Goal: Task Accomplishment & Management: Manage account settings

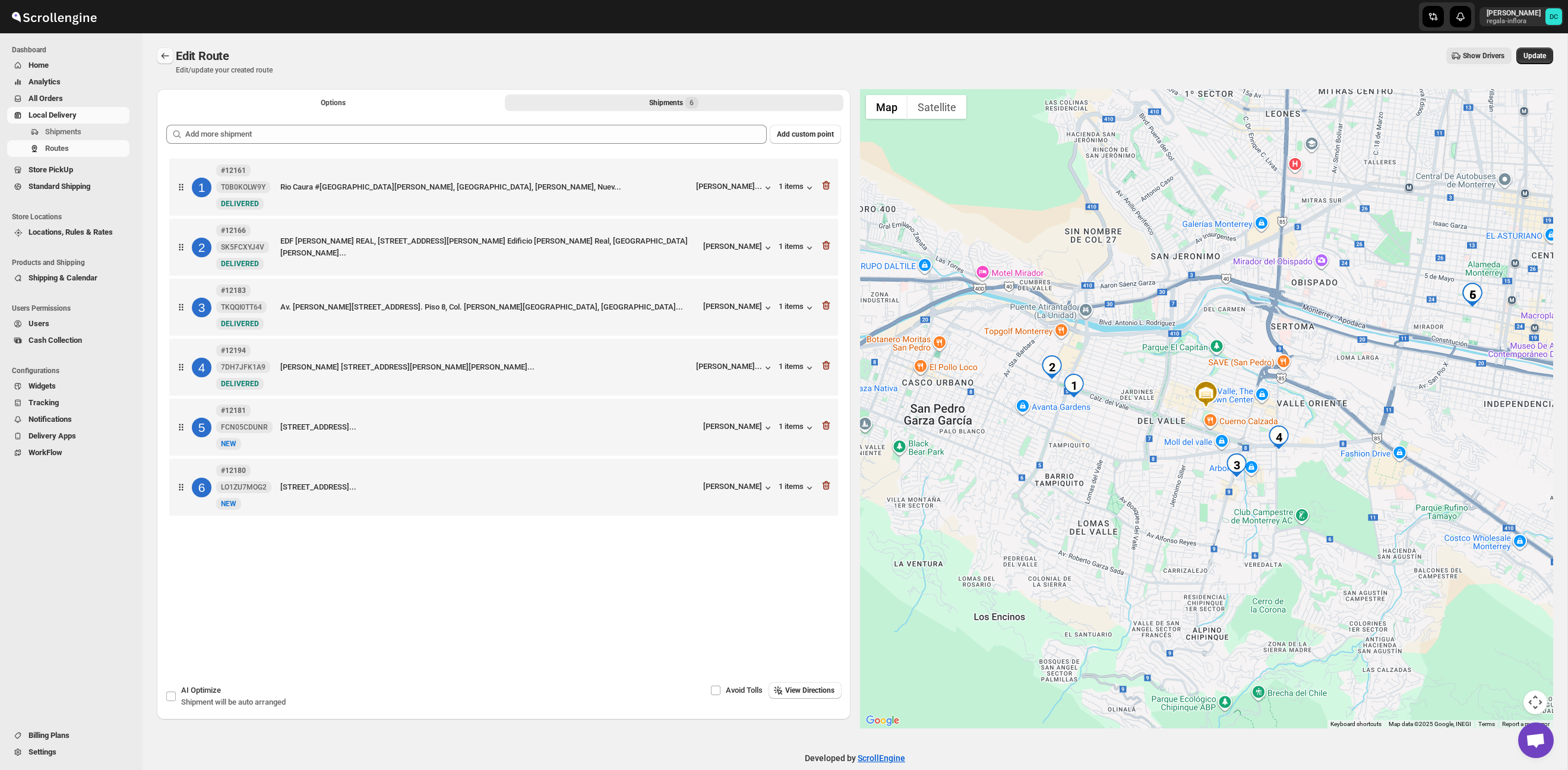
click at [156, 56] on button "Routes" at bounding box center [165, 56] width 17 height 17
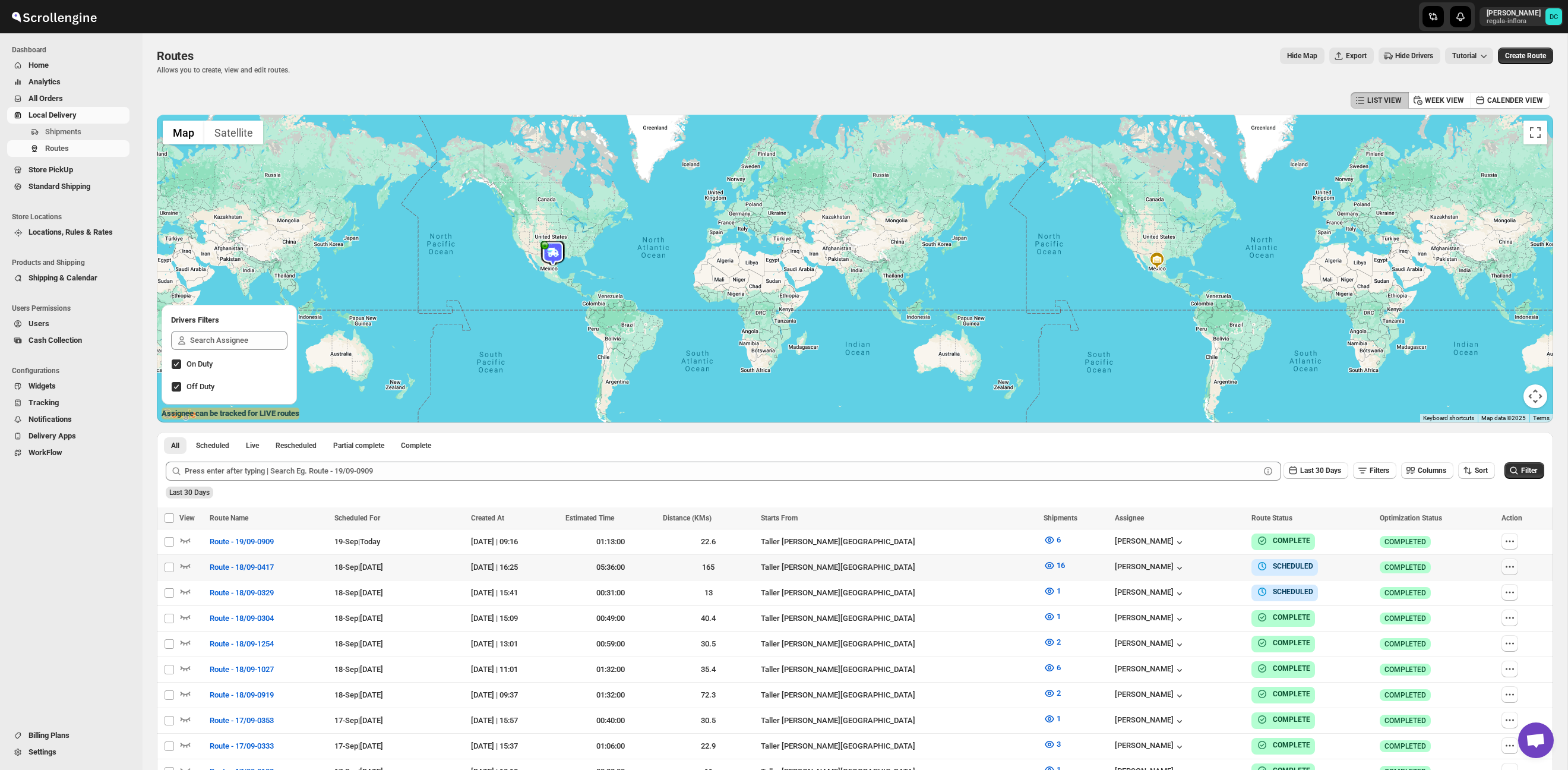
click at [1512, 564] on icon "button" at bounding box center [1510, 566] width 12 height 12
checkbox input "true"
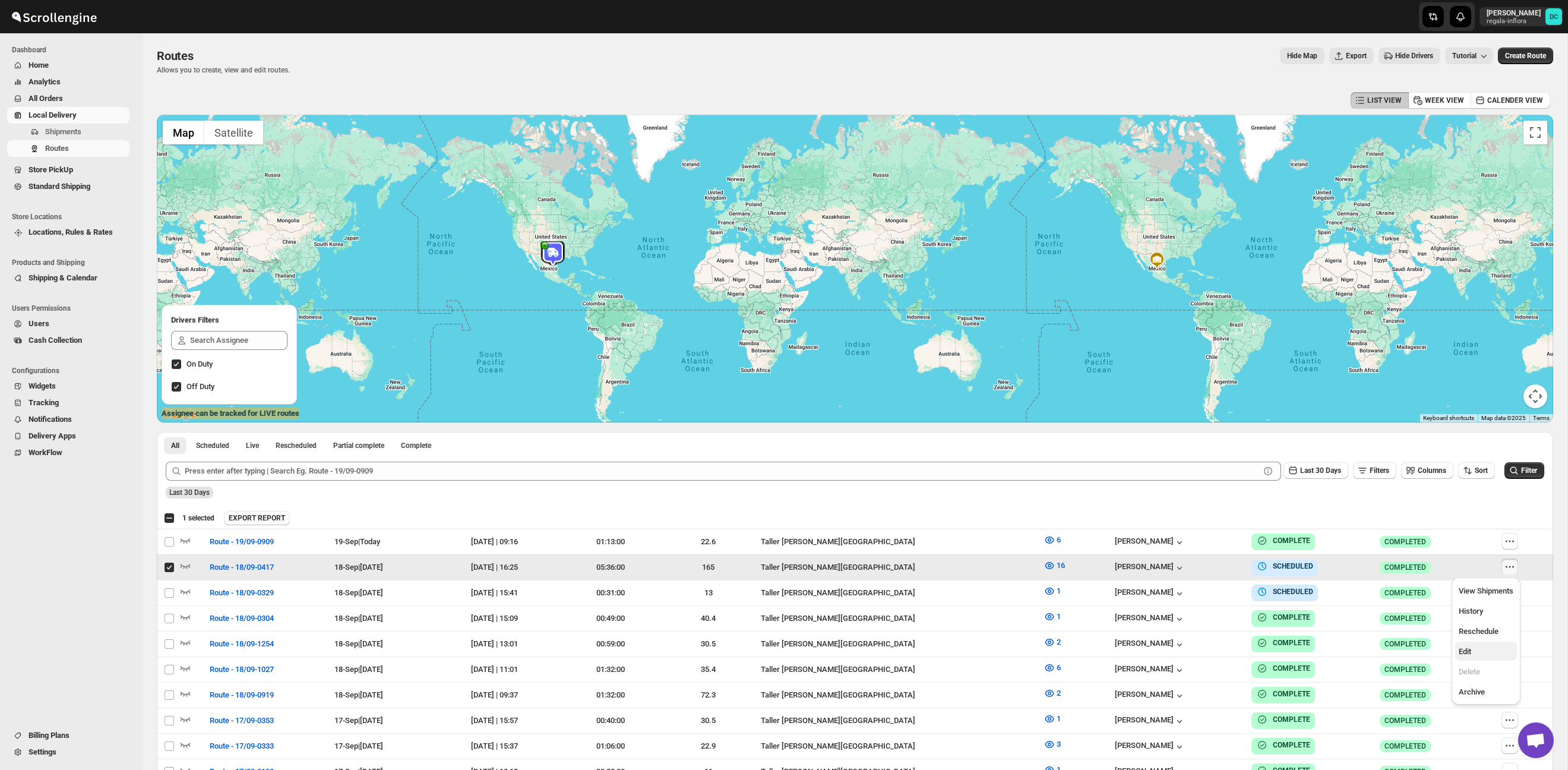
click at [1478, 651] on span "Edit" at bounding box center [1486, 652] width 55 height 12
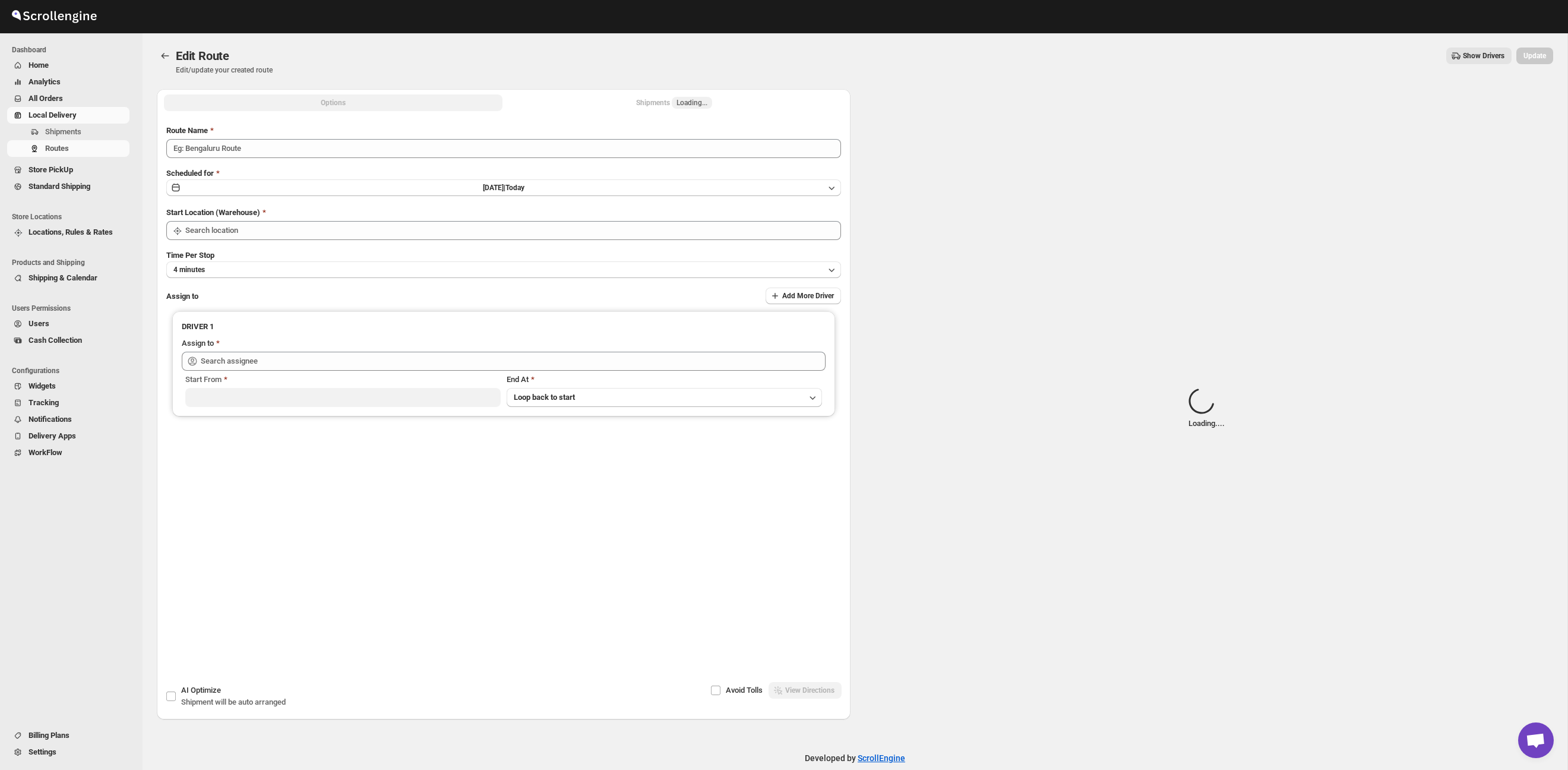
type input "Route - 18/09-0417"
type input "Taller [PERSON_NAME][GEOGRAPHIC_DATA]"
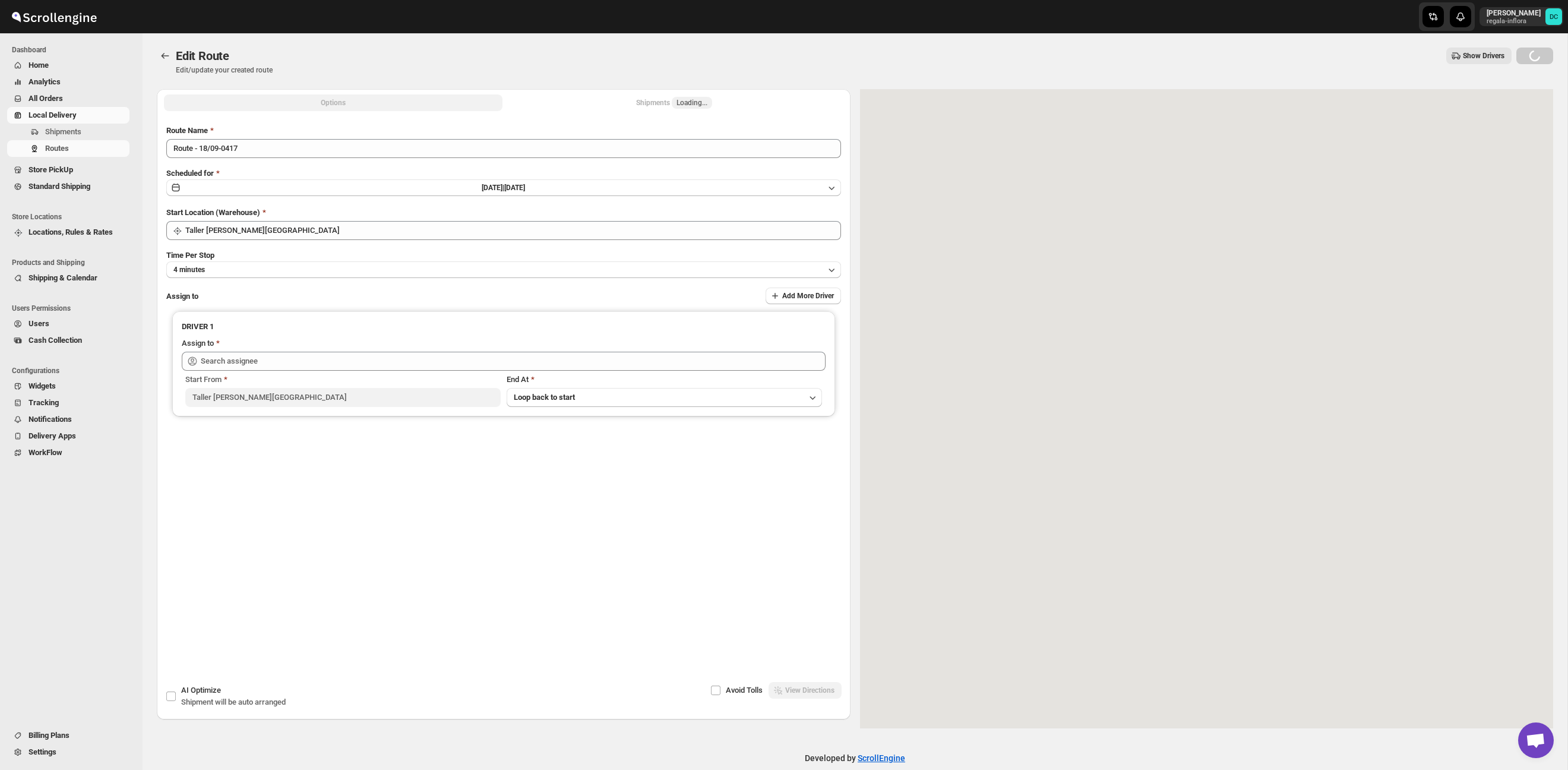
type input "[PERSON_NAME] ([EMAIL_ADDRESS][DOMAIN_NAME])"
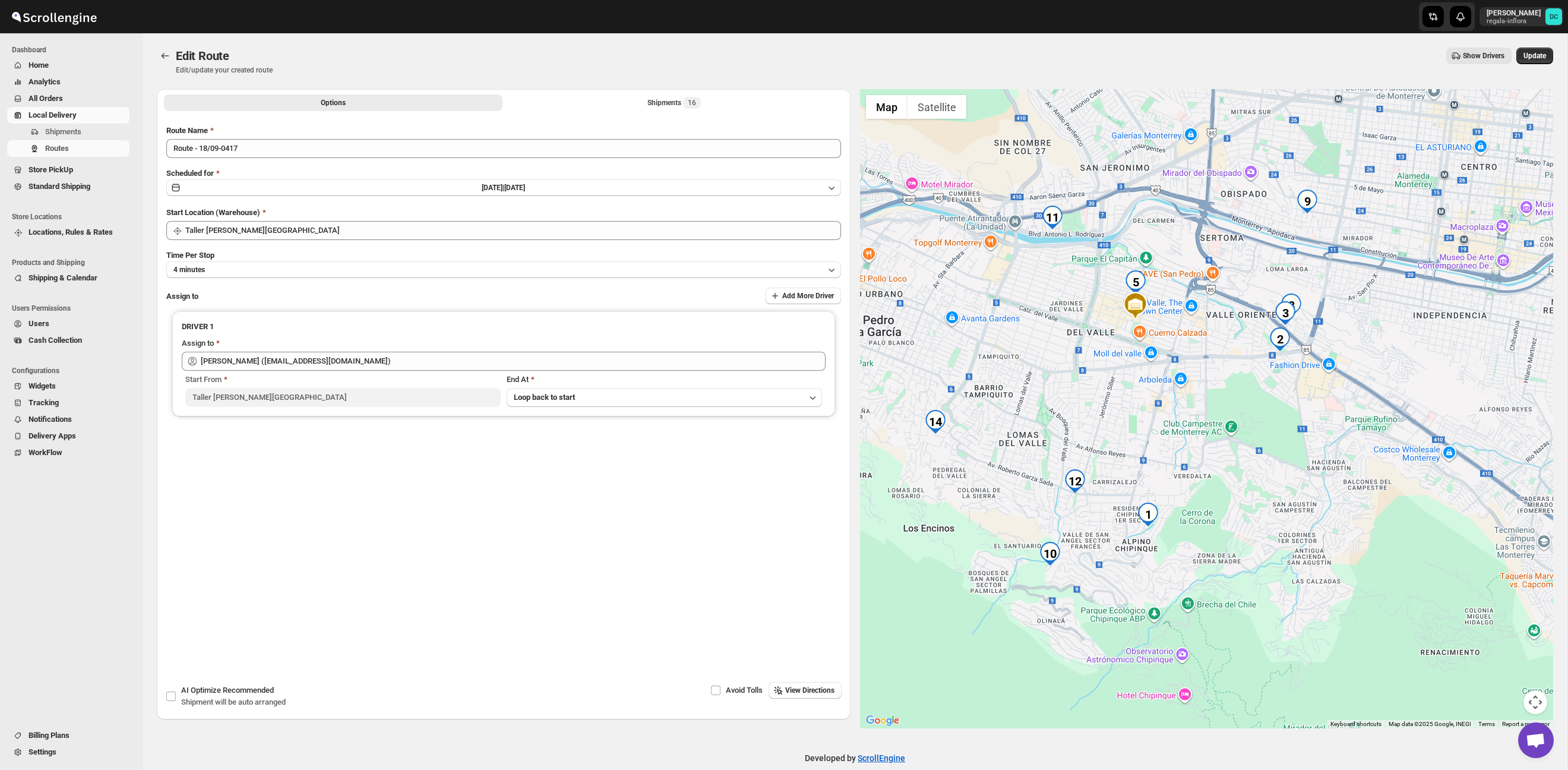
drag, startPoint x: 1039, startPoint y: 417, endPoint x: 1151, endPoint y: 446, distance: 115.7
click at [1177, 486] on div at bounding box center [1206, 408] width 694 height 639
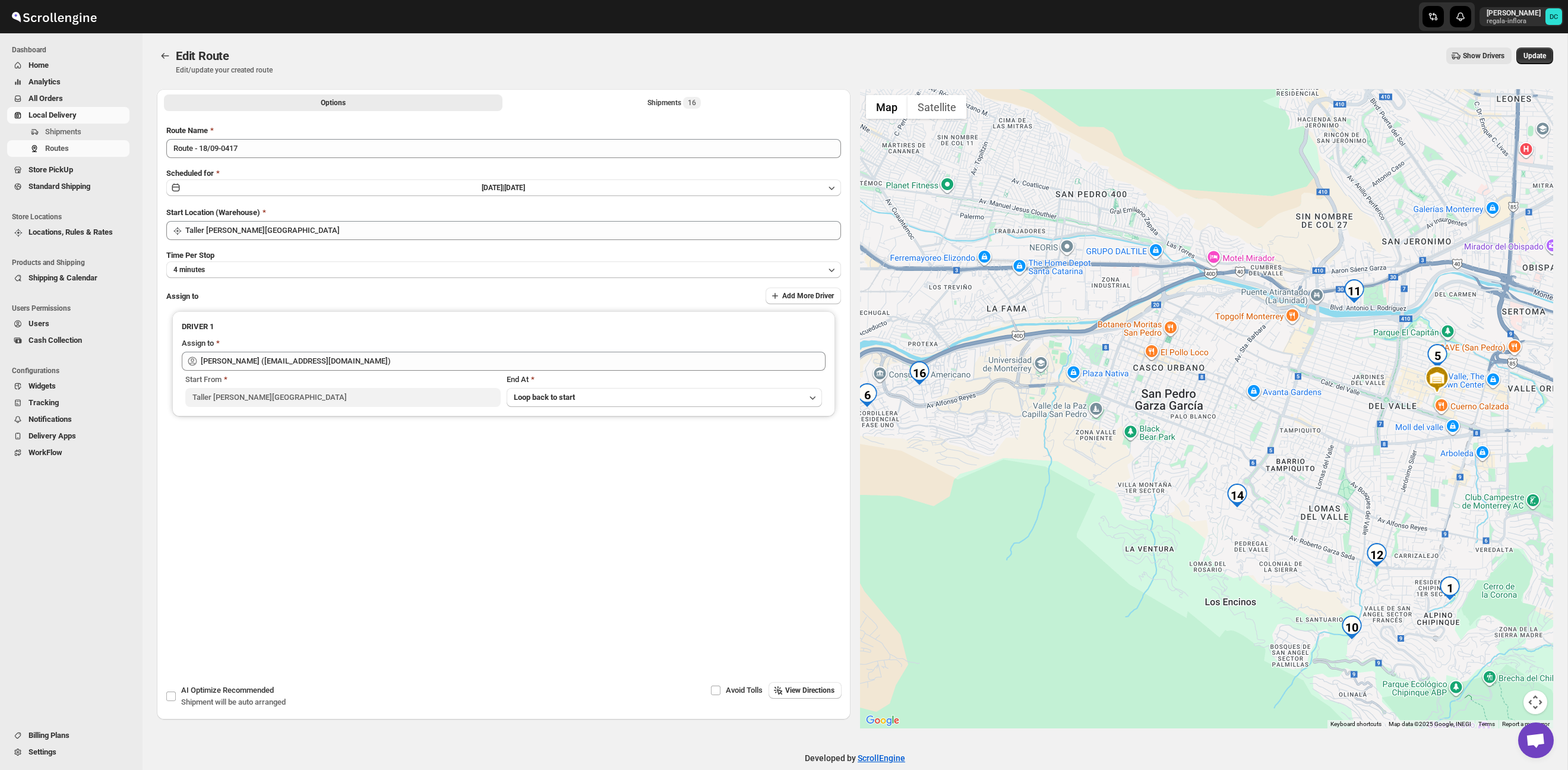
drag, startPoint x: 1216, startPoint y: 424, endPoint x: 1349, endPoint y: 425, distance: 133.0
click at [1349, 425] on div at bounding box center [1206, 408] width 694 height 639
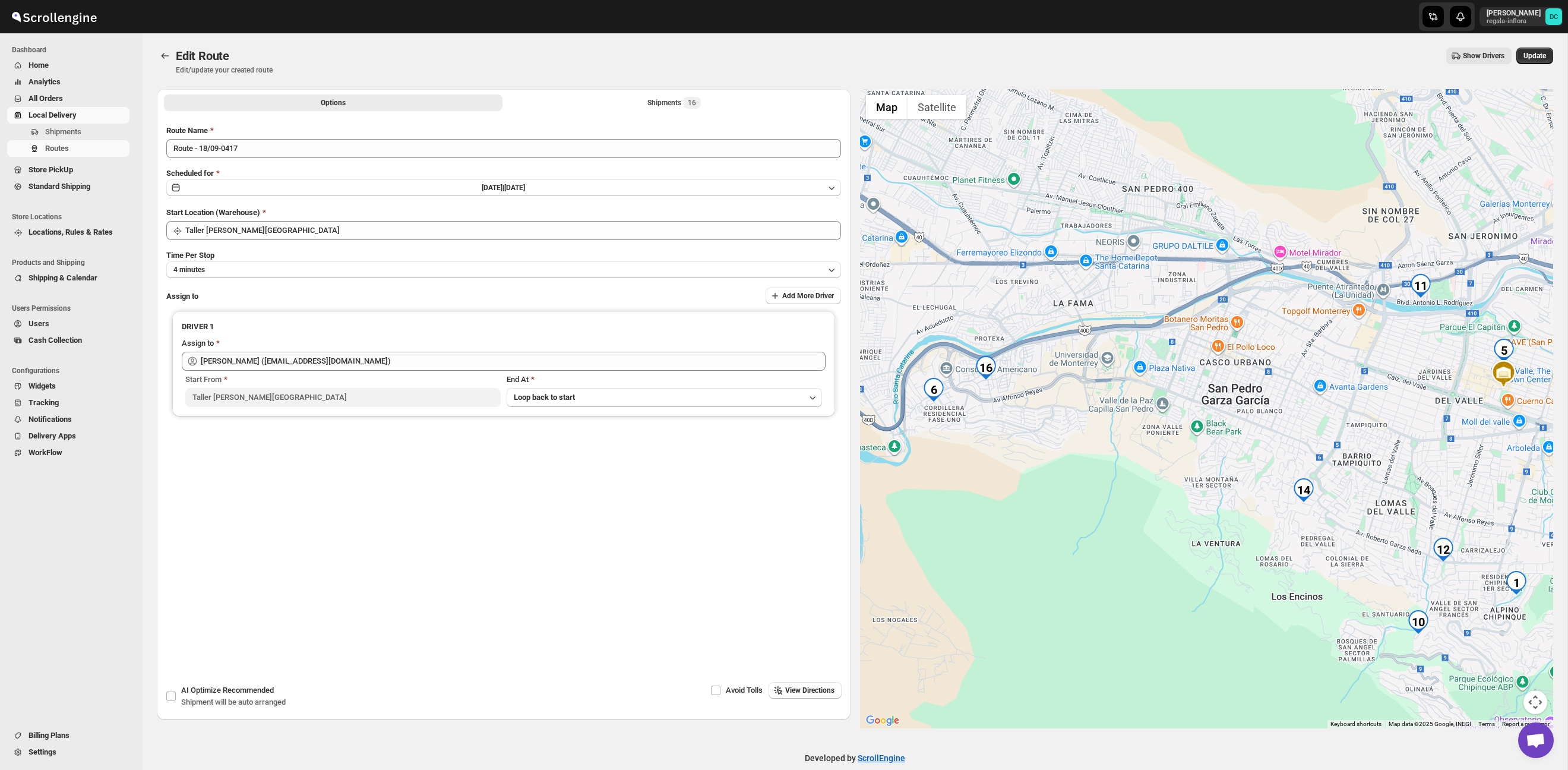
drag, startPoint x: 1138, startPoint y: 422, endPoint x: 1237, endPoint y: 399, distance: 101.6
click at [1236, 399] on div at bounding box center [1206, 408] width 694 height 639
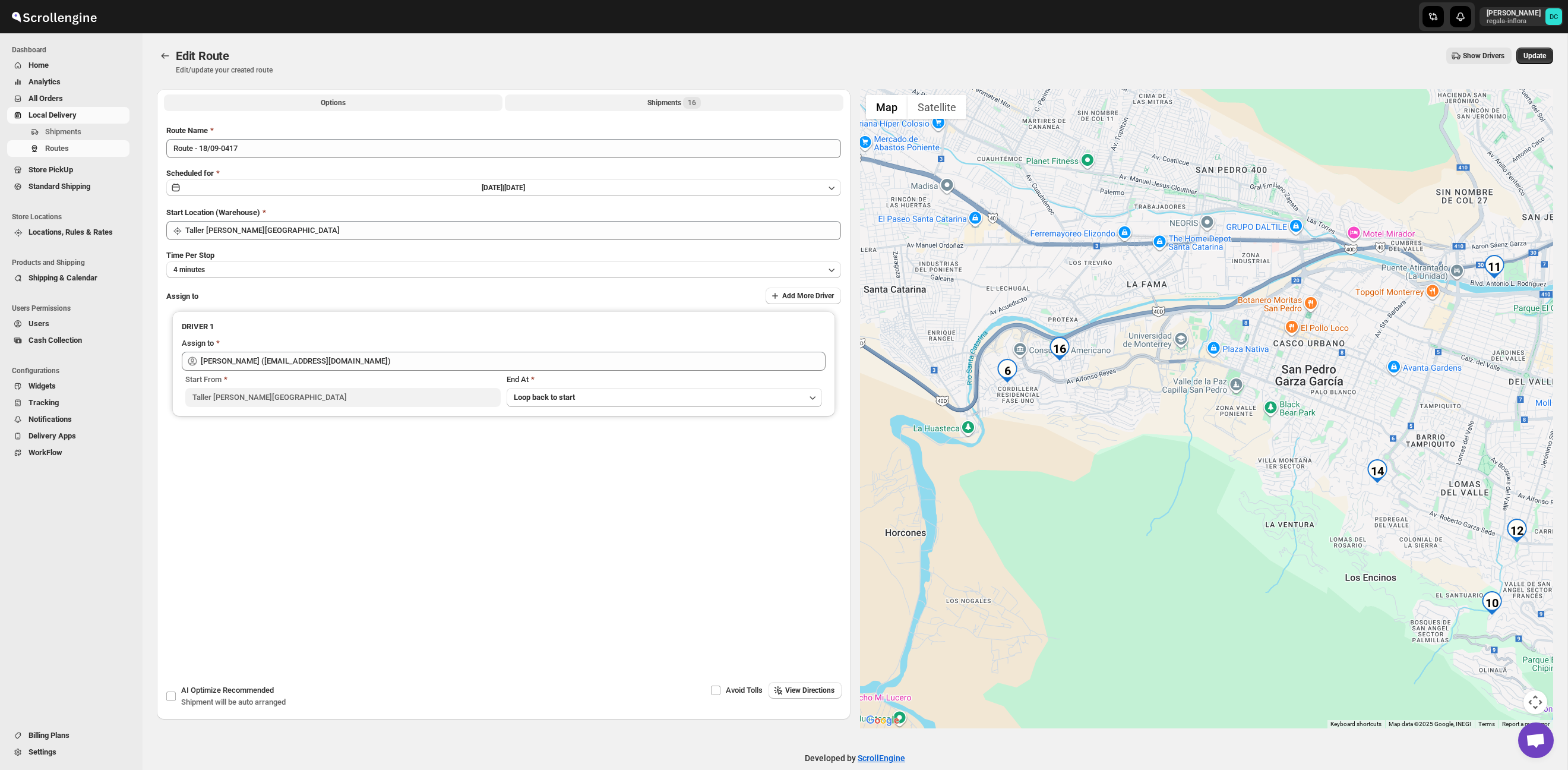
click at [647, 109] on button "Shipments 16" at bounding box center [674, 103] width 338 height 17
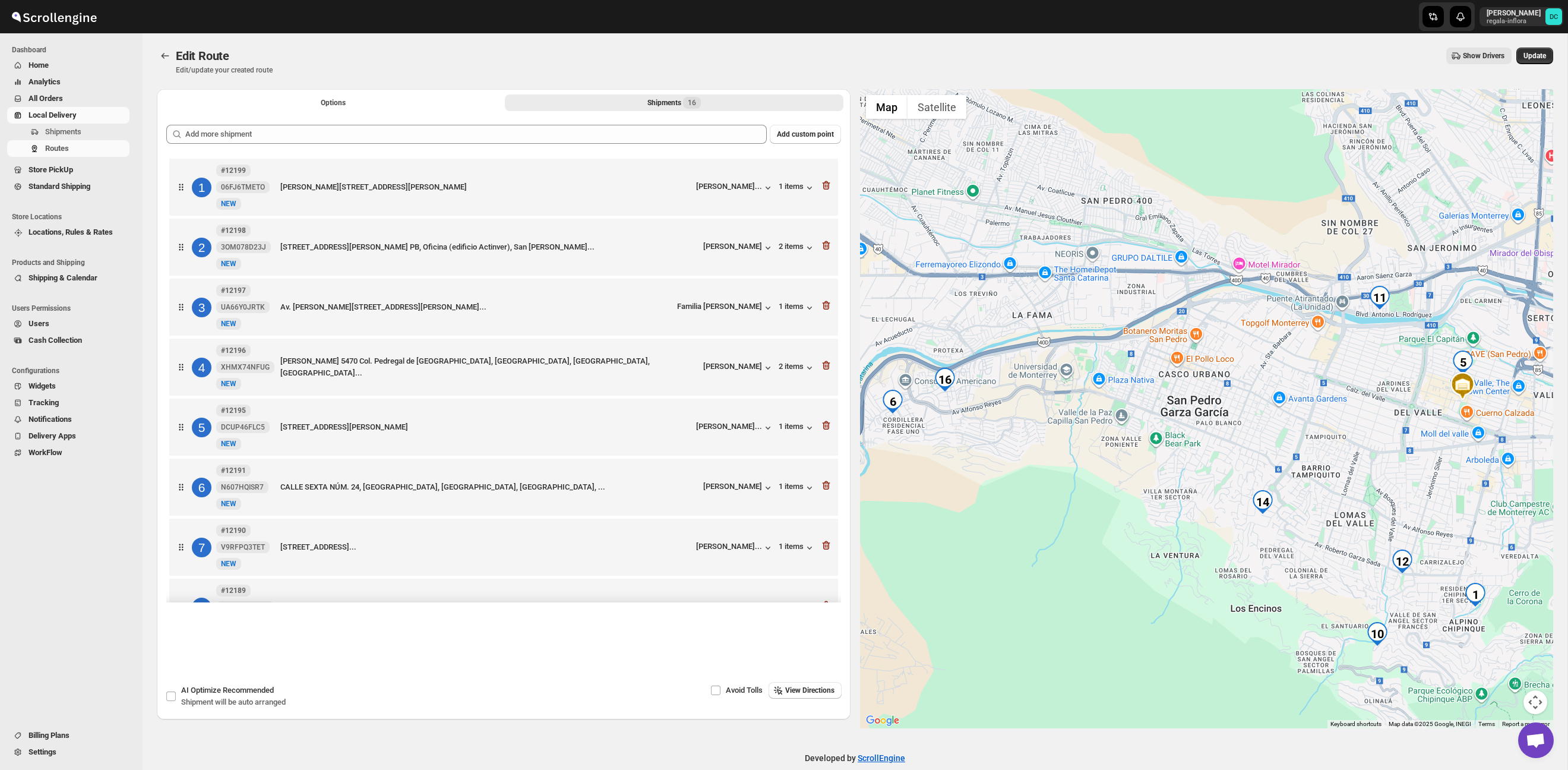
drag, startPoint x: 970, startPoint y: 456, endPoint x: 1253, endPoint y: 445, distance: 283.2
click at [1256, 448] on div at bounding box center [1206, 408] width 694 height 639
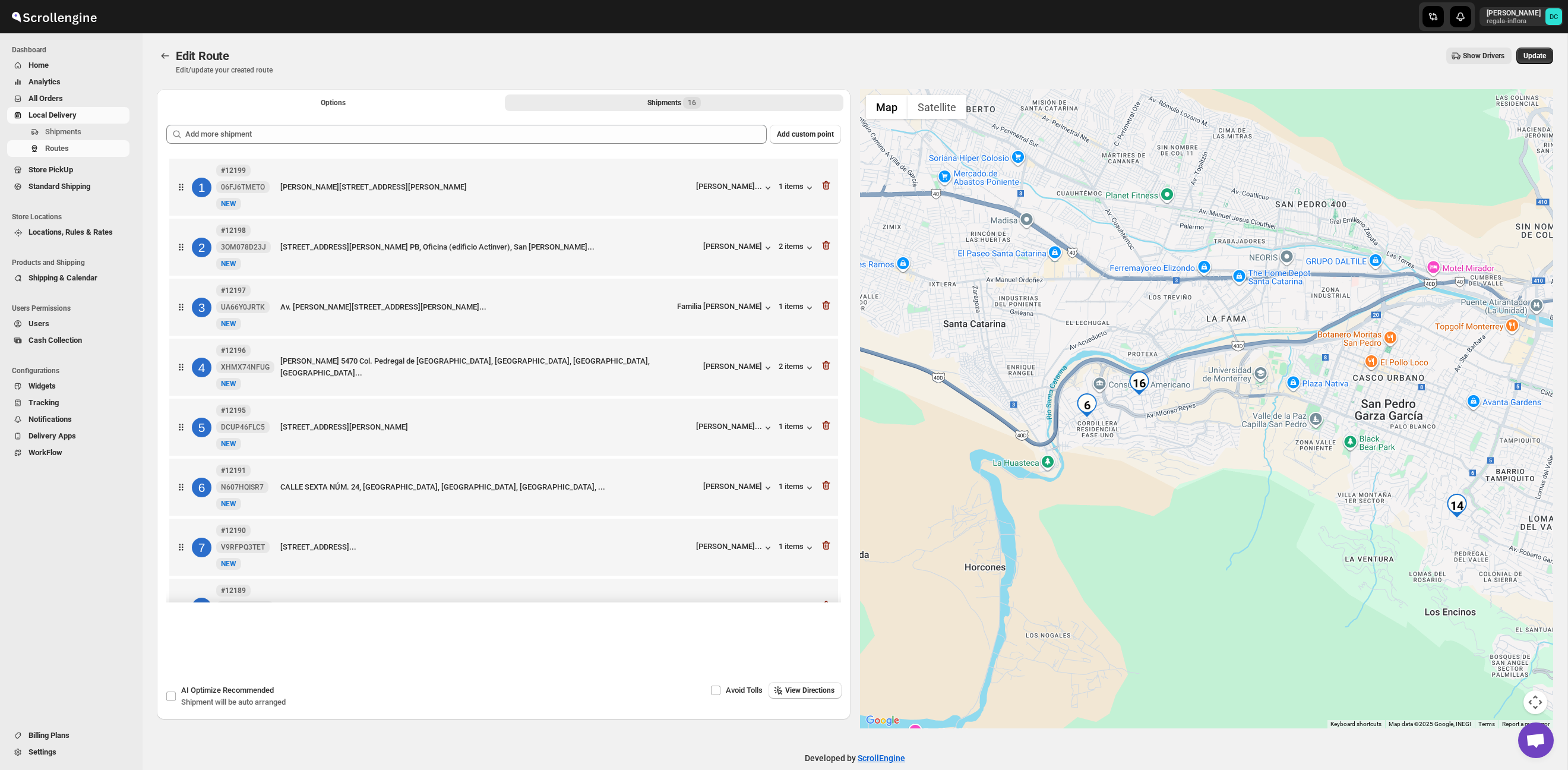
drag, startPoint x: 1104, startPoint y: 407, endPoint x: 1132, endPoint y: 396, distance: 30.1
click at [1122, 407] on div at bounding box center [1206, 408] width 694 height 639
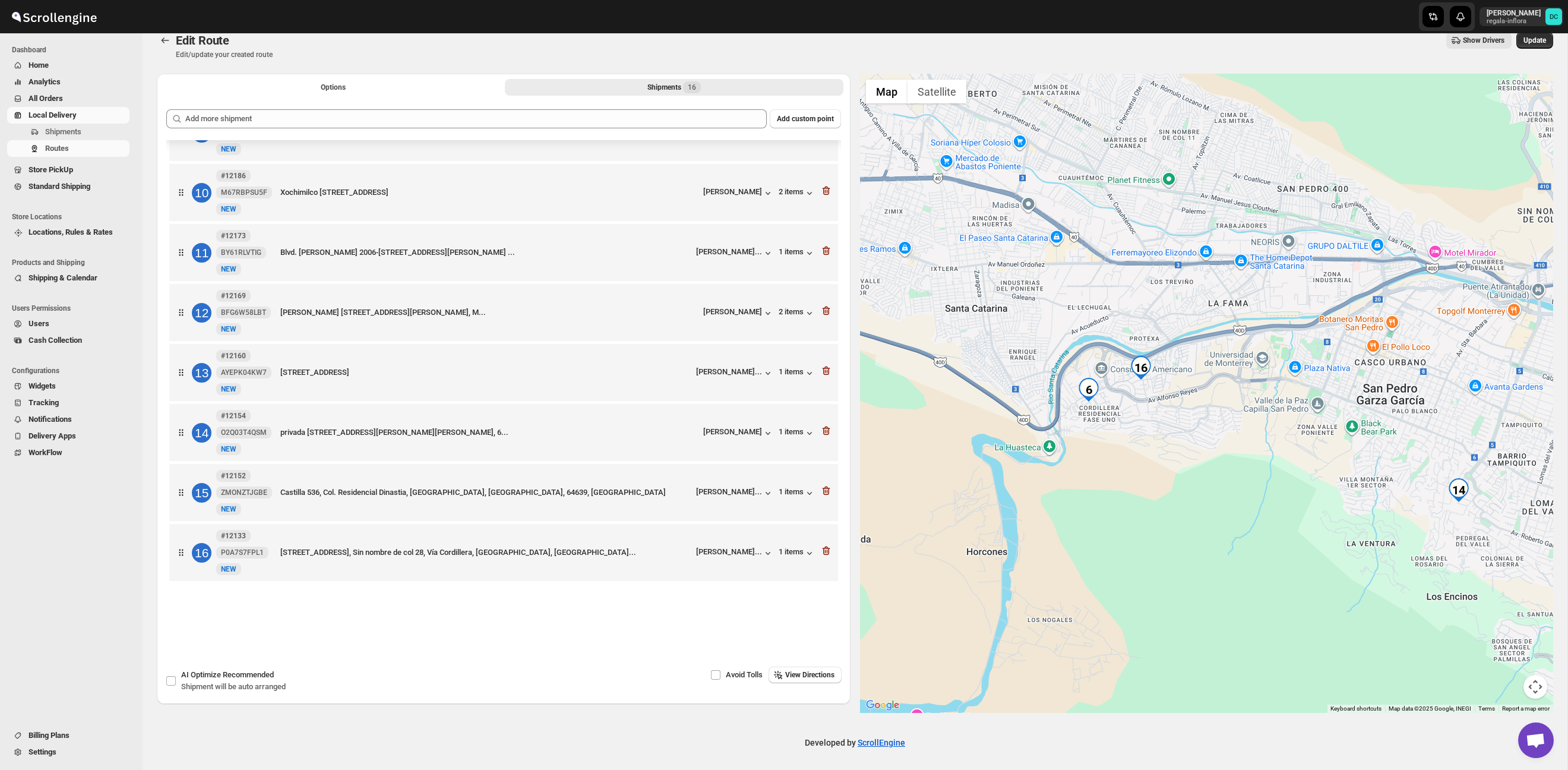
scroll to position [17, 0]
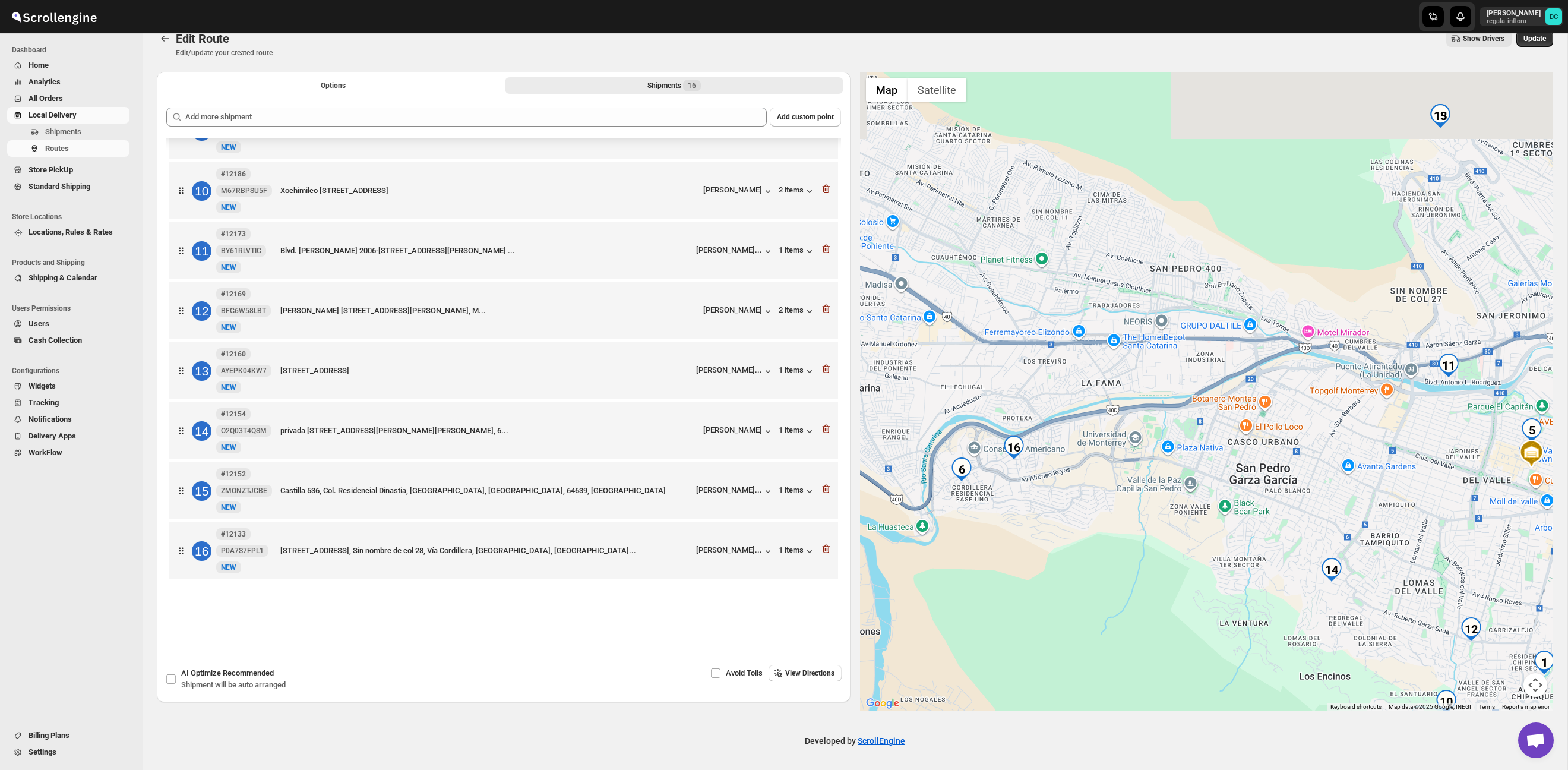
drag, startPoint x: 1337, startPoint y: 285, endPoint x: 1159, endPoint y: 380, distance: 201.8
click at [1132, 417] on div at bounding box center [1206, 391] width 694 height 639
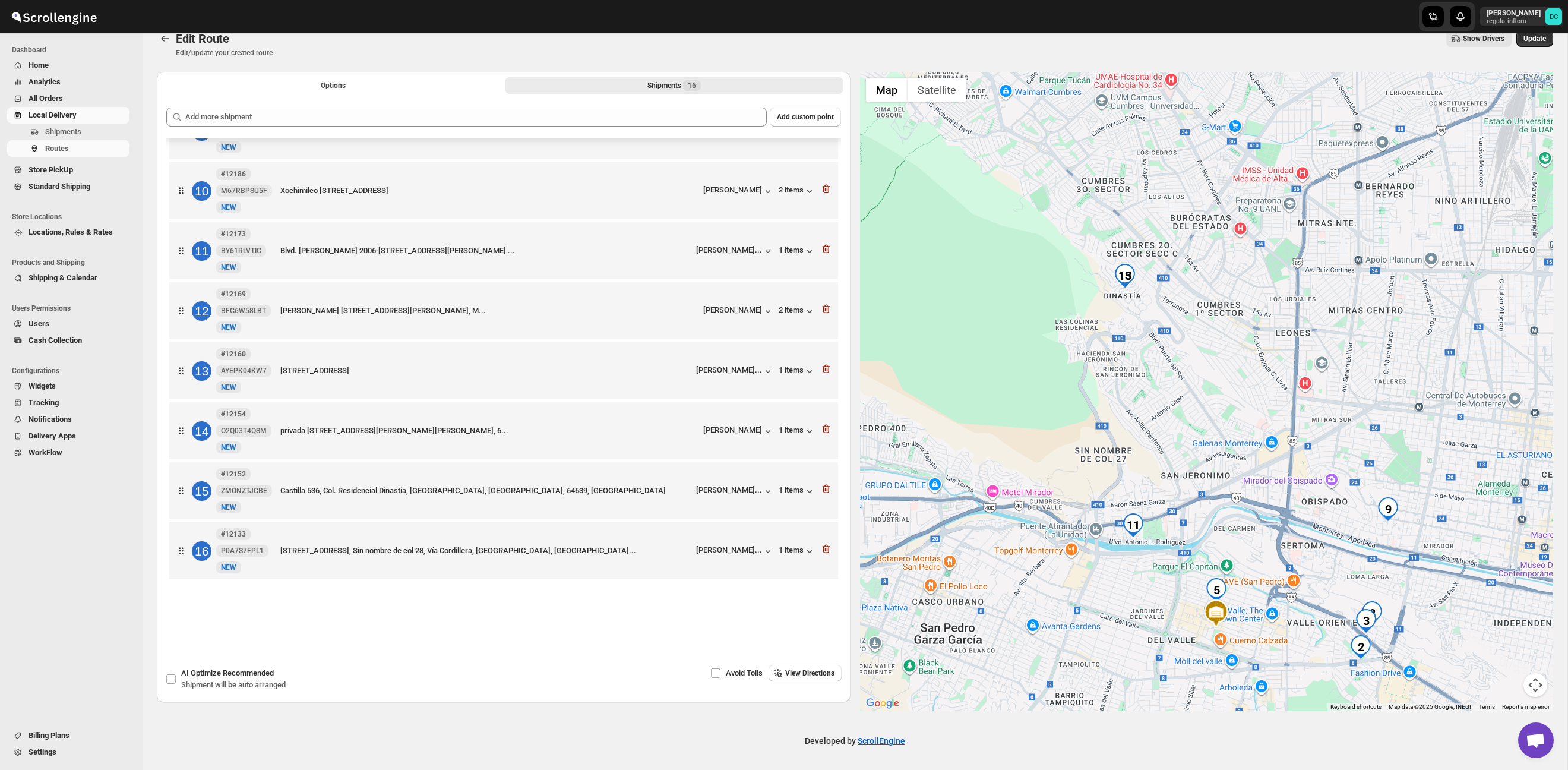
drag, startPoint x: 1276, startPoint y: 307, endPoint x: 1252, endPoint y: 230, distance: 80.7
click at [1251, 231] on div at bounding box center [1206, 391] width 694 height 639
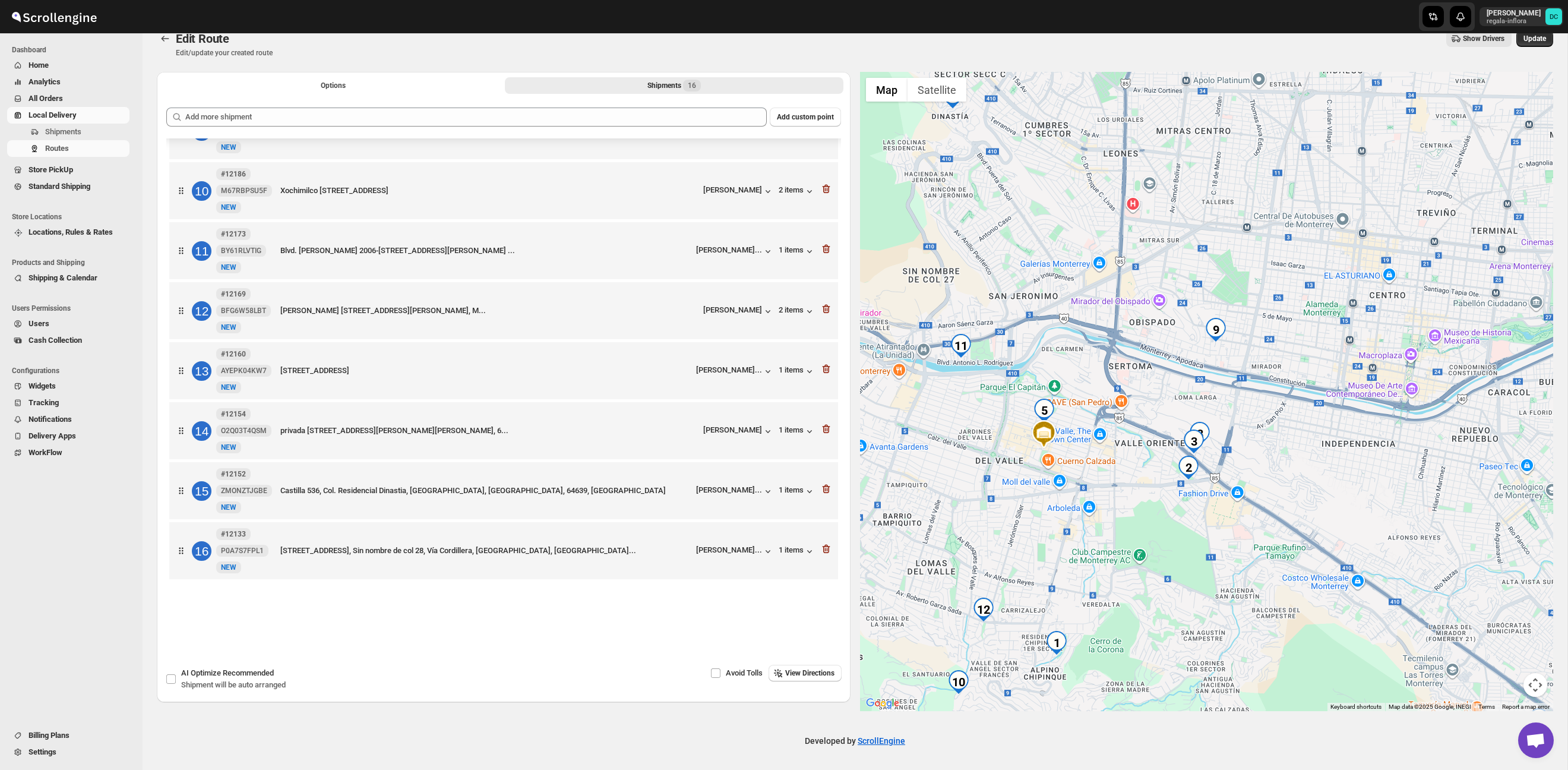
drag, startPoint x: 1099, startPoint y: 306, endPoint x: 1087, endPoint y: 298, distance: 14.4
click at [1087, 298] on div at bounding box center [1206, 391] width 694 height 639
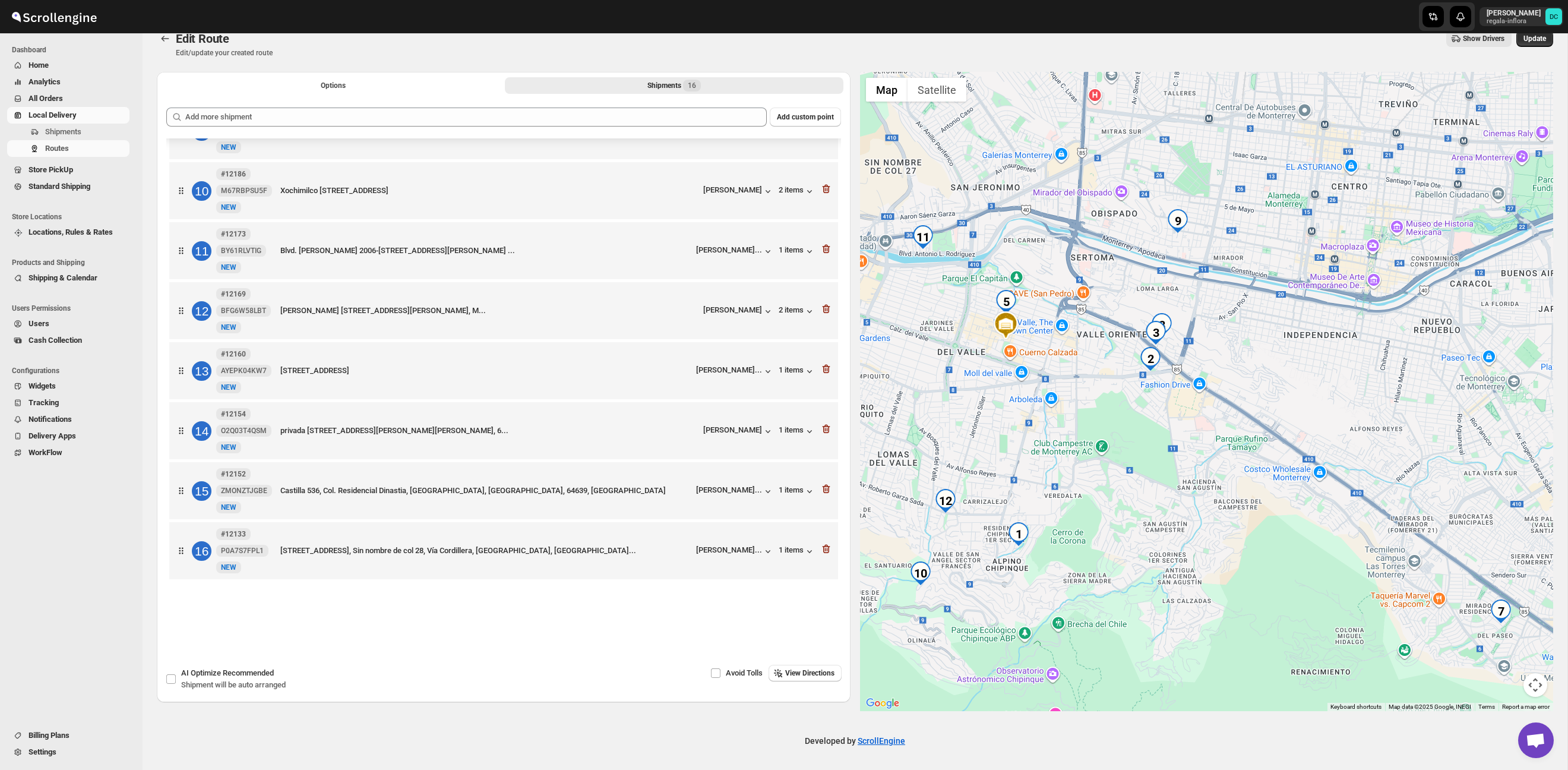
drag, startPoint x: 1281, startPoint y: 418, endPoint x: 1269, endPoint y: 370, distance: 49.5
click at [1263, 328] on div at bounding box center [1206, 391] width 694 height 639
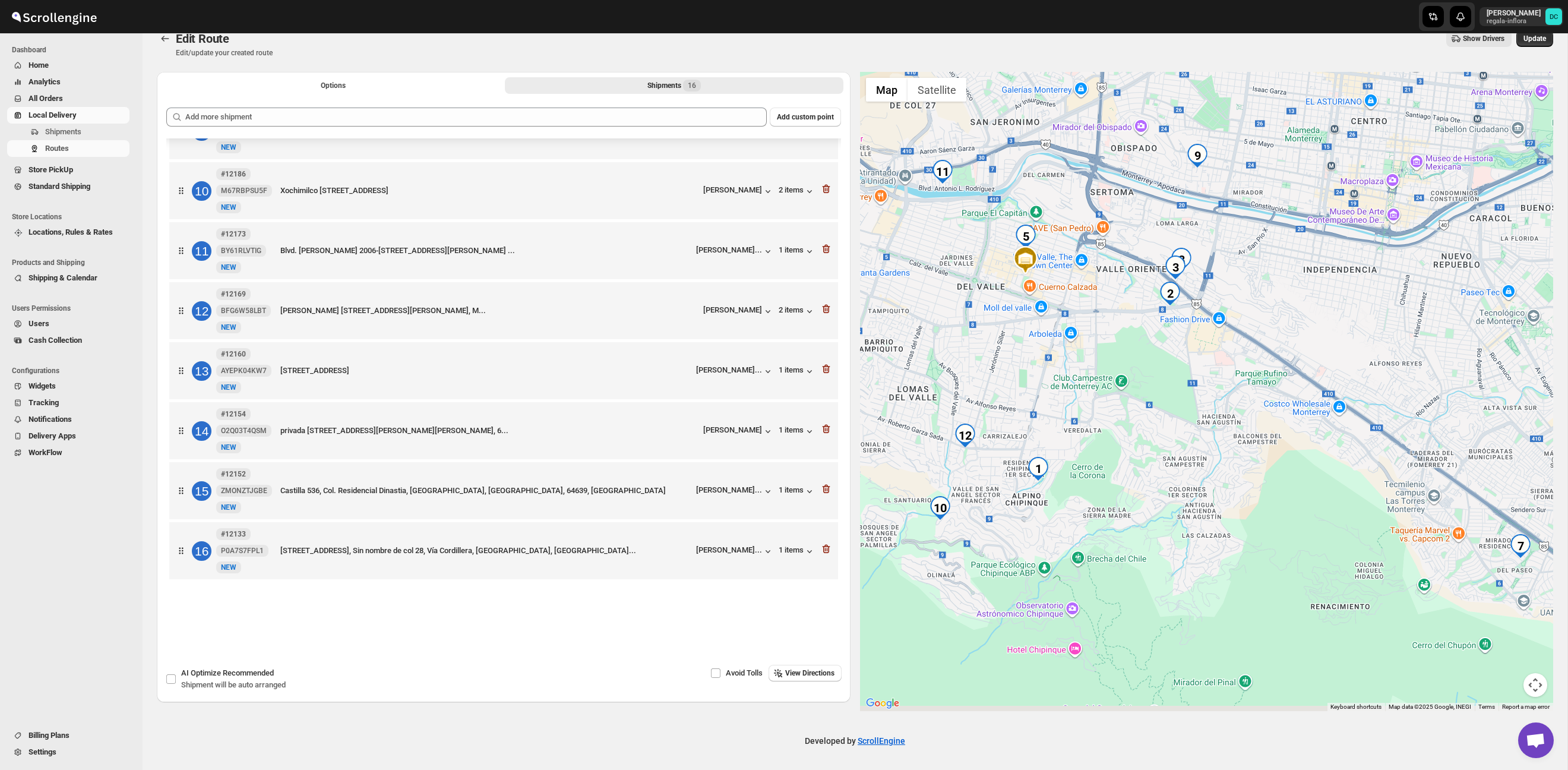
drag, startPoint x: 1265, startPoint y: 418, endPoint x: 1294, endPoint y: 374, distance: 52.7
click at [1294, 374] on div at bounding box center [1206, 391] width 694 height 639
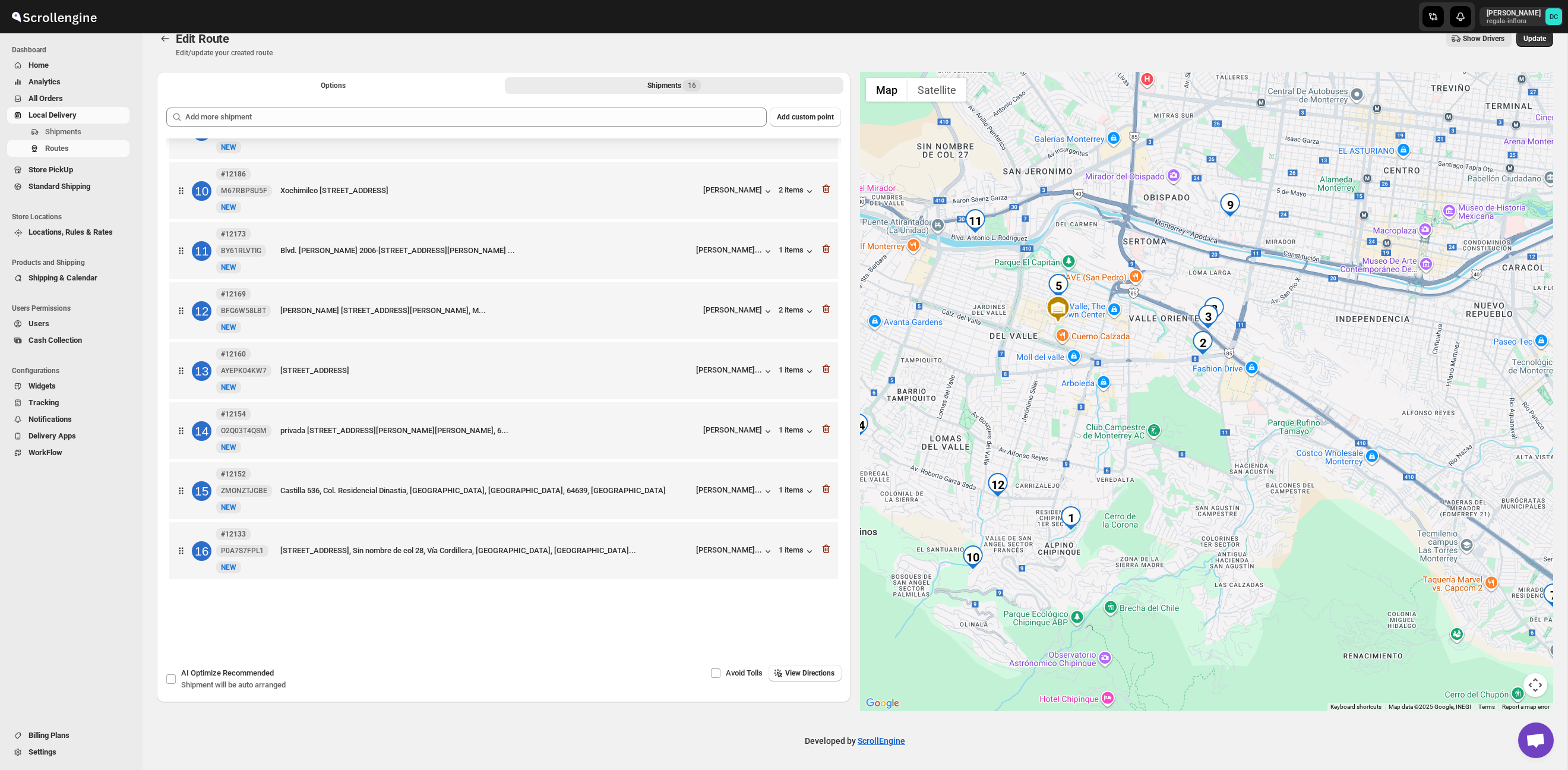
drag, startPoint x: 1137, startPoint y: 339, endPoint x: 1166, endPoint y: 383, distance: 52.7
click at [1165, 392] on div at bounding box center [1206, 391] width 694 height 639
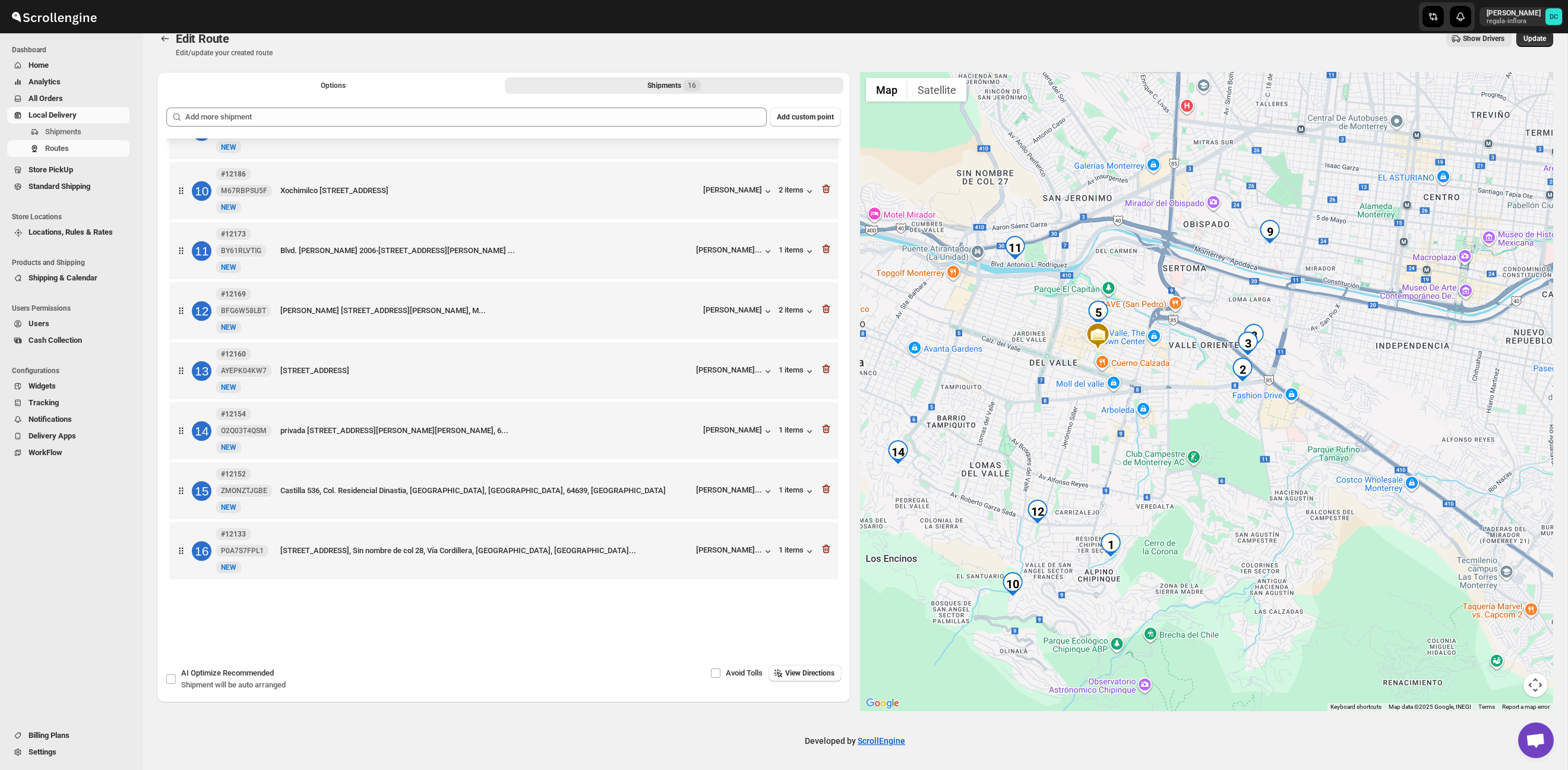
drag, startPoint x: 1126, startPoint y: 347, endPoint x: 1146, endPoint y: 357, distance: 22.4
click at [1146, 357] on div at bounding box center [1206, 391] width 694 height 639
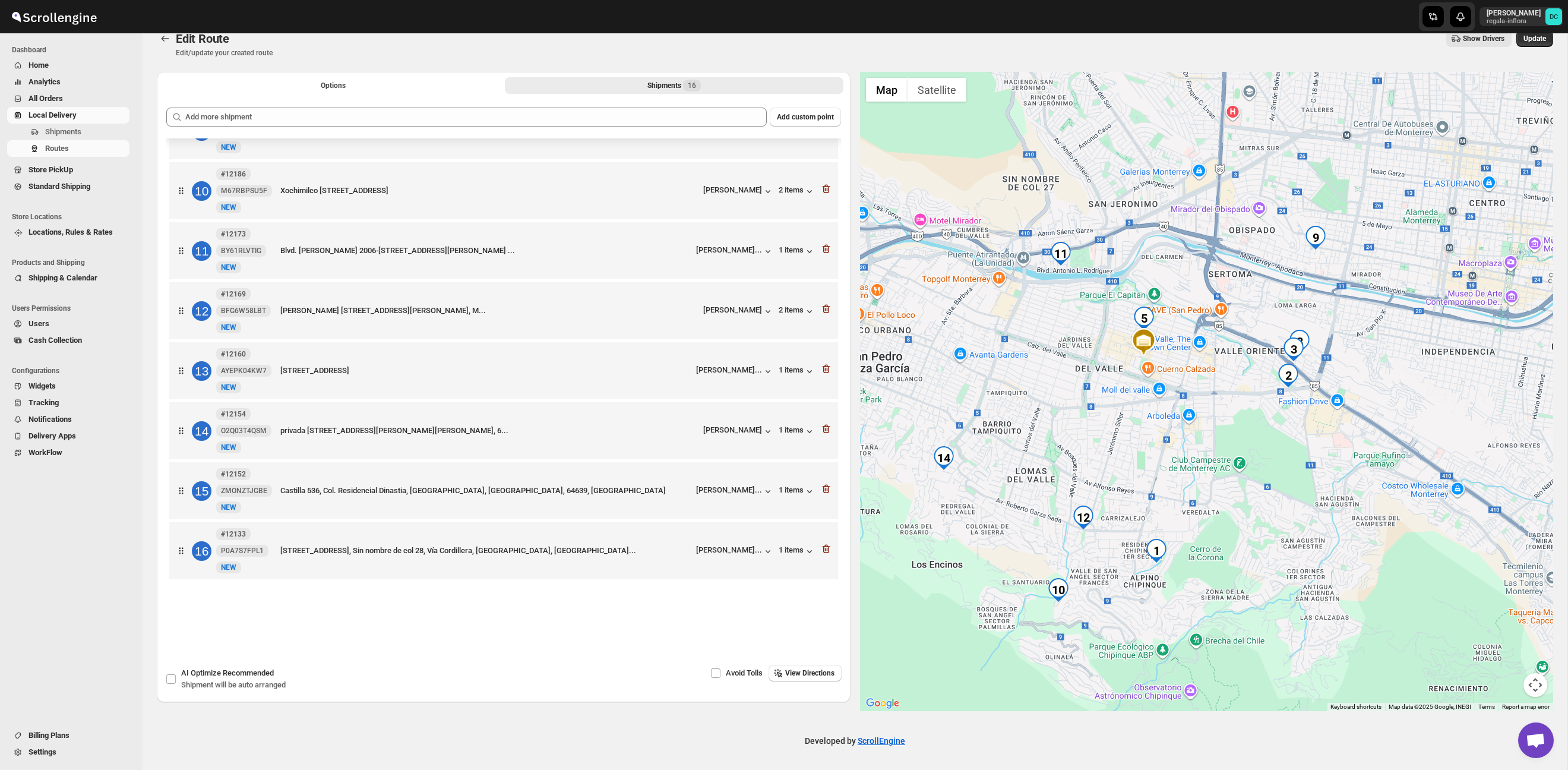
drag, startPoint x: 1037, startPoint y: 402, endPoint x: 1082, endPoint y: 407, distance: 45.3
click at [1082, 407] on div at bounding box center [1206, 391] width 694 height 639
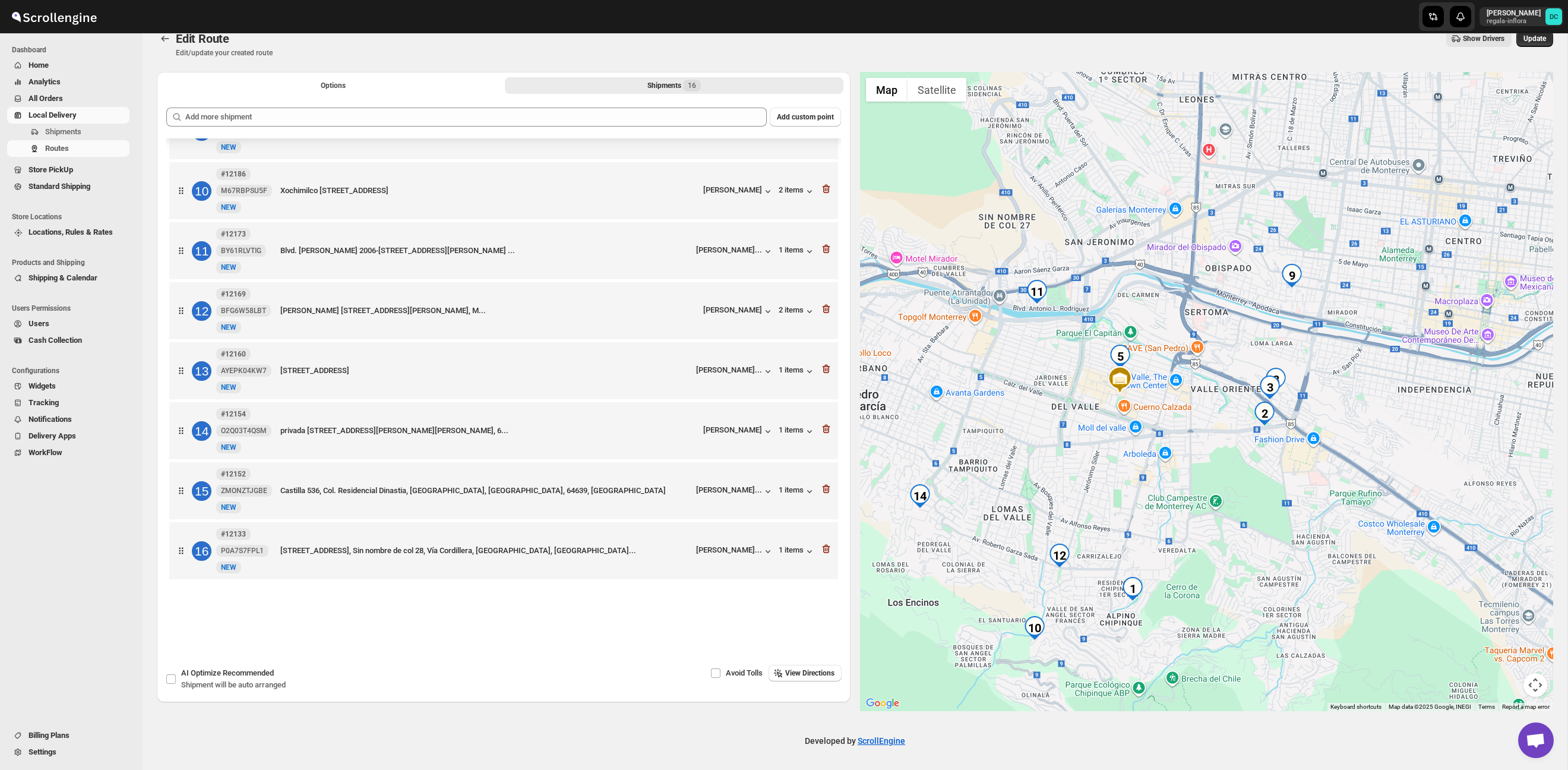
drag, startPoint x: 1091, startPoint y: 343, endPoint x: 1063, endPoint y: 382, distance: 48.0
click at [1063, 382] on div at bounding box center [1206, 391] width 694 height 639
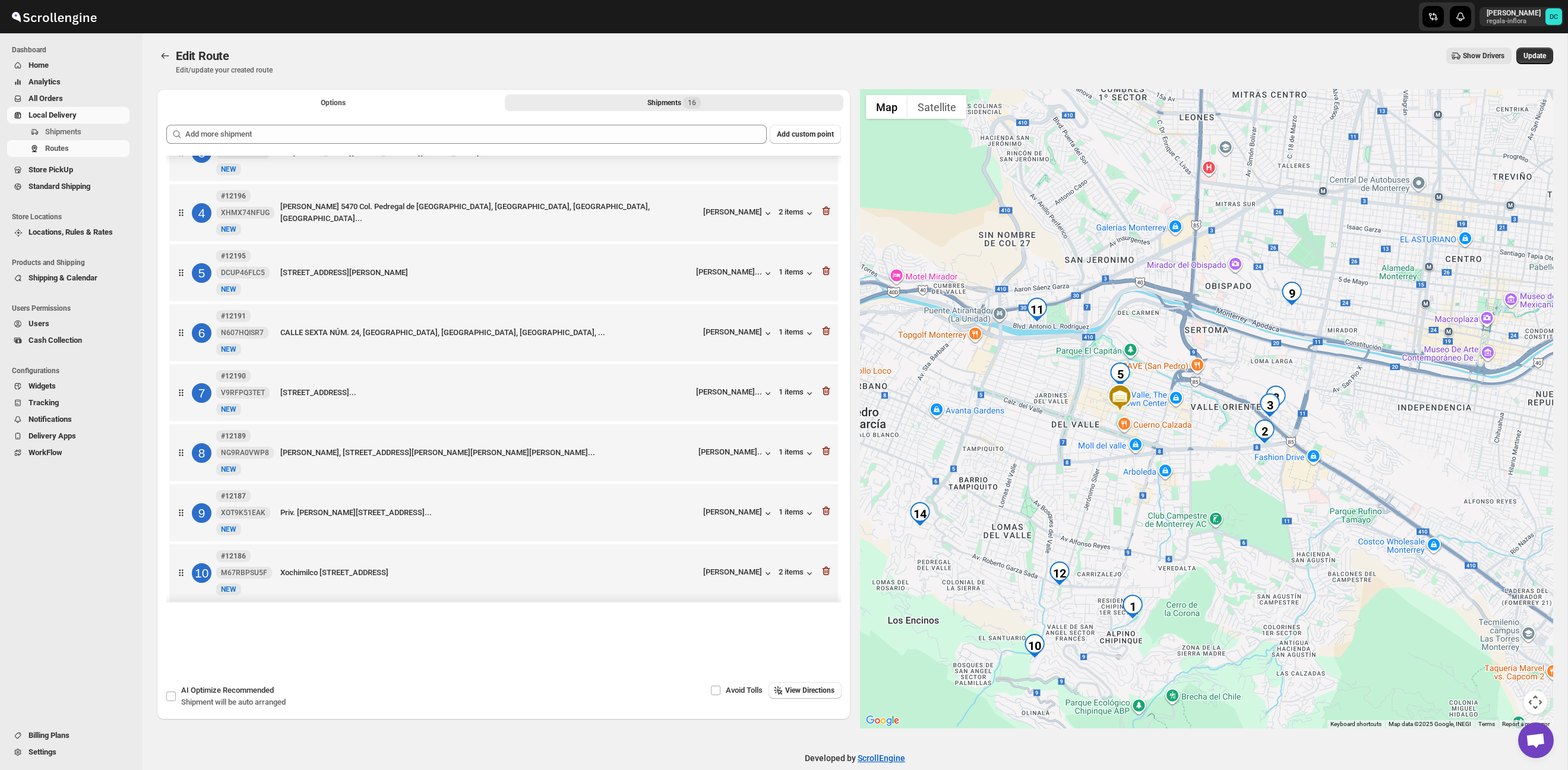
scroll to position [137, 0]
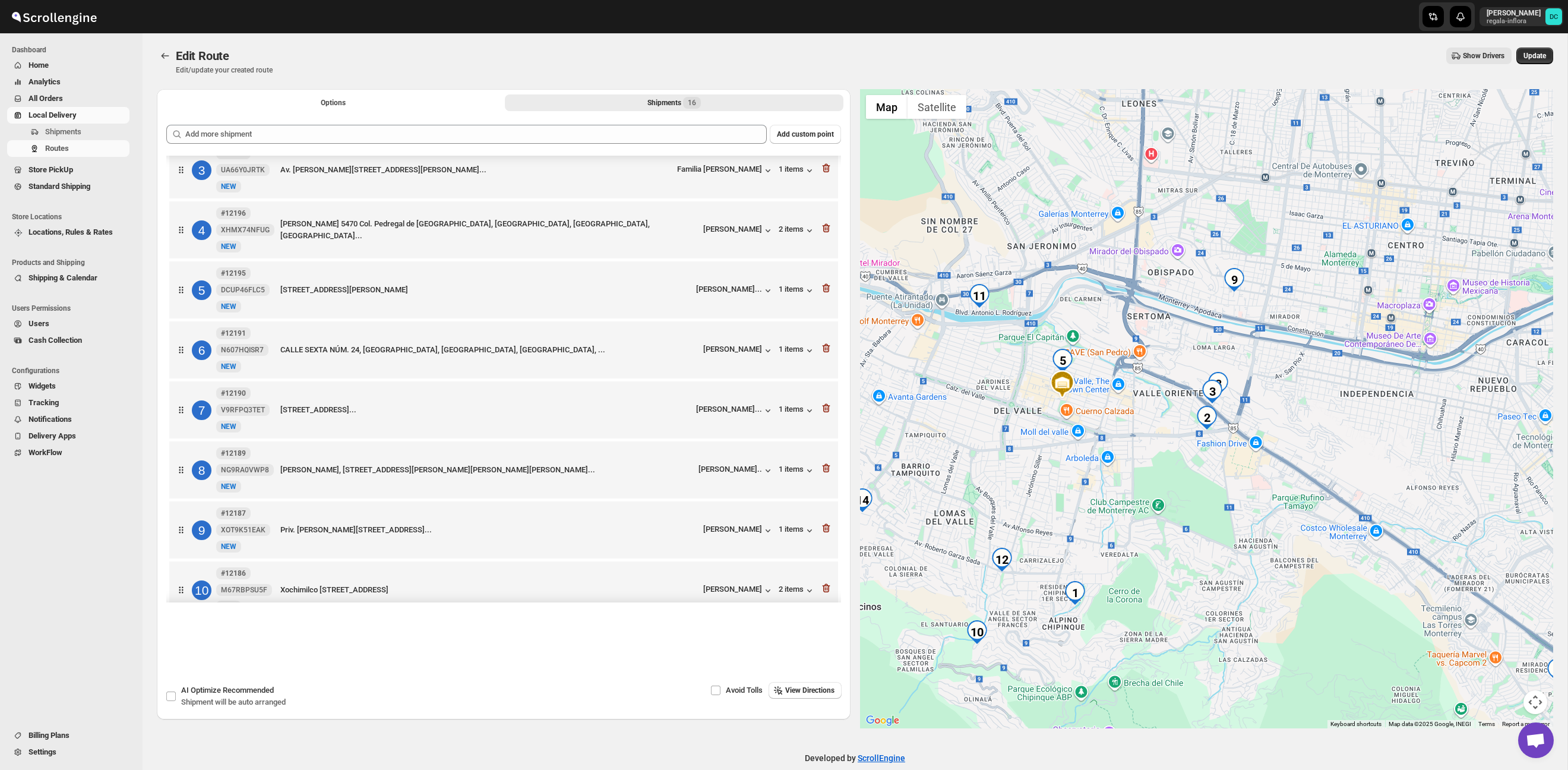
drag, startPoint x: 1370, startPoint y: 458, endPoint x: 1260, endPoint y: 432, distance: 113.0
click at [1260, 432] on div at bounding box center [1206, 408] width 694 height 639
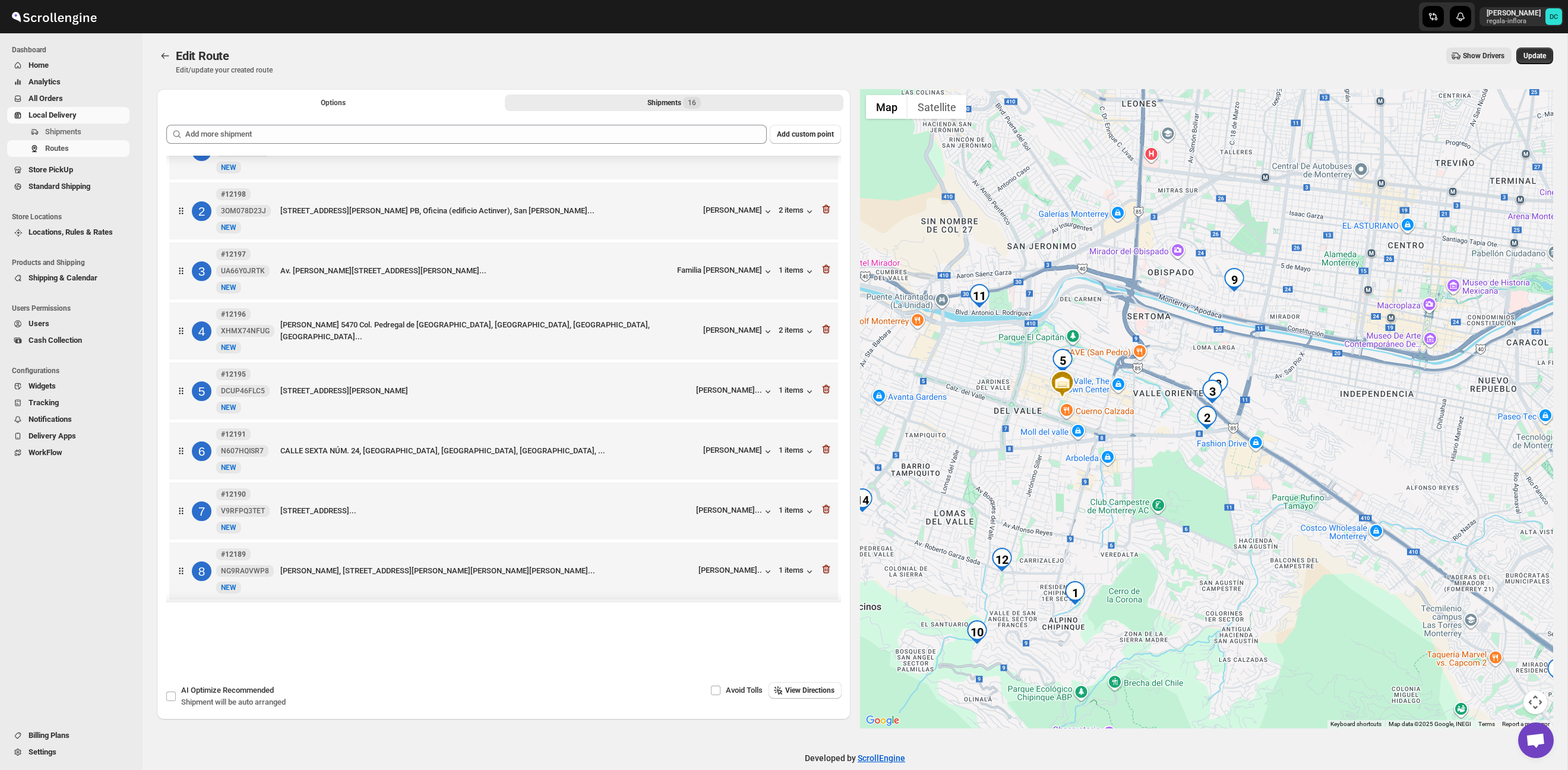
scroll to position [0, 0]
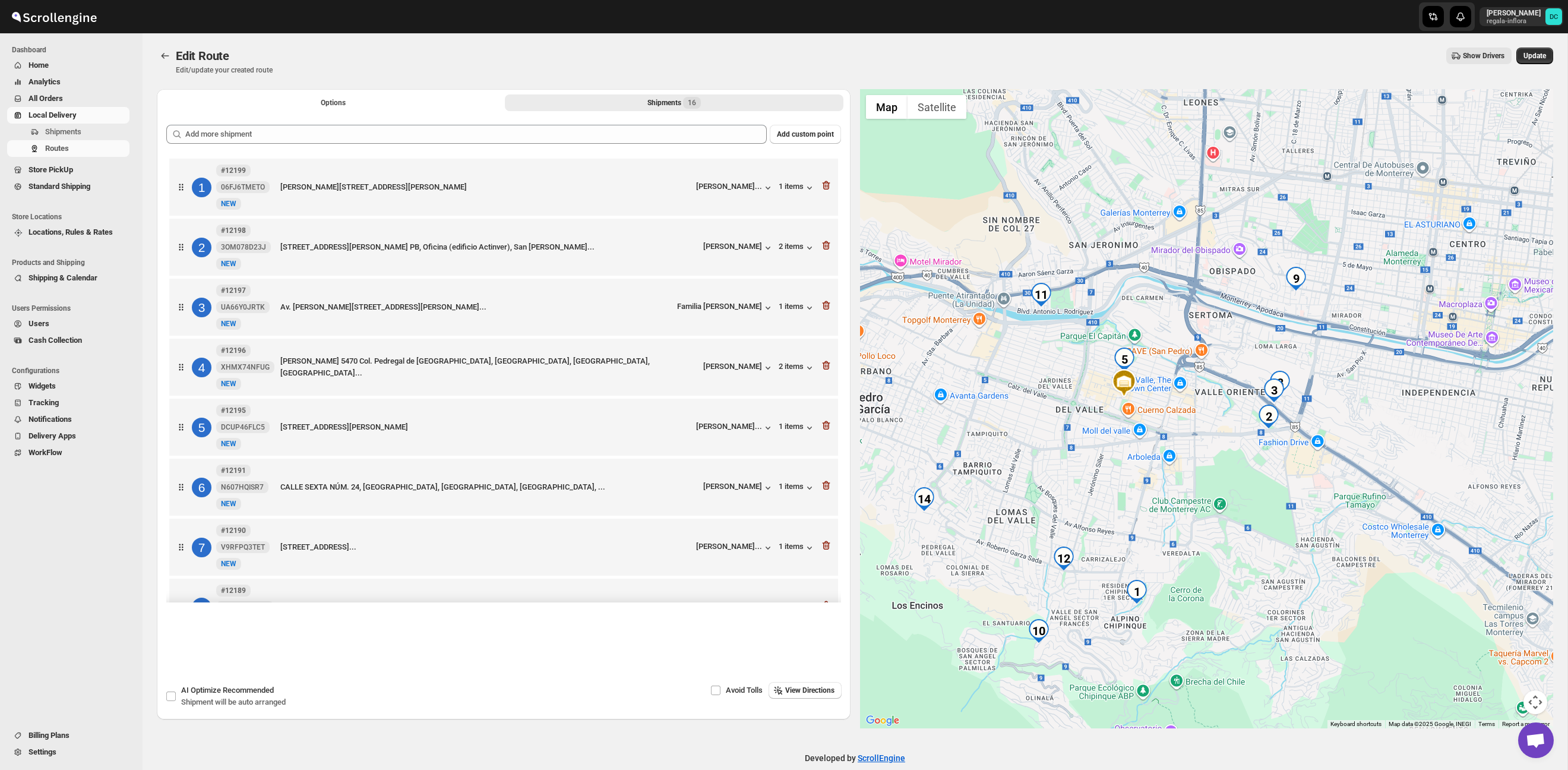
drag, startPoint x: 1125, startPoint y: 476, endPoint x: 1186, endPoint y: 476, distance: 61.0
click at [1186, 476] on div at bounding box center [1206, 408] width 694 height 639
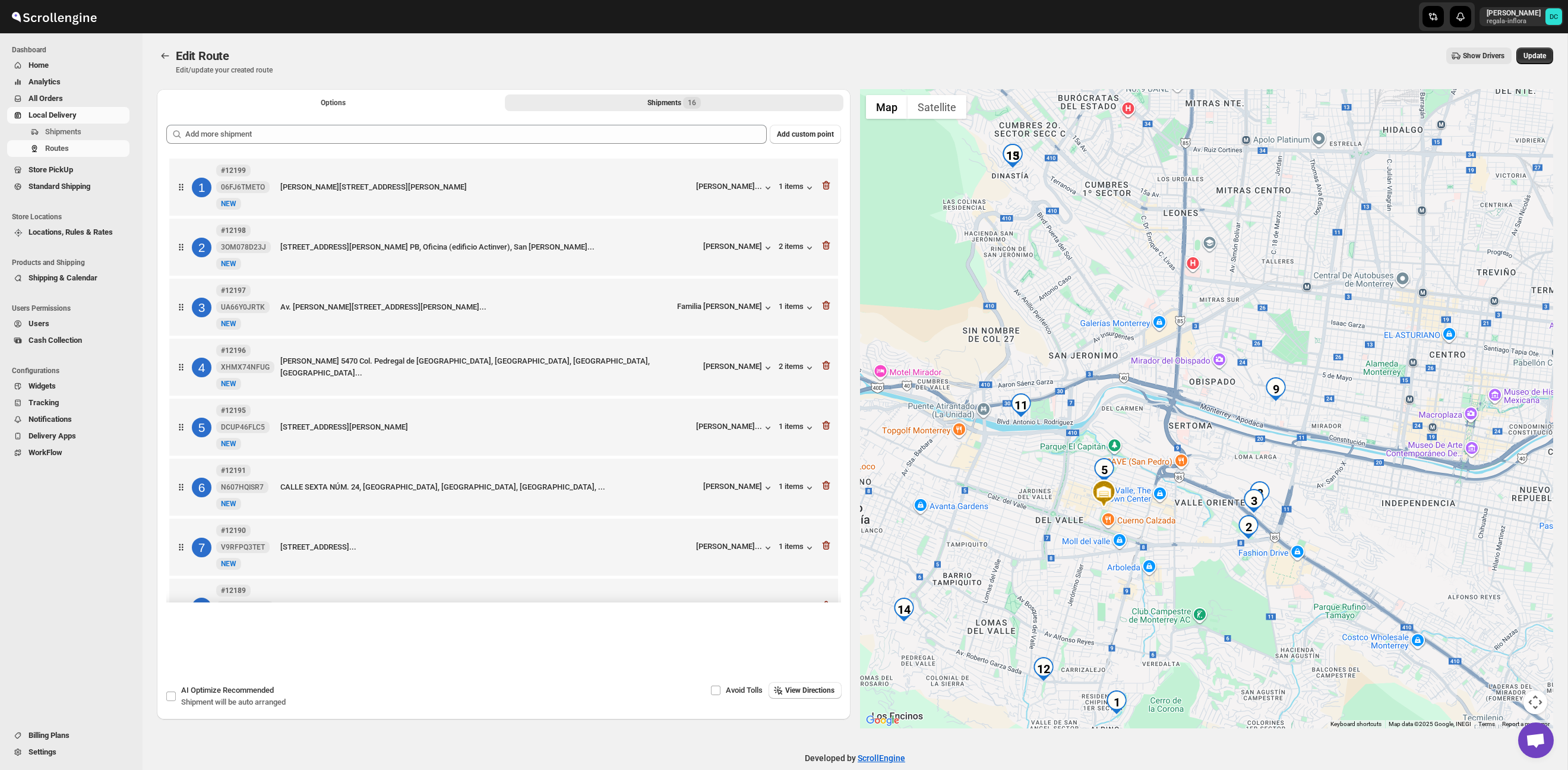
drag, startPoint x: 1095, startPoint y: 303, endPoint x: 1068, endPoint y: 414, distance: 114.2
click at [1068, 414] on div at bounding box center [1206, 408] width 694 height 639
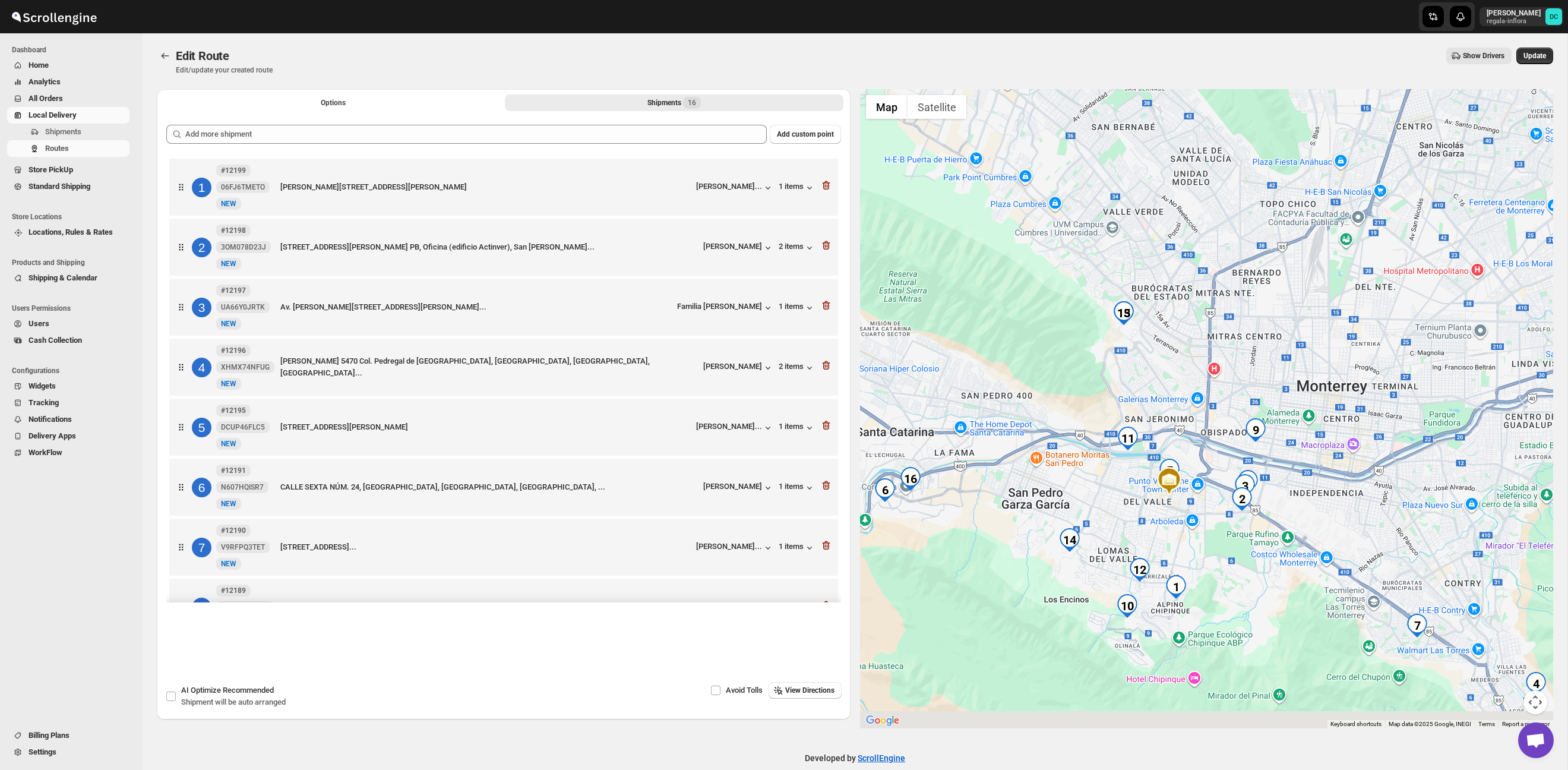
drag, startPoint x: 1101, startPoint y: 498, endPoint x: 1118, endPoint y: 454, distance: 47.2
click at [1119, 452] on div at bounding box center [1206, 408] width 694 height 639
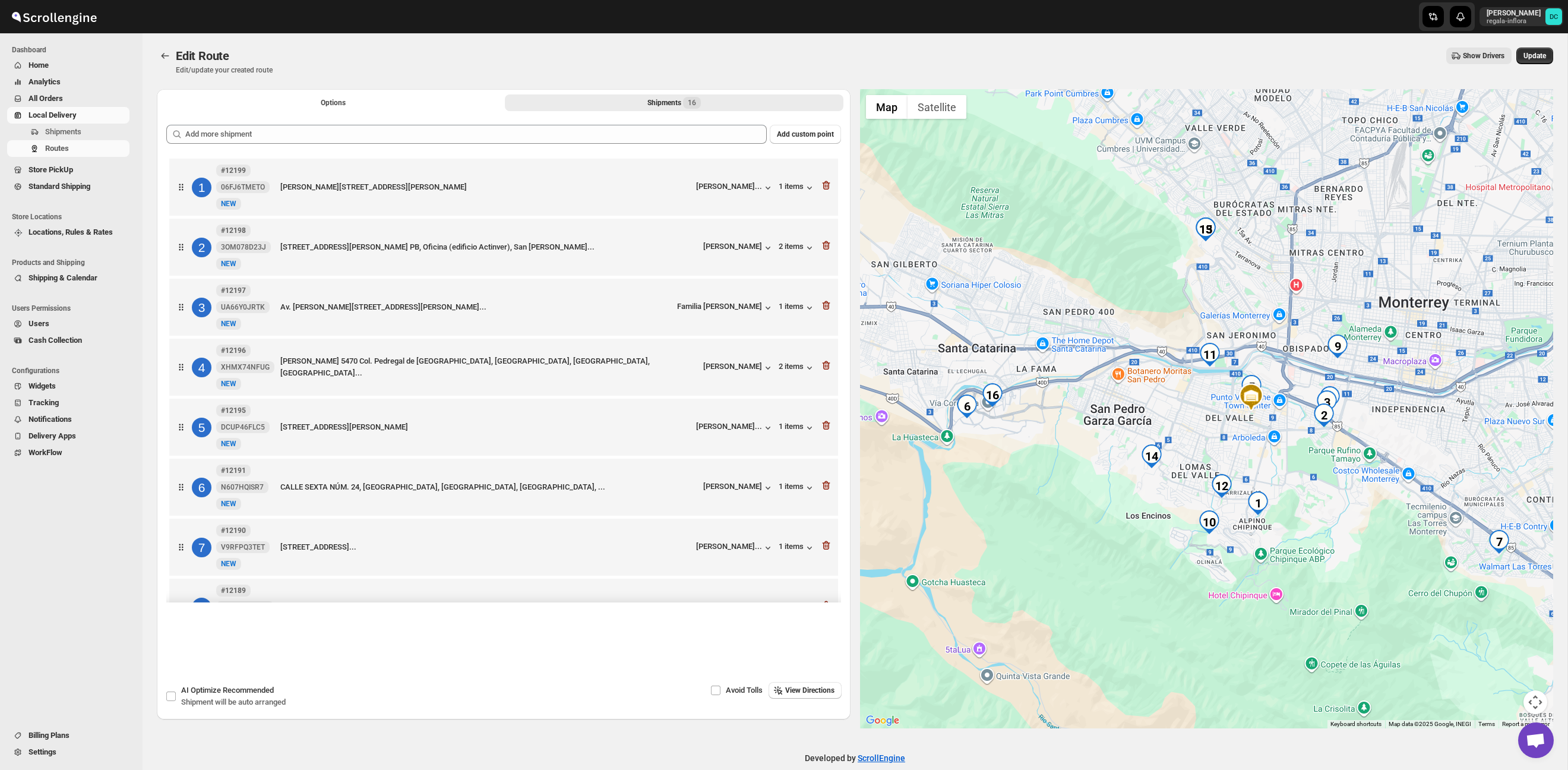
click at [1075, 486] on div at bounding box center [1206, 408] width 694 height 639
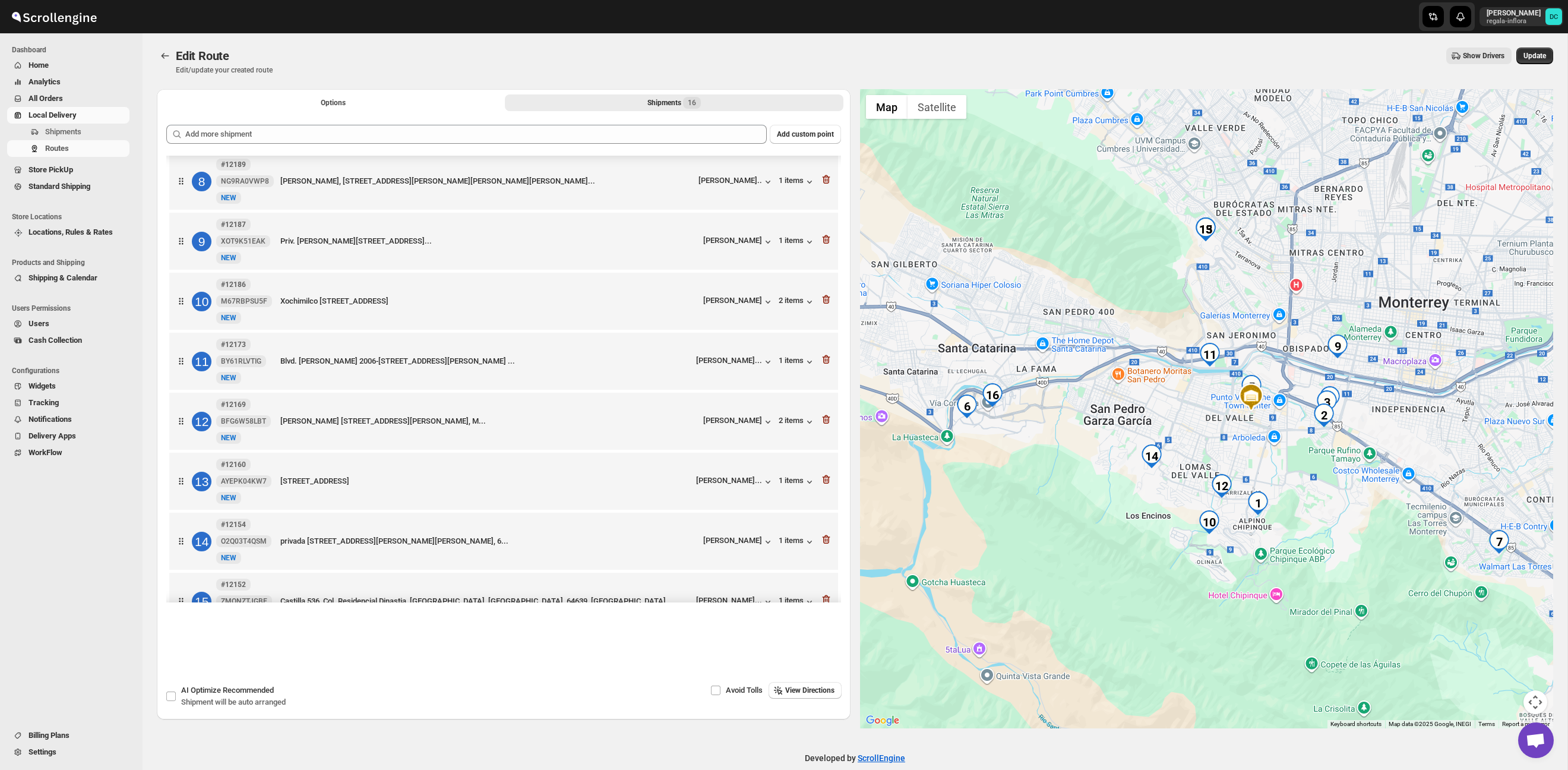
scroll to position [452, 0]
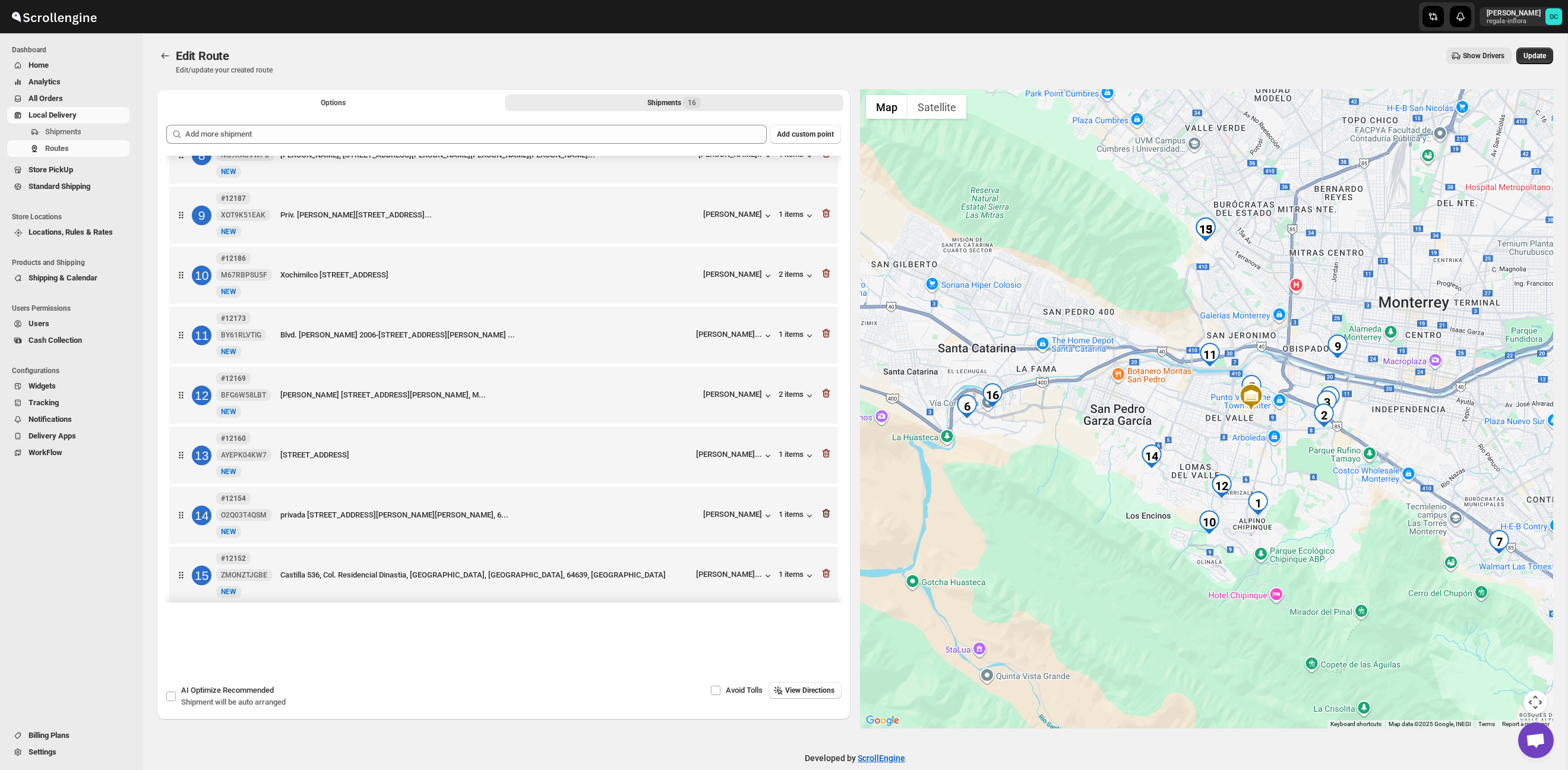
click at [825, 519] on icon "button" at bounding box center [826, 513] width 12 height 12
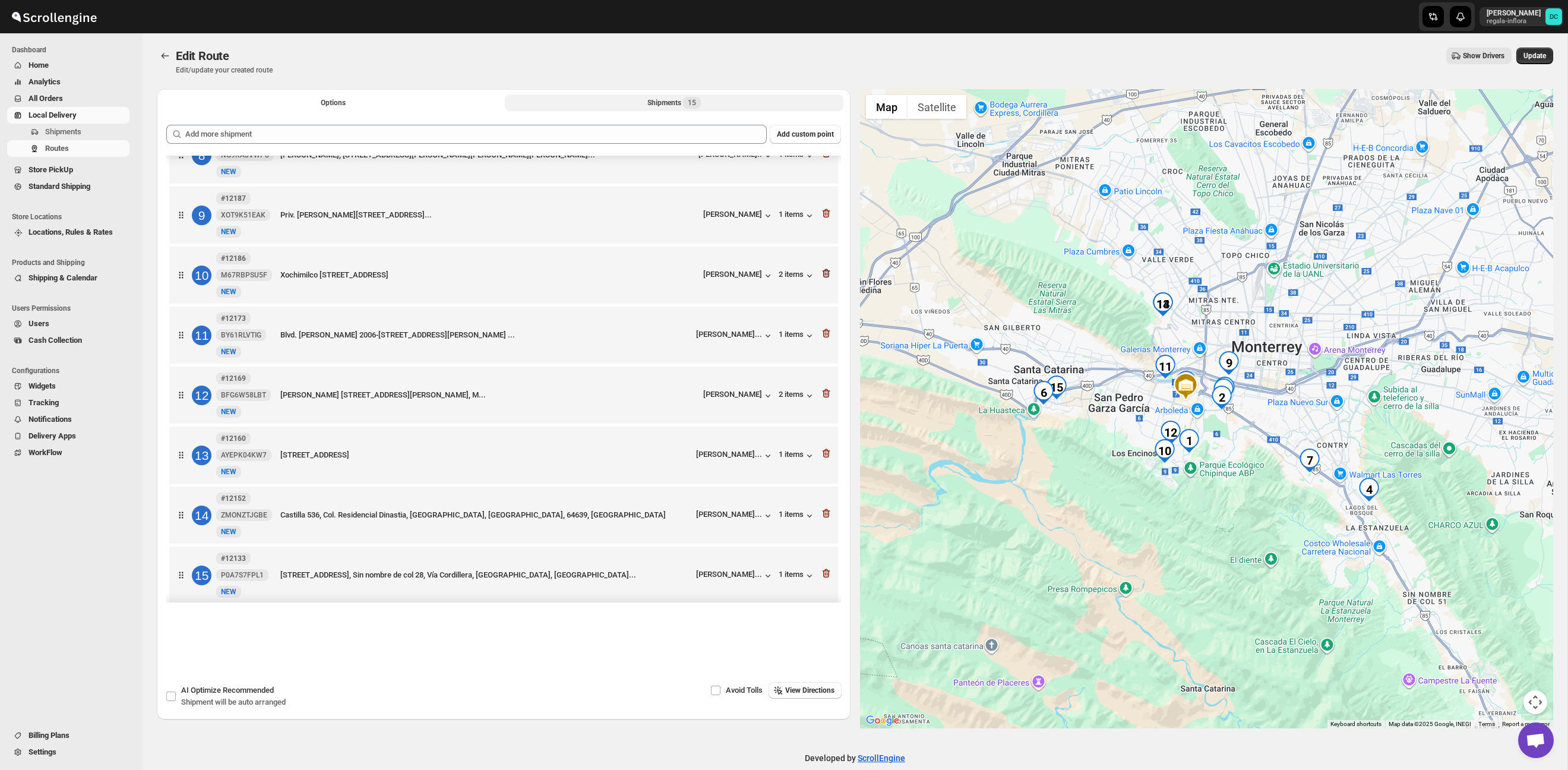
click at [828, 279] on icon "button" at bounding box center [826, 273] width 12 height 12
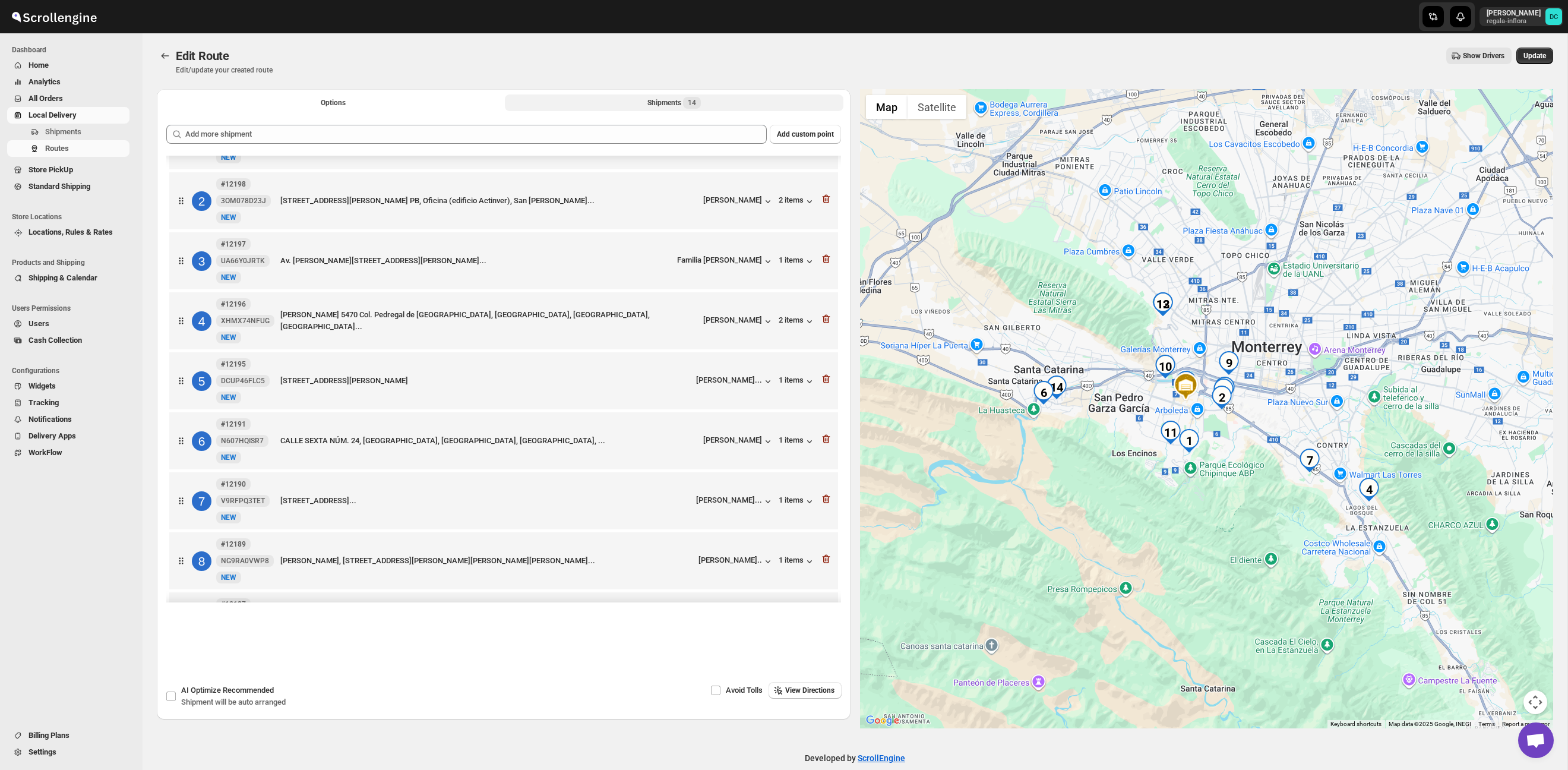
scroll to position [0, 0]
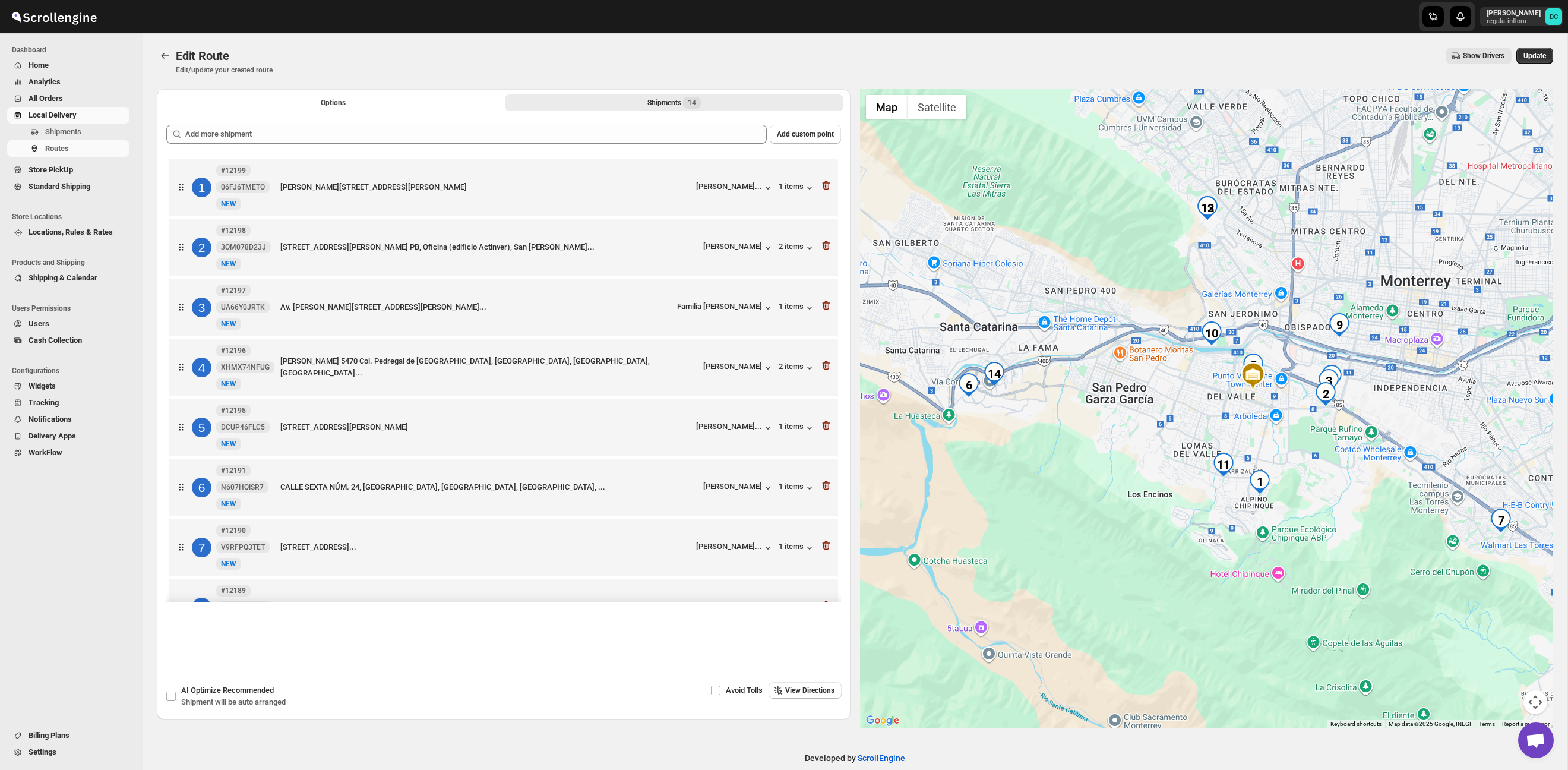
drag, startPoint x: 1254, startPoint y: 417, endPoint x: 1287, endPoint y: 451, distance: 47.4
click at [1287, 451] on div at bounding box center [1206, 408] width 694 height 639
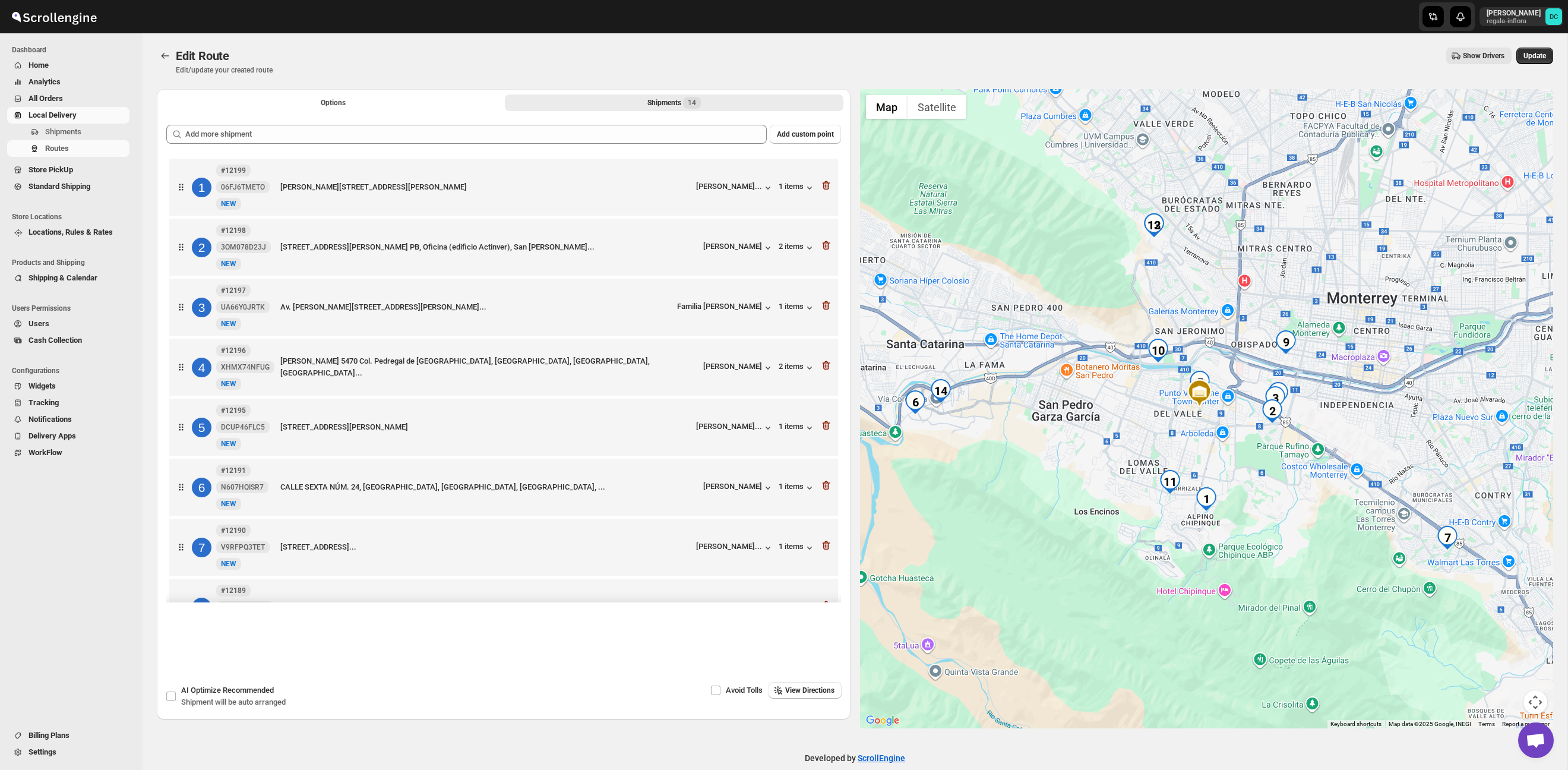
drag, startPoint x: 1273, startPoint y: 456, endPoint x: 1227, endPoint y: 474, distance: 49.4
click at [1227, 474] on div at bounding box center [1206, 408] width 694 height 639
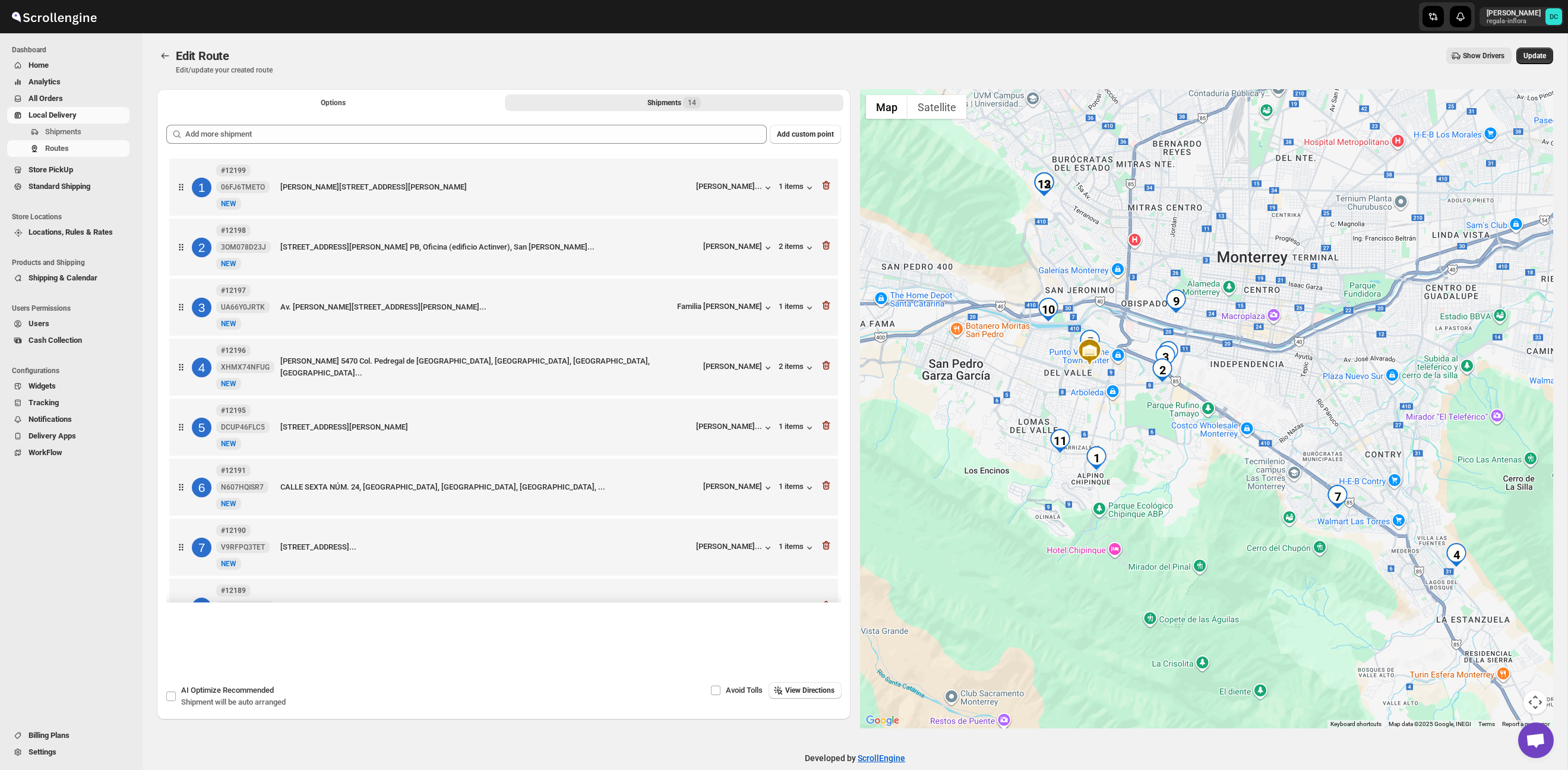
drag, startPoint x: 1304, startPoint y: 520, endPoint x: 1198, endPoint y: 459, distance: 122.3
click at [1198, 459] on div at bounding box center [1206, 408] width 694 height 639
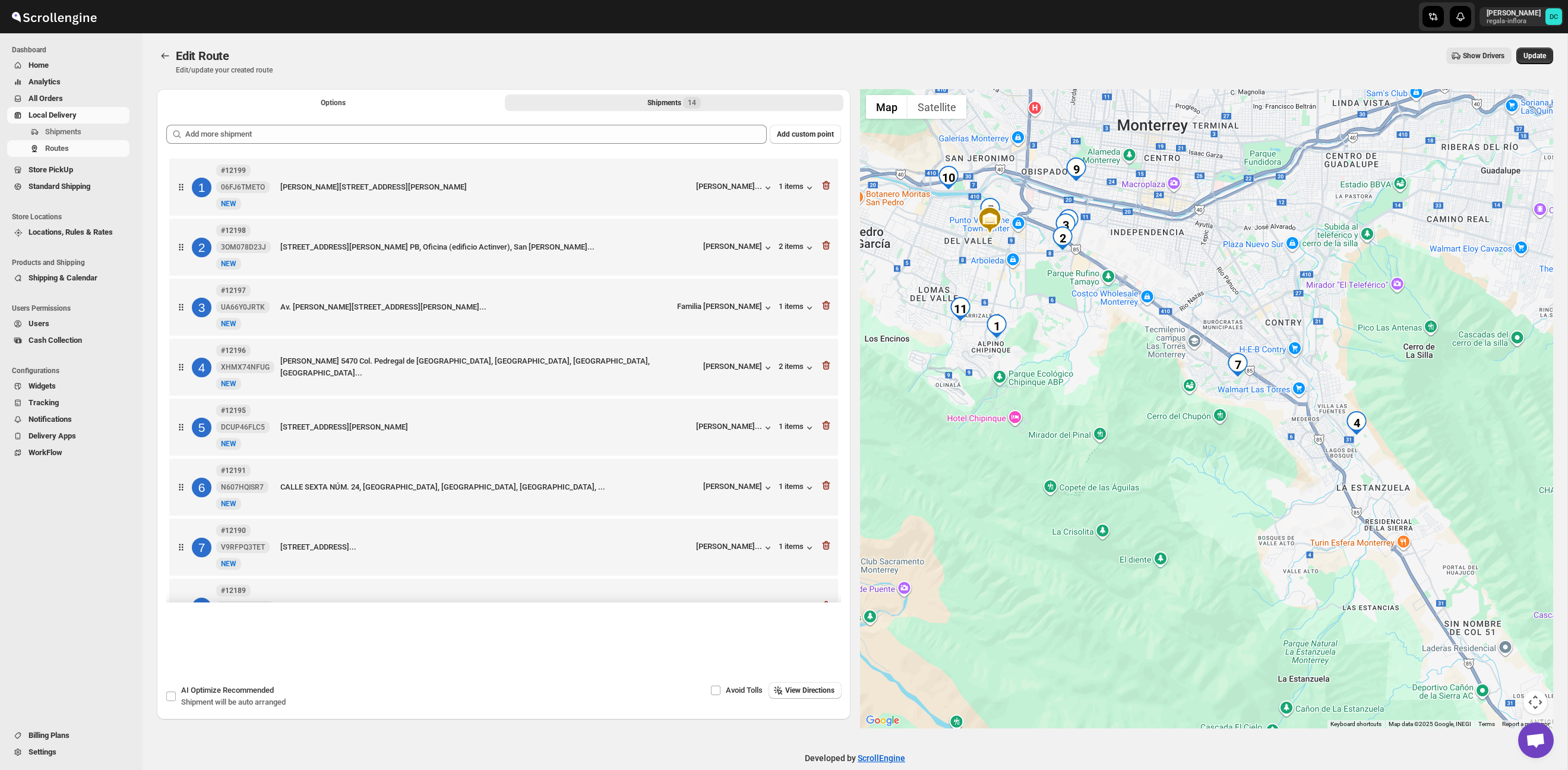
drag, startPoint x: 1281, startPoint y: 511, endPoint x: 1178, endPoint y: 378, distance: 168.2
click at [1178, 378] on div at bounding box center [1206, 408] width 694 height 639
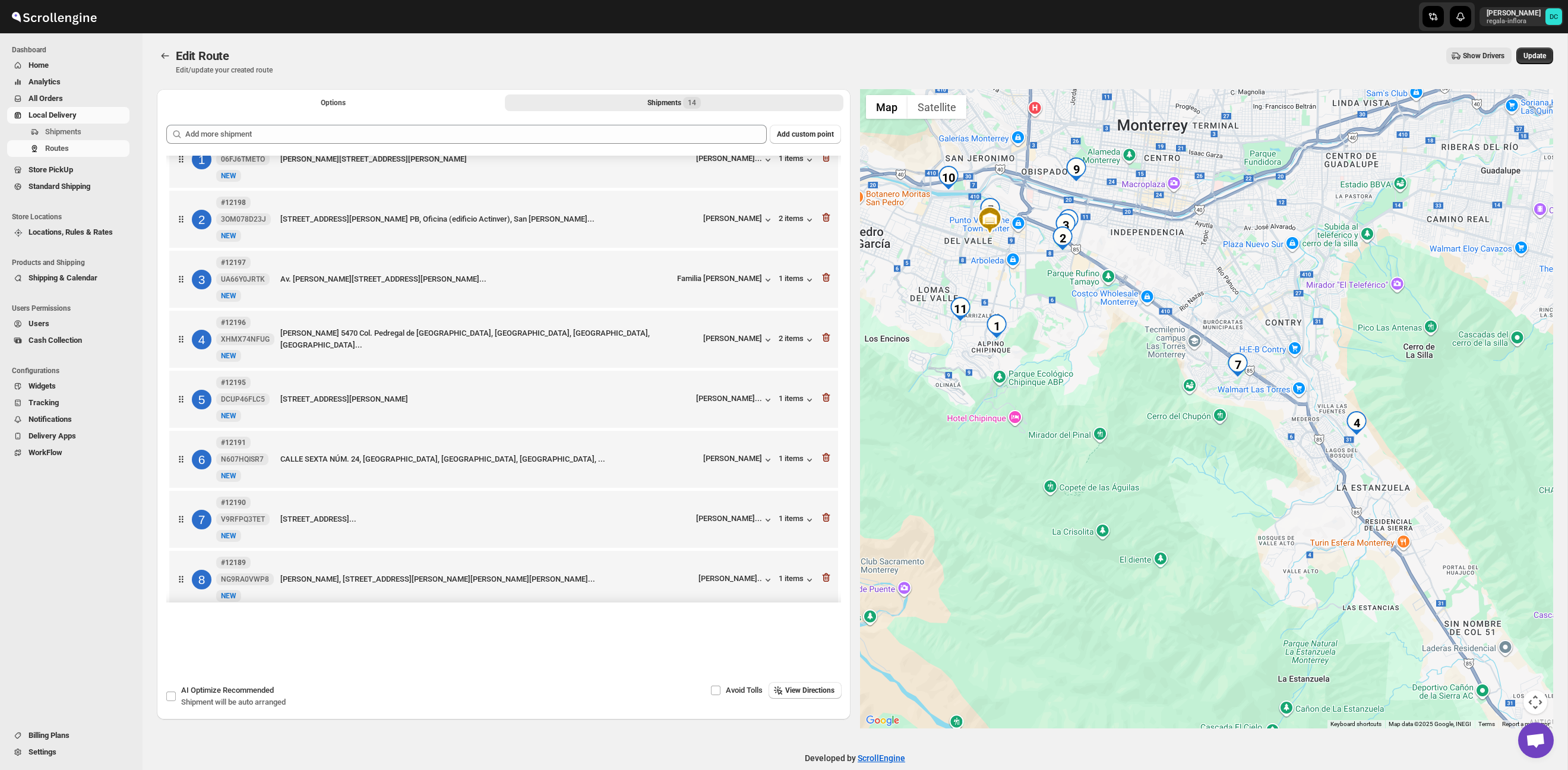
scroll to position [35, 0]
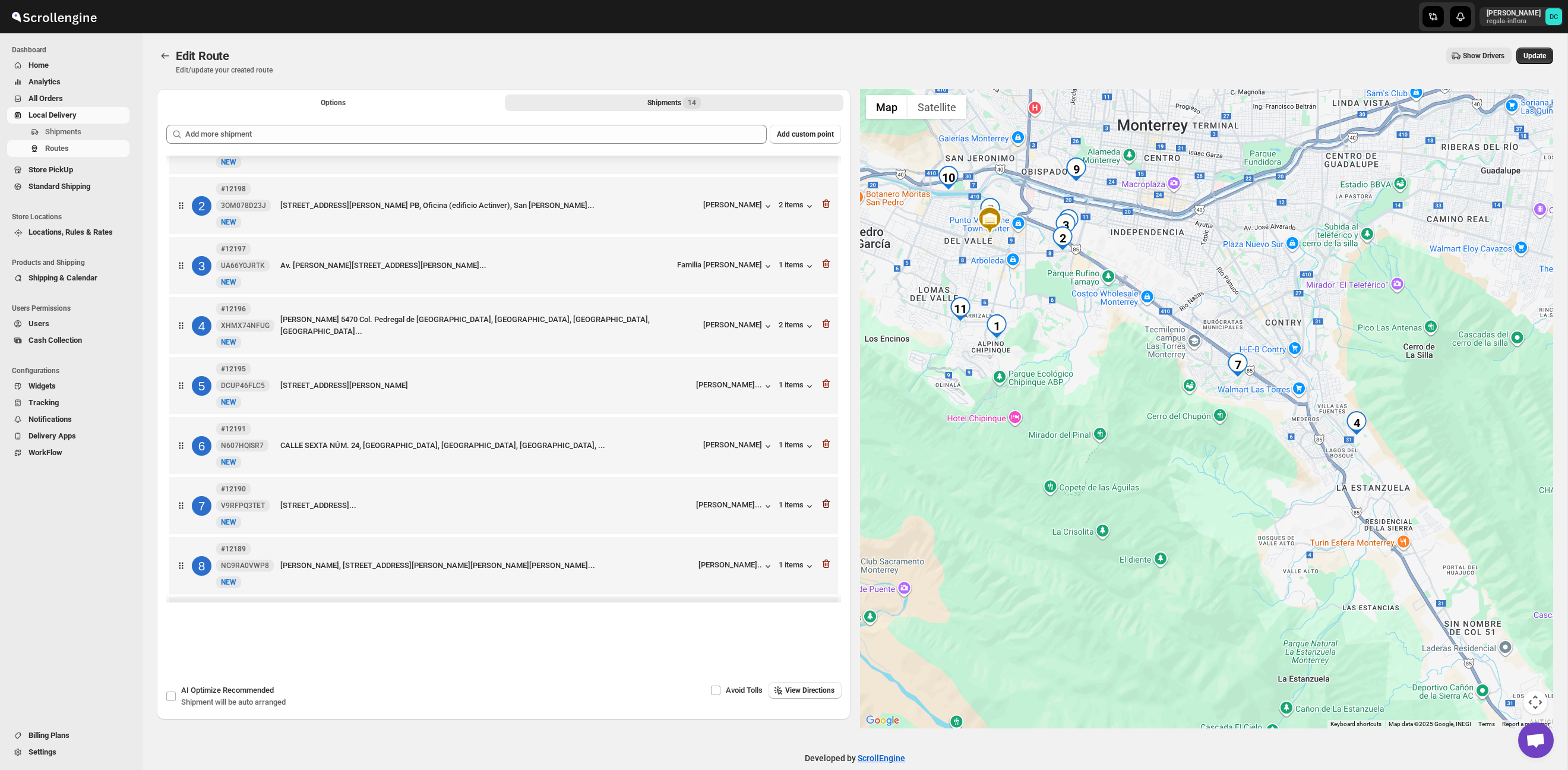
click at [823, 510] on icon "button" at bounding box center [826, 504] width 12 height 12
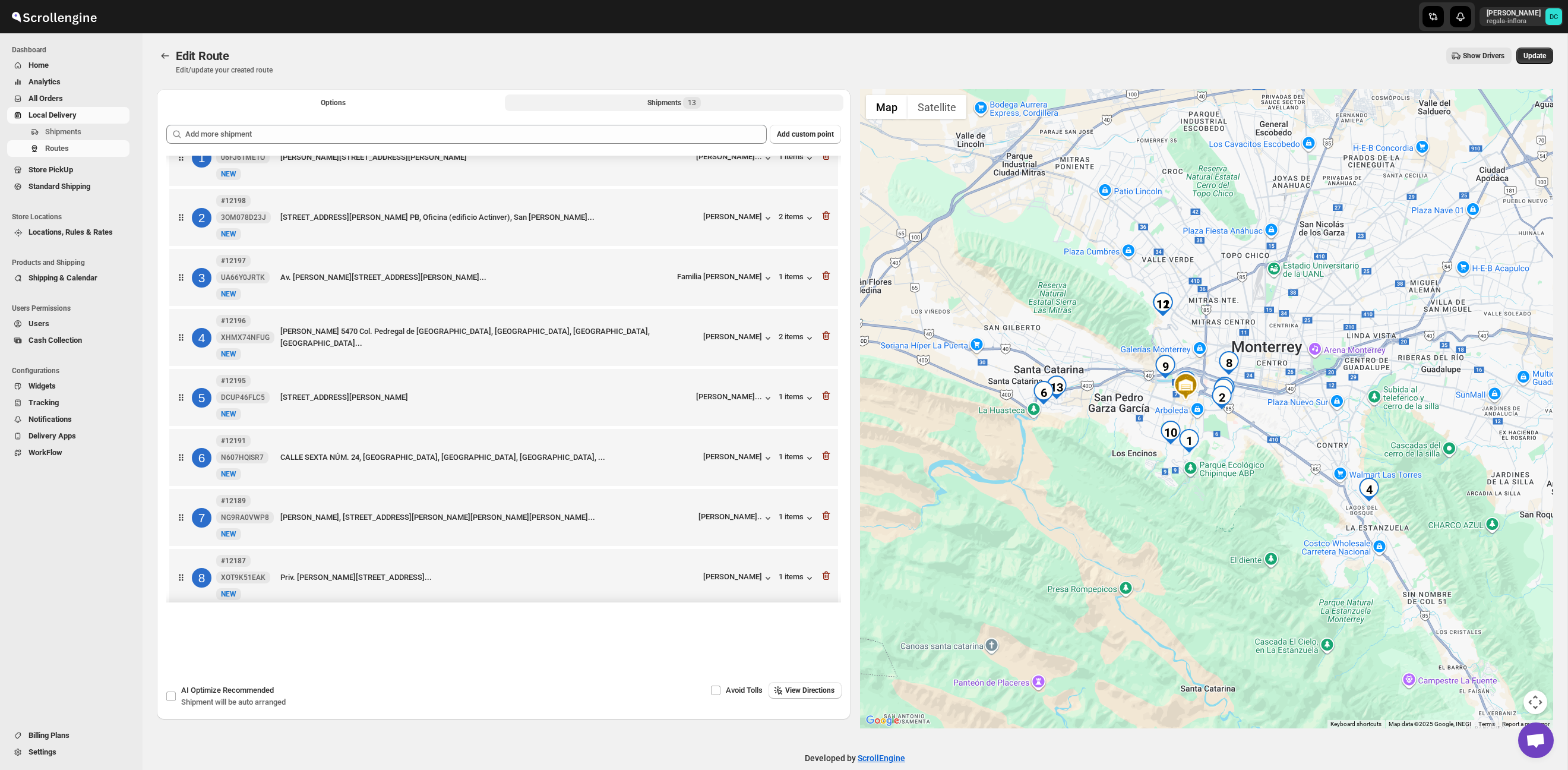
scroll to position [27, 0]
click at [828, 341] on icon "button" at bounding box center [825, 338] width 8 height 9
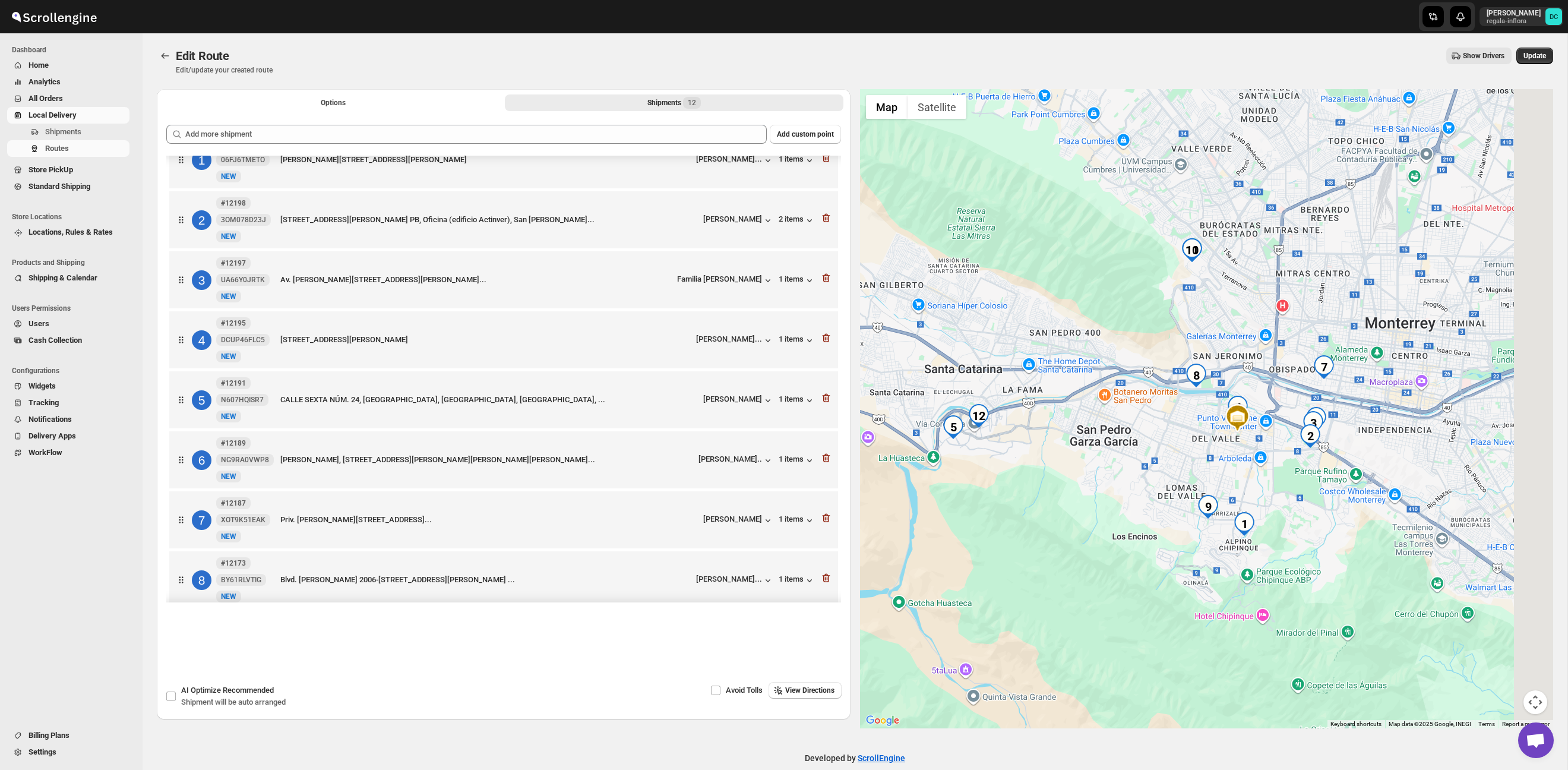
drag, startPoint x: 1313, startPoint y: 467, endPoint x: 1251, endPoint y: 451, distance: 64.0
click at [1253, 462] on div at bounding box center [1206, 408] width 694 height 639
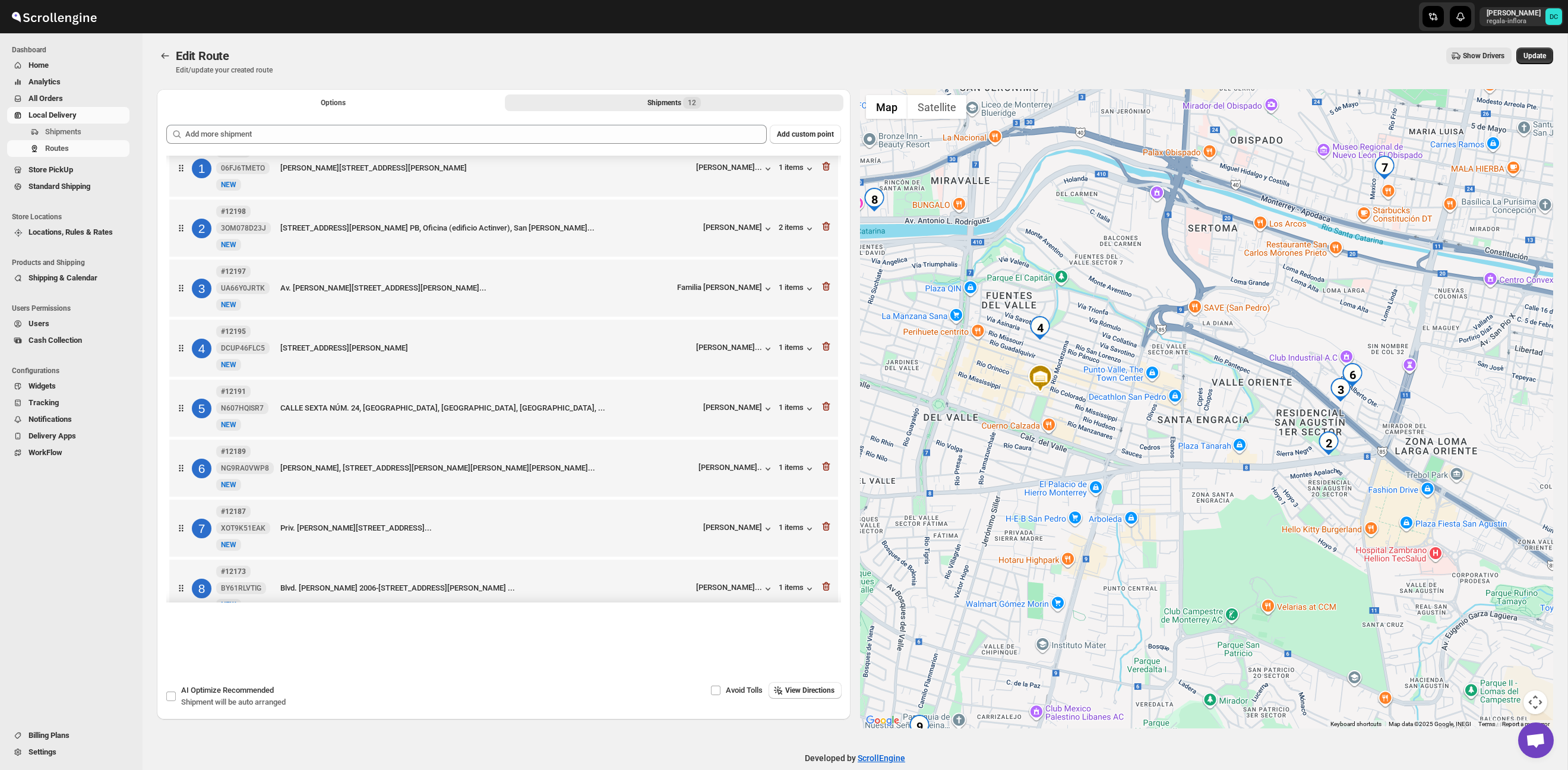
scroll to position [18, 0]
drag, startPoint x: 826, startPoint y: 290, endPoint x: 817, endPoint y: 290, distance: 9.0
click at [826, 289] on icon "button" at bounding box center [826, 287] width 12 height 12
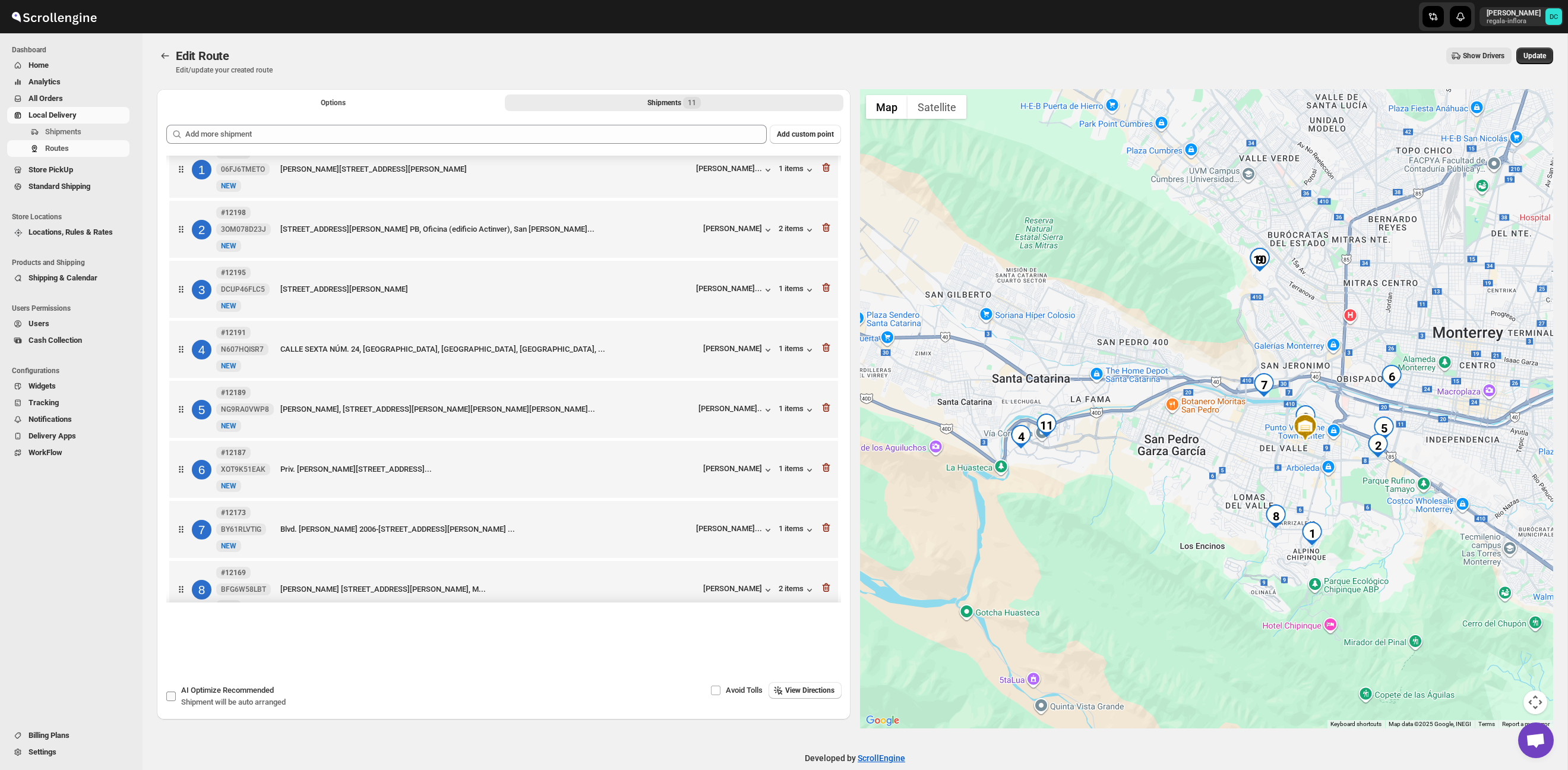
drag, startPoint x: 192, startPoint y: 691, endPoint x: 231, endPoint y: 691, distance: 39.0
click at [192, 691] on span "AI Optimize Recommended" at bounding box center [227, 690] width 93 height 9
click at [176, 691] on input "AI Optimize Recommended Shipment will be auto arranged" at bounding box center [171, 696] width 9 height 9
checkbox input "true"
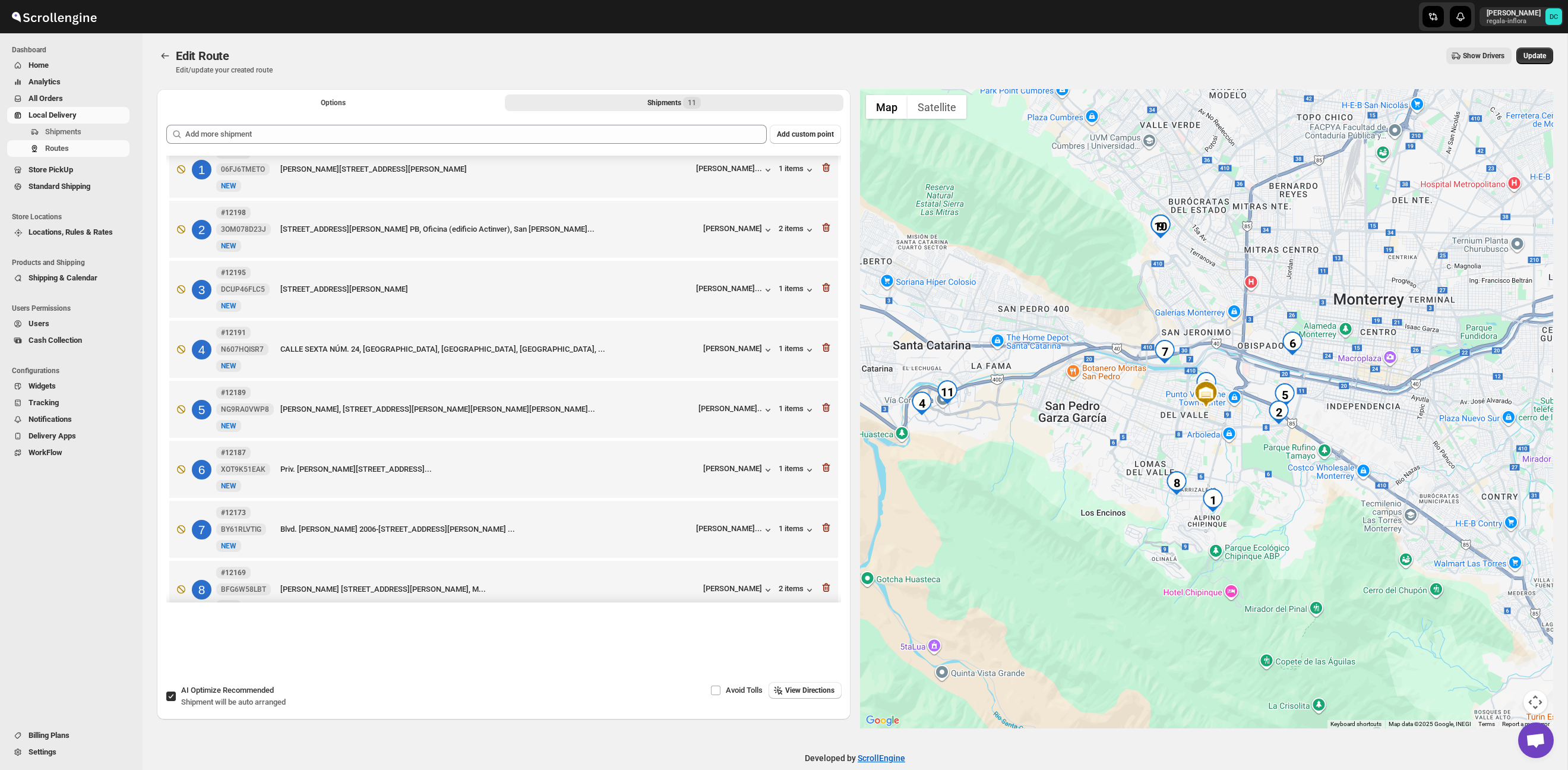
drag, startPoint x: 821, startPoint y: 691, endPoint x: 828, endPoint y: 698, distance: 9.9
click at [821, 691] on span "View Directions" at bounding box center [810, 690] width 49 height 9
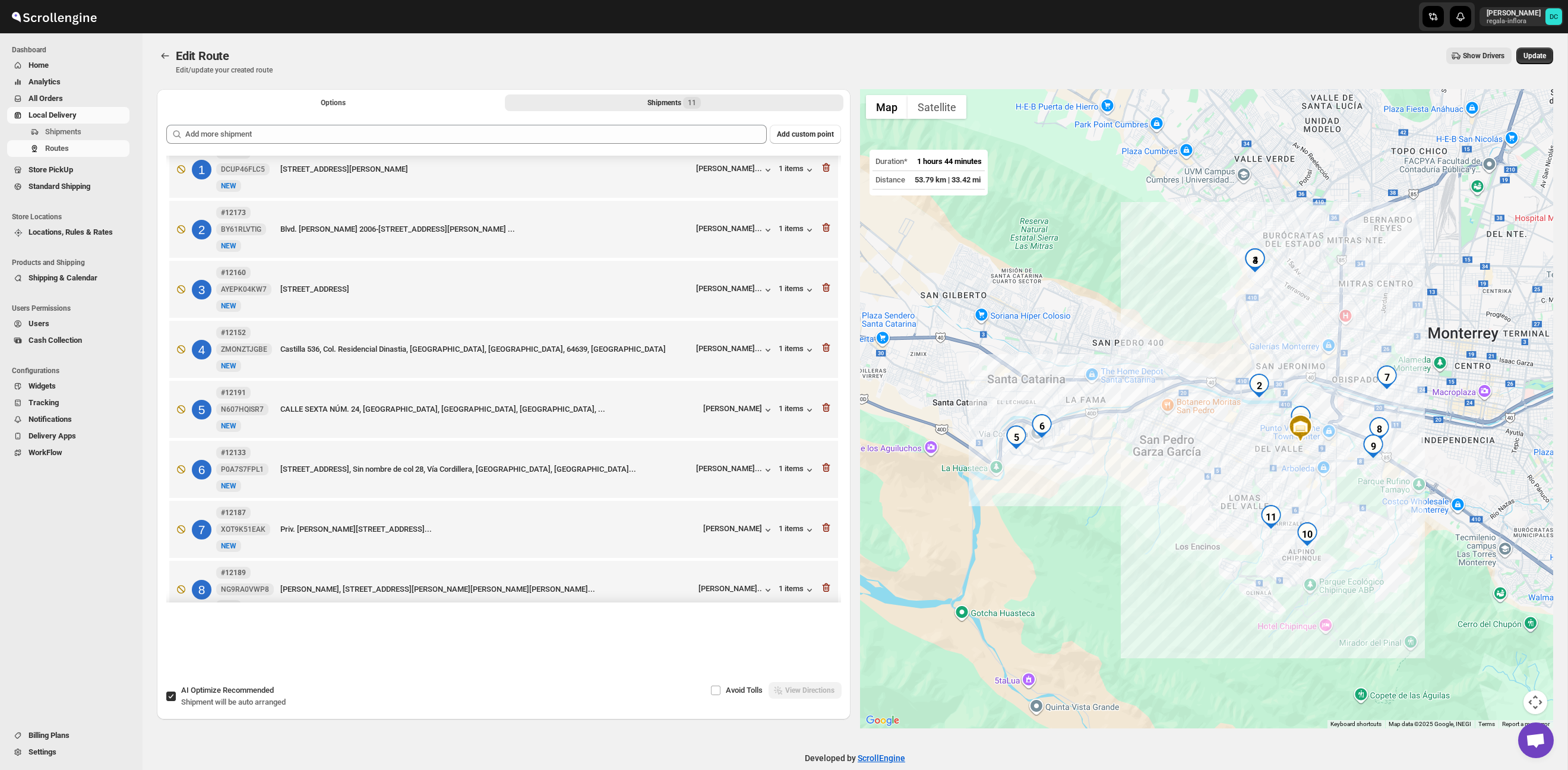
drag, startPoint x: 1168, startPoint y: 522, endPoint x: 1157, endPoint y: 474, distance: 49.2
click at [1157, 474] on div at bounding box center [1206, 408] width 694 height 639
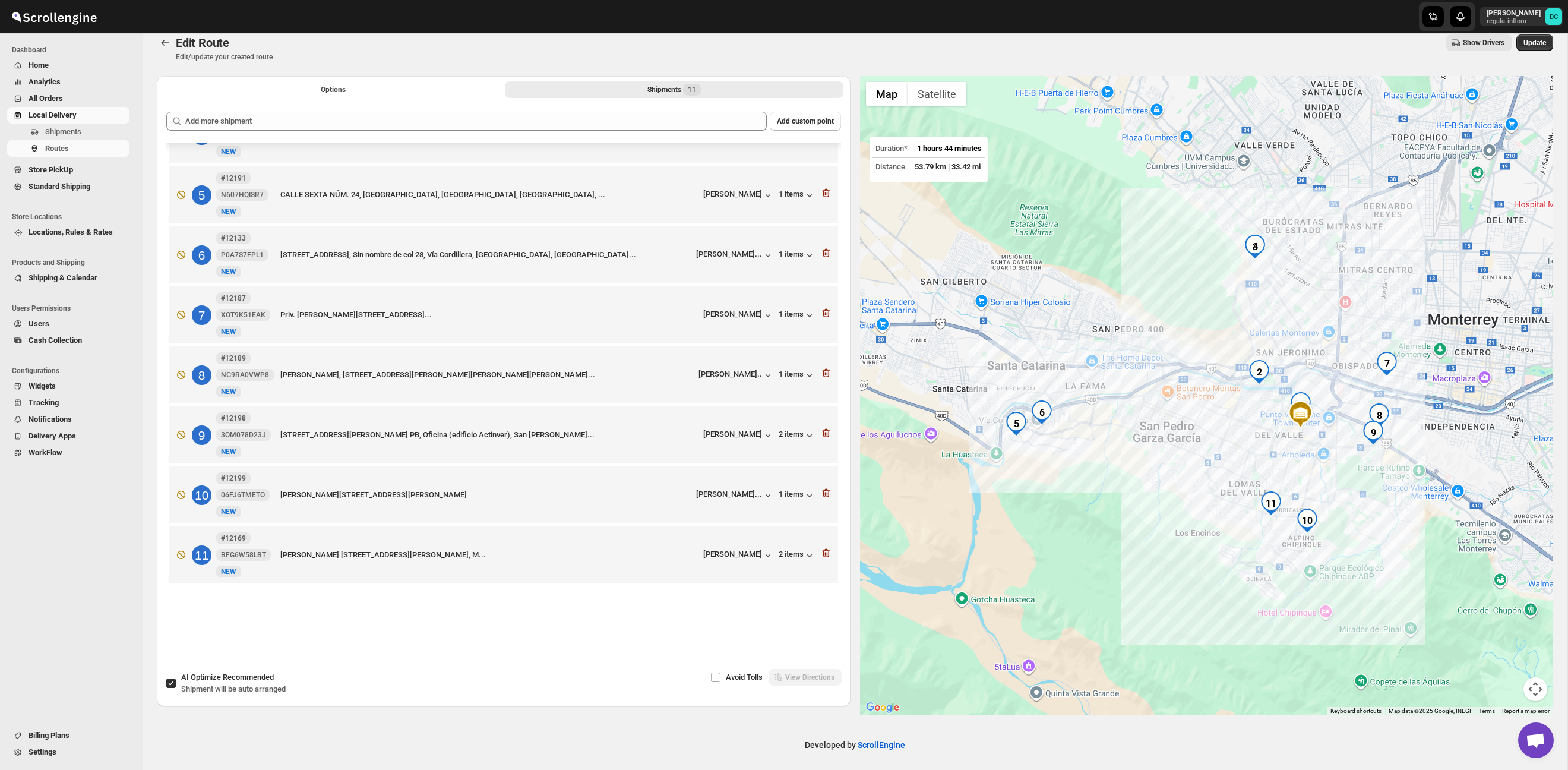
scroll to position [17, 0]
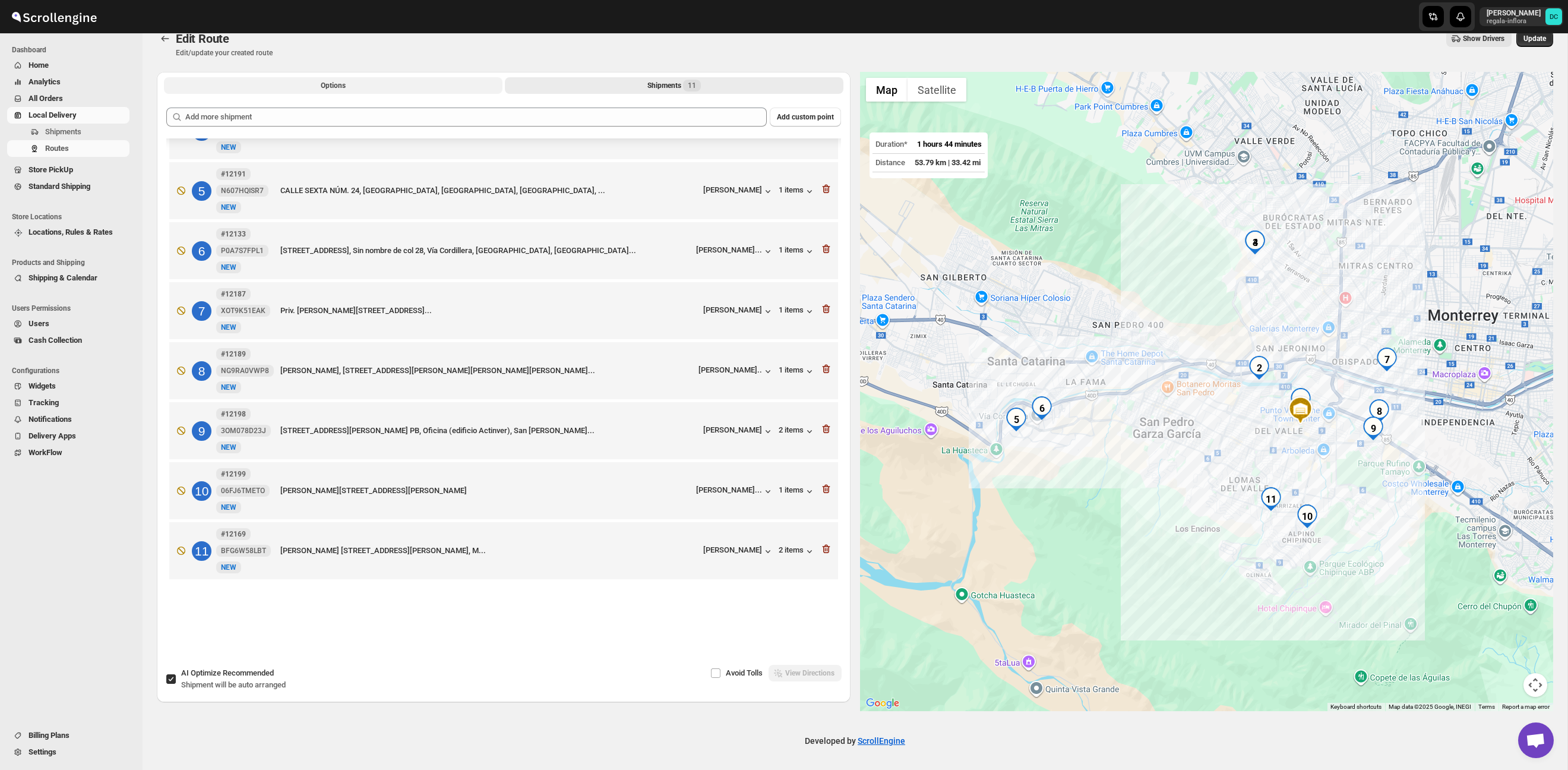
click at [352, 93] on button "Options" at bounding box center [333, 85] width 338 height 17
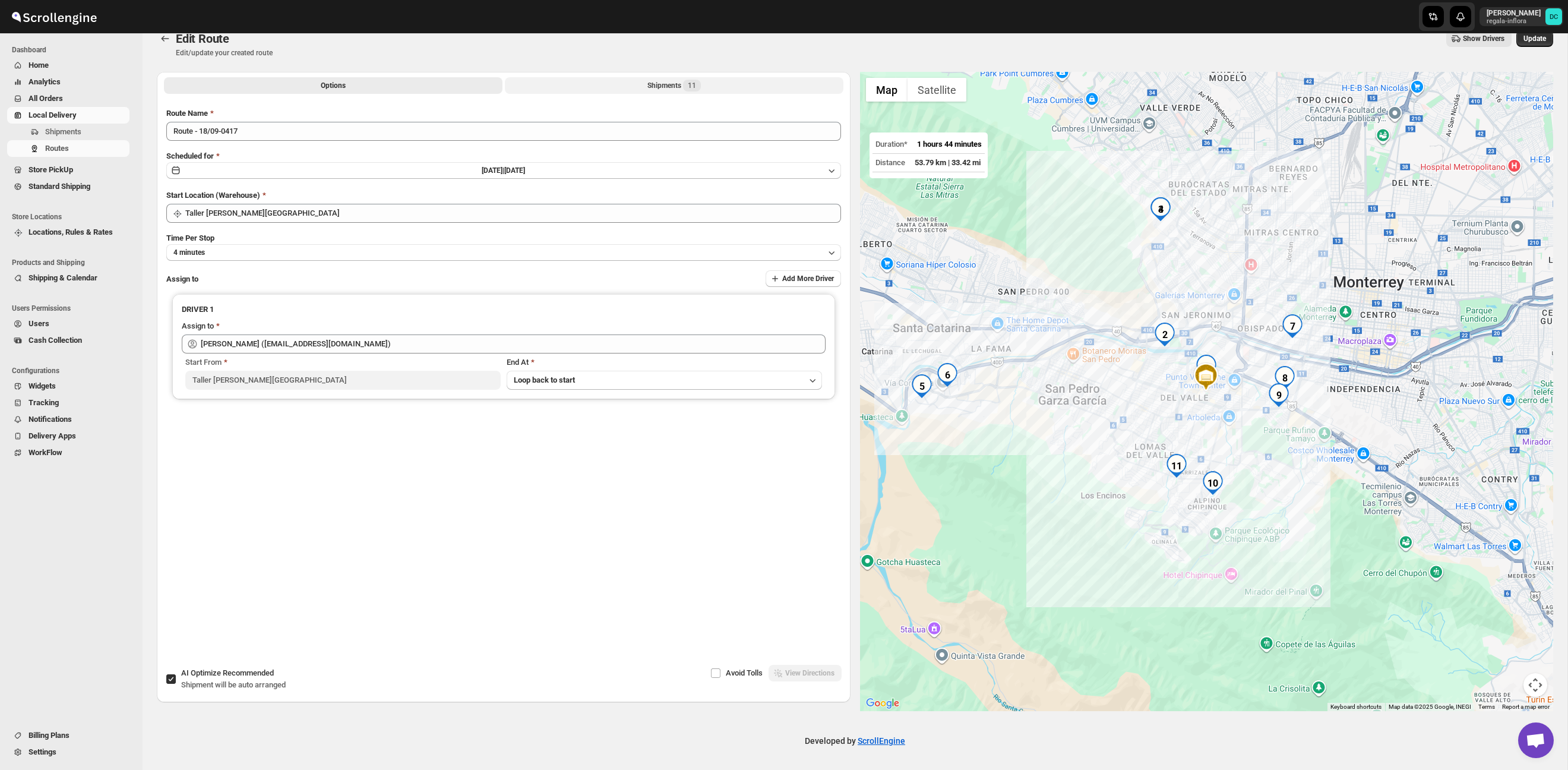
click at [672, 81] on div "Shipments 11" at bounding box center [674, 85] width 53 height 12
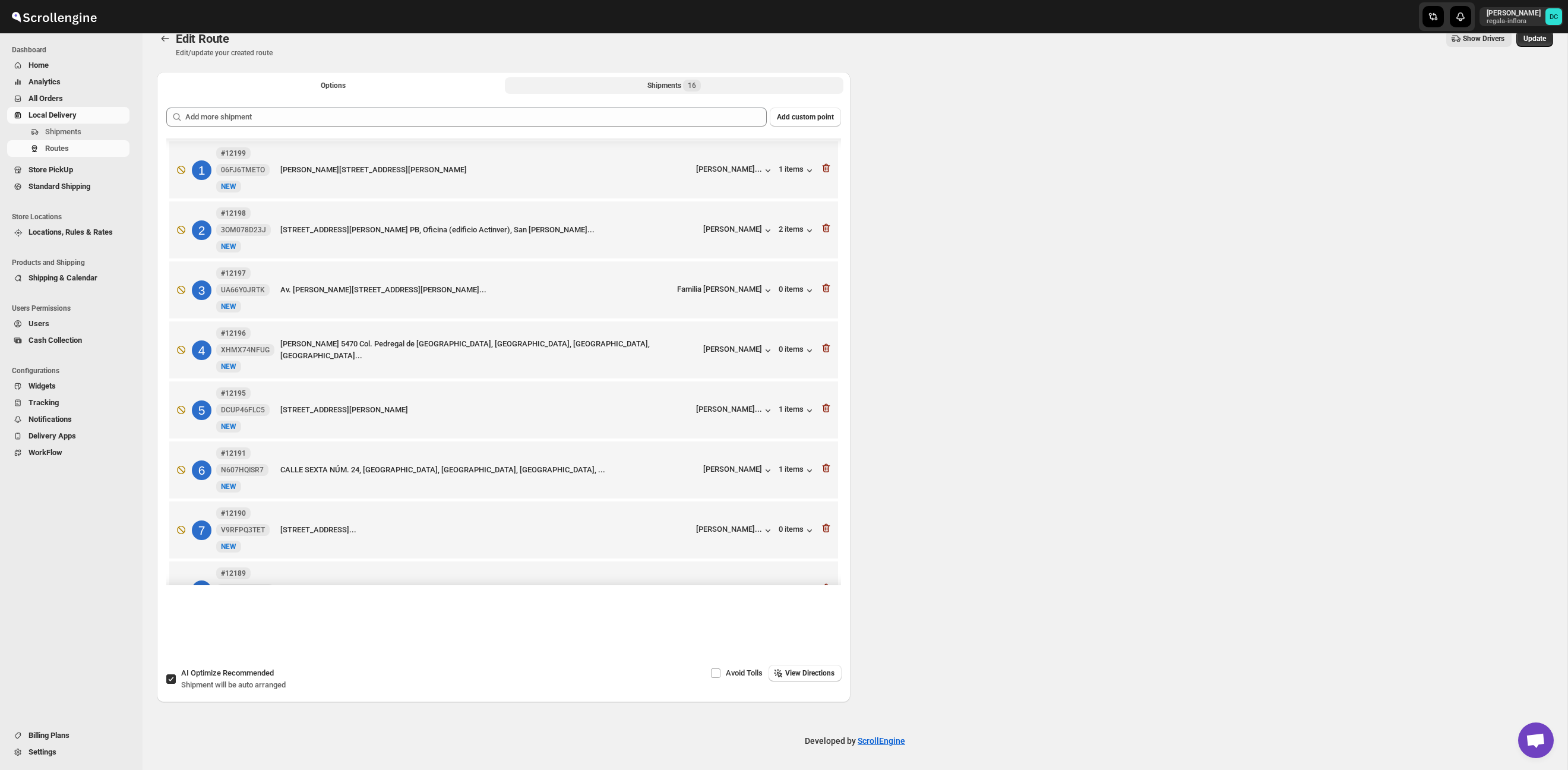
scroll to position [75, 0]
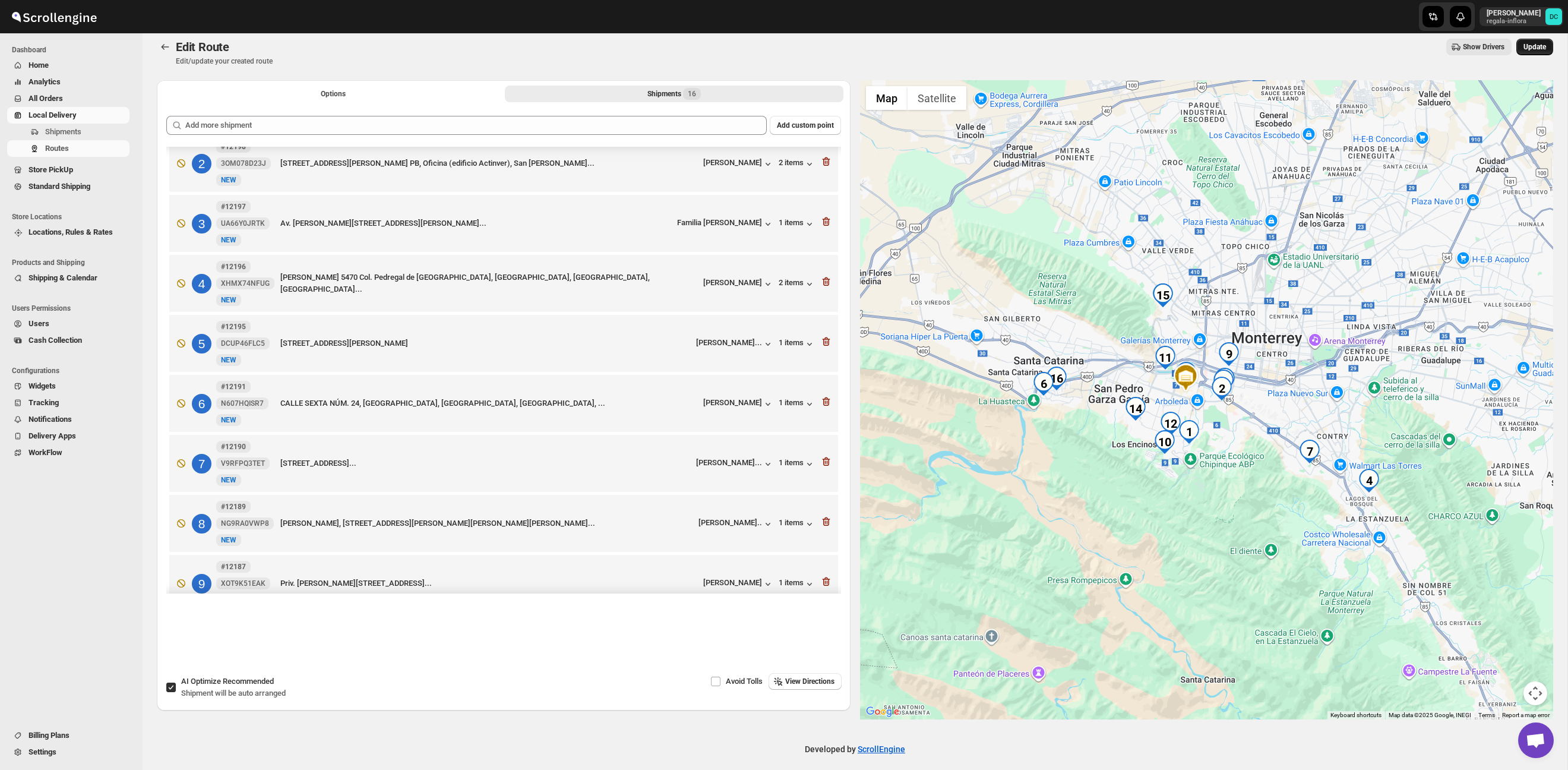
click at [1543, 45] on span "Update" at bounding box center [1534, 46] width 23 height 9
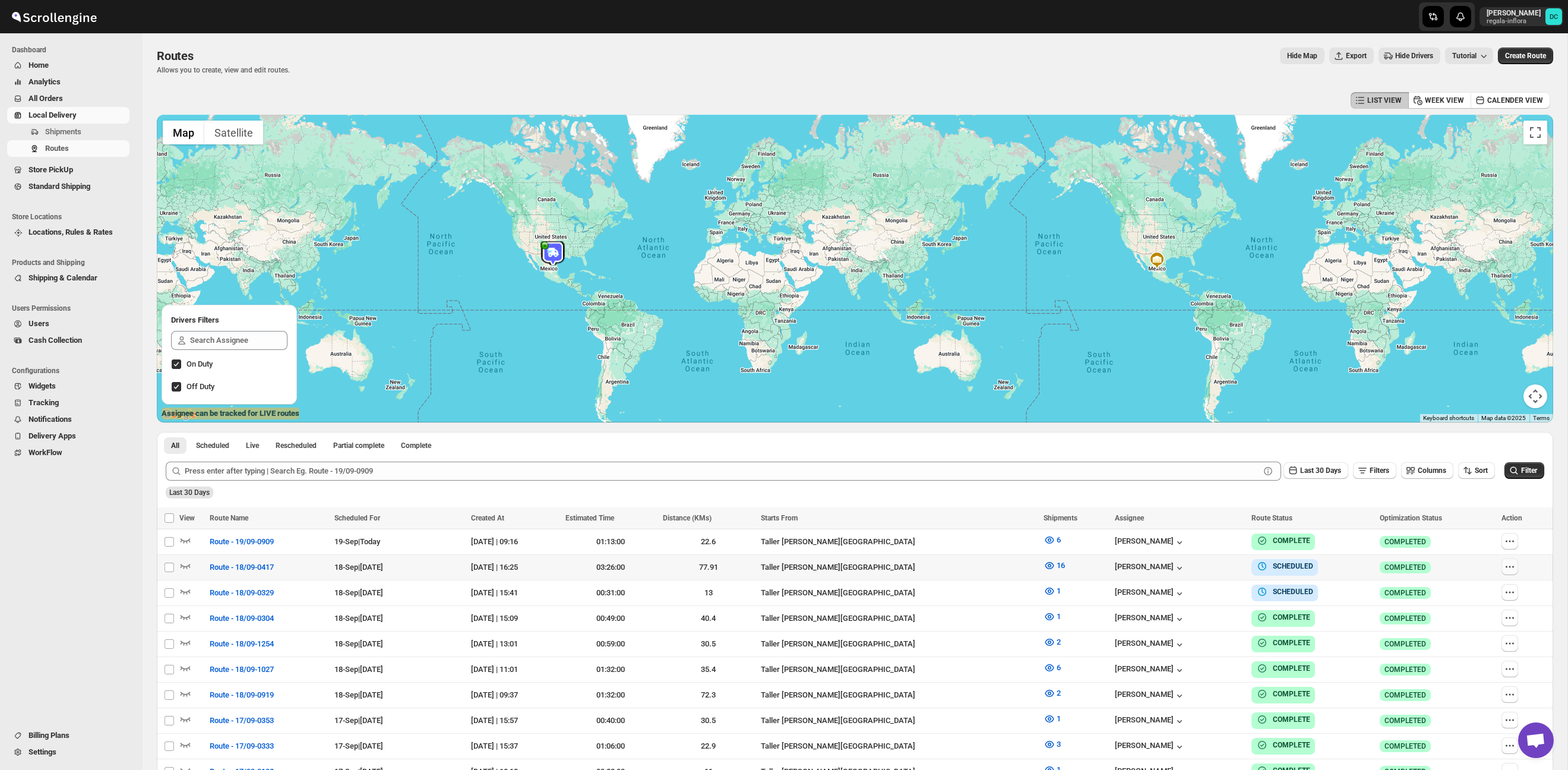
click at [1510, 560] on icon "button" at bounding box center [1510, 566] width 12 height 12
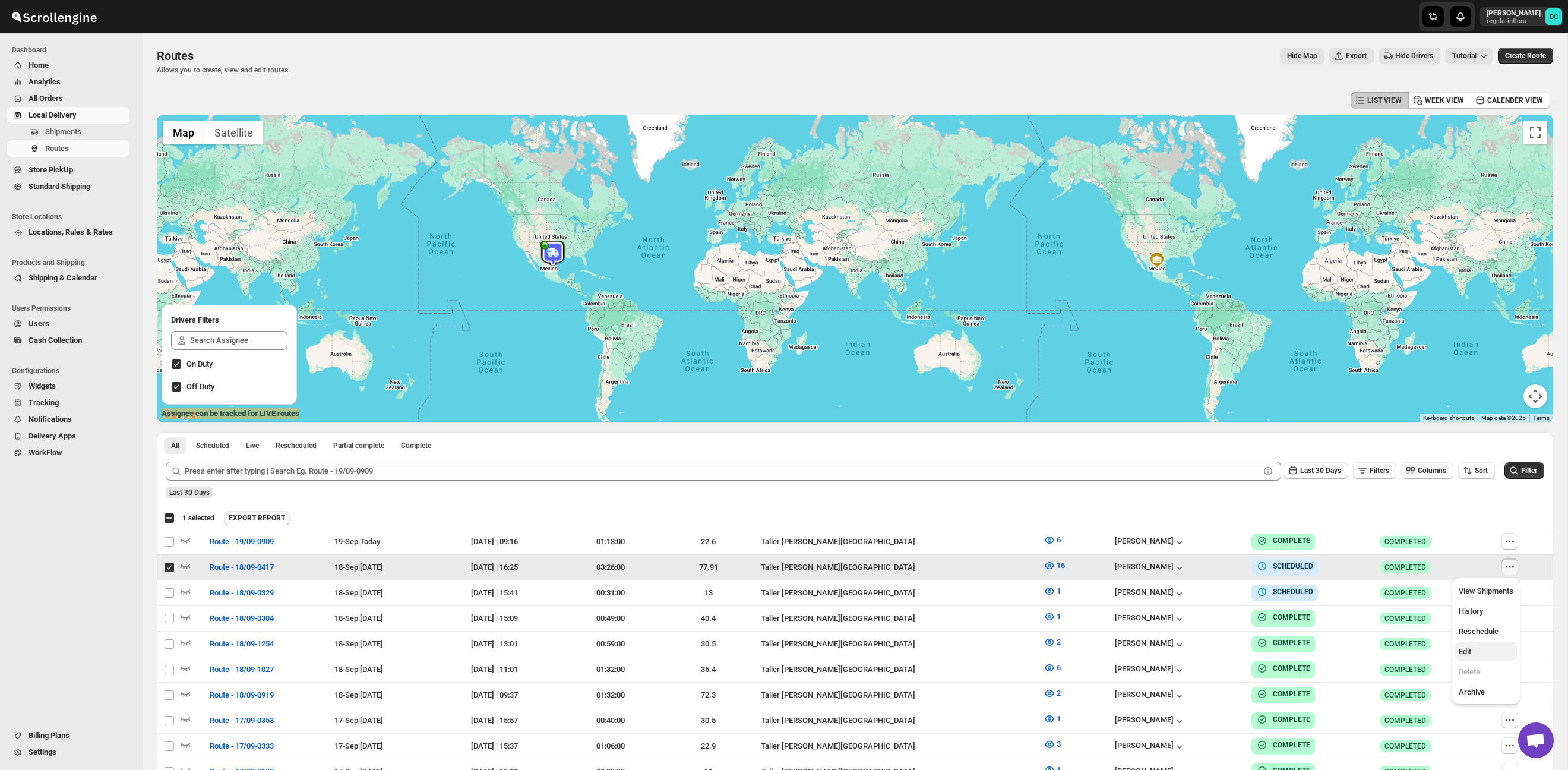
click at [1478, 653] on span "Edit" at bounding box center [1486, 652] width 55 height 12
checkbox input "false"
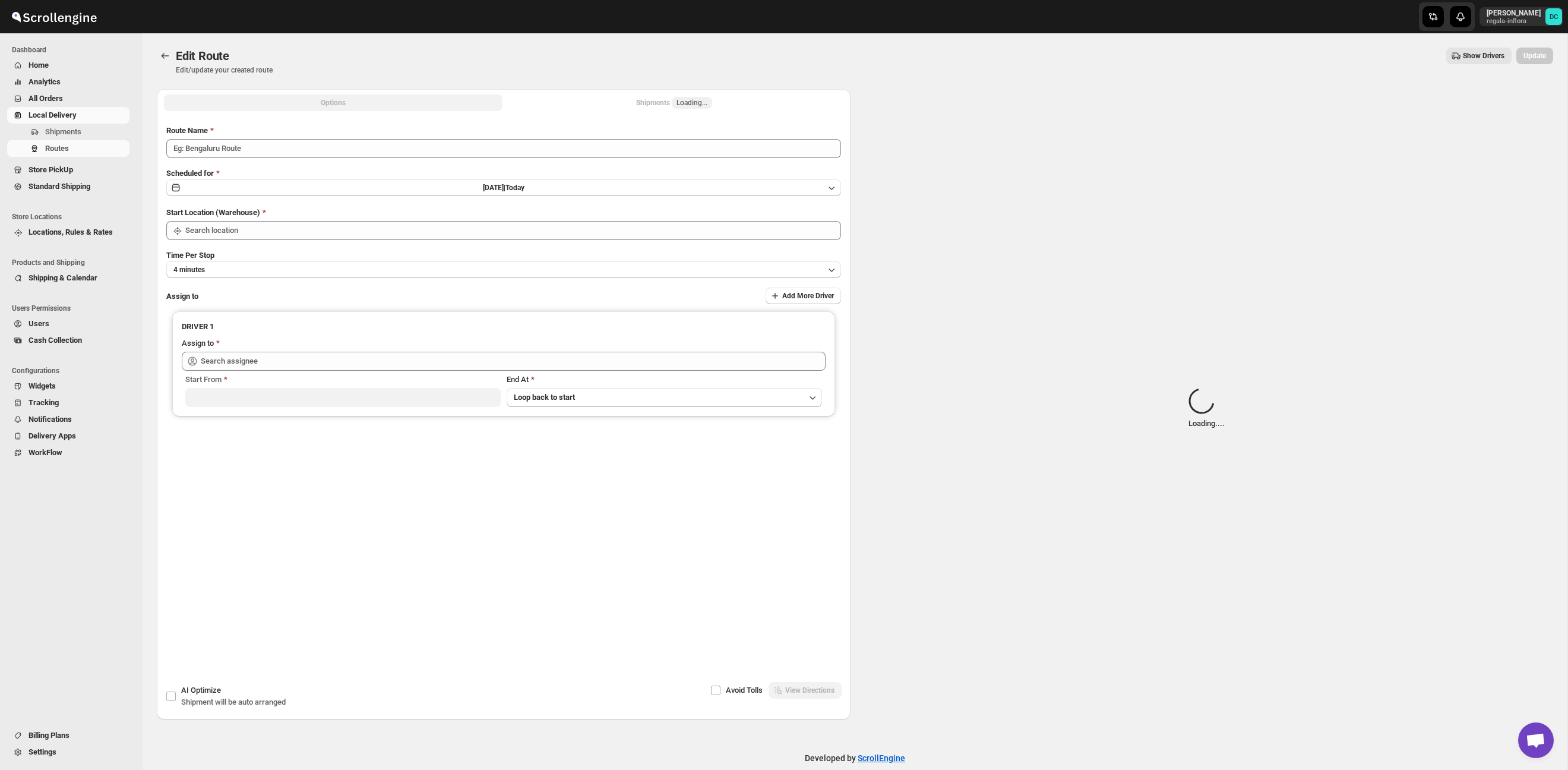
type input "Route - 18/09-0417"
type input "Taller [PERSON_NAME][GEOGRAPHIC_DATA]"
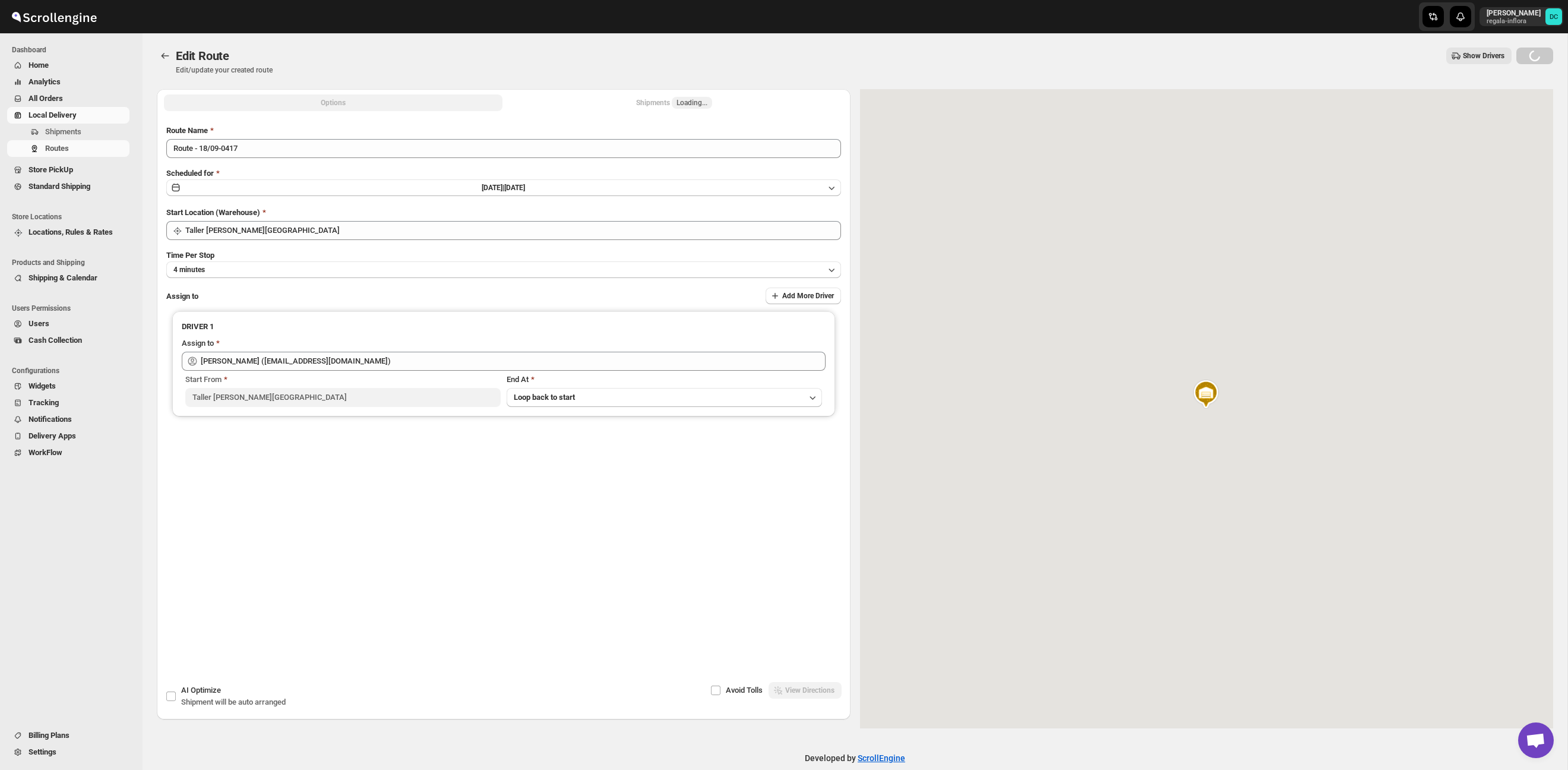
type input "[PERSON_NAME] ([EMAIL_ADDRESS][DOMAIN_NAME])"
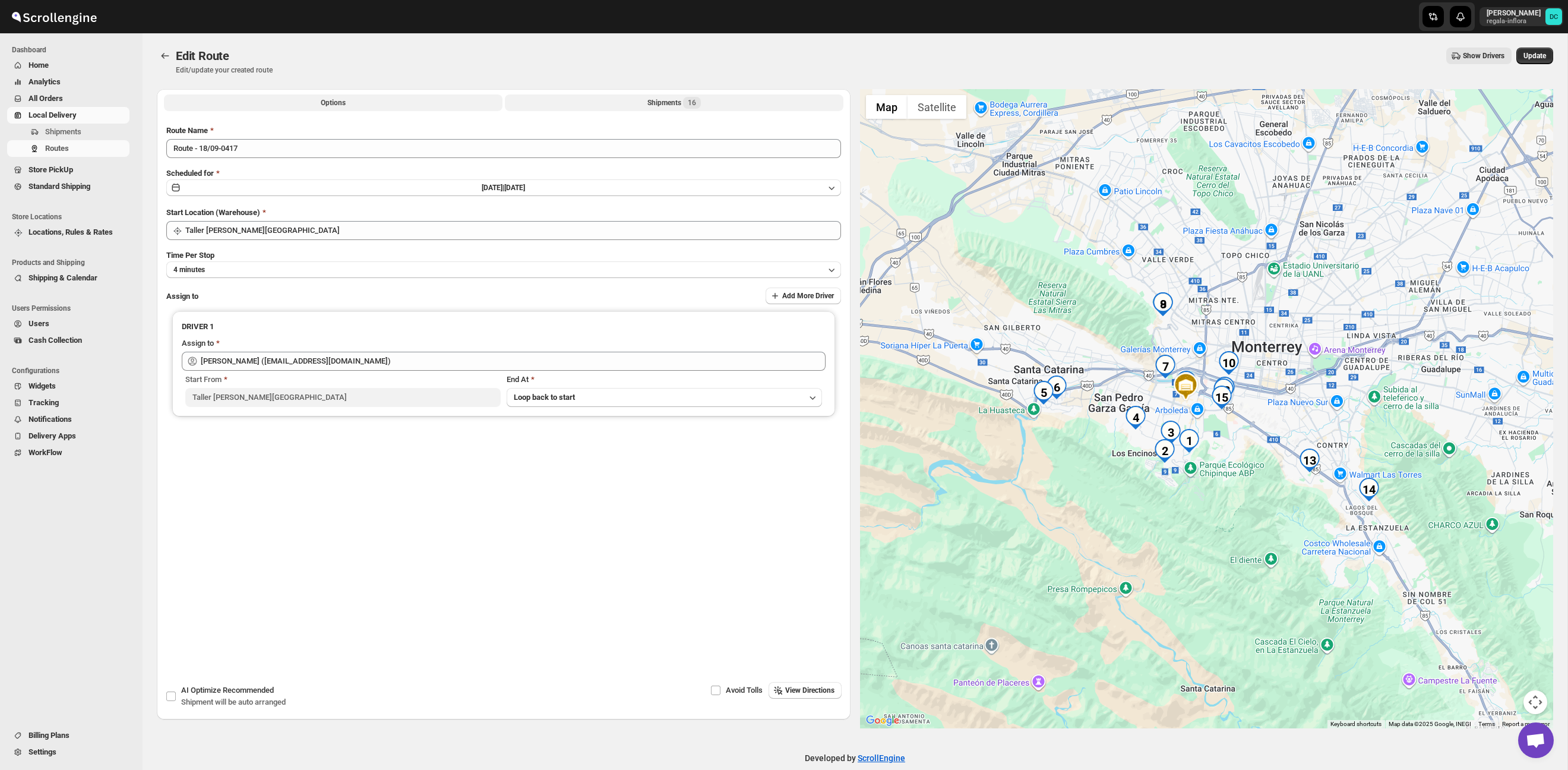
click at [647, 106] on div "Shipments 16" at bounding box center [674, 103] width 53 height 12
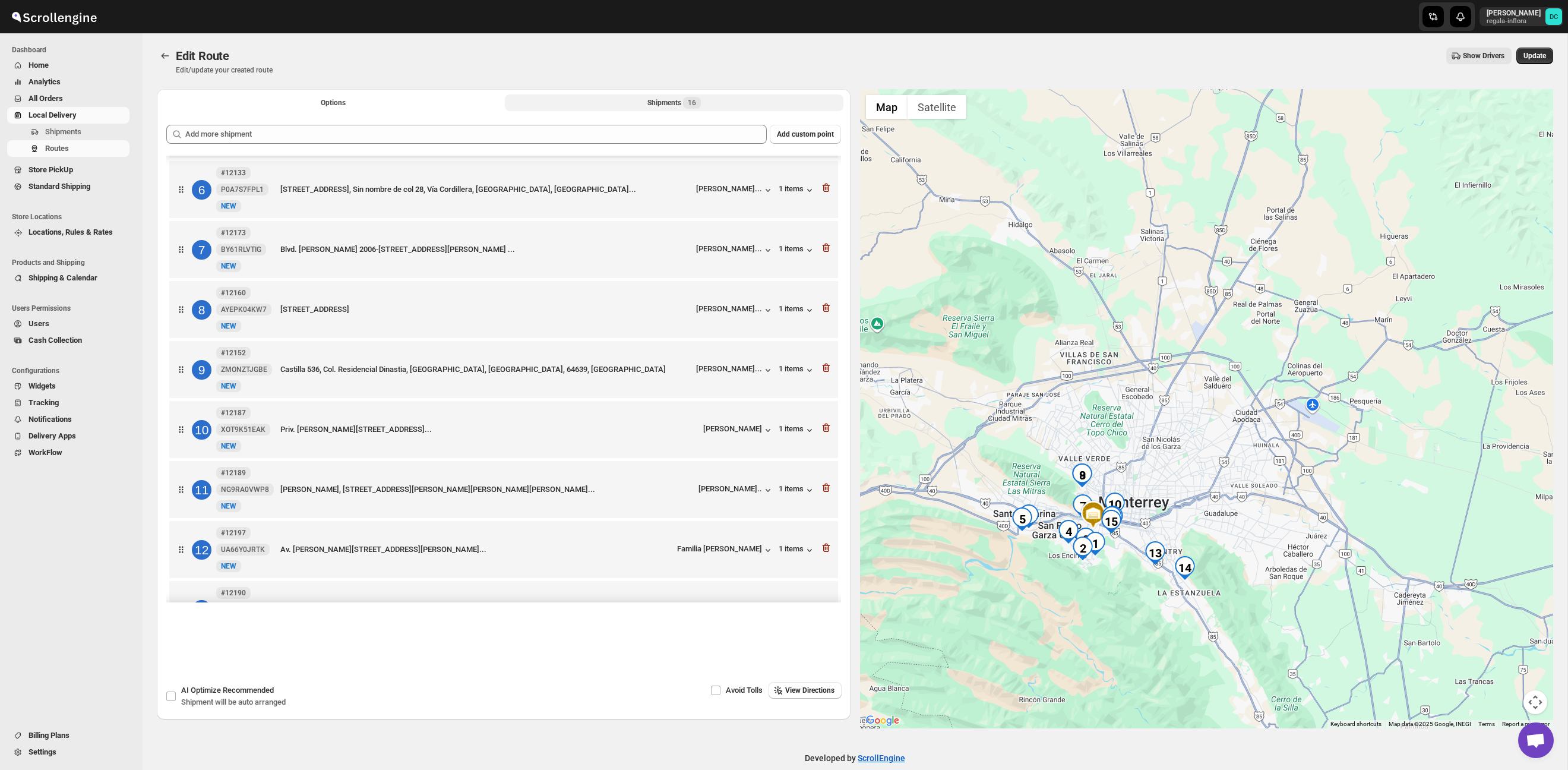
scroll to position [298, 0]
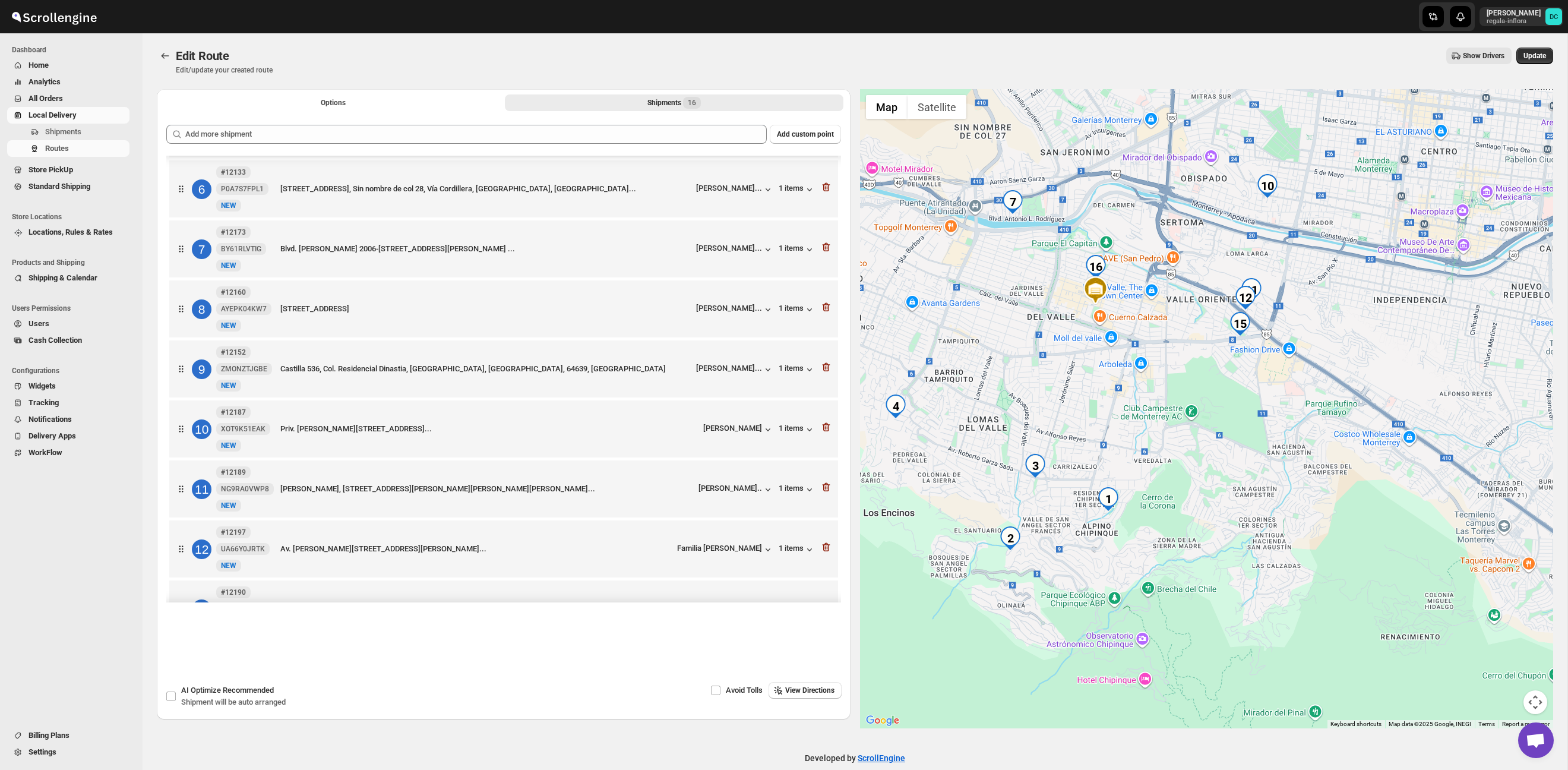
drag, startPoint x: 994, startPoint y: 544, endPoint x: 1082, endPoint y: 472, distance: 113.7
click at [1081, 472] on div at bounding box center [1206, 408] width 694 height 639
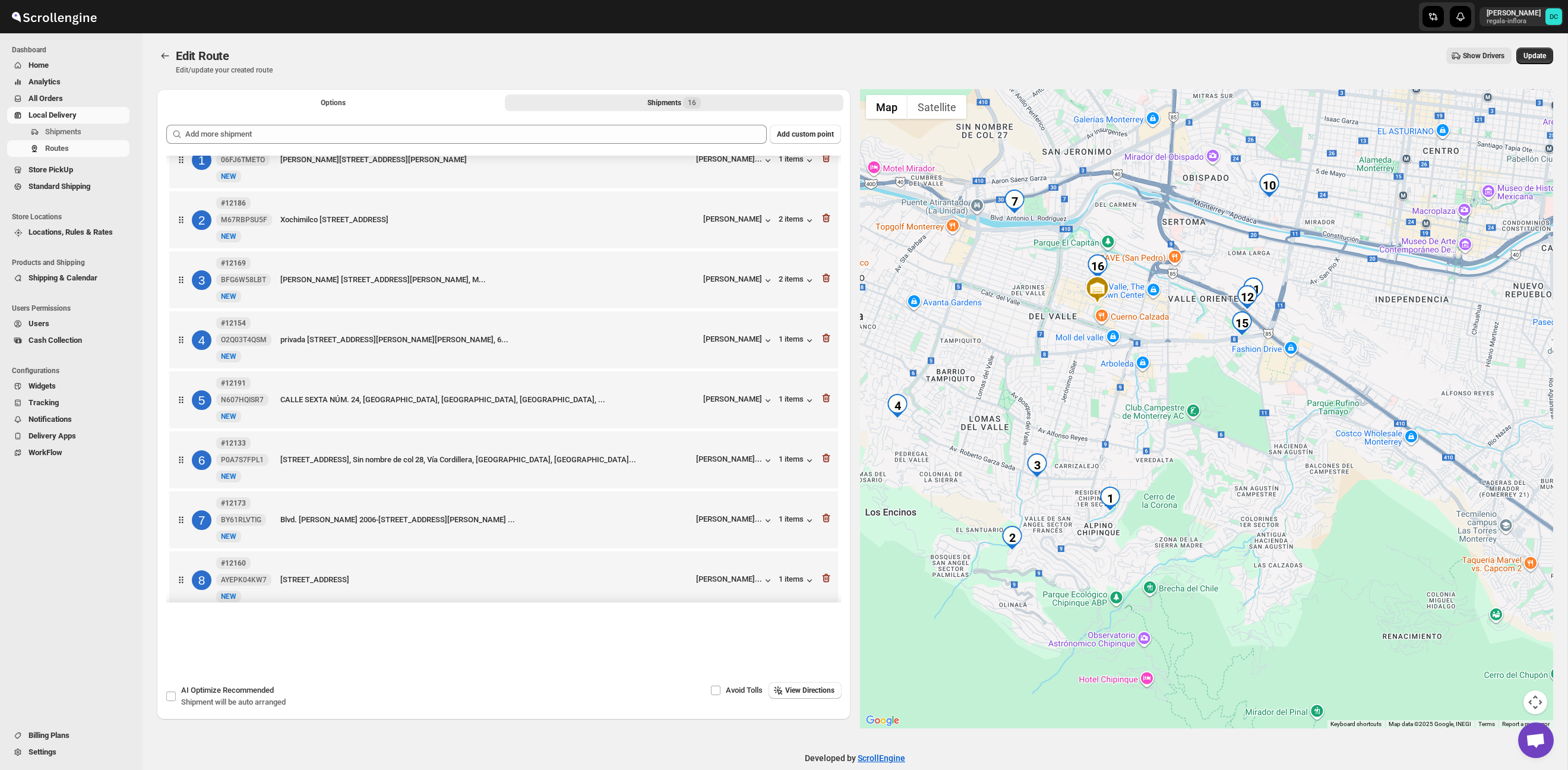
scroll to position [15, 0]
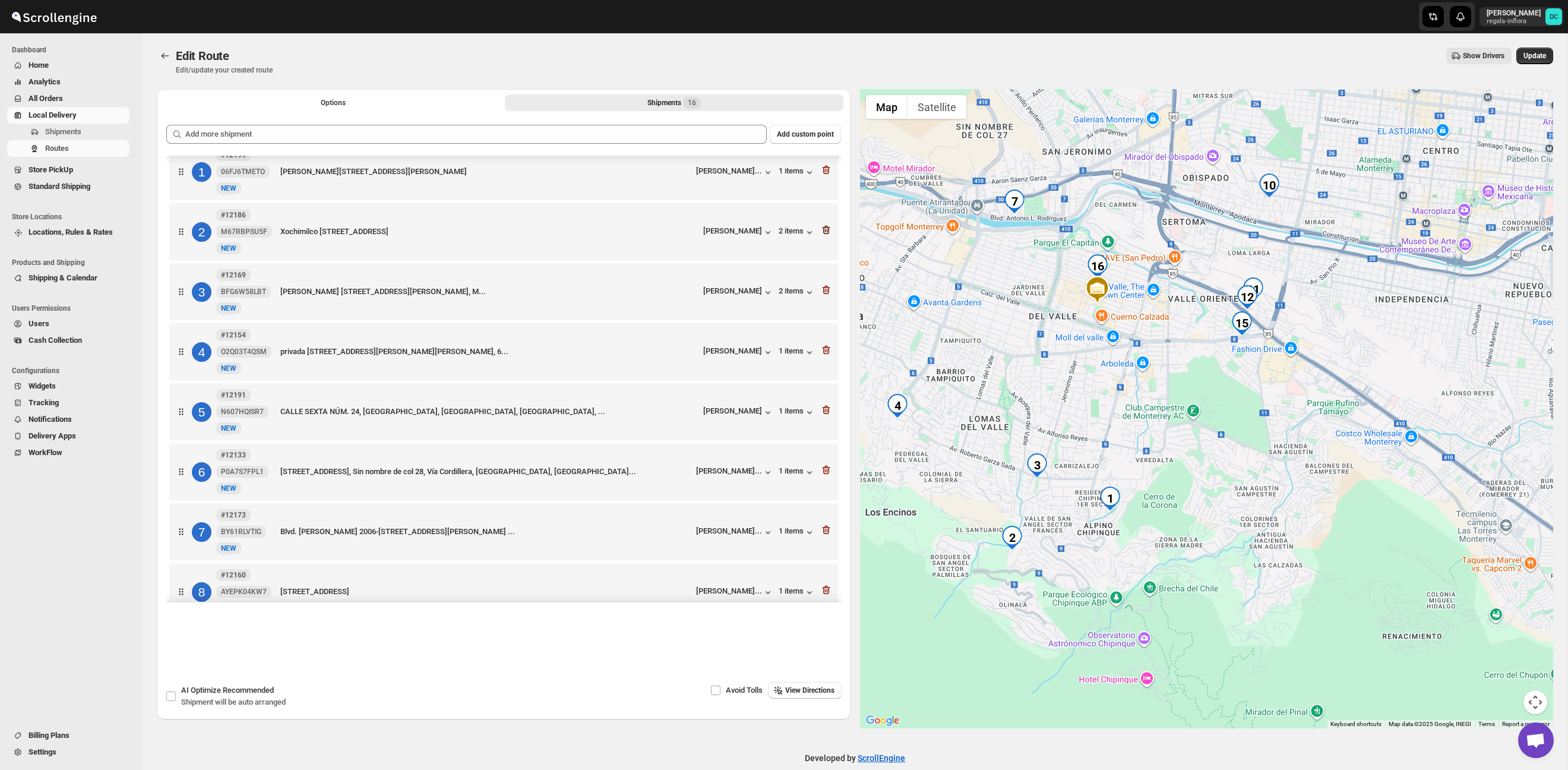
click at [826, 232] on icon "button" at bounding box center [826, 230] width 12 height 12
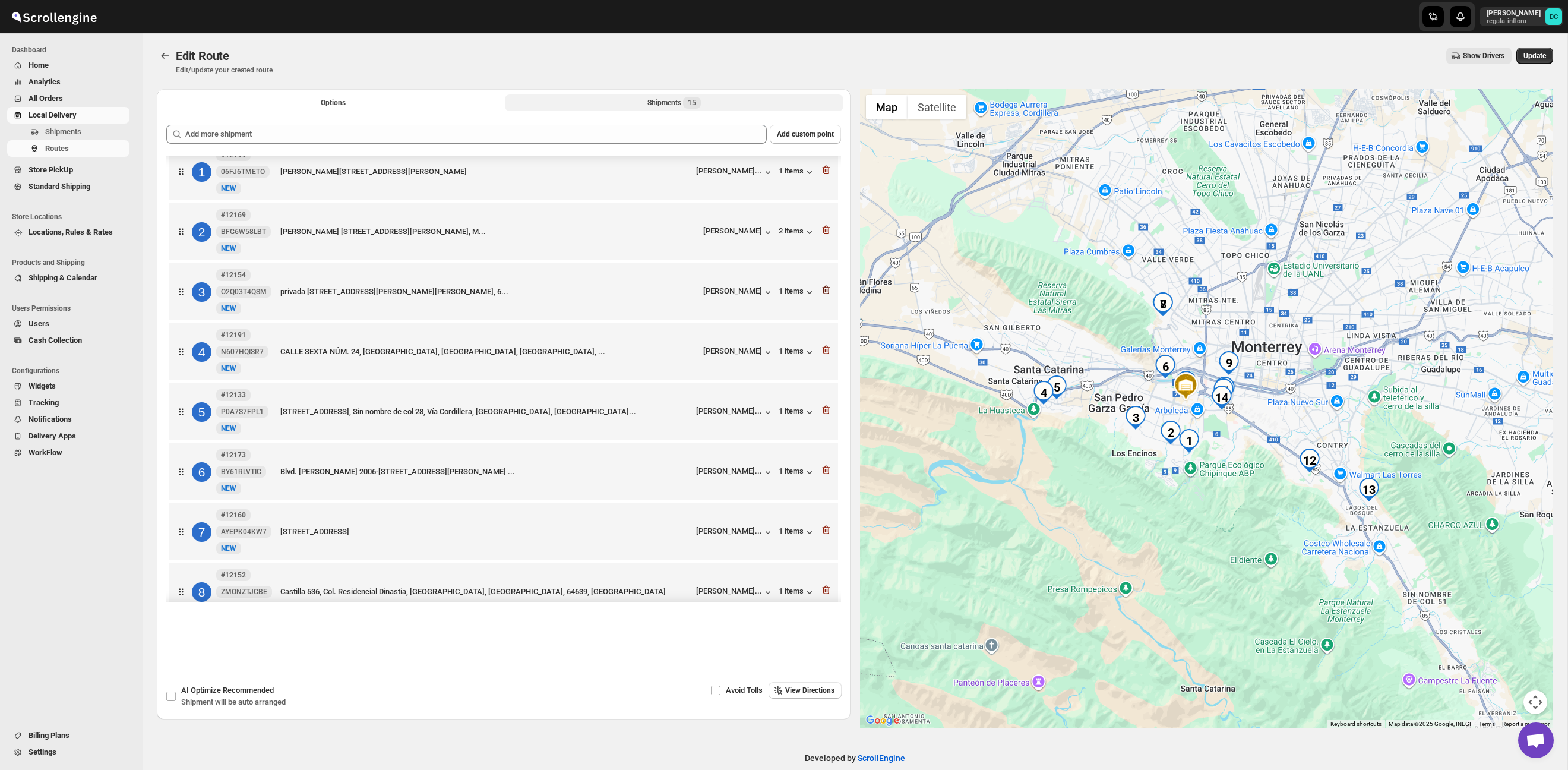
click at [830, 292] on icon "button" at bounding box center [826, 290] width 12 height 12
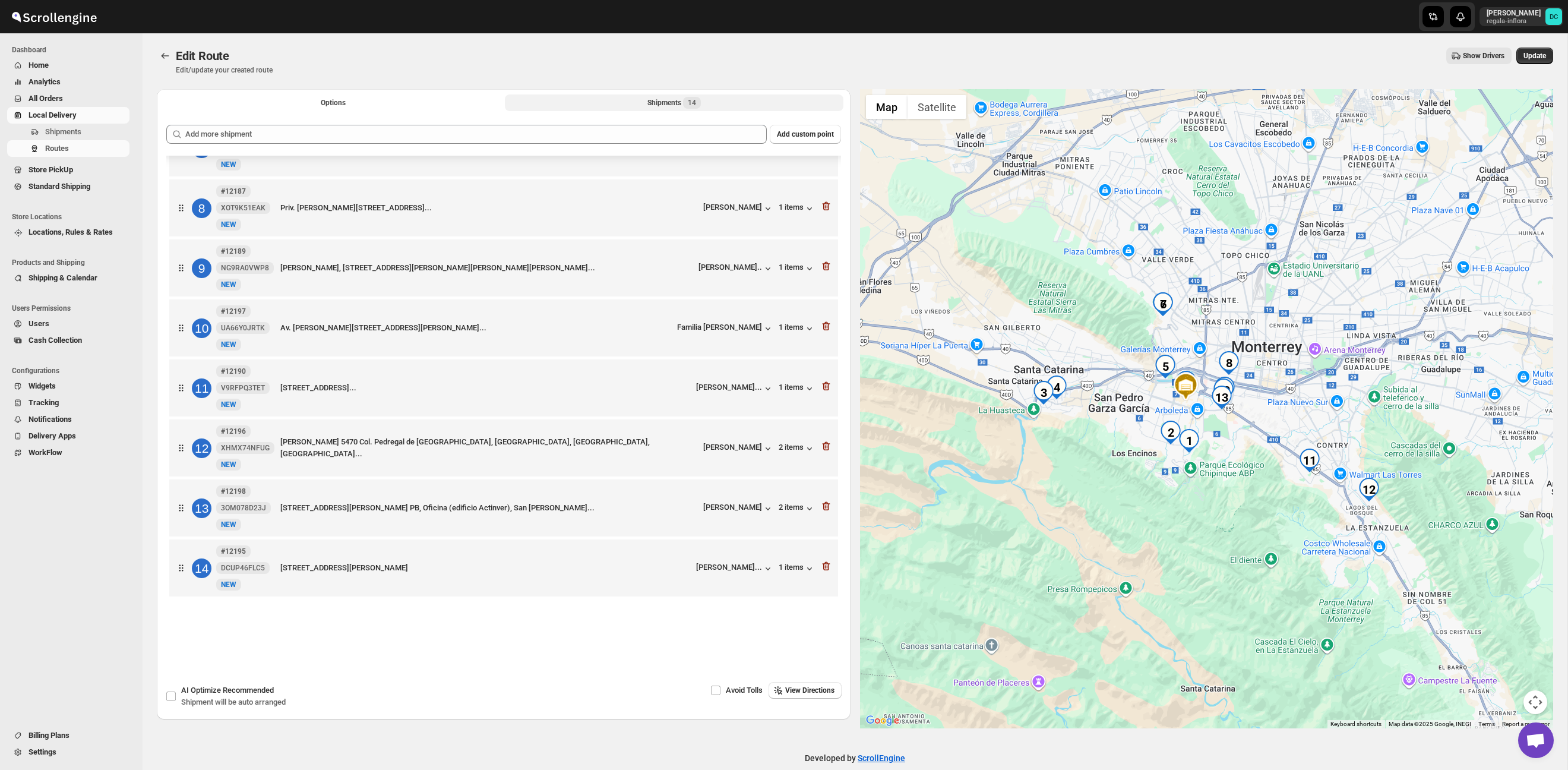
scroll to position [411, 0]
click at [827, 385] on icon "button" at bounding box center [826, 386] width 1 height 3
click at [825, 445] on icon "button" at bounding box center [826, 446] width 12 height 12
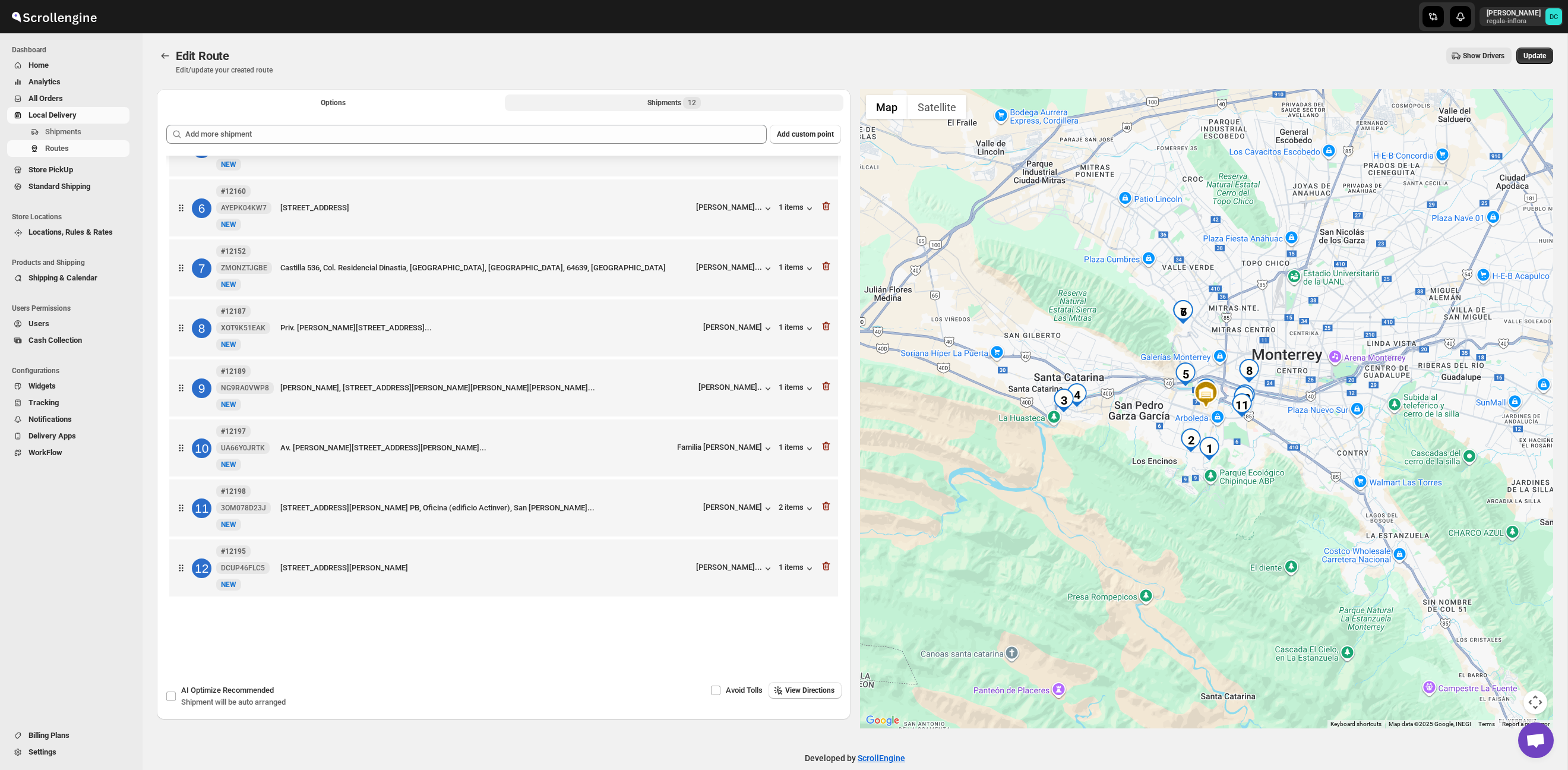
scroll to position [289, 0]
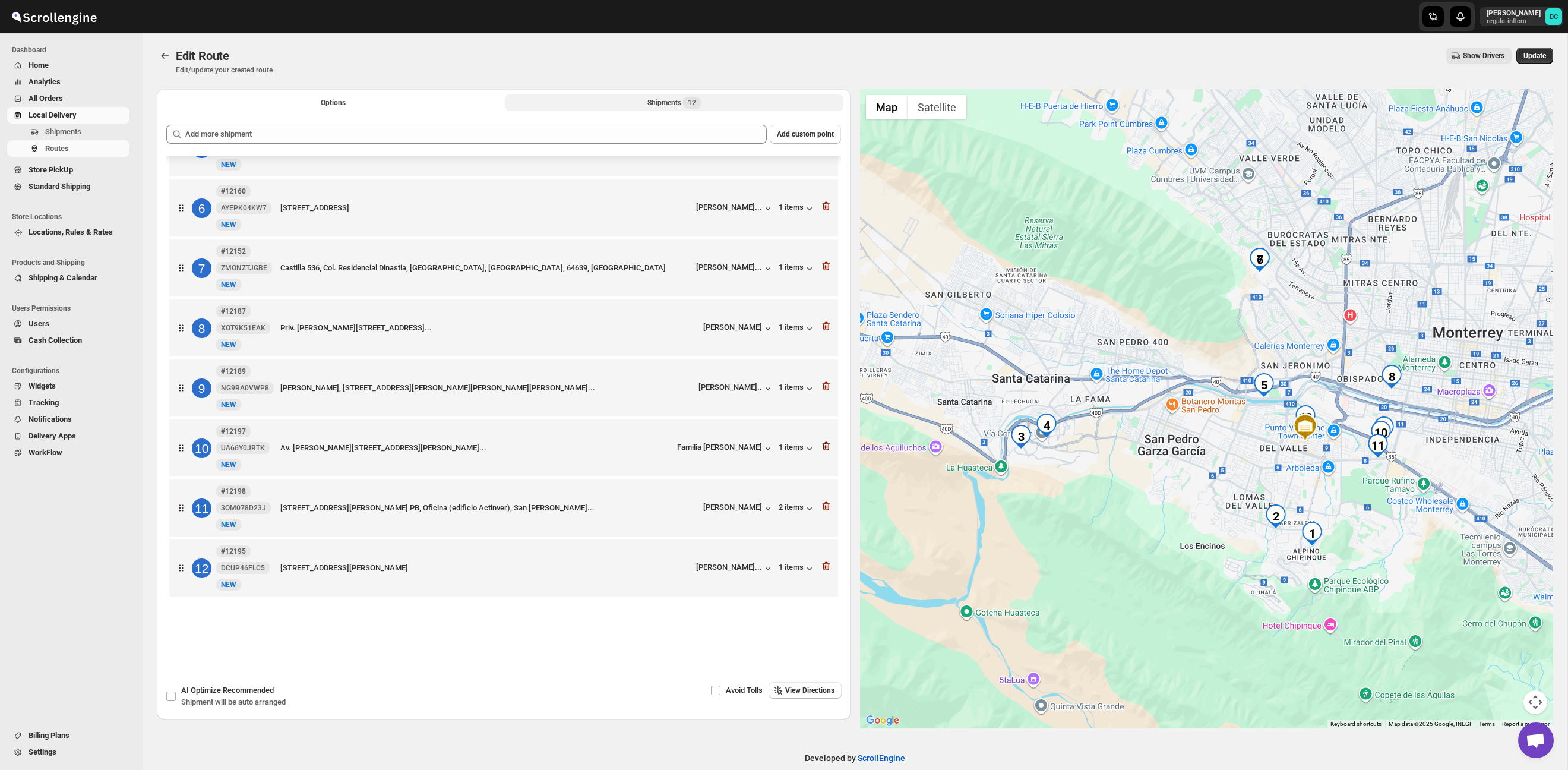
click at [823, 442] on icon "button" at bounding box center [826, 446] width 12 height 12
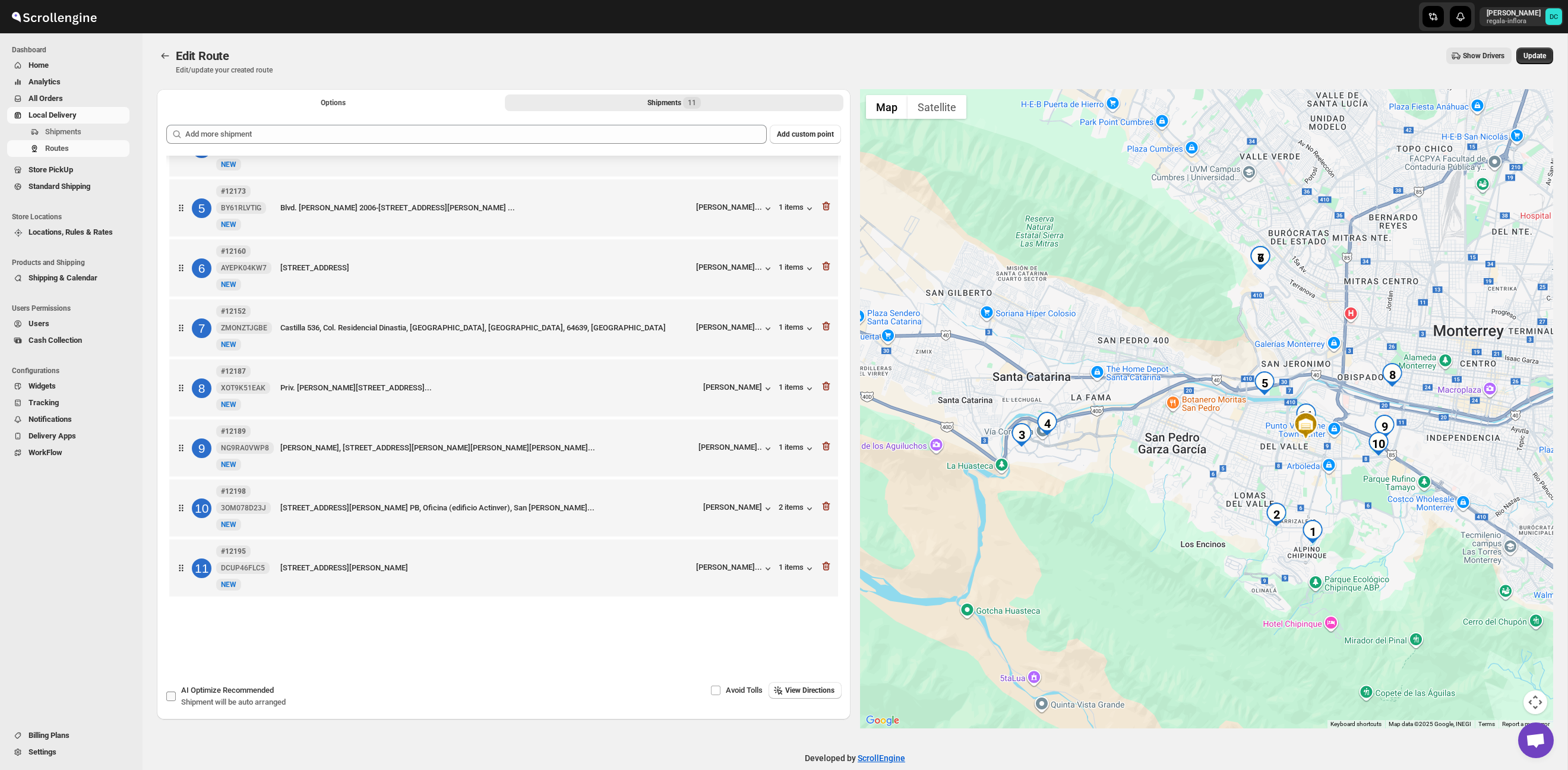
click at [185, 693] on span "AI Optimize Recommended" at bounding box center [227, 690] width 93 height 9
click at [176, 693] on input "AI Optimize Recommended Shipment will be auto arranged" at bounding box center [171, 696] width 9 height 9
checkbox input "true"
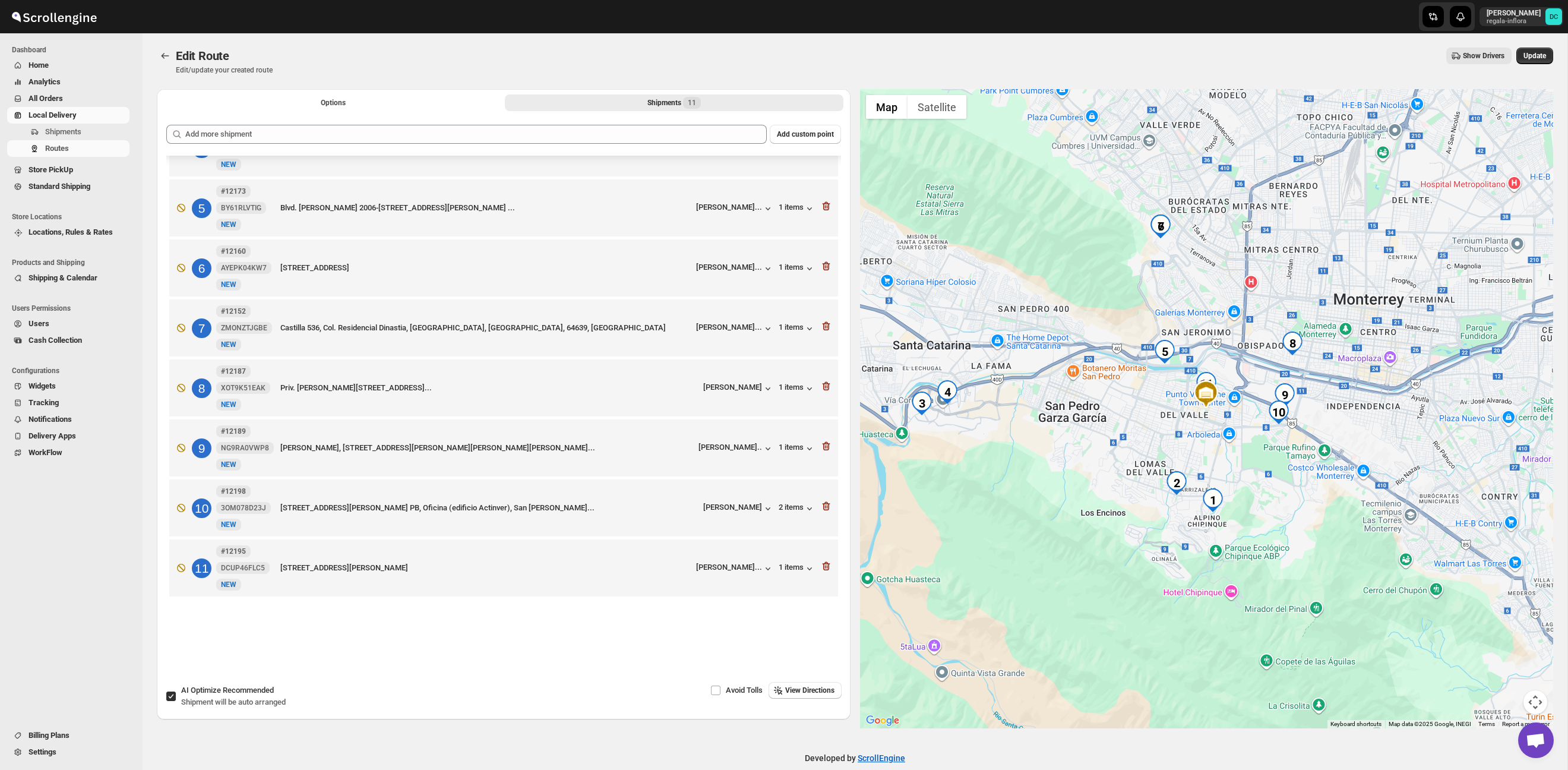
click at [818, 686] on span "View Directions" at bounding box center [810, 690] width 49 height 9
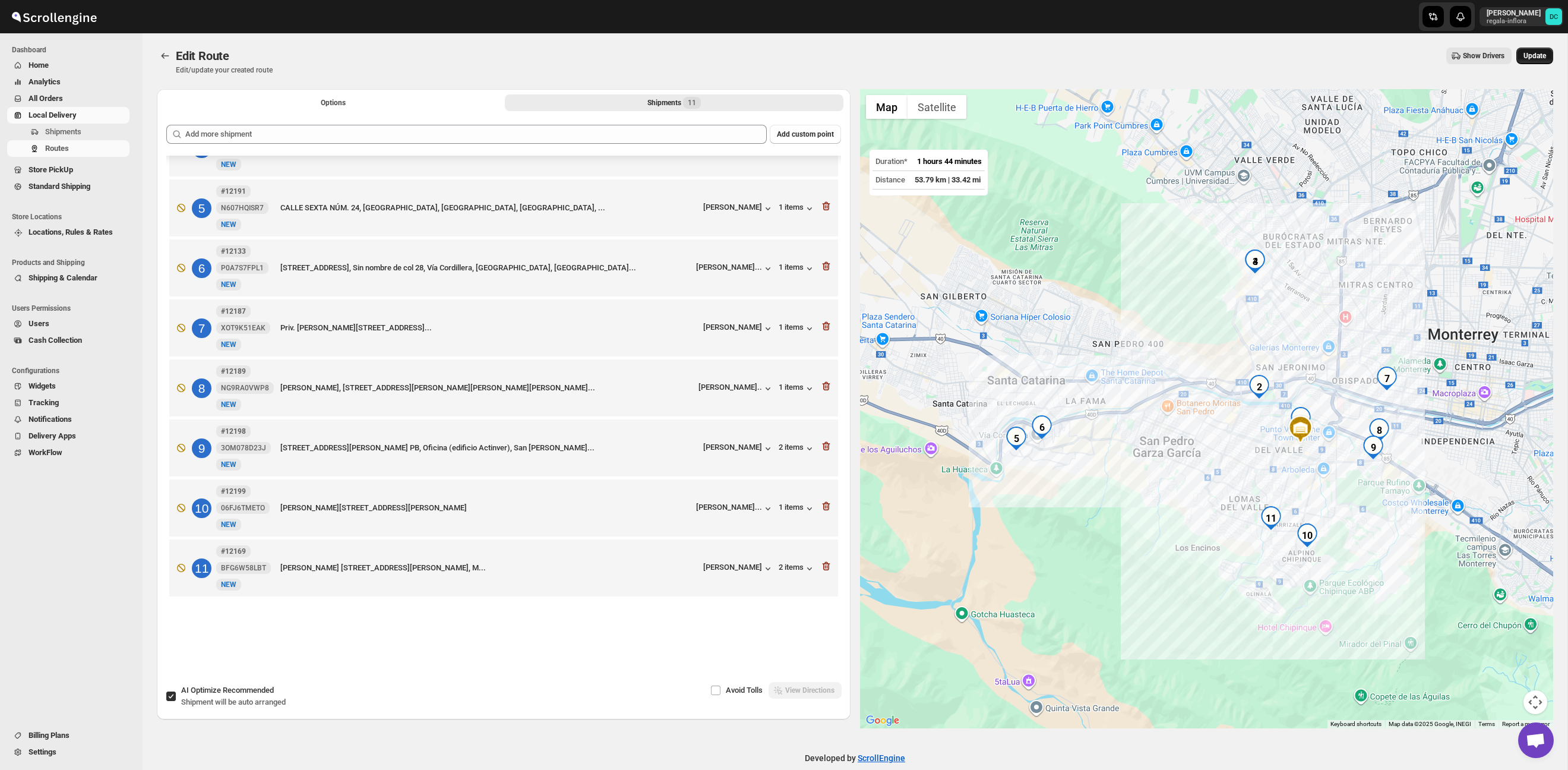
click at [1527, 58] on span "Update" at bounding box center [1534, 55] width 23 height 9
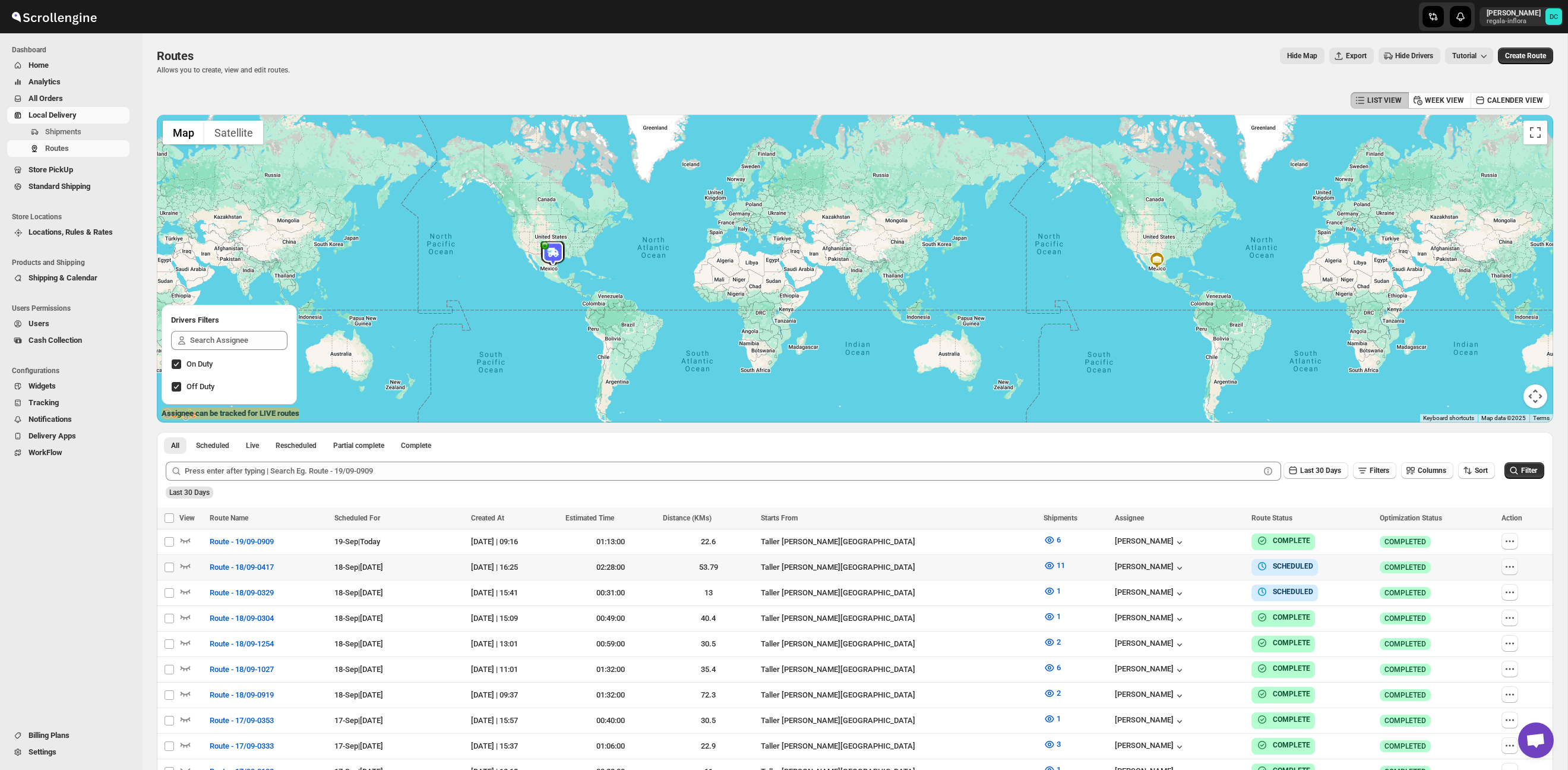
click at [1513, 564] on icon "button" at bounding box center [1510, 566] width 12 height 12
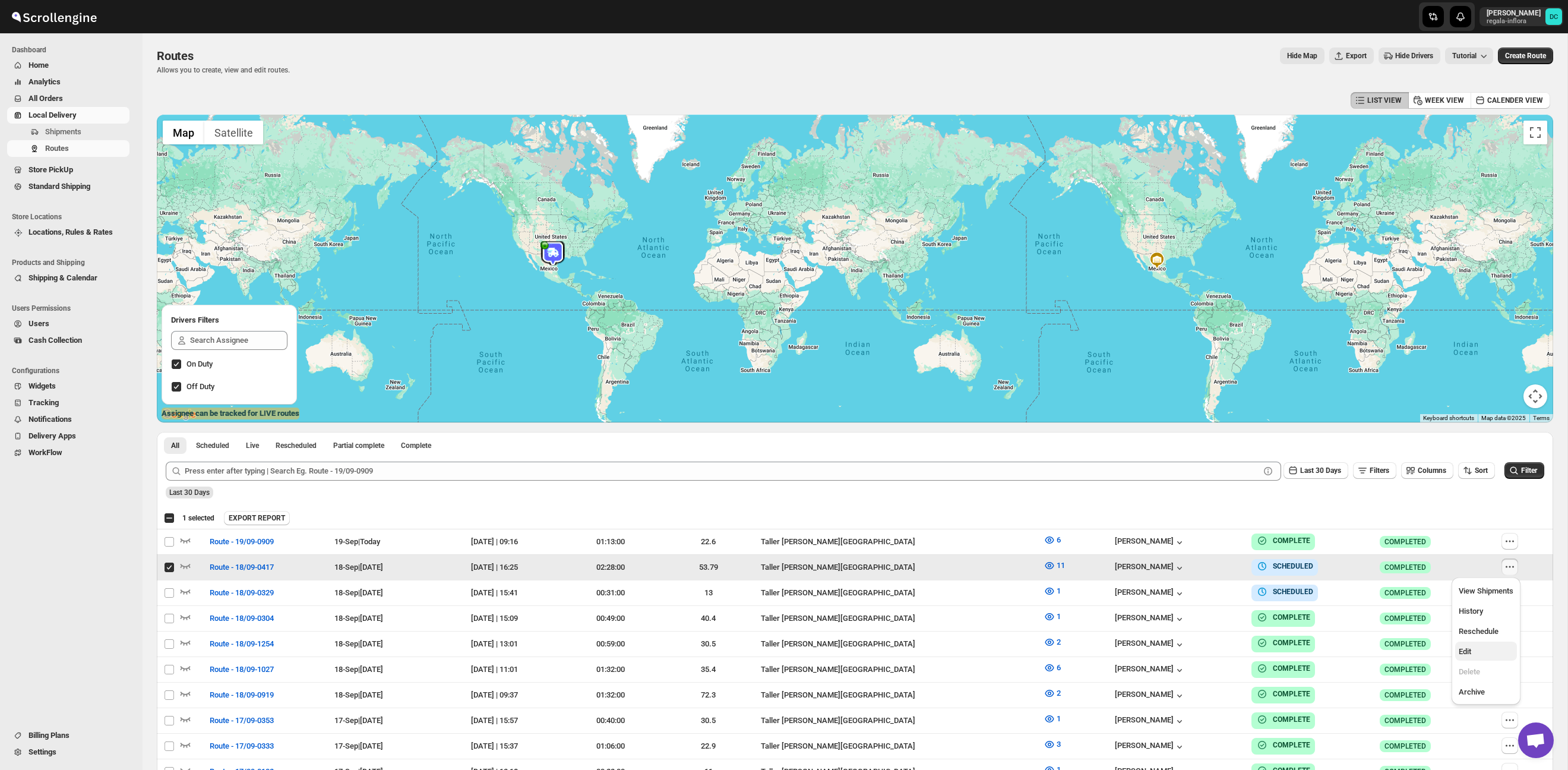
click at [1472, 655] on span "Edit" at bounding box center [1486, 652] width 55 height 12
checkbox input "false"
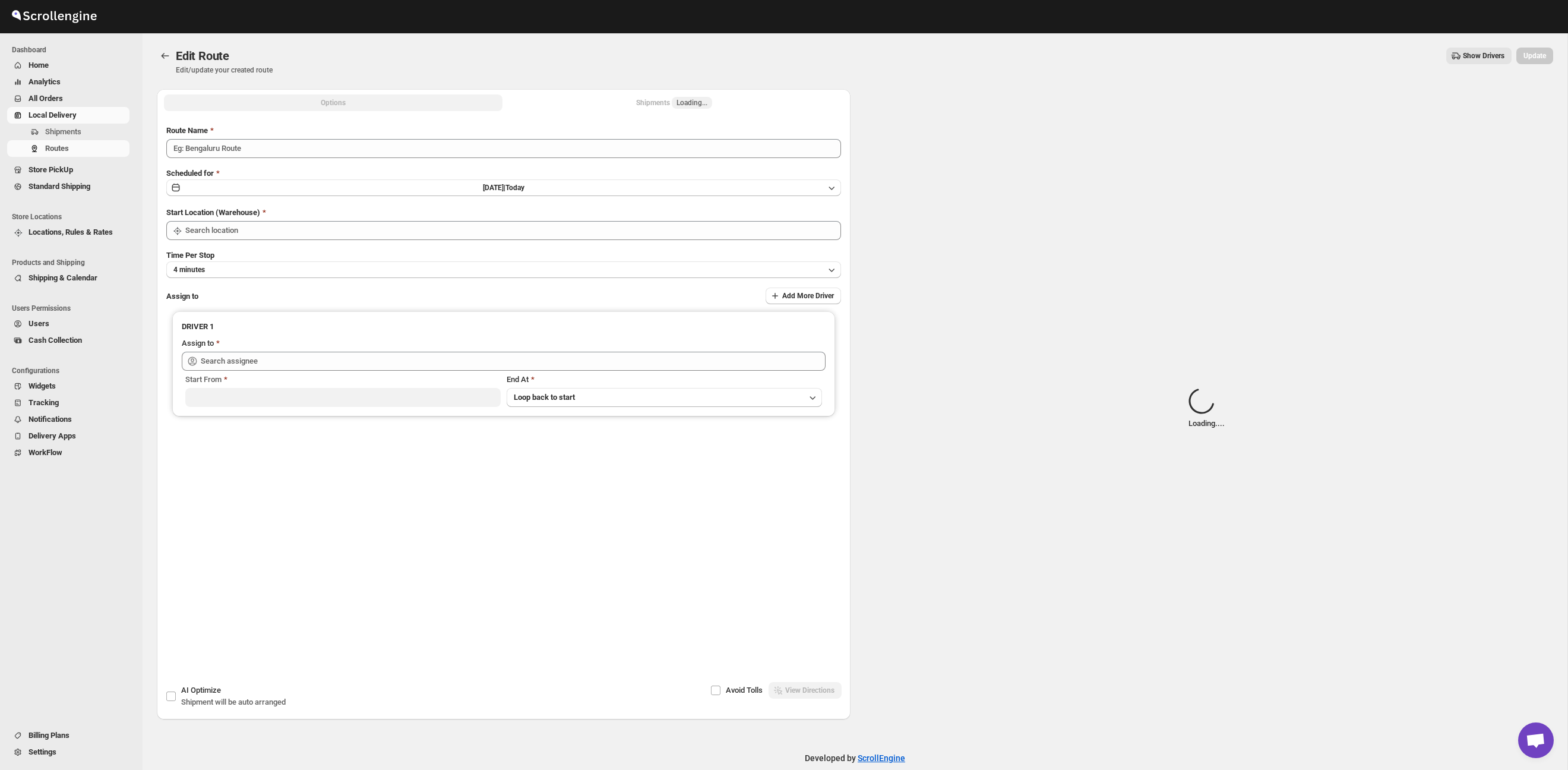
type input "Route - 18/09-0417"
type input "Taller [PERSON_NAME][GEOGRAPHIC_DATA]"
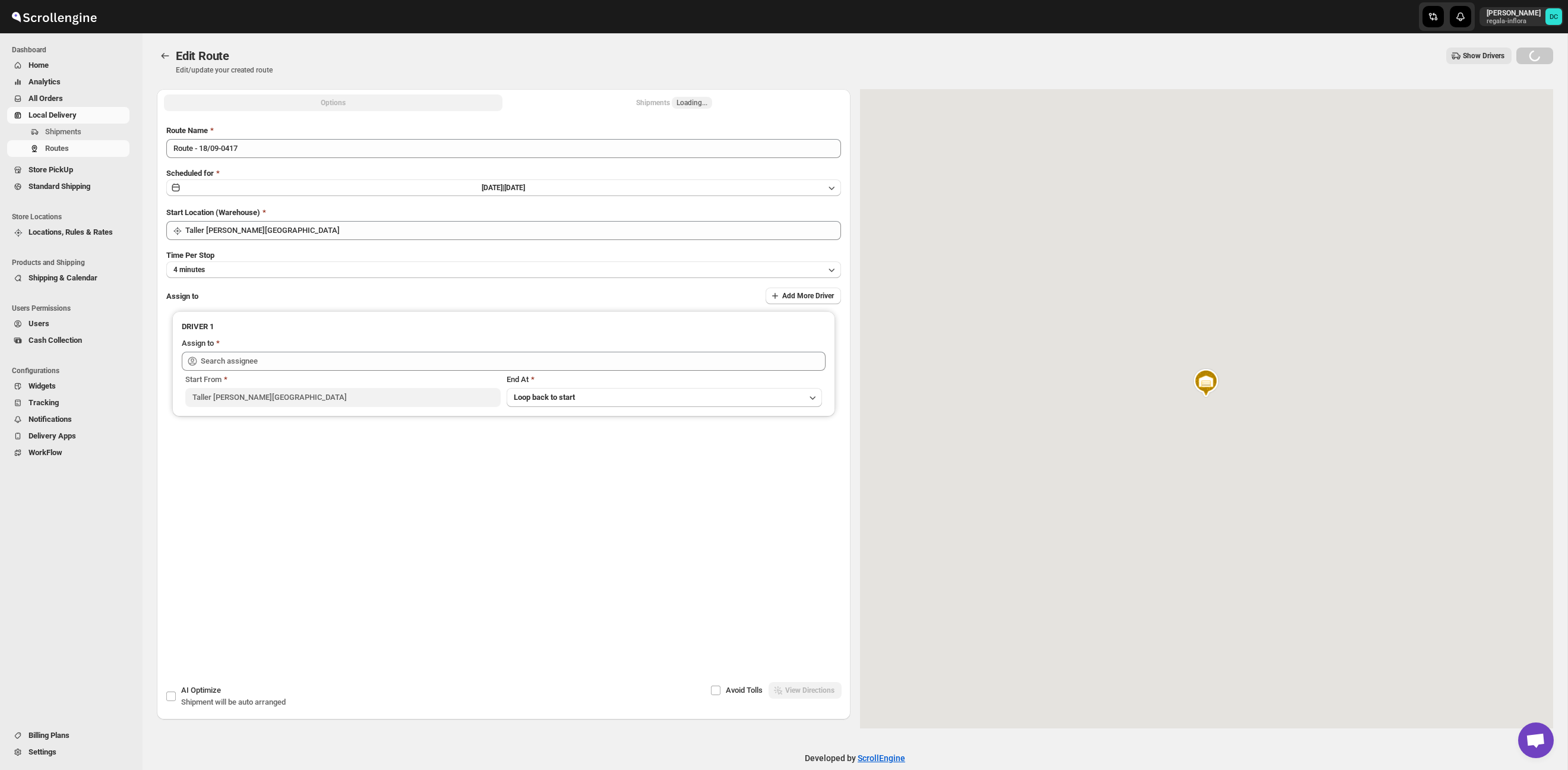
type input "[PERSON_NAME] ([EMAIL_ADDRESS][DOMAIN_NAME])"
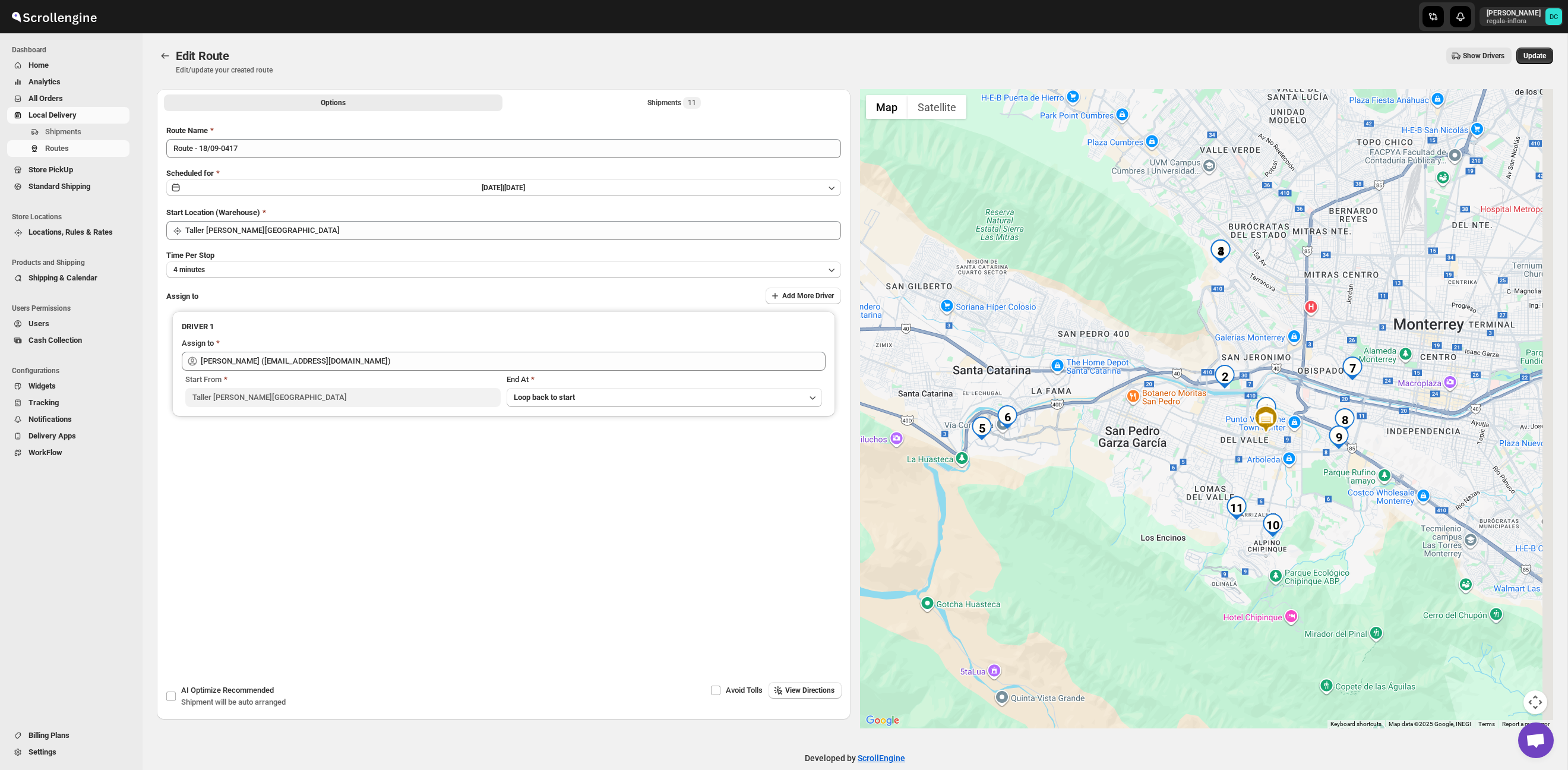
drag, startPoint x: 1423, startPoint y: 515, endPoint x: 1375, endPoint y: 505, distance: 49.0
click at [1377, 505] on div at bounding box center [1206, 408] width 694 height 639
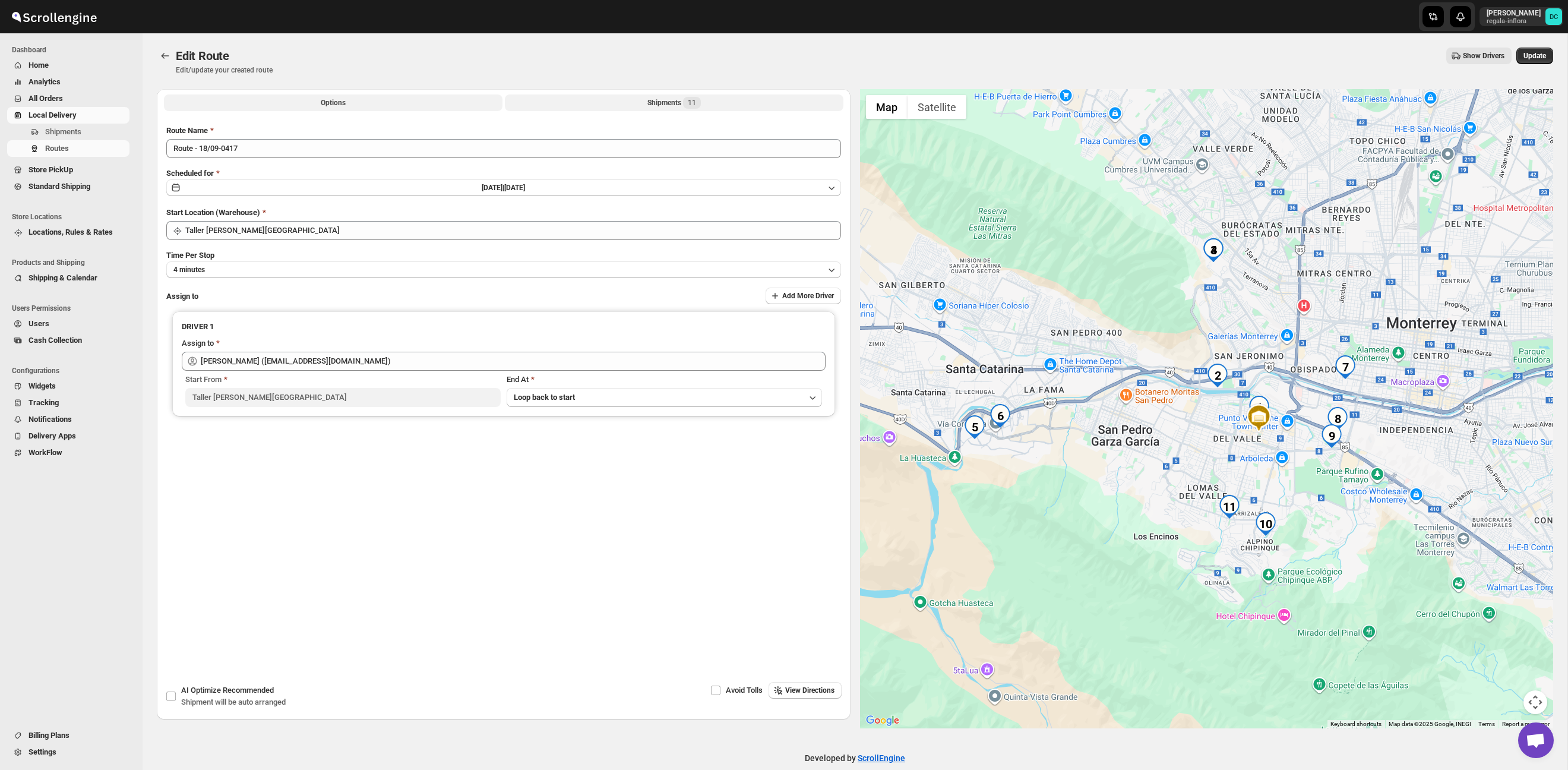
drag, startPoint x: 686, startPoint y: 98, endPoint x: 702, endPoint y: 103, distance: 16.8
click at [685, 98] on div "Shipments 11" at bounding box center [674, 103] width 53 height 12
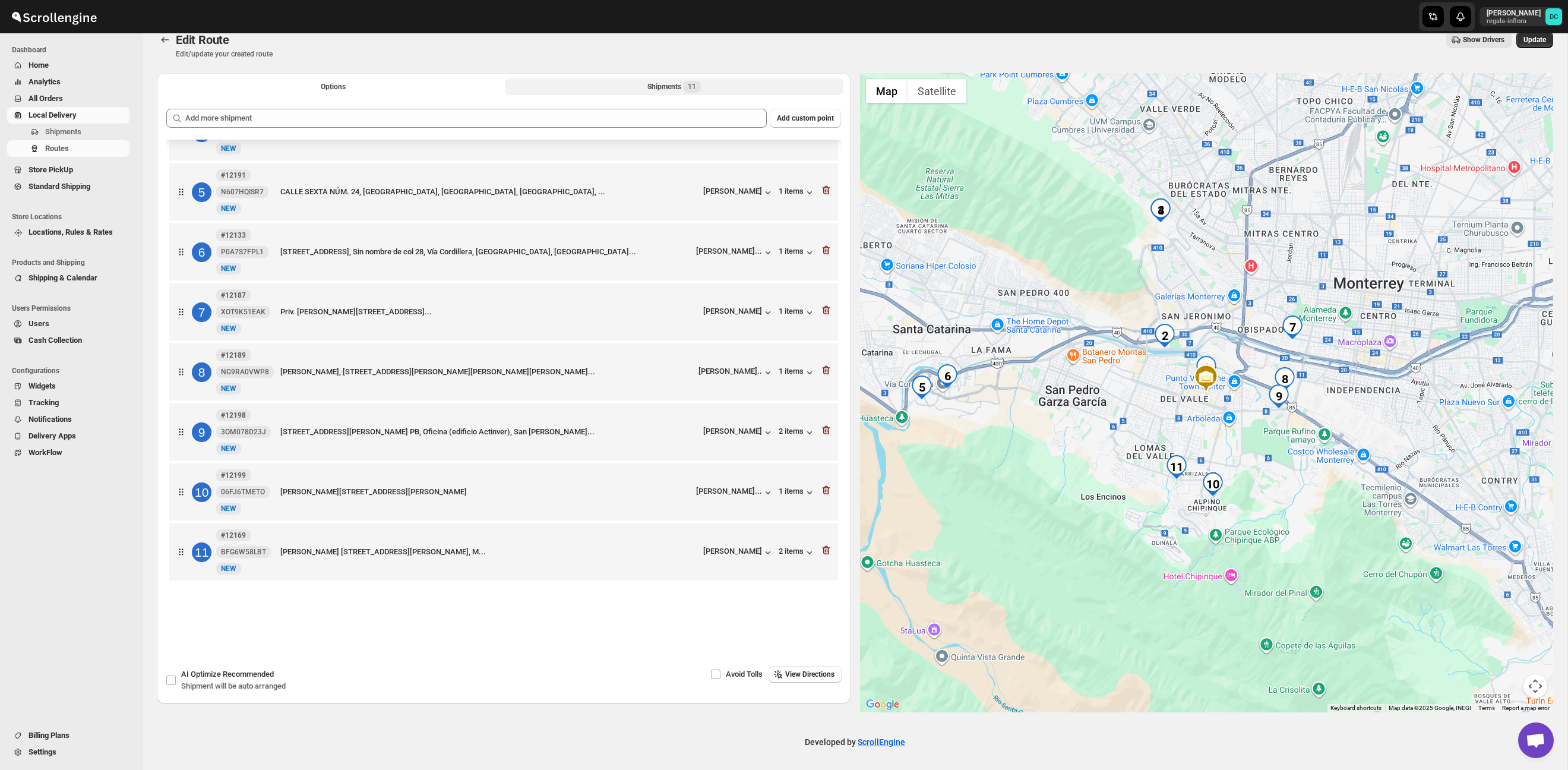
scroll to position [17, 0]
click at [828, 548] on icon "button" at bounding box center [825, 549] width 8 height 9
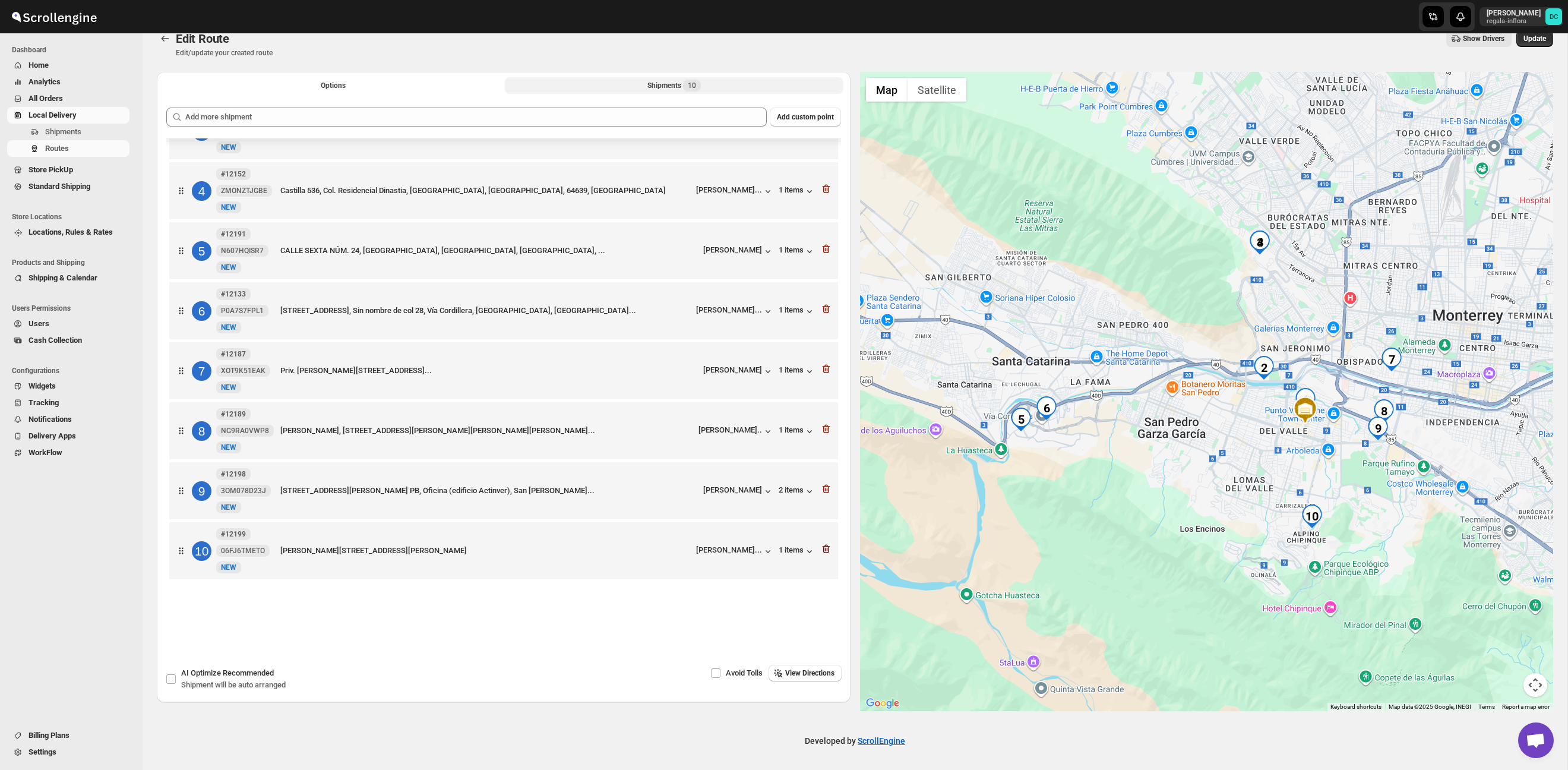
click at [828, 547] on icon "button" at bounding box center [825, 549] width 8 height 9
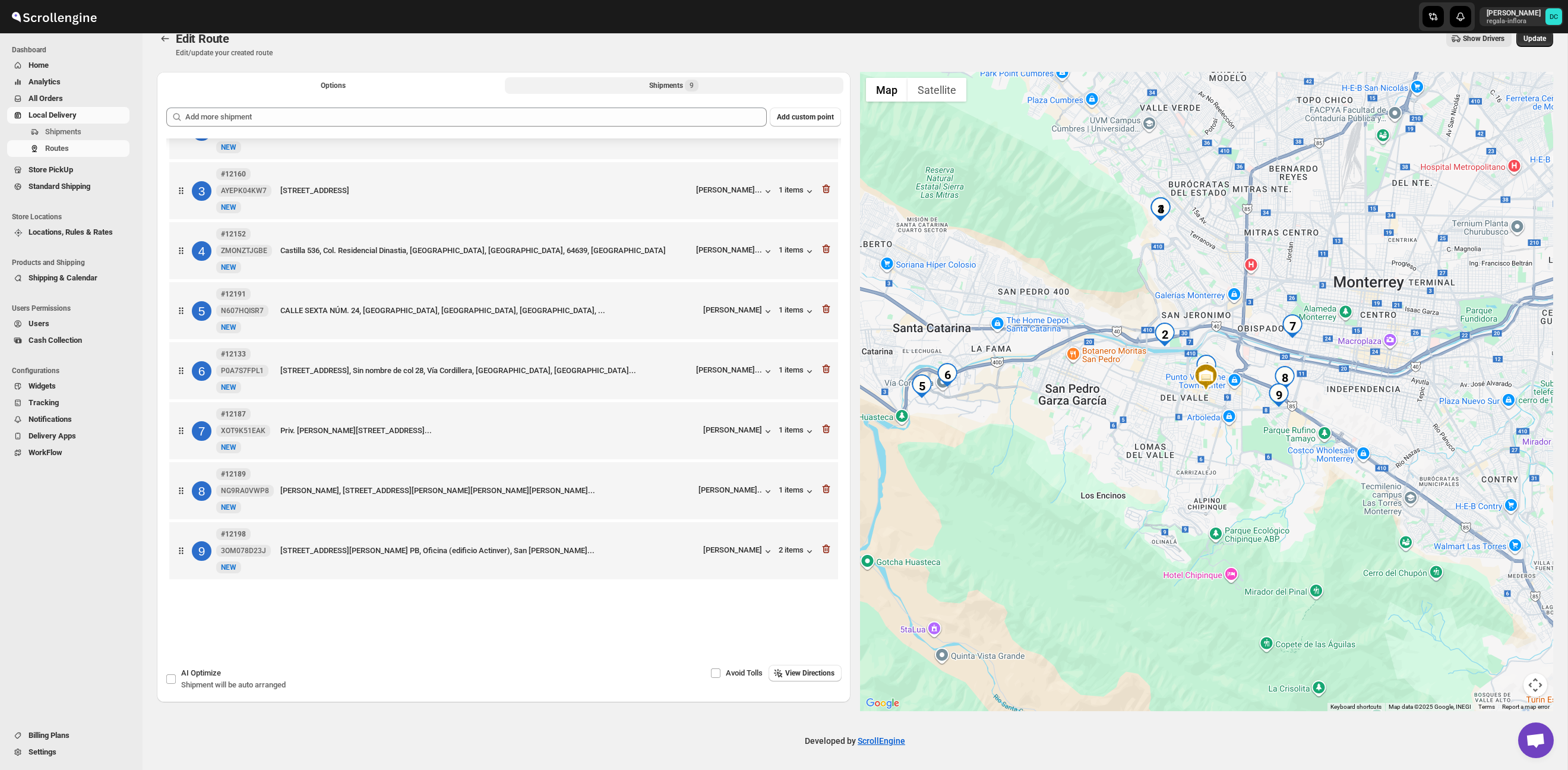
scroll to position [106, 0]
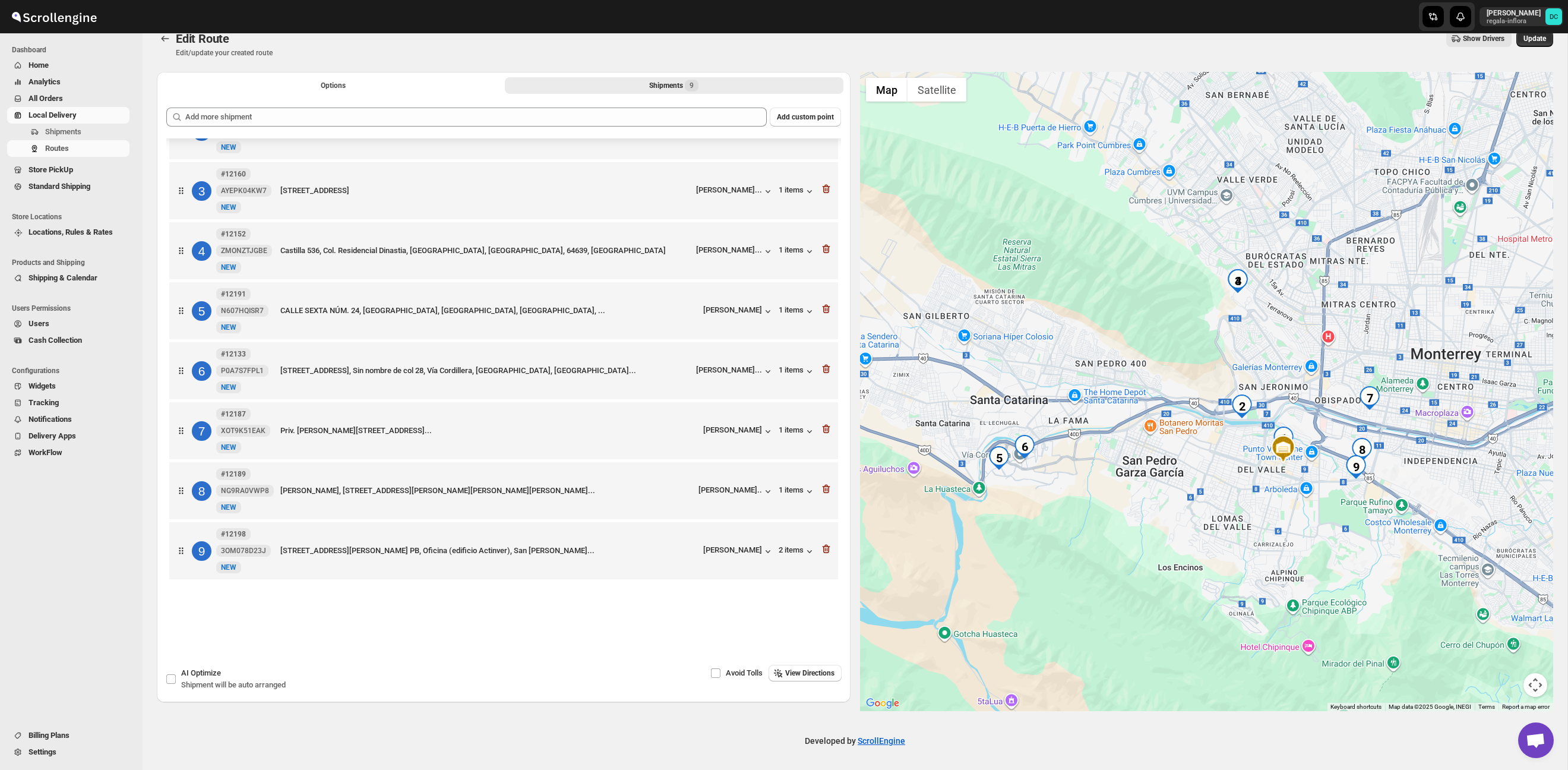
drag, startPoint x: 1355, startPoint y: 552, endPoint x: 1313, endPoint y: 548, distance: 42.2
click at [1313, 548] on div at bounding box center [1206, 391] width 694 height 639
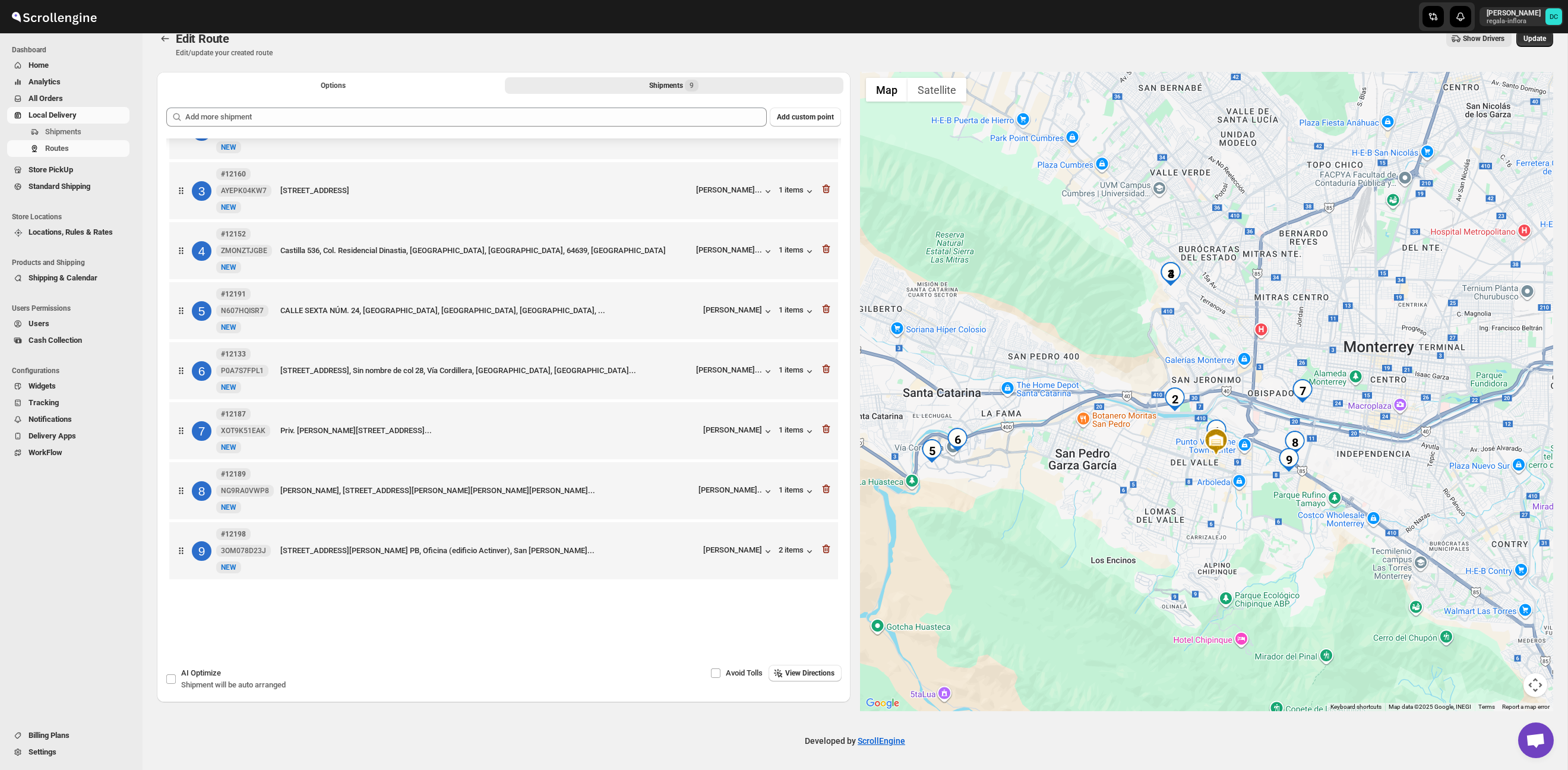
drag, startPoint x: 1139, startPoint y: 430, endPoint x: 1071, endPoint y: 412, distance: 70.3
click at [1071, 412] on div at bounding box center [1206, 391] width 694 height 639
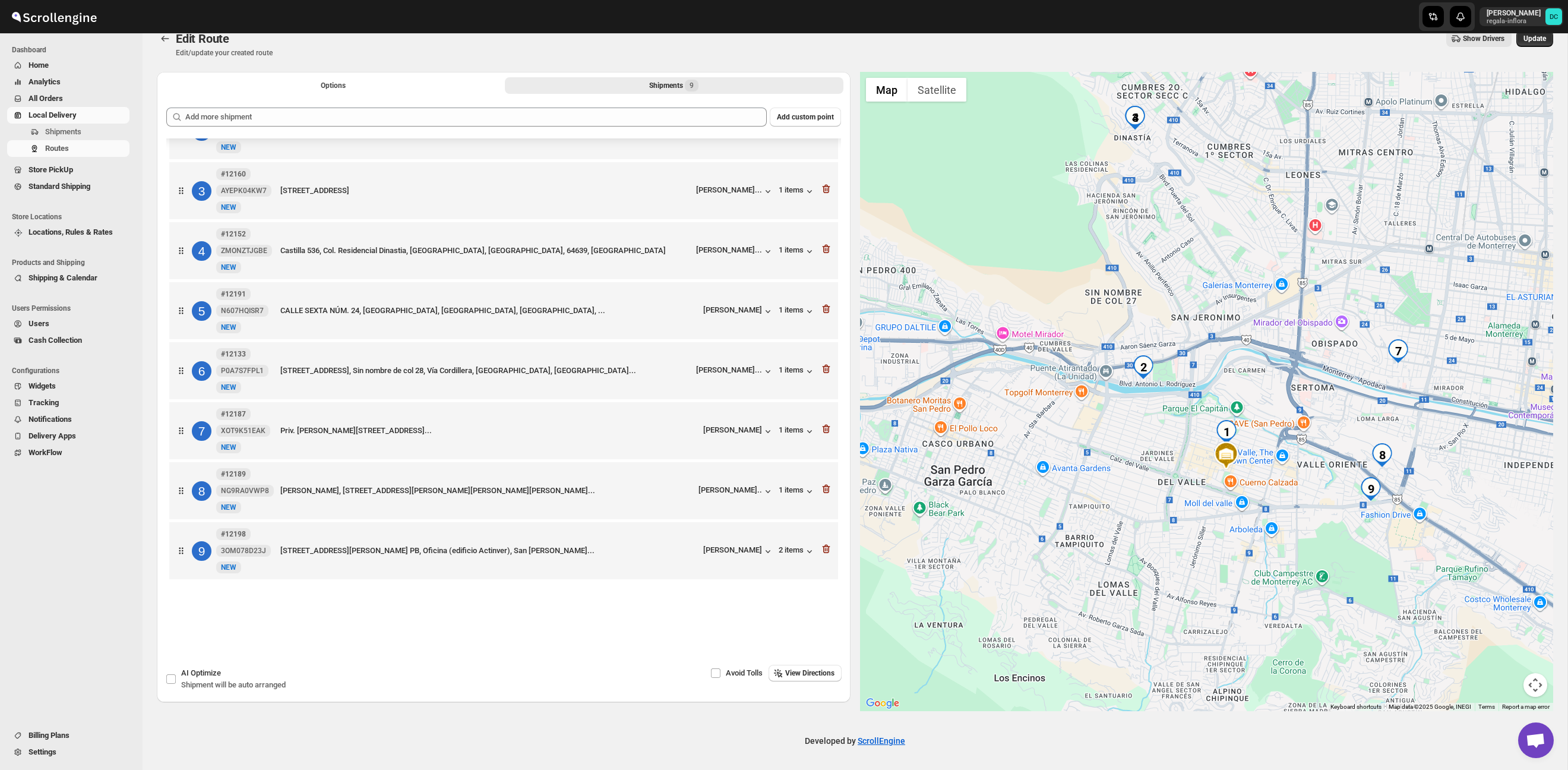
drag, startPoint x: 1127, startPoint y: 425, endPoint x: 1167, endPoint y: 429, distance: 40.2
click at [1183, 426] on div at bounding box center [1206, 391] width 694 height 639
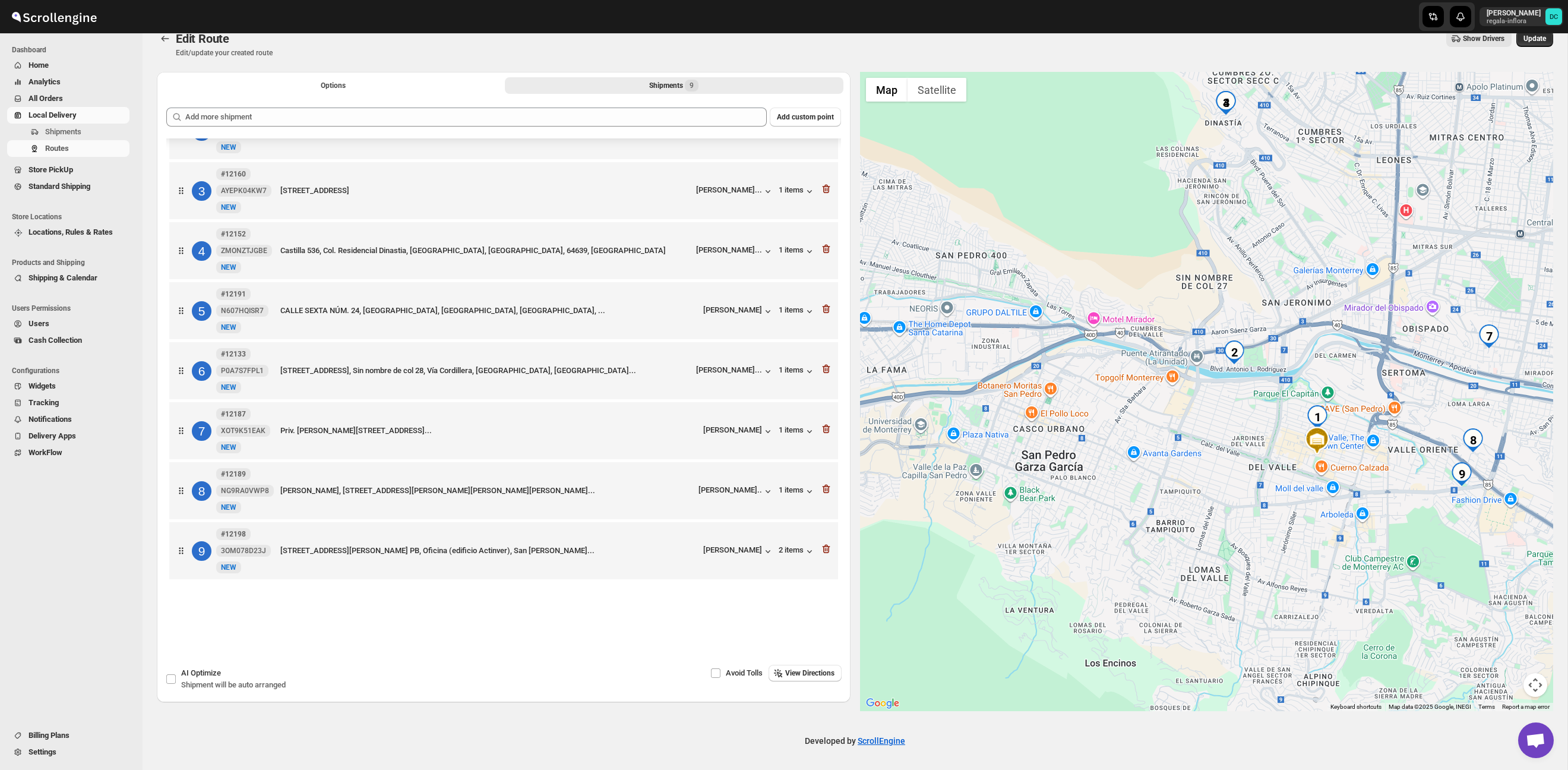
drag, startPoint x: 1107, startPoint y: 432, endPoint x: 1186, endPoint y: 417, distance: 80.4
click at [1185, 418] on div at bounding box center [1206, 391] width 694 height 639
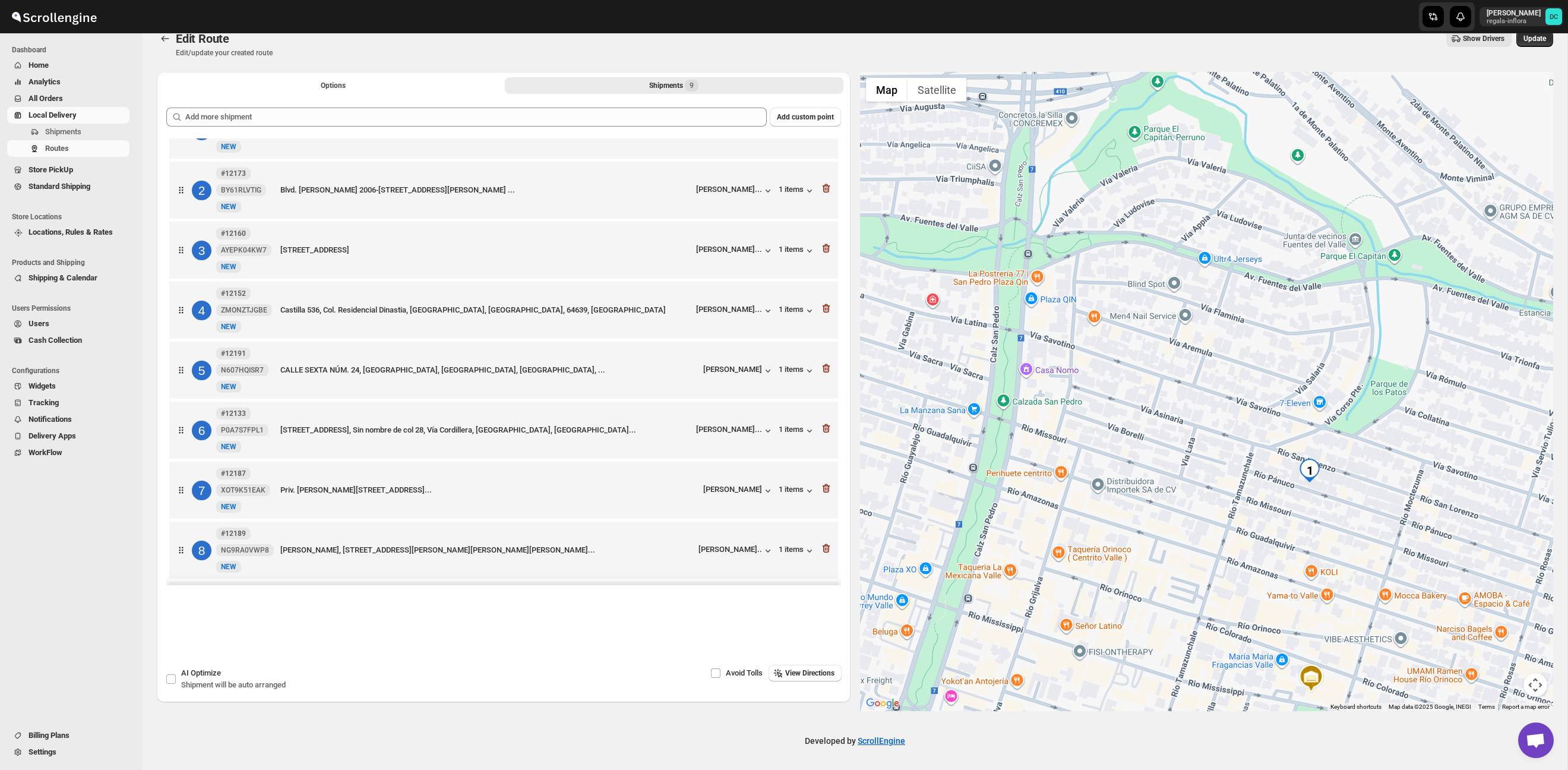
scroll to position [0, 0]
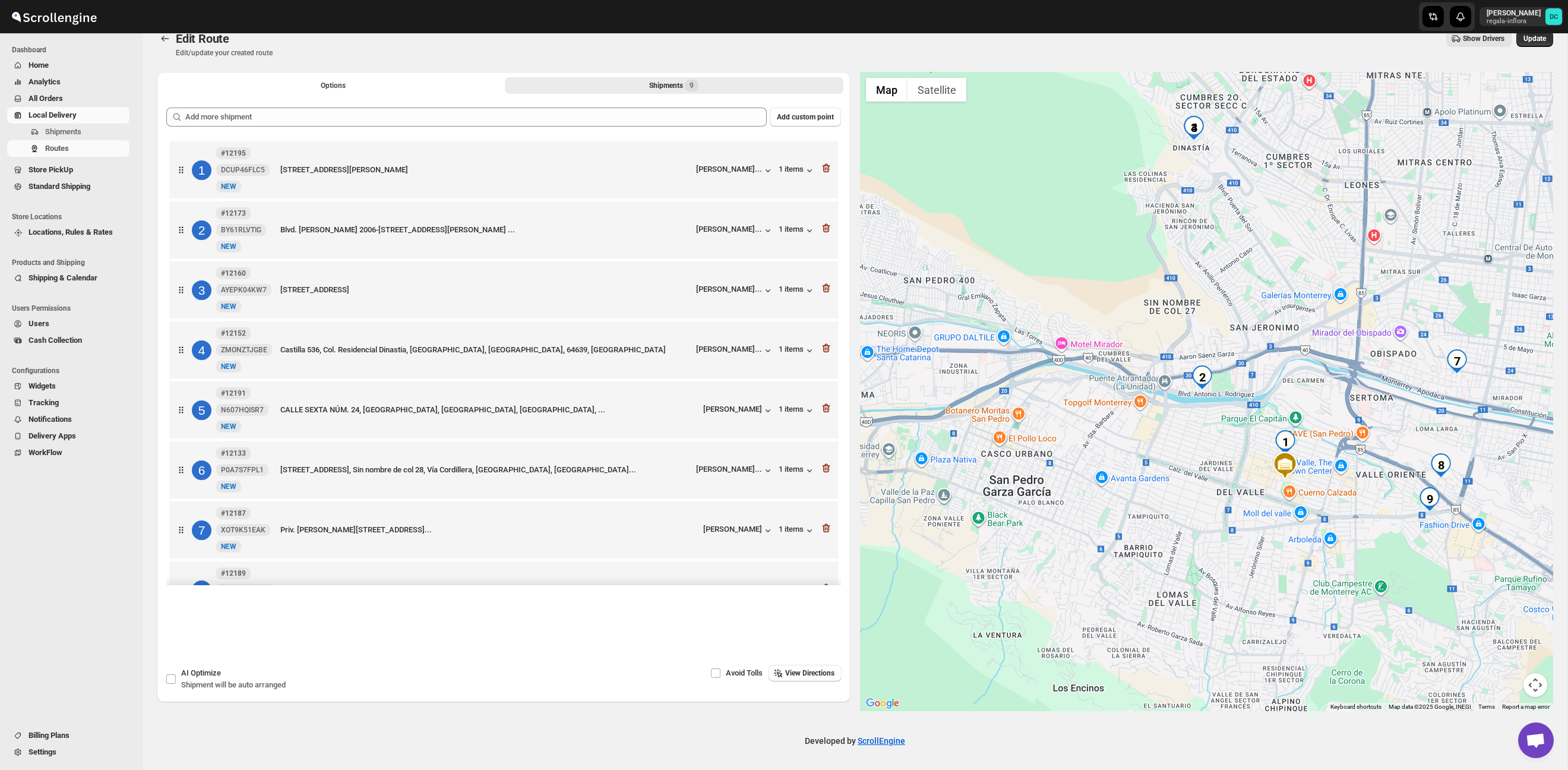
drag, startPoint x: 1396, startPoint y: 536, endPoint x: 1330, endPoint y: 452, distance: 106.8
click at [1359, 454] on div at bounding box center [1206, 391] width 694 height 639
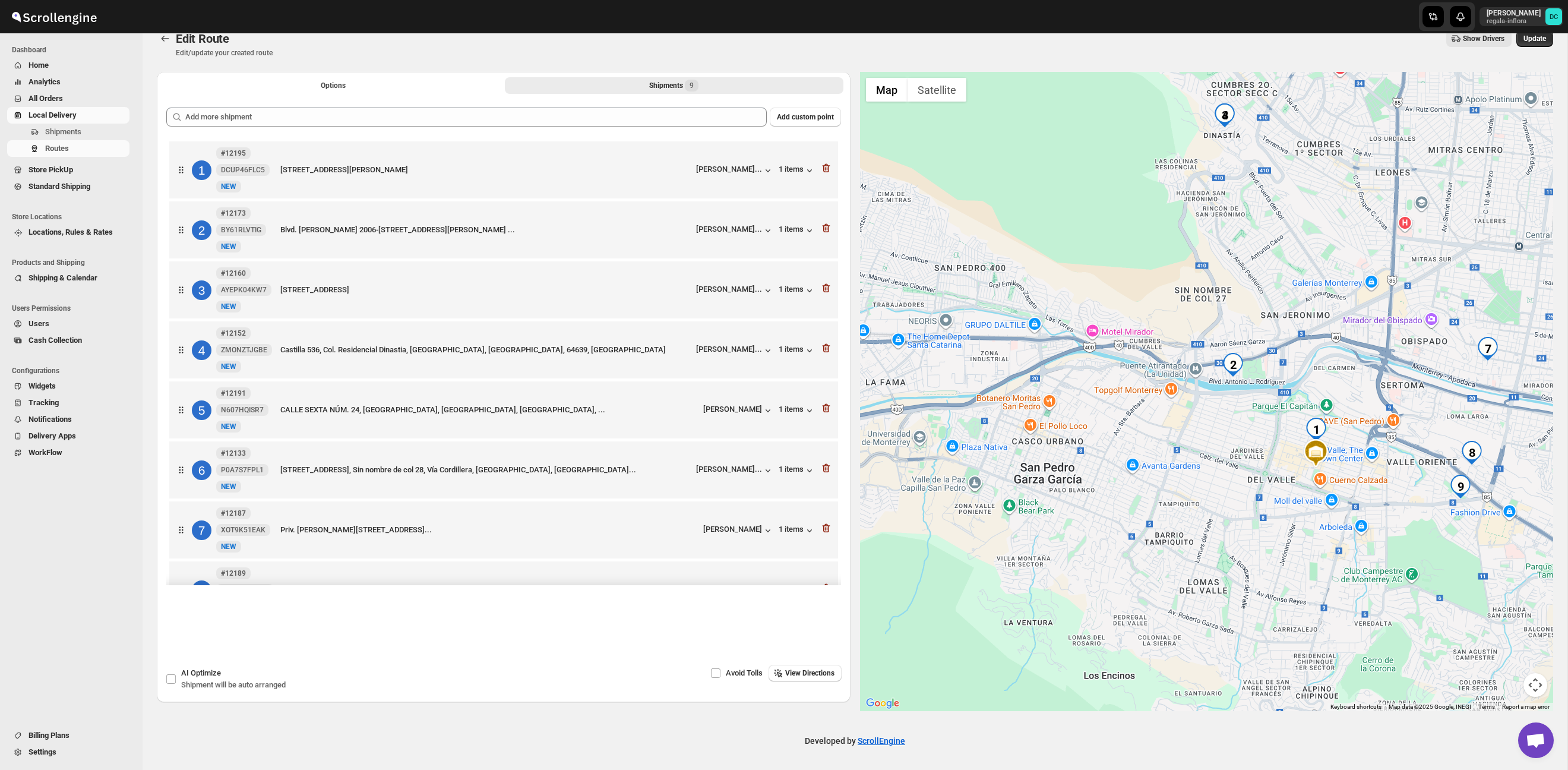
drag, startPoint x: 1204, startPoint y: 445, endPoint x: 1334, endPoint y: 412, distance: 134.1
click at [1334, 412] on div at bounding box center [1206, 391] width 694 height 639
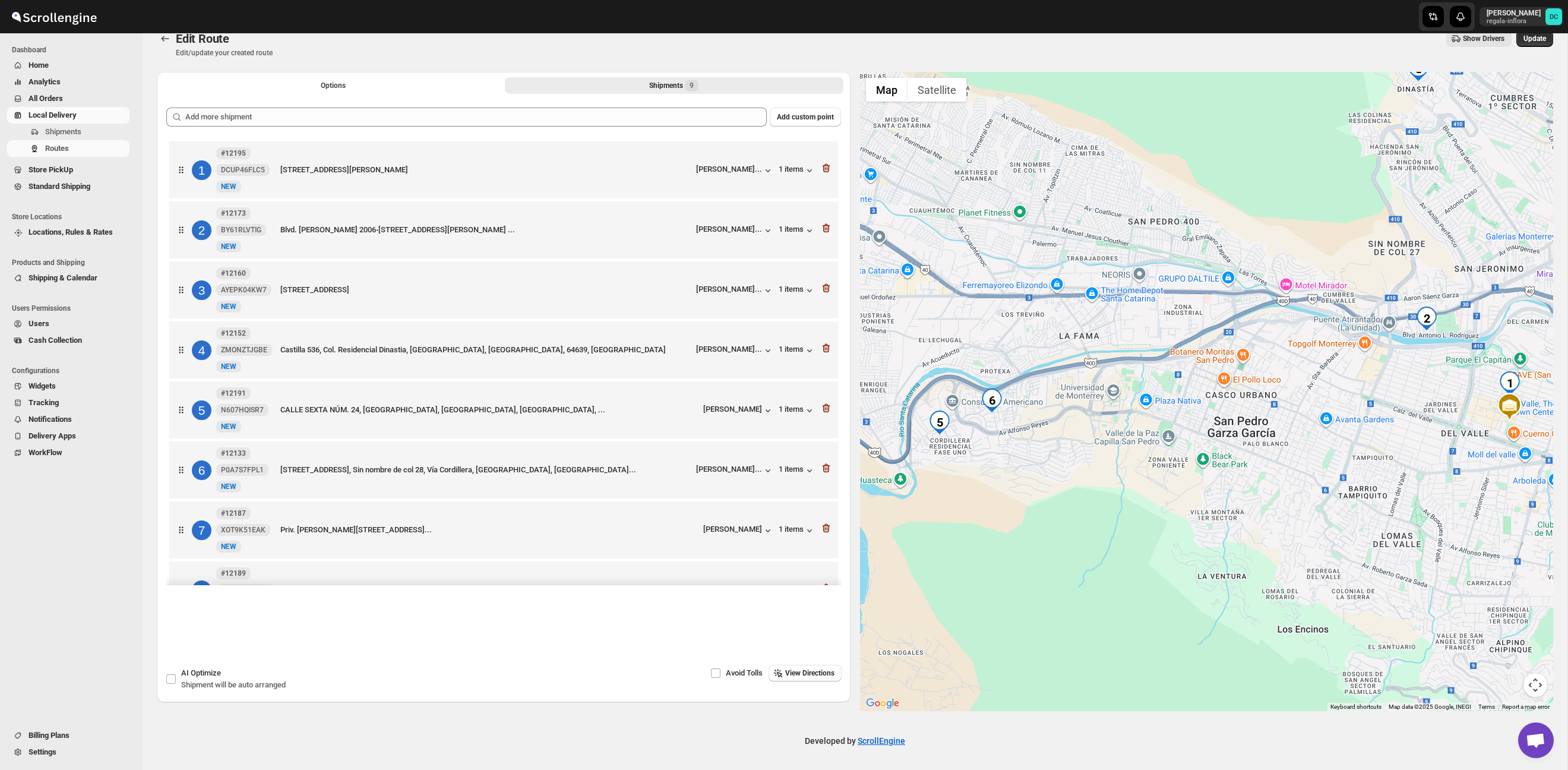
drag, startPoint x: 1191, startPoint y: 429, endPoint x: 1239, endPoint y: 410, distance: 51.6
click at [1239, 410] on div at bounding box center [1206, 391] width 694 height 639
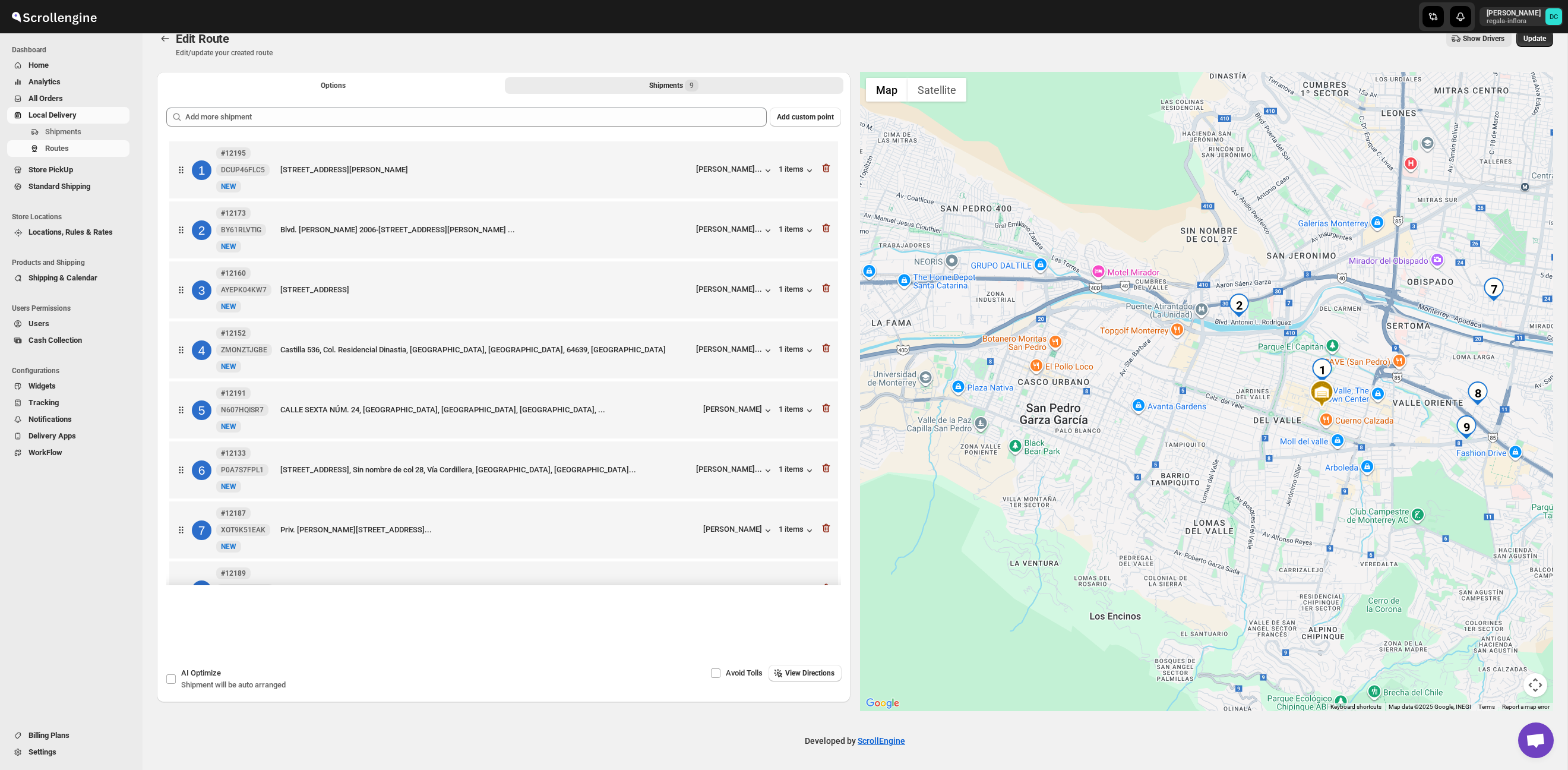
drag, startPoint x: 1323, startPoint y: 405, endPoint x: 1075, endPoint y: 402, distance: 248.0
click at [1076, 402] on div at bounding box center [1206, 391] width 694 height 639
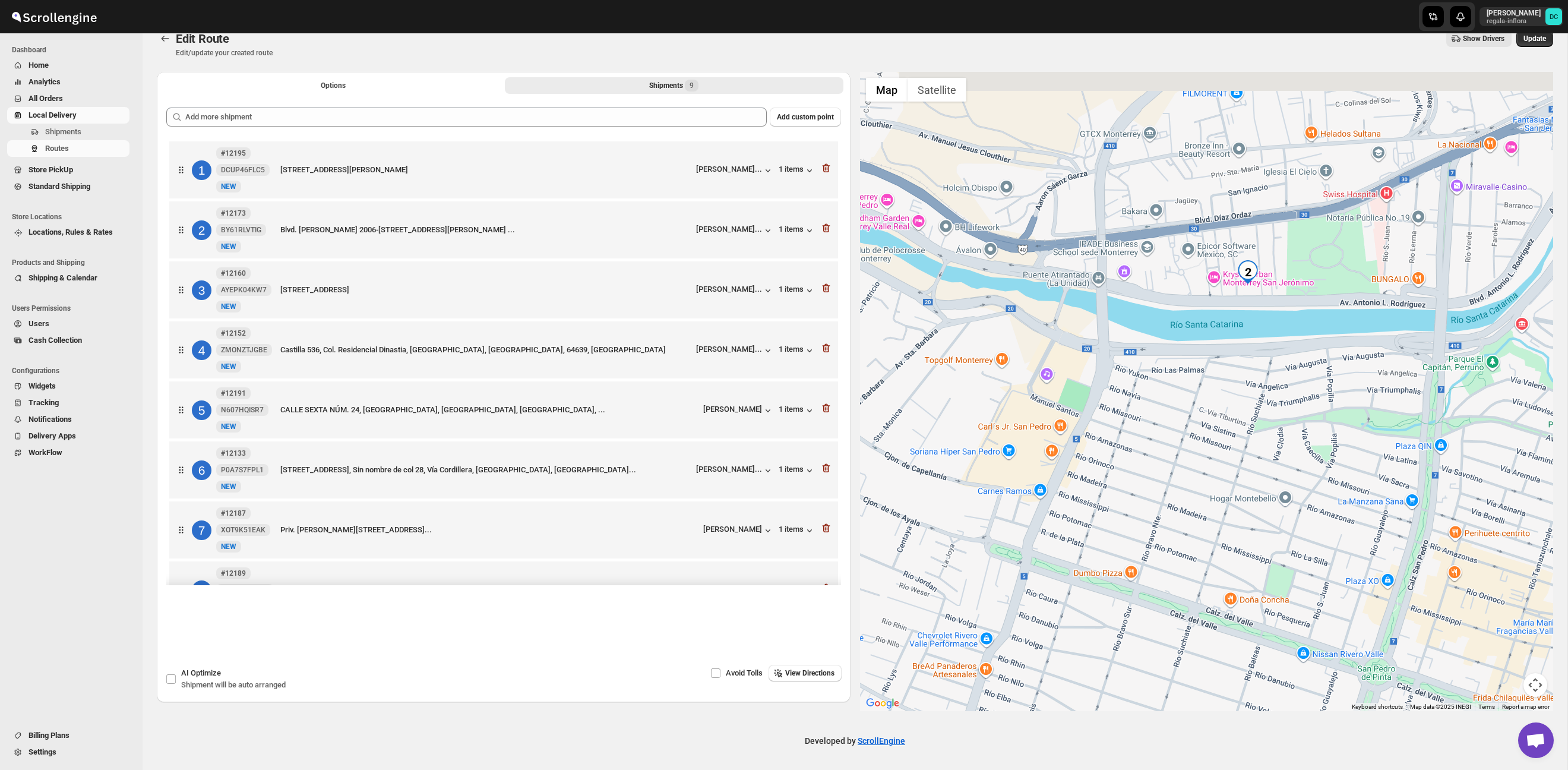
drag, startPoint x: 1237, startPoint y: 320, endPoint x: 1250, endPoint y: 398, distance: 79.1
click at [1250, 398] on div at bounding box center [1206, 391] width 694 height 639
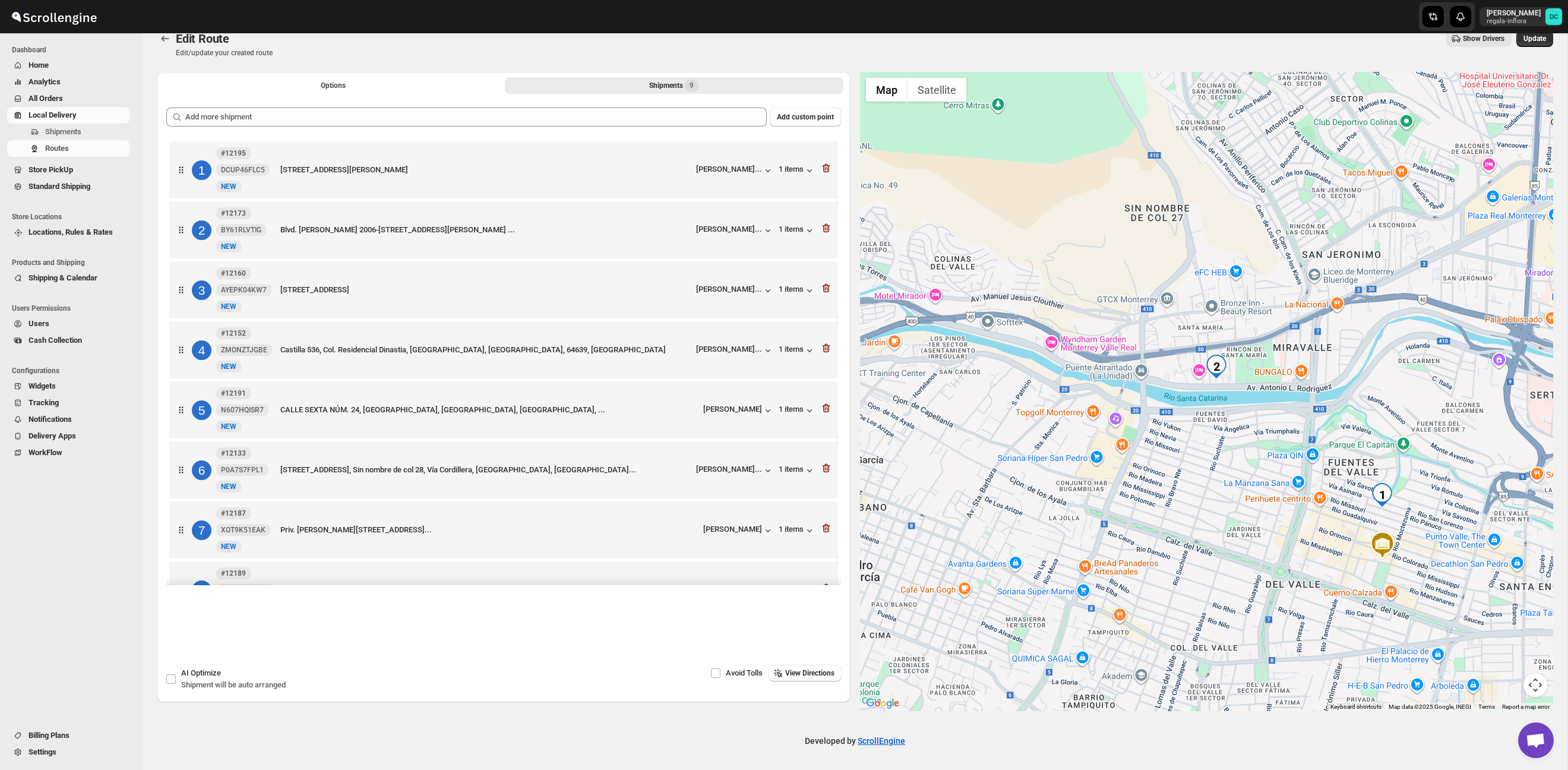
drag, startPoint x: 1106, startPoint y: 458, endPoint x: 1341, endPoint y: 442, distance: 235.5
click at [1341, 442] on div at bounding box center [1206, 391] width 694 height 639
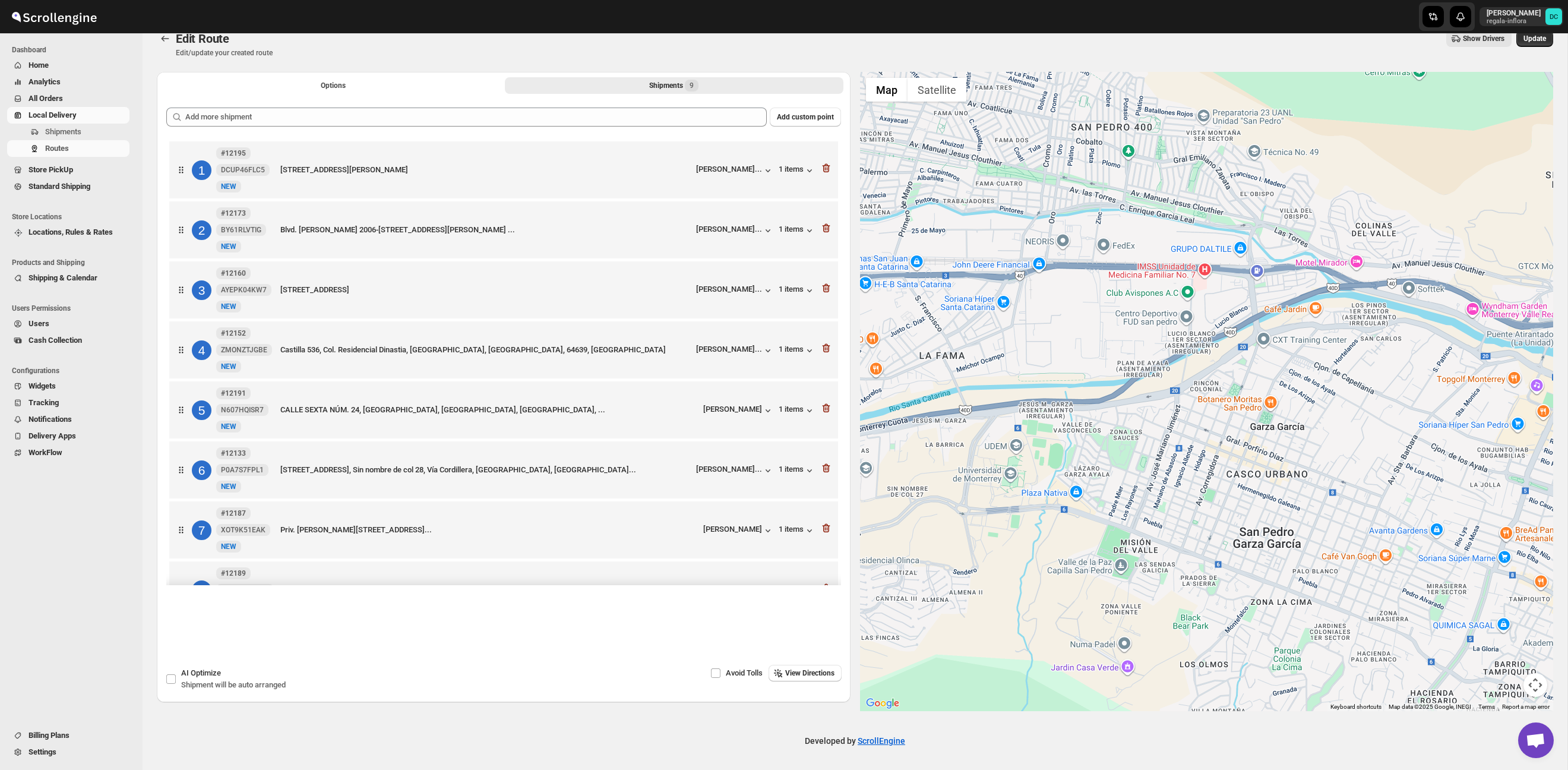
drag, startPoint x: 1170, startPoint y: 451, endPoint x: 1380, endPoint y: 407, distance: 214.6
click at [1384, 406] on div at bounding box center [1206, 391] width 694 height 639
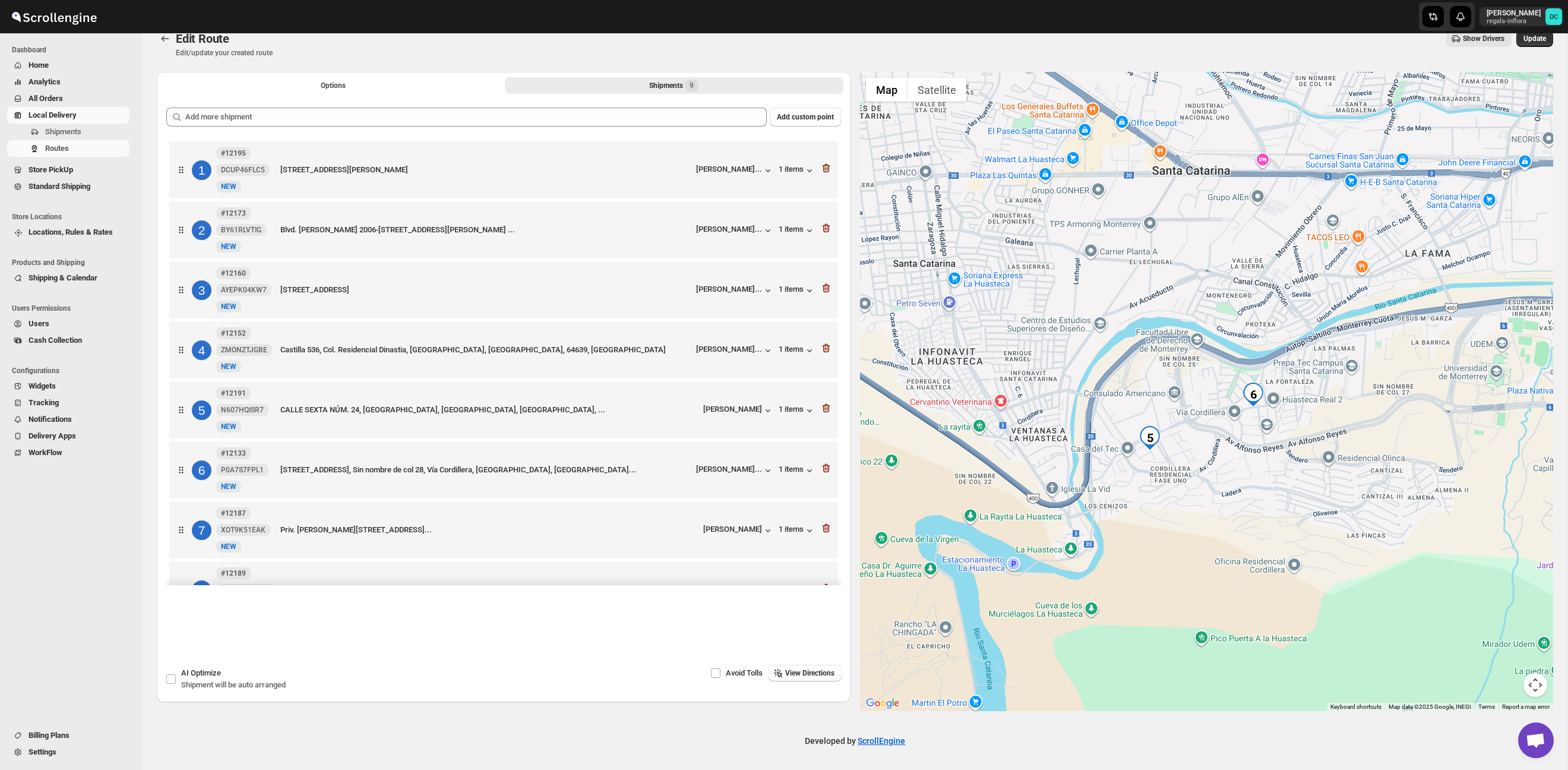
drag, startPoint x: 1205, startPoint y: 476, endPoint x: 1170, endPoint y: 474, distance: 35.1
click at [1225, 467] on div at bounding box center [1206, 391] width 694 height 639
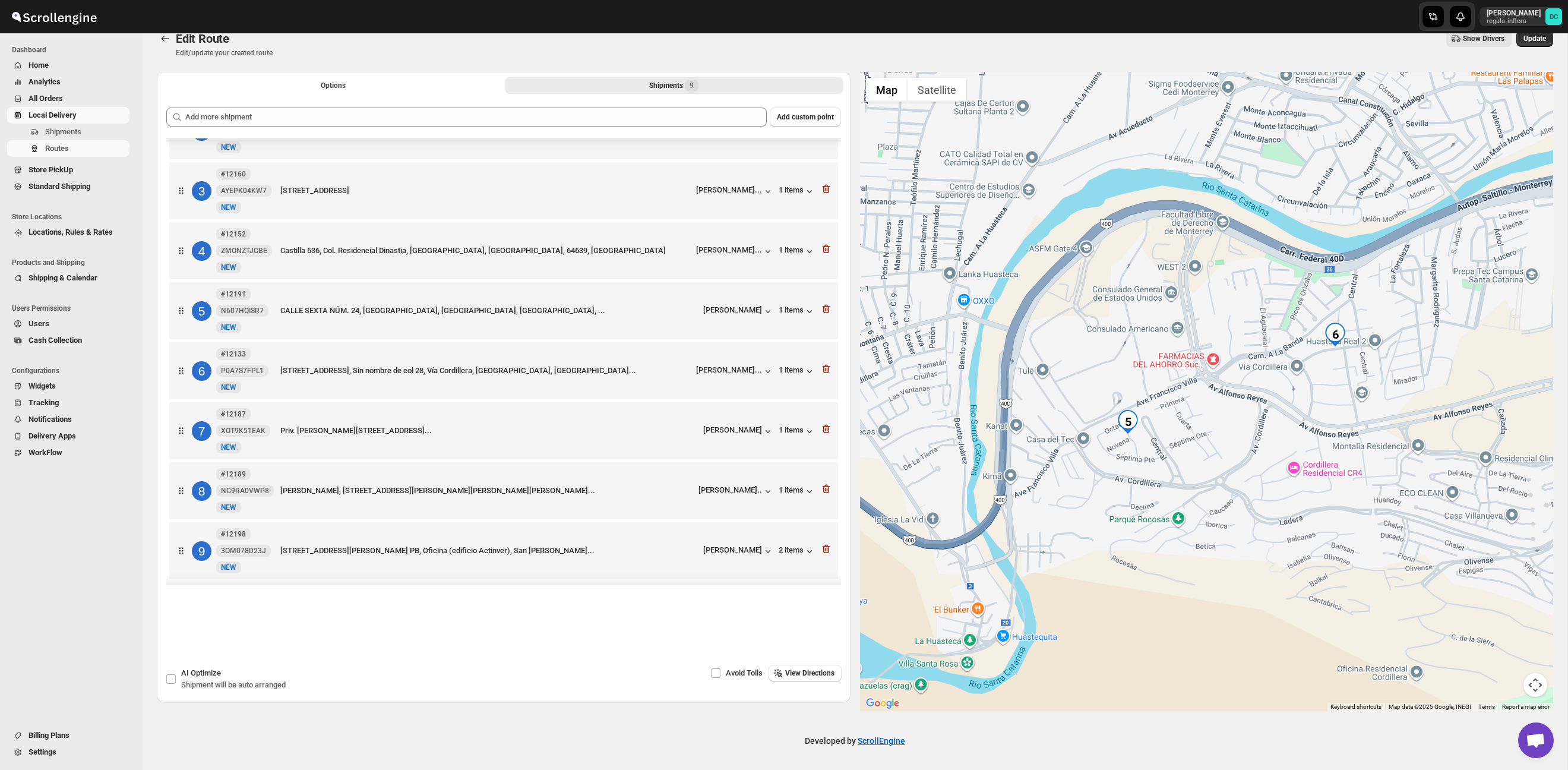
scroll to position [106, 0]
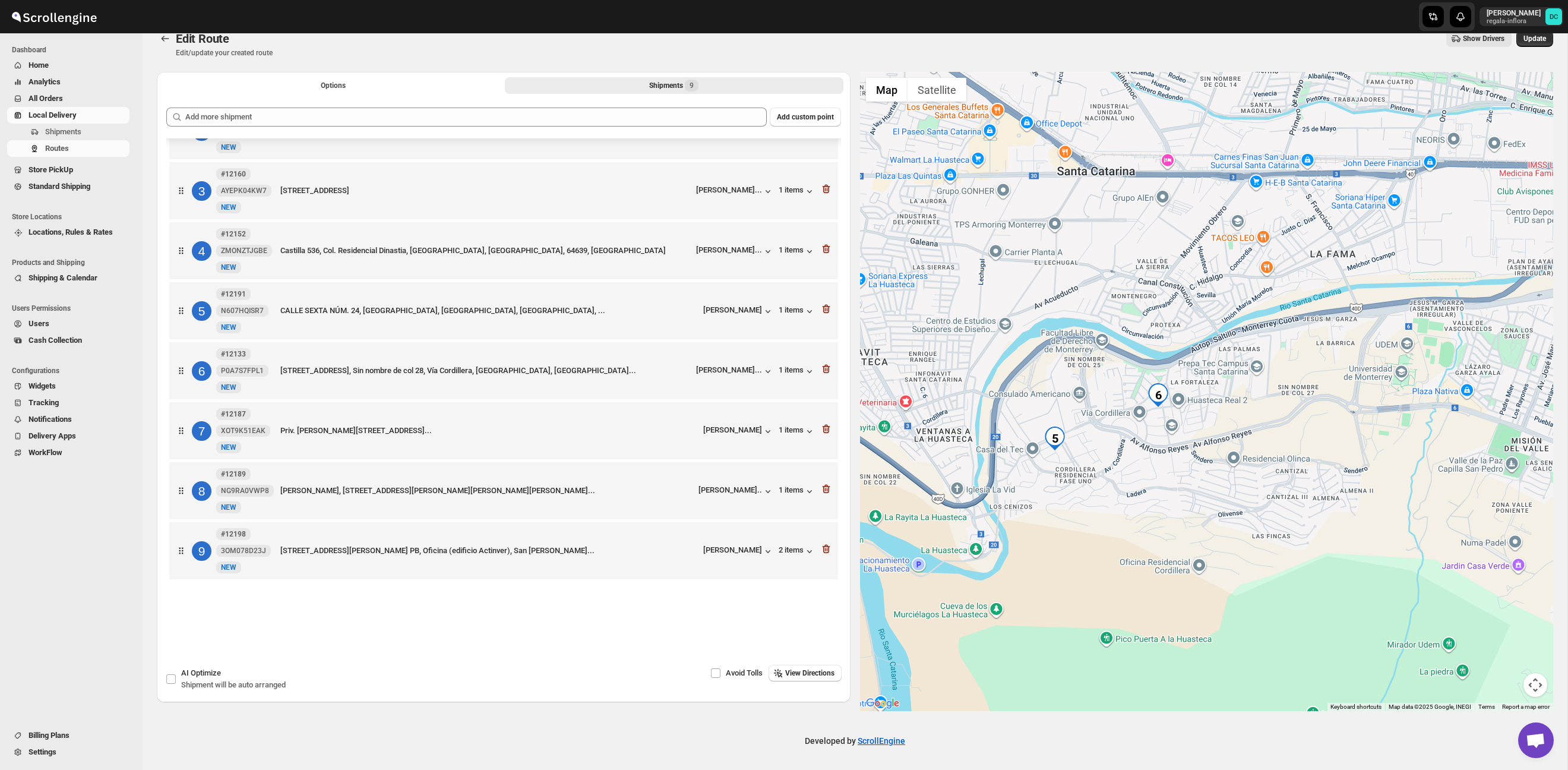
drag, startPoint x: 1258, startPoint y: 402, endPoint x: 1175, endPoint y: 420, distance: 84.9
click at [1175, 420] on div at bounding box center [1206, 391] width 694 height 639
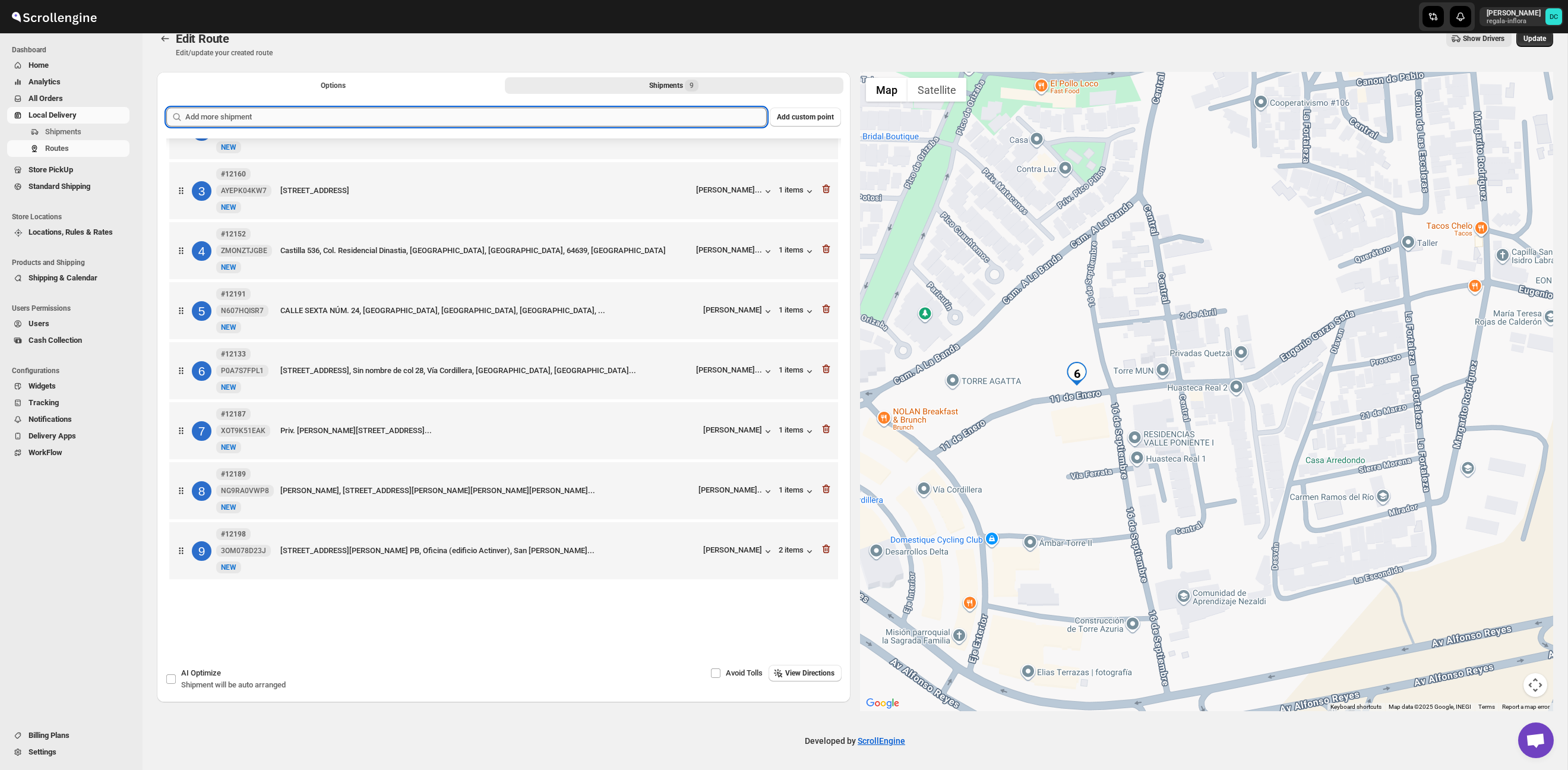
click at [650, 117] on input "text" at bounding box center [476, 117] width 582 height 19
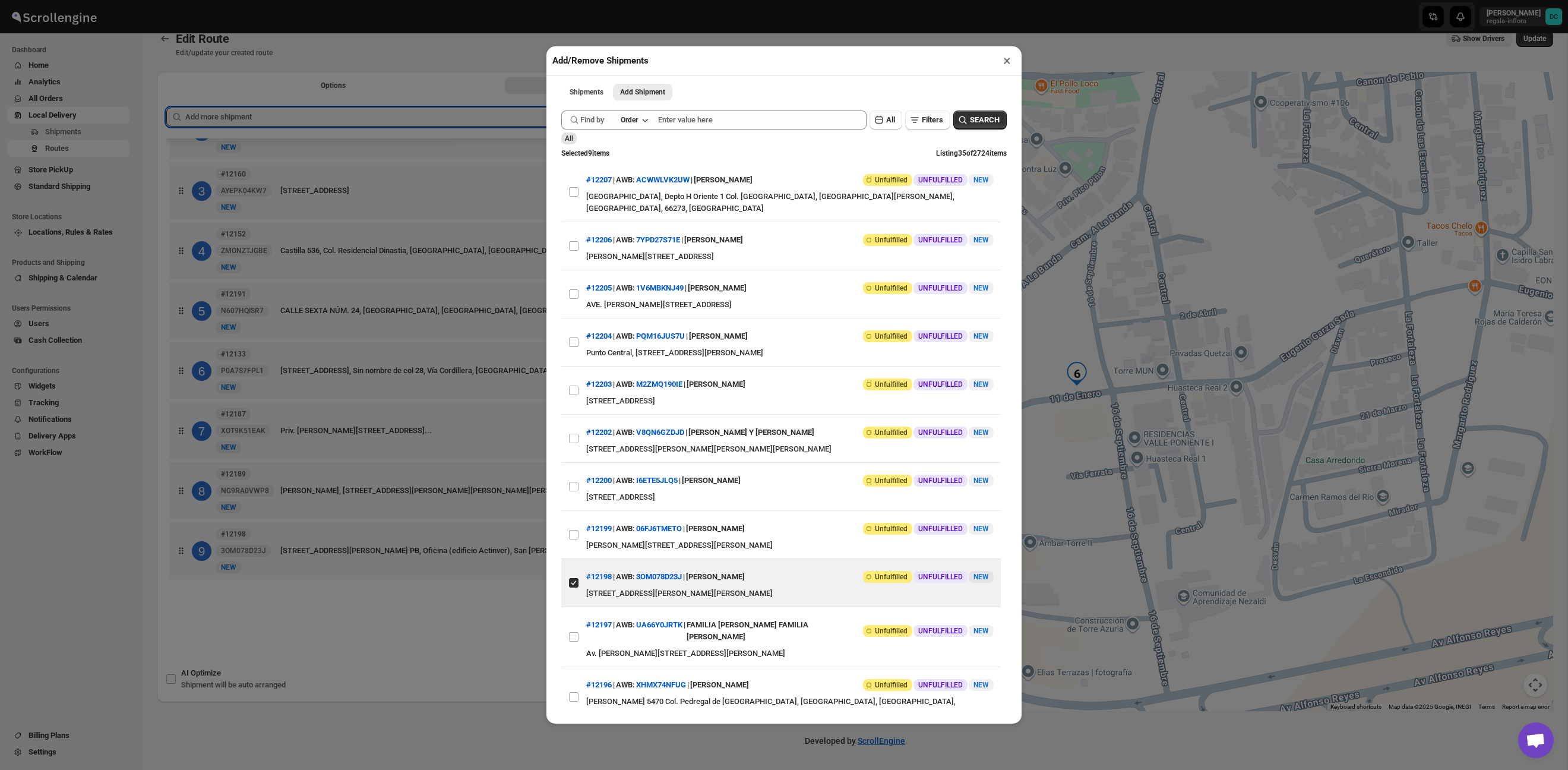
drag, startPoint x: 1009, startPoint y: 67, endPoint x: 1034, endPoint y: 63, distance: 25.3
click at [1008, 67] on button "×" at bounding box center [1007, 61] width 17 height 17
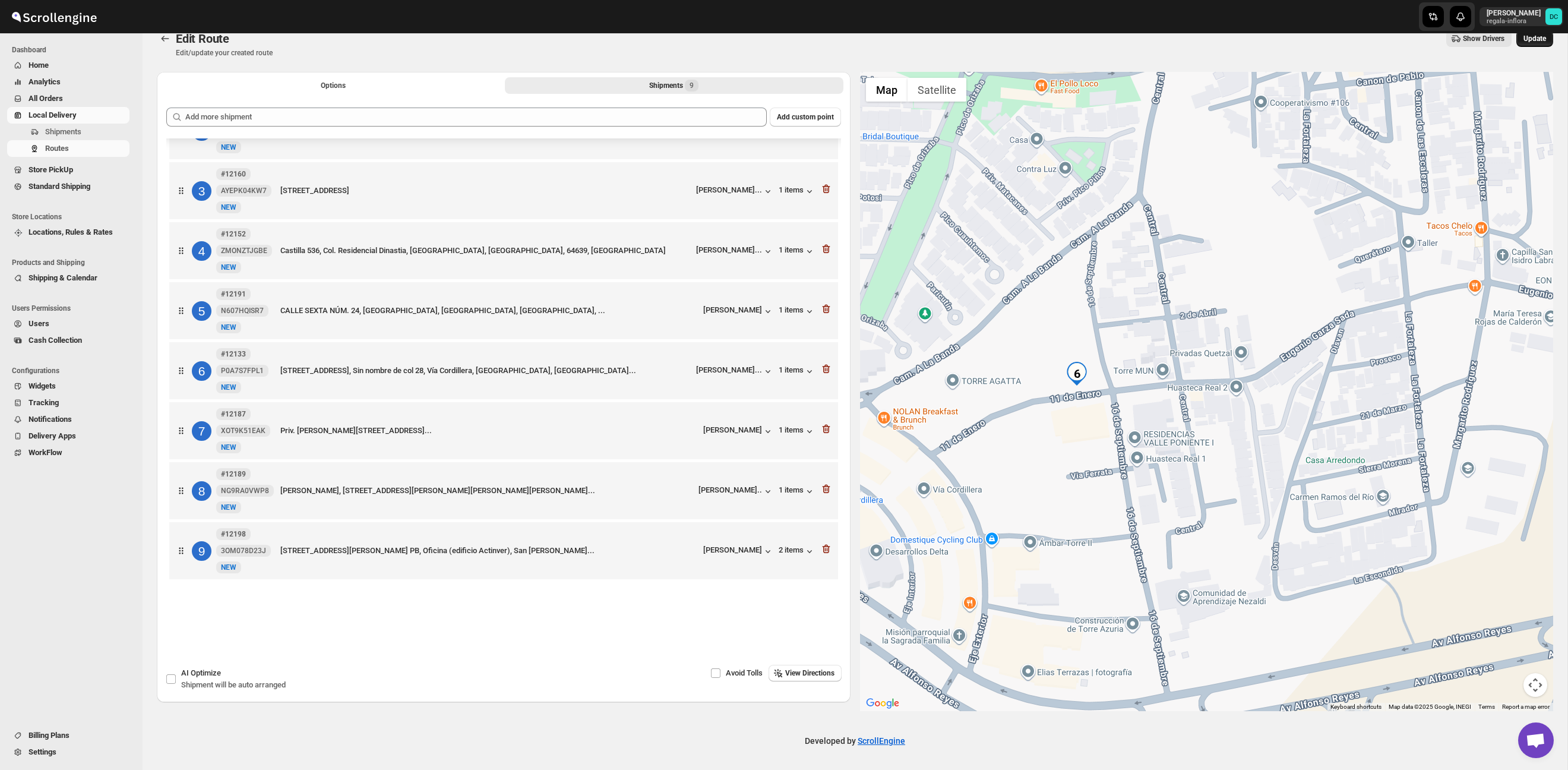
click at [1538, 35] on span "Update" at bounding box center [1534, 38] width 23 height 9
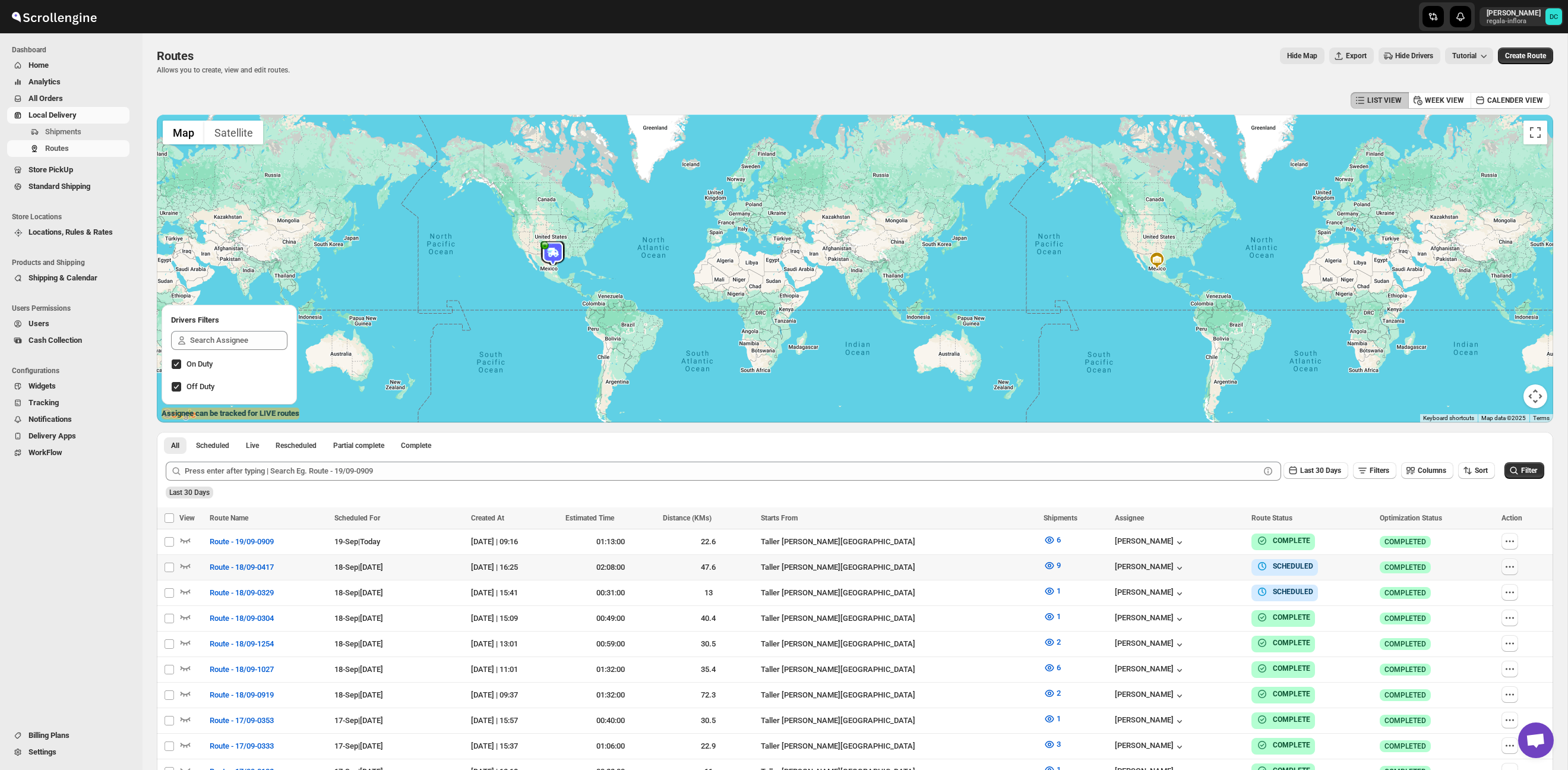
click at [1509, 566] on icon "button" at bounding box center [1510, 566] width 12 height 12
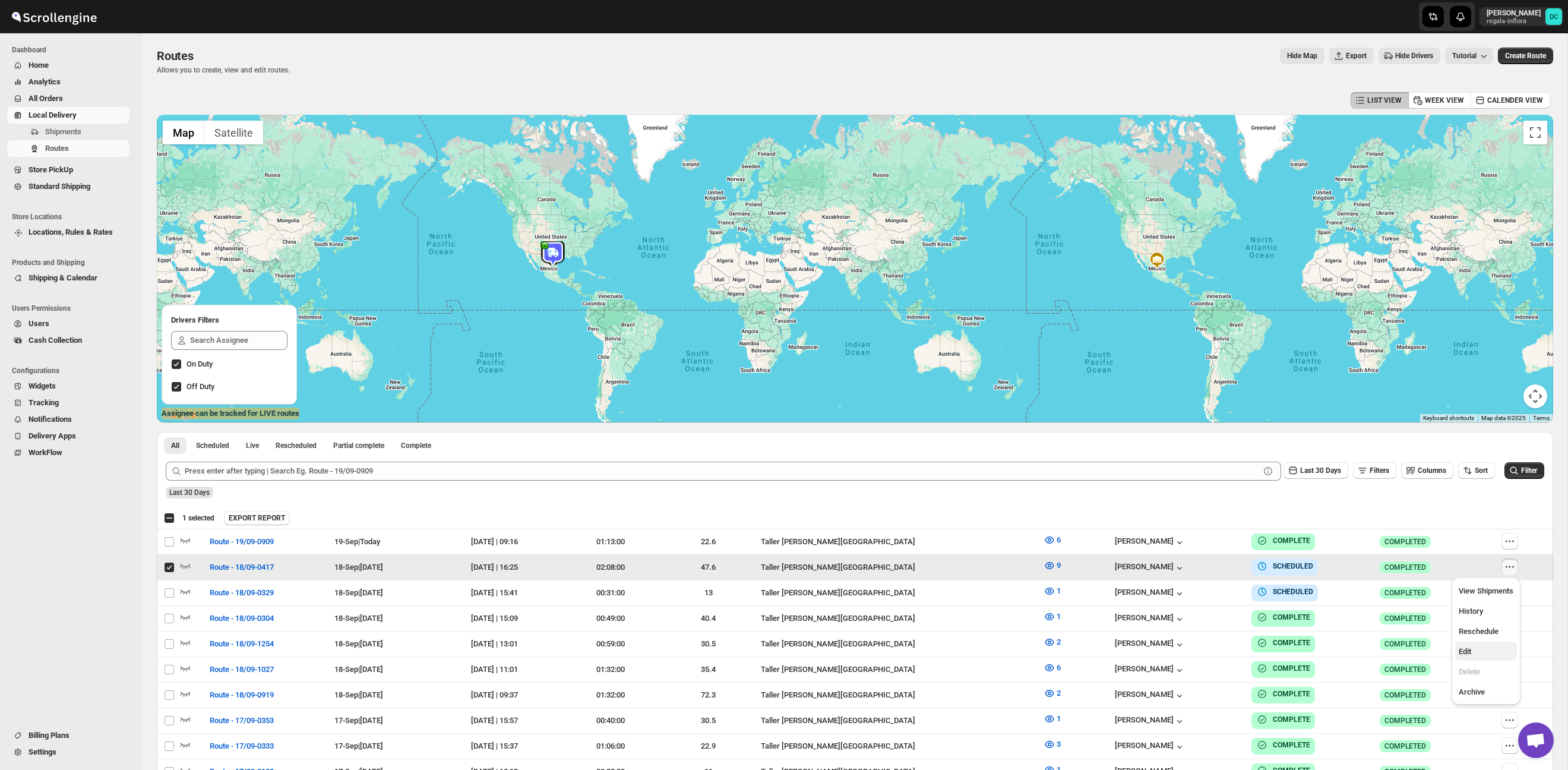
click at [1483, 651] on span "Edit" at bounding box center [1486, 652] width 55 height 12
checkbox input "false"
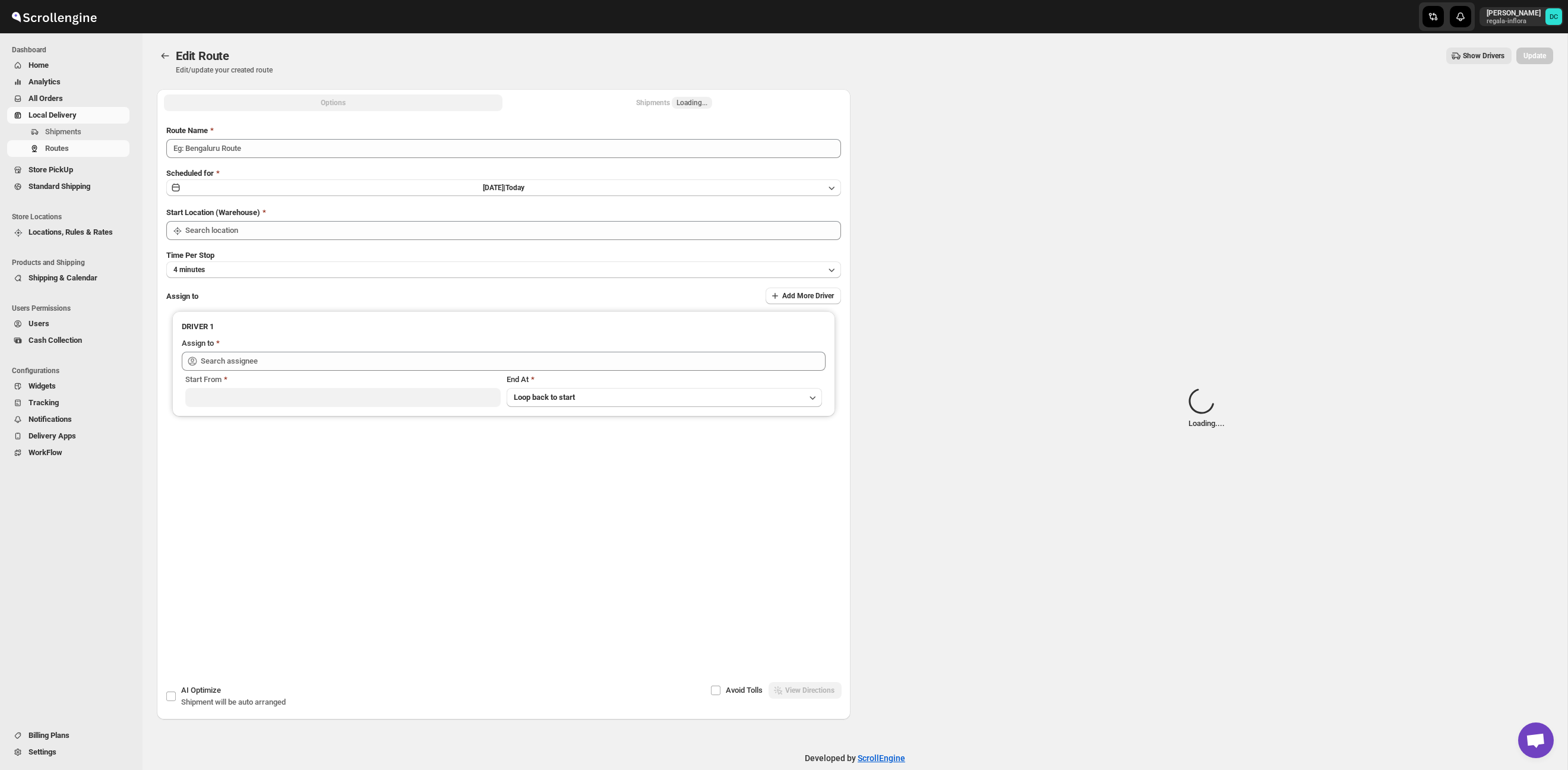
type input "Route - 18/09-0417"
click at [729, 106] on button "Shipments Loading..." at bounding box center [674, 103] width 338 height 17
type input "Taller [PERSON_NAME][GEOGRAPHIC_DATA]"
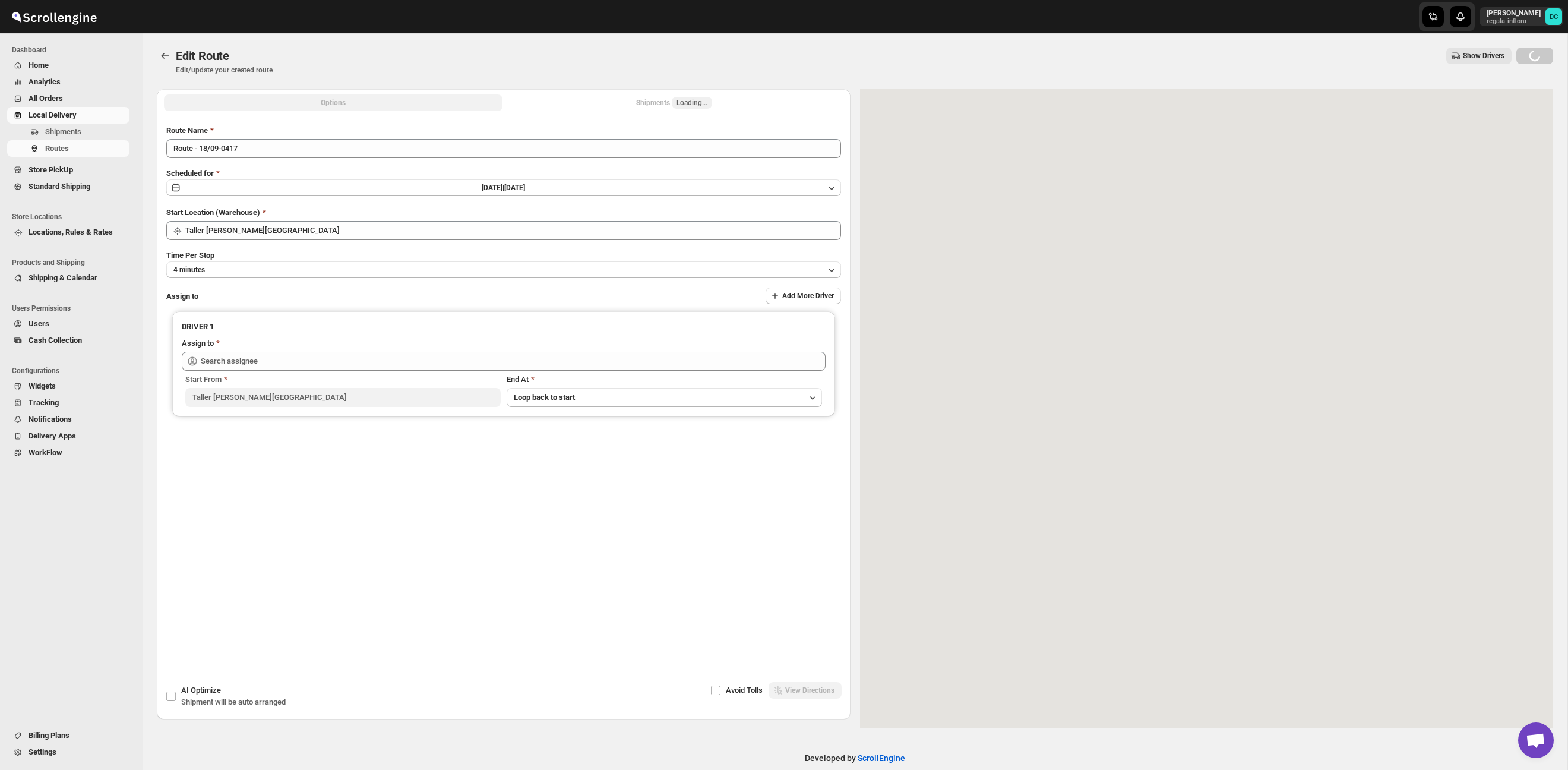
click at [712, 103] on span "Loading..." at bounding box center [692, 103] width 41 height 12
type input "[PERSON_NAME] ([EMAIL_ADDRESS][DOMAIN_NAME])"
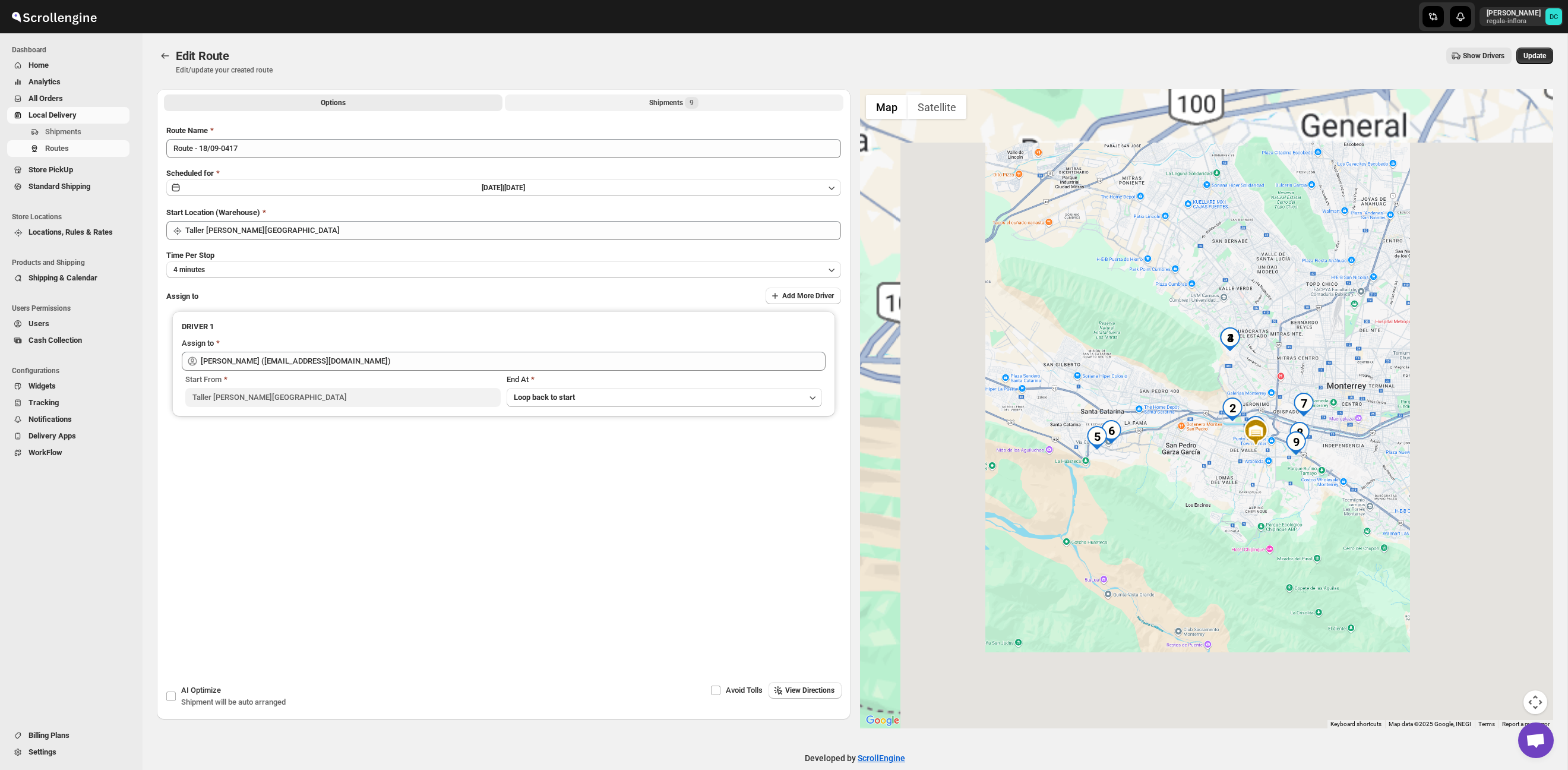
click at [732, 104] on button "Shipments 9" at bounding box center [674, 103] width 338 height 17
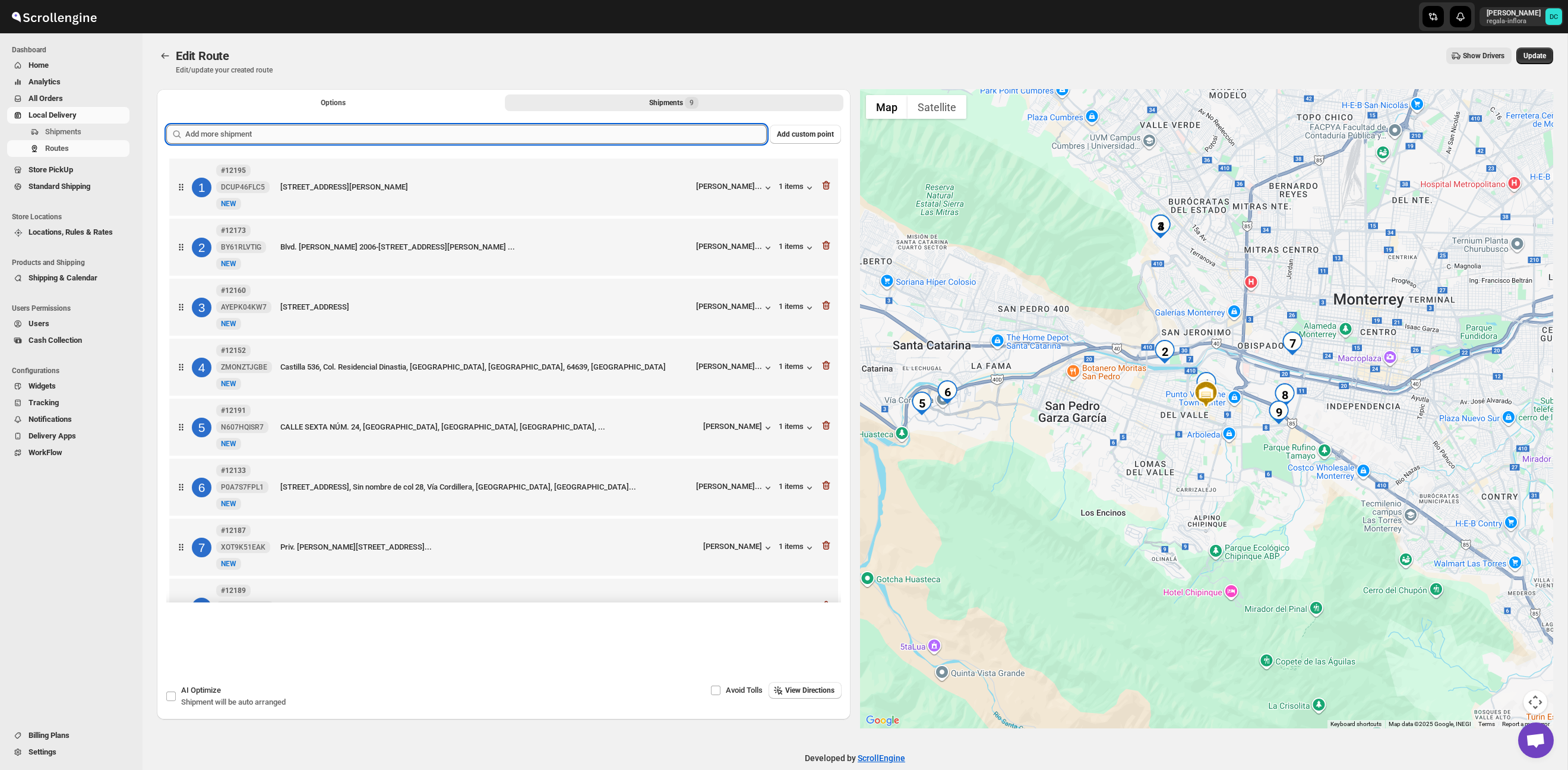
click at [377, 139] on input "text" at bounding box center [476, 134] width 582 height 19
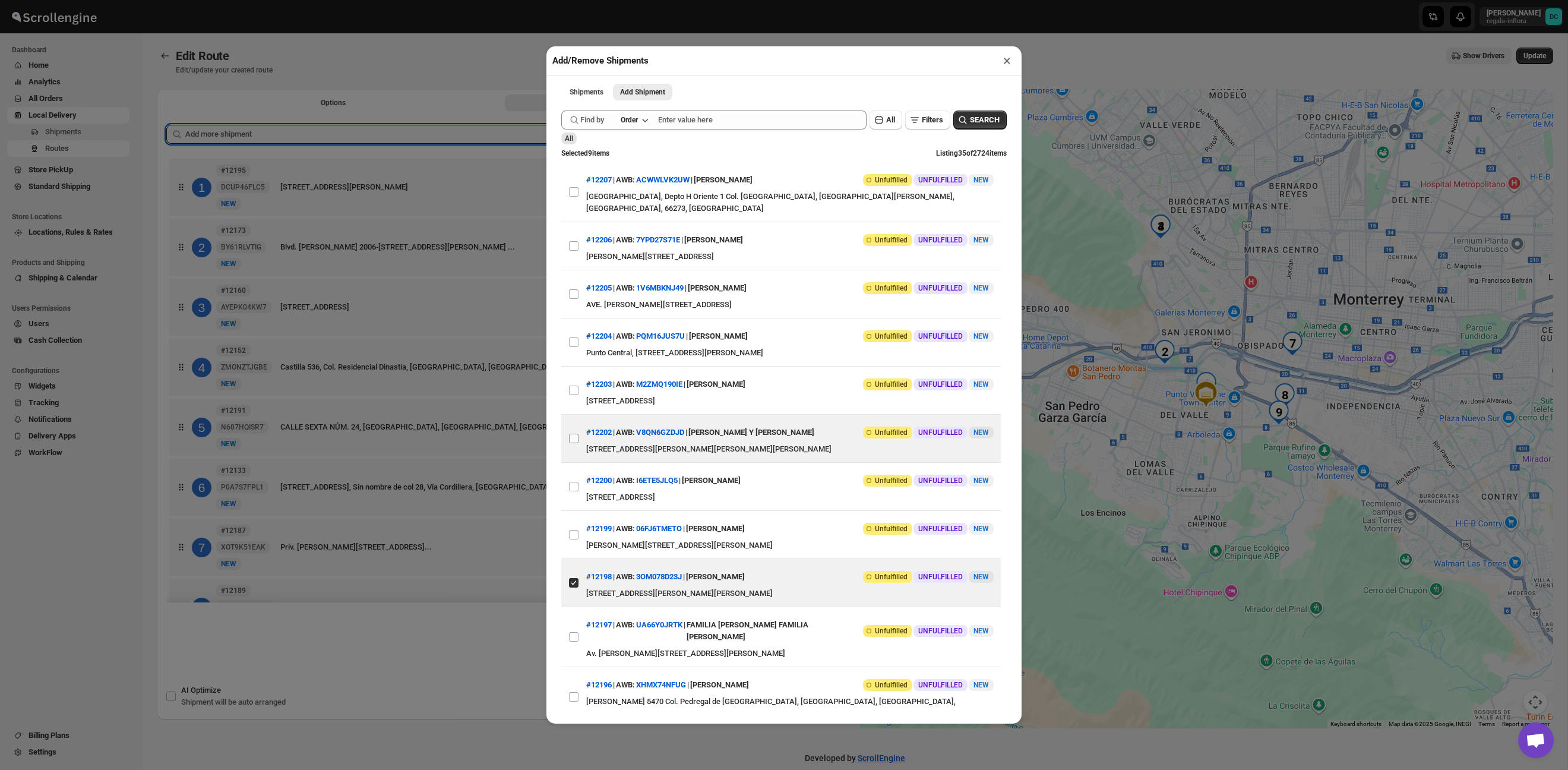
click at [570, 434] on input "View details for 68cd8ace3803c2105a26aff1" at bounding box center [573, 438] width 9 height 9
checkbox input "true"
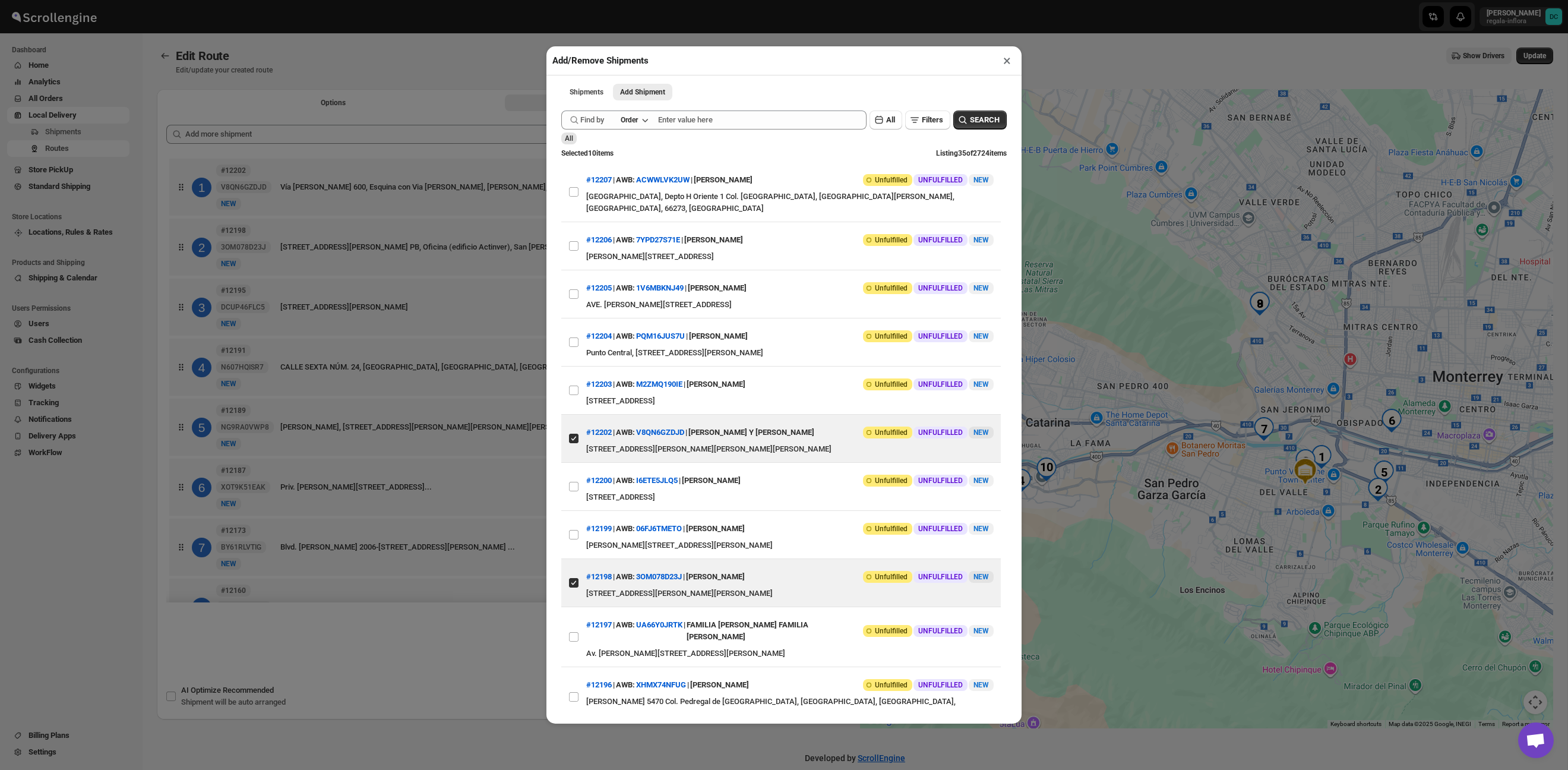
click at [1005, 63] on button "×" at bounding box center [1007, 61] width 17 height 17
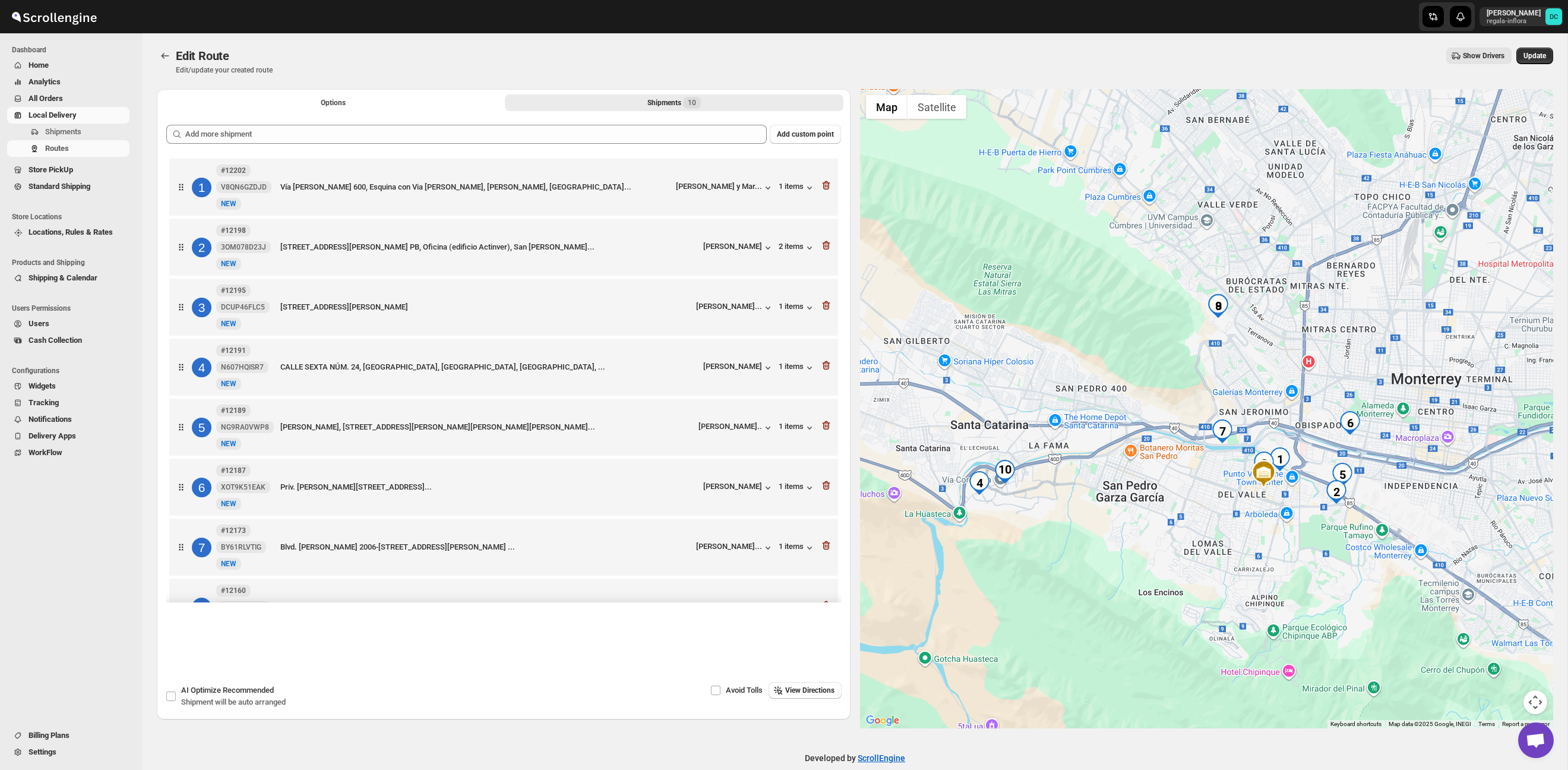
drag, startPoint x: 1308, startPoint y: 528, endPoint x: 1283, endPoint y: 484, distance: 50.6
click at [1267, 530] on div at bounding box center [1206, 408] width 694 height 639
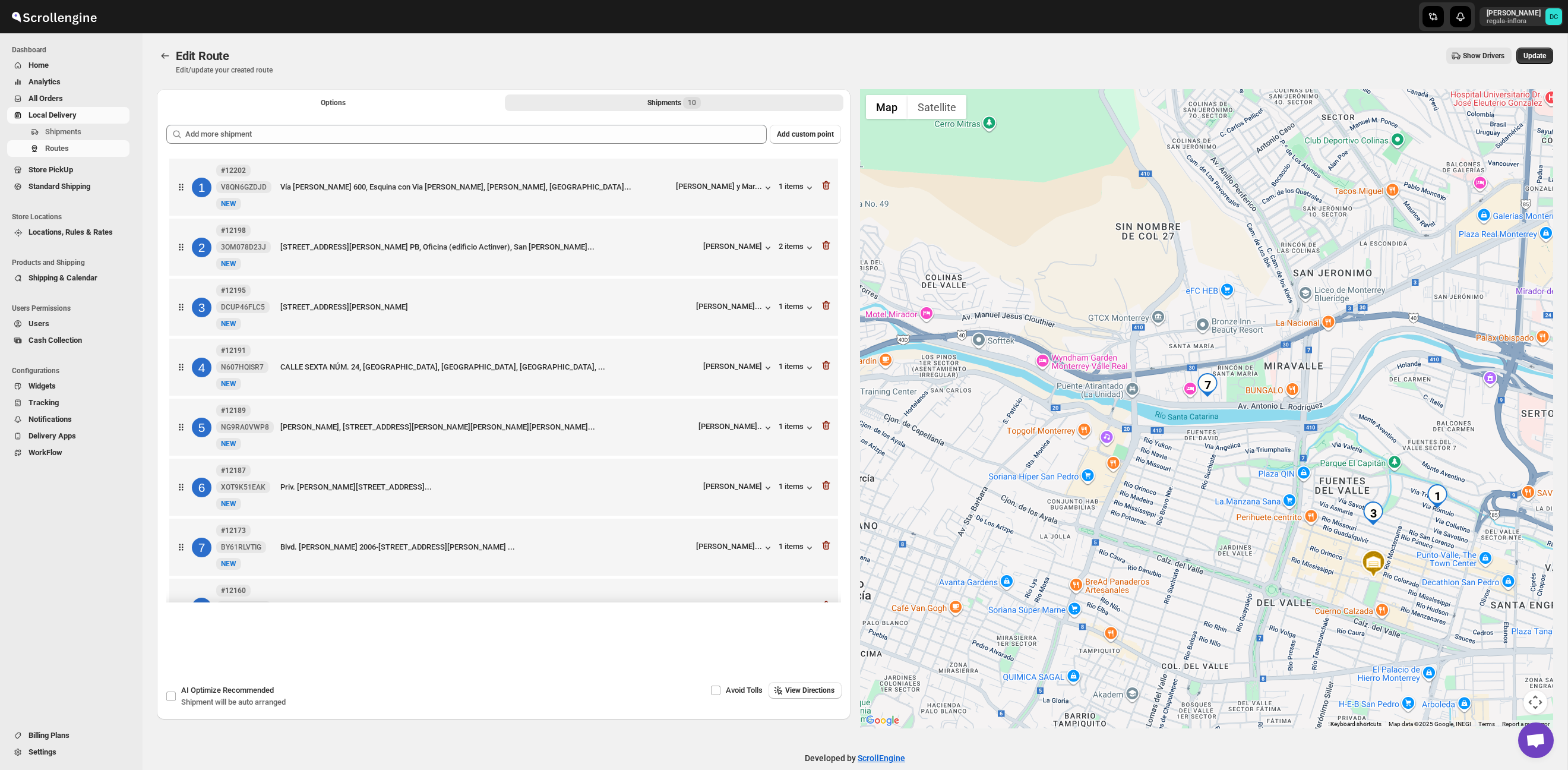
drag, startPoint x: 1180, startPoint y: 423, endPoint x: 1350, endPoint y: 496, distance: 185.0
click at [1350, 496] on div at bounding box center [1206, 408] width 694 height 639
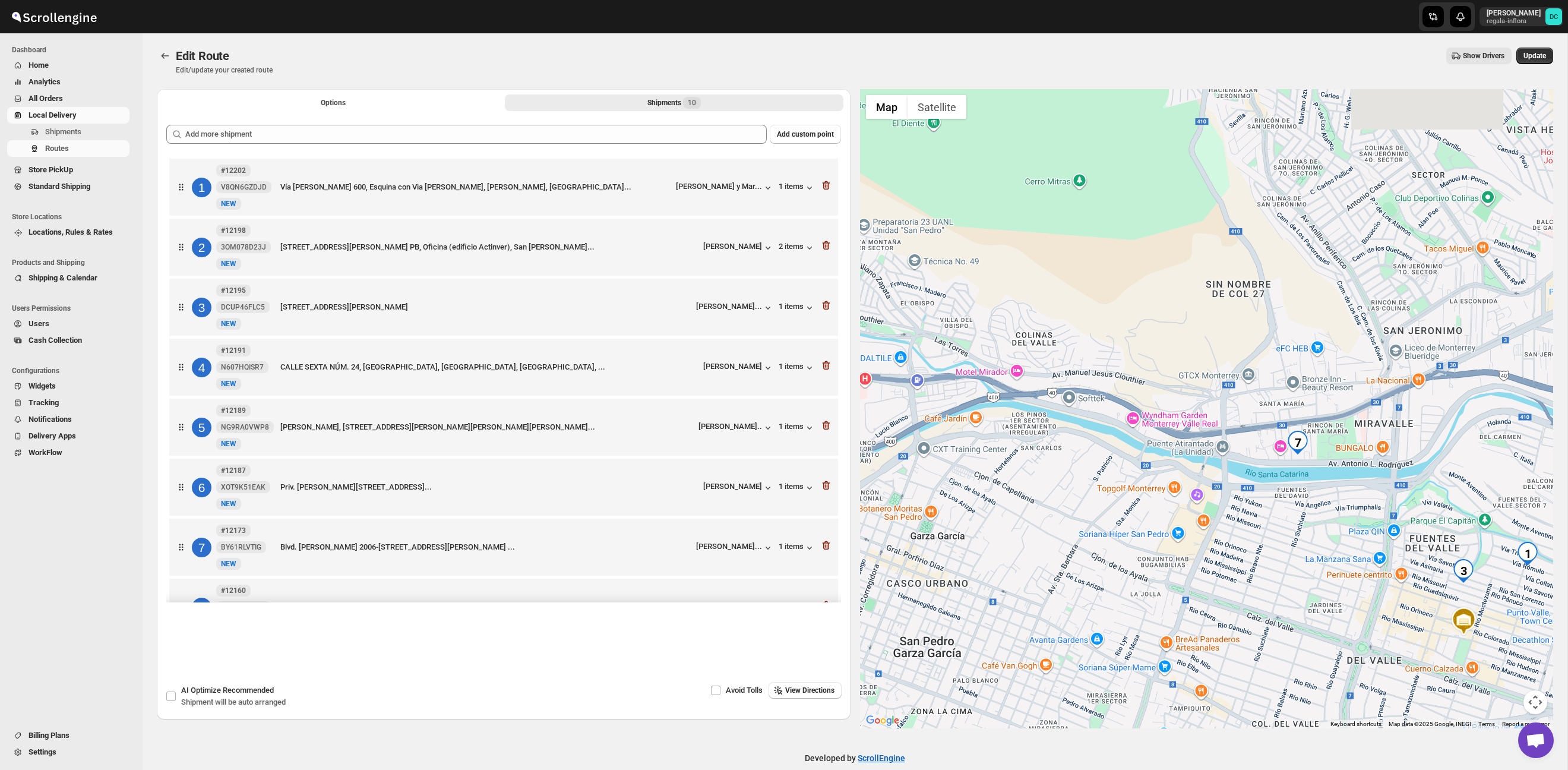
drag, startPoint x: 1223, startPoint y: 449, endPoint x: 1313, endPoint y: 506, distance: 106.5
click at [1313, 506] on div at bounding box center [1206, 408] width 694 height 639
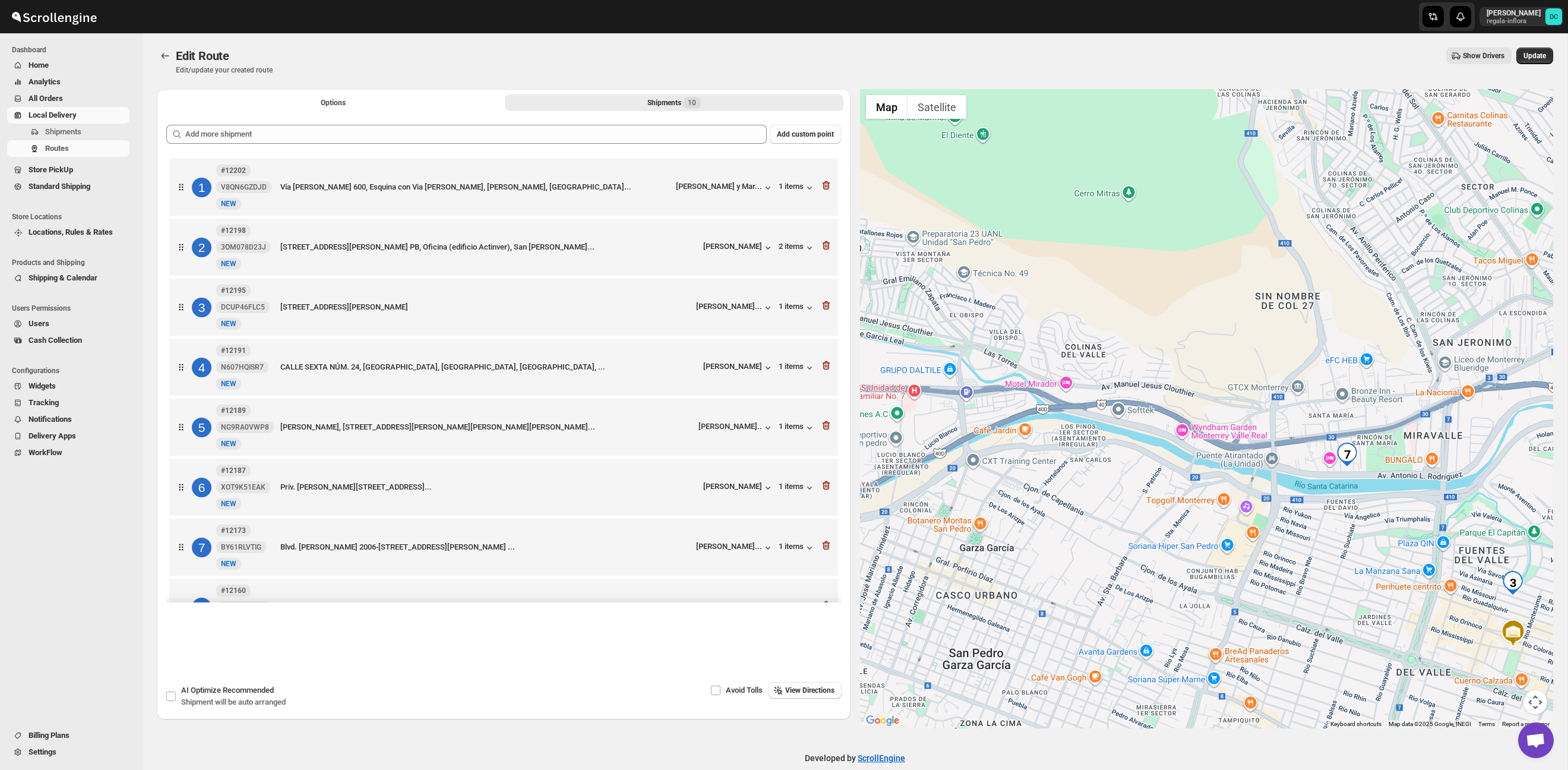
drag, startPoint x: 1410, startPoint y: 511, endPoint x: 1449, endPoint y: 480, distance: 49.8
click at [1449, 480] on div at bounding box center [1206, 408] width 694 height 639
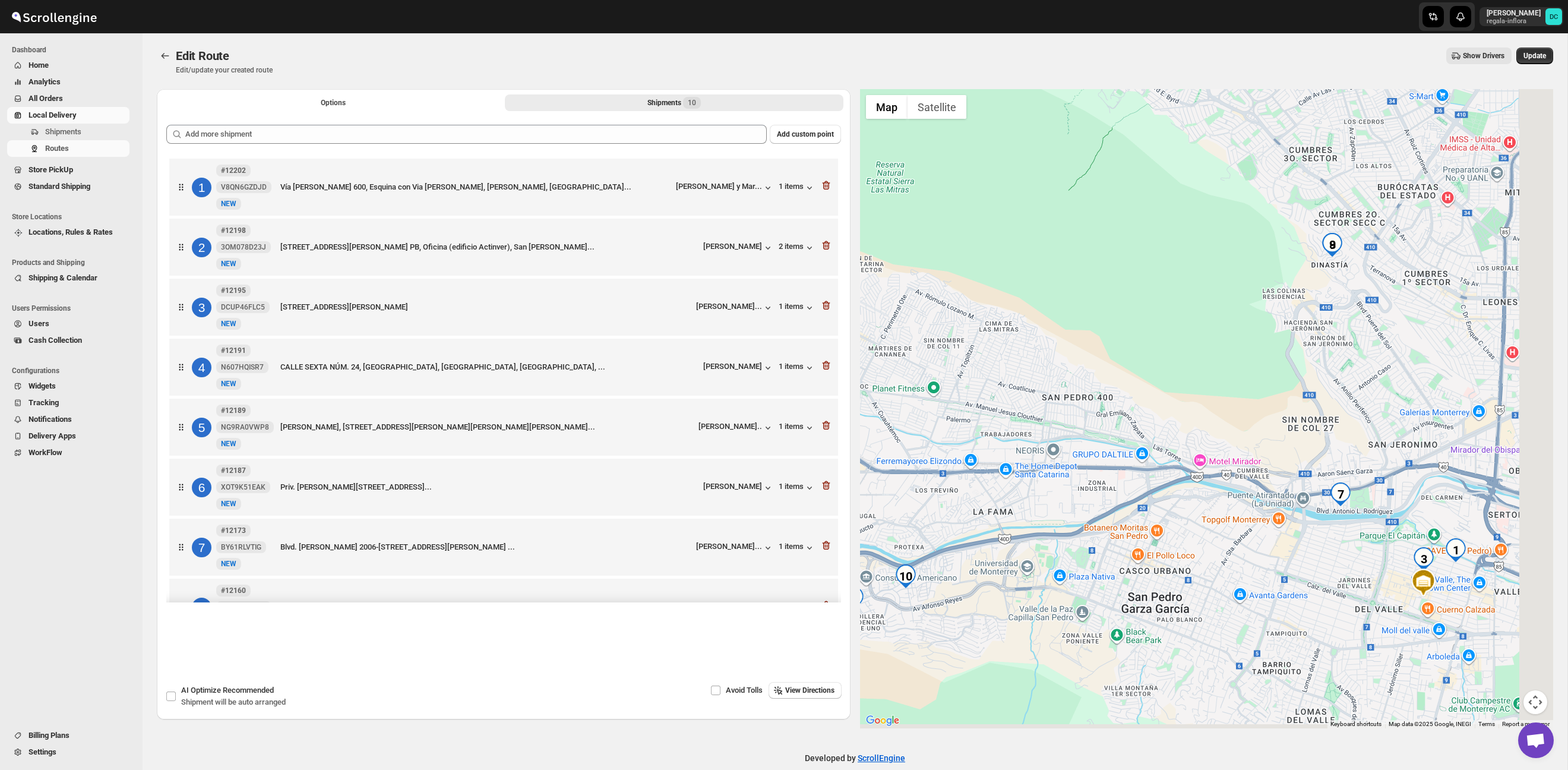
drag, startPoint x: 1375, startPoint y: 571, endPoint x: 1329, endPoint y: 561, distance: 47.1
click at [1329, 561] on div at bounding box center [1206, 408] width 694 height 639
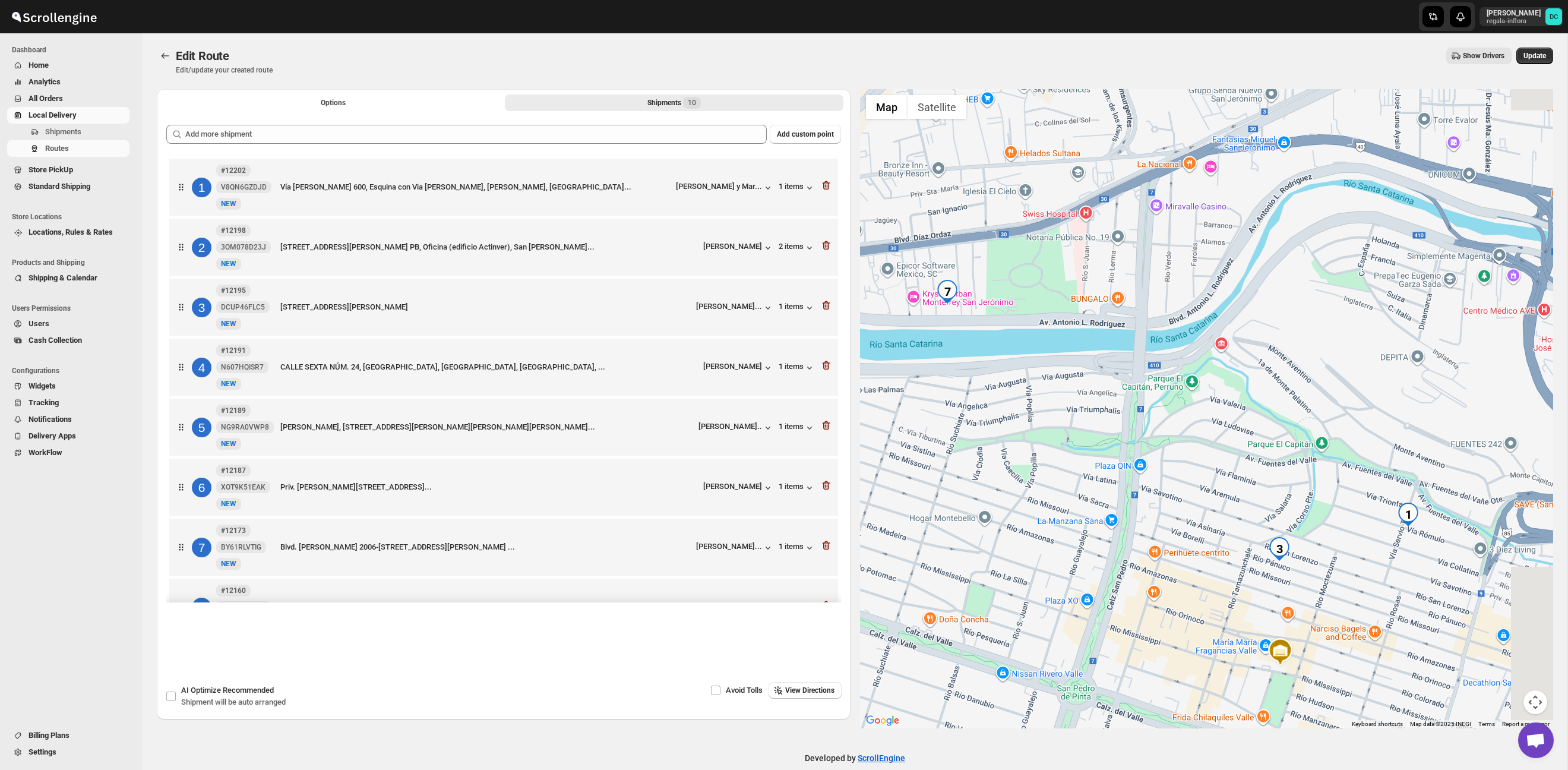
drag, startPoint x: 1480, startPoint y: 547, endPoint x: 1395, endPoint y: 548, distance: 85.0
click at [1395, 548] on div at bounding box center [1206, 408] width 694 height 639
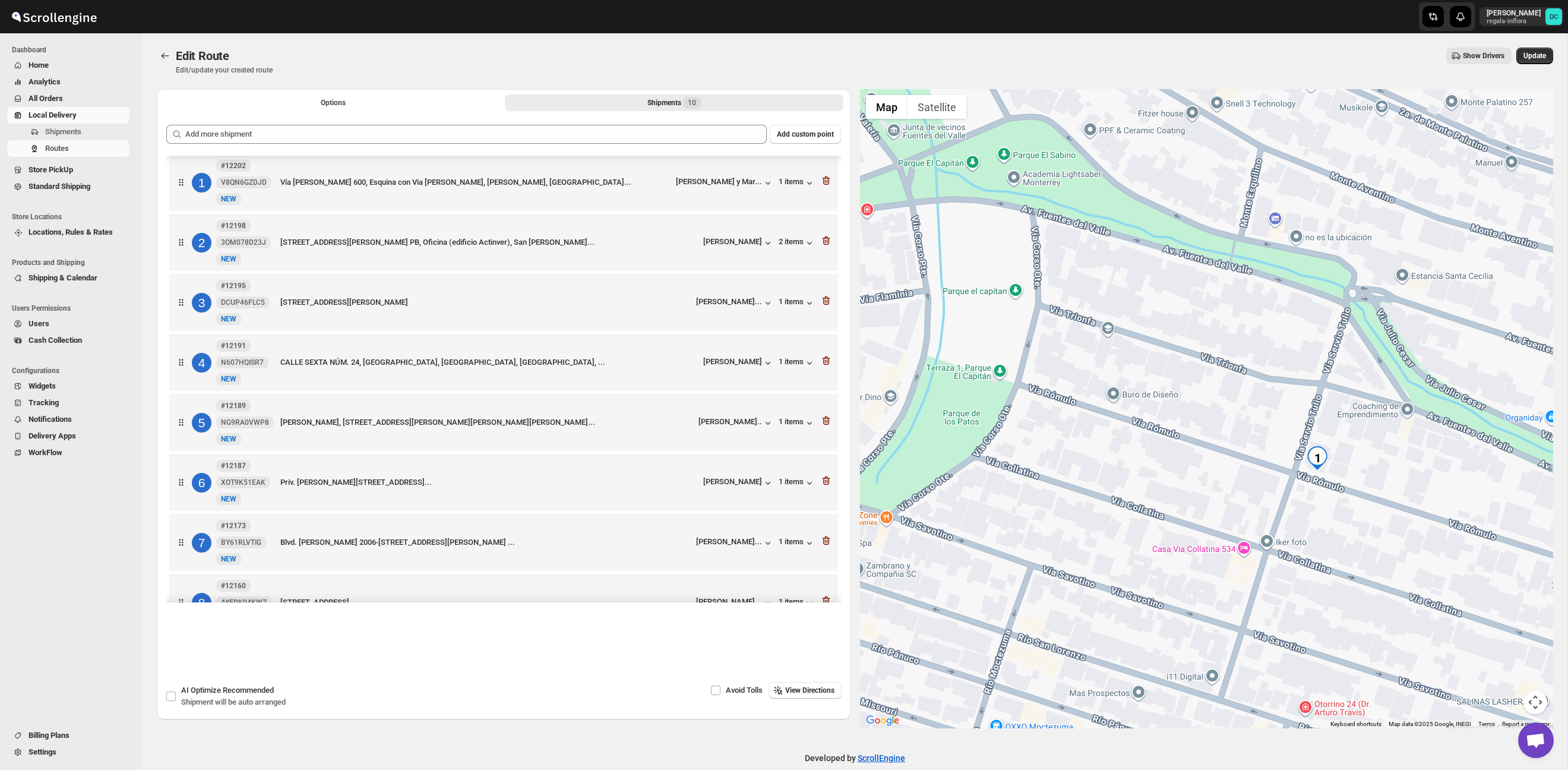
scroll to position [2, 0]
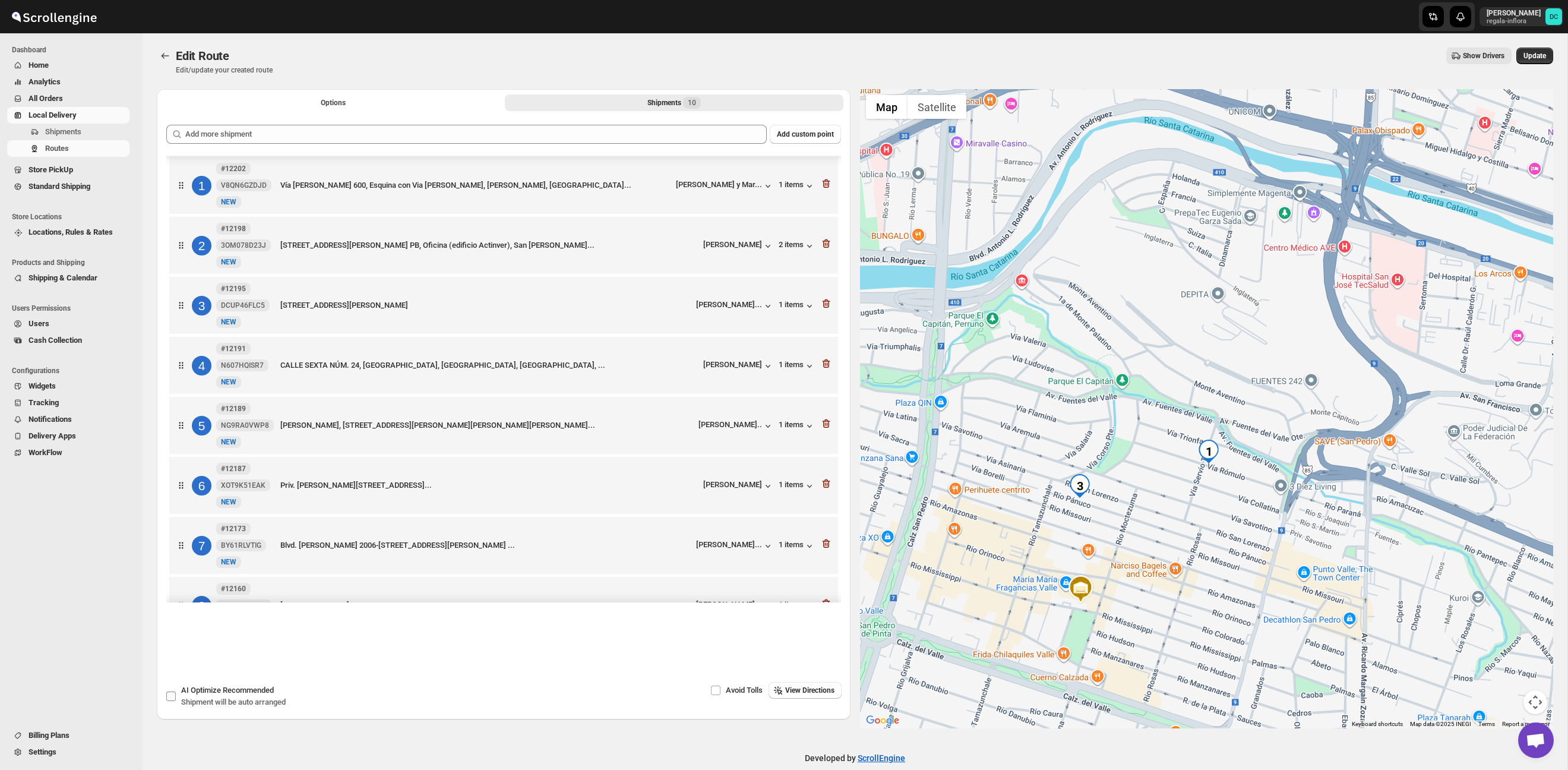
drag, startPoint x: 177, startPoint y: 691, endPoint x: 287, endPoint y: 685, distance: 110.2
click at [177, 691] on label "AI Optimize Recommended Shipment will be auto arranged" at bounding box center [226, 696] width 120 height 29
click at [176, 691] on input "AI Optimize Recommended Shipment will be auto arranged" at bounding box center [171, 696] width 9 height 9
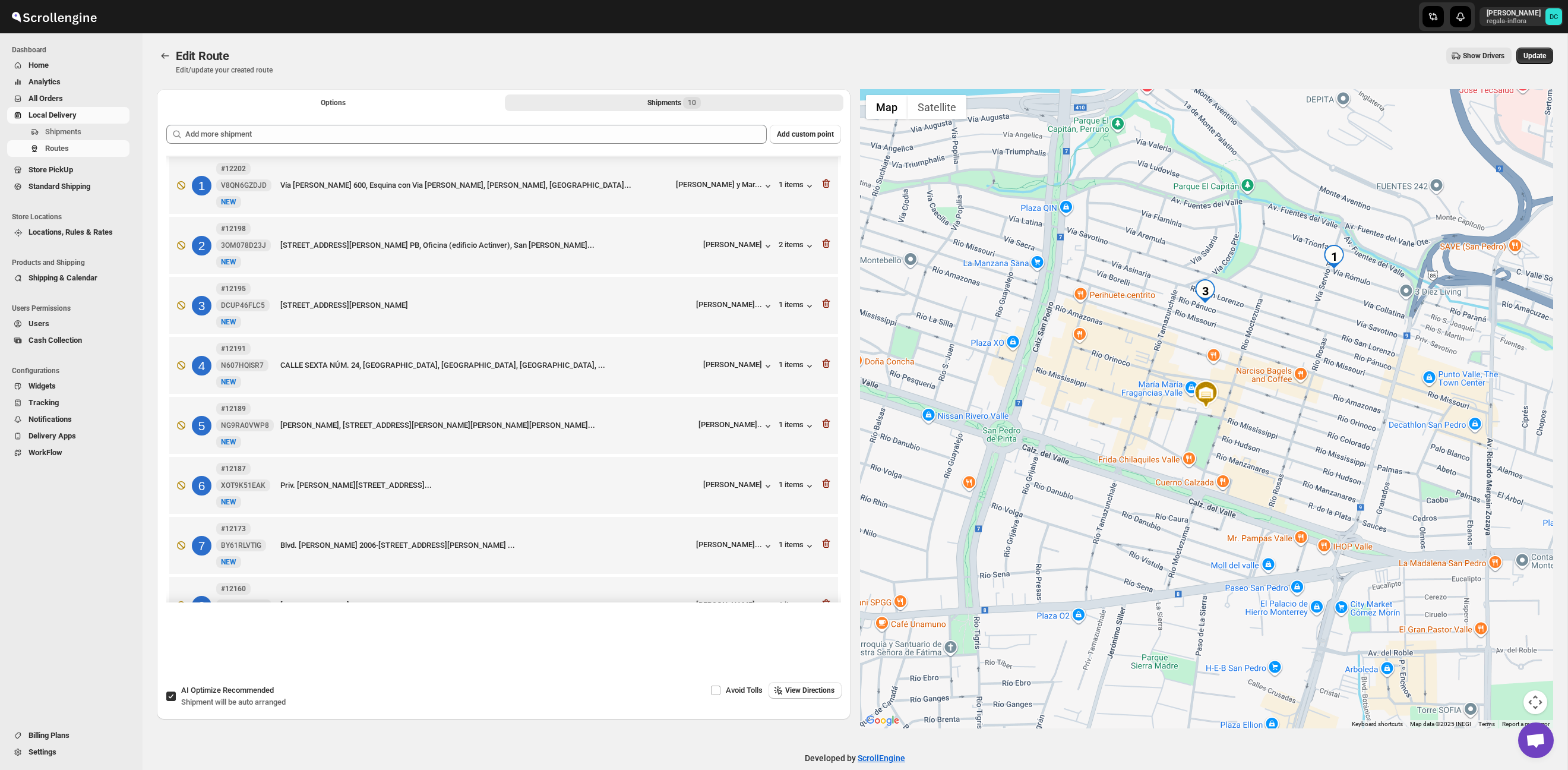
drag, startPoint x: 828, startPoint y: 692, endPoint x: 836, endPoint y: 693, distance: 8.1
click at [828, 692] on span "View Directions" at bounding box center [810, 690] width 49 height 9
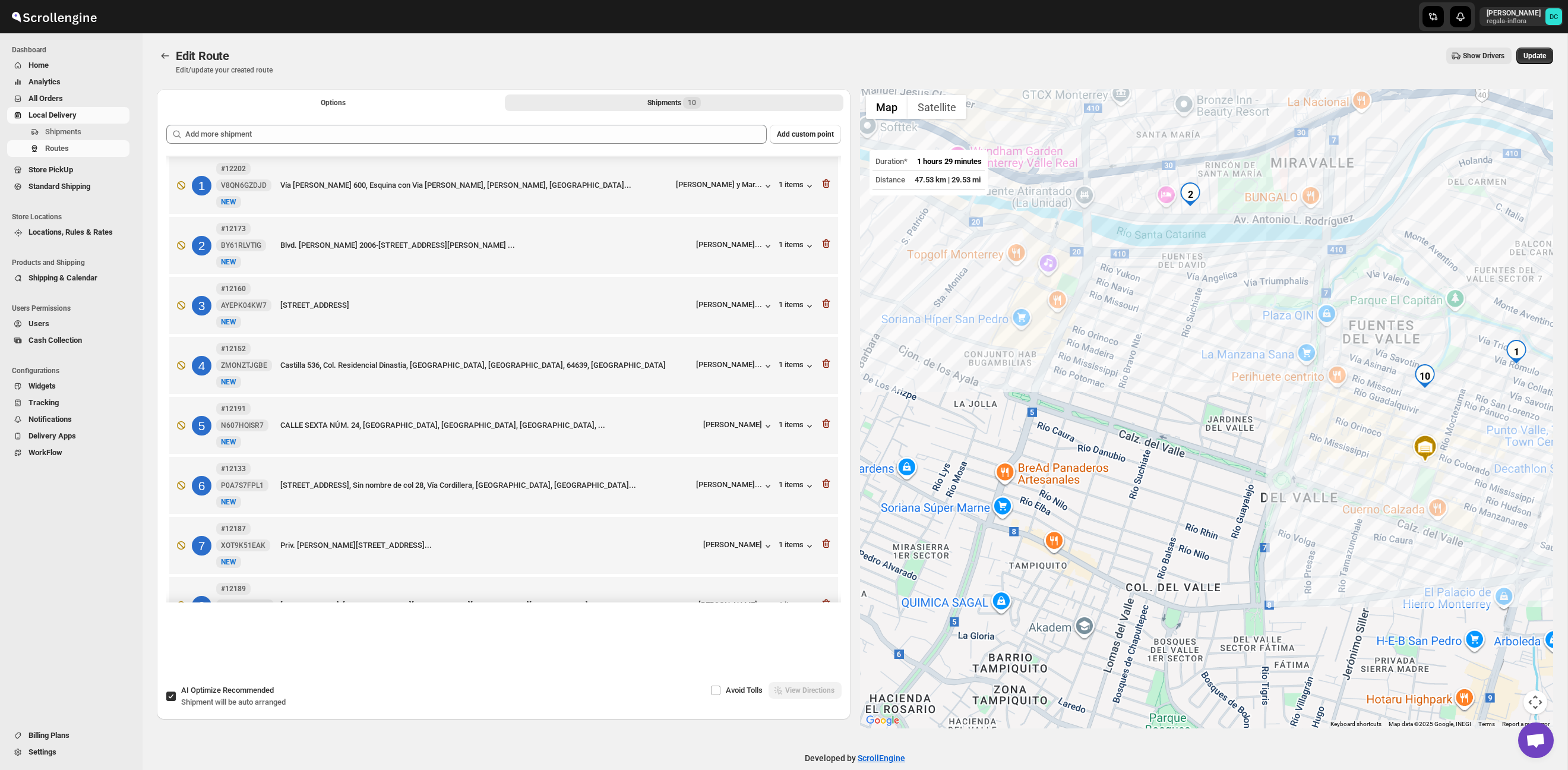
drag, startPoint x: 1369, startPoint y: 440, endPoint x: 1008, endPoint y: 469, distance: 362.2
click at [1008, 469] on div at bounding box center [1206, 408] width 694 height 639
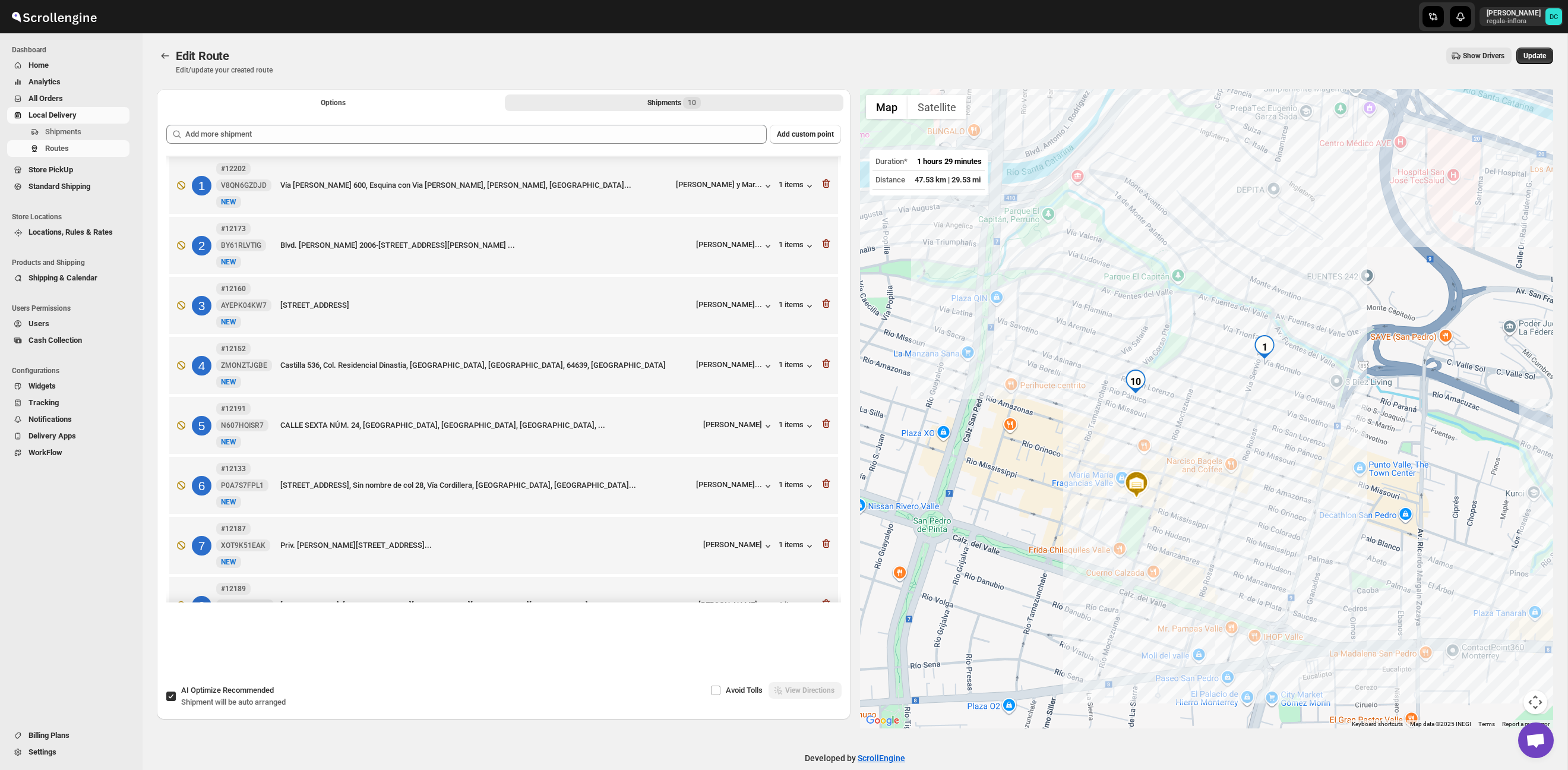
drag, startPoint x: 1379, startPoint y: 442, endPoint x: 1055, endPoint y: 434, distance: 324.1
click at [1055, 434] on div at bounding box center [1206, 408] width 694 height 639
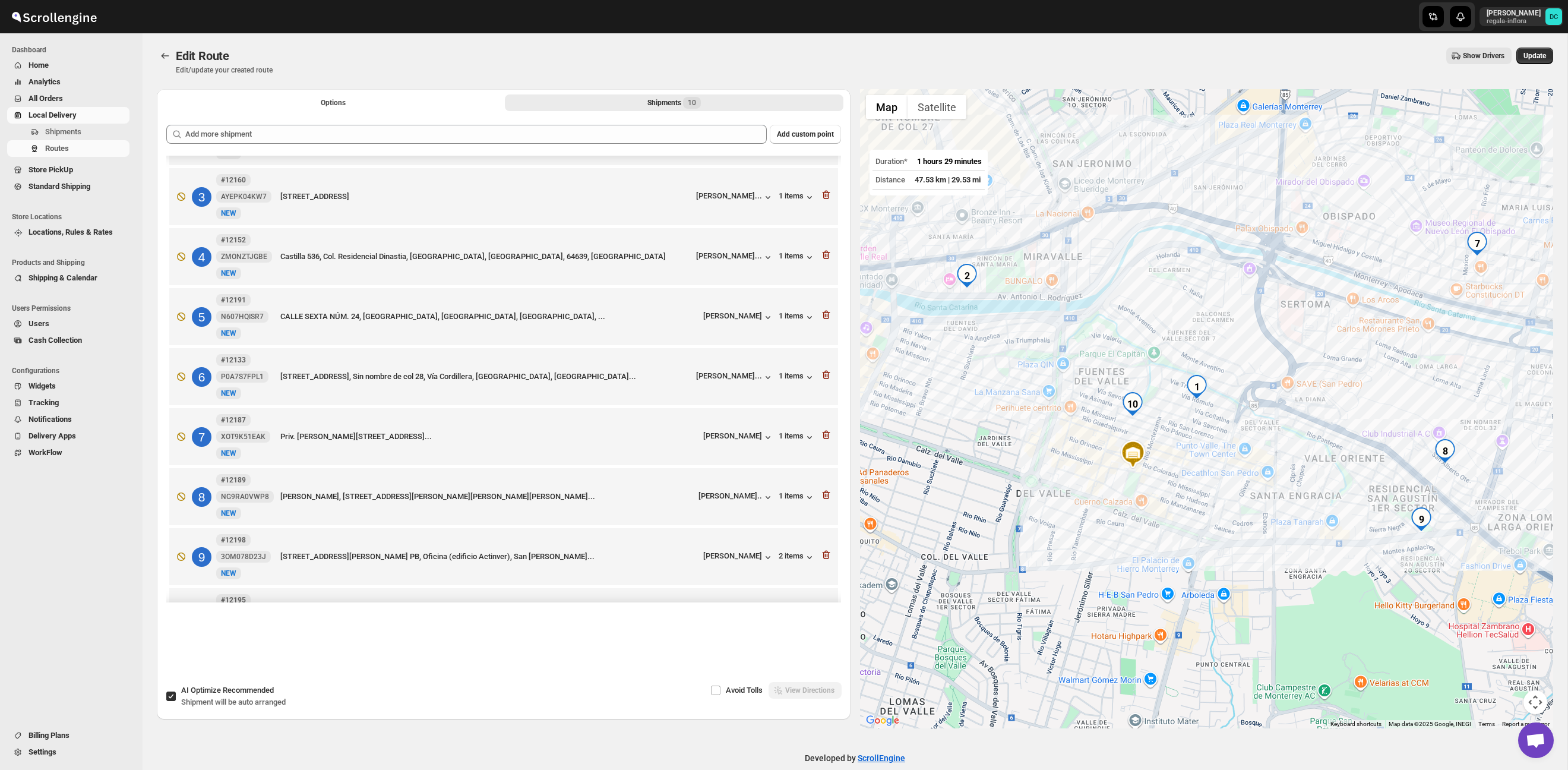
scroll to position [167, 0]
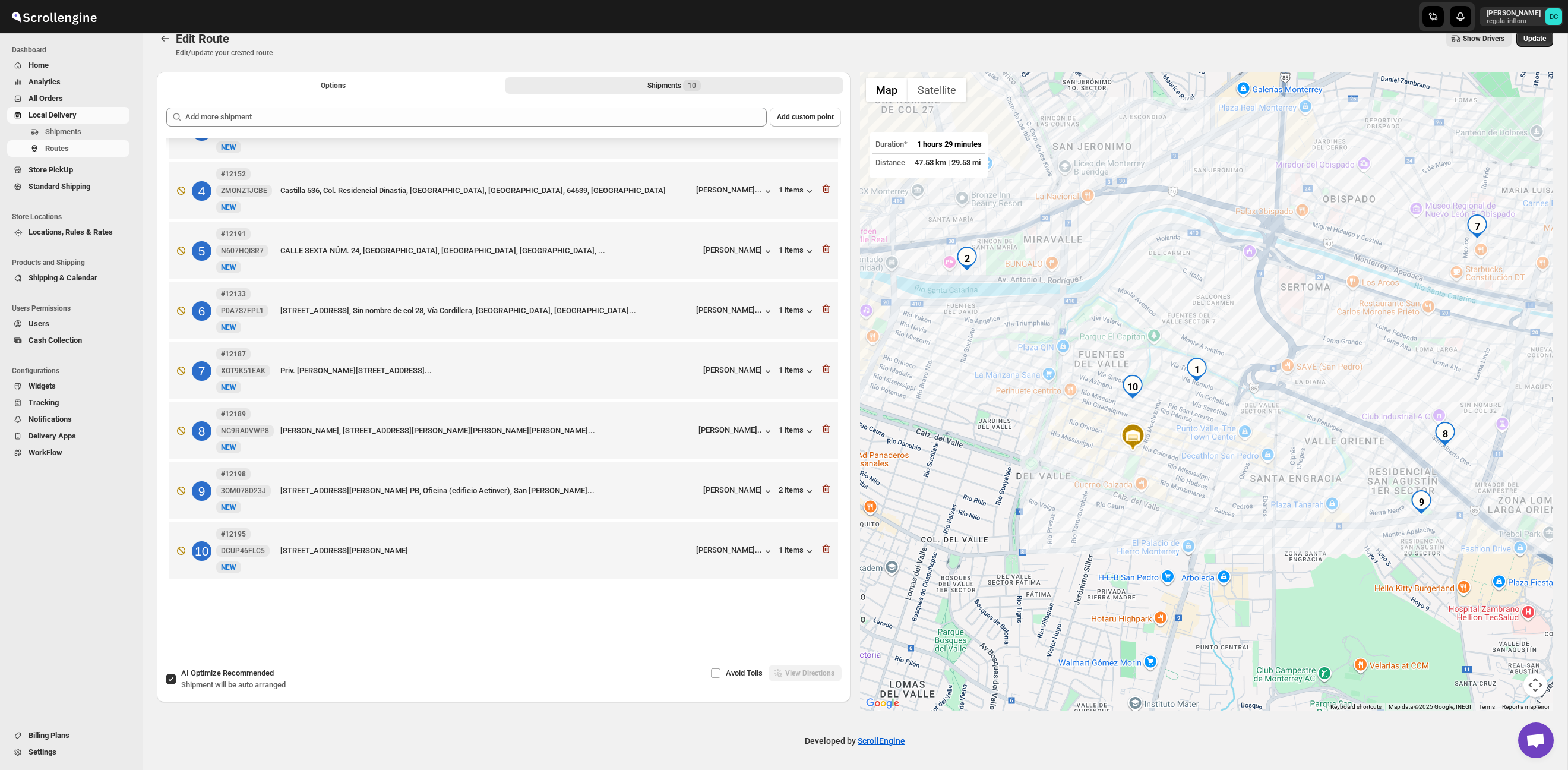
drag, startPoint x: 175, startPoint y: 678, endPoint x: 213, endPoint y: 516, distance: 166.4
click at [175, 678] on input "AI Optimize Recommended Shipment will be auto arranged" at bounding box center [171, 678] width 9 height 9
checkbox input "false"
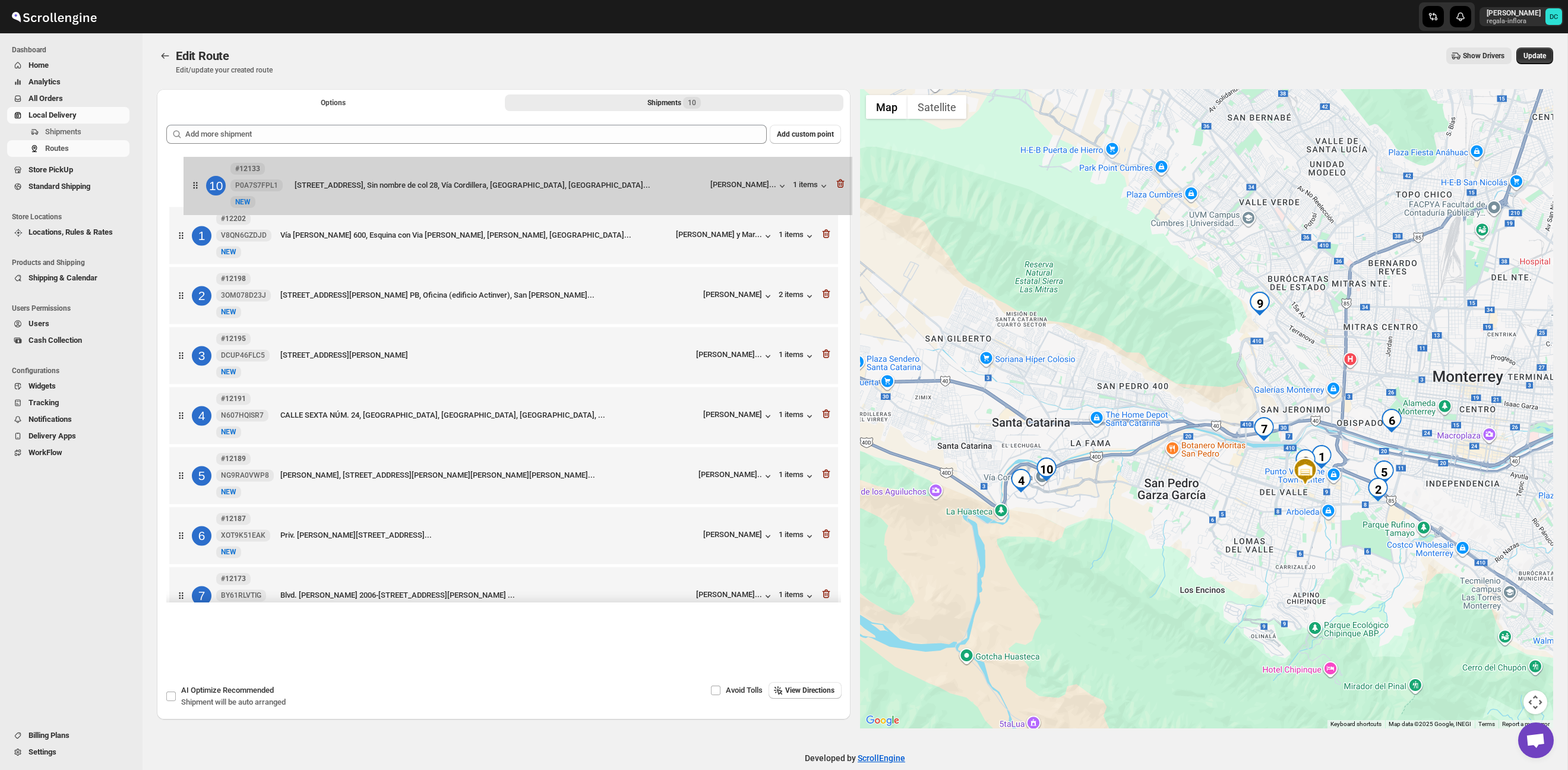
scroll to position [0, 0]
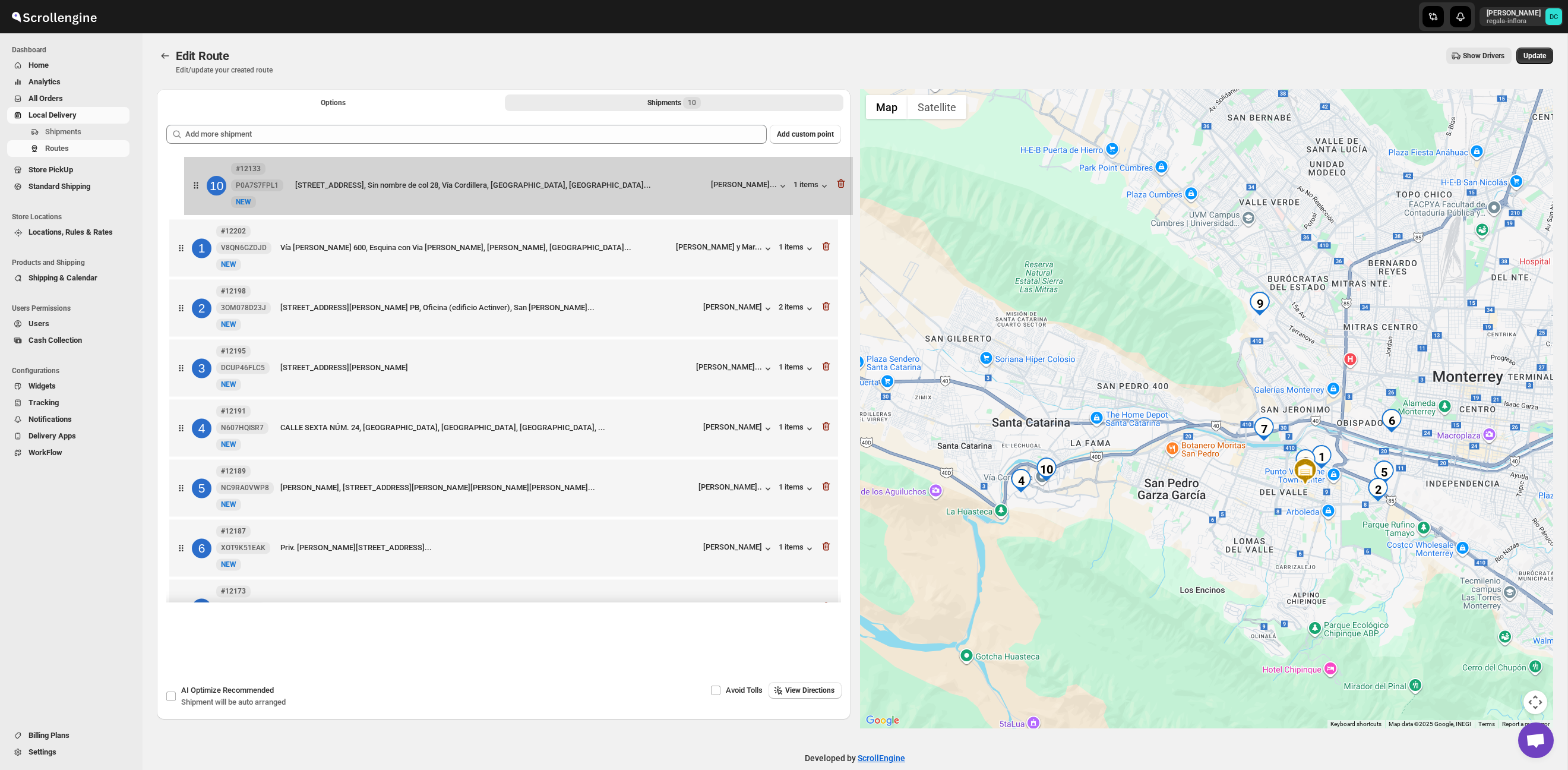
drag, startPoint x: 185, startPoint y: 534, endPoint x: 198, endPoint y: 188, distance: 346.2
click at [198, 188] on div "1 #12202 V8QN6GZDJD New NEW Vía [PERSON_NAME] 600, Esquina con Via [PERSON_NAME…" at bounding box center [504, 458] width 675 height 606
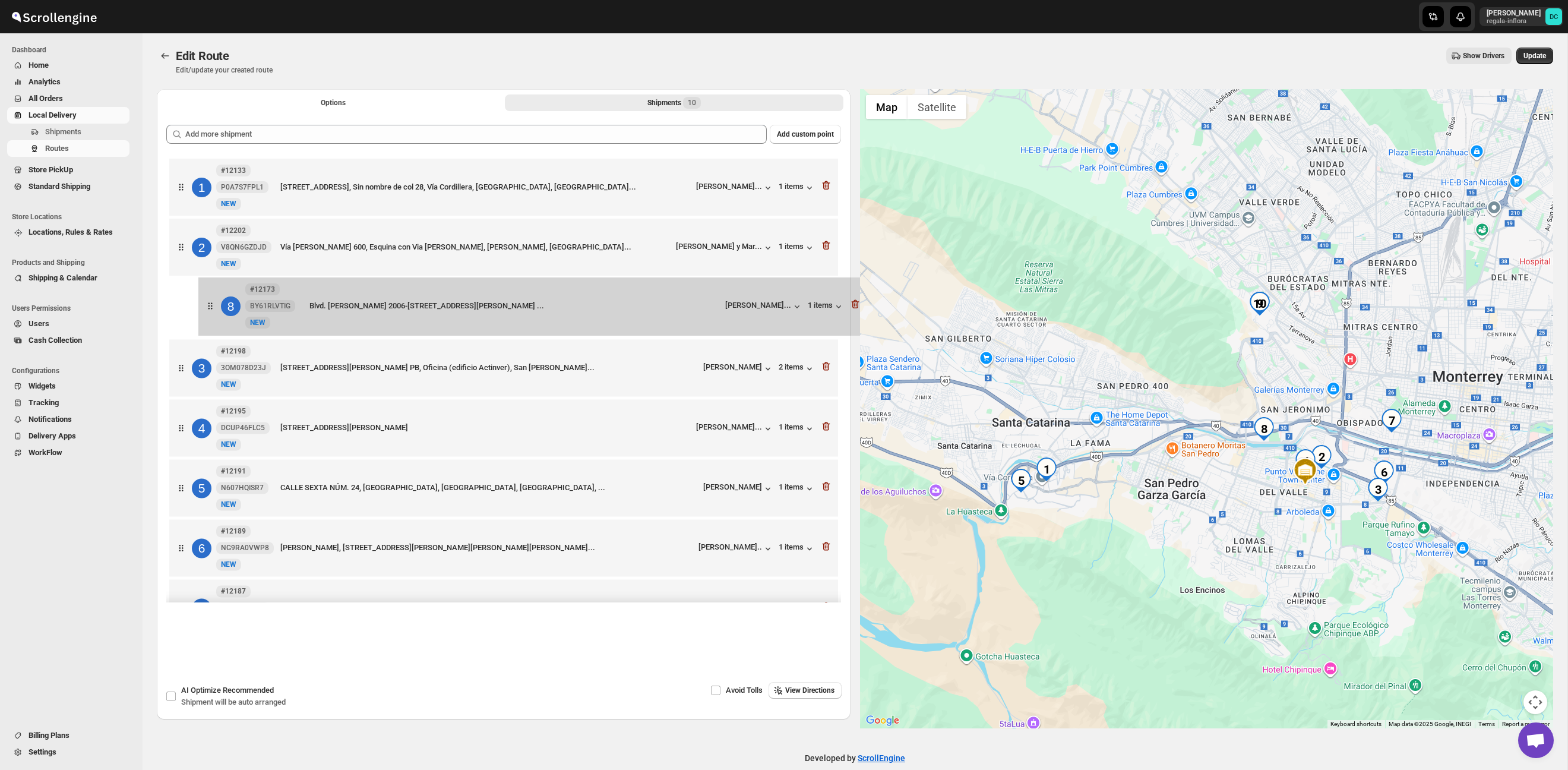
drag, startPoint x: 188, startPoint y: 484, endPoint x: 216, endPoint y: 316, distance: 170.3
click at [215, 316] on div "1 #12133 P0A7S7FPL1 New NEW [STREET_ADDRESS]... [PERSON_NAME]... 1 items 2 #122…" at bounding box center [504, 458] width 675 height 606
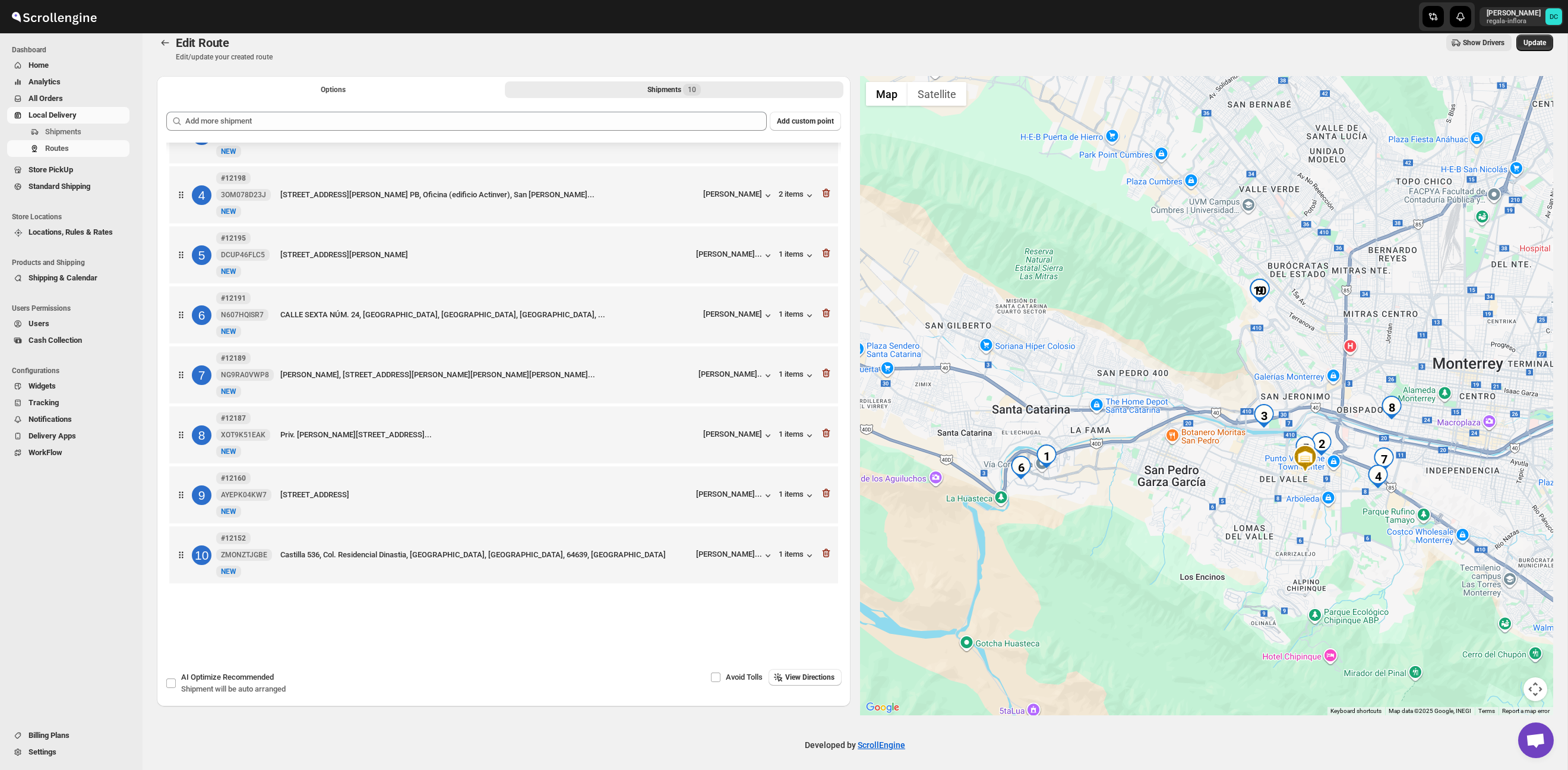
scroll to position [17, 0]
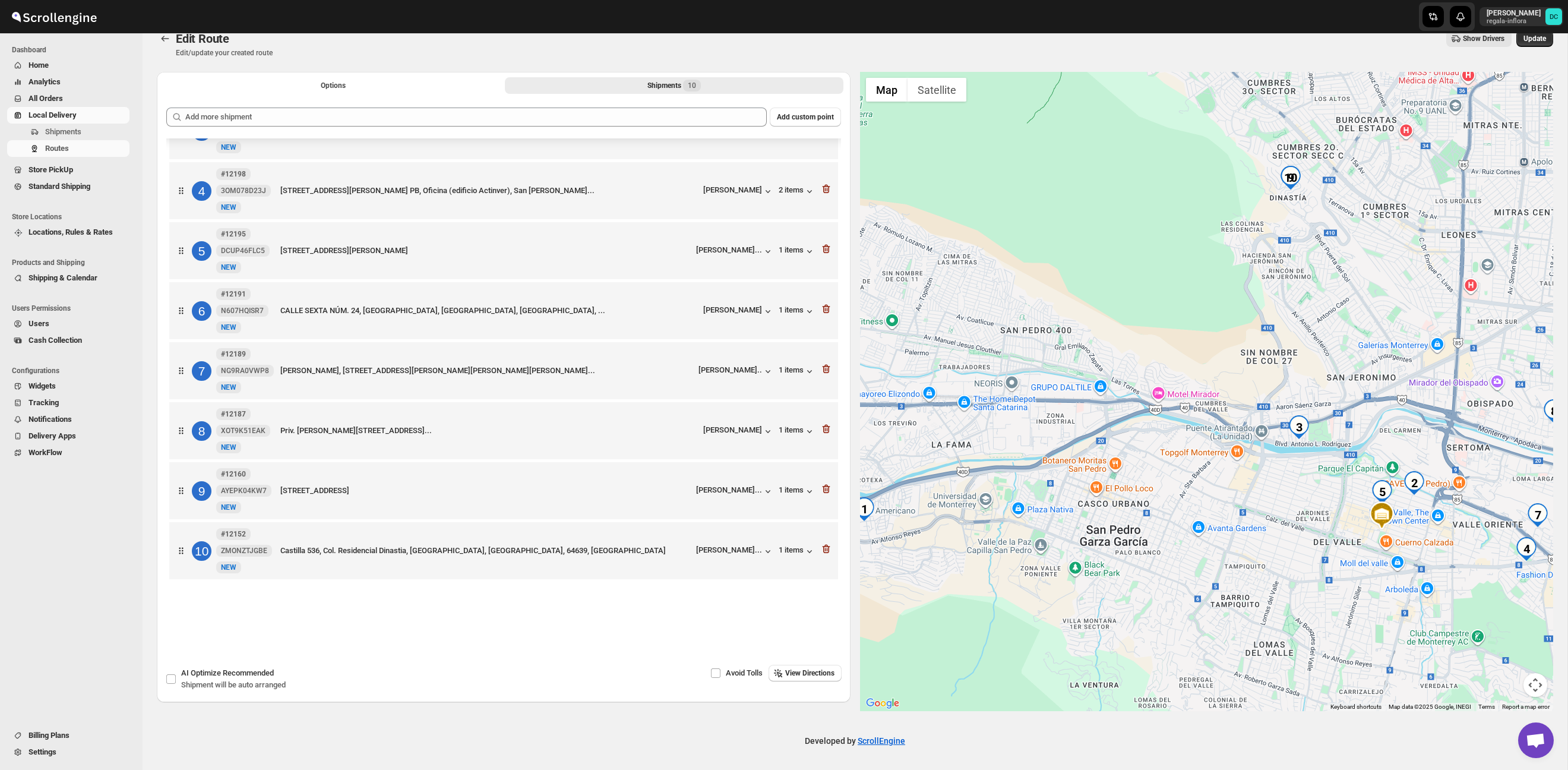
drag, startPoint x: 1326, startPoint y: 413, endPoint x: 1383, endPoint y: 422, distance: 57.7
click at [1383, 422] on div at bounding box center [1206, 391] width 694 height 639
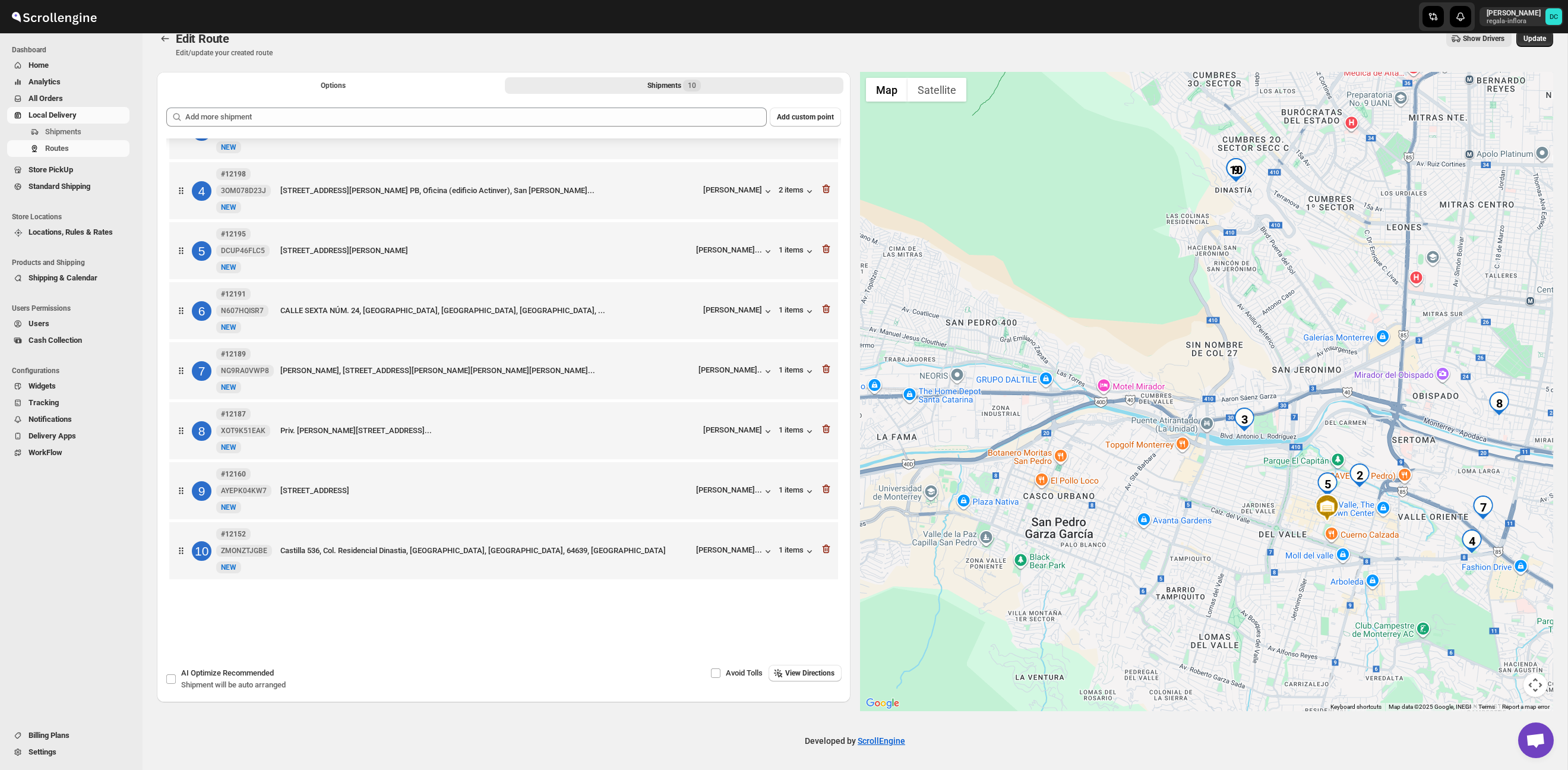
drag, startPoint x: 1359, startPoint y: 417, endPoint x: 1307, endPoint y: 408, distance: 52.8
click at [1307, 408] on div at bounding box center [1206, 391] width 694 height 639
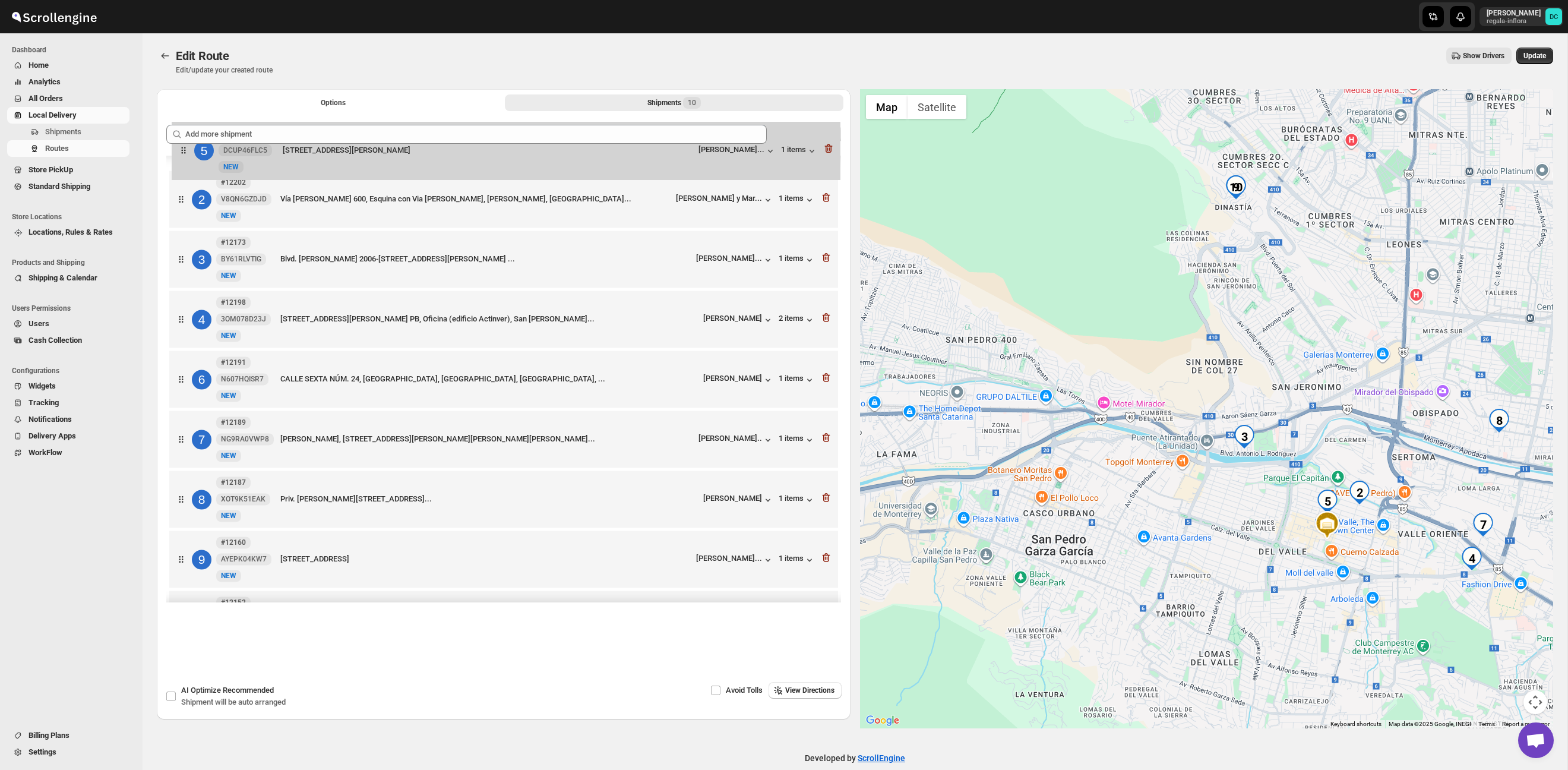
scroll to position [0, 0]
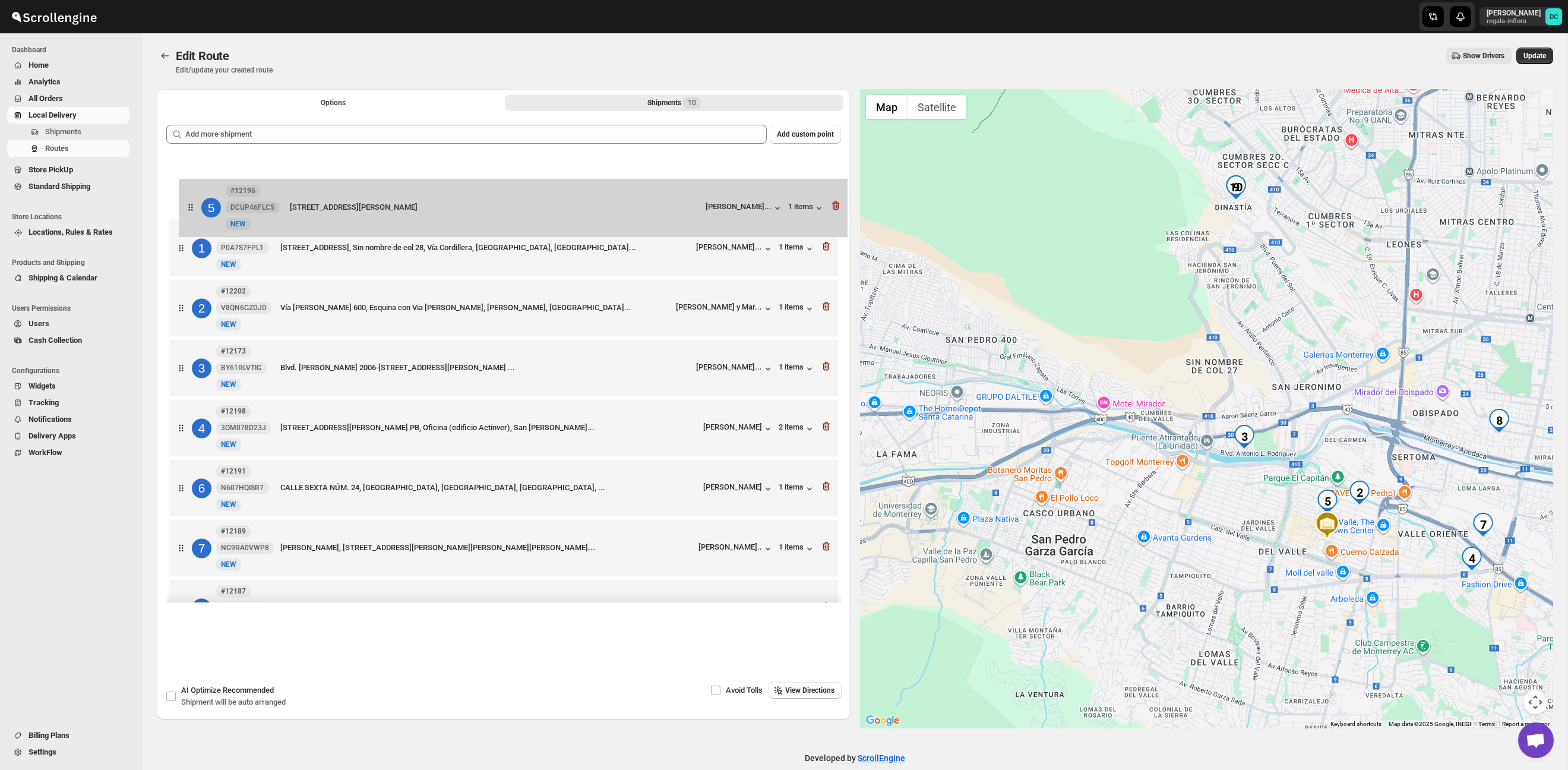
drag, startPoint x: 182, startPoint y: 300, endPoint x: 192, endPoint y: 203, distance: 97.5
click at [192, 203] on div "1 #12133 P0A7S7FPL1 New NEW [STREET_ADDRESS]... [PERSON_NAME]... 1 items 2 #122…" at bounding box center [504, 458] width 675 height 606
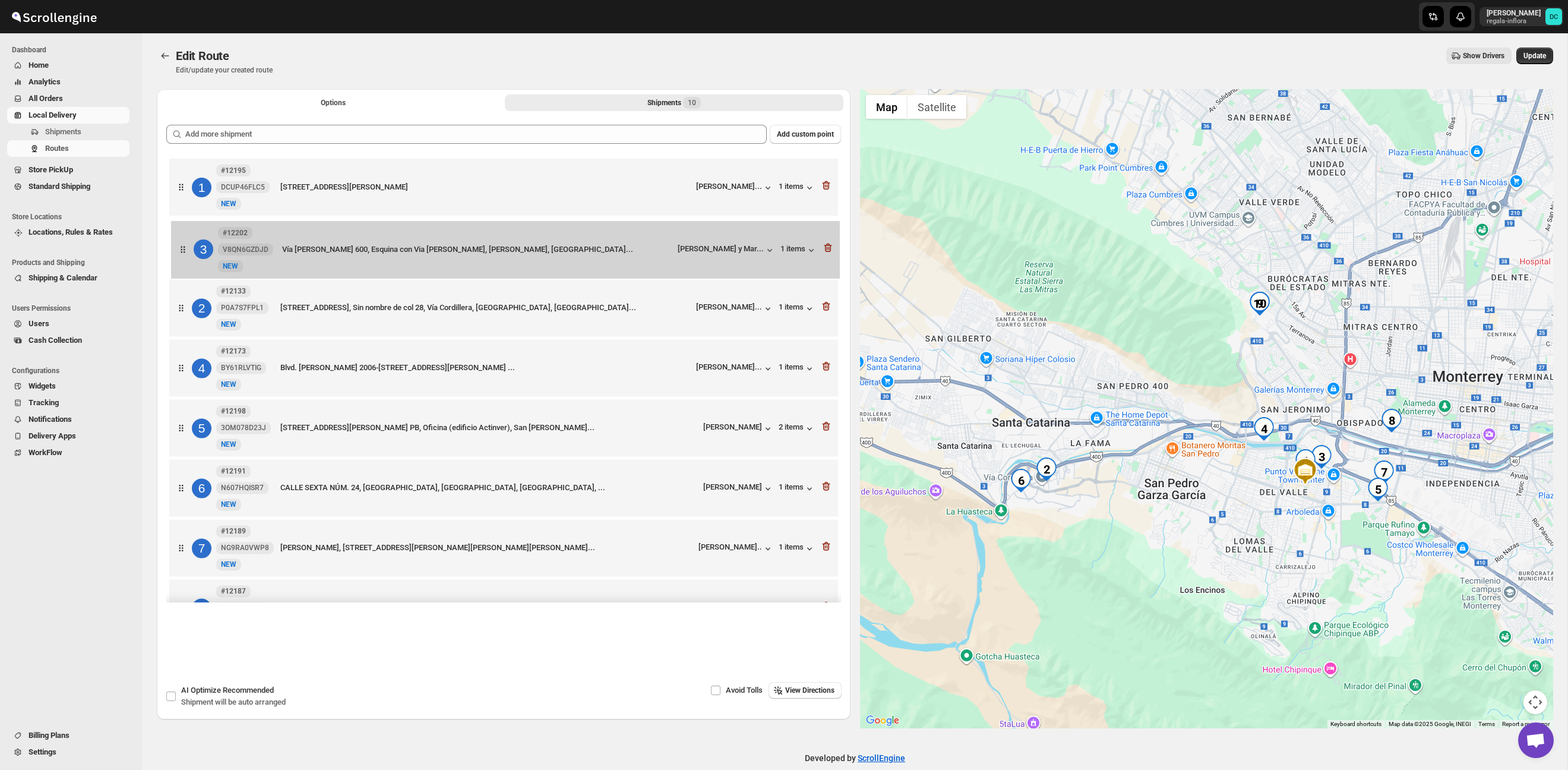
drag, startPoint x: 172, startPoint y: 319, endPoint x: 175, endPoint y: 257, distance: 62.1
click at [175, 257] on div "[STREET_ADDRESS][PERSON_NAME] [PERSON_NAME]... 1 items 2 #12133 P0A7S7FPL1 New …" at bounding box center [504, 458] width 675 height 606
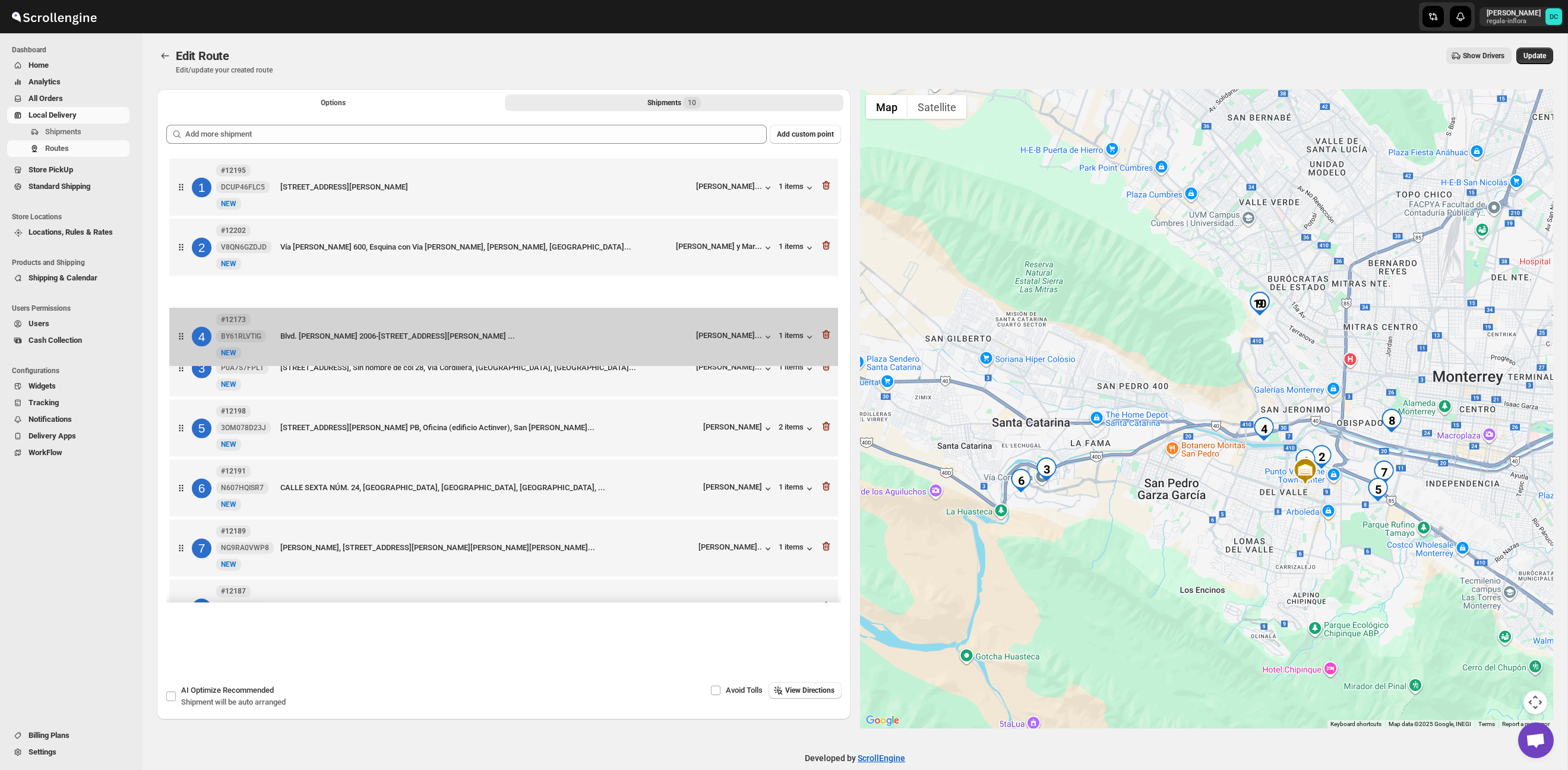
drag, startPoint x: 182, startPoint y: 369, endPoint x: 181, endPoint y: 327, distance: 42.0
click at [181, 327] on div "[STREET_ADDRESS][PERSON_NAME] [PERSON_NAME]... 1 items 2 #12202 V8QN6GZDJD New …" at bounding box center [504, 458] width 675 height 606
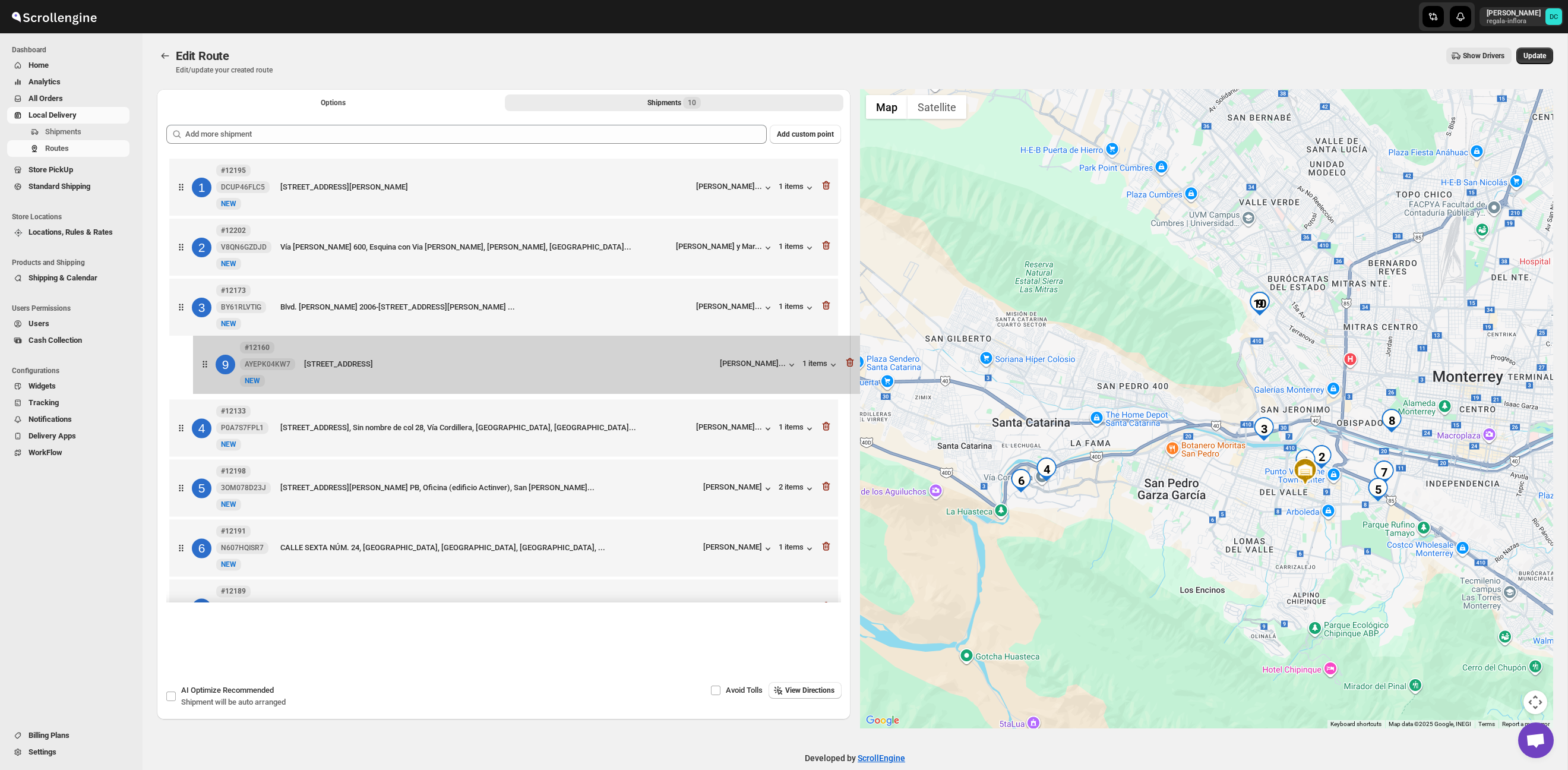
drag, startPoint x: 175, startPoint y: 509, endPoint x: 216, endPoint y: 381, distance: 134.4
click at [202, 361] on div "[STREET_ADDRESS][PERSON_NAME] [PERSON_NAME]... 1 items 2 #12202 V8QN6GZDJD New …" at bounding box center [504, 458] width 675 height 606
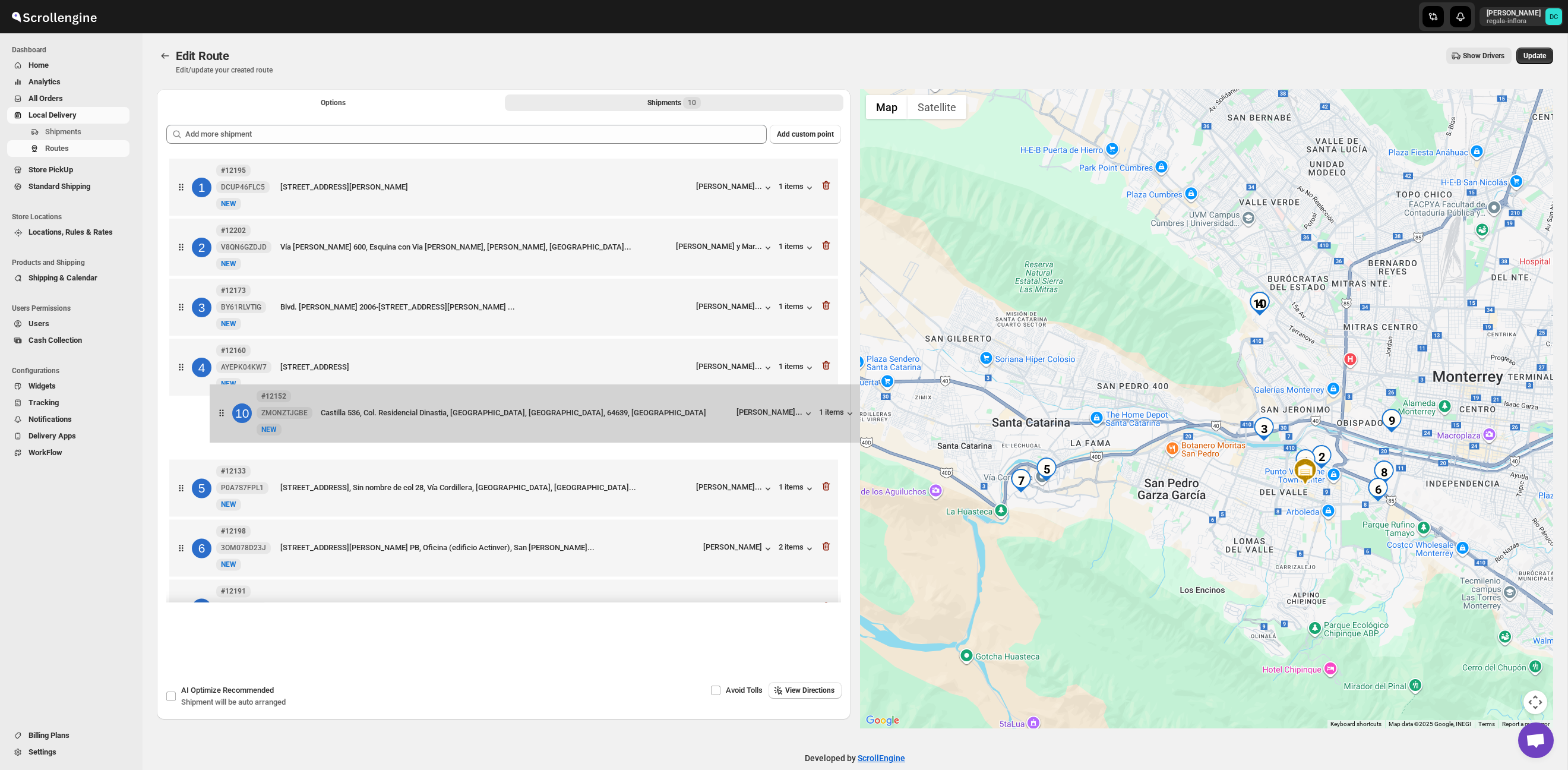
drag, startPoint x: 183, startPoint y: 549, endPoint x: 223, endPoint y: 406, distance: 148.5
click at [223, 406] on div "[STREET_ADDRESS][PERSON_NAME] [PERSON_NAME]... 1 items 2 #12202 V8QN6GZDJD New …" at bounding box center [504, 458] width 675 height 606
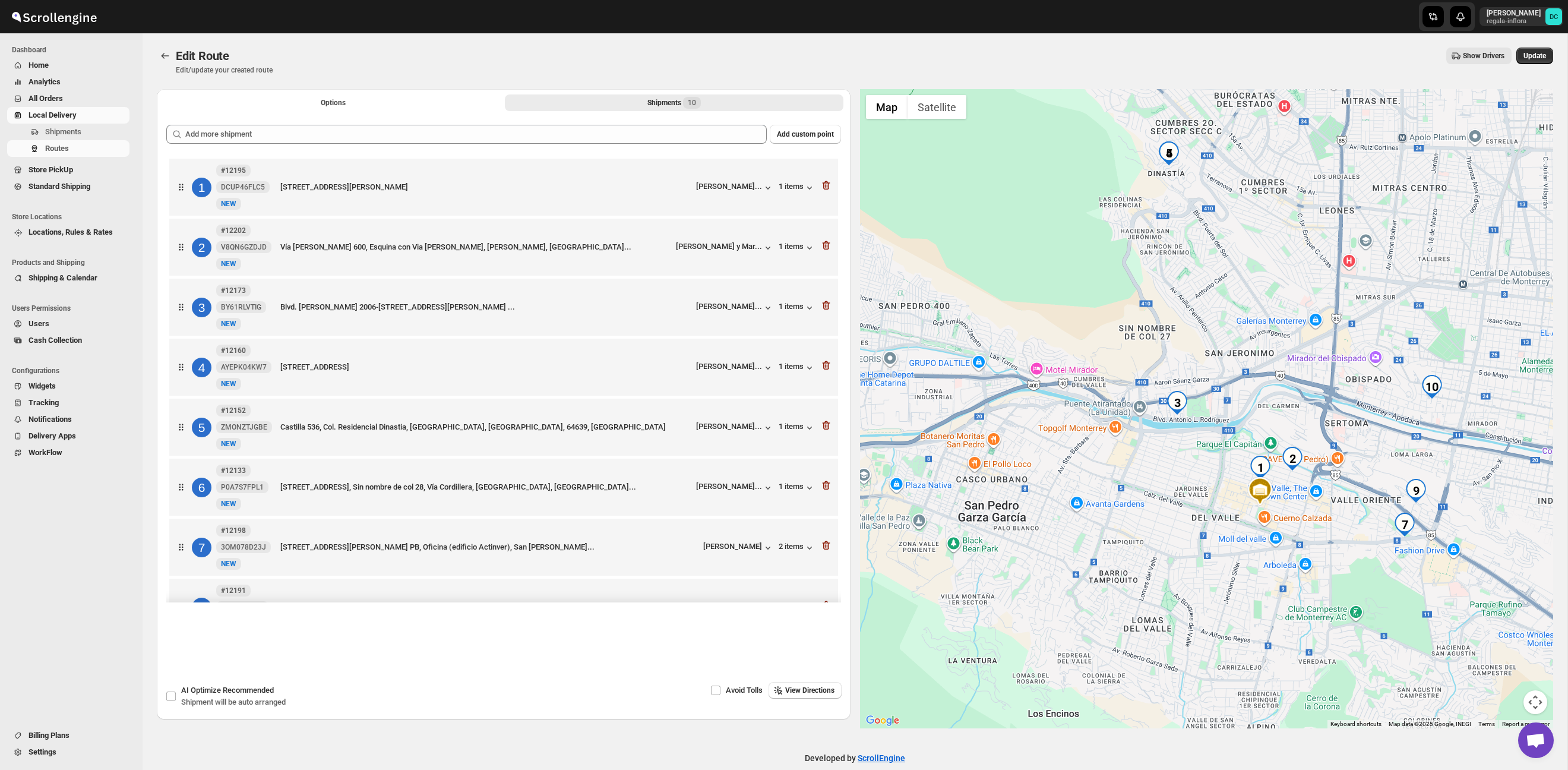
drag, startPoint x: 1312, startPoint y: 405, endPoint x: 1228, endPoint y: 331, distance: 111.9
click at [1229, 331] on div at bounding box center [1206, 408] width 694 height 639
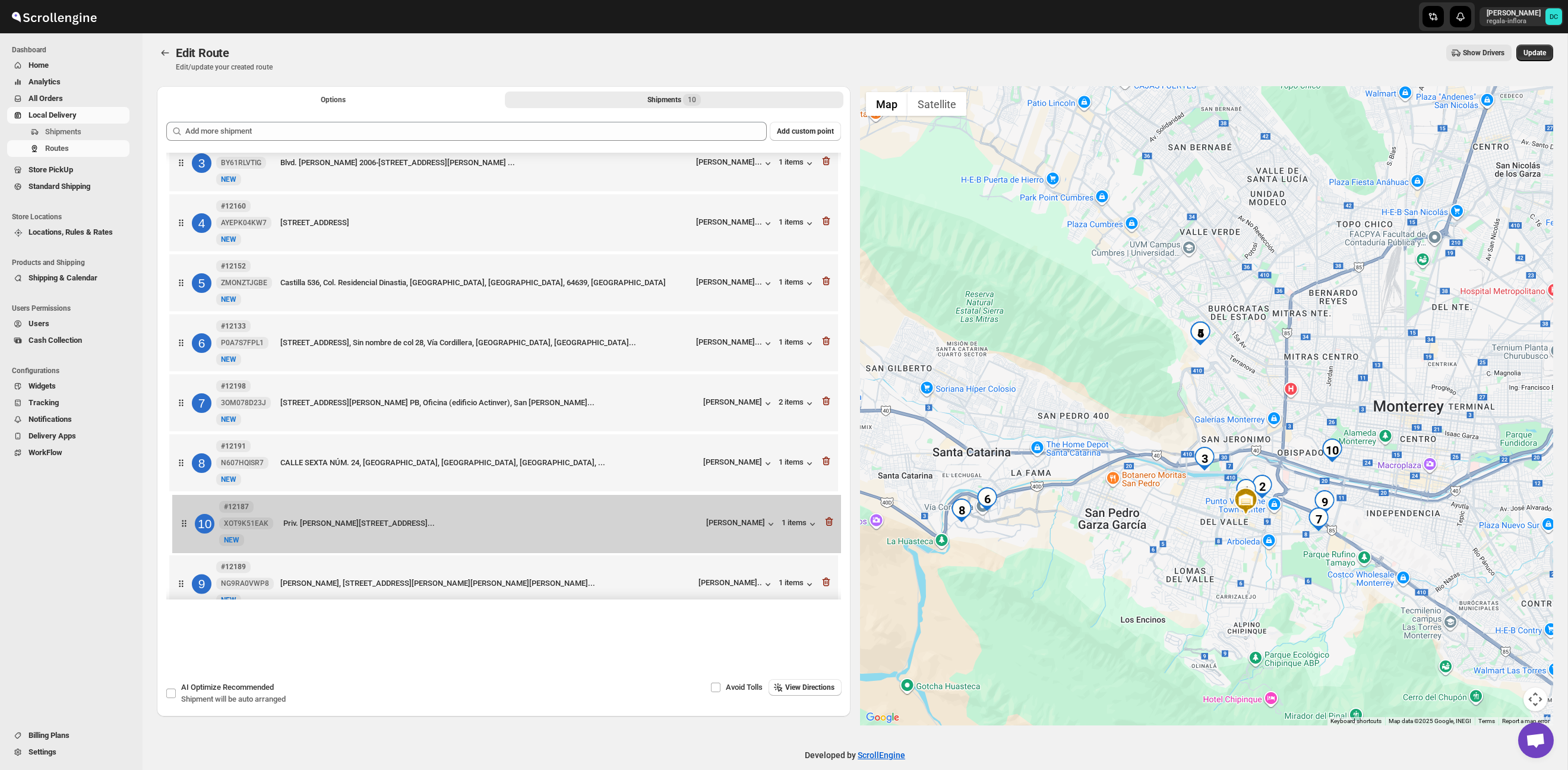
scroll to position [146, 0]
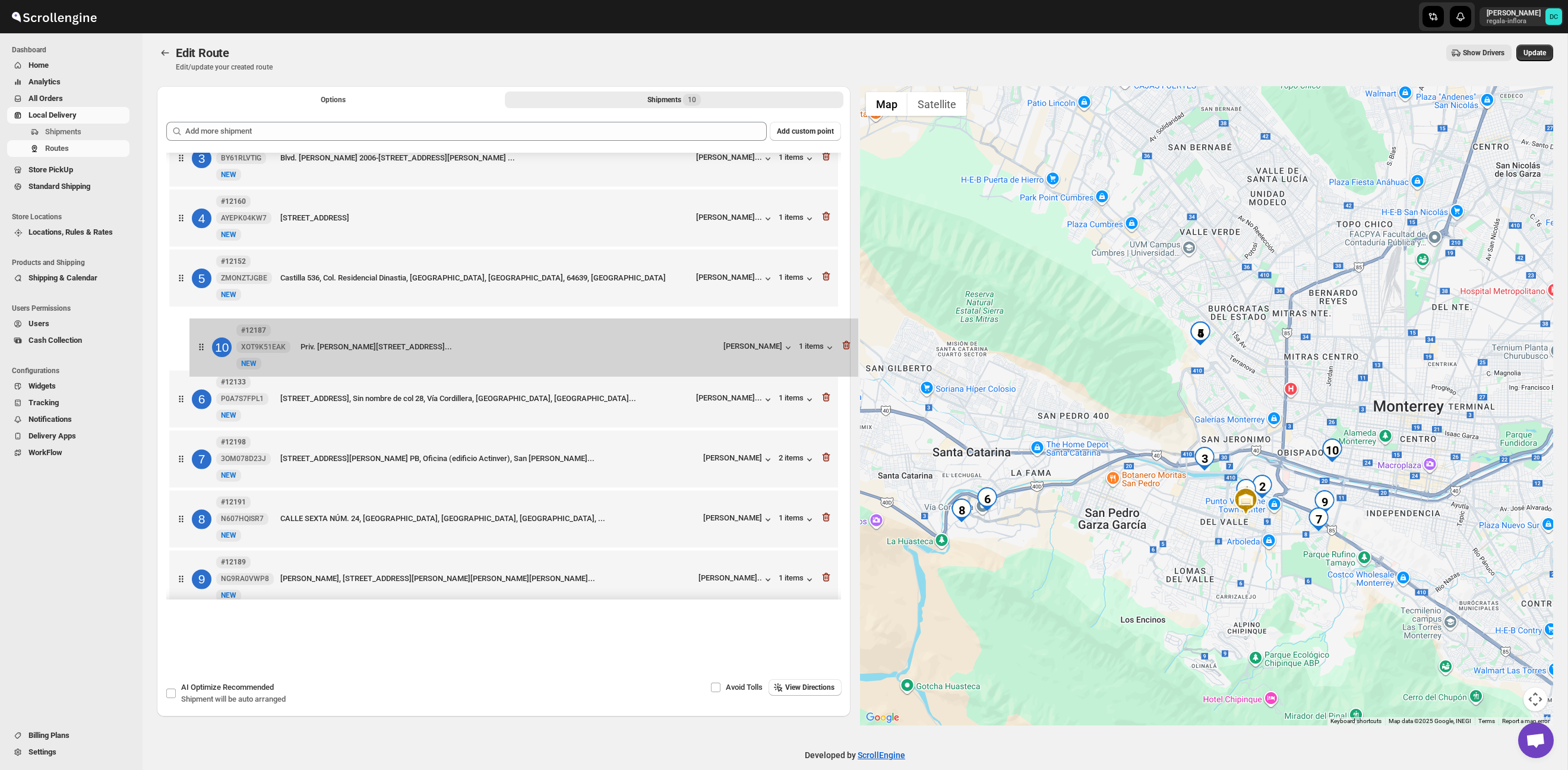
drag, startPoint x: 187, startPoint y: 573, endPoint x: 206, endPoint y: 342, distance: 231.8
click at [206, 342] on div "[STREET_ADDRESS][PERSON_NAME] [PERSON_NAME]... 1 items 2 #12202 V8QN6GZDJD New …" at bounding box center [504, 309] width 675 height 606
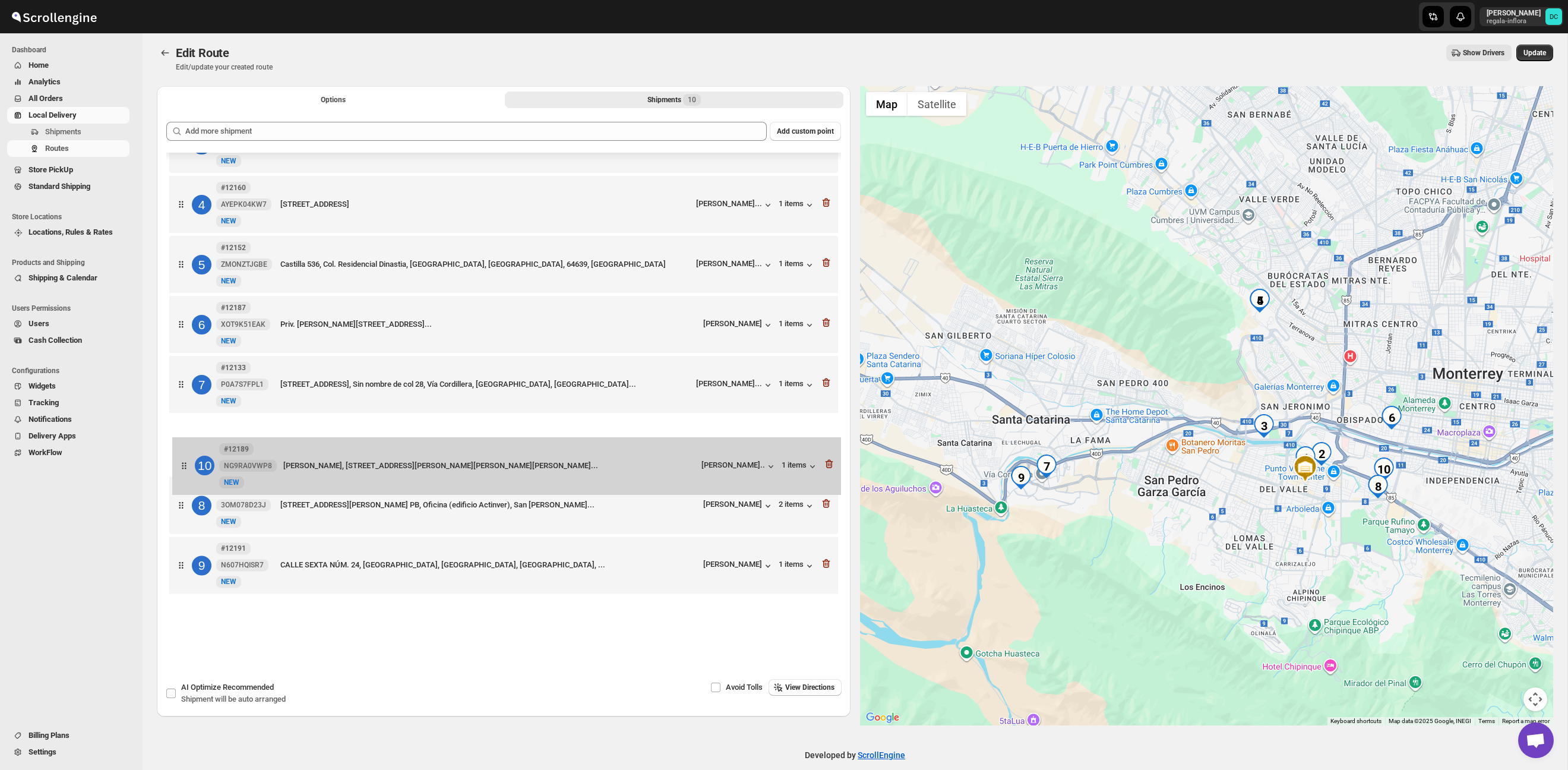
scroll to position [167, 0]
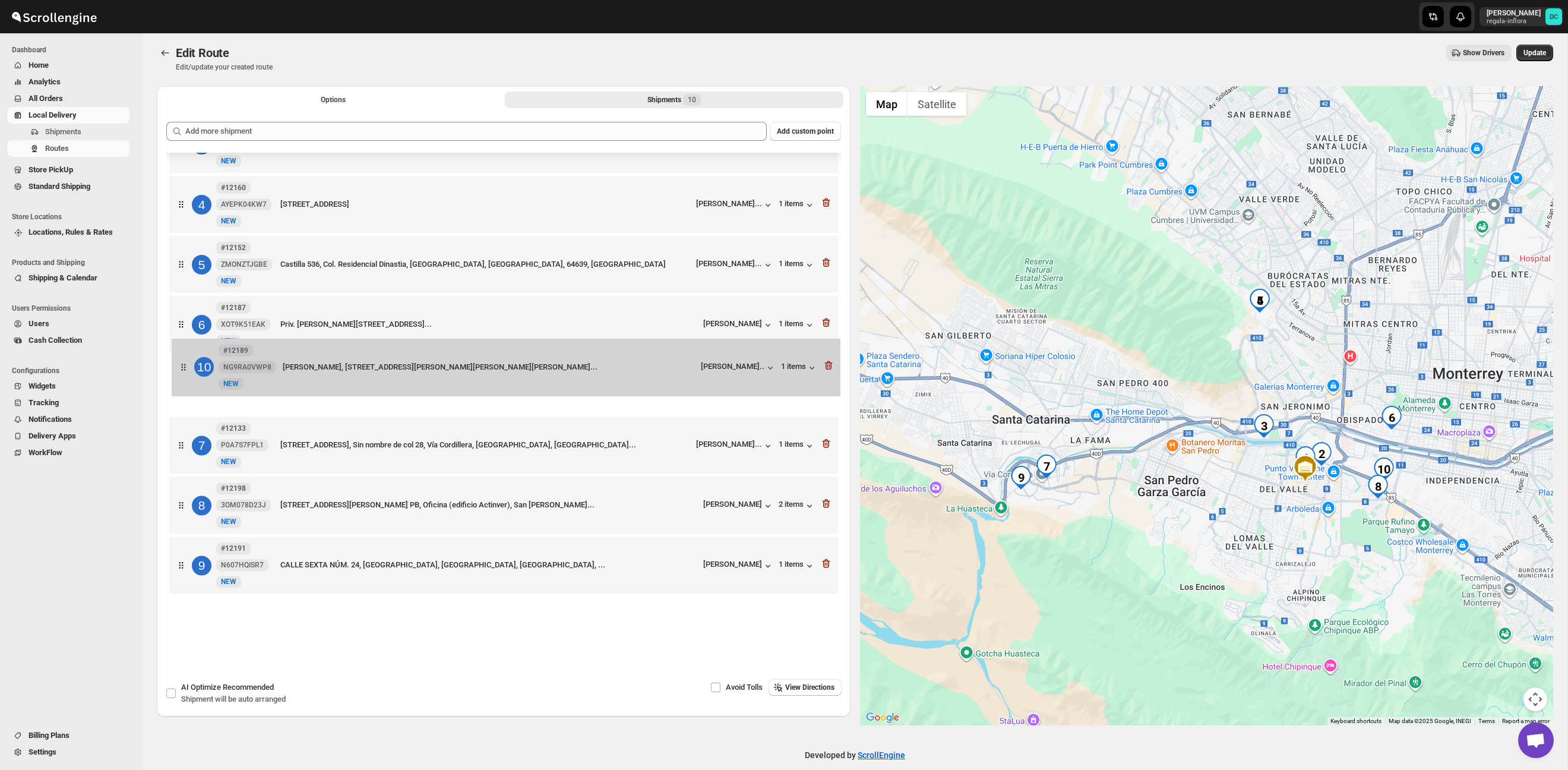
drag, startPoint x: 181, startPoint y: 573, endPoint x: 185, endPoint y: 366, distance: 207.0
click at [184, 365] on div "[STREET_ADDRESS][PERSON_NAME] [PERSON_NAME]... 1 items 2 #12202 V8QN6GZDJD New …" at bounding box center [504, 296] width 675 height 606
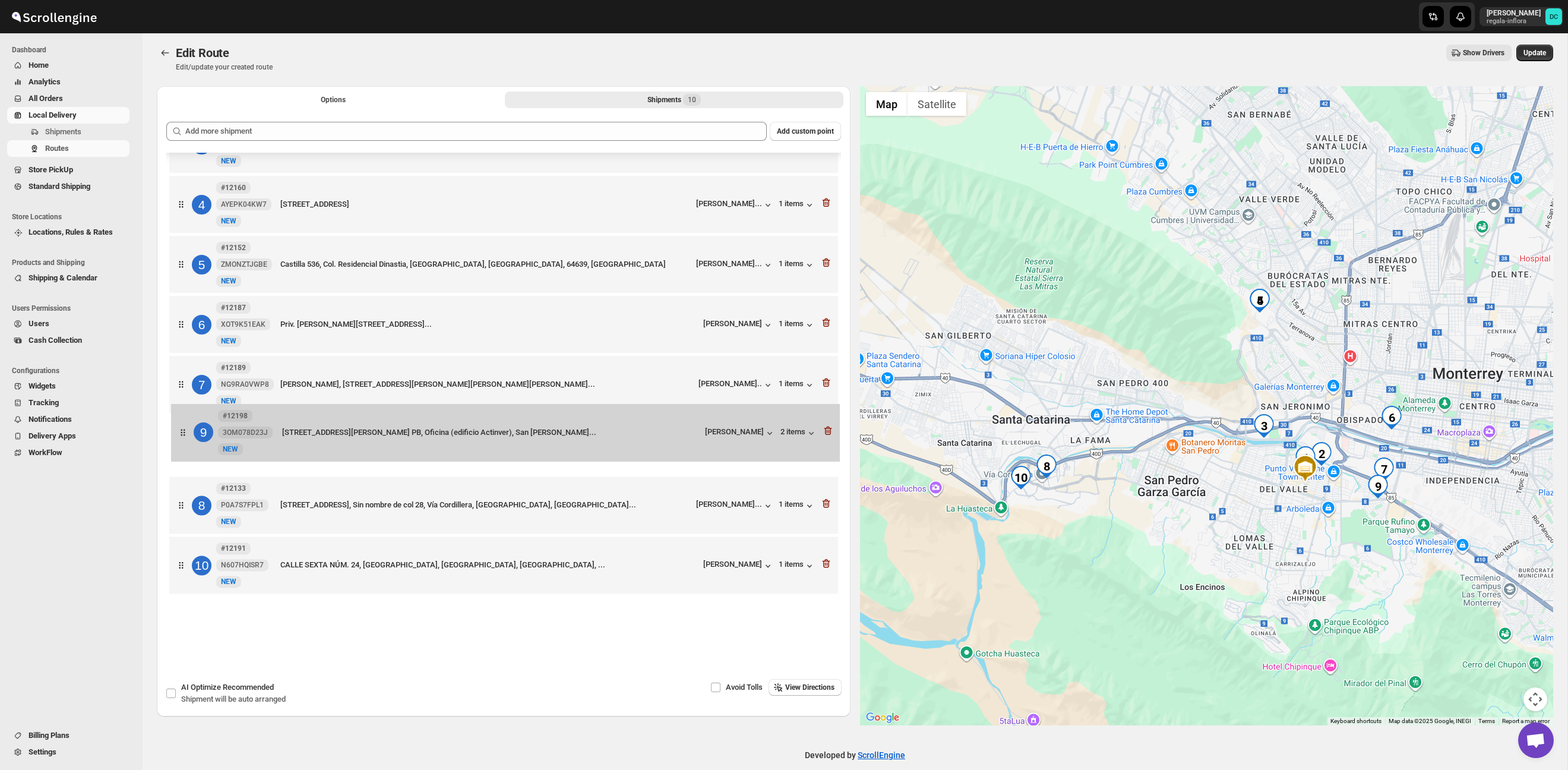
drag, startPoint x: 189, startPoint y: 484, endPoint x: 190, endPoint y: 429, distance: 55.0
click at [191, 429] on div "[STREET_ADDRESS][PERSON_NAME] [PERSON_NAME]... 1 items 2 #12202 V8QN6GZDJD New …" at bounding box center [504, 296] width 675 height 606
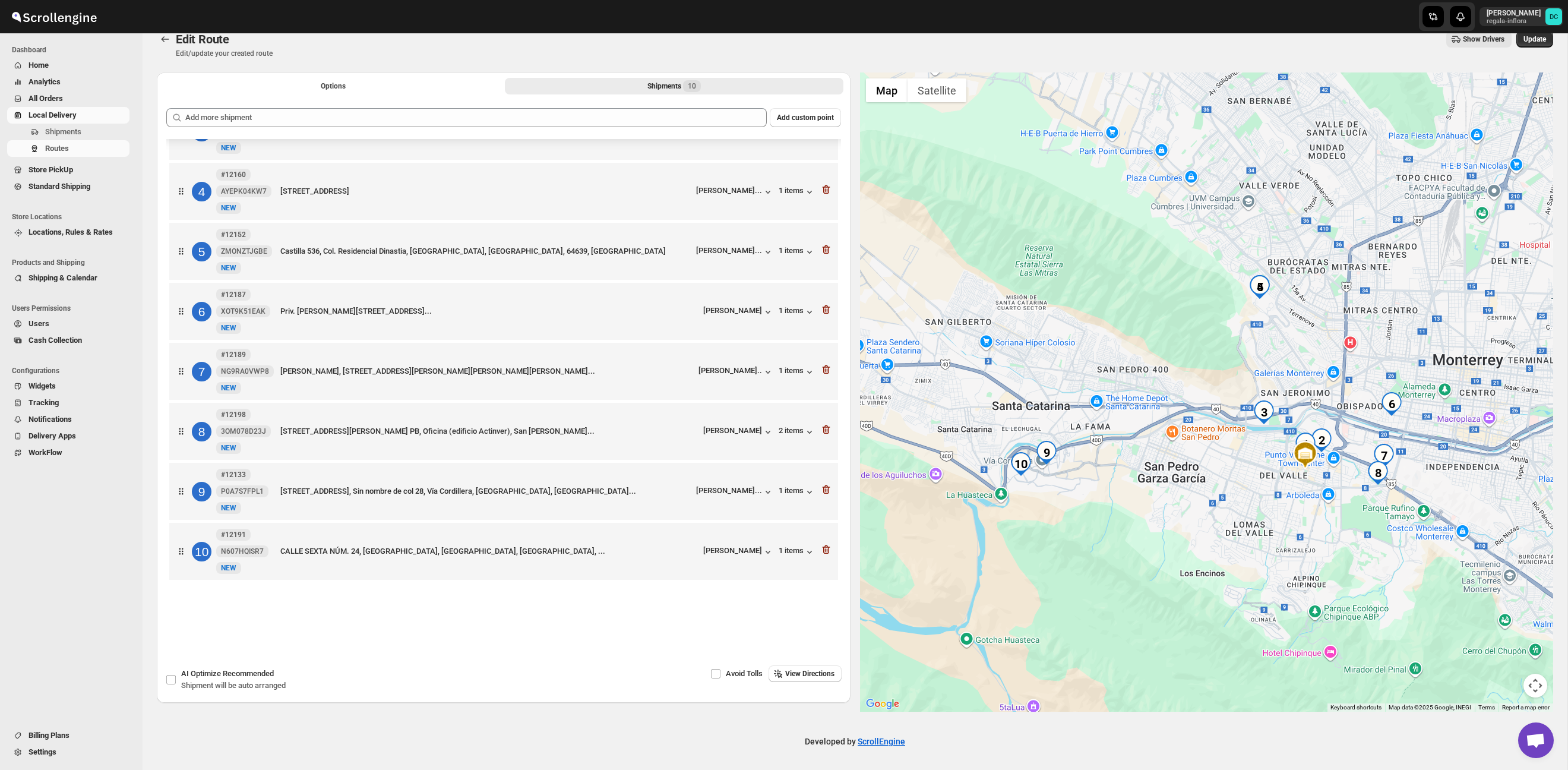
scroll to position [17, 0]
drag, startPoint x: 1541, startPoint y: 41, endPoint x: 1330, endPoint y: 3, distance: 214.4
click at [1541, 41] on span "Update" at bounding box center [1534, 38] width 23 height 9
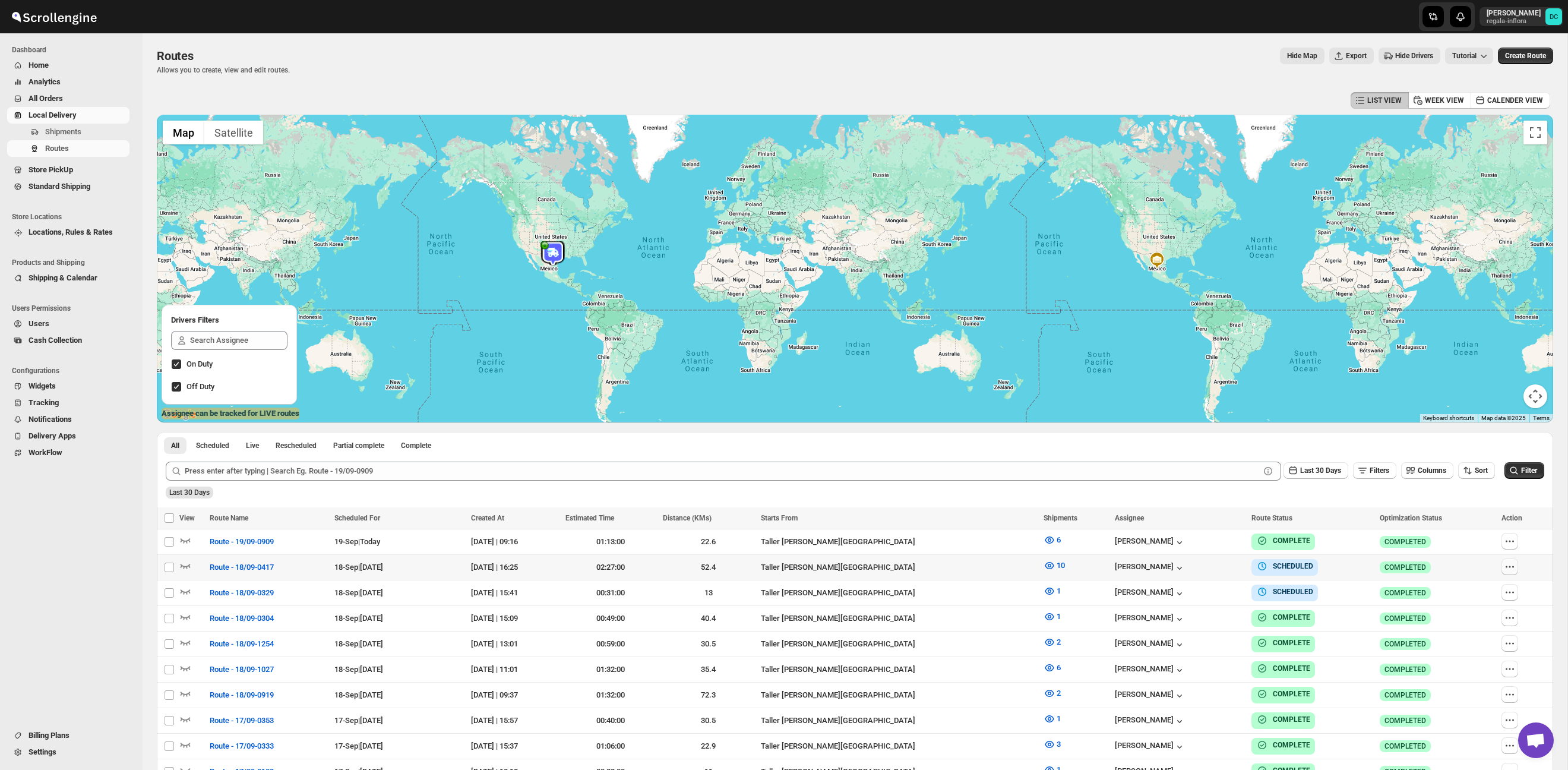
click at [1509, 565] on icon "button" at bounding box center [1510, 566] width 12 height 12
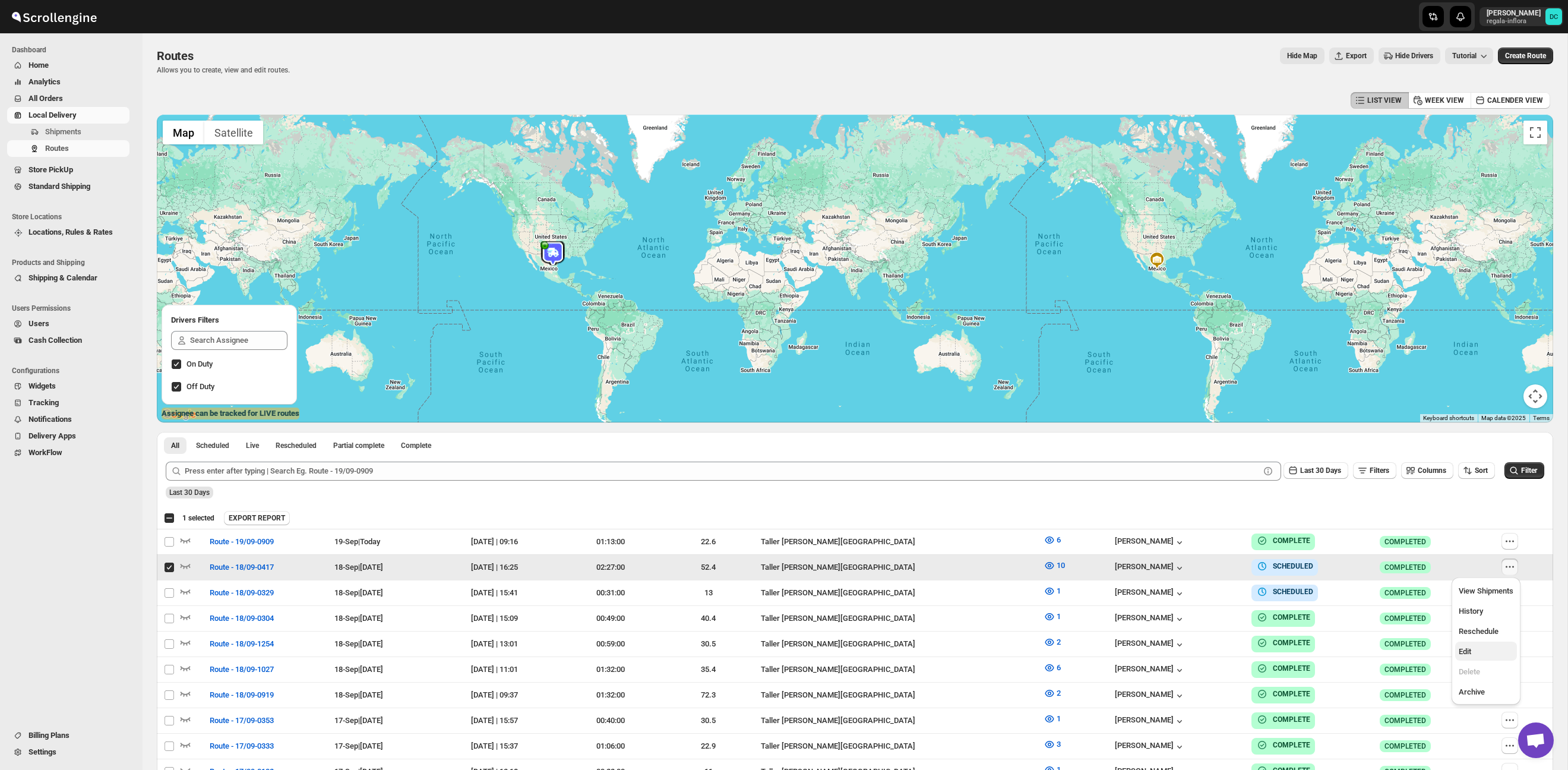
click at [1480, 657] on span "Edit" at bounding box center [1486, 652] width 55 height 12
checkbox input "false"
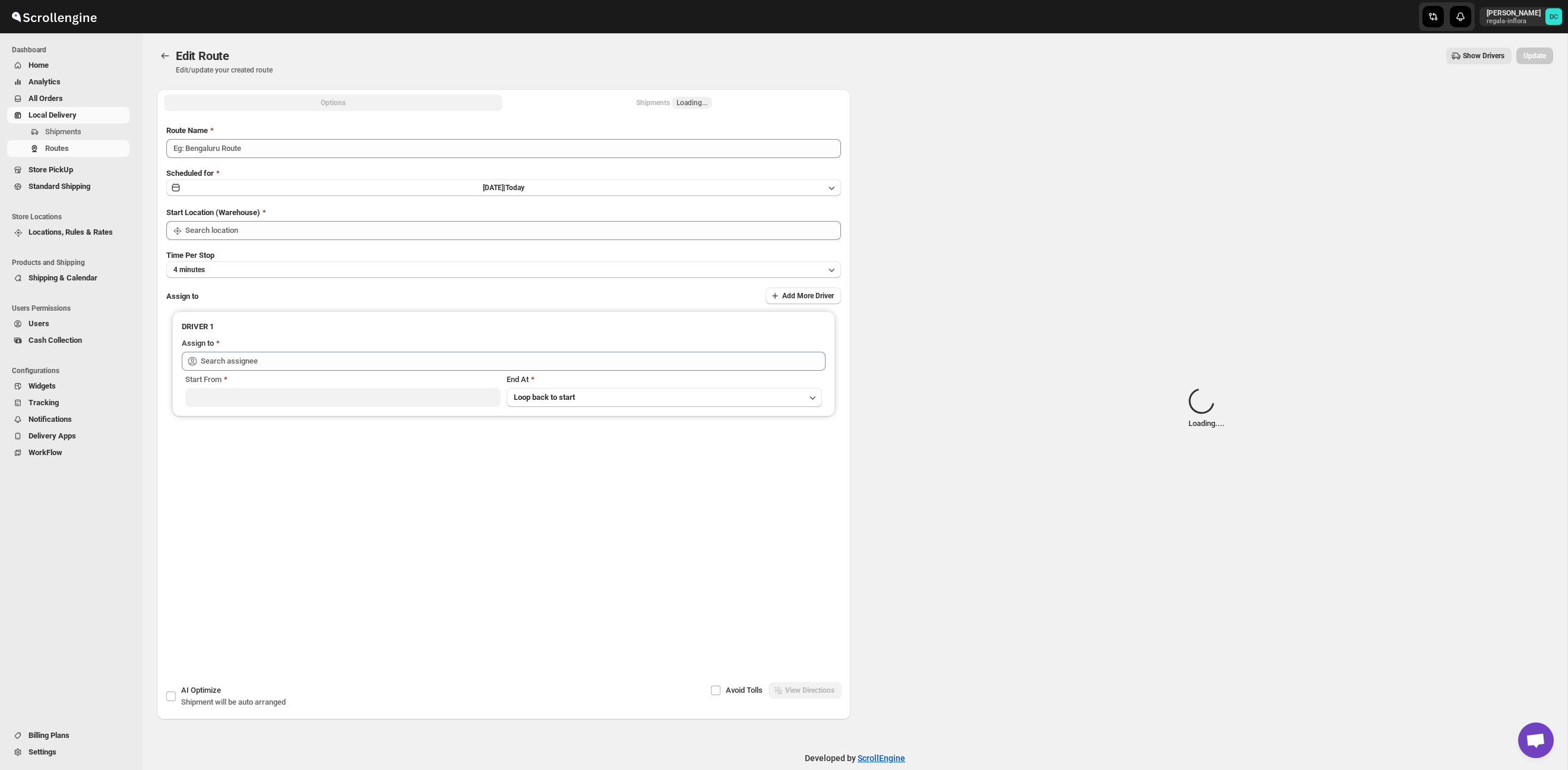
type input "Route - 18/09-0417"
type input "Taller [PERSON_NAME][GEOGRAPHIC_DATA]"
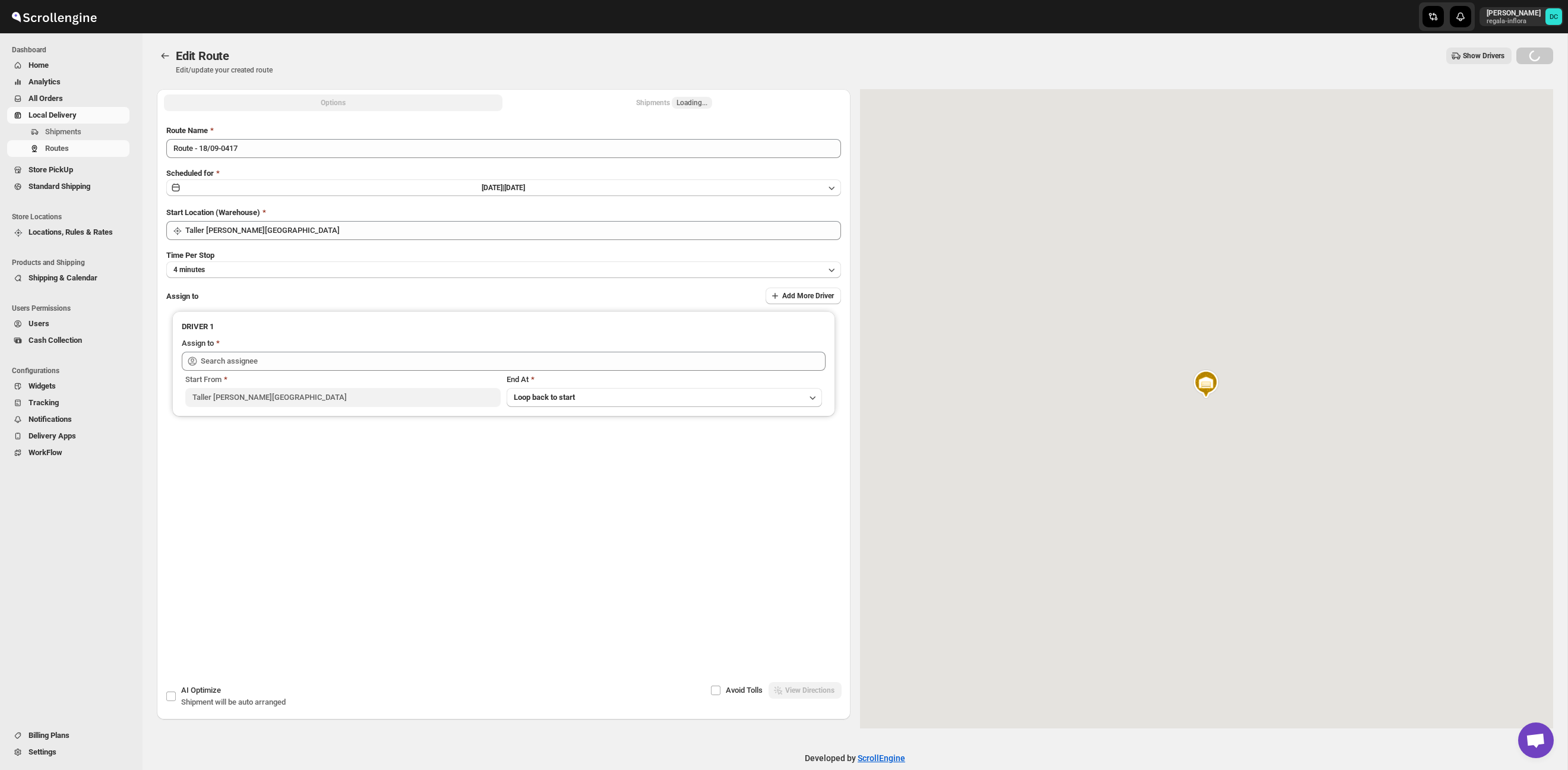
type input "[PERSON_NAME] ([EMAIL_ADDRESS][DOMAIN_NAME])"
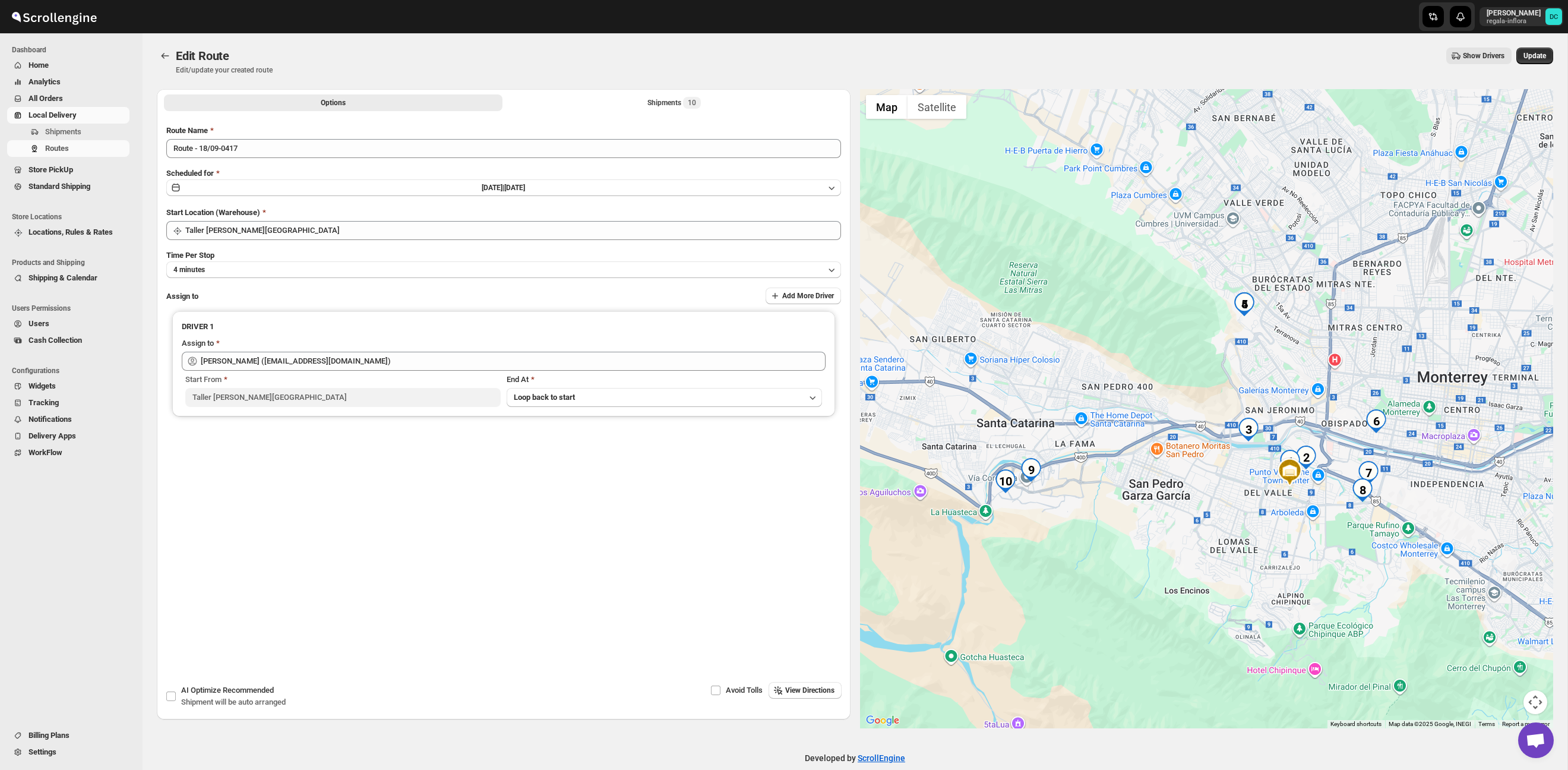
drag, startPoint x: 1248, startPoint y: 489, endPoint x: 1239, endPoint y: 485, distance: 9.8
click at [1228, 489] on div at bounding box center [1206, 408] width 694 height 639
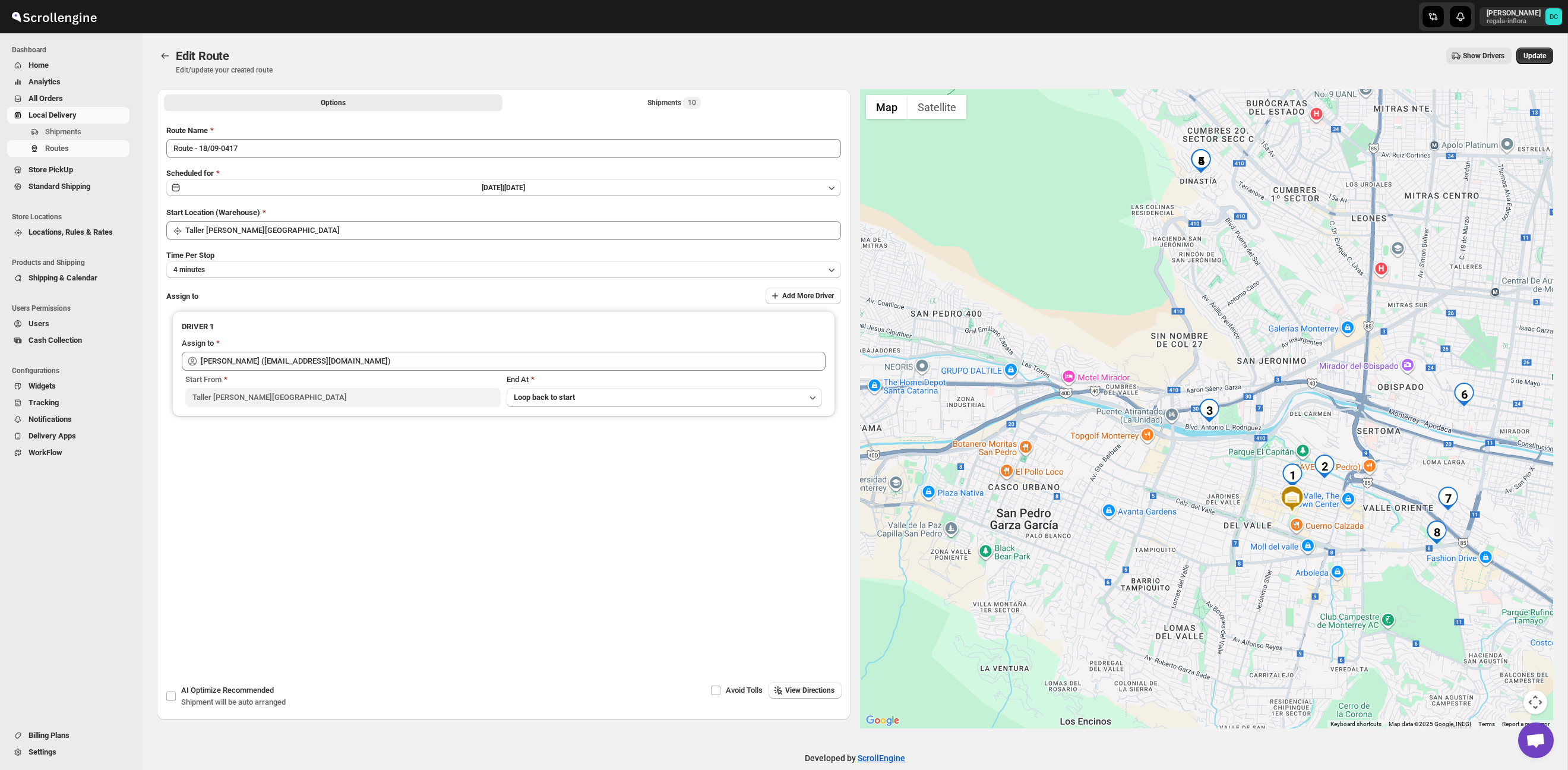
drag, startPoint x: 1159, startPoint y: 415, endPoint x: 1223, endPoint y: 458, distance: 77.1
click at [1223, 458] on div at bounding box center [1206, 408] width 694 height 639
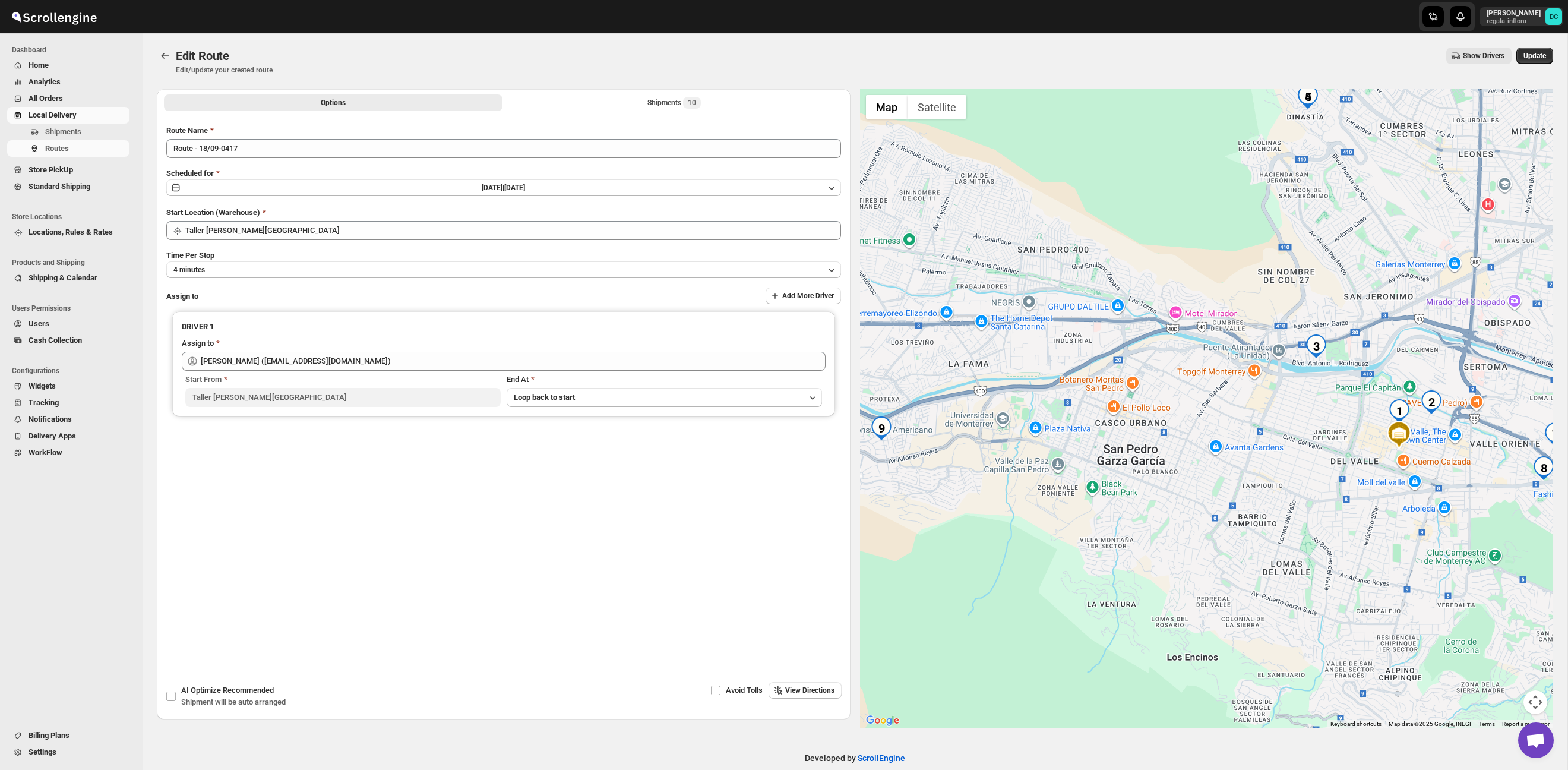
drag, startPoint x: 1259, startPoint y: 424, endPoint x: 1295, endPoint y: 407, distance: 39.8
click at [1295, 407] on div at bounding box center [1206, 408] width 694 height 639
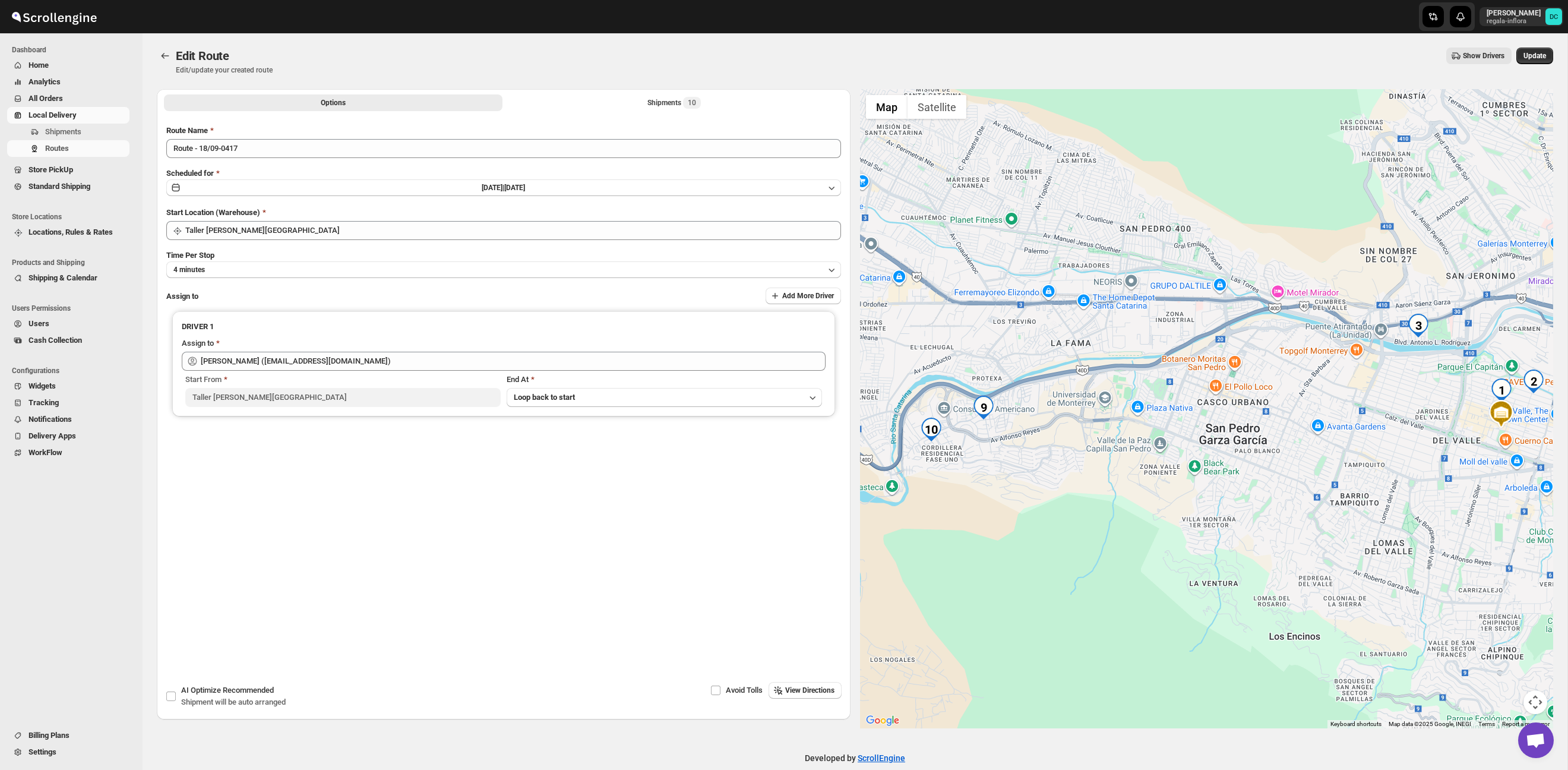
drag, startPoint x: 1203, startPoint y: 431, endPoint x: 1287, endPoint y: 420, distance: 84.7
click at [1287, 420] on div at bounding box center [1206, 408] width 694 height 639
click at [550, 90] on div "Options Shipments 10 More views Options Shipments 10 More views" at bounding box center [503, 101] width 694 height 26
click at [555, 97] on button "Shipments 10" at bounding box center [674, 103] width 338 height 17
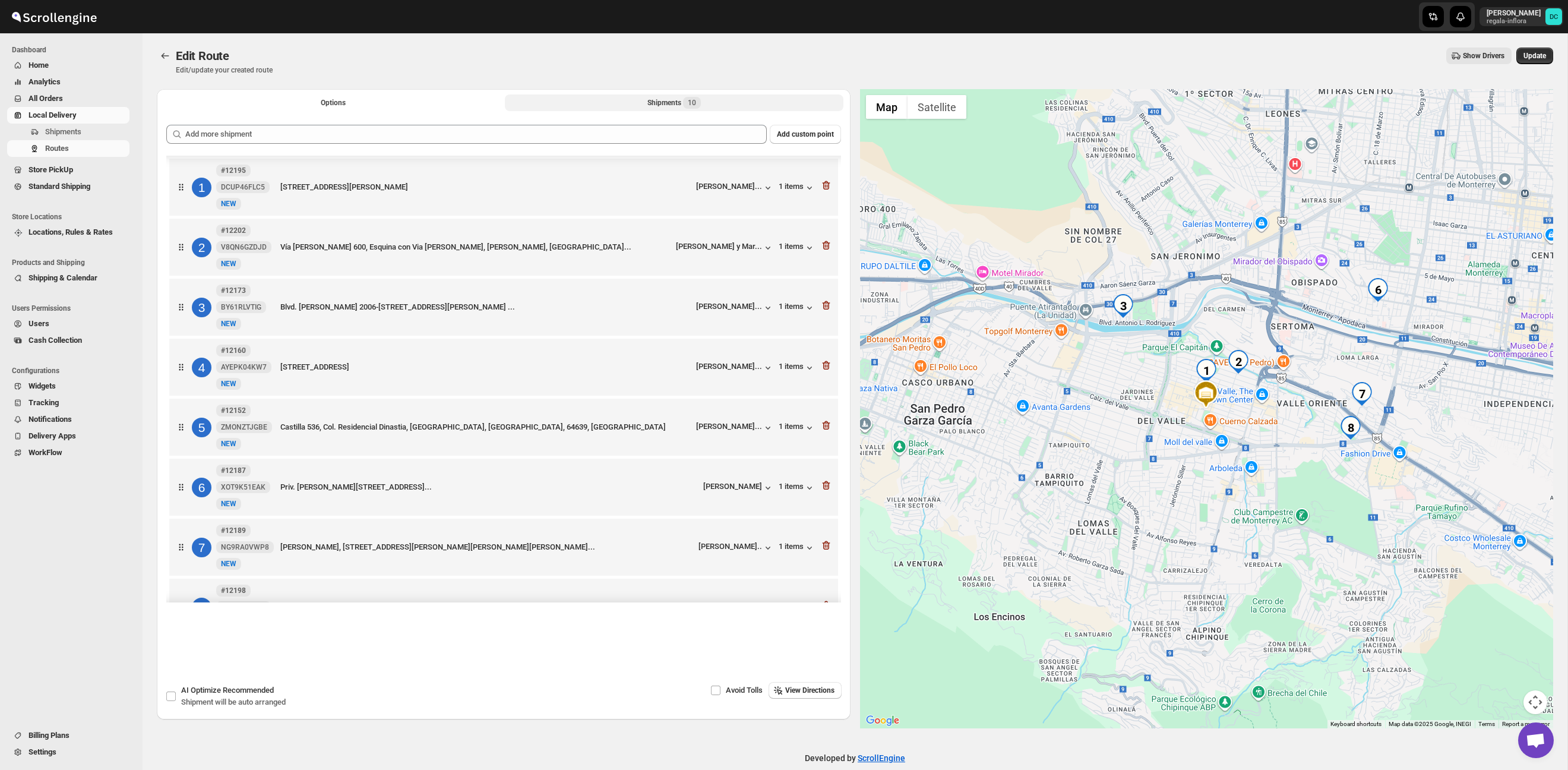
scroll to position [167, 0]
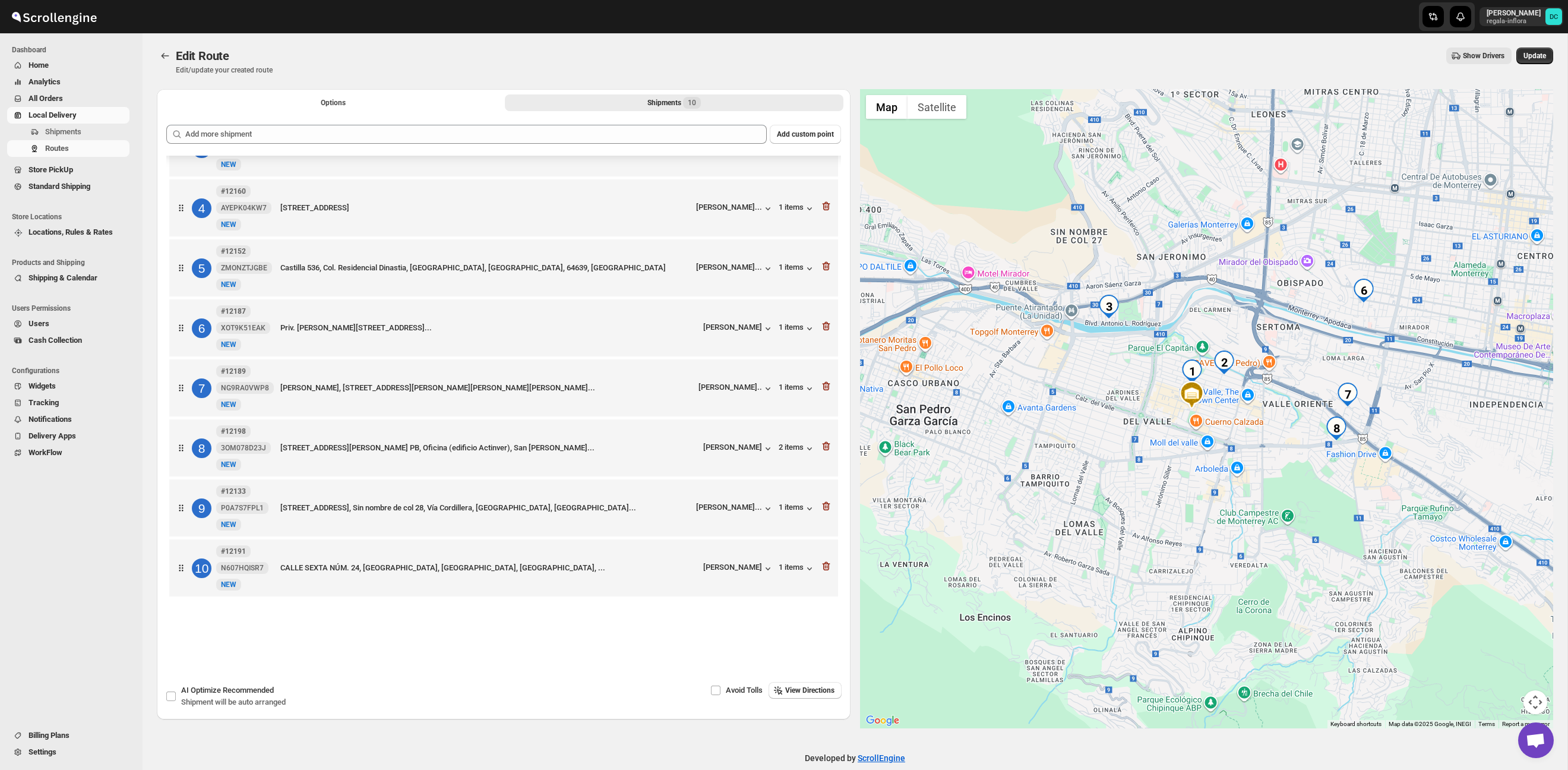
drag, startPoint x: 1364, startPoint y: 498, endPoint x: 1313, endPoint y: 506, distance: 51.6
click at [1313, 506] on div at bounding box center [1206, 408] width 694 height 639
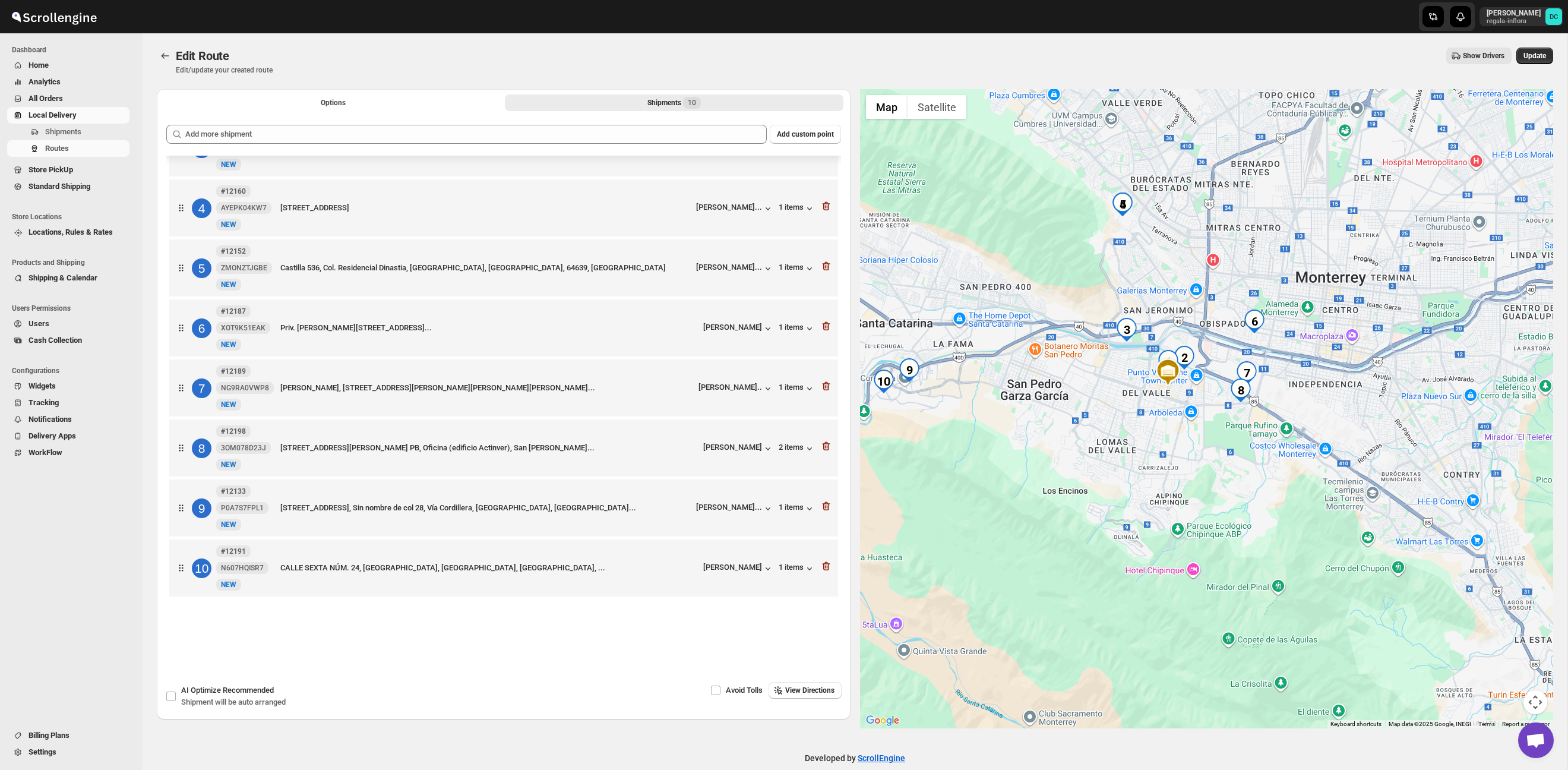
drag, startPoint x: 1261, startPoint y: 486, endPoint x: 1245, endPoint y: 423, distance: 65.0
click at [1245, 425] on div at bounding box center [1206, 408] width 694 height 639
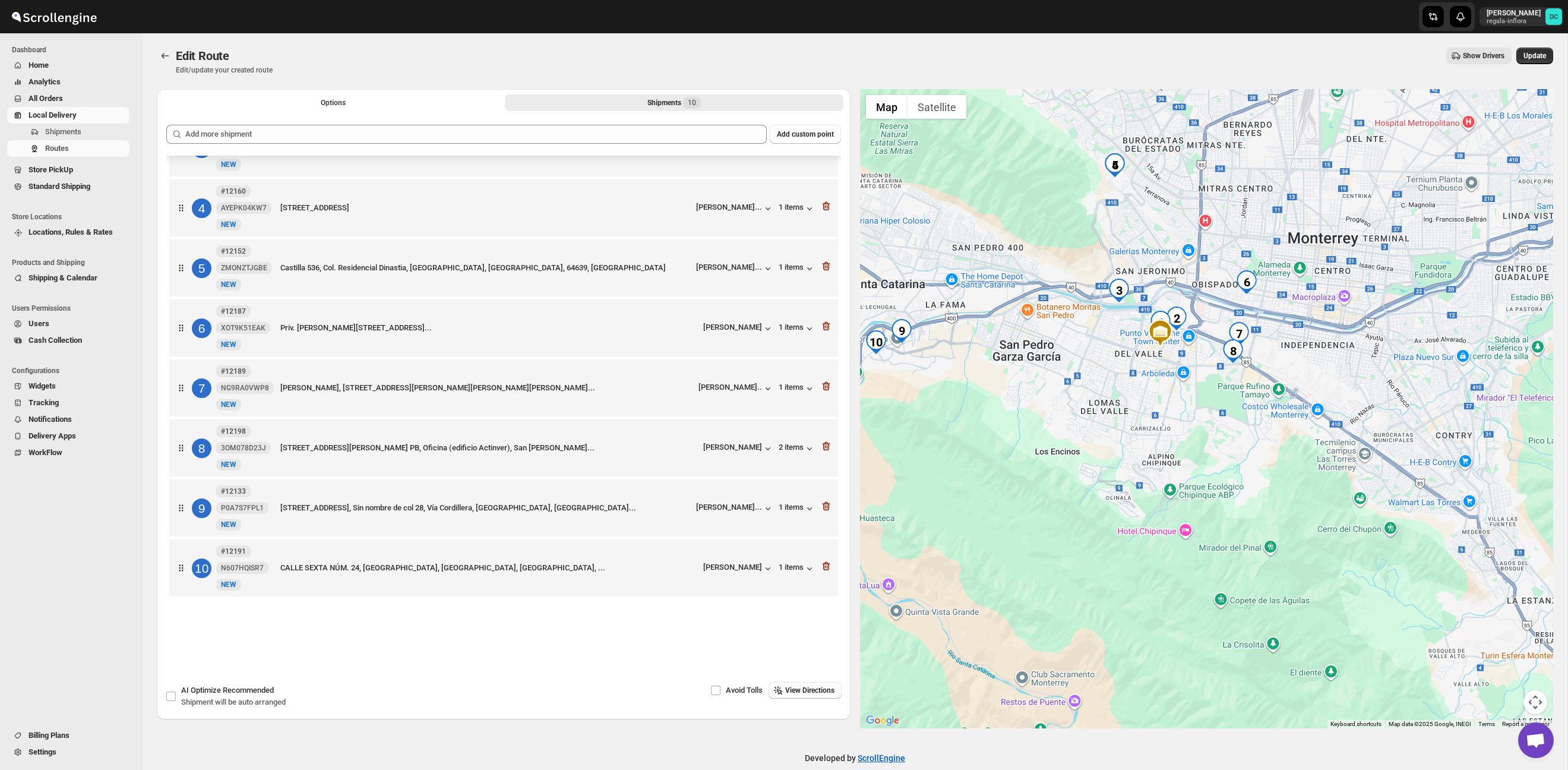
drag, startPoint x: 1255, startPoint y: 401, endPoint x: 1245, endPoint y: 387, distance: 17.2
click at [1245, 387] on div at bounding box center [1206, 408] width 694 height 639
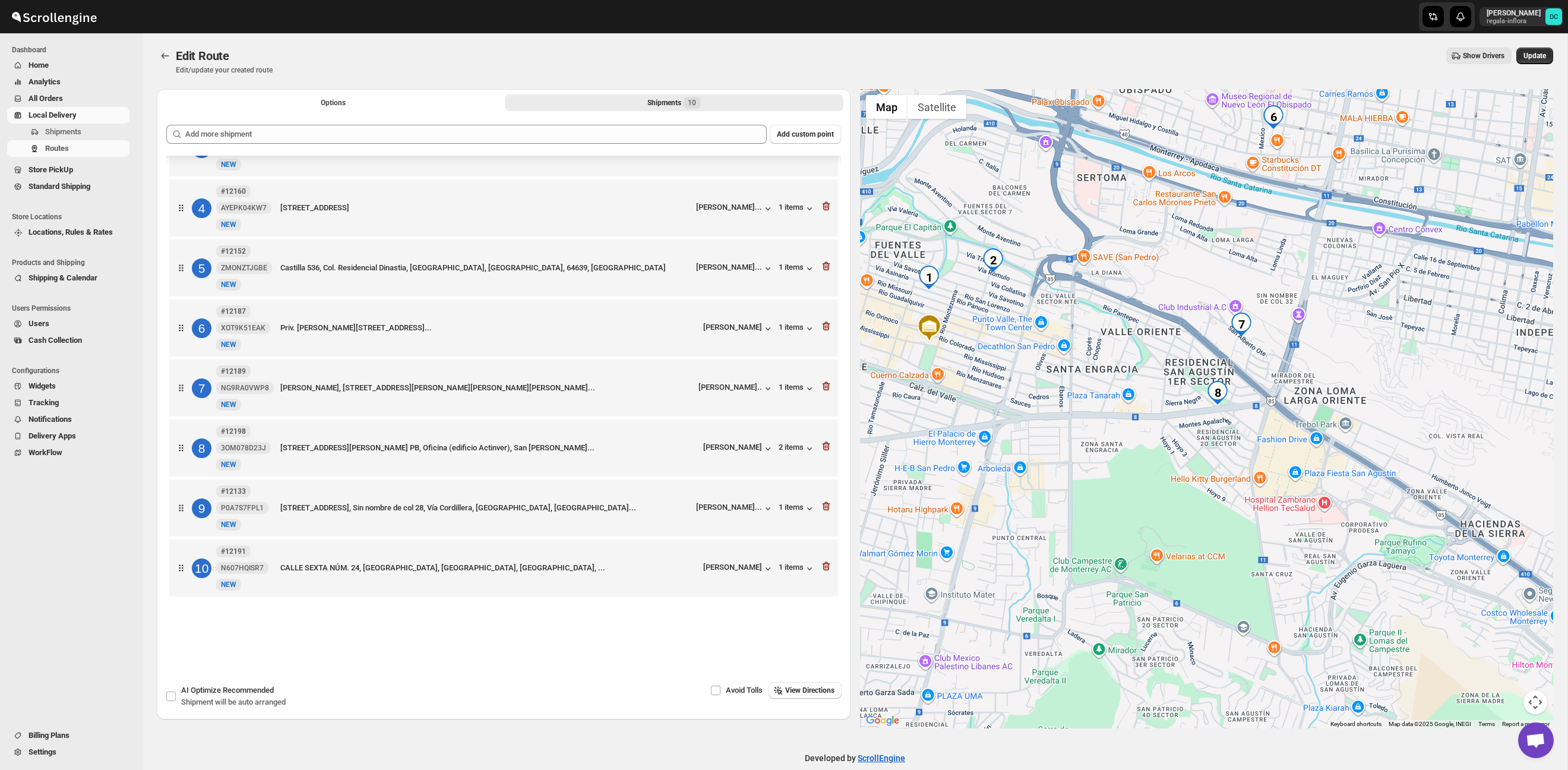
drag, startPoint x: 1069, startPoint y: 310, endPoint x: 1151, endPoint y: 362, distance: 97.1
click at [1151, 362] on div at bounding box center [1206, 408] width 694 height 639
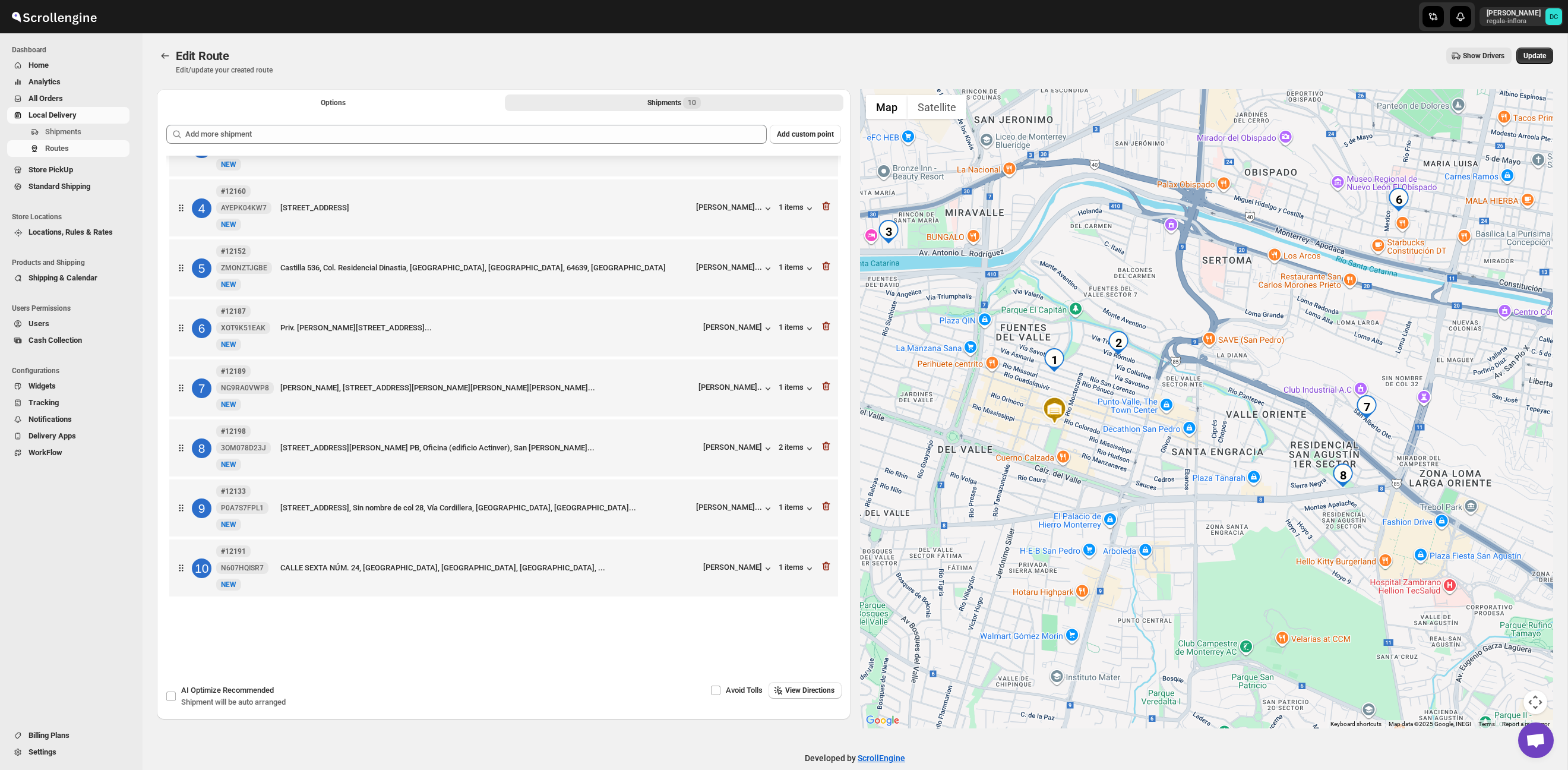
drag, startPoint x: 1108, startPoint y: 363, endPoint x: 1229, endPoint y: 443, distance: 145.1
click at [1229, 443] on div at bounding box center [1206, 408] width 694 height 639
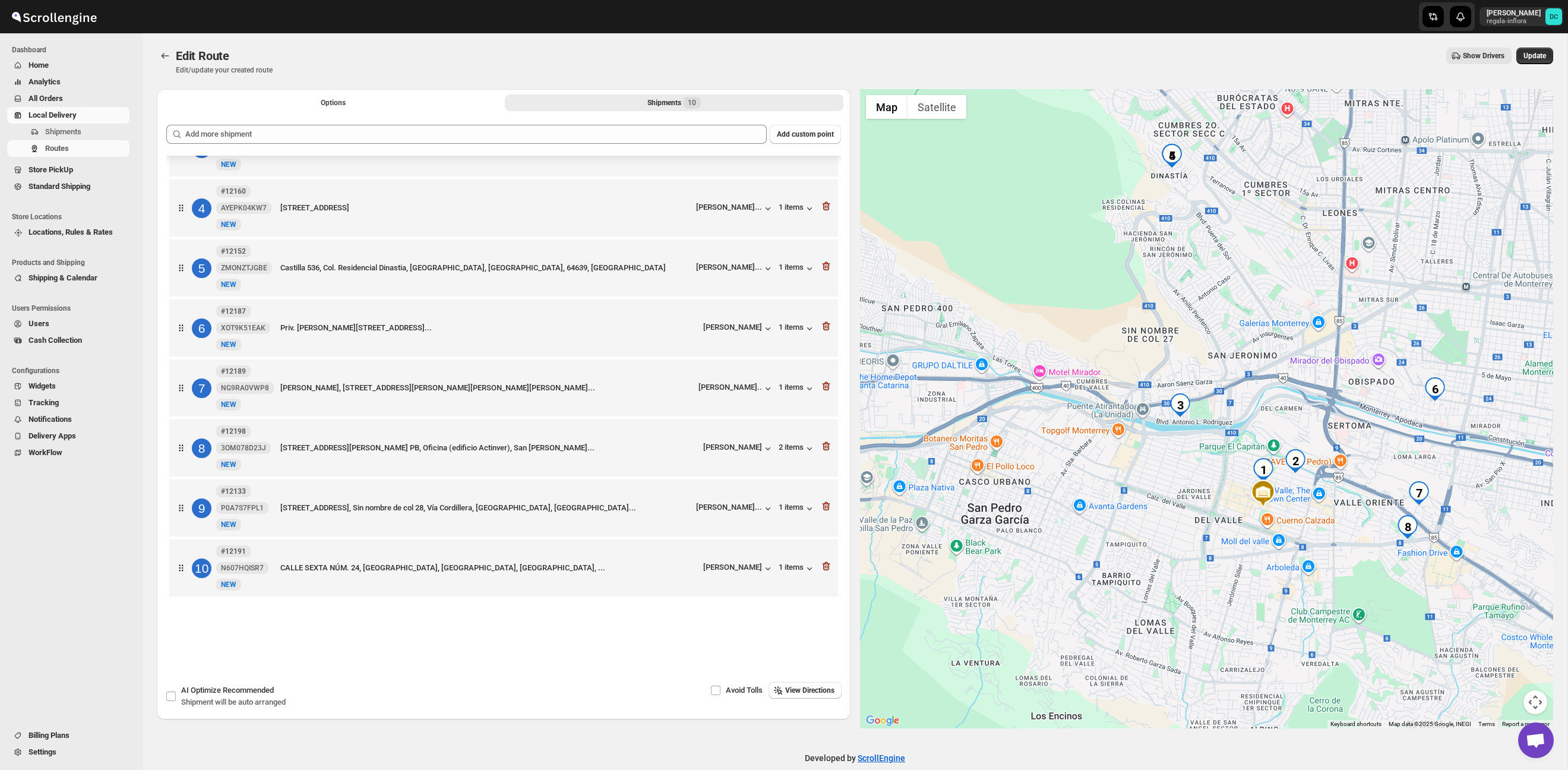
drag, startPoint x: 1245, startPoint y: 411, endPoint x: 1363, endPoint y: 481, distance: 137.2
click at [1363, 481] on div at bounding box center [1206, 408] width 694 height 639
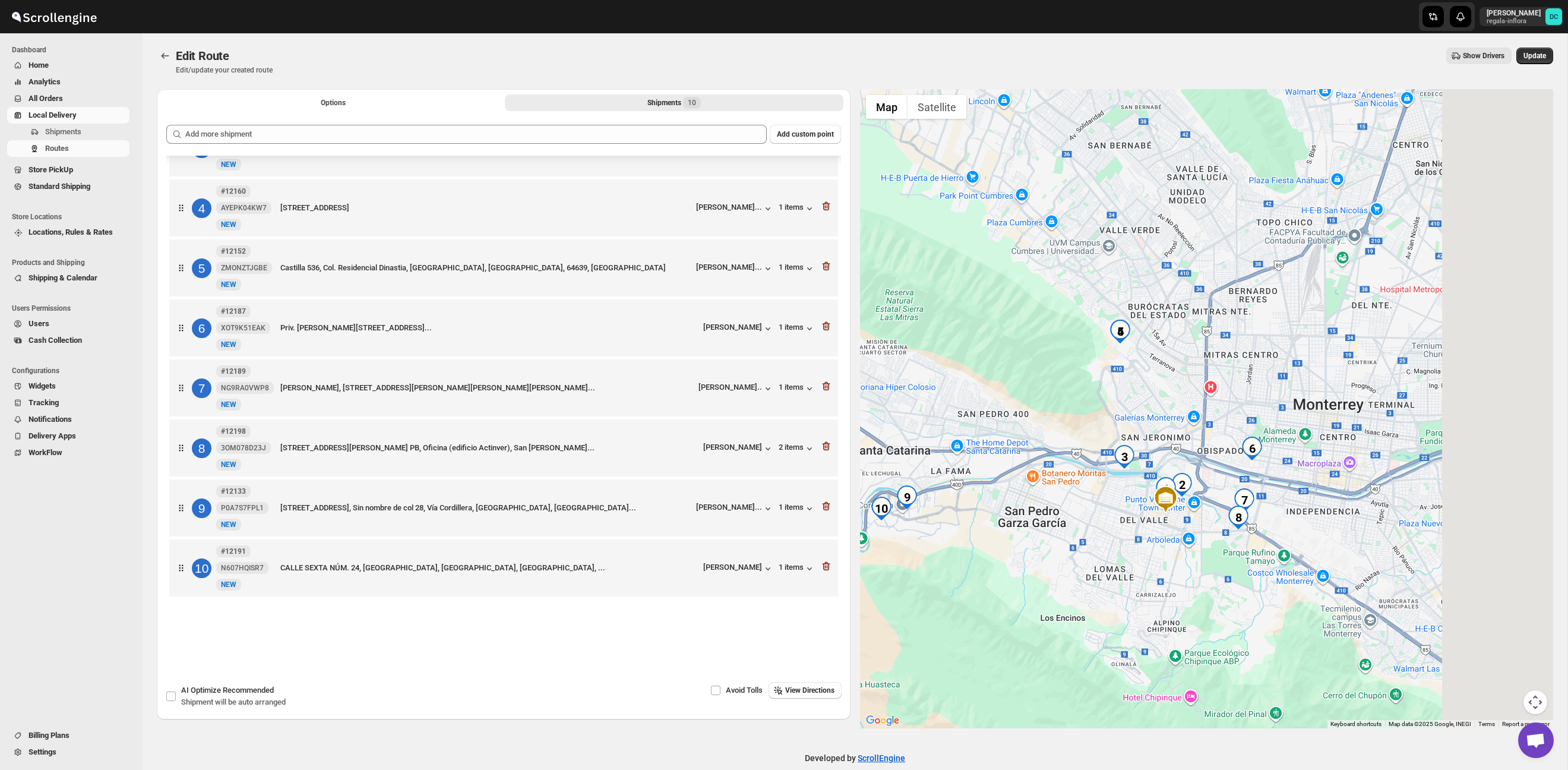
drag, startPoint x: 1315, startPoint y: 384, endPoint x: 1163, endPoint y: 401, distance: 152.9
click at [1160, 401] on div at bounding box center [1206, 408] width 694 height 639
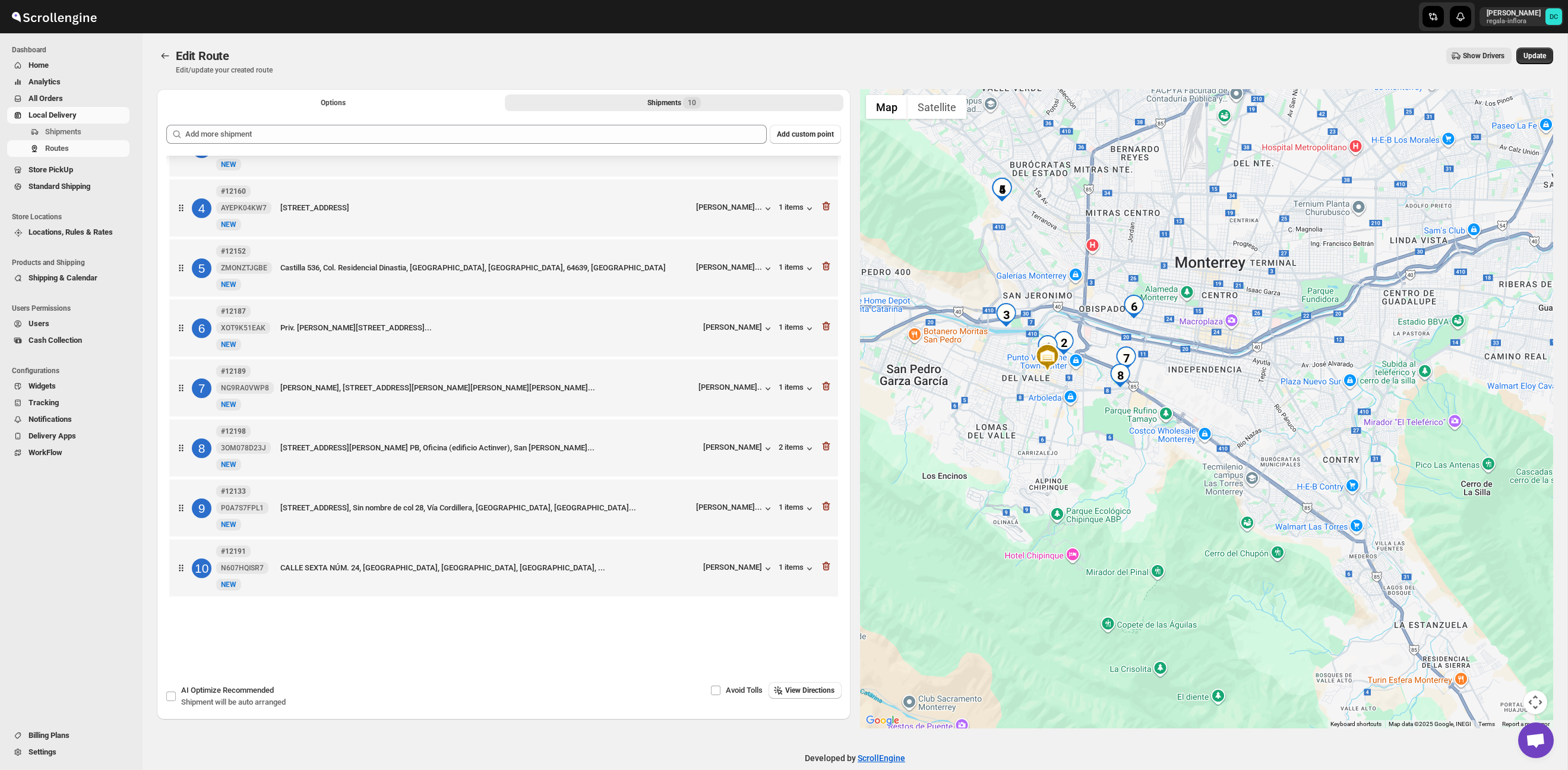
drag, startPoint x: 1342, startPoint y: 540, endPoint x: 1246, endPoint y: 415, distance: 157.6
click at [1220, 385] on div at bounding box center [1206, 408] width 694 height 639
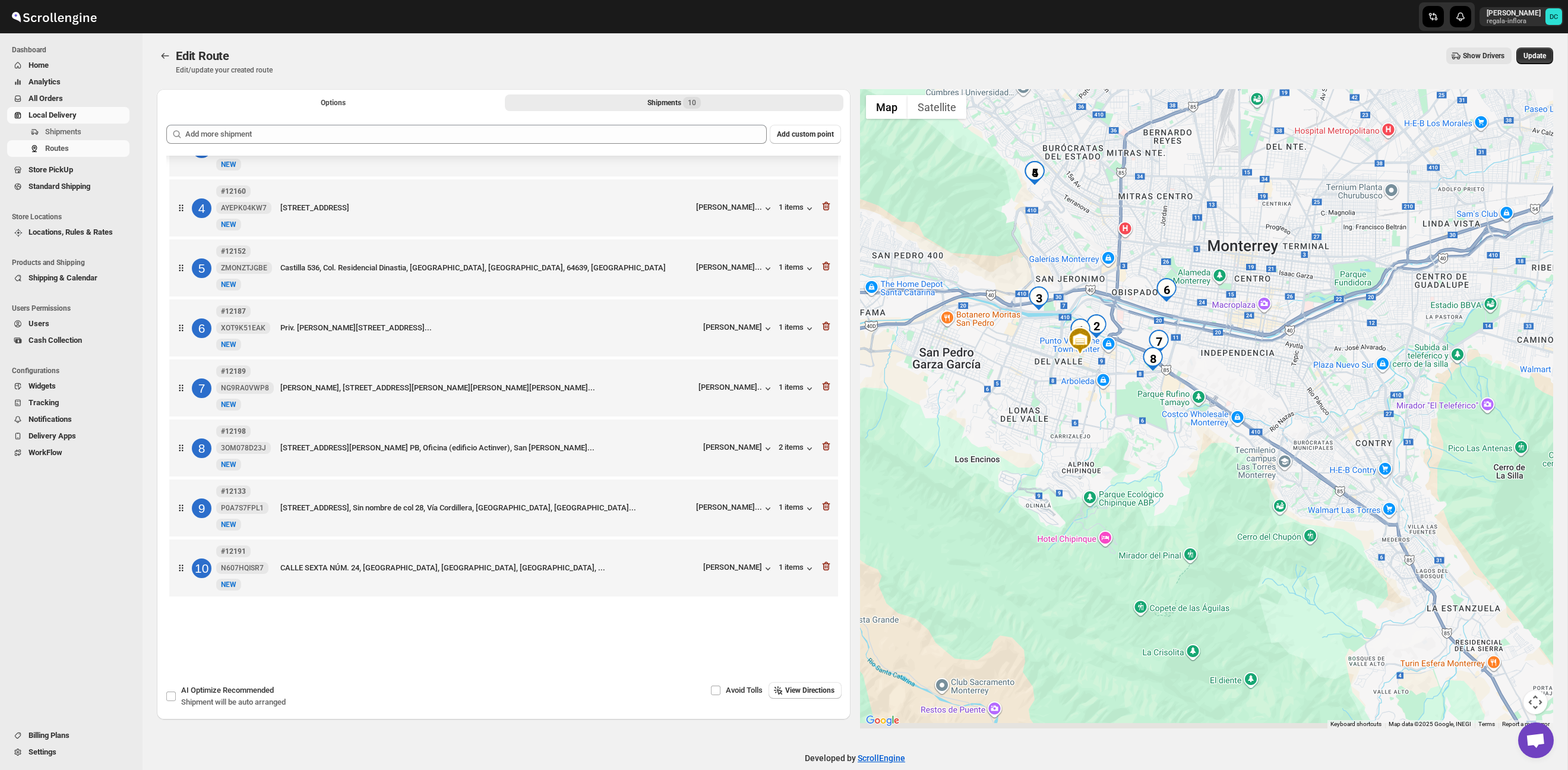
drag, startPoint x: 1305, startPoint y: 420, endPoint x: 1340, endPoint y: 401, distance: 39.8
click at [1358, 402] on div at bounding box center [1206, 408] width 694 height 639
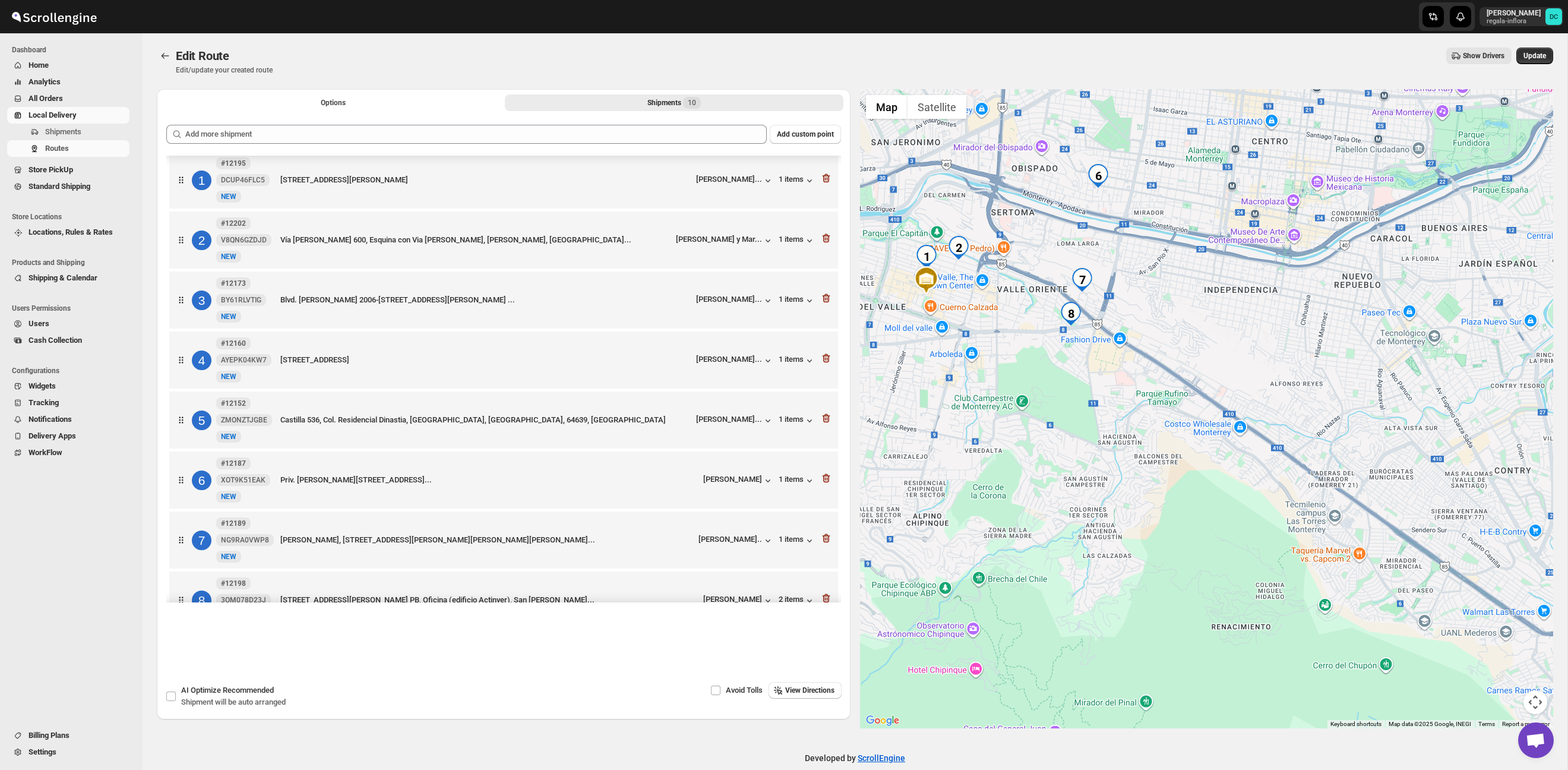
scroll to position [0, 0]
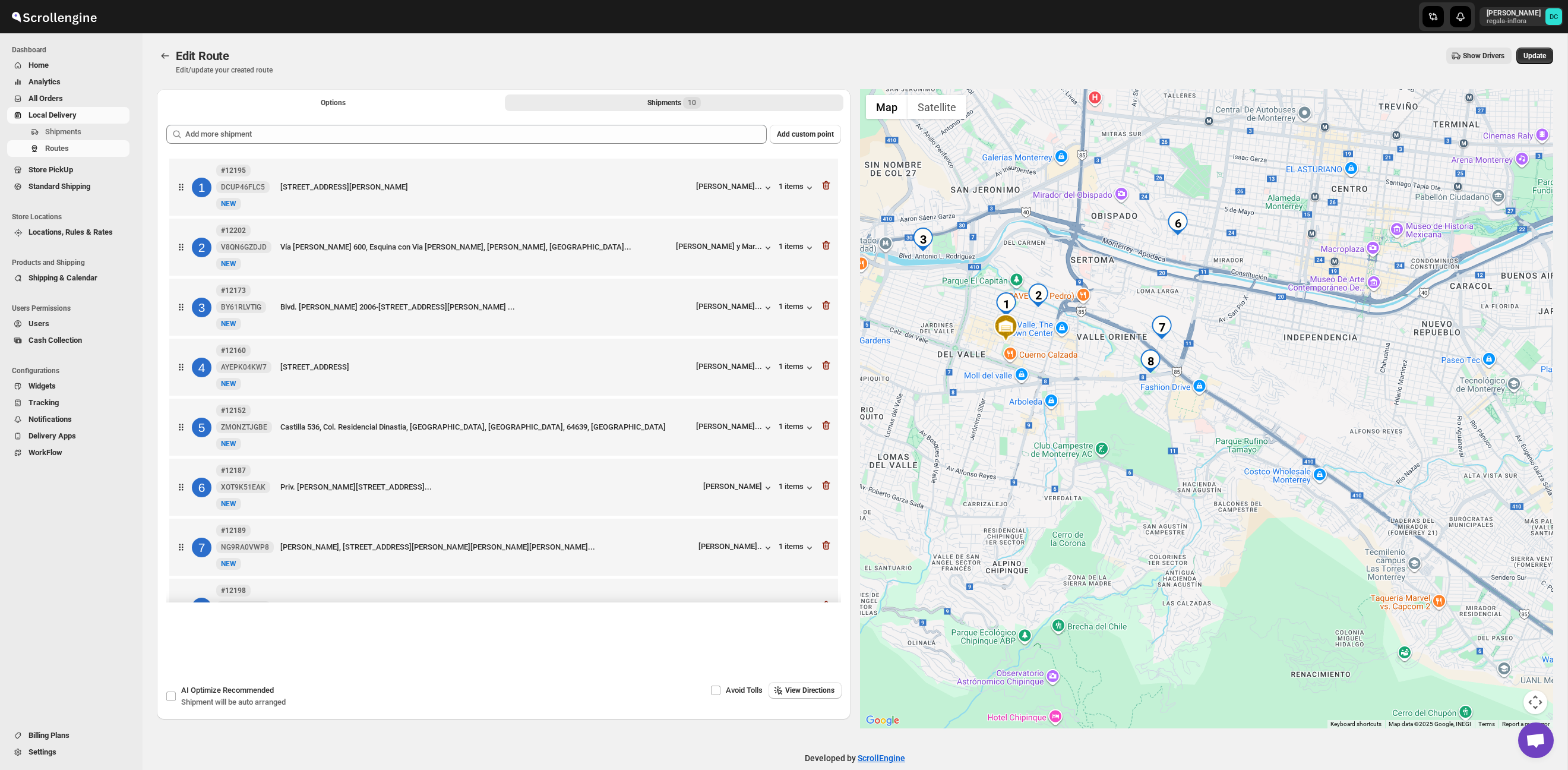
drag, startPoint x: 1046, startPoint y: 447, endPoint x: 1177, endPoint y: 520, distance: 150.0
click at [1177, 520] on div at bounding box center [1206, 408] width 694 height 639
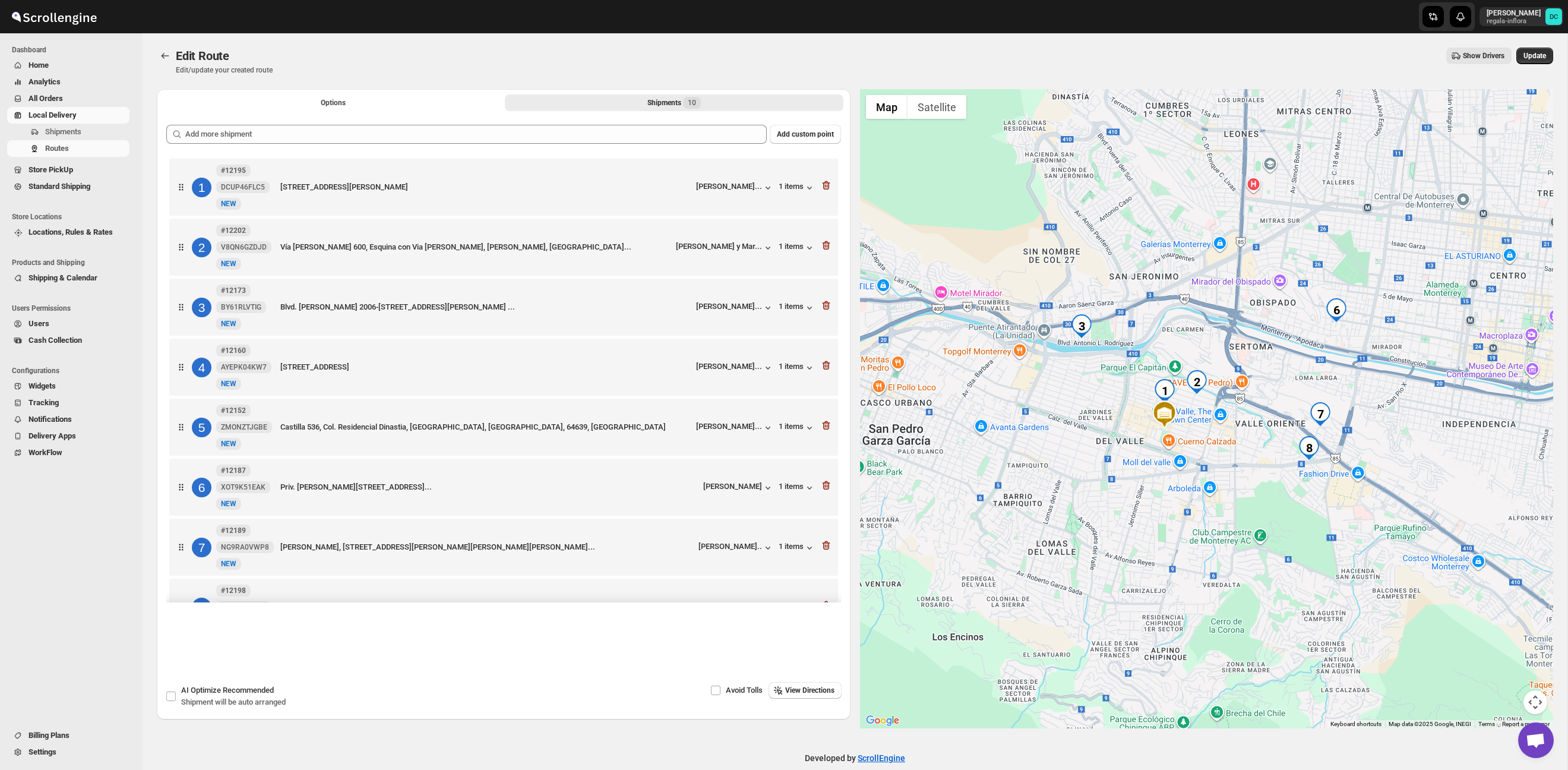
drag, startPoint x: 1057, startPoint y: 442, endPoint x: 1146, endPoint y: 479, distance: 96.4
click at [1146, 479] on div at bounding box center [1206, 408] width 694 height 639
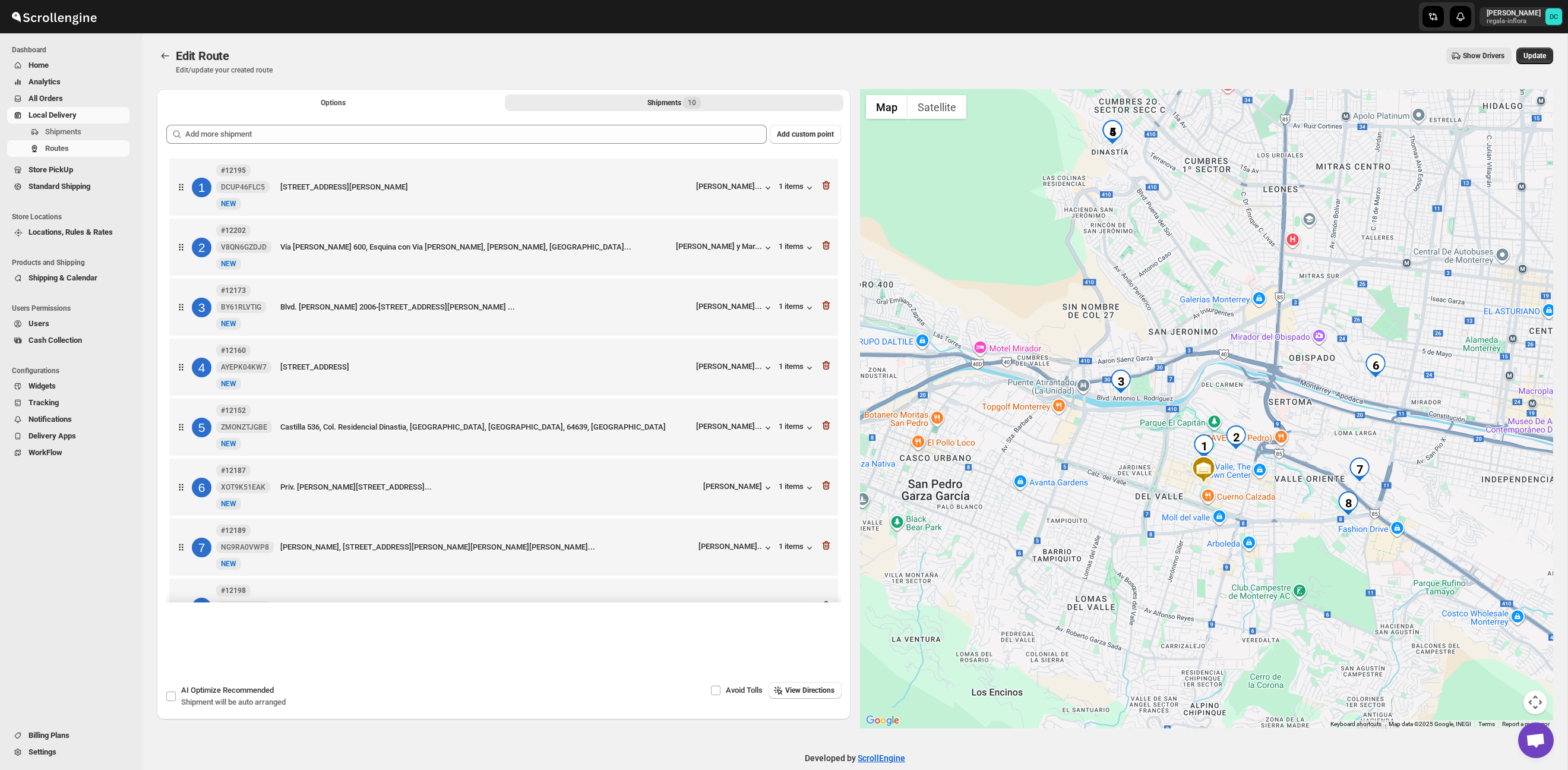
drag, startPoint x: 1150, startPoint y: 378, endPoint x: 1143, endPoint y: 333, distance: 45.5
click at [1143, 333] on div at bounding box center [1206, 408] width 694 height 639
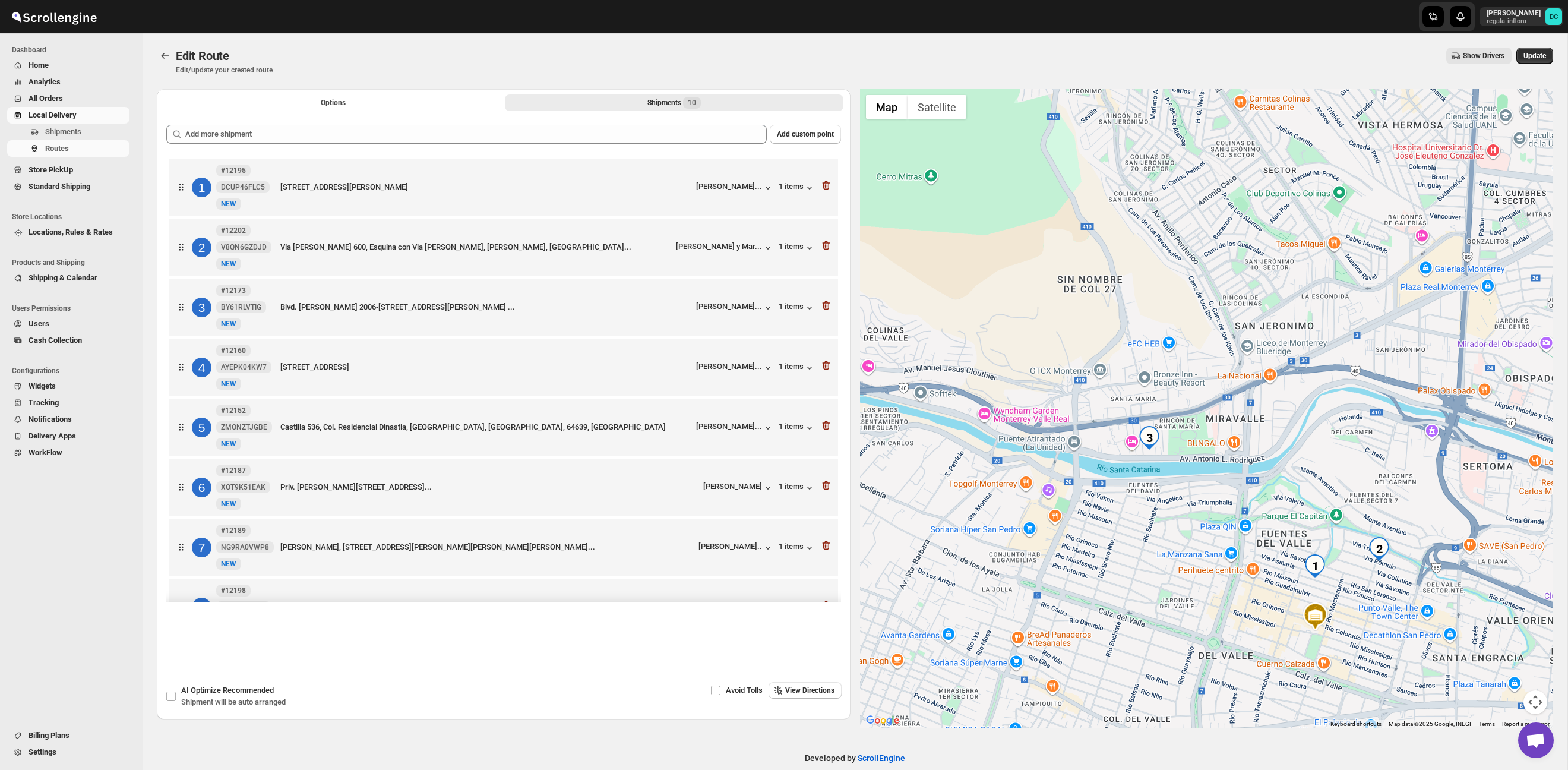
drag, startPoint x: 1159, startPoint y: 340, endPoint x: 1176, endPoint y: 390, distance: 52.8
click at [1176, 390] on div at bounding box center [1206, 408] width 694 height 639
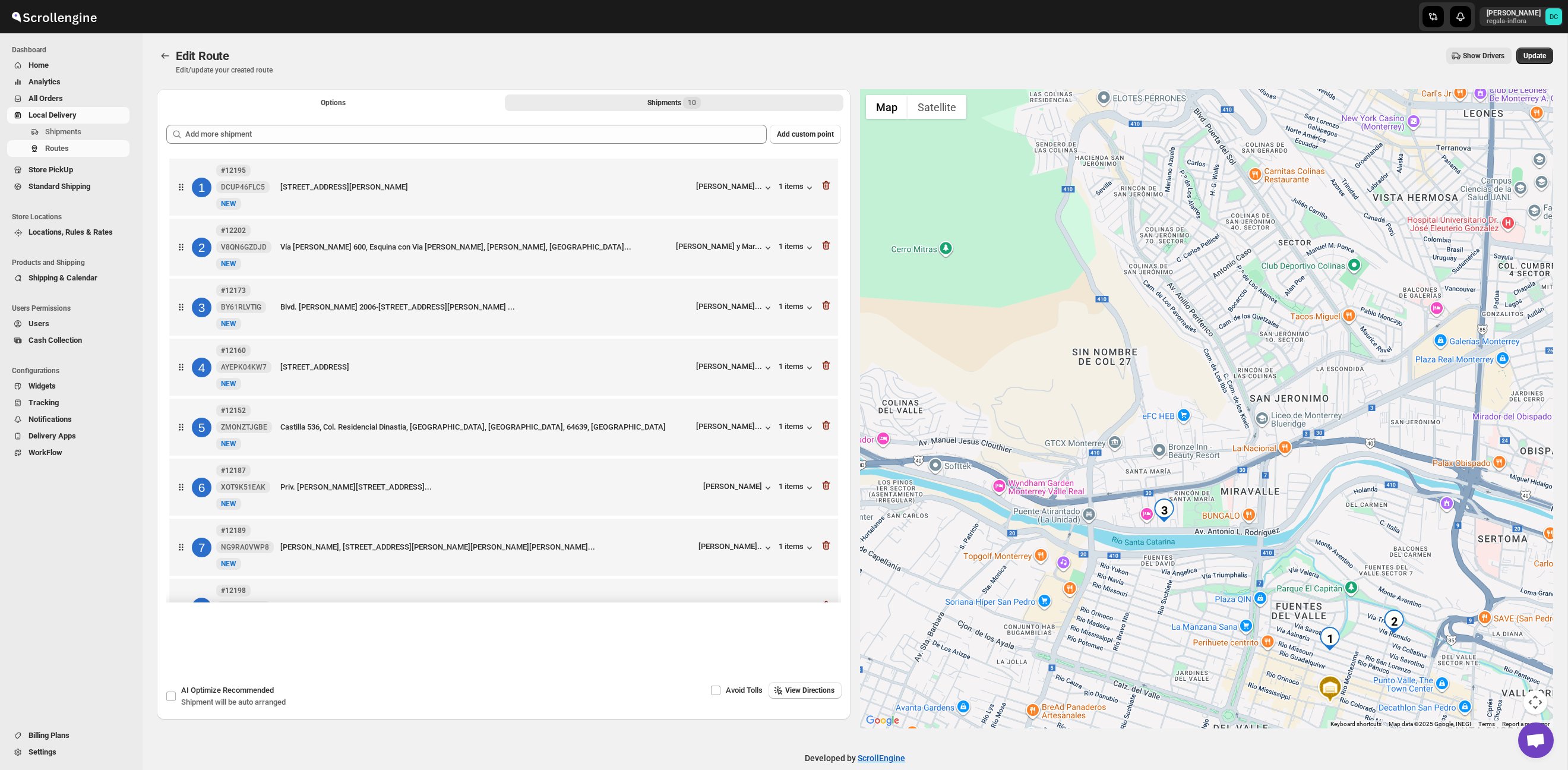
drag, startPoint x: 1178, startPoint y: 294, endPoint x: 1193, endPoint y: 367, distance: 74.5
click at [1193, 367] on div at bounding box center [1206, 408] width 694 height 639
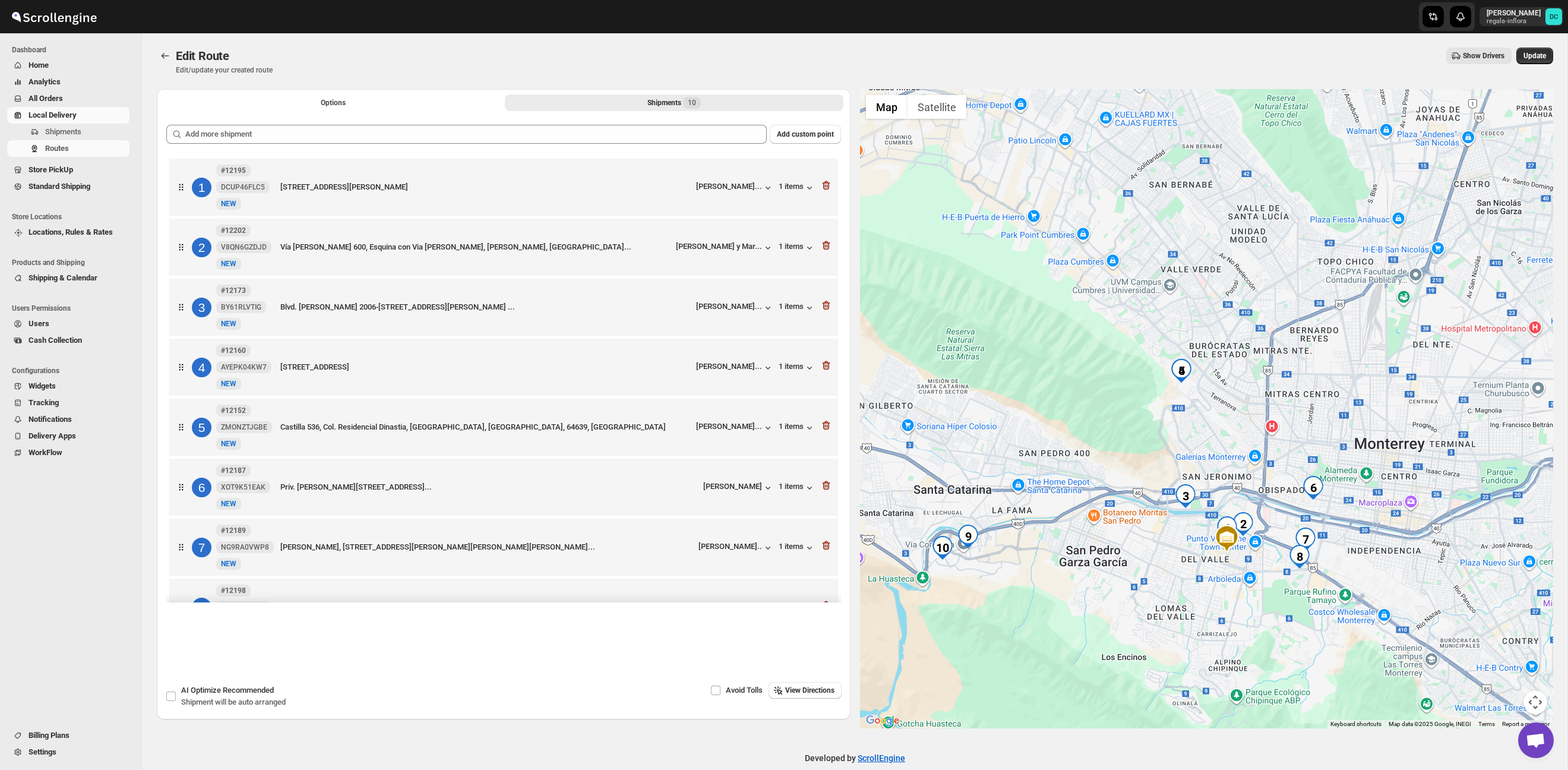
drag, startPoint x: 1186, startPoint y: 487, endPoint x: 1178, endPoint y: 448, distance: 39.8
click at [1178, 448] on div at bounding box center [1206, 408] width 694 height 639
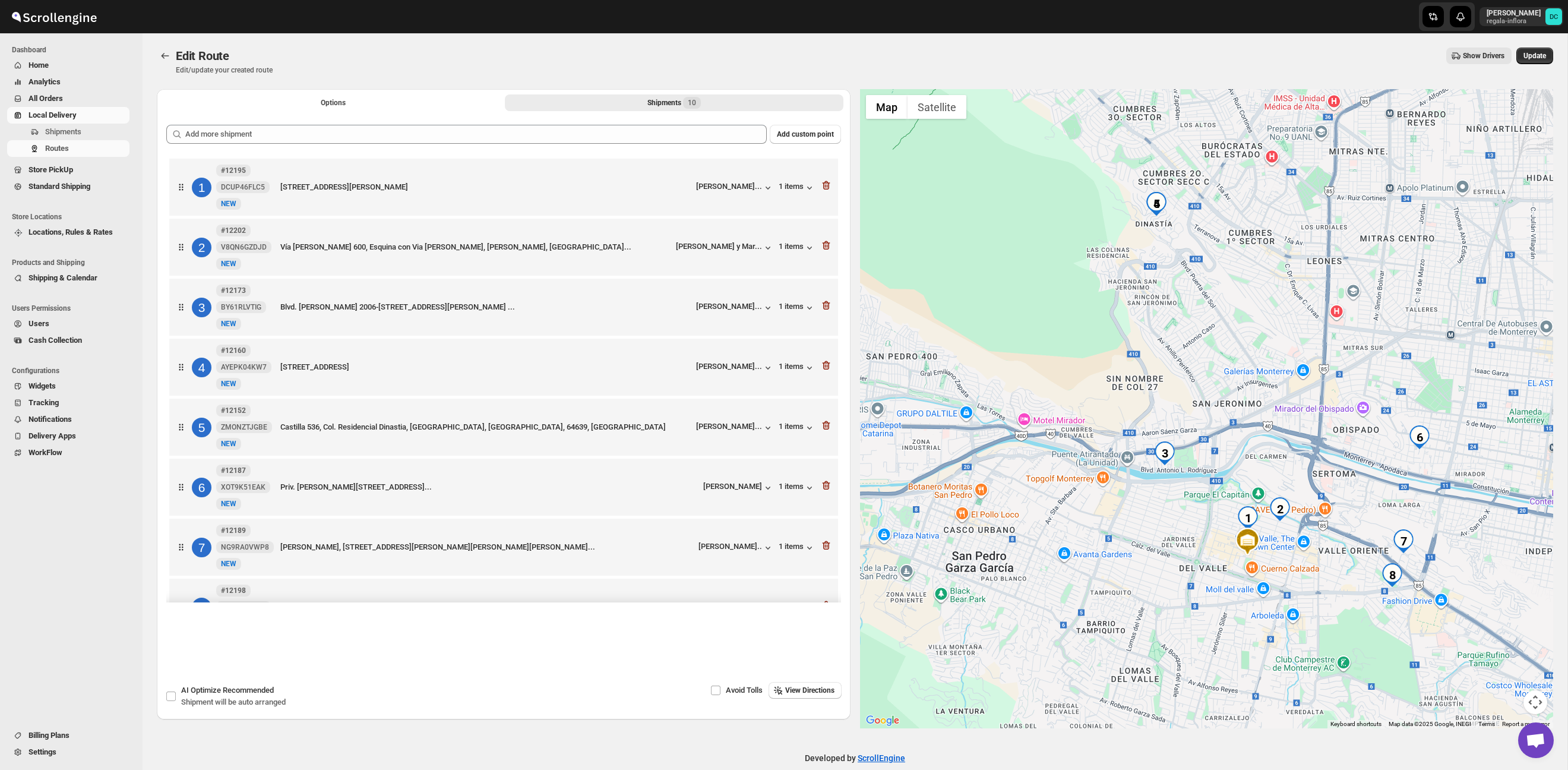
drag, startPoint x: 1257, startPoint y: 534, endPoint x: 1247, endPoint y: 474, distance: 60.8
click at [1248, 474] on div at bounding box center [1206, 408] width 694 height 639
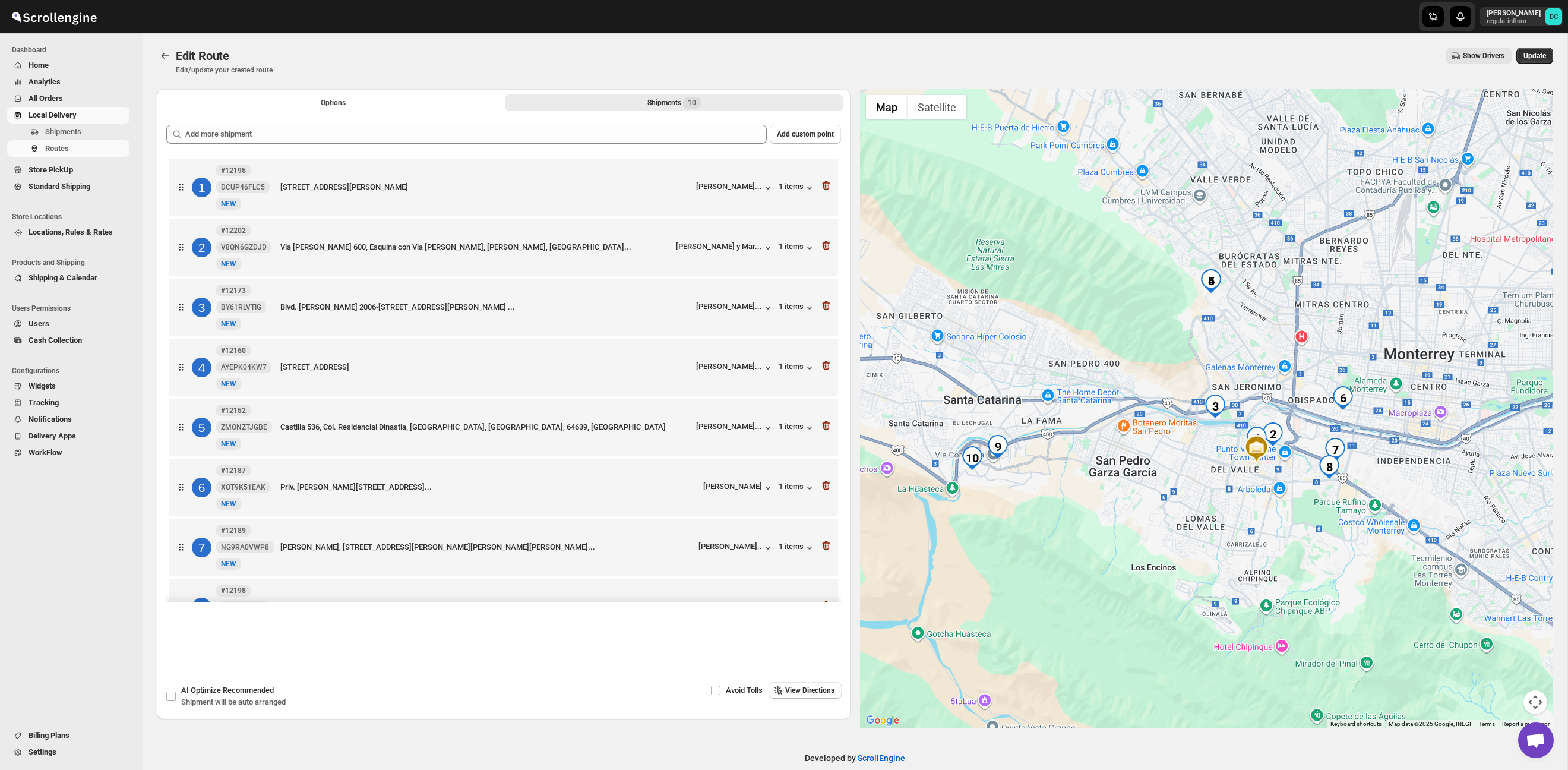
drag, startPoint x: 1151, startPoint y: 479, endPoint x: 1203, endPoint y: 410, distance: 86.4
click at [1203, 410] on div at bounding box center [1206, 408] width 694 height 639
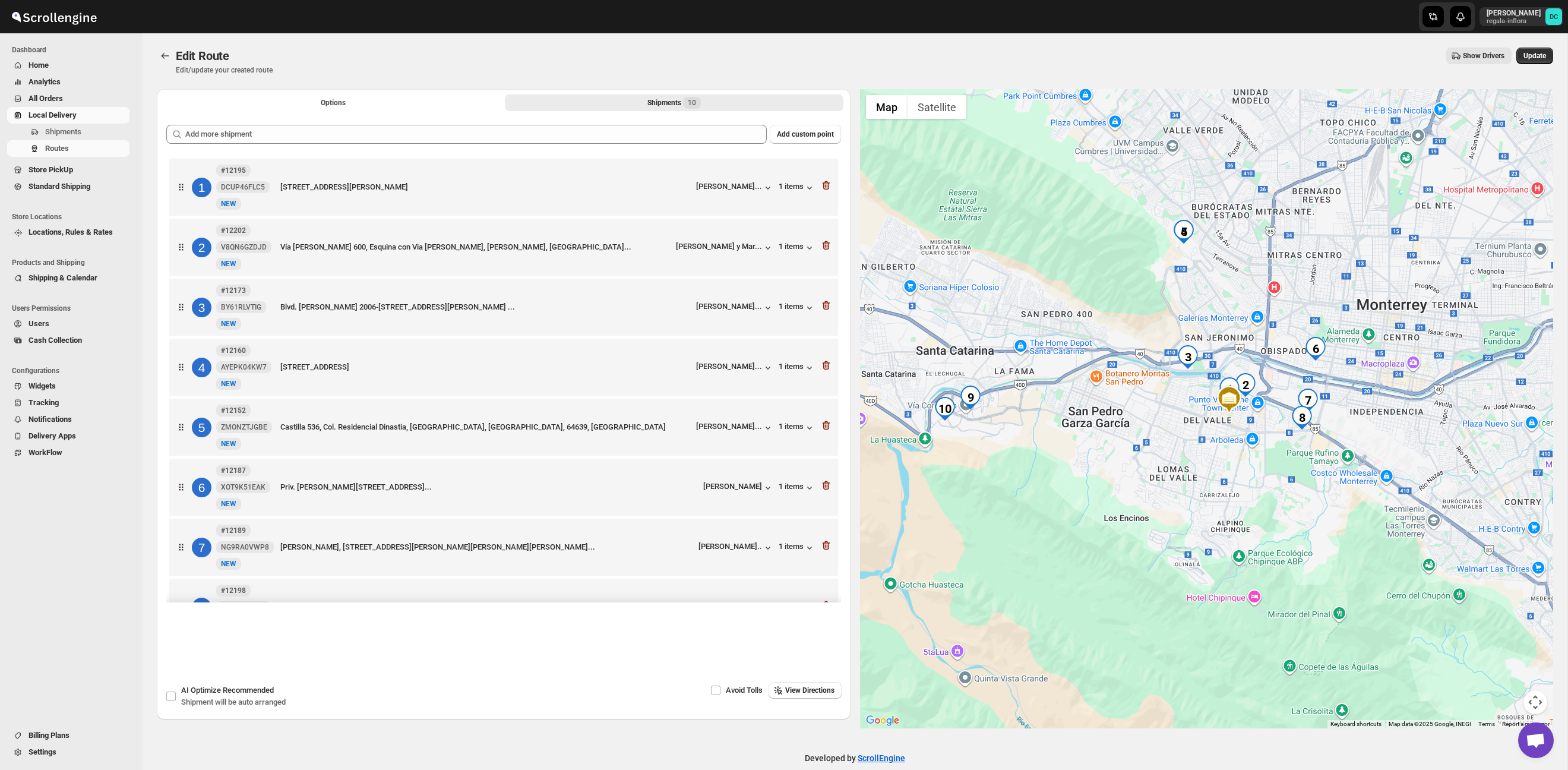
drag, startPoint x: 1199, startPoint y: 410, endPoint x: 1151, endPoint y: 394, distance: 50.6
click at [1151, 394] on div at bounding box center [1206, 408] width 694 height 639
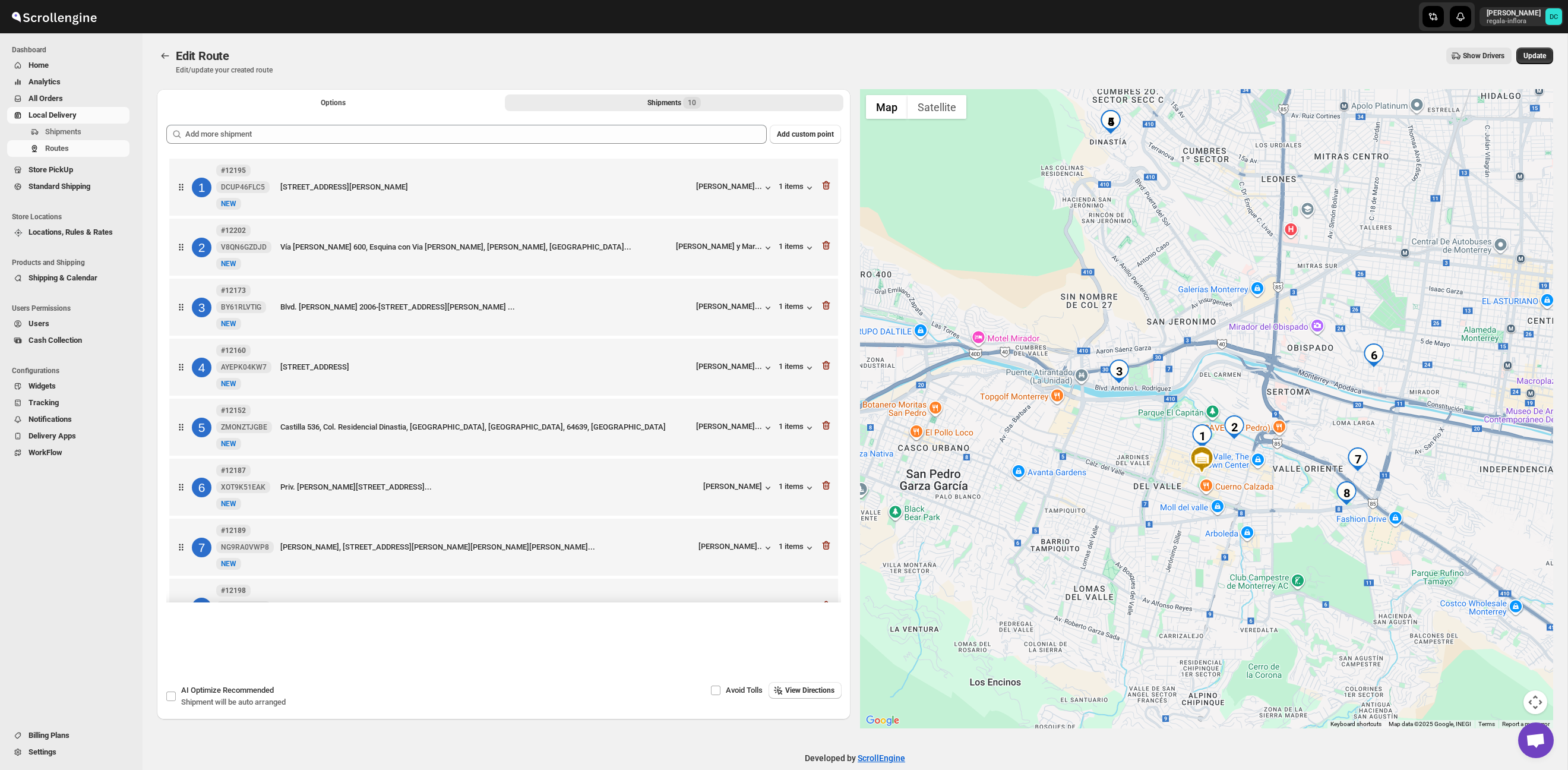
drag, startPoint x: 1259, startPoint y: 342, endPoint x: 1308, endPoint y: 425, distance: 96.4
click at [1308, 425] on div at bounding box center [1206, 408] width 694 height 639
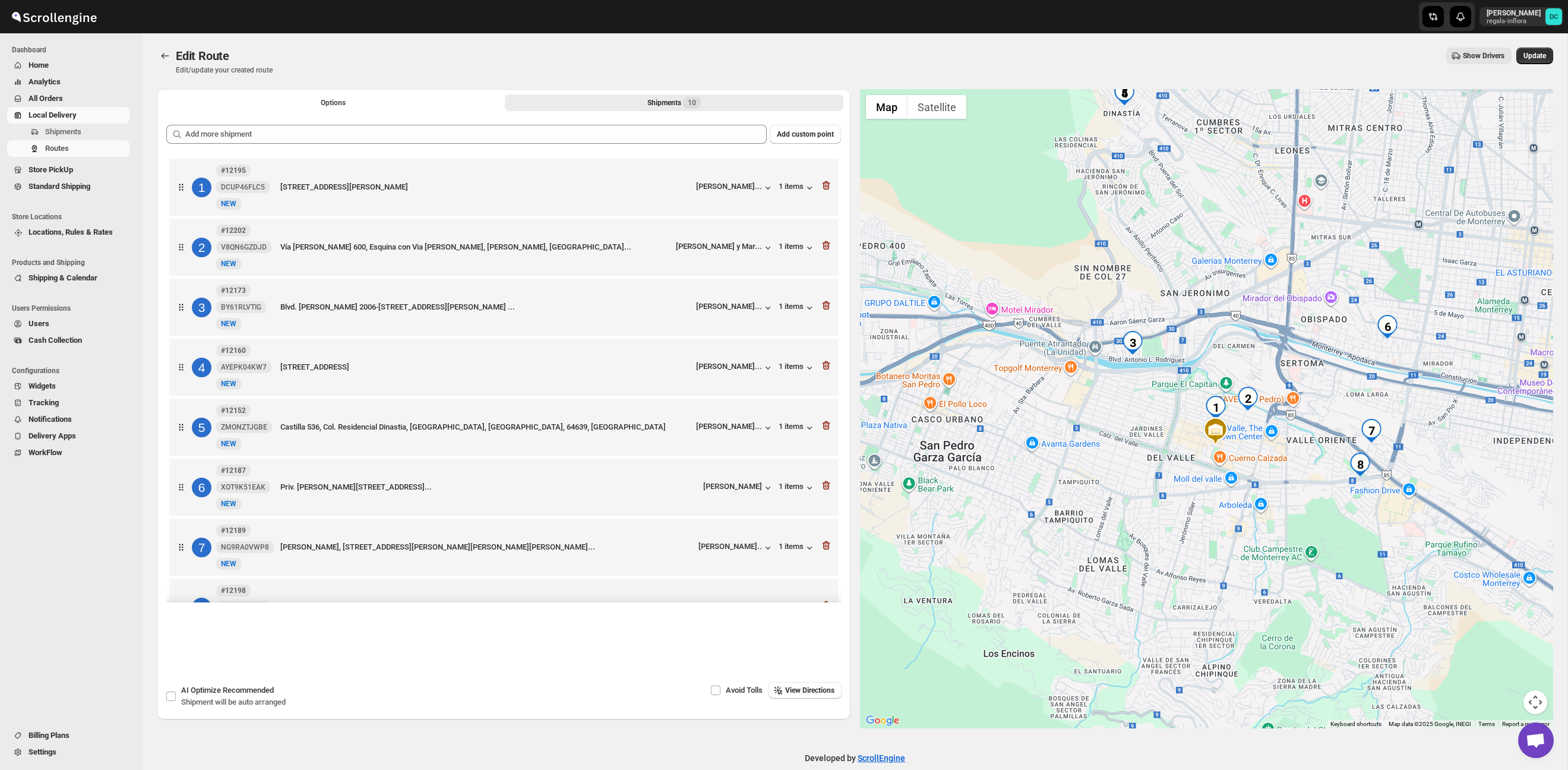
drag, startPoint x: 1248, startPoint y: 430, endPoint x: 1265, endPoint y: 396, distance: 38.0
click at [1265, 395] on div "To navigate, press the arrow keys." at bounding box center [1206, 408] width 694 height 639
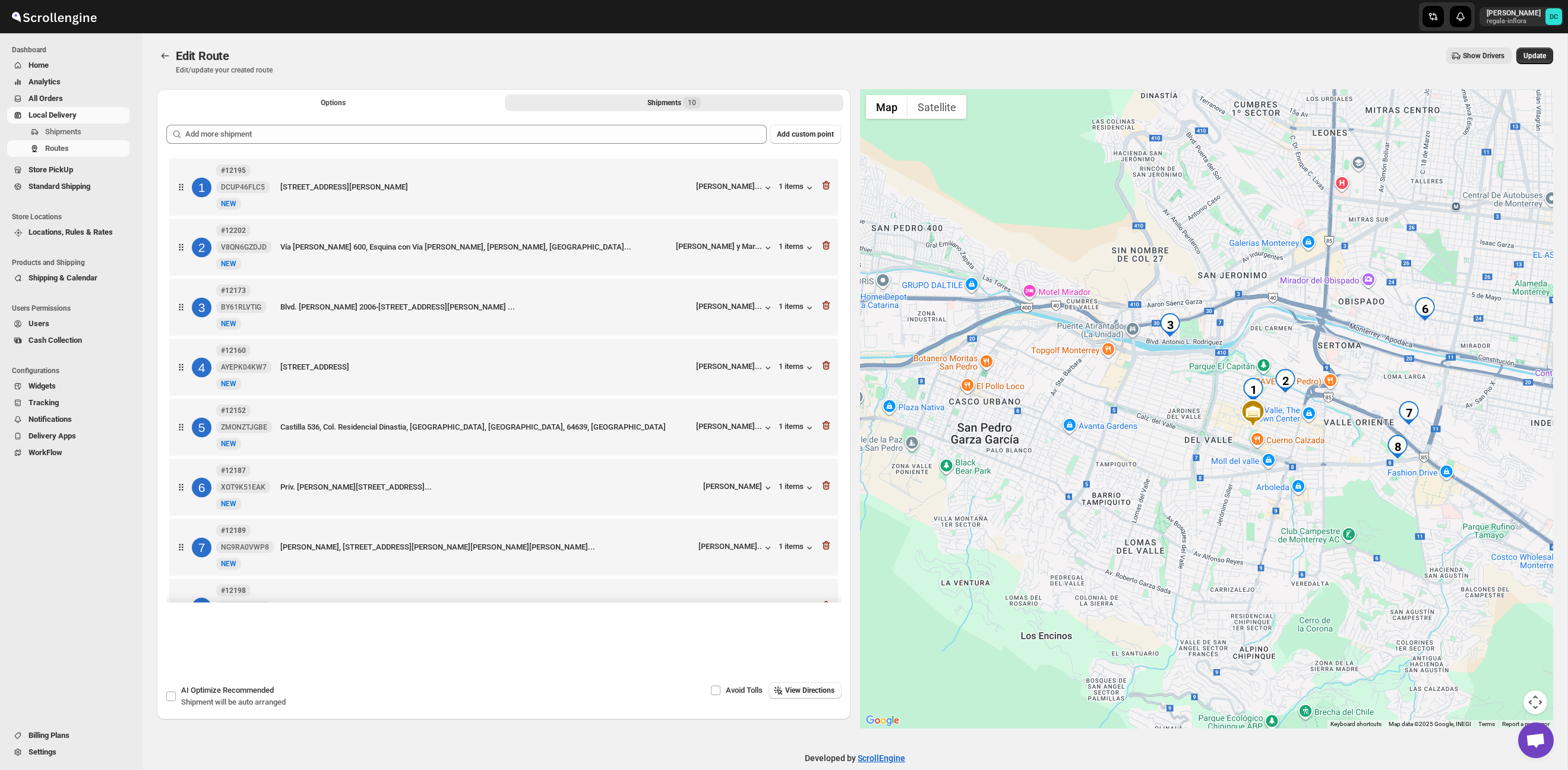
drag, startPoint x: 1249, startPoint y: 364, endPoint x: 1282, endPoint y: 343, distance: 39.1
click at [1282, 343] on div at bounding box center [1206, 408] width 694 height 639
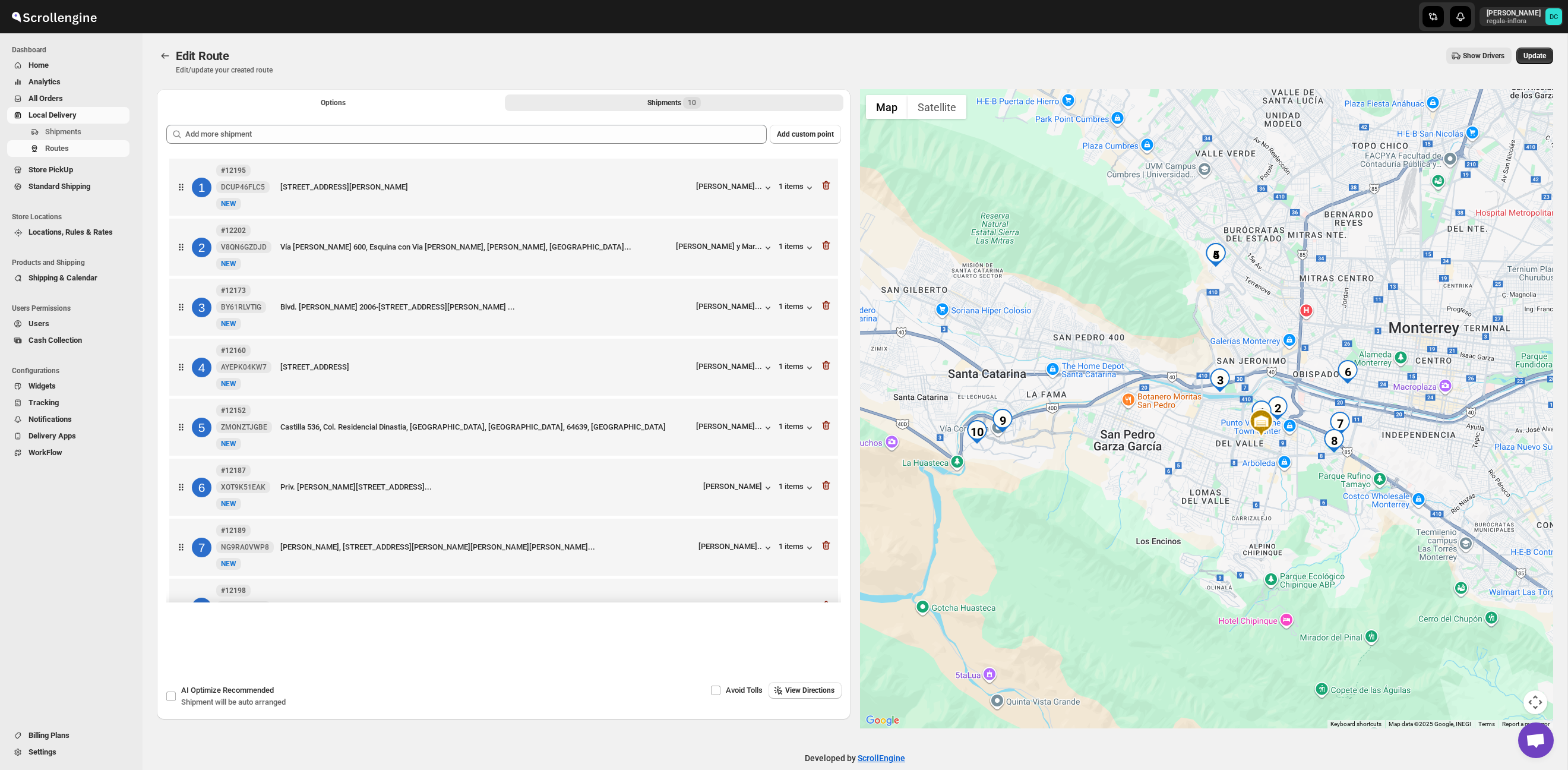
drag, startPoint x: 1260, startPoint y: 307, endPoint x: 1246, endPoint y: 309, distance: 14.1
click at [1247, 309] on div at bounding box center [1206, 408] width 694 height 639
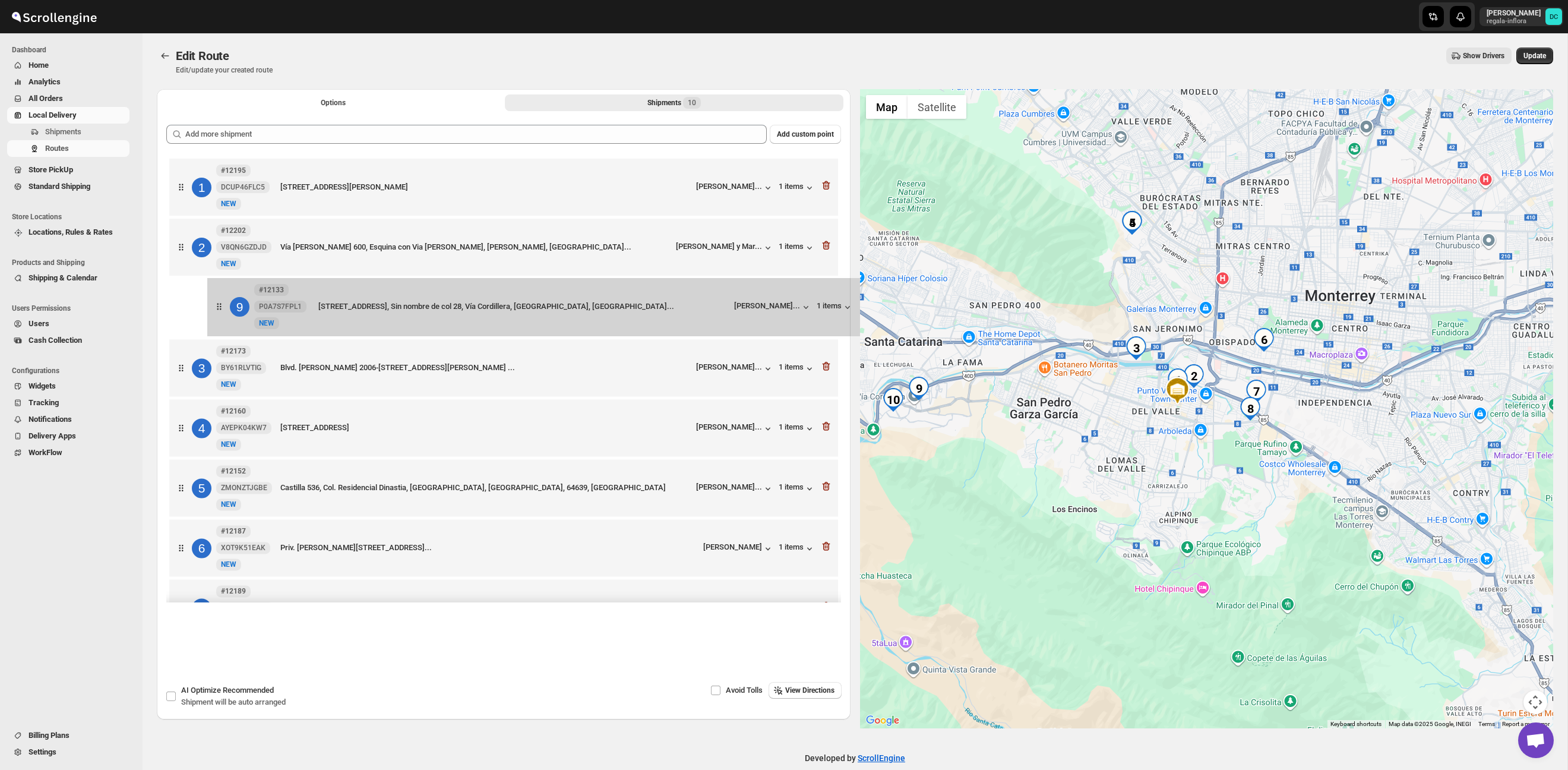
drag, startPoint x: 180, startPoint y: 512, endPoint x: 216, endPoint y: 313, distance: 202.2
click at [216, 313] on div "[STREET_ADDRESS][PERSON_NAME] [PERSON_NAME]... 1 items 2 #12202 V8QN6GZDJD New …" at bounding box center [504, 458] width 675 height 606
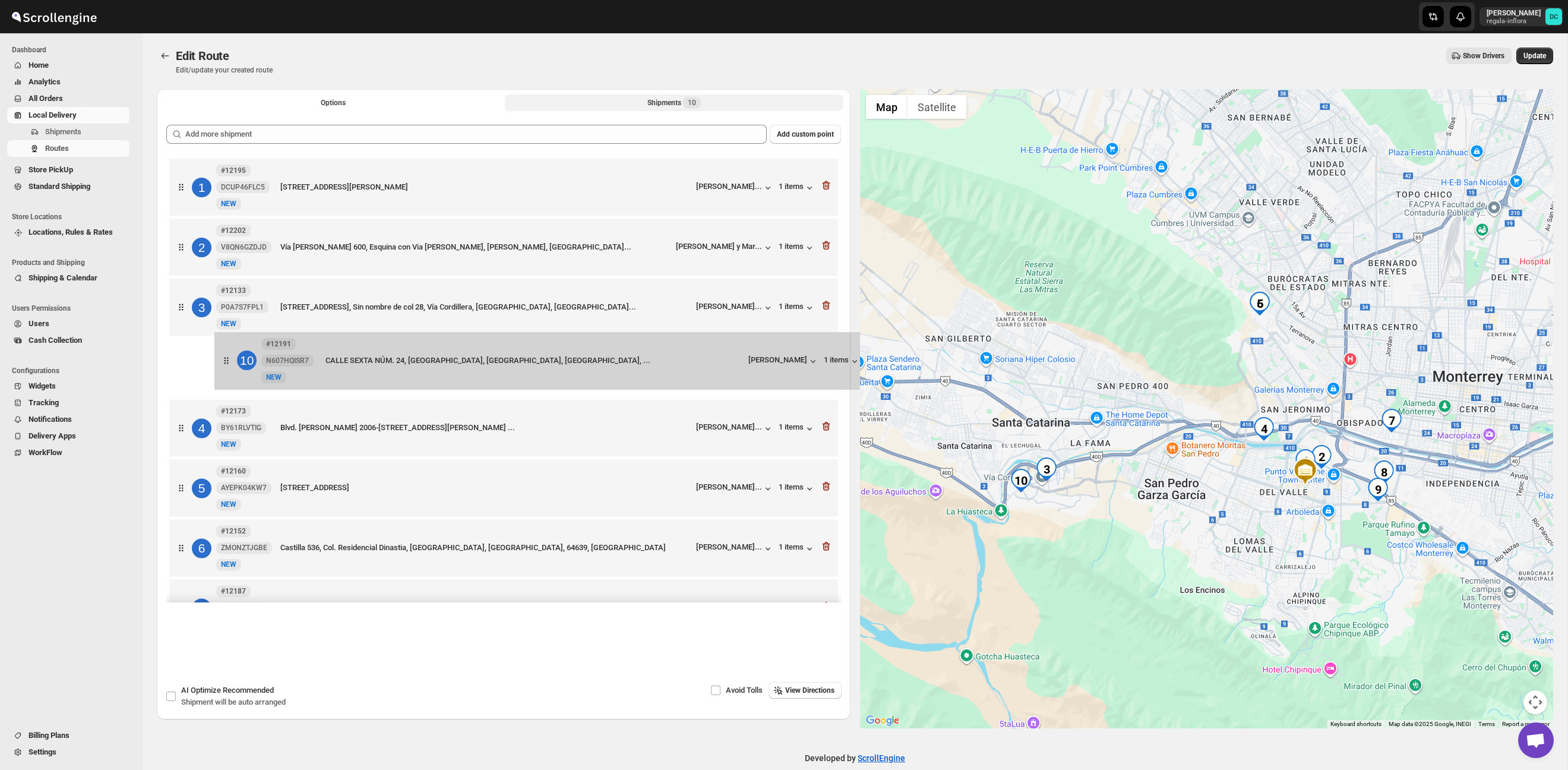
drag, startPoint x: 197, startPoint y: 516, endPoint x: 234, endPoint y: 352, distance: 168.1
click at [232, 352] on div "[STREET_ADDRESS][PERSON_NAME] [PERSON_NAME]... 1 items 2 #12202 V8QN6GZDJD New …" at bounding box center [504, 458] width 675 height 606
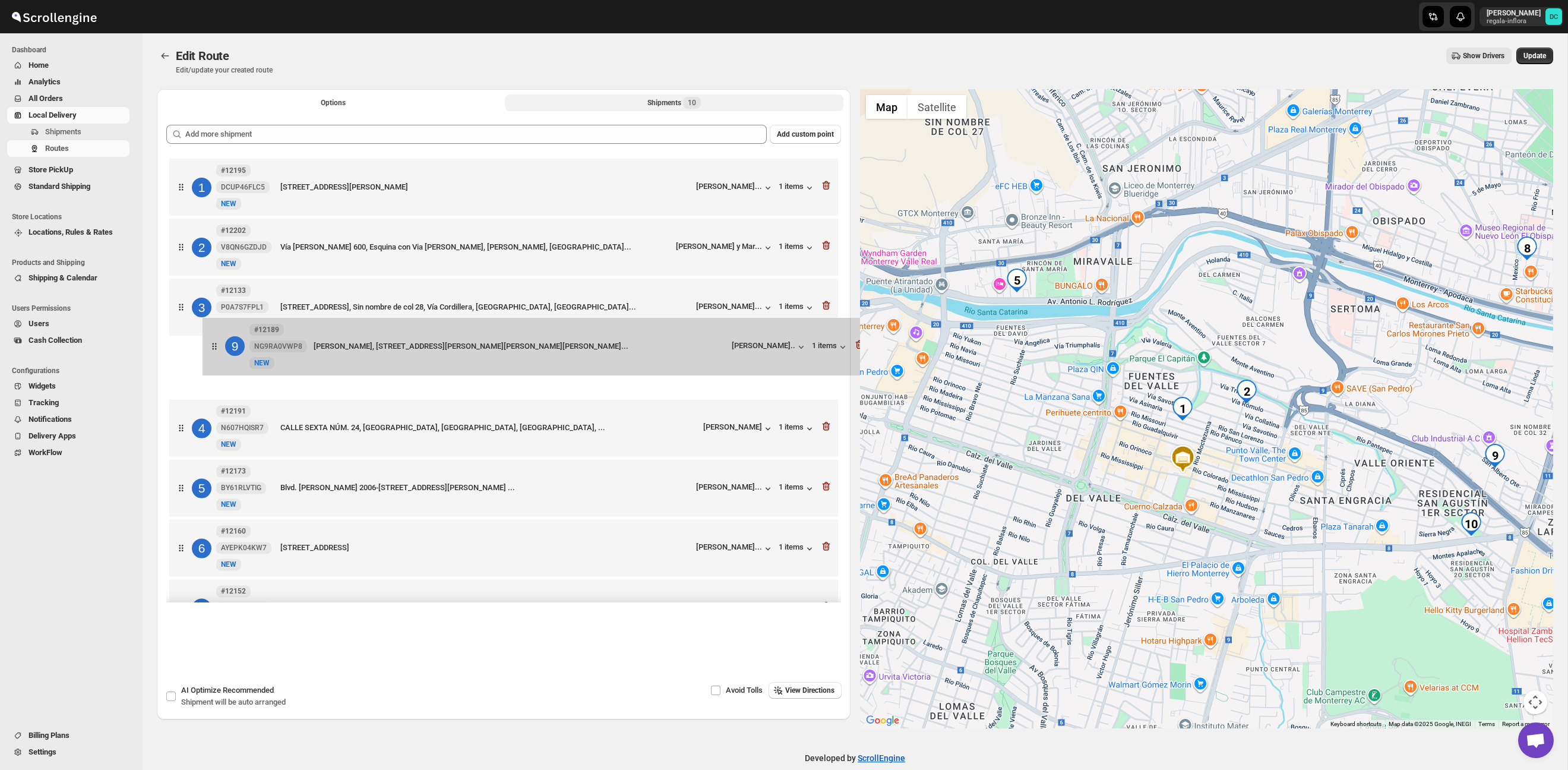
drag, startPoint x: 183, startPoint y: 518, endPoint x: 216, endPoint y: 351, distance: 170.2
click at [213, 348] on div "[STREET_ADDRESS][PERSON_NAME] [PERSON_NAME]... 1 items 2 #12202 V8QN6GZDJD New …" at bounding box center [504, 458] width 675 height 606
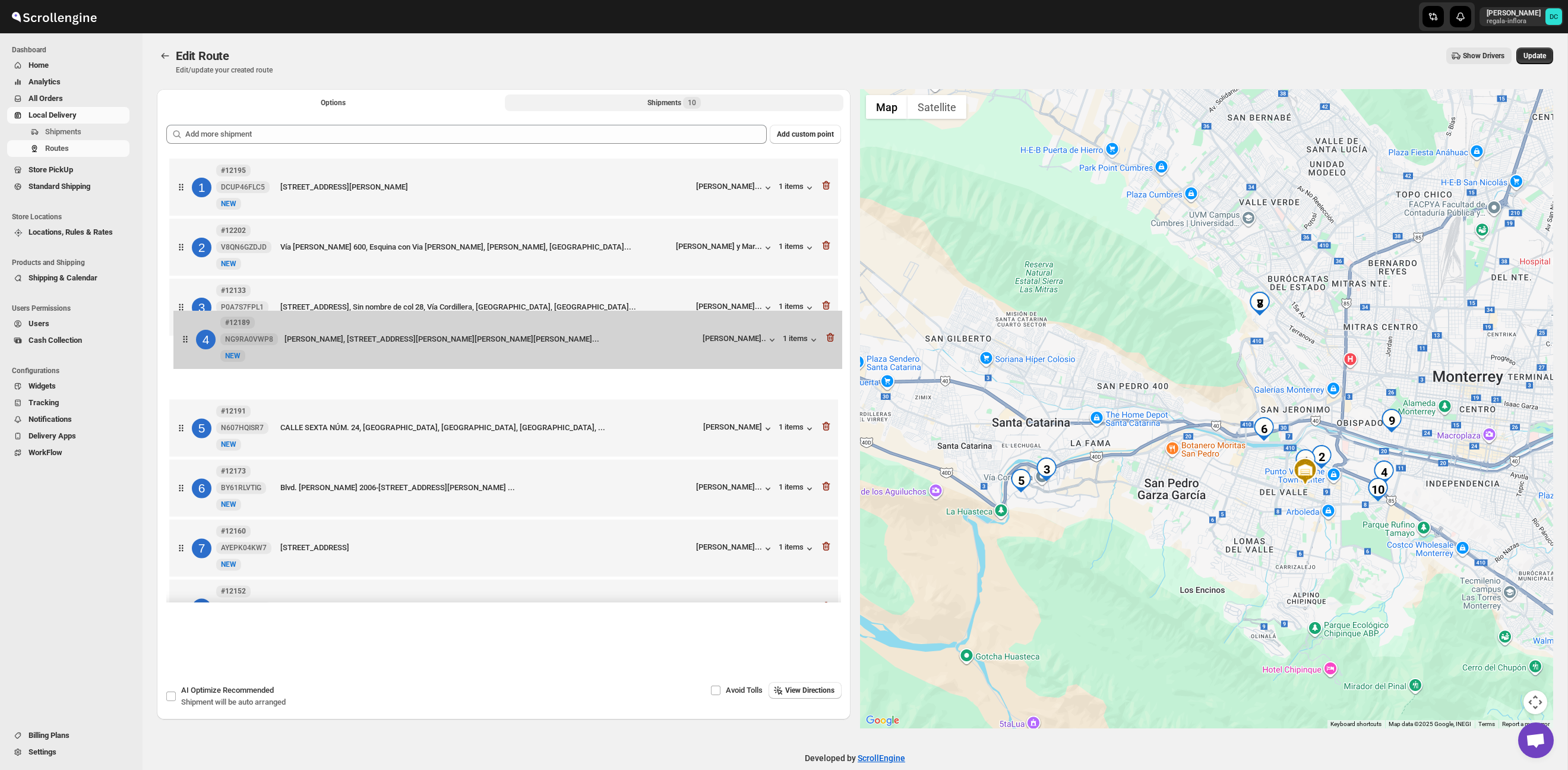
drag, startPoint x: 184, startPoint y: 369, endPoint x: 185, endPoint y: 314, distance: 55.0
click at [185, 313] on div "[STREET_ADDRESS][PERSON_NAME] [PERSON_NAME]... 1 items 2 #12202 V8QN6GZDJD New …" at bounding box center [504, 458] width 675 height 606
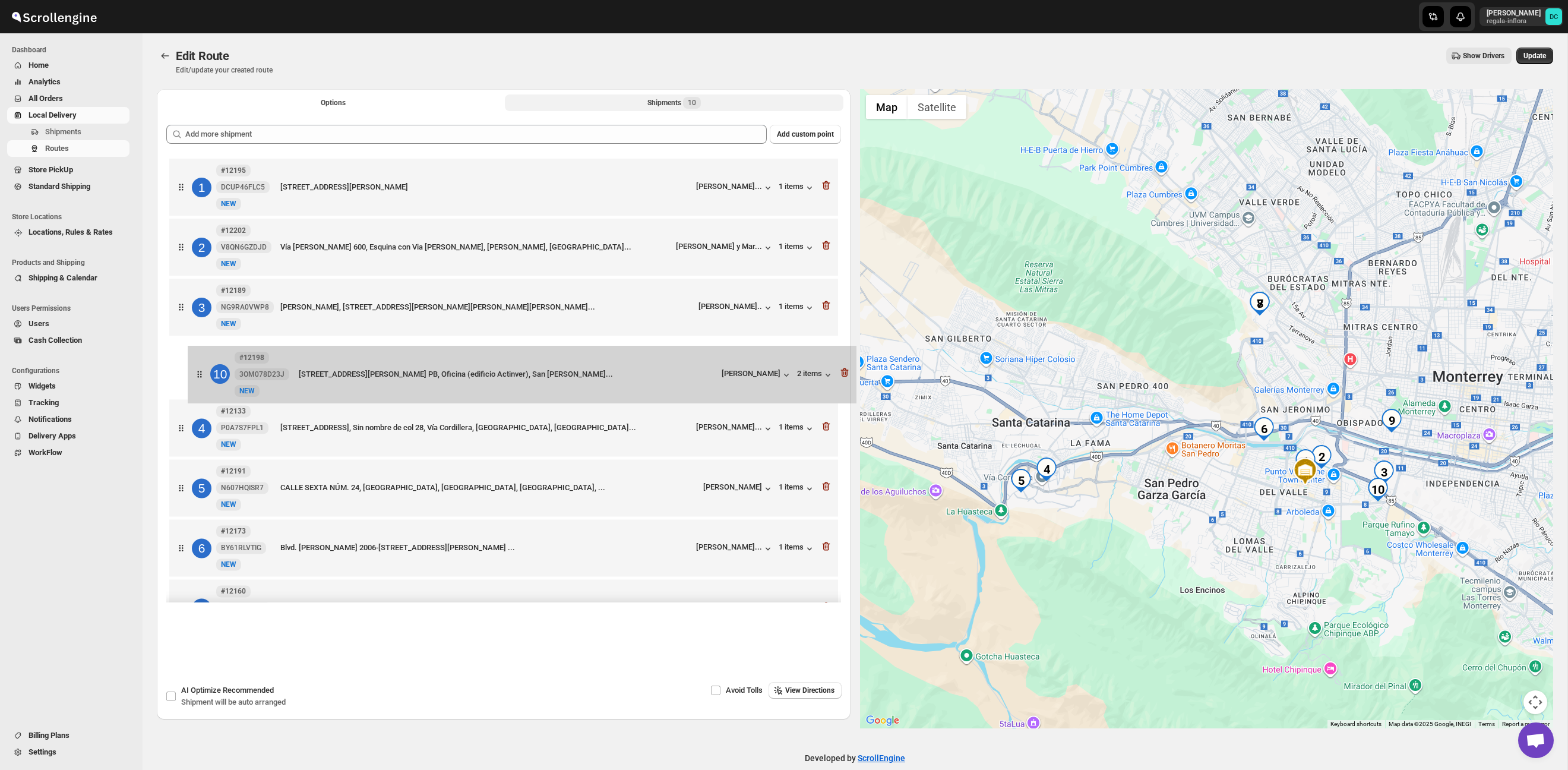
drag, startPoint x: 185, startPoint y: 560, endPoint x: 204, endPoint y: 362, distance: 198.9
click at [203, 363] on div "[STREET_ADDRESS][PERSON_NAME] [PERSON_NAME]... 1 items 2 #12202 V8QN6GZDJD New …" at bounding box center [504, 458] width 675 height 606
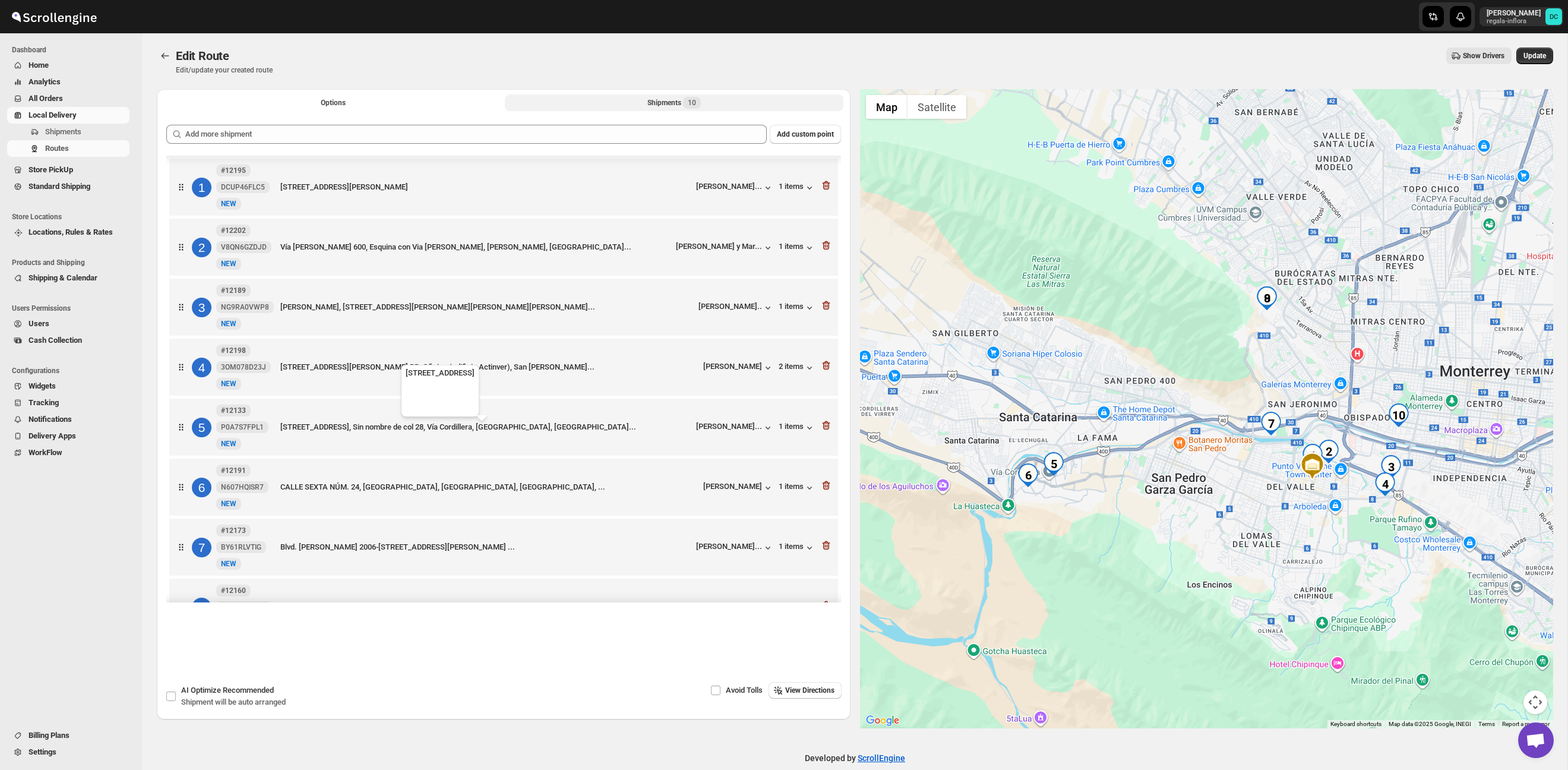
scroll to position [167, 0]
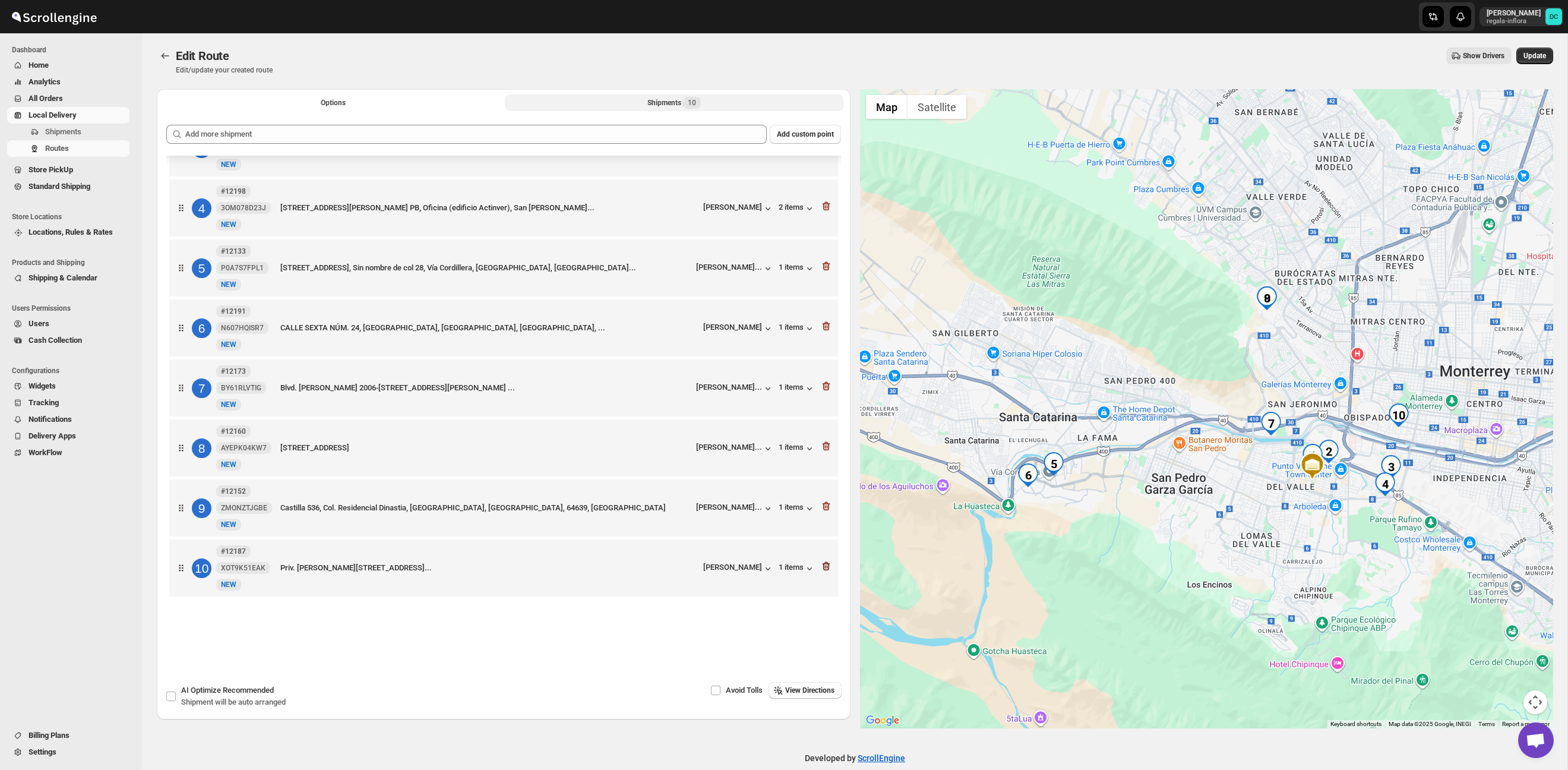
click at [827, 568] on icon "button" at bounding box center [826, 566] width 12 height 12
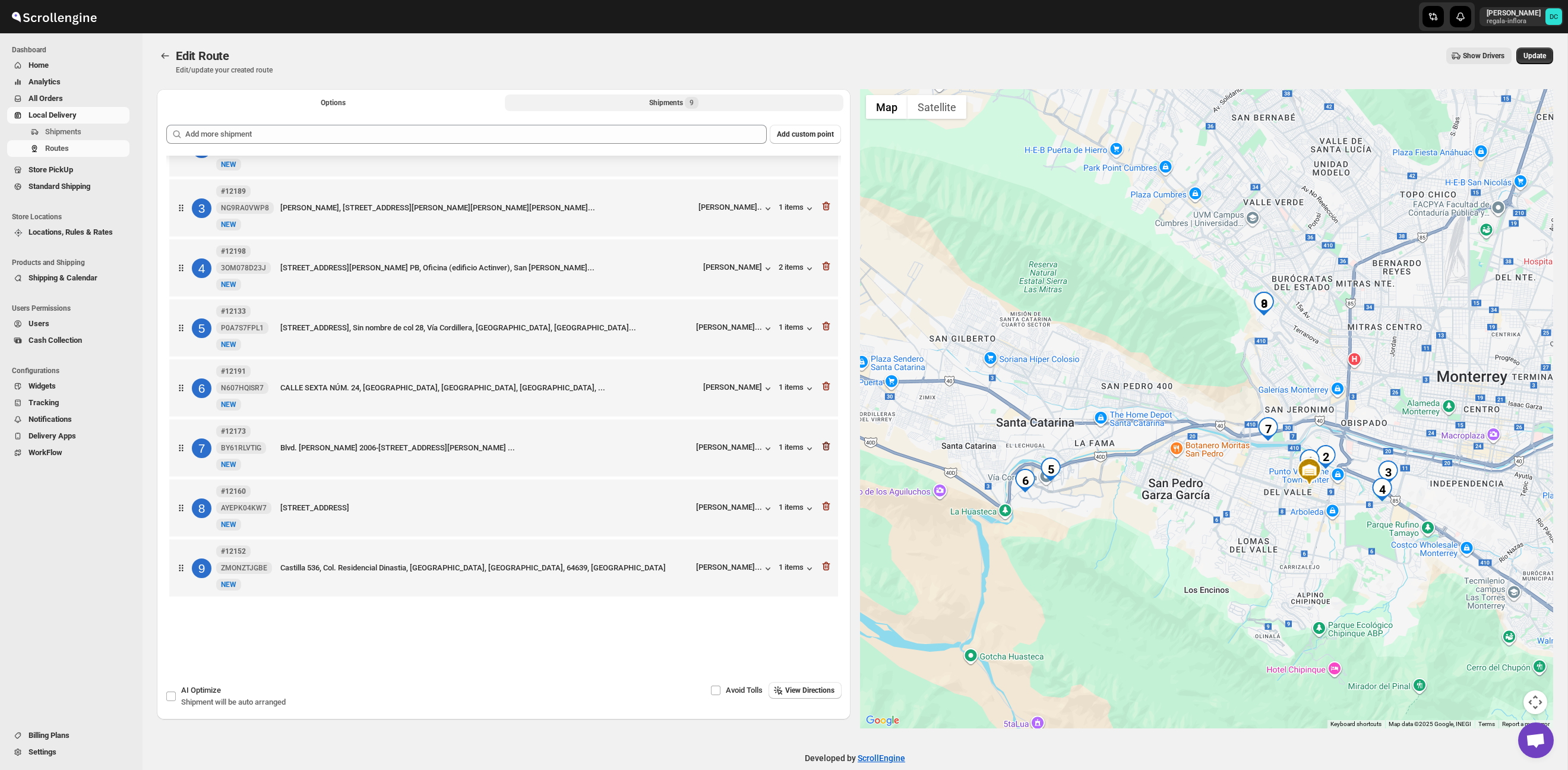
click at [826, 445] on icon "button" at bounding box center [826, 446] width 12 height 12
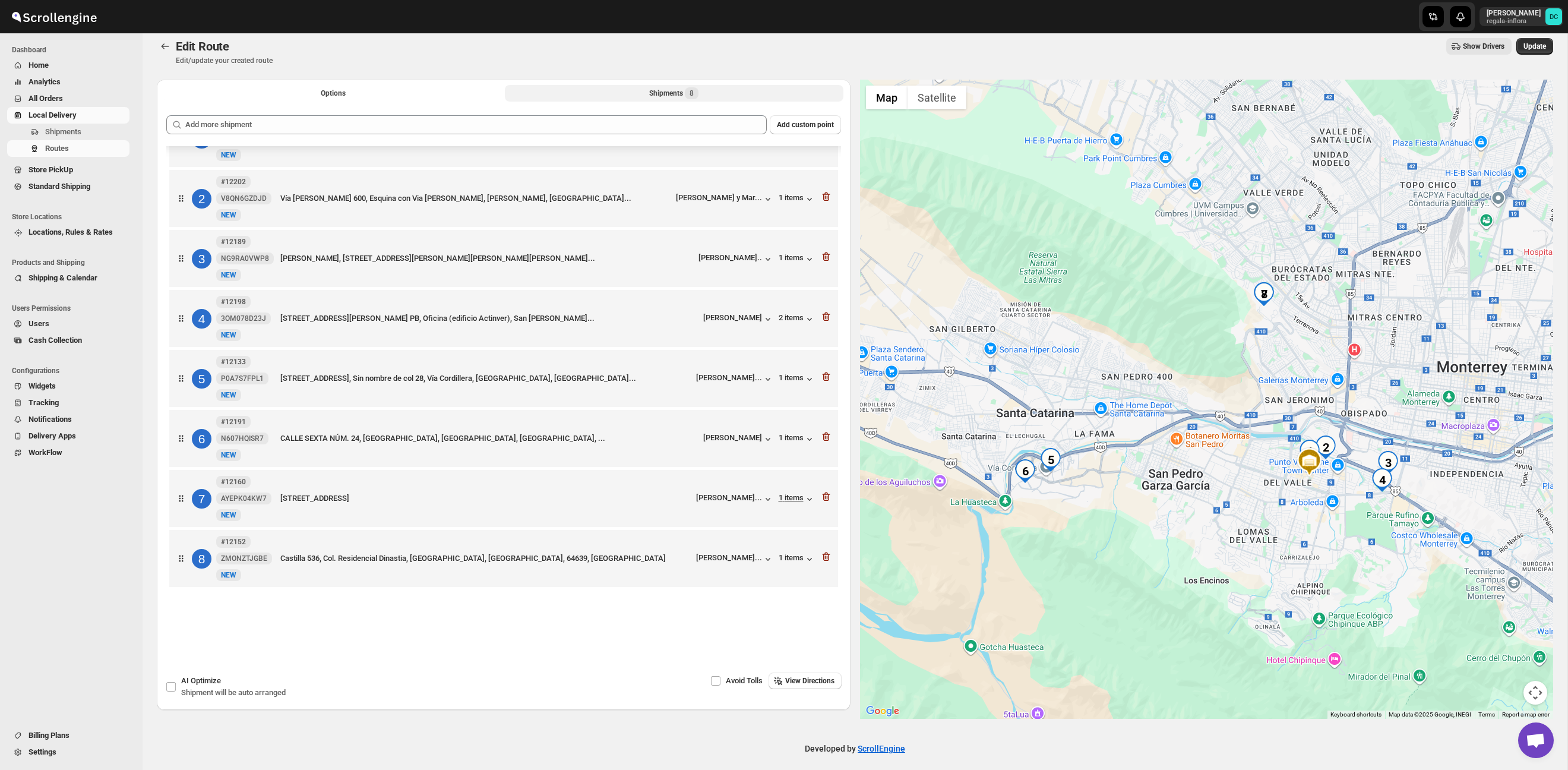
scroll to position [10, 0]
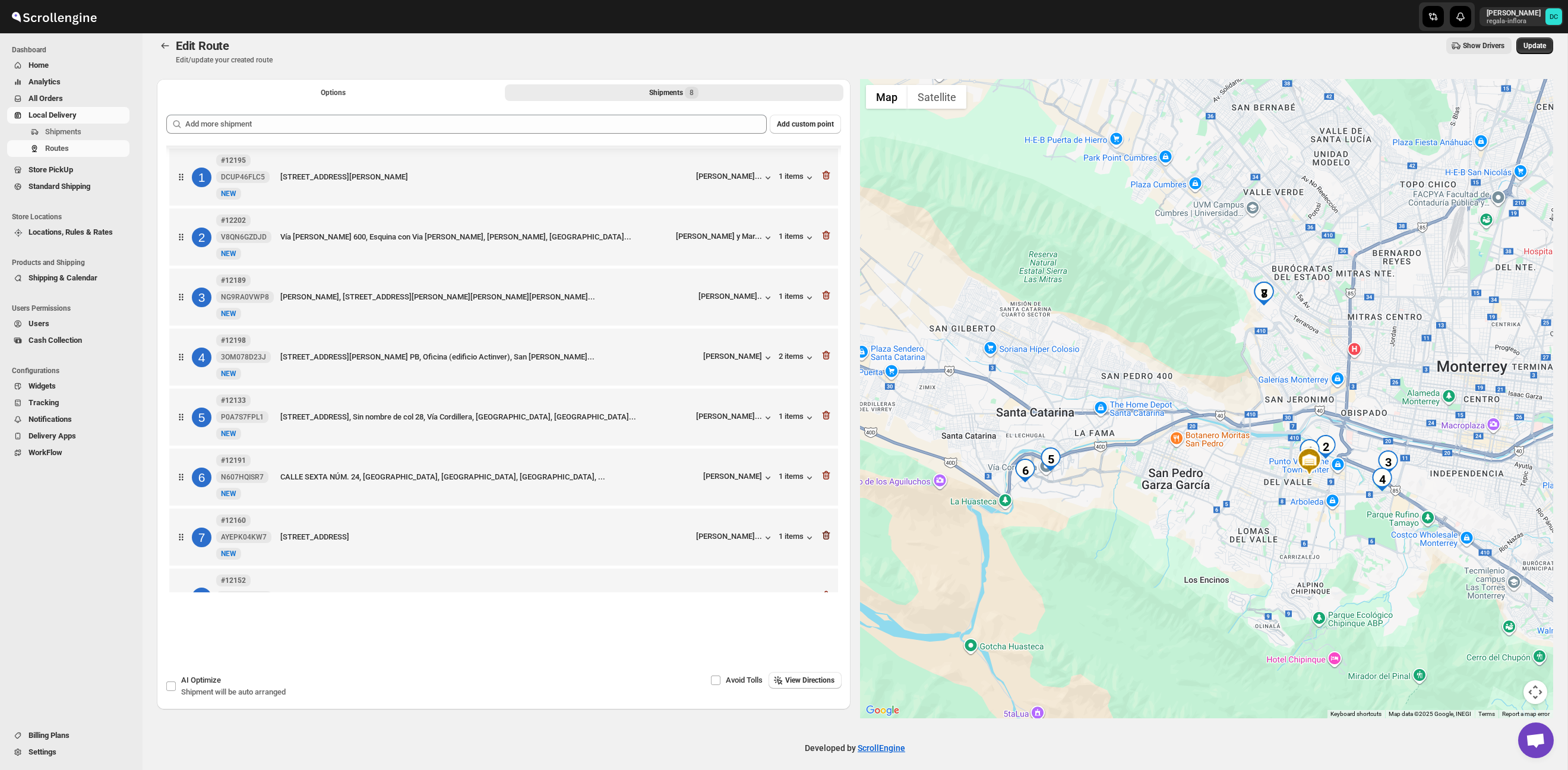
scroll to position [46, 0]
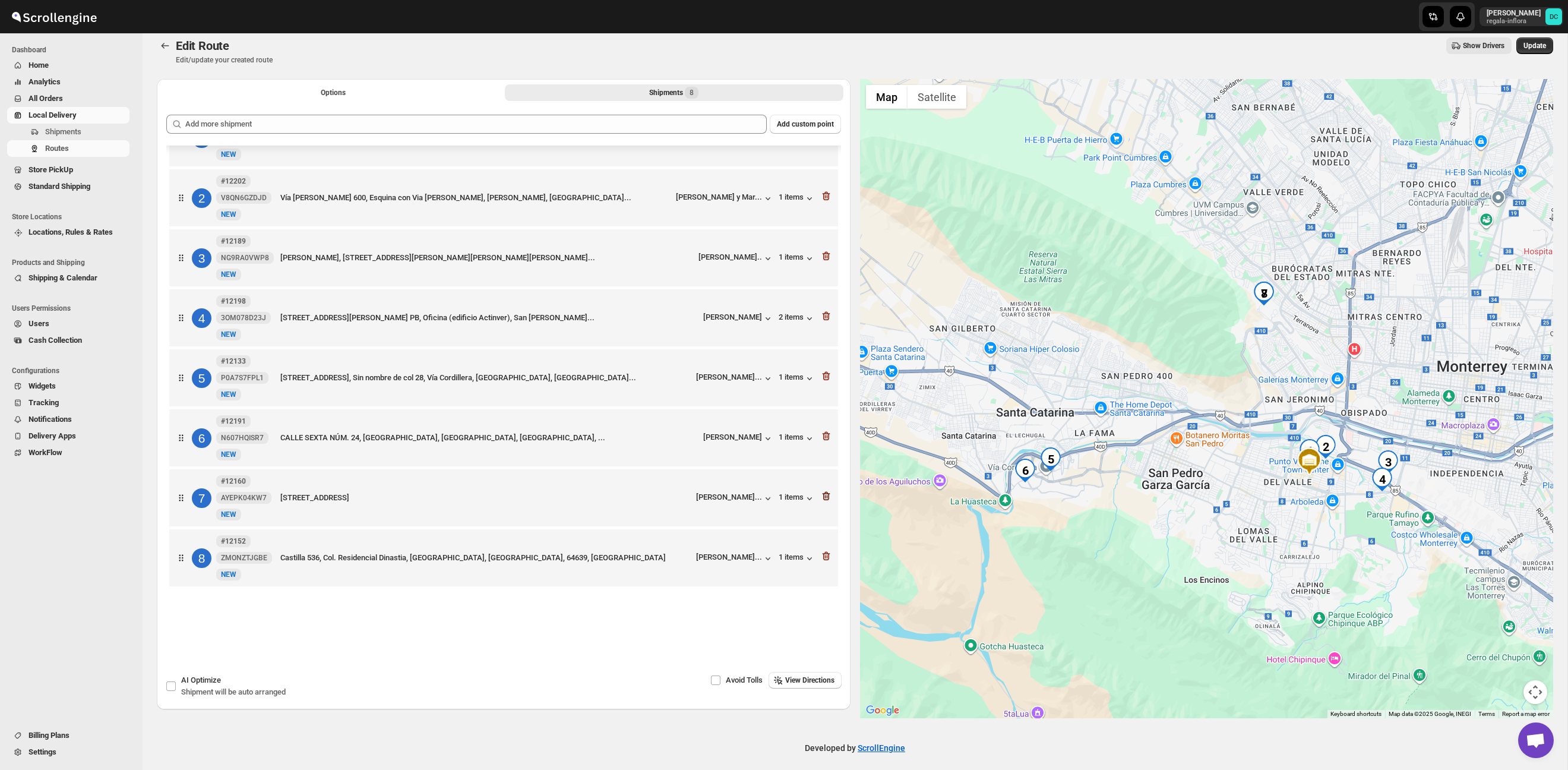
click at [822, 494] on icon "button" at bounding box center [826, 496] width 12 height 12
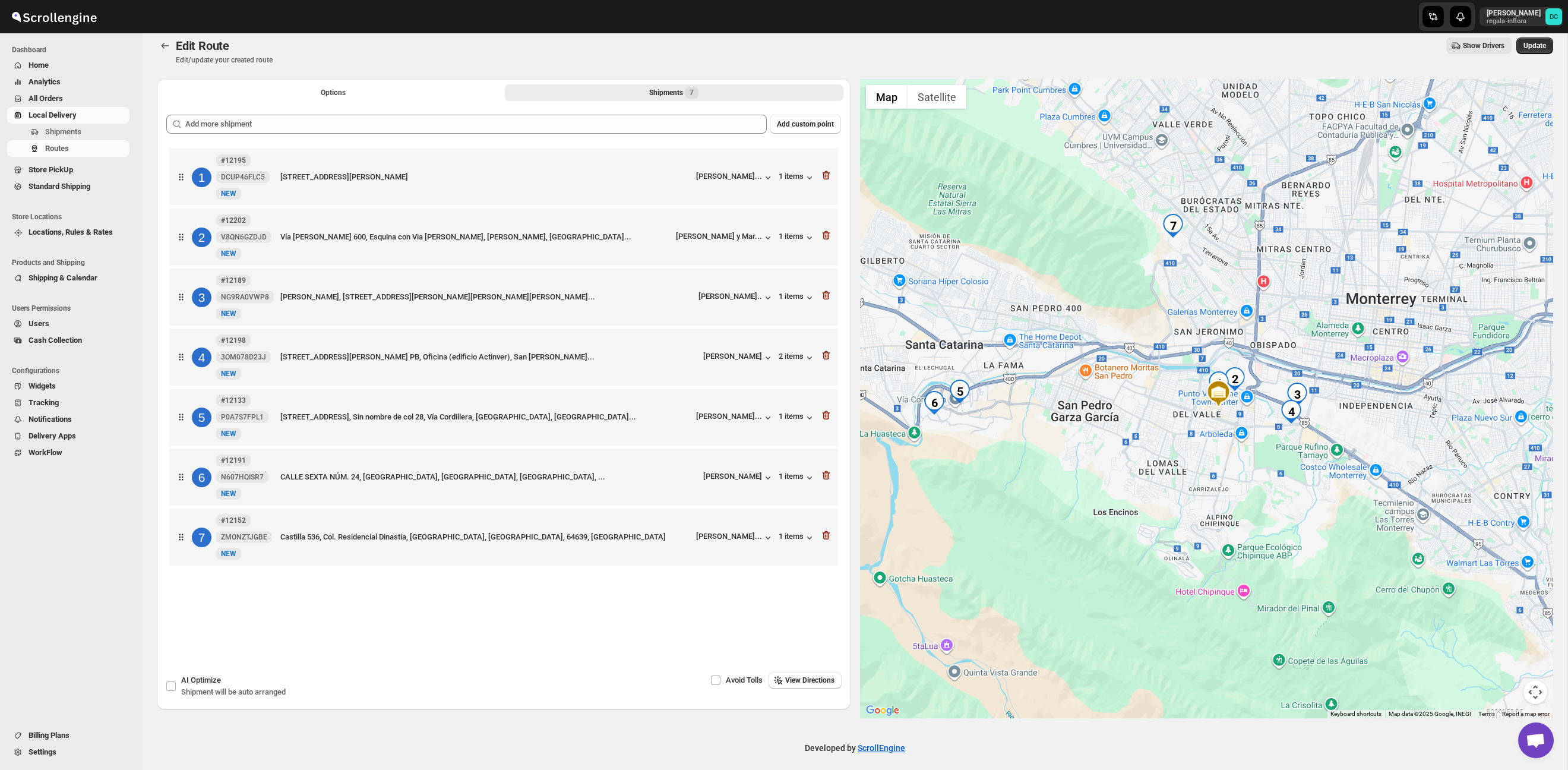
scroll to position [0, 0]
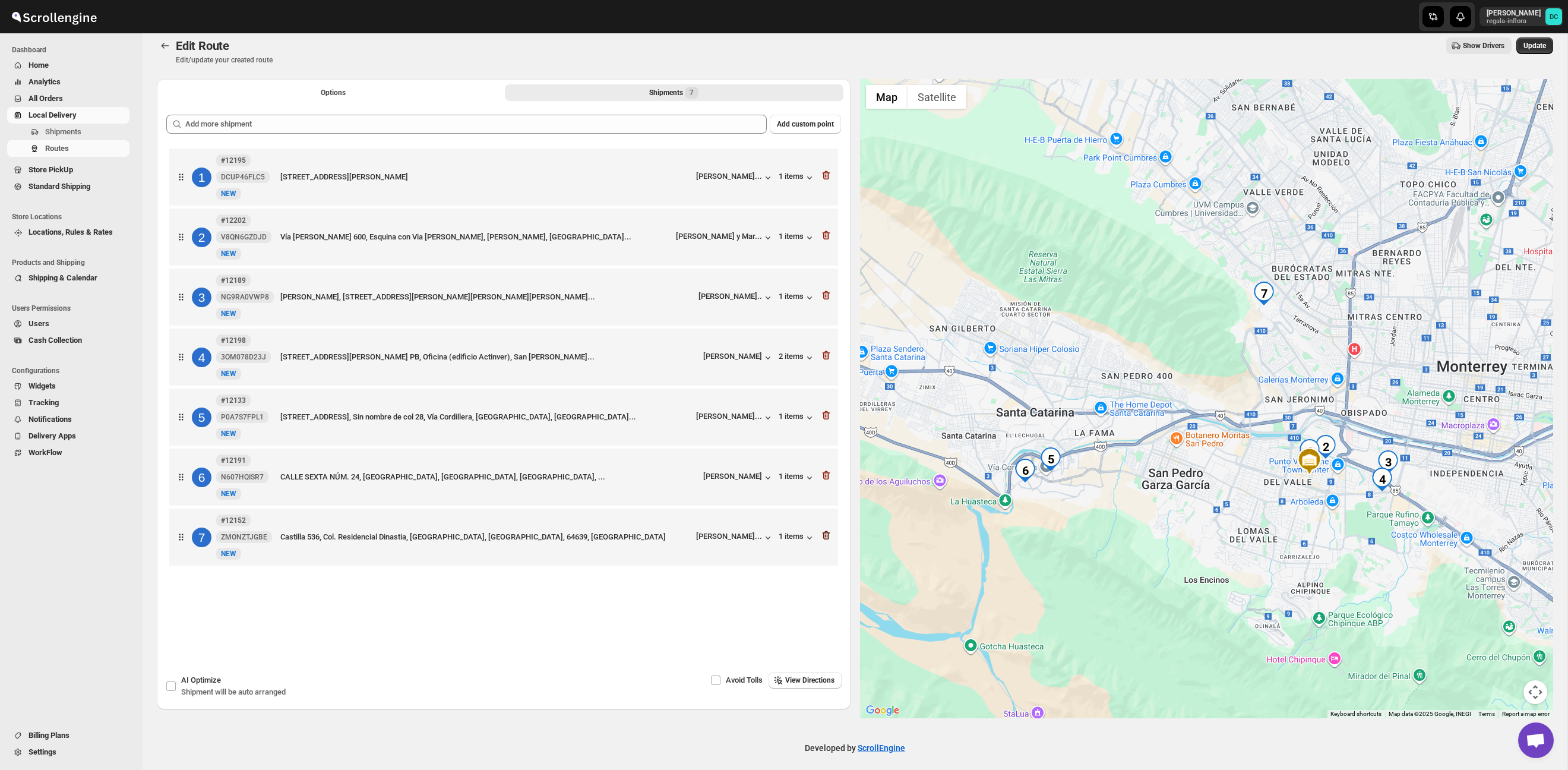
click at [825, 538] on icon "button" at bounding box center [824, 536] width 1 height 3
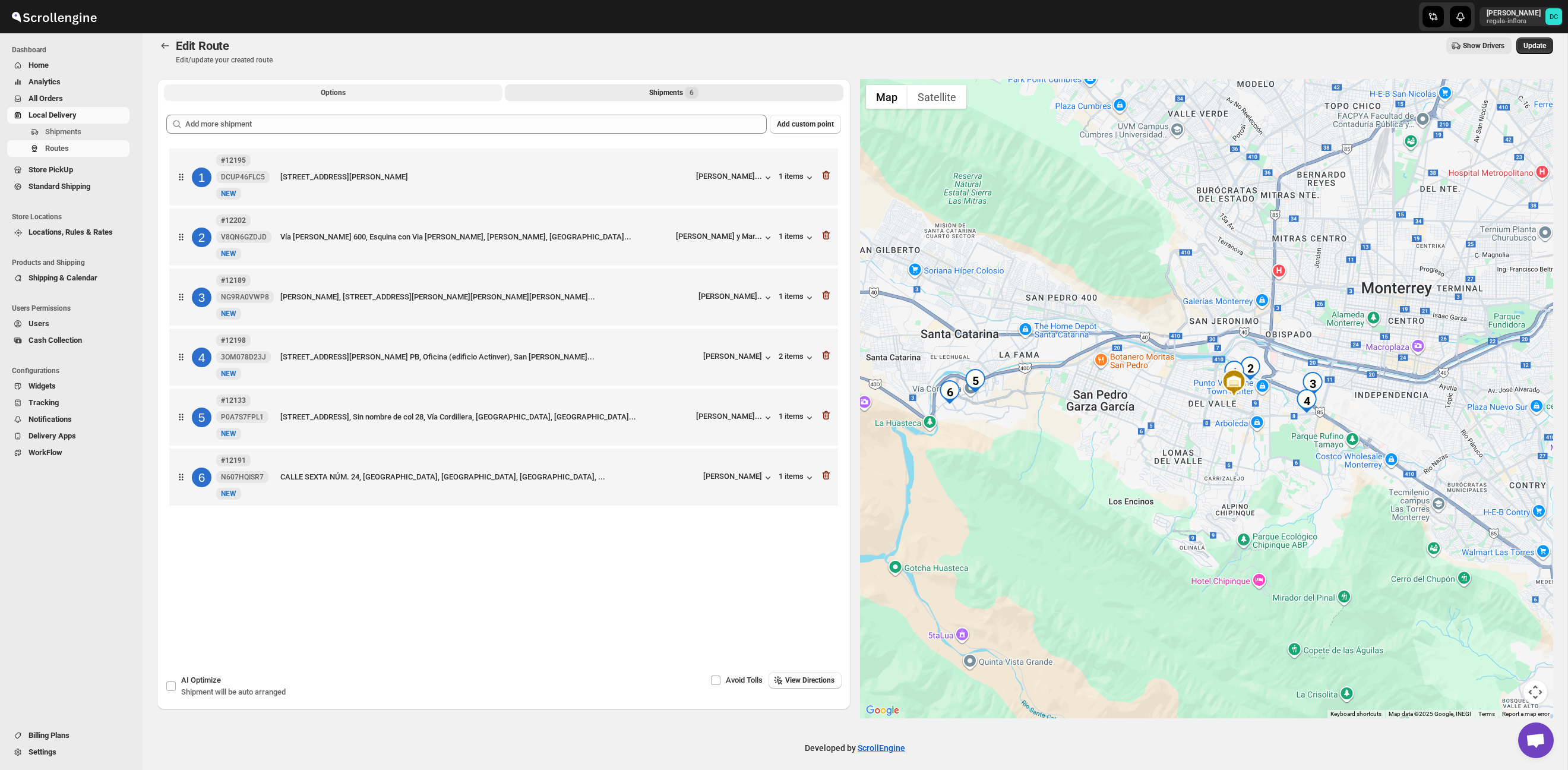
click at [396, 86] on button "Options" at bounding box center [333, 93] width 338 height 17
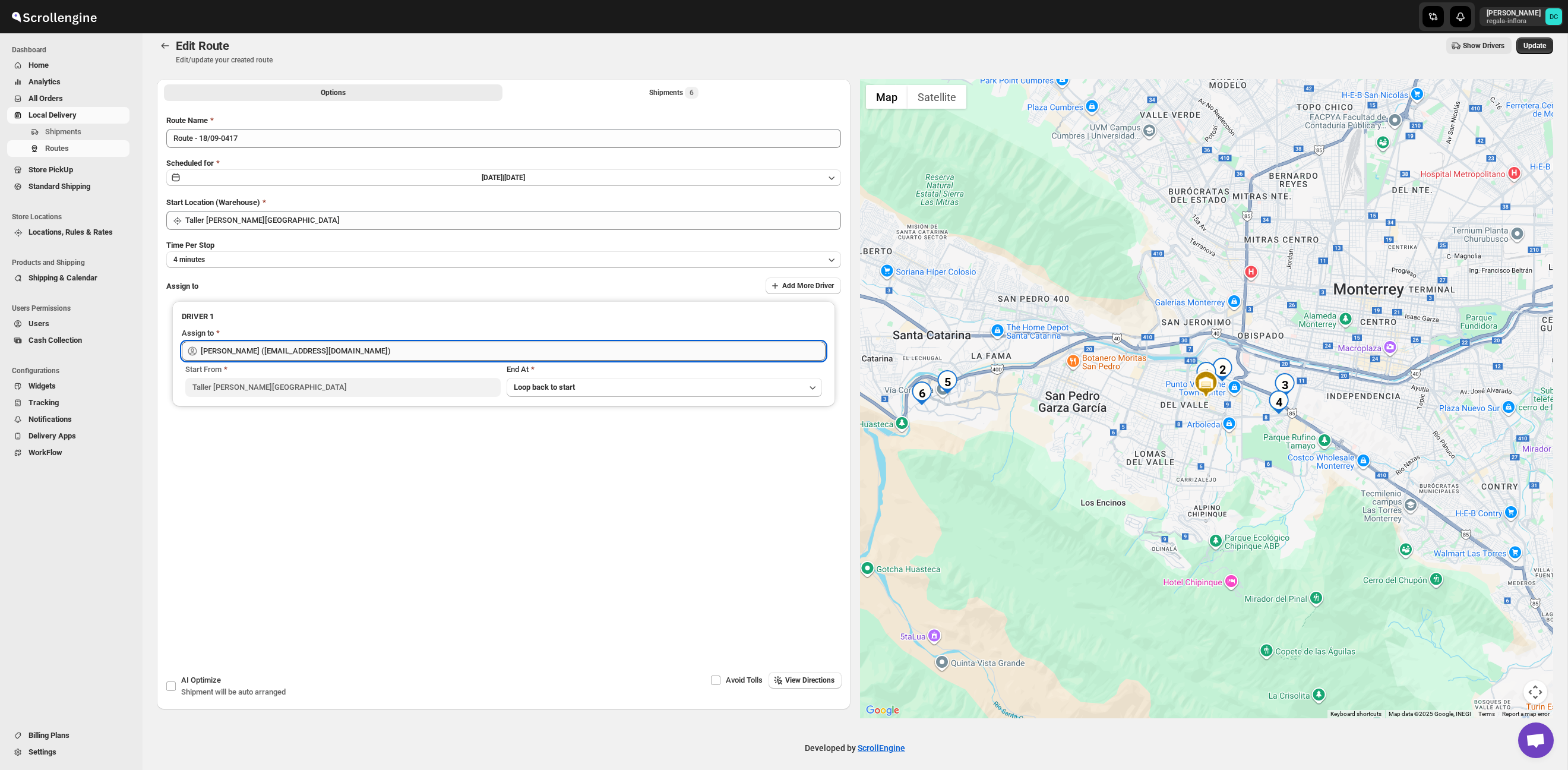
click at [407, 357] on input "[PERSON_NAME] ([EMAIL_ADDRESS][DOMAIN_NAME])" at bounding box center [512, 351] width 625 height 19
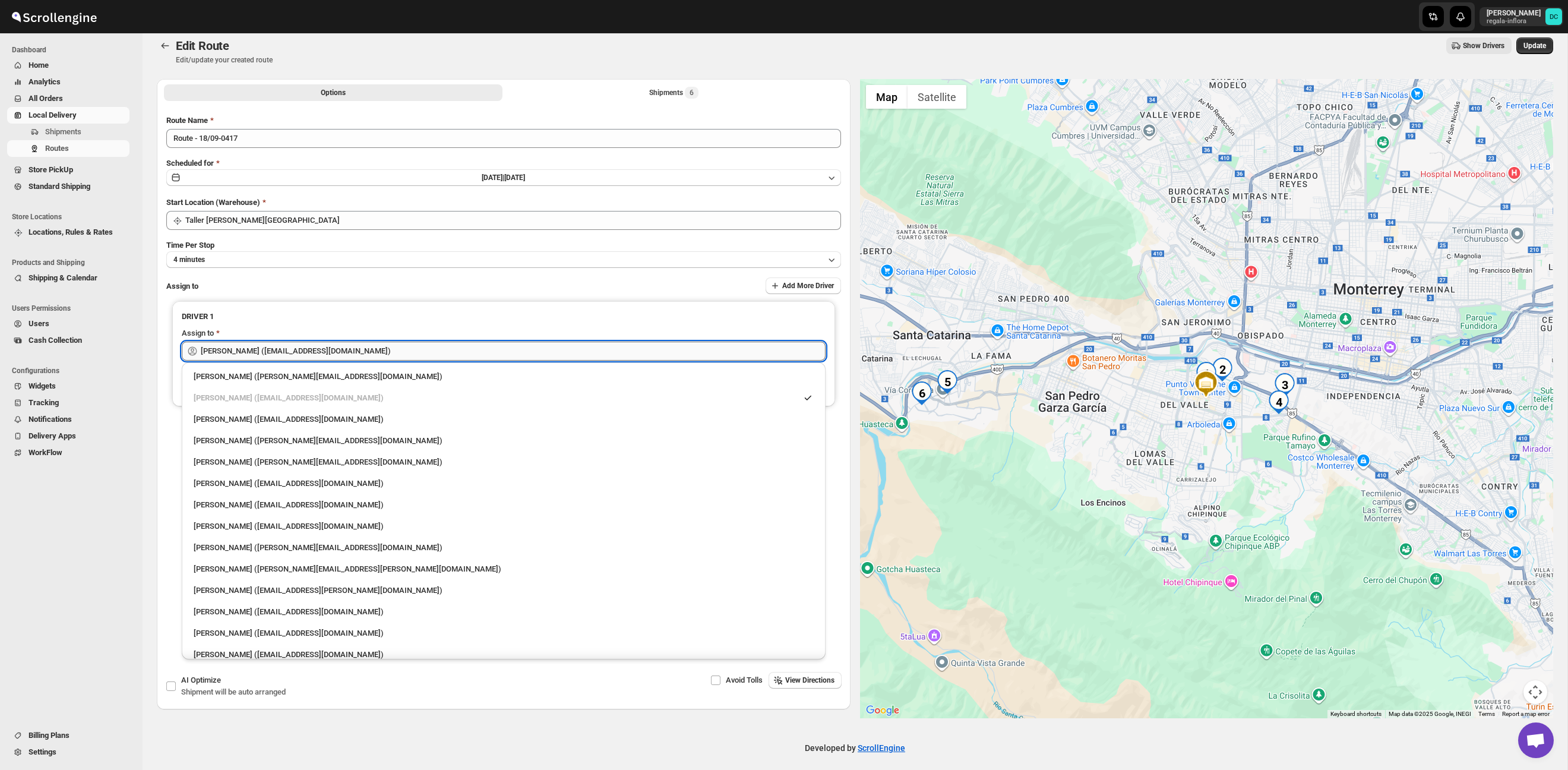
click at [407, 357] on input "[PERSON_NAME] ([EMAIL_ADDRESS][DOMAIN_NAME])" at bounding box center [512, 351] width 625 height 19
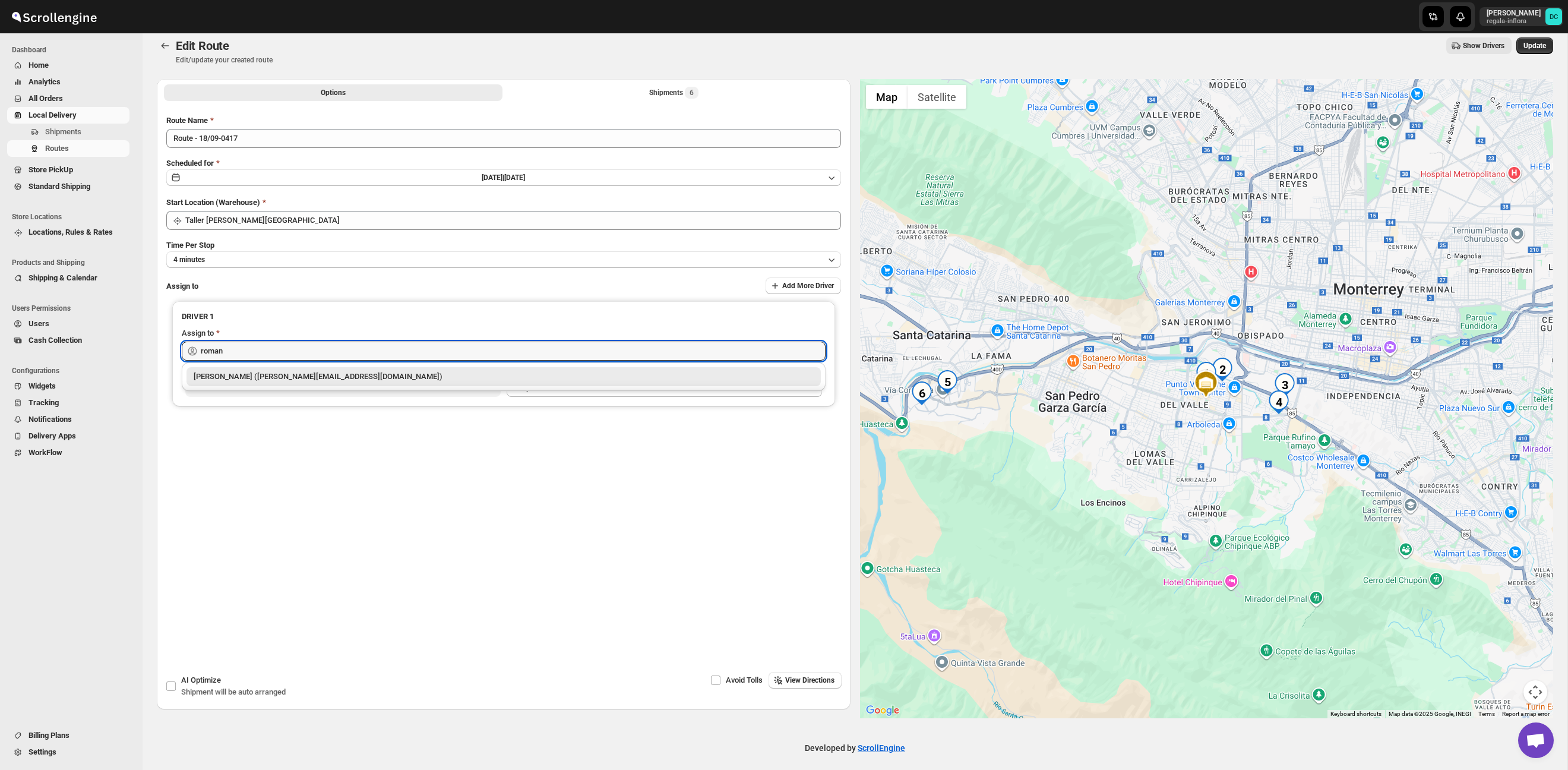
click at [412, 373] on div "Roman Garcia (roman.garcia93@icloud.com)" at bounding box center [503, 376] width 620 height 12
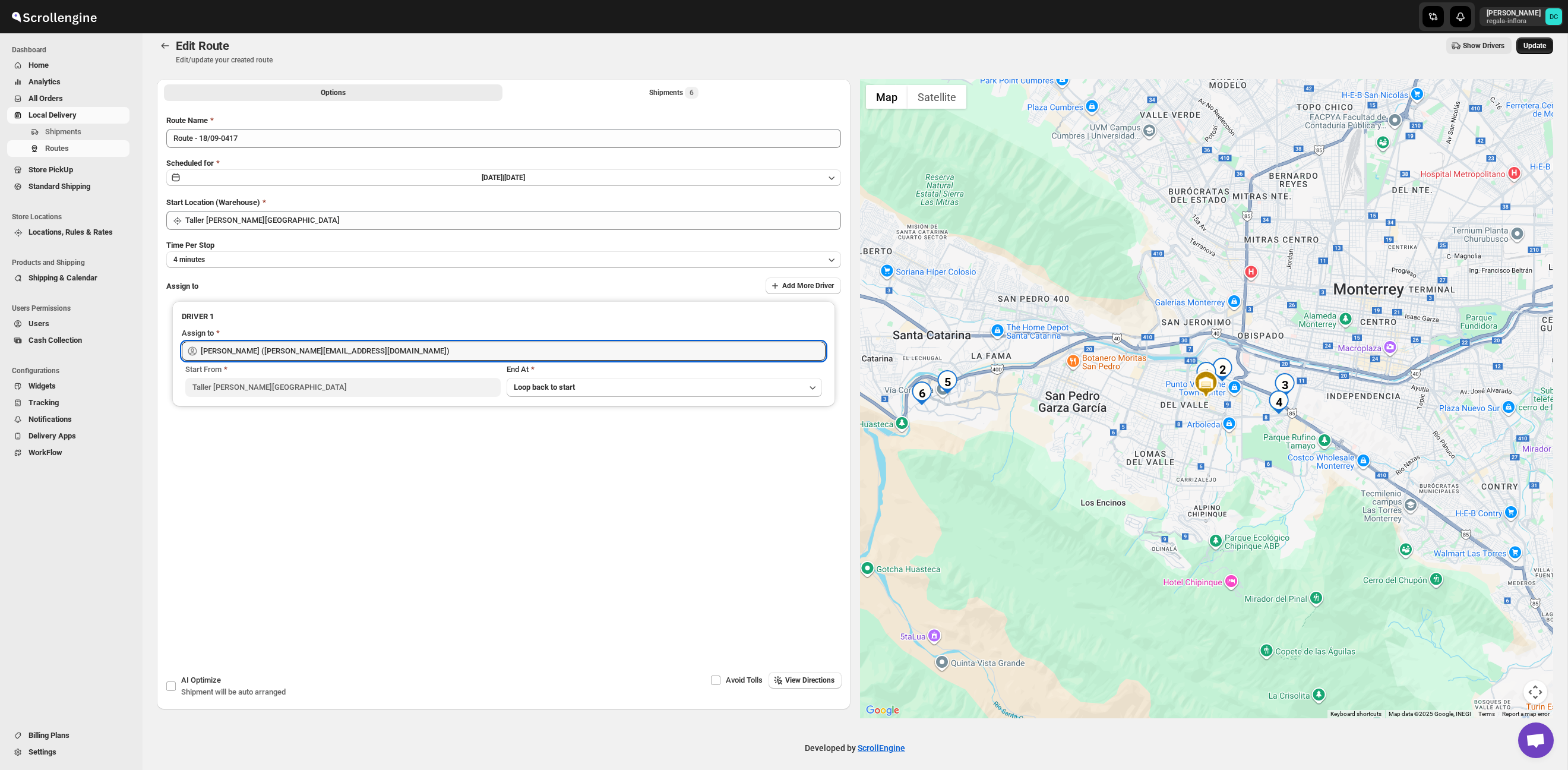
type input "Roman Garcia (roman.garcia93@icloud.com)"
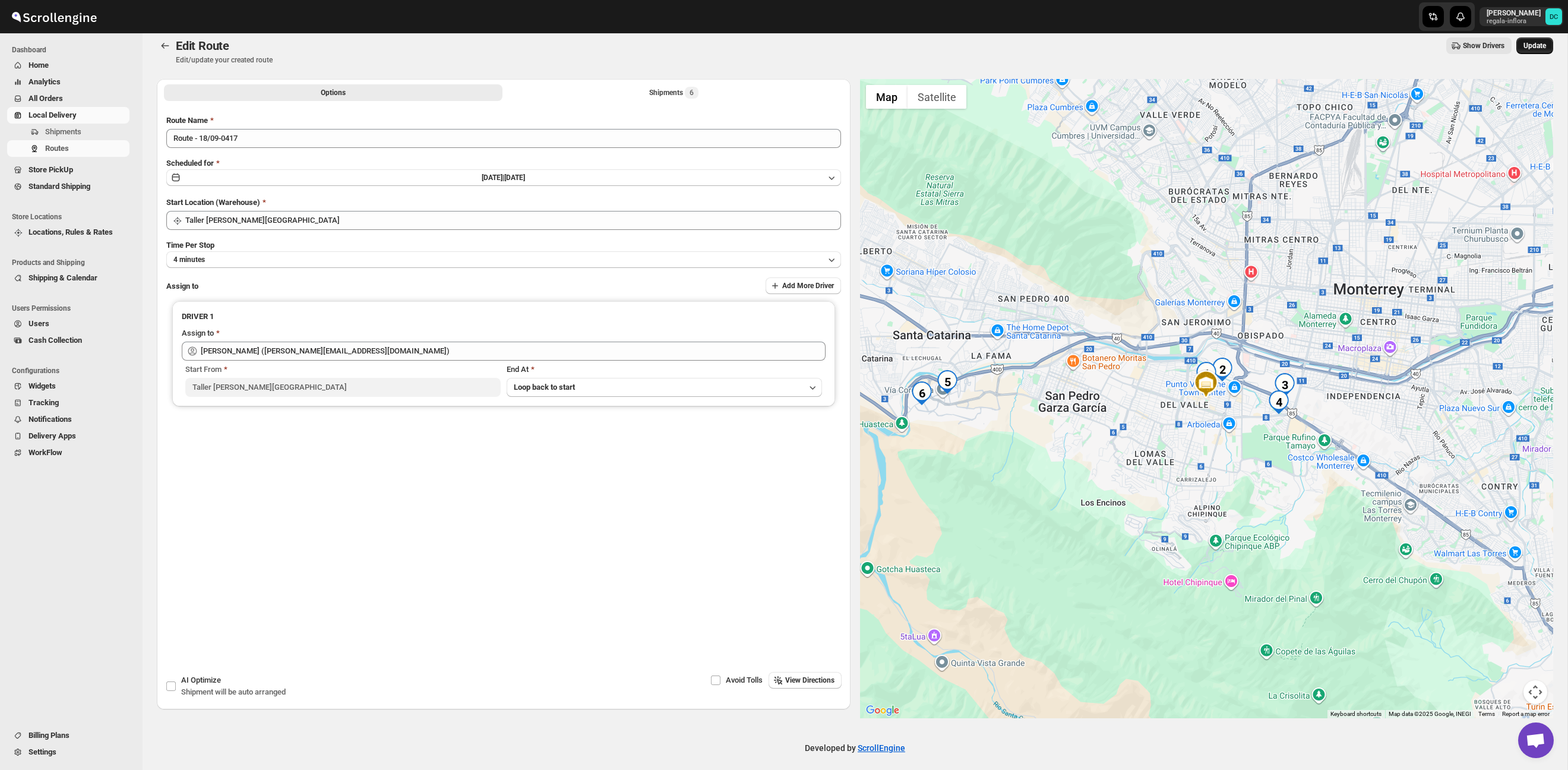
click at [1527, 43] on span "Update" at bounding box center [1534, 45] width 23 height 9
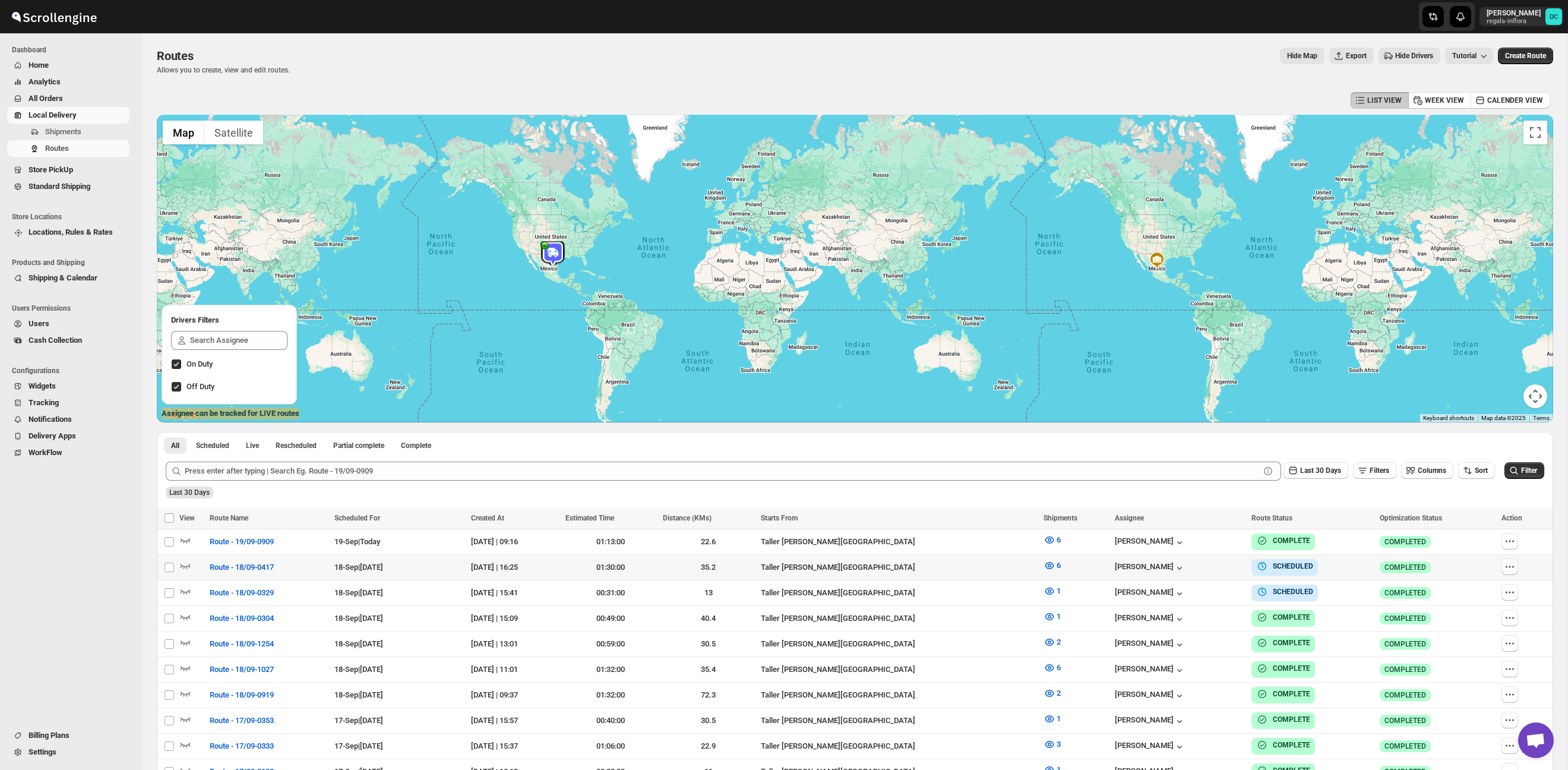
click at [1512, 565] on icon "button" at bounding box center [1510, 566] width 12 height 12
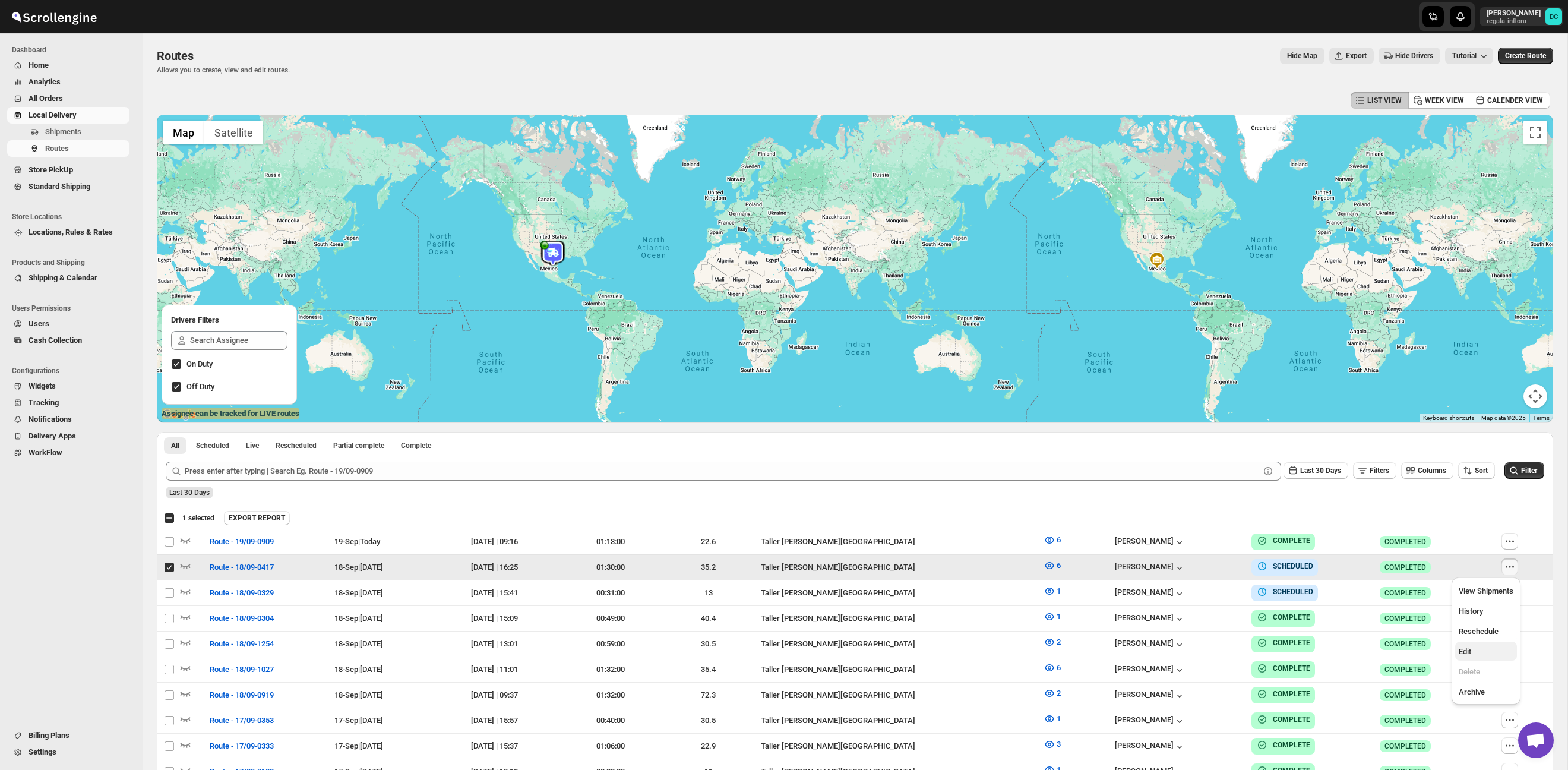
click at [1483, 646] on span "Edit" at bounding box center [1486, 652] width 55 height 12
checkbox input "false"
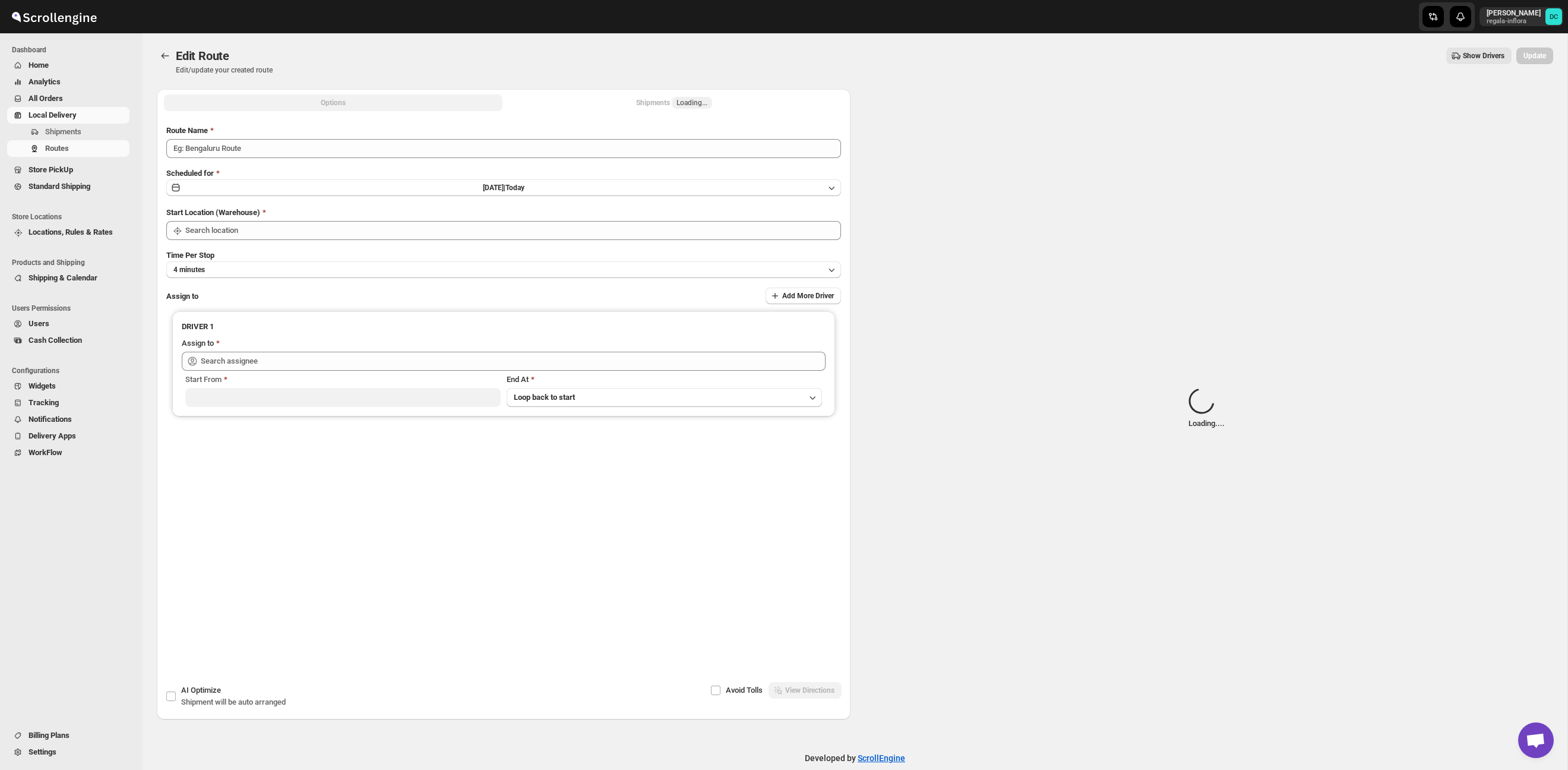
type input "Route - 18/09-0417"
type input "Taller [PERSON_NAME][GEOGRAPHIC_DATA]"
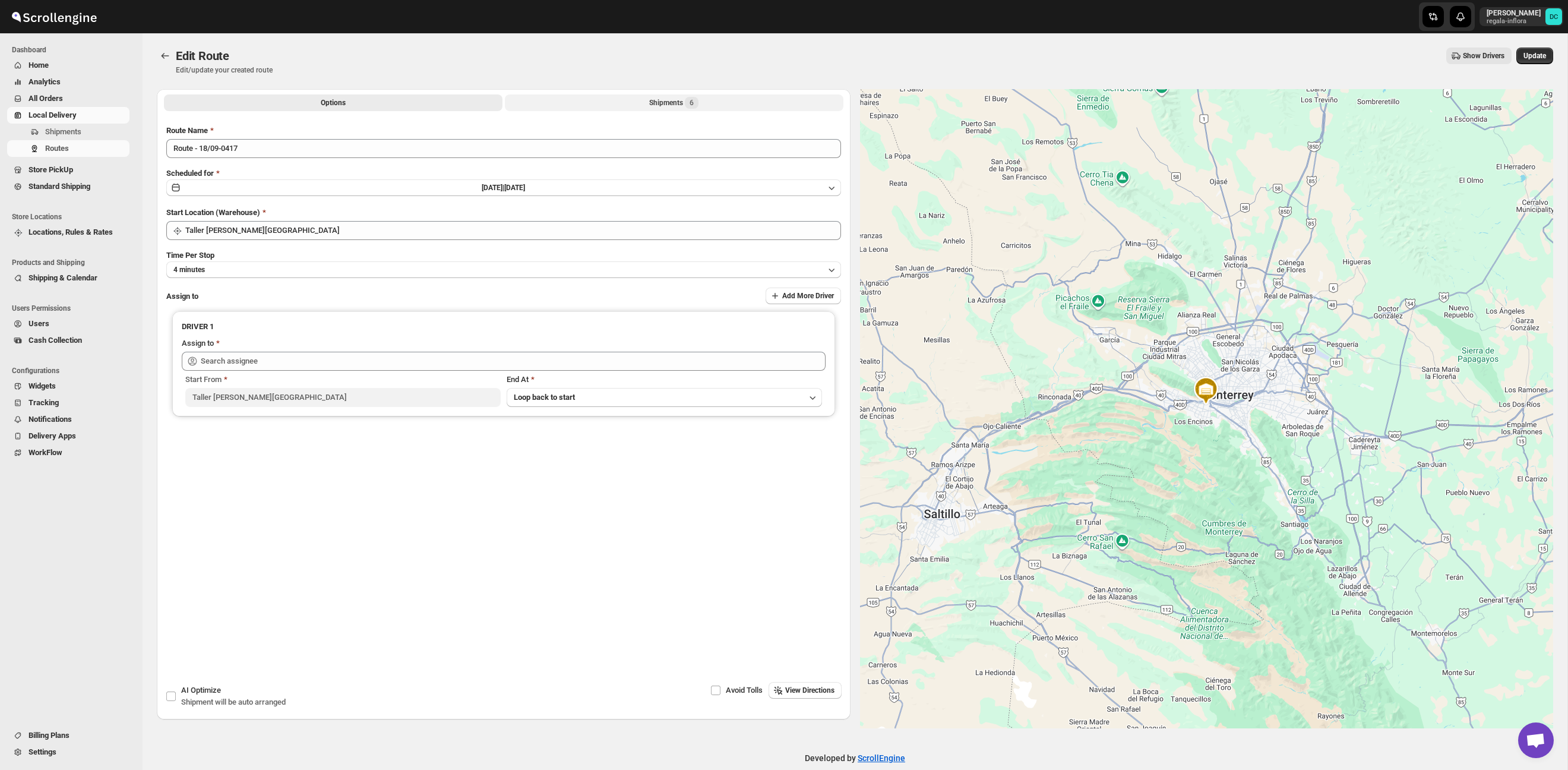
type input "Roman Garcia (roman.garcia93@icloud.com)"
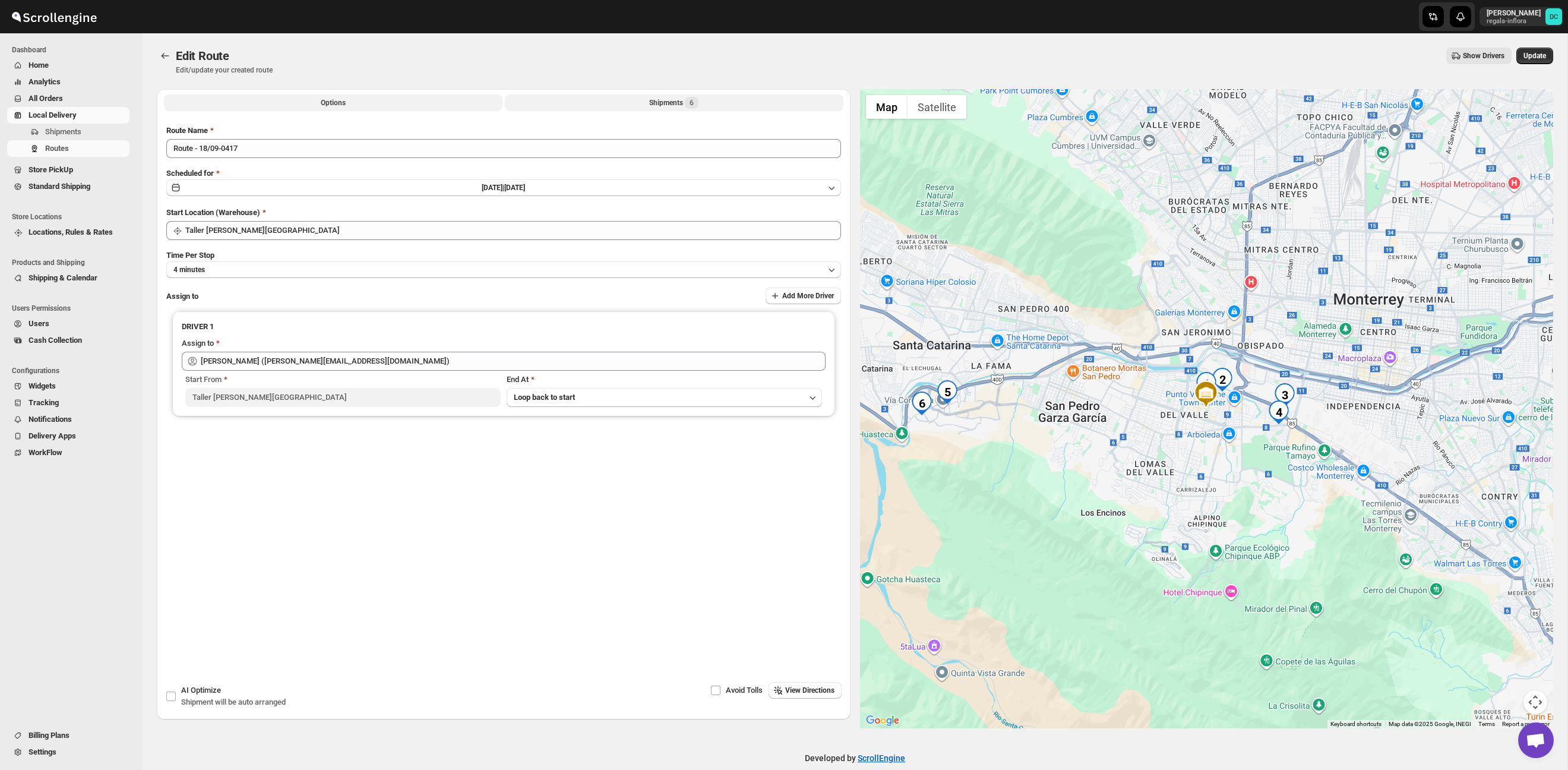
click at [708, 103] on button "Shipments 6" at bounding box center [674, 103] width 338 height 17
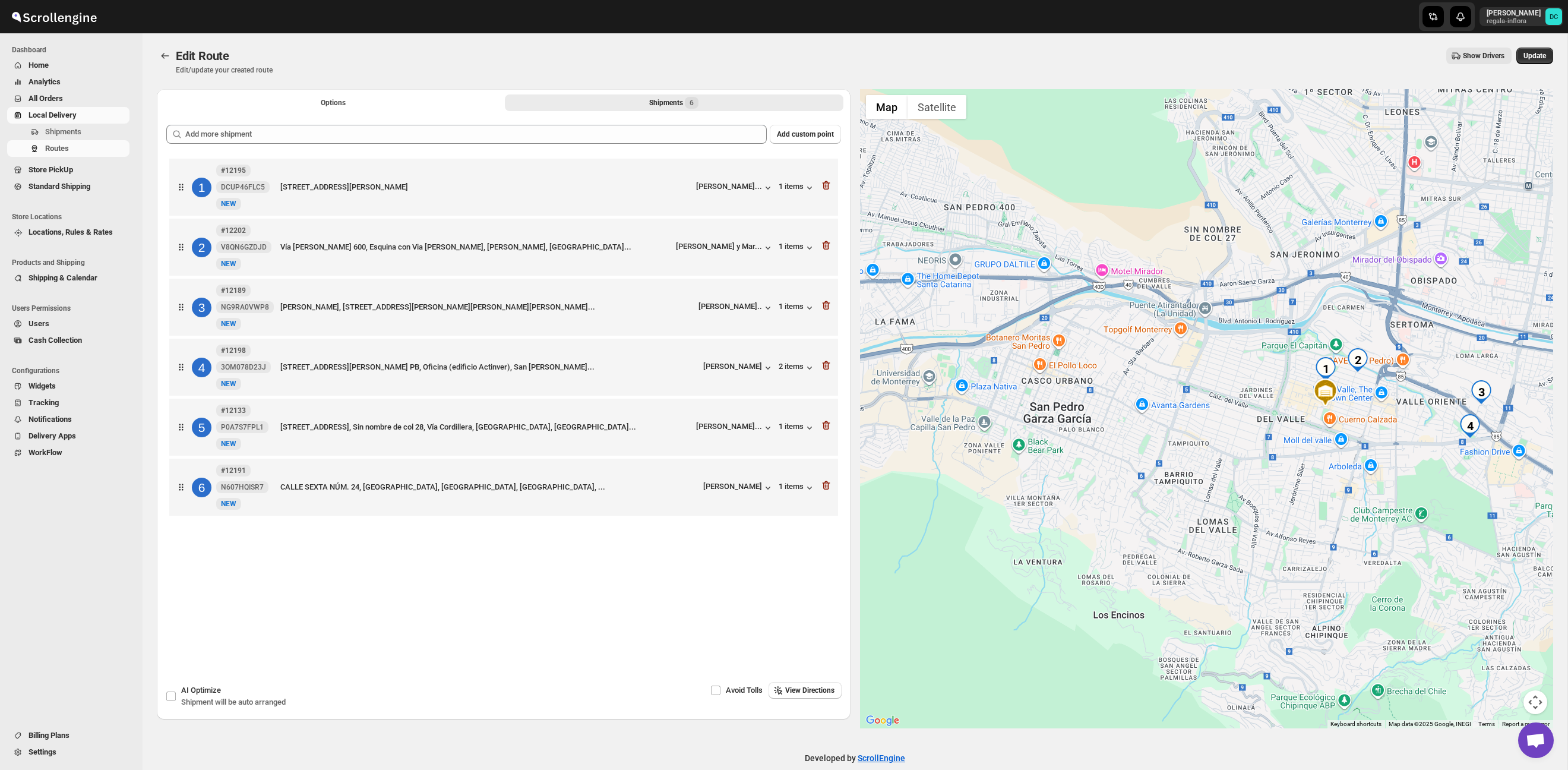
drag, startPoint x: 1103, startPoint y: 463, endPoint x: 1233, endPoint y: 448, distance: 130.9
click at [1248, 451] on div at bounding box center [1206, 408] width 694 height 639
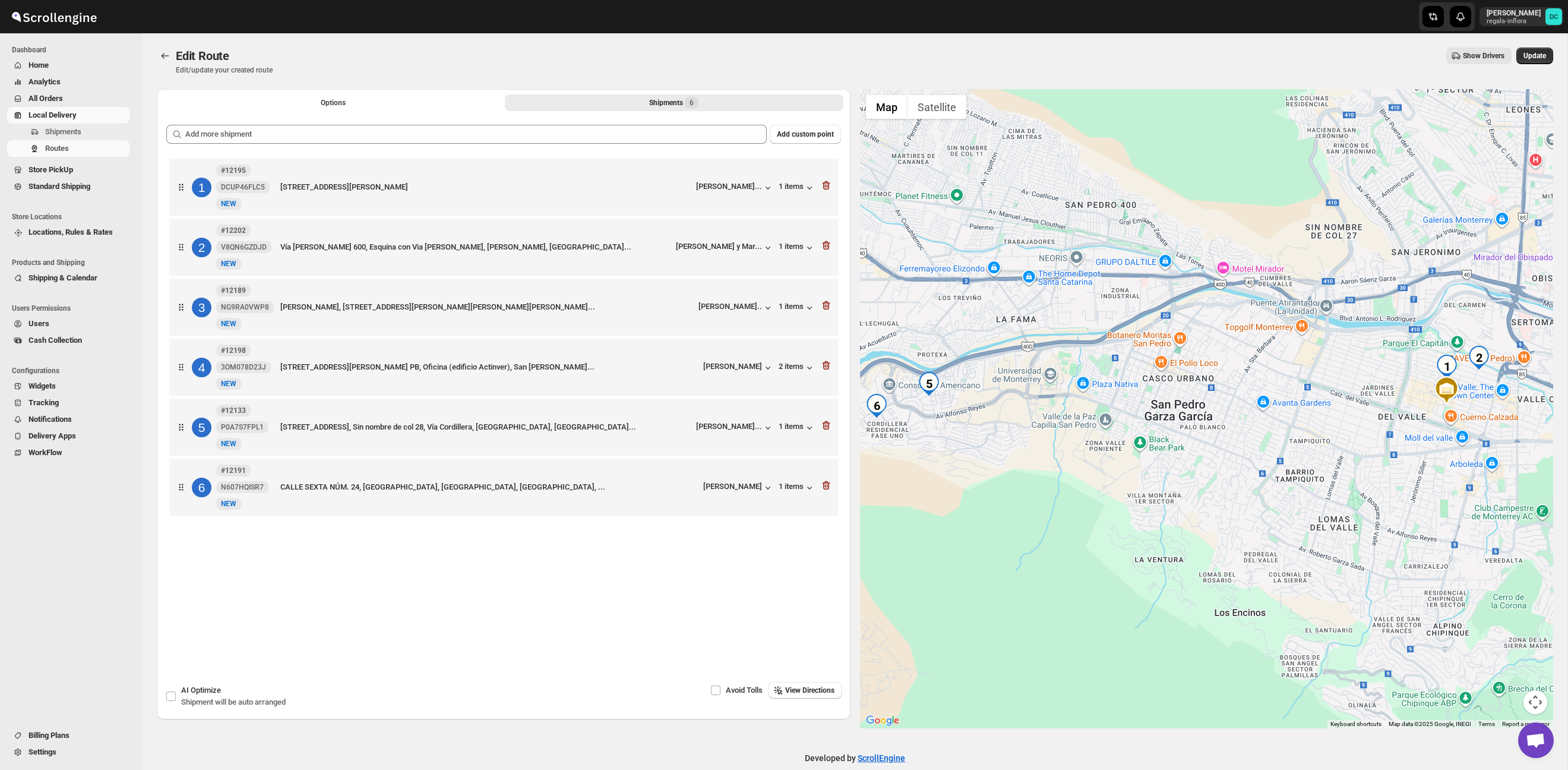
drag, startPoint x: 1179, startPoint y: 437, endPoint x: 1217, endPoint y: 439, distance: 38.1
click at [1217, 439] on div at bounding box center [1206, 408] width 694 height 639
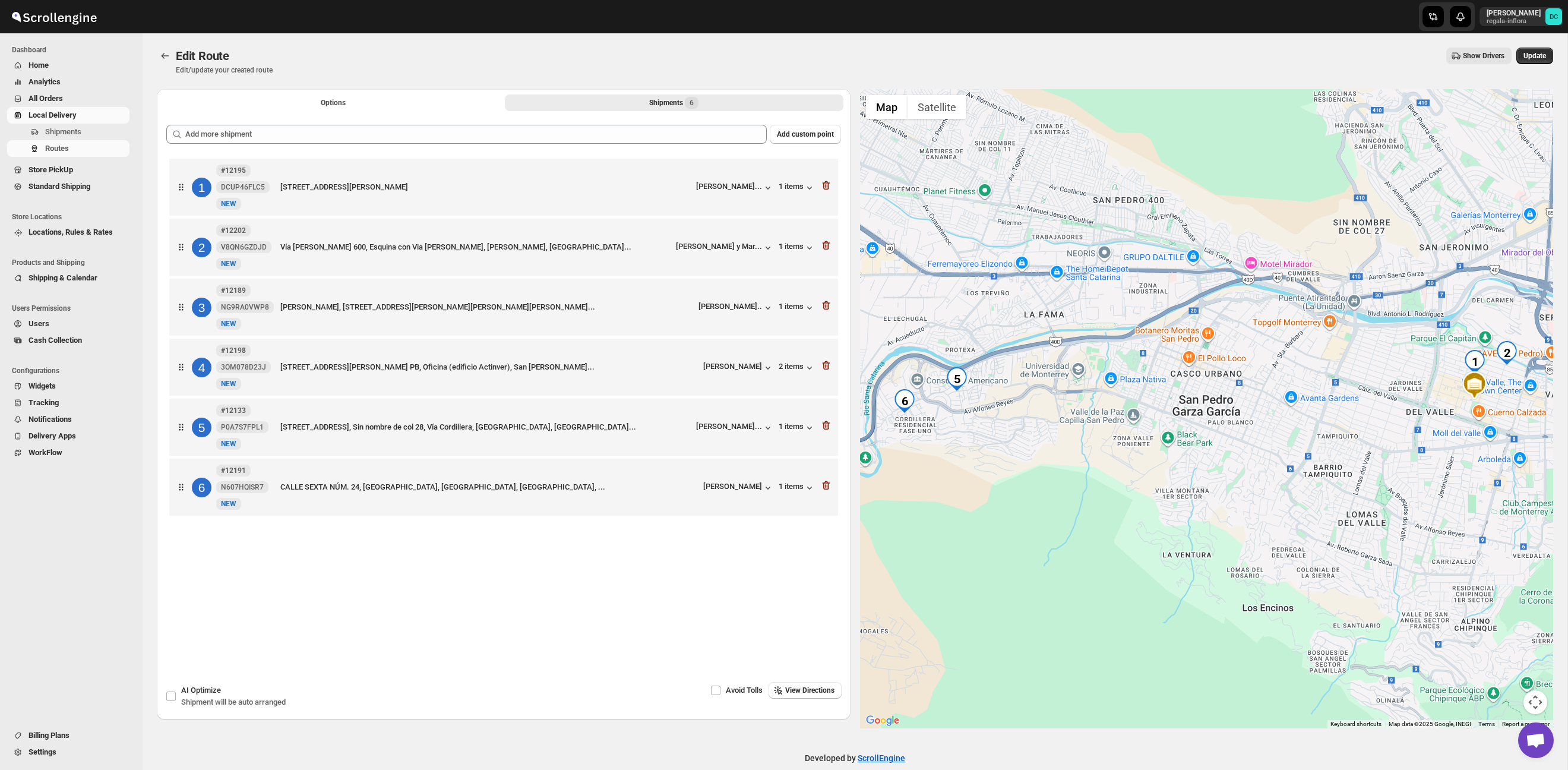
click at [1134, 427] on div at bounding box center [1206, 408] width 694 height 639
click at [1532, 55] on span "Update" at bounding box center [1534, 55] width 23 height 9
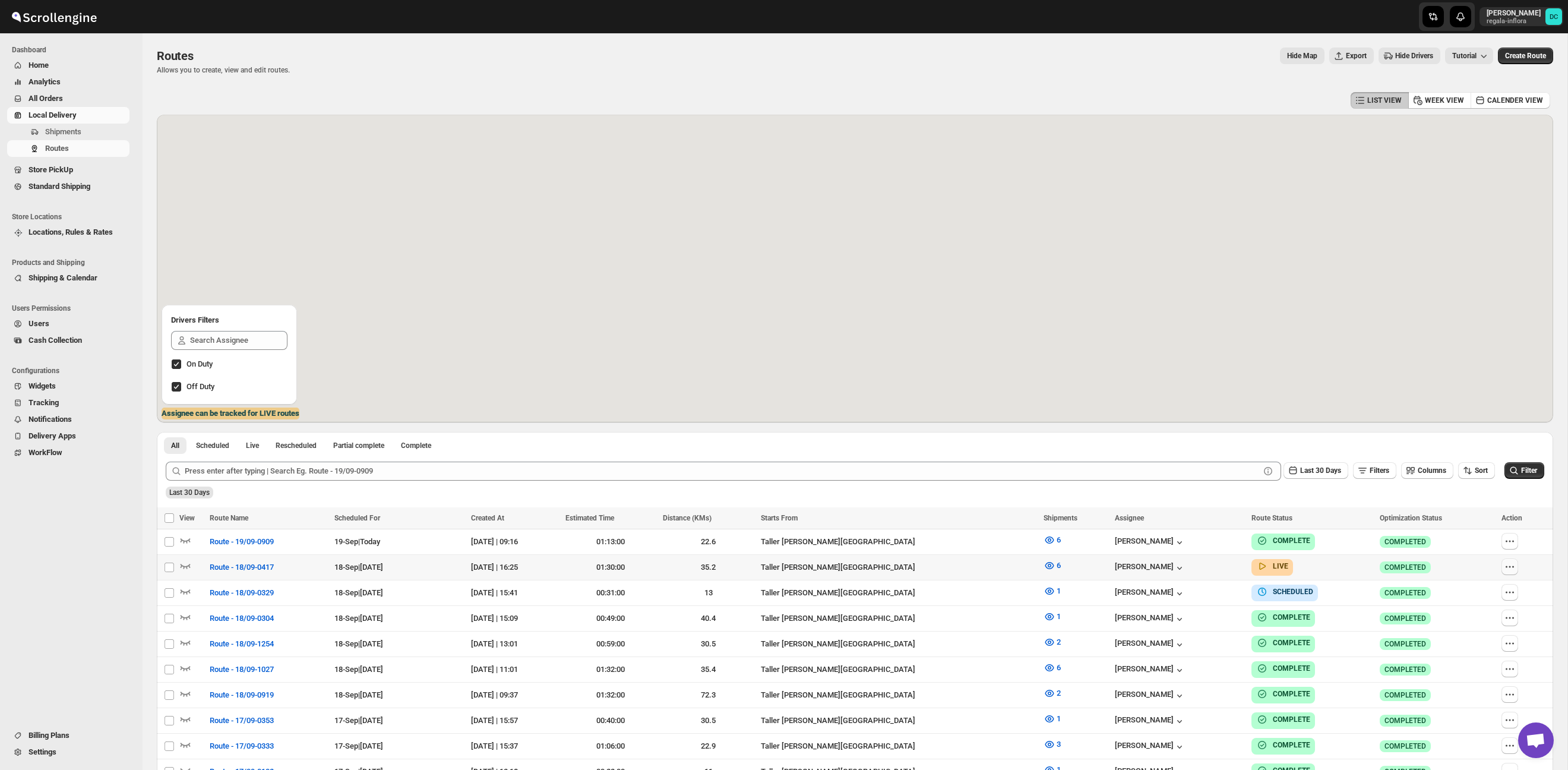
click at [1511, 569] on icon "button" at bounding box center [1510, 566] width 12 height 12
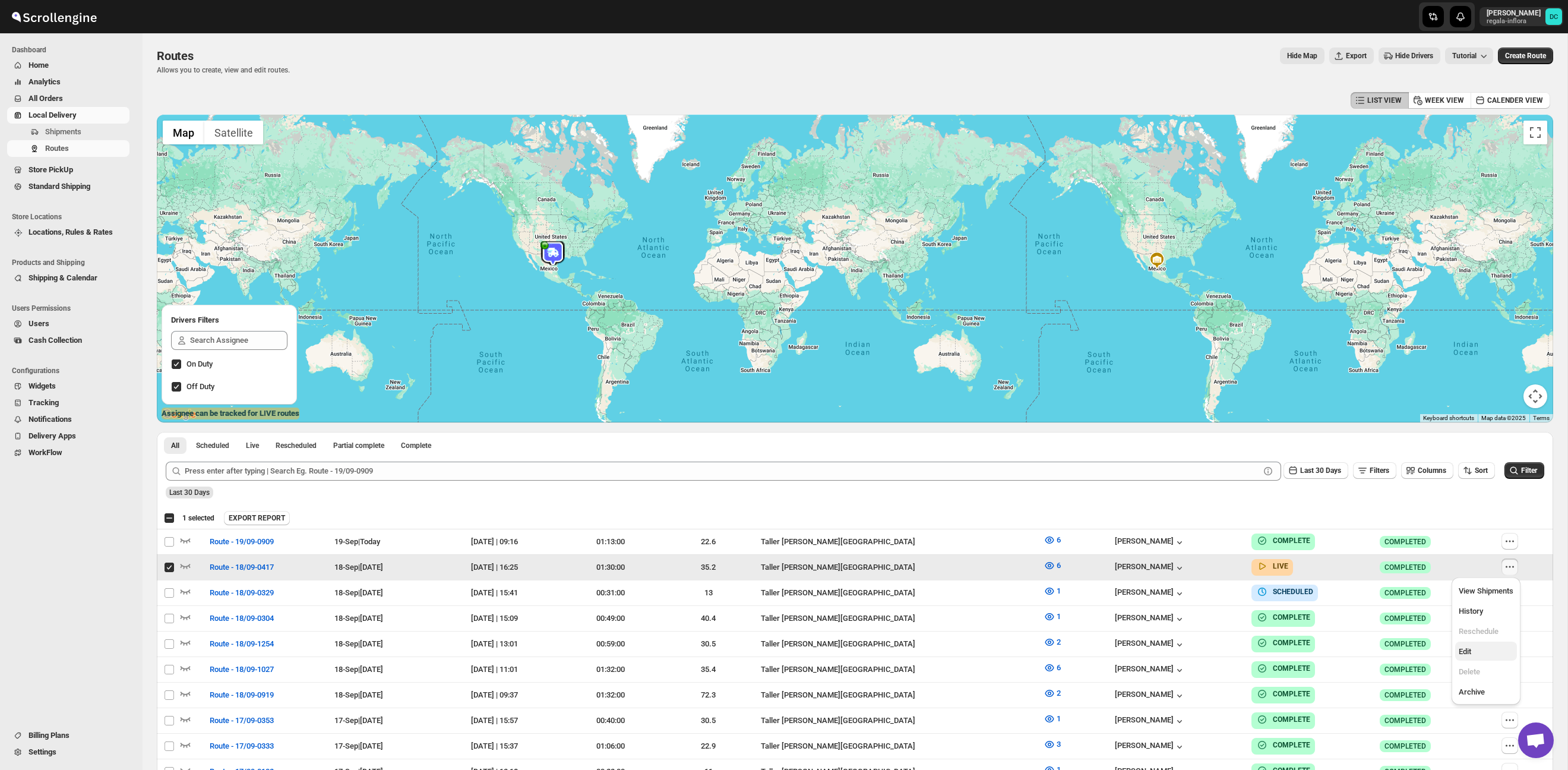
click at [1485, 648] on span "Edit" at bounding box center [1486, 652] width 55 height 12
checkbox input "false"
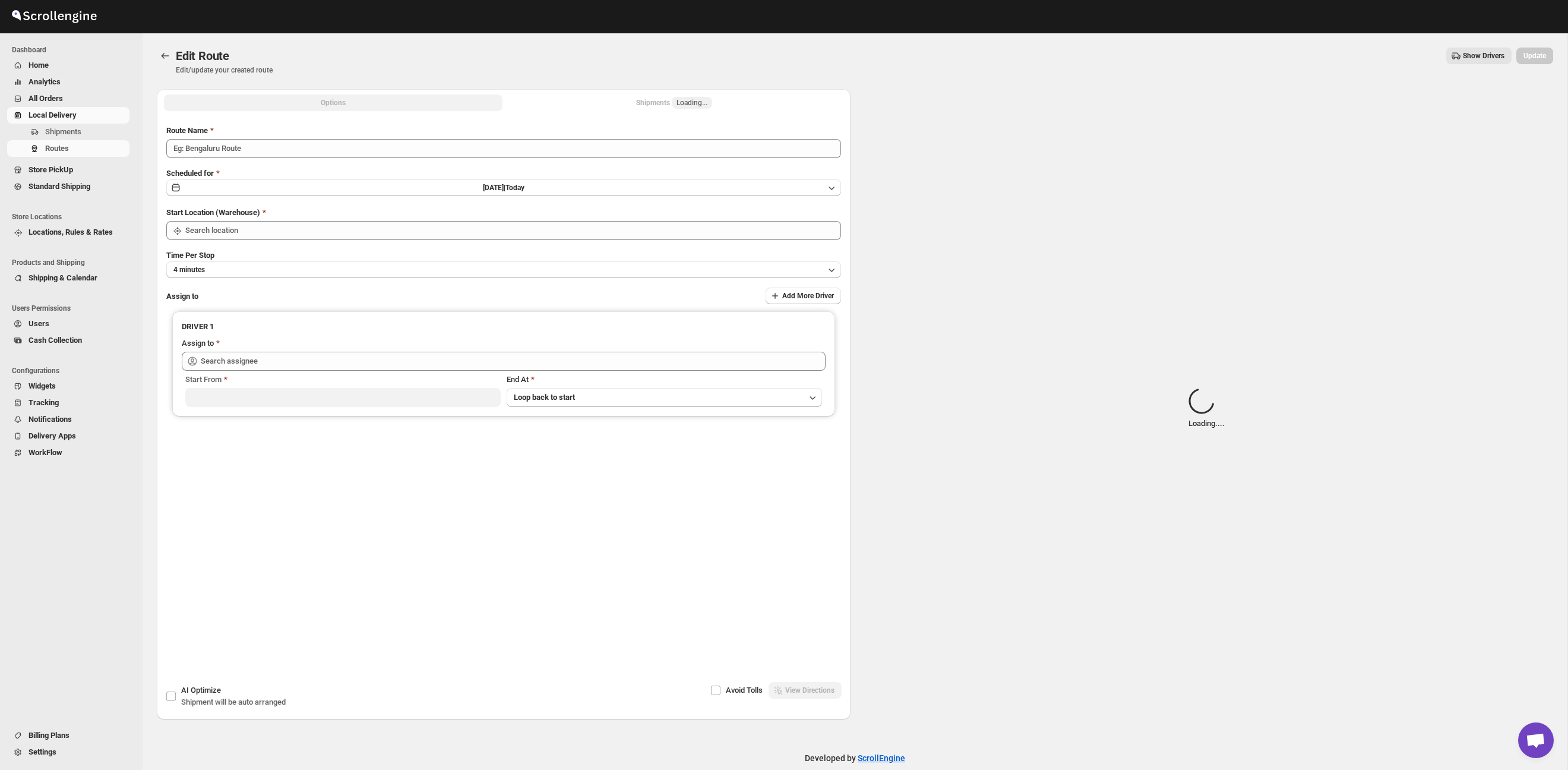
type input "Route - 18/09-0417"
type input "Taller [PERSON_NAME][GEOGRAPHIC_DATA]"
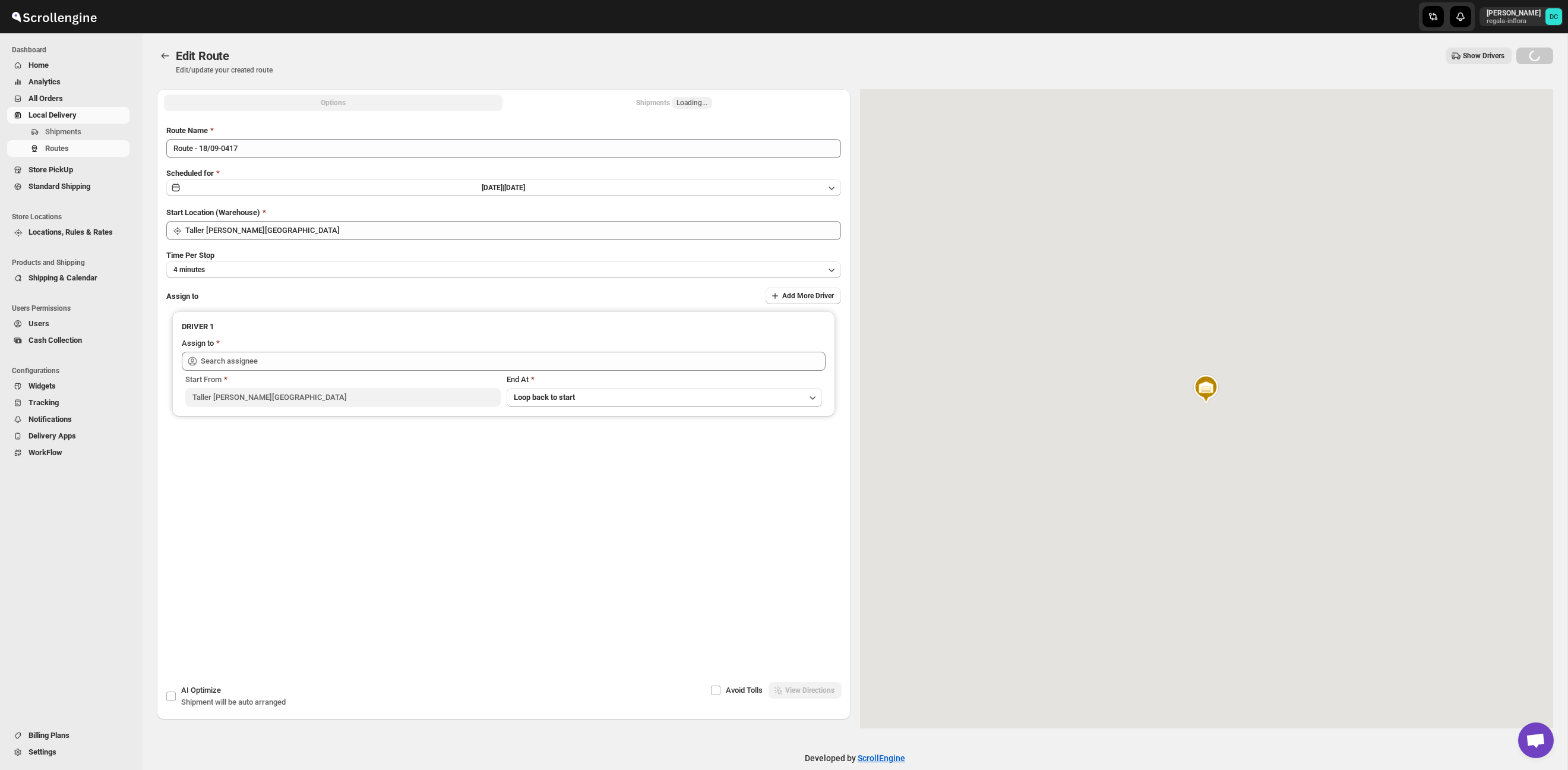
type input "Roman Garcia (roman.garcia93@icloud.com)"
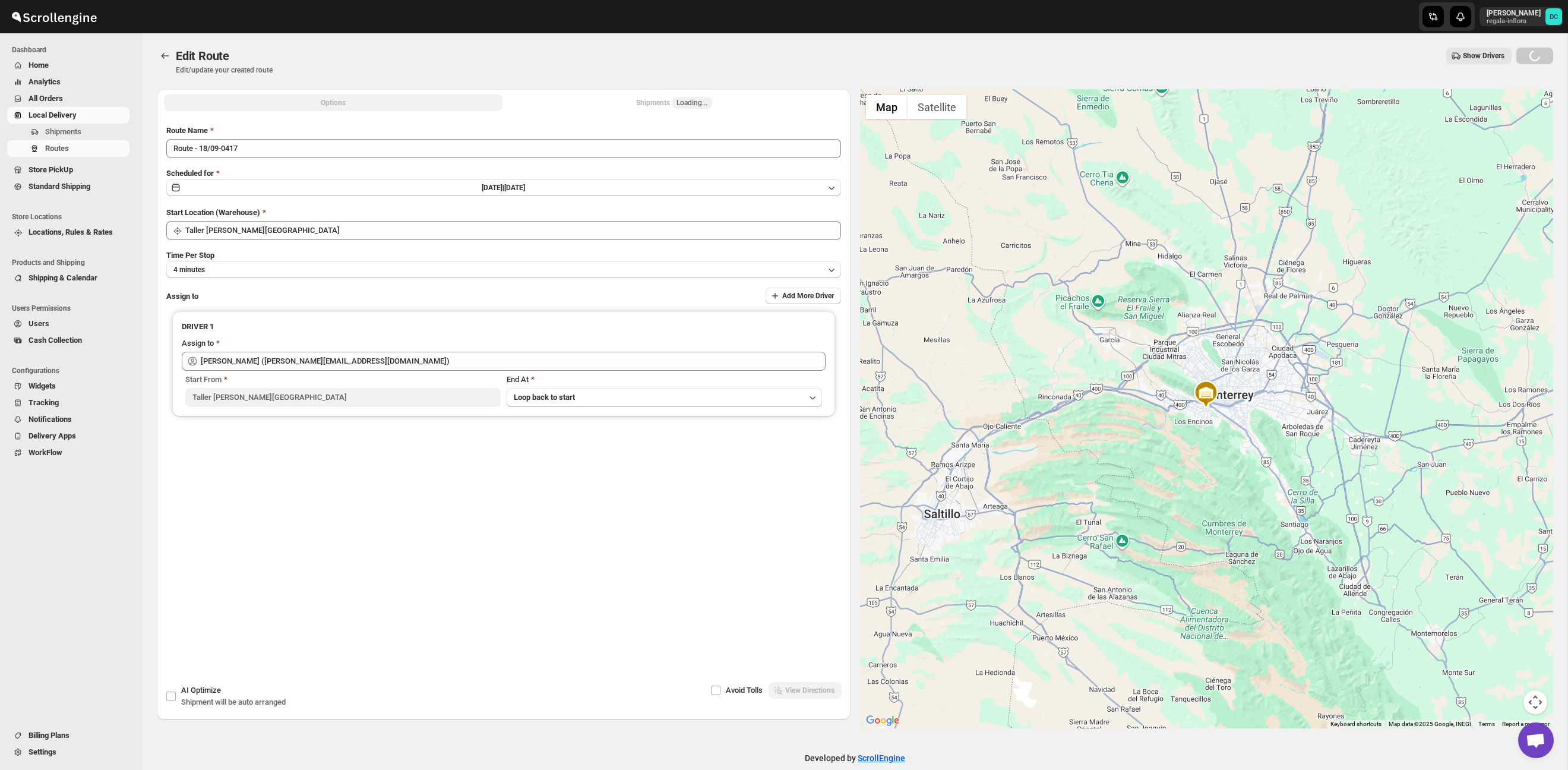
click at [732, 105] on button "Shipments Loading..." at bounding box center [674, 103] width 338 height 17
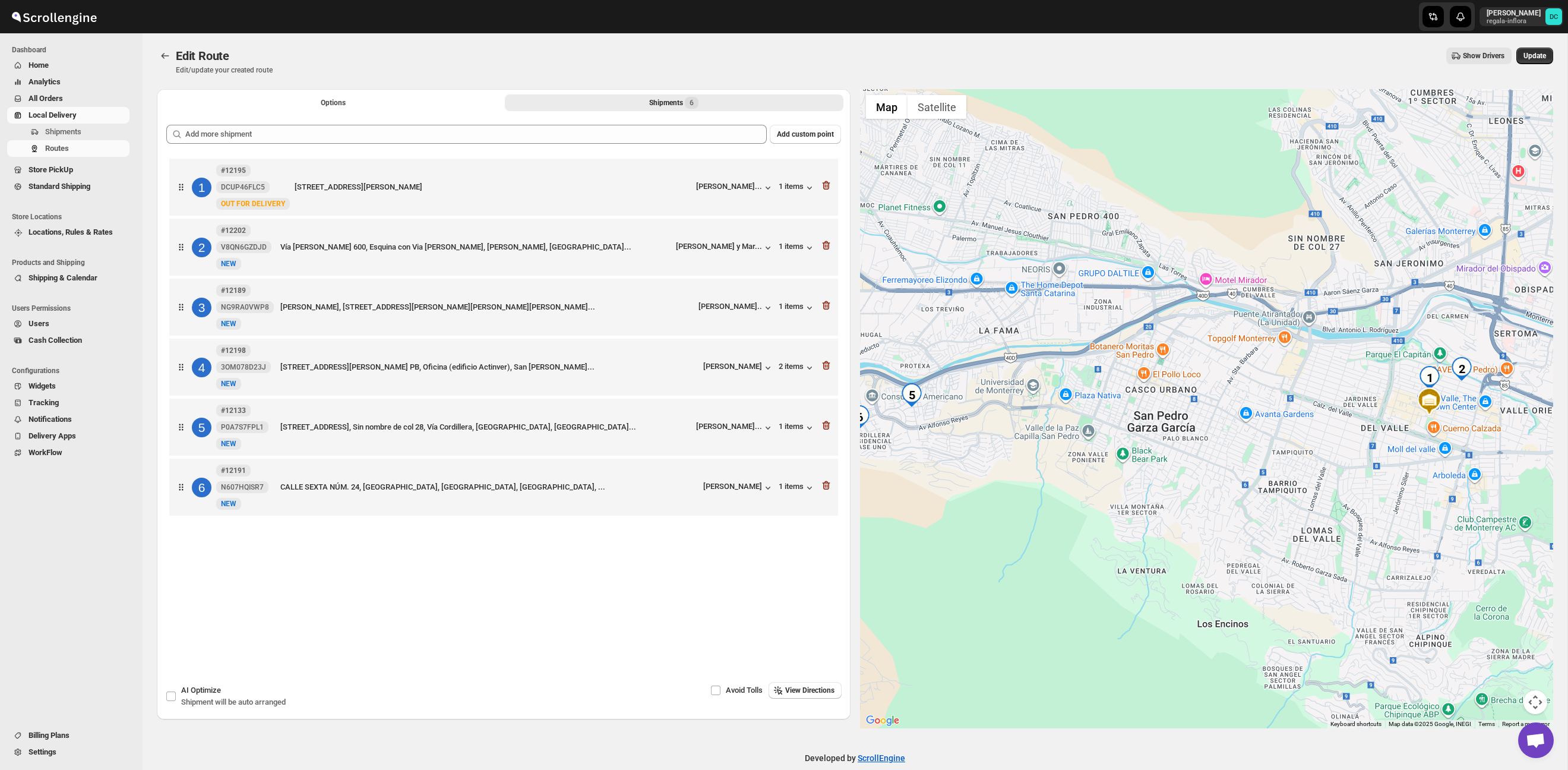
drag, startPoint x: 1150, startPoint y: 473, endPoint x: 1237, endPoint y: 445, distance: 91.4
click at [1352, 469] on div at bounding box center [1206, 408] width 694 height 639
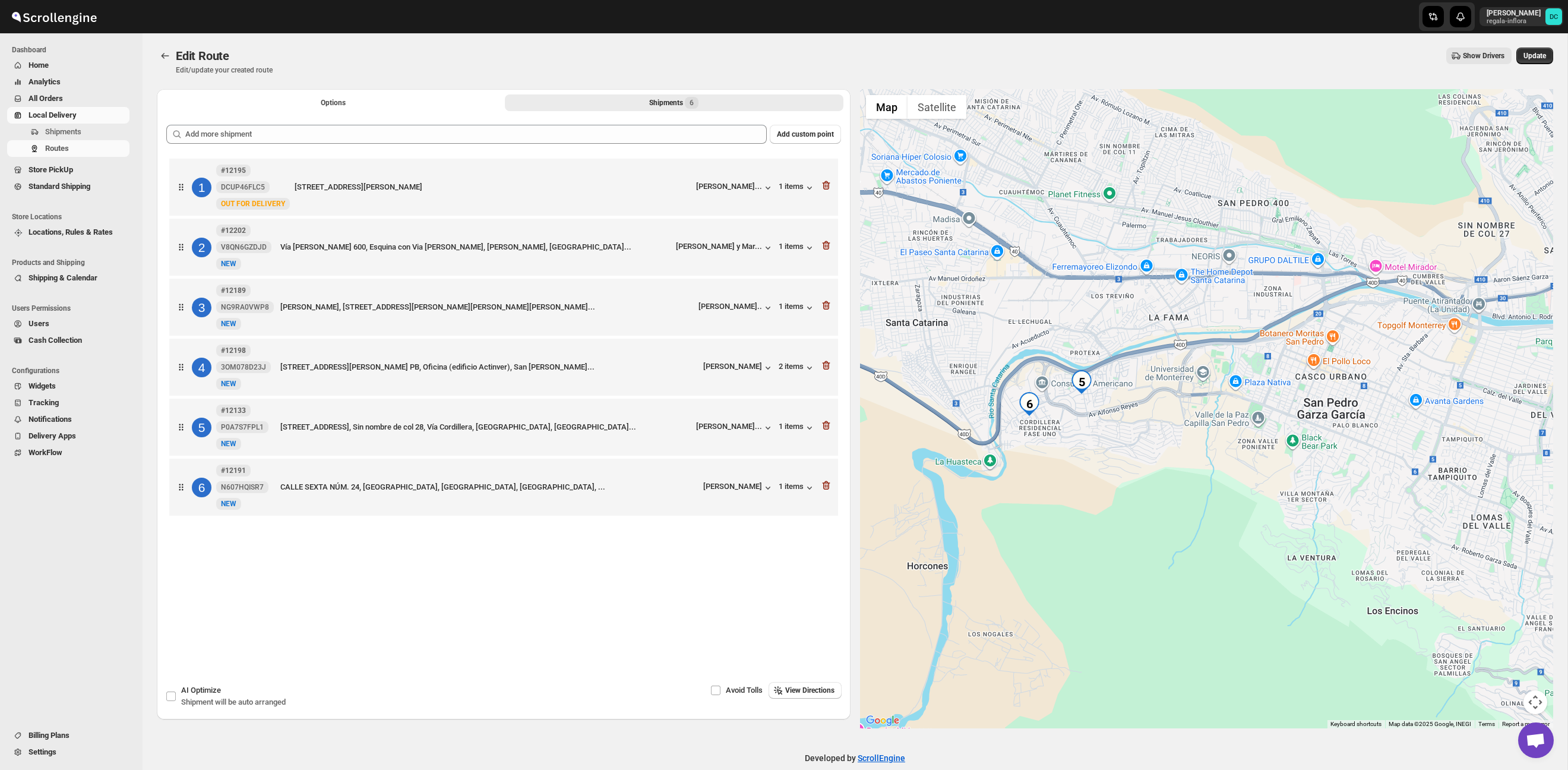
drag, startPoint x: 1111, startPoint y: 422, endPoint x: 1277, endPoint y: 409, distance: 166.5
click at [1277, 409] on div at bounding box center [1206, 408] width 694 height 639
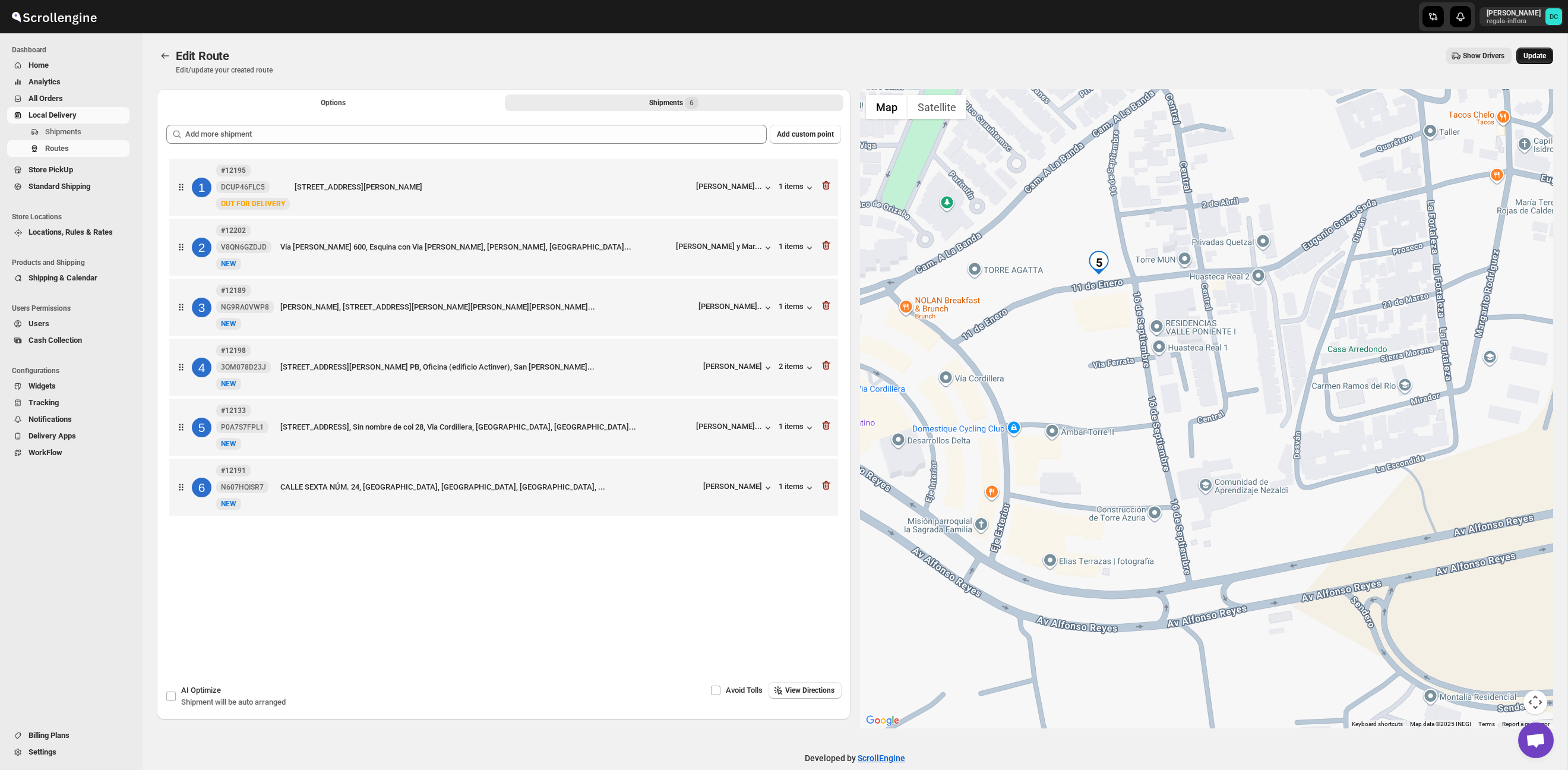
click at [1531, 59] on span "Update" at bounding box center [1534, 55] width 23 height 9
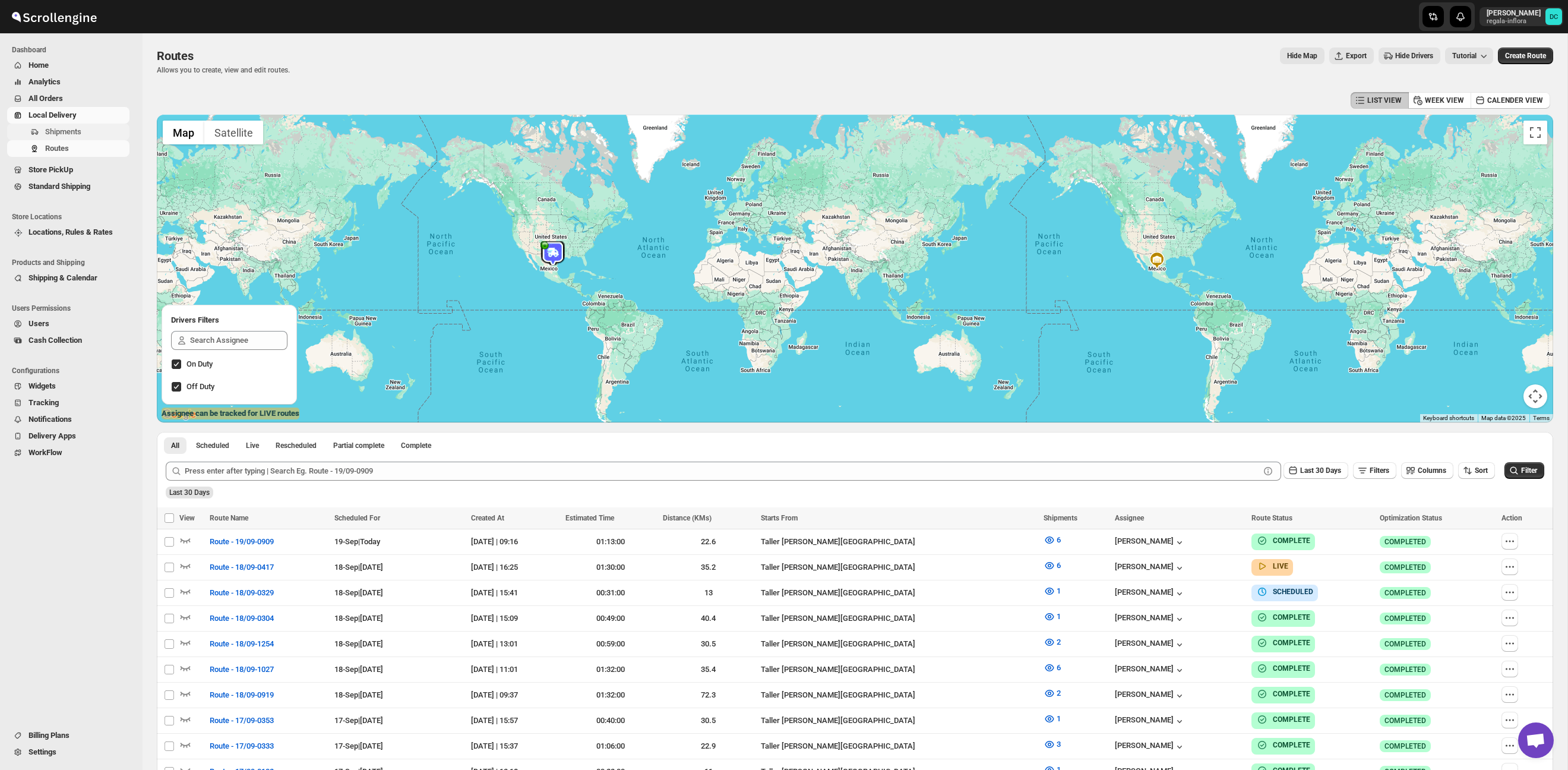
click at [75, 127] on span "Shipments" at bounding box center [63, 131] width 36 height 9
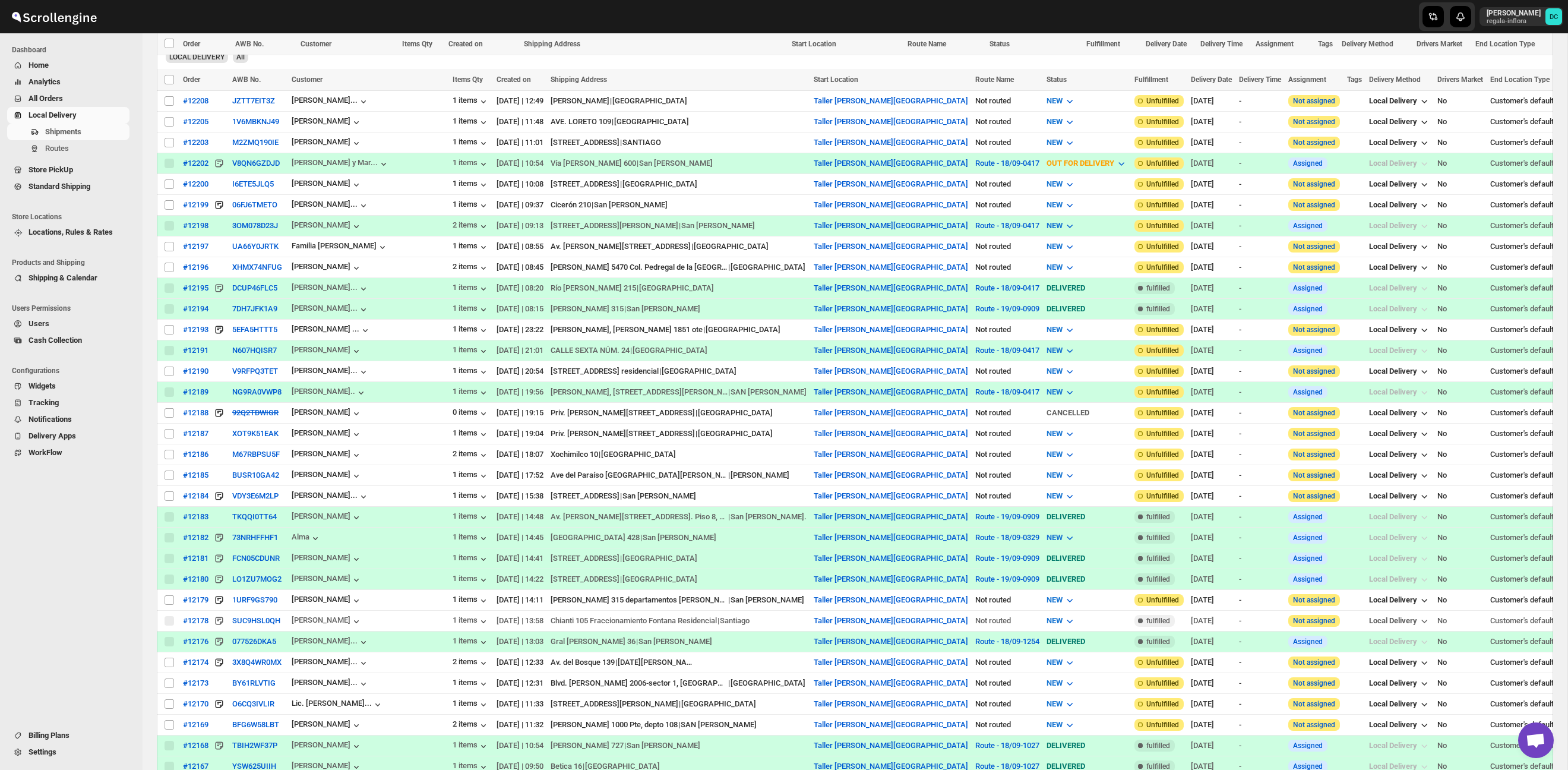
scroll to position [663, 0]
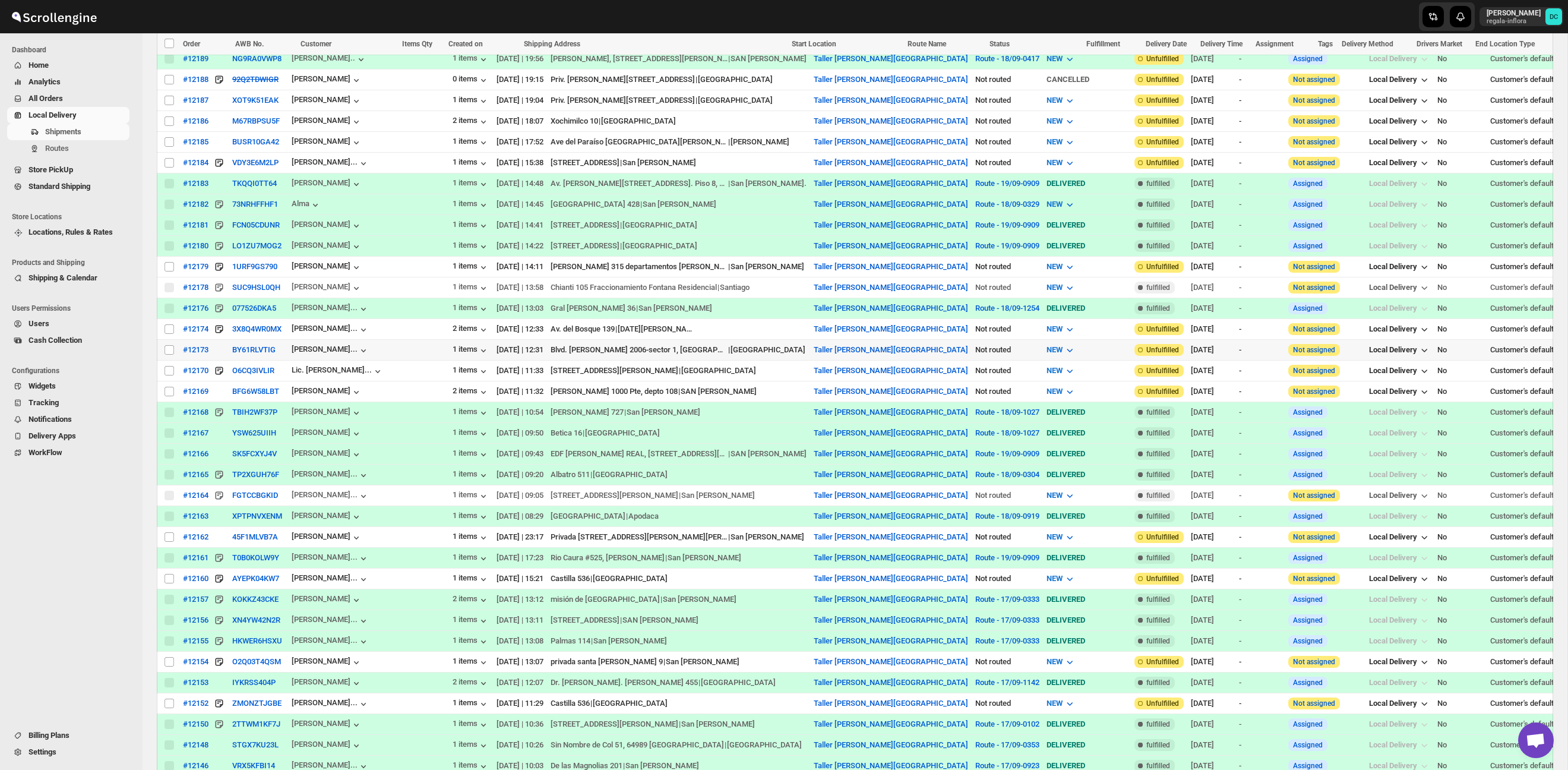
drag, startPoint x: 169, startPoint y: 352, endPoint x: 261, endPoint y: 319, distance: 97.7
click at [169, 352] on input "Select shipment" at bounding box center [169, 349] width 9 height 9
checkbox input "true"
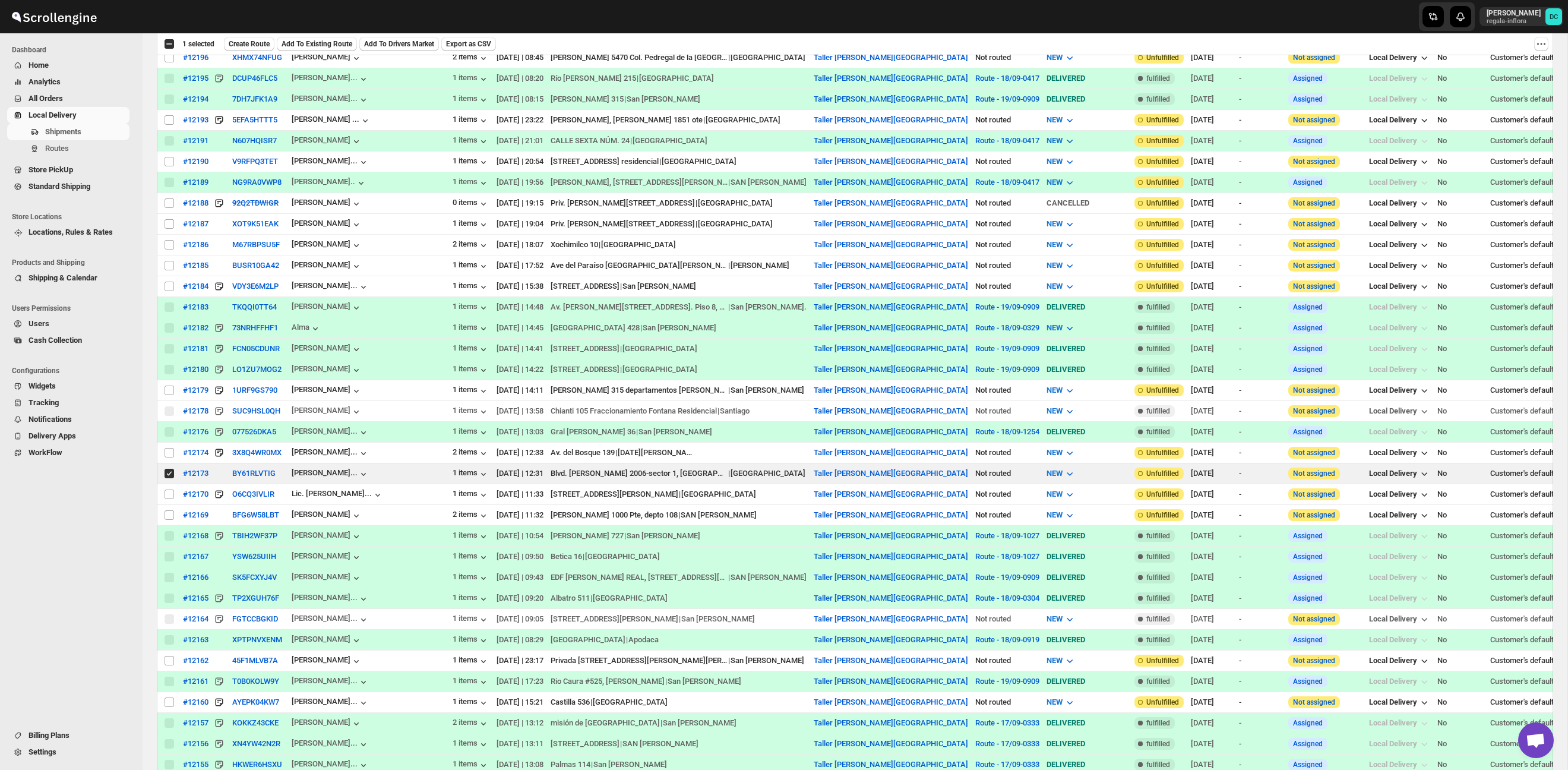
scroll to position [569, 0]
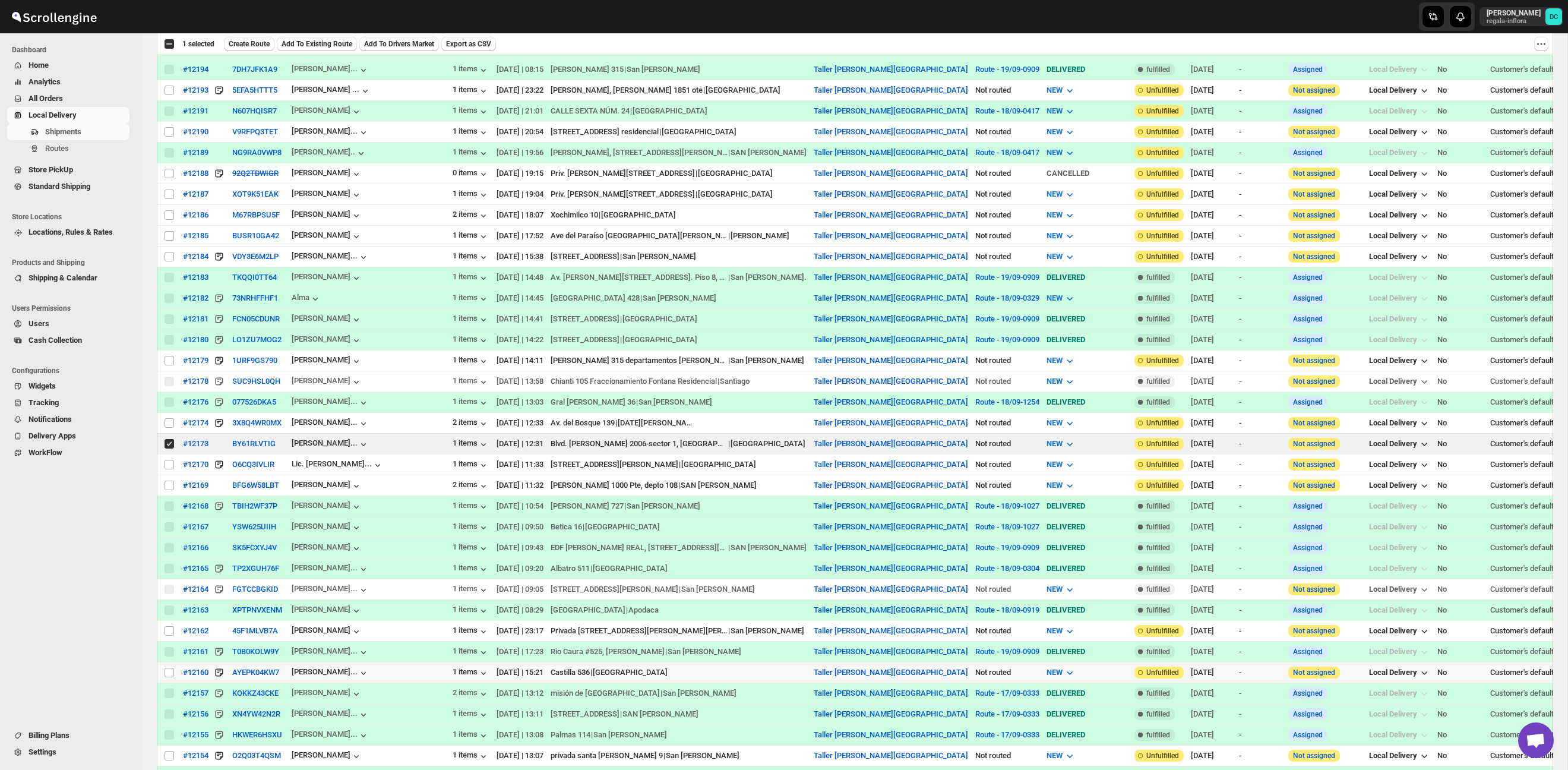
drag, startPoint x: 168, startPoint y: 676, endPoint x: 214, endPoint y: 661, distance: 48.4
click at [168, 676] on input "Select shipment" at bounding box center [169, 672] width 9 height 9
checkbox input "true"
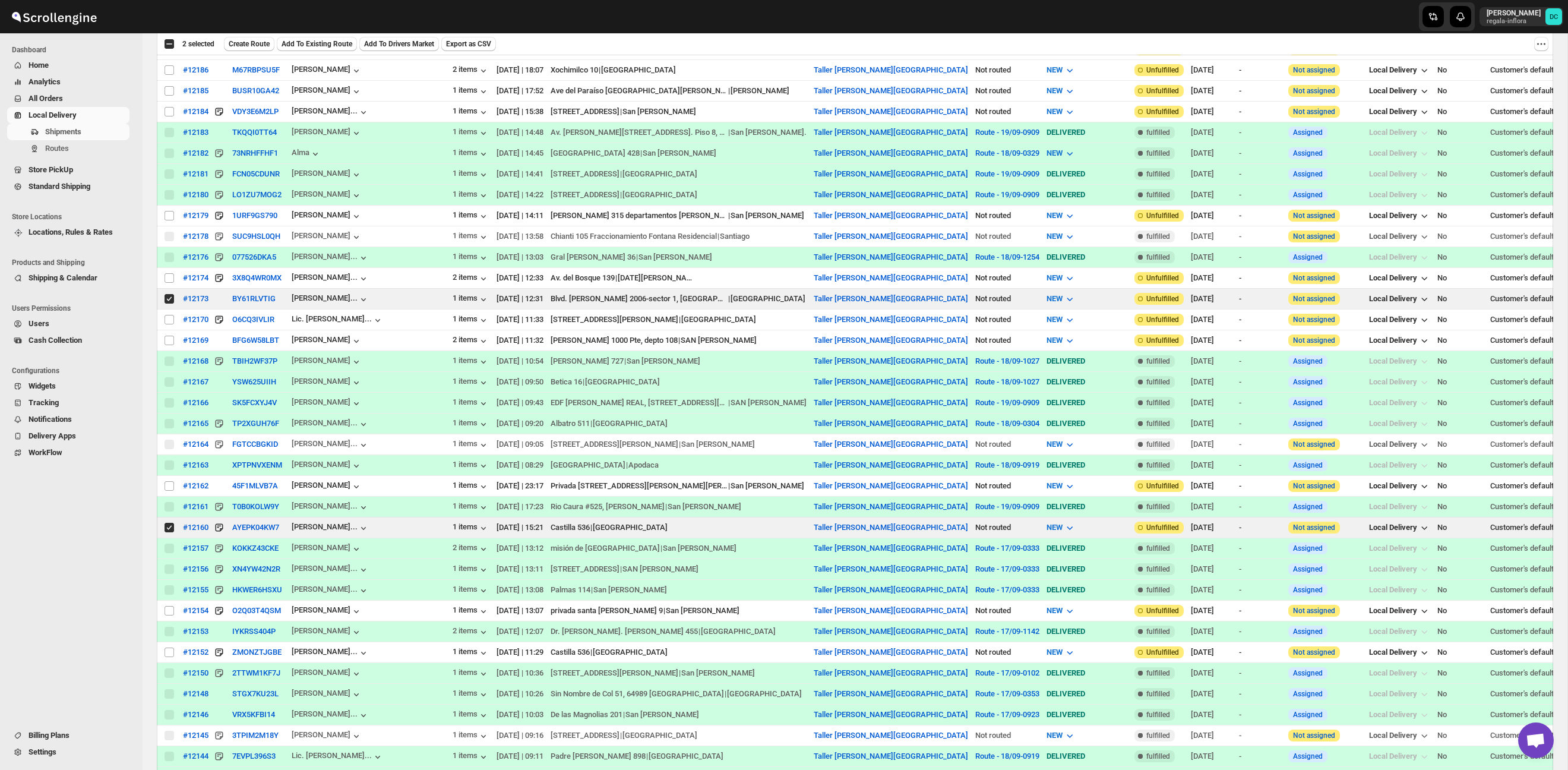
scroll to position [724, 0]
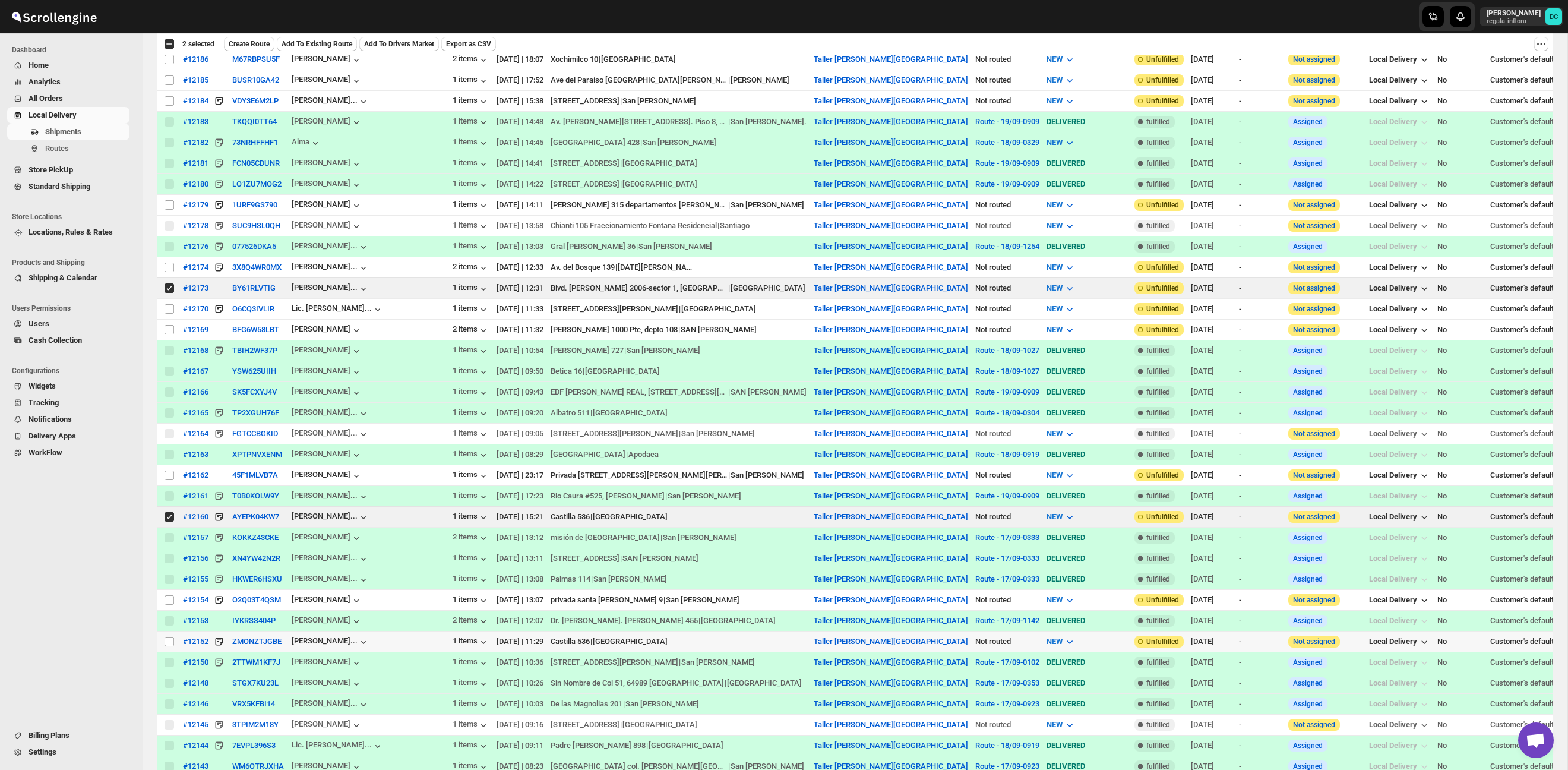
drag, startPoint x: 167, startPoint y: 643, endPoint x: 254, endPoint y: 575, distance: 110.4
click at [167, 643] on input "Select shipment" at bounding box center [169, 641] width 9 height 9
checkbox input "true"
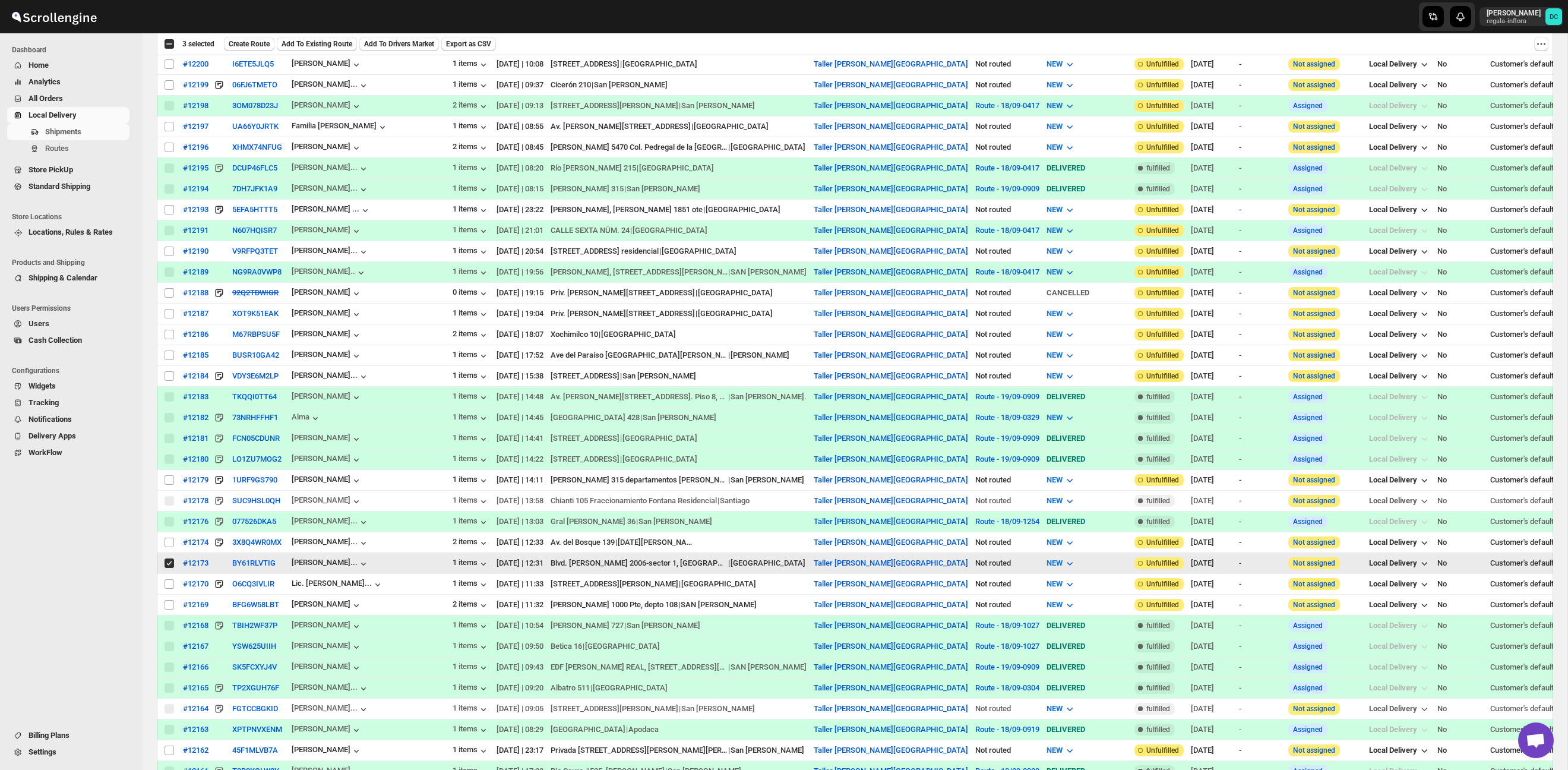
scroll to position [446, 0]
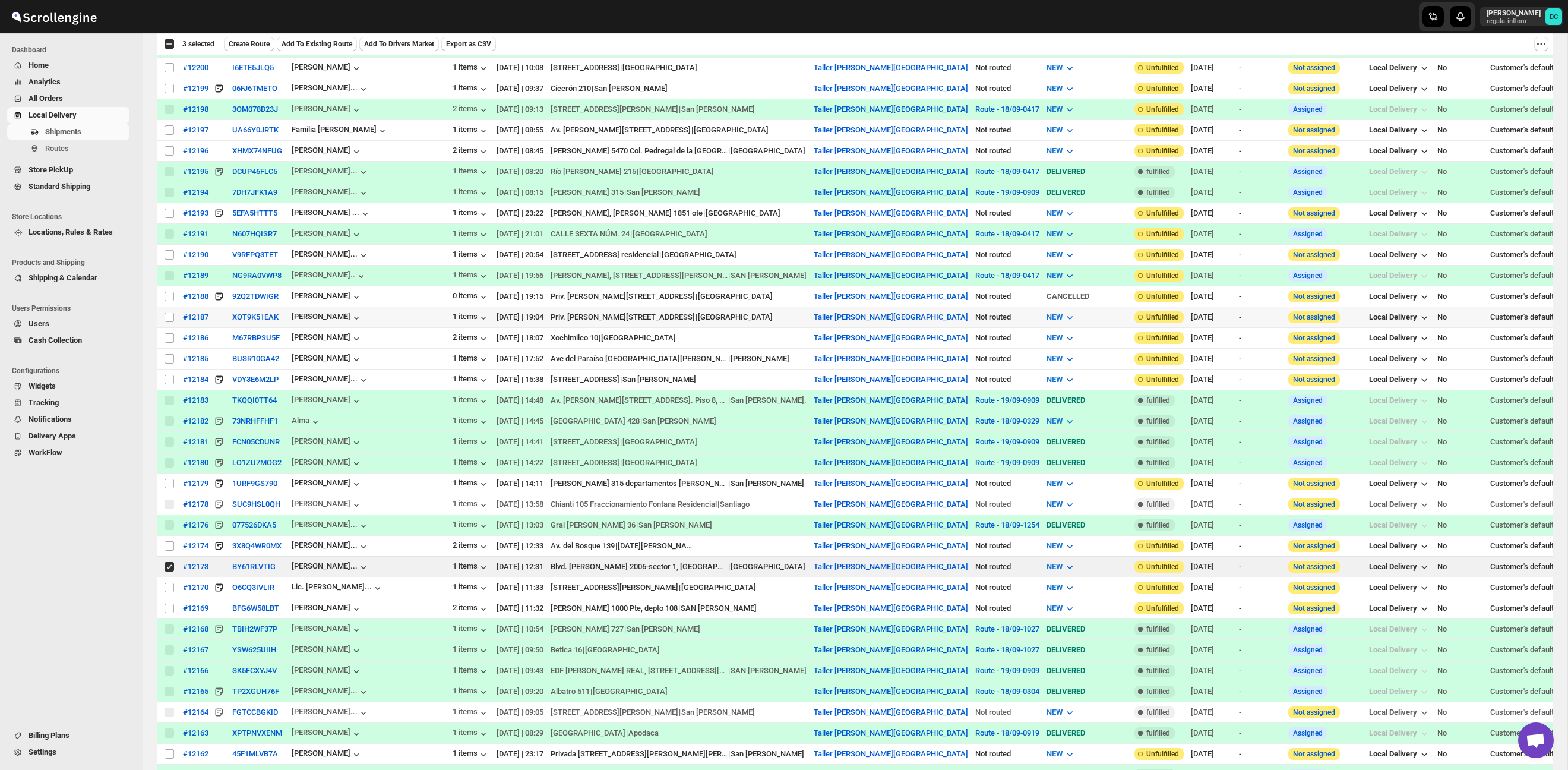
drag, startPoint x: 169, startPoint y: 318, endPoint x: 363, endPoint y: 326, distance: 194.2
click at [169, 318] on input "Select shipment" at bounding box center [169, 317] width 9 height 9
checkbox input "true"
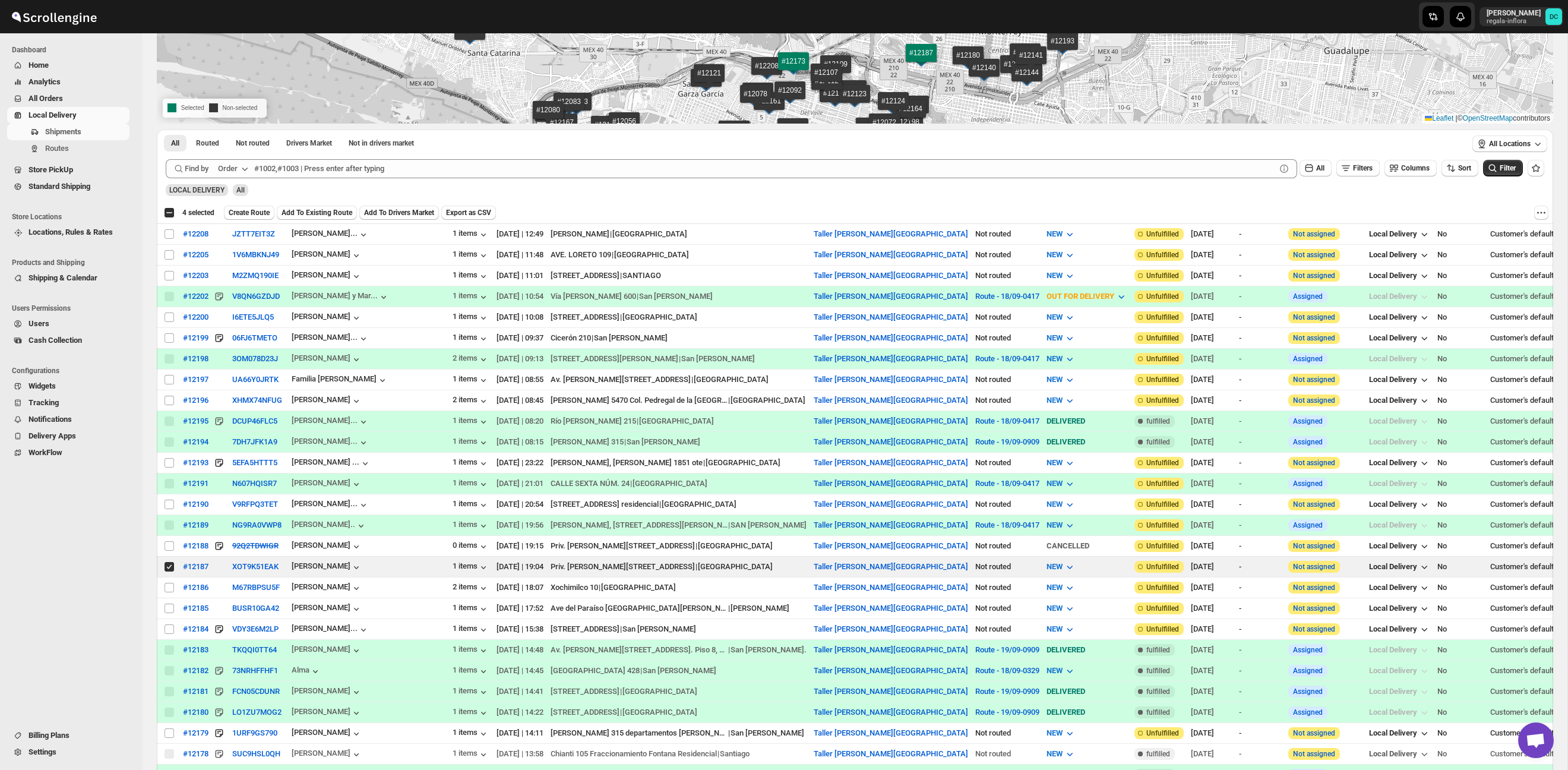
scroll to position [0, 0]
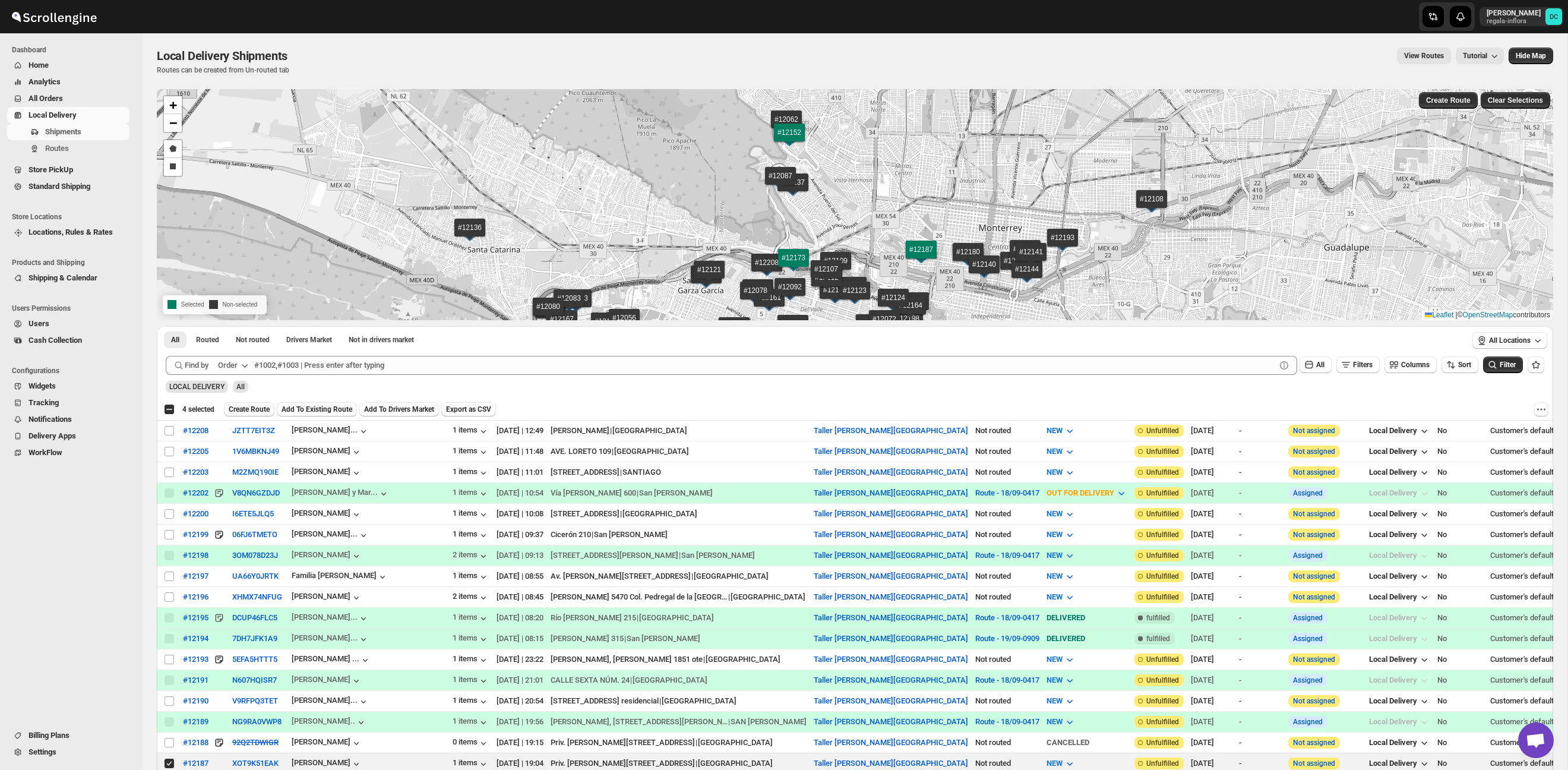
click at [257, 410] on span "Create Route" at bounding box center [249, 408] width 41 height 9
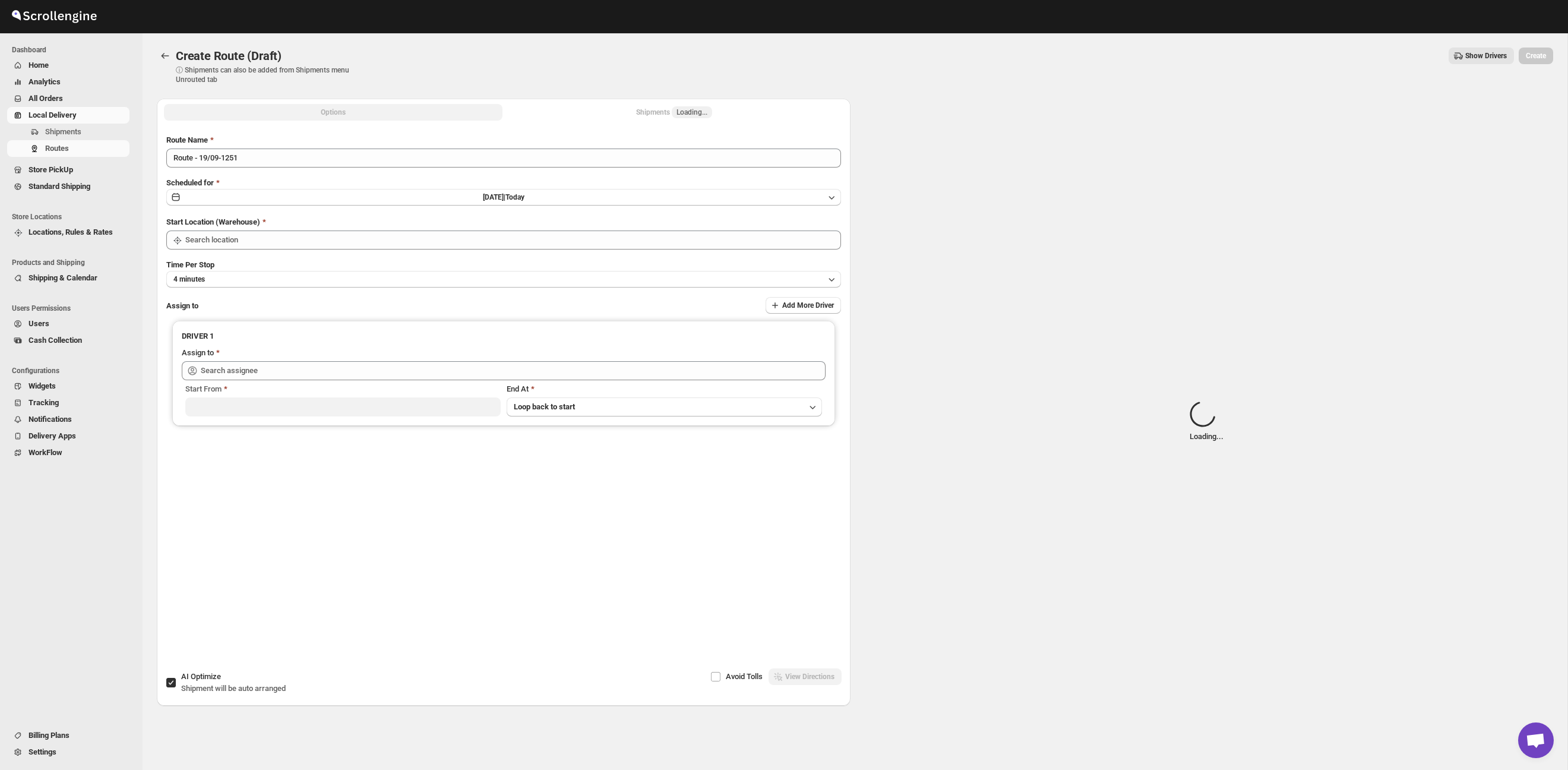
type input "Taller [PERSON_NAME][GEOGRAPHIC_DATA]"
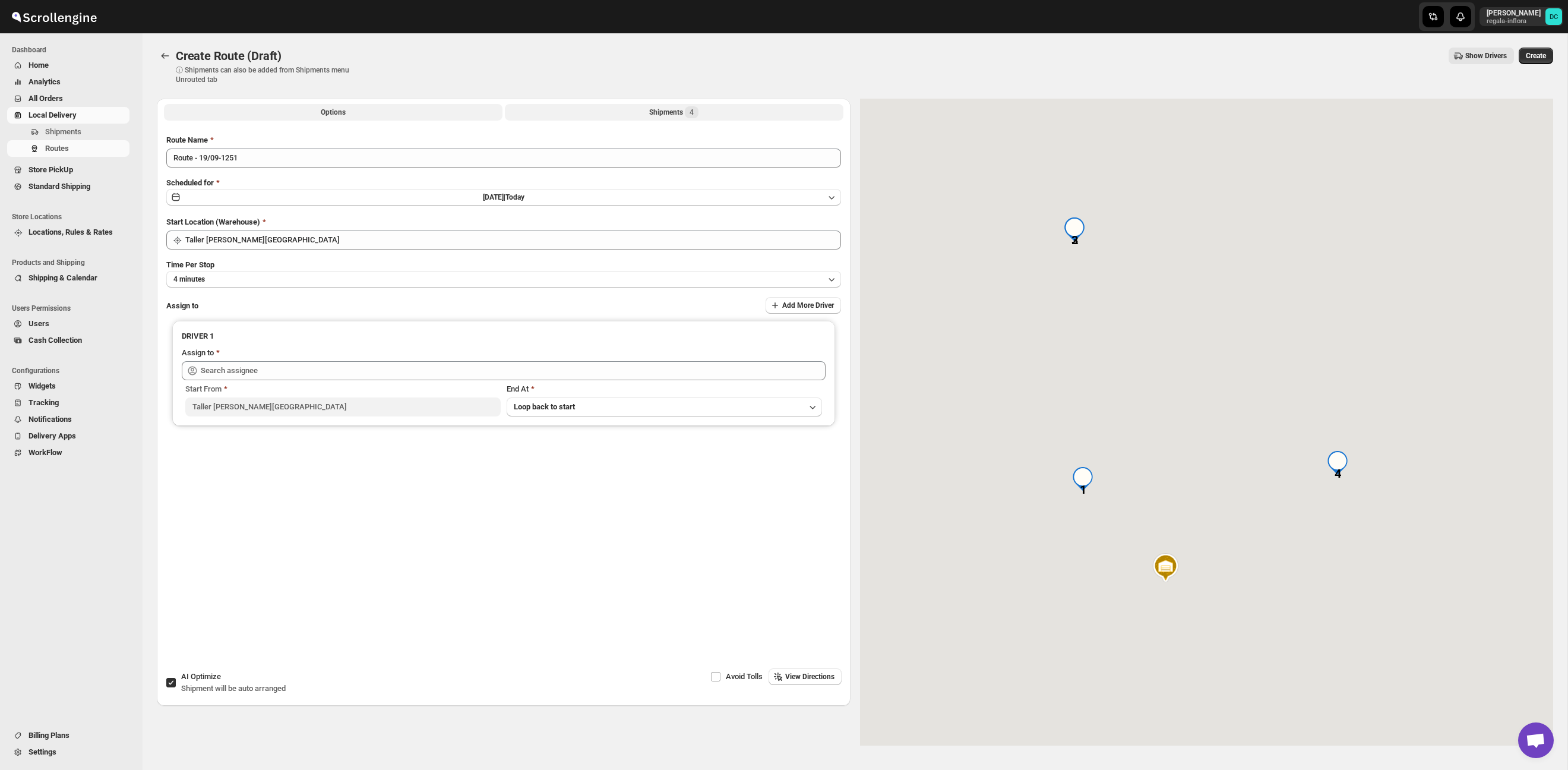
click at [619, 109] on button "Shipments 4" at bounding box center [674, 112] width 338 height 17
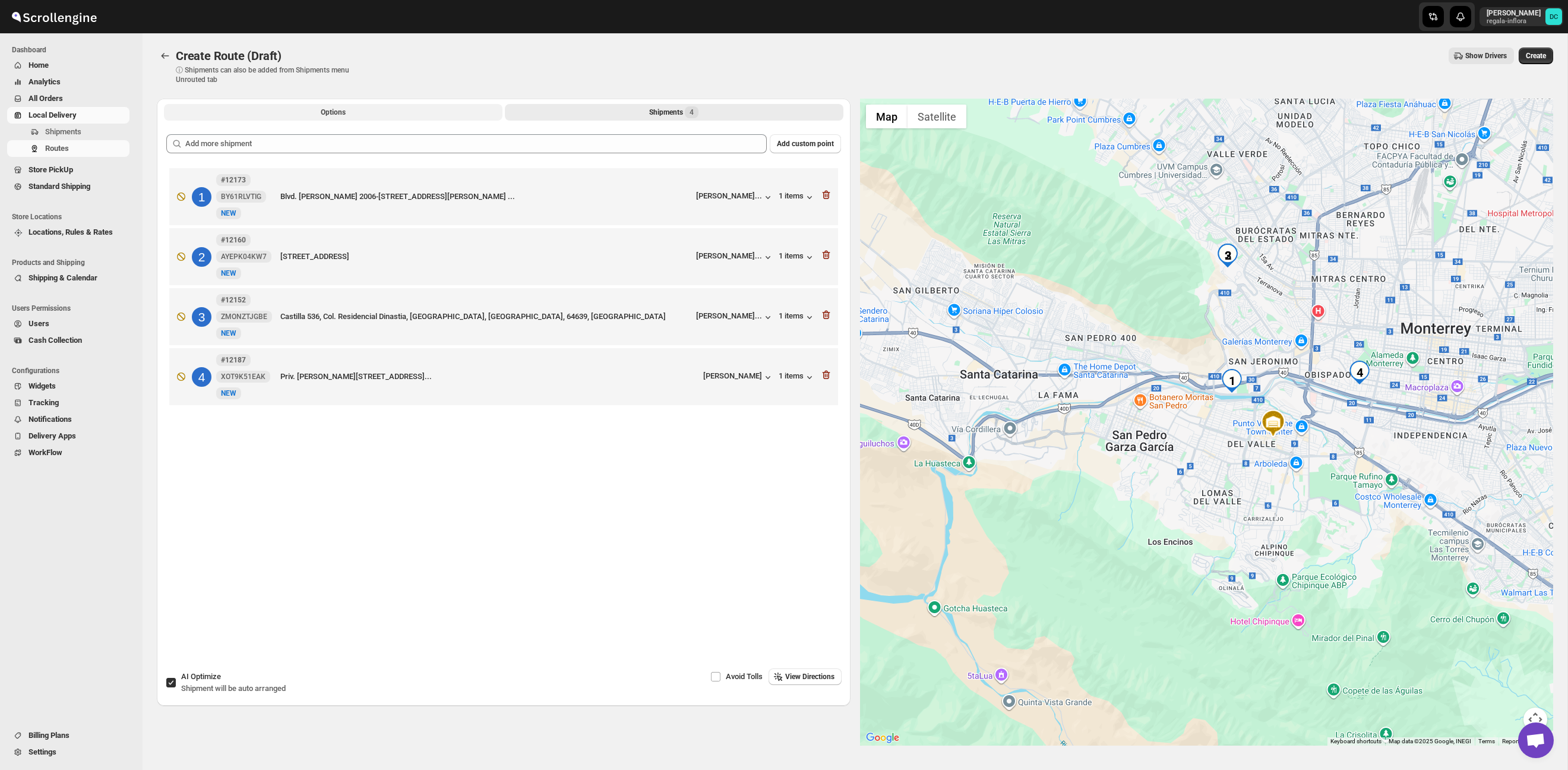
click at [343, 111] on span "Options" at bounding box center [333, 112] width 25 height 9
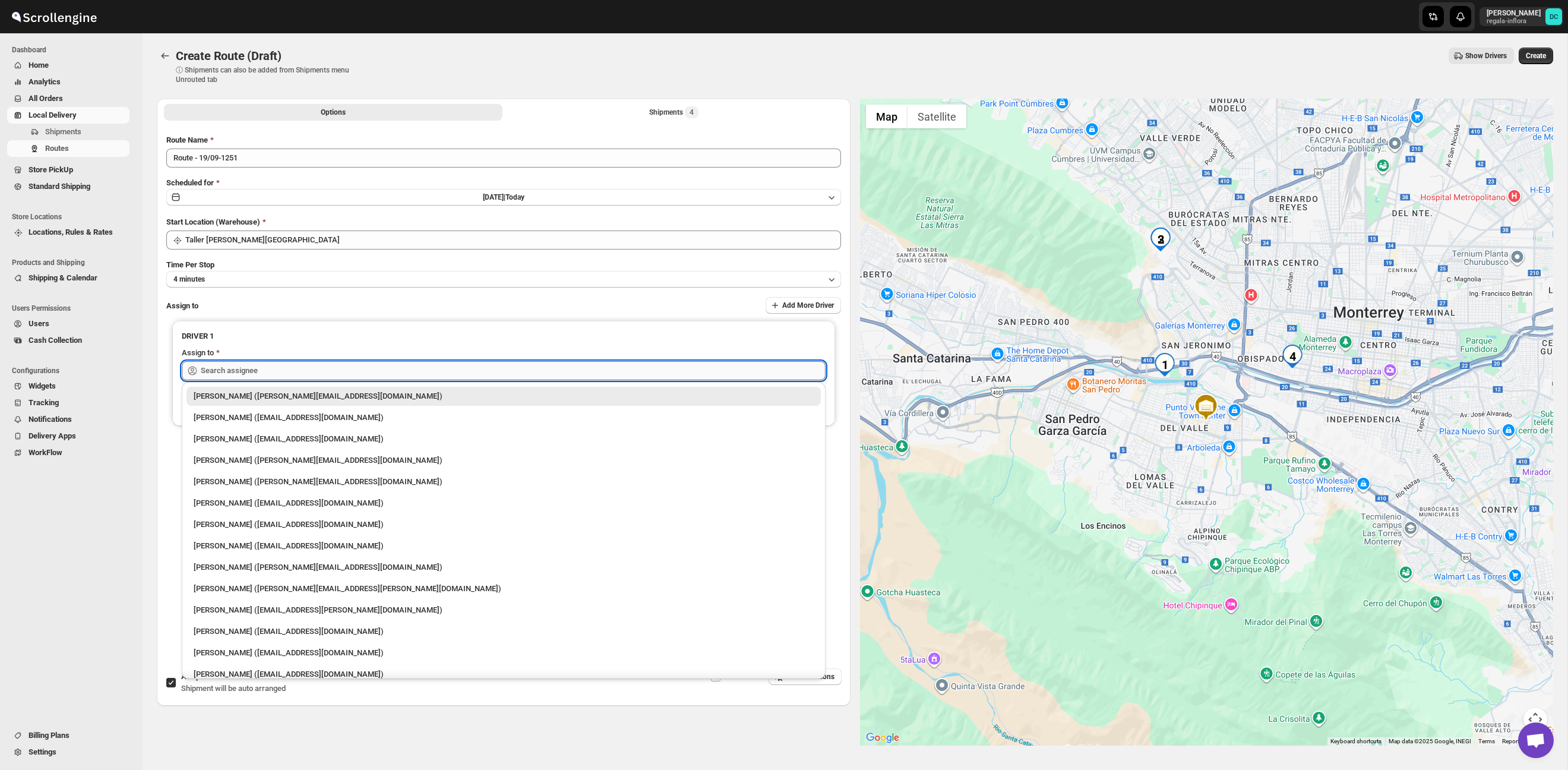
click at [396, 369] on input "text" at bounding box center [512, 370] width 625 height 19
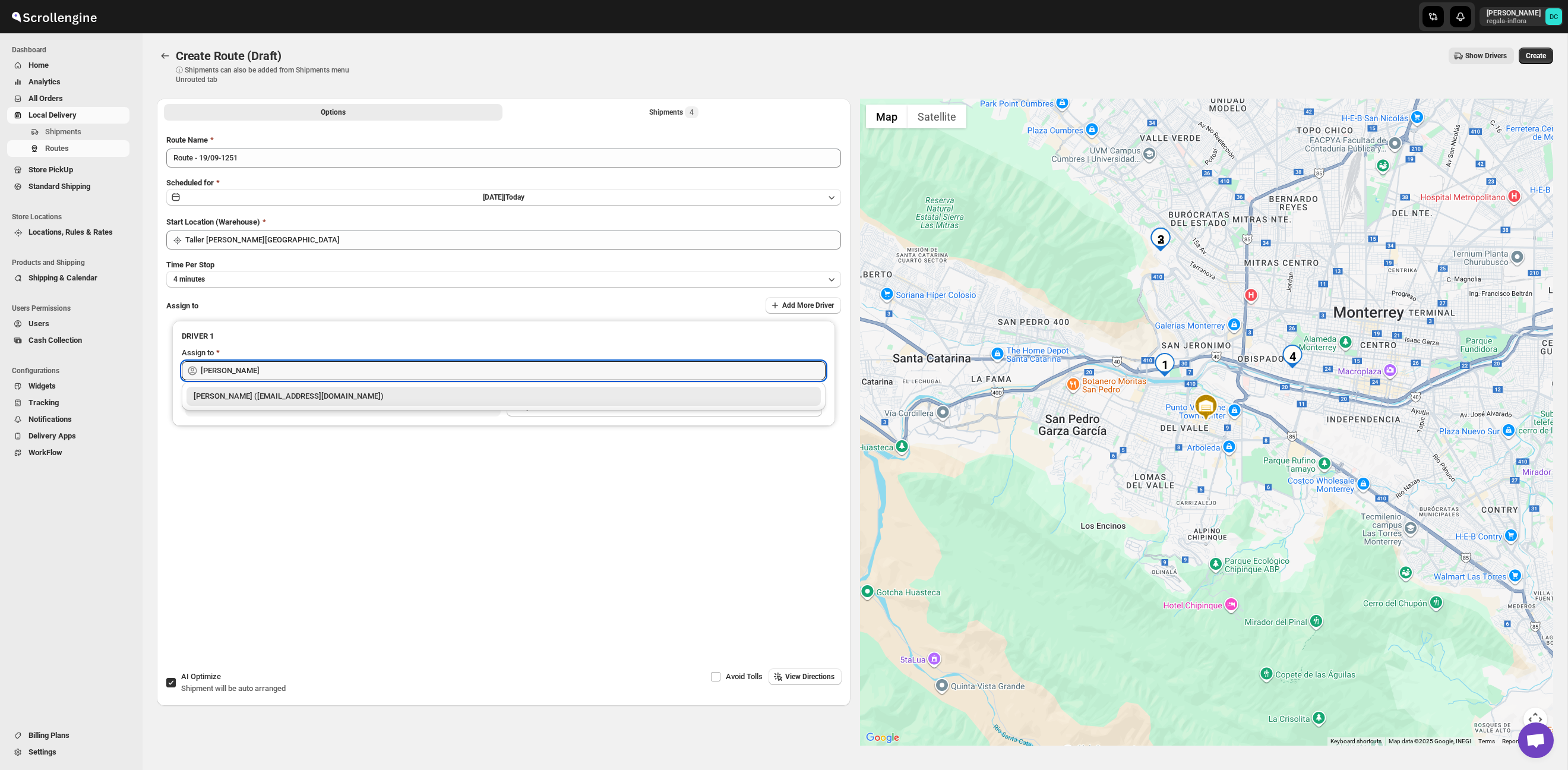
click at [409, 391] on div "Santos Hernandez (santos070707@gmail.com)" at bounding box center [503, 396] width 620 height 12
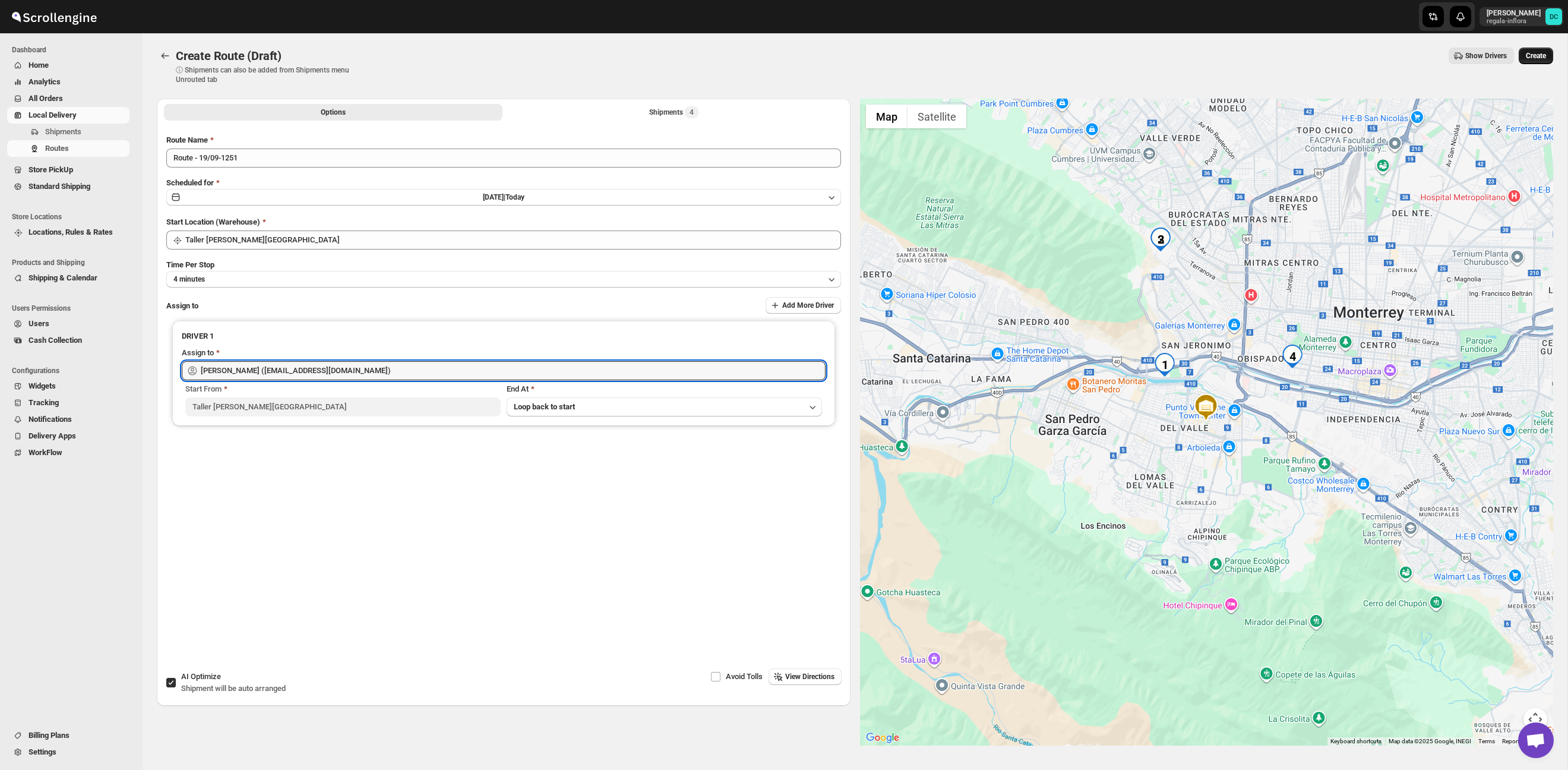
type input "Santos Hernandez (santos070707@gmail.com)"
click at [1538, 56] on span "Create" at bounding box center [1536, 55] width 20 height 9
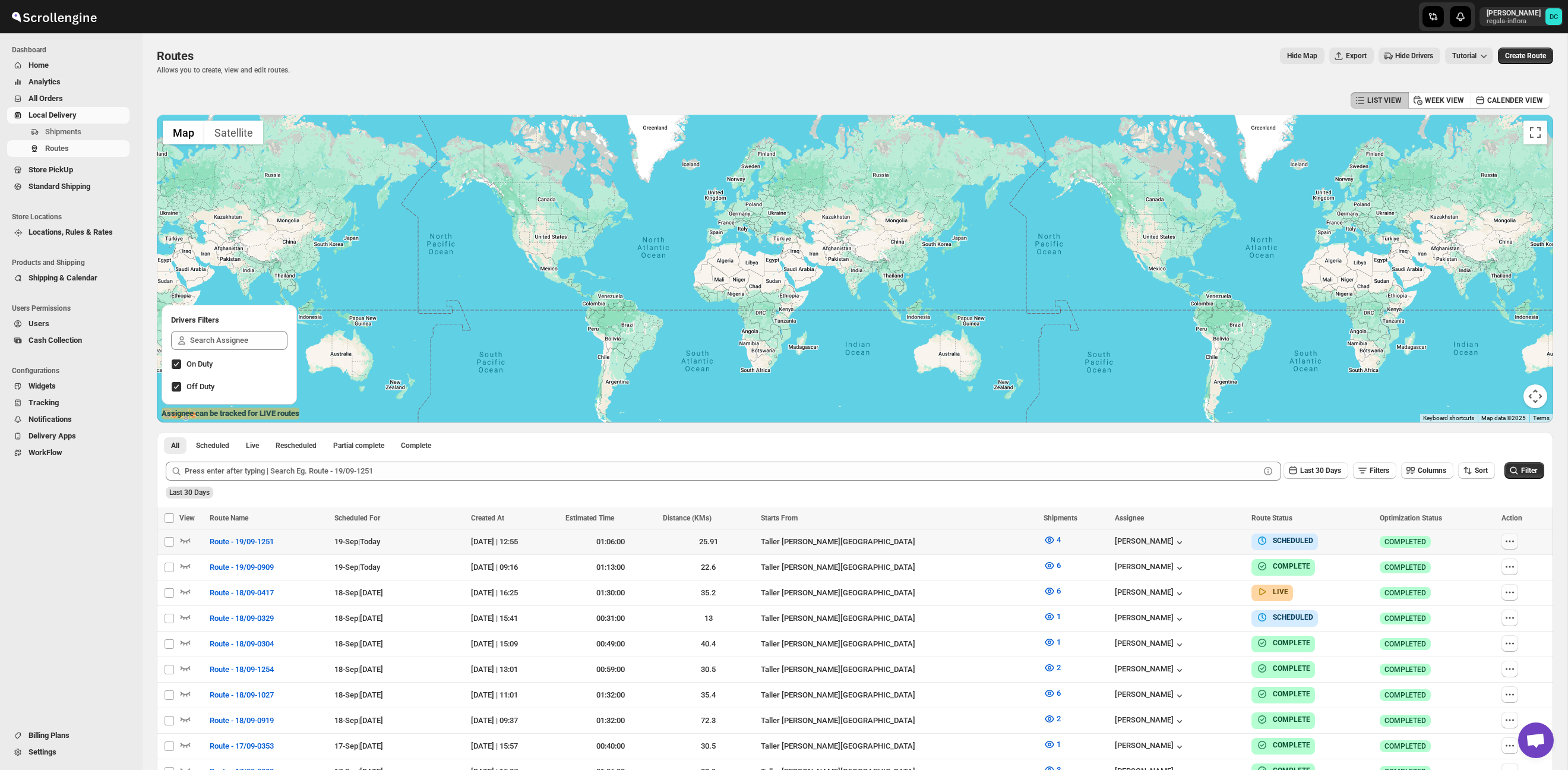
click at [1511, 544] on icon "button" at bounding box center [1510, 541] width 12 height 12
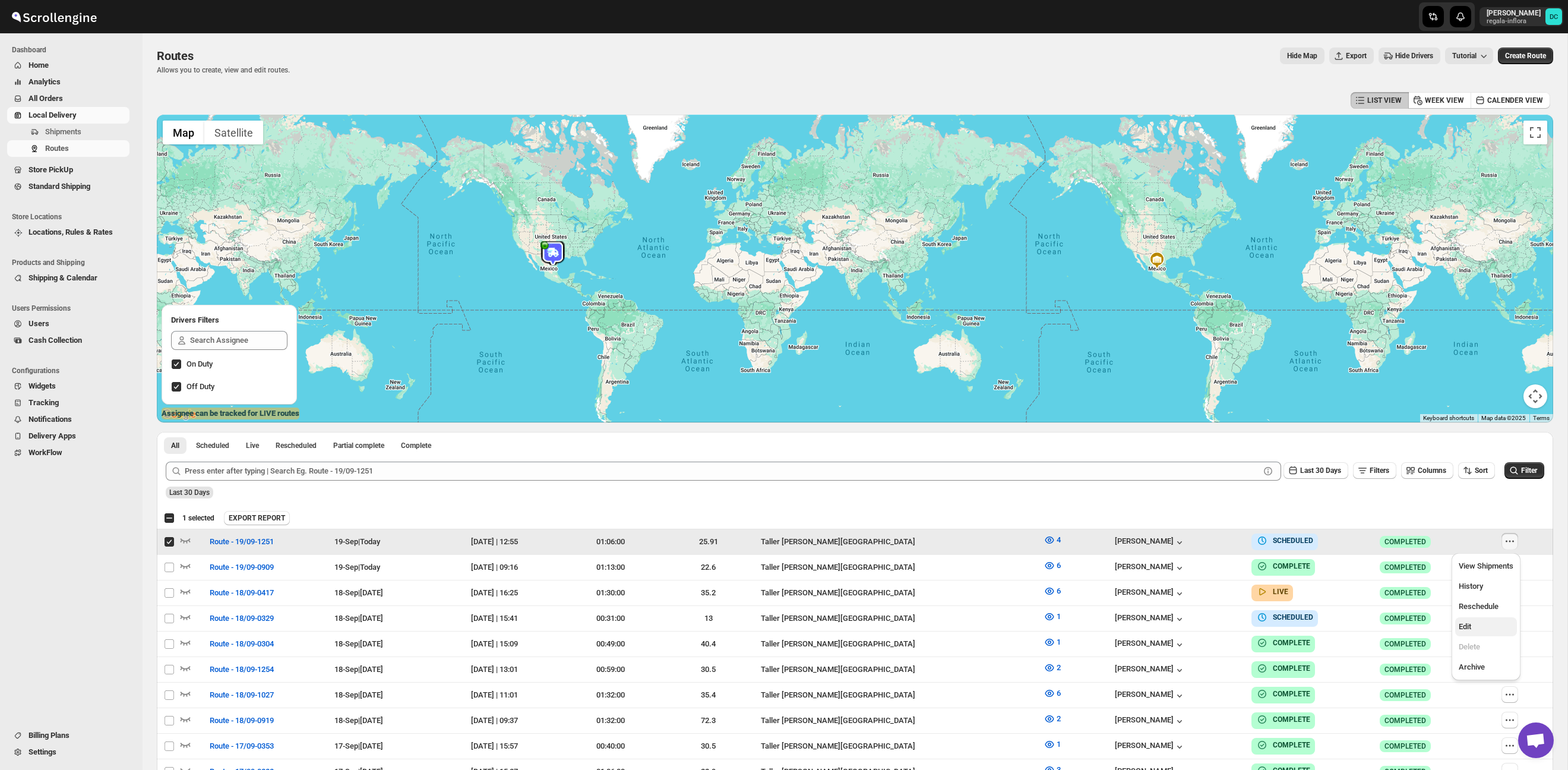
click at [1490, 624] on span "Edit" at bounding box center [1486, 626] width 55 height 12
checkbox input "false"
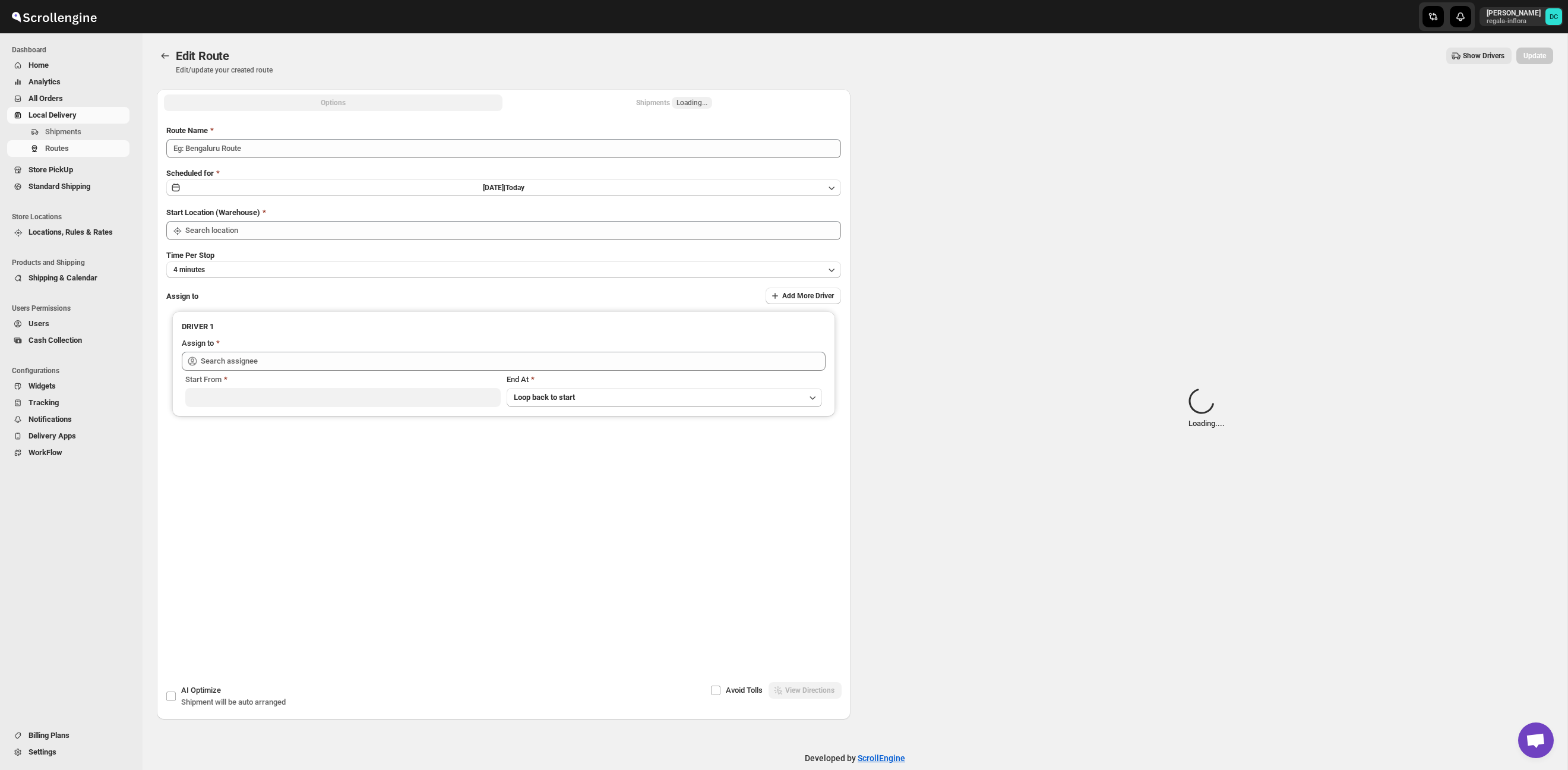
type input "Route - 19/09-1251"
click at [610, 102] on button "Shipments Loading..." at bounding box center [674, 103] width 338 height 17
type input "Taller [PERSON_NAME][GEOGRAPHIC_DATA]"
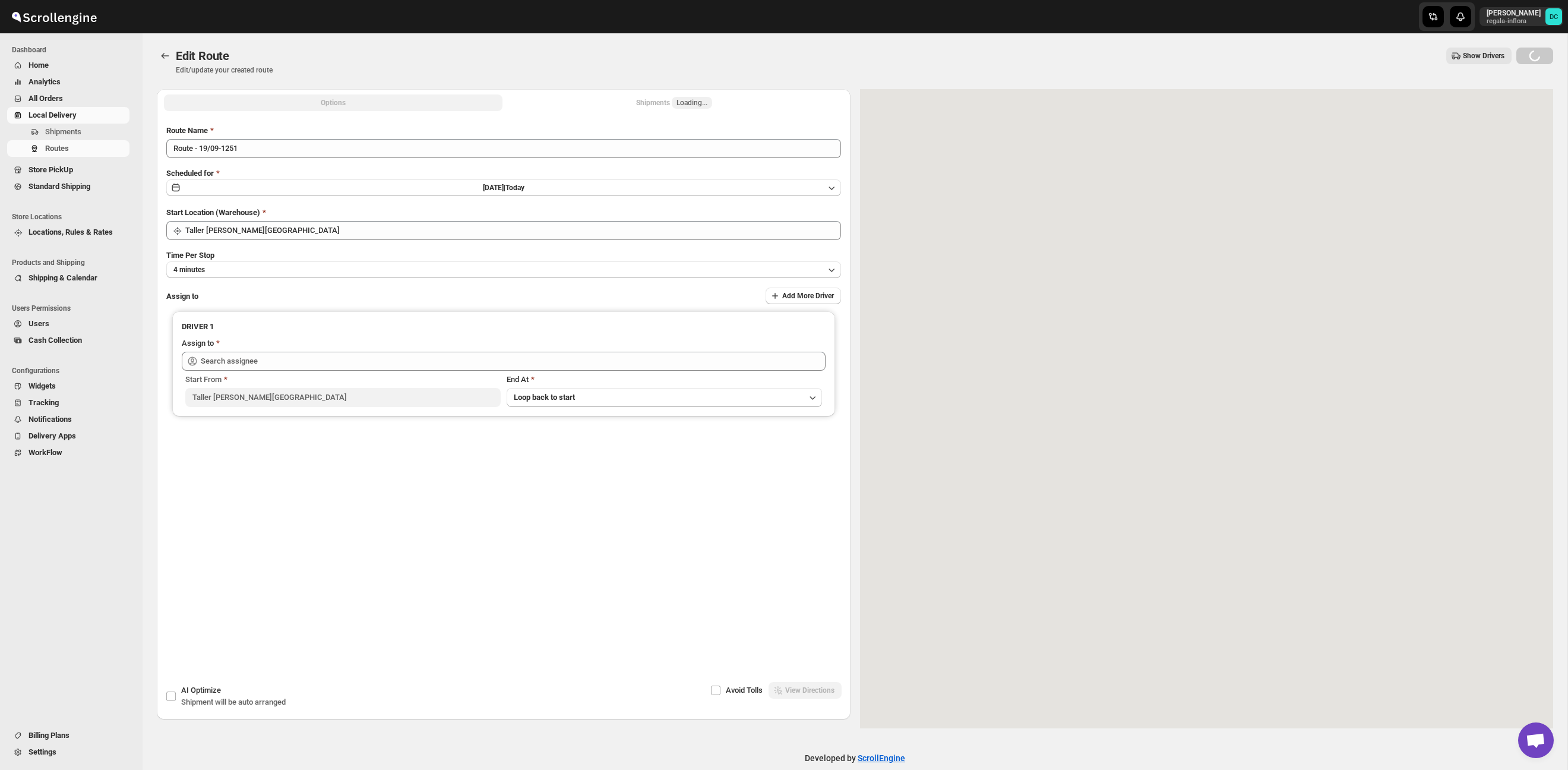
type input "Santos Hernandez (santos070707@gmail.com)"
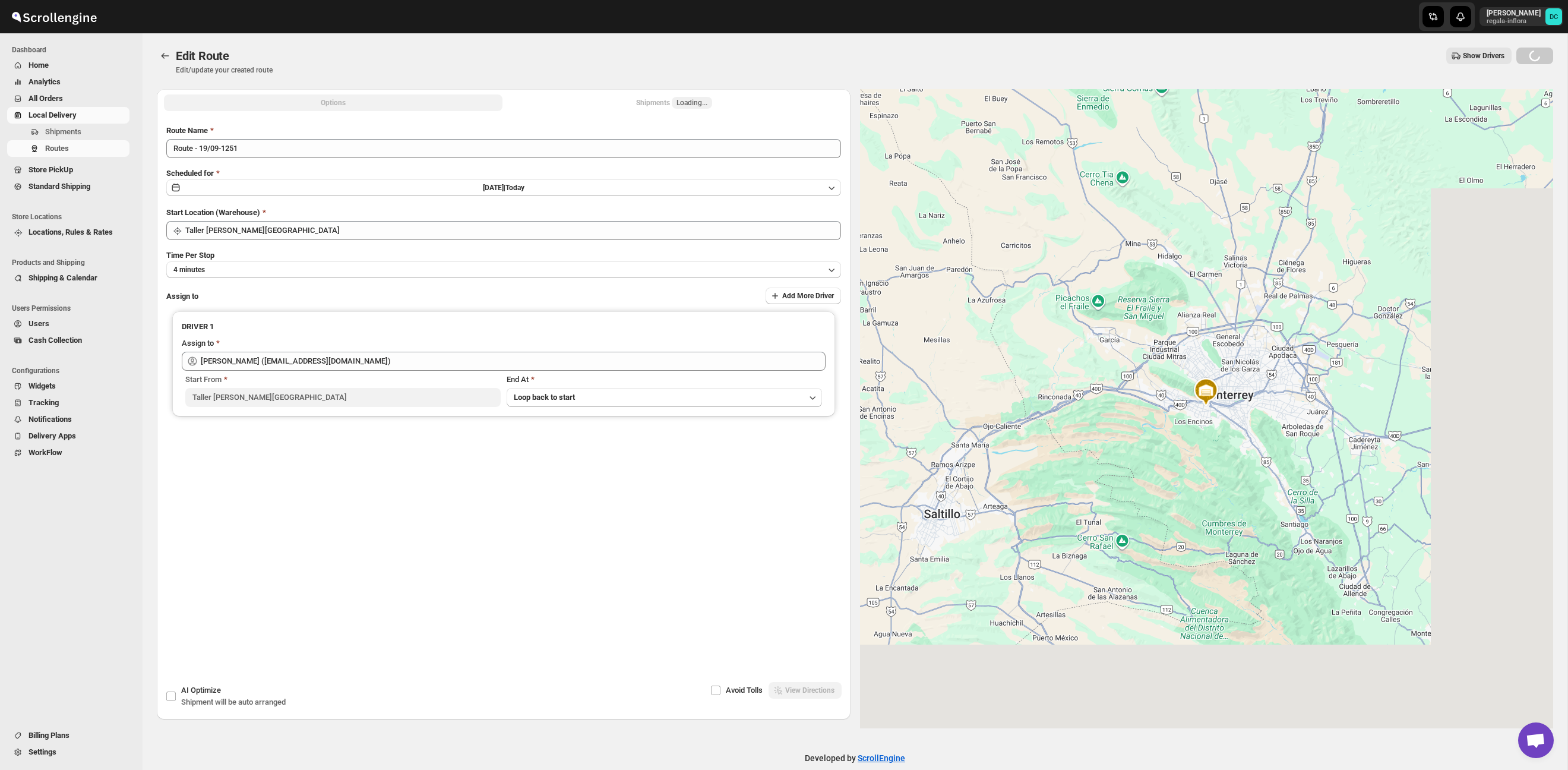
drag, startPoint x: 637, startPoint y: 103, endPoint x: 677, endPoint y: 104, distance: 40.0
click at [637, 103] on div "Shipments Loading..." at bounding box center [674, 103] width 76 height 12
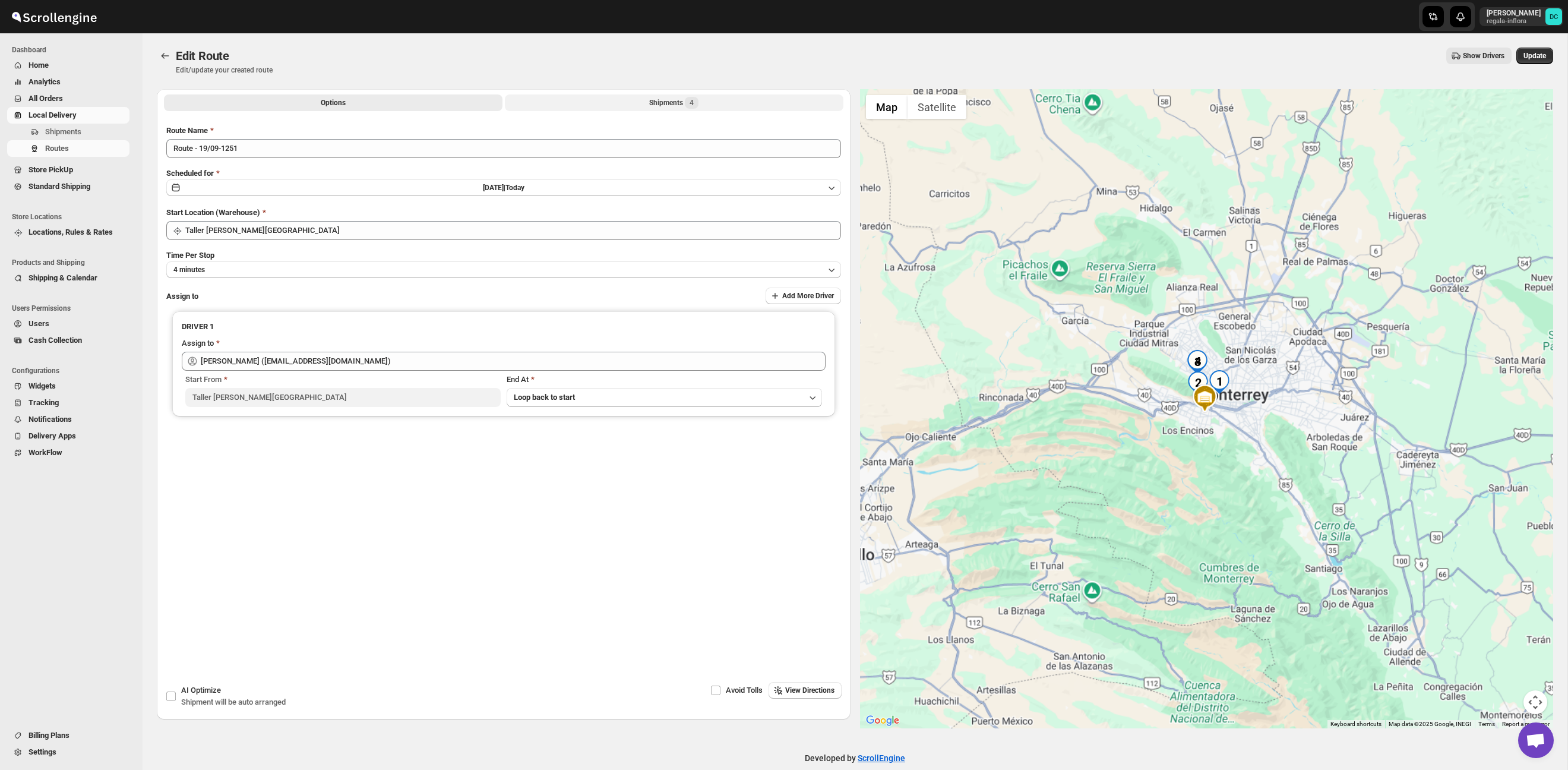
click at [676, 101] on div "Shipments 4" at bounding box center [674, 103] width 49 height 12
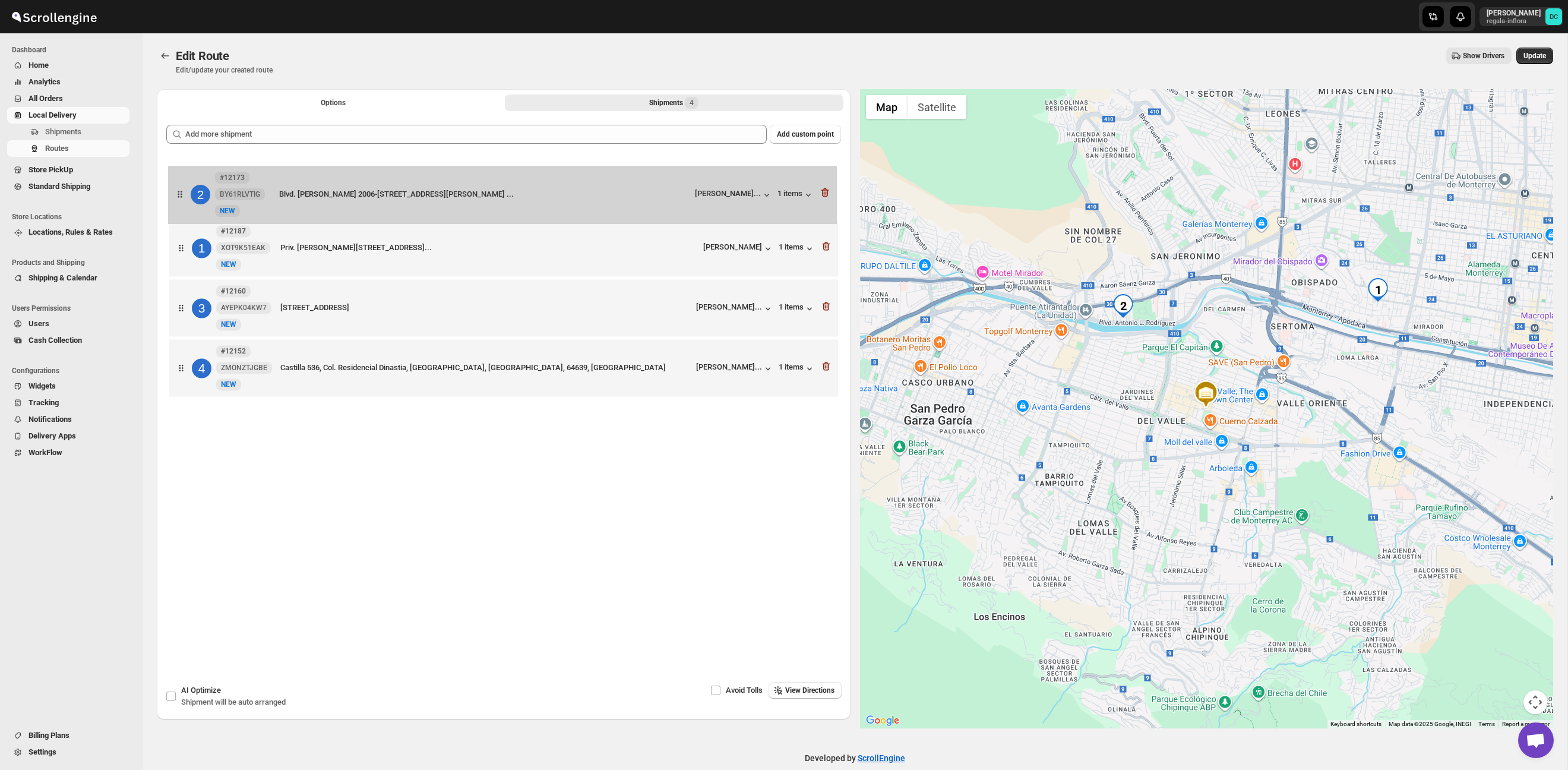
drag, startPoint x: 187, startPoint y: 244, endPoint x: 188, endPoint y: 204, distance: 40.0
click at [186, 199] on div "1 #12187 XOT9K51EAK New NEW Priv. Liendo 703, Obispado, 64060 Monterrey, N.L., …" at bounding box center [504, 279] width 675 height 247
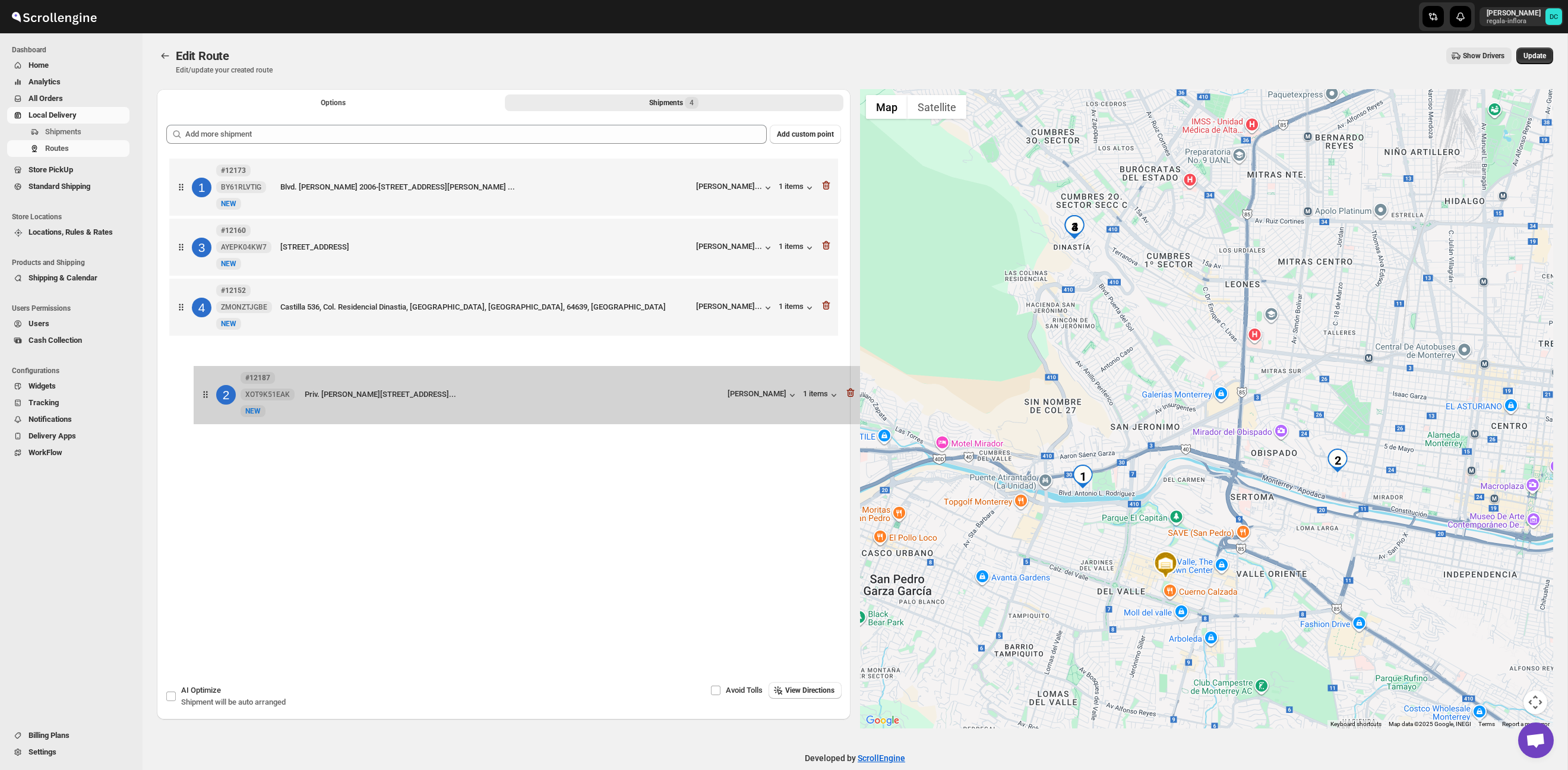
drag, startPoint x: 184, startPoint y: 241, endPoint x: 893, endPoint y: 211, distance: 709.6
click at [210, 392] on div "1 #12173 BY61RLVTIG New NEW Blvd. Antonio L. Rodríguez 2006-sector 1, Piso 29, …" at bounding box center [504, 279] width 675 height 247
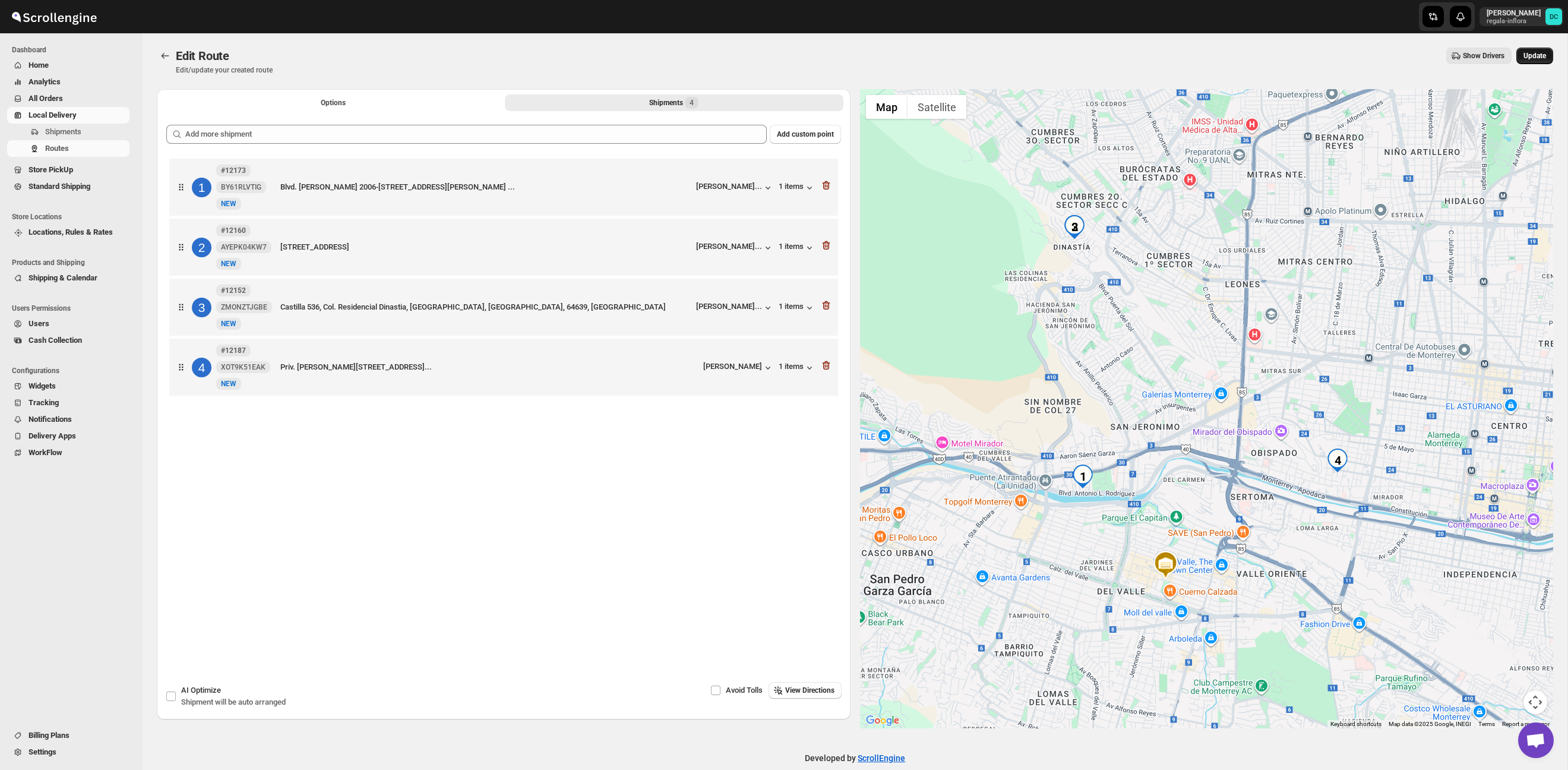
click at [1535, 55] on span "Update" at bounding box center [1534, 55] width 23 height 9
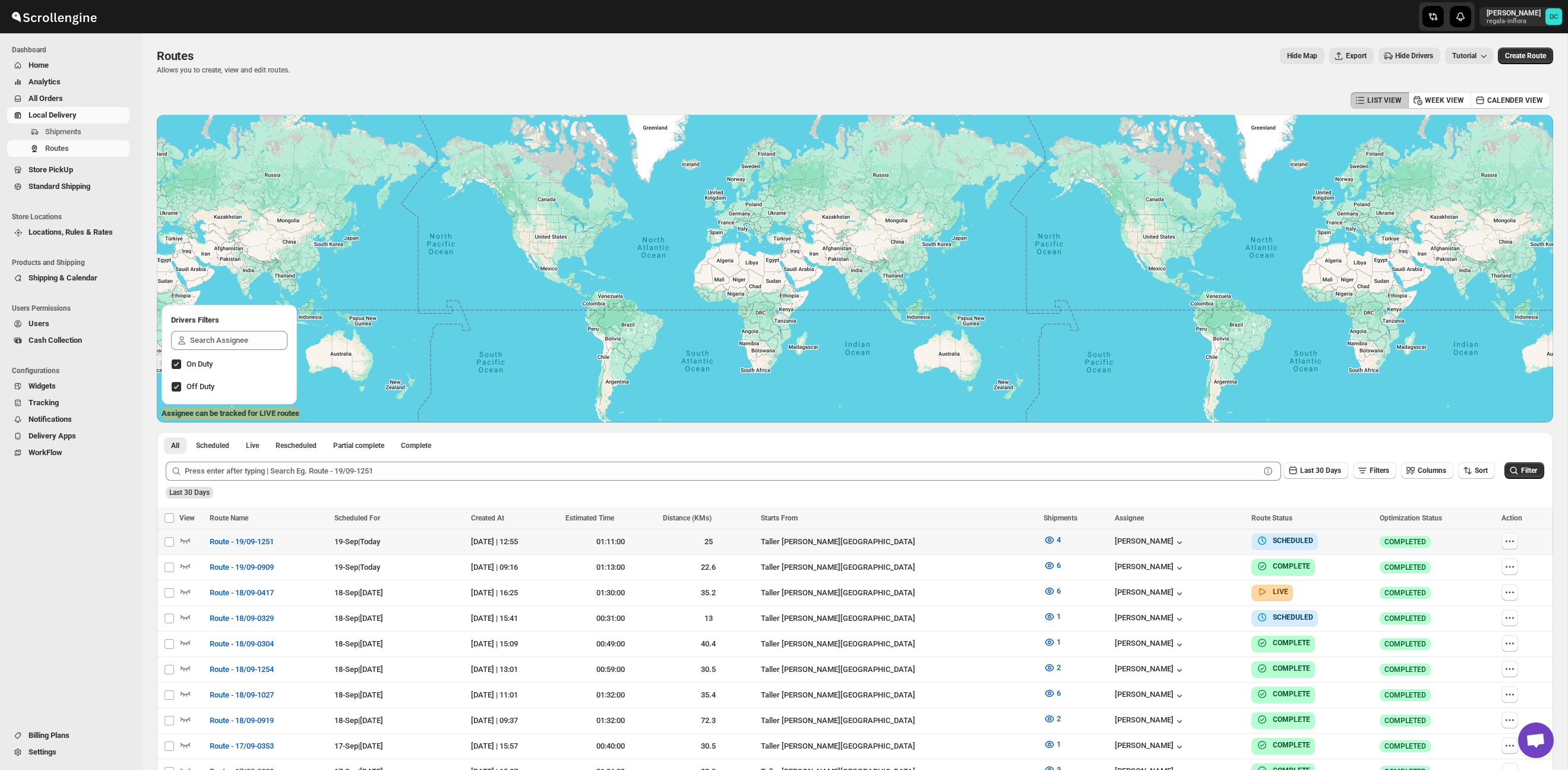
click at [1512, 538] on icon "button" at bounding box center [1510, 541] width 12 height 12
checkbox input "true"
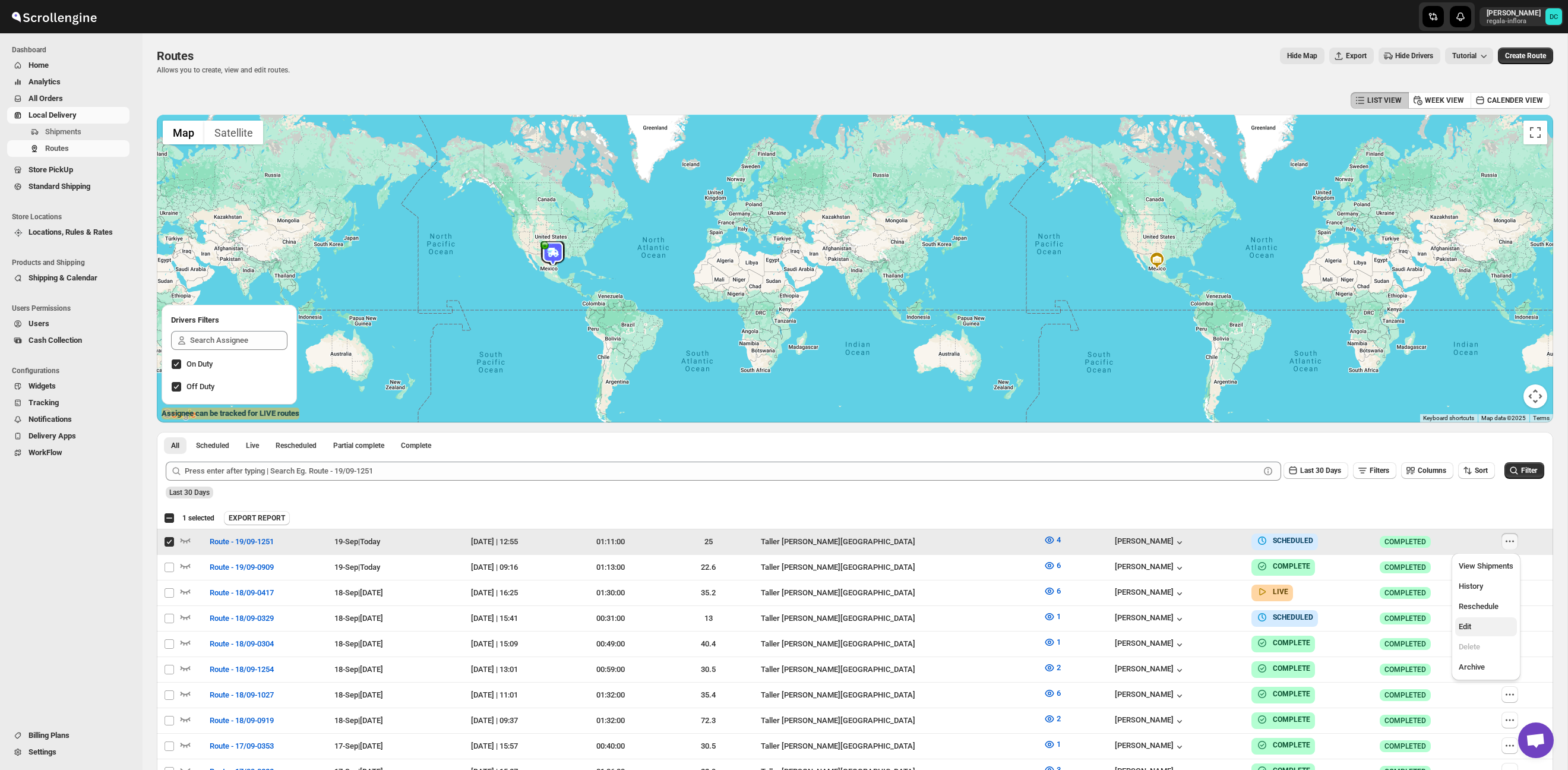
click at [1484, 623] on span "Edit" at bounding box center [1486, 626] width 55 height 12
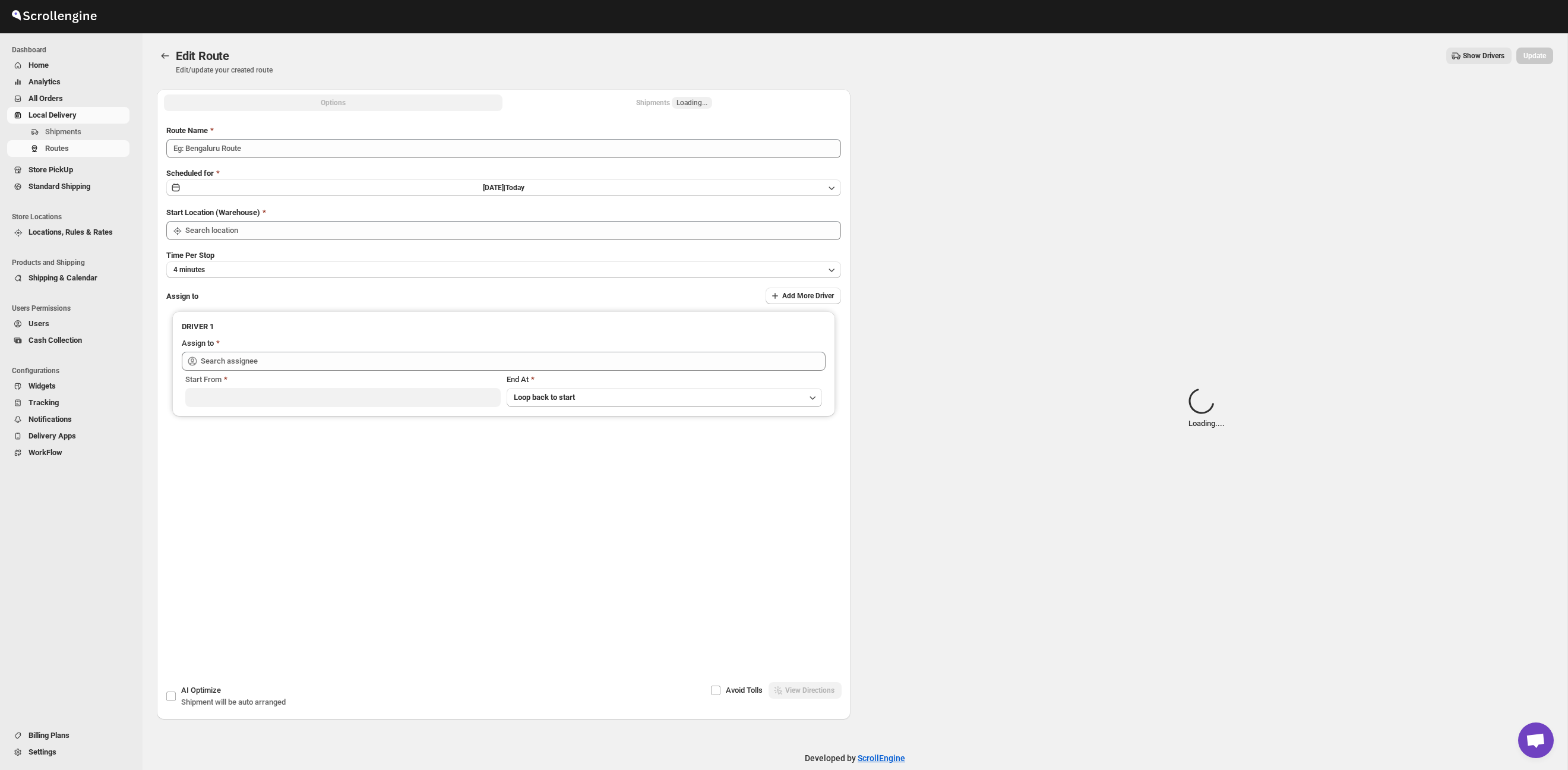
type input "Route - 19/09-1251"
type input "Taller [PERSON_NAME][GEOGRAPHIC_DATA]"
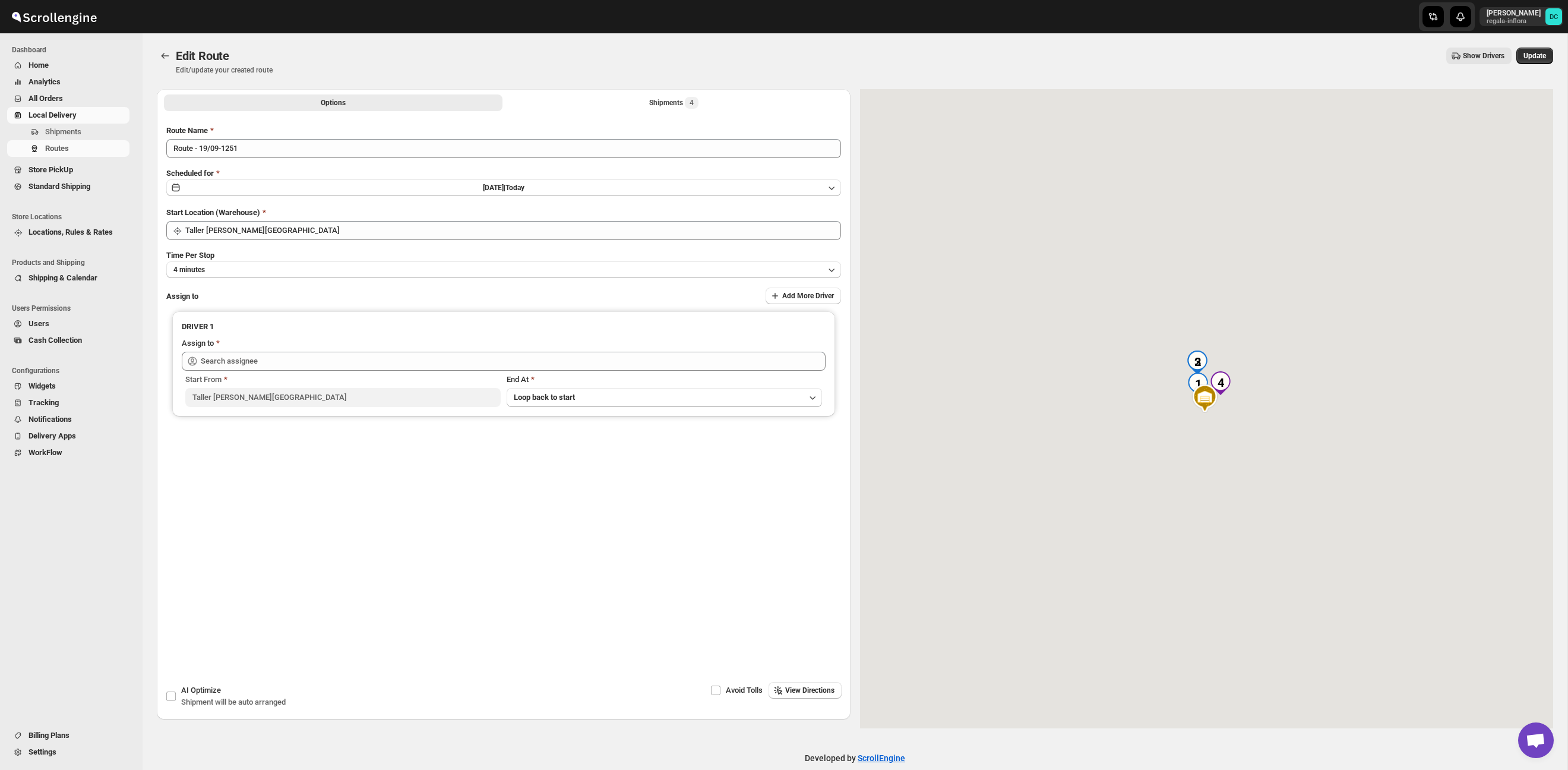
type input "Santos Hernandez (santos070707@gmail.com)"
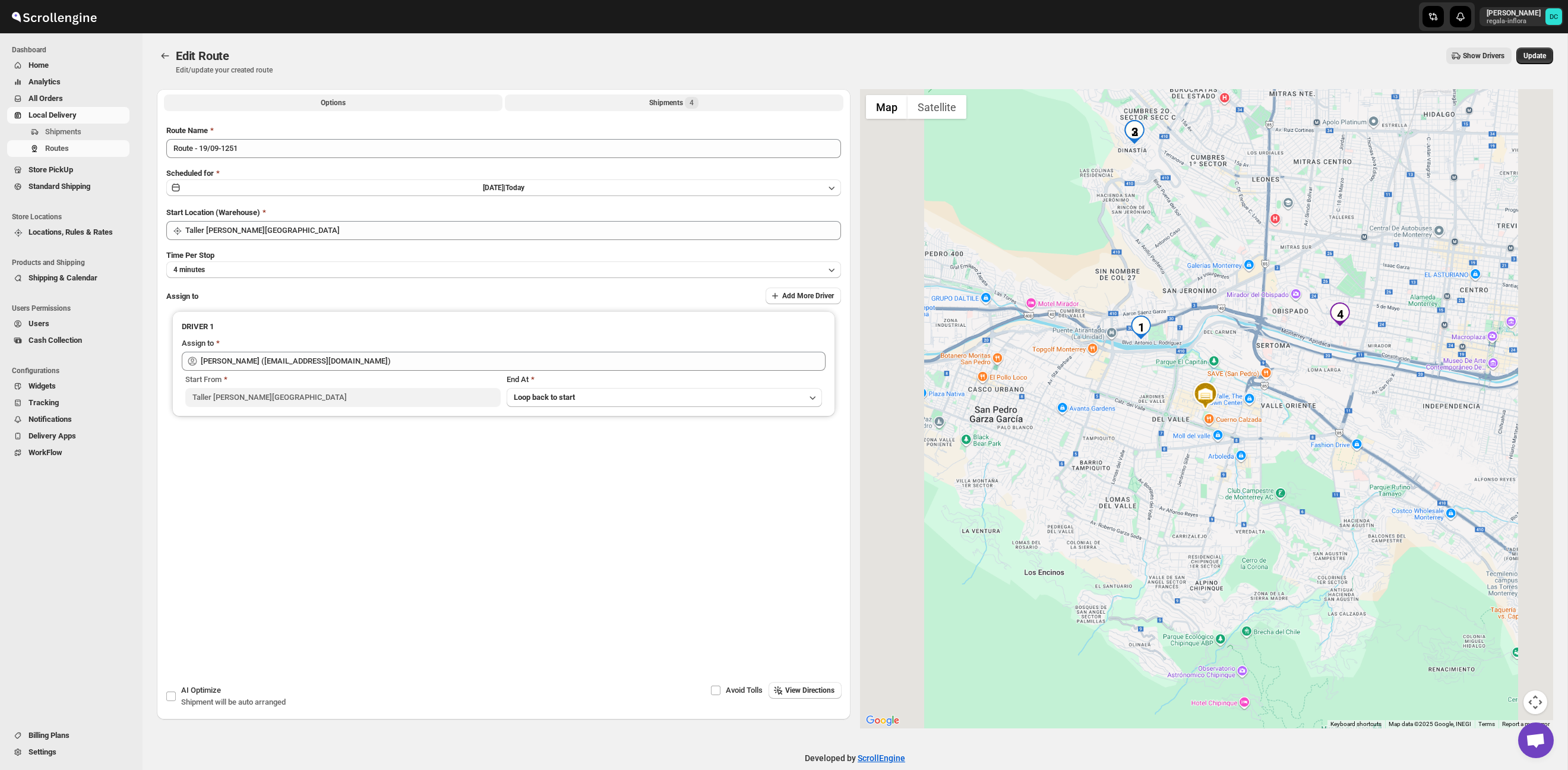
click at [741, 103] on button "Shipments 4" at bounding box center [674, 103] width 338 height 17
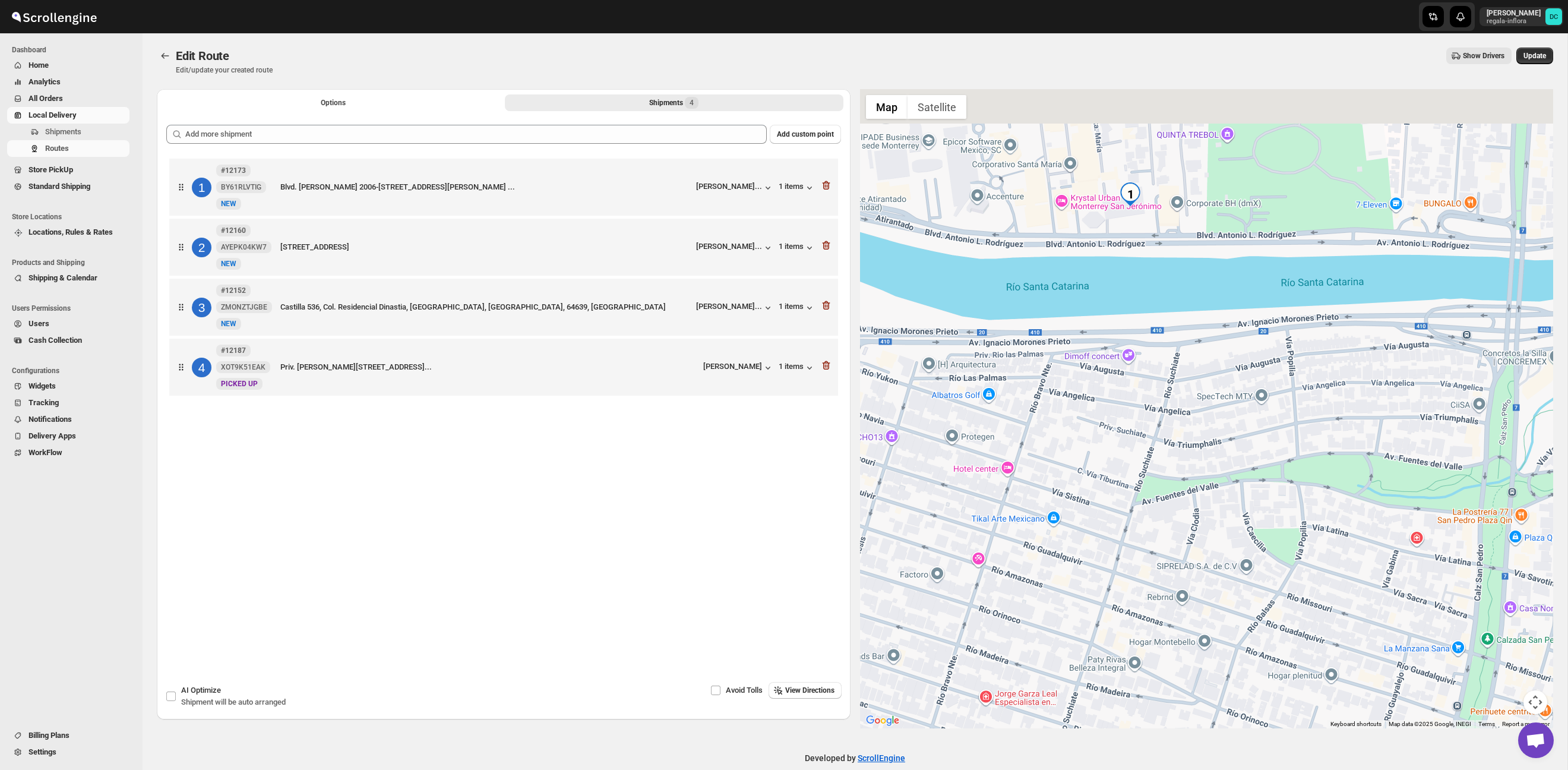
drag, startPoint x: 1117, startPoint y: 231, endPoint x: 1121, endPoint y: 380, distance: 149.1
click at [1120, 380] on div at bounding box center [1206, 408] width 694 height 639
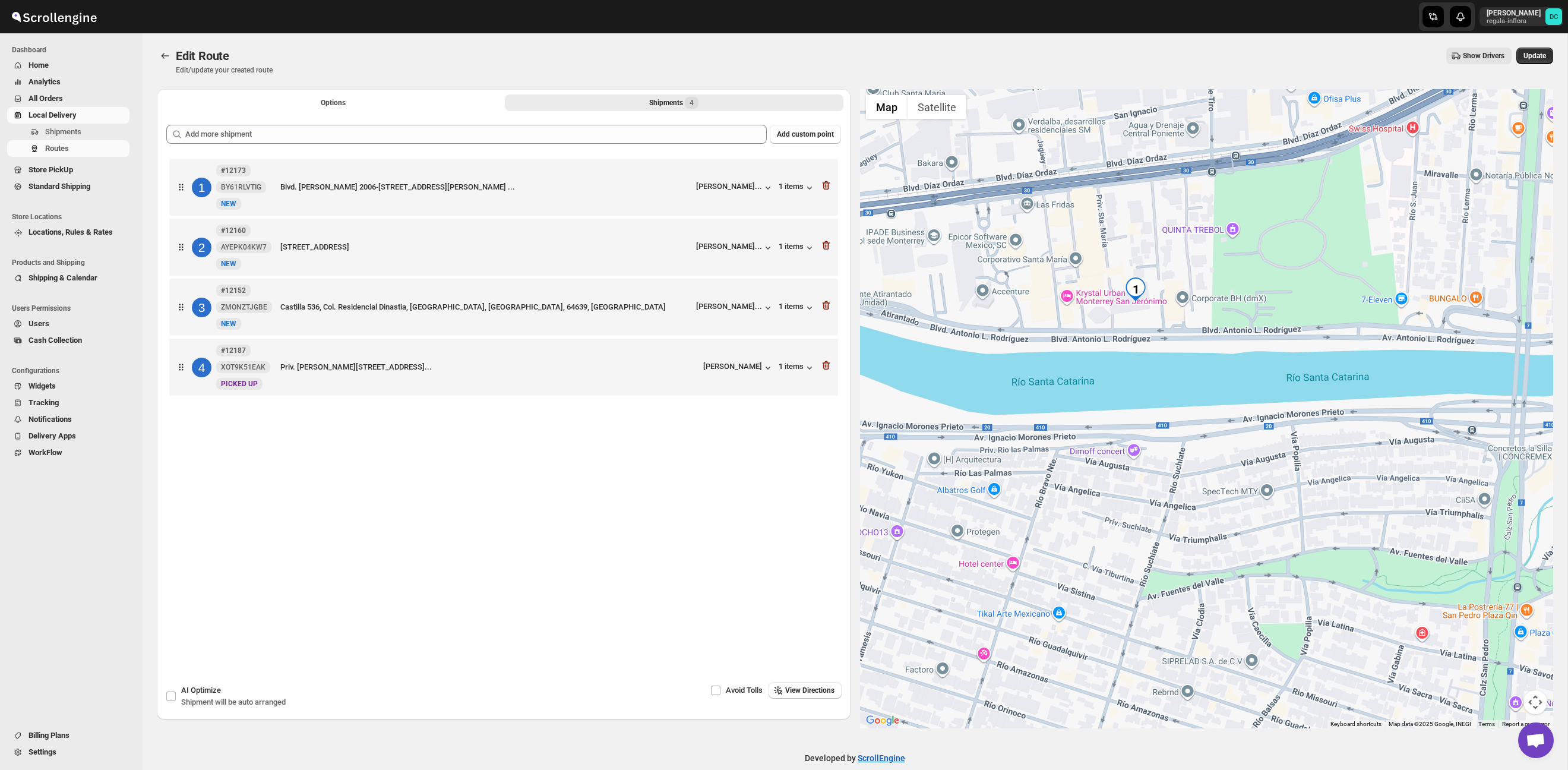
drag, startPoint x: 1139, startPoint y: 304, endPoint x: 1140, endPoint y: 391, distance: 87.0
click at [1140, 391] on div at bounding box center [1206, 408] width 694 height 639
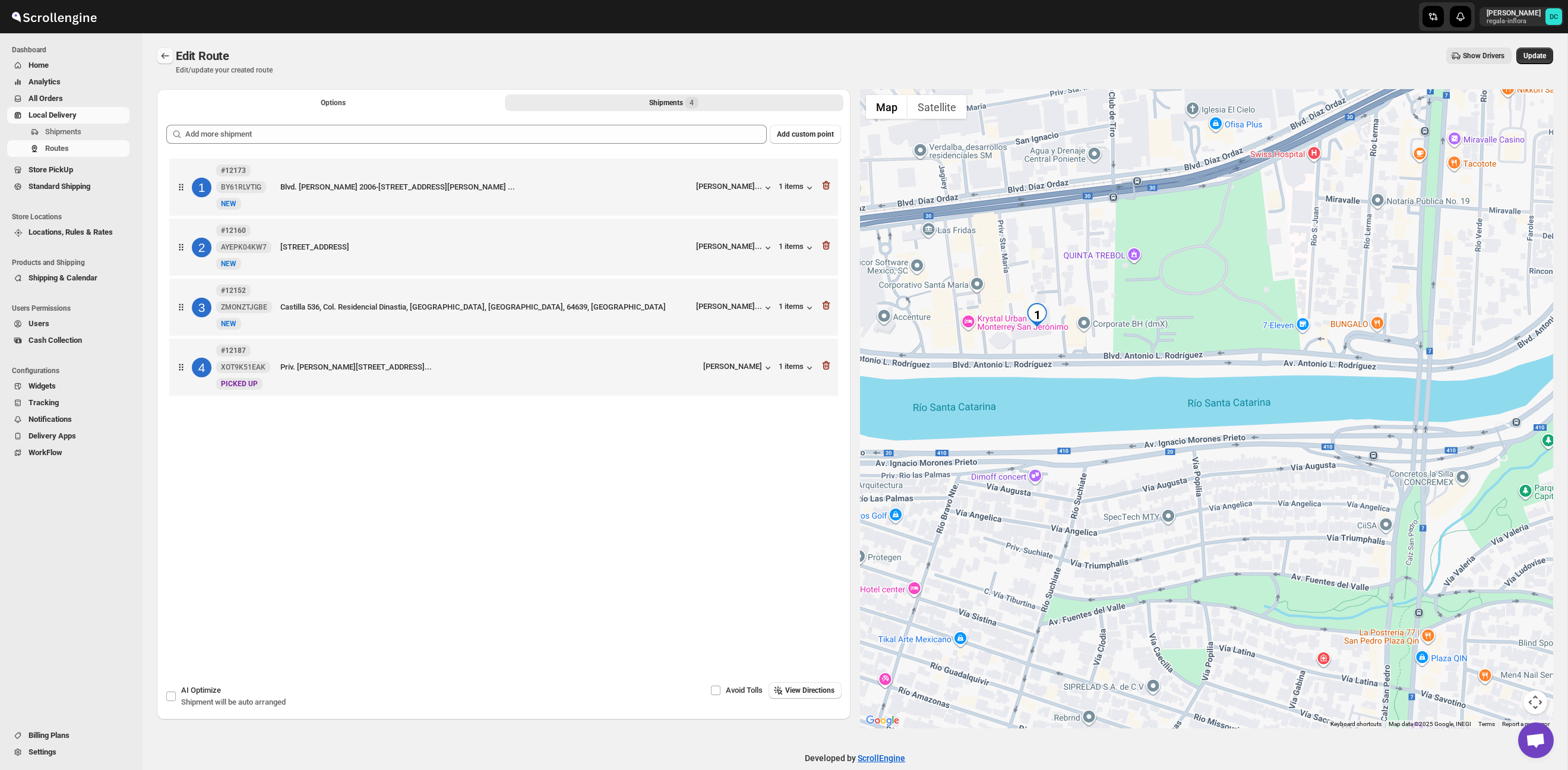
click at [168, 52] on icon "Routes" at bounding box center [165, 56] width 12 height 12
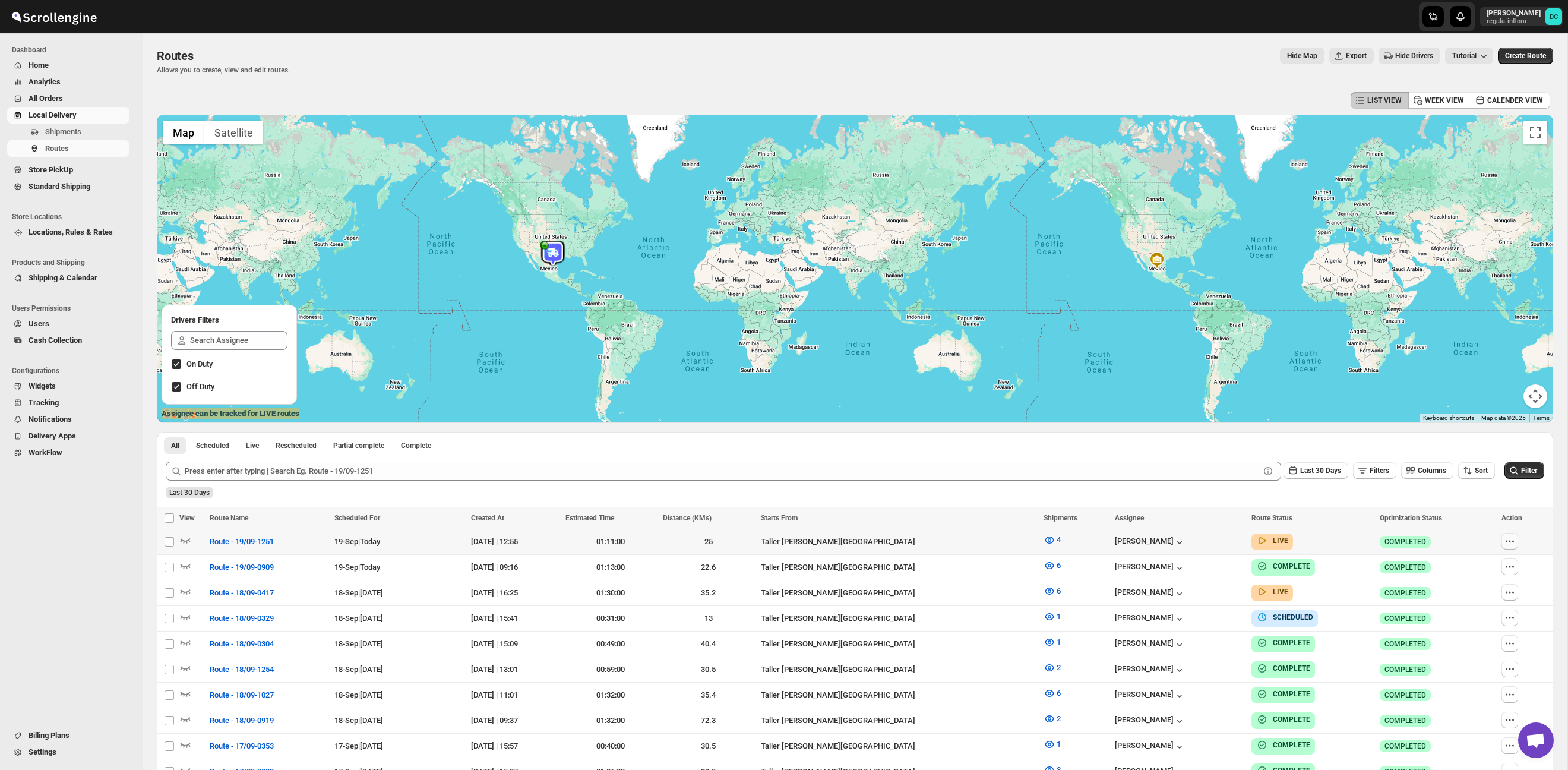
click at [1511, 539] on icon "button" at bounding box center [1510, 541] width 12 height 12
checkbox input "true"
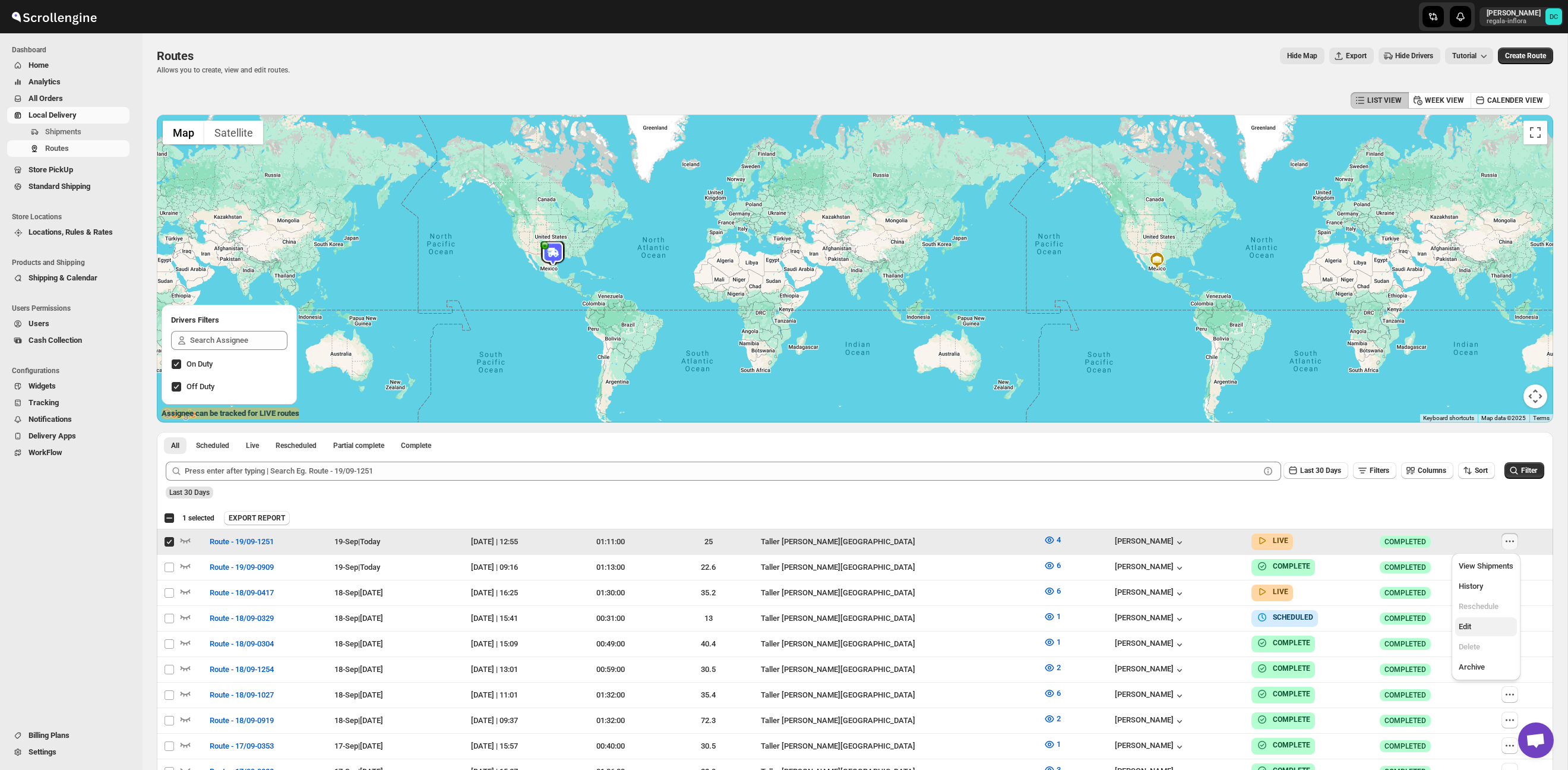
click at [1468, 630] on span "Edit" at bounding box center [1465, 626] width 13 height 9
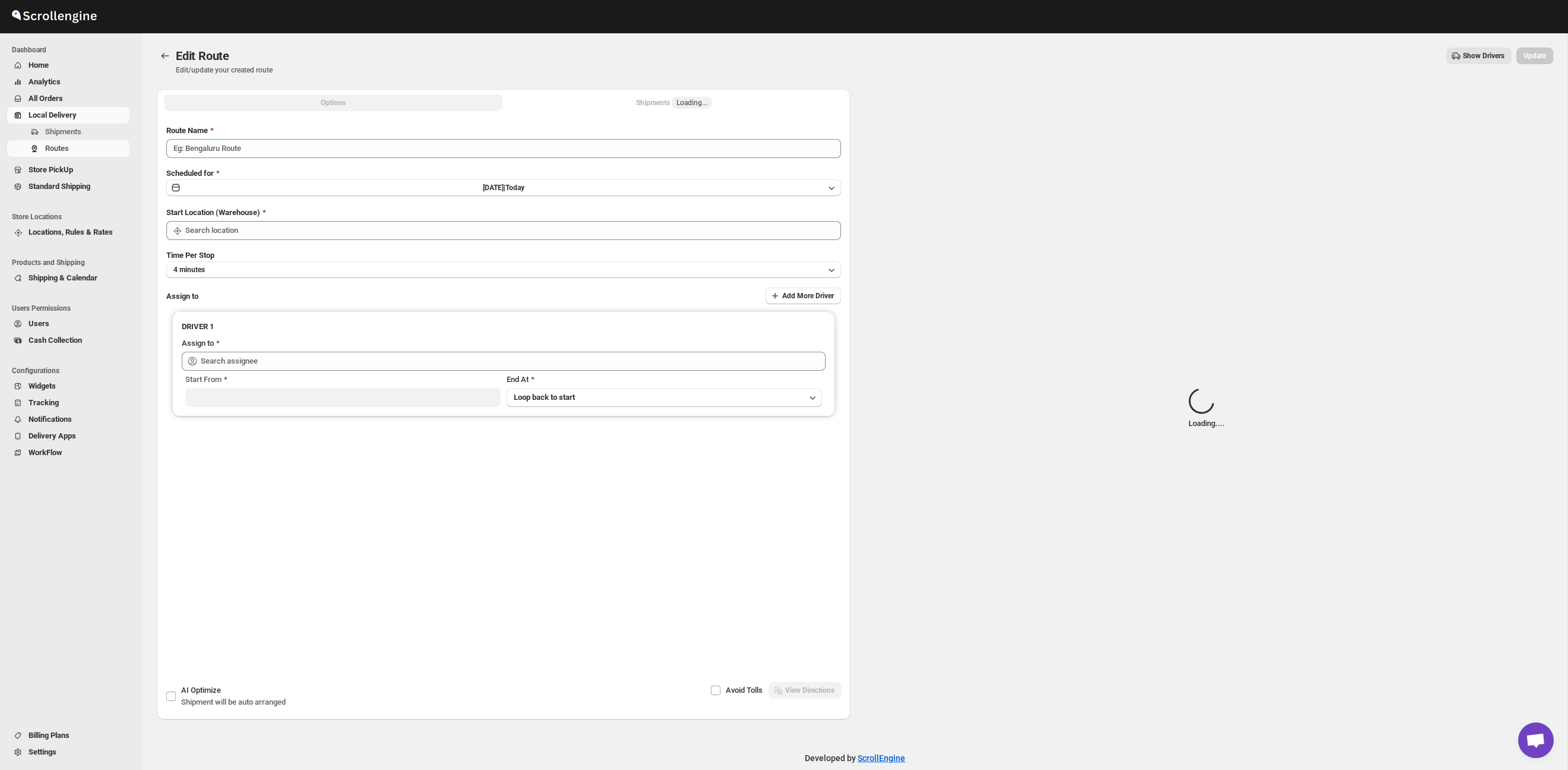
type input "Route - 19/09-1251"
type input "Taller [PERSON_NAME][GEOGRAPHIC_DATA]"
type input "Santos Hernandez (santos070707@gmail.com)"
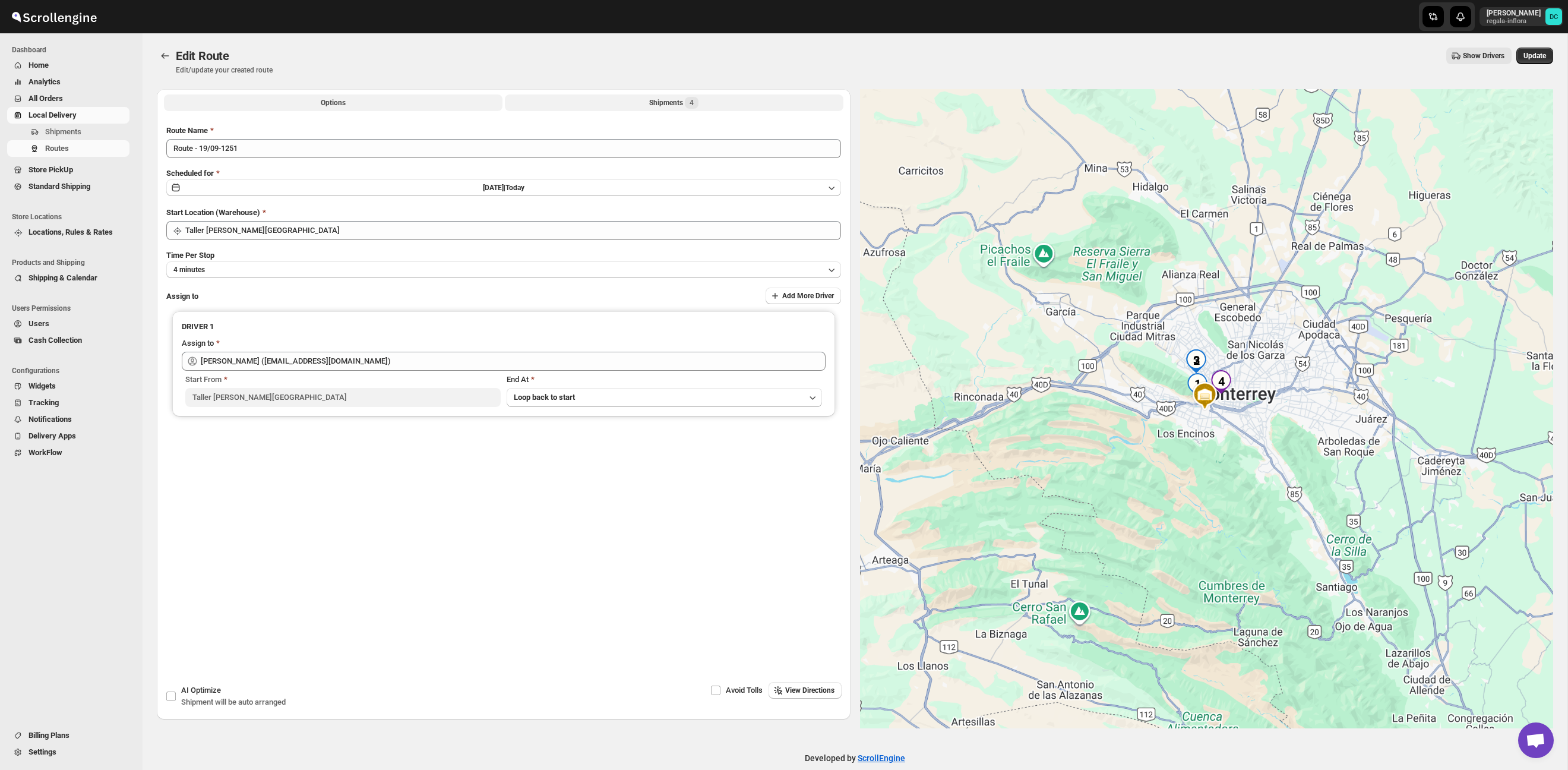
click at [681, 103] on div "Shipments 4" at bounding box center [674, 103] width 49 height 12
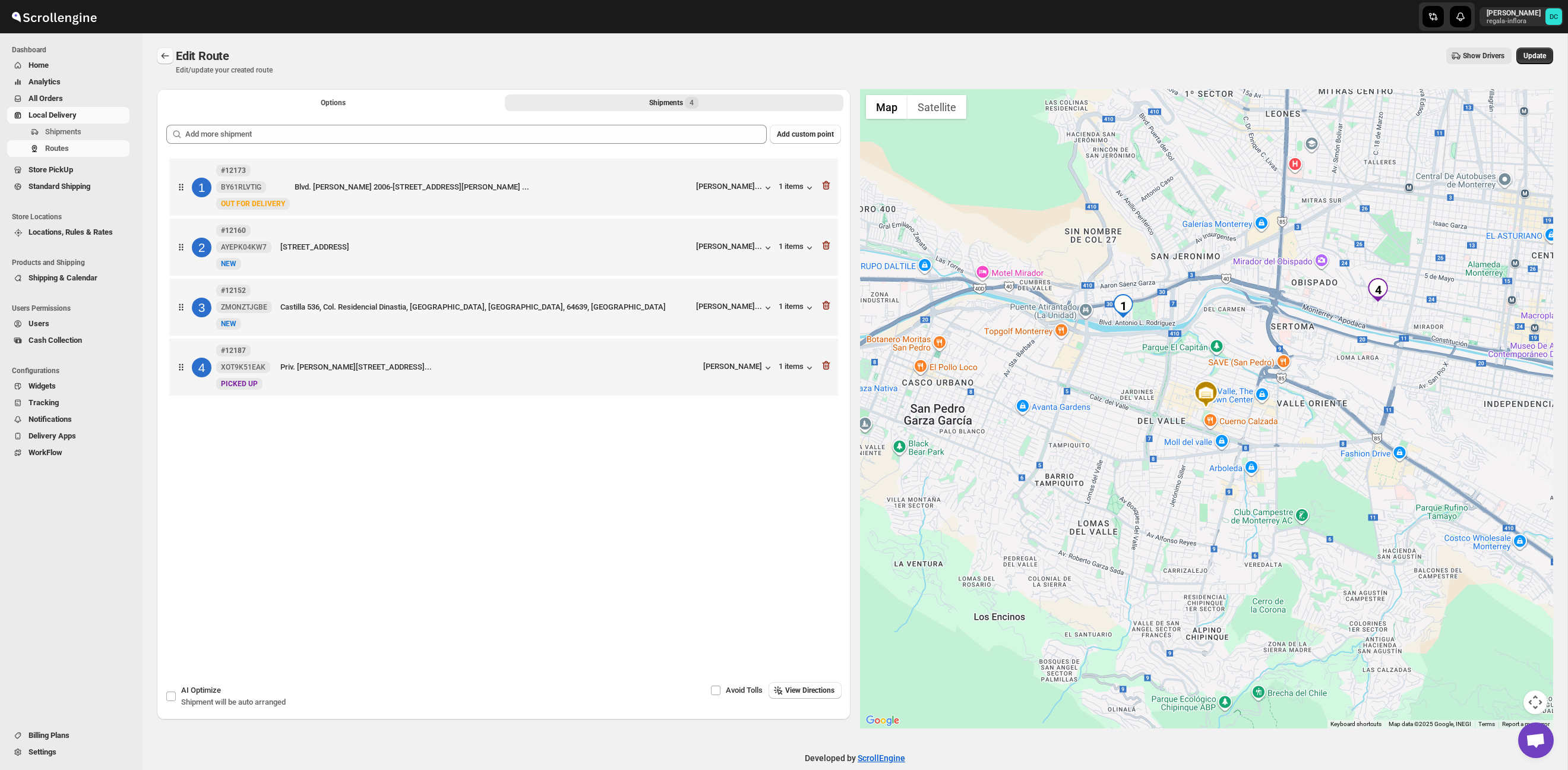
click at [169, 57] on icon "Routes" at bounding box center [165, 56] width 12 height 12
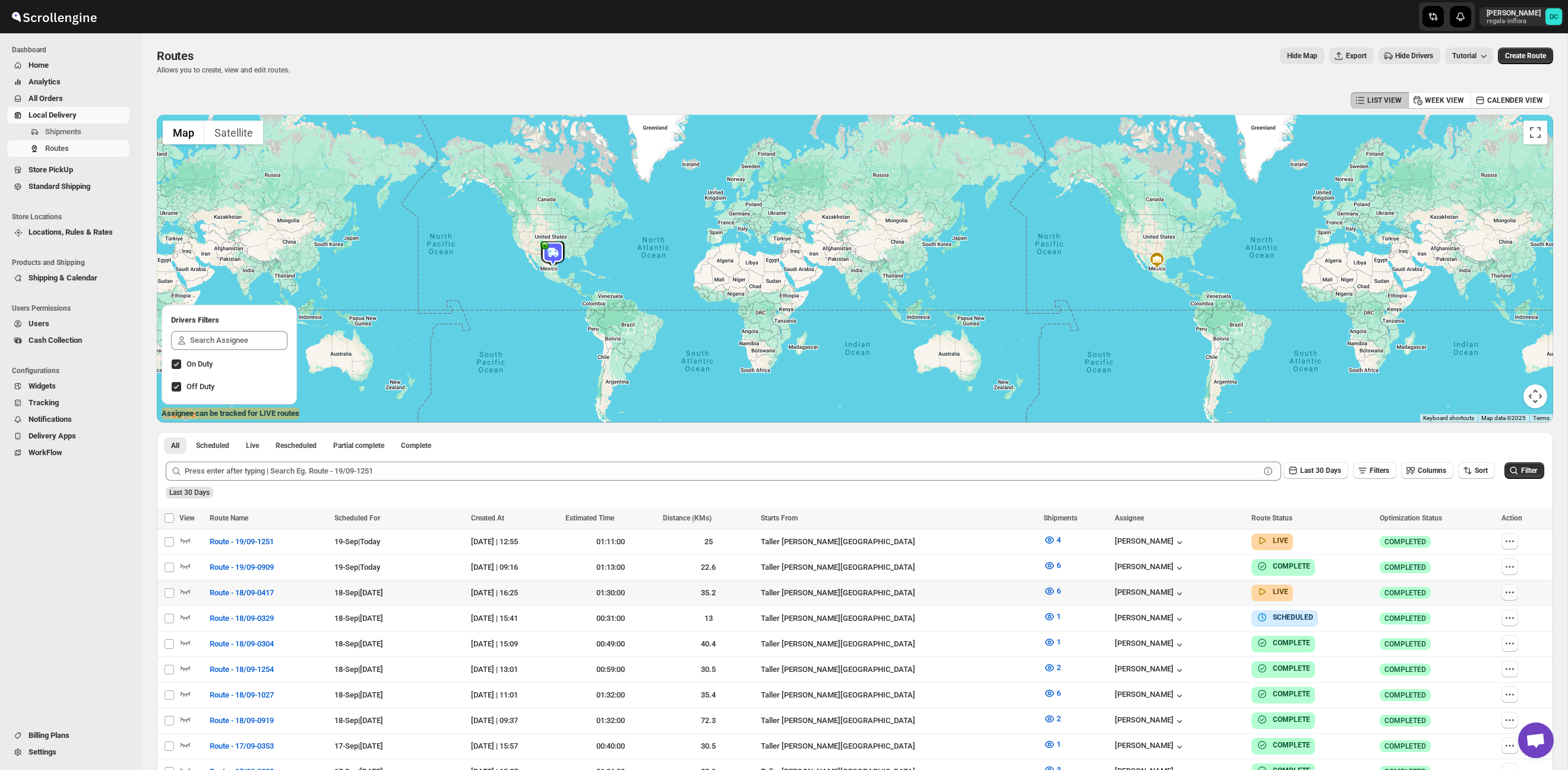
click at [1511, 592] on icon "button" at bounding box center [1510, 593] width 2 height 2
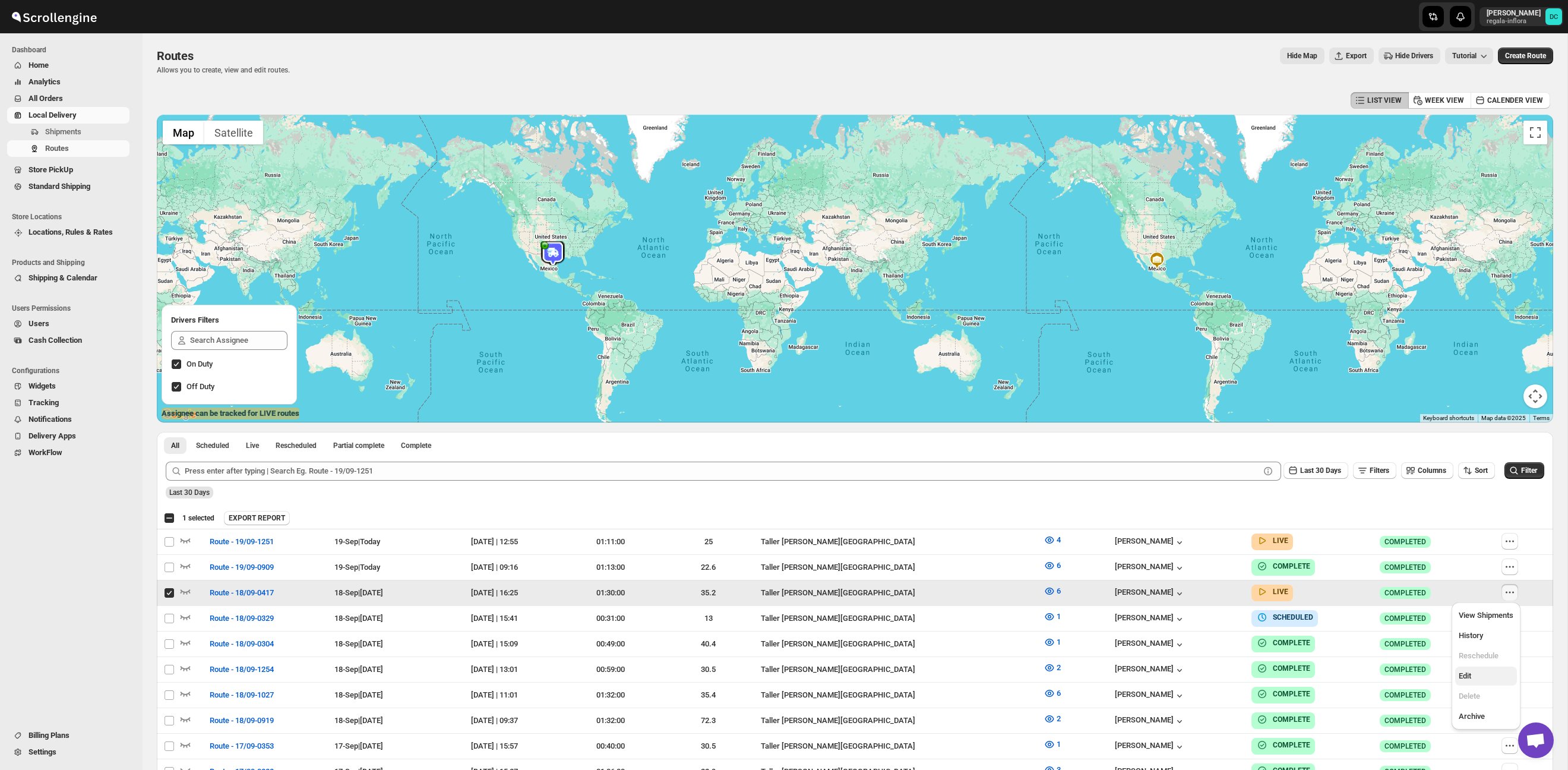
click at [1478, 680] on span "Edit" at bounding box center [1486, 676] width 55 height 12
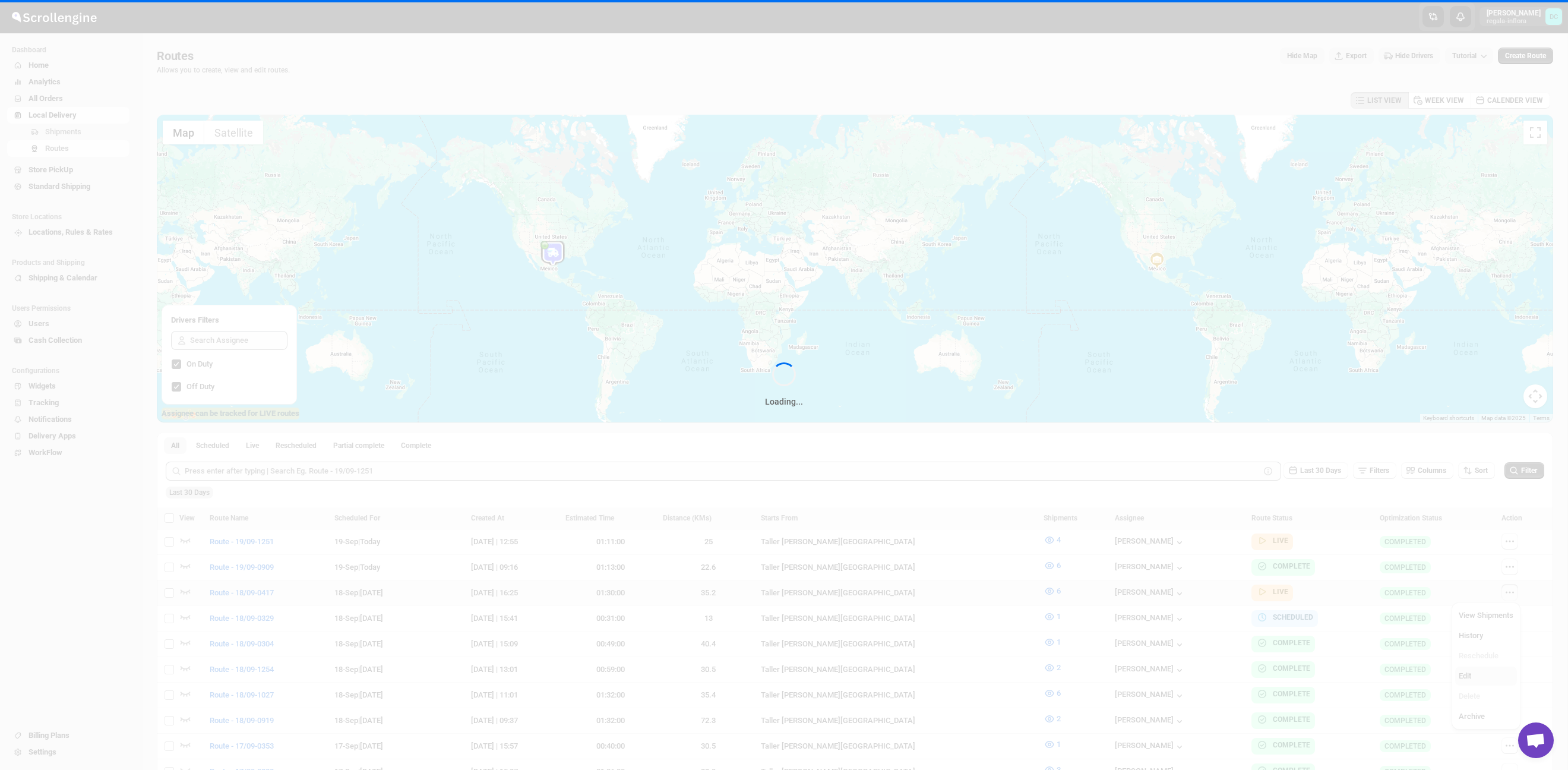
checkbox input "false"
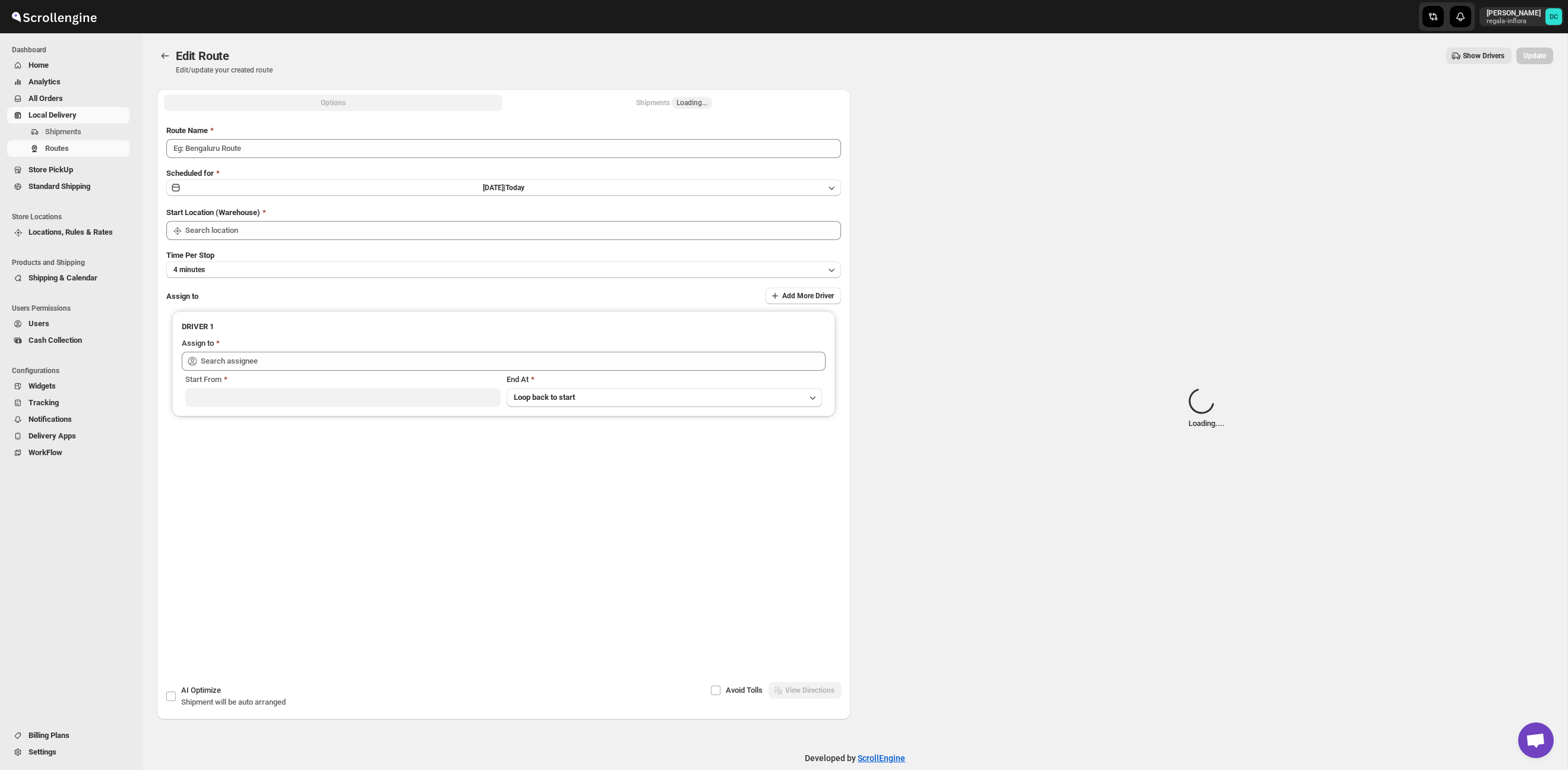
type input "Route - 18/09-0417"
type input "Taller [PERSON_NAME][GEOGRAPHIC_DATA]"
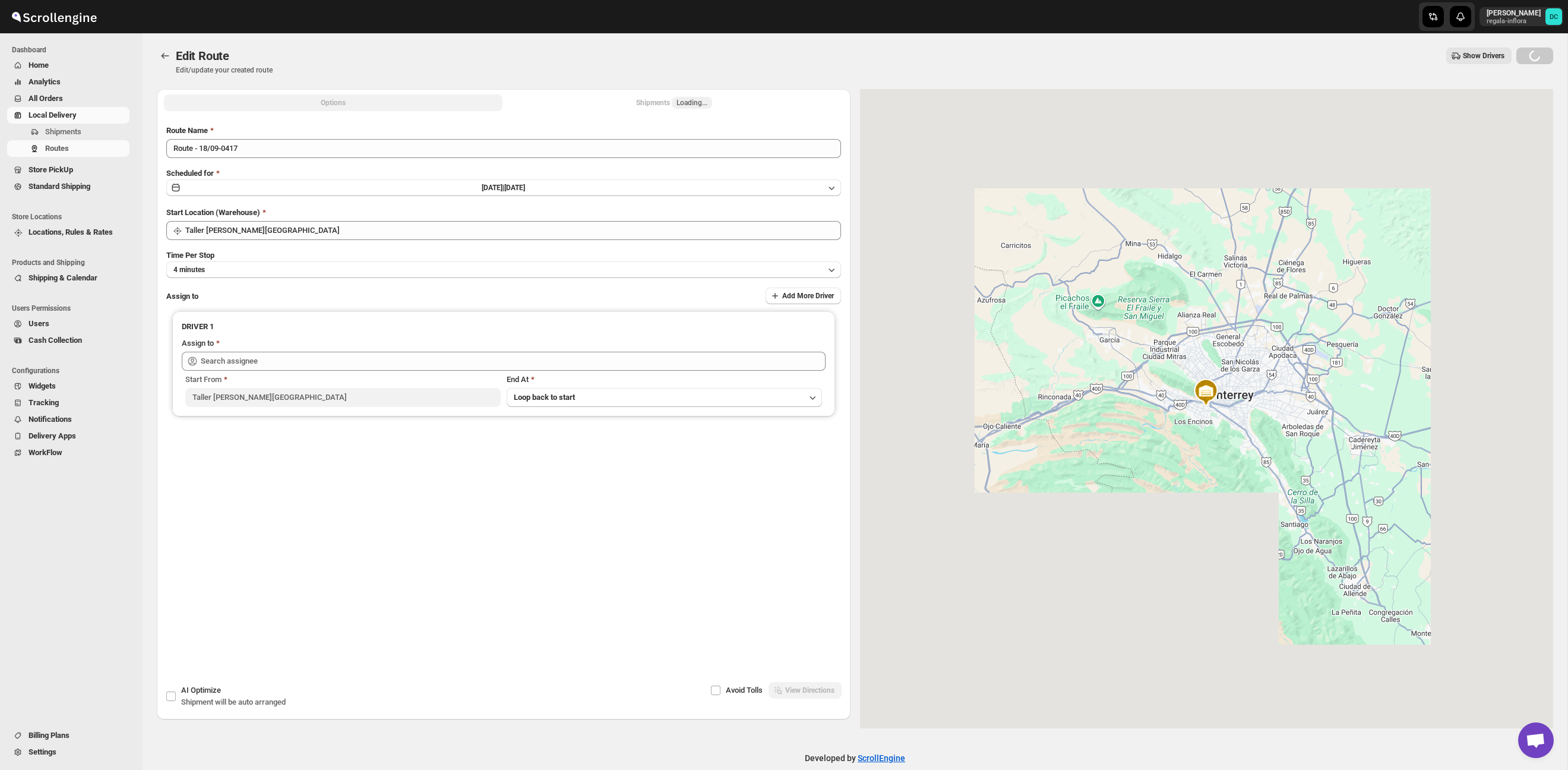
type input "Roman Garcia (roman.garcia93@icloud.com)"
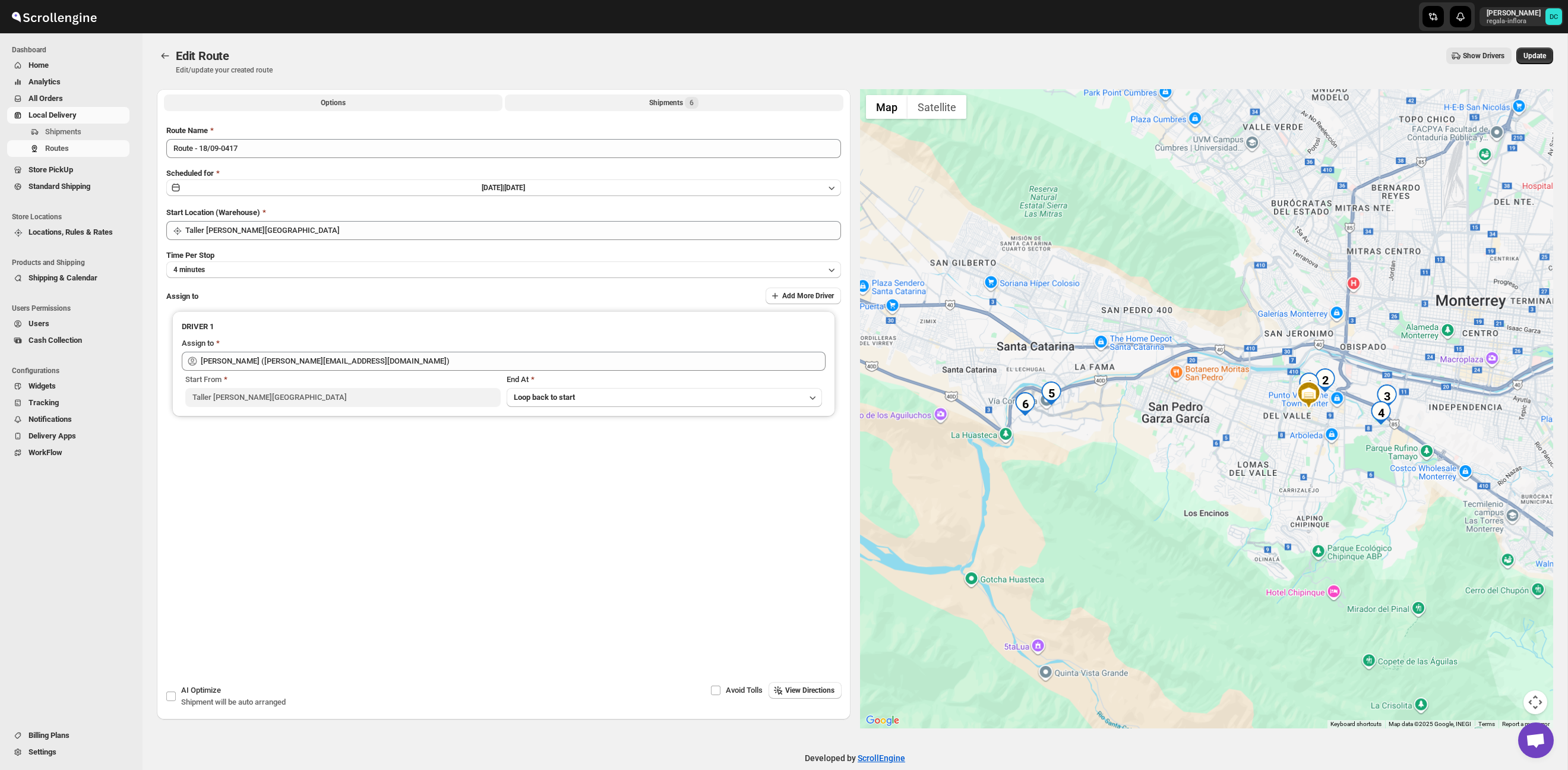
click at [631, 99] on button "Shipments 6" at bounding box center [674, 103] width 338 height 17
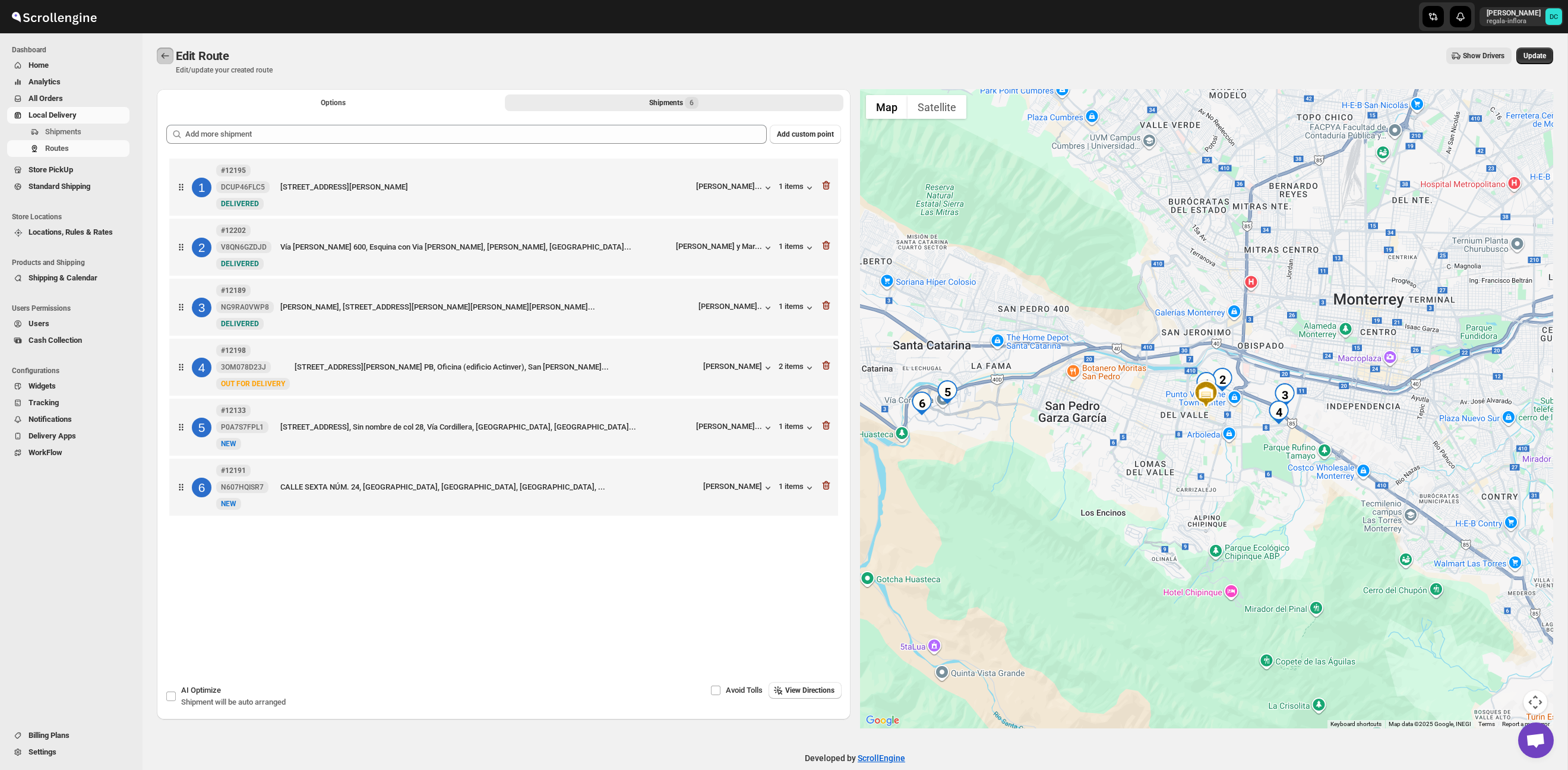
click at [165, 56] on icon "Routes" at bounding box center [165, 56] width 12 height 12
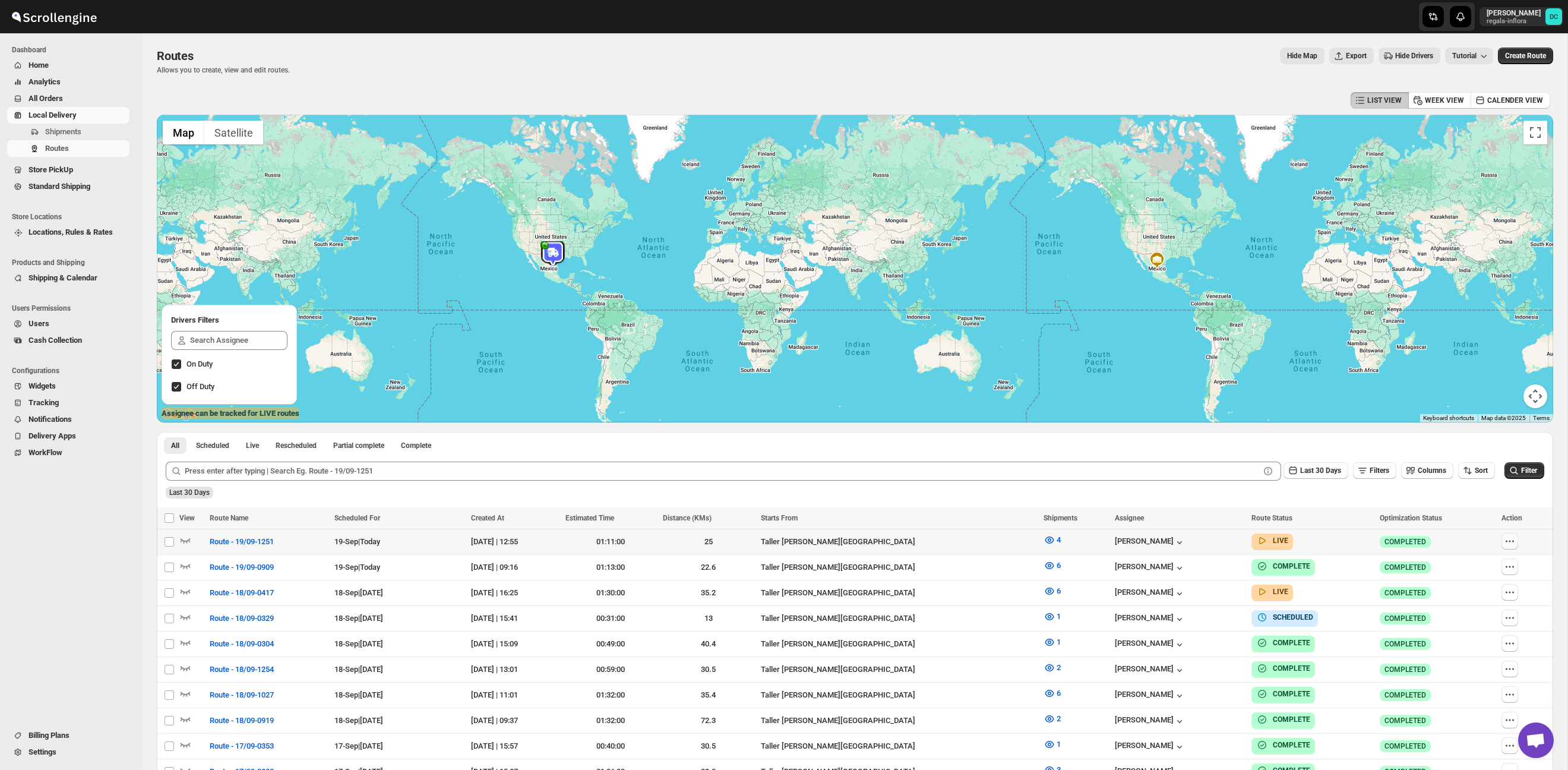
click at [1514, 544] on icon "button" at bounding box center [1510, 541] width 12 height 12
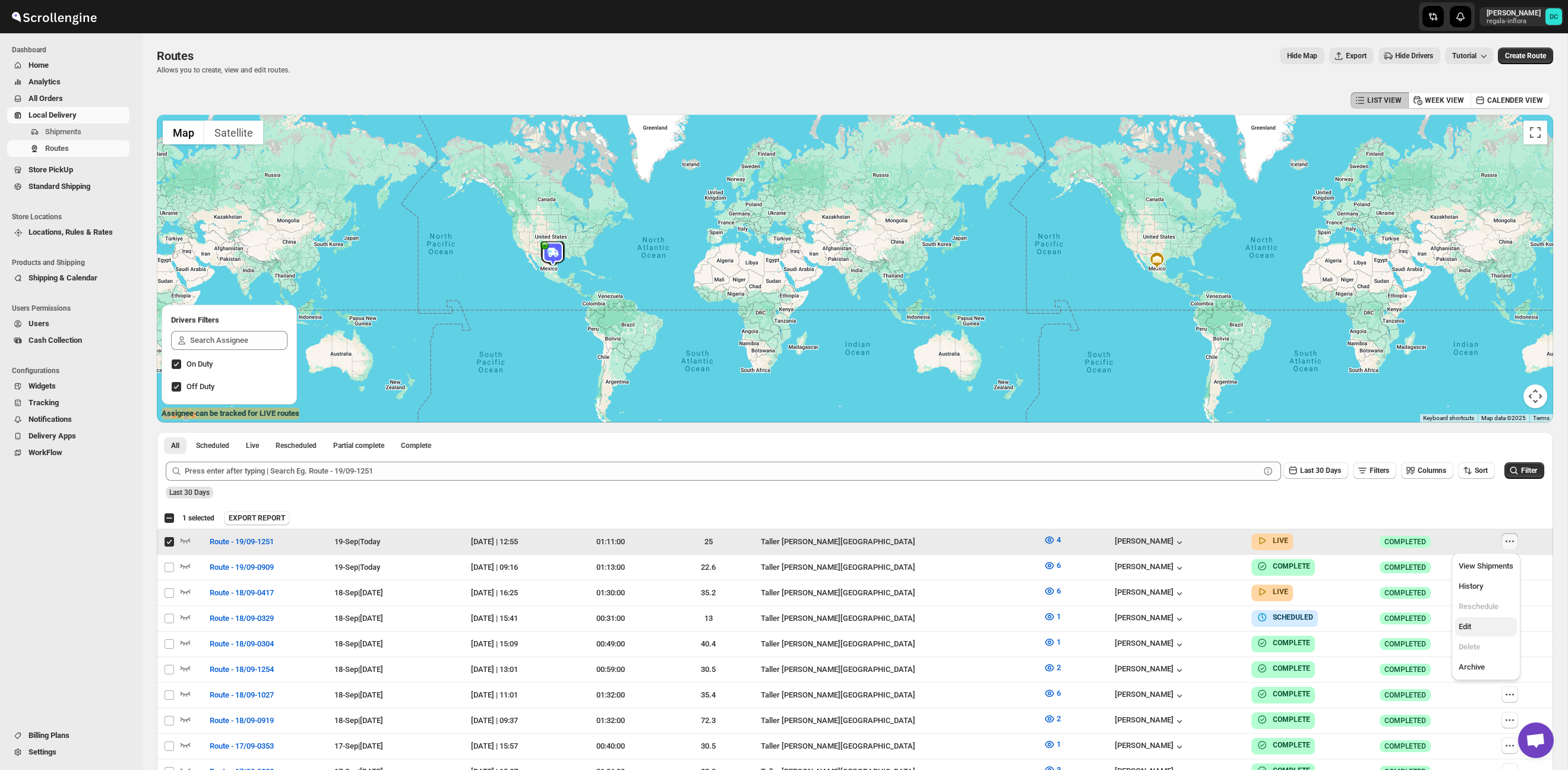
click at [1498, 624] on span "Edit" at bounding box center [1486, 626] width 55 height 12
checkbox input "false"
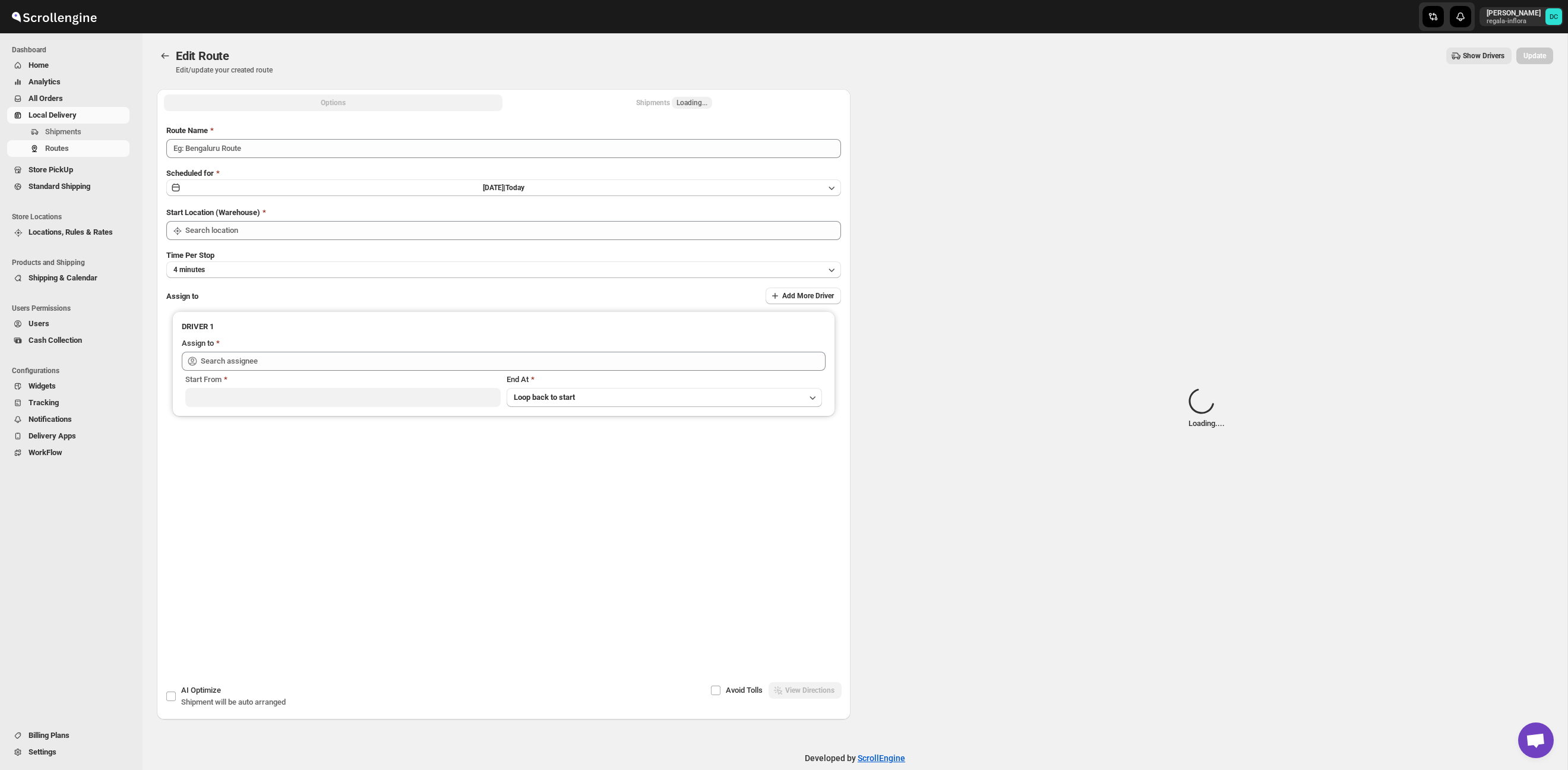
type input "Route - 19/09-1251"
type input "Taller [PERSON_NAME][GEOGRAPHIC_DATA]"
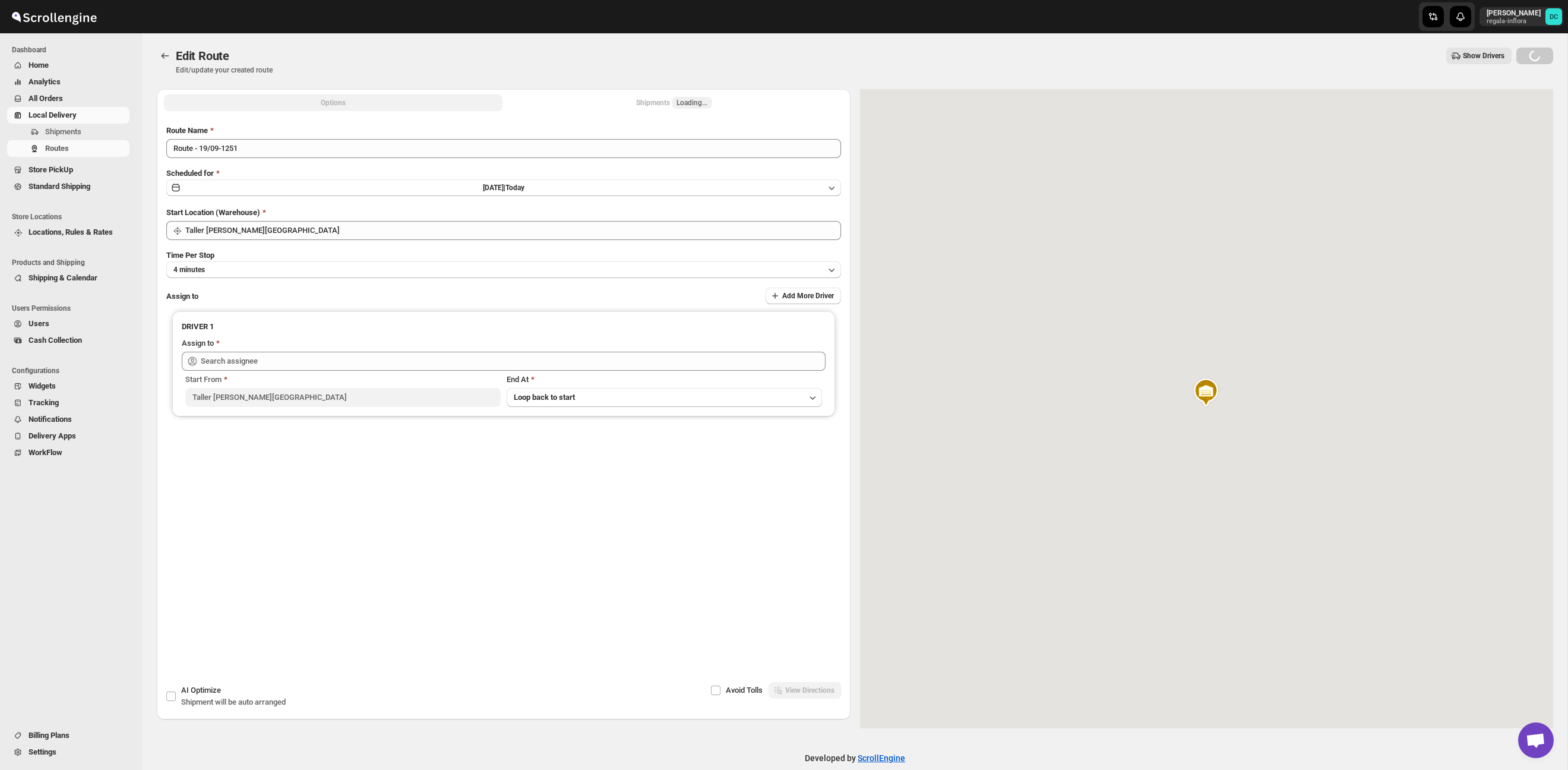
type input "Santos Hernandez (santos070707@gmail.com)"
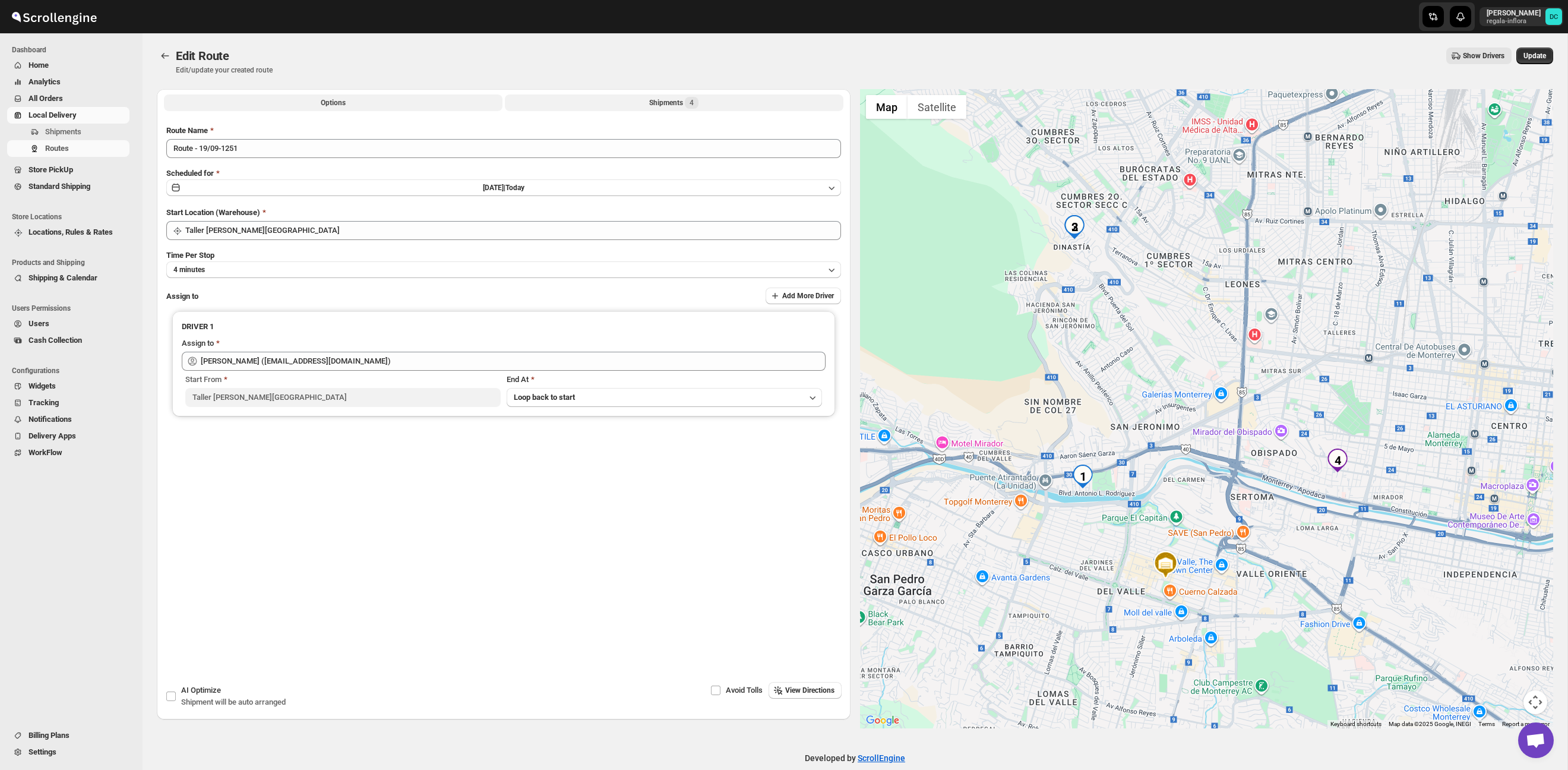
drag, startPoint x: 688, startPoint y: 105, endPoint x: 679, endPoint y: 100, distance: 10.3
click at [688, 105] on span "4" at bounding box center [691, 103] width 14 height 12
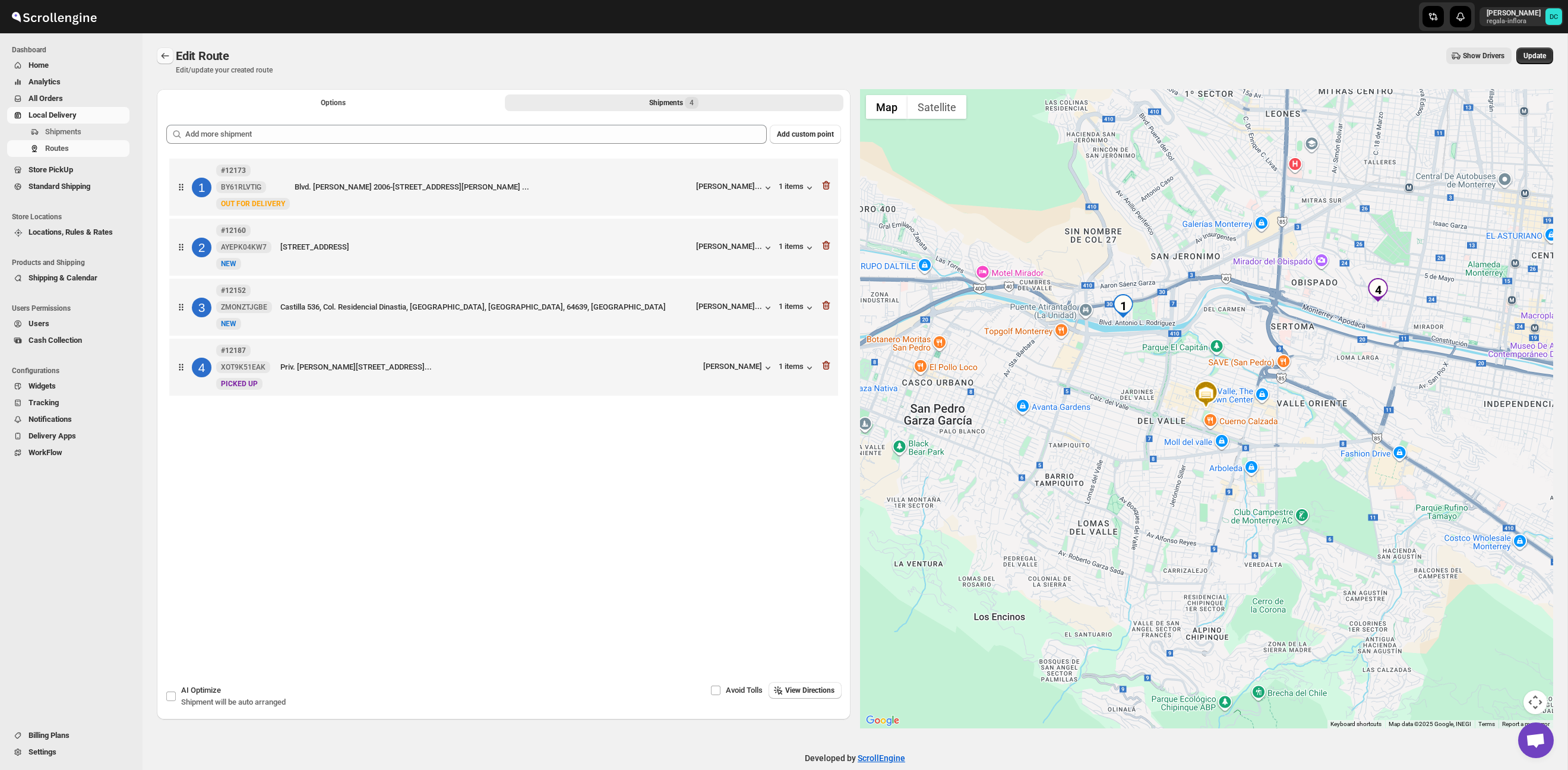
click at [167, 57] on icon "Routes" at bounding box center [165, 56] width 12 height 12
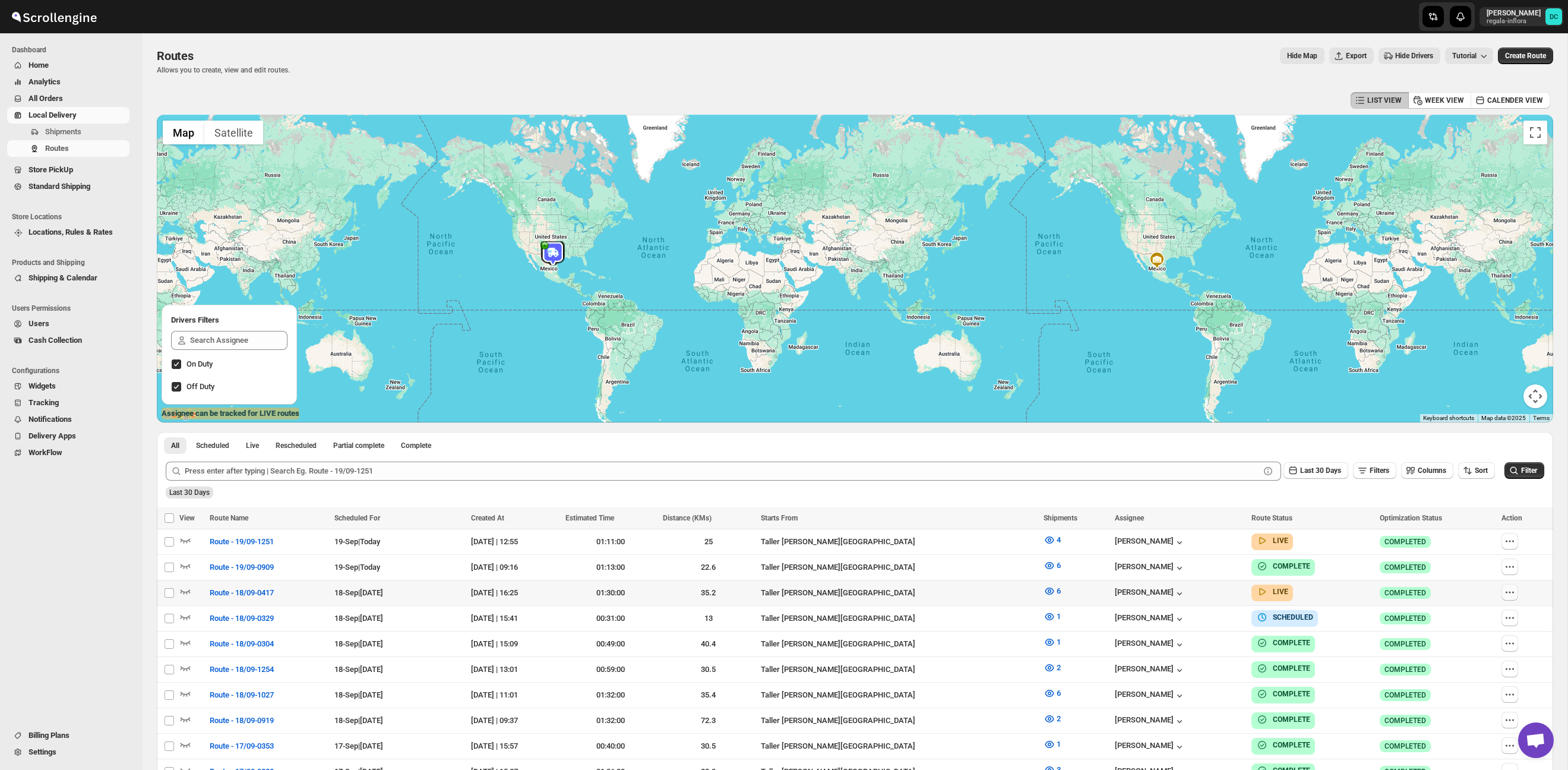
click at [1510, 584] on button "button" at bounding box center [1510, 593] width 17 height 17
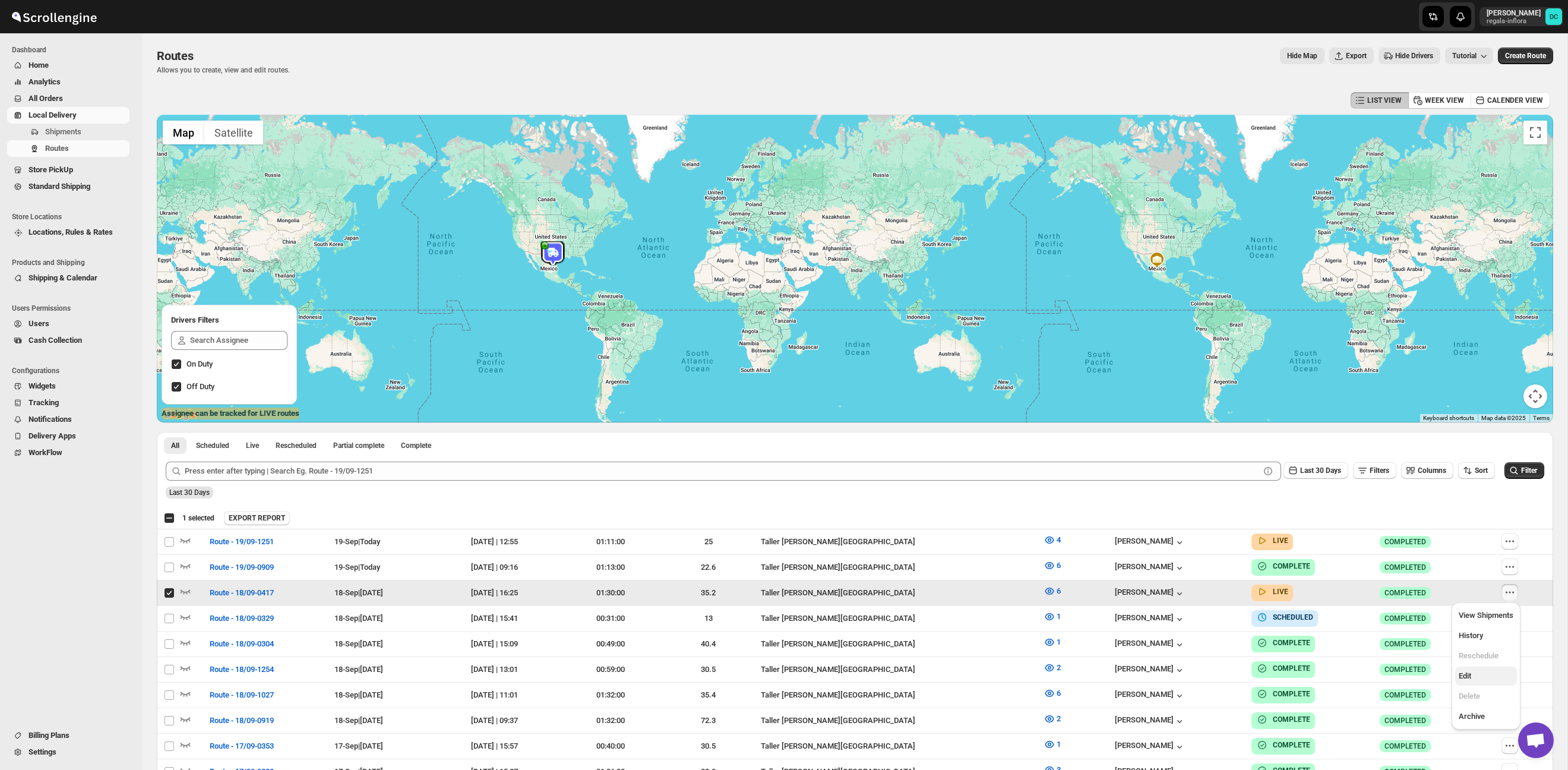
click at [1487, 678] on span "Edit" at bounding box center [1486, 676] width 55 height 12
checkbox input "false"
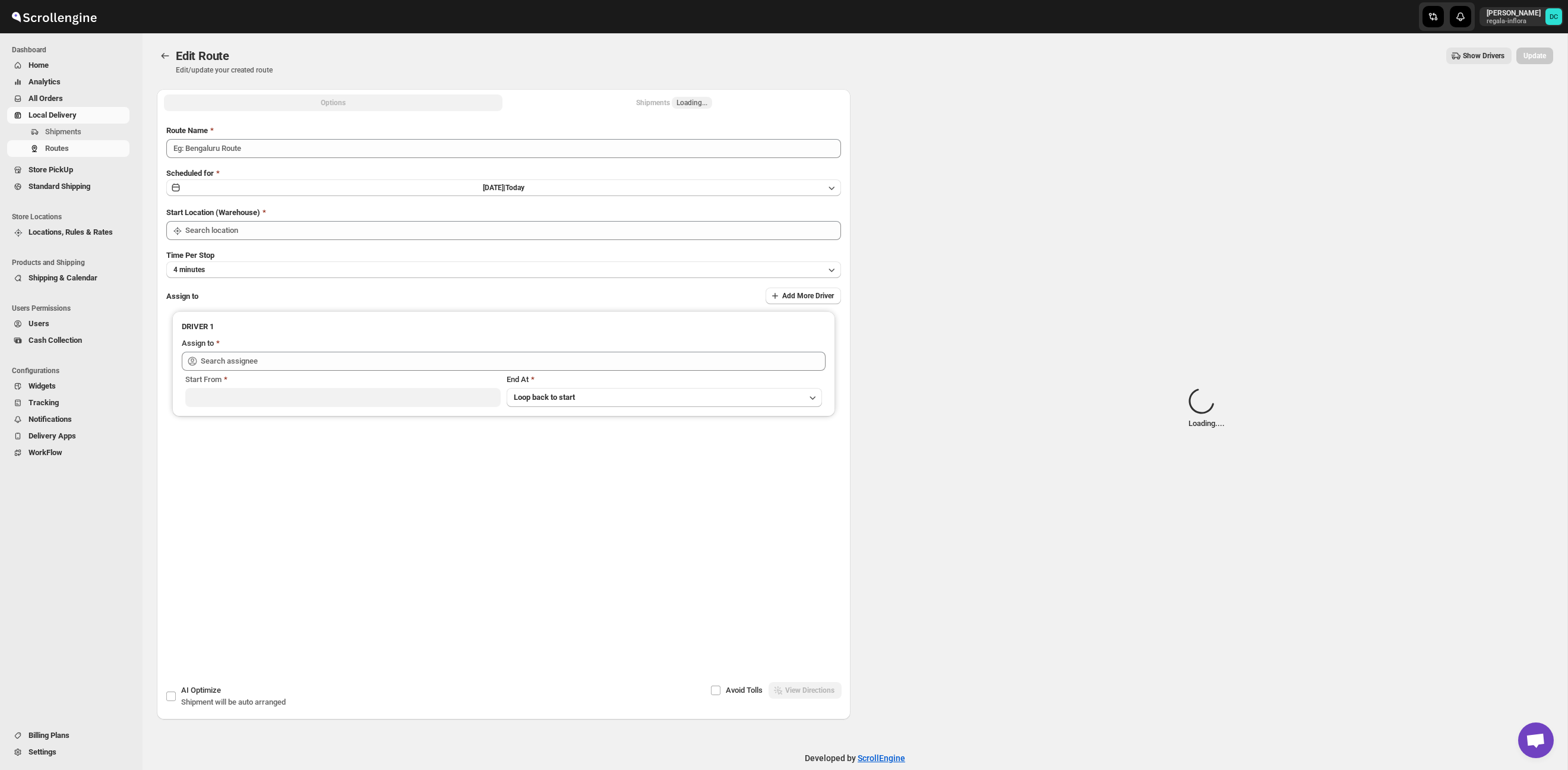
type input "Route - 18/09-0417"
click at [656, 103] on div "Shipments Loading..." at bounding box center [674, 103] width 76 height 12
type input "Taller [PERSON_NAME][GEOGRAPHIC_DATA]"
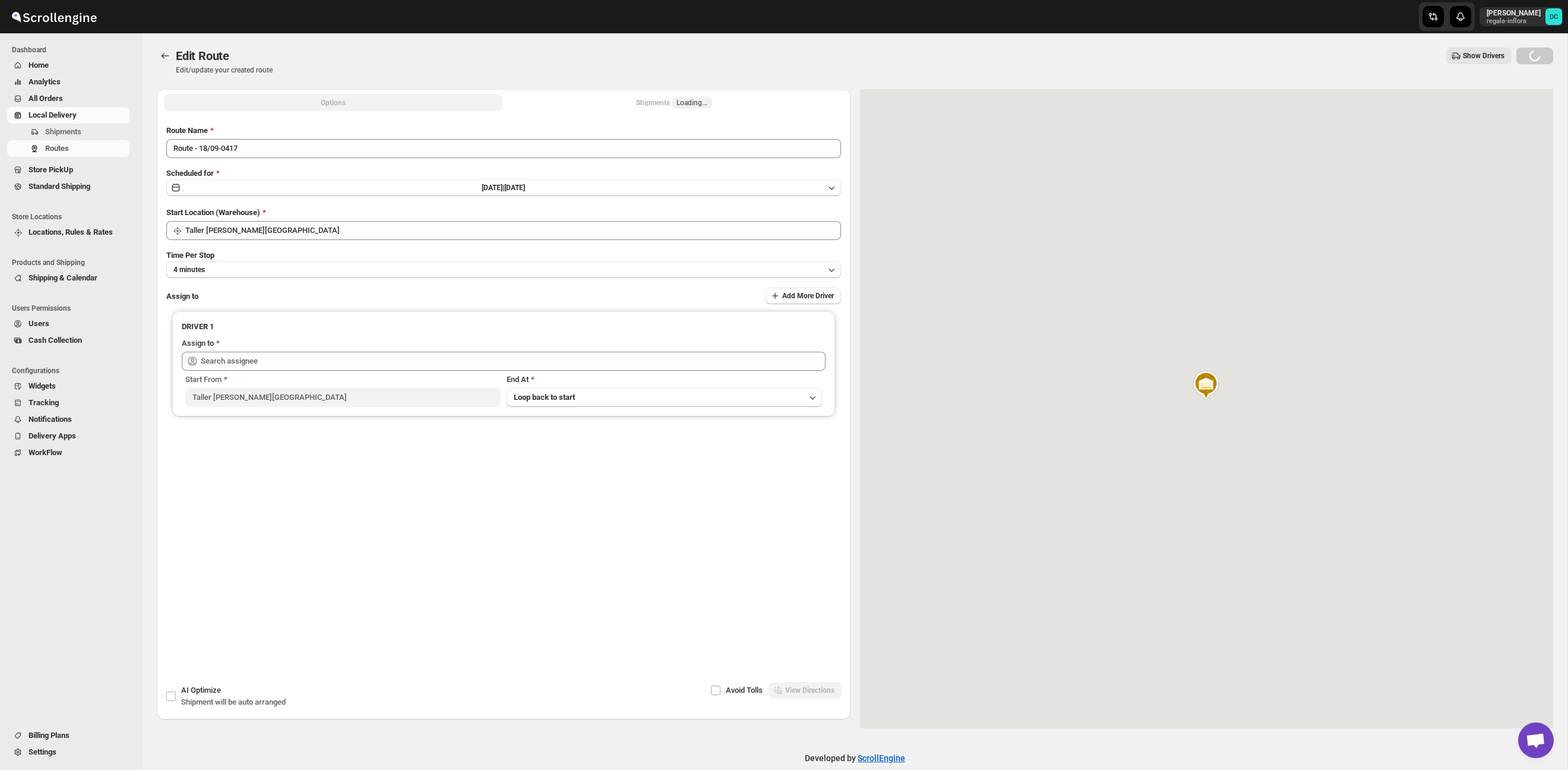
click at [653, 103] on div "Shipments Loading..." at bounding box center [674, 103] width 76 height 12
type input "Roman Garcia (roman.garcia93@icloud.com)"
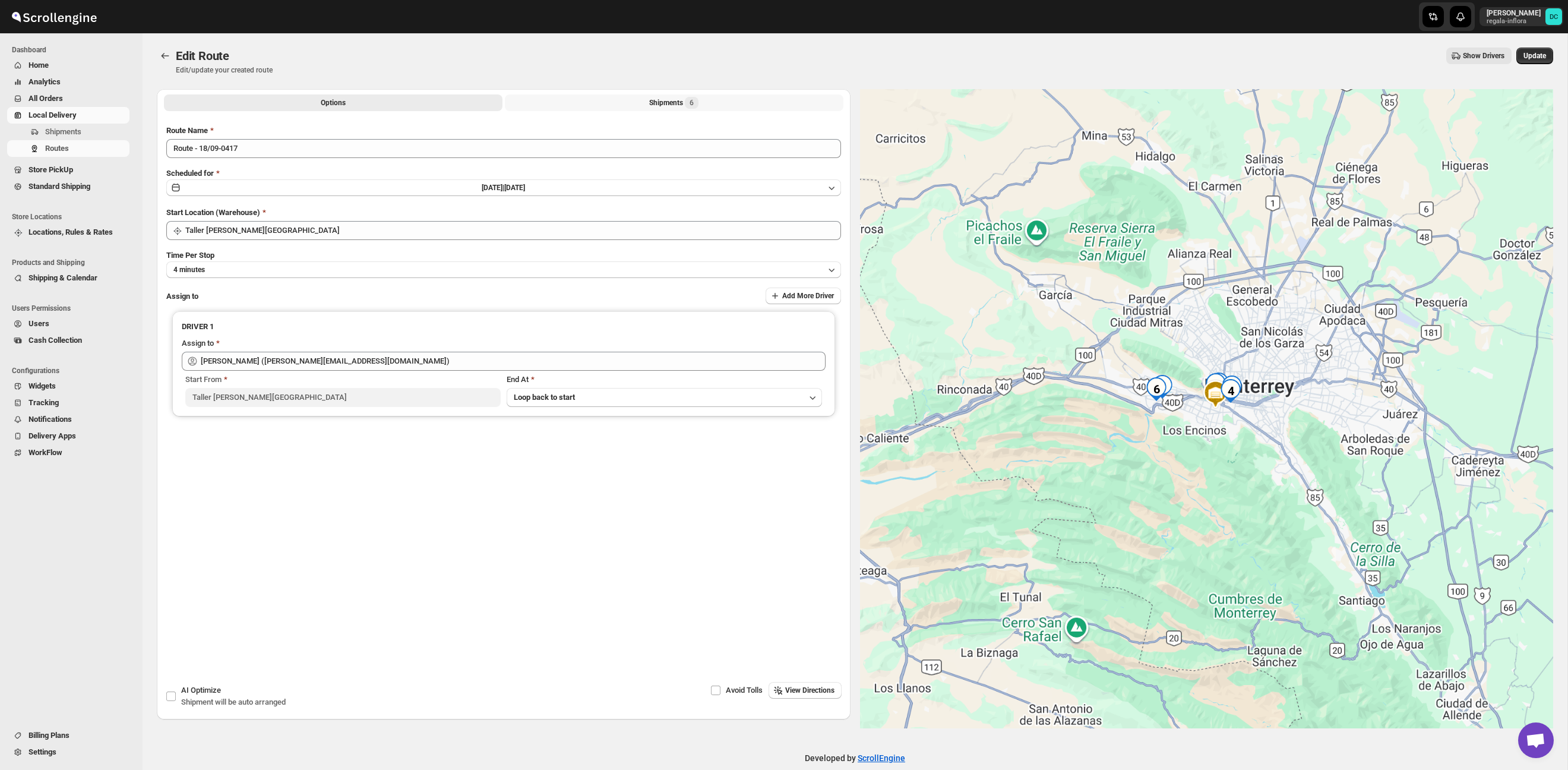
drag, startPoint x: 646, startPoint y: 102, endPoint x: 658, endPoint y: 103, distance: 12.0
click at [646, 102] on button "Shipments 6" at bounding box center [674, 103] width 338 height 17
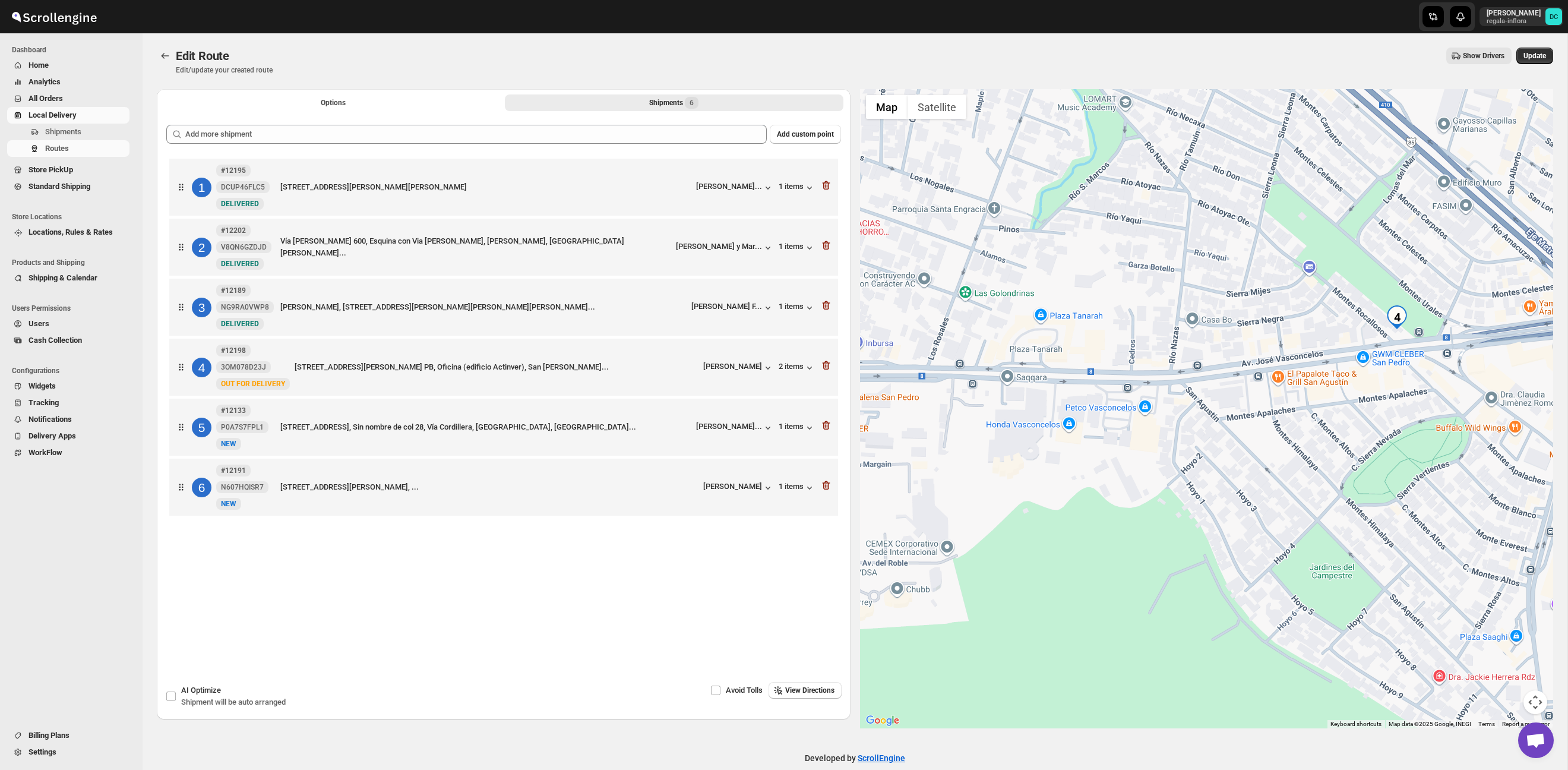
click at [75, 100] on span "All Orders" at bounding box center [78, 99] width 99 height 12
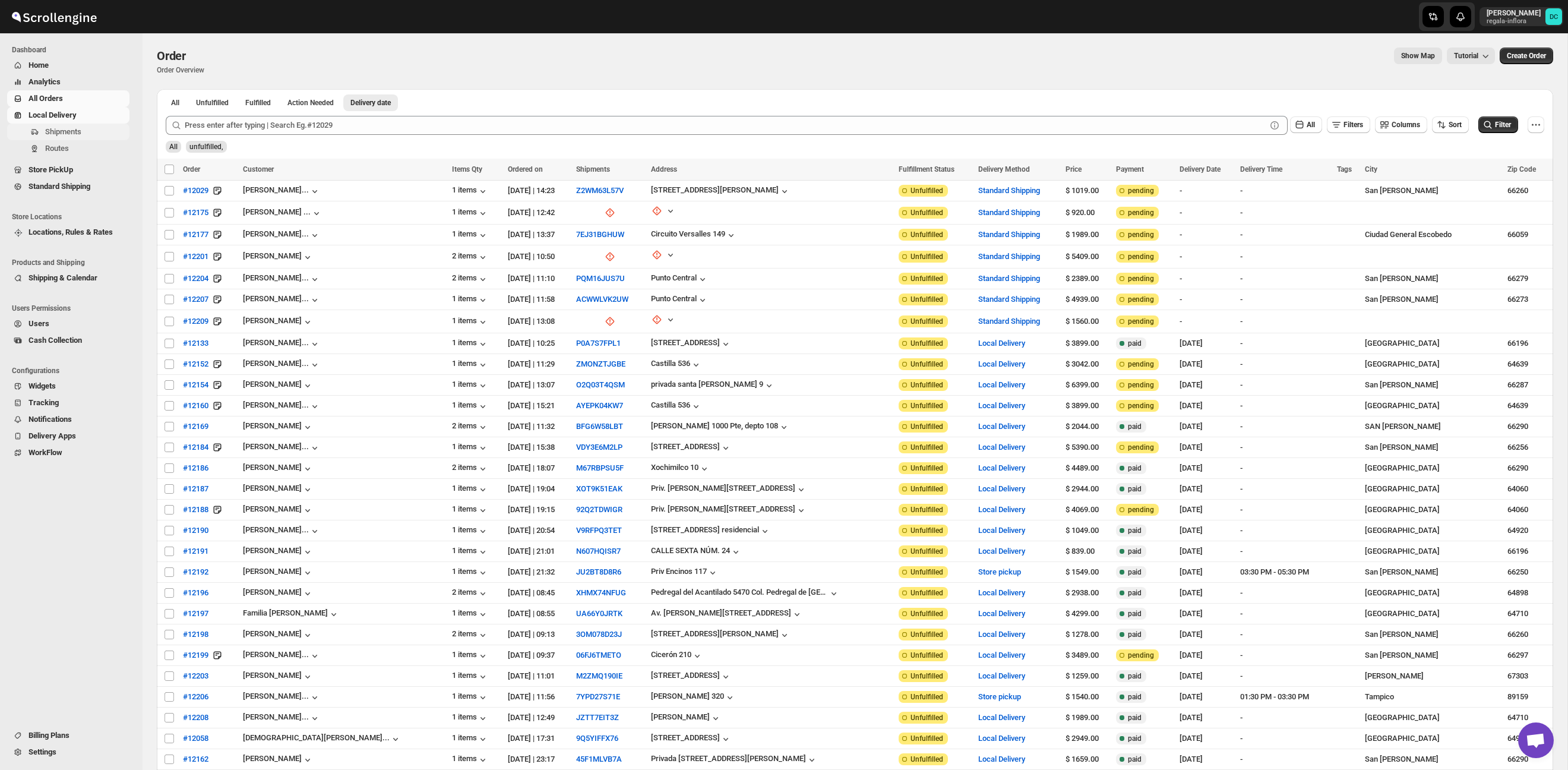
click at [72, 134] on span "Shipments" at bounding box center [63, 131] width 36 height 9
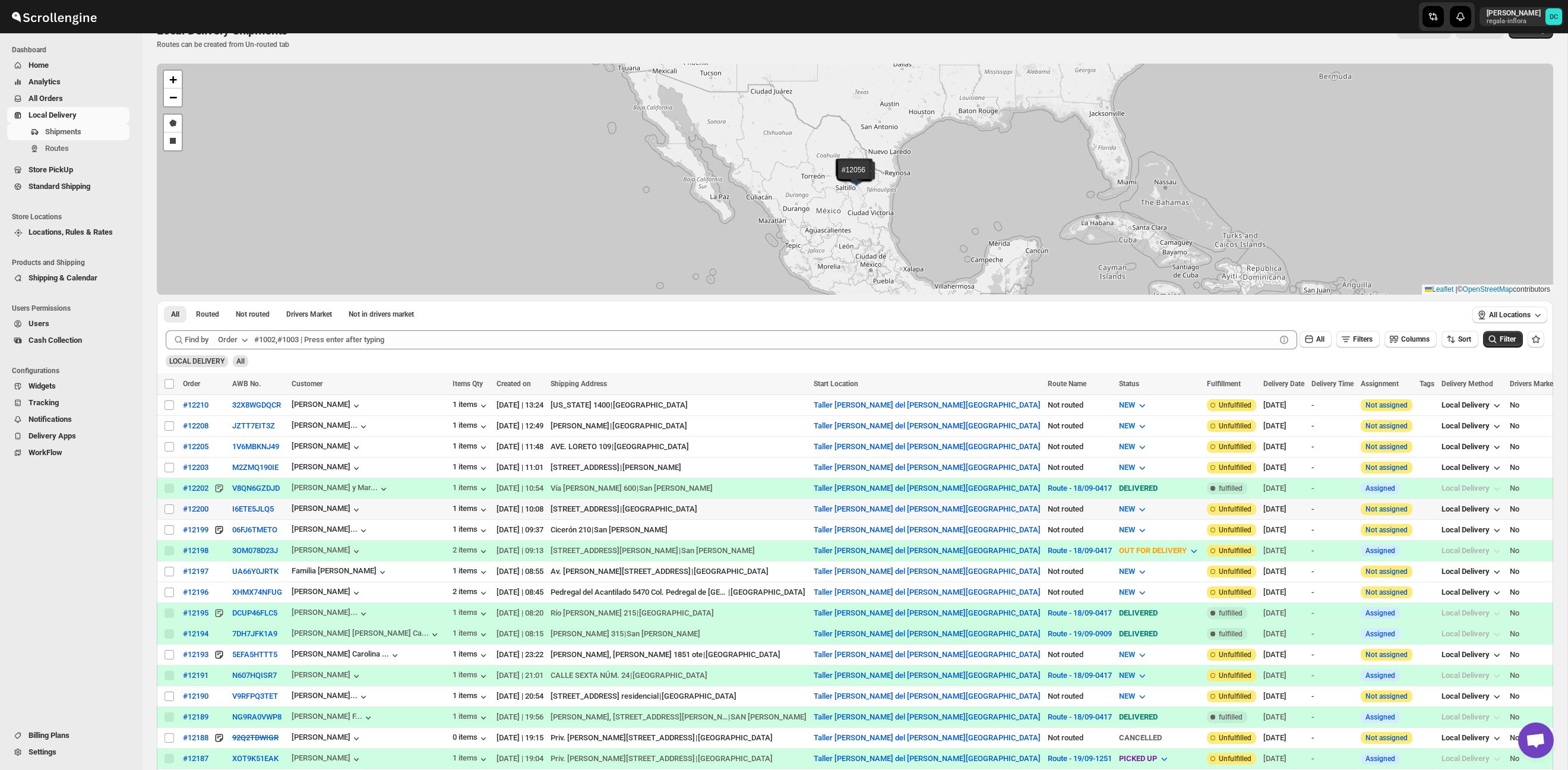
scroll to position [71, 0]
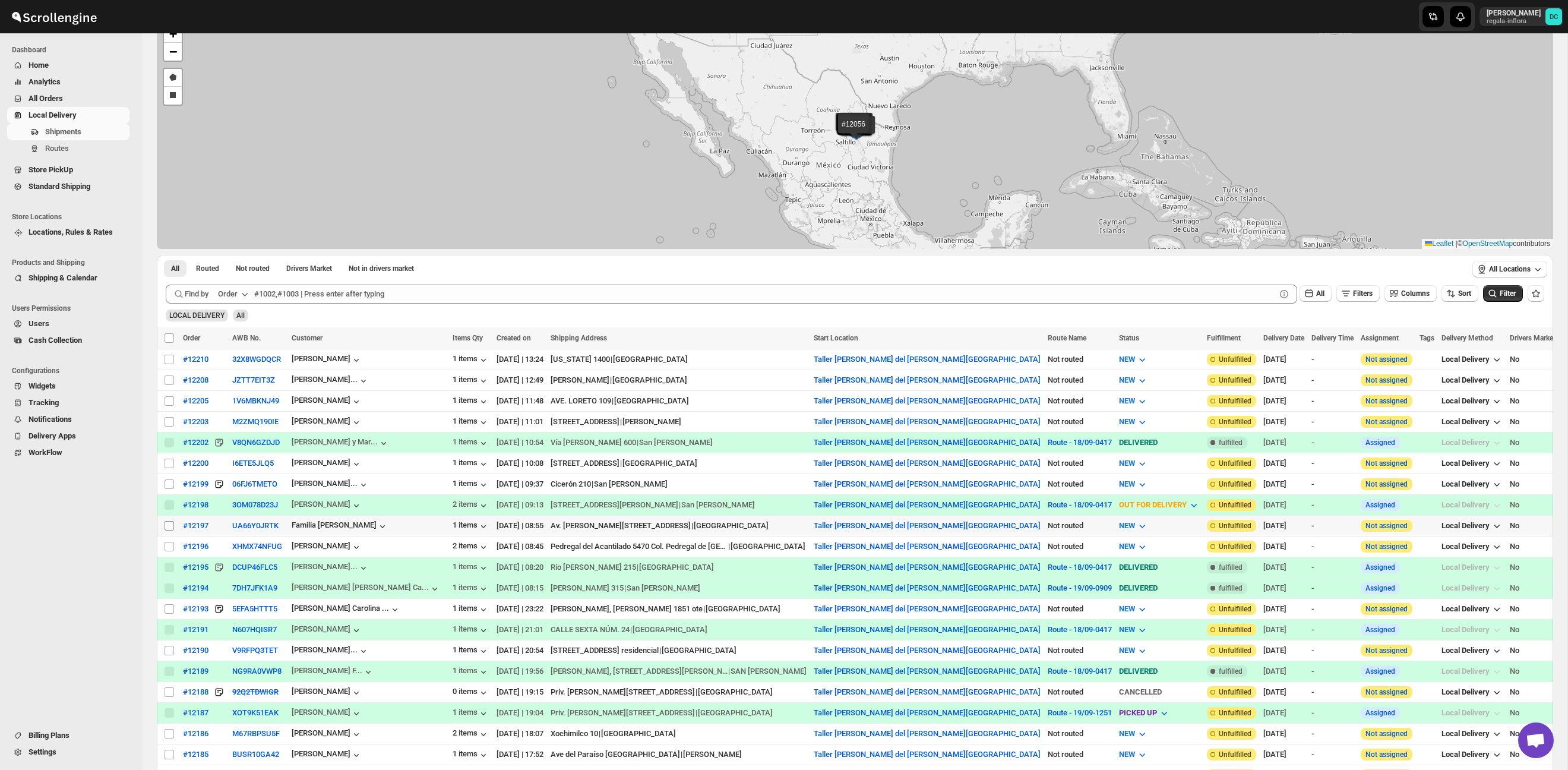
click at [171, 527] on input "Select shipment" at bounding box center [169, 525] width 9 height 9
checkbox input "true"
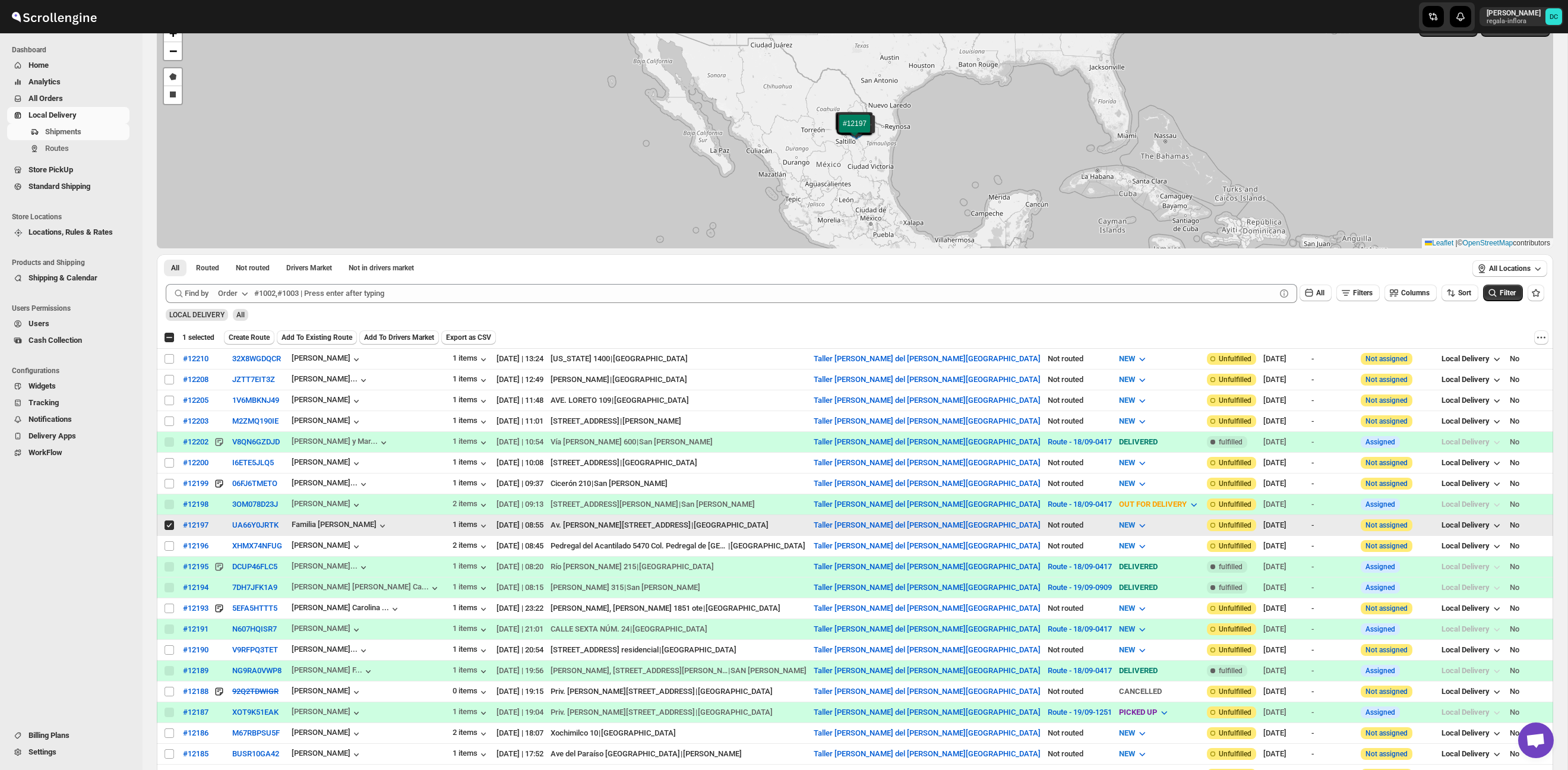
scroll to position [74, 0]
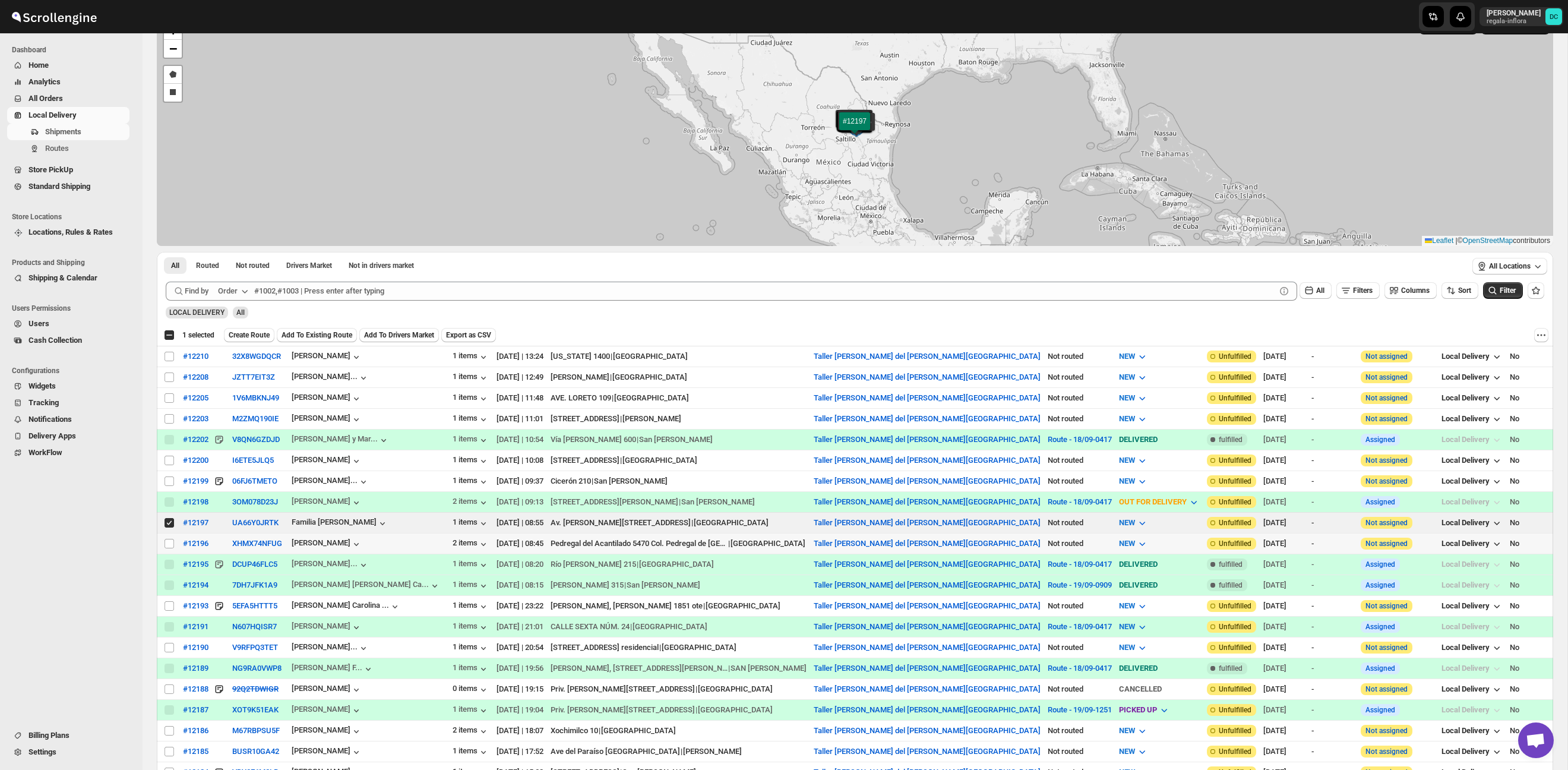
drag, startPoint x: 170, startPoint y: 544, endPoint x: 689, endPoint y: 111, distance: 675.9
click at [169, 544] on input "Select shipment" at bounding box center [169, 543] width 9 height 9
checkbox input "true"
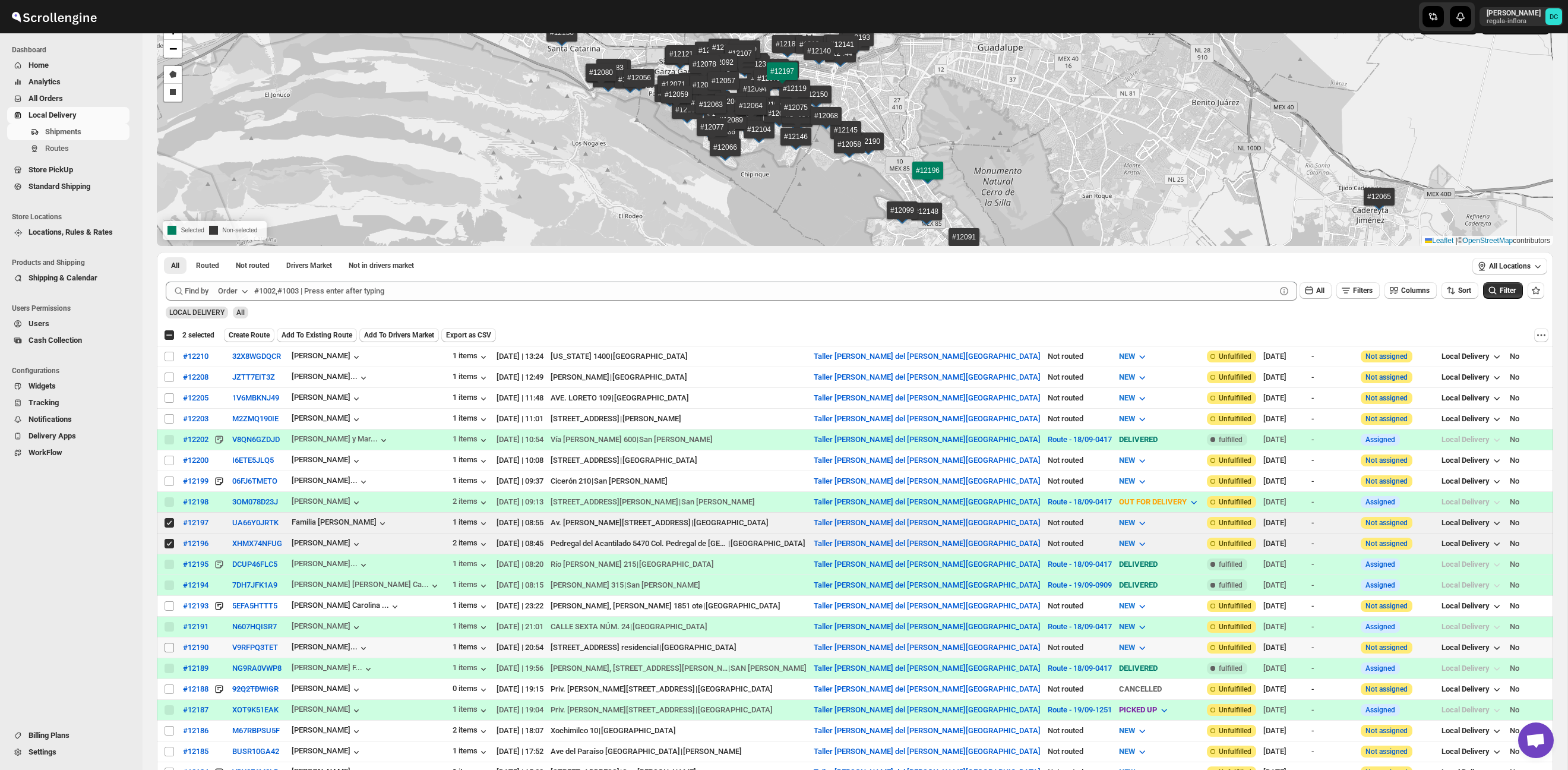
click at [167, 650] on input "Select shipment" at bounding box center [169, 647] width 9 height 9
checkbox input "true"
drag, startPoint x: 260, startPoint y: 332, endPoint x: 744, endPoint y: 144, distance: 519.2
click at [260, 332] on span "Create Route" at bounding box center [249, 335] width 41 height 9
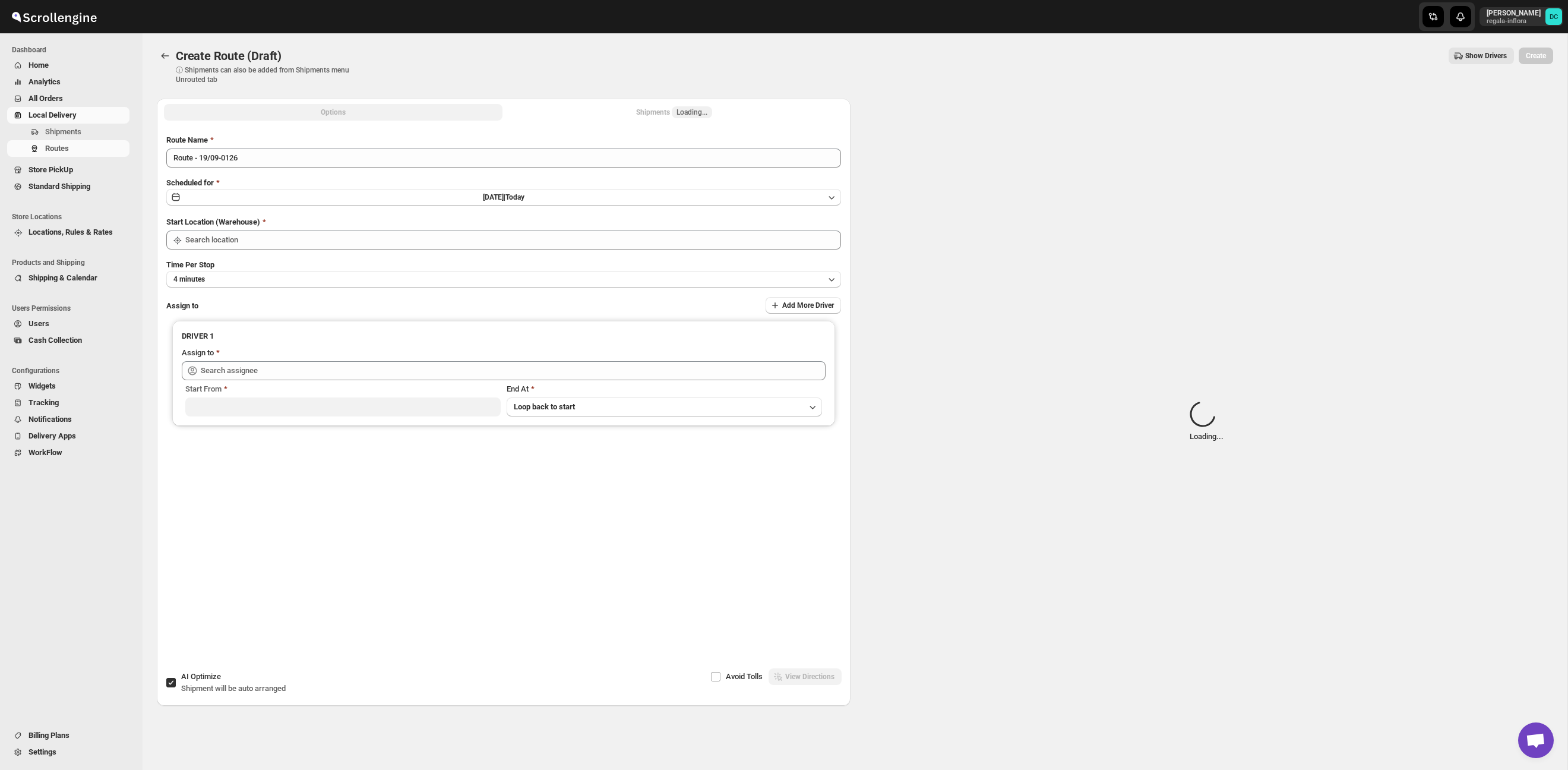
type input "Taller [PERSON_NAME][GEOGRAPHIC_DATA]"
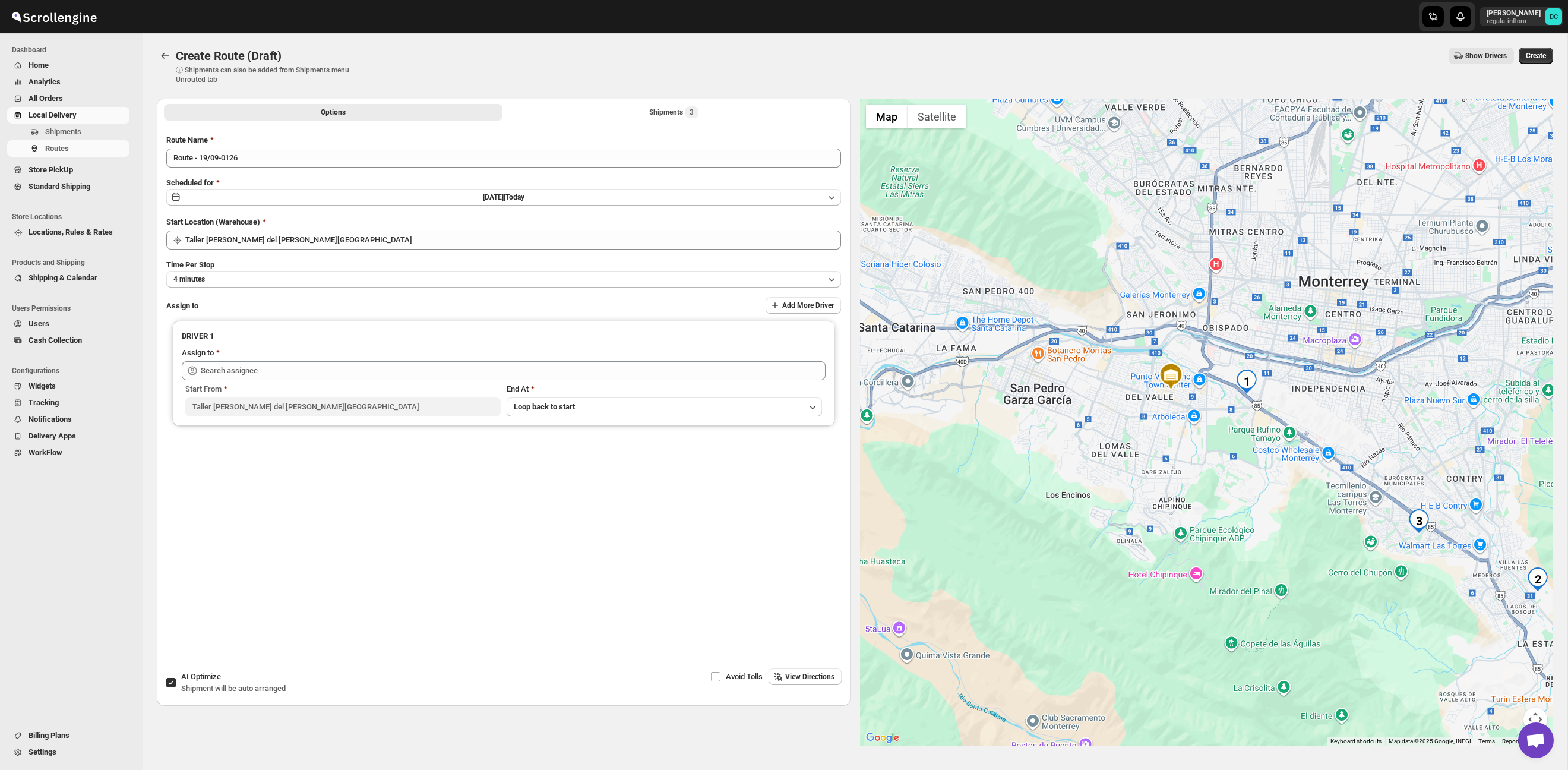
drag, startPoint x: 1284, startPoint y: 489, endPoint x: 1233, endPoint y: 444, distance: 68.0
click at [1231, 444] on div at bounding box center [1206, 422] width 694 height 647
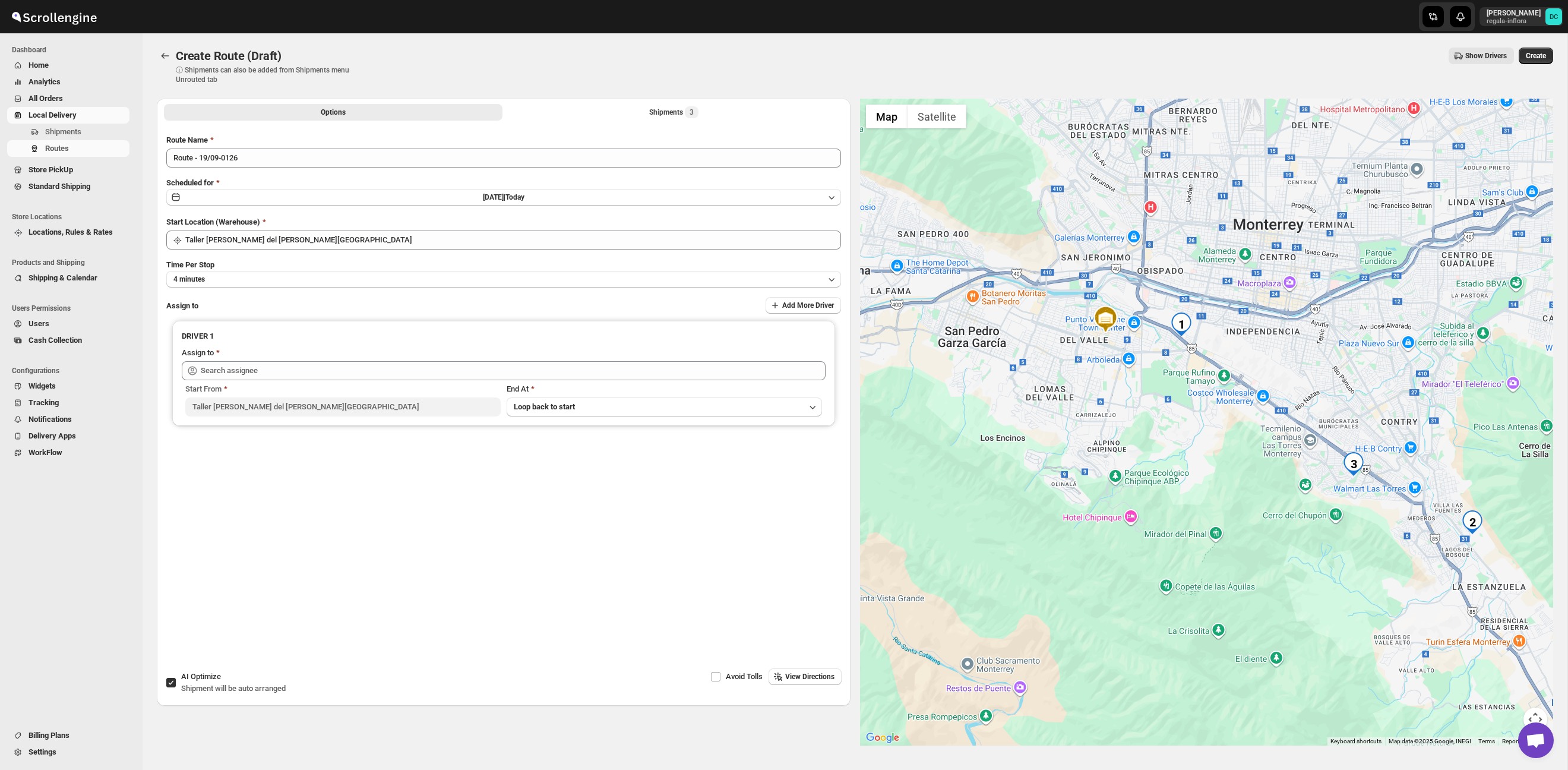
drag, startPoint x: 1276, startPoint y: 489, endPoint x: 1196, endPoint y: 416, distance: 108.3
click at [1196, 416] on div at bounding box center [1206, 422] width 694 height 647
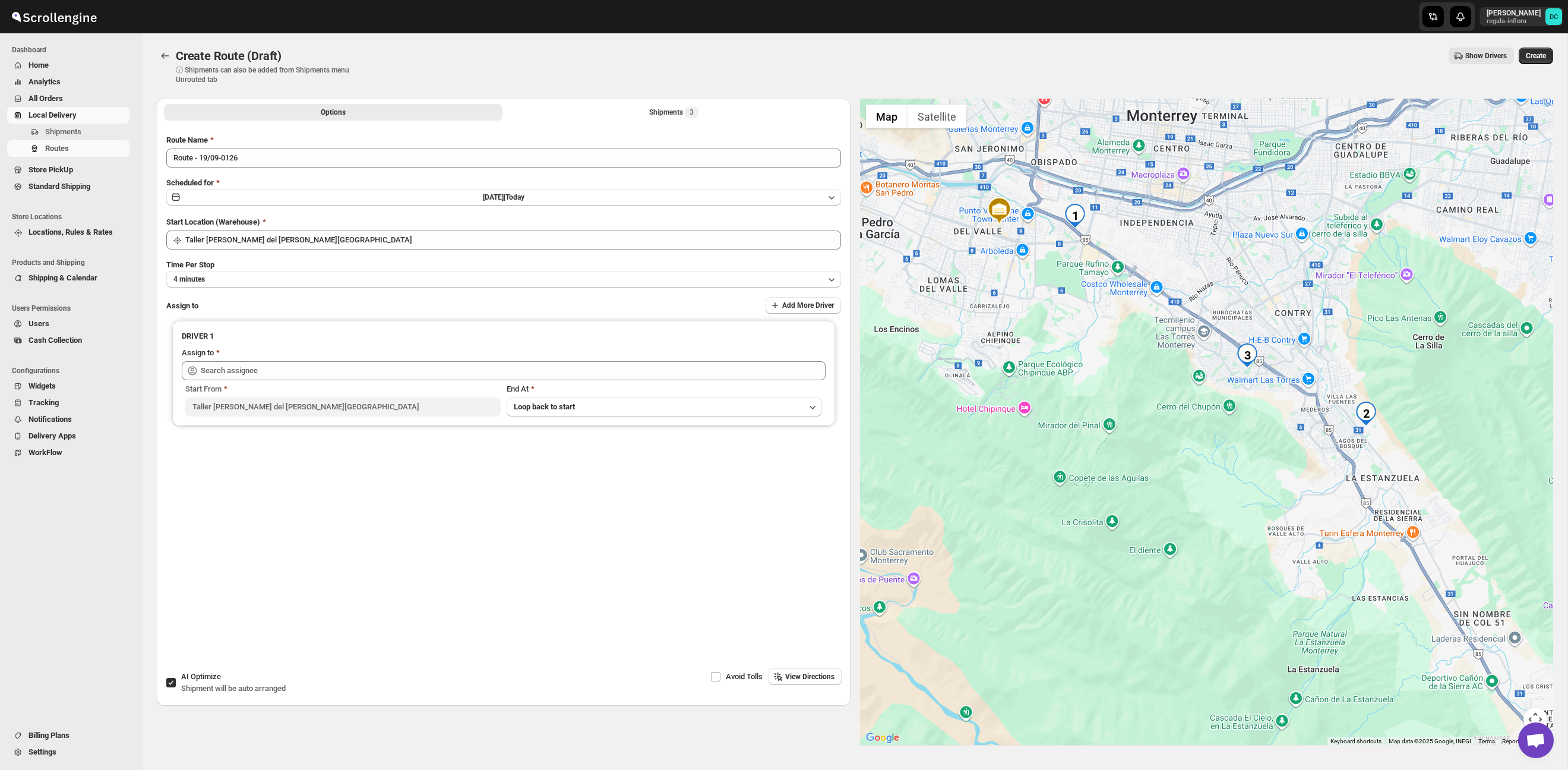
drag, startPoint x: 1113, startPoint y: 427, endPoint x: 1095, endPoint y: 408, distance: 26.2
click at [1095, 408] on div at bounding box center [1206, 422] width 694 height 647
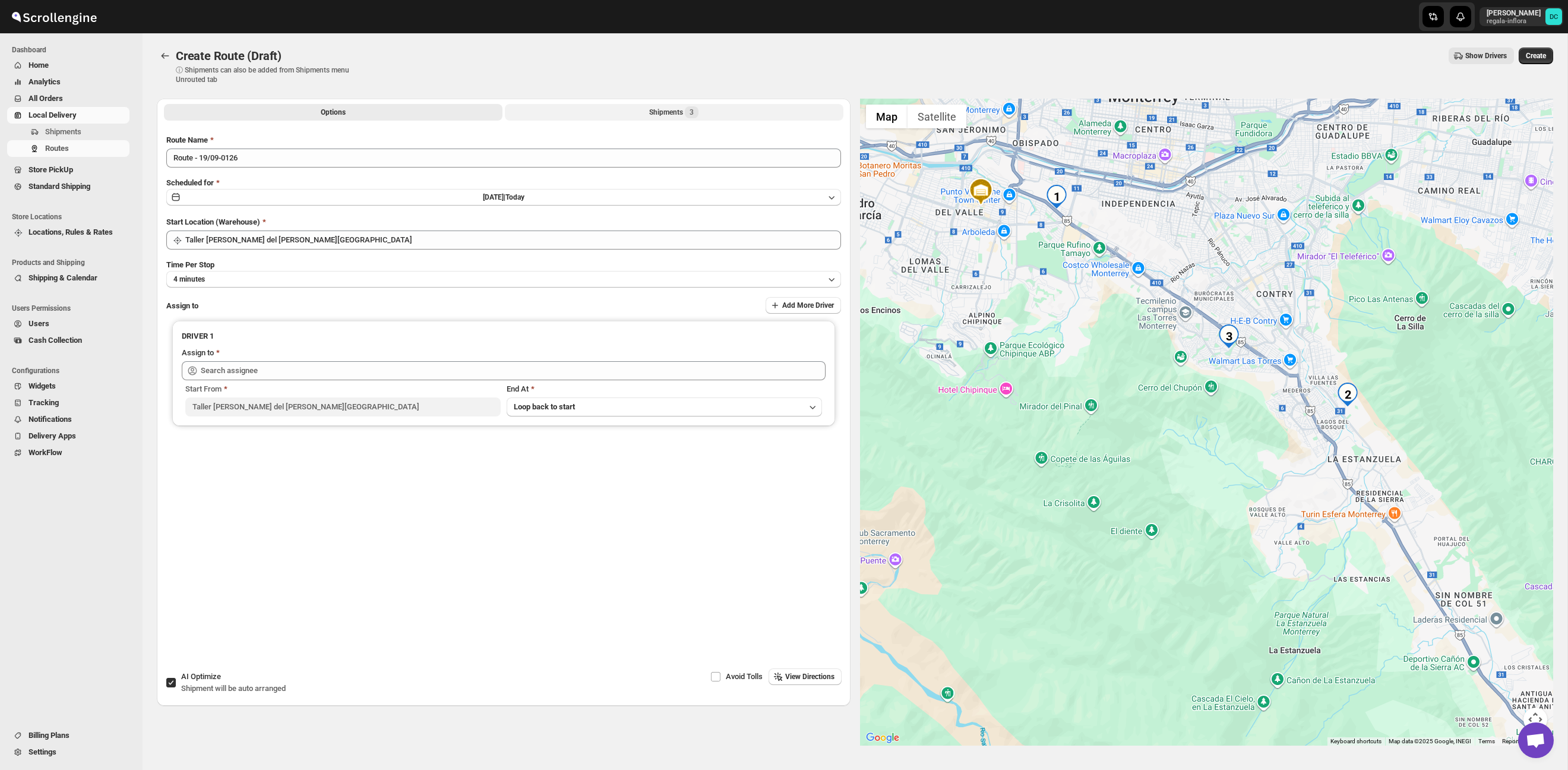
click at [581, 115] on button "Shipments 3" at bounding box center [674, 112] width 338 height 17
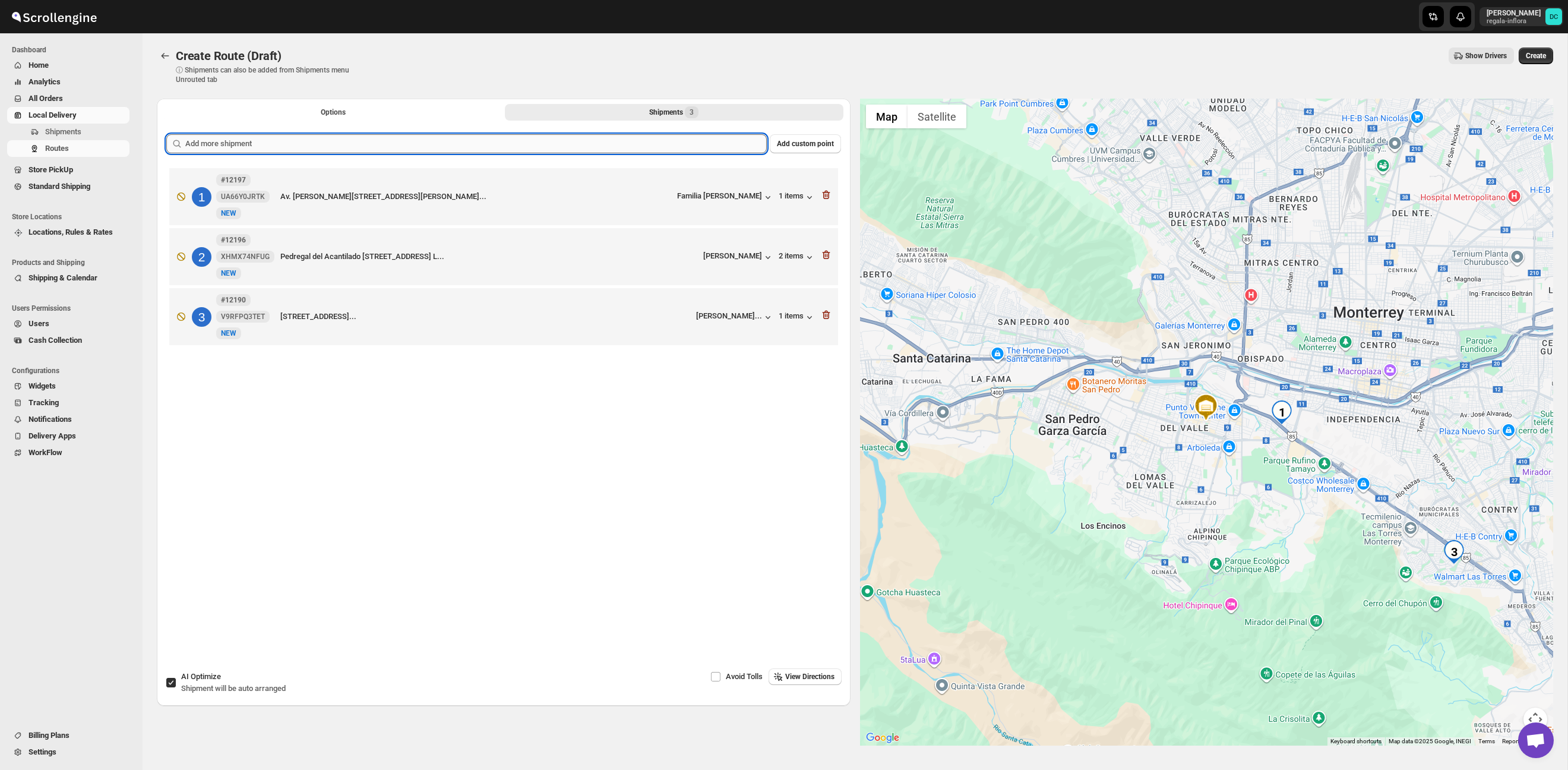
click at [369, 150] on input "text" at bounding box center [476, 144] width 582 height 19
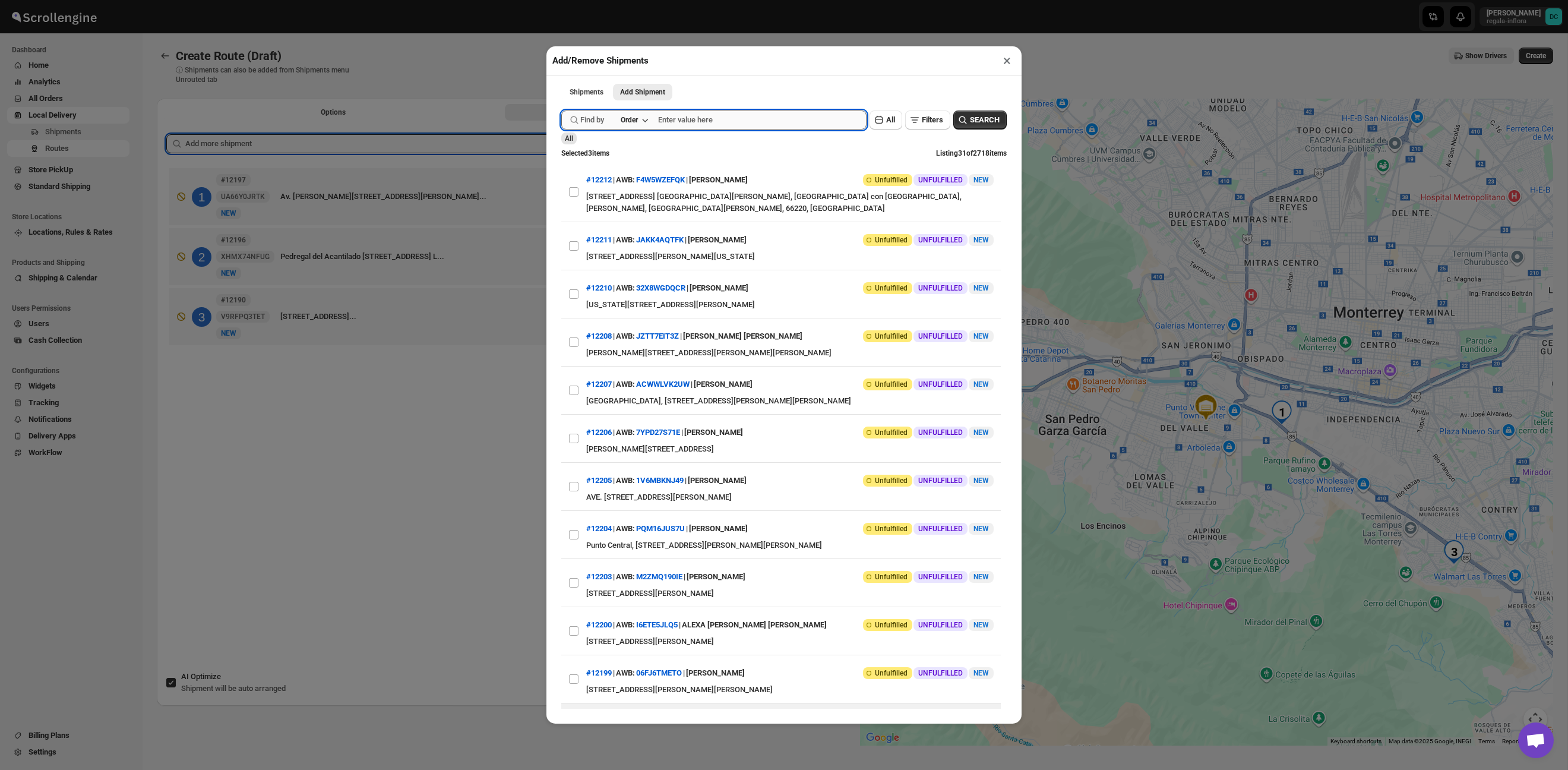
click at [736, 128] on input "text" at bounding box center [762, 120] width 209 height 19
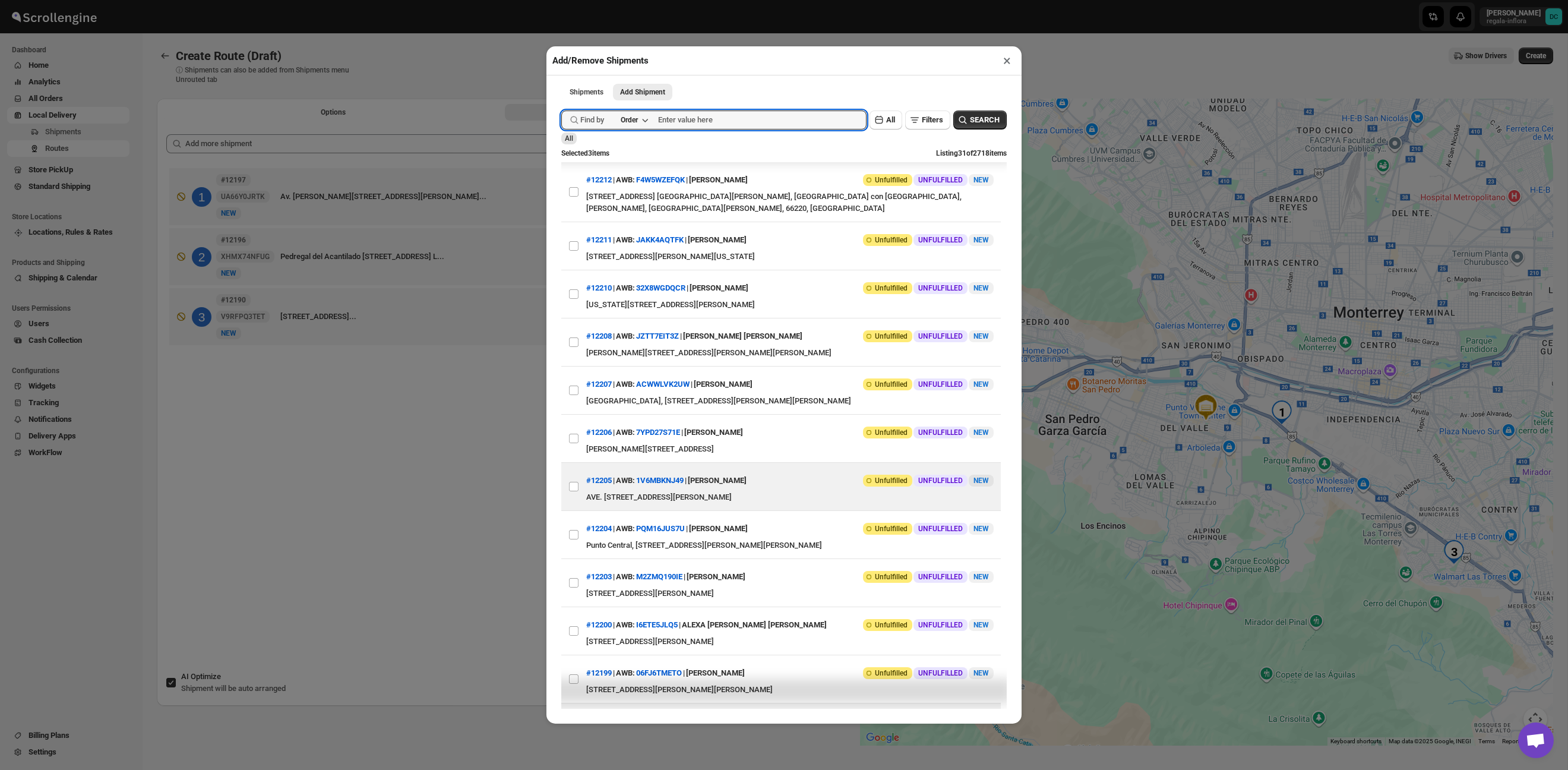
scroll to position [21, 0]
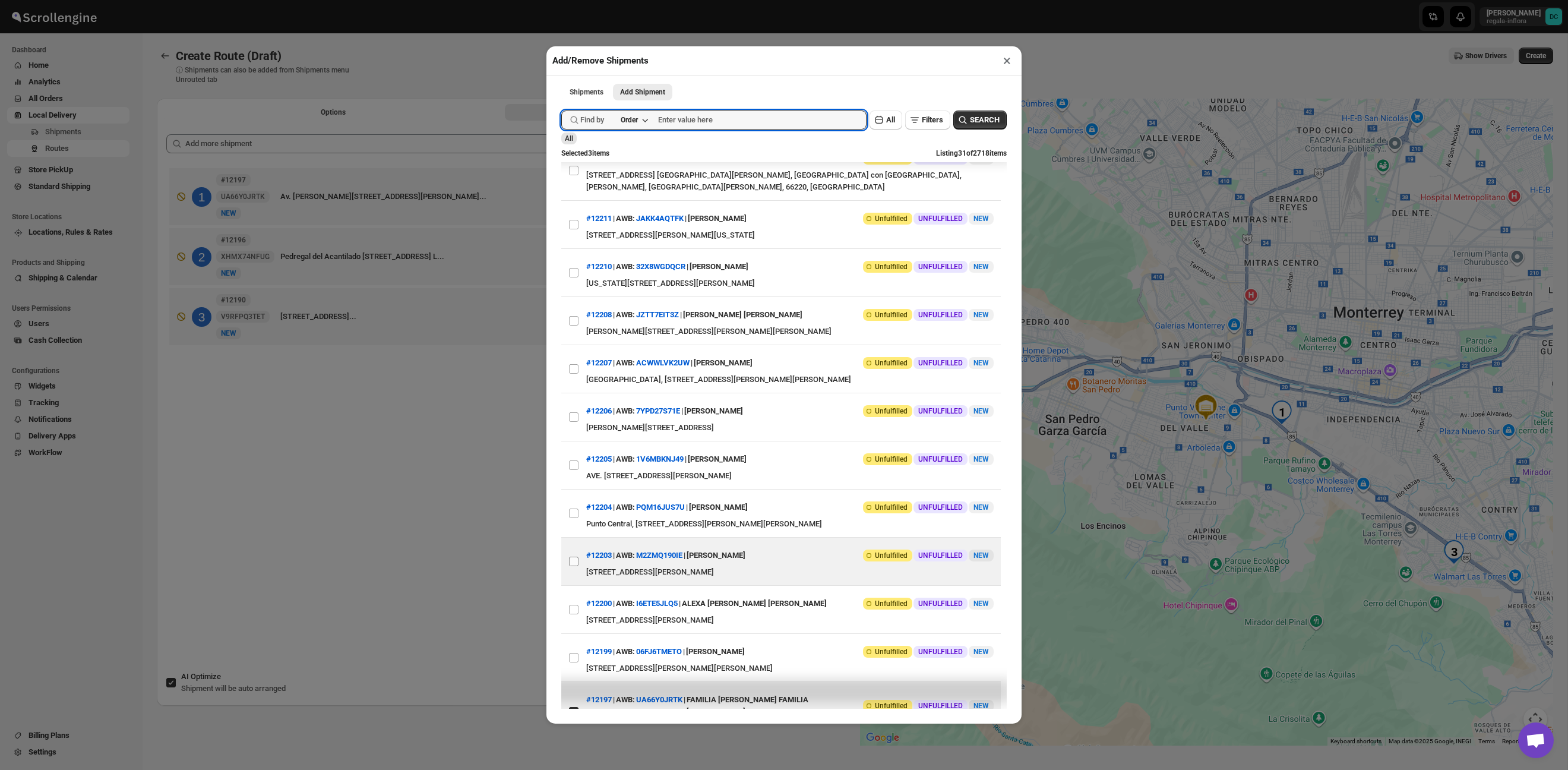
click at [576, 566] on input "View details for 68cd8c633803c2105a26b00f" at bounding box center [573, 560] width 9 height 9
checkbox input "true"
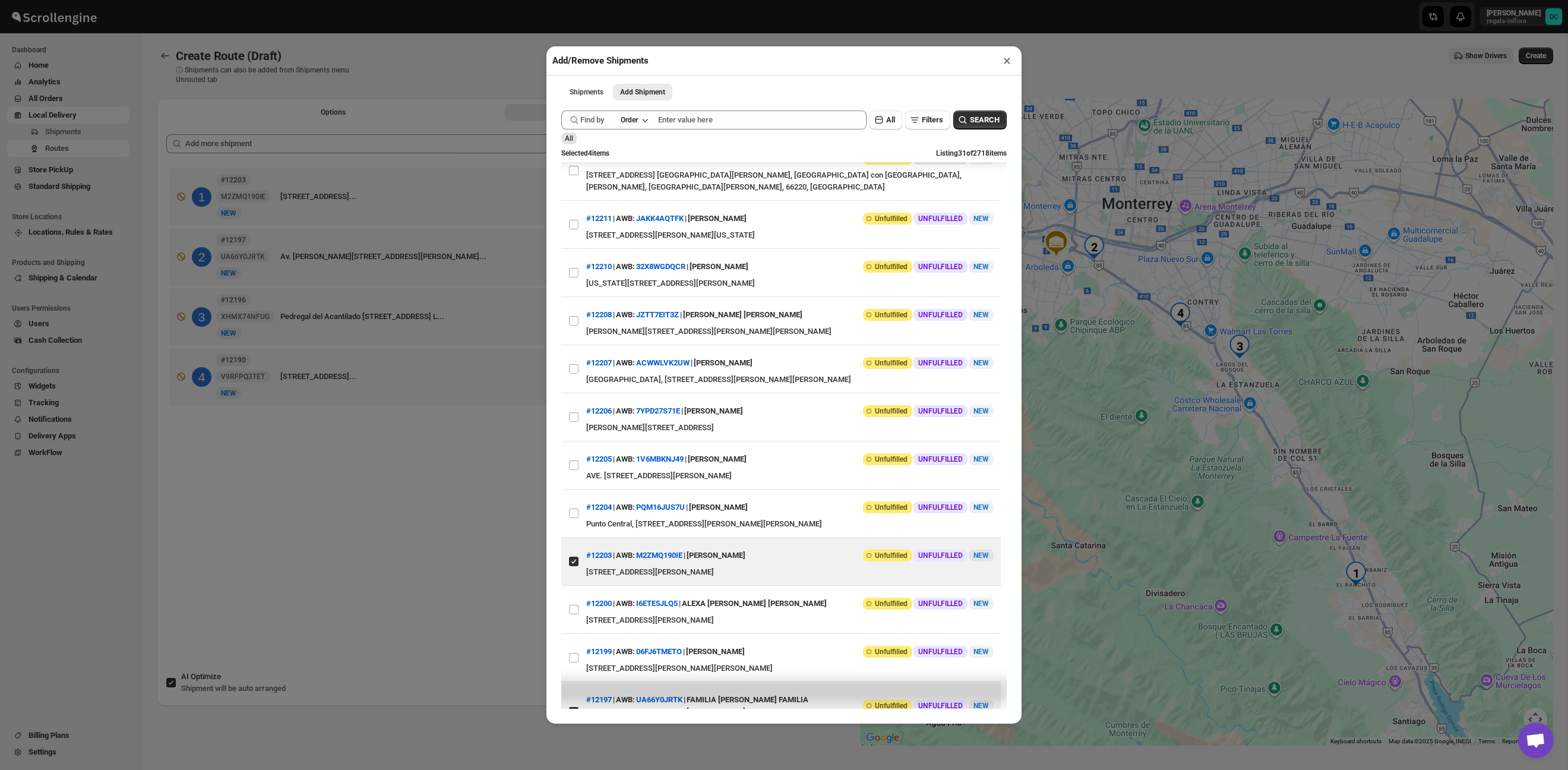
drag, startPoint x: 465, startPoint y: 508, endPoint x: 486, endPoint y: 503, distance: 21.6
click at [465, 508] on div "Add/Remove Shipments × Shipments Add Shipment More views Shipments Add Shipment…" at bounding box center [784, 385] width 1568 height 770
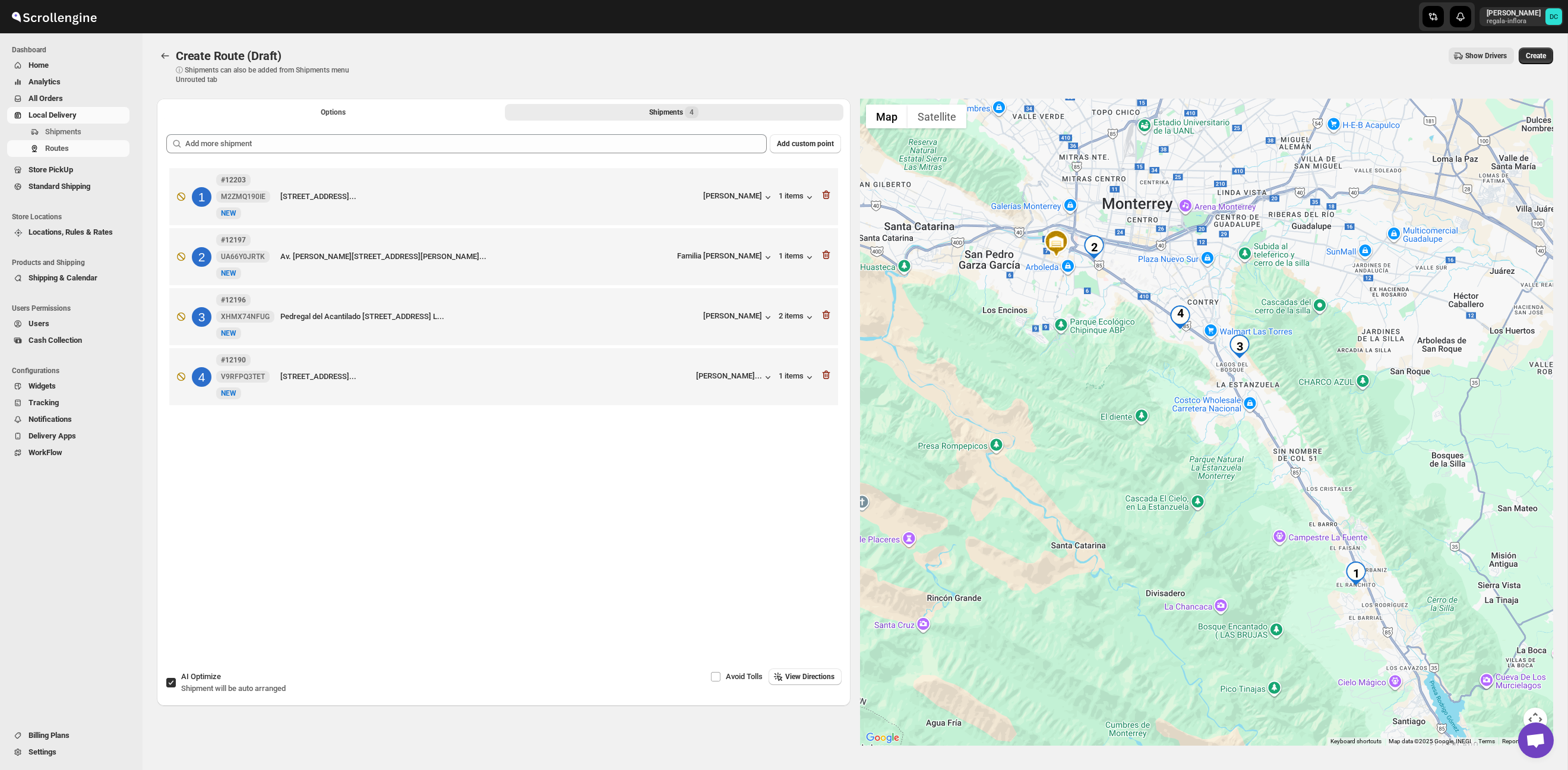
click at [172, 680] on input "AI Optimize Shipment will be auto arranged" at bounding box center [171, 682] width 9 height 9
checkbox input "false"
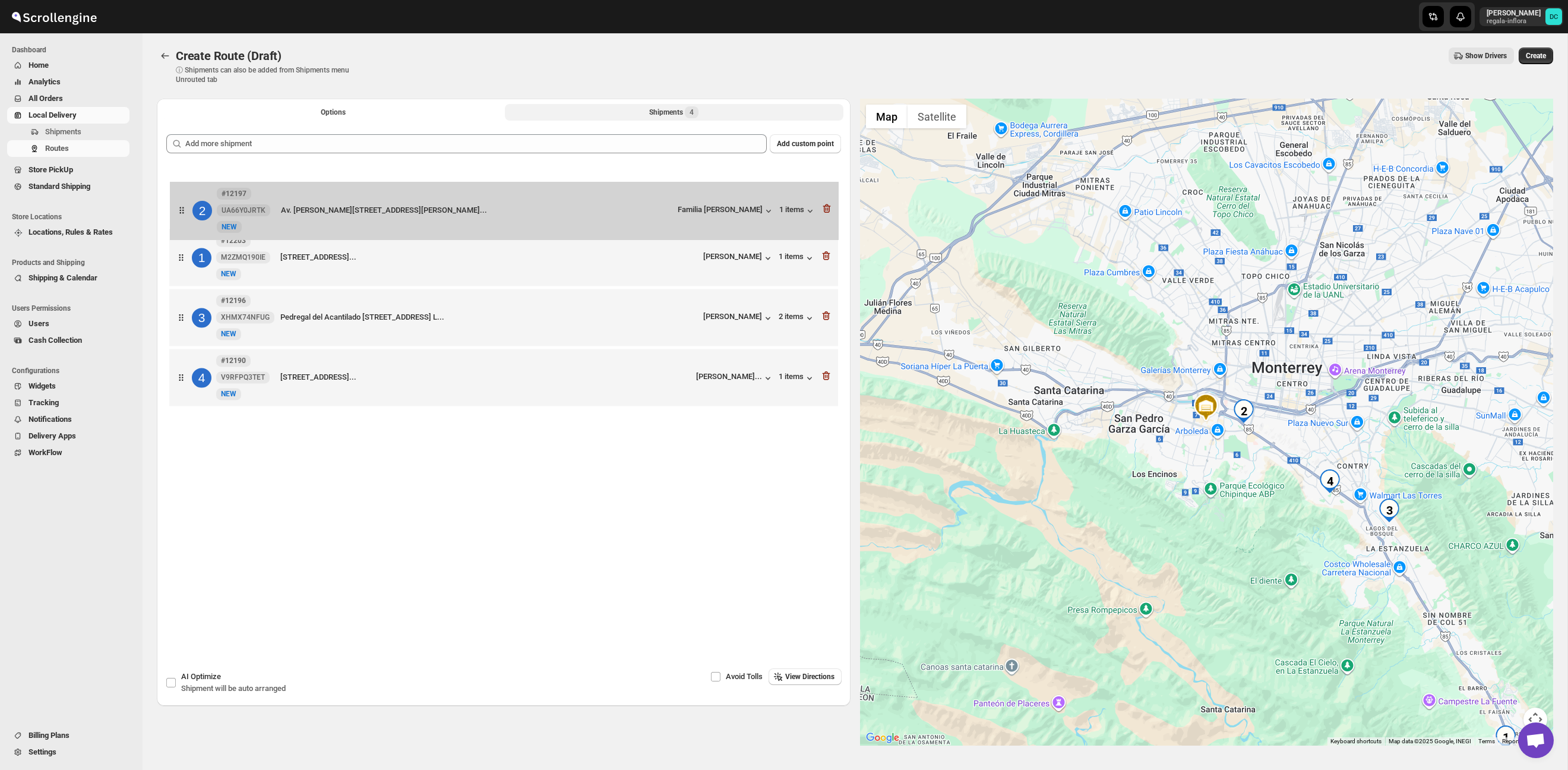
drag, startPoint x: 186, startPoint y: 263, endPoint x: 186, endPoint y: 201, distance: 62.0
click at [186, 201] on div "1 #12203 M2ZMQ190IE New NEW Via bermellon 102 colonia san ranchito, Fraccionami…" at bounding box center [504, 288] width 675 height 247
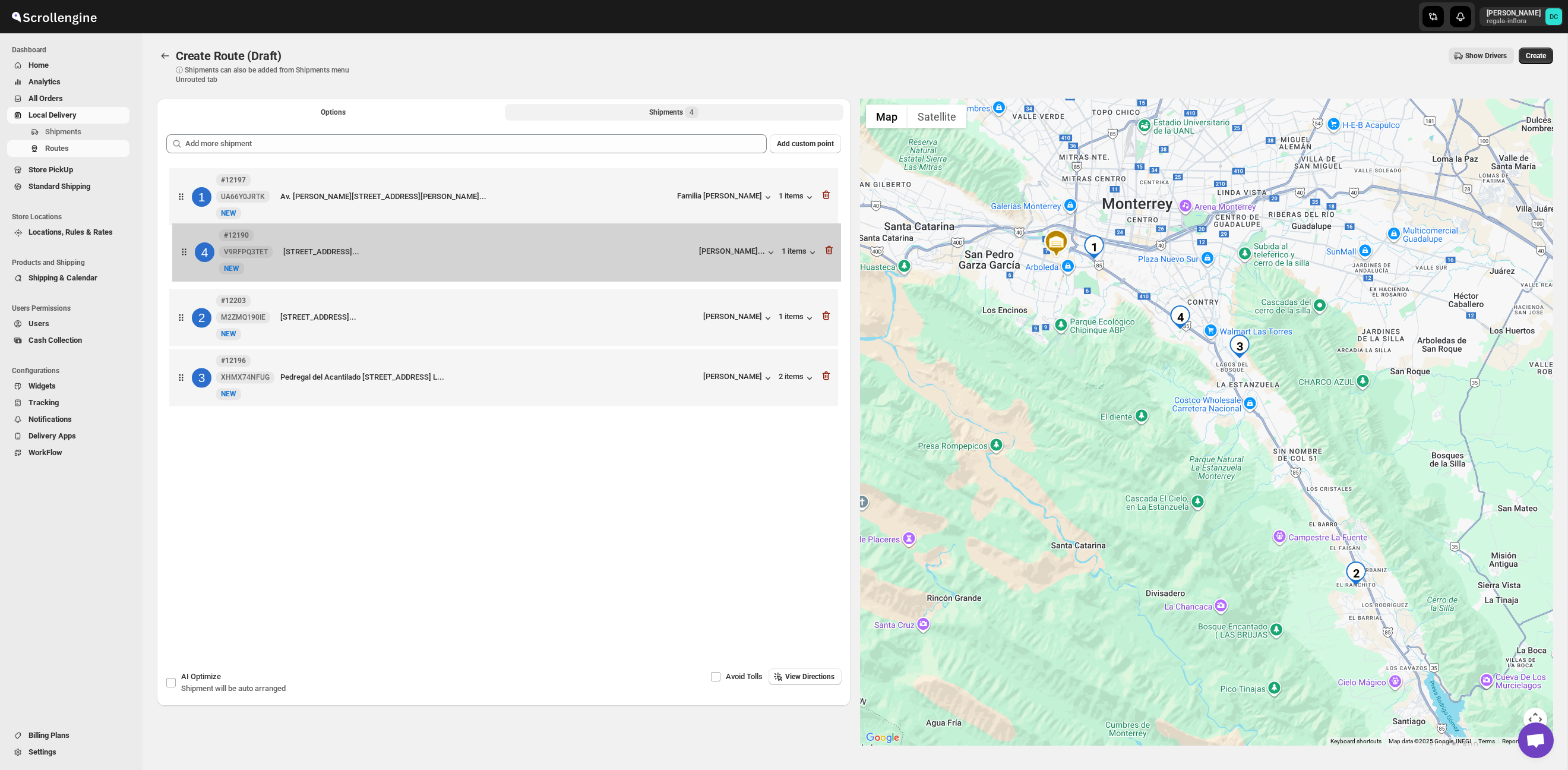
drag, startPoint x: 180, startPoint y: 385, endPoint x: 183, endPoint y: 251, distance: 134.0
click at [183, 251] on div "1 #12197 UA66Y0JRTK New NEW Av. Lazaro Cardenas 1005, Loma Larga, 64710, SPGG, …" at bounding box center [504, 288] width 675 height 247
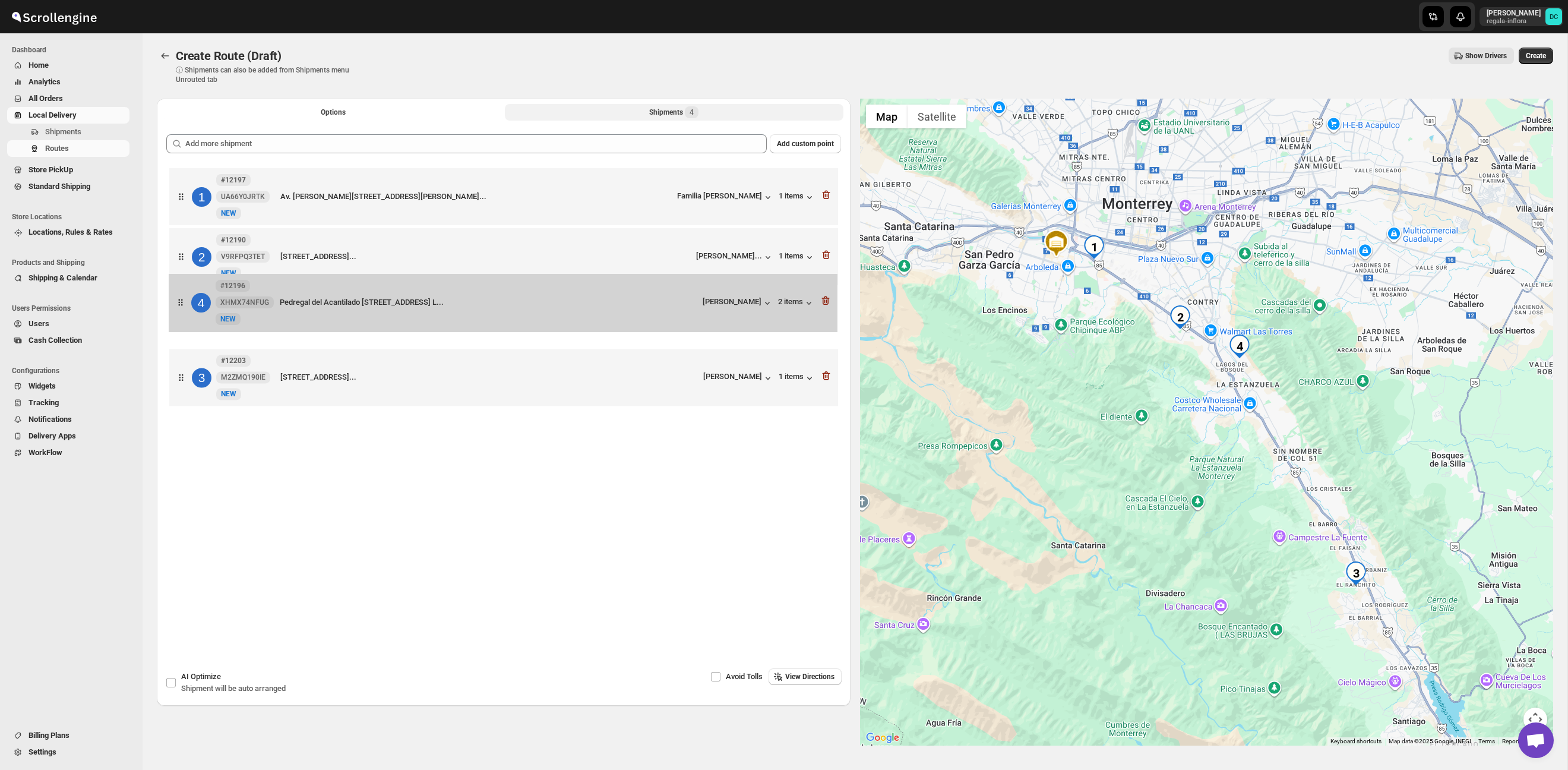
drag, startPoint x: 190, startPoint y: 390, endPoint x: 191, endPoint y: 309, distance: 81.0
click at [190, 310] on div "1 #12197 UA66Y0JRTK New NEW Av. Lazaro Cardenas 1005, Loma Larga, 64710, SPGG, …" at bounding box center [504, 288] width 675 height 247
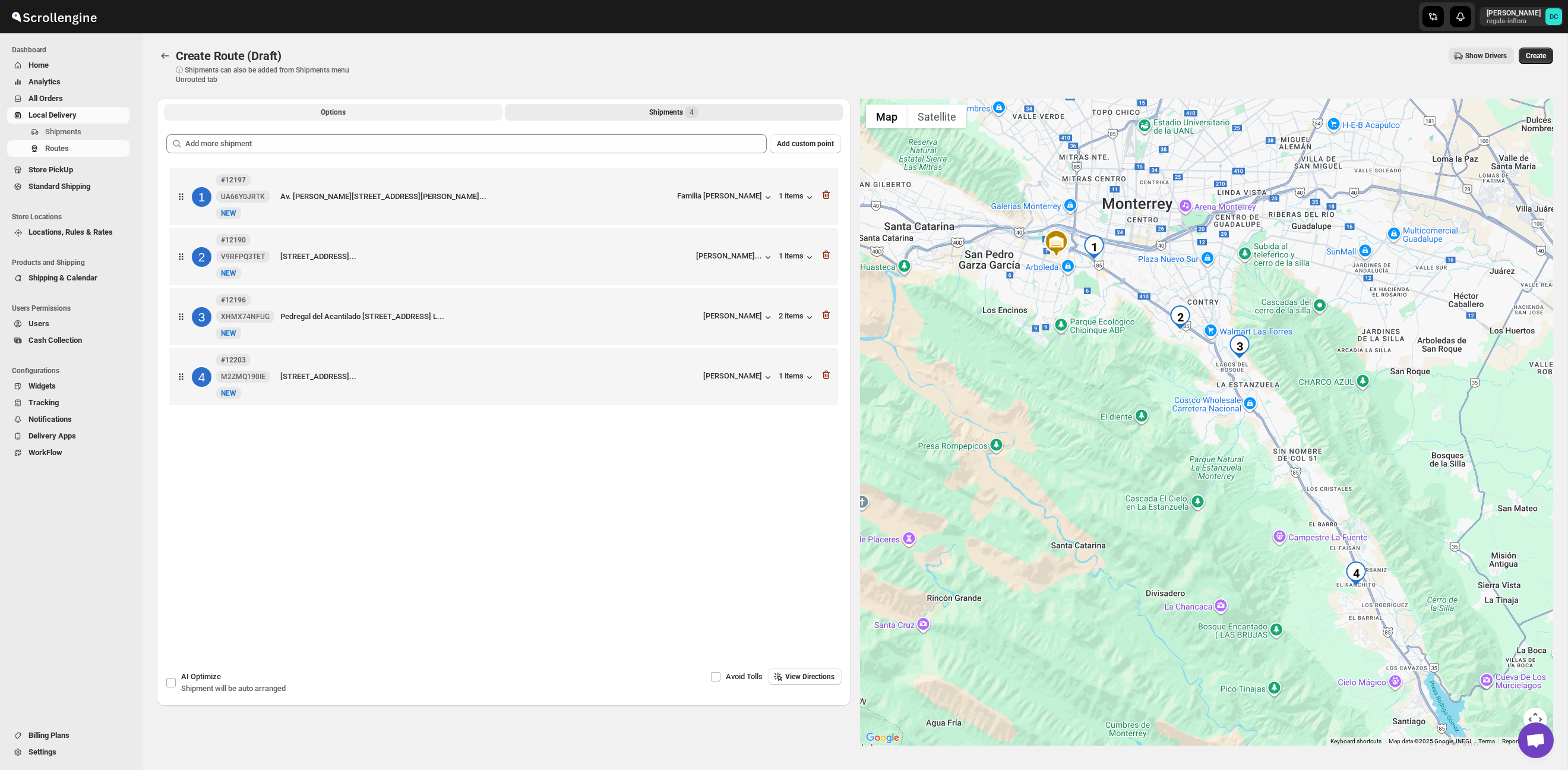
click at [379, 109] on button "Options" at bounding box center [333, 112] width 338 height 17
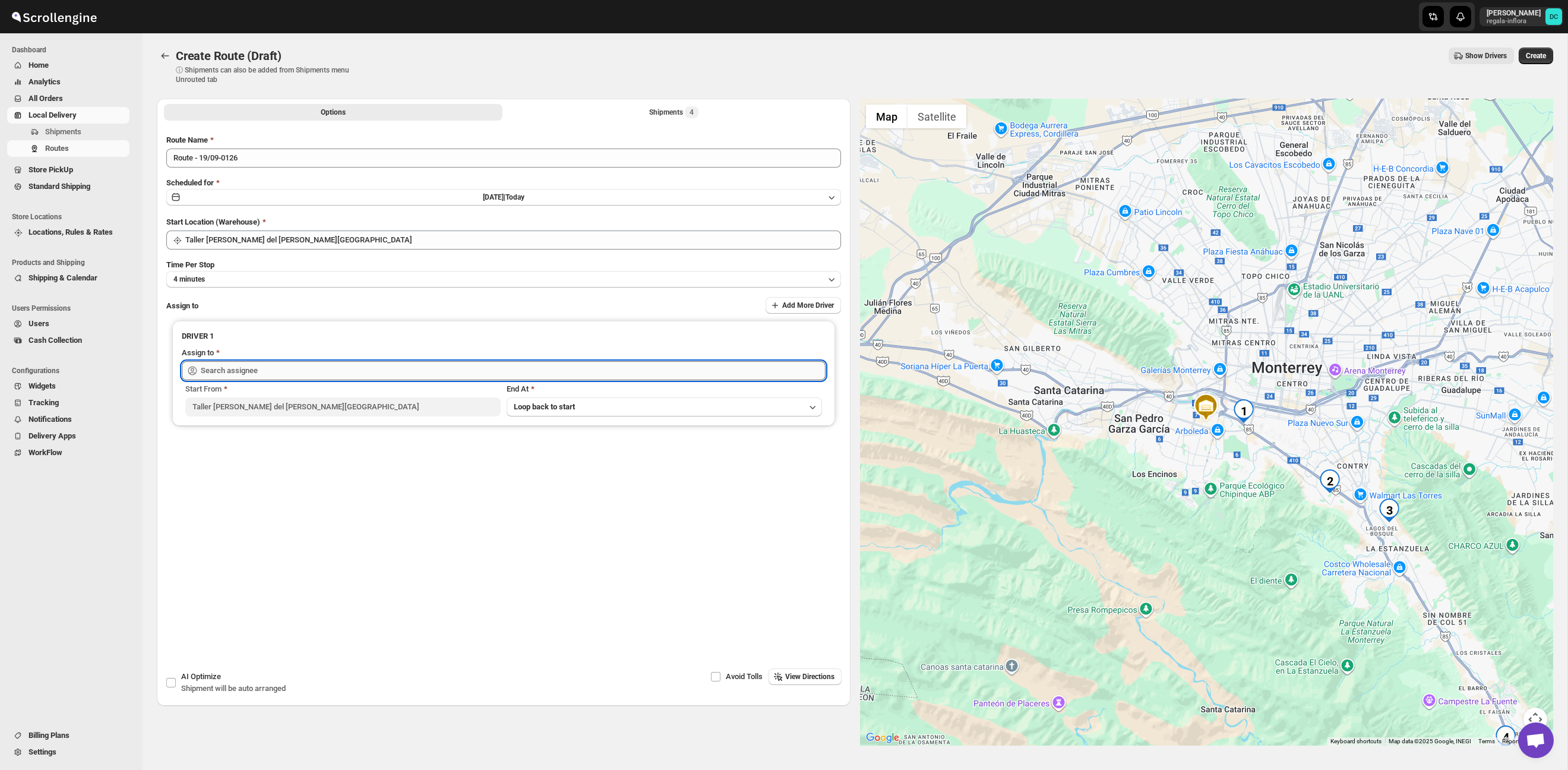
click at [437, 374] on input "text" at bounding box center [512, 370] width 625 height 19
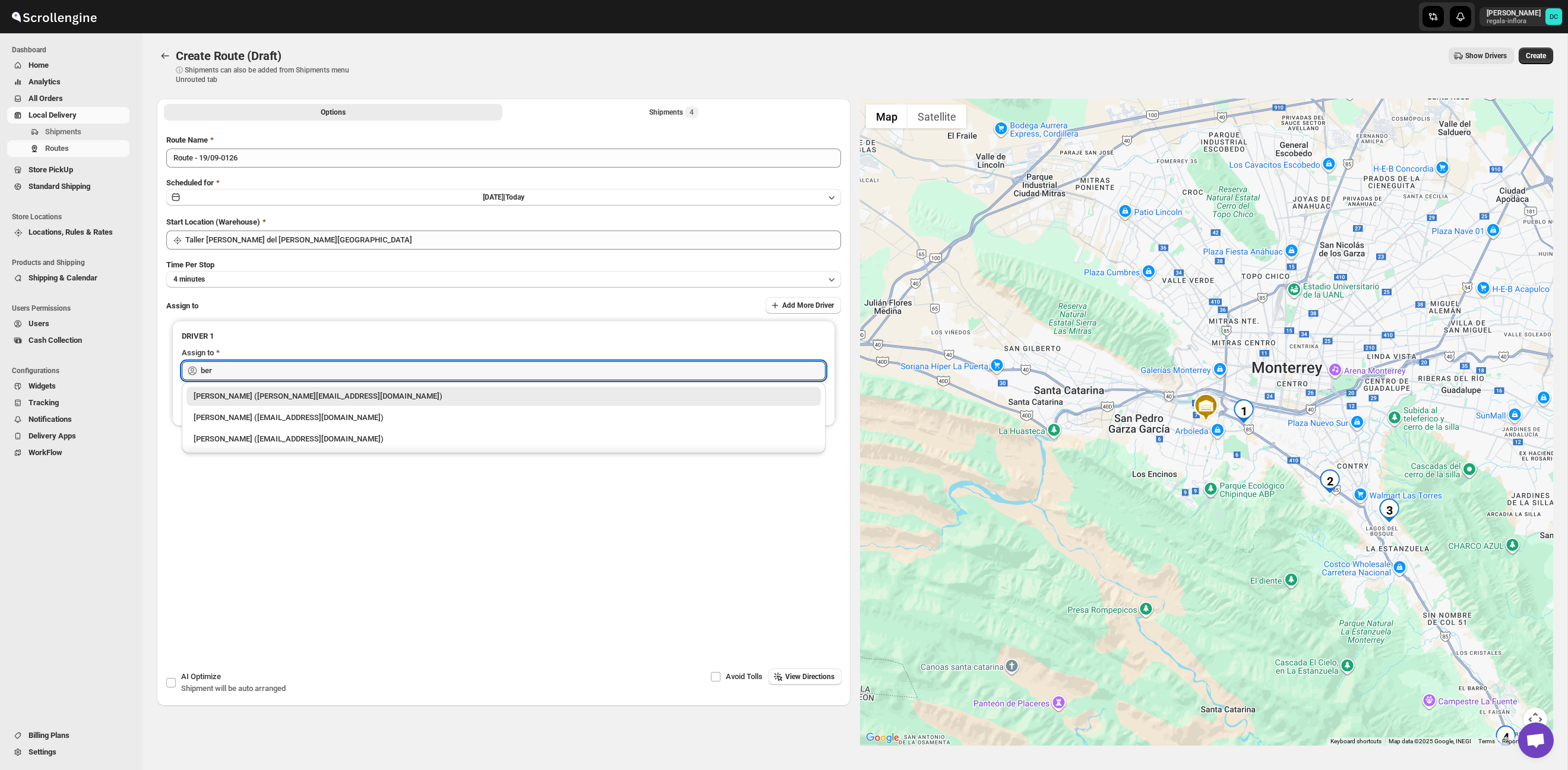
click at [526, 391] on div "[PERSON_NAME] ([EMAIL_ADDRESS][DOMAIN_NAME])" at bounding box center [503, 396] width 620 height 12
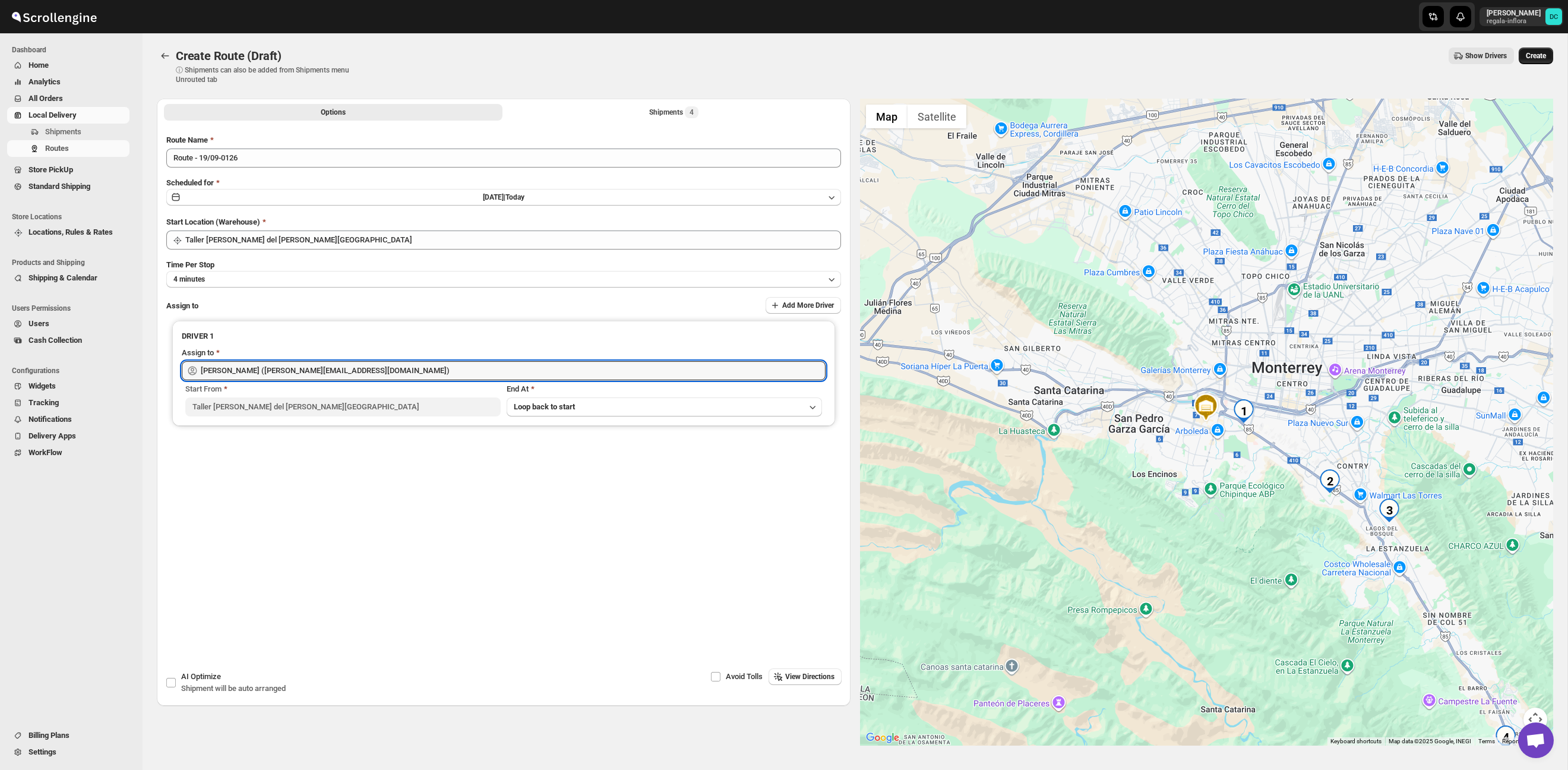
type input "[PERSON_NAME] ([EMAIL_ADDRESS][DOMAIN_NAME])"
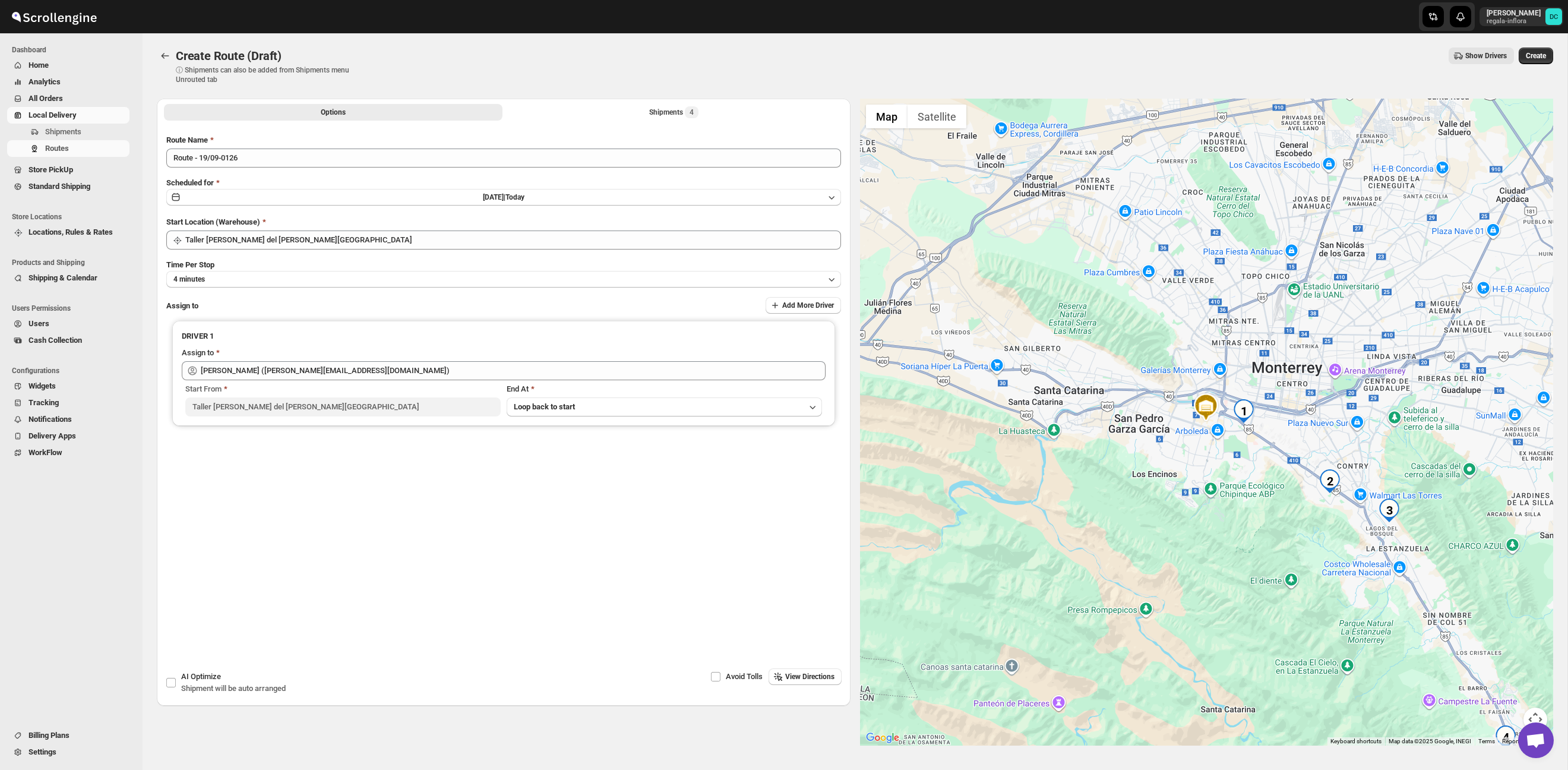
drag, startPoint x: 1525, startPoint y: 55, endPoint x: 1513, endPoint y: 63, distance: 14.4
click at [1526, 55] on span "Create" at bounding box center [1536, 55] width 20 height 9
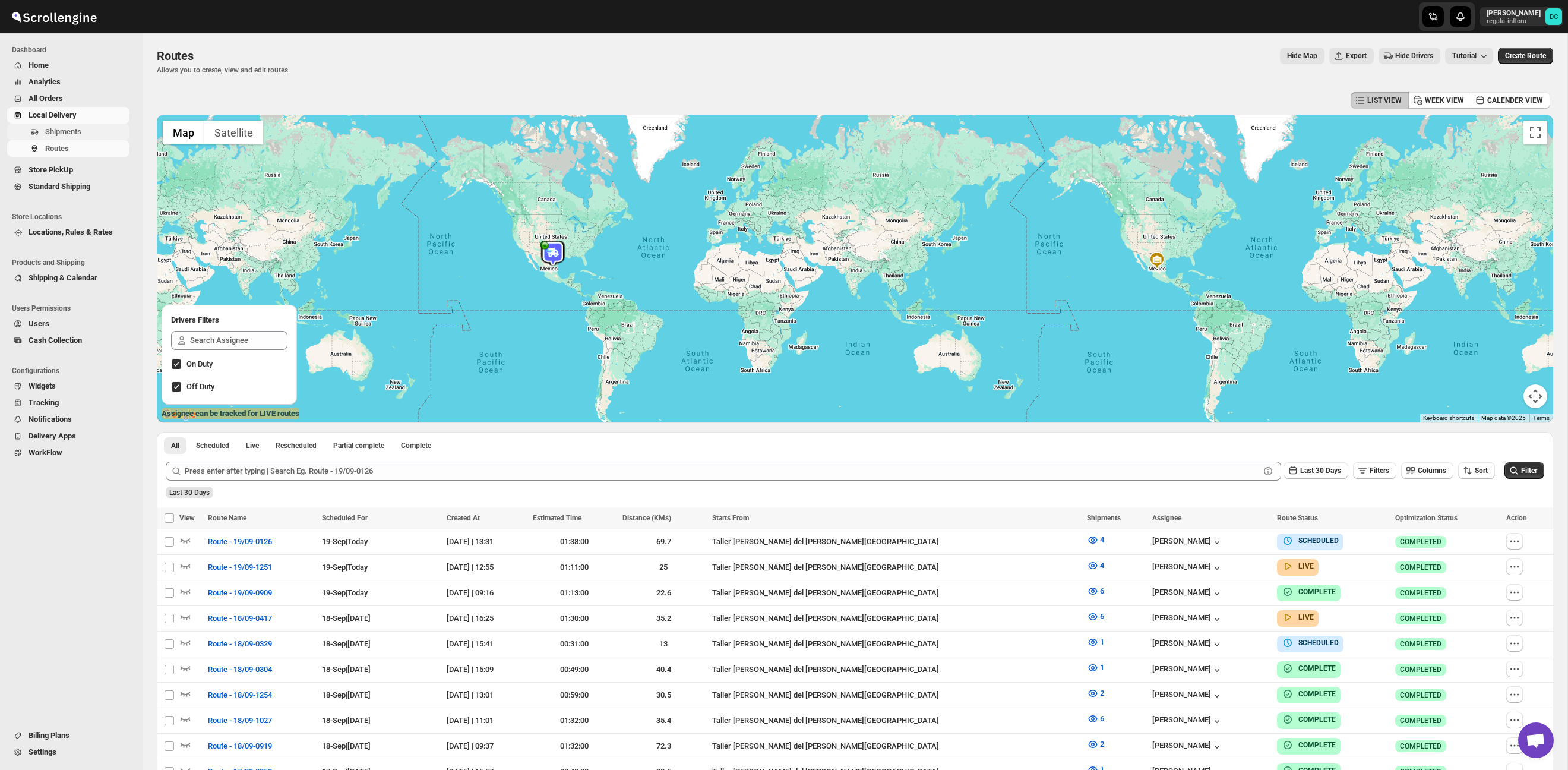
click at [81, 133] on span "Shipments" at bounding box center [63, 131] width 36 height 9
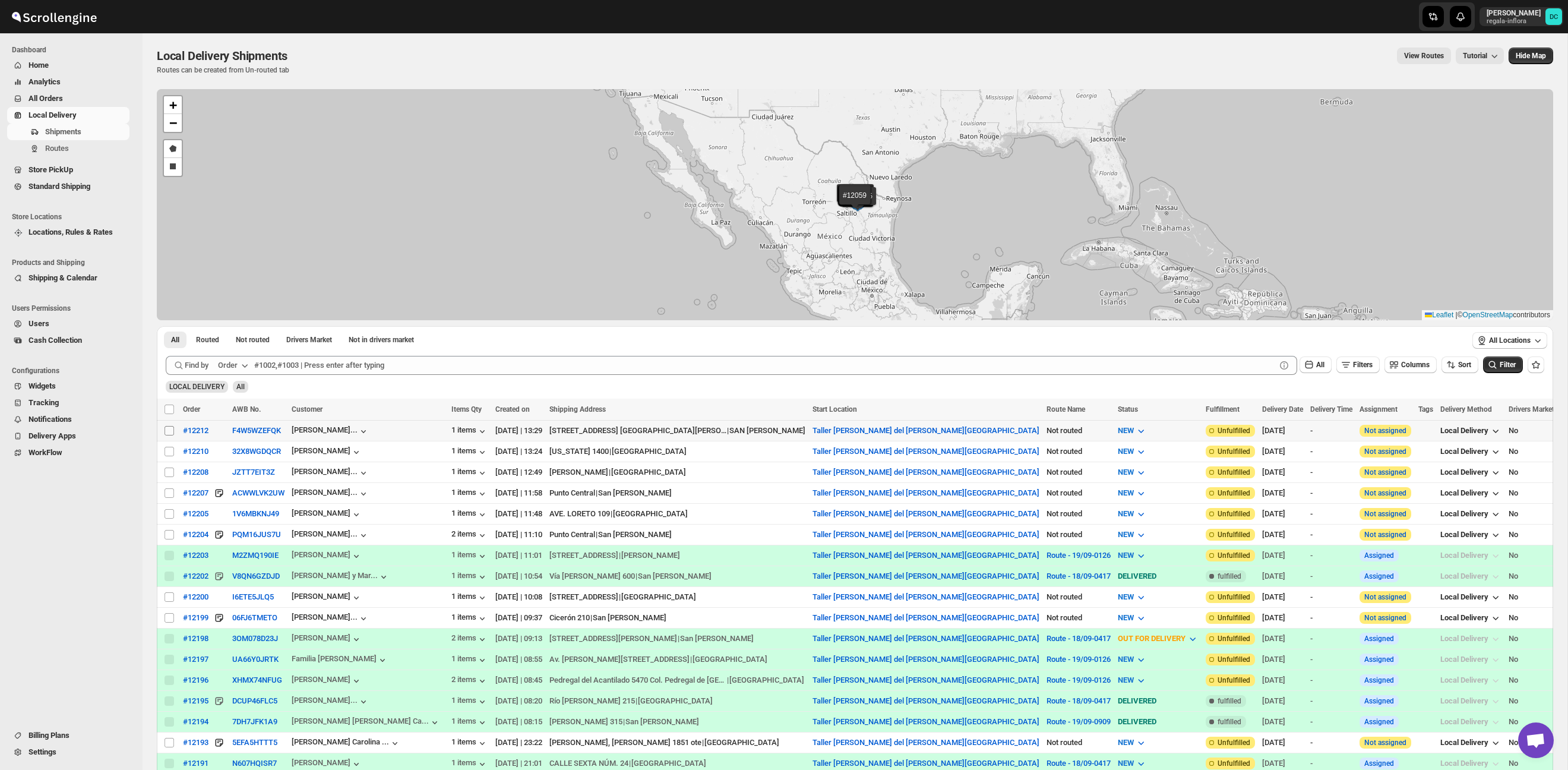
click at [171, 429] on input "Select shipment" at bounding box center [169, 430] width 9 height 9
checkbox input "true"
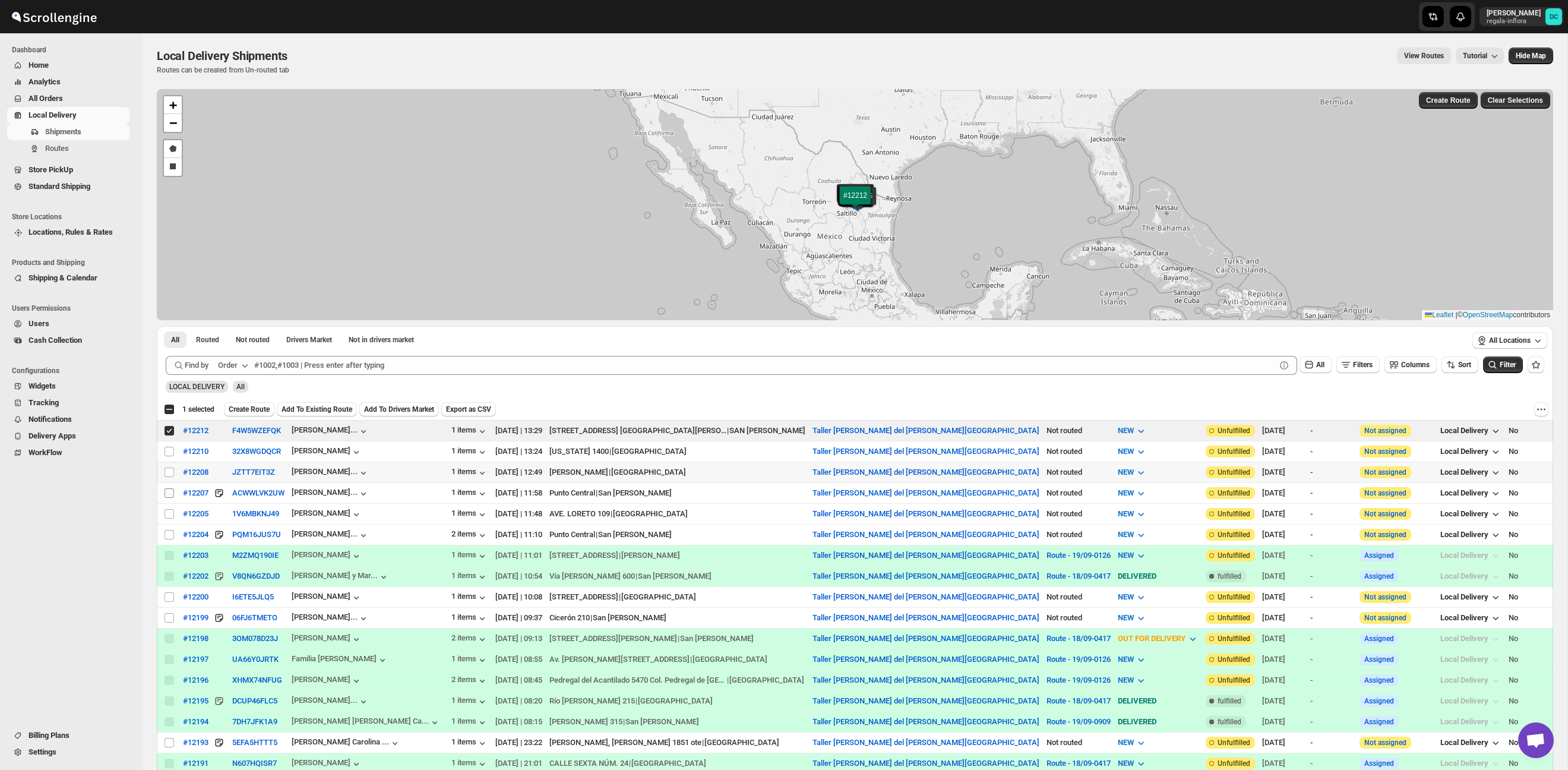
drag, startPoint x: 171, startPoint y: 473, endPoint x: 170, endPoint y: 487, distance: 14.0
click at [171, 473] on input "Select shipment" at bounding box center [169, 472] width 9 height 9
checkbox input "true"
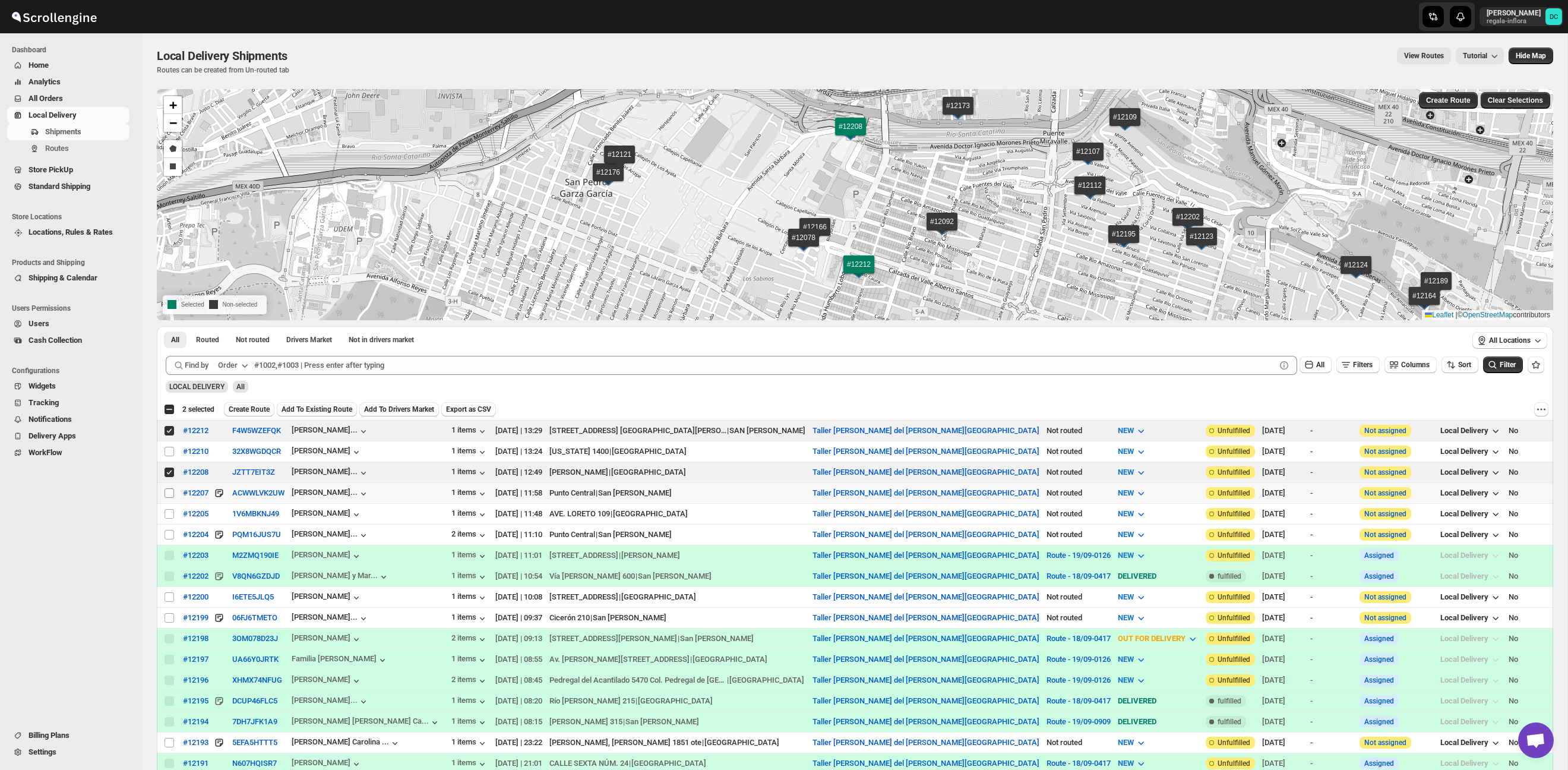
click at [170, 493] on input "Select shipment" at bounding box center [169, 493] width 9 height 9
checkbox input "true"
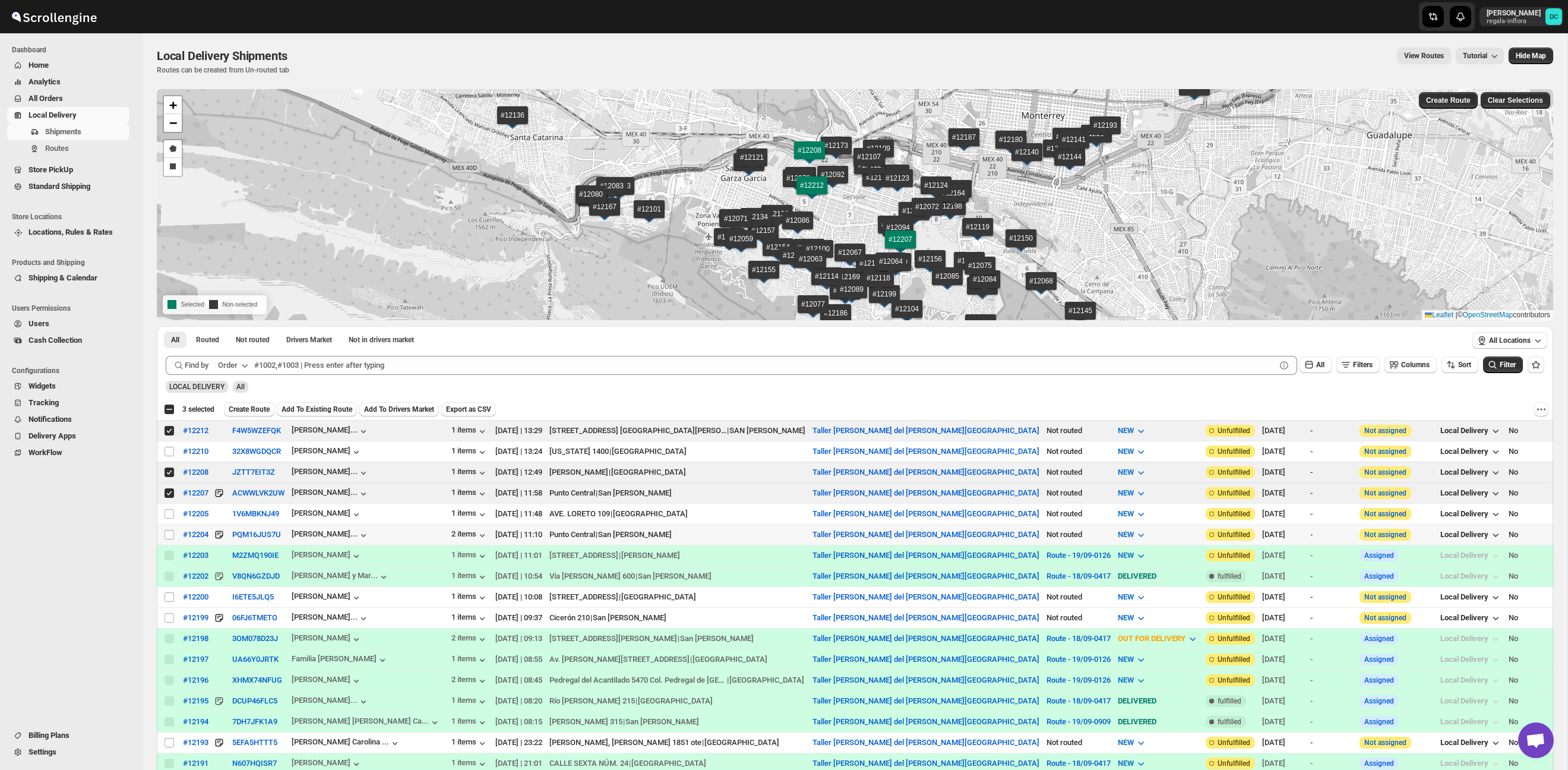
drag, startPoint x: 167, startPoint y: 532, endPoint x: 183, endPoint y: 532, distance: 16.0
click at [167, 532] on input "Select shipment" at bounding box center [169, 534] width 9 height 9
checkbox input "true"
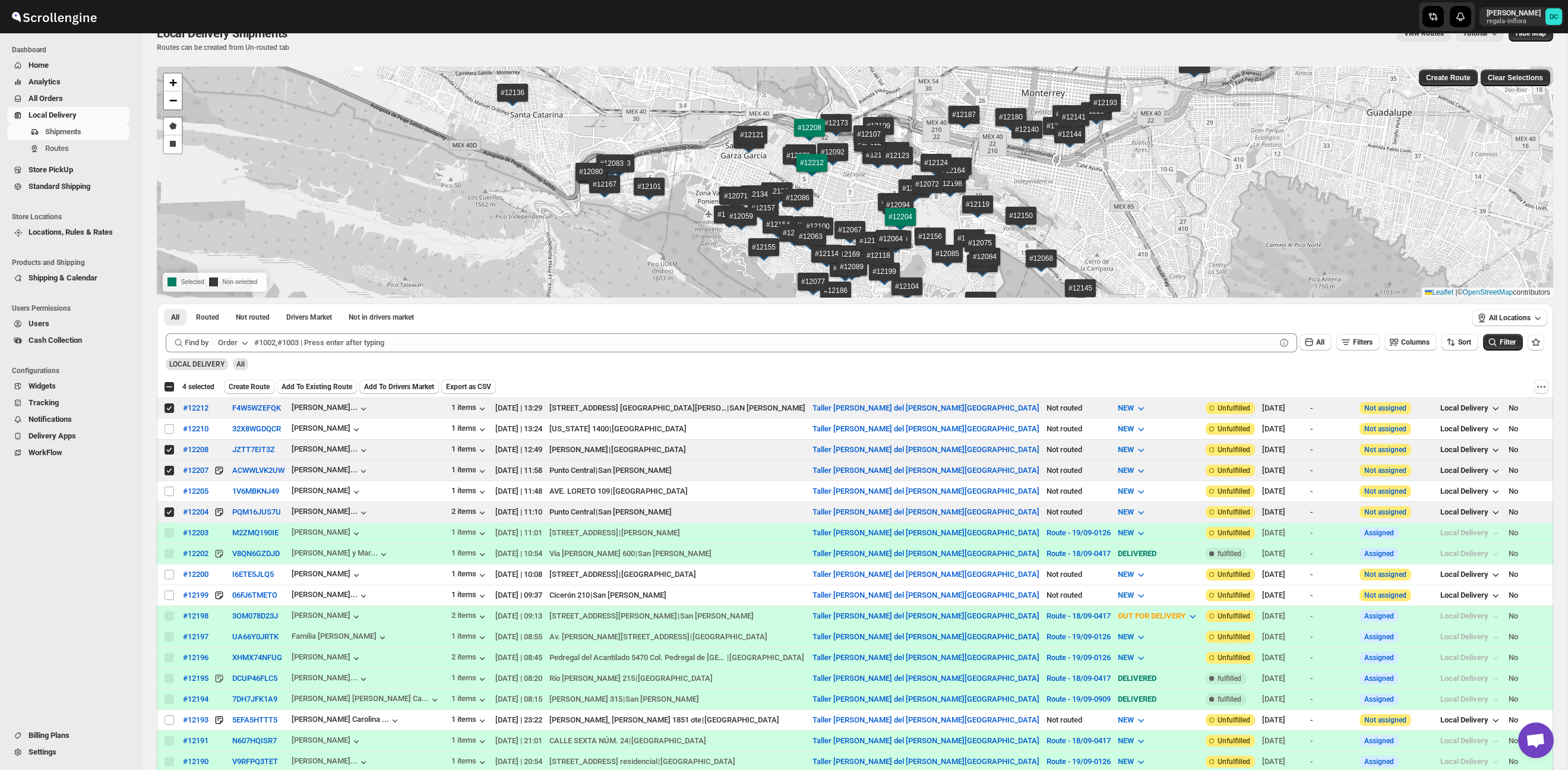
scroll to position [25, 0]
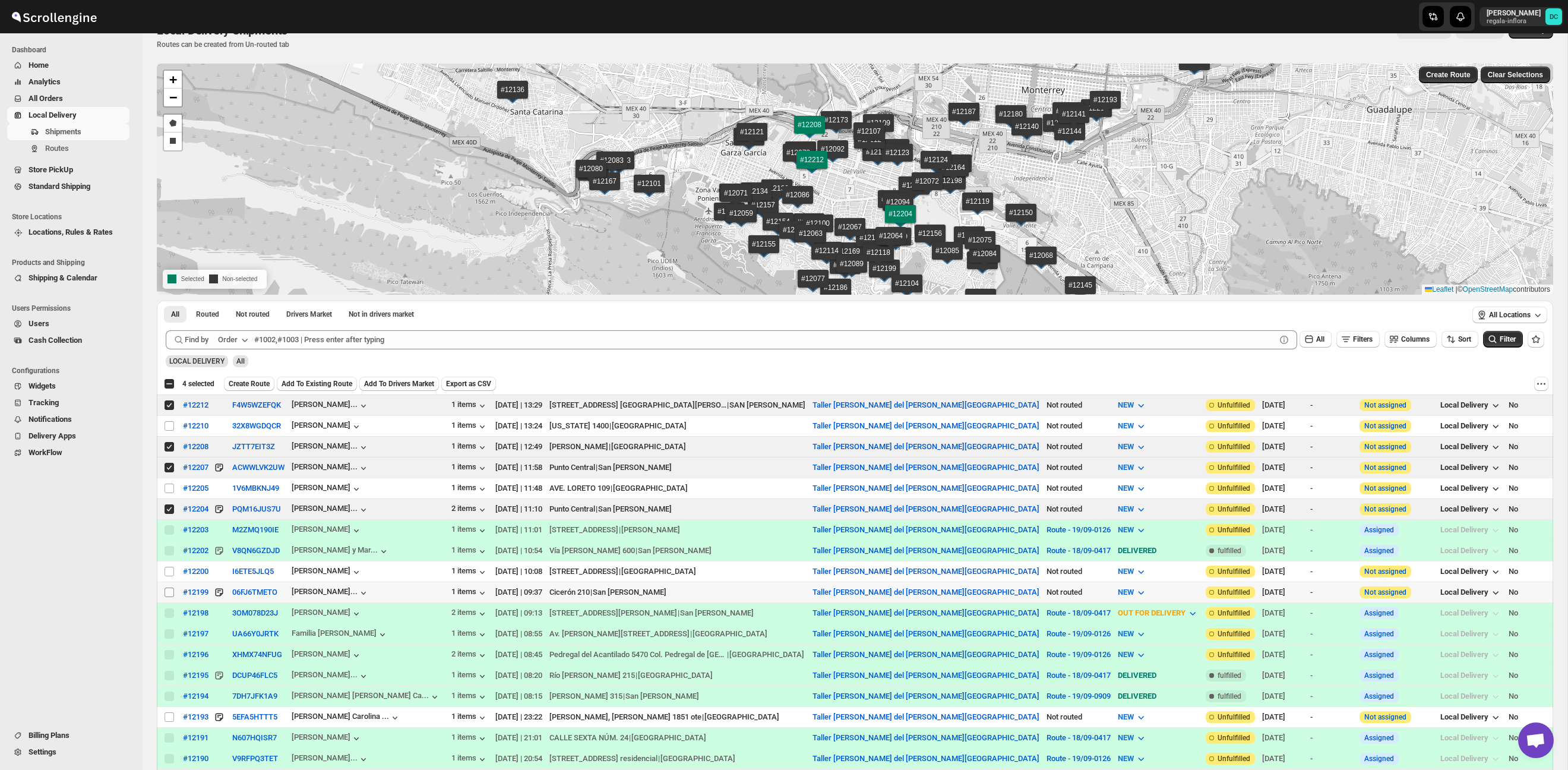
click at [171, 590] on input "Select shipment" at bounding box center [169, 592] width 9 height 9
checkbox input "true"
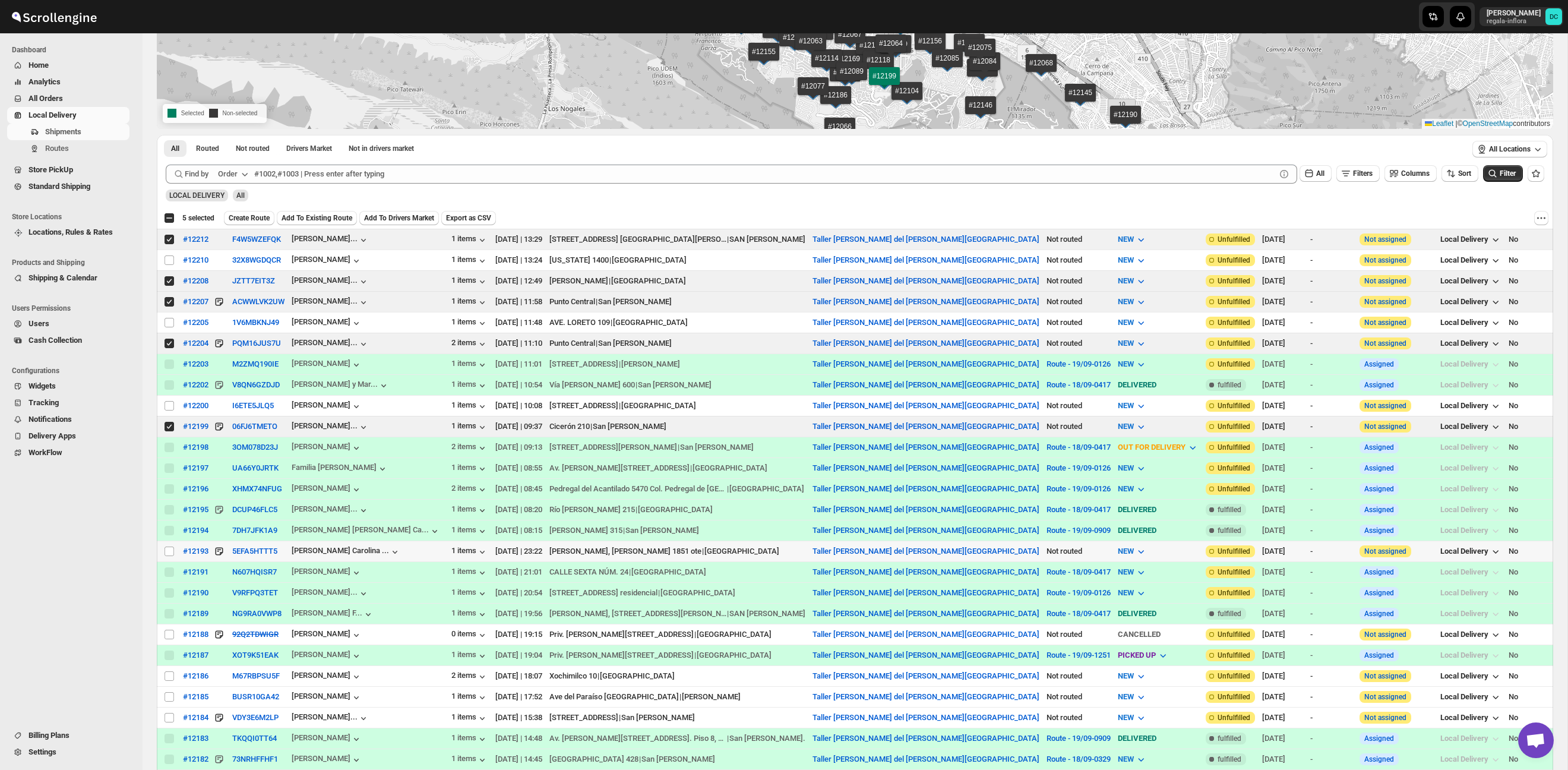
scroll to position [200, 0]
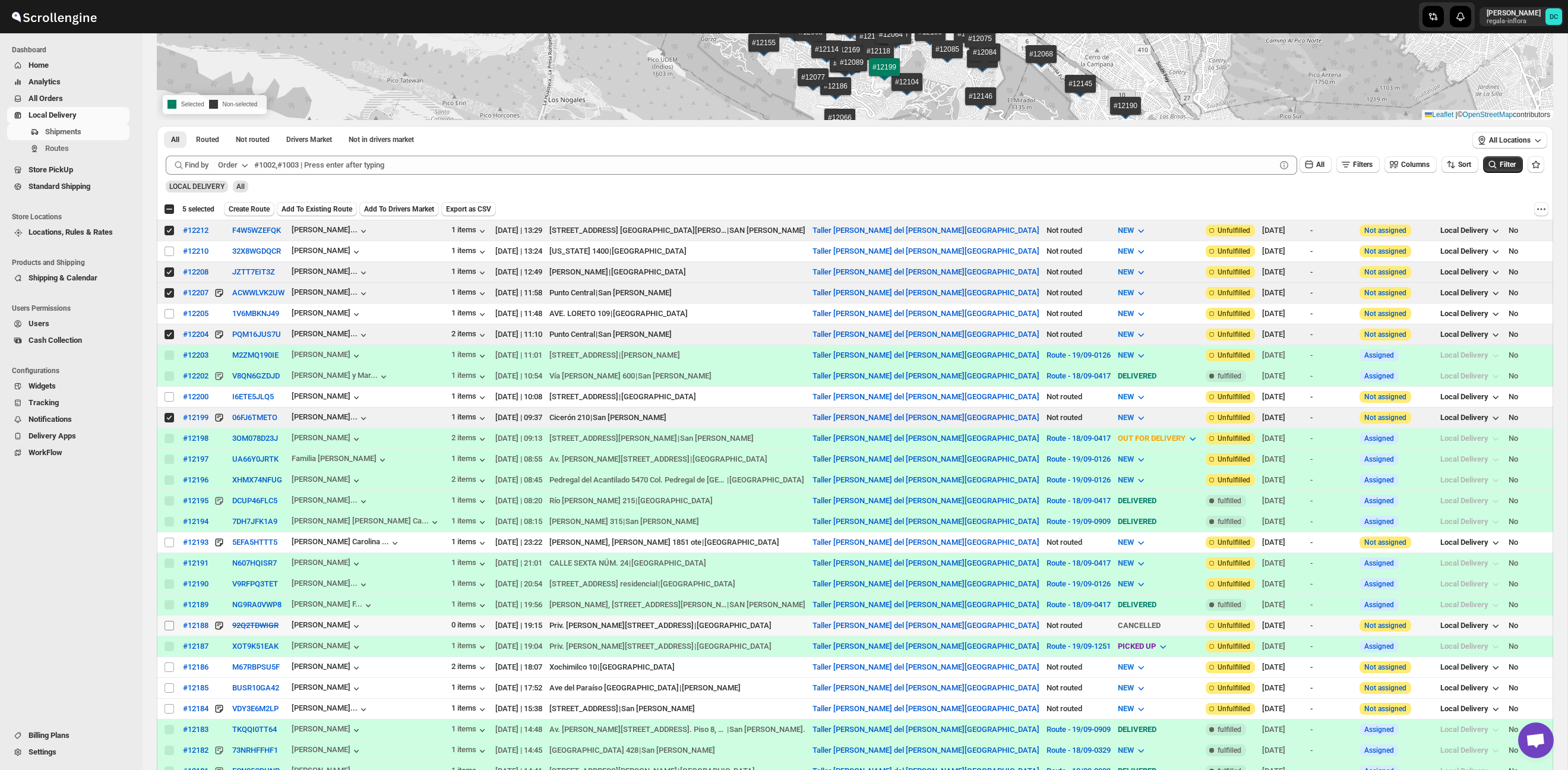
click at [169, 625] on input "Select shipment" at bounding box center [169, 625] width 9 height 9
checkbox input "true"
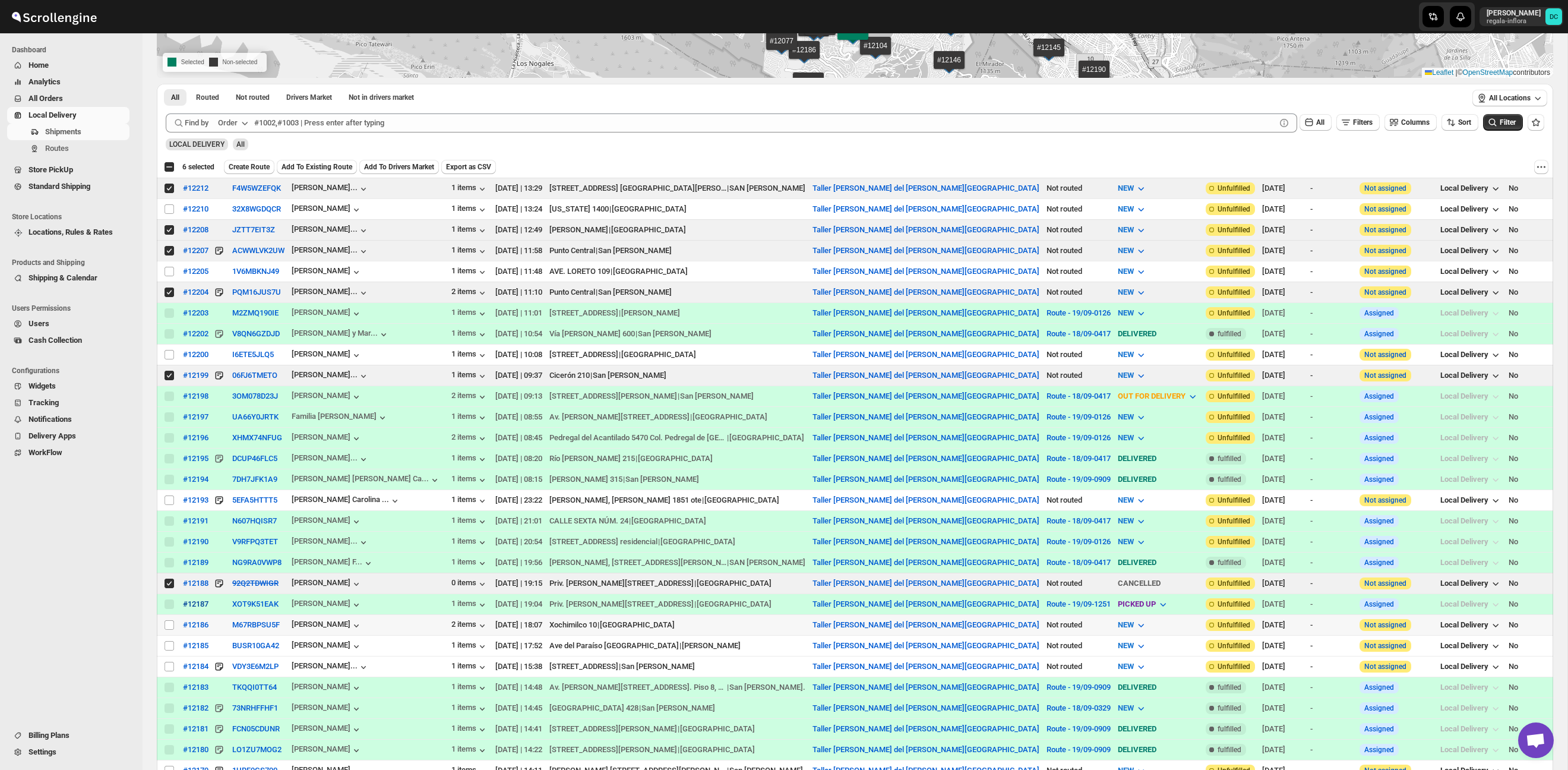
scroll to position [244, 0]
drag, startPoint x: 169, startPoint y: 626, endPoint x: 174, endPoint y: 660, distance: 34.4
click at [169, 626] on input "Select shipment" at bounding box center [169, 622] width 9 height 9
checkbox input "true"
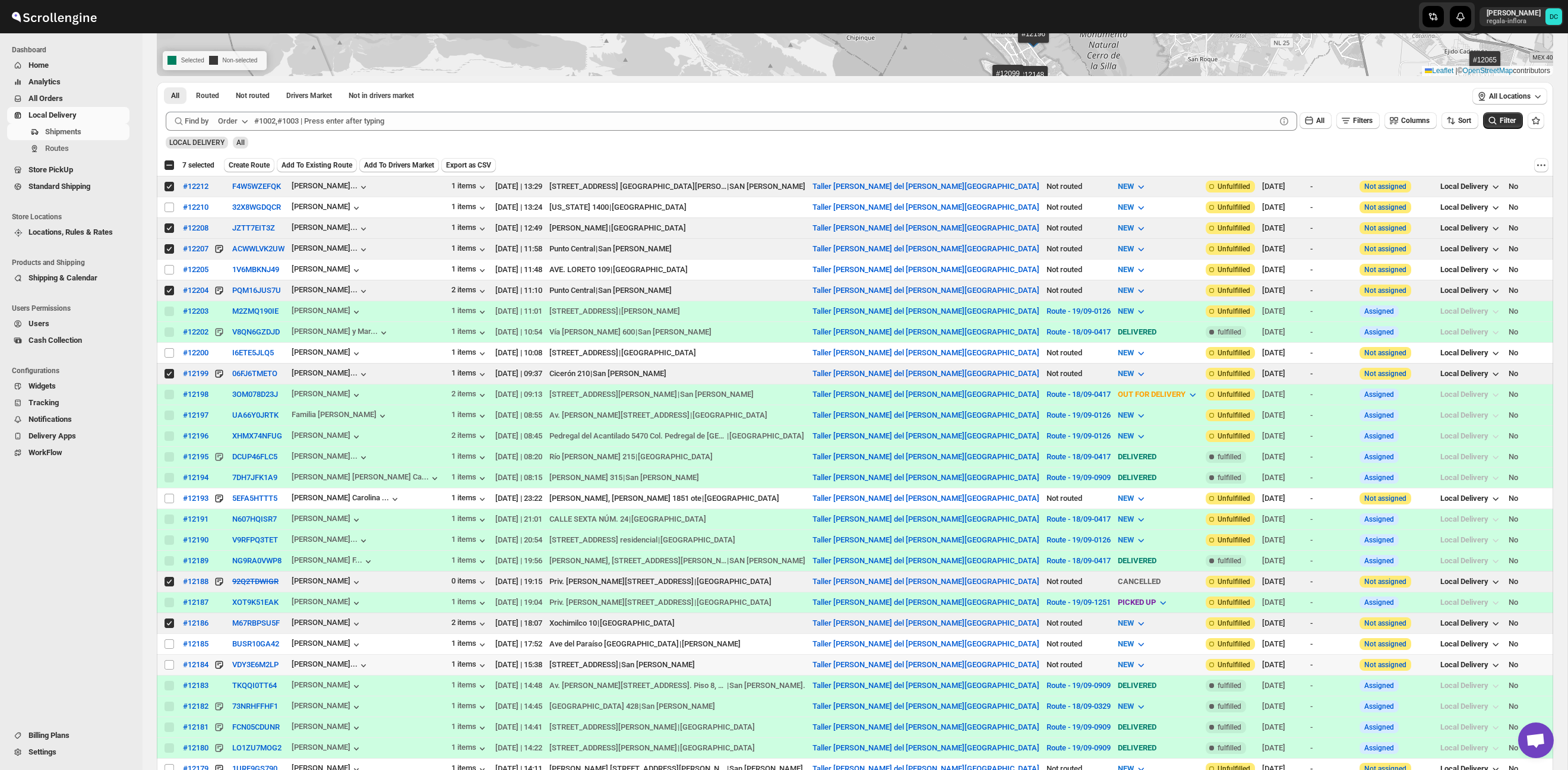
click at [169, 666] on input "Select shipment" at bounding box center [169, 664] width 9 height 9
checkbox input "true"
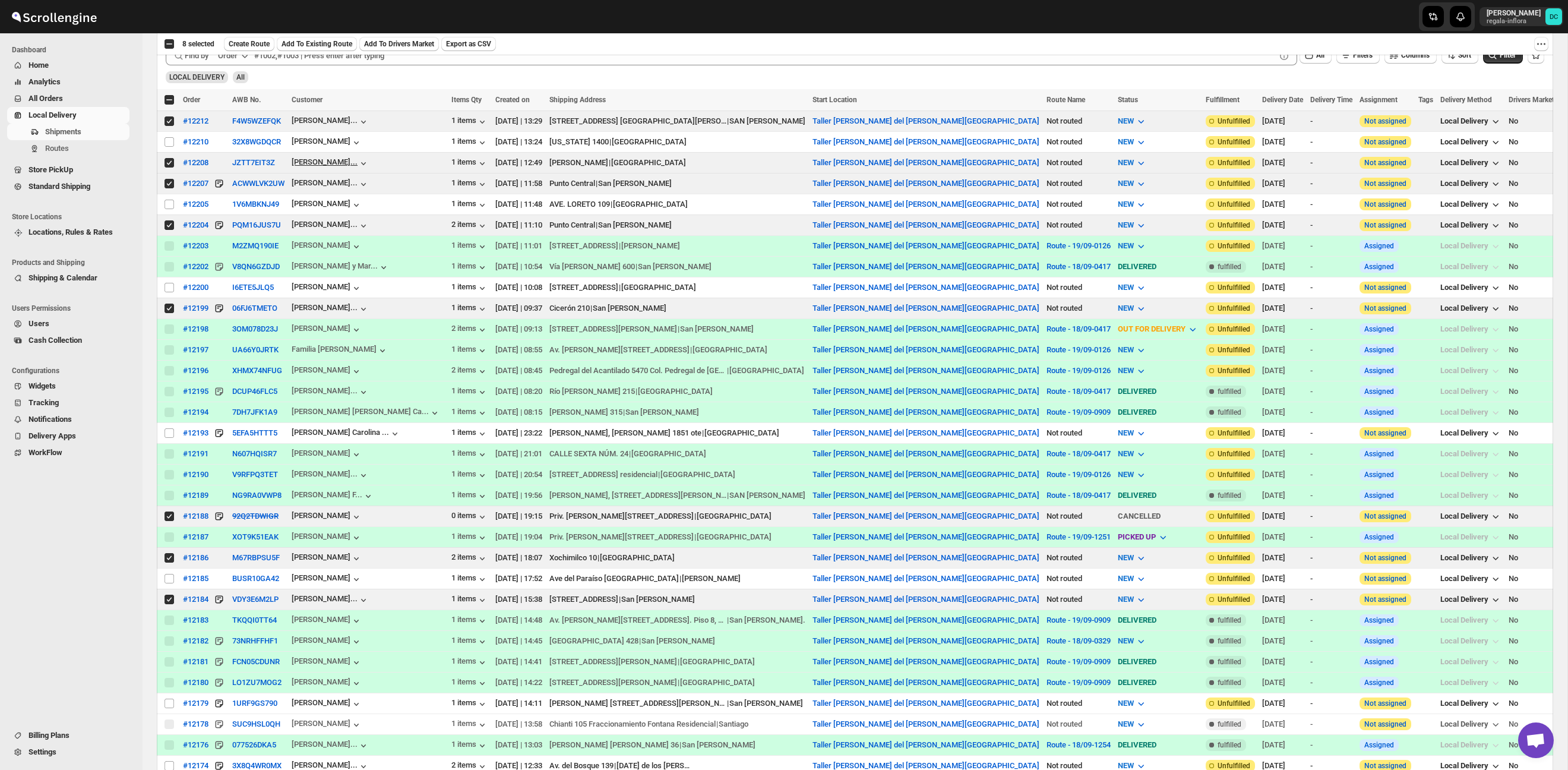
scroll to position [0, 0]
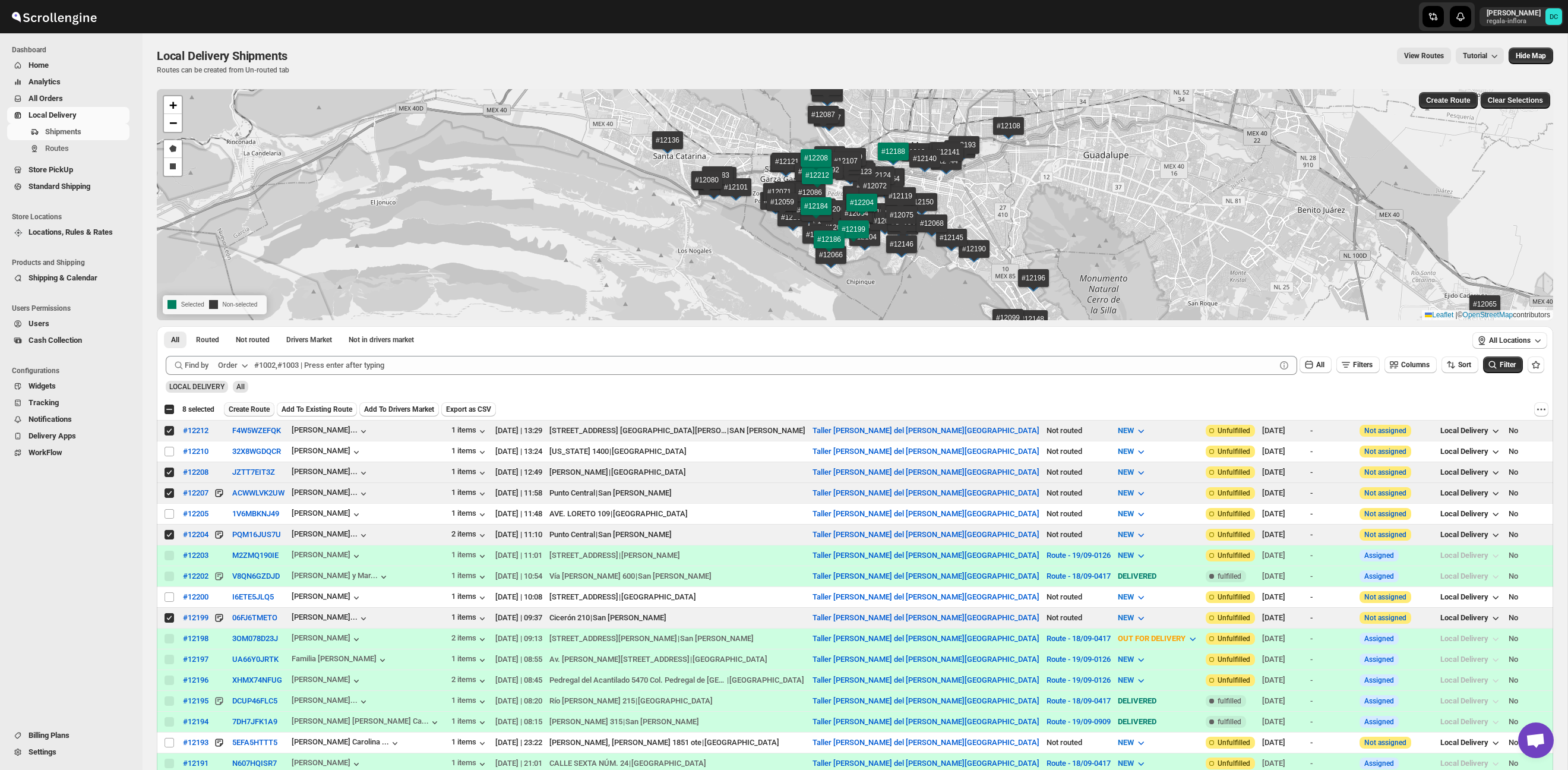
drag, startPoint x: 253, startPoint y: 411, endPoint x: 297, endPoint y: 410, distance: 44.0
click at [253, 411] on span "Create Route" at bounding box center [249, 408] width 41 height 9
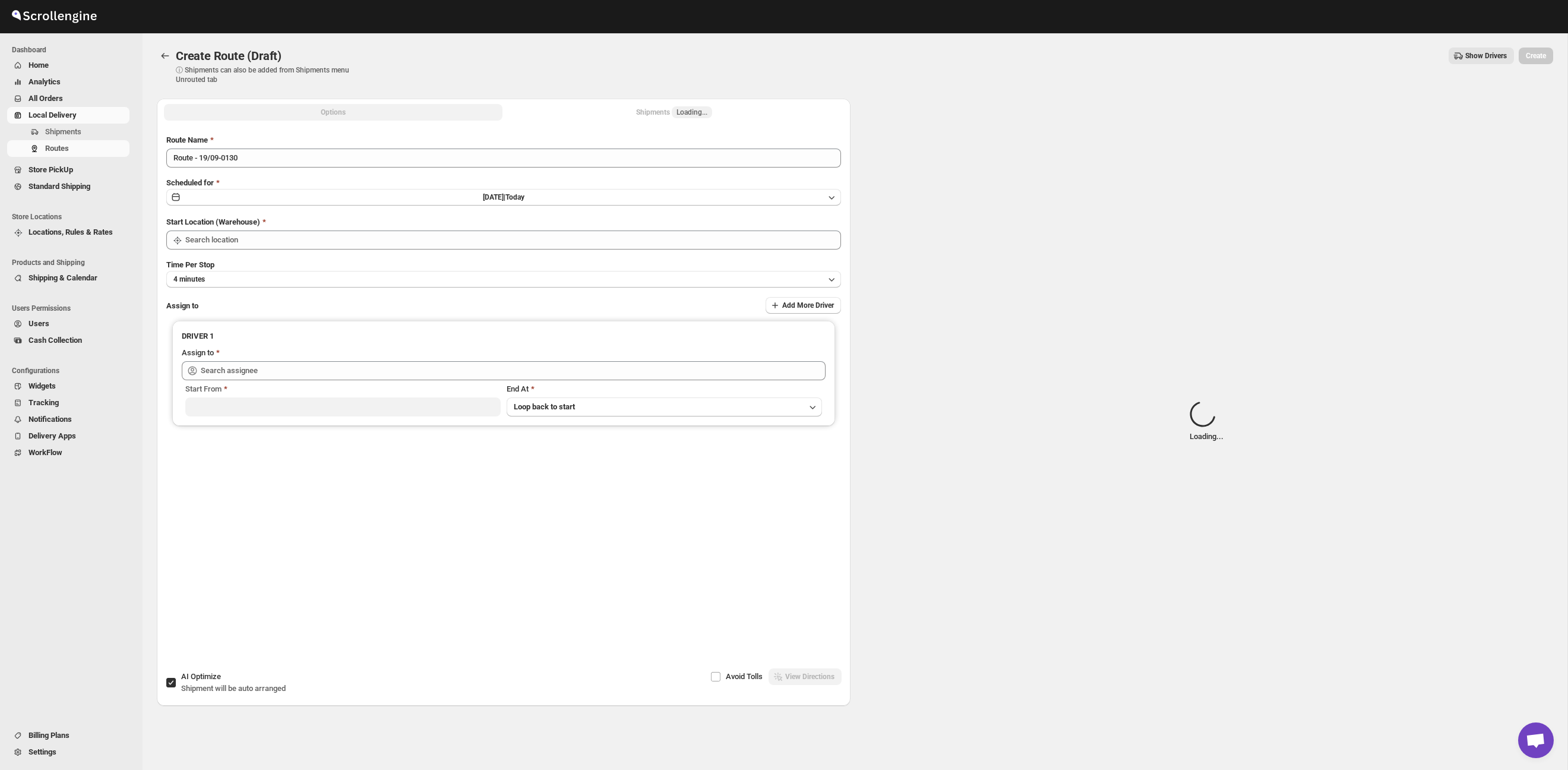
type input "Taller [PERSON_NAME][GEOGRAPHIC_DATA]"
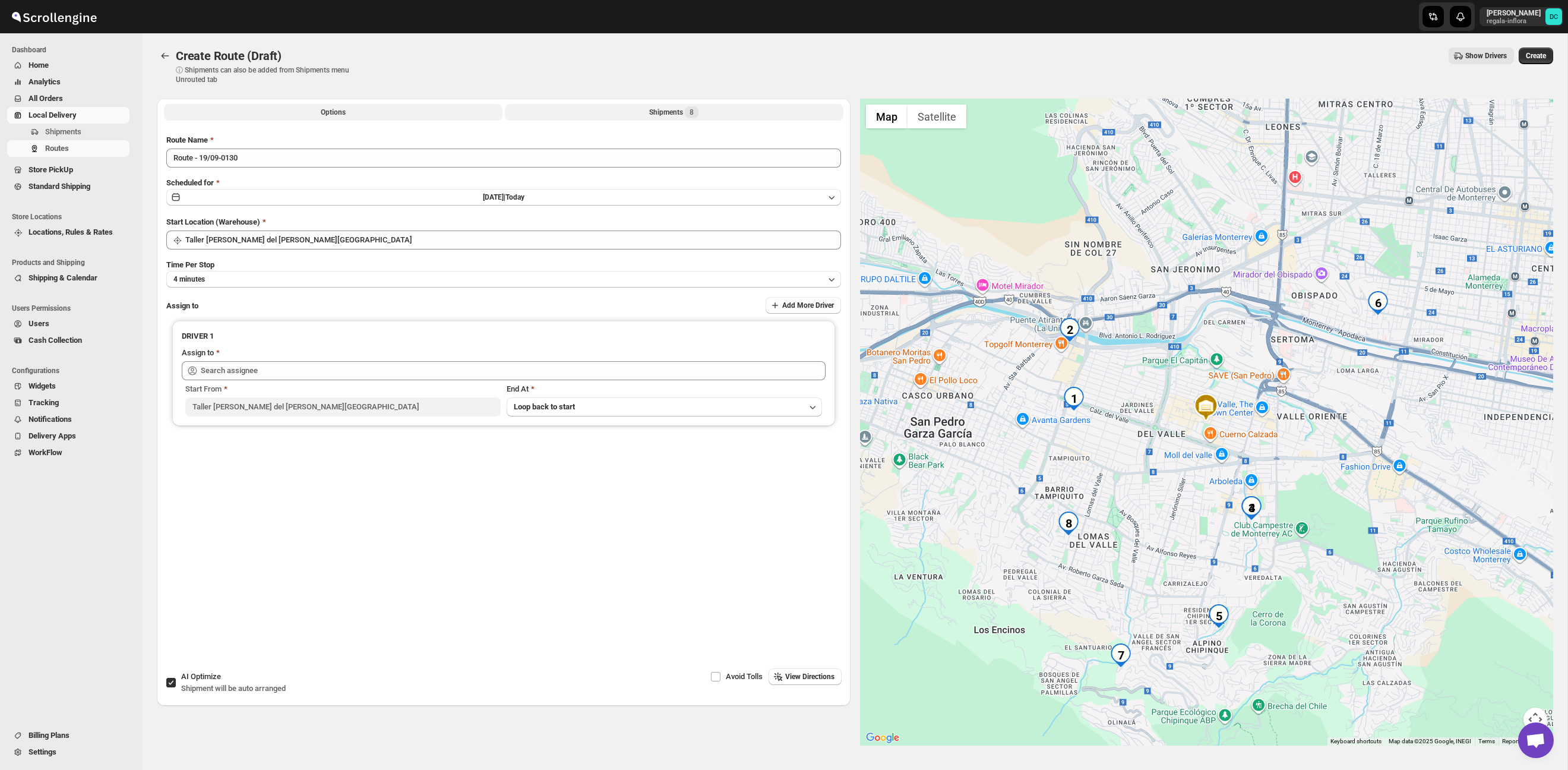
click at [686, 111] on div "Shipments 8" at bounding box center [674, 112] width 49 height 12
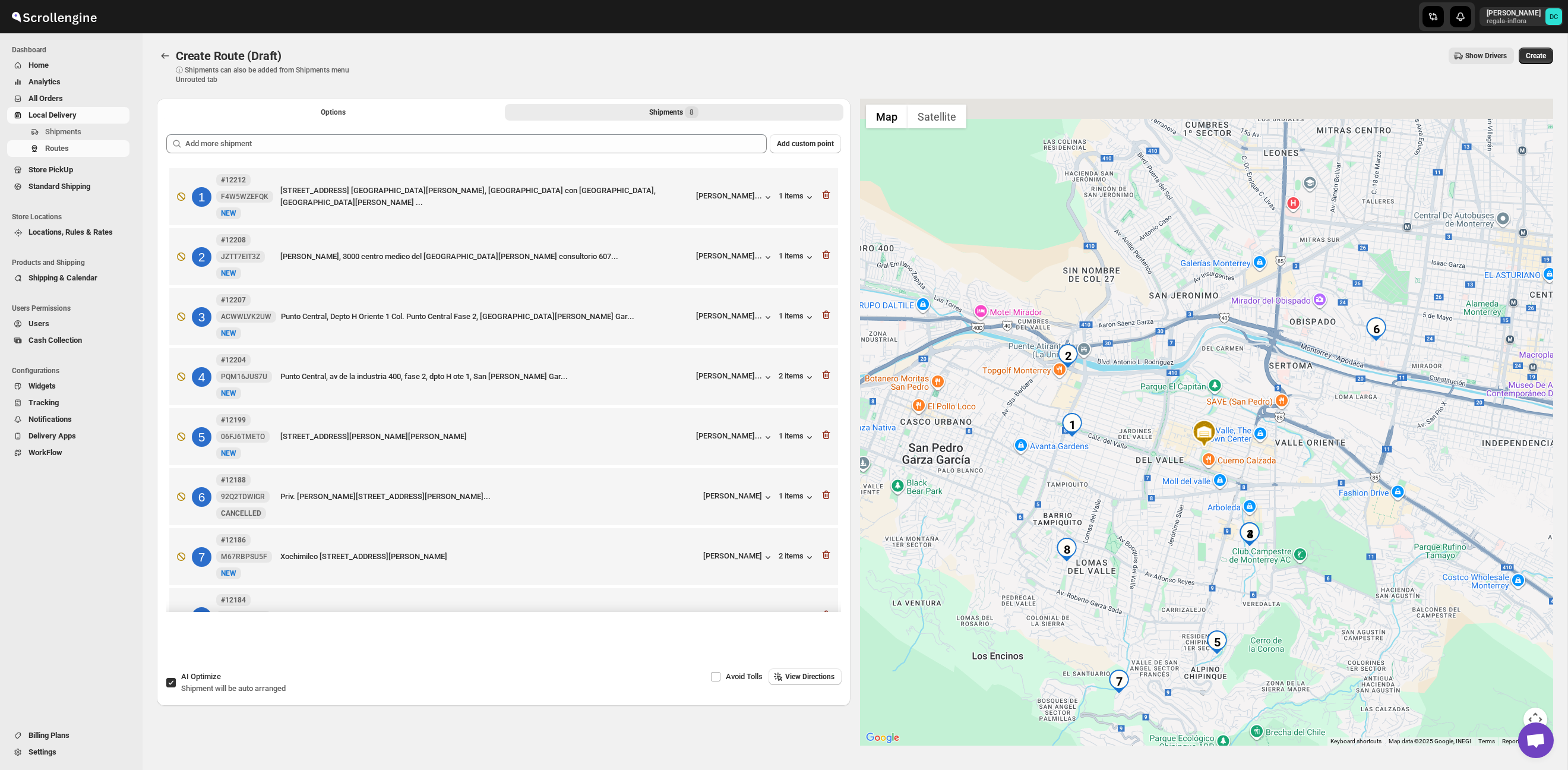
drag, startPoint x: 1305, startPoint y: 451, endPoint x: 1303, endPoint y: 467, distance: 16.1
click at [1303, 467] on div at bounding box center [1206, 422] width 694 height 647
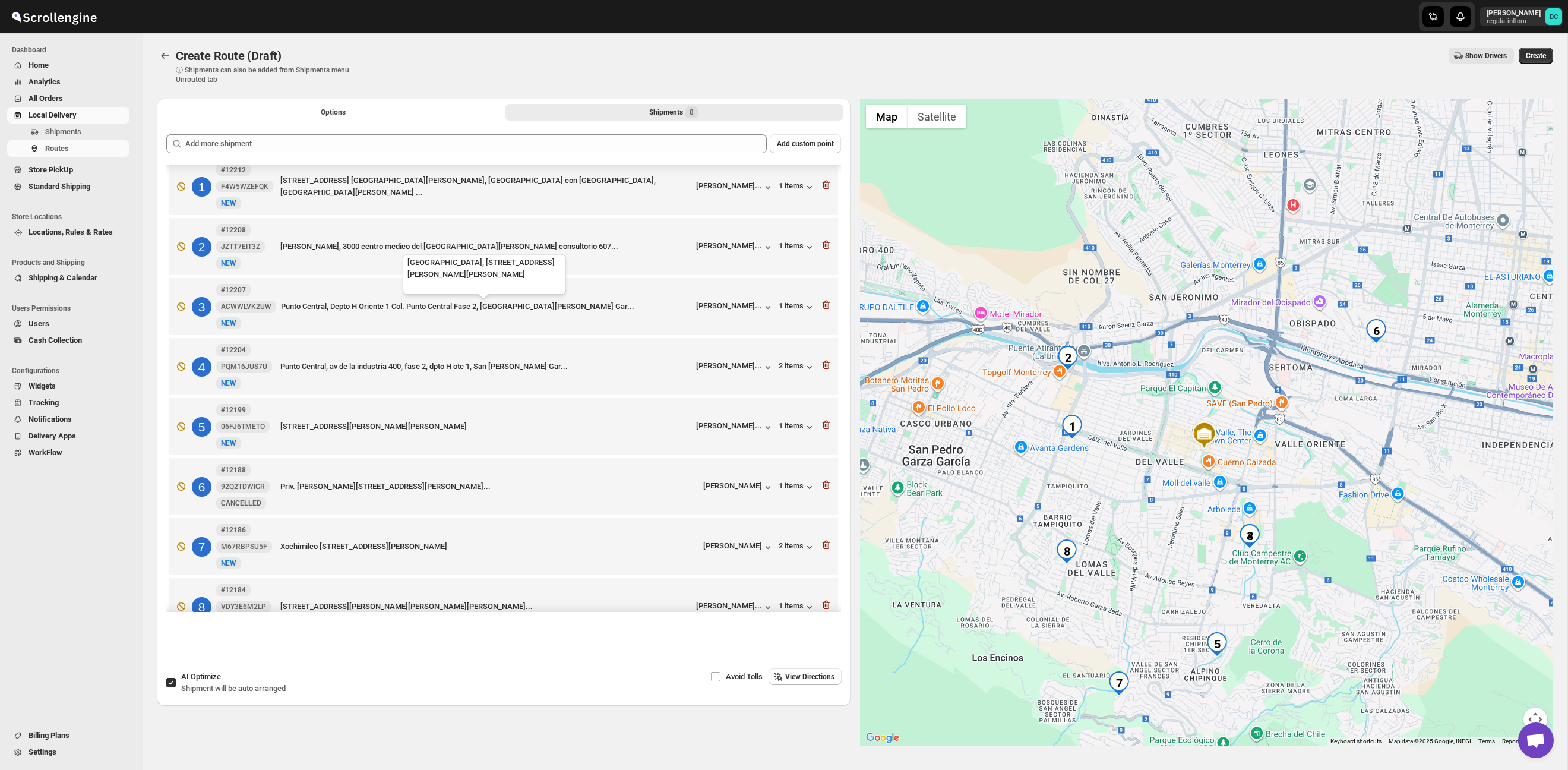
scroll to position [11, 0]
drag, startPoint x: 826, startPoint y: 486, endPoint x: 920, endPoint y: 483, distance: 94.0
click at [826, 486] on icon "button" at bounding box center [825, 484] width 8 height 9
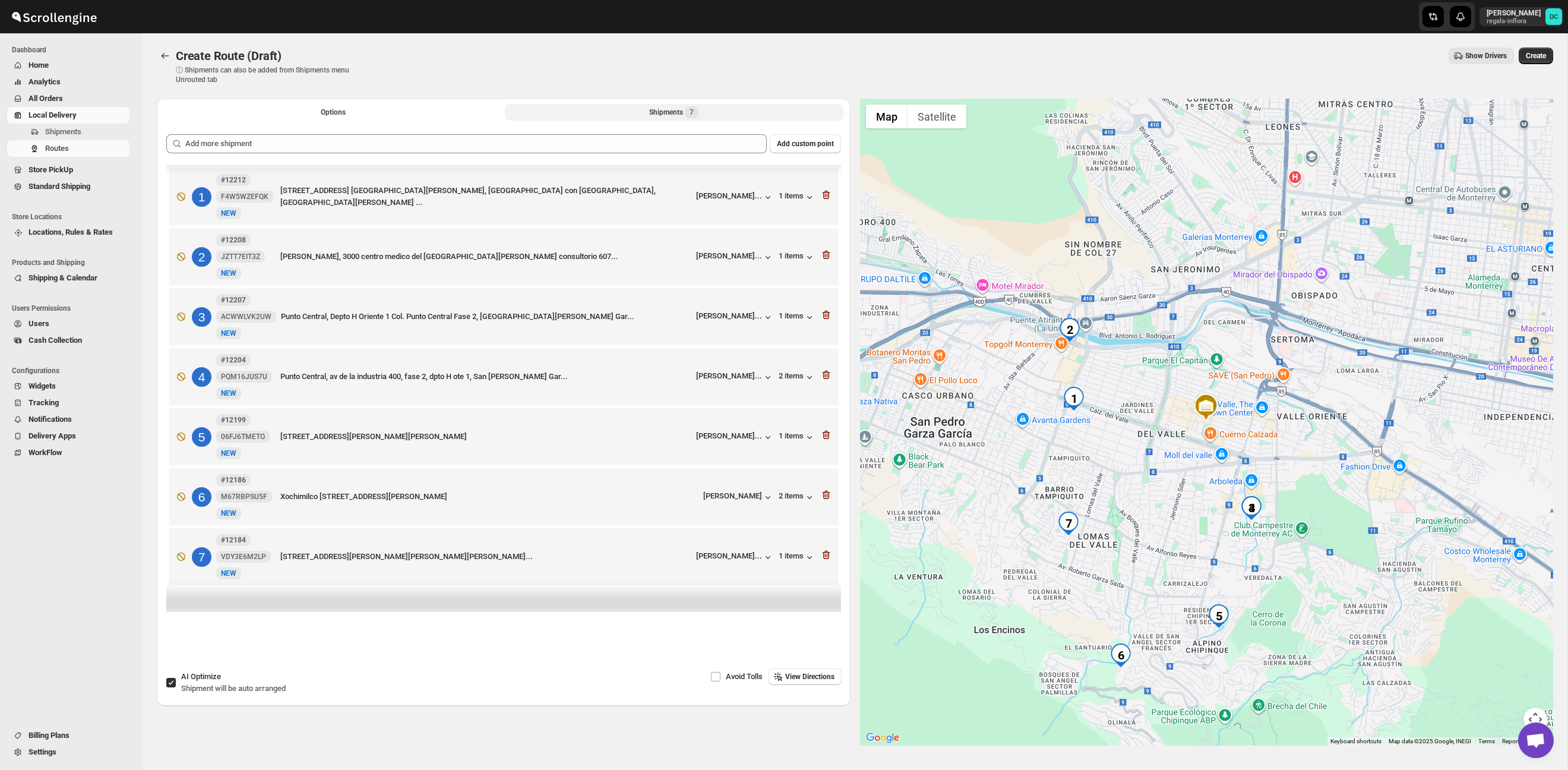
scroll to position [0, 0]
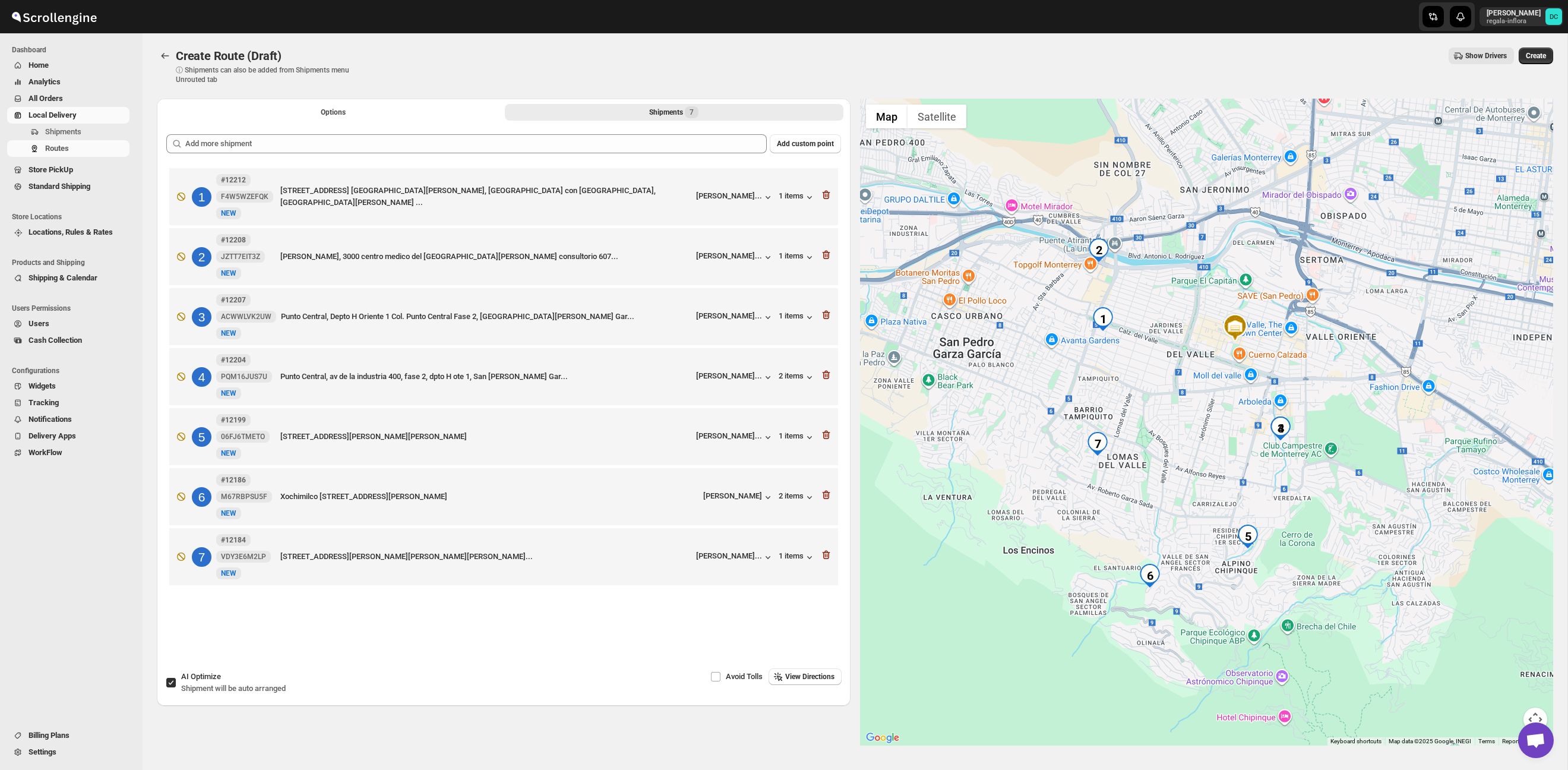
drag, startPoint x: 1398, startPoint y: 439, endPoint x: 1261, endPoint y: 506, distance: 152.5
click at [1172, 475] on div at bounding box center [1206, 422] width 694 height 647
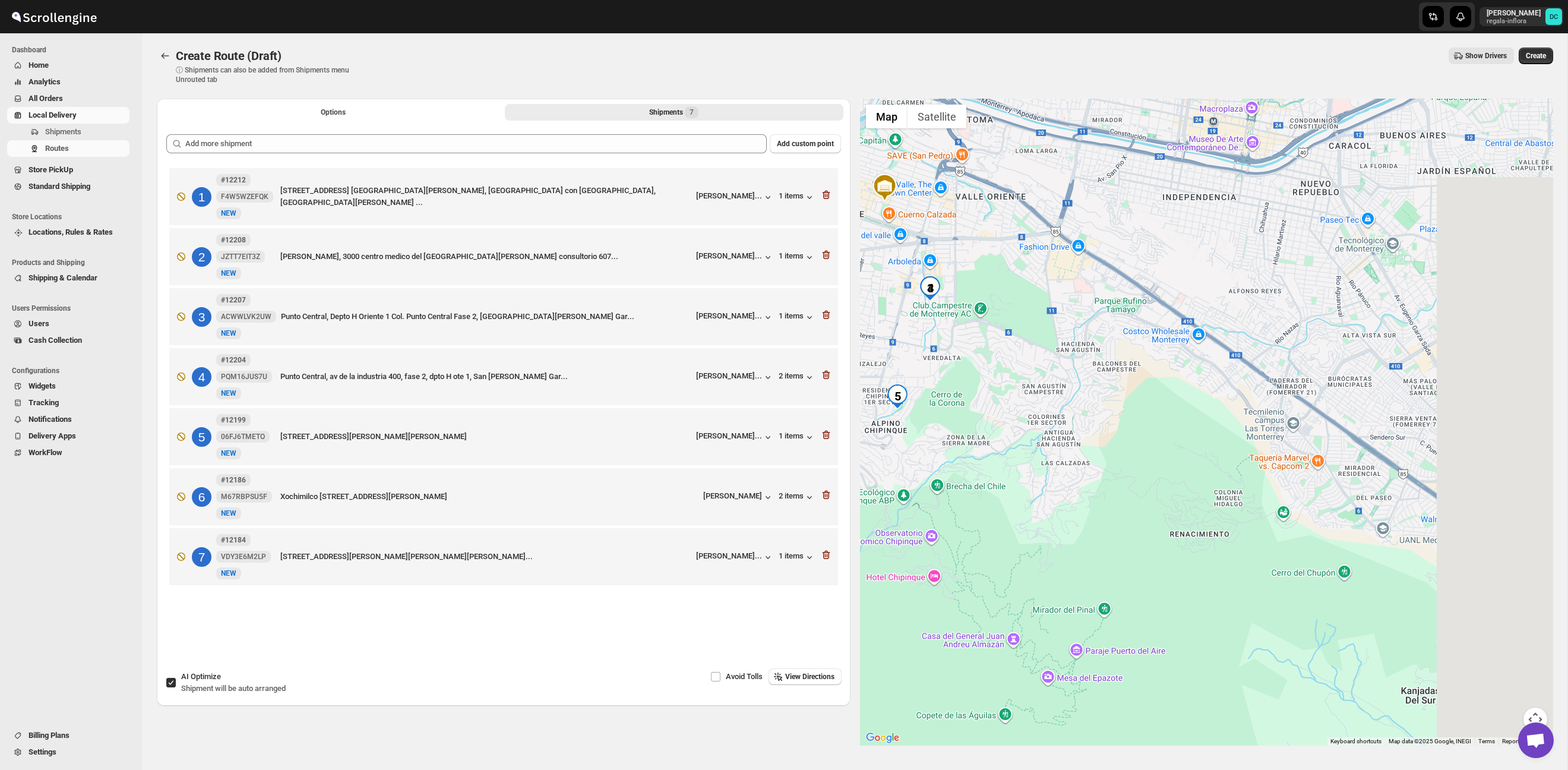
drag, startPoint x: 1334, startPoint y: 548, endPoint x: 1181, endPoint y: 374, distance: 231.7
click at [1181, 374] on div at bounding box center [1206, 422] width 694 height 647
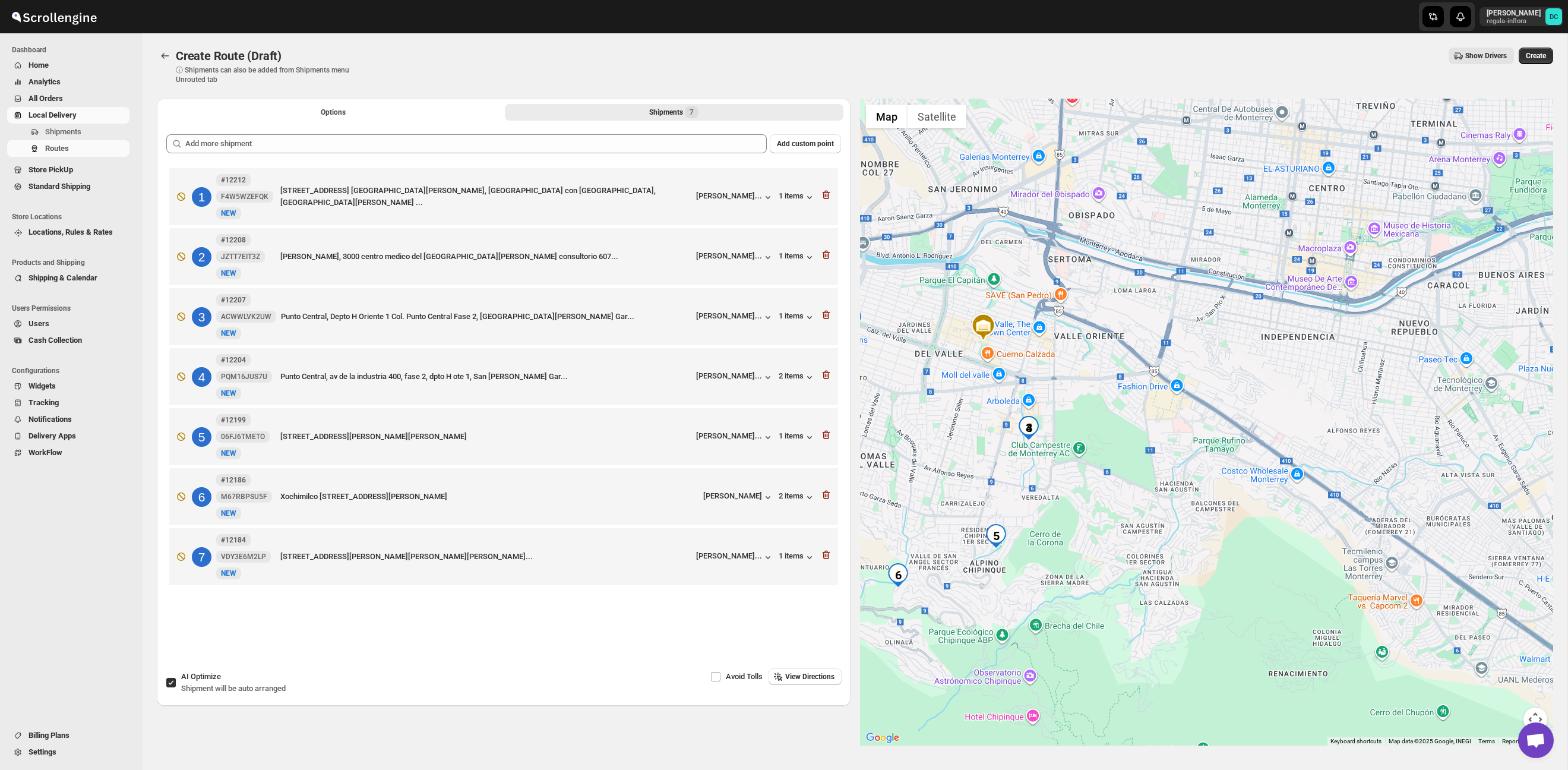
drag, startPoint x: 1280, startPoint y: 484, endPoint x: 1190, endPoint y: 426, distance: 107.1
click at [1379, 625] on div at bounding box center [1206, 422] width 694 height 647
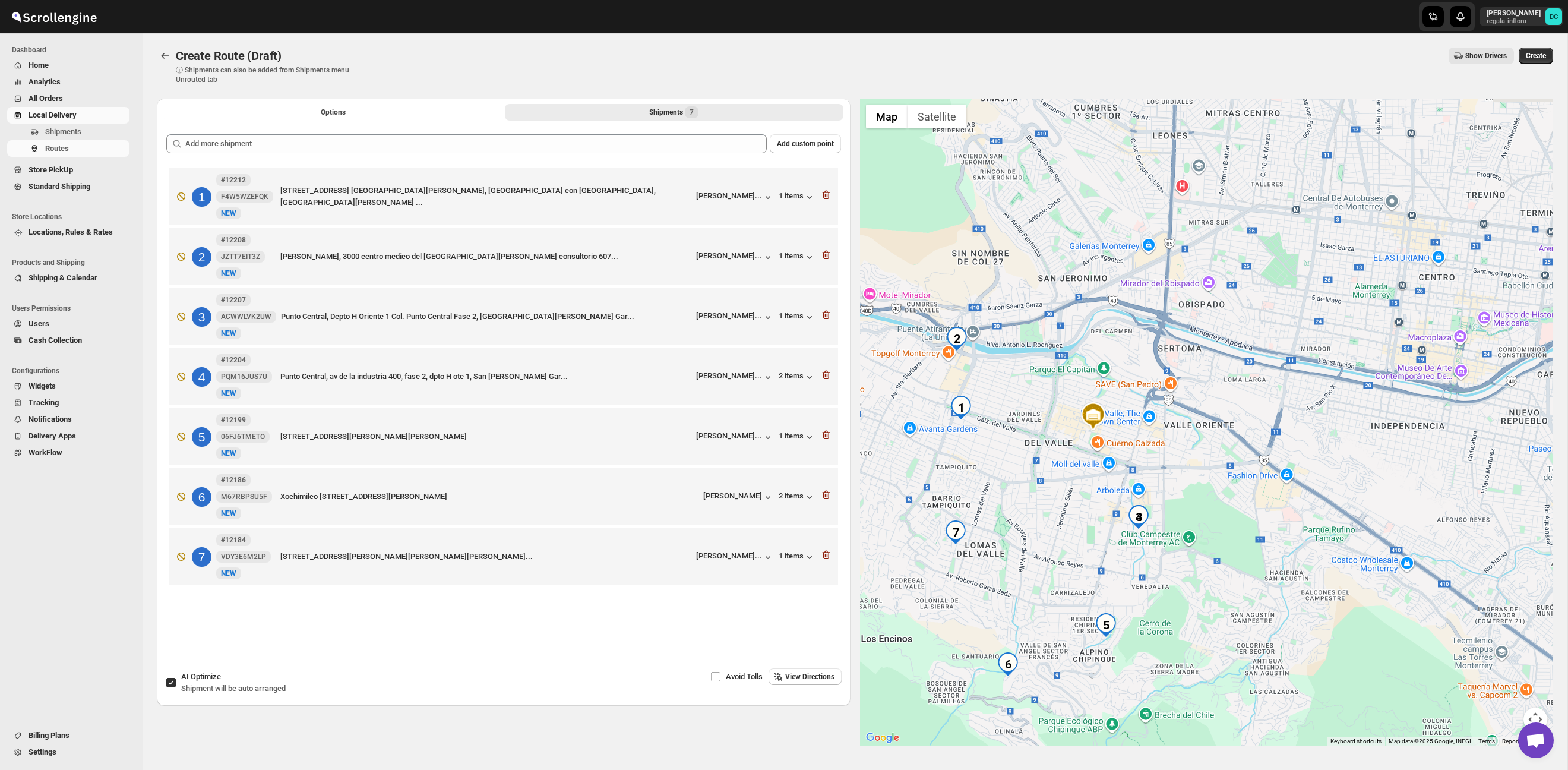
drag, startPoint x: 1190, startPoint y: 426, endPoint x: 1302, endPoint y: 512, distance: 141.2
click at [1301, 513] on div at bounding box center [1206, 422] width 694 height 647
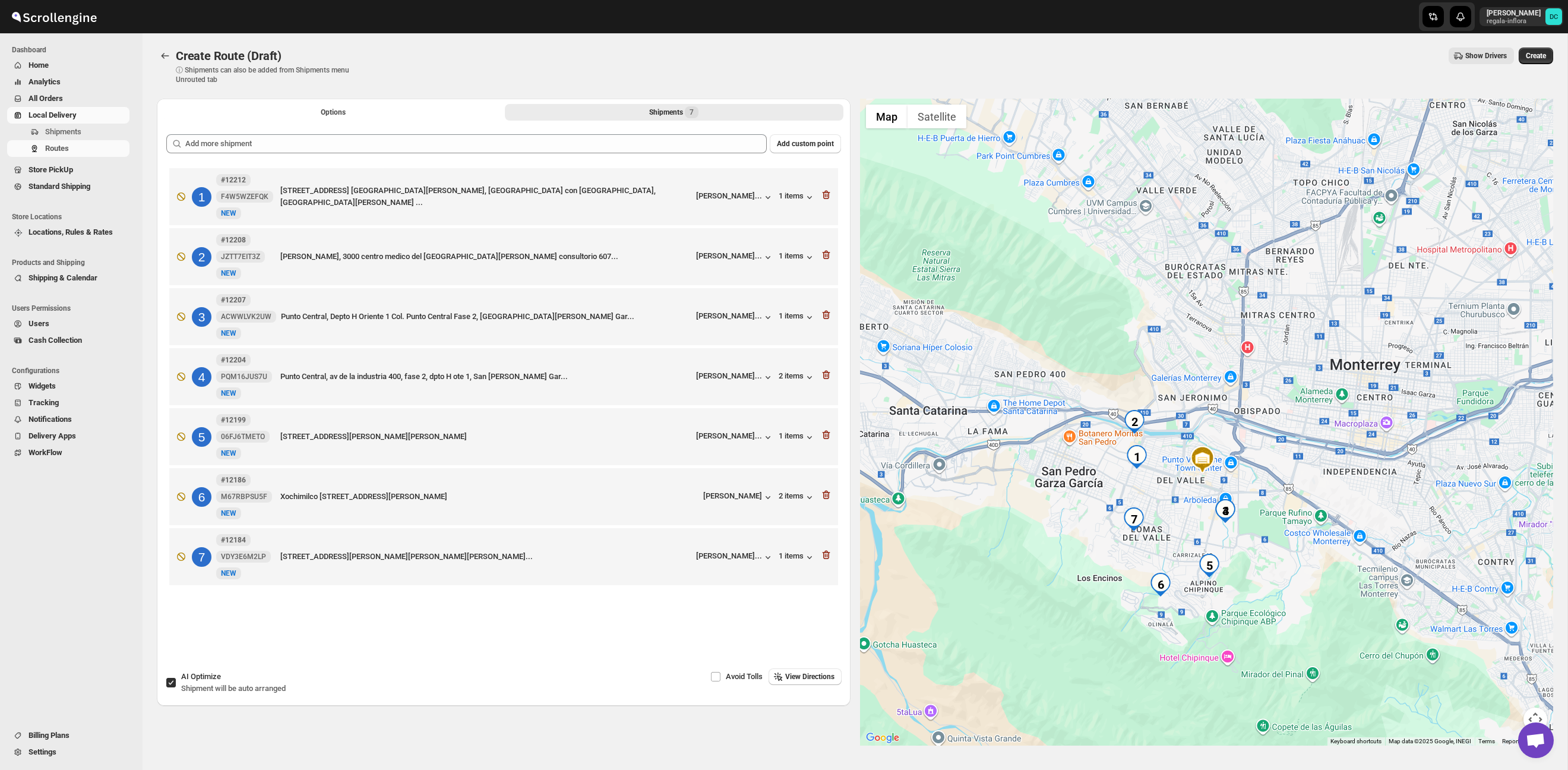
click at [342, 103] on li "Options" at bounding box center [333, 112] width 338 height 17
click at [345, 105] on button "Options" at bounding box center [333, 112] width 338 height 17
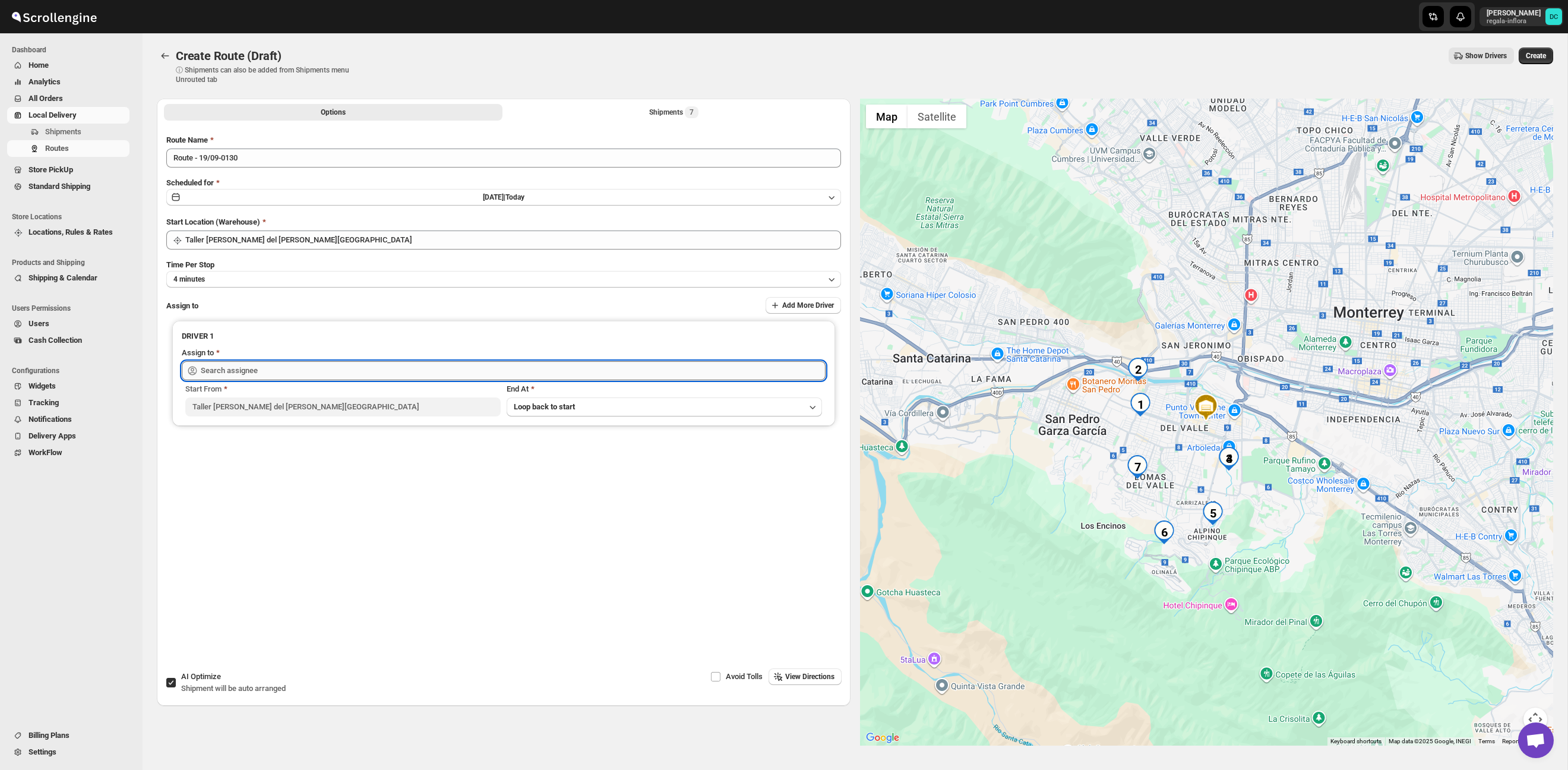
click at [426, 367] on input "text" at bounding box center [512, 370] width 625 height 19
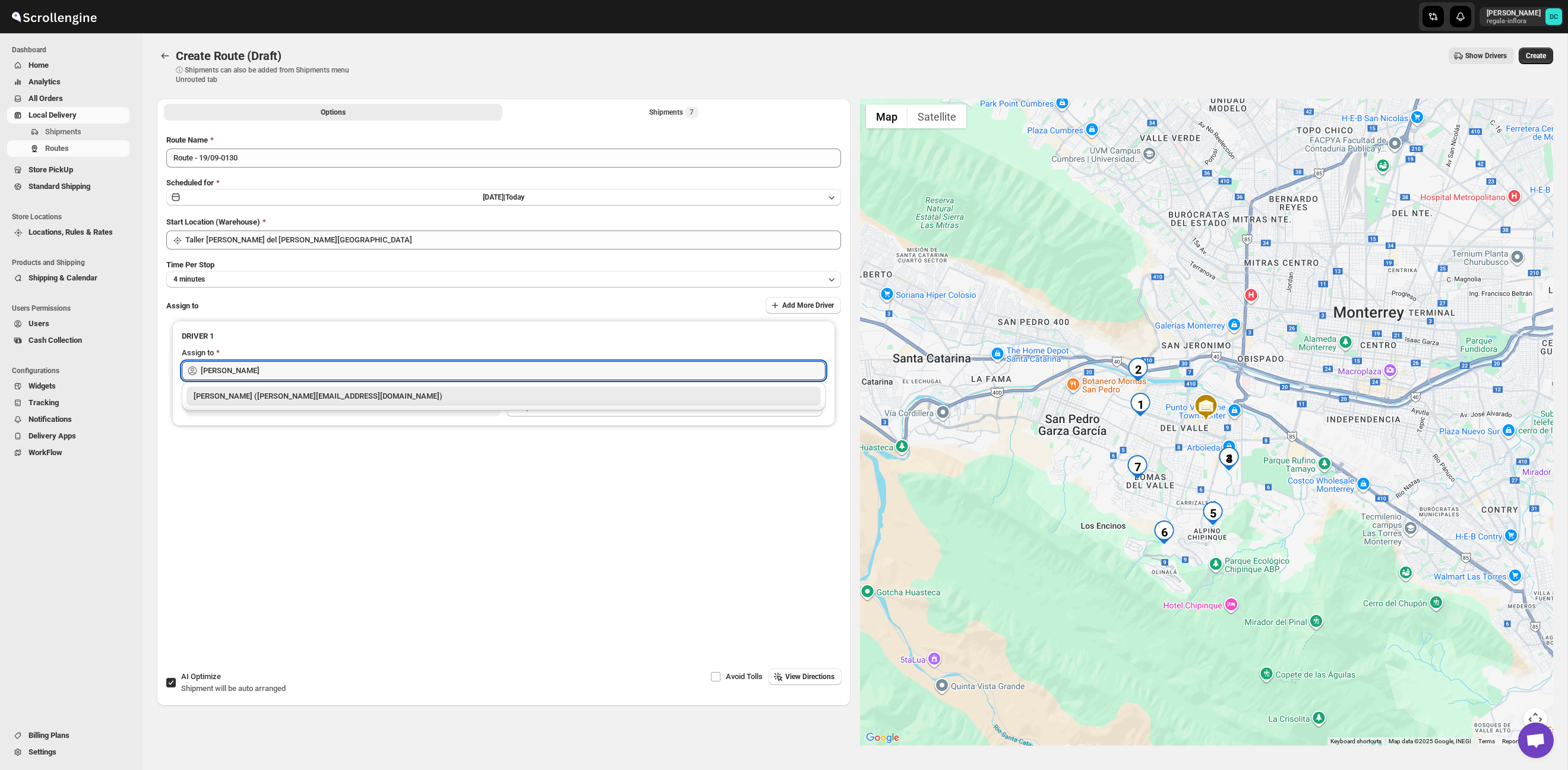
click at [437, 396] on div "[PERSON_NAME] ([EMAIL_ADDRESS][DOMAIN_NAME])" at bounding box center [503, 396] width 620 height 12
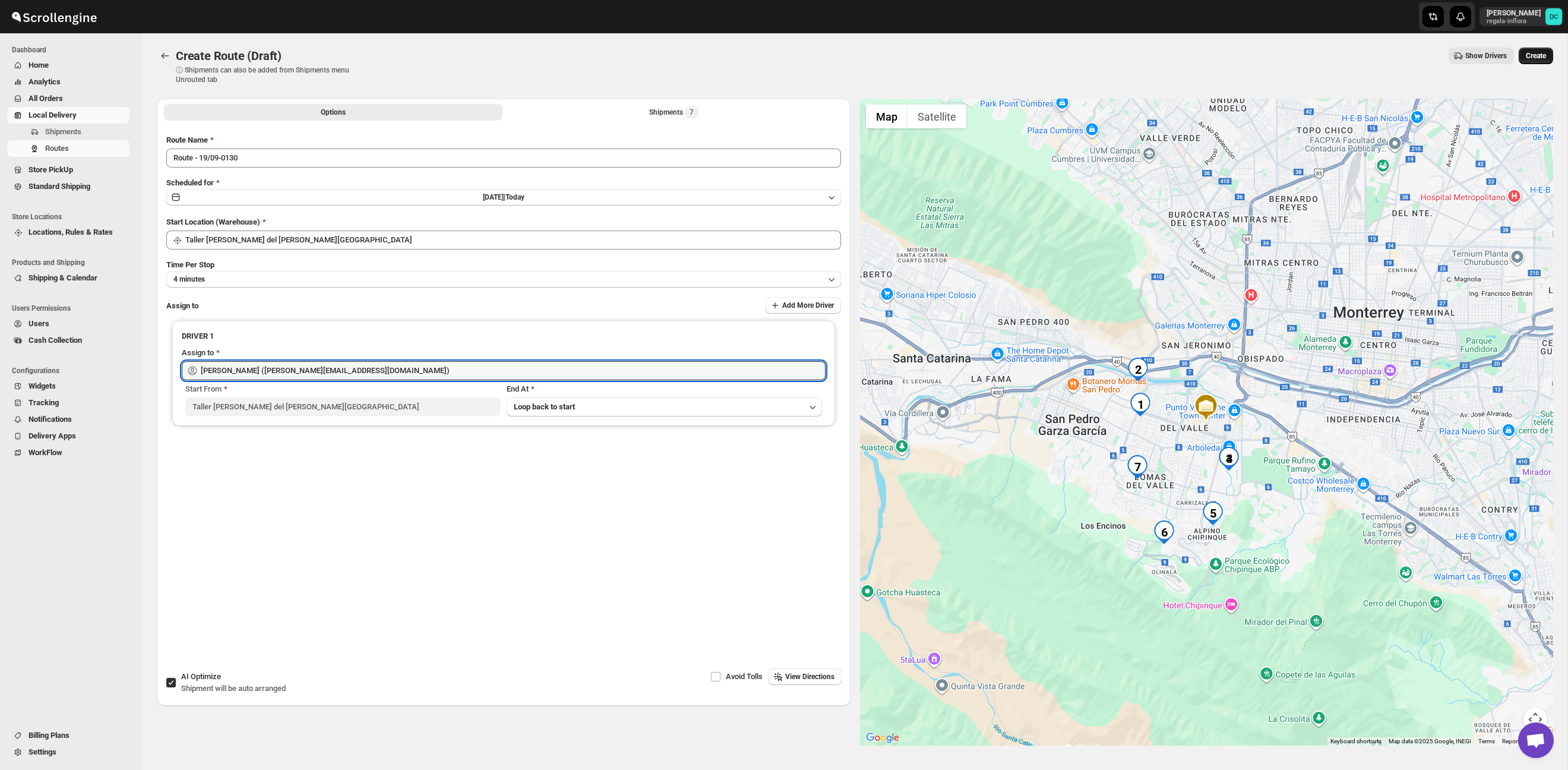
type input "[PERSON_NAME] ([EMAIL_ADDRESS][DOMAIN_NAME])"
click at [1534, 53] on span "Create" at bounding box center [1536, 55] width 20 height 9
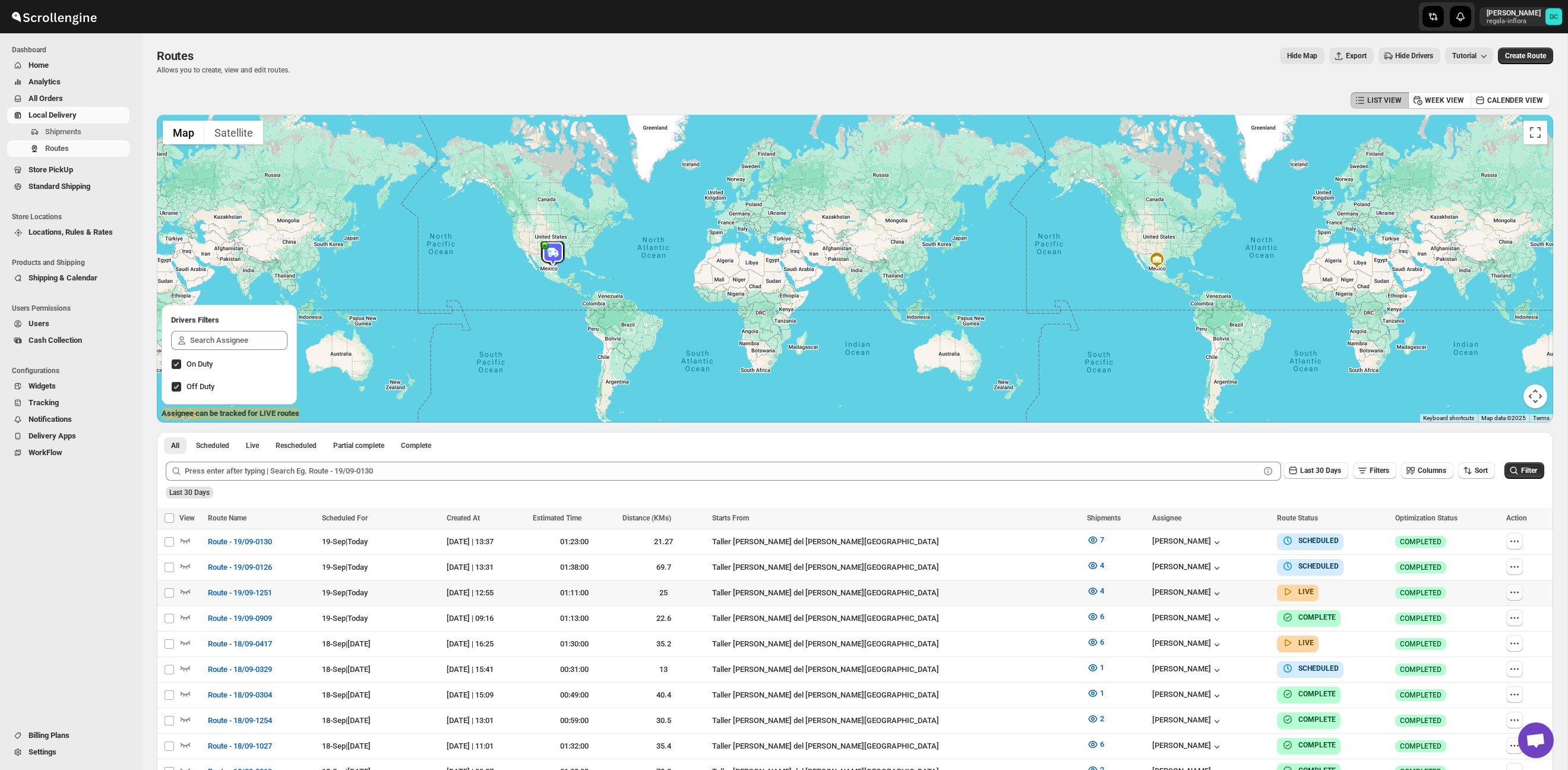
click at [1509, 590] on icon "button" at bounding box center [1515, 592] width 12 height 12
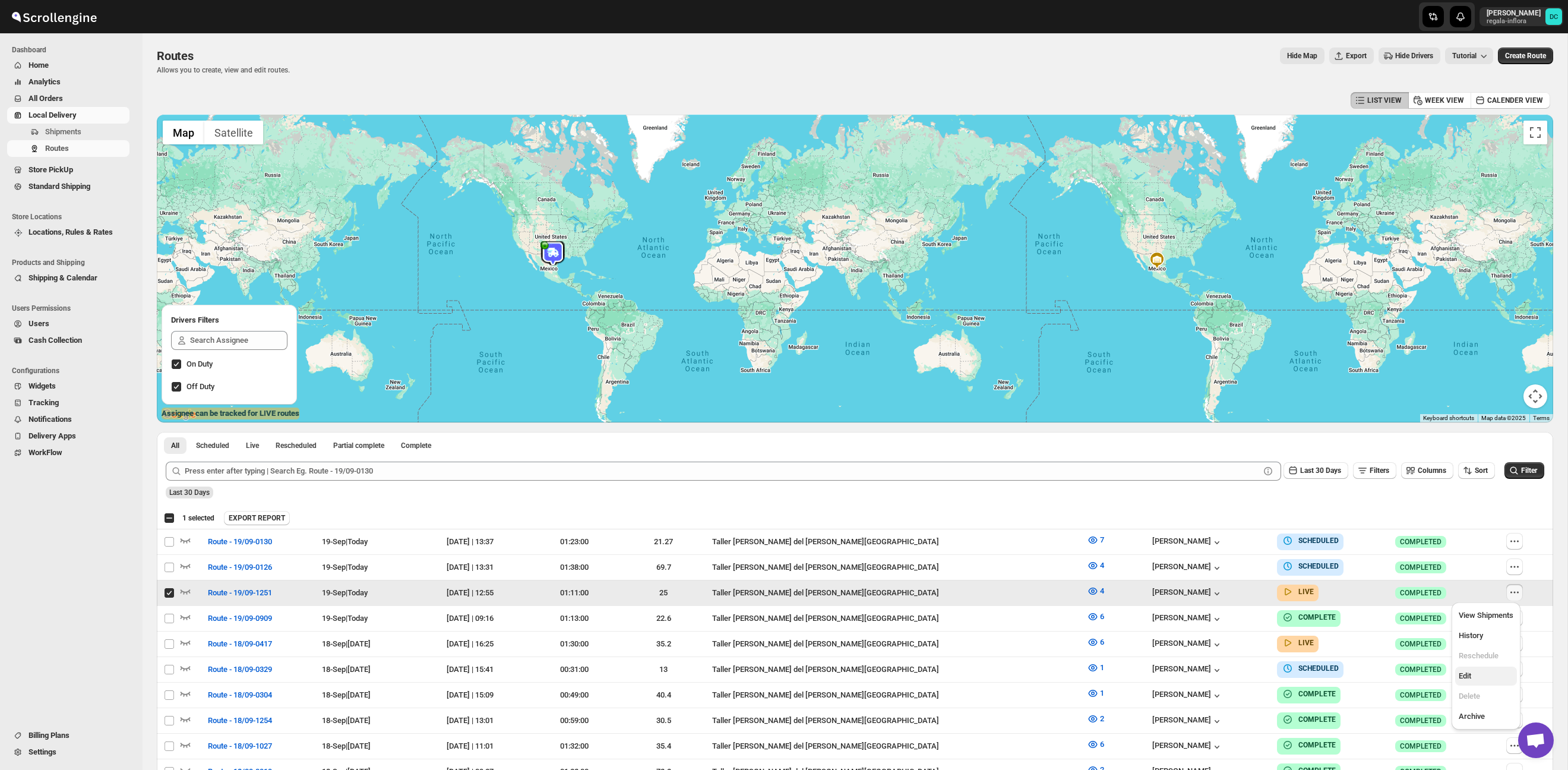
click at [1479, 677] on span "Edit" at bounding box center [1486, 676] width 55 height 12
checkbox input "false"
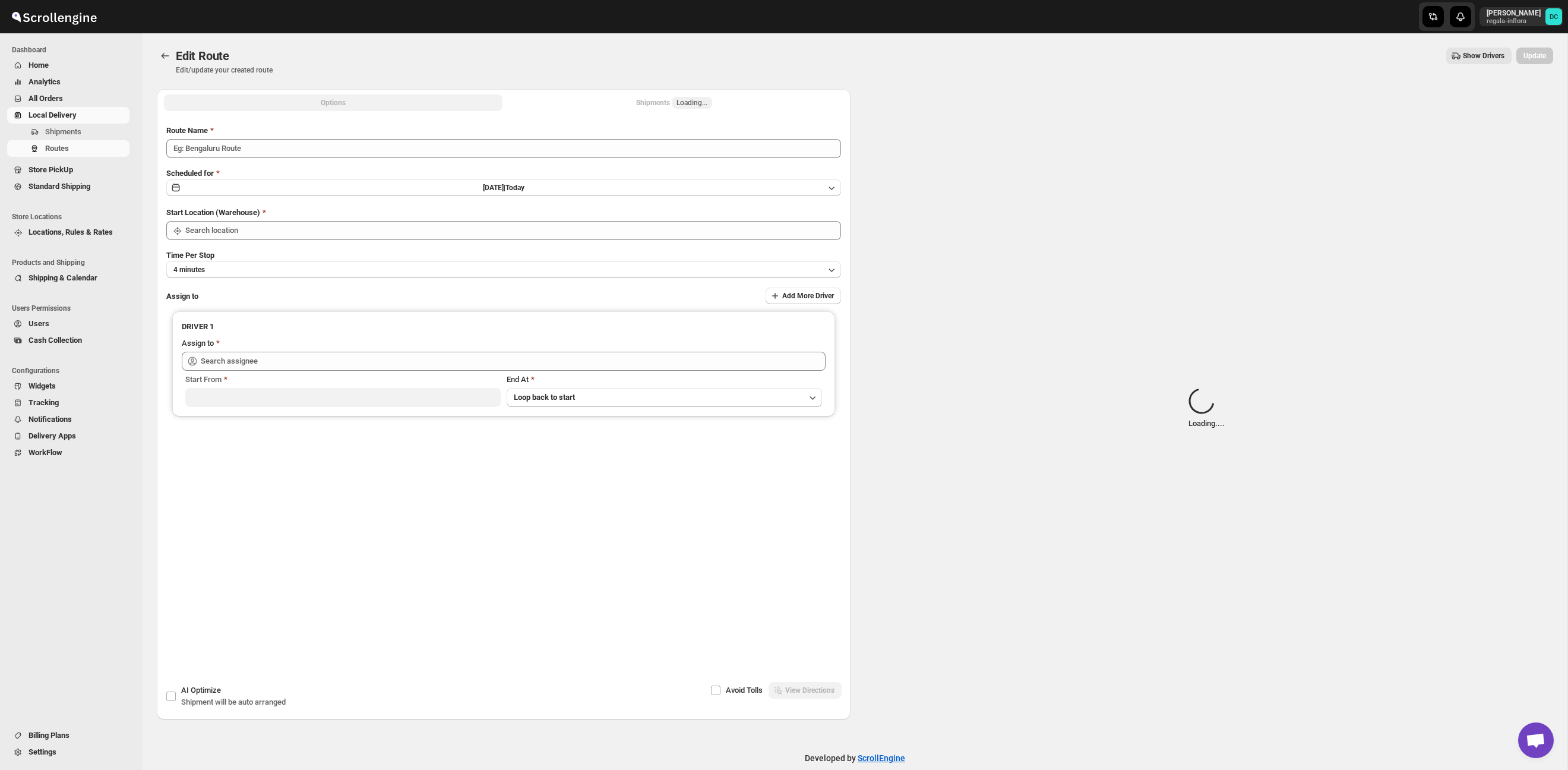
type input "Route - 19/09-1251"
type input "Taller [PERSON_NAME][GEOGRAPHIC_DATA]"
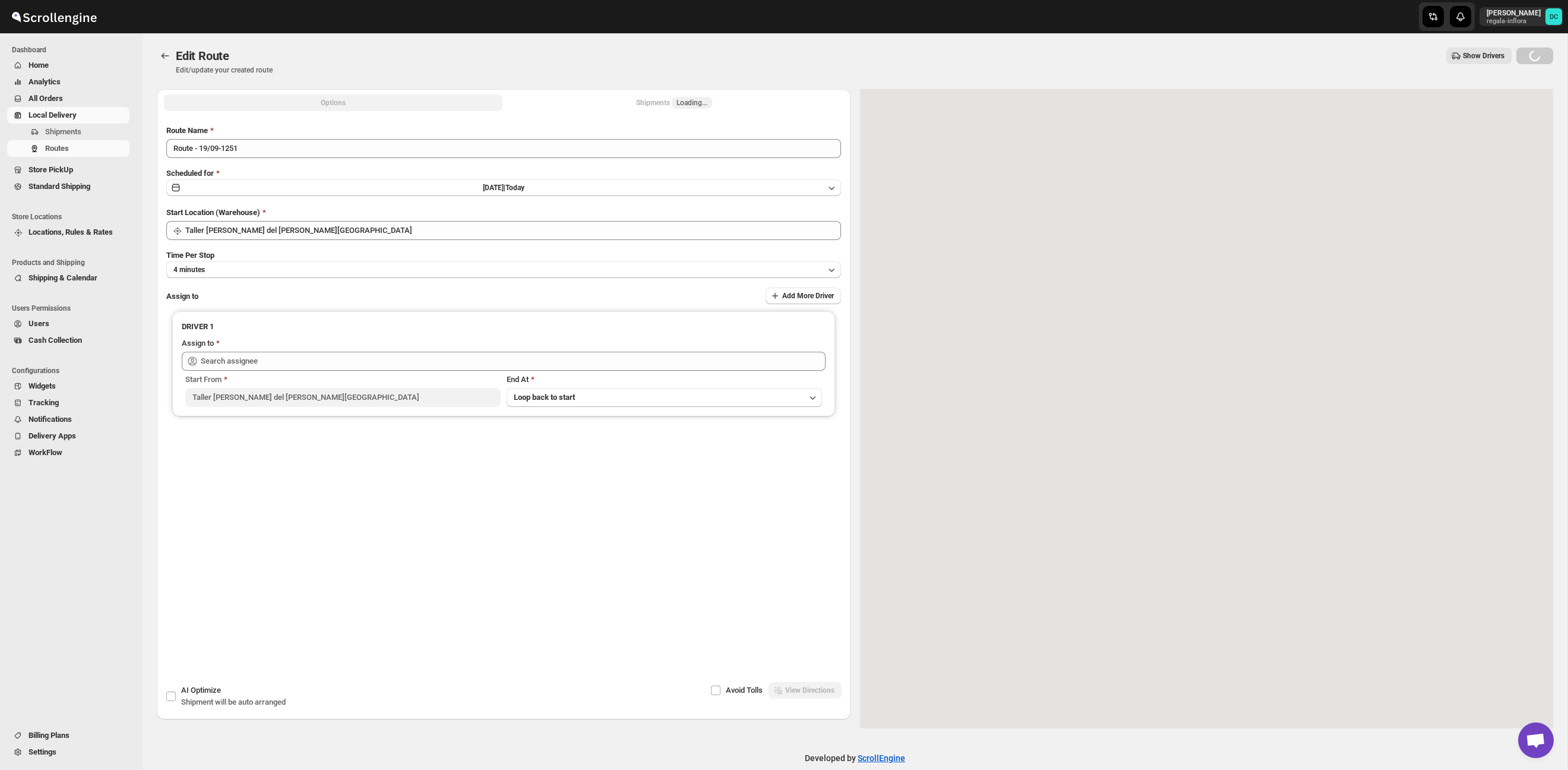
click at [652, 104] on div "Shipments Loading..." at bounding box center [674, 103] width 76 height 12
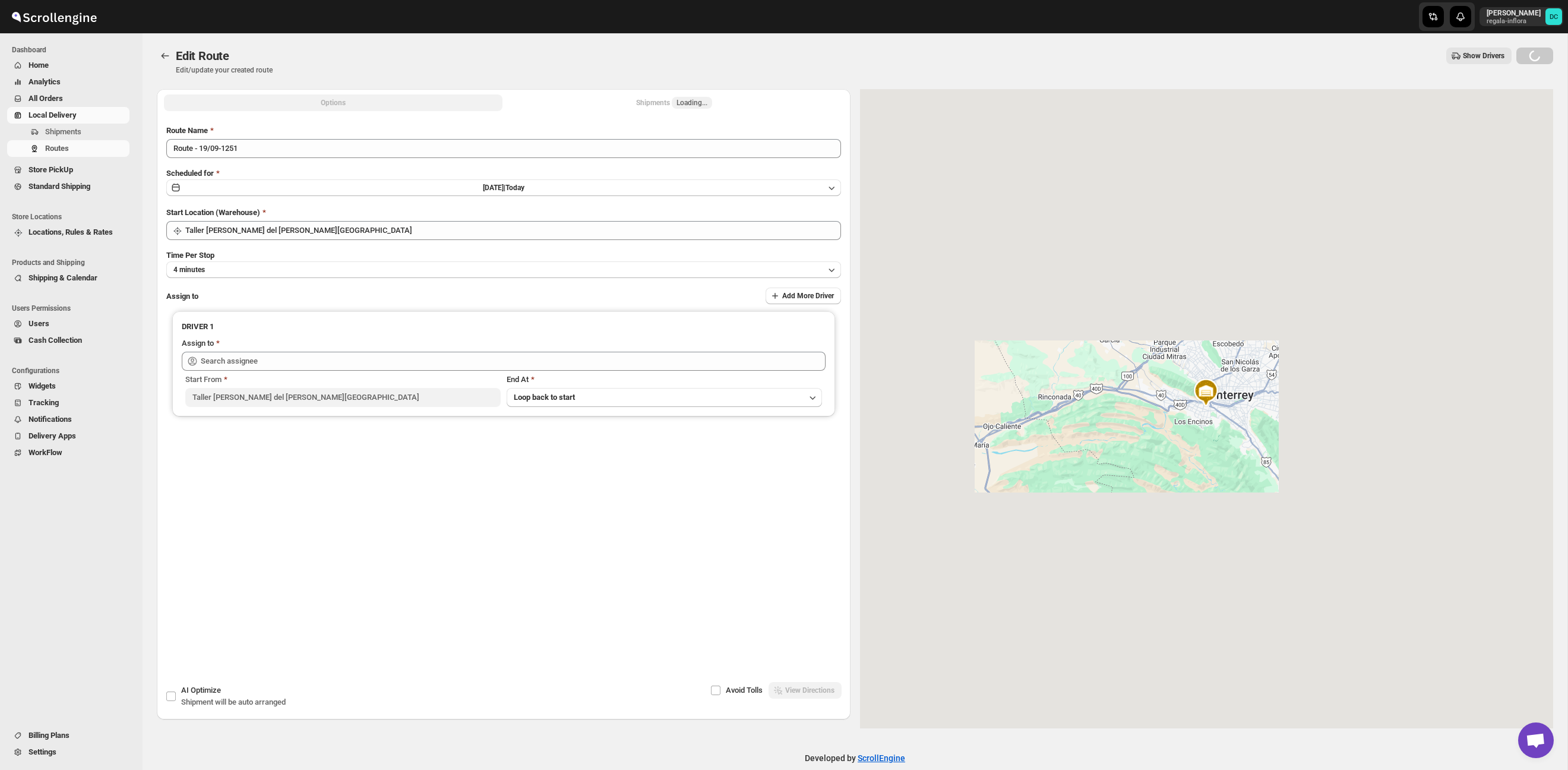
type input "Santos Hernandez (santos070707@gmail.com)"
click at [713, 102] on button "Shipments Loading..." at bounding box center [674, 103] width 338 height 17
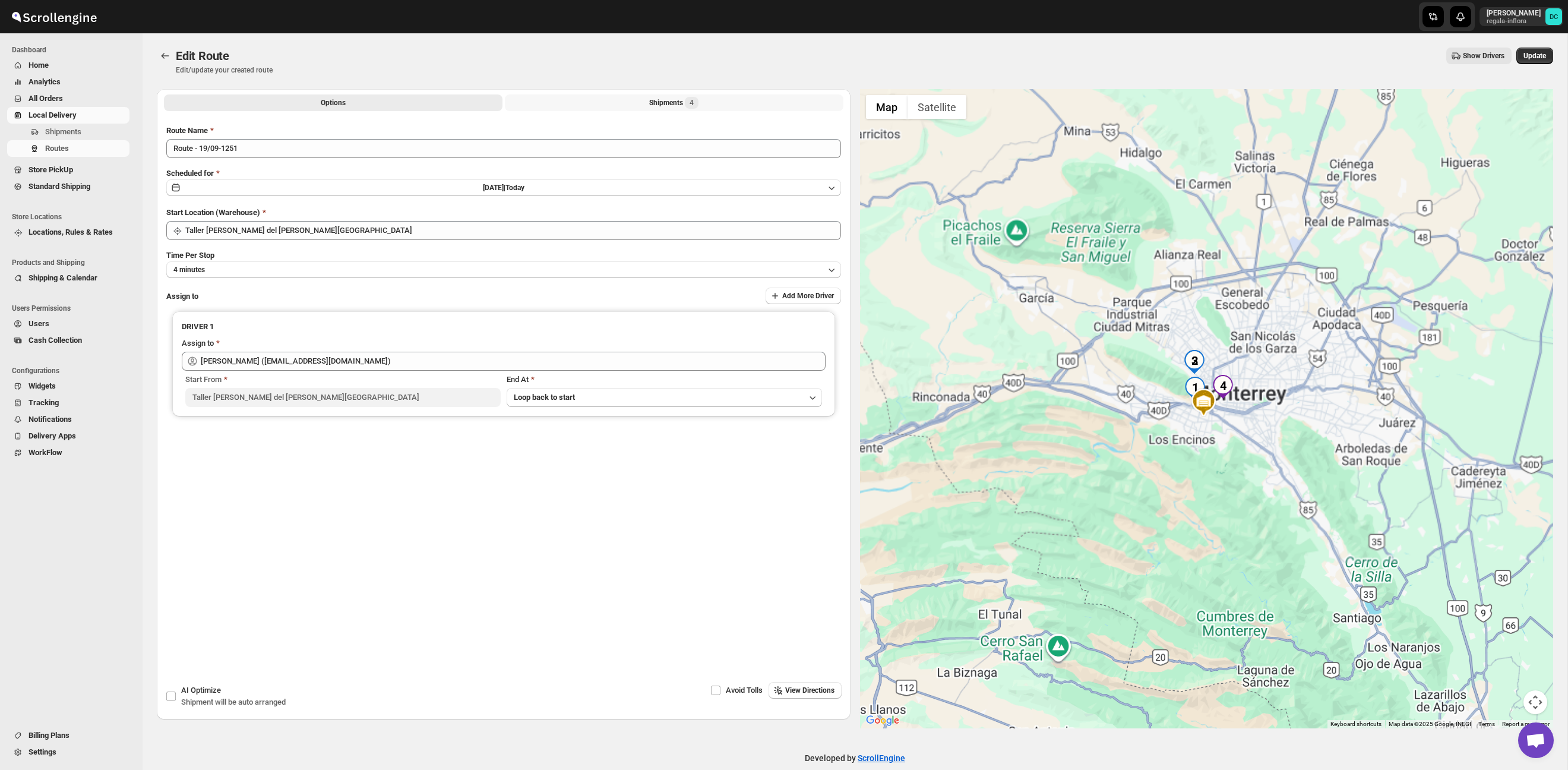
click at [683, 101] on div "Shipments 4" at bounding box center [674, 103] width 49 height 12
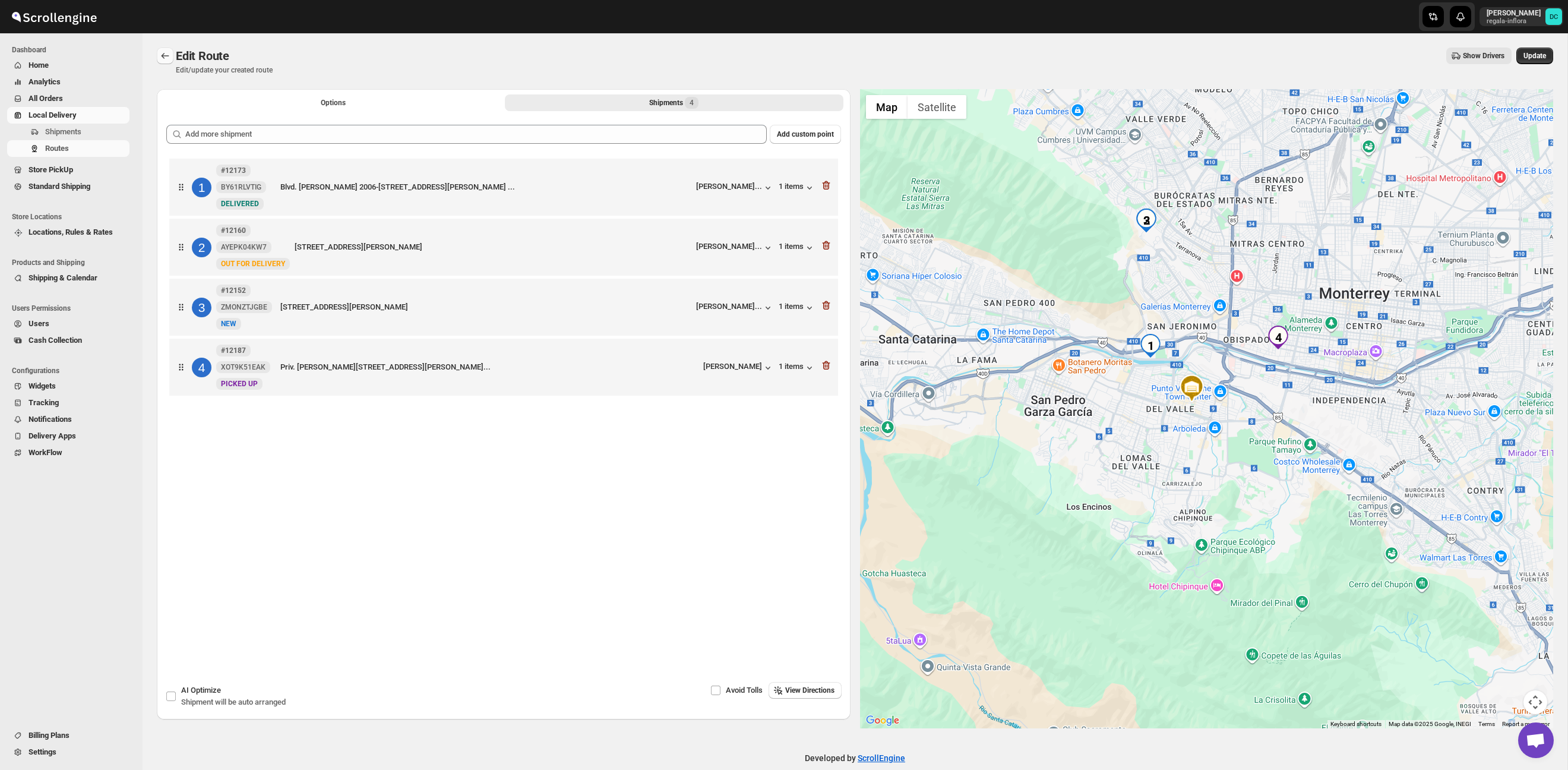
click at [160, 52] on icon "Routes" at bounding box center [165, 56] width 12 height 12
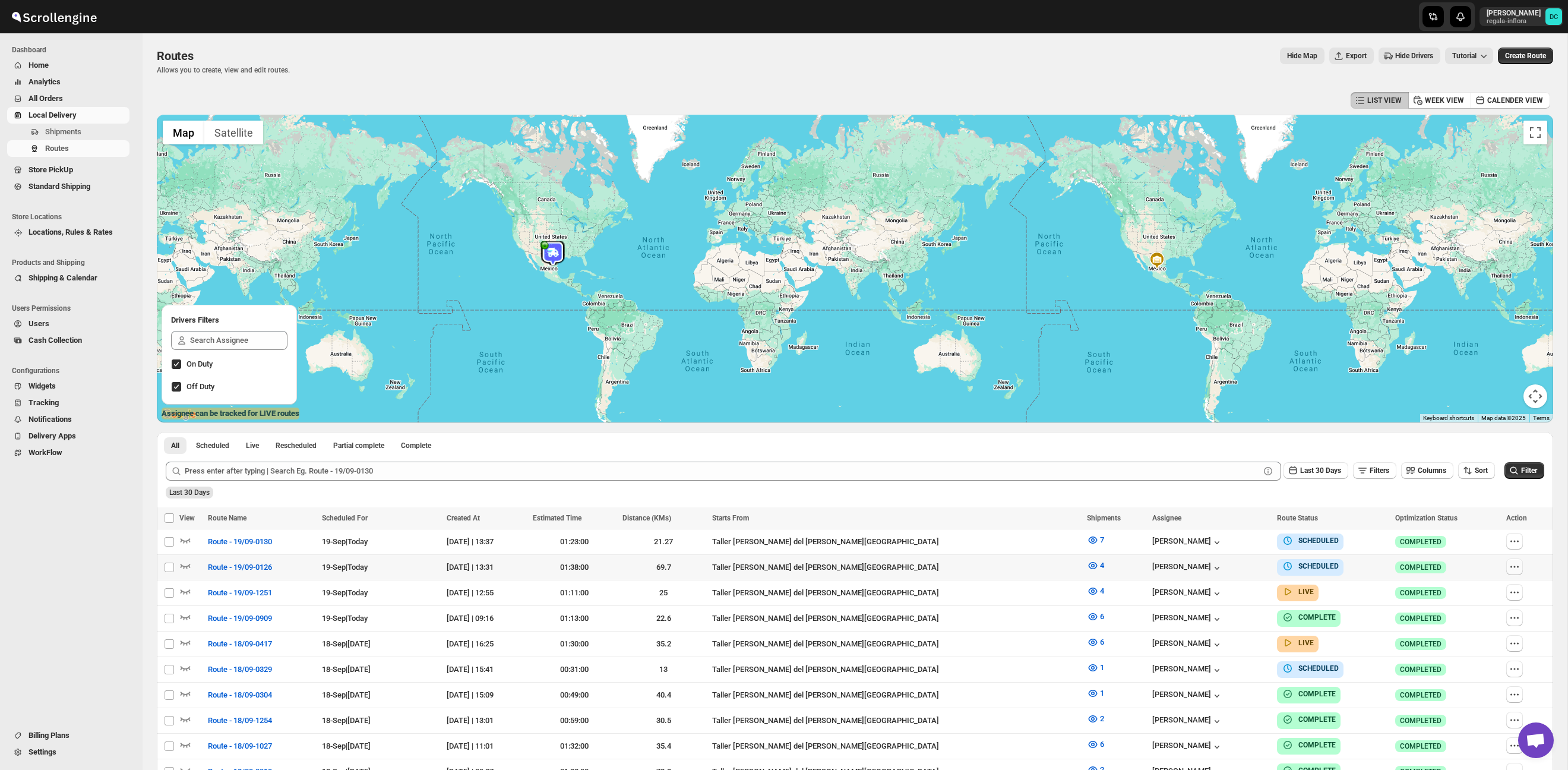
click at [1511, 563] on icon "button" at bounding box center [1515, 566] width 12 height 12
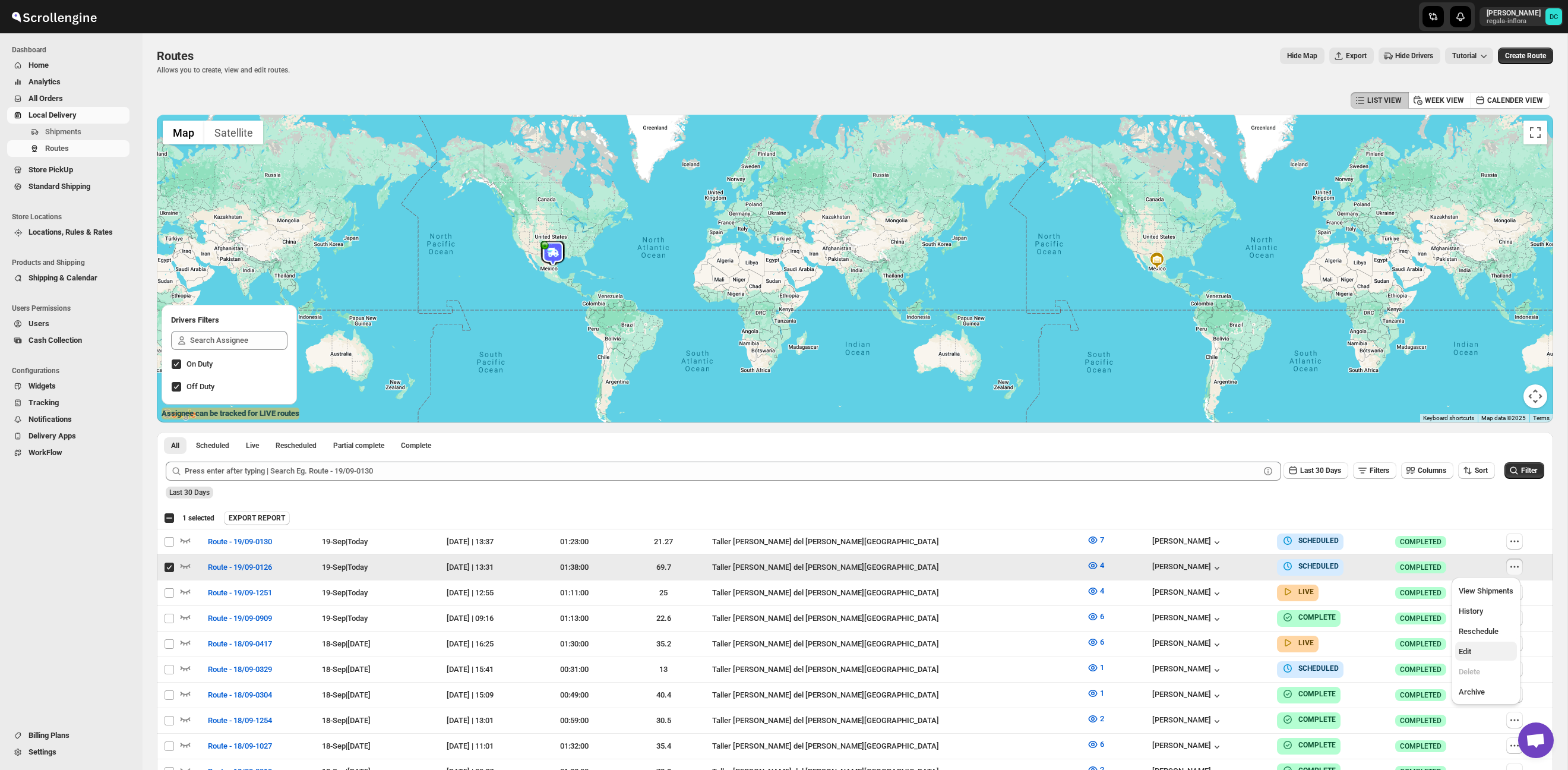
click at [1497, 650] on span "Edit" at bounding box center [1486, 652] width 55 height 12
checkbox input "false"
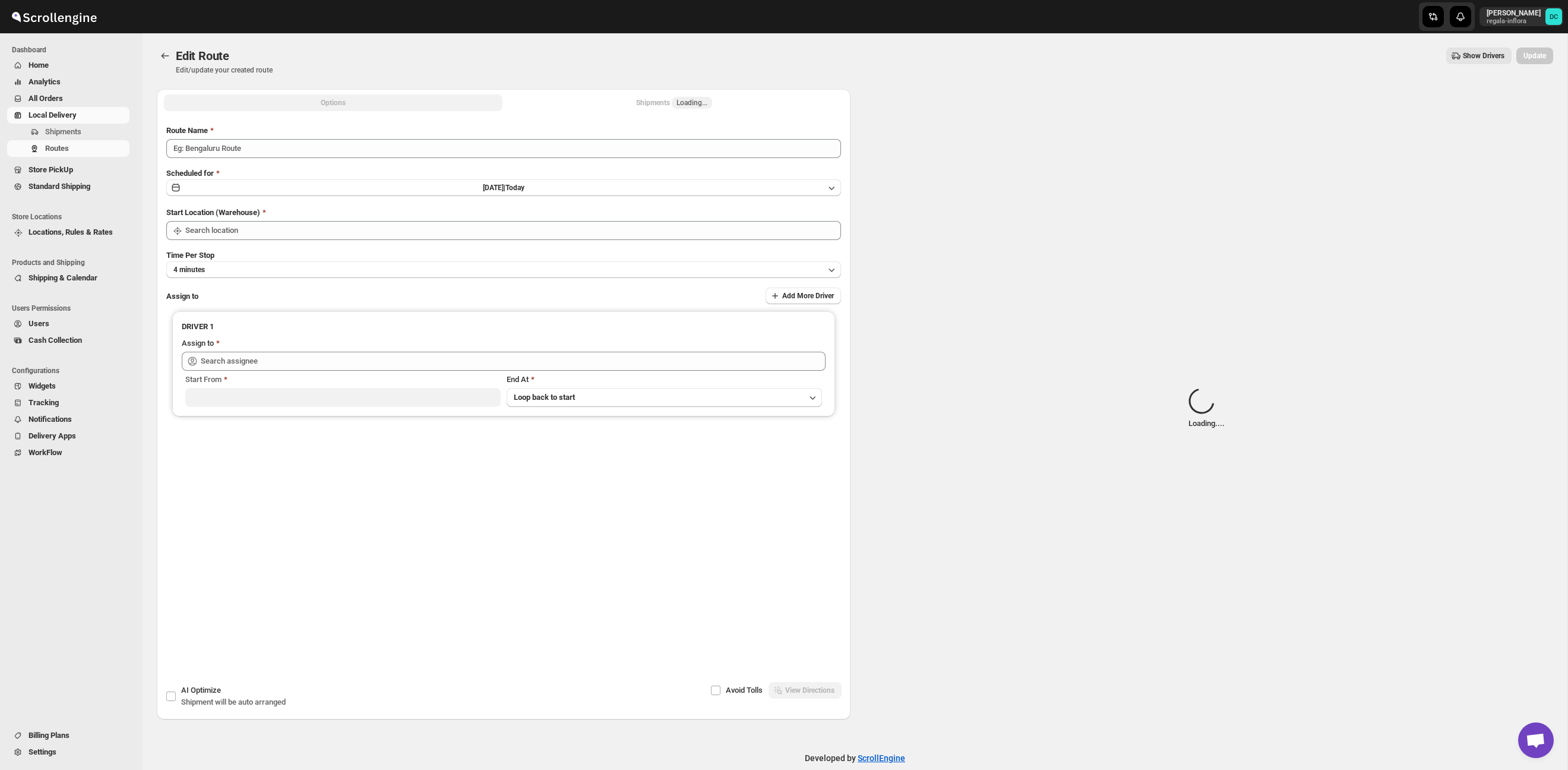
type input "Route - 19/09-0126"
type input "Taller [PERSON_NAME][GEOGRAPHIC_DATA]"
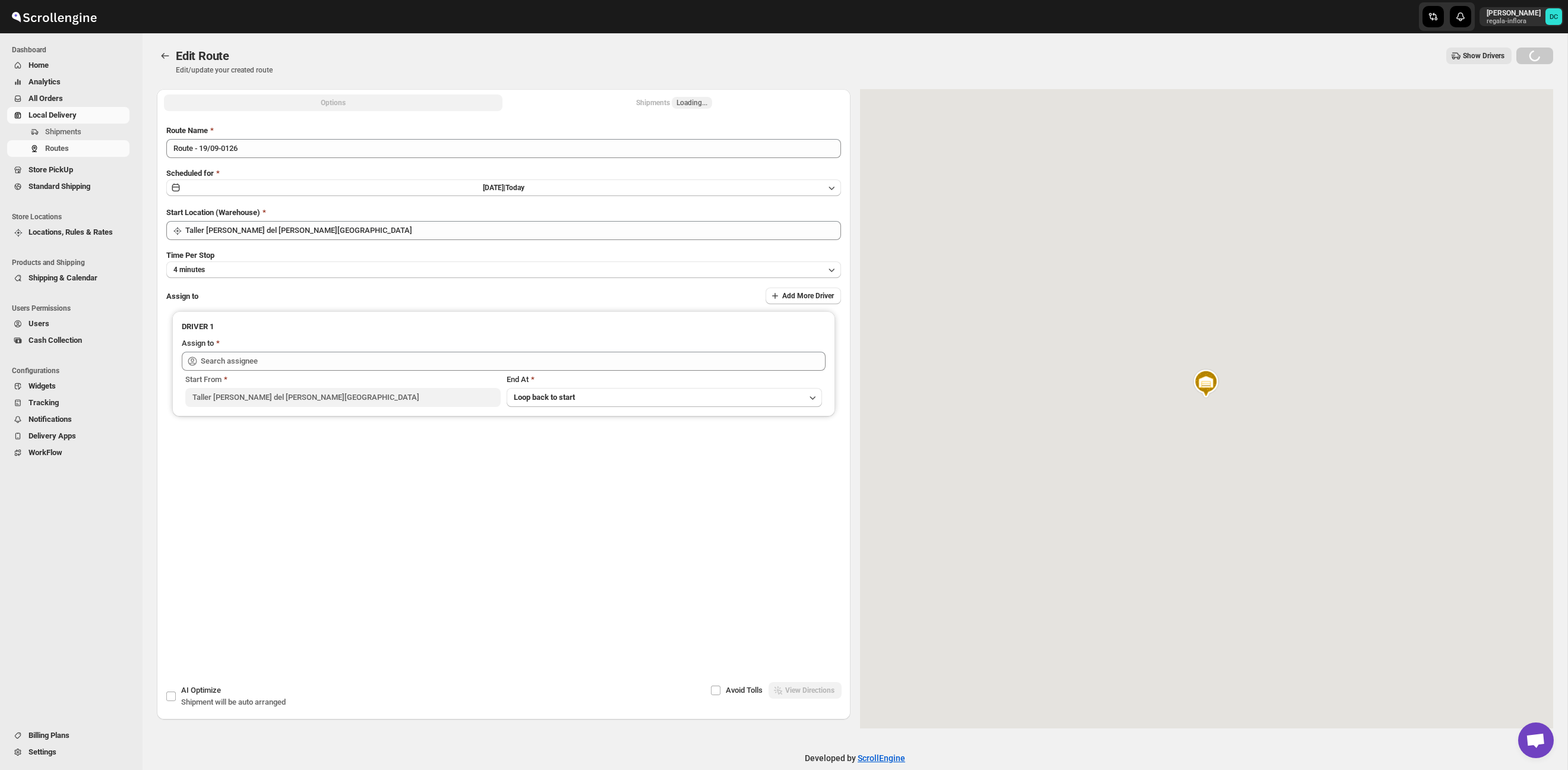
type input "[PERSON_NAME] ([EMAIL_ADDRESS][DOMAIN_NAME])"
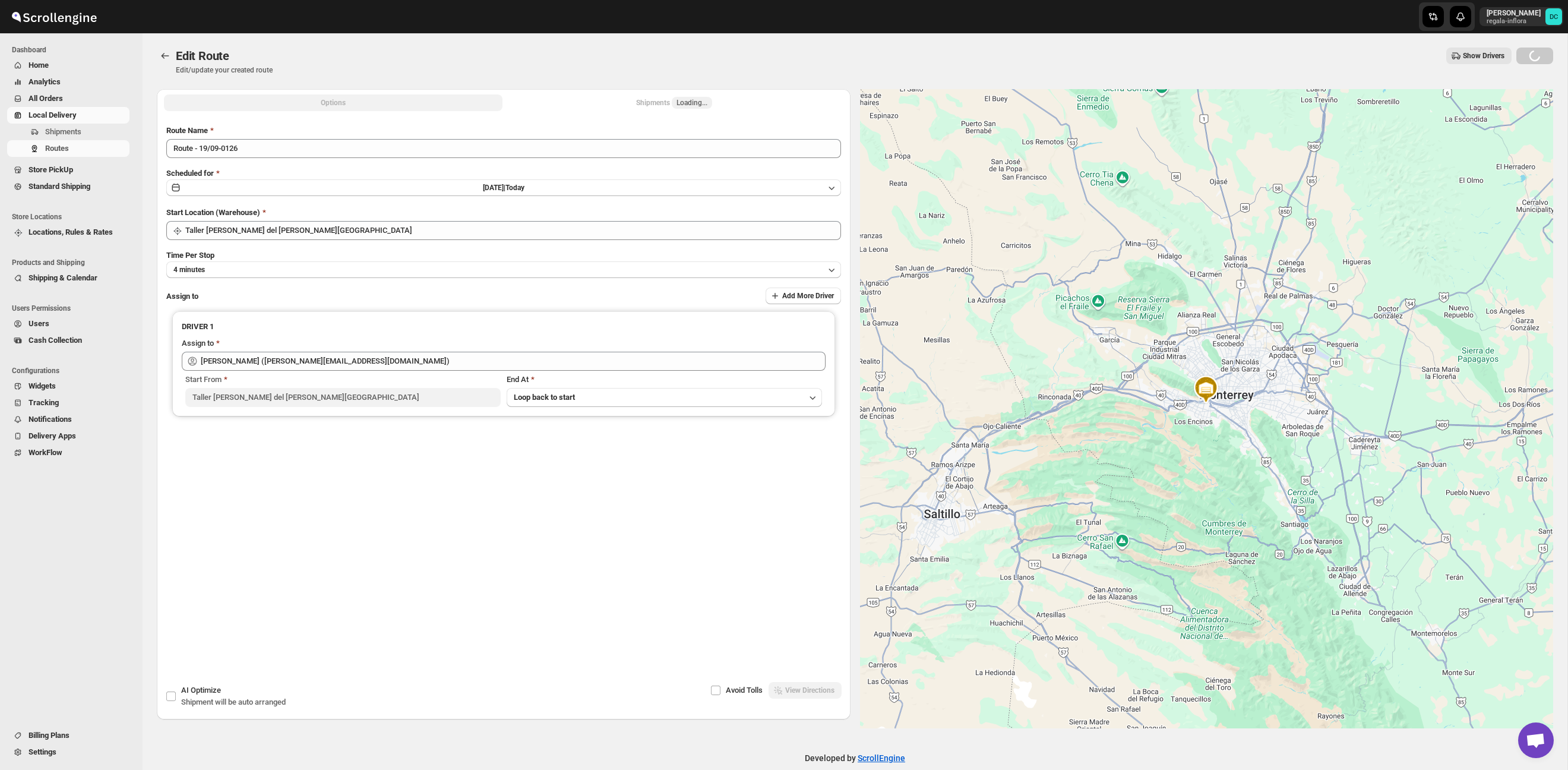
click at [604, 101] on button "Shipments Loading..." at bounding box center [674, 103] width 338 height 17
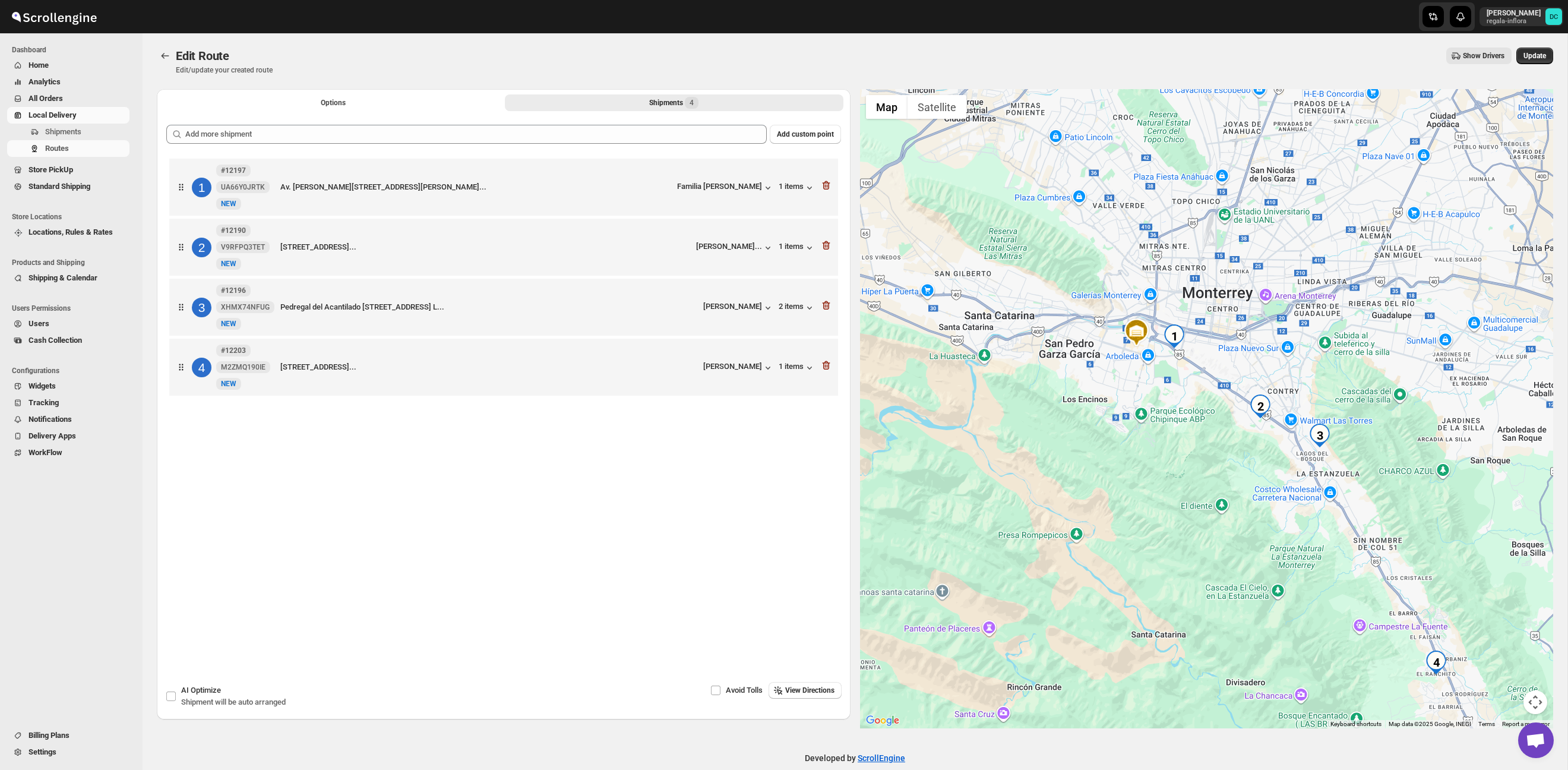
drag, startPoint x: 1423, startPoint y: 462, endPoint x: 1351, endPoint y: 399, distance: 95.7
click at [1351, 399] on div at bounding box center [1206, 408] width 694 height 639
click at [825, 188] on icon "button" at bounding box center [824, 186] width 1 height 3
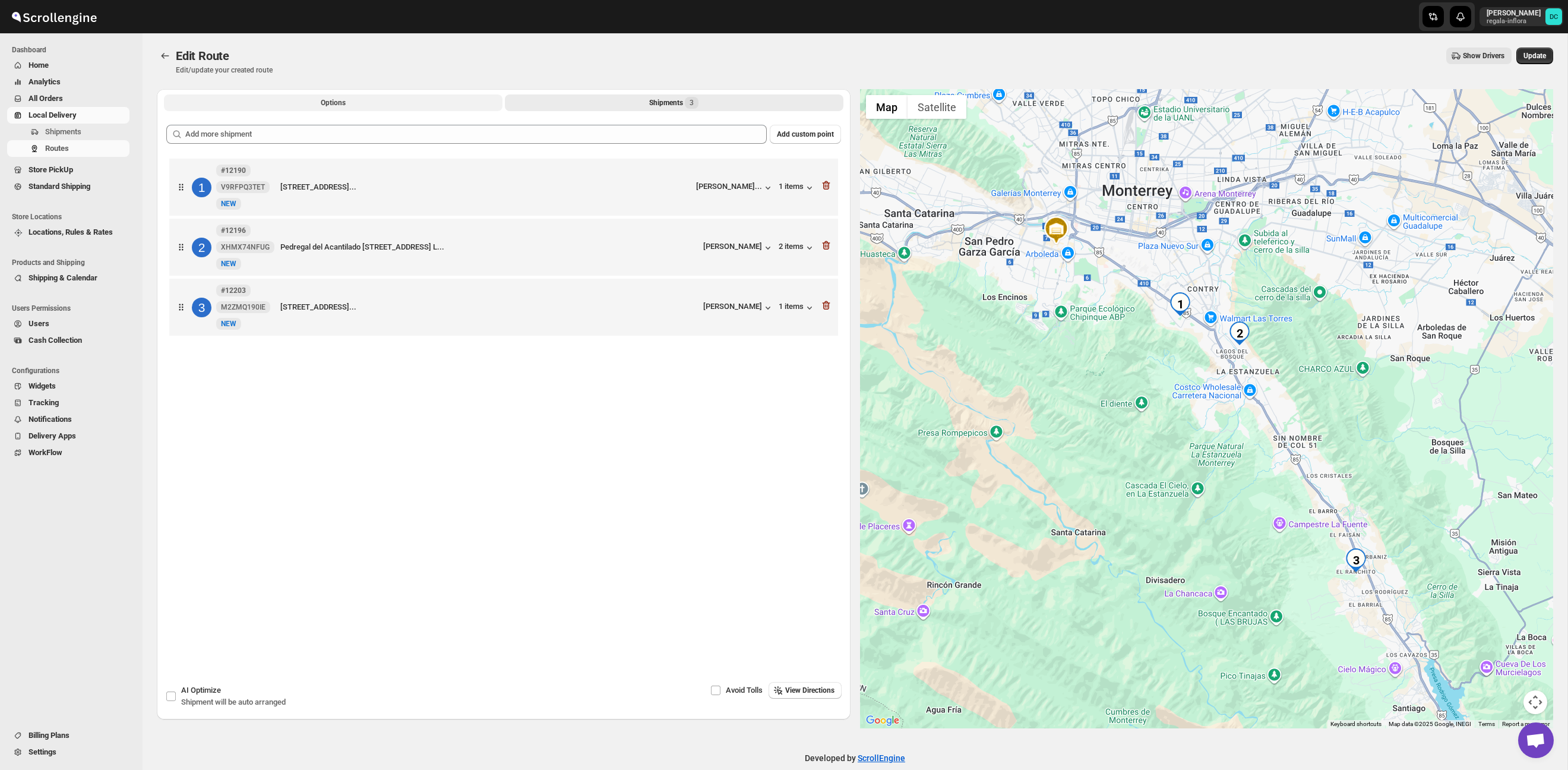
click at [364, 101] on button "Options" at bounding box center [333, 103] width 338 height 17
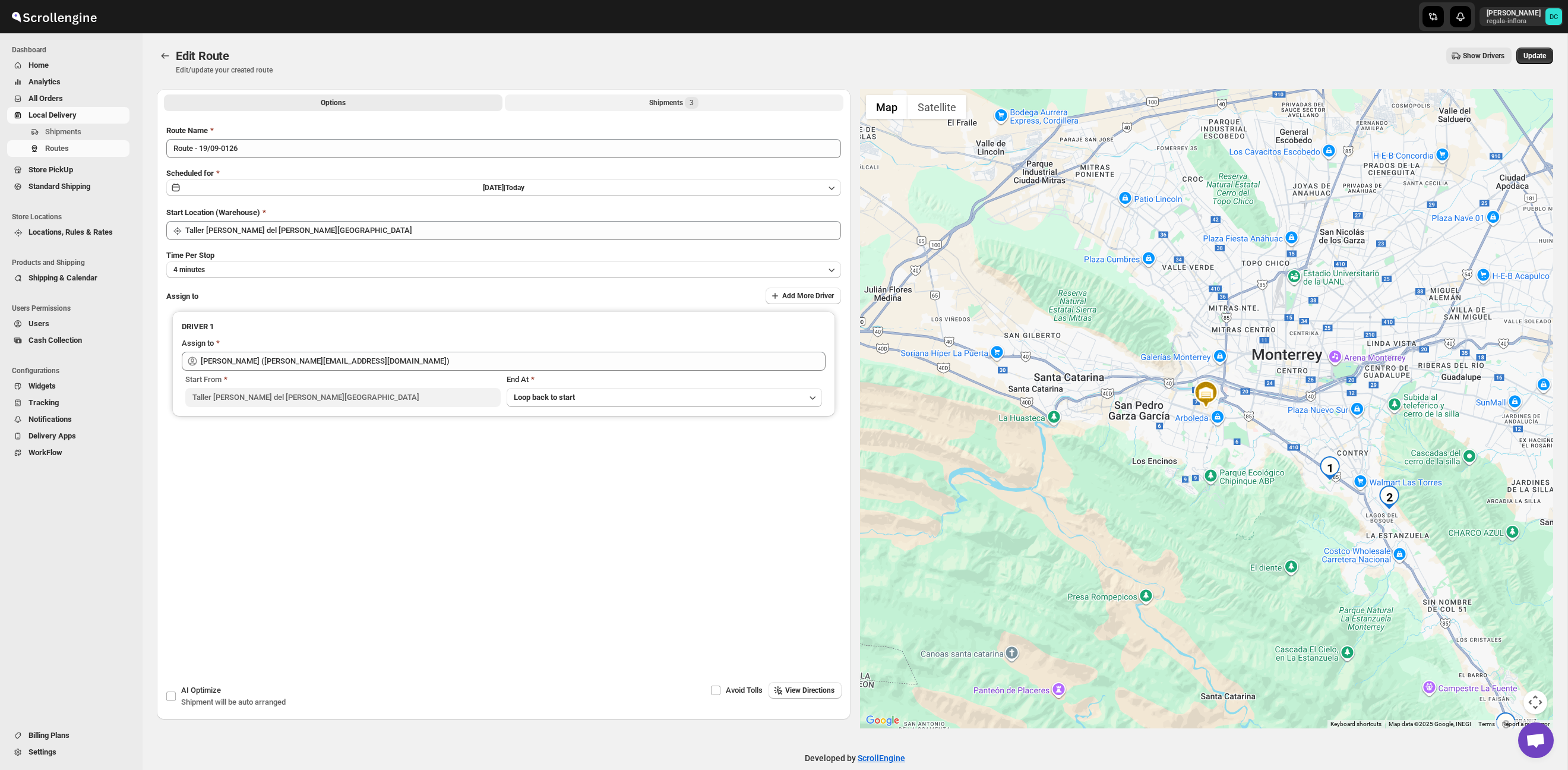
click at [624, 103] on button "Shipments 3" at bounding box center [674, 103] width 338 height 17
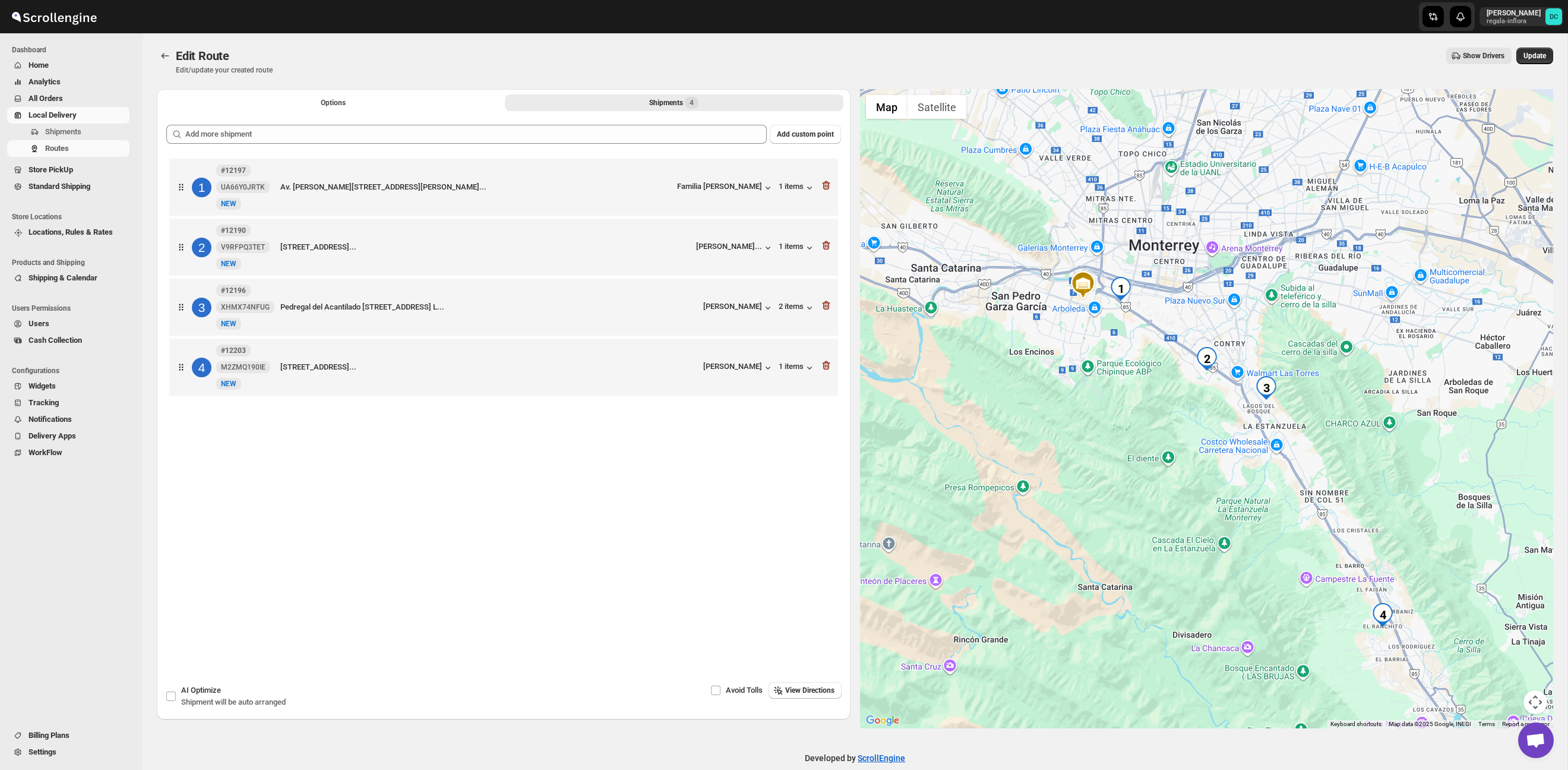
drag, startPoint x: 1453, startPoint y: 546, endPoint x: 1381, endPoint y: 494, distance: 88.8
click at [1381, 494] on div at bounding box center [1206, 408] width 694 height 639
click at [826, 188] on icon "button" at bounding box center [826, 185] width 12 height 12
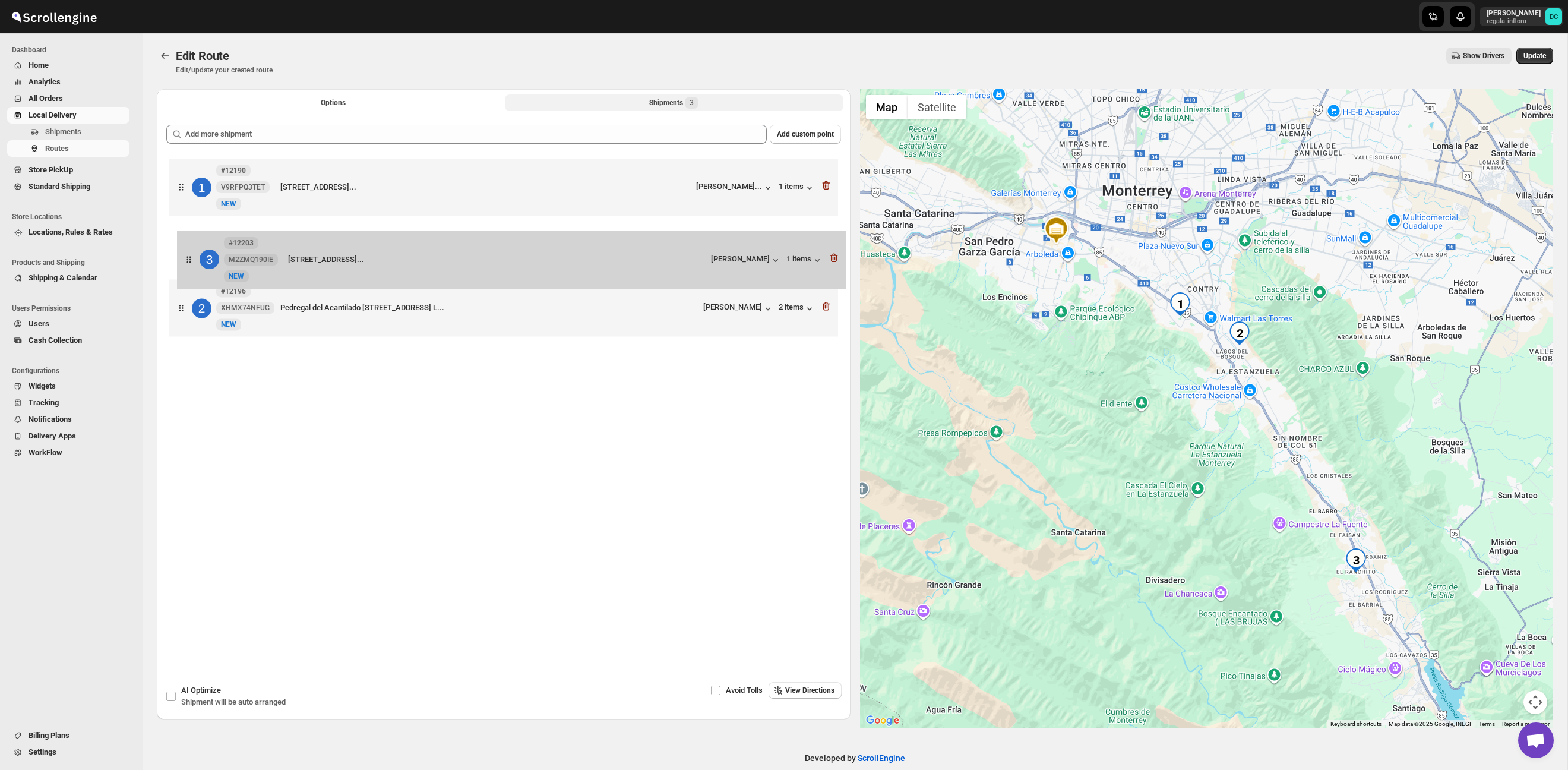
drag, startPoint x: 179, startPoint y: 310, endPoint x: 189, endPoint y: 254, distance: 56.9
click at [189, 254] on div "1 #12190 V9RFPQ3TET New NEW Paseo de los cedros 3527, Colonial del Paseo reside…" at bounding box center [504, 248] width 675 height 187
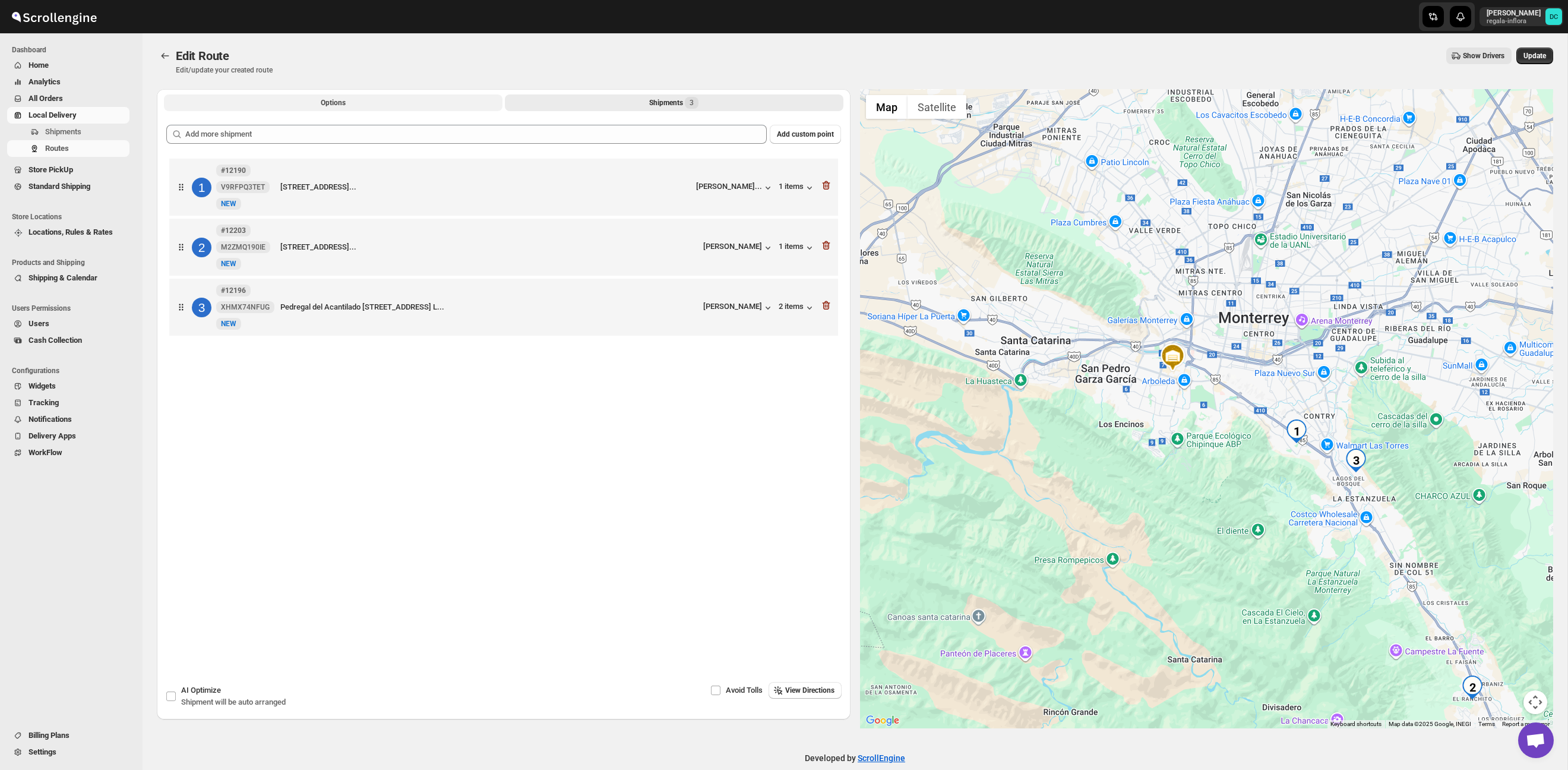
click at [358, 107] on button "Options" at bounding box center [333, 103] width 338 height 17
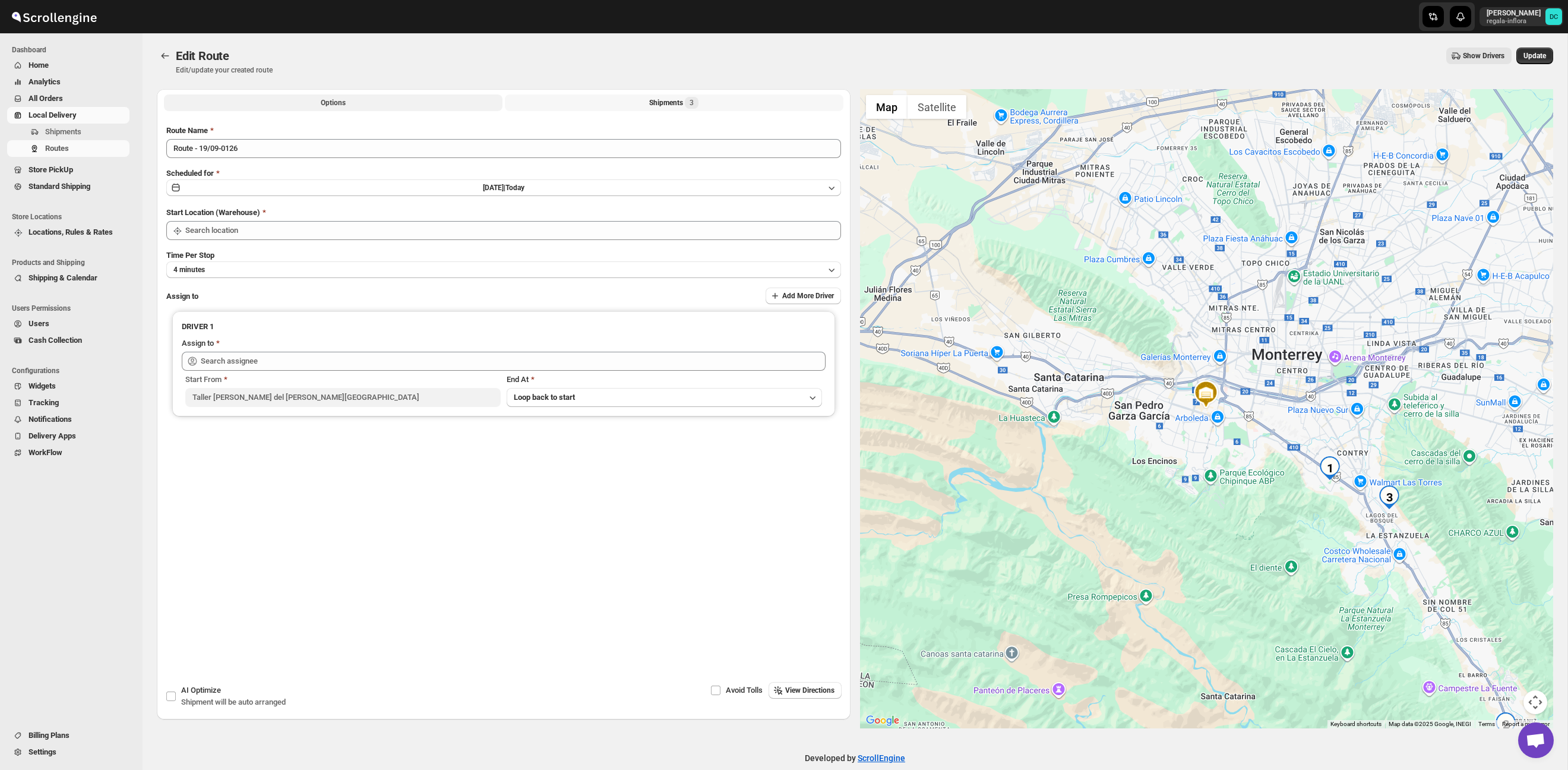
type input "Taller [PERSON_NAME][GEOGRAPHIC_DATA]"
type input "[PERSON_NAME] ([EMAIL_ADDRESS][DOMAIN_NAME])"
click at [1535, 53] on span "Update" at bounding box center [1534, 55] width 23 height 9
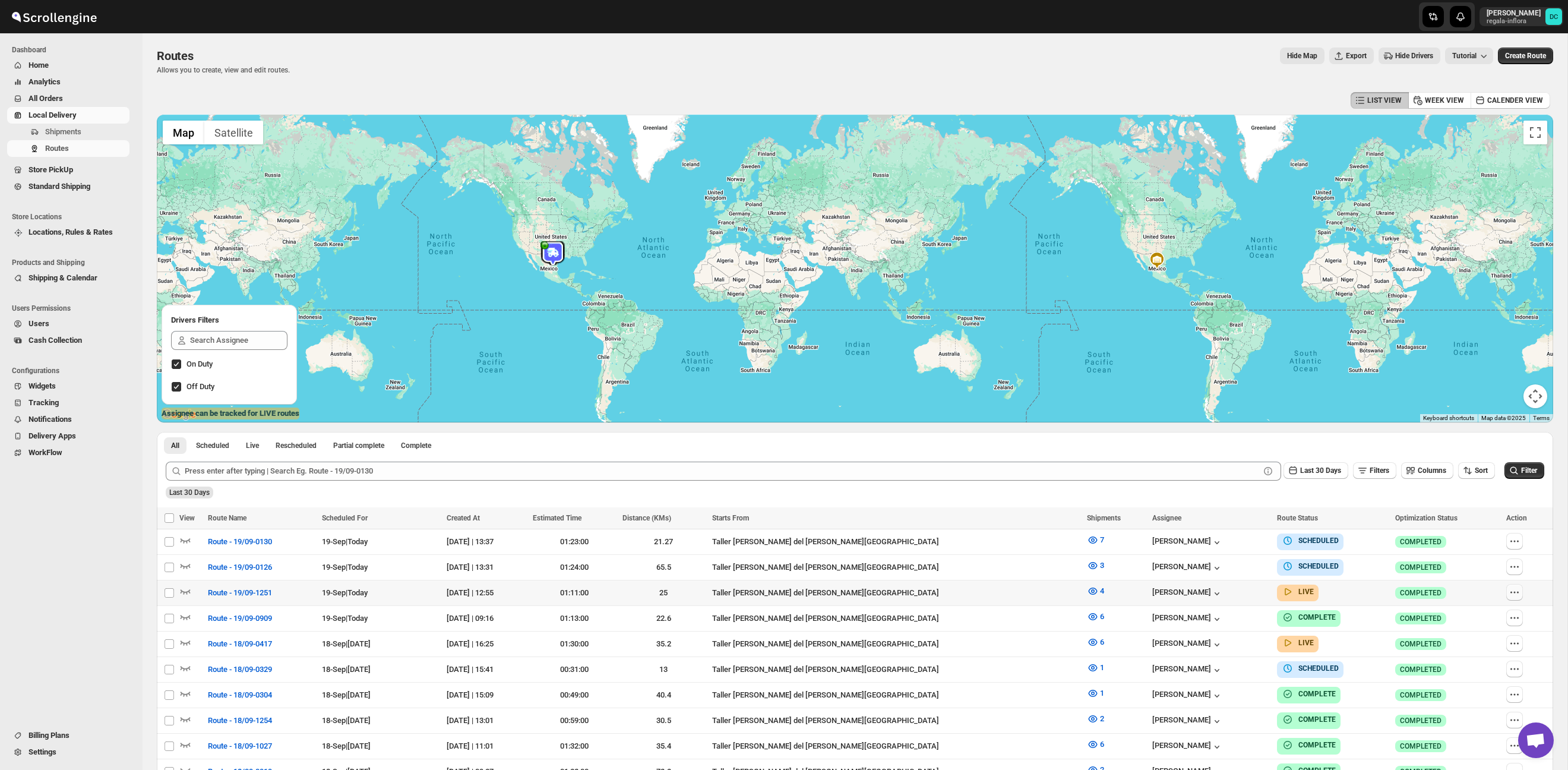
click at [1512, 594] on icon "button" at bounding box center [1515, 592] width 12 height 12
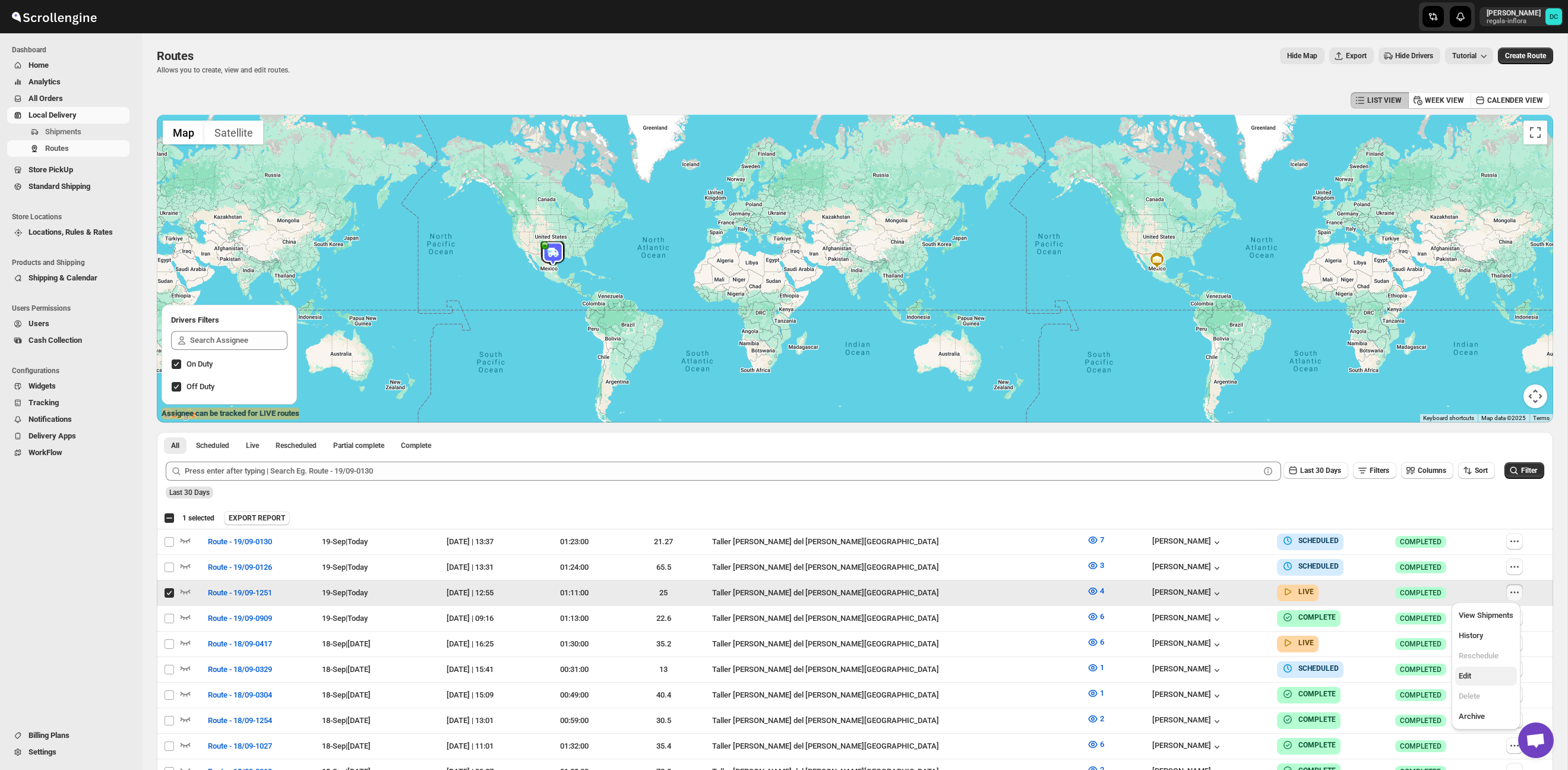
click at [1478, 674] on span "Edit" at bounding box center [1486, 676] width 55 height 12
checkbox input "false"
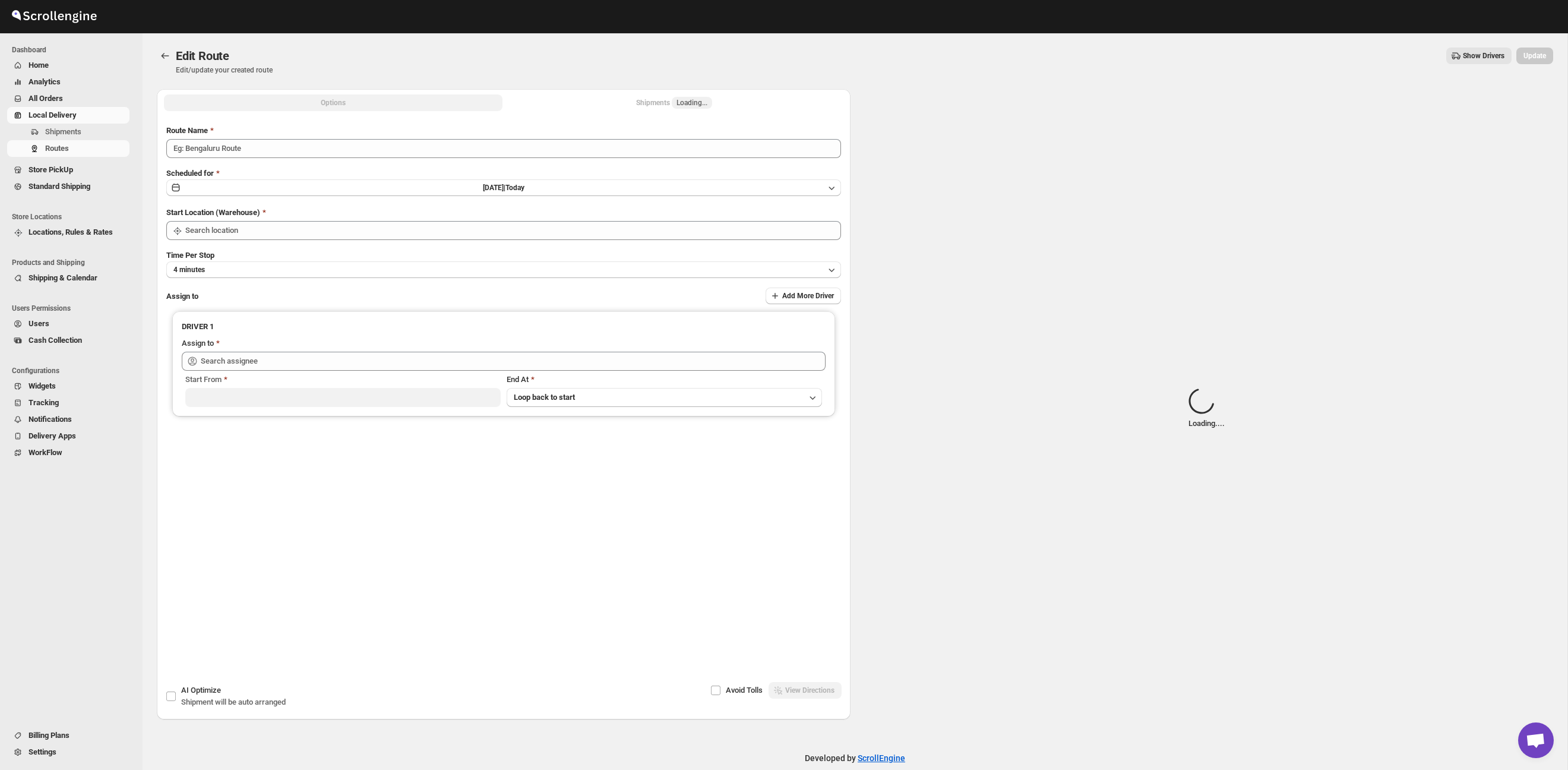
type input "Route - 19/09-1251"
type input "Taller [PERSON_NAME][GEOGRAPHIC_DATA]"
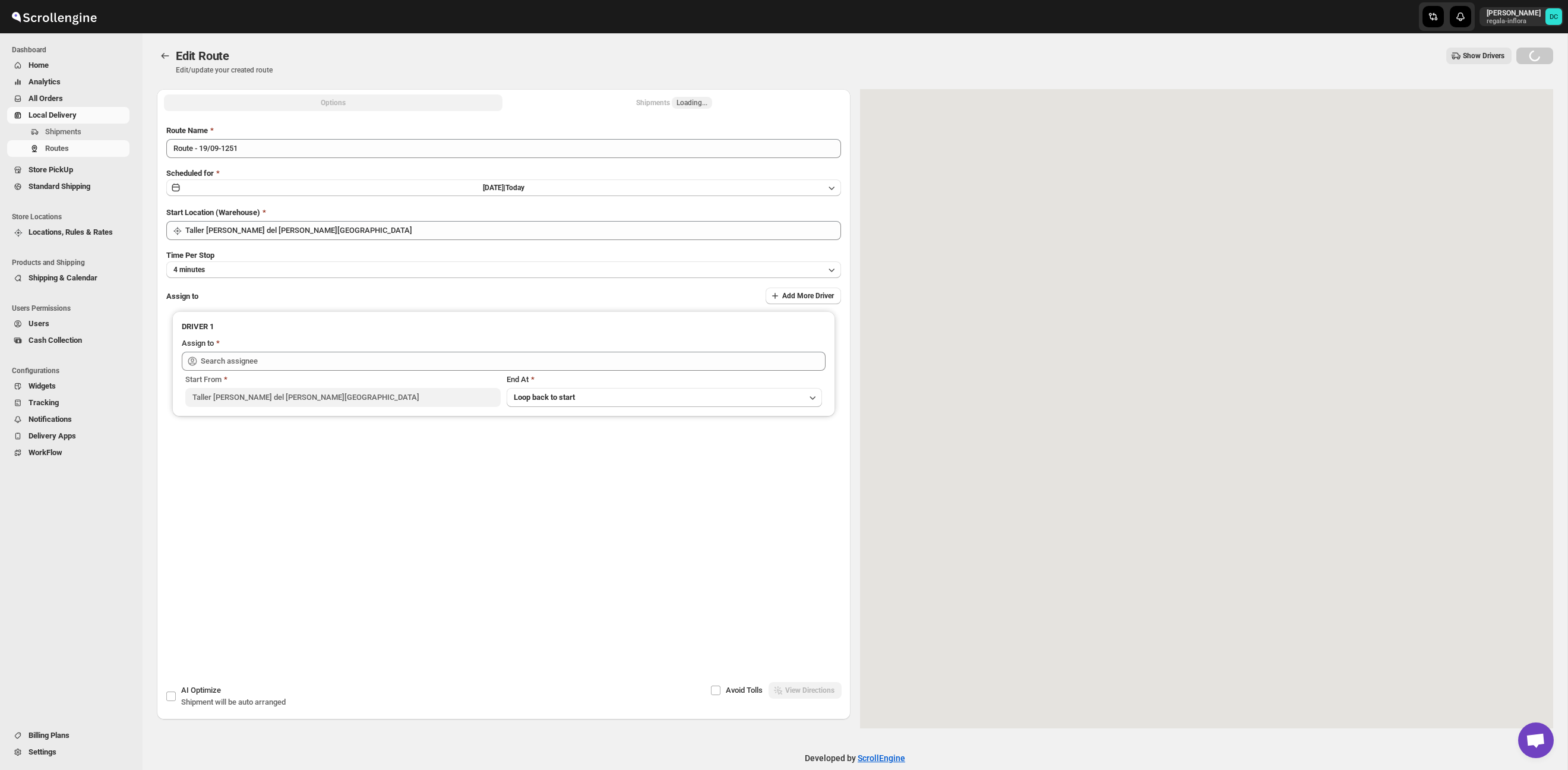
type input "Santos Hernandez (santos070707@gmail.com)"
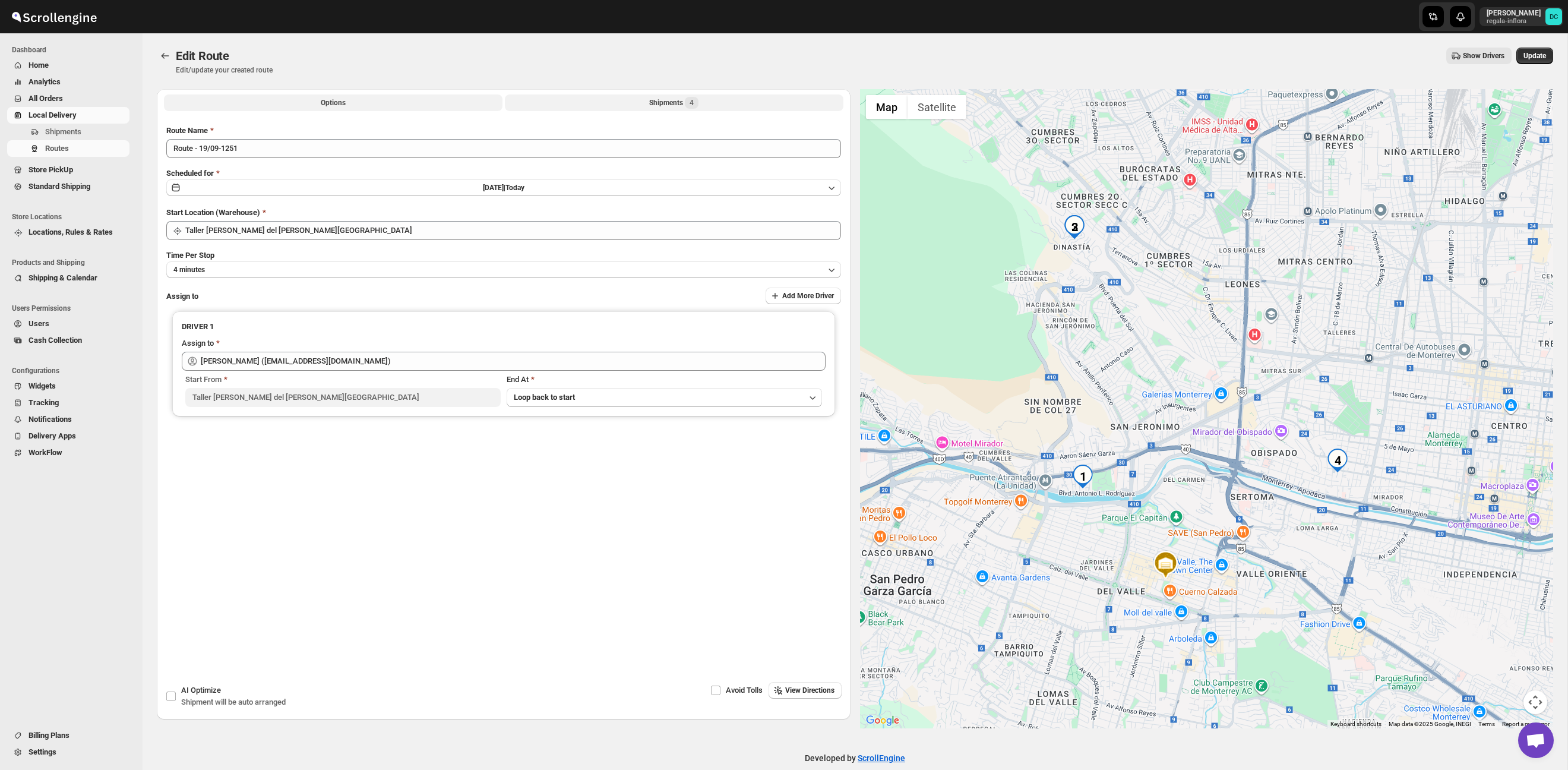
click at [624, 100] on button "Shipments 4" at bounding box center [674, 103] width 338 height 17
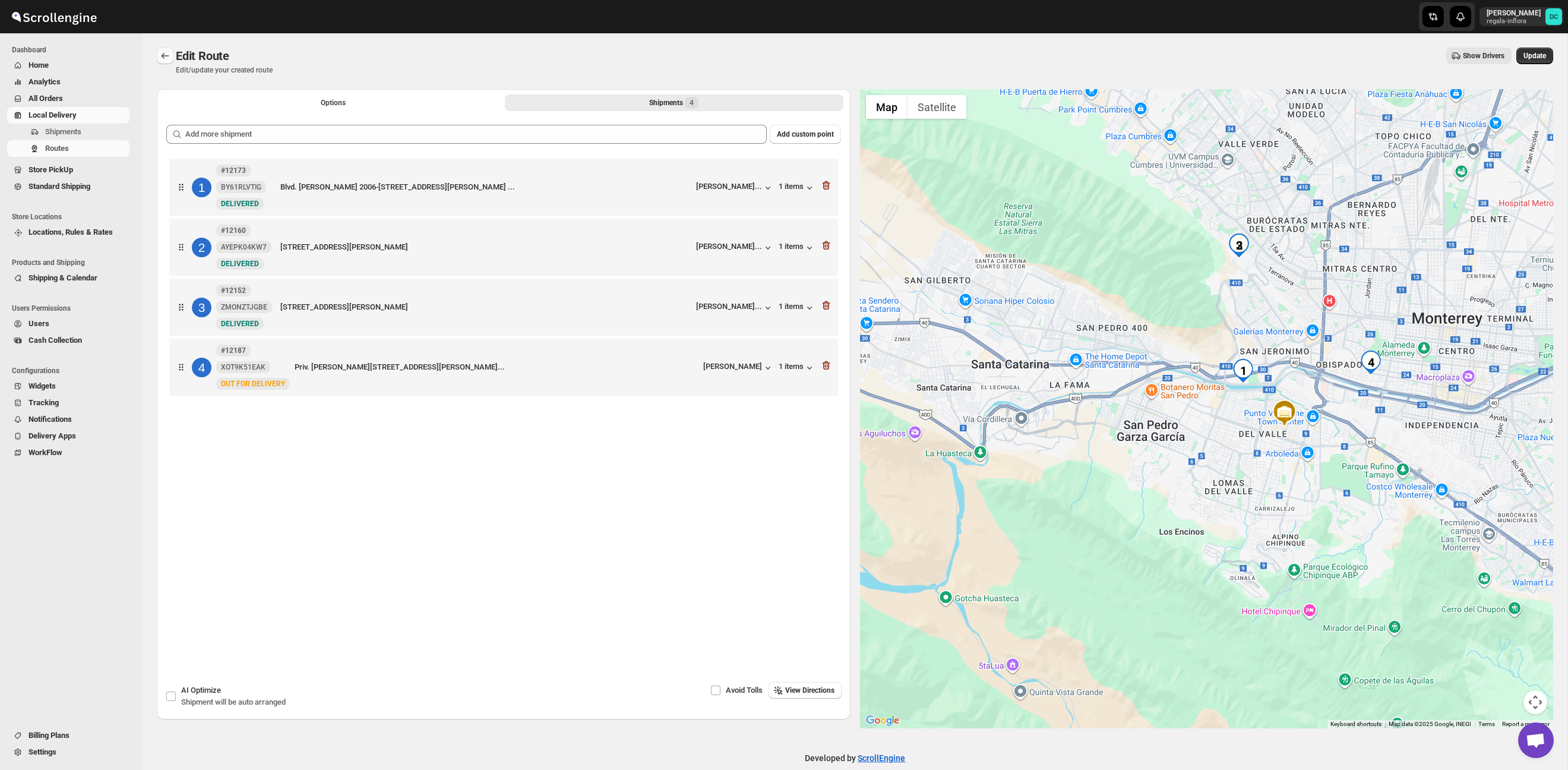
click at [164, 49] on button "Routes" at bounding box center [165, 56] width 17 height 17
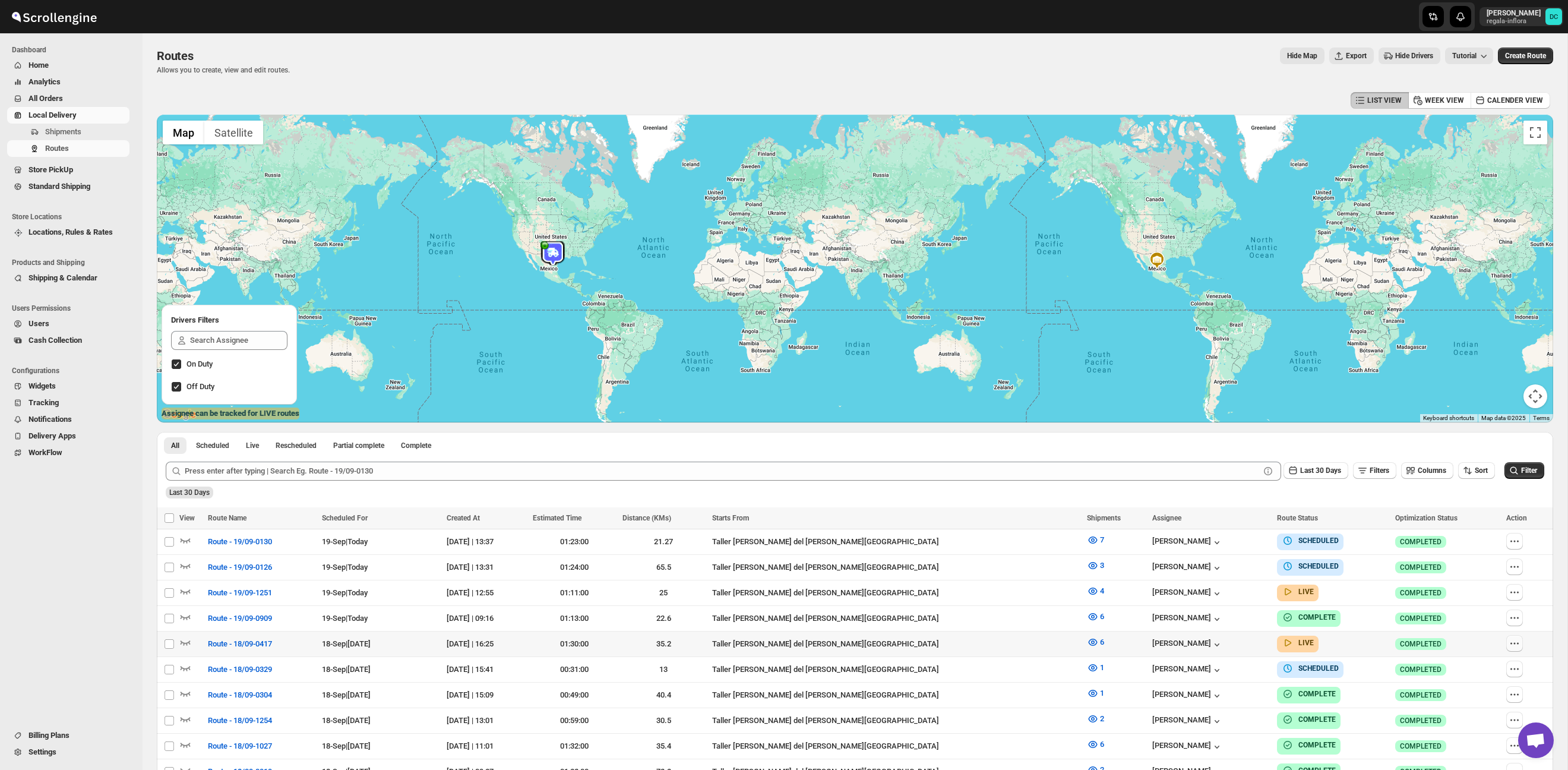
click at [1509, 639] on icon "button" at bounding box center [1515, 643] width 12 height 12
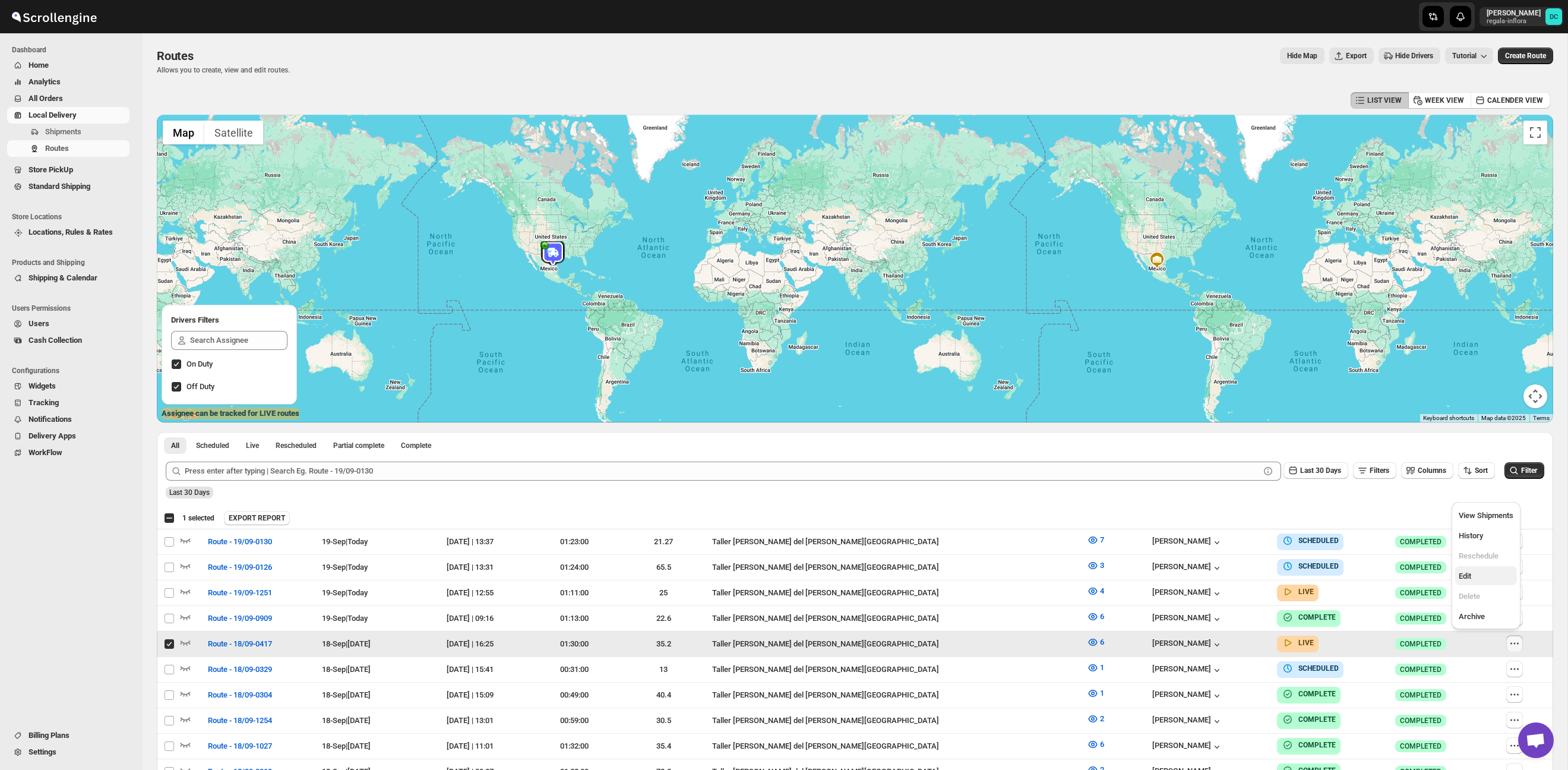
click at [1475, 576] on span "Edit" at bounding box center [1486, 576] width 55 height 12
checkbox input "false"
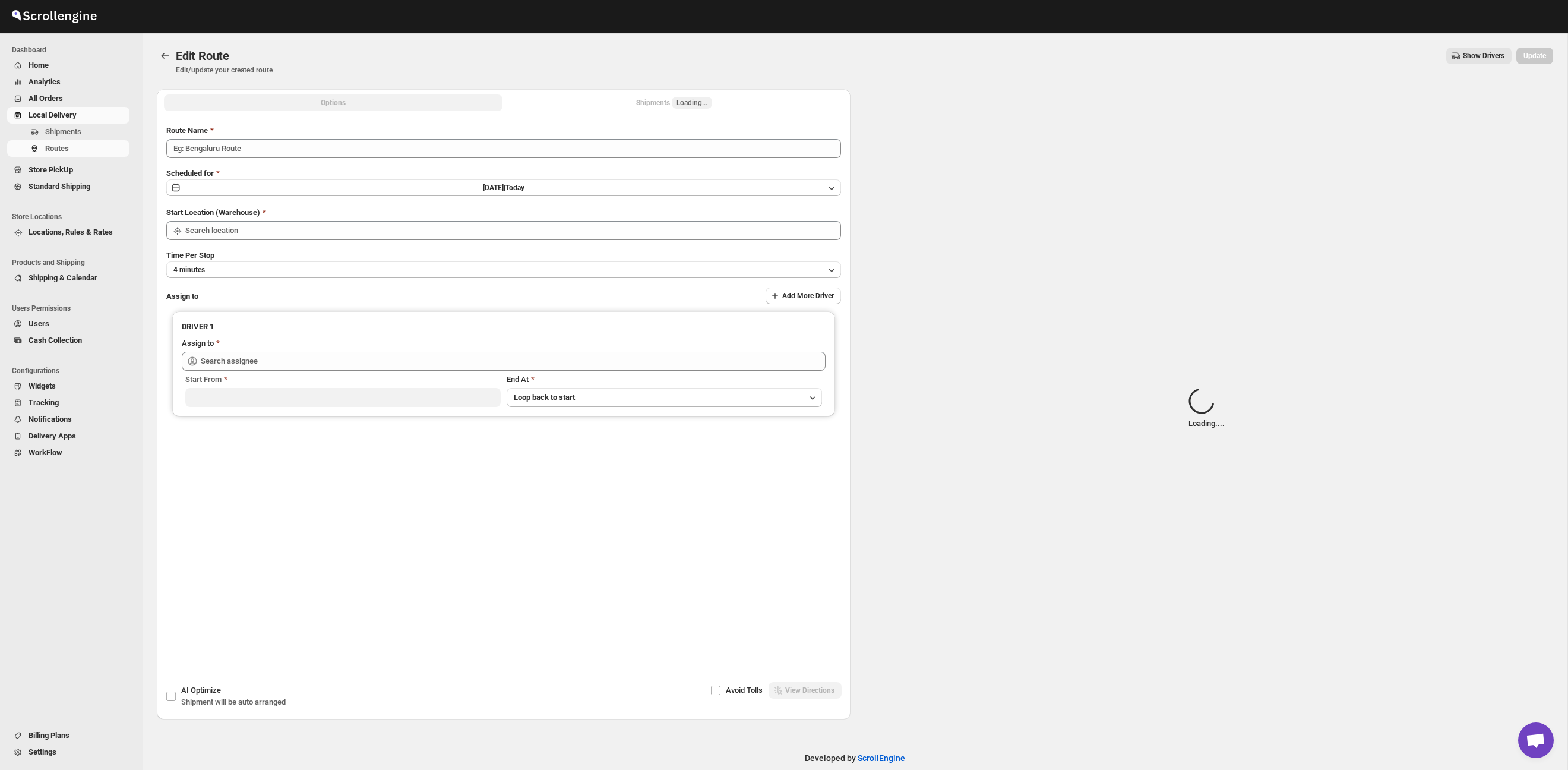
type input "Route - 18/09-0417"
click at [666, 103] on div "Shipments Loading..." at bounding box center [674, 103] width 76 height 12
type input "Taller [PERSON_NAME][GEOGRAPHIC_DATA]"
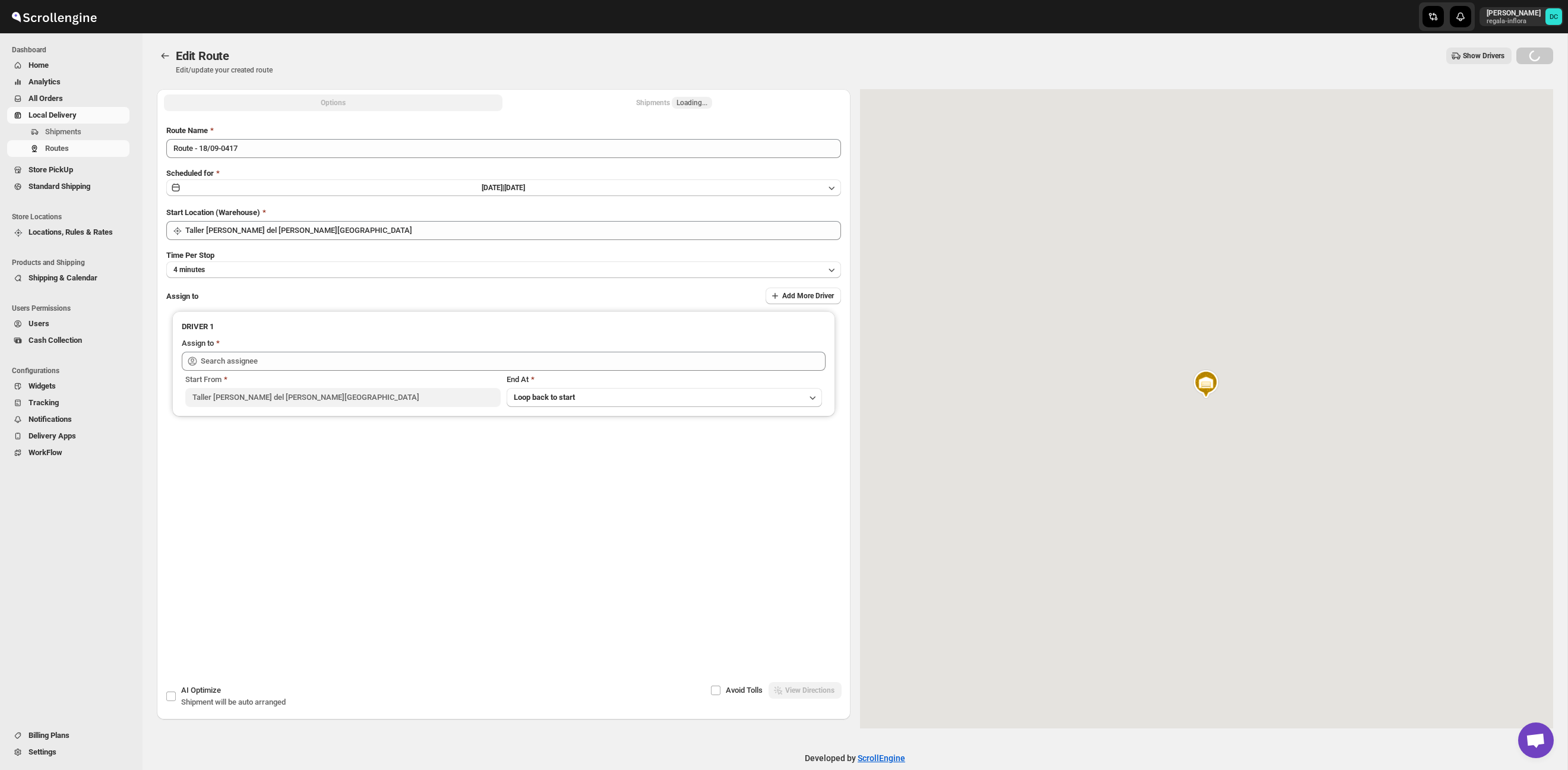
click at [652, 105] on div "Shipments Loading..." at bounding box center [674, 103] width 76 height 12
type input "Roman Garcia (roman.garcia93@icloud.com)"
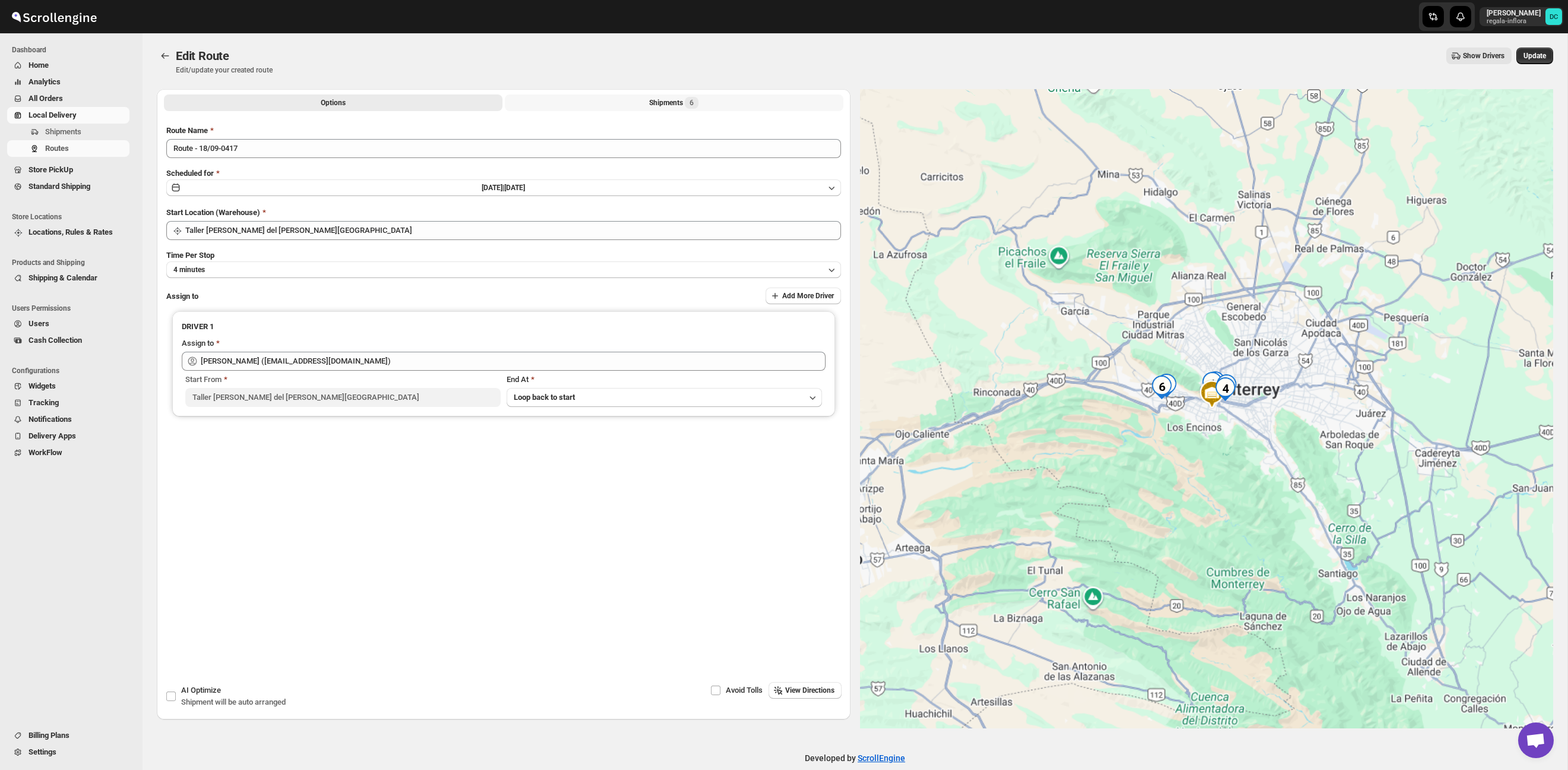
drag, startPoint x: 686, startPoint y: 103, endPoint x: 680, endPoint y: 101, distance: 6.3
click at [684, 102] on div "Shipments 6" at bounding box center [674, 103] width 49 height 12
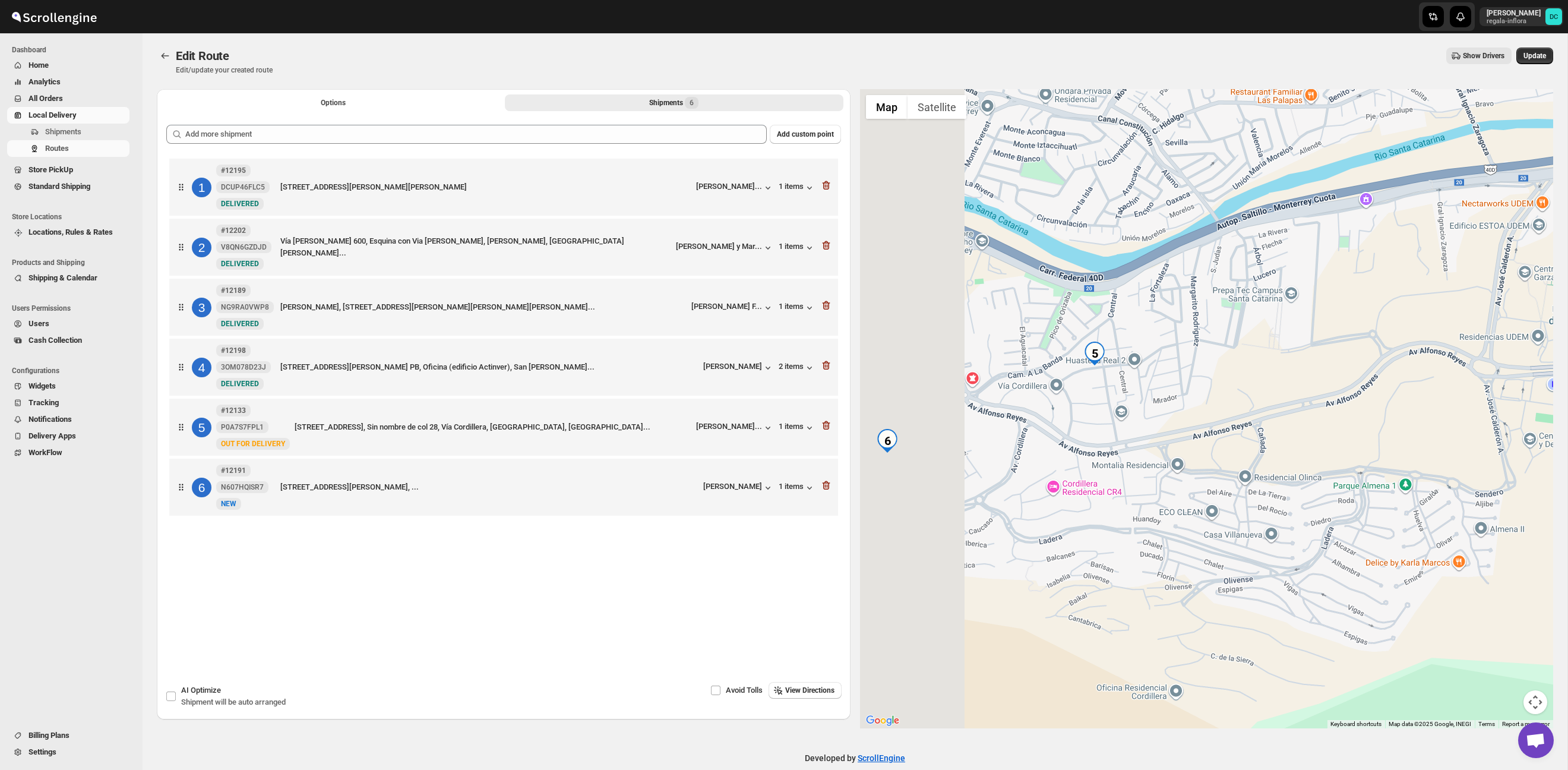
drag, startPoint x: 910, startPoint y: 407, endPoint x: 1266, endPoint y: 407, distance: 356.0
click at [1267, 407] on div at bounding box center [1206, 408] width 694 height 639
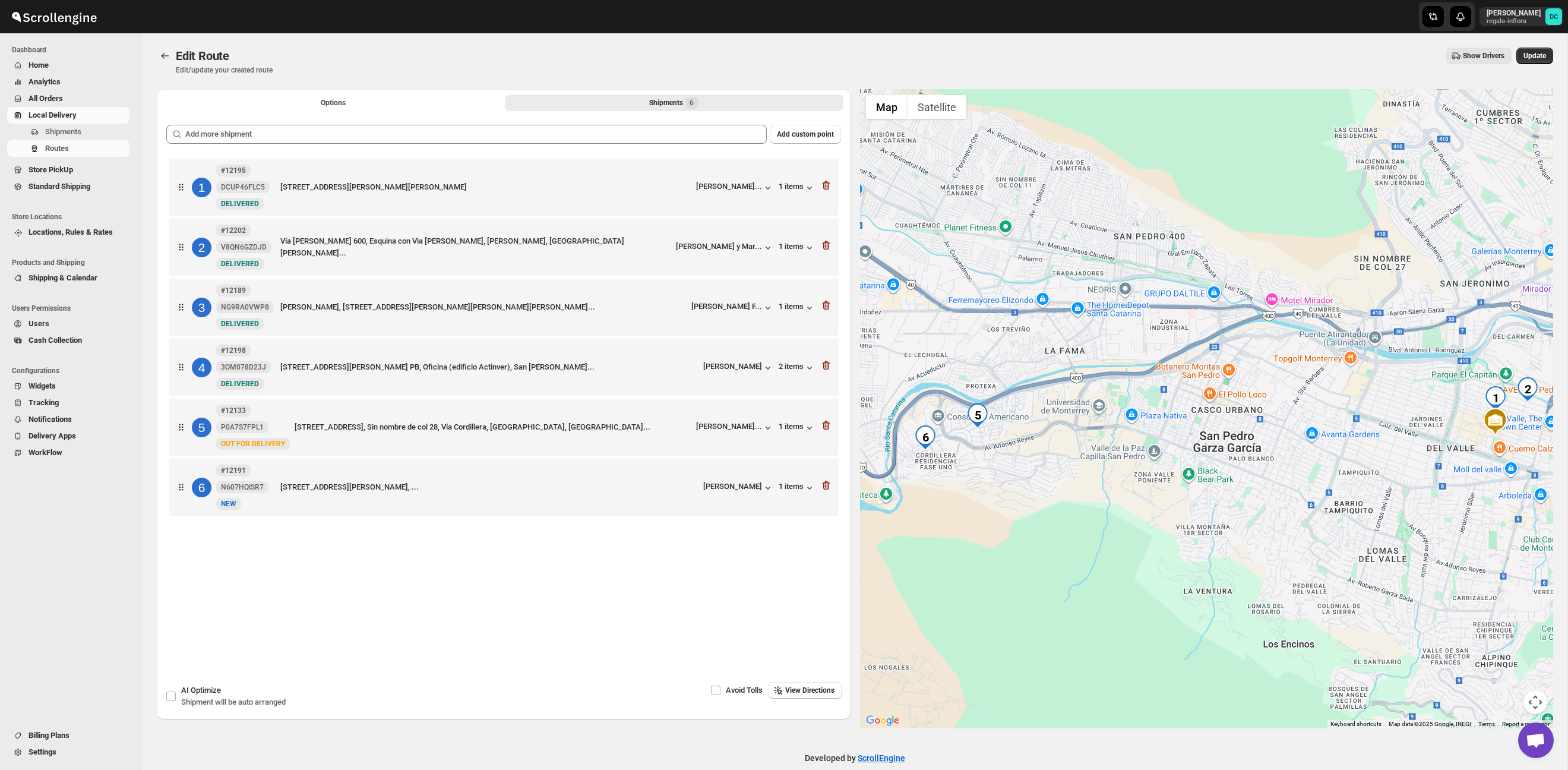
drag, startPoint x: 1307, startPoint y: 443, endPoint x: 1100, endPoint y: 412, distance: 209.3
click at [1033, 434] on div at bounding box center [1206, 408] width 694 height 639
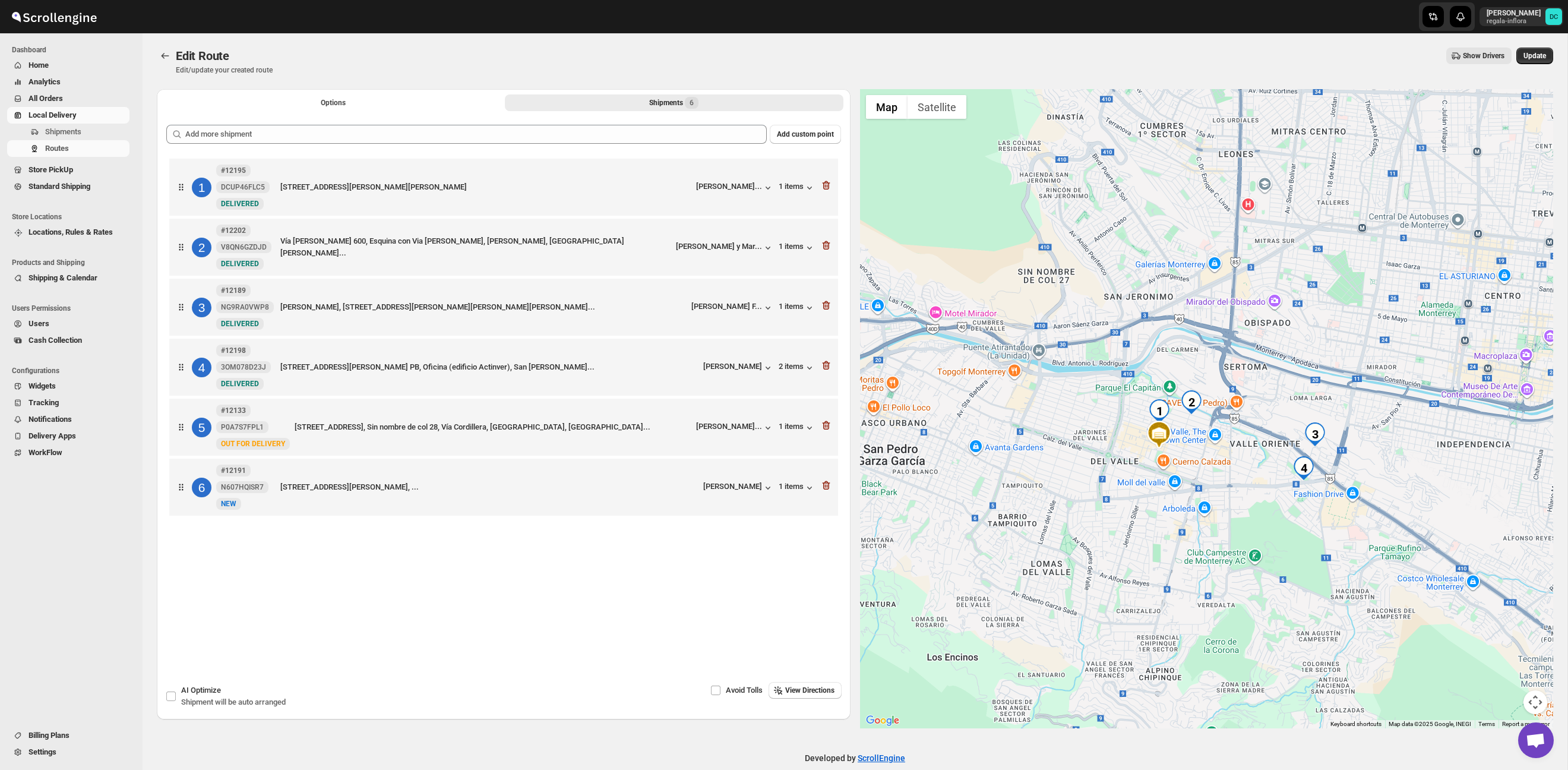
drag, startPoint x: 1417, startPoint y: 346, endPoint x: 1291, endPoint y: 373, distance: 128.9
click at [1291, 373] on div at bounding box center [1206, 408] width 694 height 639
click at [167, 55] on icon "Routes" at bounding box center [165, 56] width 12 height 12
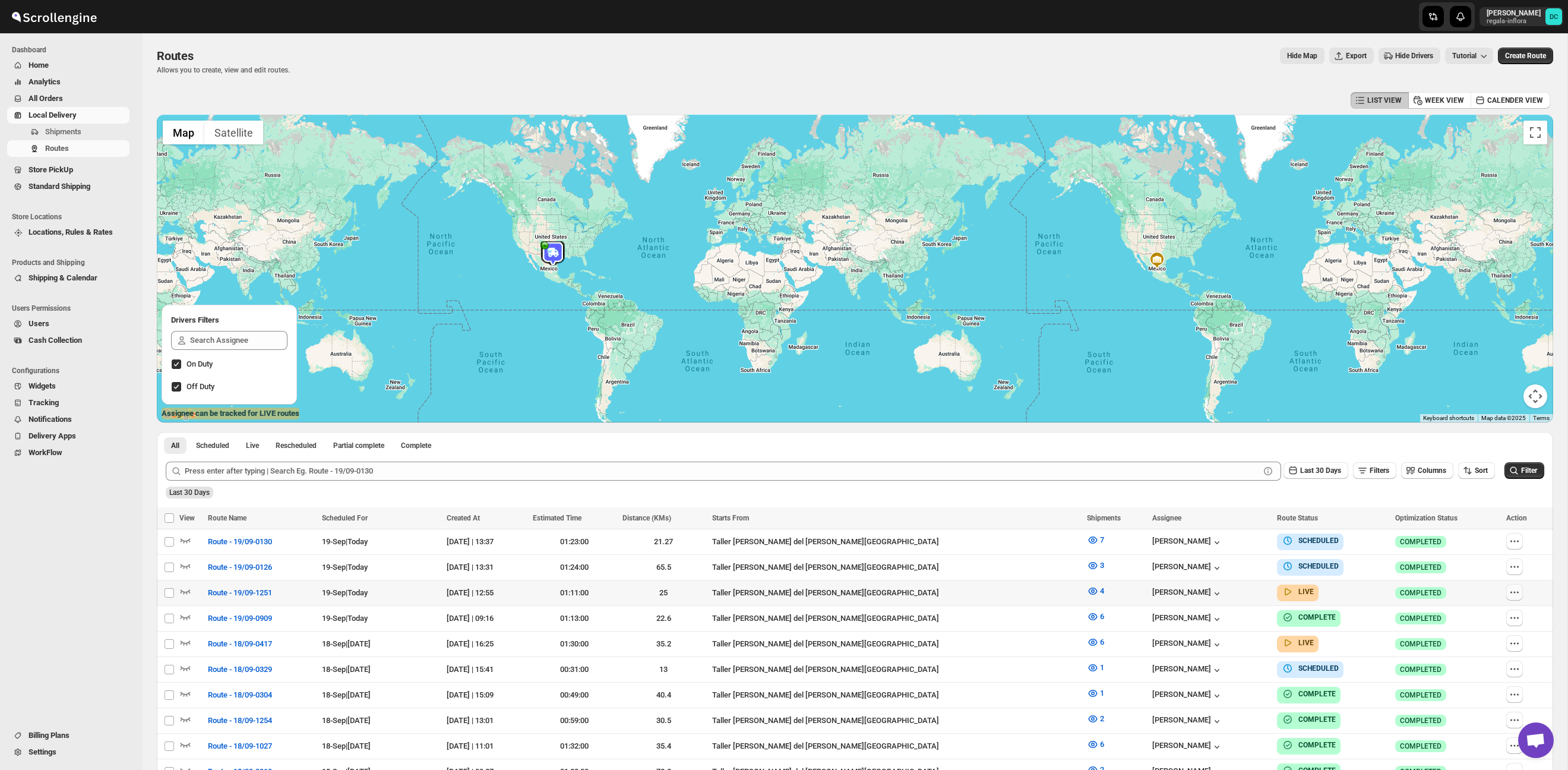
click at [1514, 587] on icon "button" at bounding box center [1515, 592] width 12 height 12
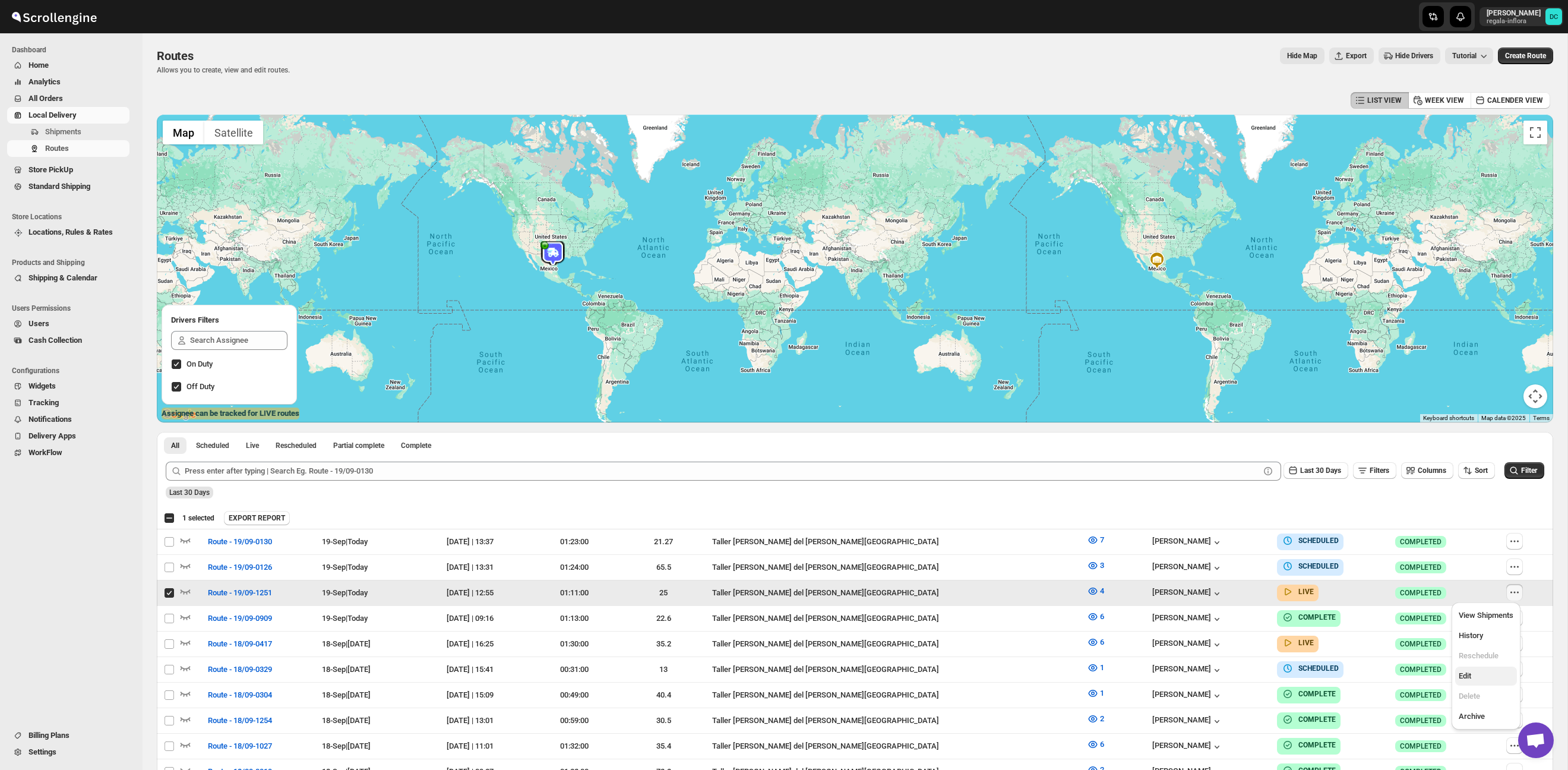
click at [1483, 681] on span "Edit" at bounding box center [1486, 676] width 55 height 12
checkbox input "false"
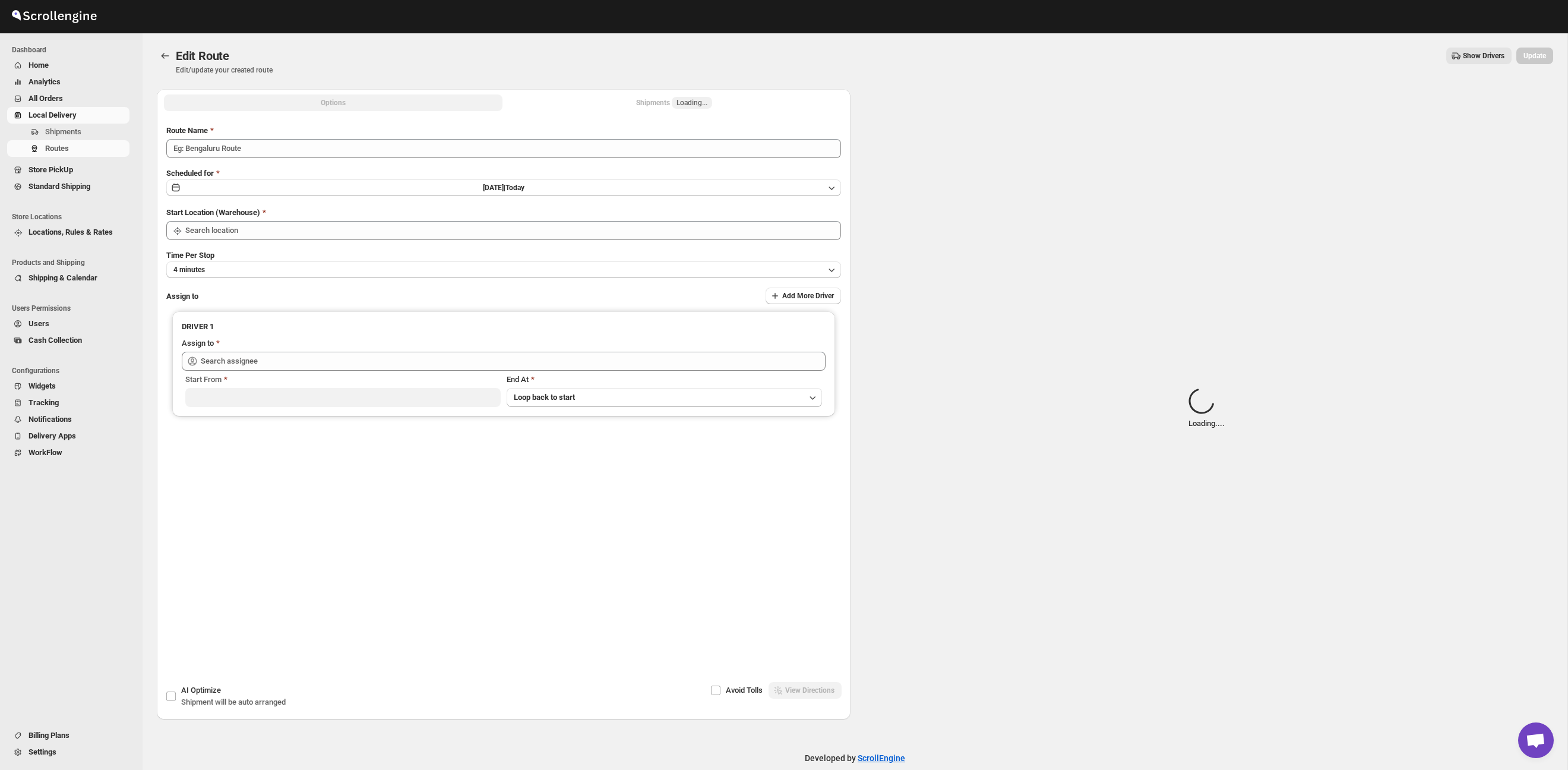
type input "Route - 19/09-1251"
type input "Taller [PERSON_NAME][GEOGRAPHIC_DATA]"
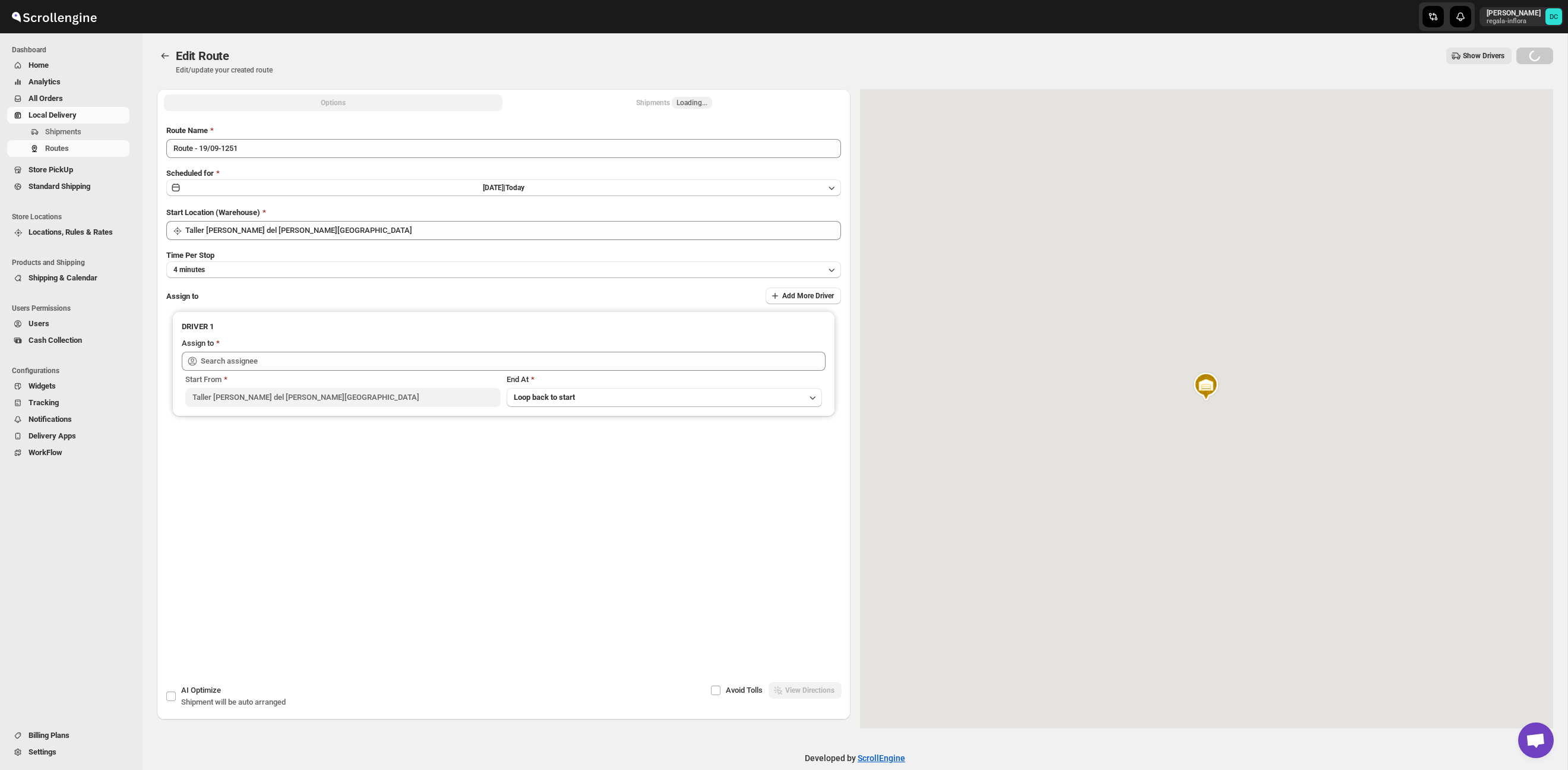
type input "Santos Hernandez (santos070707@gmail.com)"
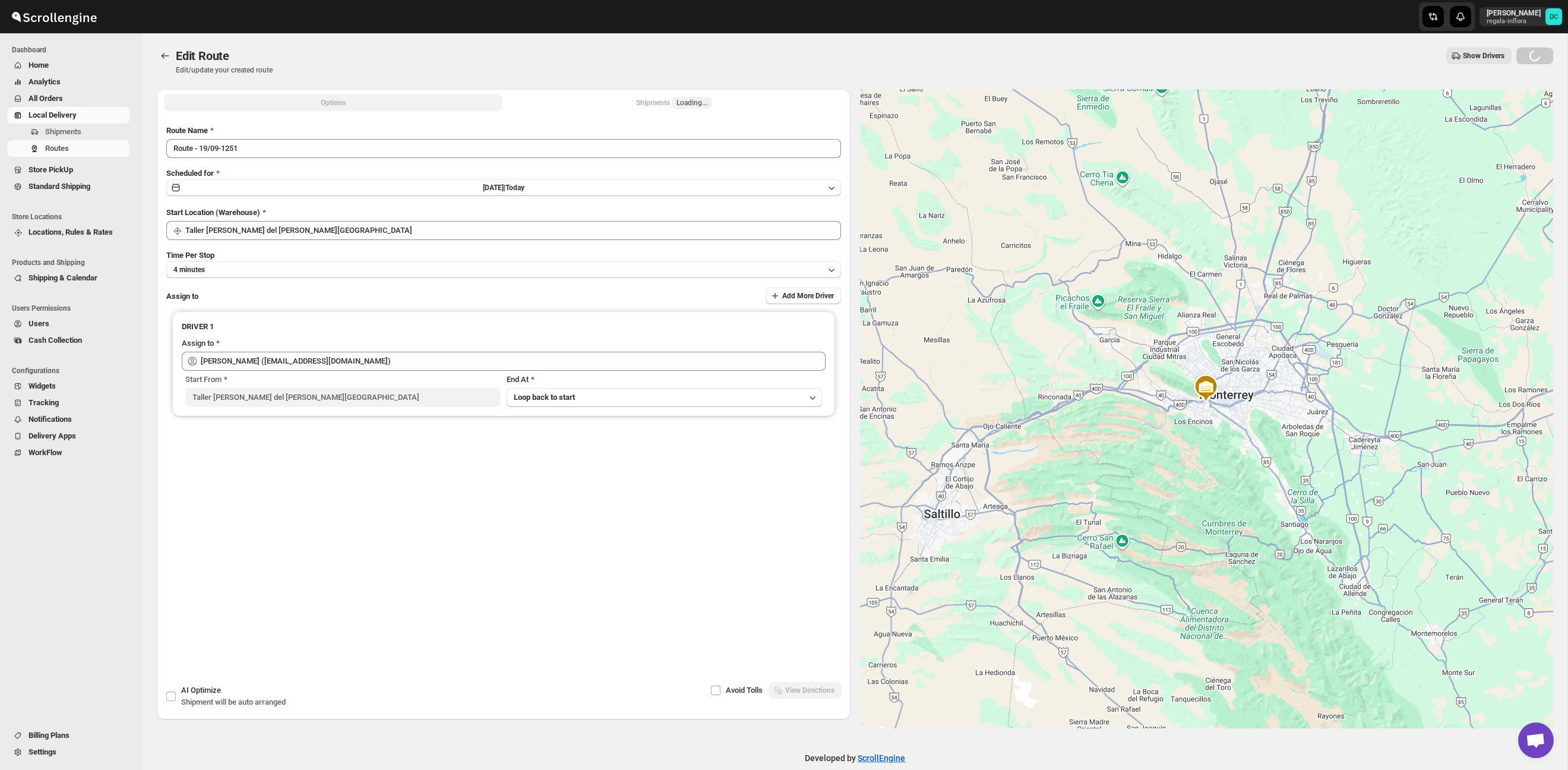
click at [702, 102] on button "Shipments Loading..." at bounding box center [674, 103] width 338 height 17
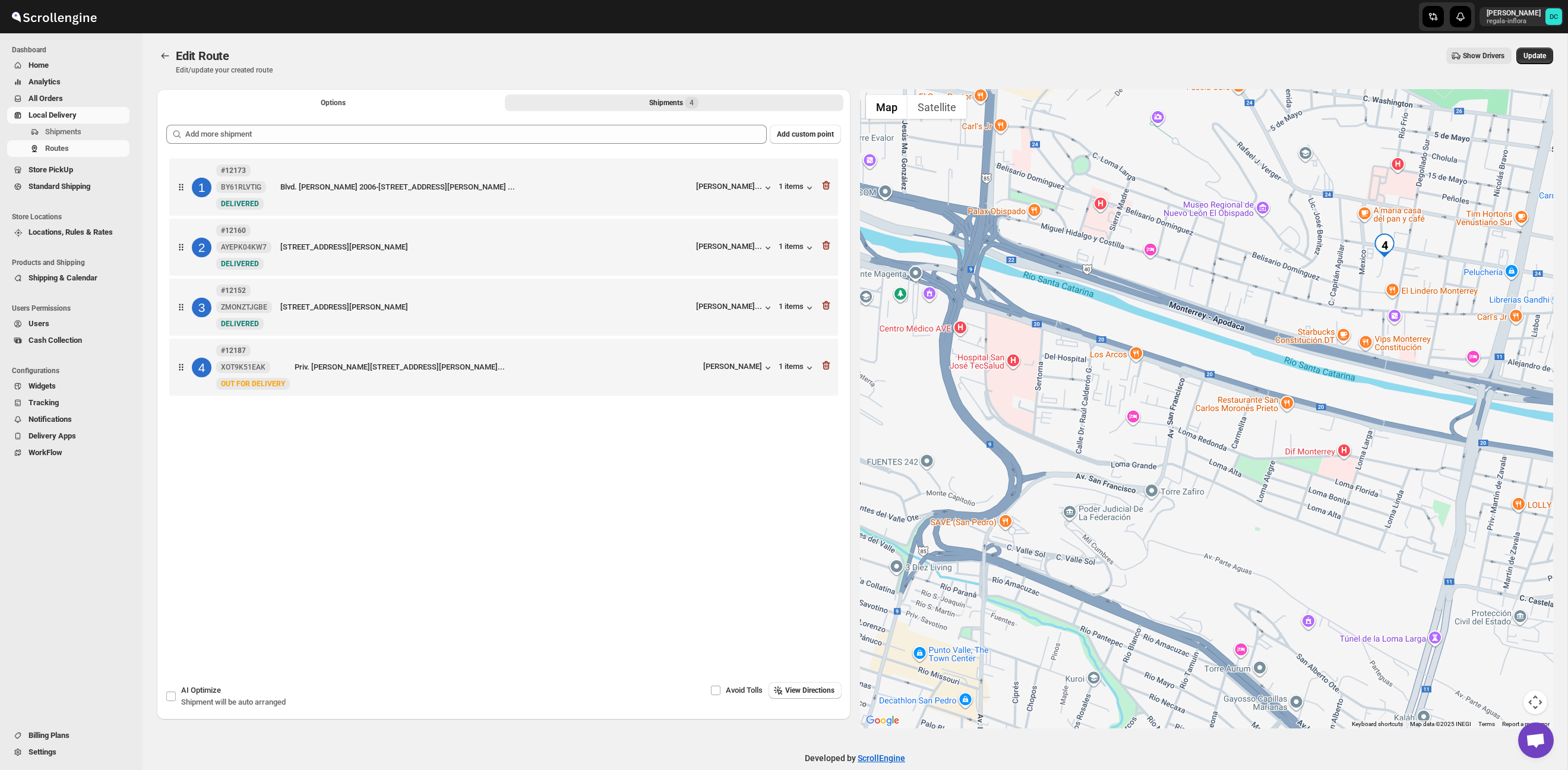
drag, startPoint x: 1417, startPoint y: 262, endPoint x: 1336, endPoint y: 309, distance: 93.6
click at [1336, 309] on div at bounding box center [1206, 408] width 694 height 639
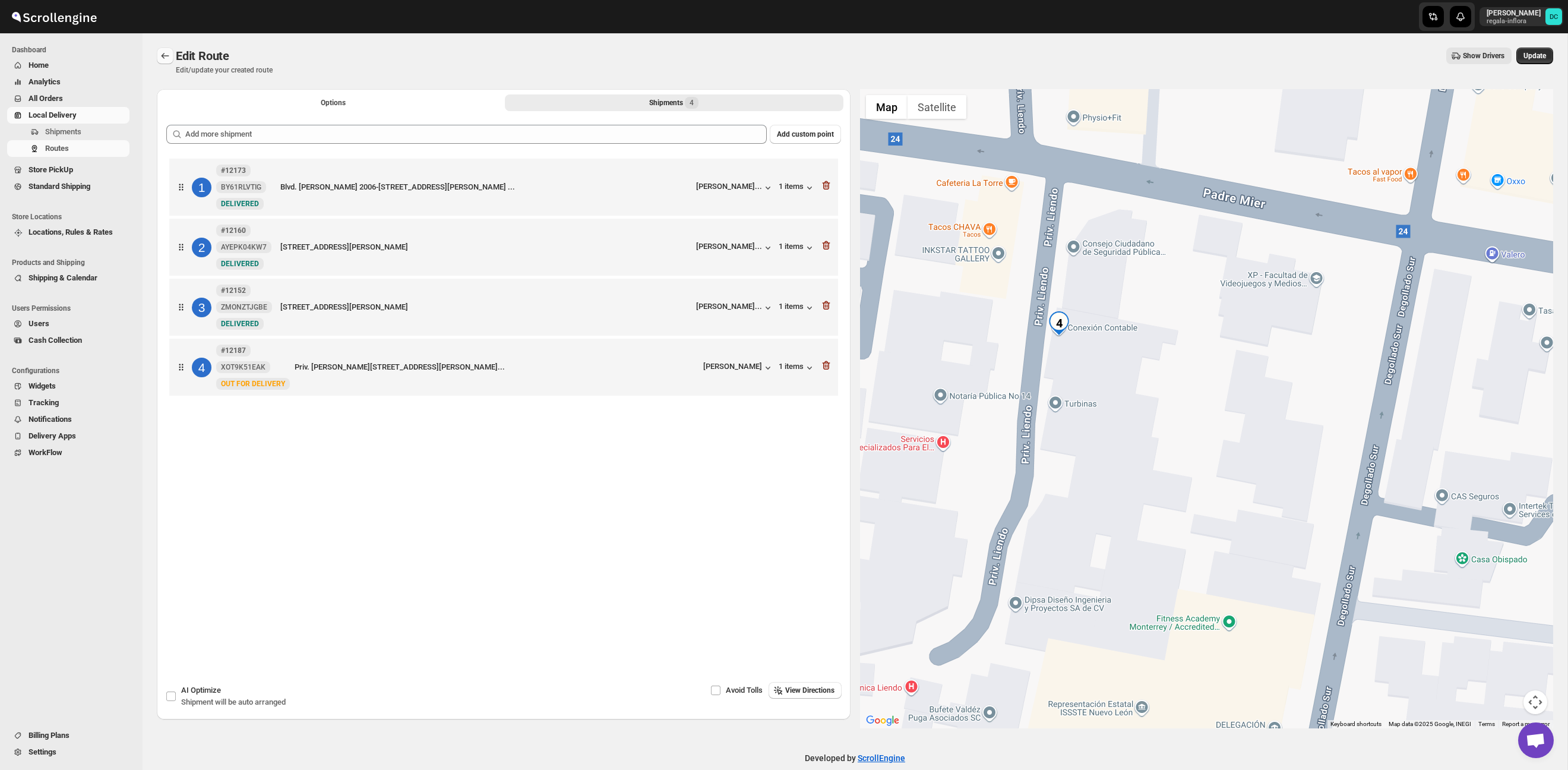
click at [167, 53] on icon "Routes" at bounding box center [165, 56] width 12 height 12
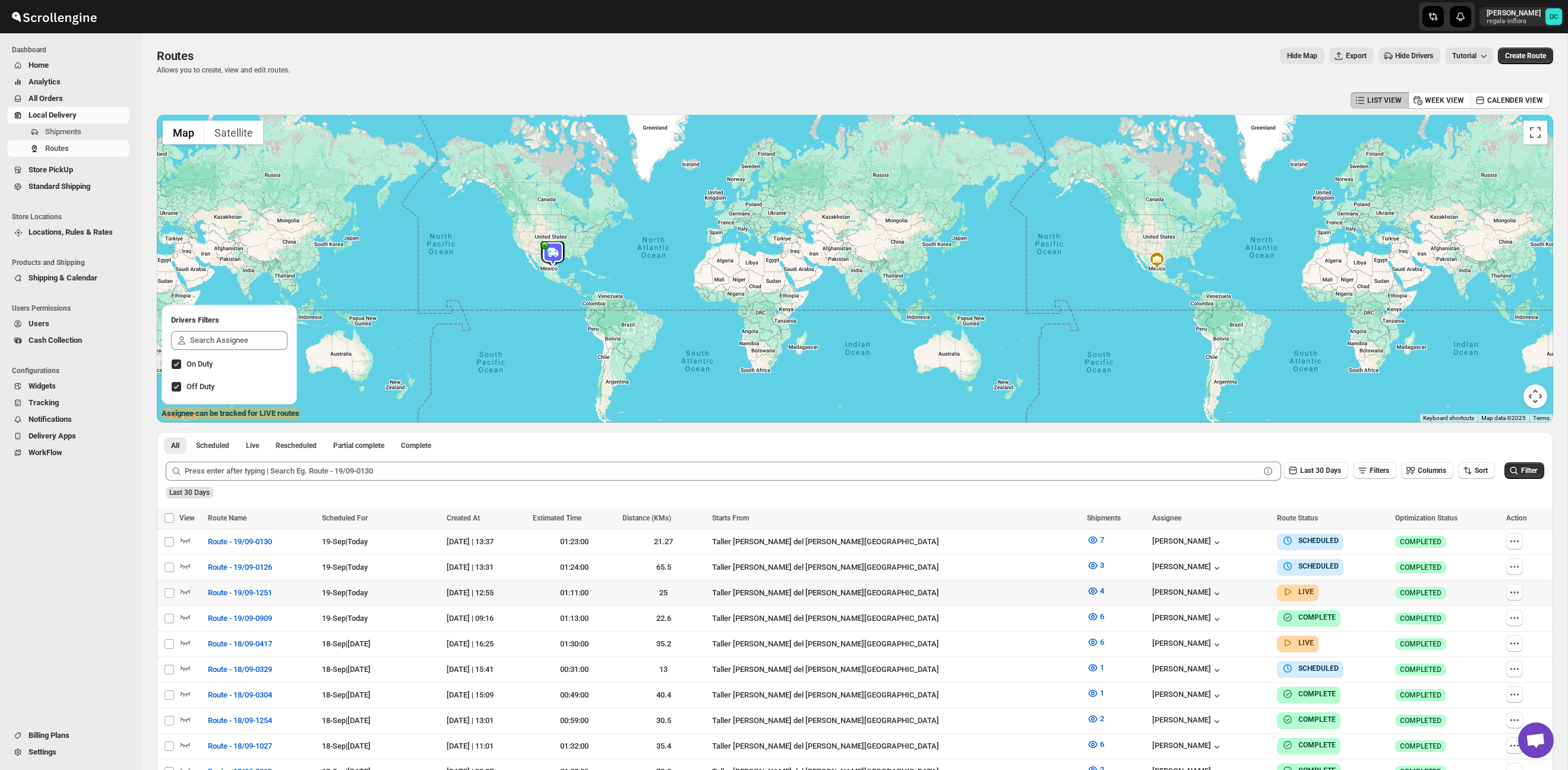
click at [1515, 592] on icon "button" at bounding box center [1515, 592] width 12 height 12
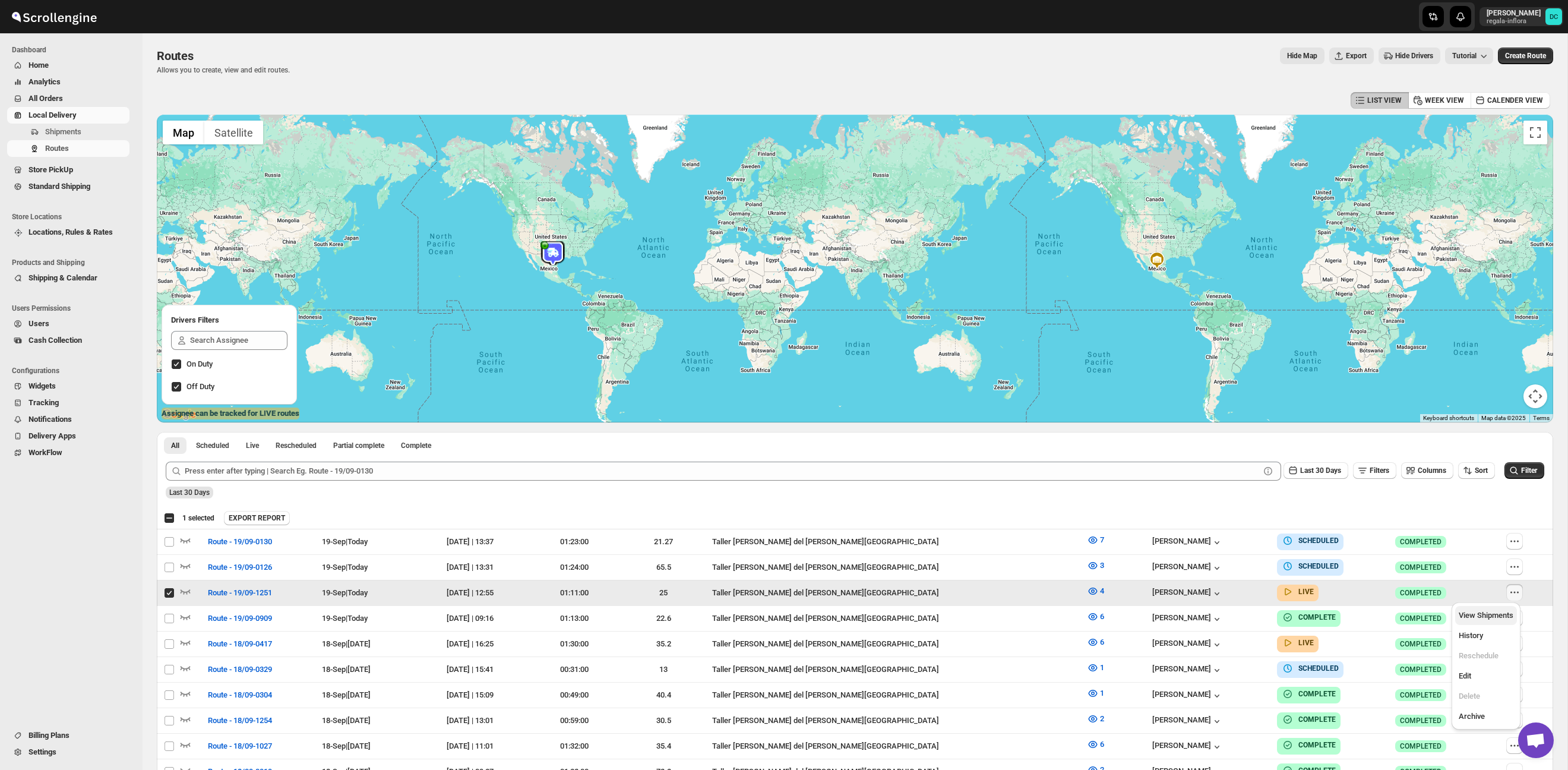
click at [1493, 618] on span "View Shipments" at bounding box center [1486, 614] width 55 height 9
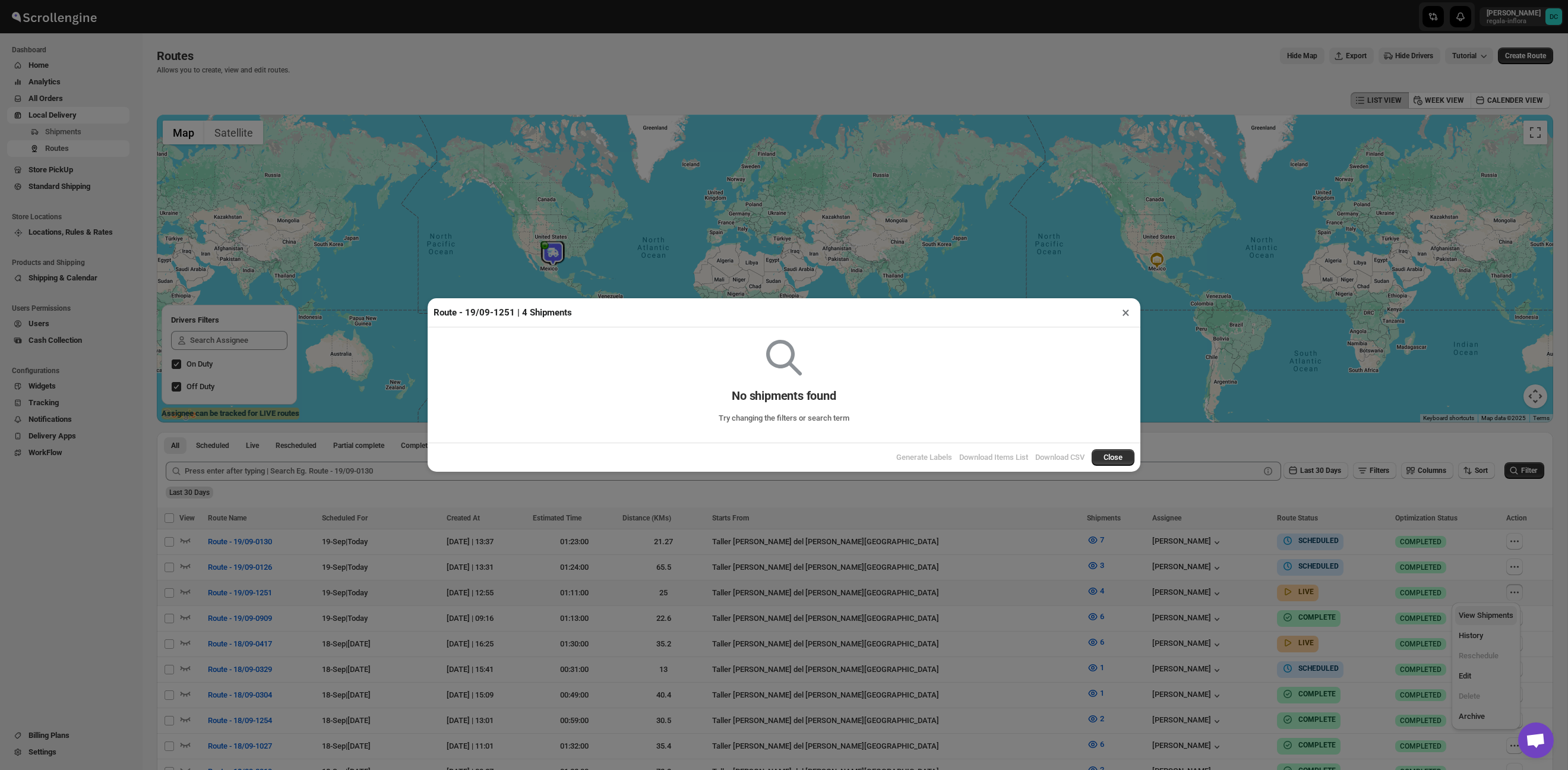
checkbox input "false"
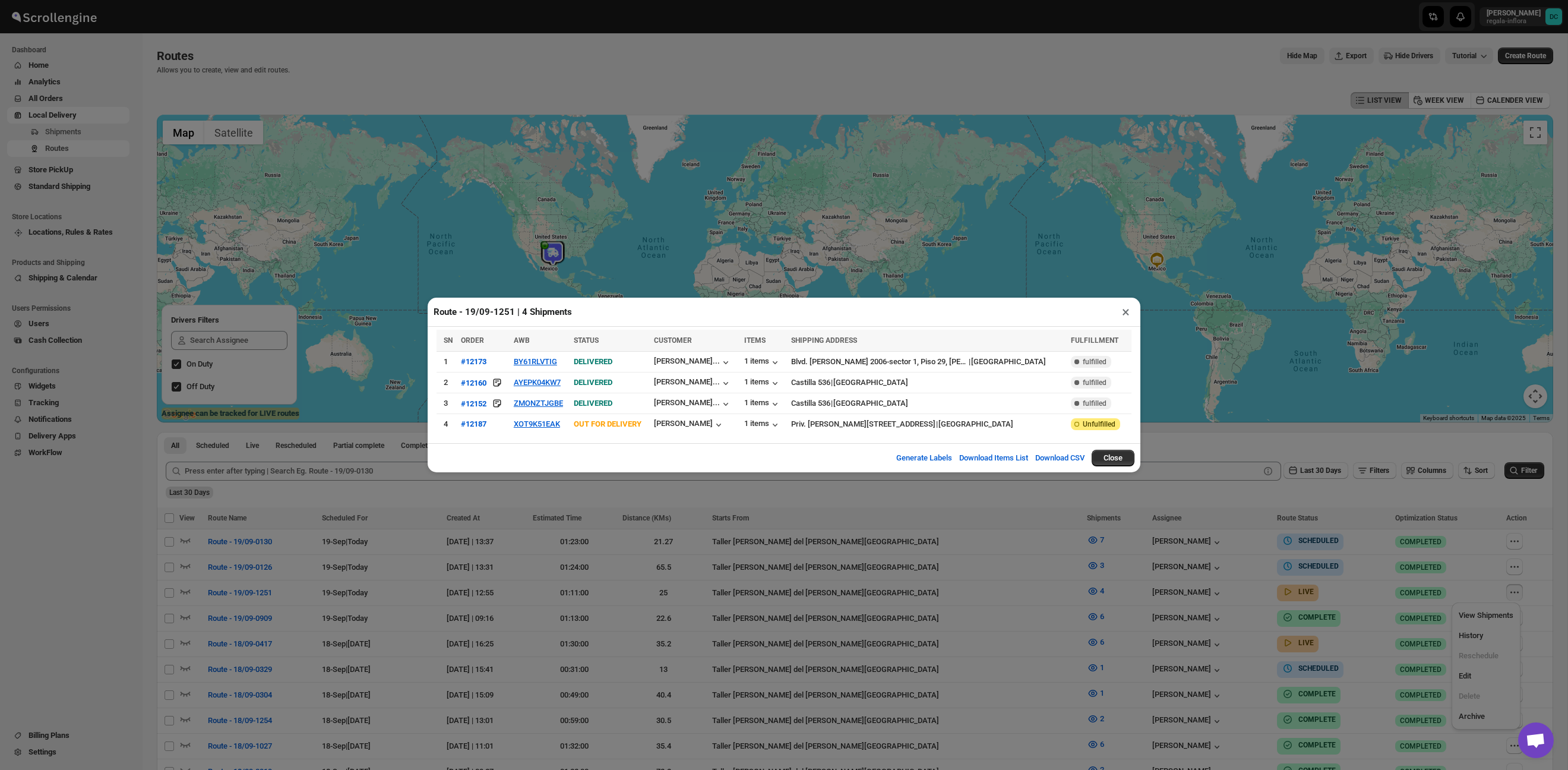
click at [1123, 313] on button "×" at bounding box center [1126, 312] width 17 height 17
click at [1126, 313] on div at bounding box center [855, 269] width 1396 height 308
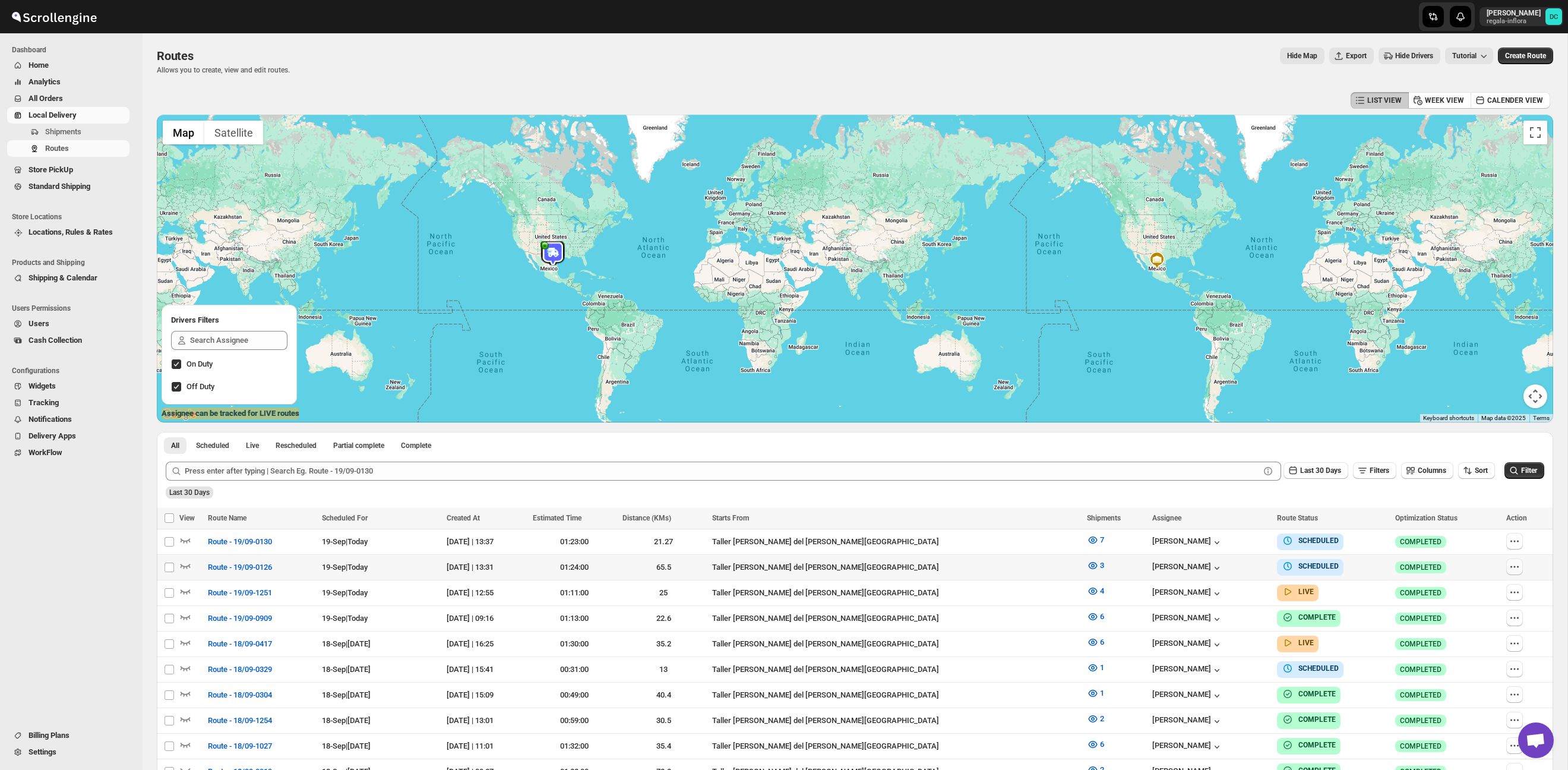
click at [1516, 565] on icon "button" at bounding box center [1515, 566] width 12 height 12
checkbox input "true"
click at [1409, 494] on div "Last 30 Days" at bounding box center [853, 489] width 1380 height 20
click at [1509, 540] on icon "button" at bounding box center [1515, 541] width 12 height 12
checkbox input "true"
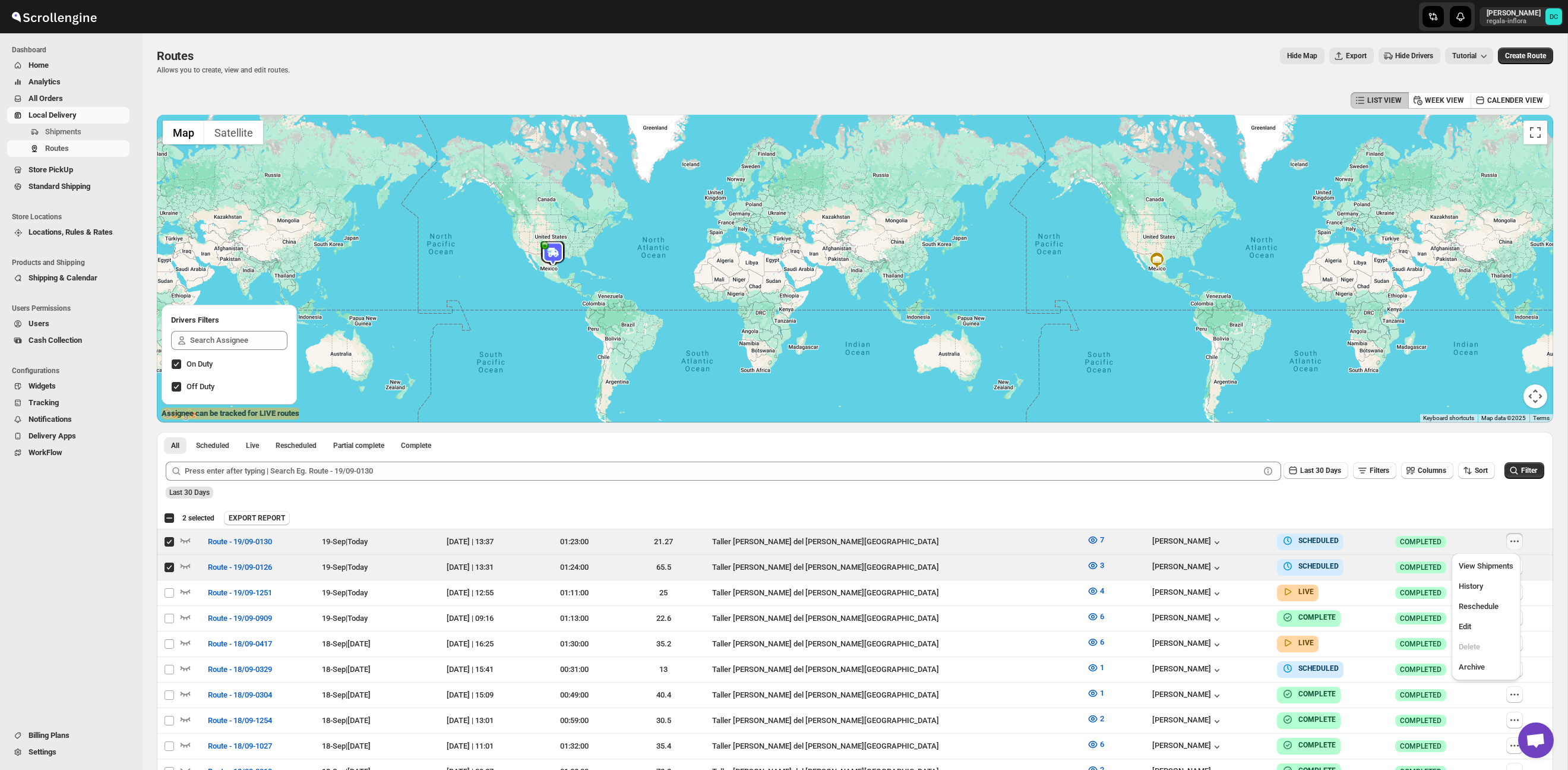
click at [1373, 500] on div "Submit Last 30 Days Filters Columns Sort Filter Last 30 Days" at bounding box center [855, 479] width 1396 height 55
click at [171, 572] on td "Select route" at bounding box center [167, 567] width 23 height 25
checkbox input "false"
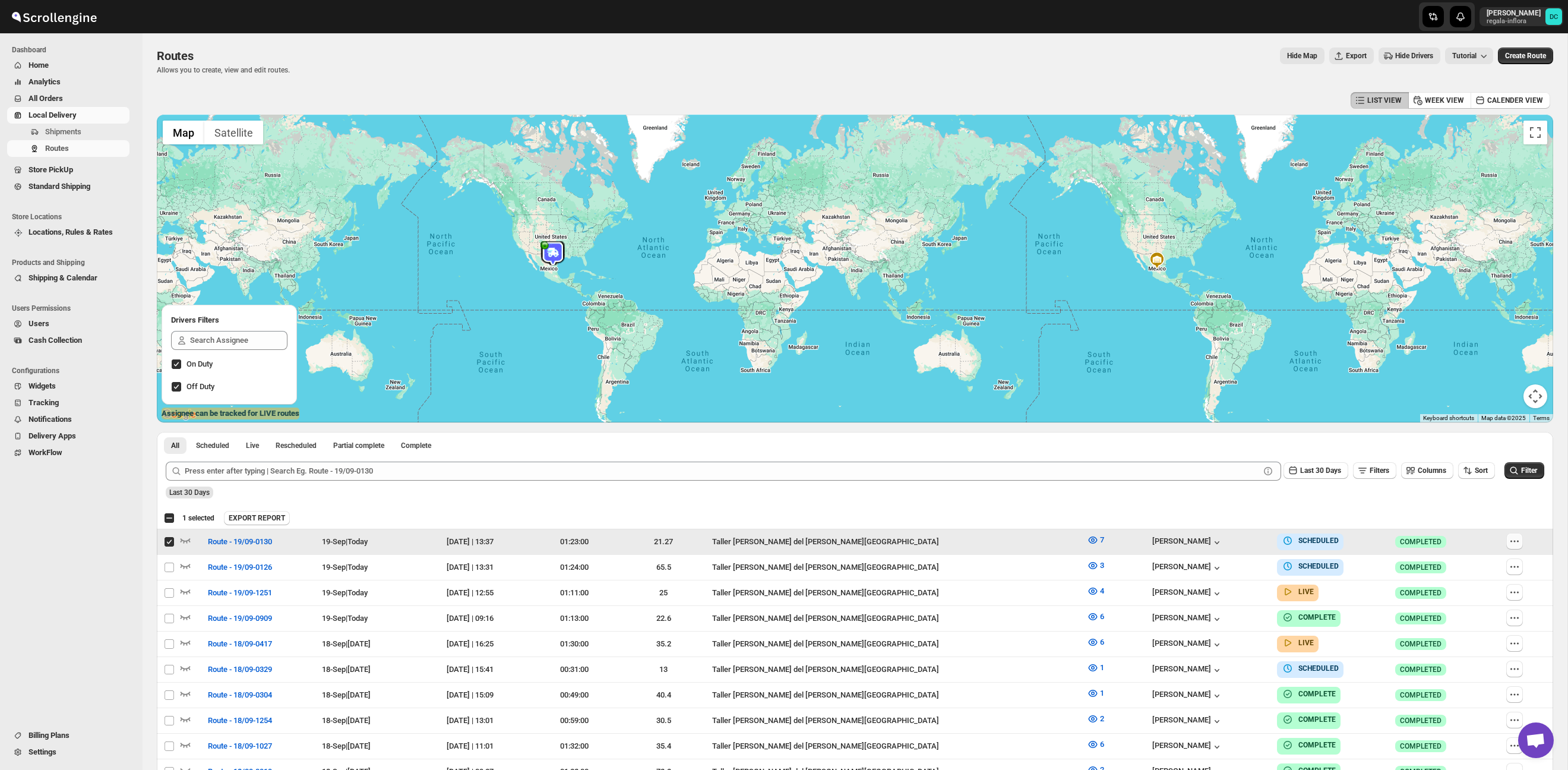
click at [1516, 540] on button "button" at bounding box center [1515, 541] width 17 height 17
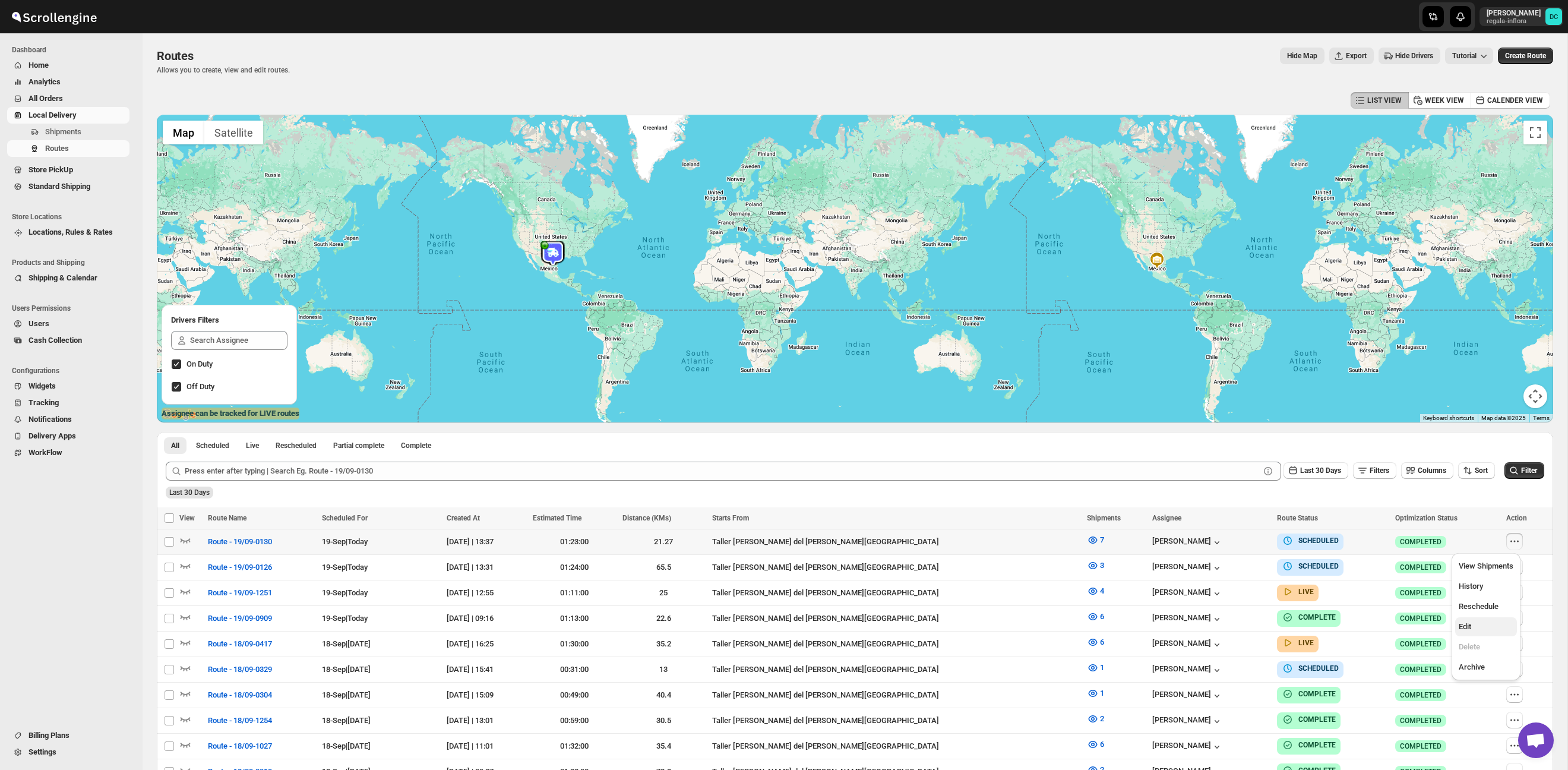
click at [1478, 631] on span "Edit" at bounding box center [1486, 626] width 55 height 12
checkbox input "true"
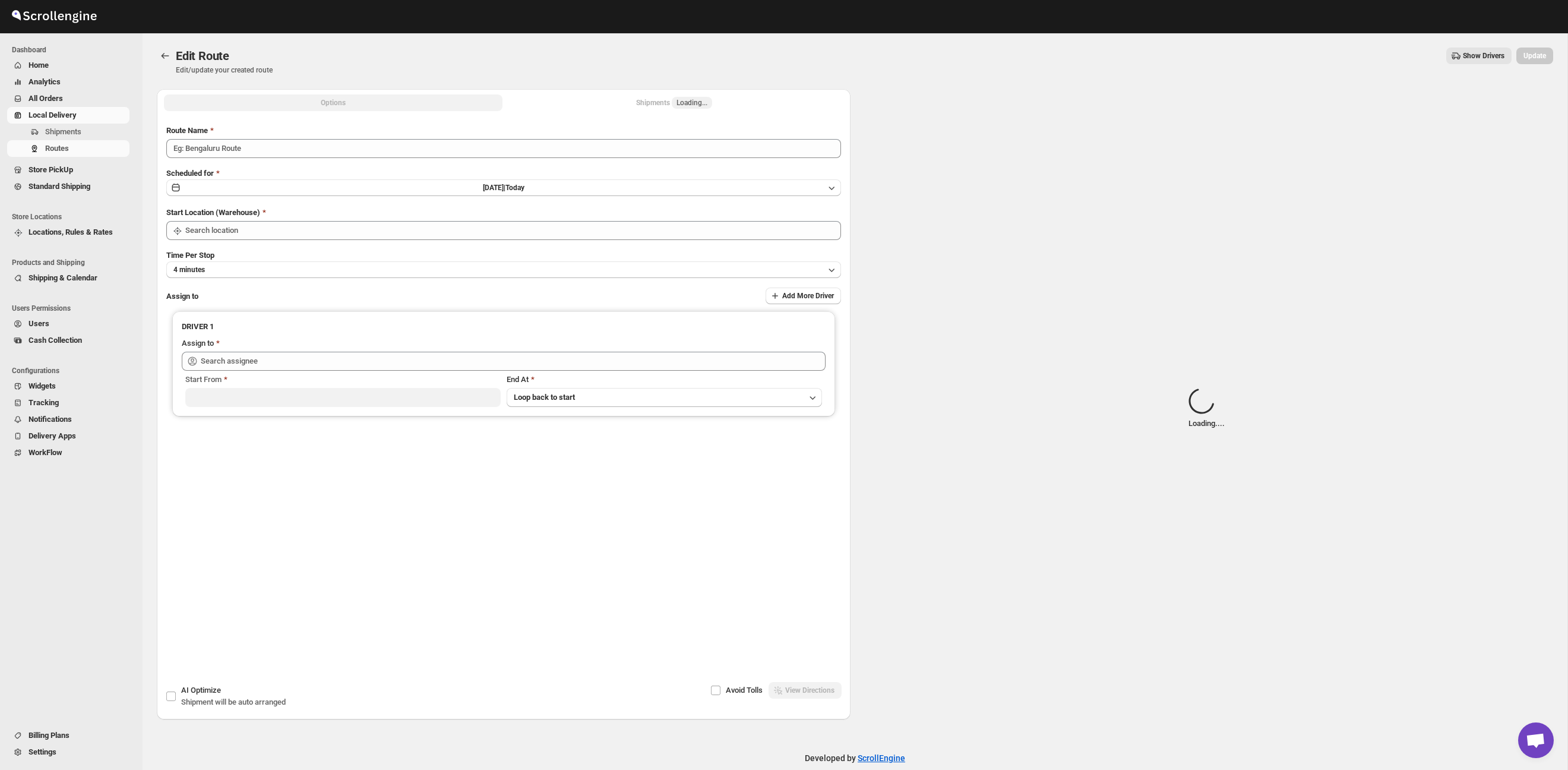
type input "Route - 19/09-0130"
type input "Taller [PERSON_NAME][GEOGRAPHIC_DATA]"
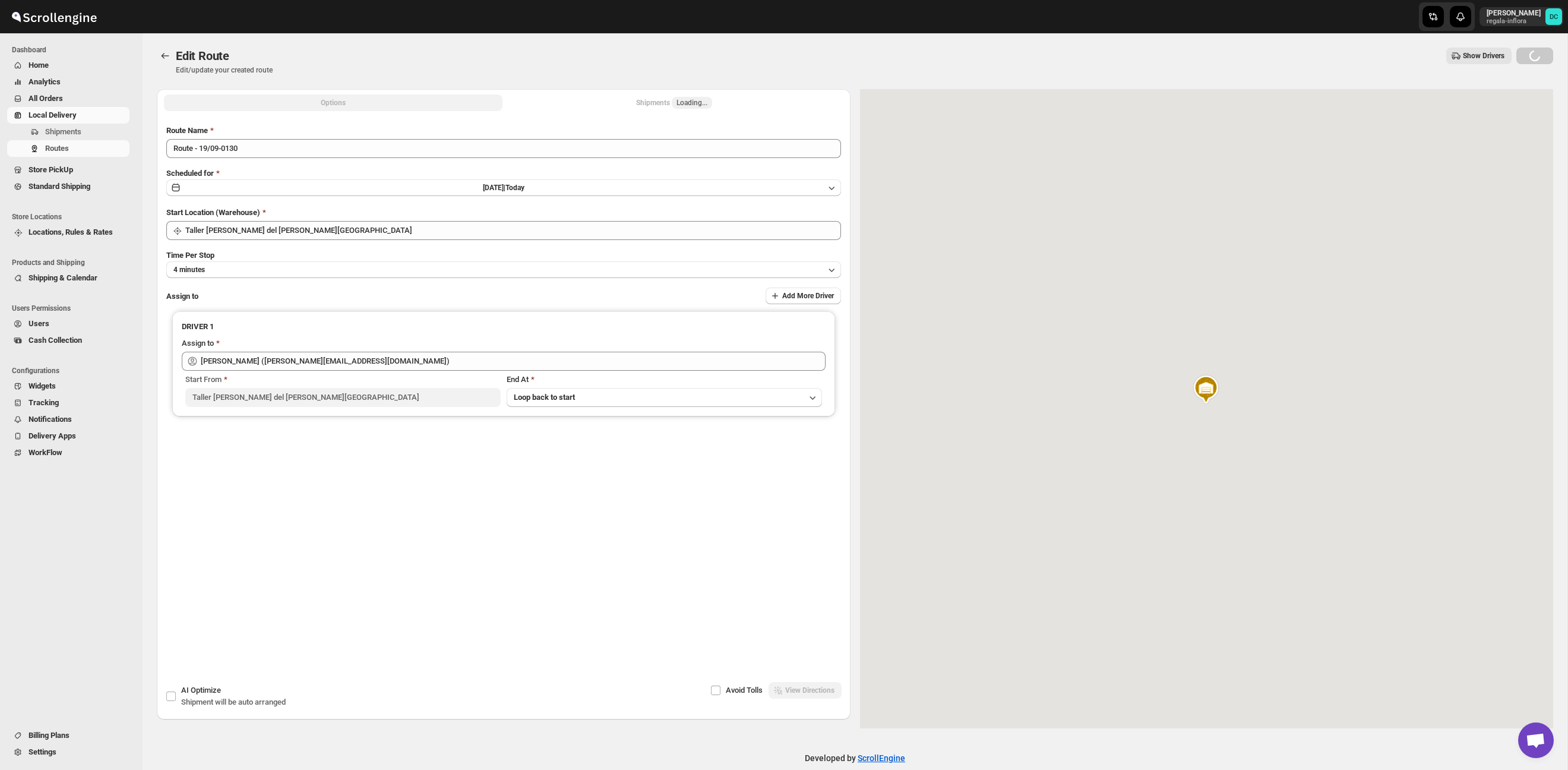
type input "[PERSON_NAME] ([EMAIL_ADDRESS][DOMAIN_NAME])"
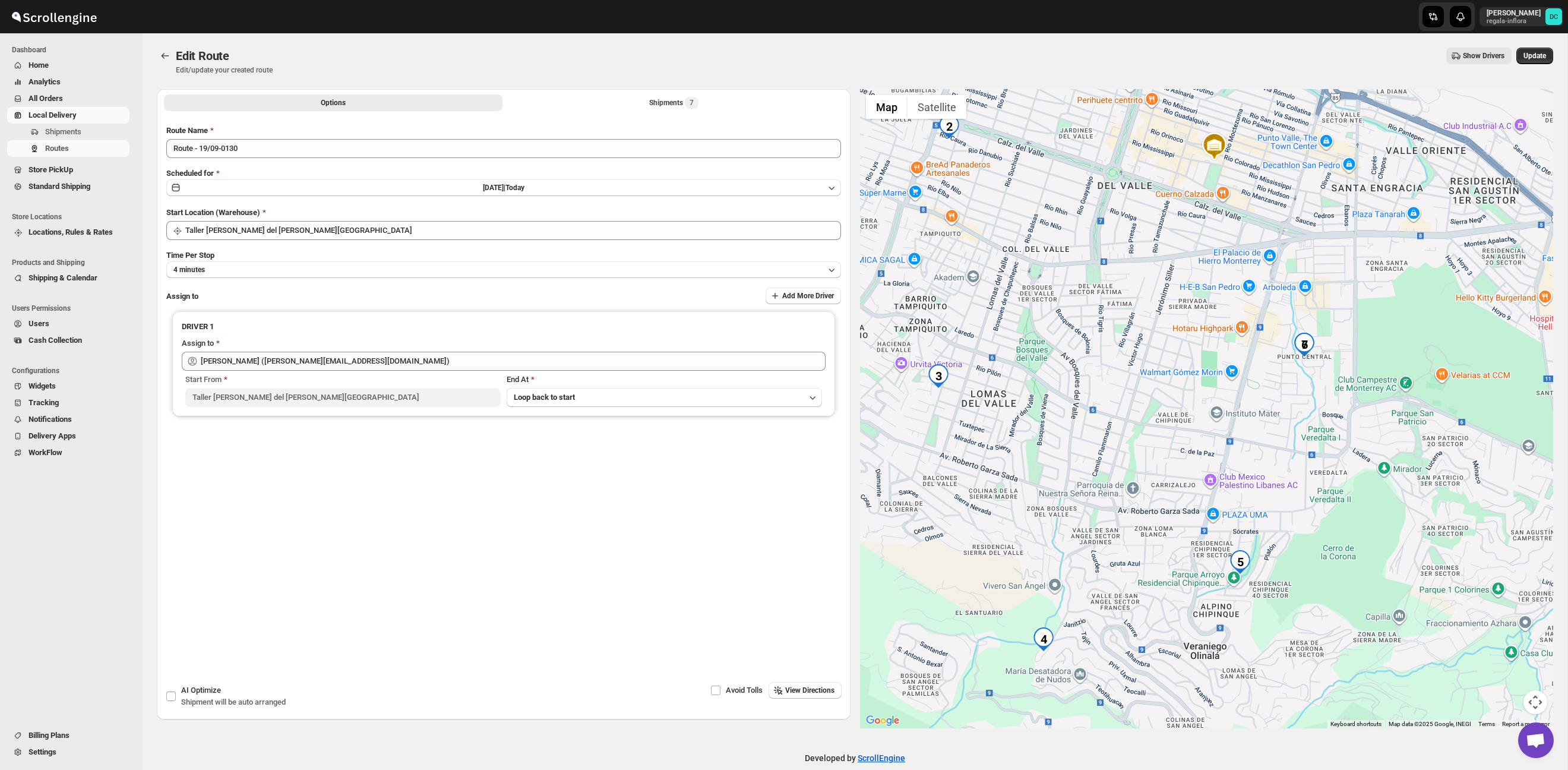
drag, startPoint x: 1187, startPoint y: 528, endPoint x: 1283, endPoint y: 476, distance: 109.2
click at [1283, 476] on div at bounding box center [1206, 408] width 694 height 639
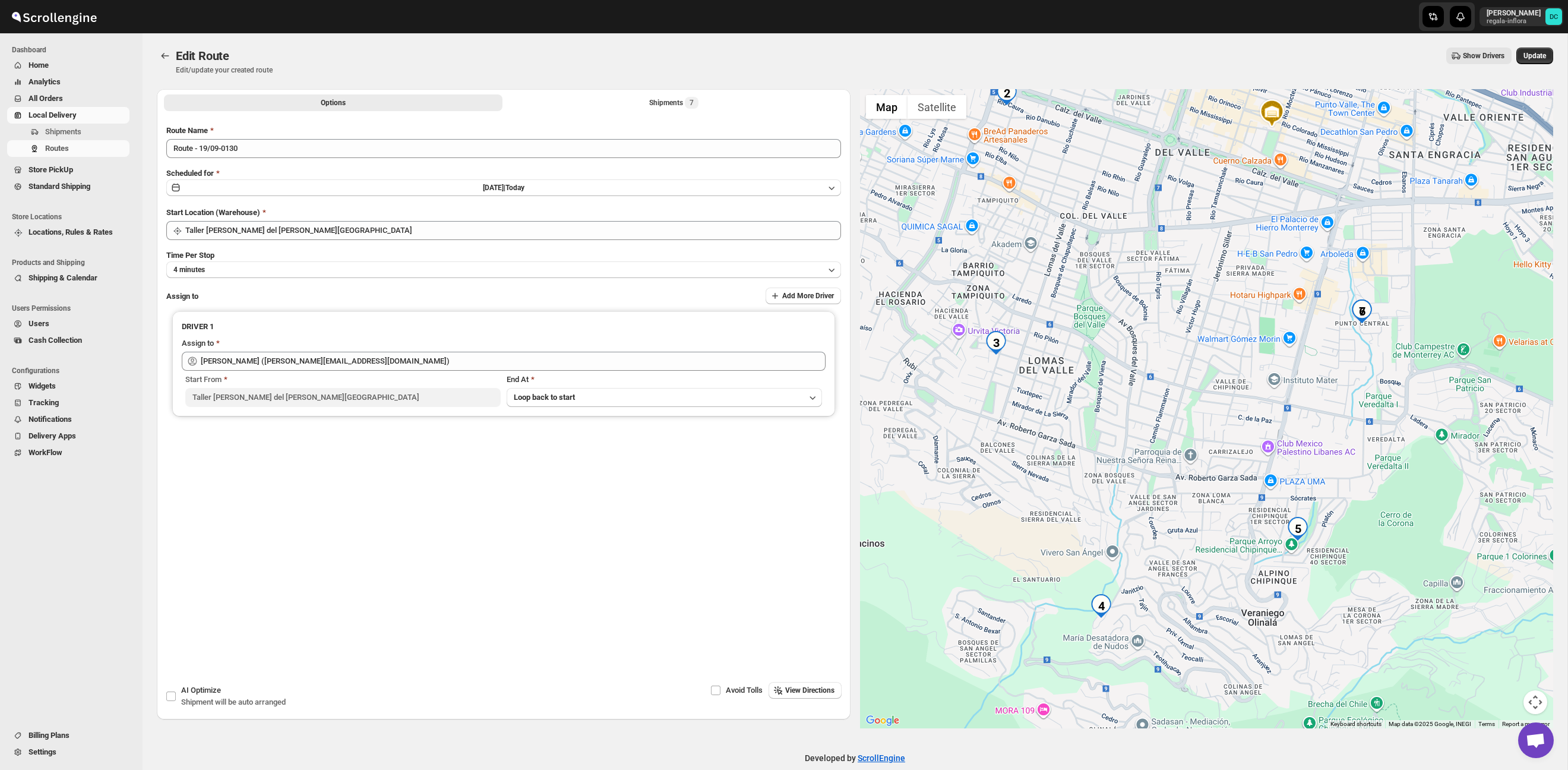
drag, startPoint x: 1297, startPoint y: 492, endPoint x: 1325, endPoint y: 467, distance: 37.5
click at [1339, 468] on div at bounding box center [1206, 408] width 694 height 639
click at [169, 56] on icon "Routes" at bounding box center [165, 56] width 12 height 12
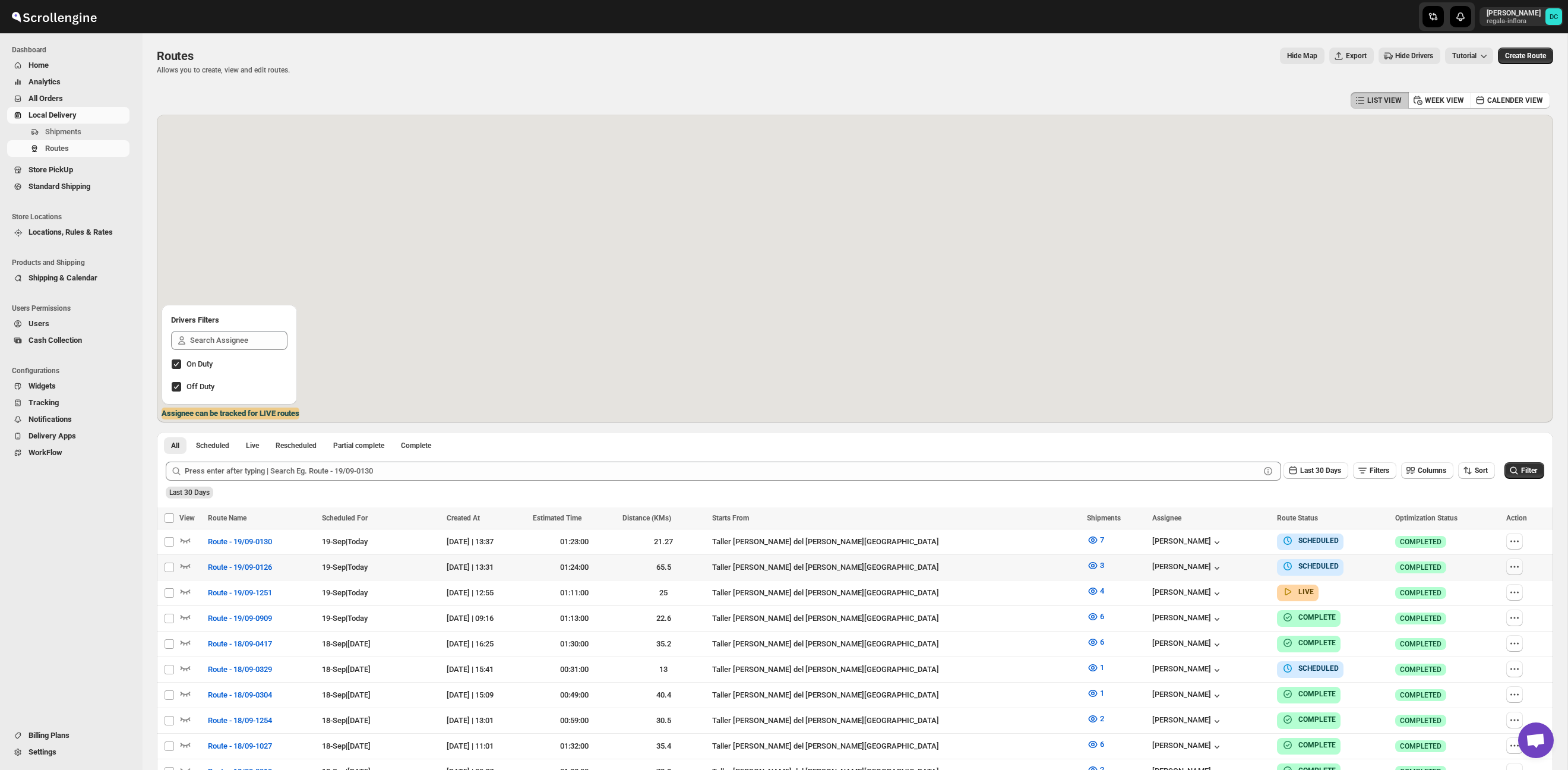
click at [1510, 565] on icon "button" at bounding box center [1515, 566] width 12 height 12
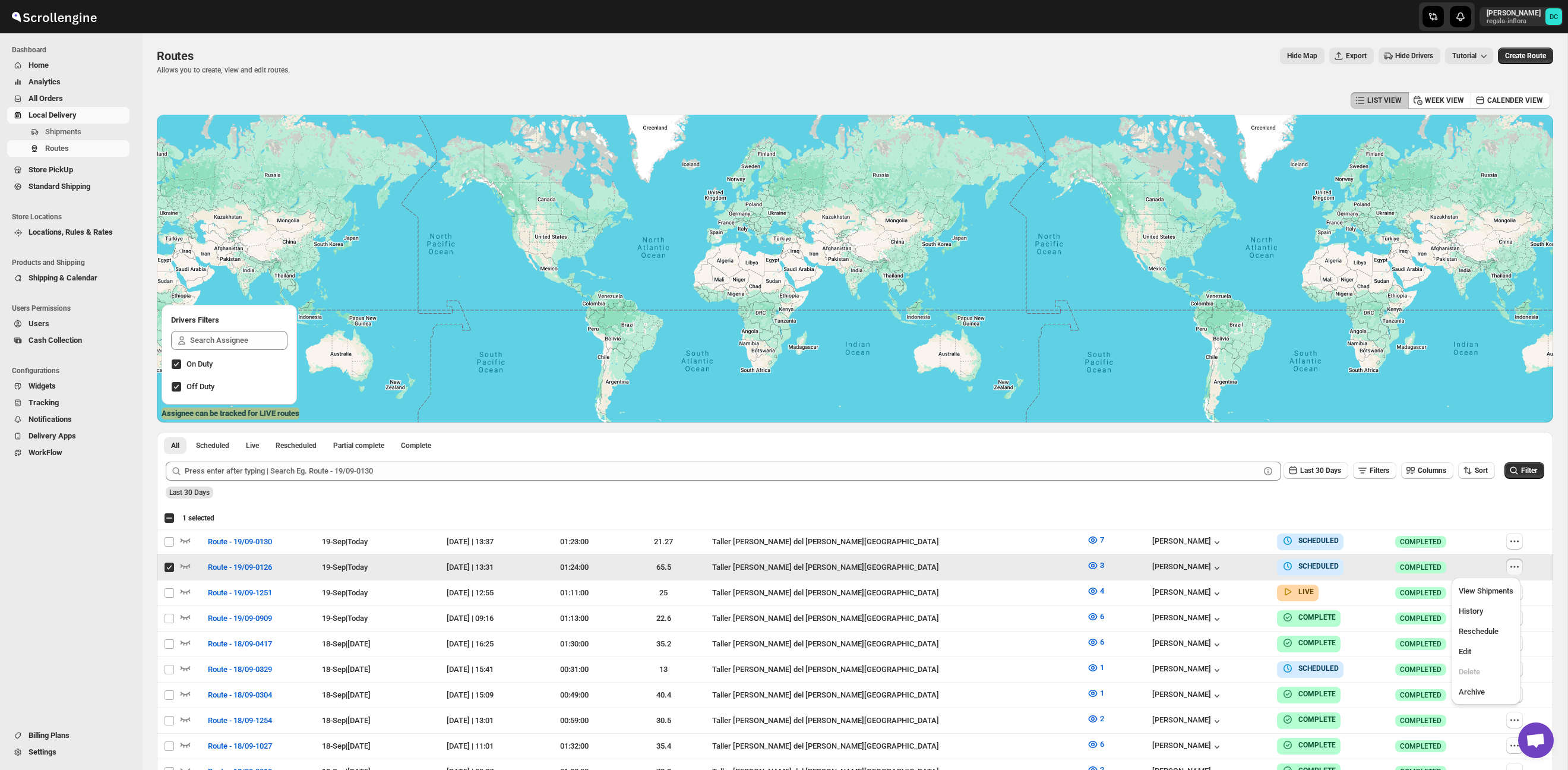
checkbox input "true"
click at [1468, 648] on span "Edit" at bounding box center [1465, 651] width 13 height 9
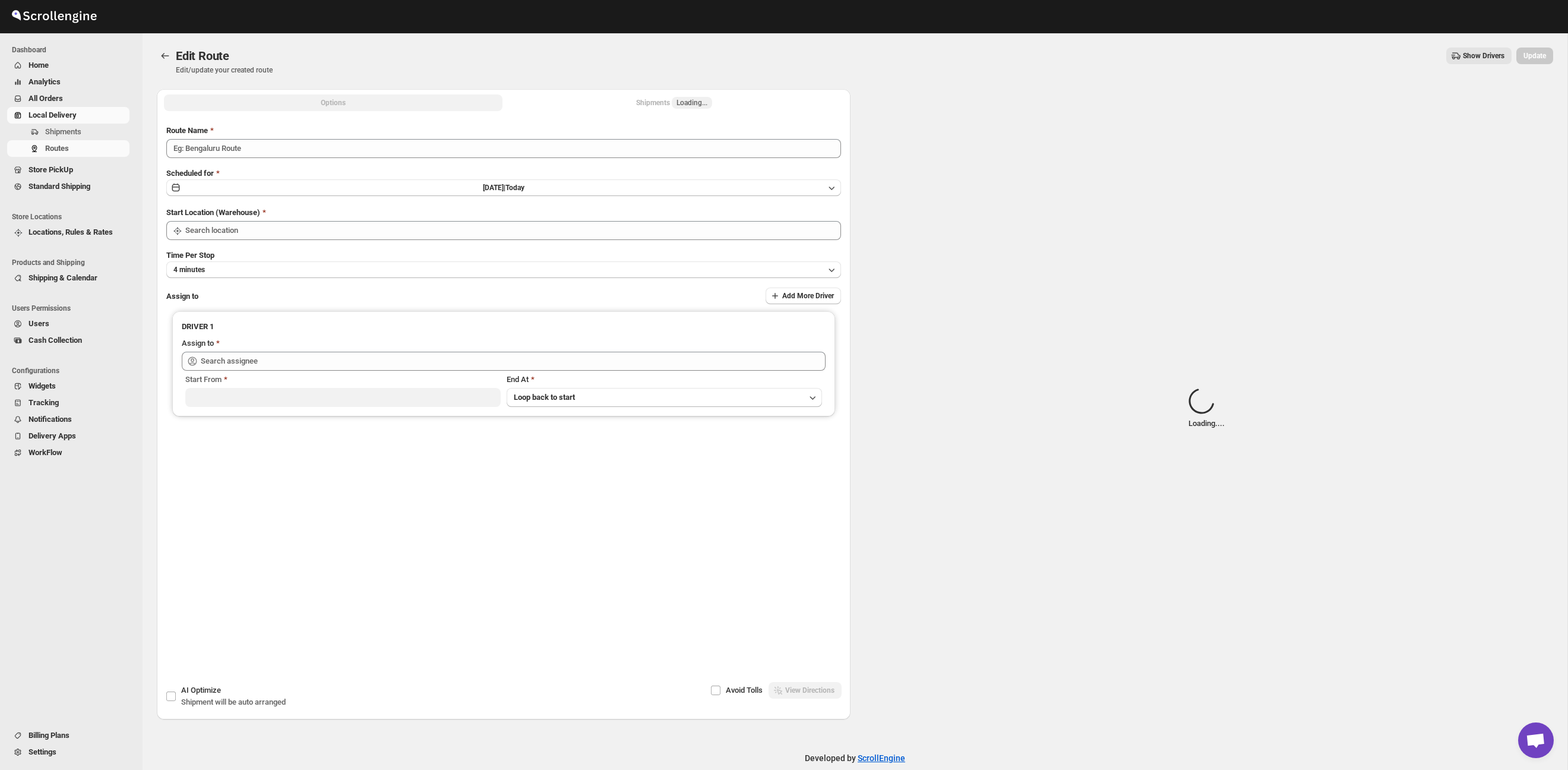
type input "Route - 19/09-0126"
type input "Taller [PERSON_NAME][GEOGRAPHIC_DATA]"
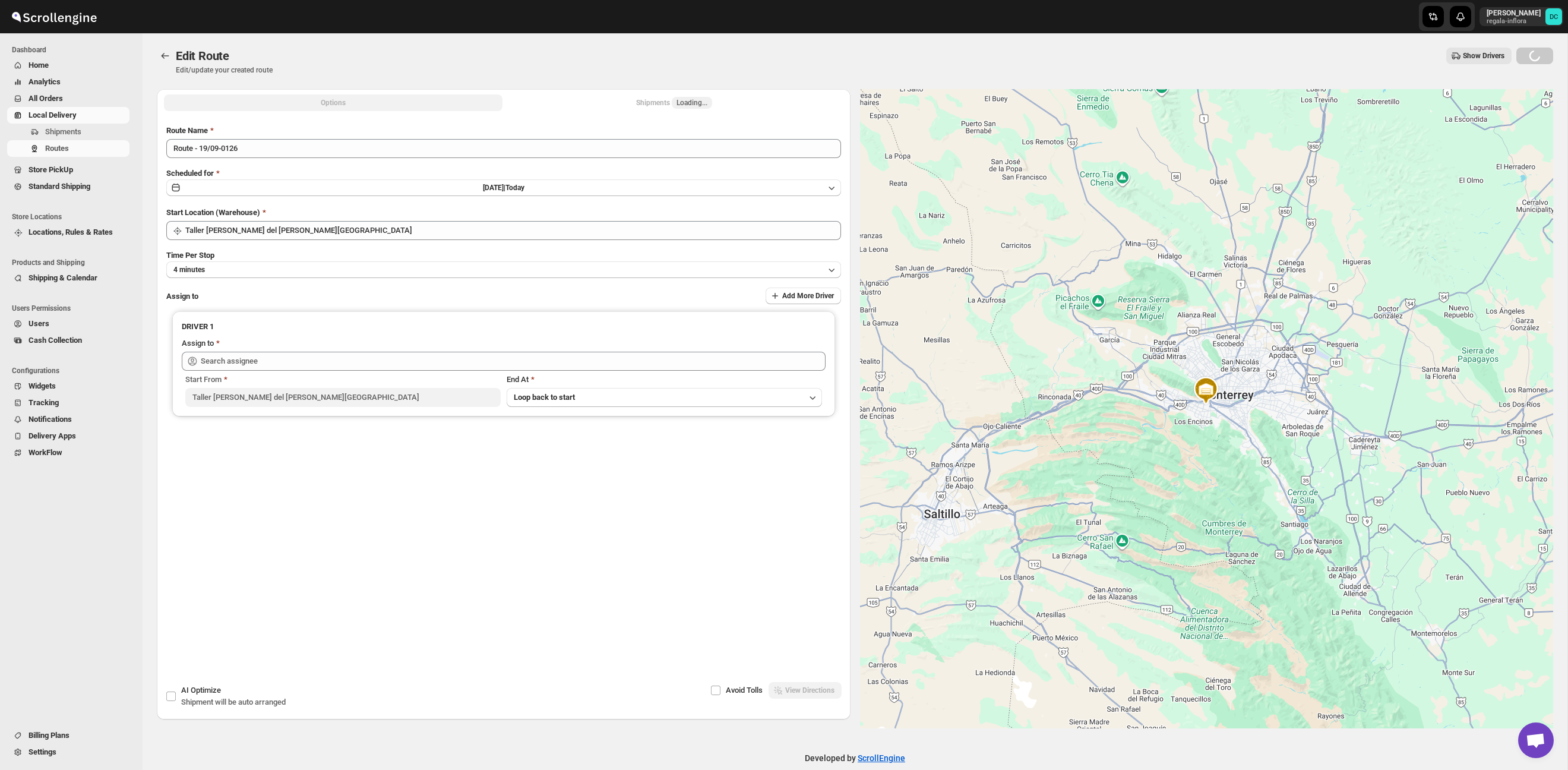
type input "[PERSON_NAME] ([EMAIL_ADDRESS][DOMAIN_NAME])"
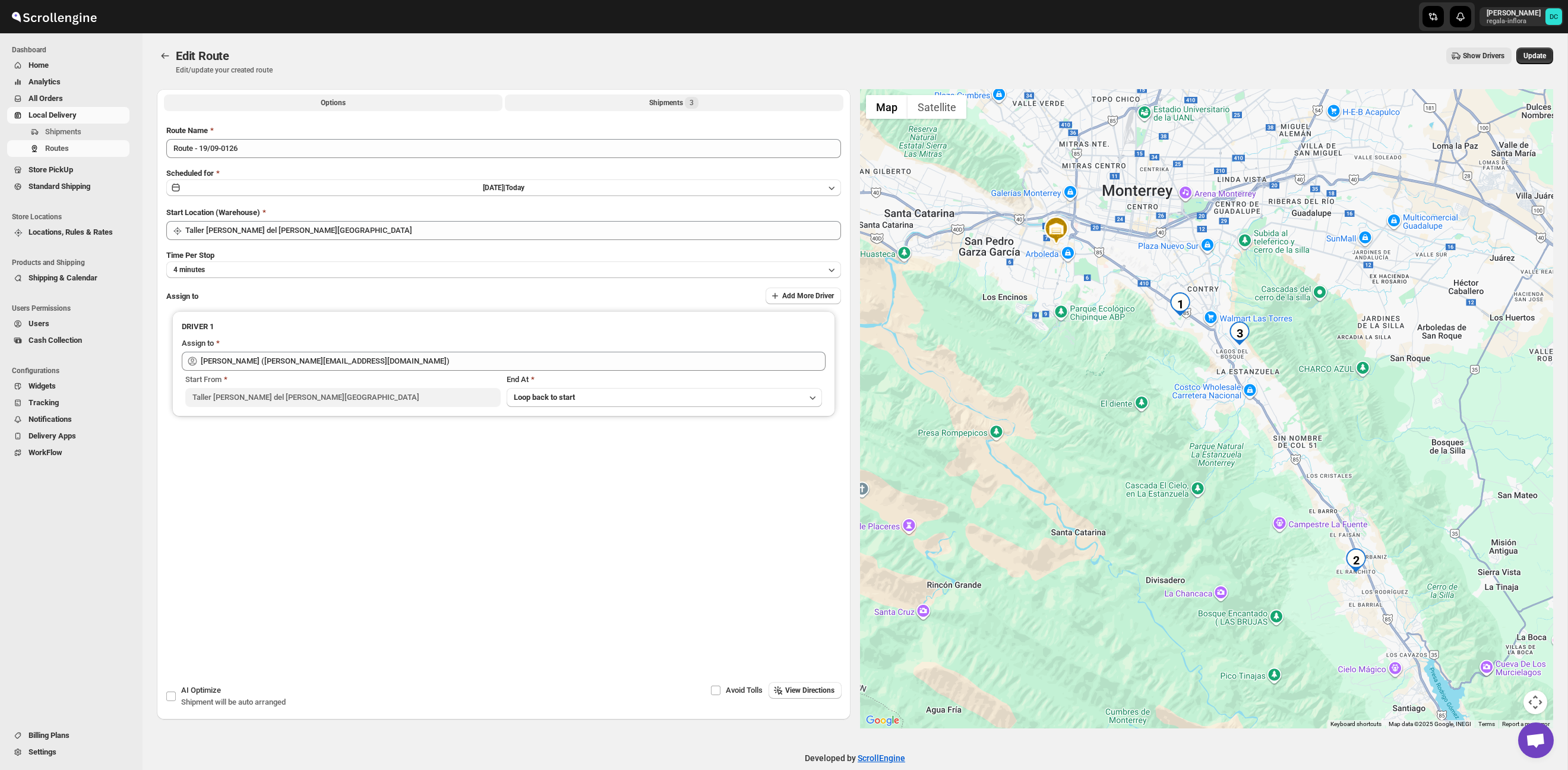
click at [622, 103] on button "Shipments 3" at bounding box center [674, 103] width 338 height 17
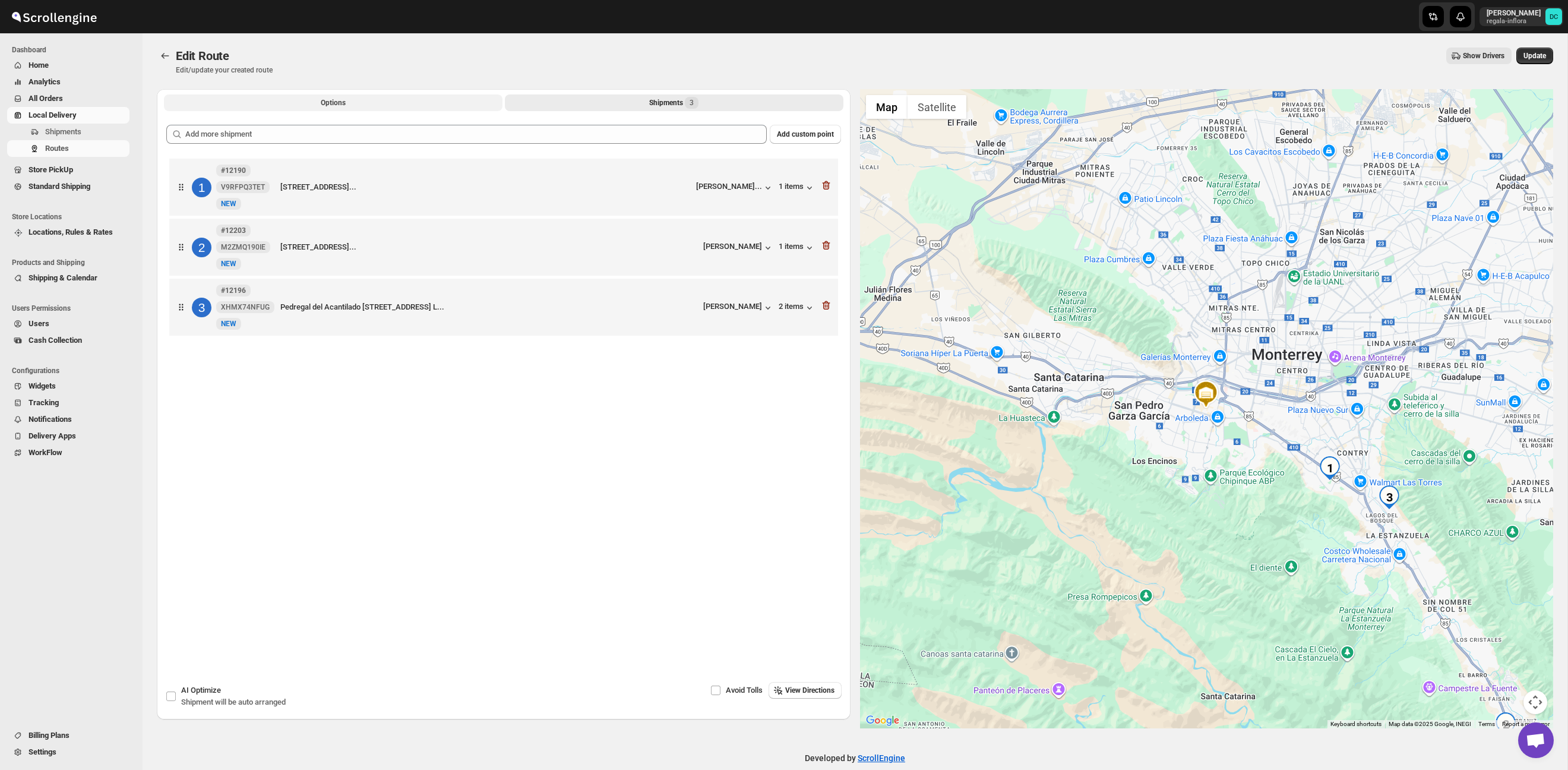
click at [335, 111] on button "Options" at bounding box center [333, 103] width 338 height 17
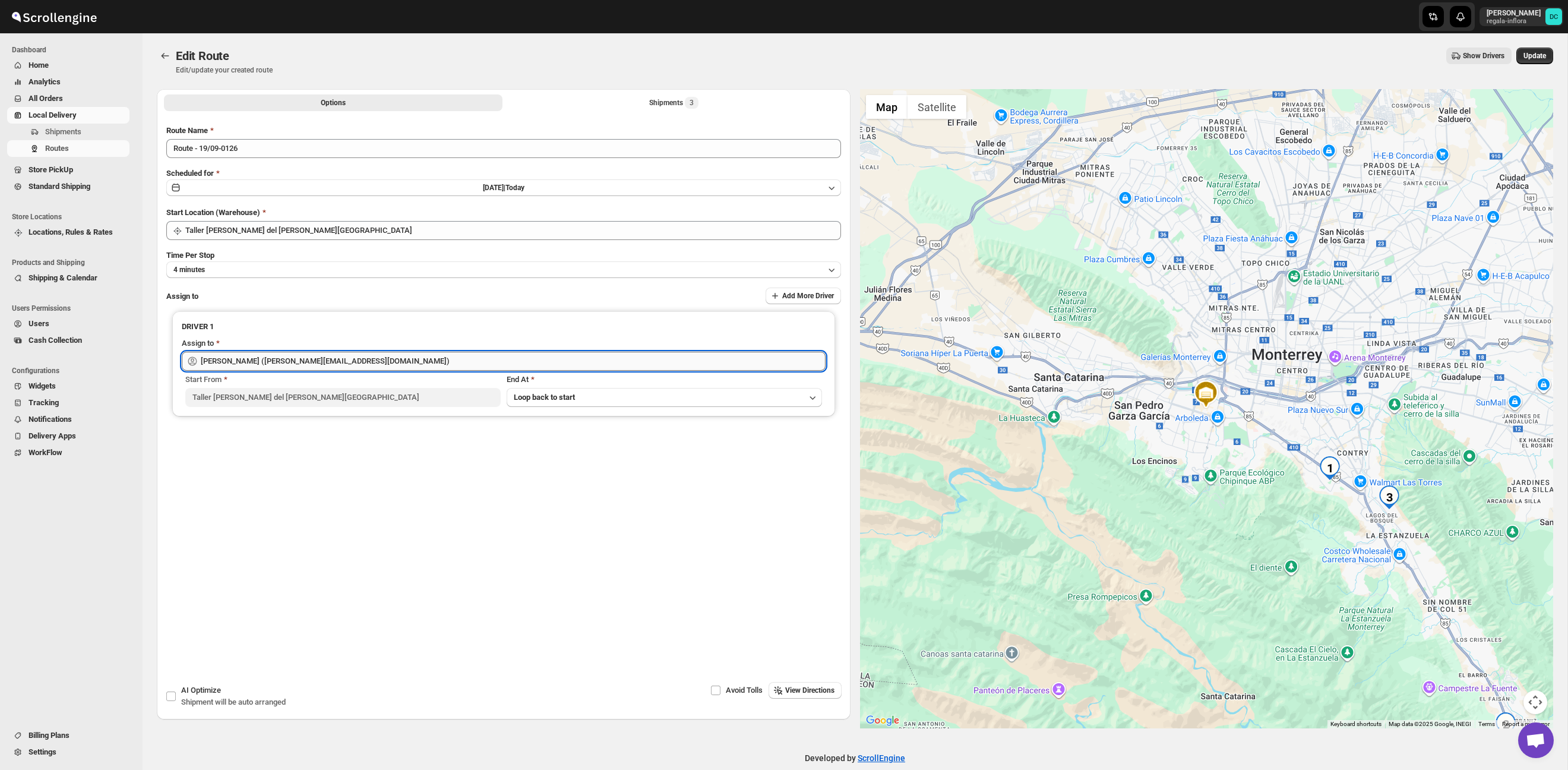
click at [391, 358] on input "[PERSON_NAME] ([EMAIL_ADDRESS][DOMAIN_NAME])" at bounding box center [512, 361] width 625 height 19
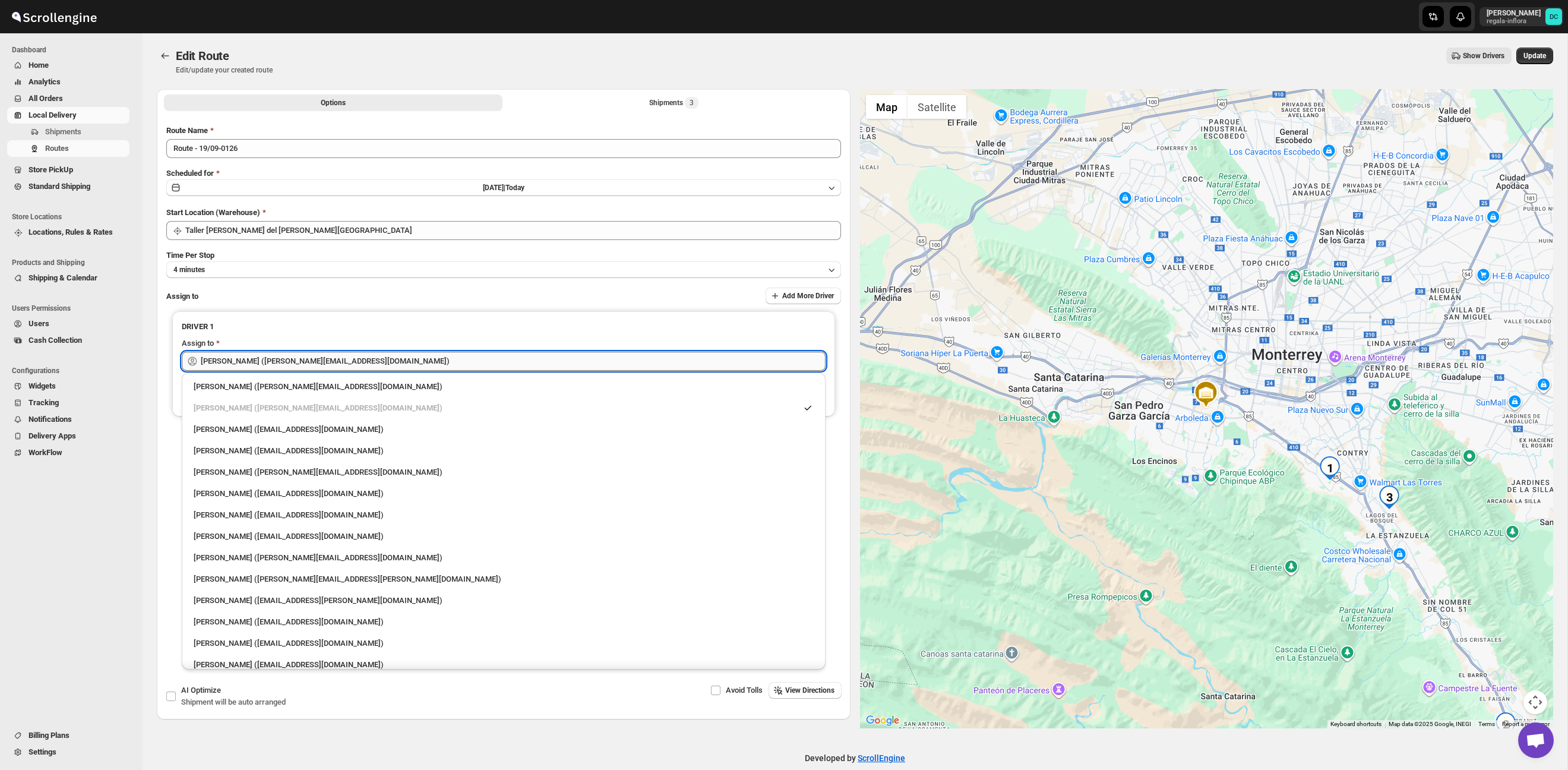
click at [391, 358] on input "[PERSON_NAME] ([EMAIL_ADDRESS][DOMAIN_NAME])" at bounding box center [512, 361] width 625 height 19
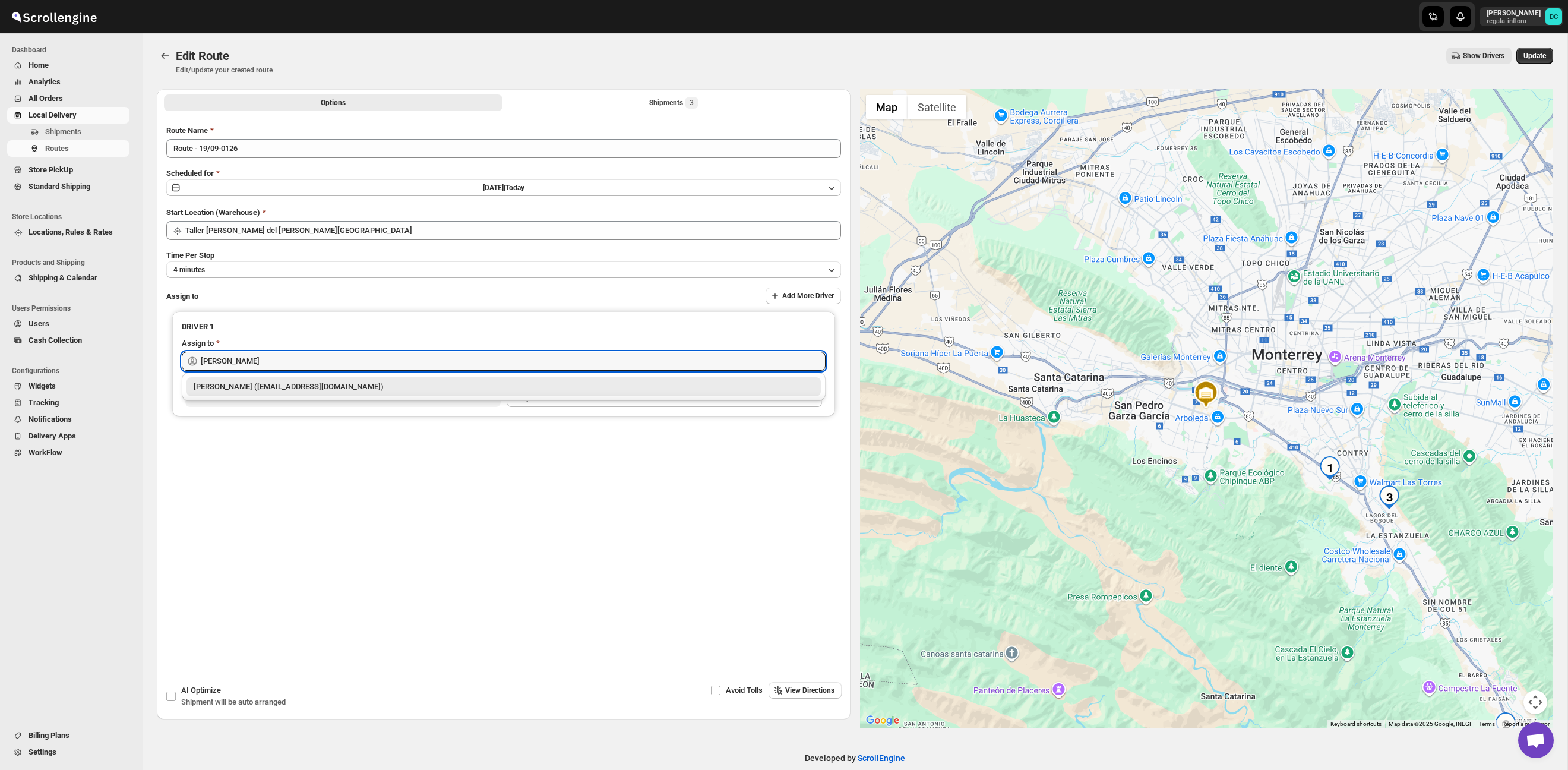
drag, startPoint x: 401, startPoint y: 393, endPoint x: 418, endPoint y: 385, distance: 18.8
click at [402, 393] on div "Santos Hernandez (santos070707@gmail.com)" at bounding box center [504, 386] width 634 height 19
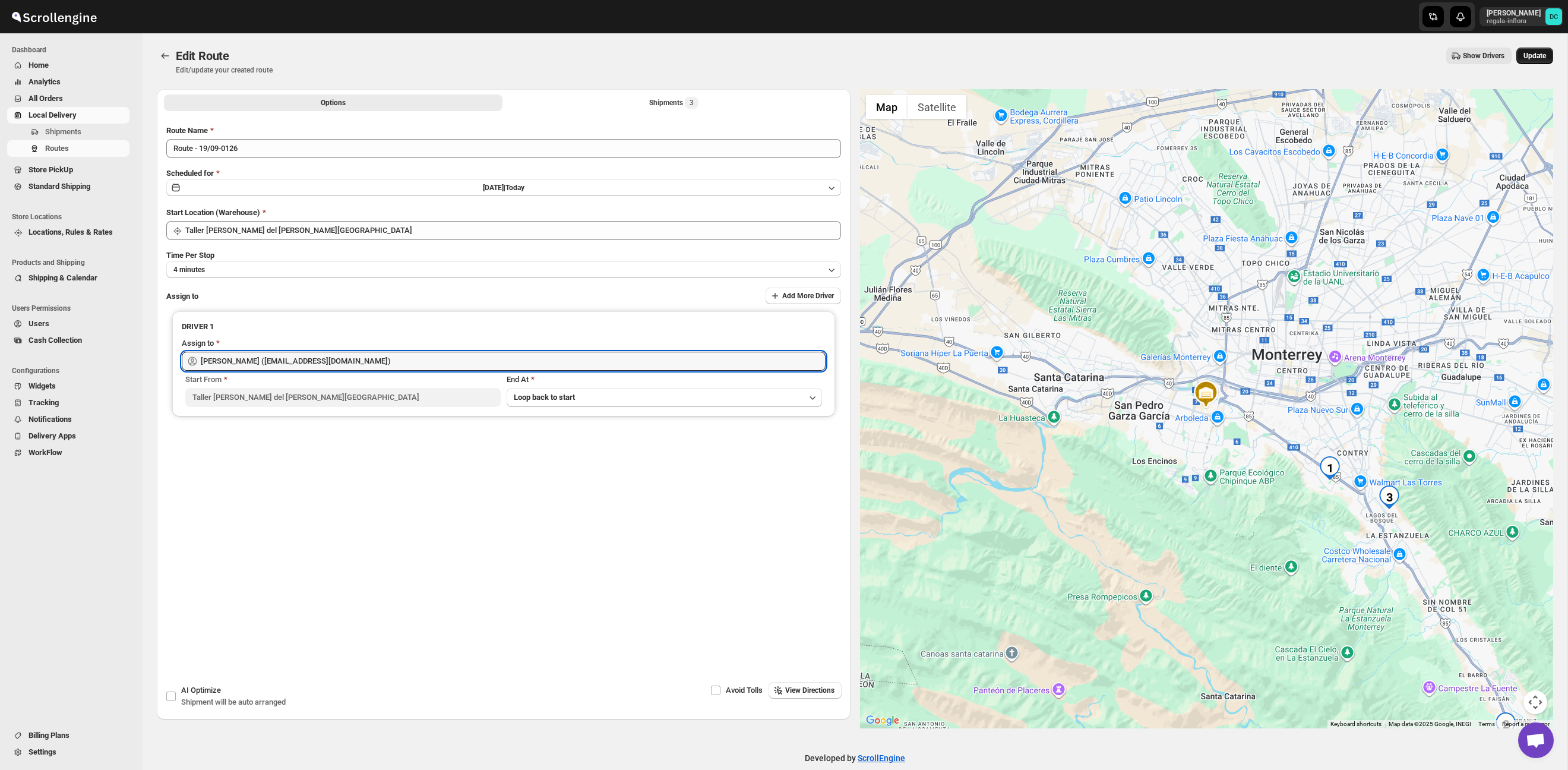
type input "Santos Hernandez (santos070707@gmail.com)"
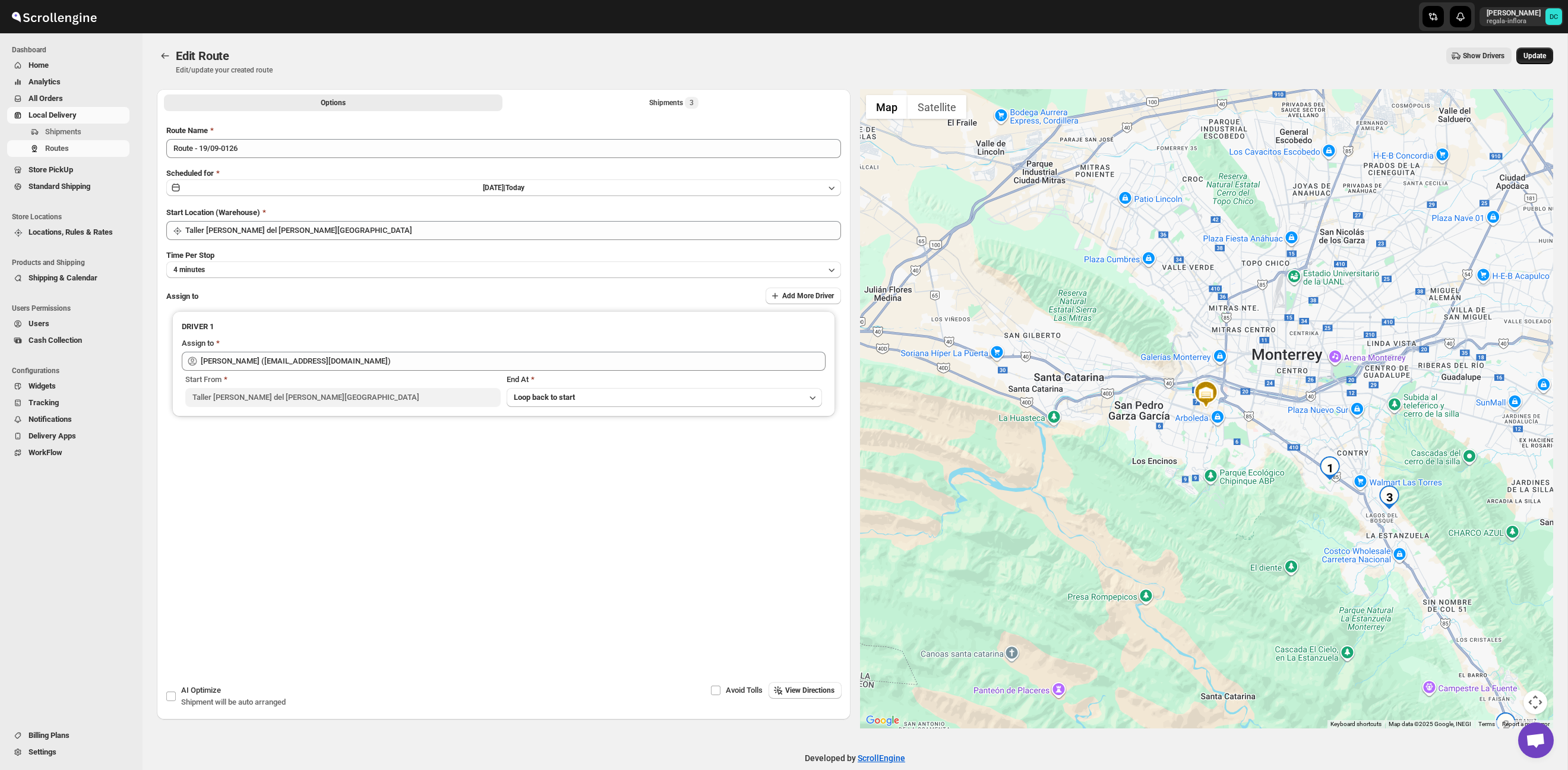
click at [1528, 58] on span "Update" at bounding box center [1534, 55] width 23 height 9
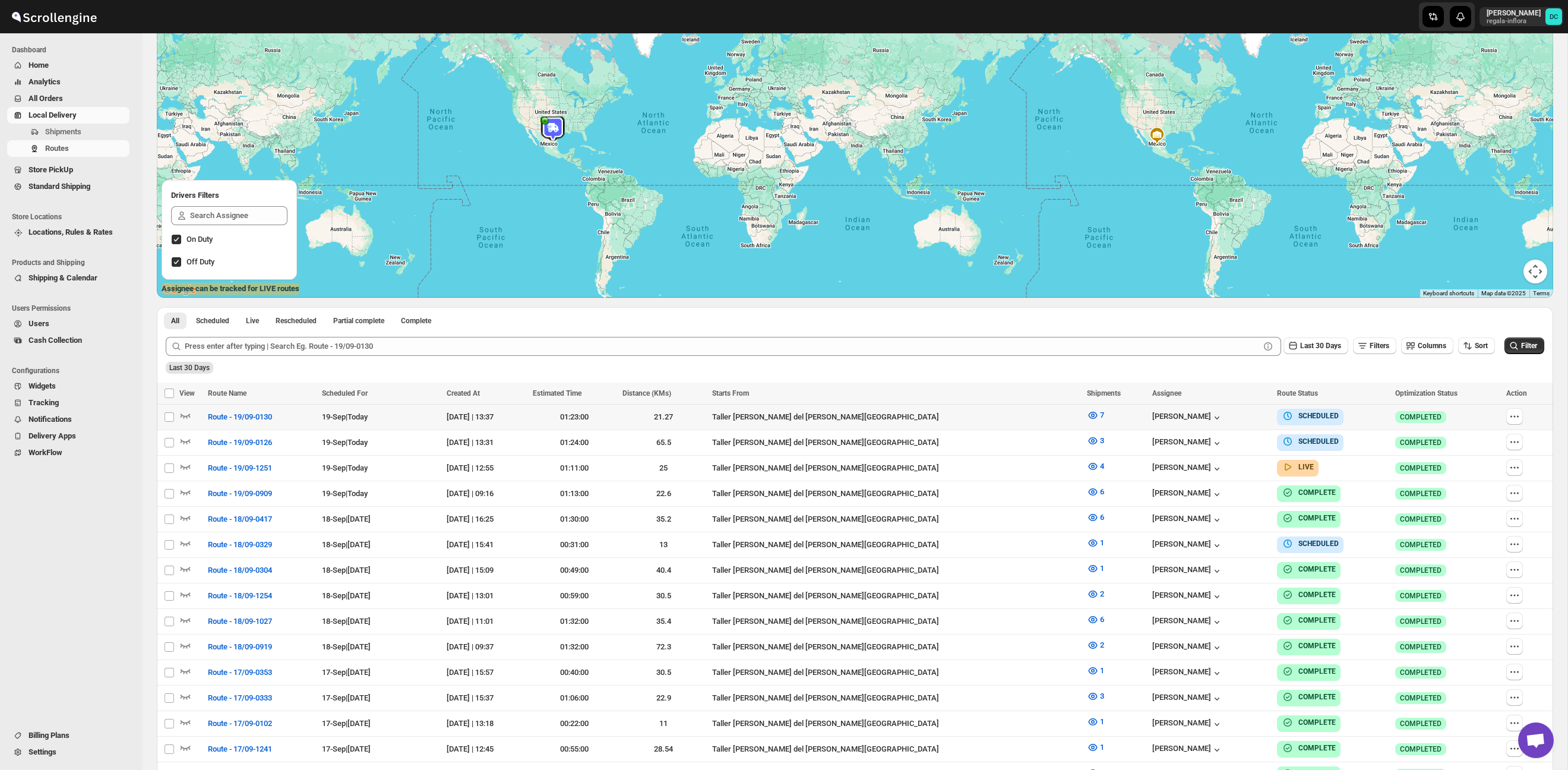
scroll to position [132, 0]
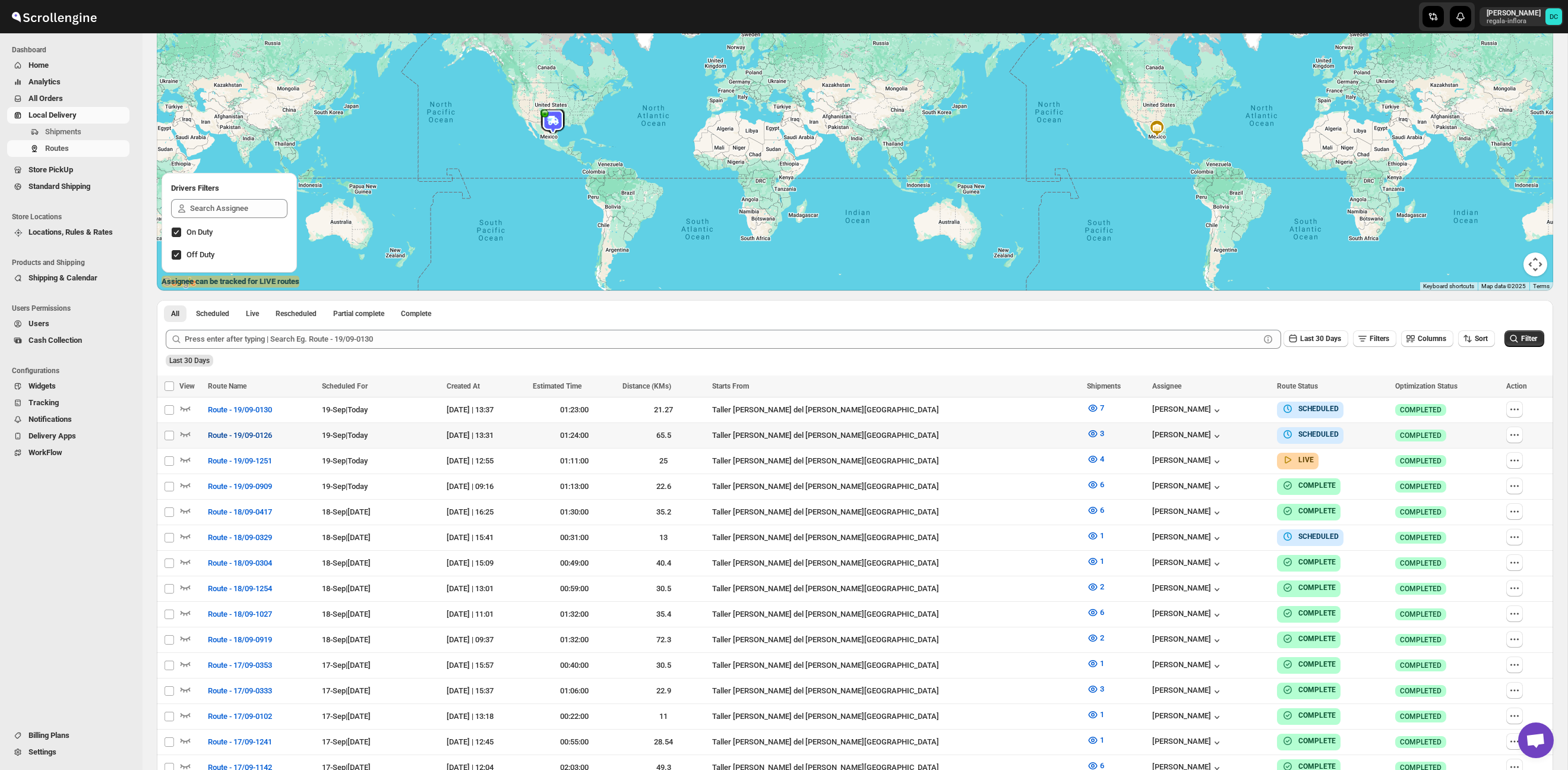
click at [249, 429] on span "Route - 19/09-0126" at bounding box center [240, 435] width 64 height 12
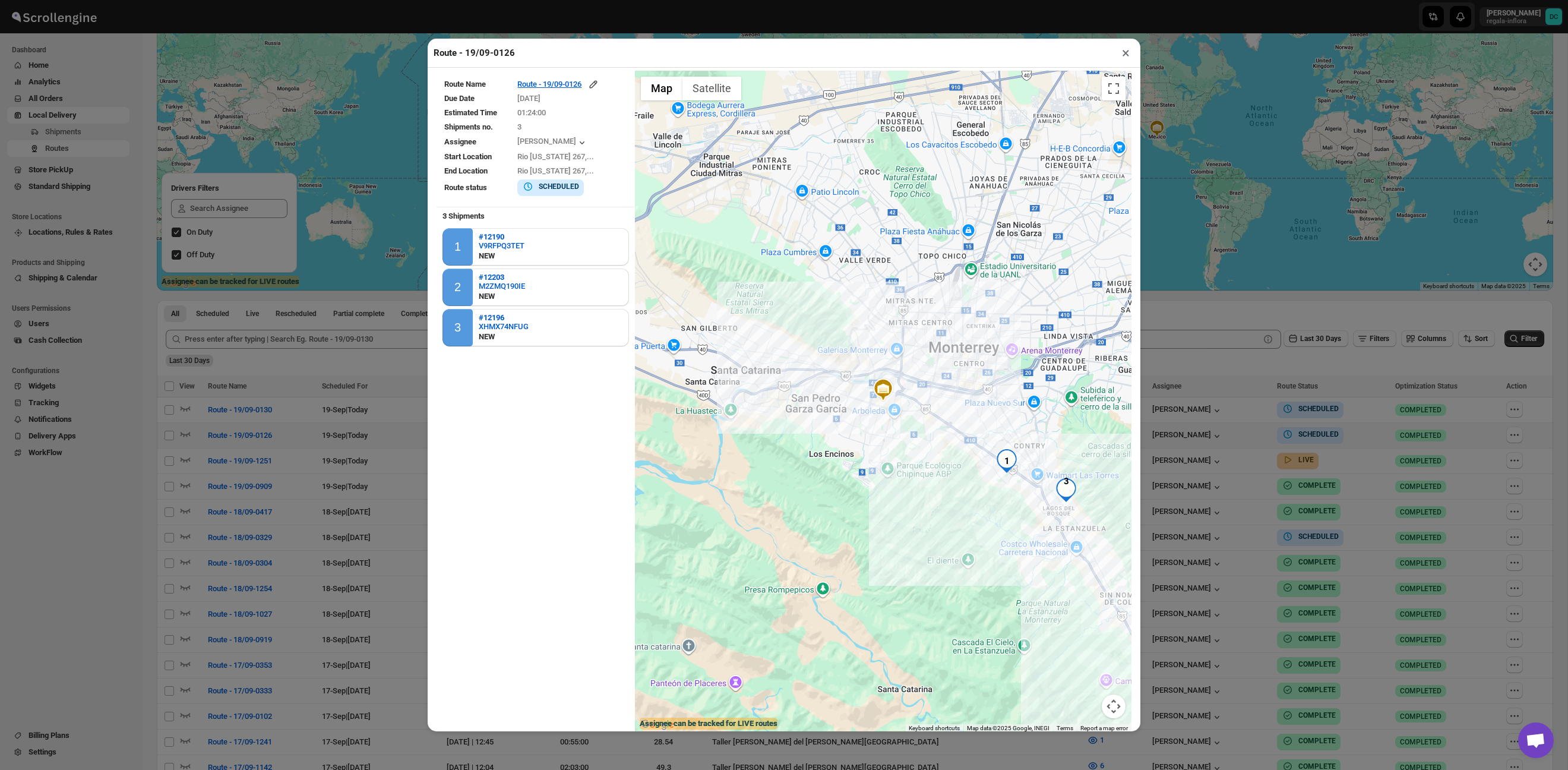
drag, startPoint x: 1129, startPoint y: 53, endPoint x: 1035, endPoint y: 87, distance: 100.0
click at [1129, 53] on button "×" at bounding box center [1126, 53] width 17 height 17
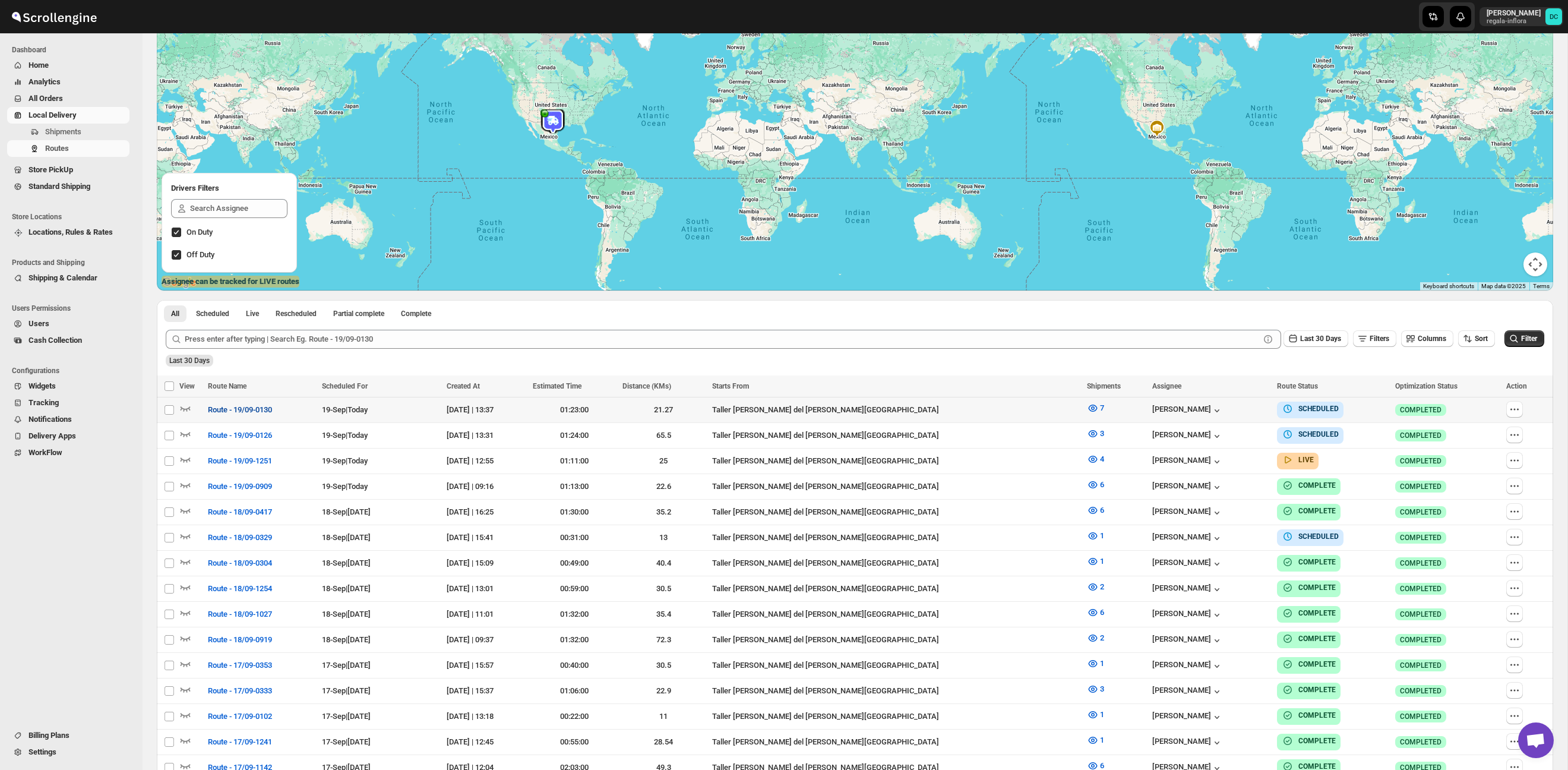
click at [238, 405] on span "Route - 19/09-0130" at bounding box center [240, 410] width 64 height 12
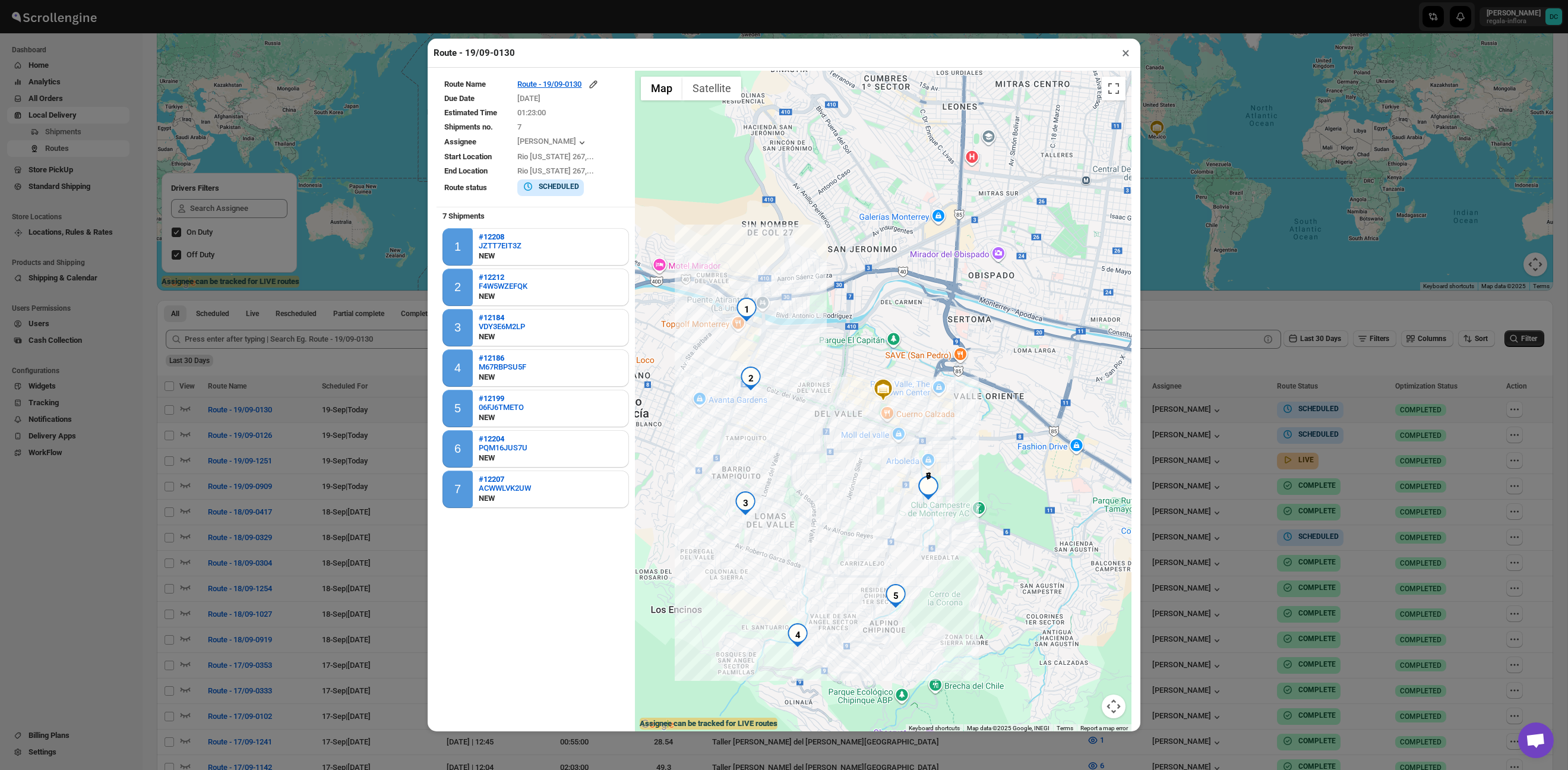
click at [1134, 53] on div "Route - 19/09-0130 ×" at bounding box center [784, 53] width 713 height 29
click at [1127, 57] on button "×" at bounding box center [1126, 53] width 17 height 17
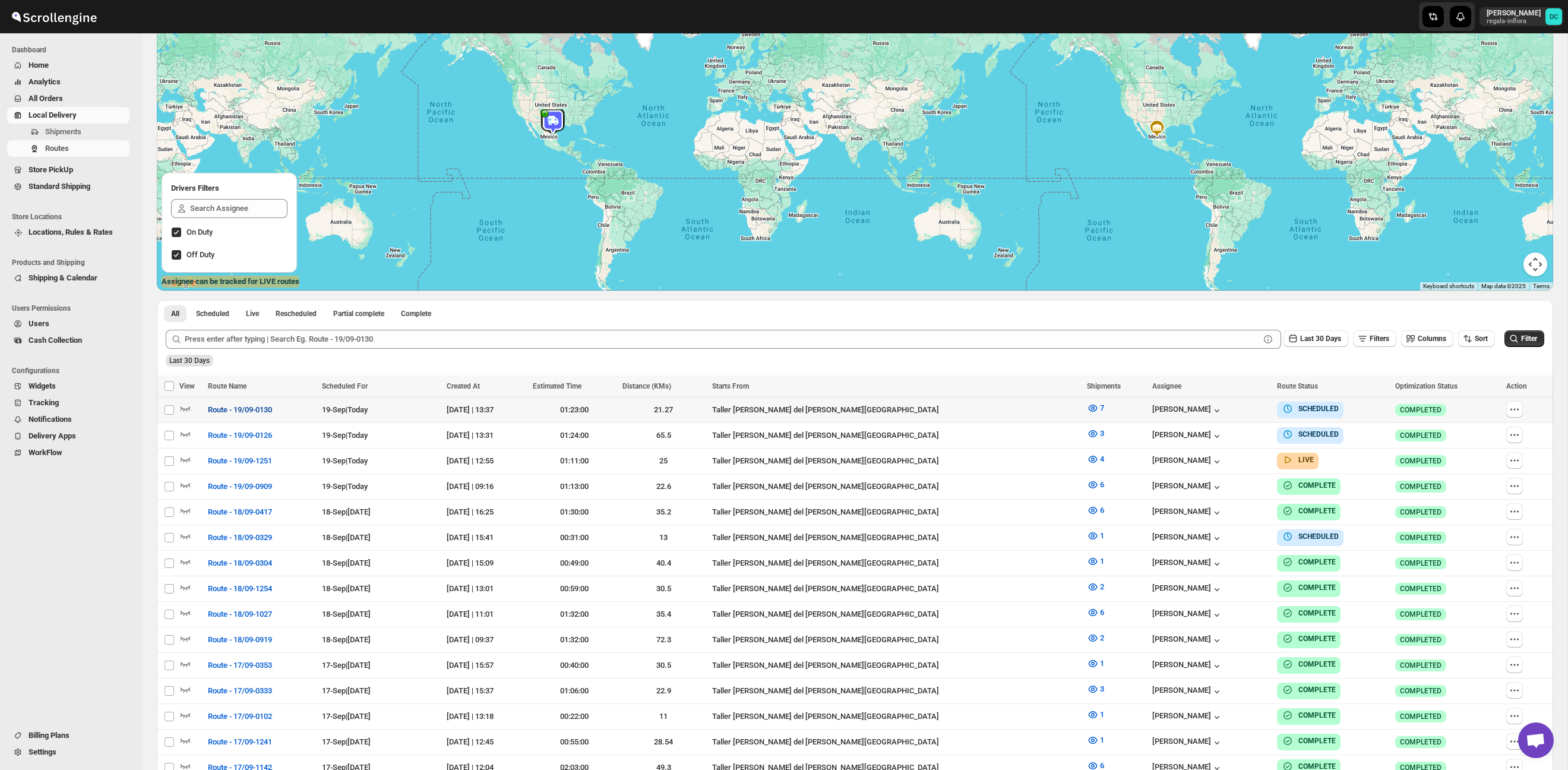
click at [216, 413] on span "Route - 19/09-0130" at bounding box center [240, 410] width 64 height 12
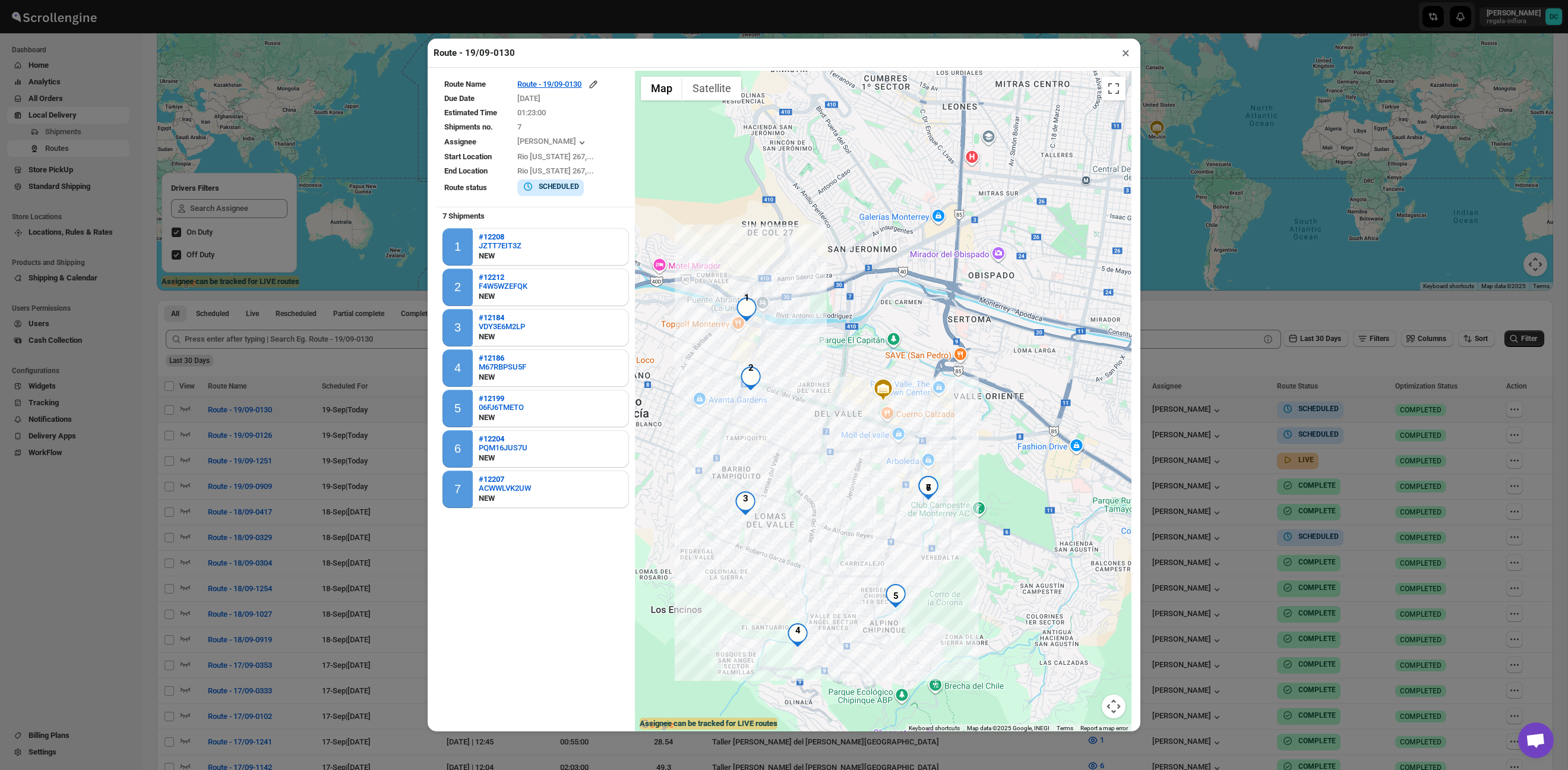
click at [1123, 53] on button "×" at bounding box center [1126, 53] width 17 height 17
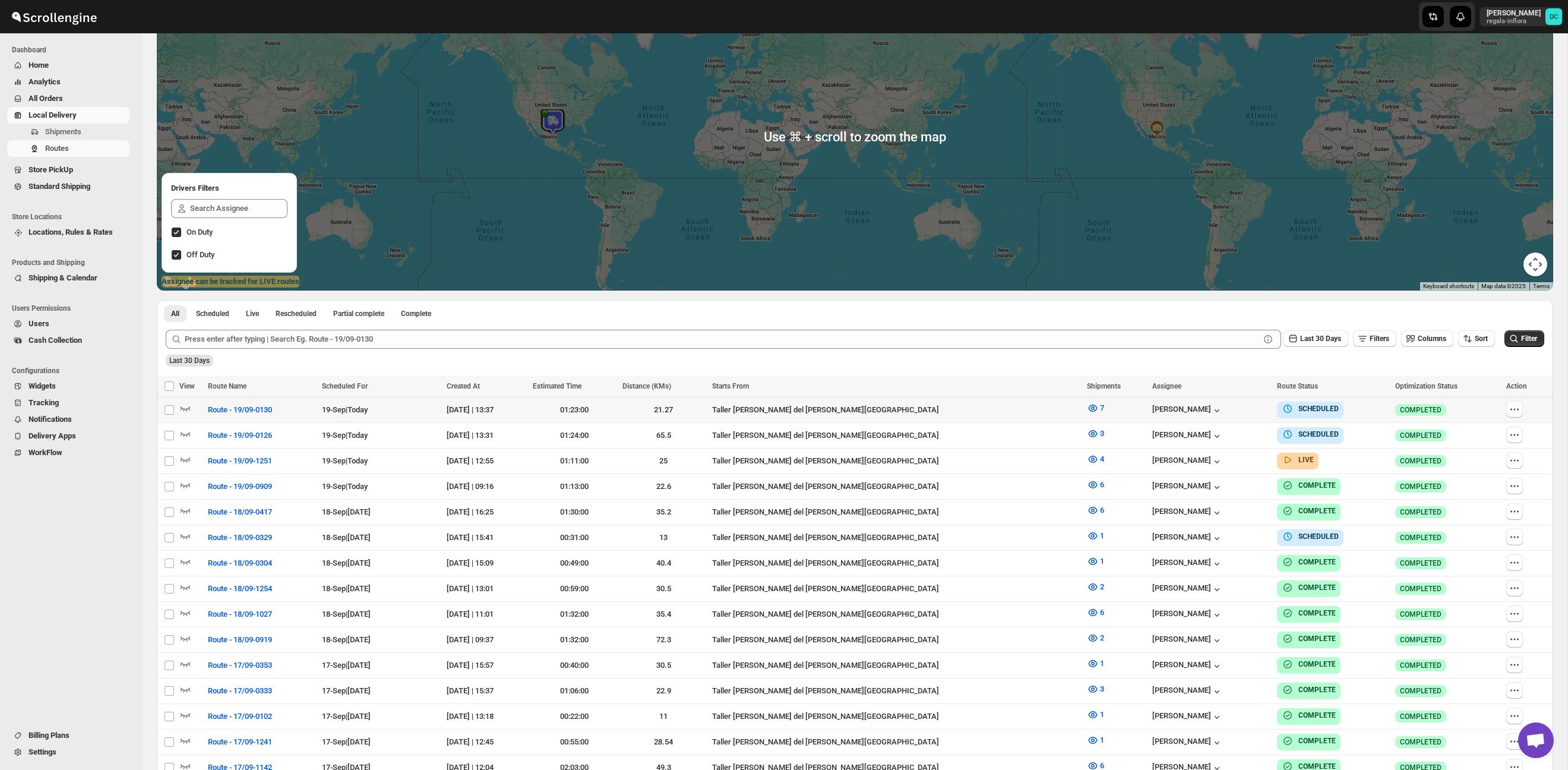
scroll to position [0, 0]
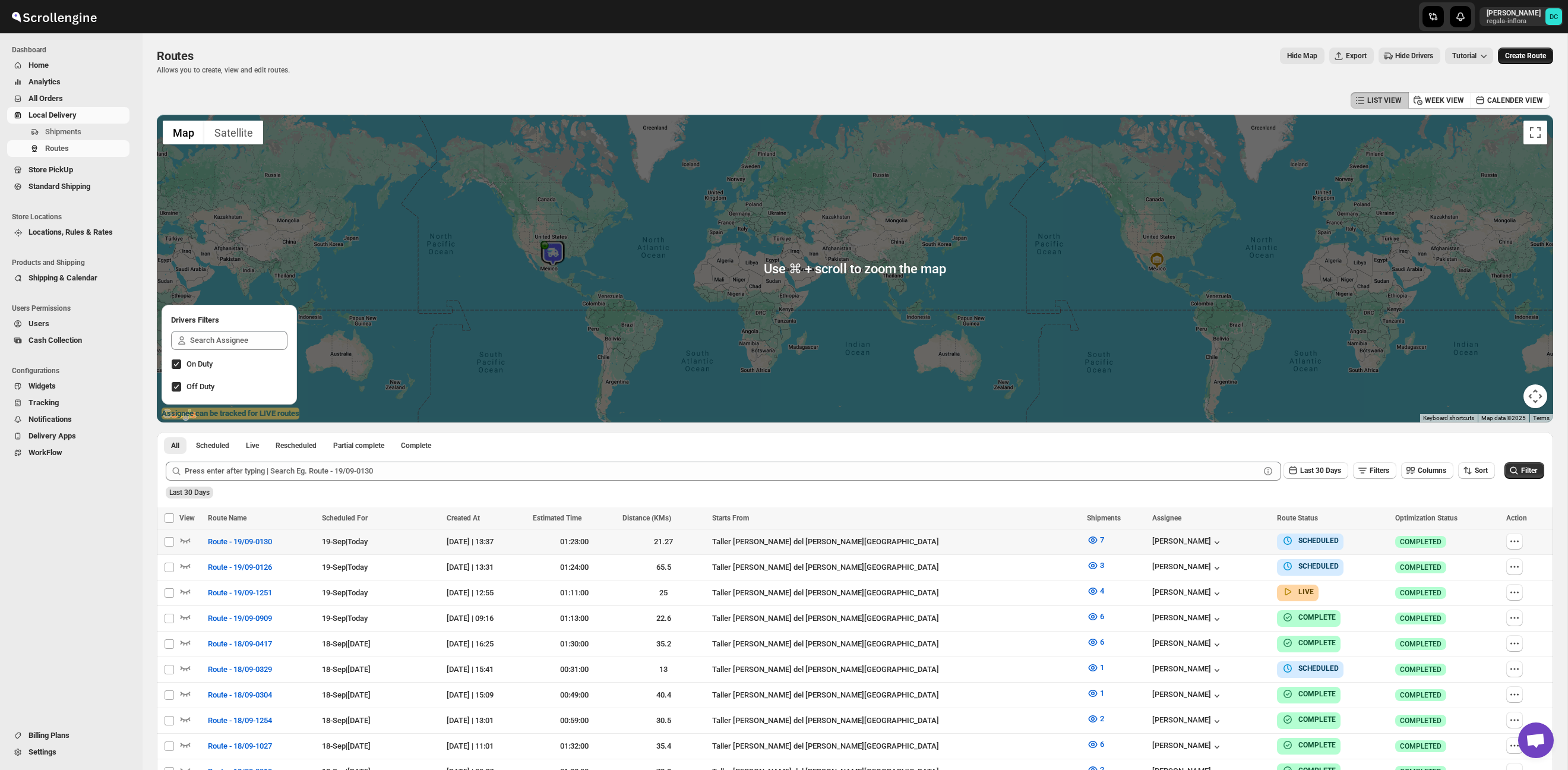
click at [1540, 54] on span "Create Route" at bounding box center [1525, 55] width 41 height 9
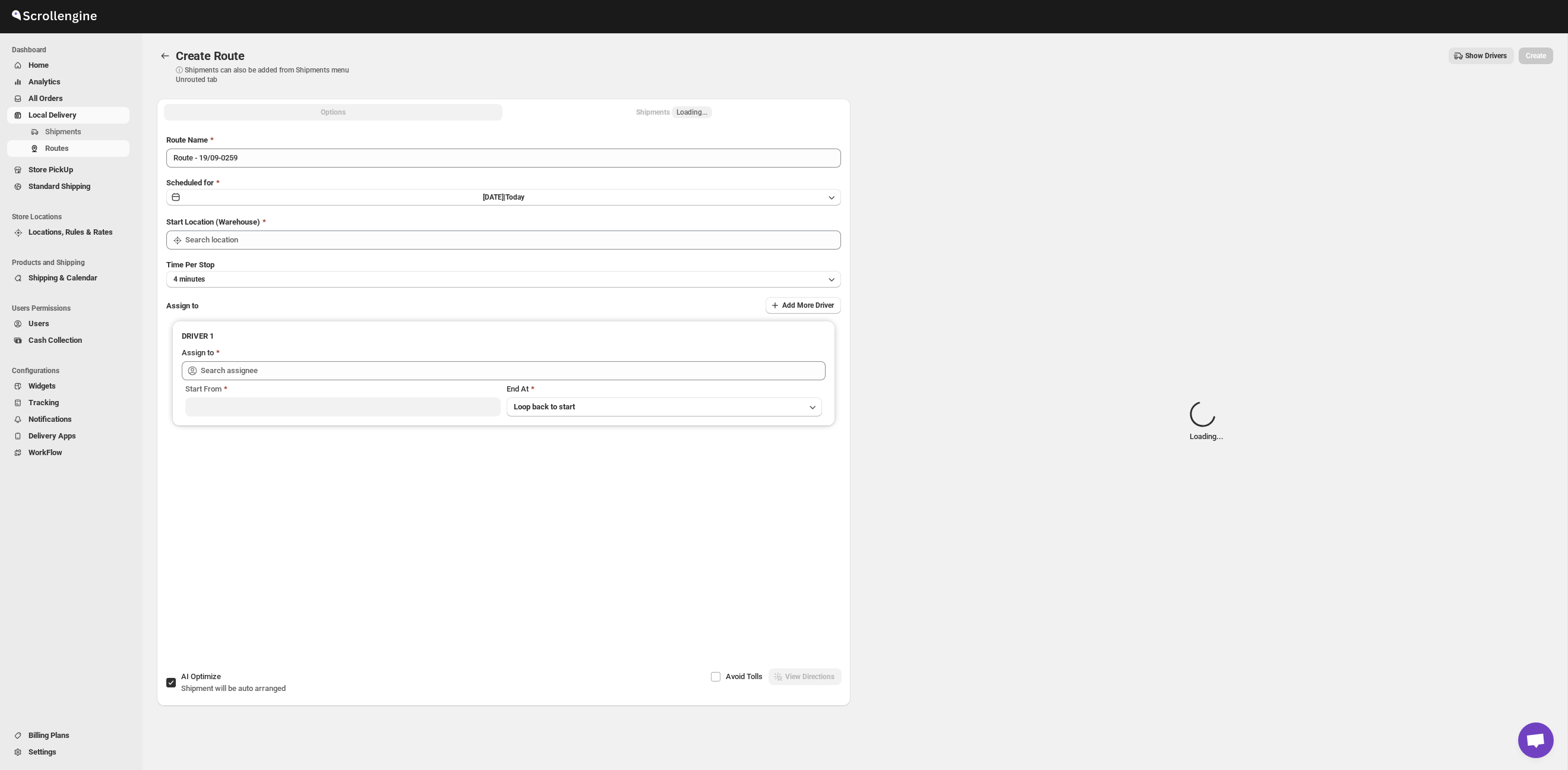
type input "Taller [PERSON_NAME][GEOGRAPHIC_DATA]"
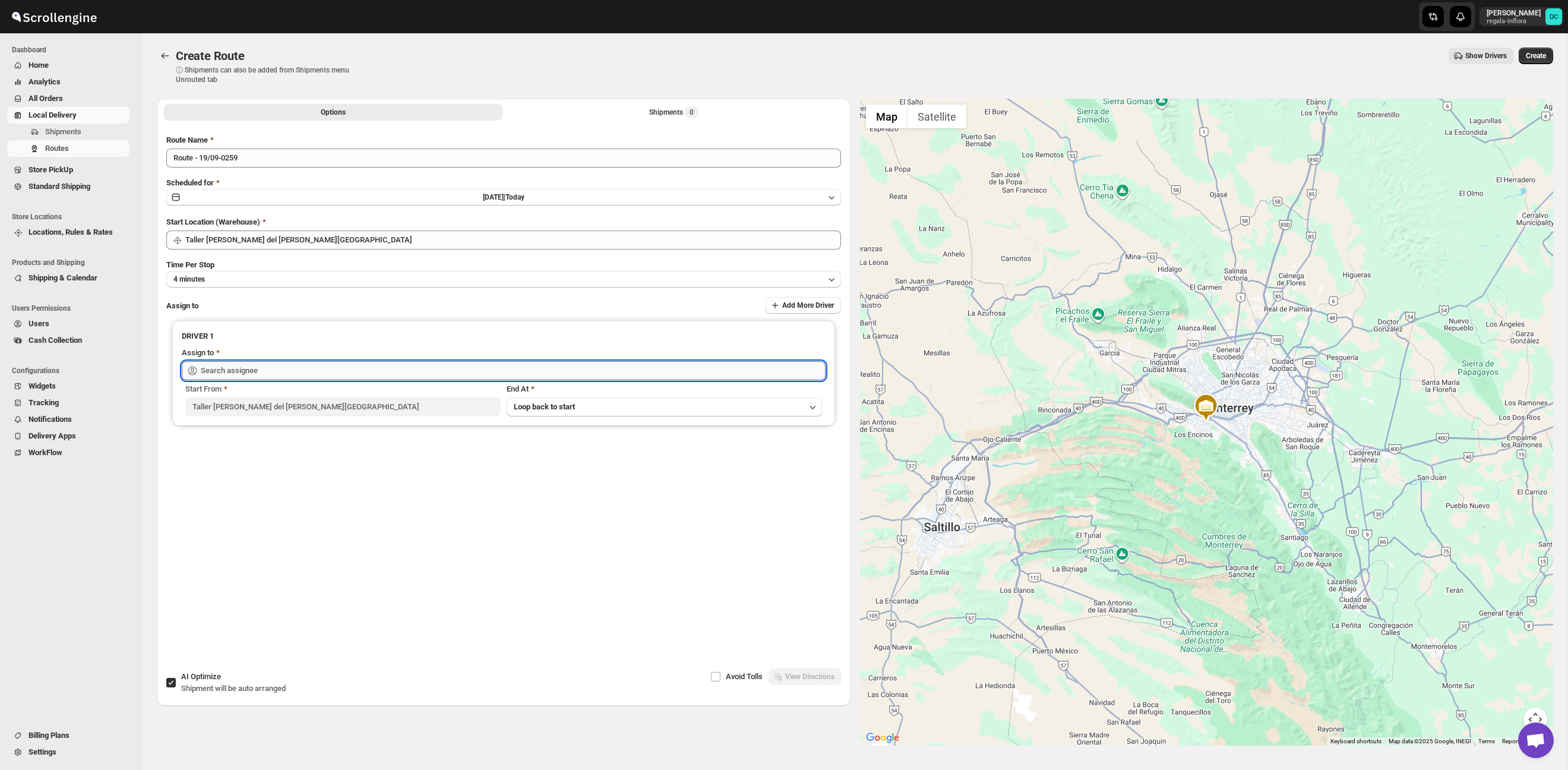
click at [255, 362] on input "text" at bounding box center [512, 370] width 625 height 19
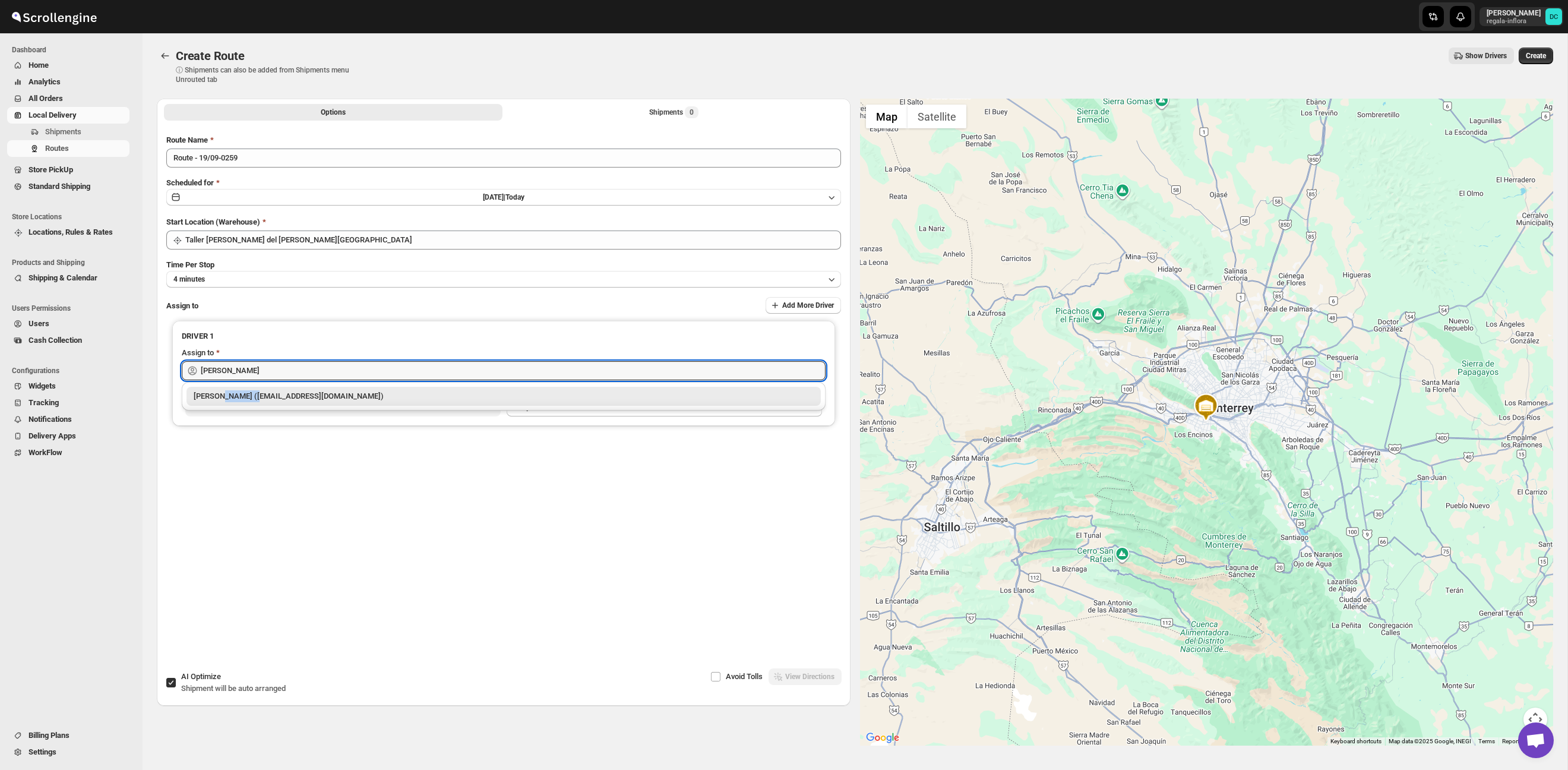
click at [222, 396] on div "Santos Hernandez (santos070707@gmail.com)" at bounding box center [503, 396] width 620 height 12
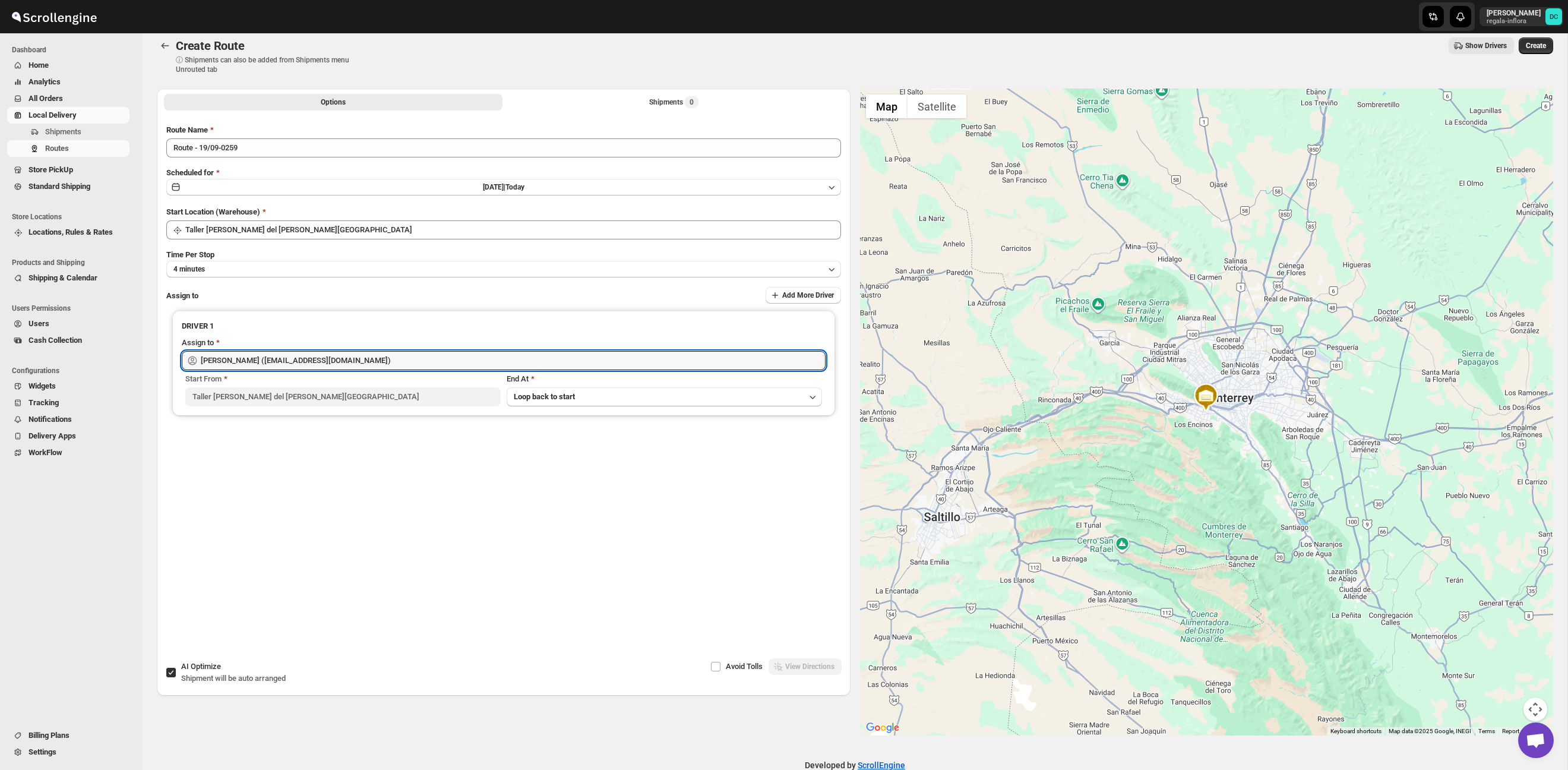
type input "Santos Hernandez (santos070707@gmail.com)"
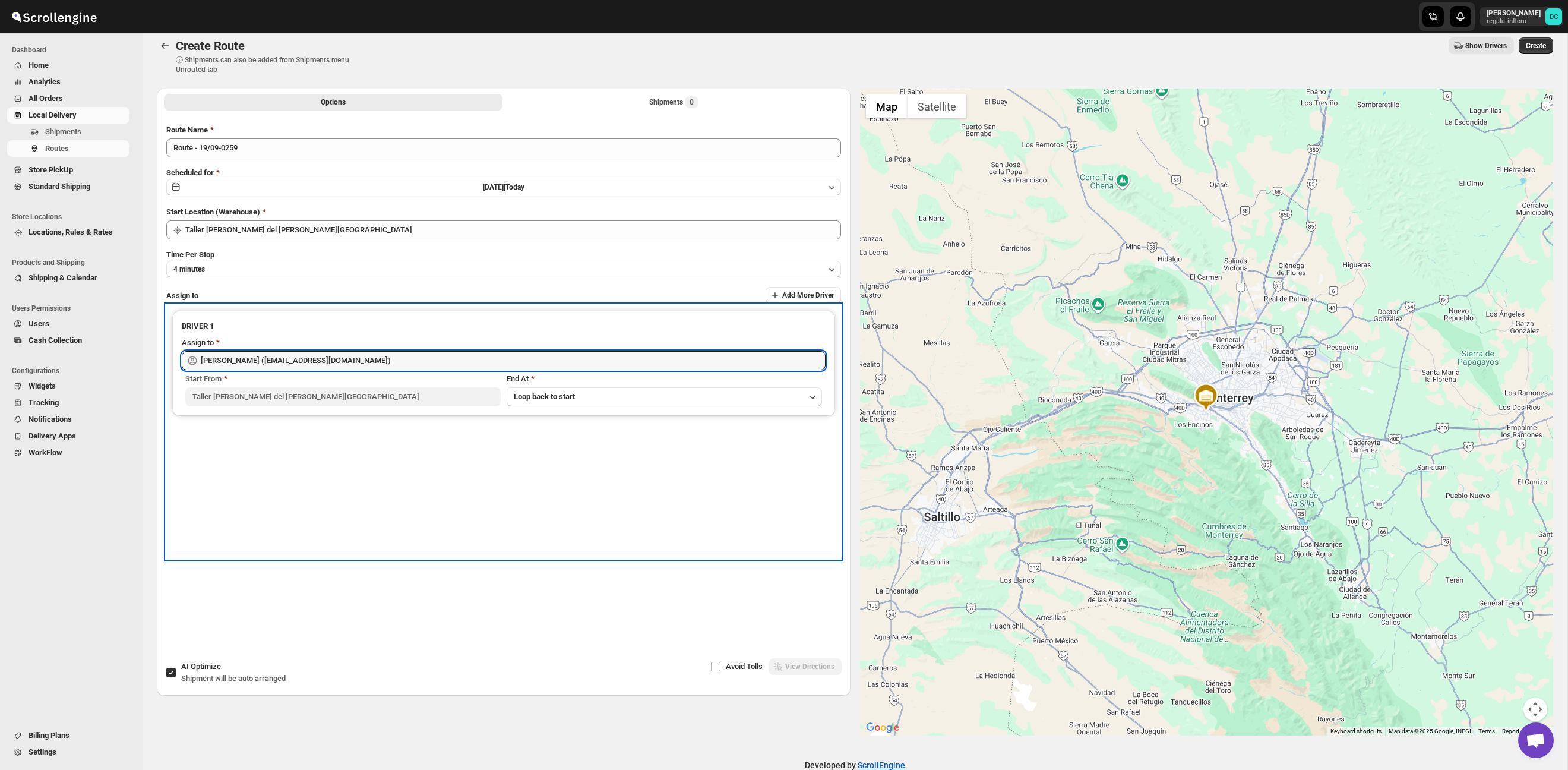
click at [323, 451] on div "DRIVER 1 Assign to Santos Hernandez (santos070707@gmail.com) Start From Taller …" at bounding box center [504, 431] width 675 height 254
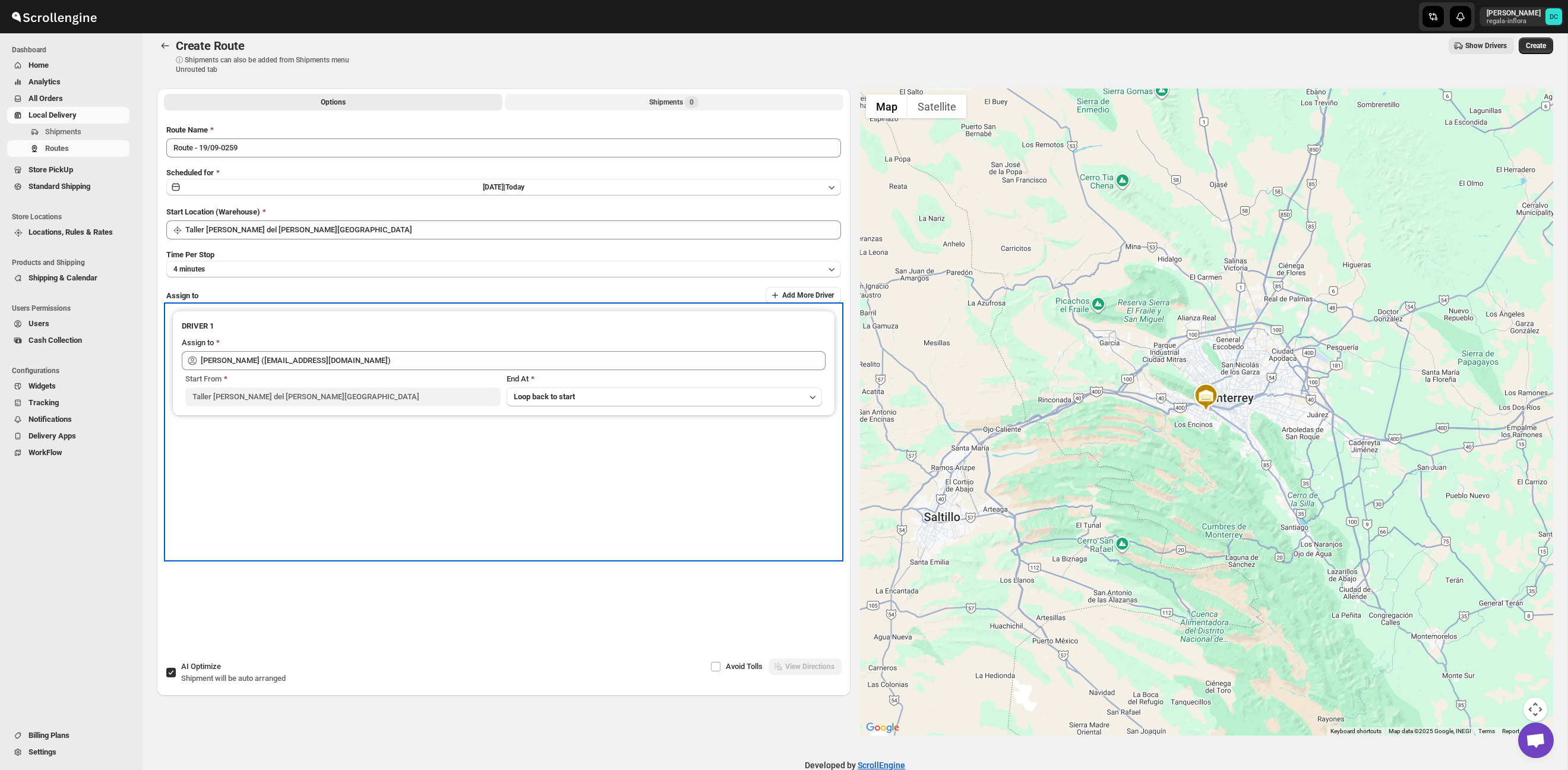
scroll to position [15, 0]
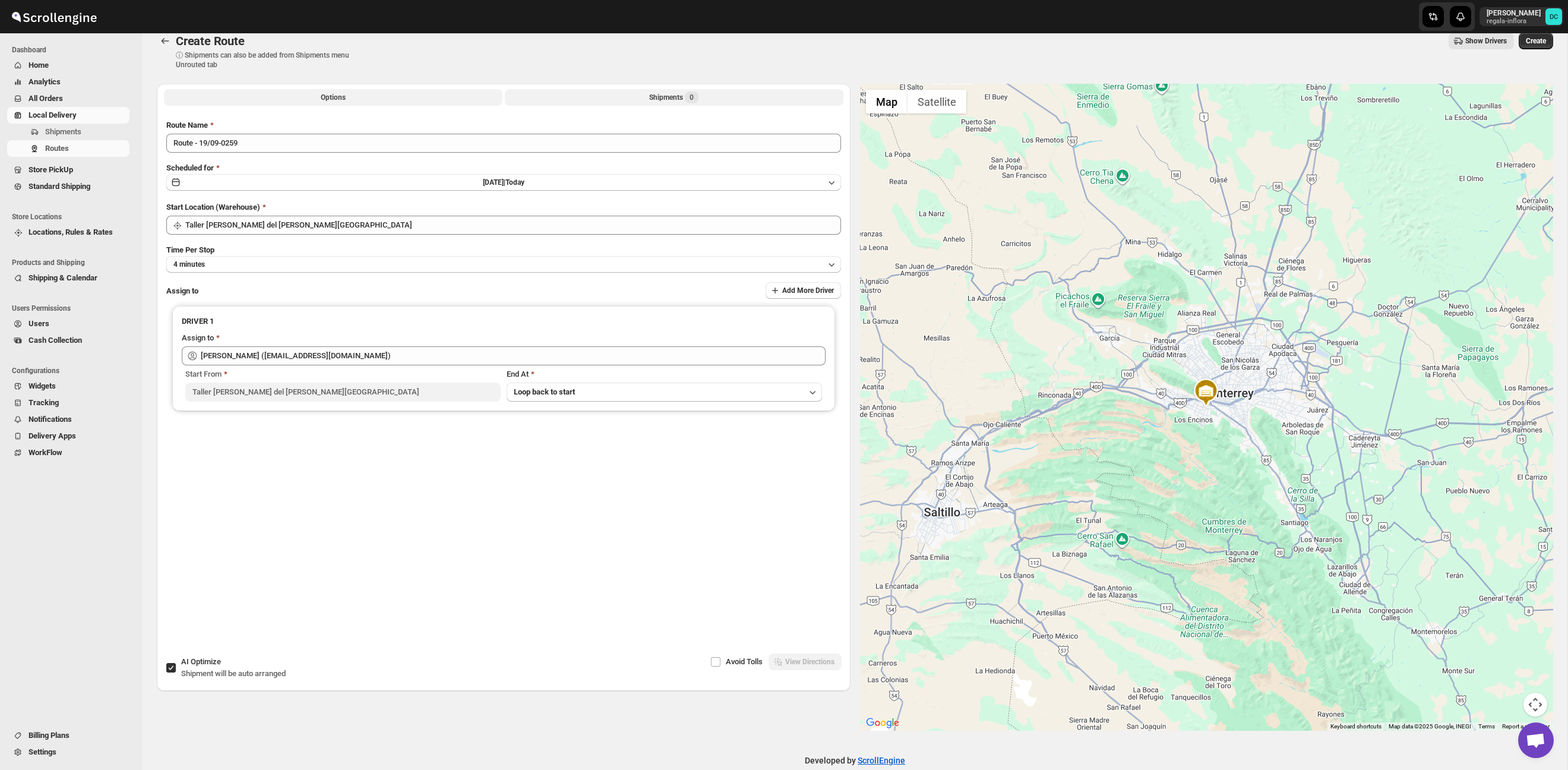
click at [660, 101] on div "Shipments 0" at bounding box center [674, 97] width 49 height 12
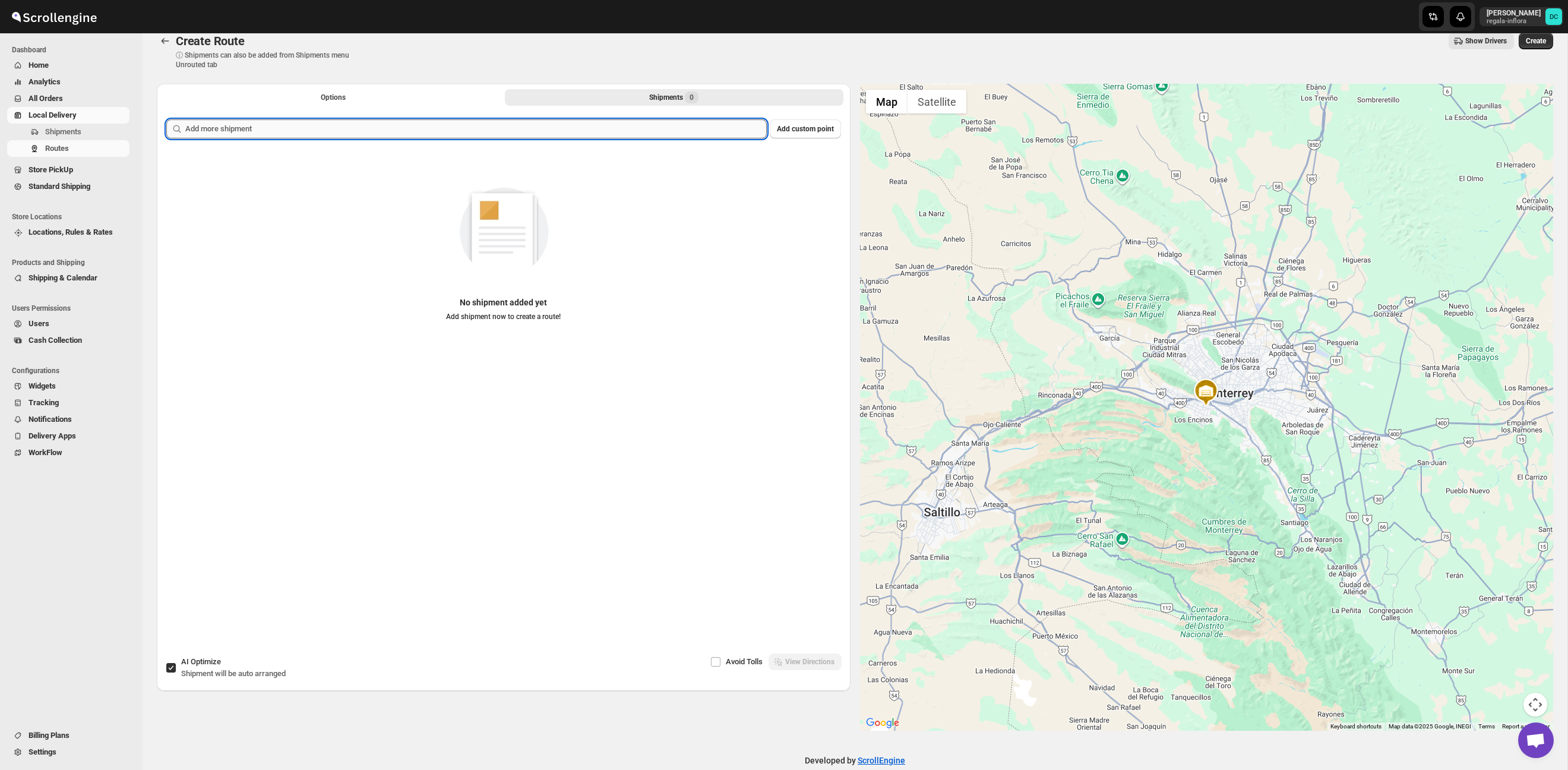
click at [297, 130] on input "text" at bounding box center [476, 128] width 582 height 19
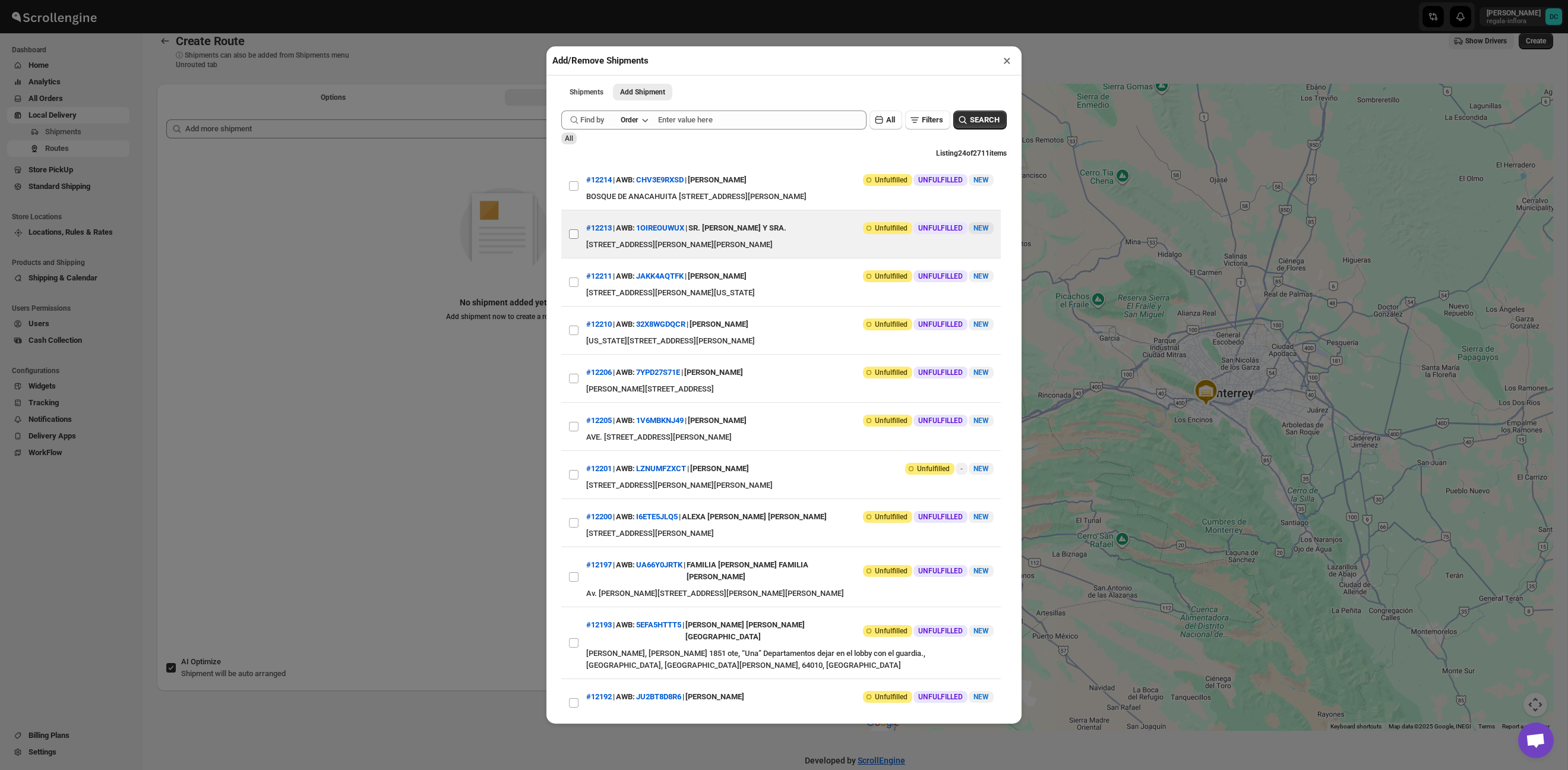
drag, startPoint x: 571, startPoint y: 237, endPoint x: 574, endPoint y: 247, distance: 10.4
click at [571, 237] on input "View details for 68cdb9143803c2105a26b371" at bounding box center [573, 233] width 9 height 9
checkbox input "true"
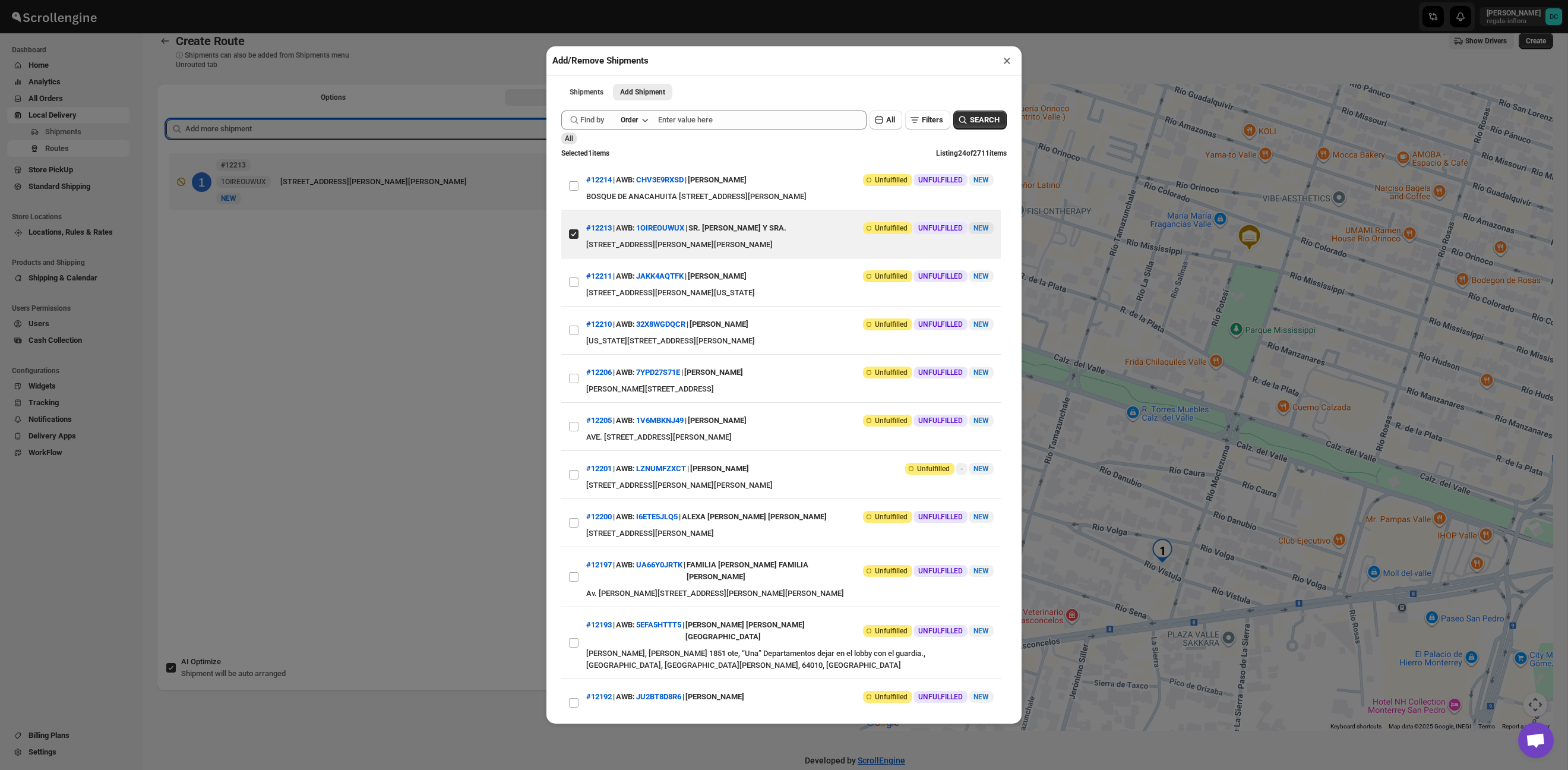
drag, startPoint x: 1002, startPoint y: 59, endPoint x: 958, endPoint y: 65, distance: 44.4
click at [1002, 59] on button "×" at bounding box center [1007, 61] width 17 height 17
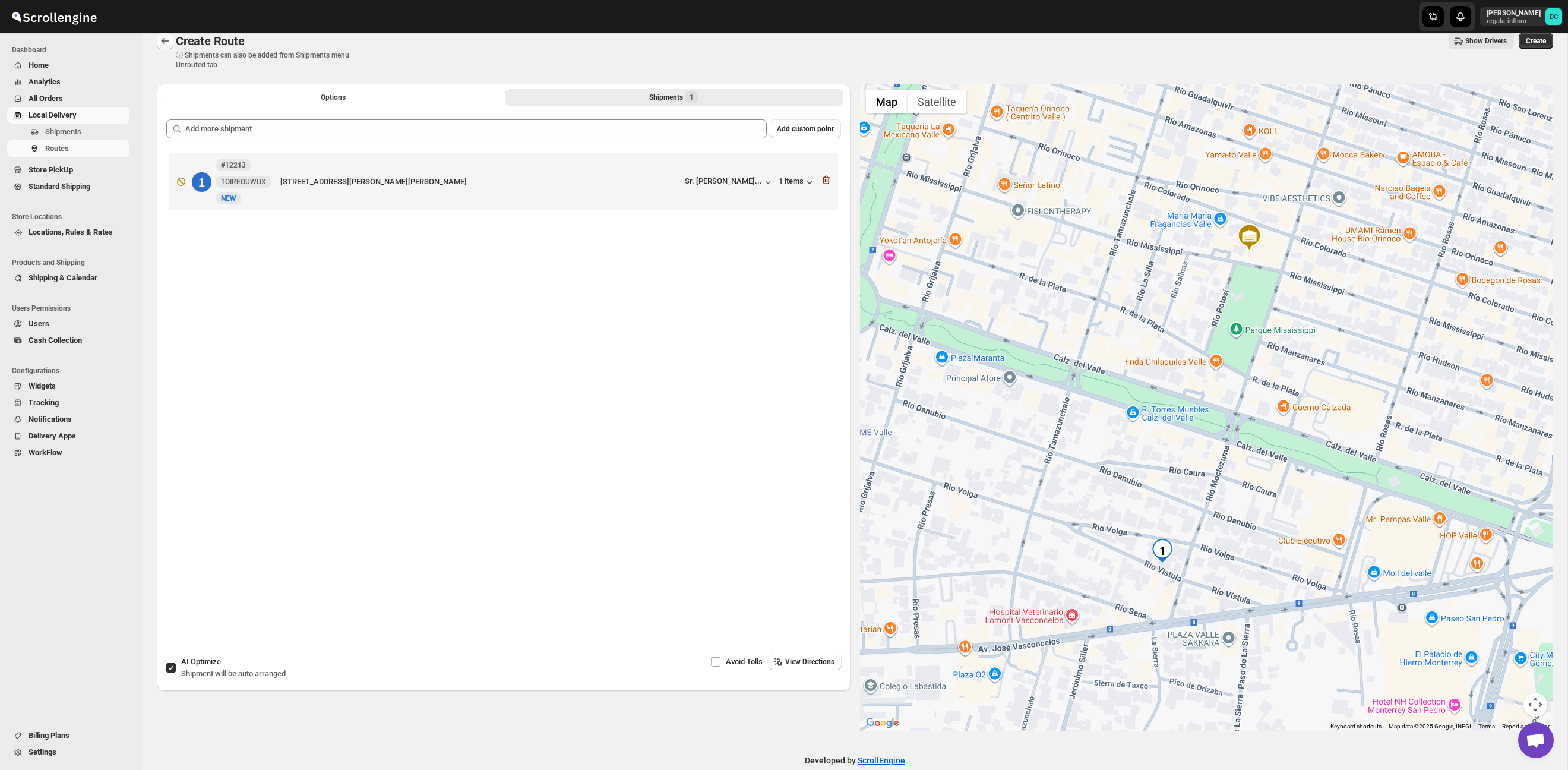
click at [163, 38] on icon "Routes" at bounding box center [165, 41] width 12 height 12
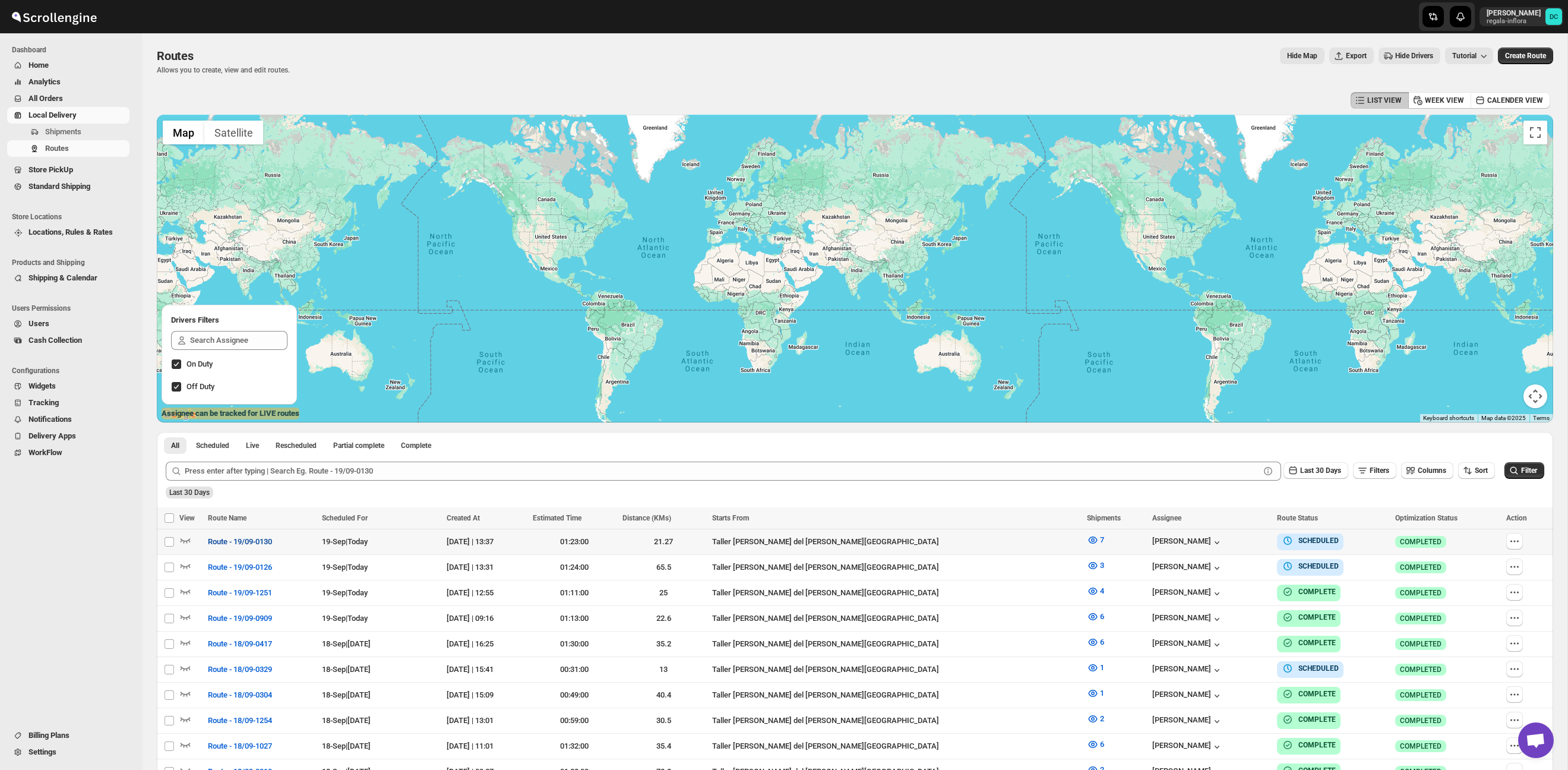
click at [239, 541] on span "Route - 19/09-0130" at bounding box center [240, 542] width 64 height 12
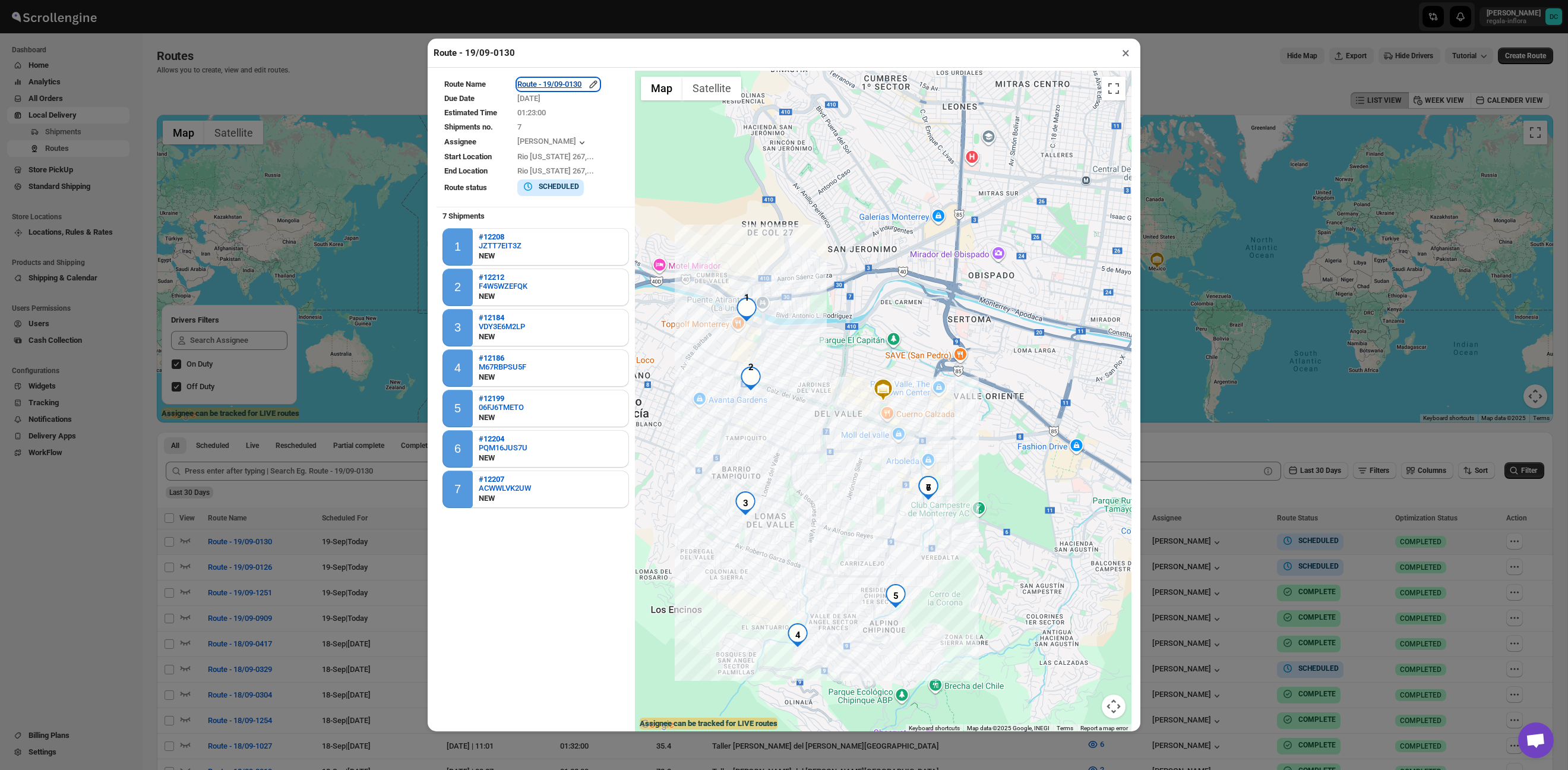
click at [599, 89] on icon "button" at bounding box center [593, 85] width 12 height 12
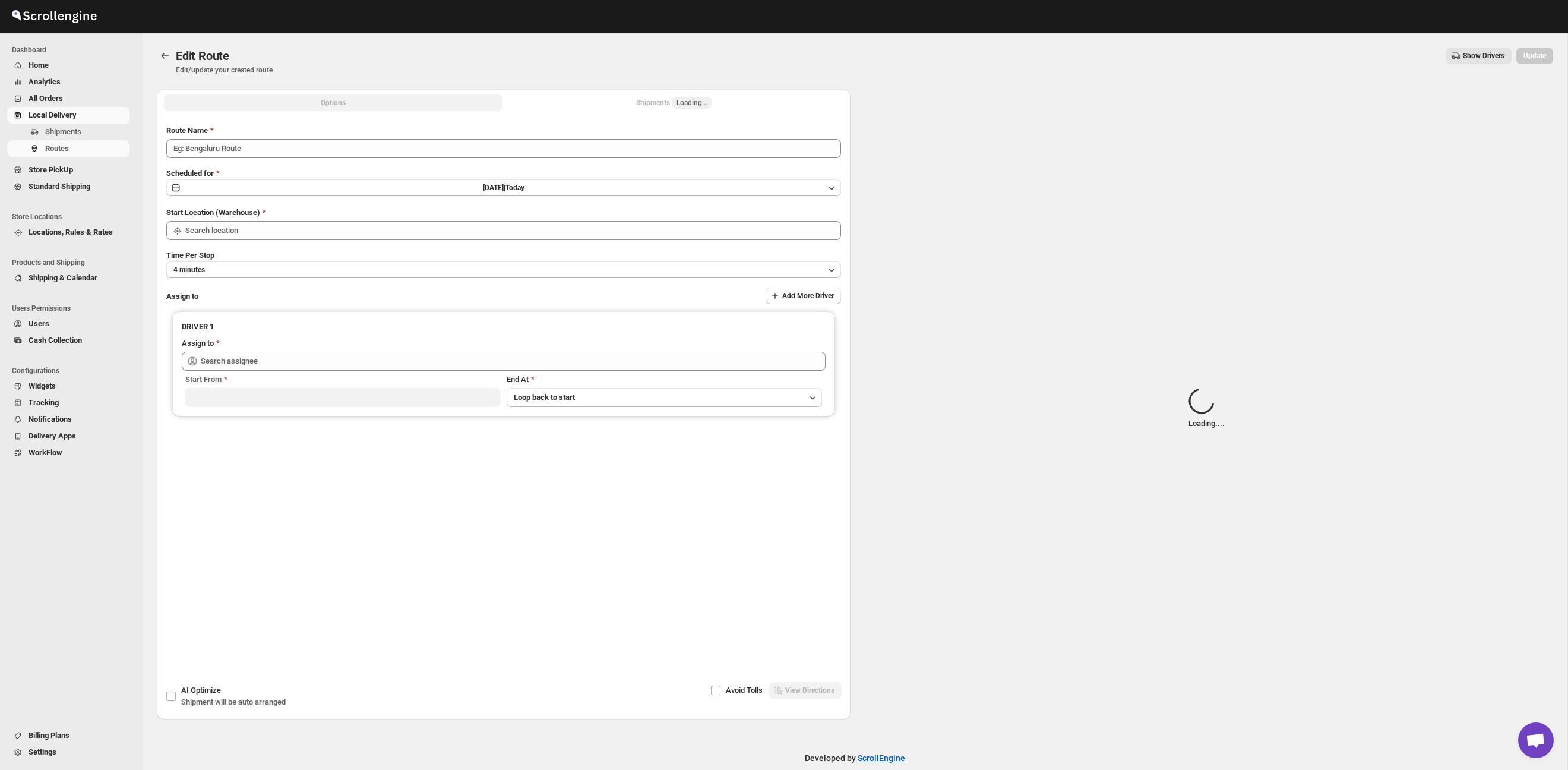
type input "Route - 19/09-0130"
type input "Taller [PERSON_NAME][GEOGRAPHIC_DATA]"
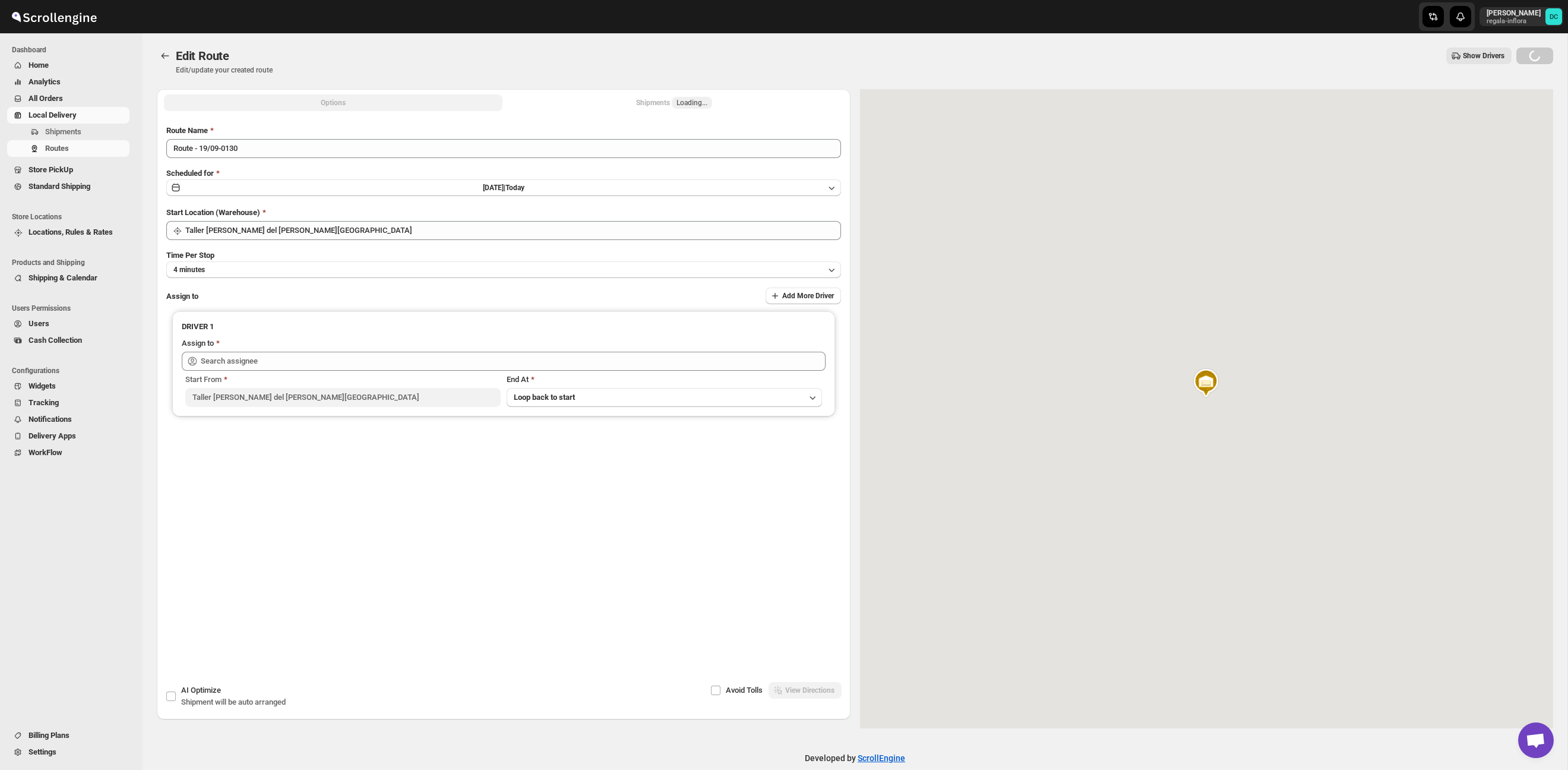
type input "[PERSON_NAME] ([EMAIL_ADDRESS][DOMAIN_NAME])"
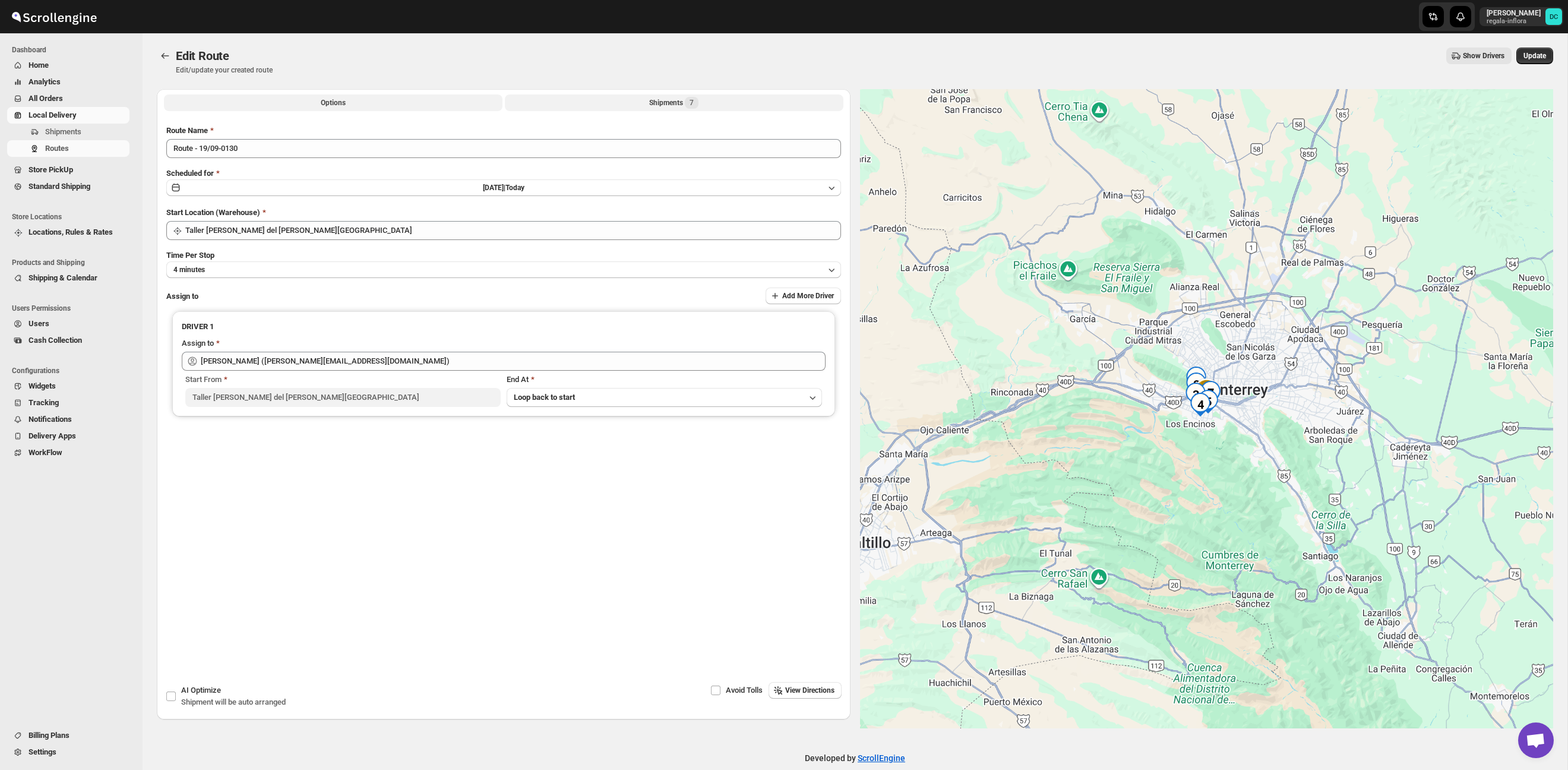
click at [651, 99] on div "Shipments 7" at bounding box center [674, 103] width 49 height 12
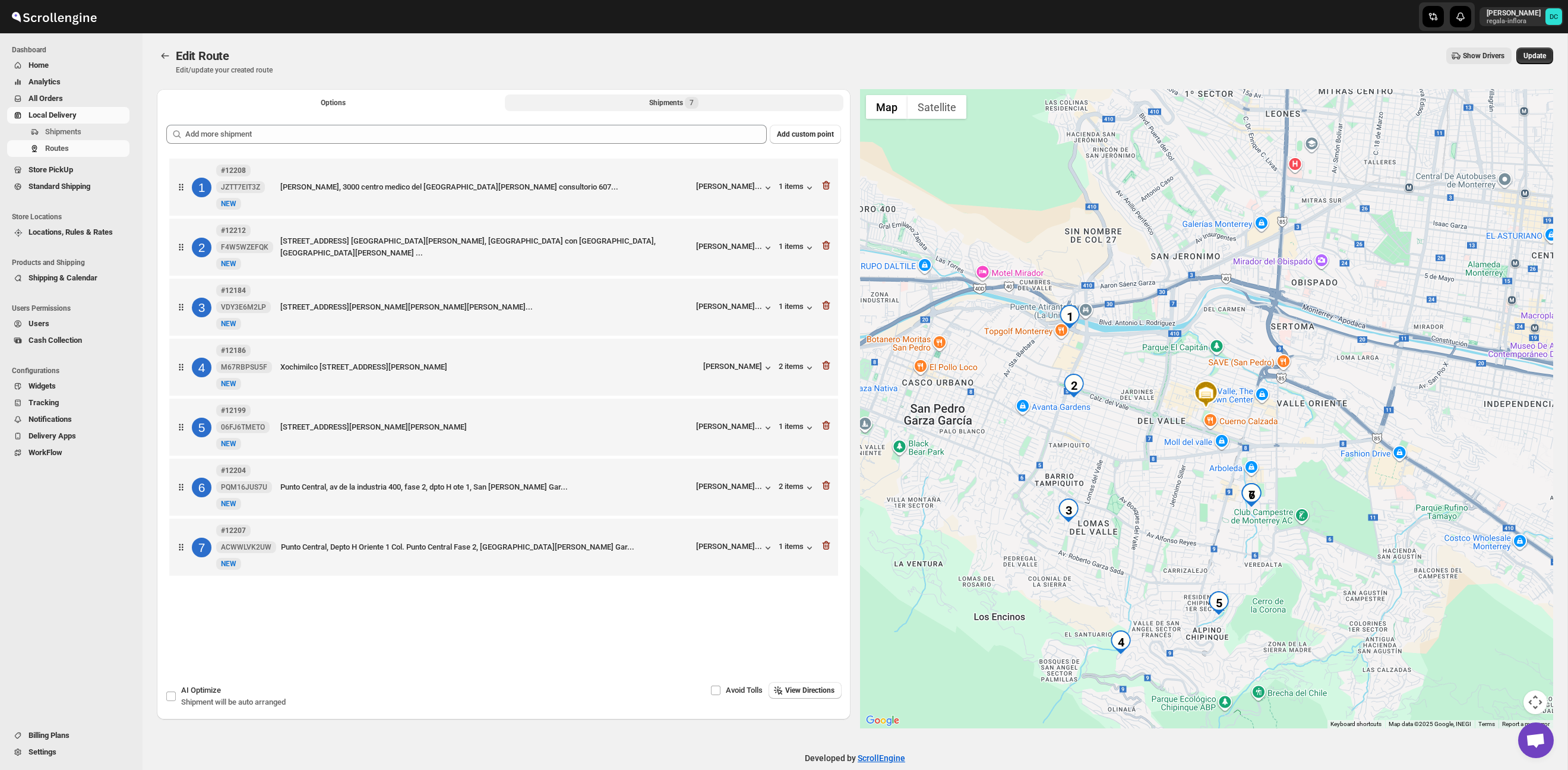
click at [834, 188] on div "1 #12208 JZTT7EIT3Z New NEW Ignacio morones prieto, 3000 centro medico del hosp…" at bounding box center [503, 187] width 669 height 57
click at [826, 190] on icon "button" at bounding box center [825, 185] width 8 height 9
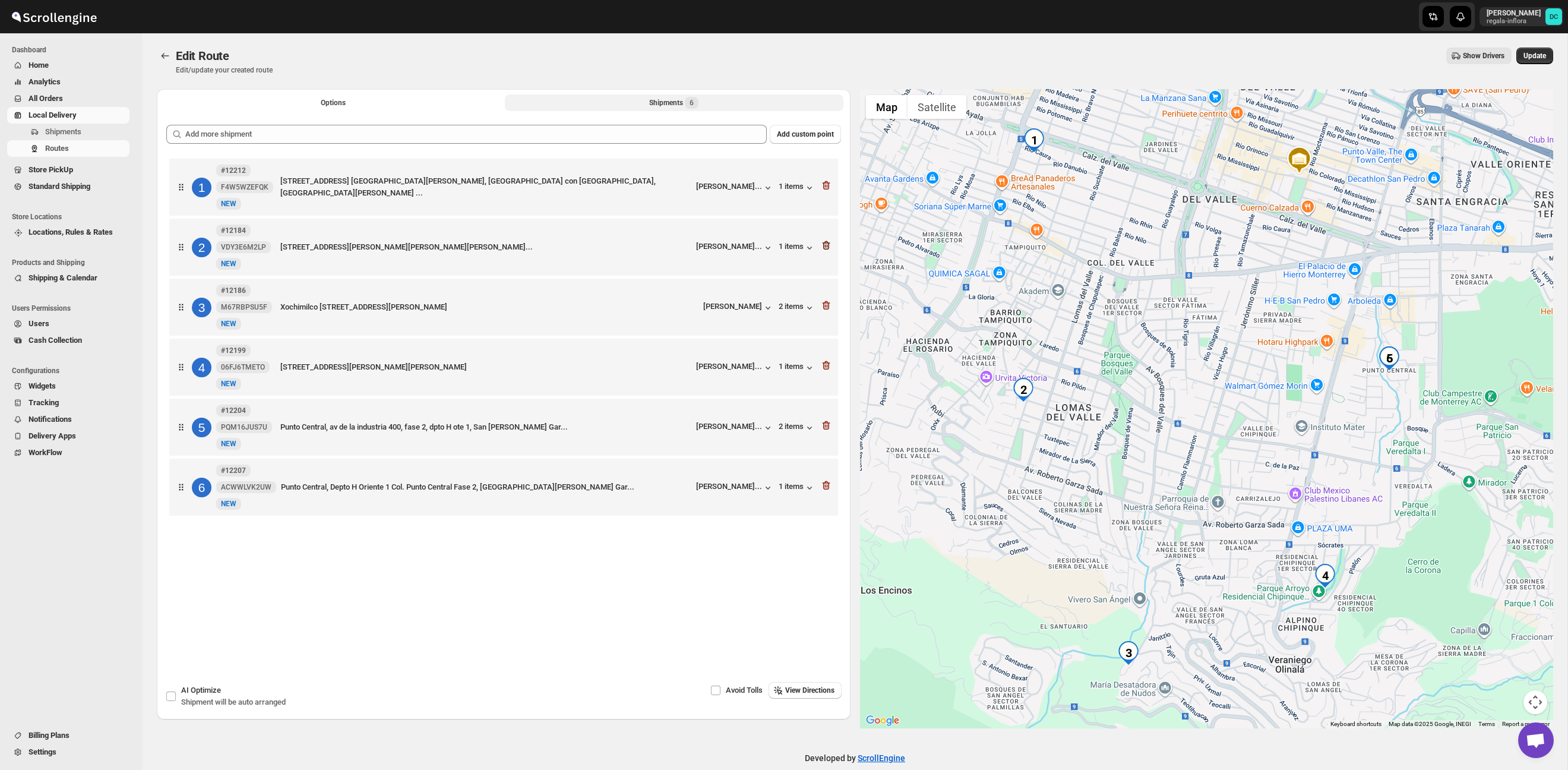
click at [826, 250] on icon "button" at bounding box center [826, 245] width 12 height 12
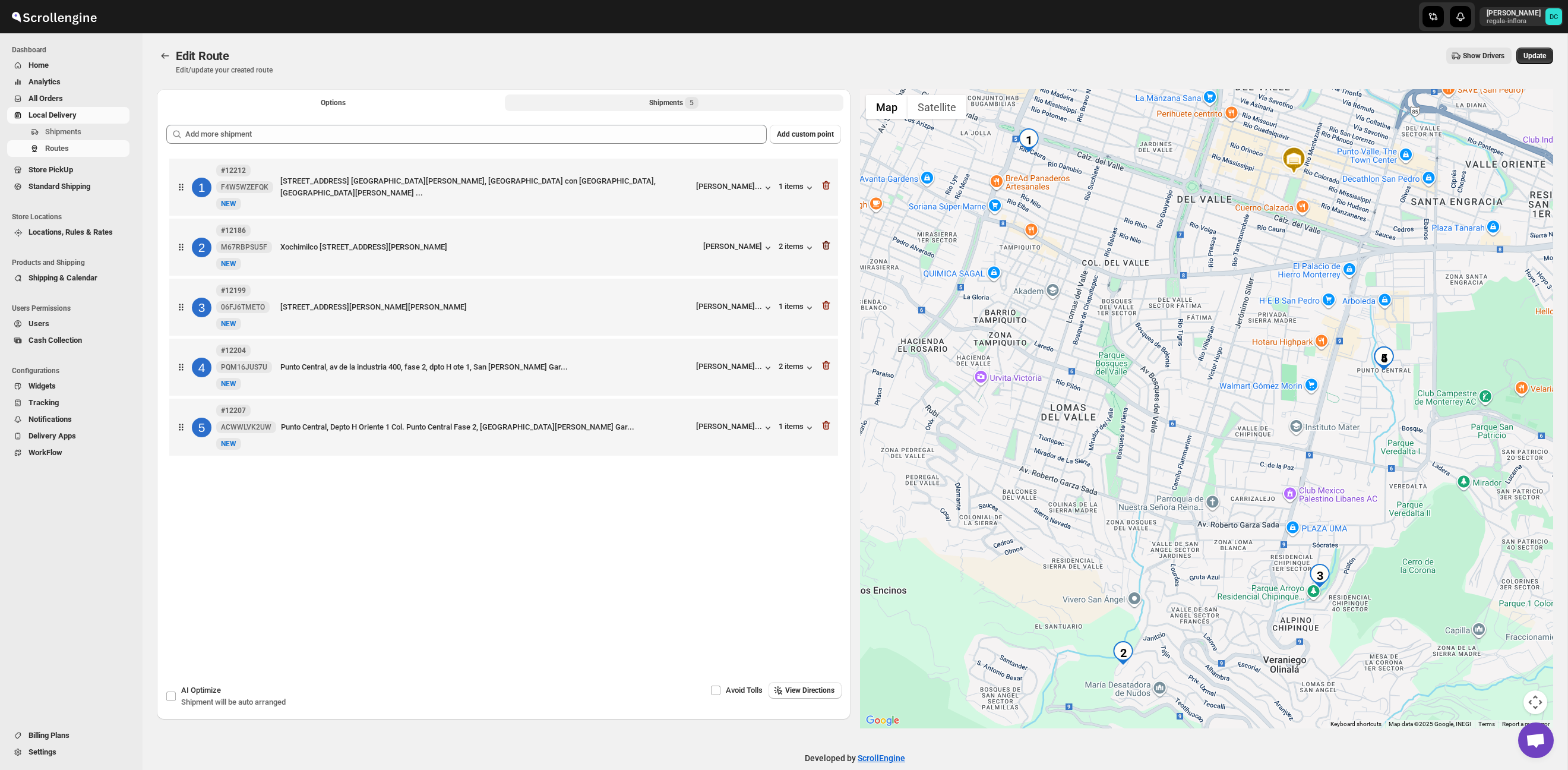
click at [826, 249] on icon "button" at bounding box center [826, 245] width 12 height 12
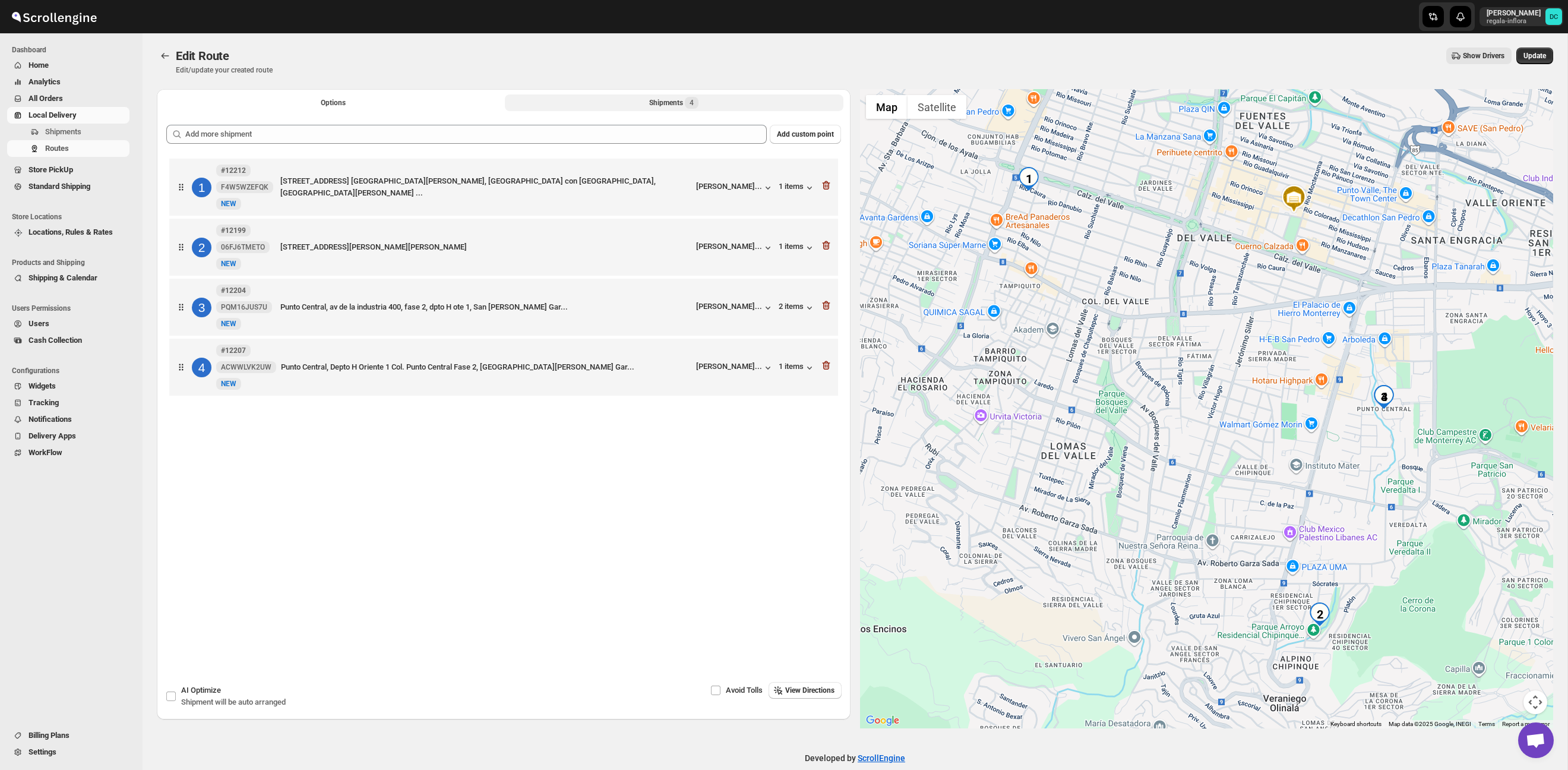
click at [826, 249] on icon "button" at bounding box center [826, 245] width 12 height 12
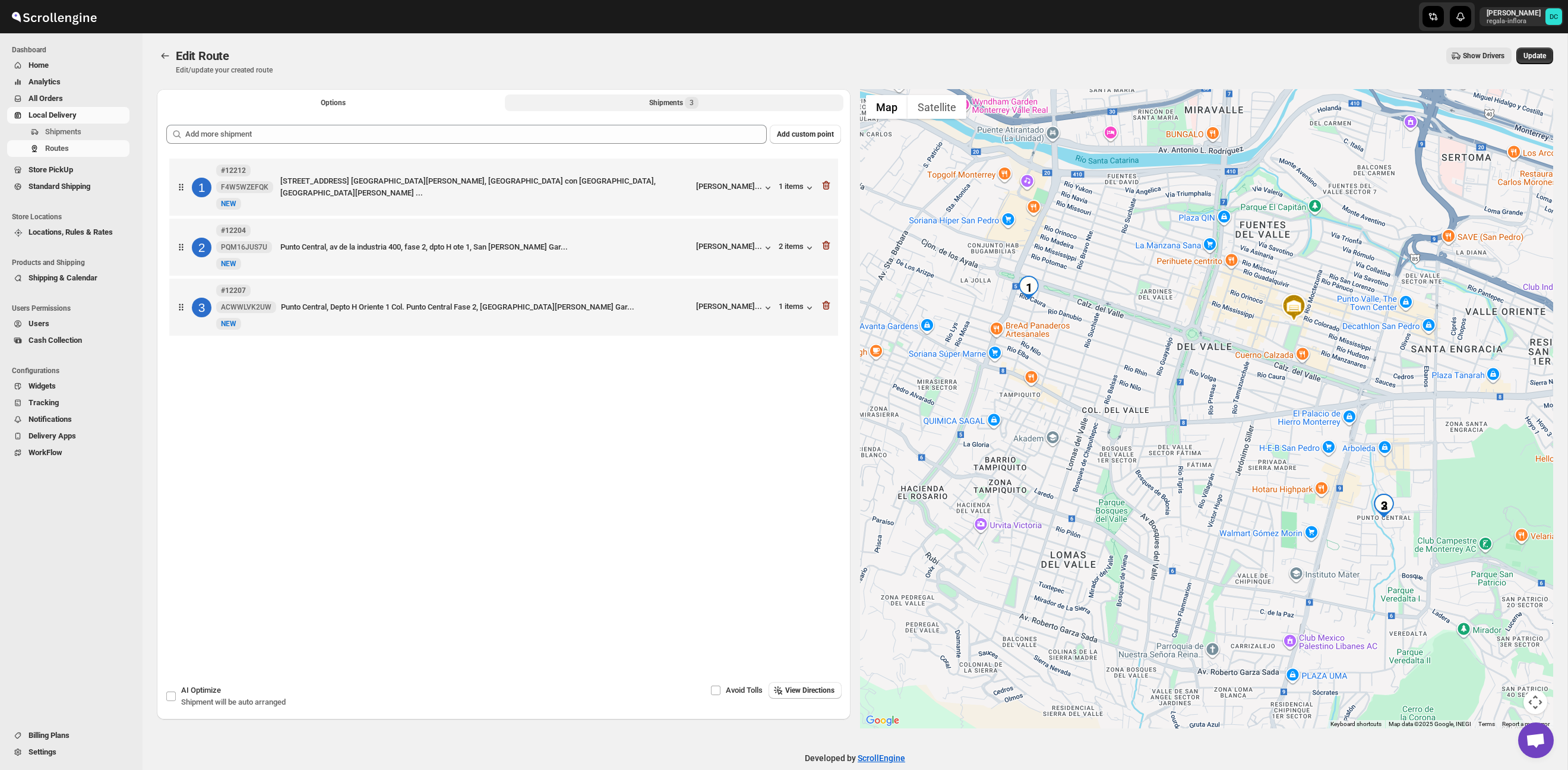
click at [826, 249] on icon "button" at bounding box center [826, 245] width 12 height 12
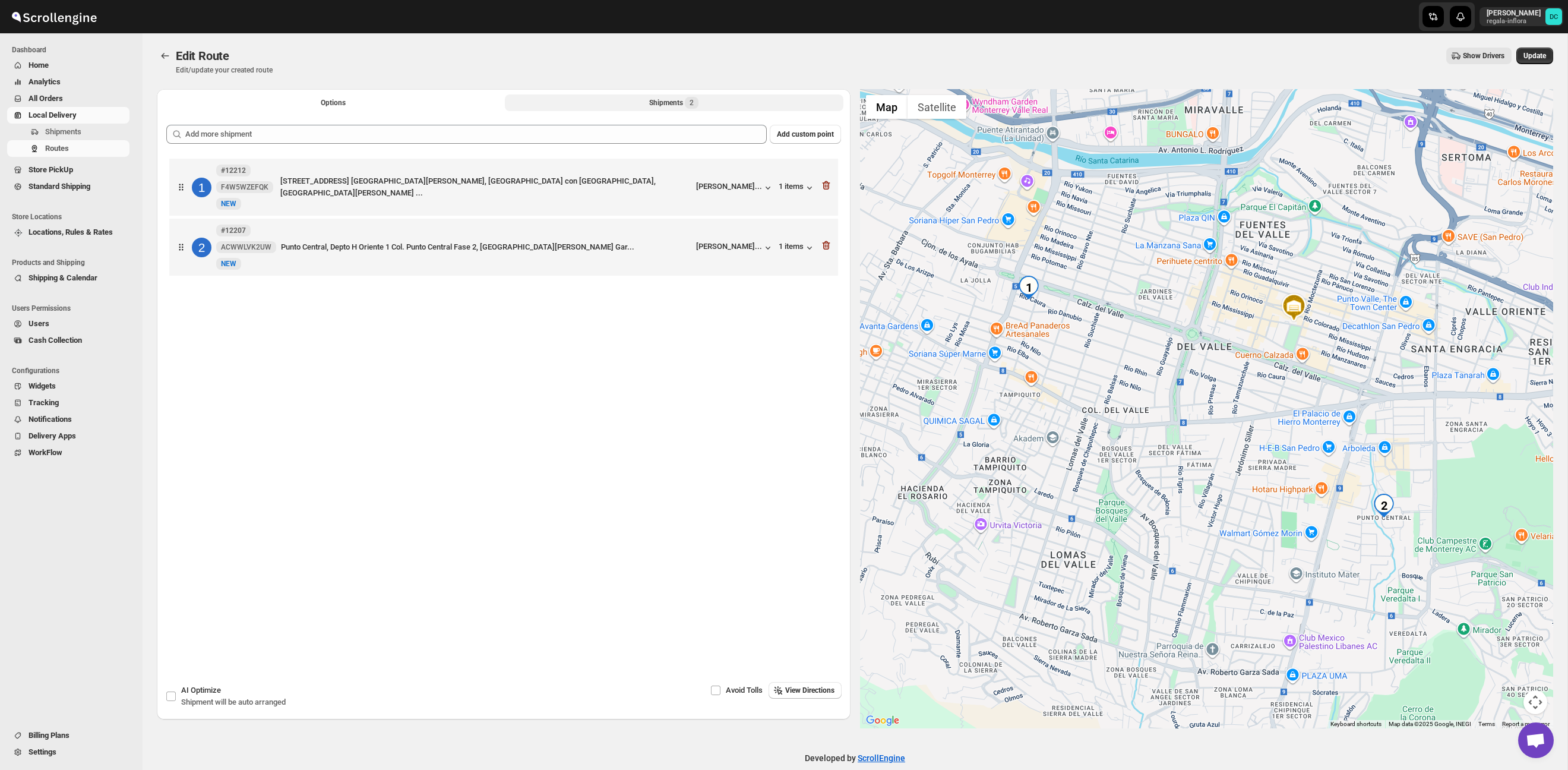
click at [826, 249] on icon "button" at bounding box center [826, 245] width 12 height 12
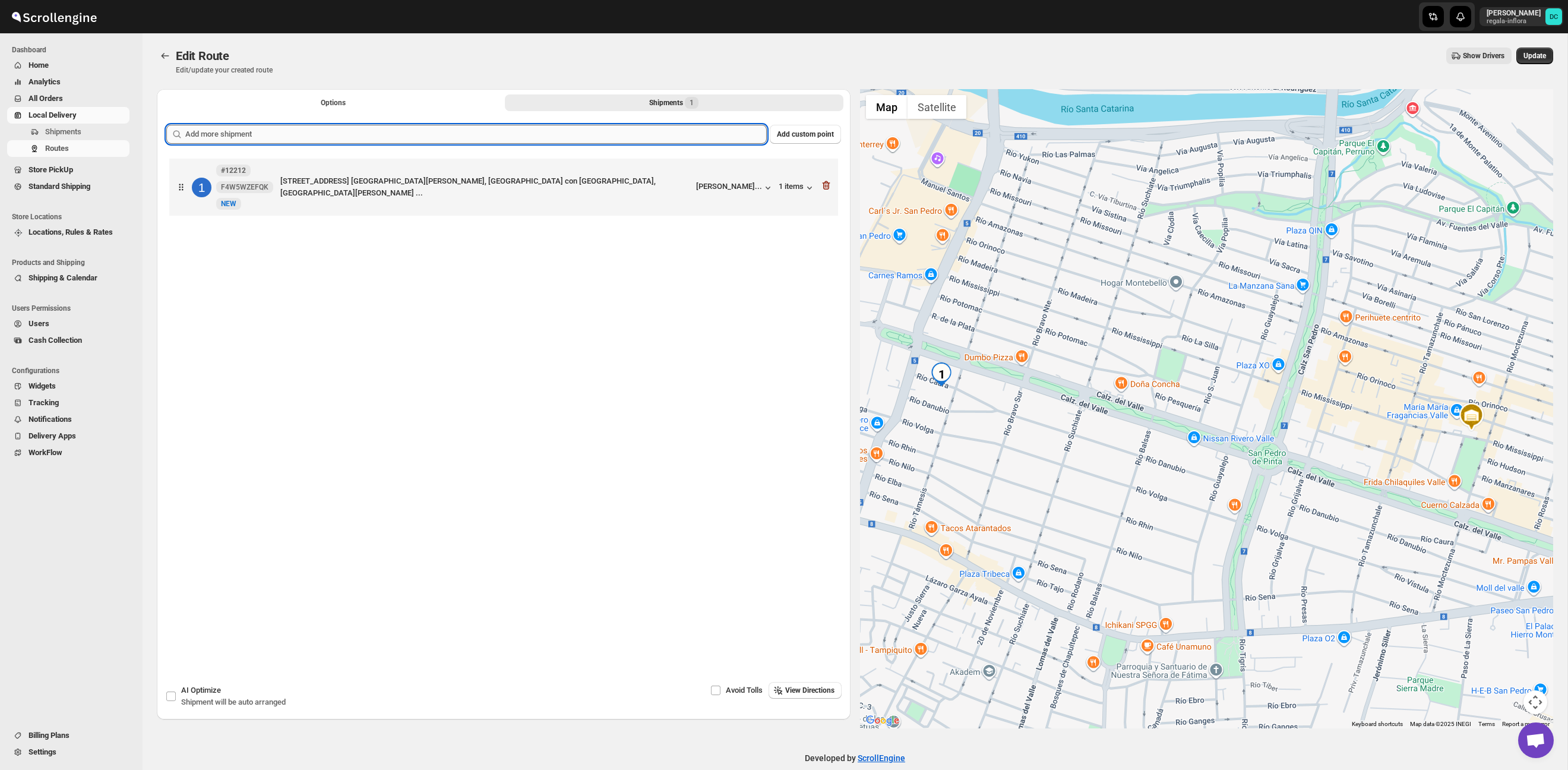
click at [414, 126] on input "text" at bounding box center [476, 134] width 582 height 19
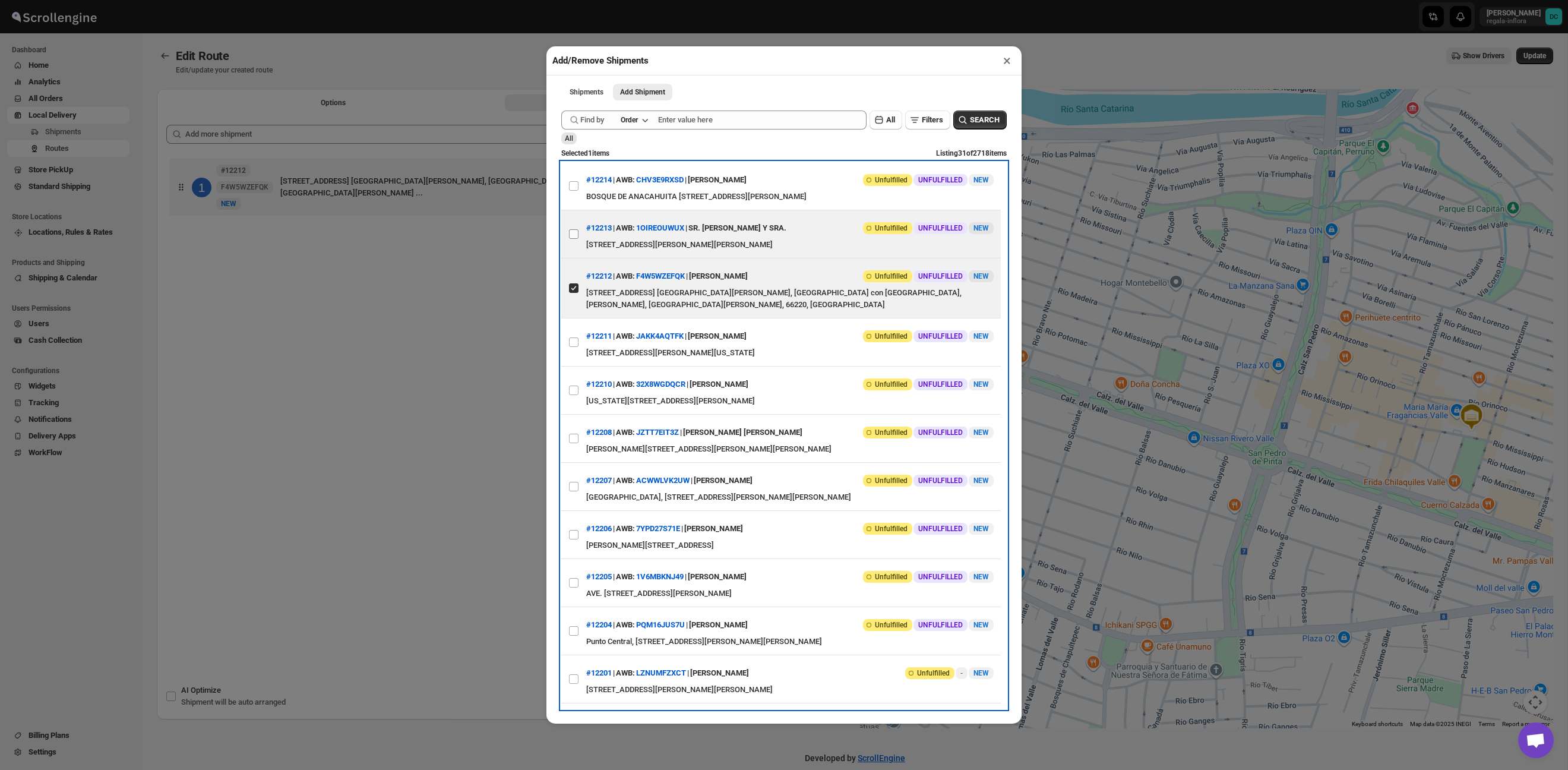
click at [575, 227] on label "View details for 68cdb9143803c2105a26b371" at bounding box center [574, 234] width 25 height 47
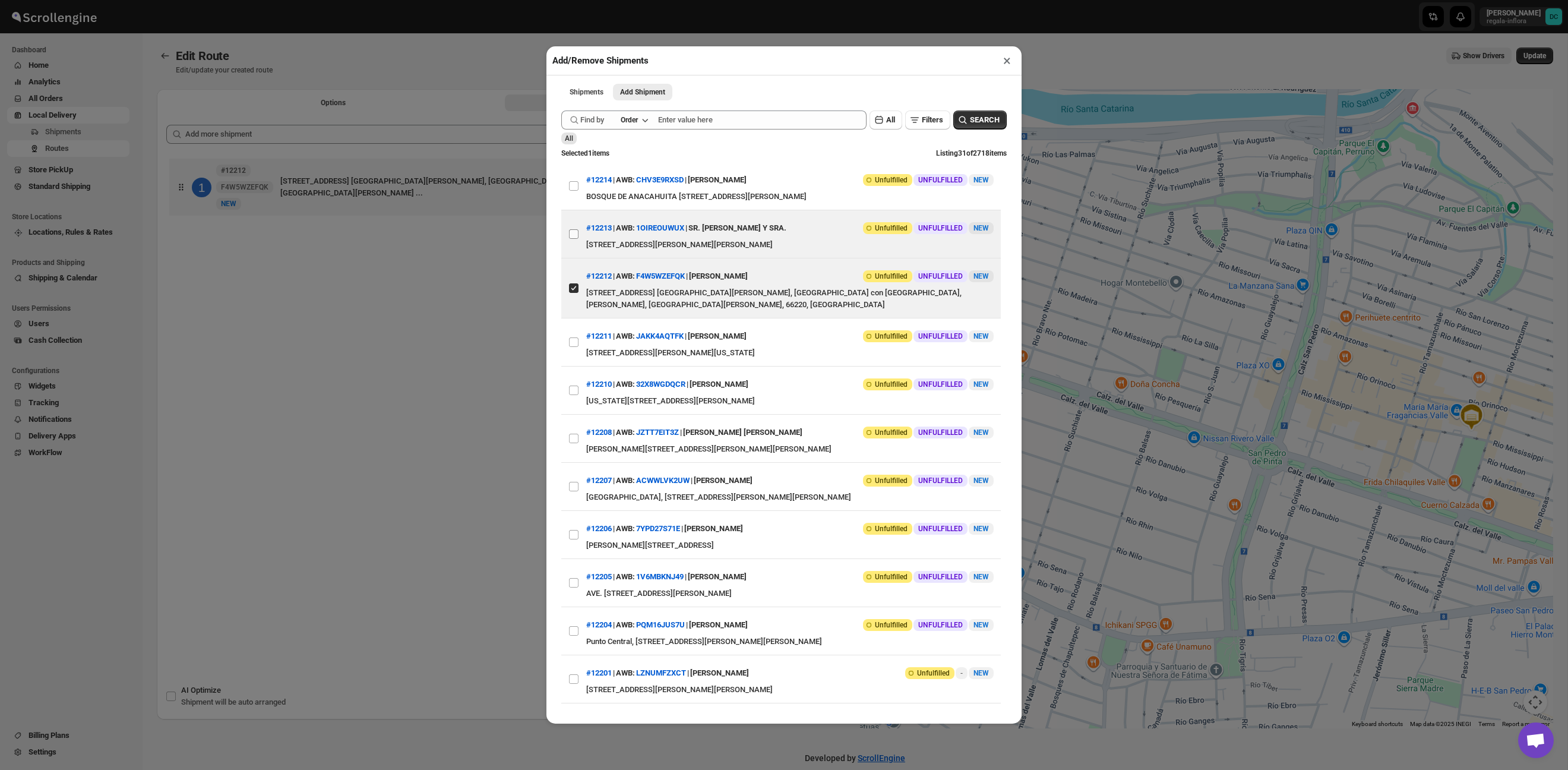
click at [575, 229] on input "View details for 68cdb9143803c2105a26b371" at bounding box center [573, 233] width 9 height 9
checkbox input "true"
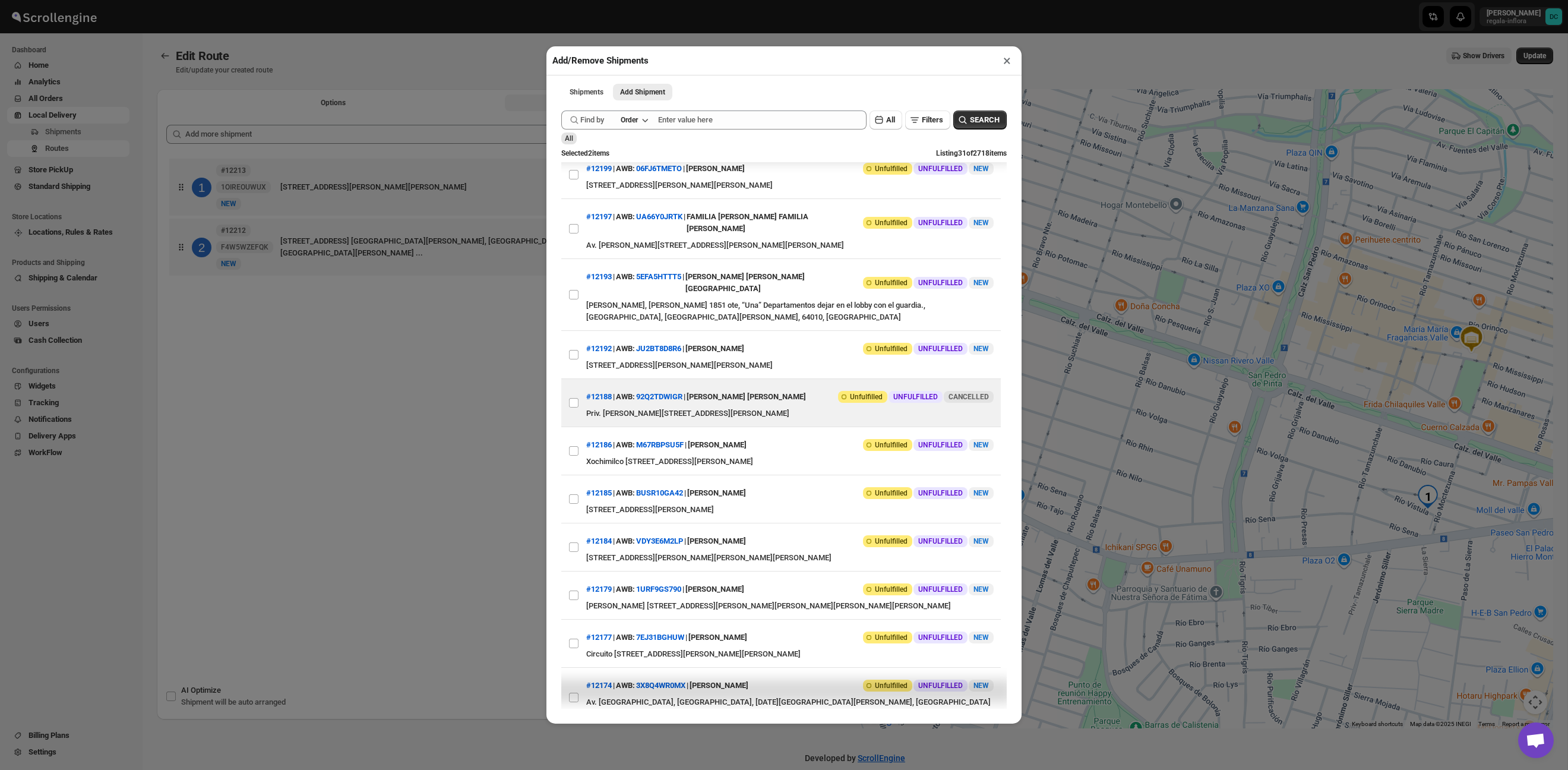
scroll to position [602, 0]
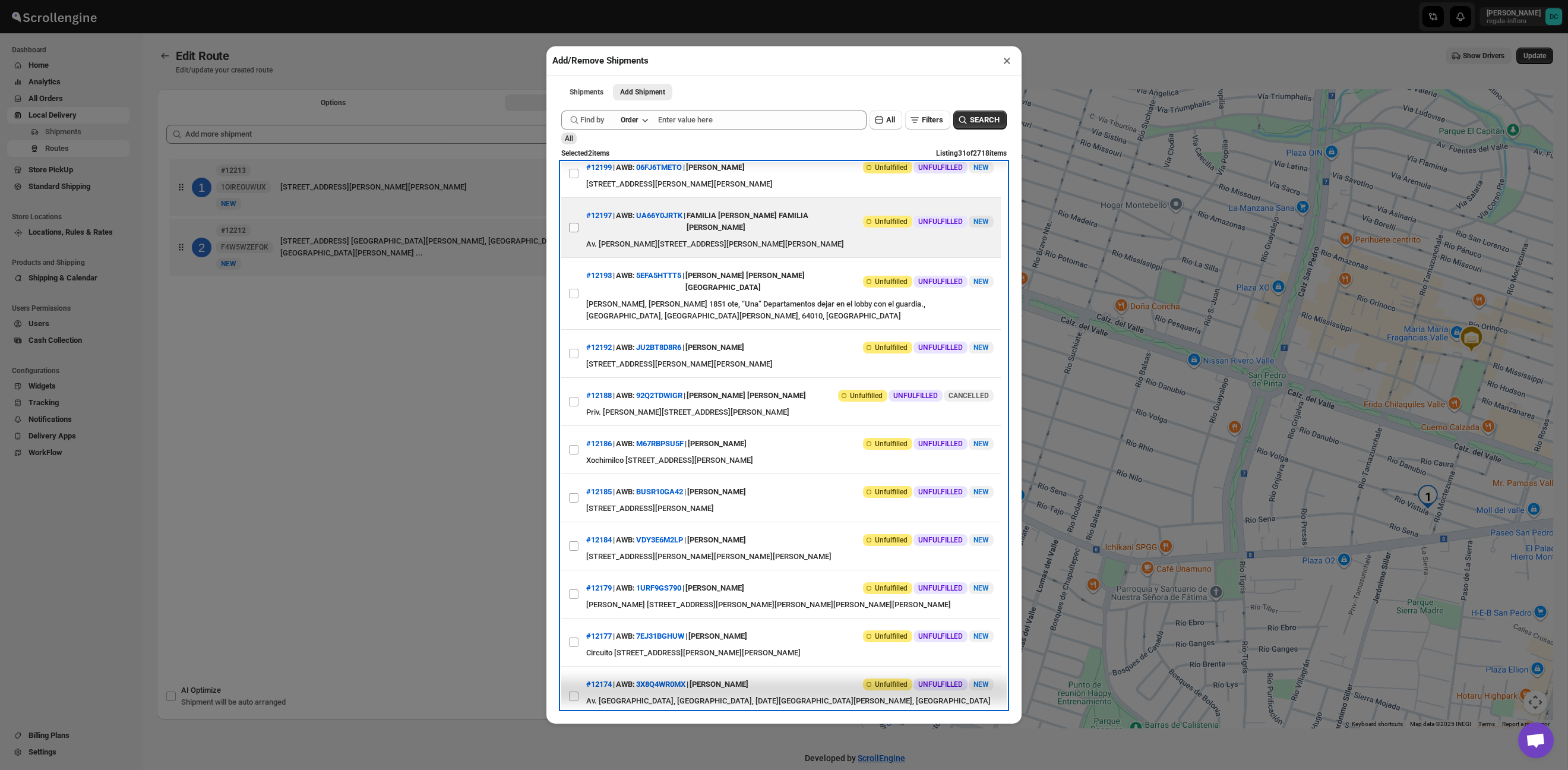
click at [586, 257] on label "View details for 68cd6edb3803c2105a26ad25" at bounding box center [574, 227] width 25 height 59
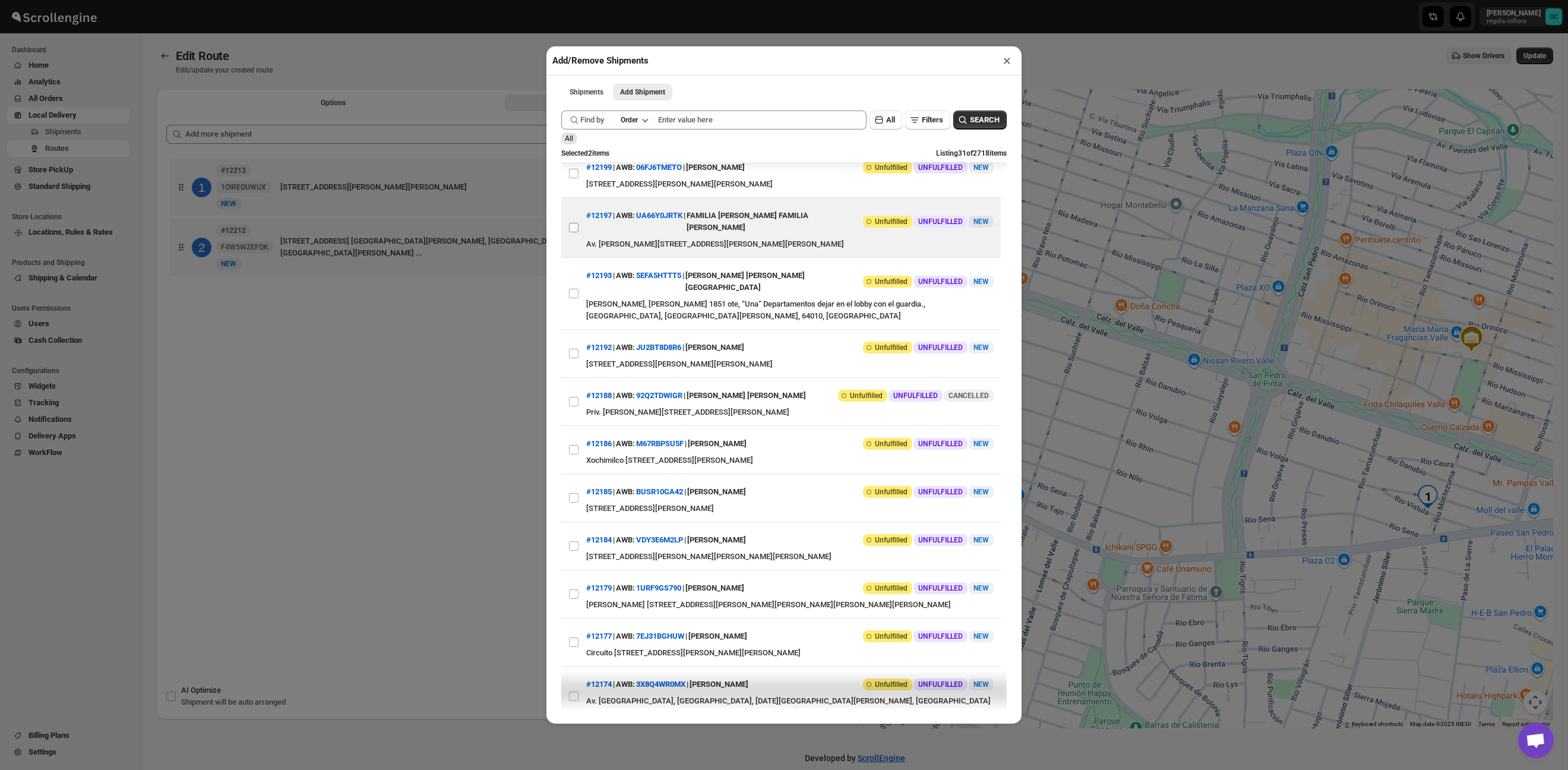
click at [578, 232] on input "View details for 68cd6edb3803c2105a26ad25" at bounding box center [573, 227] width 9 height 9
checkbox input "true"
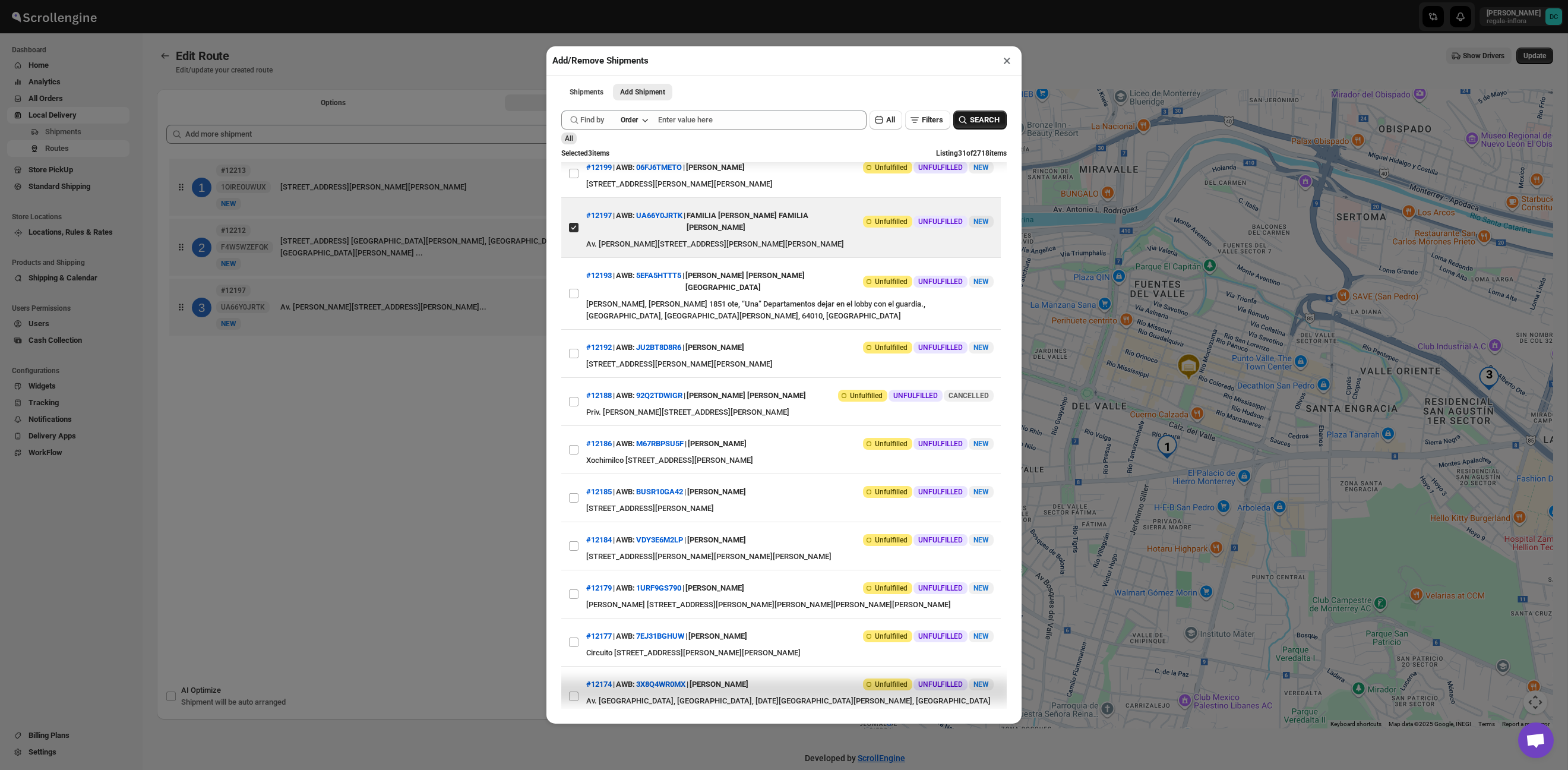
click at [970, 119] on span "SEARCH" at bounding box center [984, 120] width 30 height 12
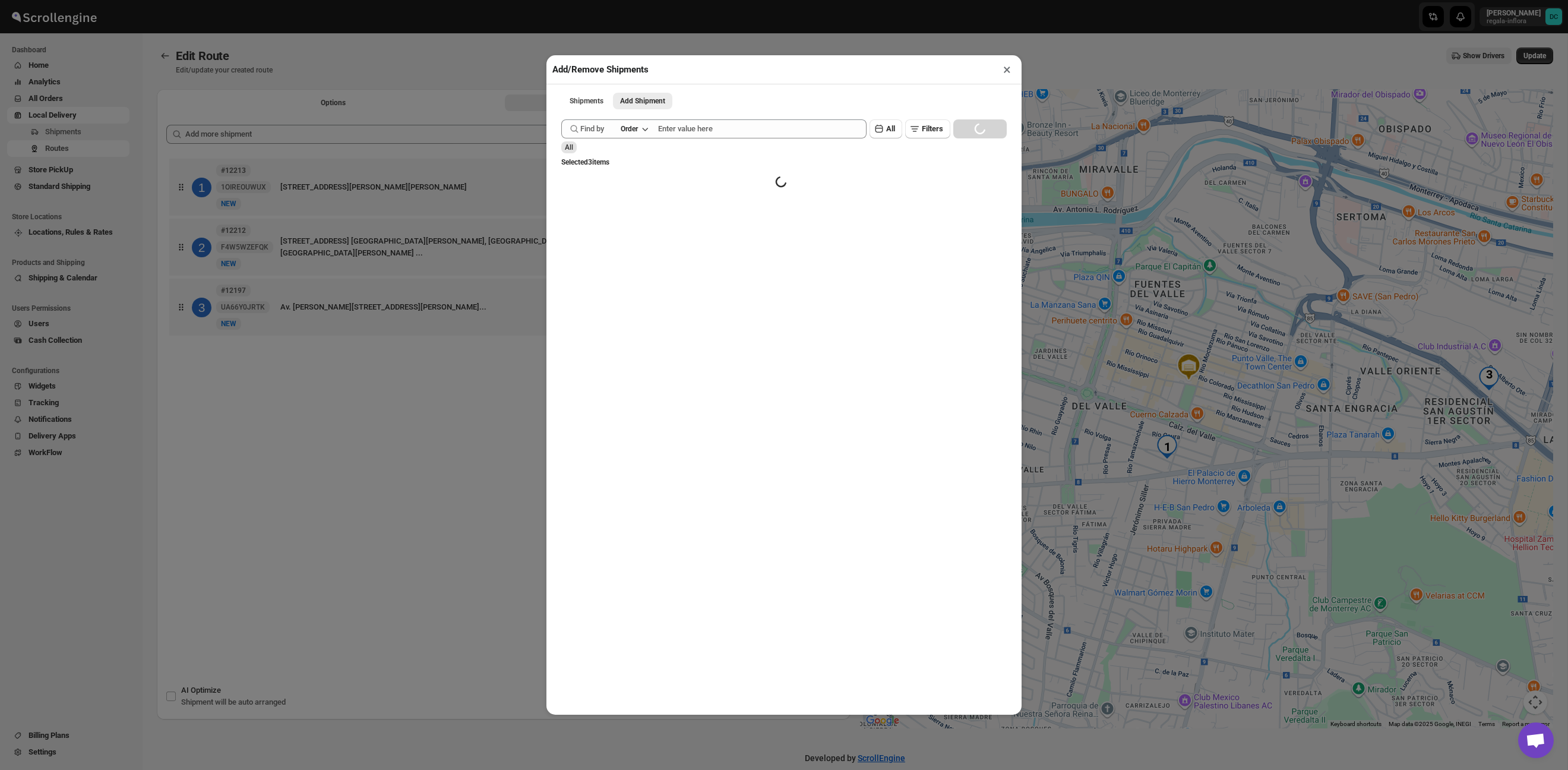
scroll to position [0, 0]
click at [1002, 68] on button "×" at bounding box center [1007, 69] width 17 height 17
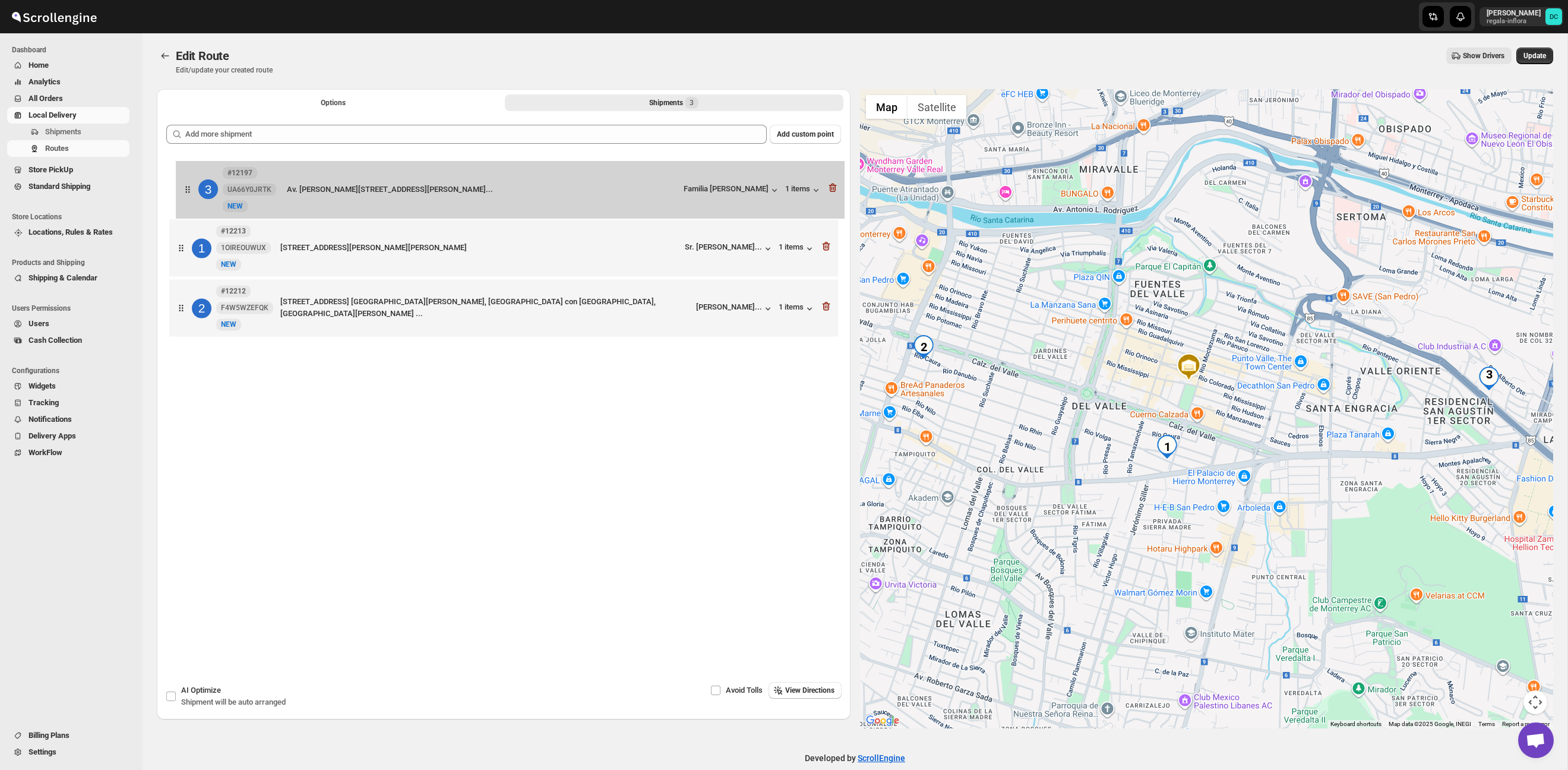
drag, startPoint x: 189, startPoint y: 317, endPoint x: 196, endPoint y: 192, distance: 125.2
click at [196, 192] on div "1 #12213 1OIREOUWUX New NEW Río Vístula 225, Ote, San Pedro Garza García, Nuevo…" at bounding box center [504, 248] width 675 height 187
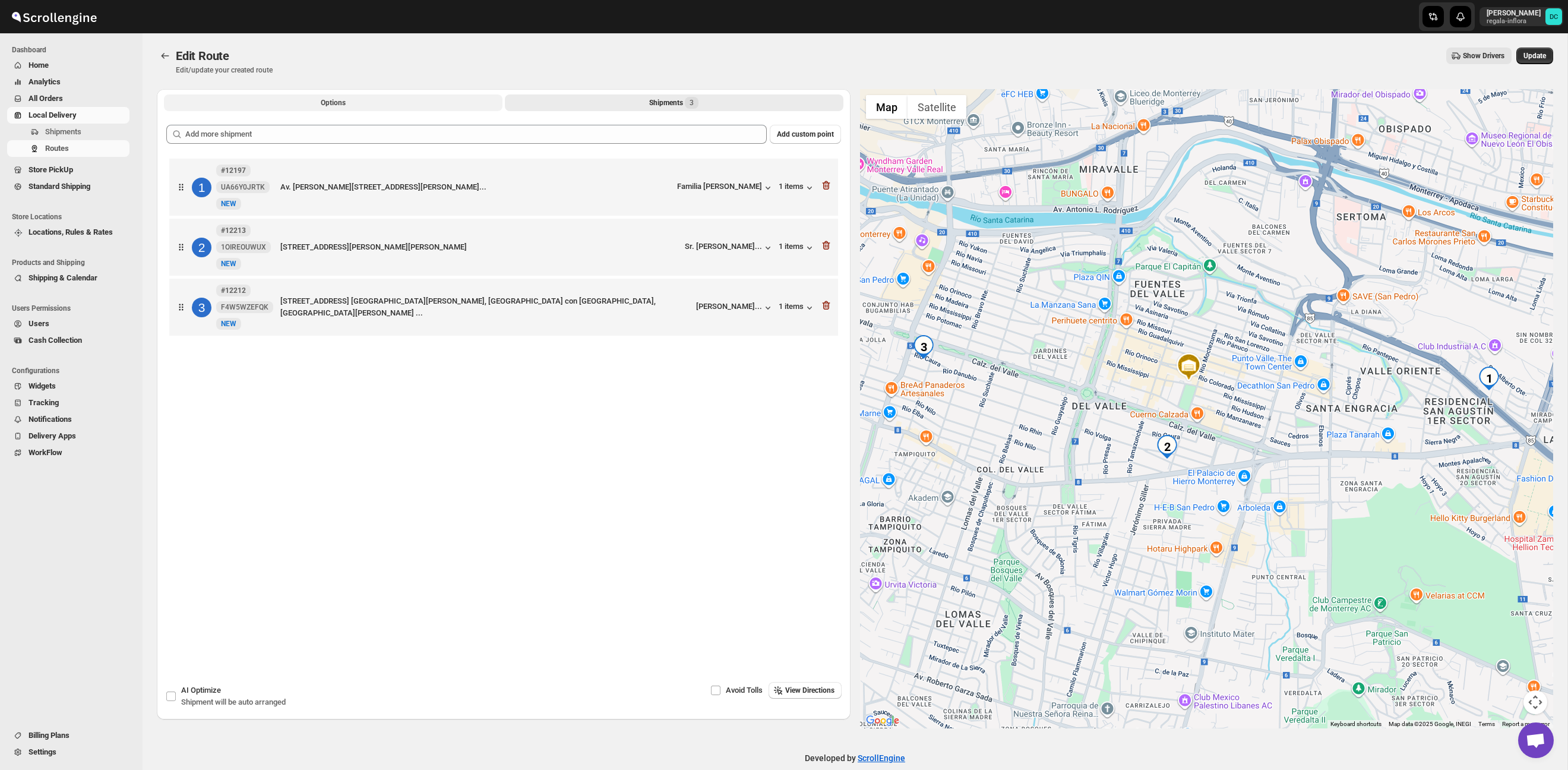
click at [320, 98] on span "Options" at bounding box center [333, 102] width 25 height 9
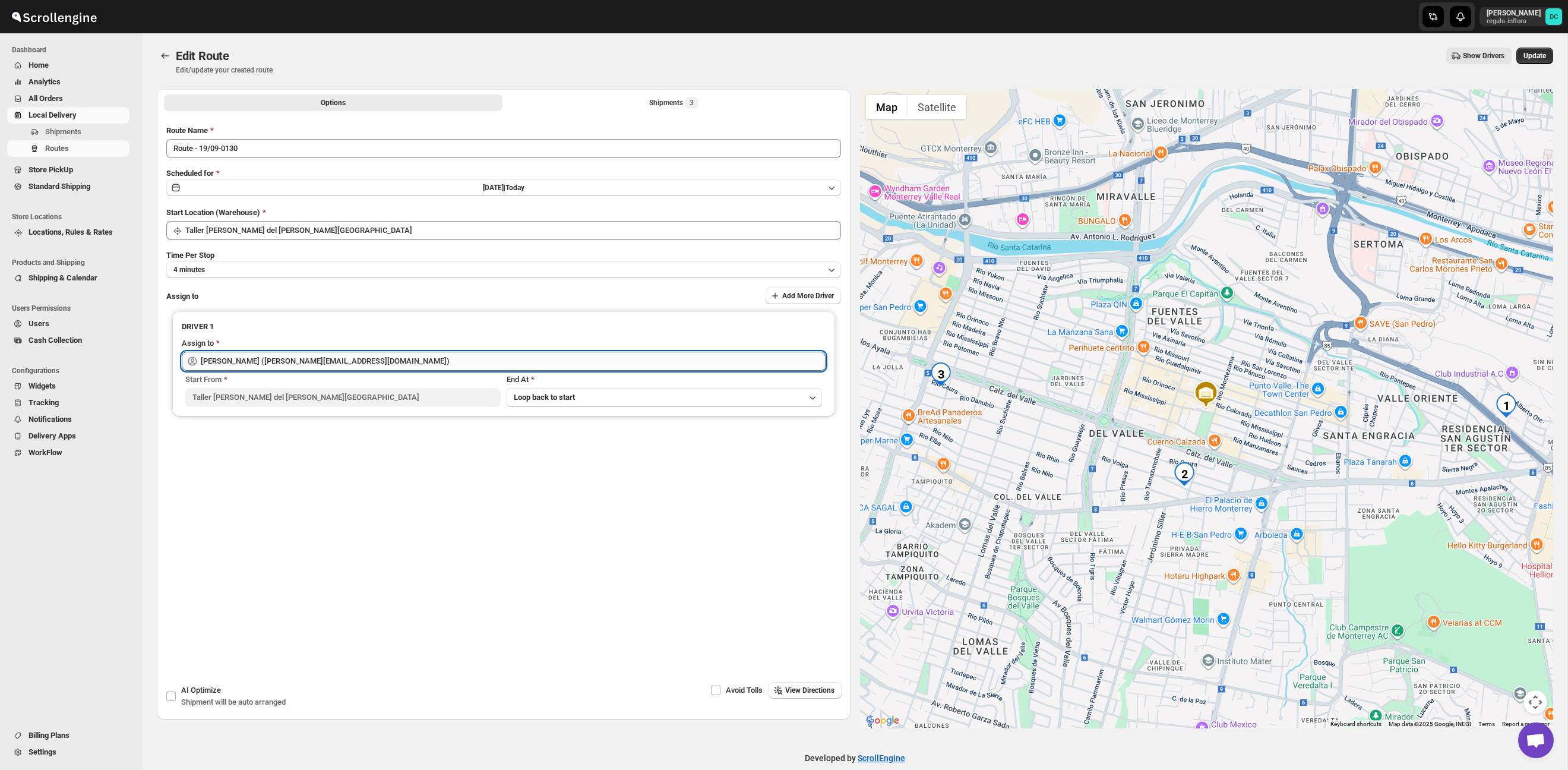
click at [352, 361] on input "[PERSON_NAME] ([EMAIL_ADDRESS][DOMAIN_NAME])" at bounding box center [512, 361] width 625 height 19
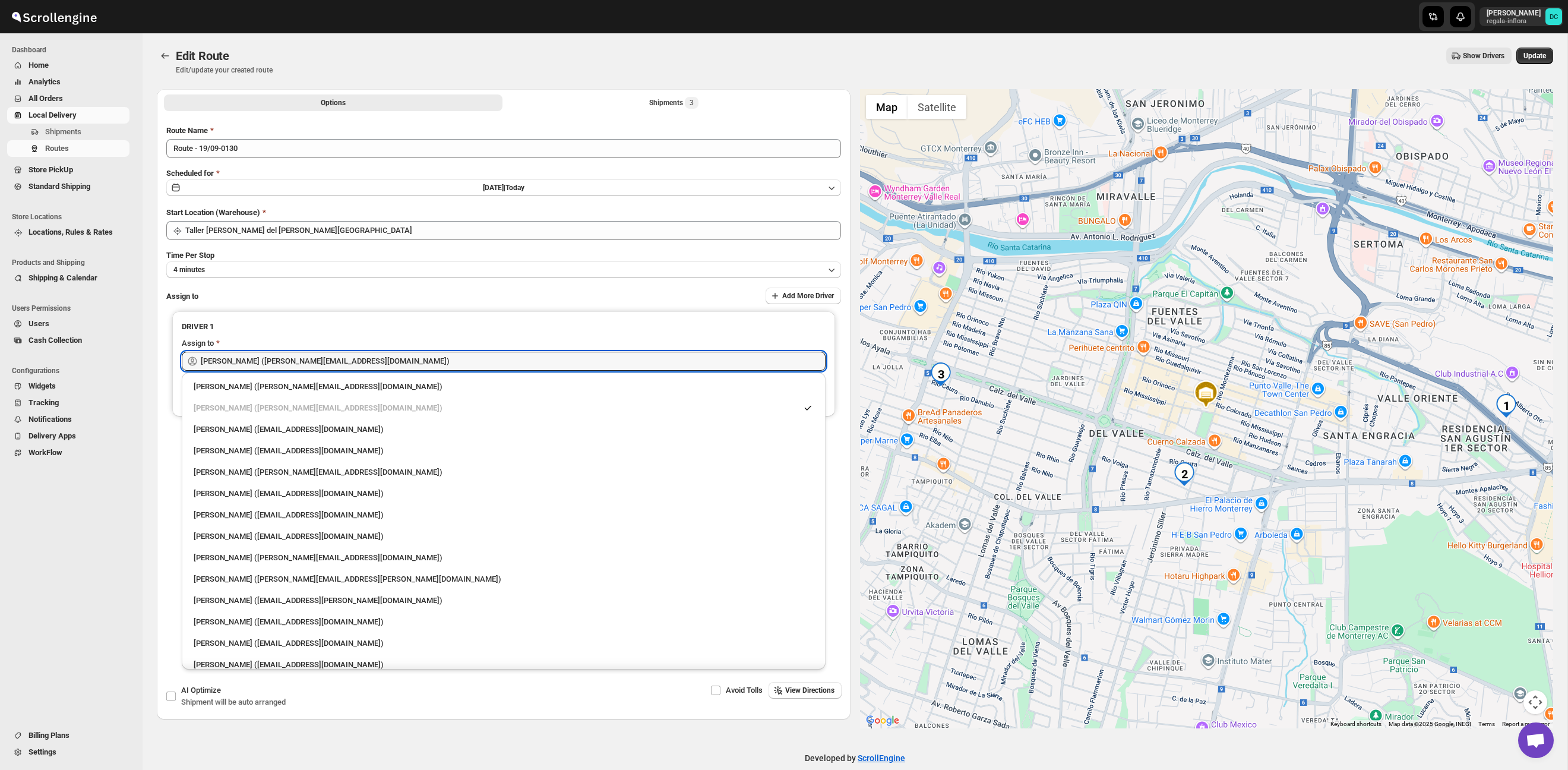
drag, startPoint x: 391, startPoint y: 367, endPoint x: 130, endPoint y: 347, distance: 261.8
click at [130, 347] on div "Skip to content DAVID CORONADO regala-inflora DC Dashboard Home Analytics All O…" at bounding box center [784, 394] width 1568 height 788
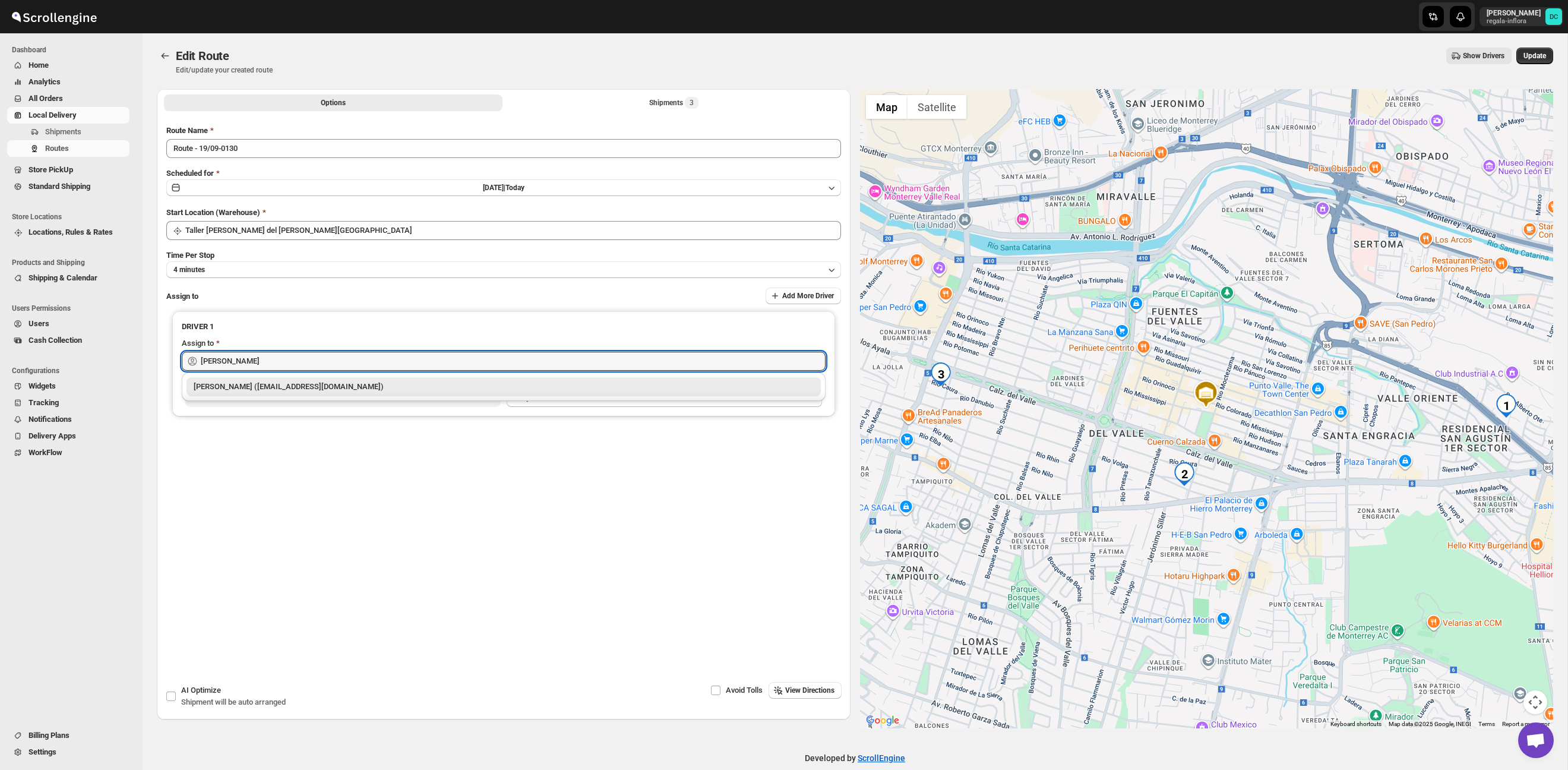
click at [215, 390] on div "Santos Hernandez (santos070707@gmail.com)" at bounding box center [503, 386] width 620 height 12
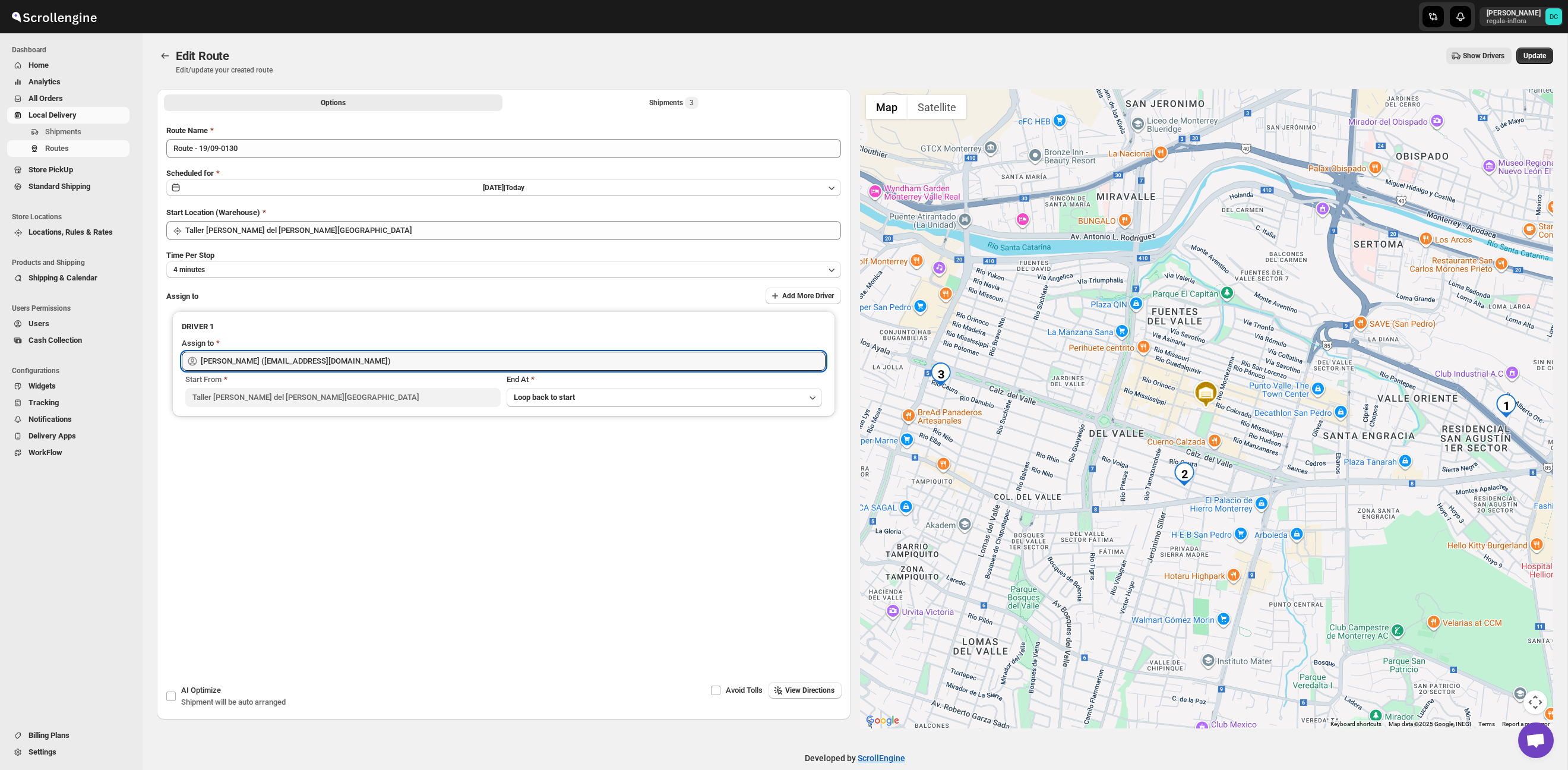
type input "Santos Hernandez (santos070707@gmail.com)"
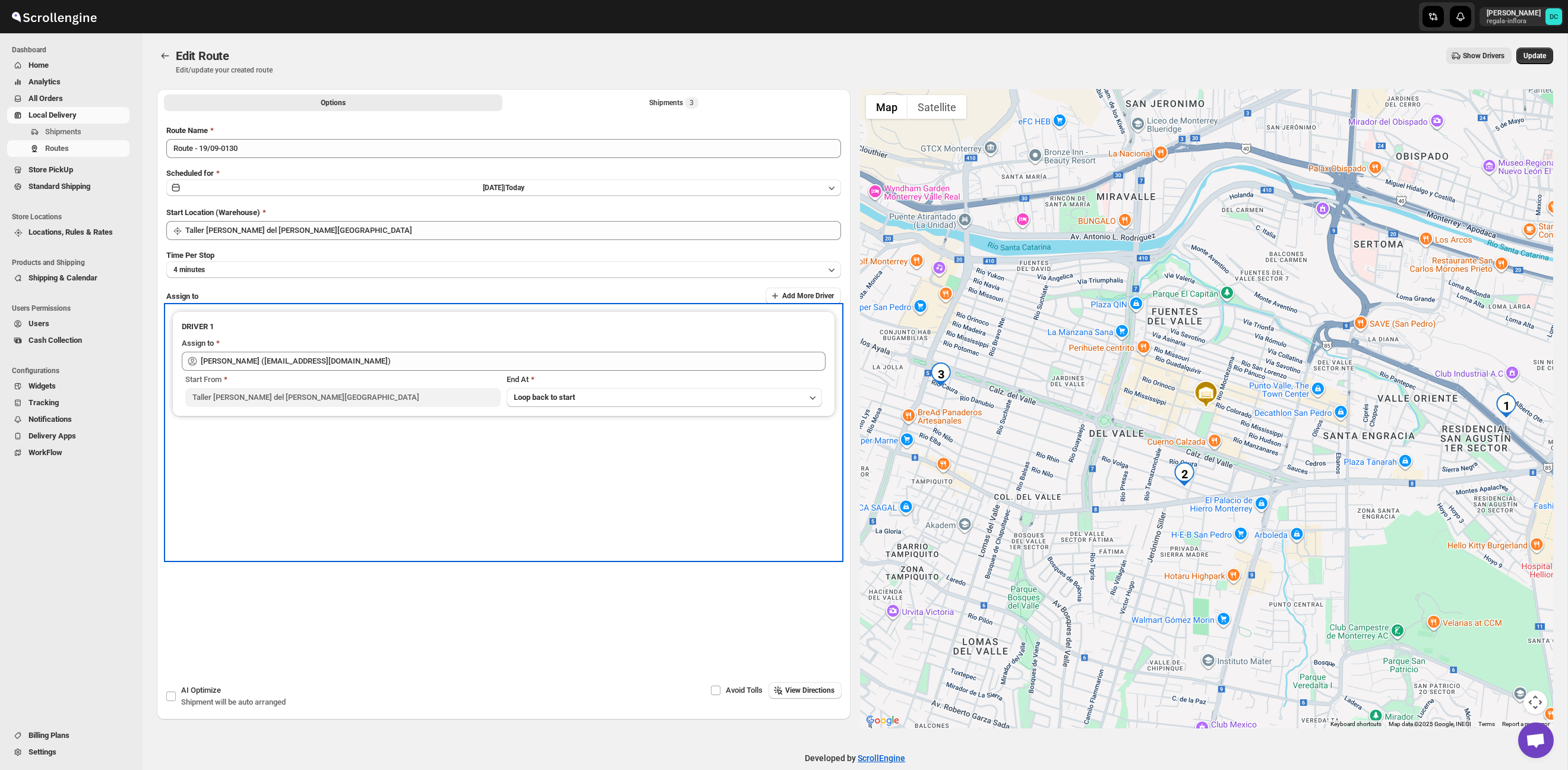
click at [423, 484] on div "DRIVER 1 Assign to Santos Hernandez (santos070707@gmail.com) Start From Taller …" at bounding box center [504, 432] width 675 height 254
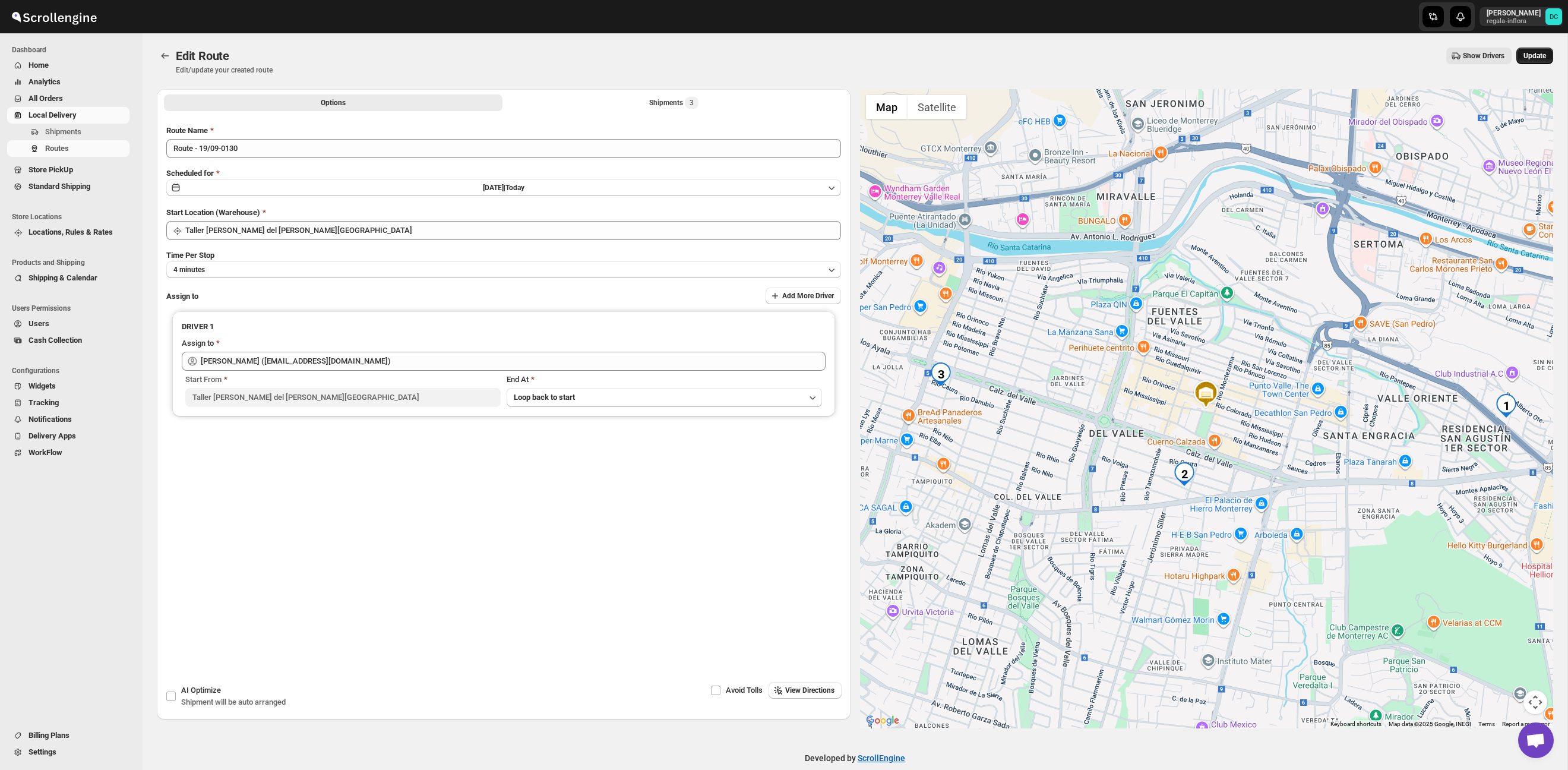
click at [1548, 56] on button "Update" at bounding box center [1535, 56] width 37 height 17
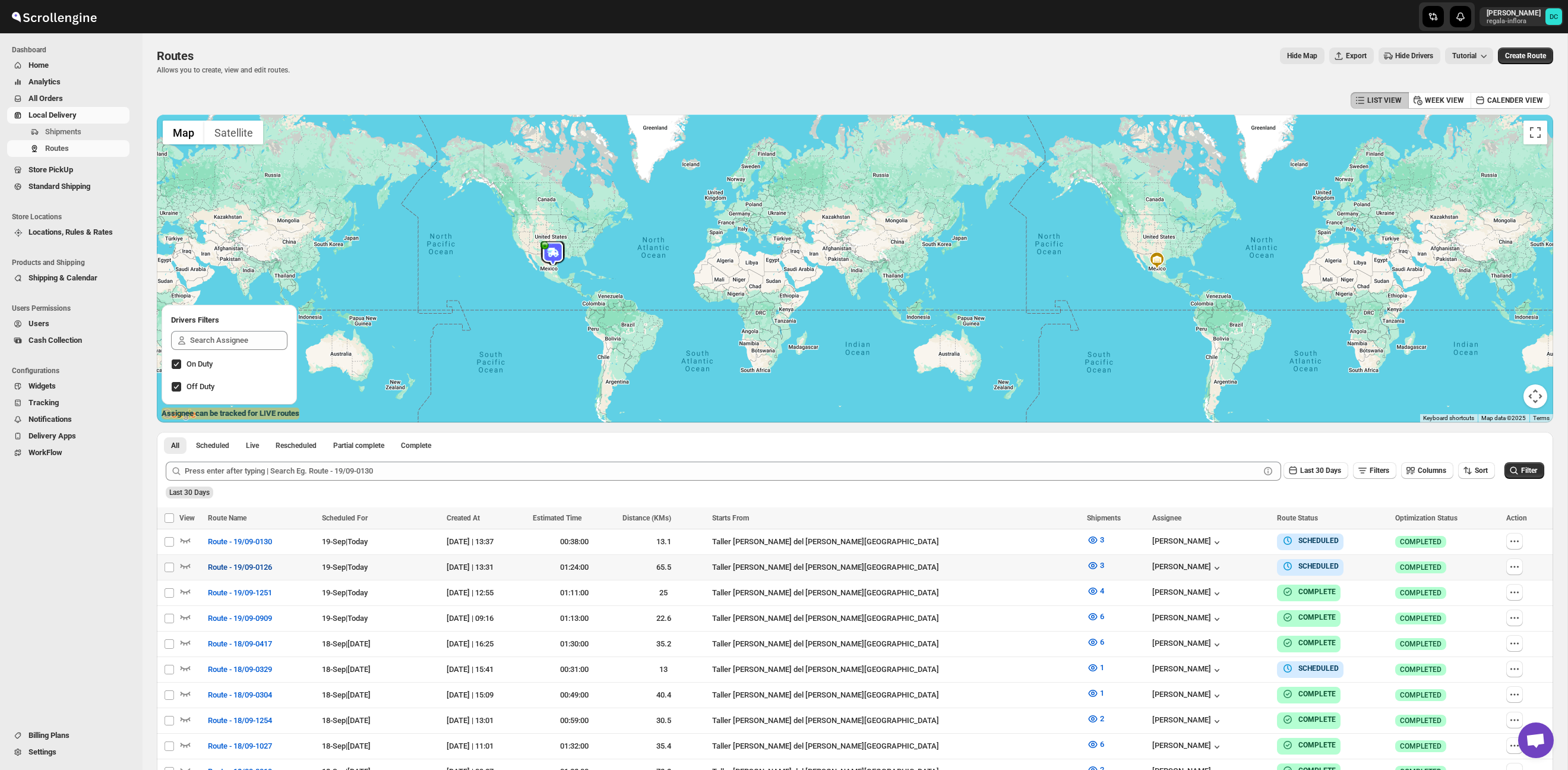
click at [254, 566] on span "Route - 19/09-0126" at bounding box center [240, 567] width 64 height 12
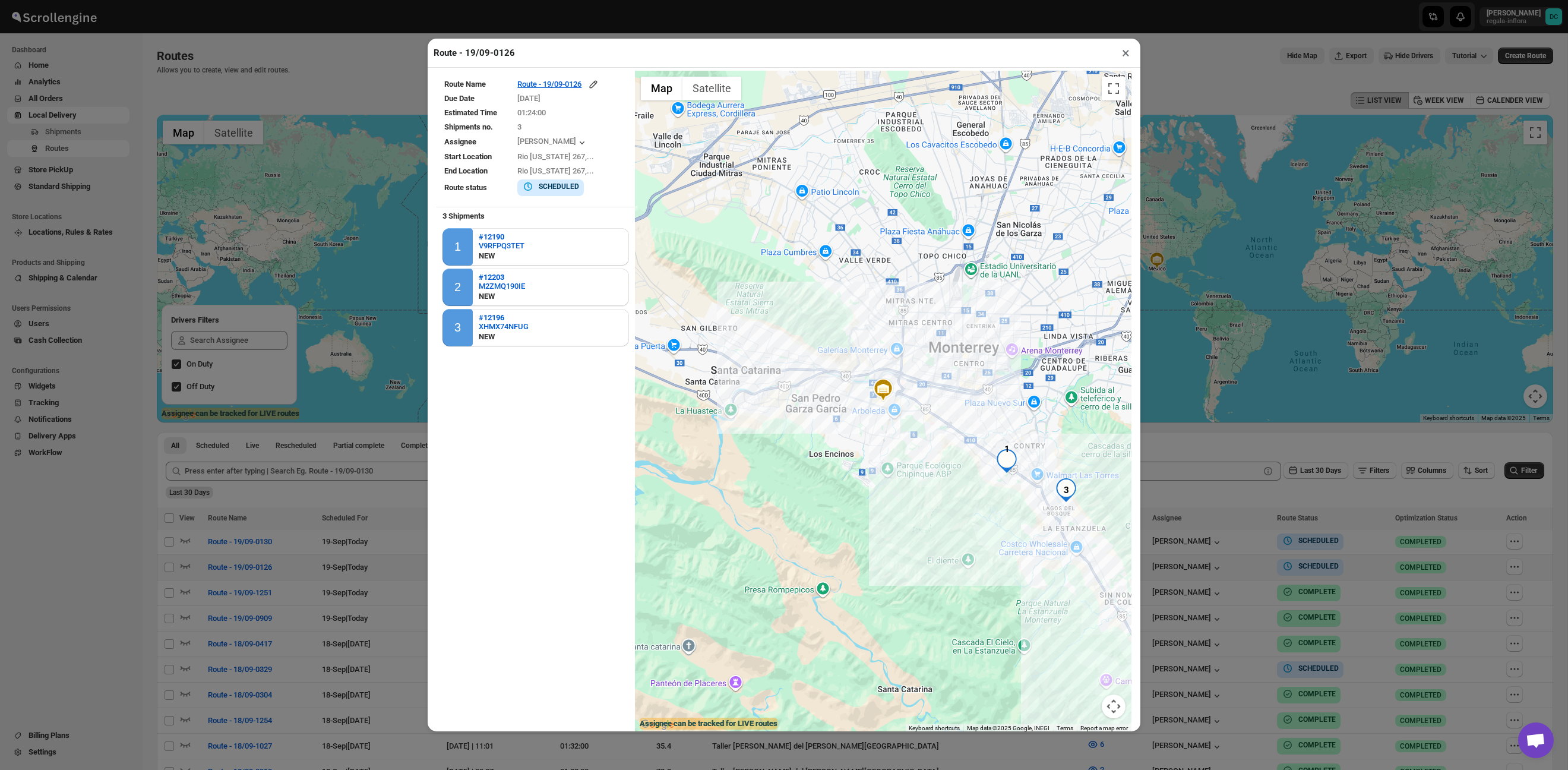
click at [1123, 51] on button "×" at bounding box center [1126, 53] width 17 height 17
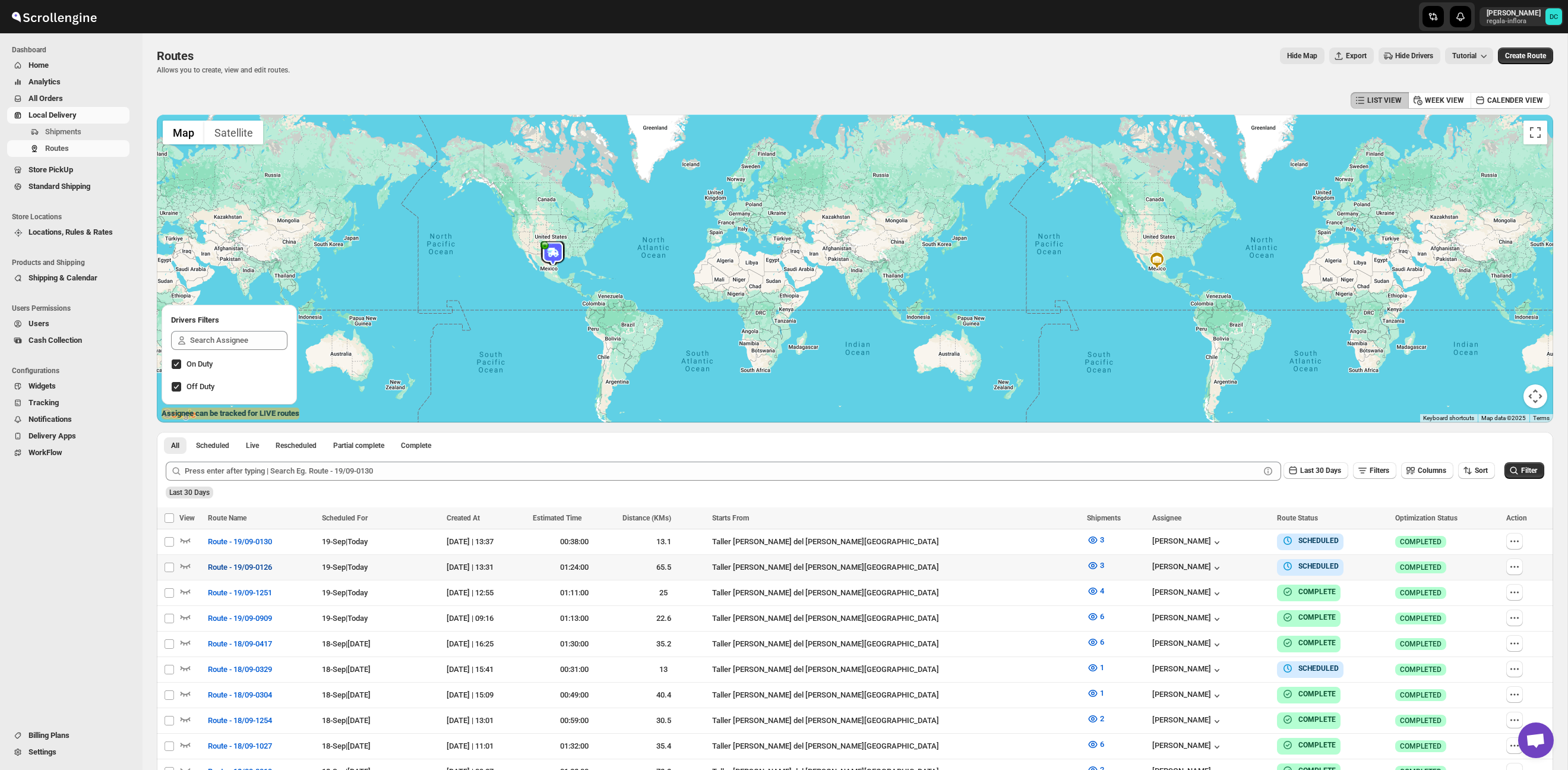
click at [271, 571] on span "Route - 19/09-0126" at bounding box center [240, 567] width 64 height 12
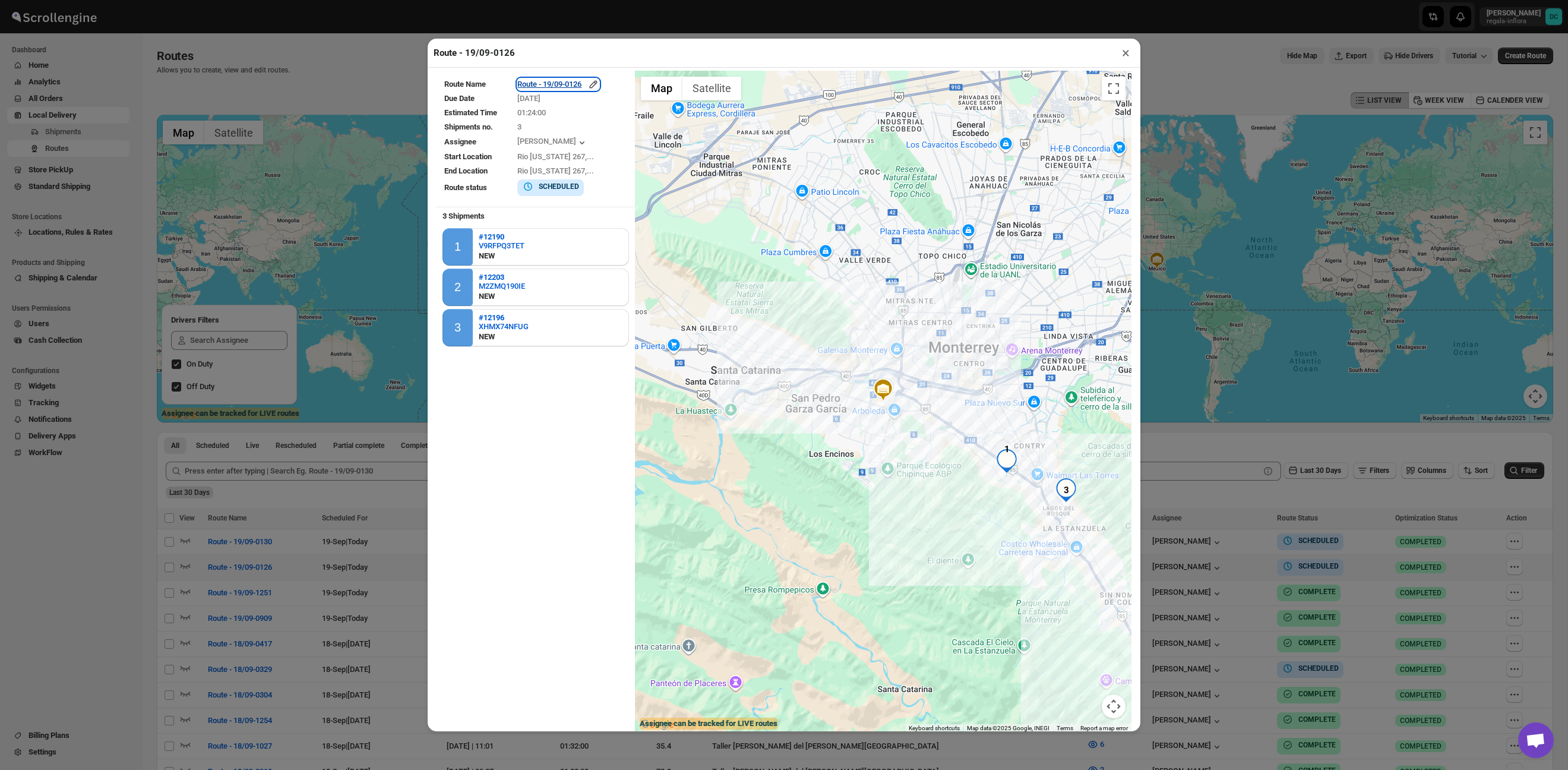
click at [576, 87] on div "Route - 19/09-0126" at bounding box center [558, 85] width 82 height 12
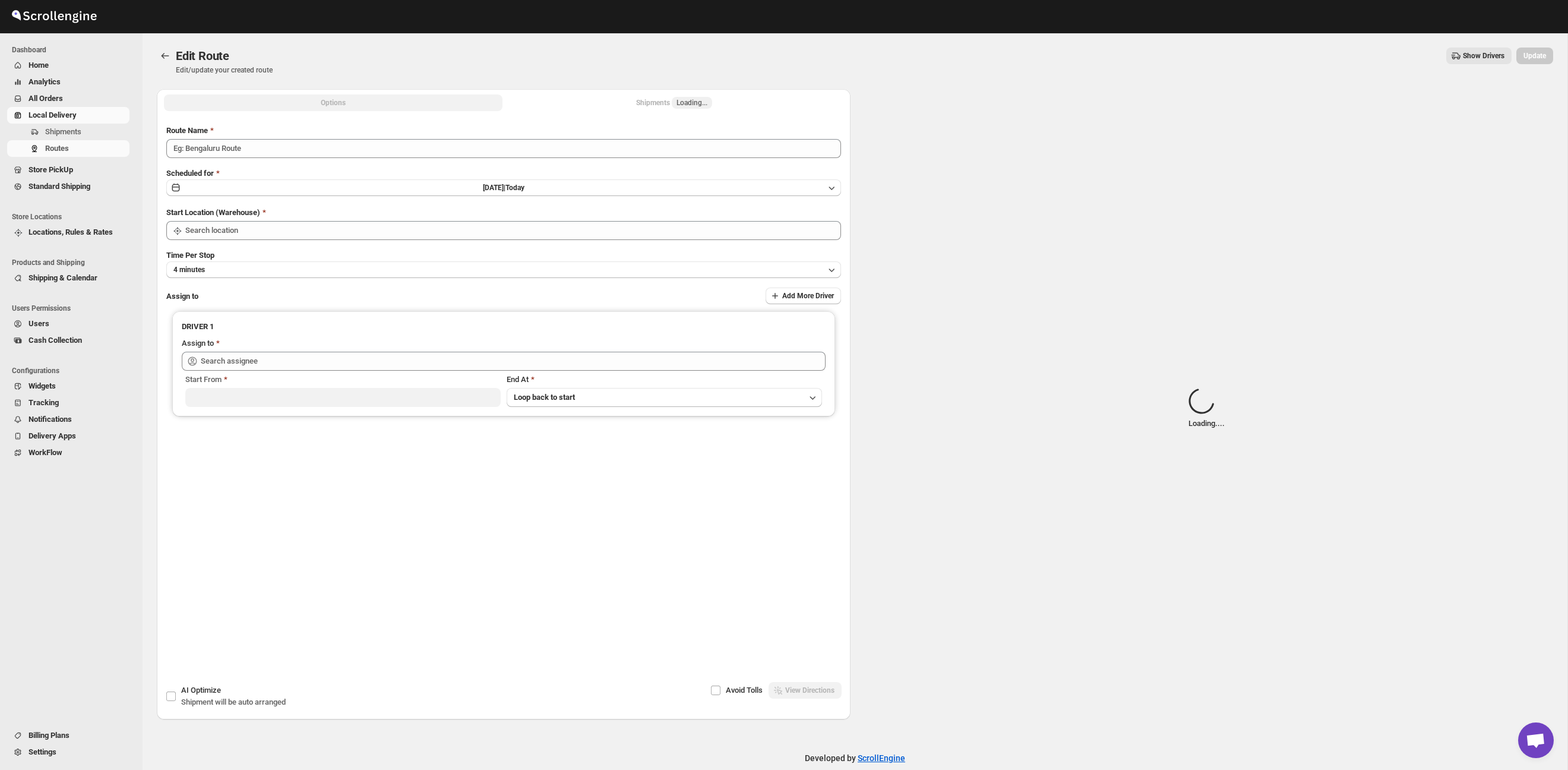
type input "Route - 19/09-0126"
type input "Taller [PERSON_NAME][GEOGRAPHIC_DATA]"
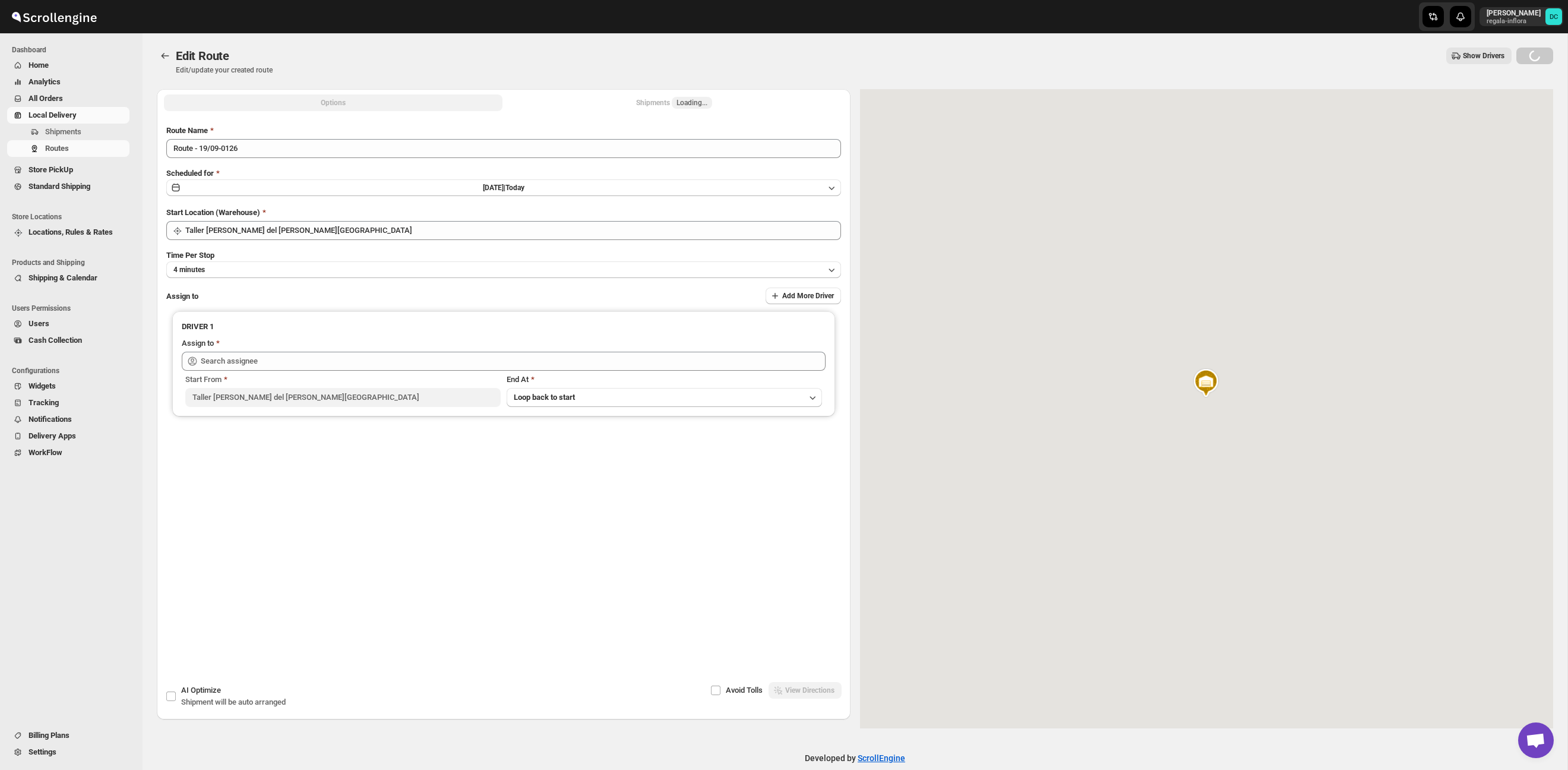
type input "Santos Hernandez (santos070707@gmail.com)"
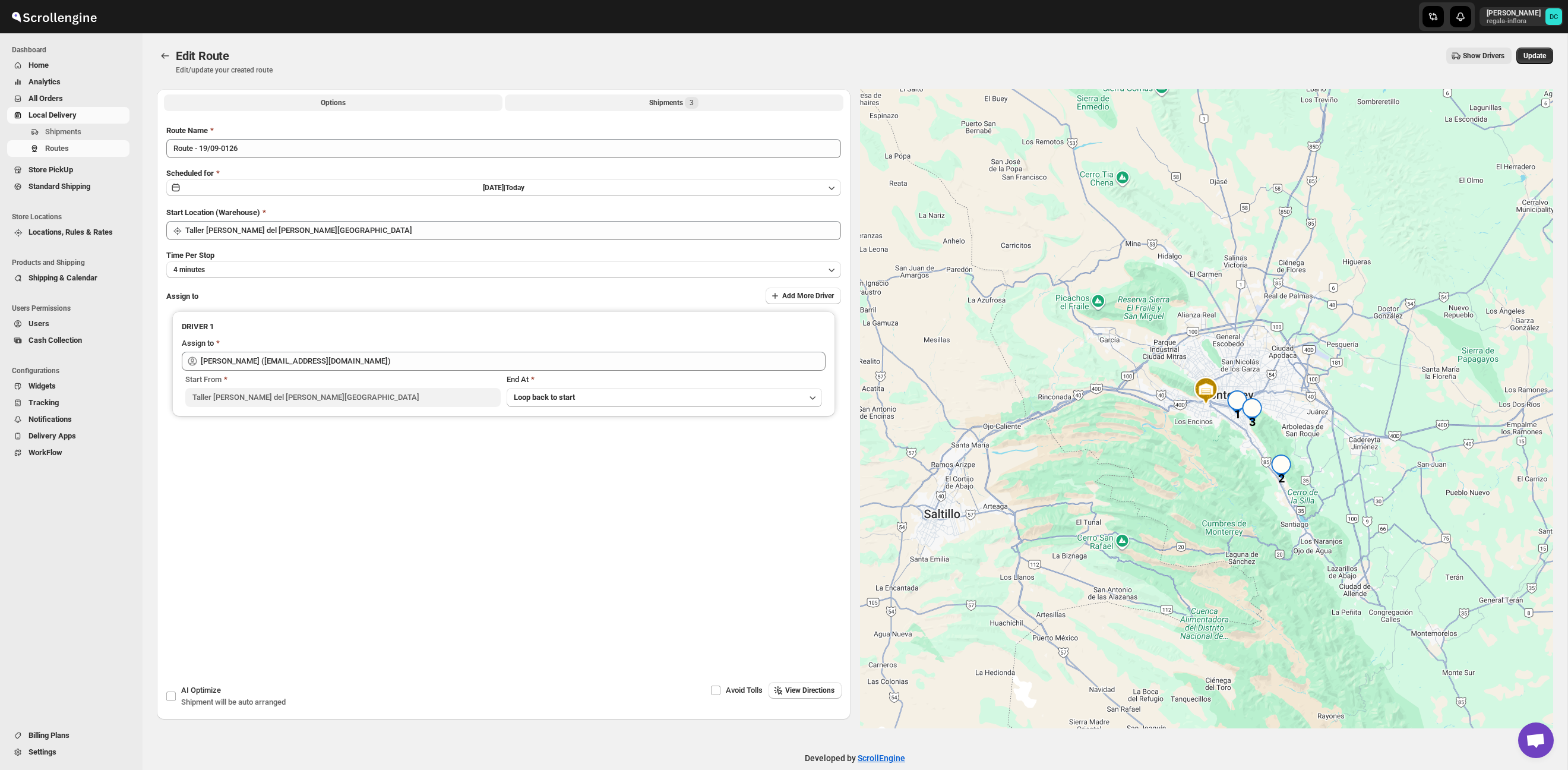
click at [598, 105] on button "Shipments 3" at bounding box center [674, 103] width 338 height 17
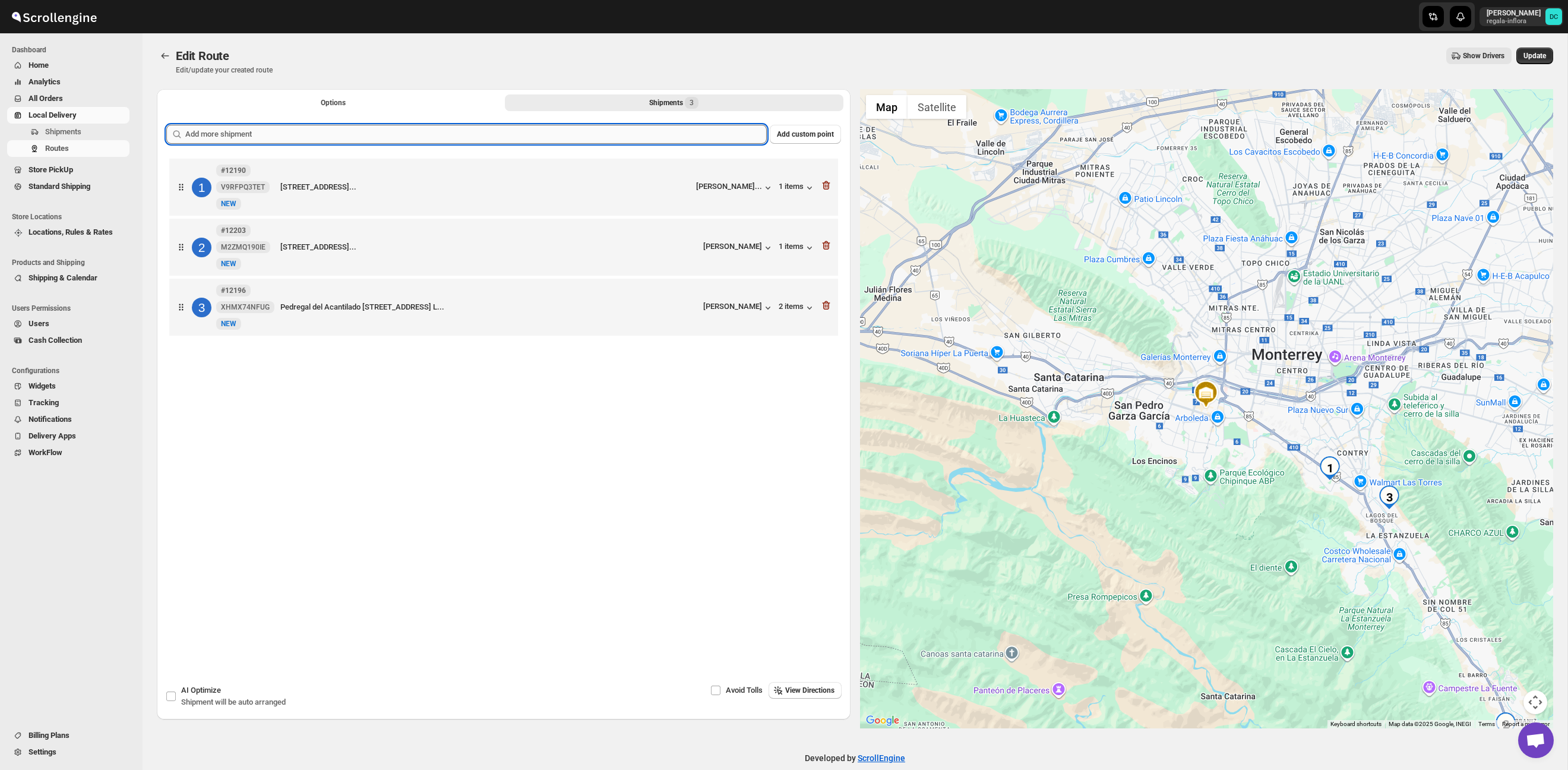
click at [397, 125] on input "text" at bounding box center [476, 134] width 582 height 19
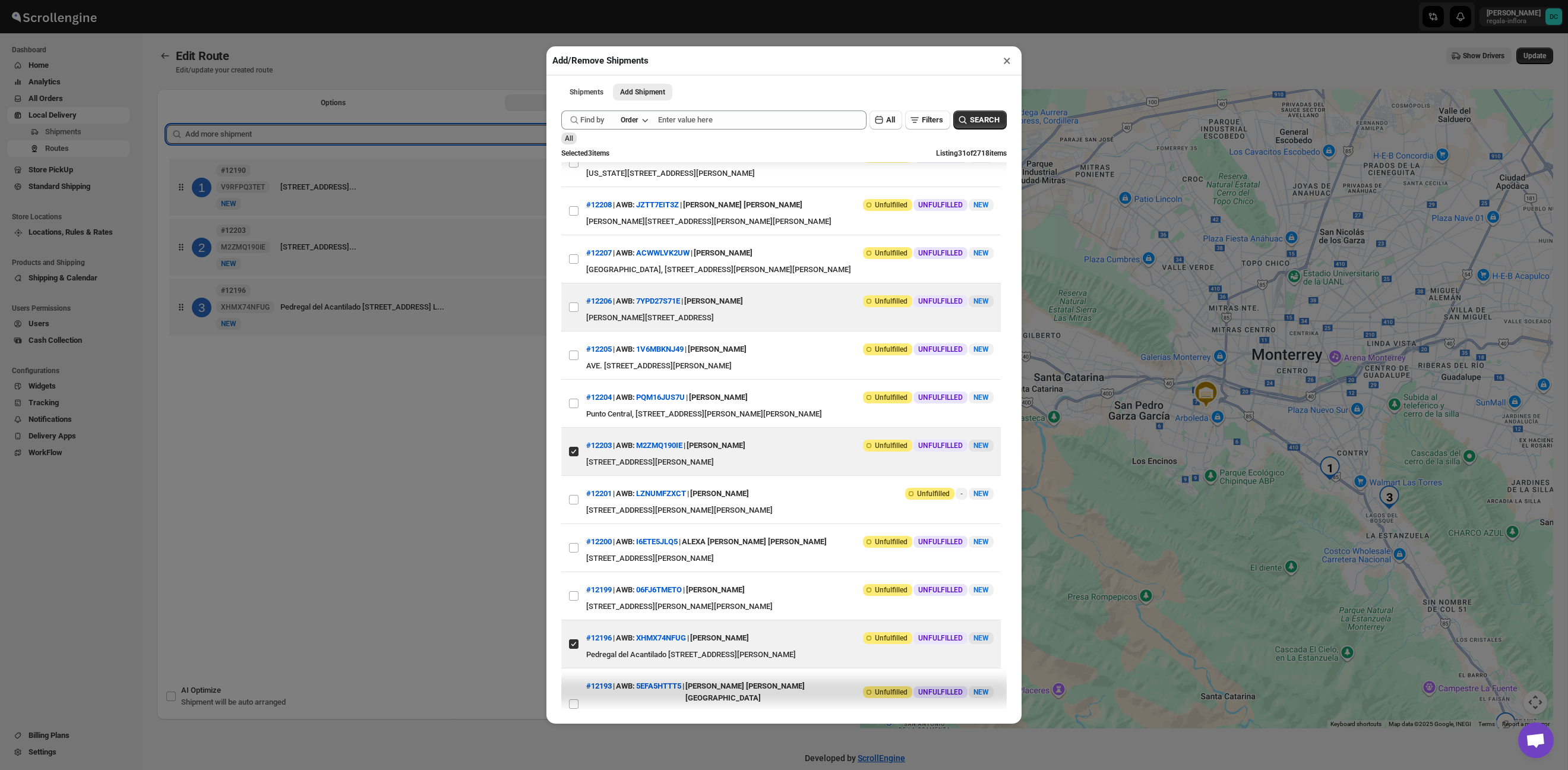
scroll to position [81, 0]
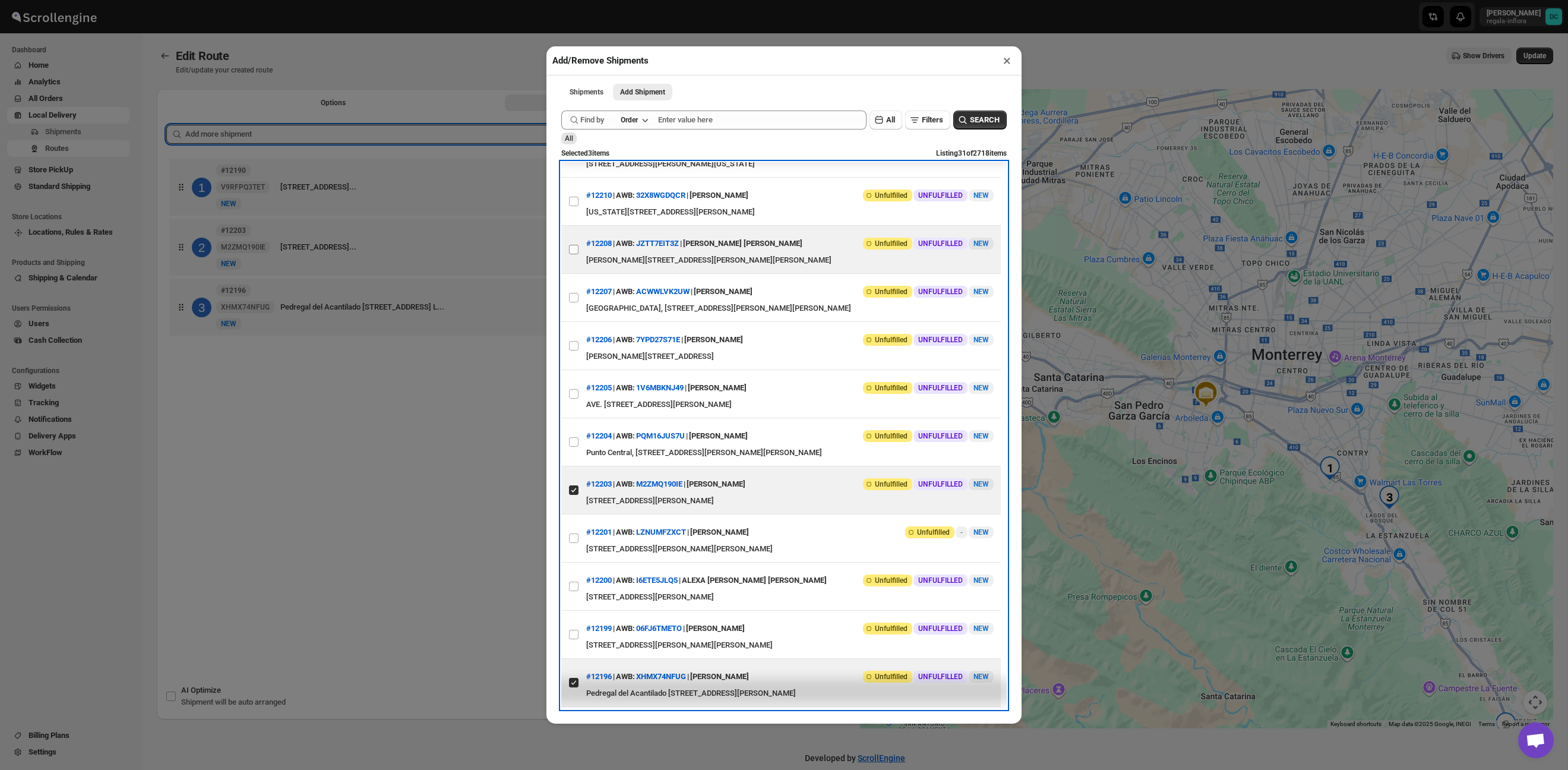
click at [578, 254] on span at bounding box center [573, 249] width 11 height 11
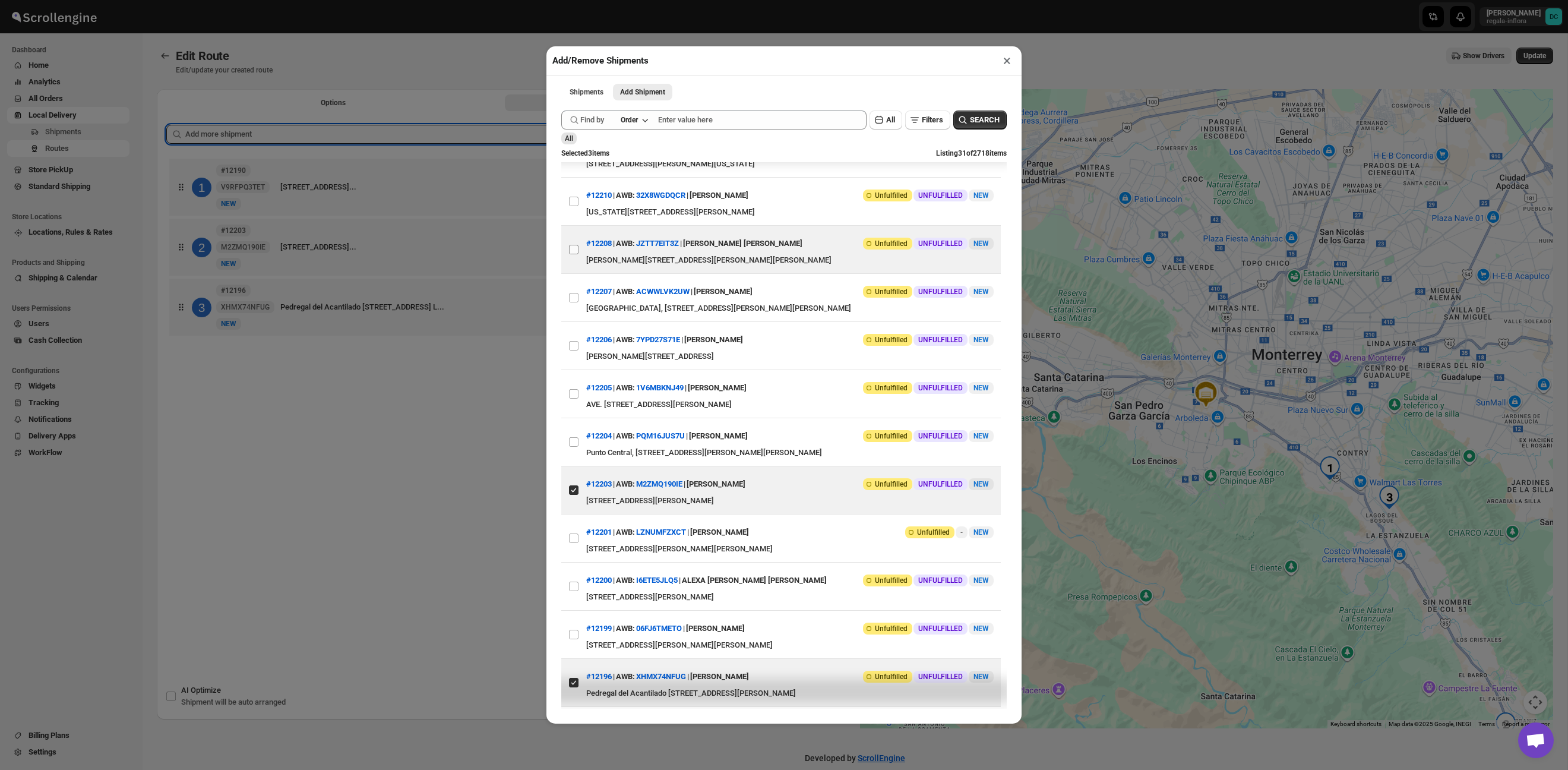
click at [578, 254] on input "View details for 68cda5cc3803c2105a26b20d" at bounding box center [573, 248] width 9 height 9
checkbox input "true"
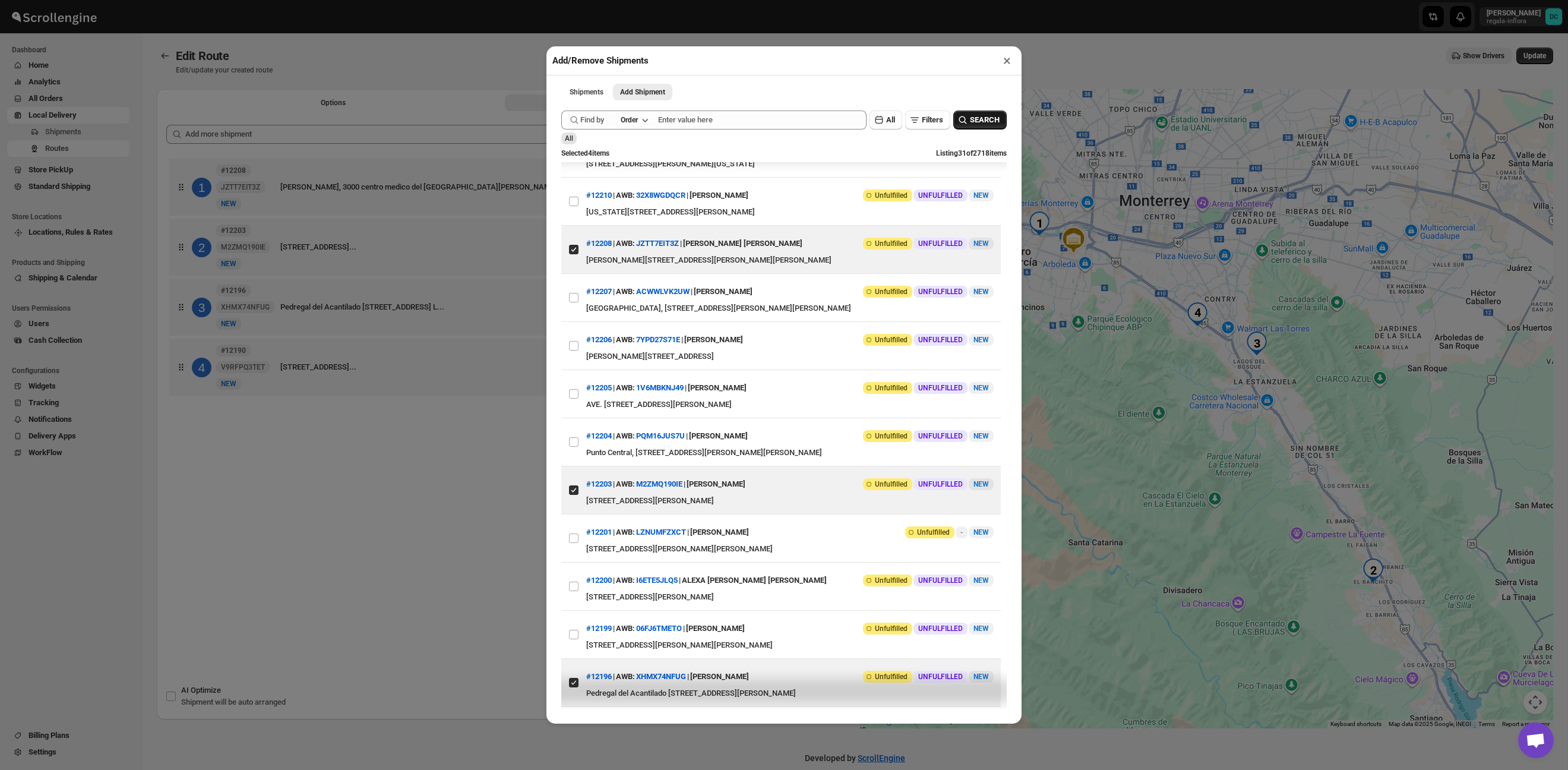
click at [998, 123] on span "SEARCH" at bounding box center [984, 120] width 30 height 12
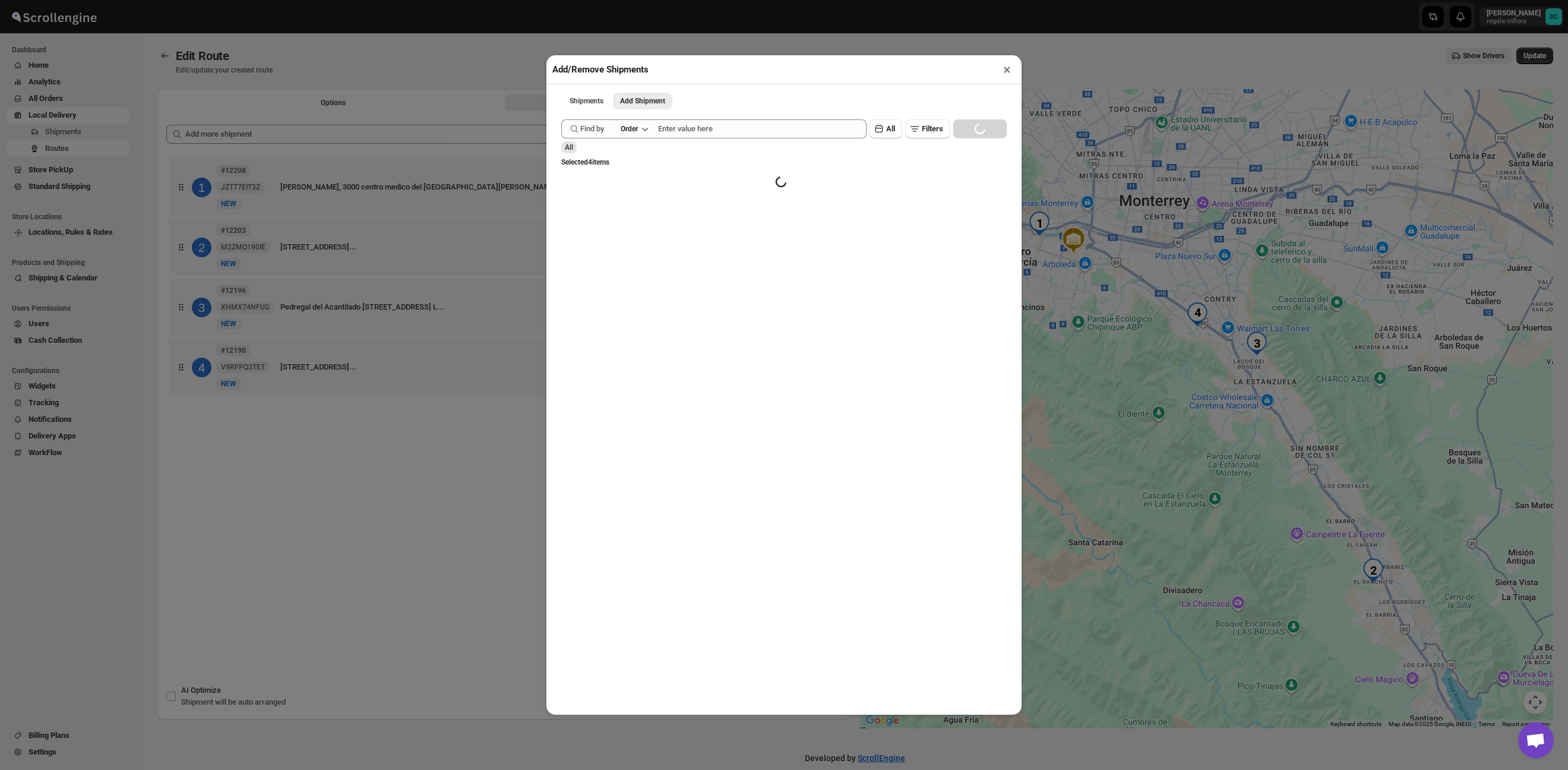
scroll to position [0, 0]
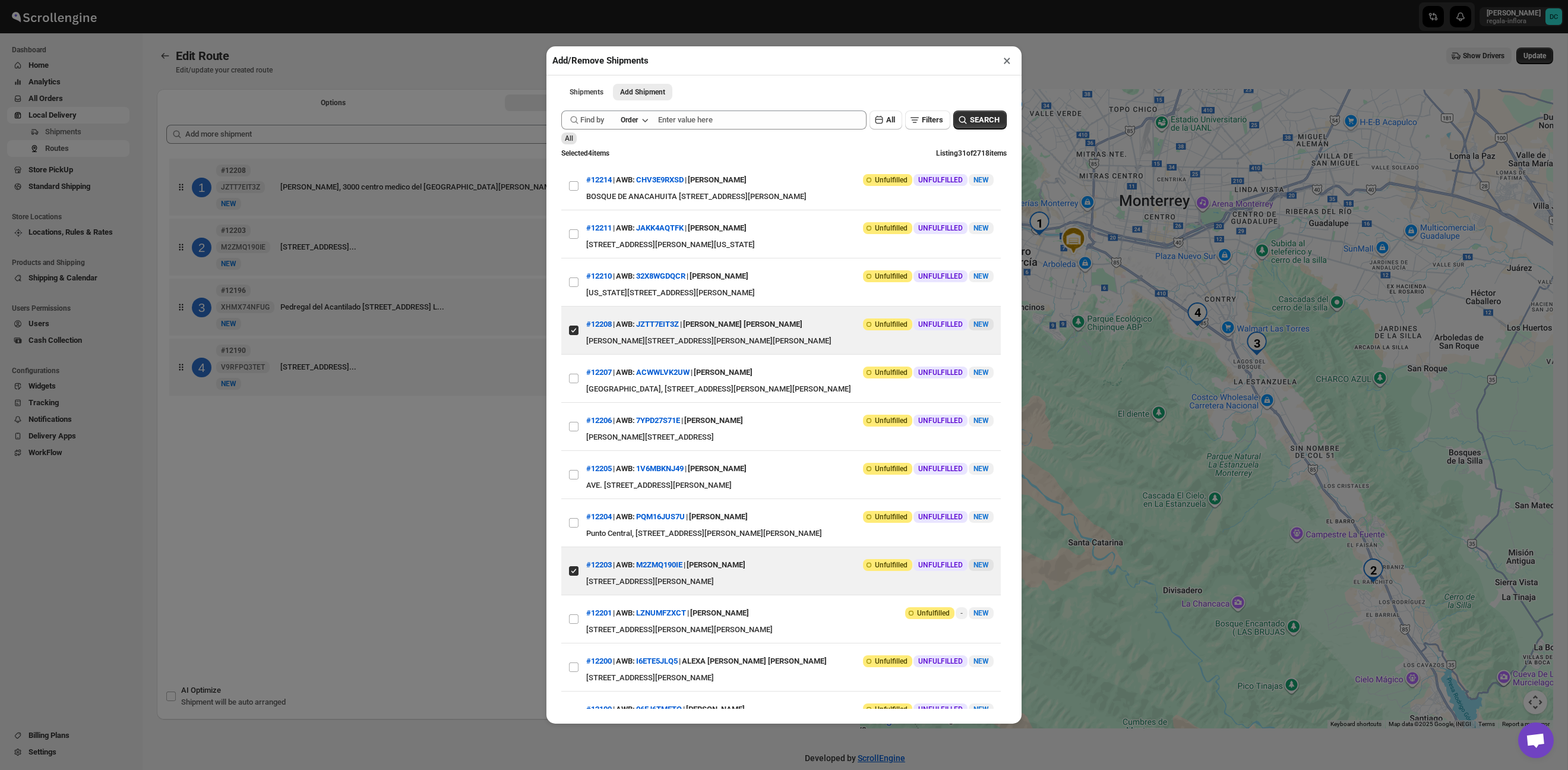
click at [1004, 67] on button "×" at bounding box center [1007, 61] width 17 height 17
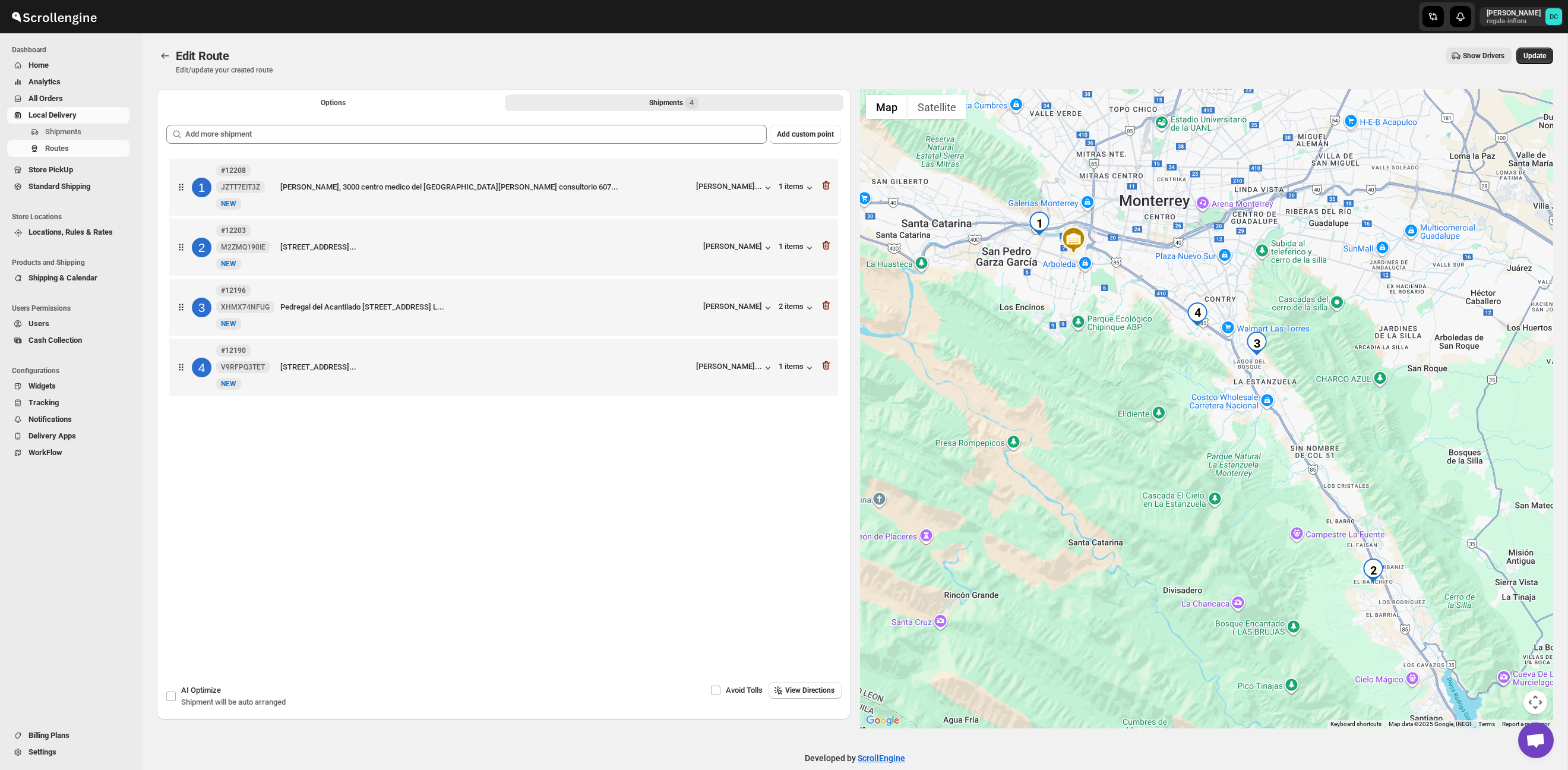
click at [571, 112] on div "Options Shipments 4 More views Options Shipments 4 More views" at bounding box center [503, 101] width 694 height 26
click at [568, 107] on button "Shipments 4" at bounding box center [674, 103] width 338 height 17
click at [567, 106] on button "Shipments 4" at bounding box center [674, 103] width 338 height 17
click at [452, 106] on button "Options" at bounding box center [333, 103] width 338 height 17
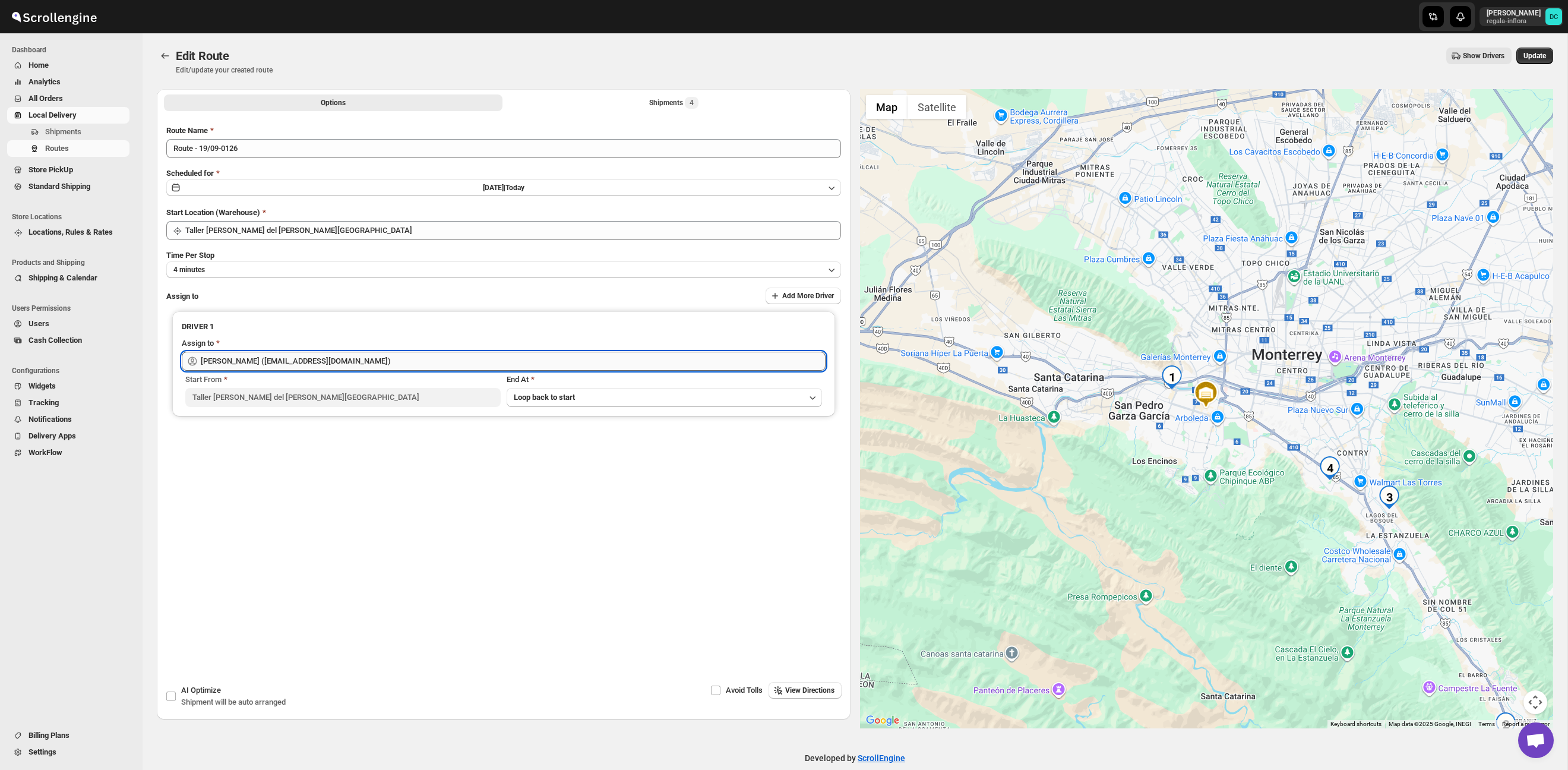
click at [325, 352] on input "Santos Hernandez (santos070707@gmail.com)" at bounding box center [512, 361] width 625 height 19
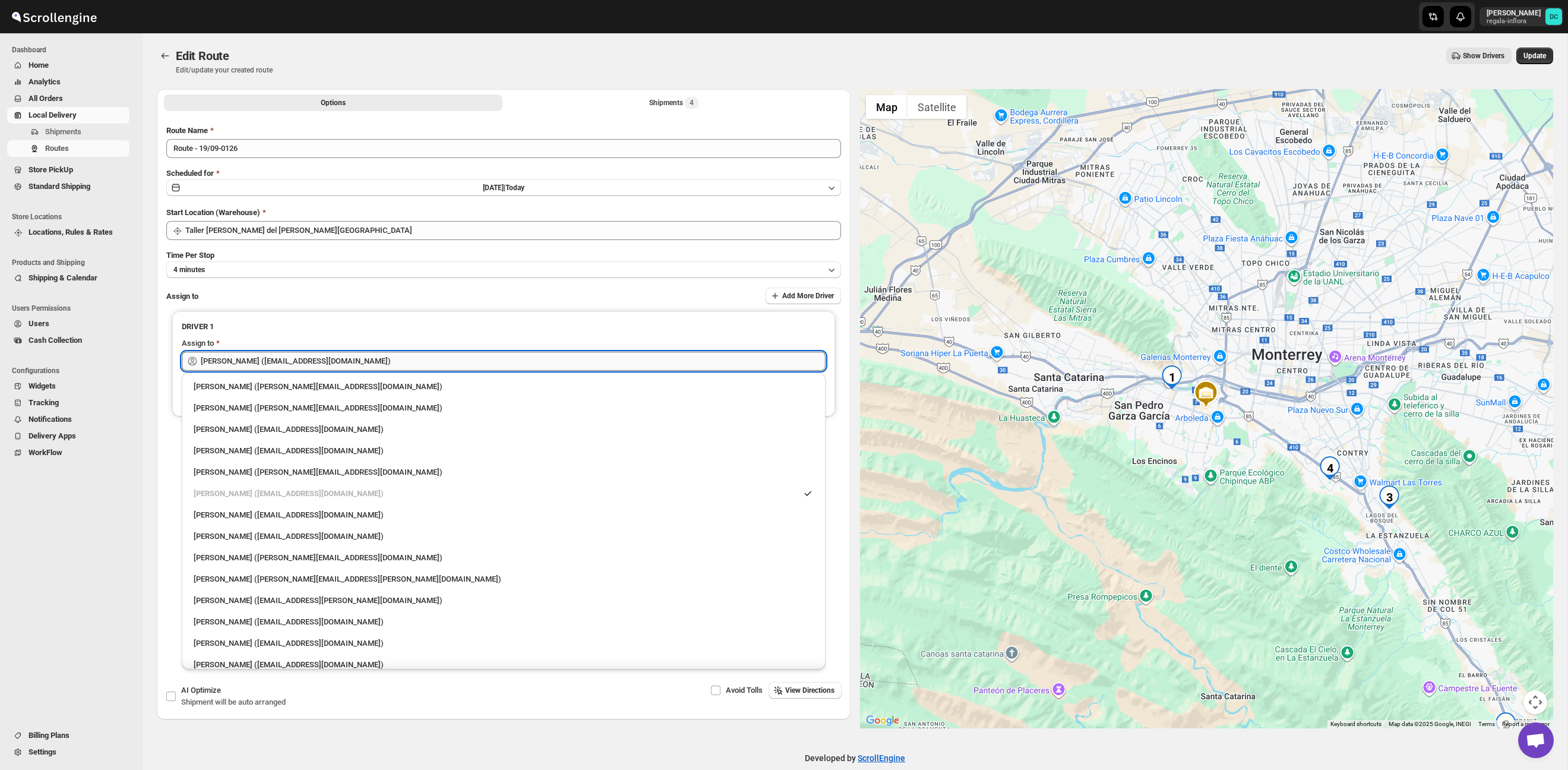
click at [325, 352] on input "Santos Hernandez (santos070707@gmail.com)" at bounding box center [512, 361] width 625 height 19
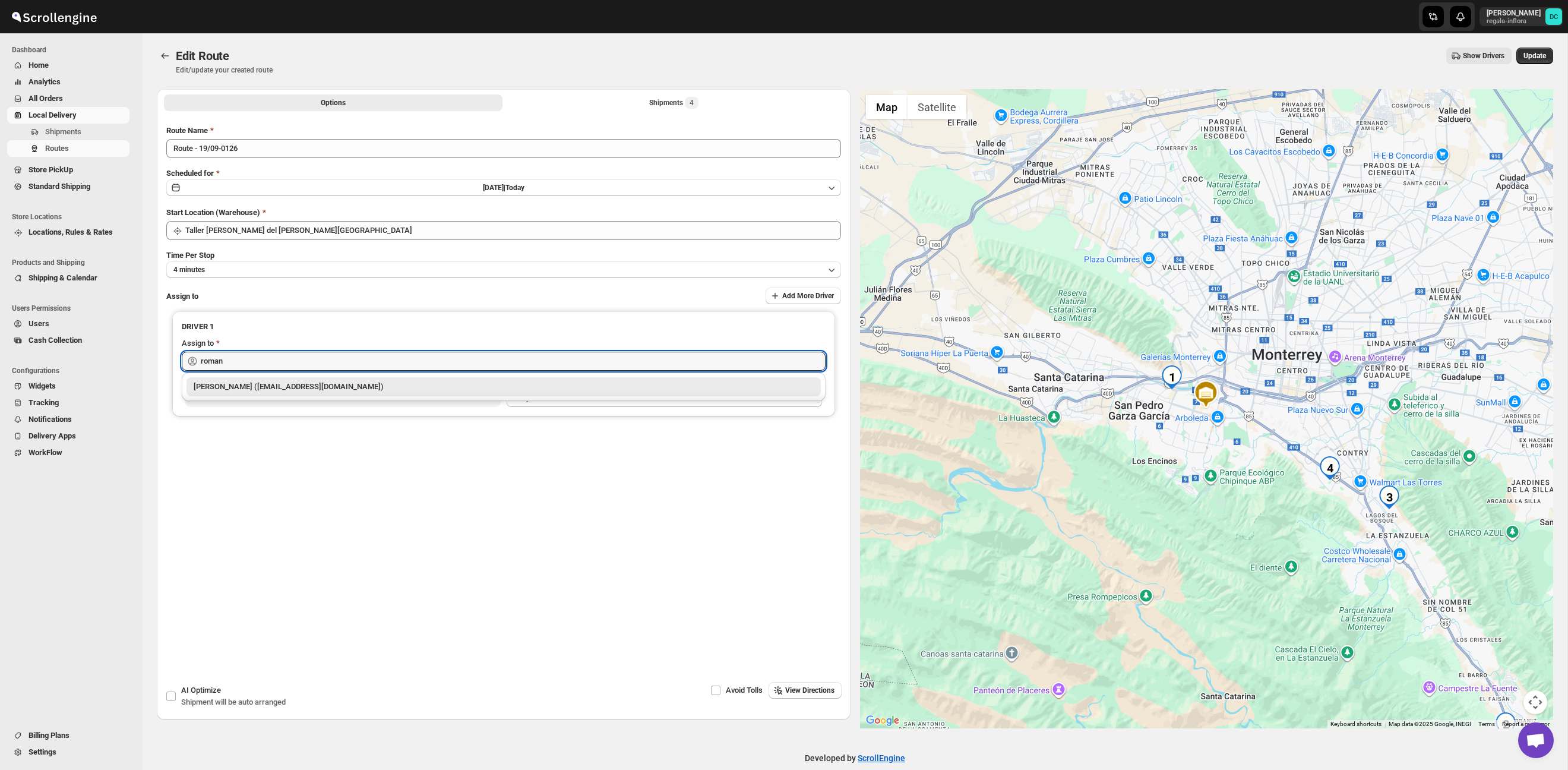
click at [308, 388] on div "Roman Garcia (roman.garcia93@icloud.com)" at bounding box center [503, 386] width 620 height 12
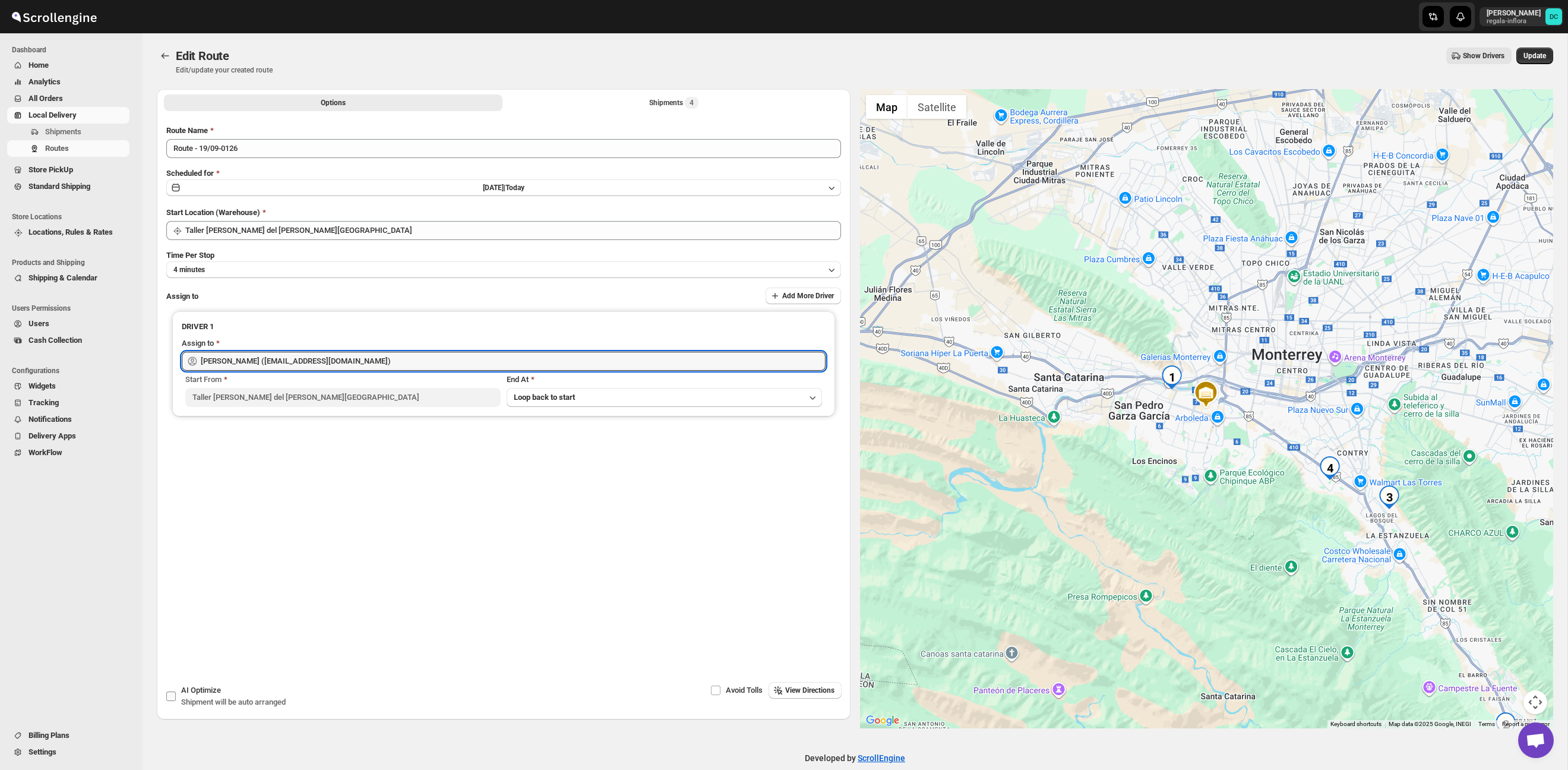
scroll to position [2, 0]
type input "Roman Garcia (roman.garcia93@icloud.com)"
click at [225, 688] on div "AI Optimize Shipment will be auto arranged" at bounding box center [233, 694] width 105 height 24
click at [176, 690] on input "AI Optimize Shipment will be auto arranged" at bounding box center [171, 694] width 9 height 9
checkbox input "true"
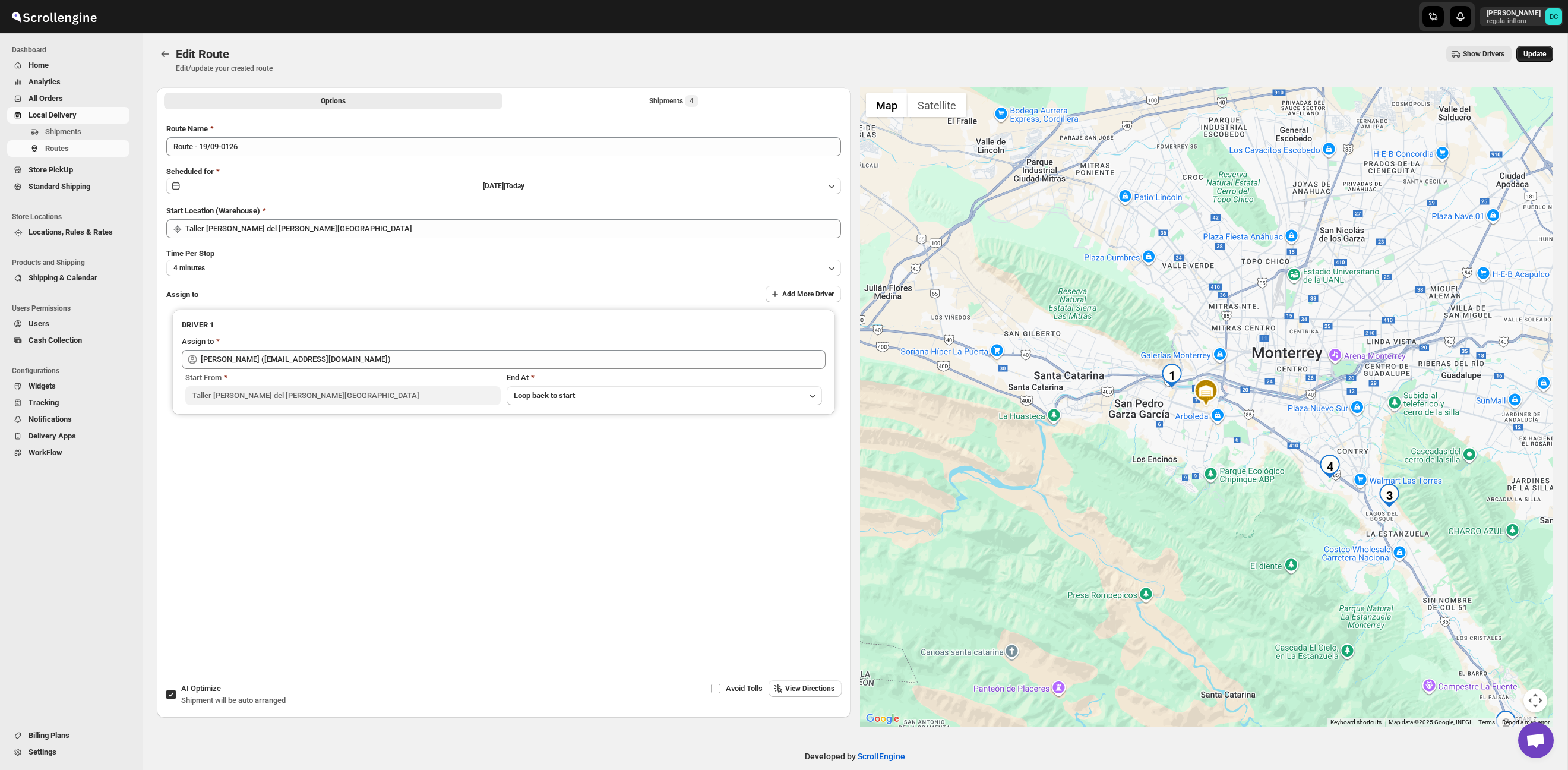
click at [1534, 57] on span "Update" at bounding box center [1534, 53] width 23 height 9
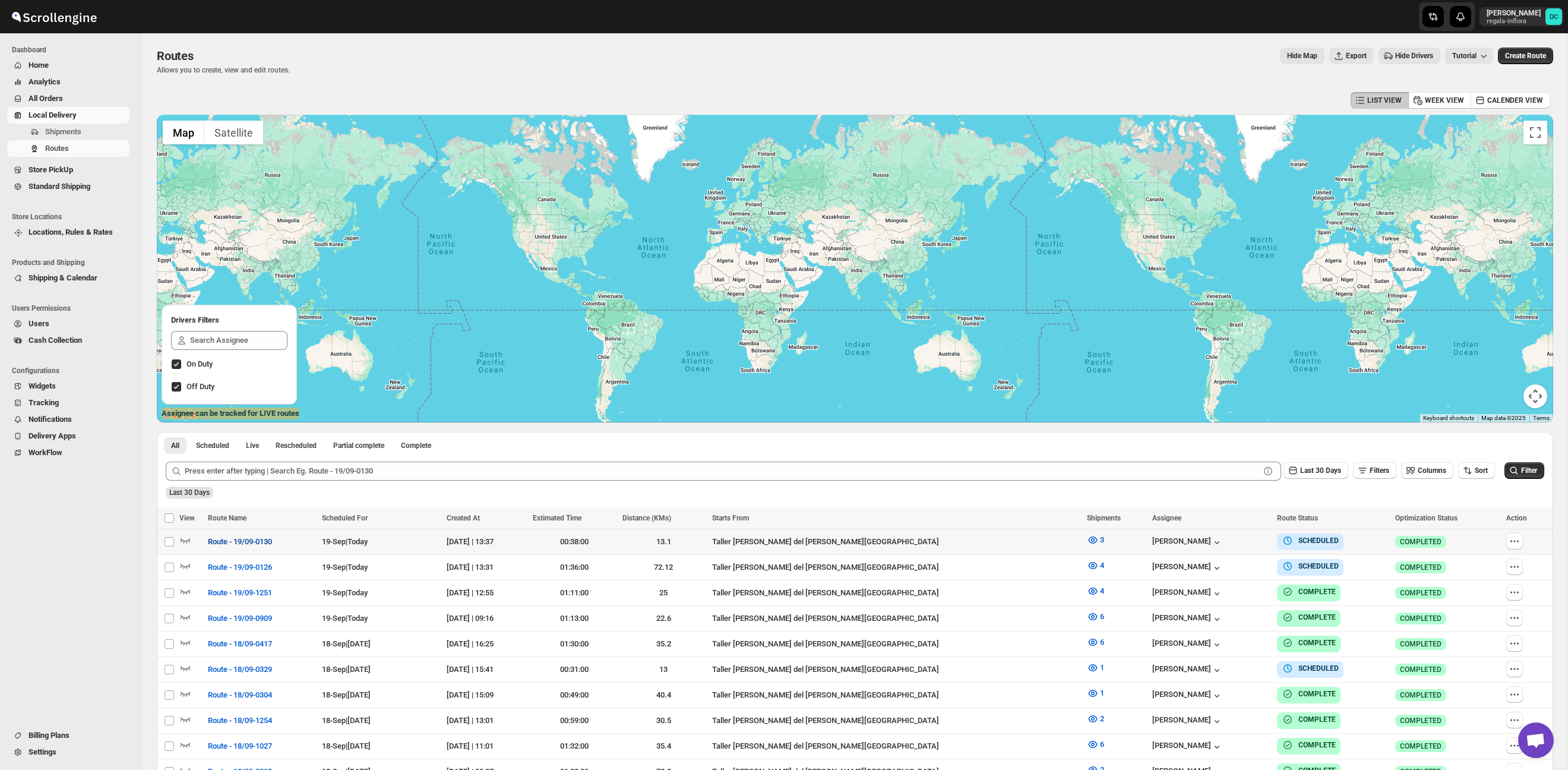
click at [270, 544] on span "Route - 19/09-0130" at bounding box center [240, 542] width 64 height 12
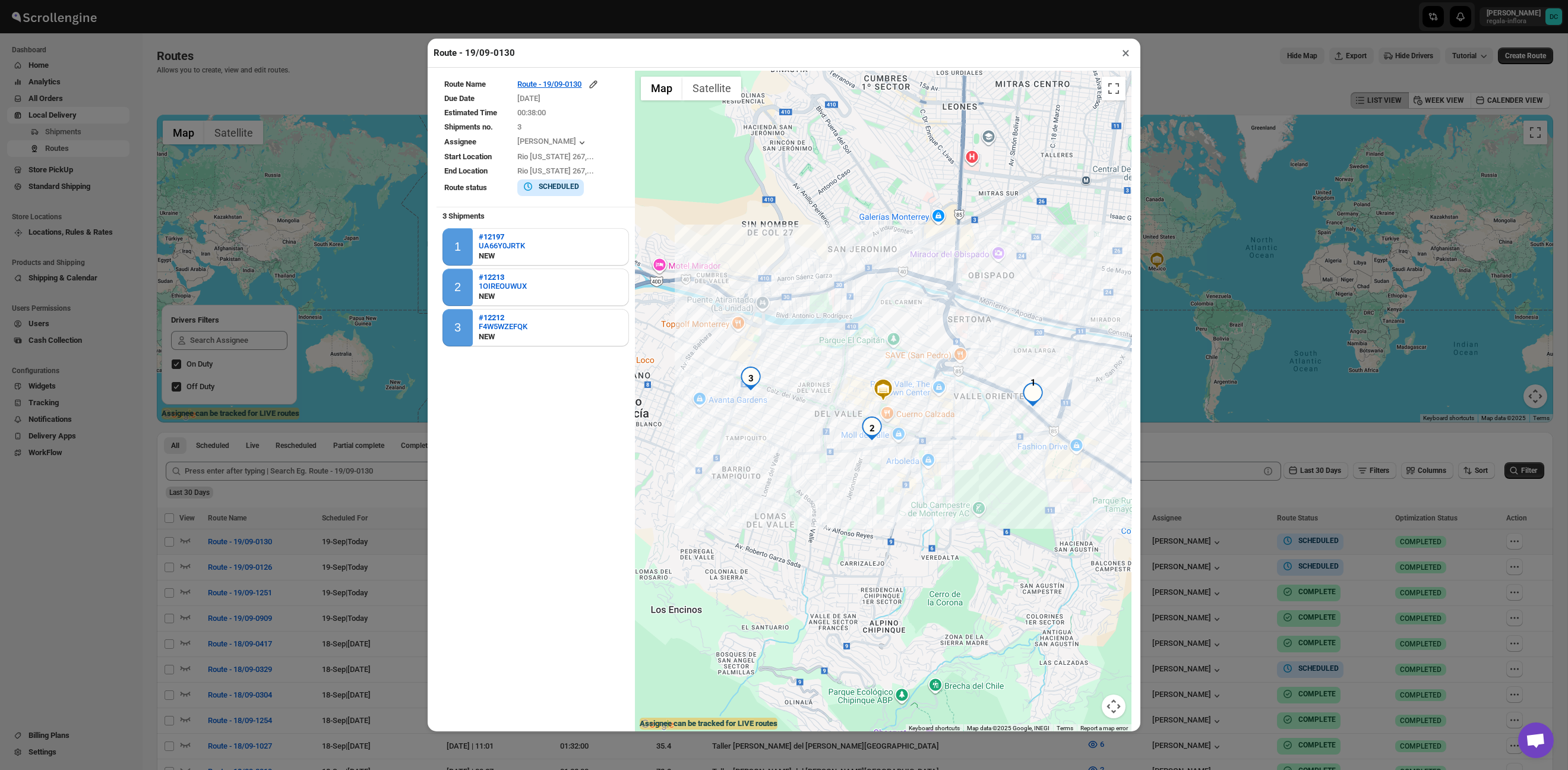
click at [1131, 54] on button "×" at bounding box center [1126, 53] width 17 height 17
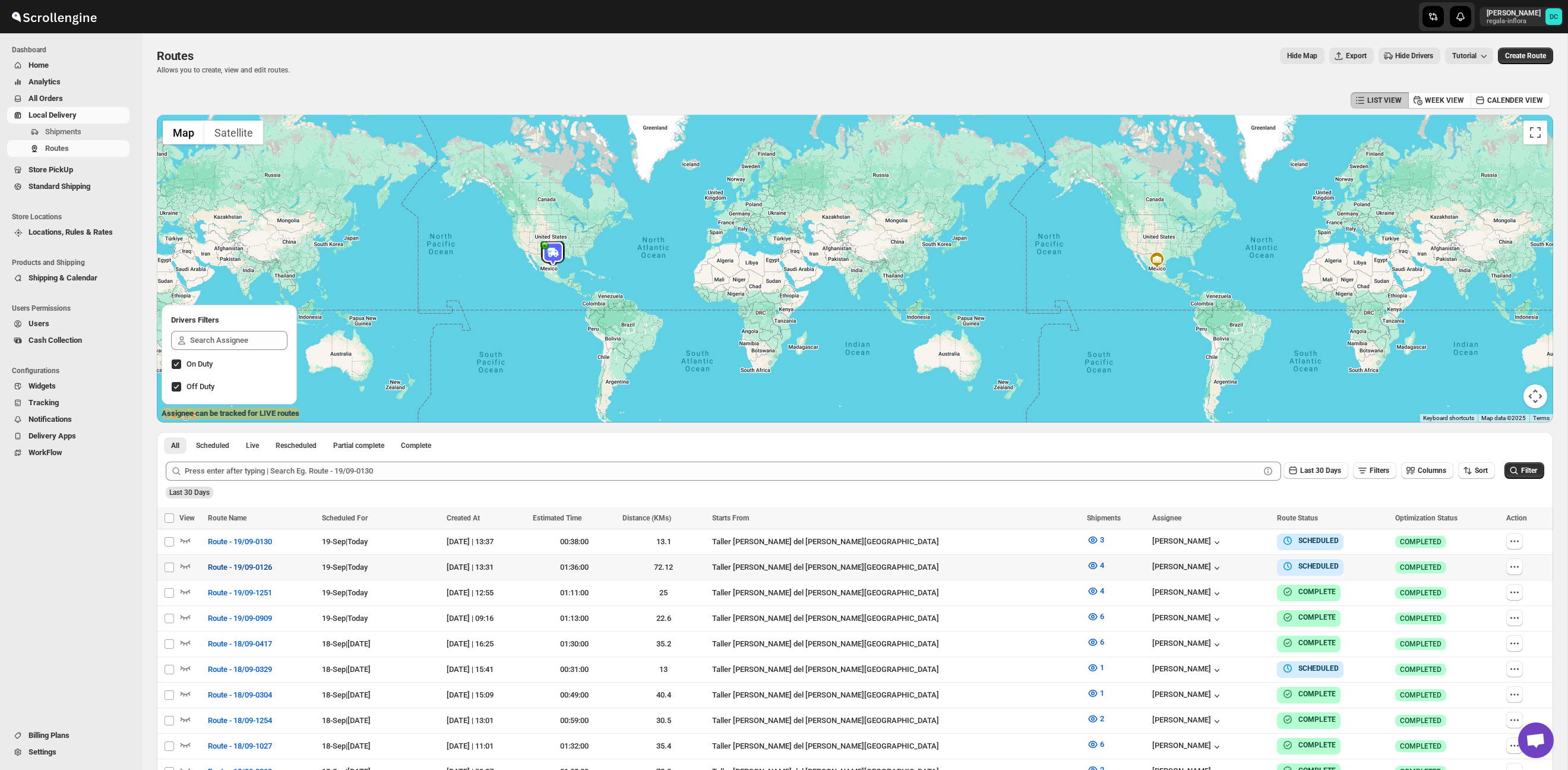
click at [228, 567] on span "Route - 19/09-0126" at bounding box center [240, 567] width 64 height 12
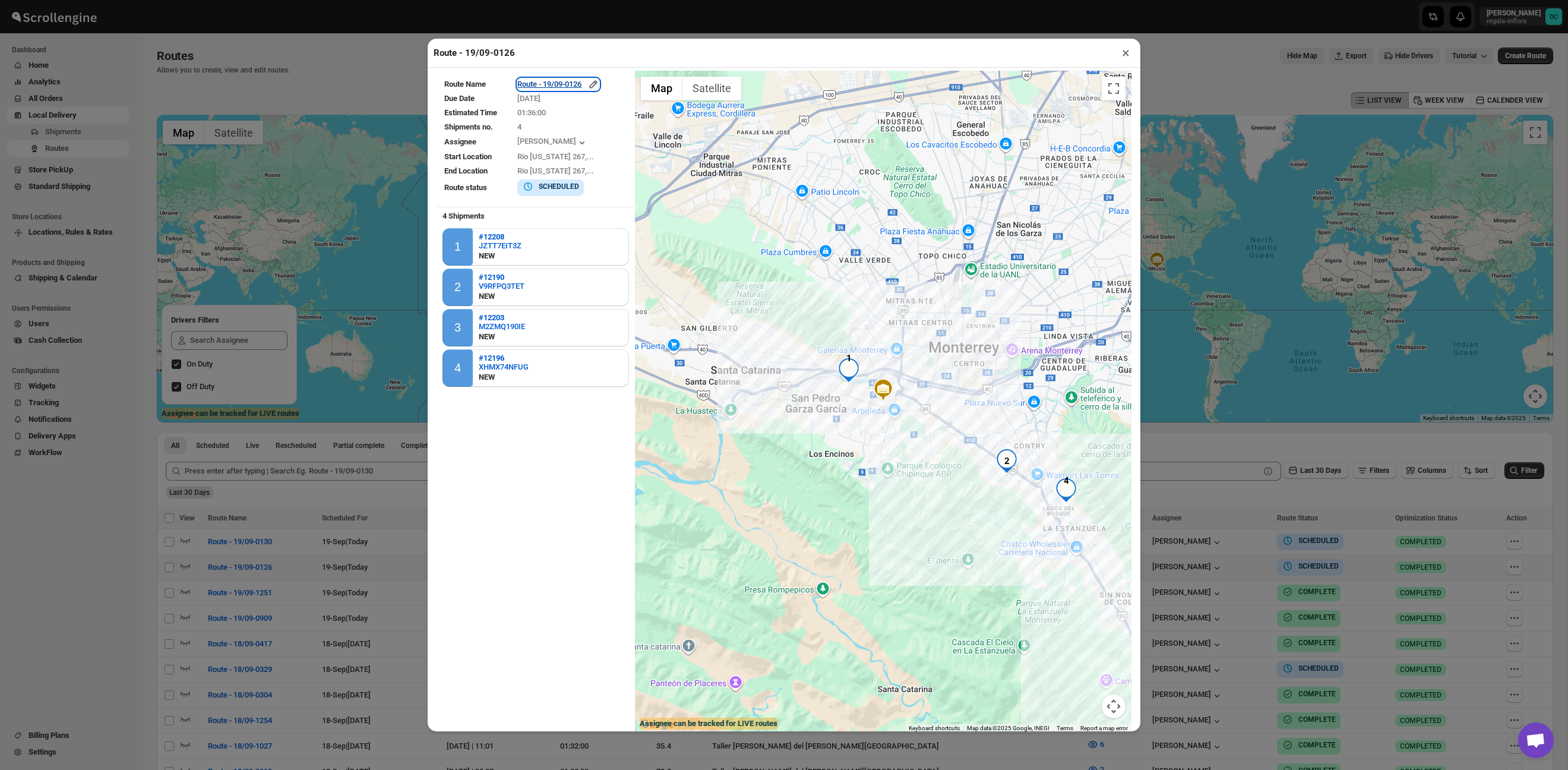
click at [596, 85] on icon "button" at bounding box center [593, 85] width 12 height 12
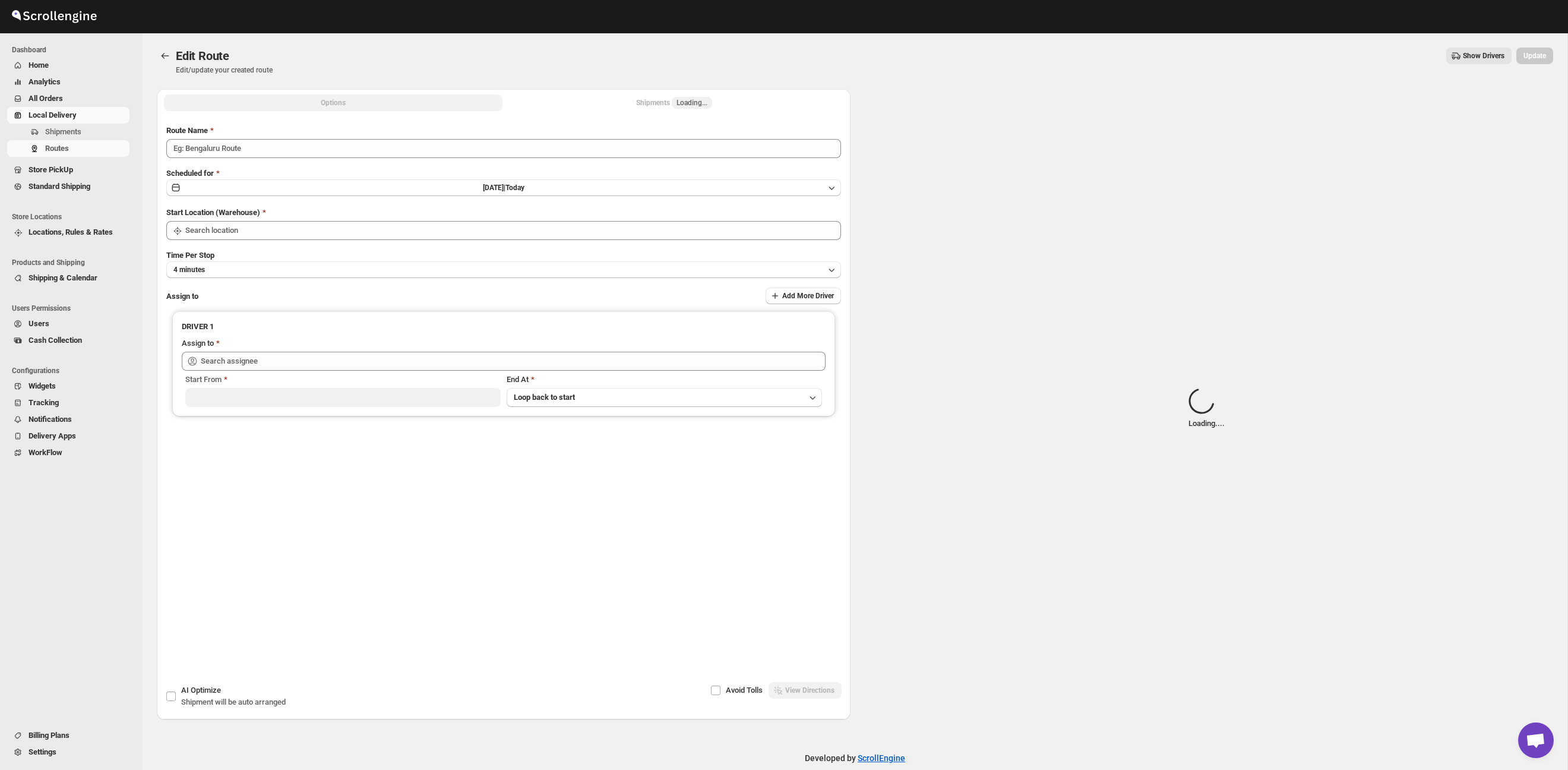
type input "Route - 19/09-0126"
type input "Taller [PERSON_NAME][GEOGRAPHIC_DATA]"
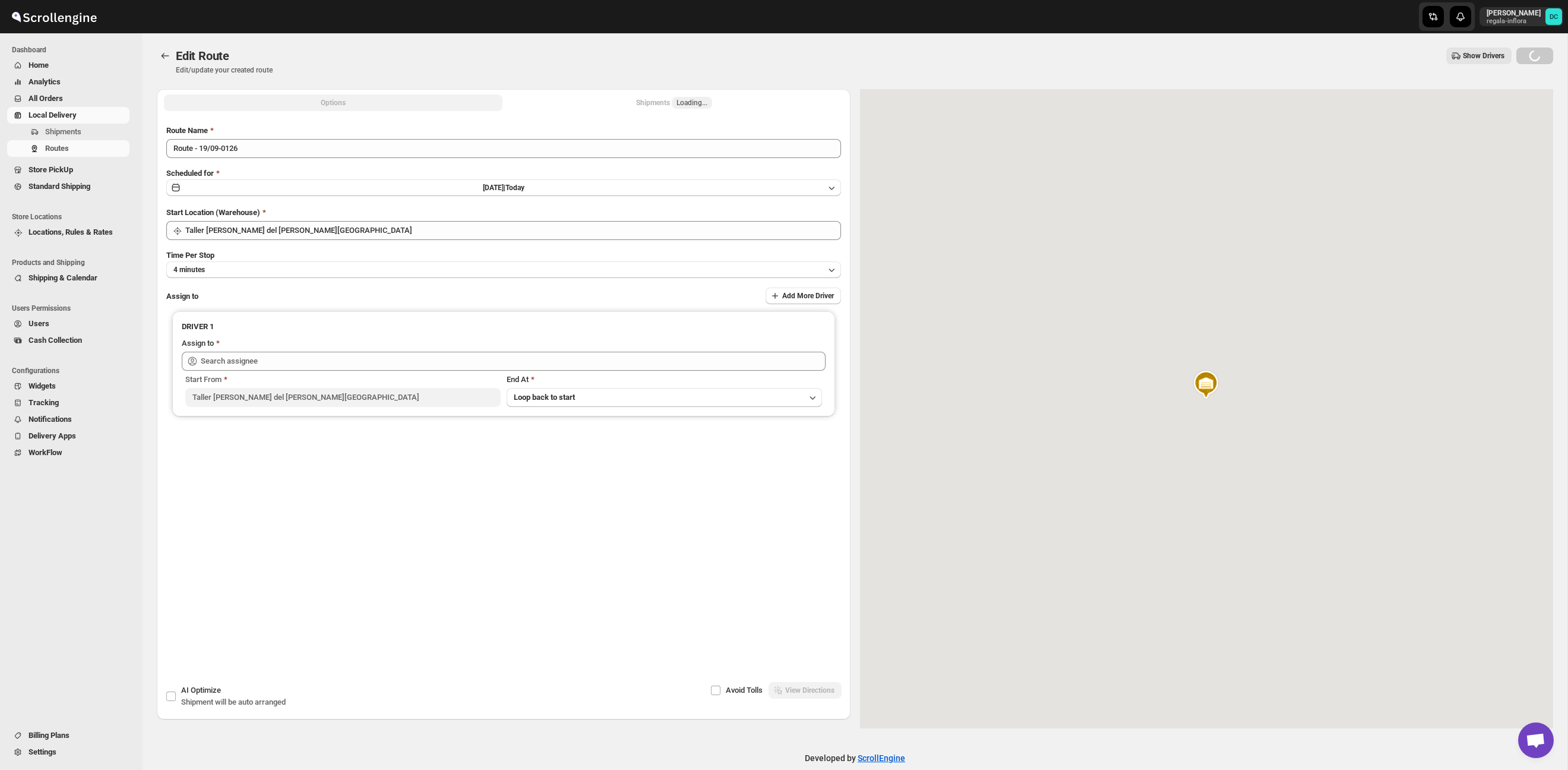
type input "Roman Garcia (roman.garcia93@icloud.com)"
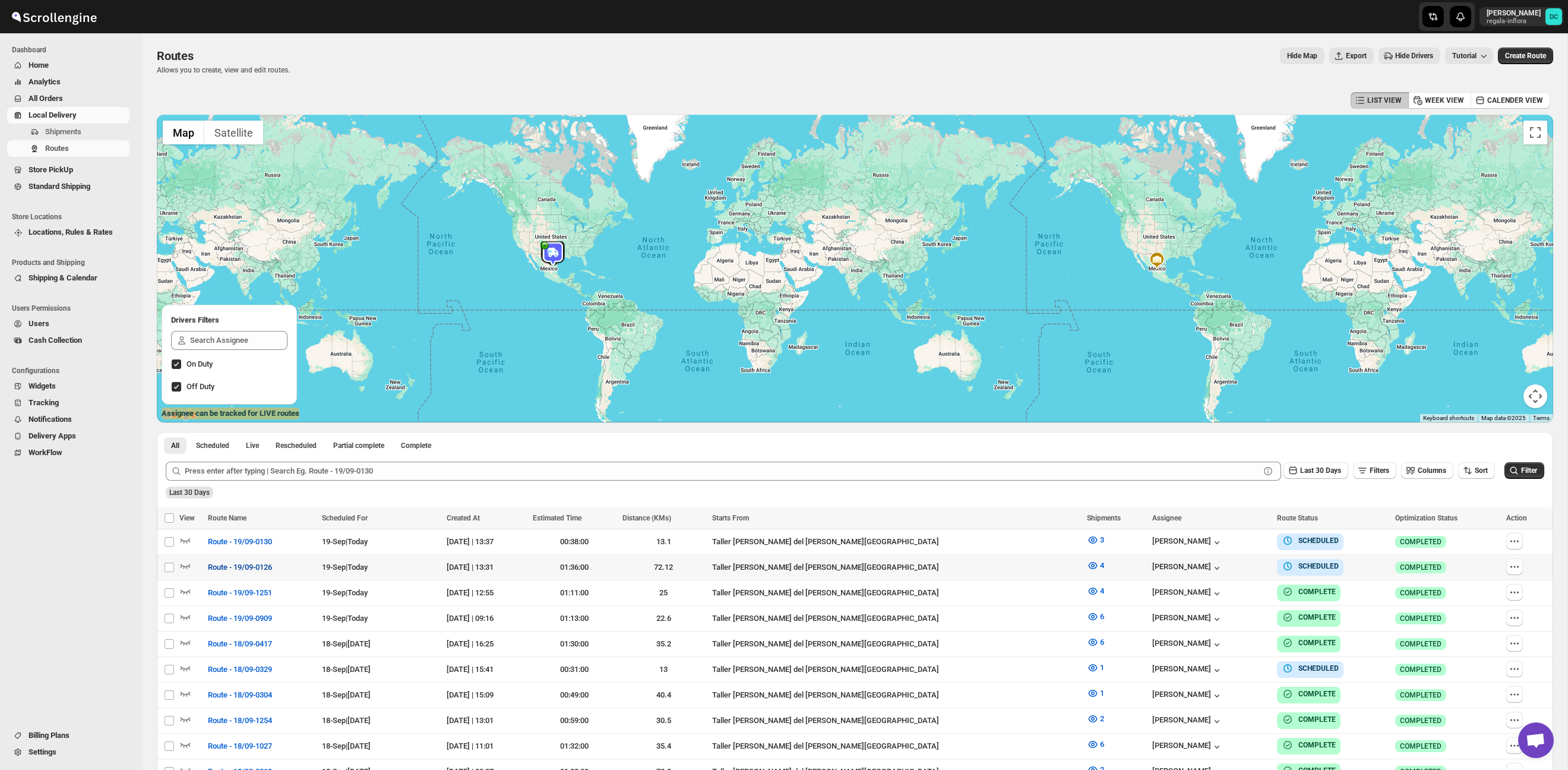
click at [240, 564] on span "Route - 19/09-0126" at bounding box center [240, 567] width 64 height 12
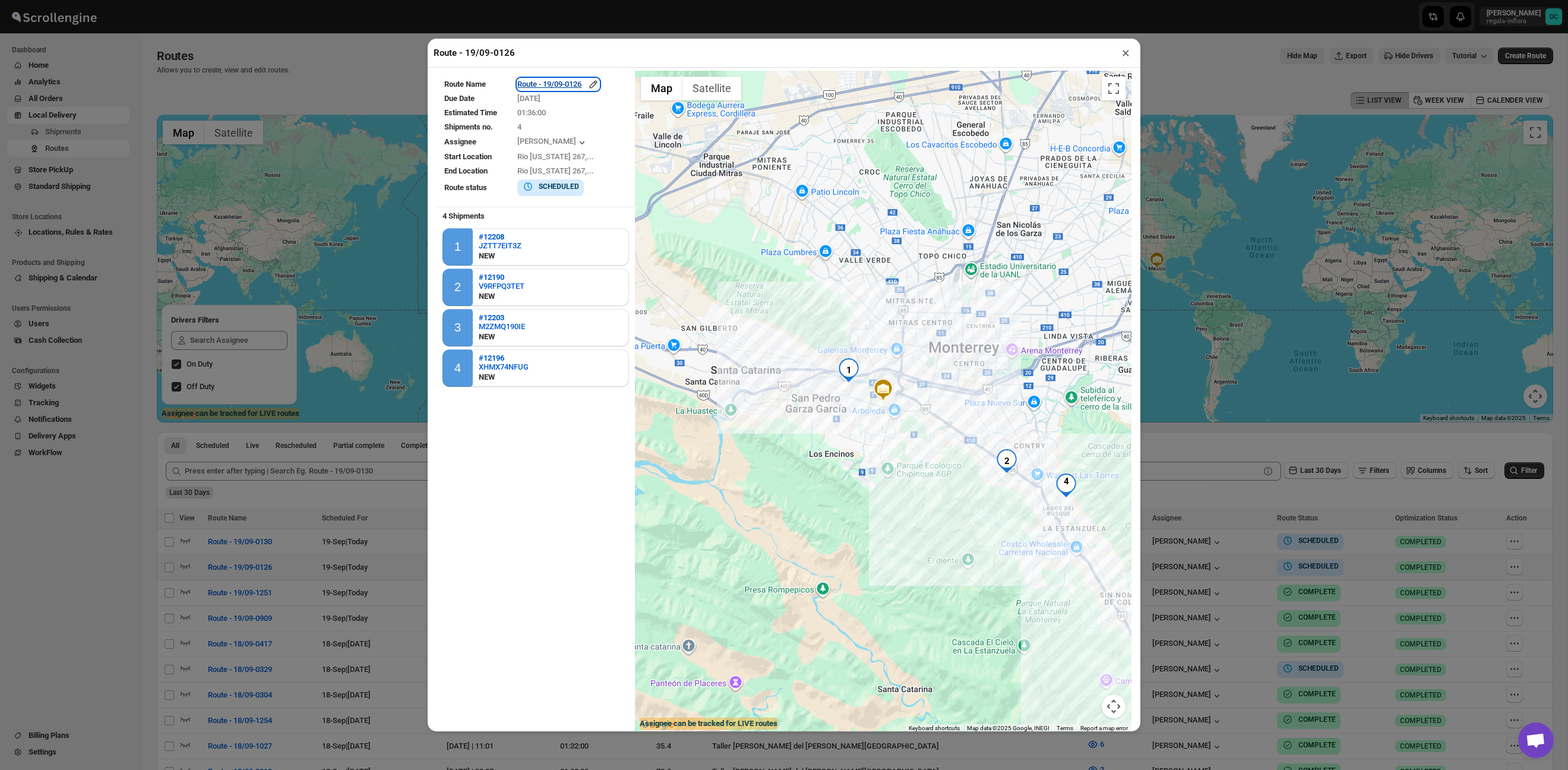
click at [572, 81] on div "Route - 19/09-0126" at bounding box center [558, 85] width 82 height 12
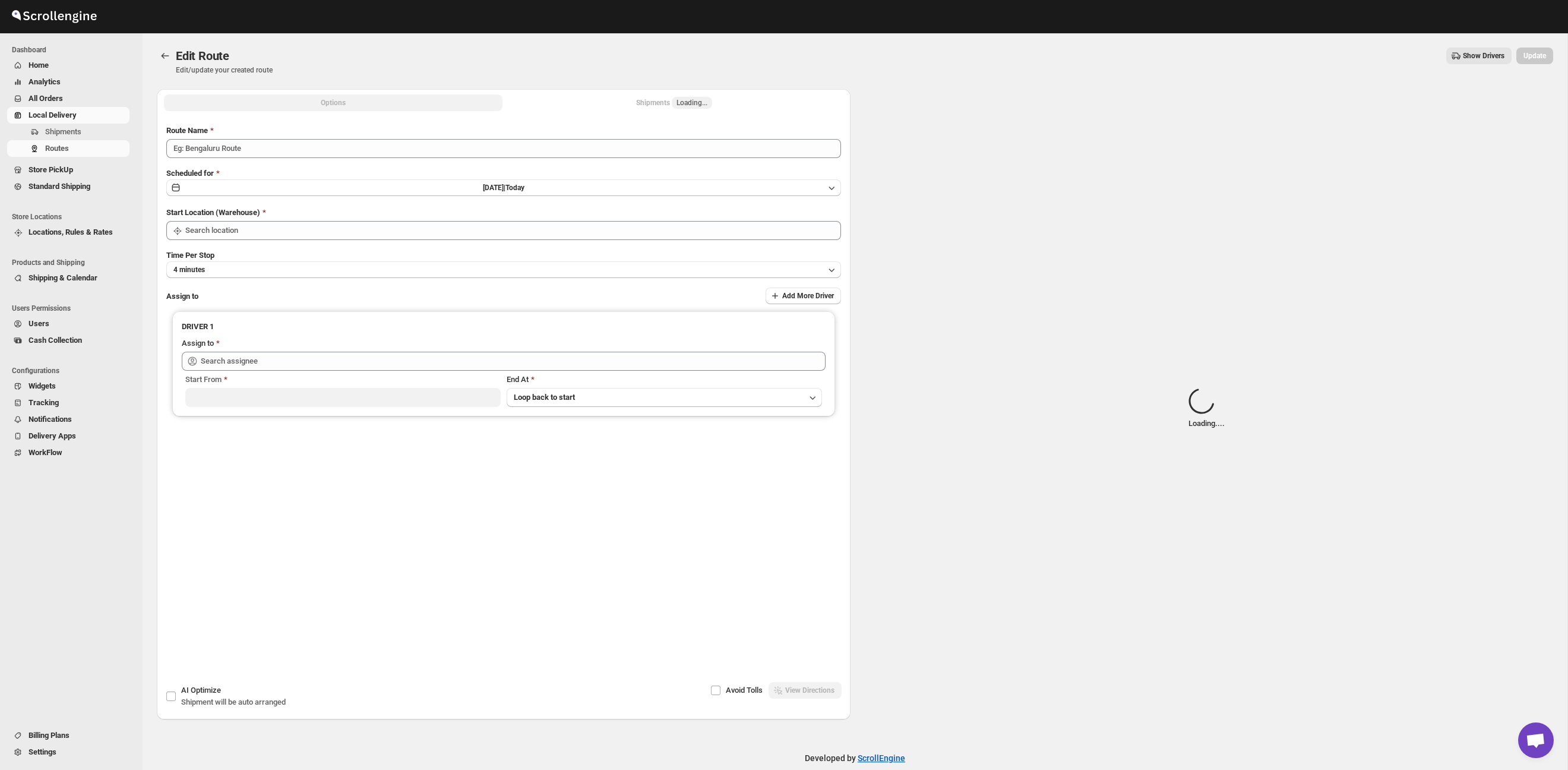
type input "Route - 19/09-0126"
type input "Taller [PERSON_NAME][GEOGRAPHIC_DATA]"
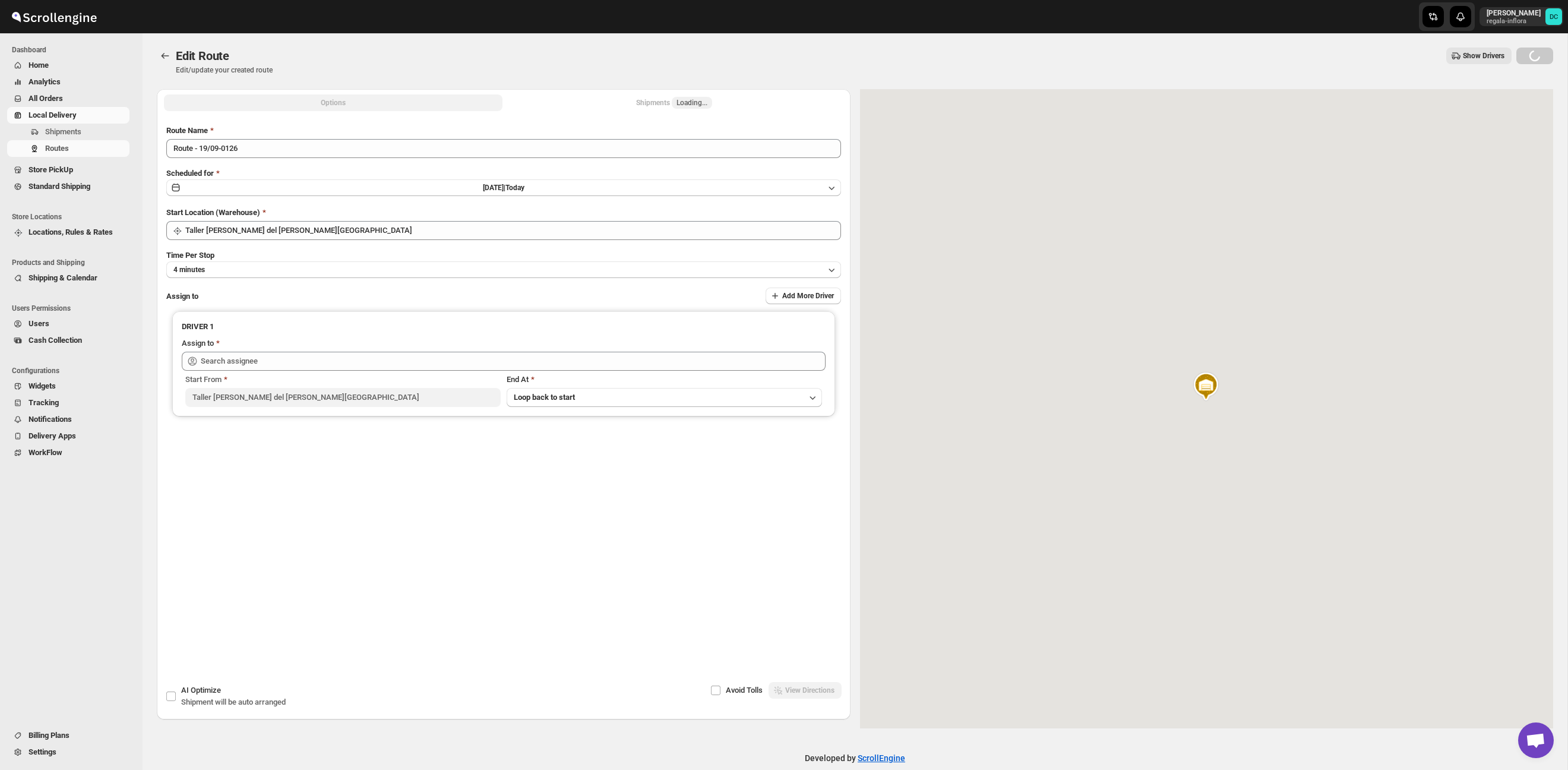
click at [535, 99] on button "Shipments Loading..." at bounding box center [674, 103] width 338 height 17
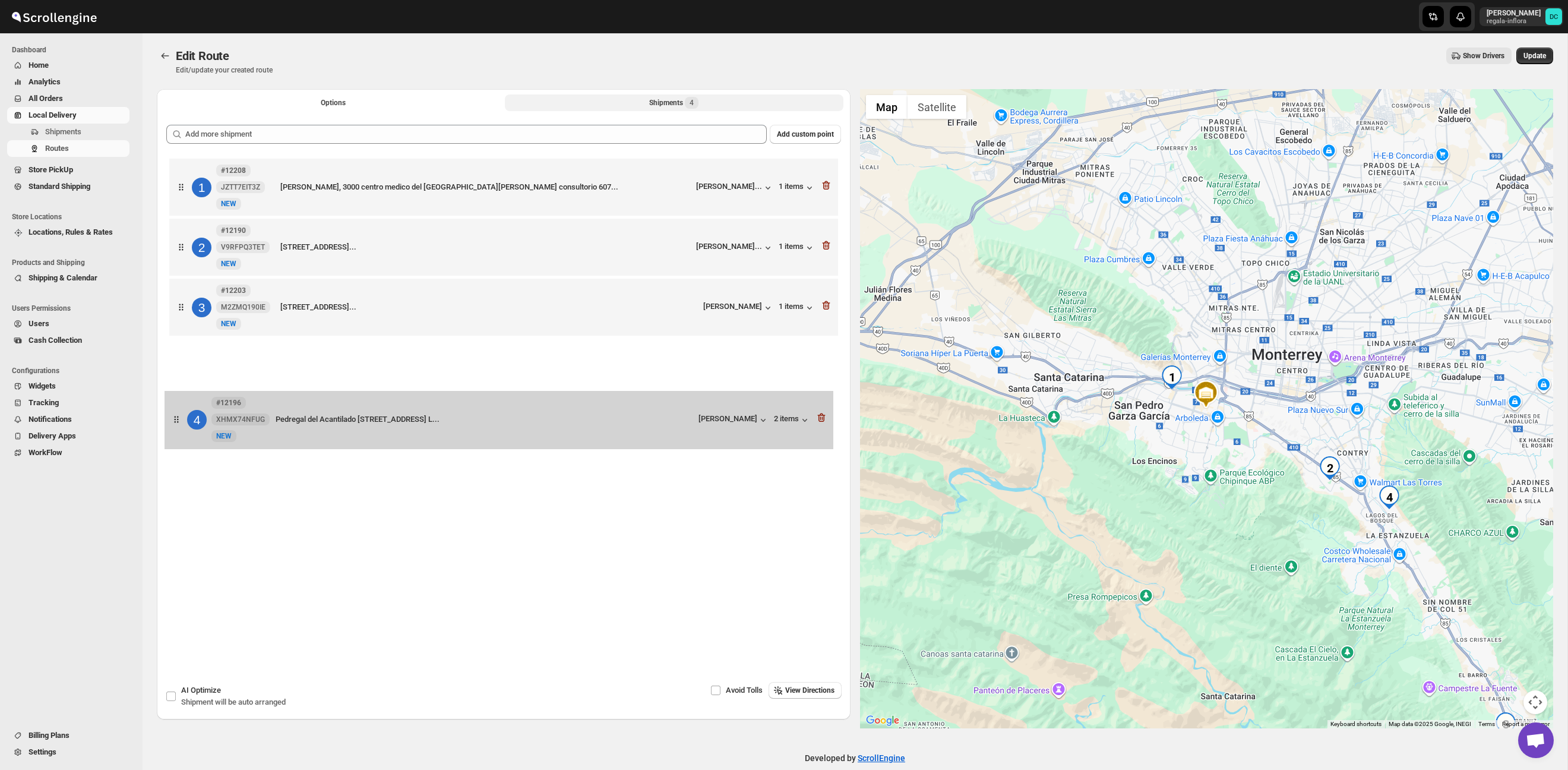
drag, startPoint x: 183, startPoint y: 380, endPoint x: 181, endPoint y: 411, distance: 31.1
click at [178, 427] on div "1 #12208 JZTT7EIT3Z New NEW Ignacio morones prieto, 3000 centro medico del hosp…" at bounding box center [504, 379] width 675 height 446
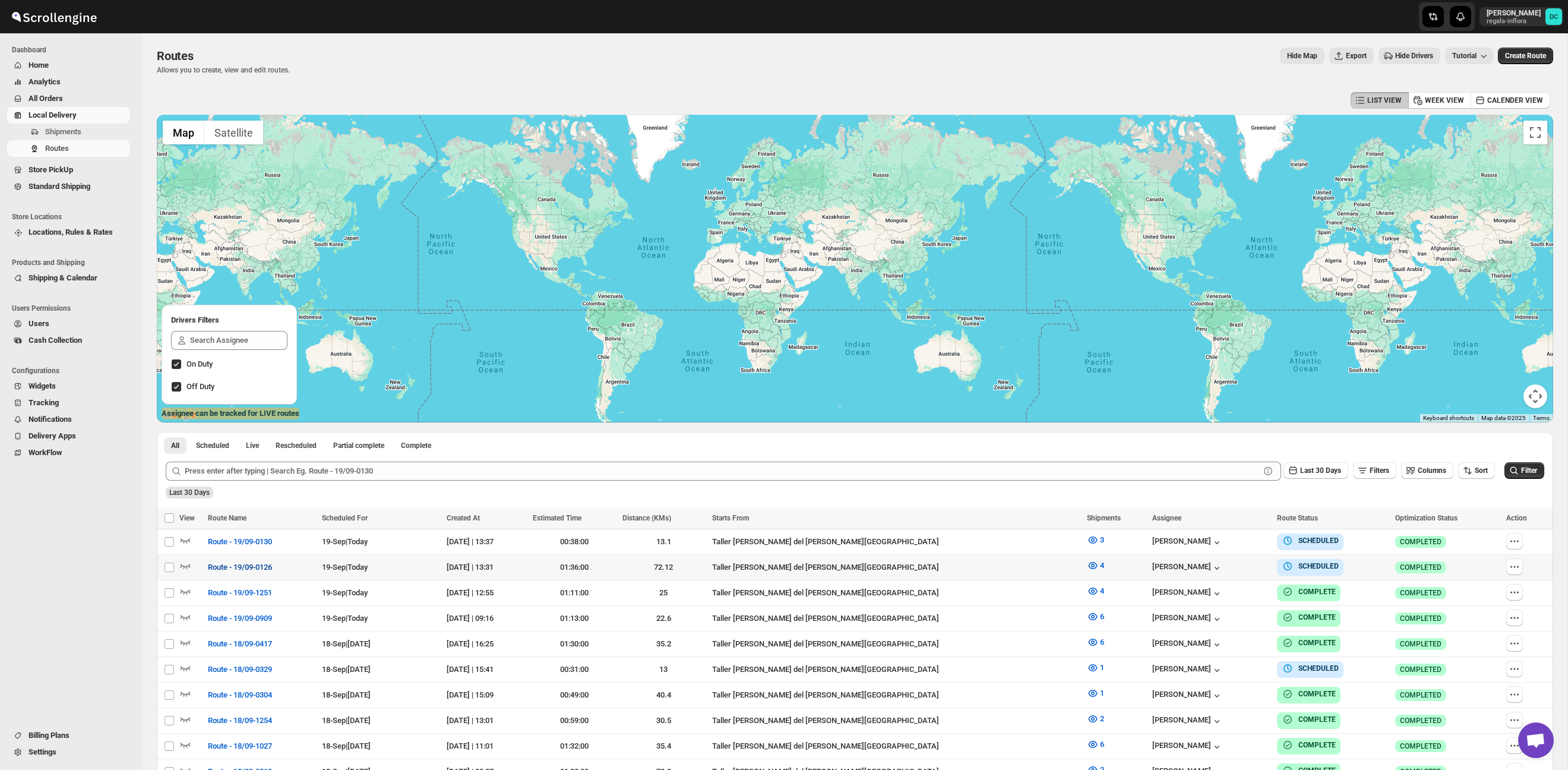
click at [242, 568] on span "Route - 19/09-0126" at bounding box center [240, 567] width 64 height 12
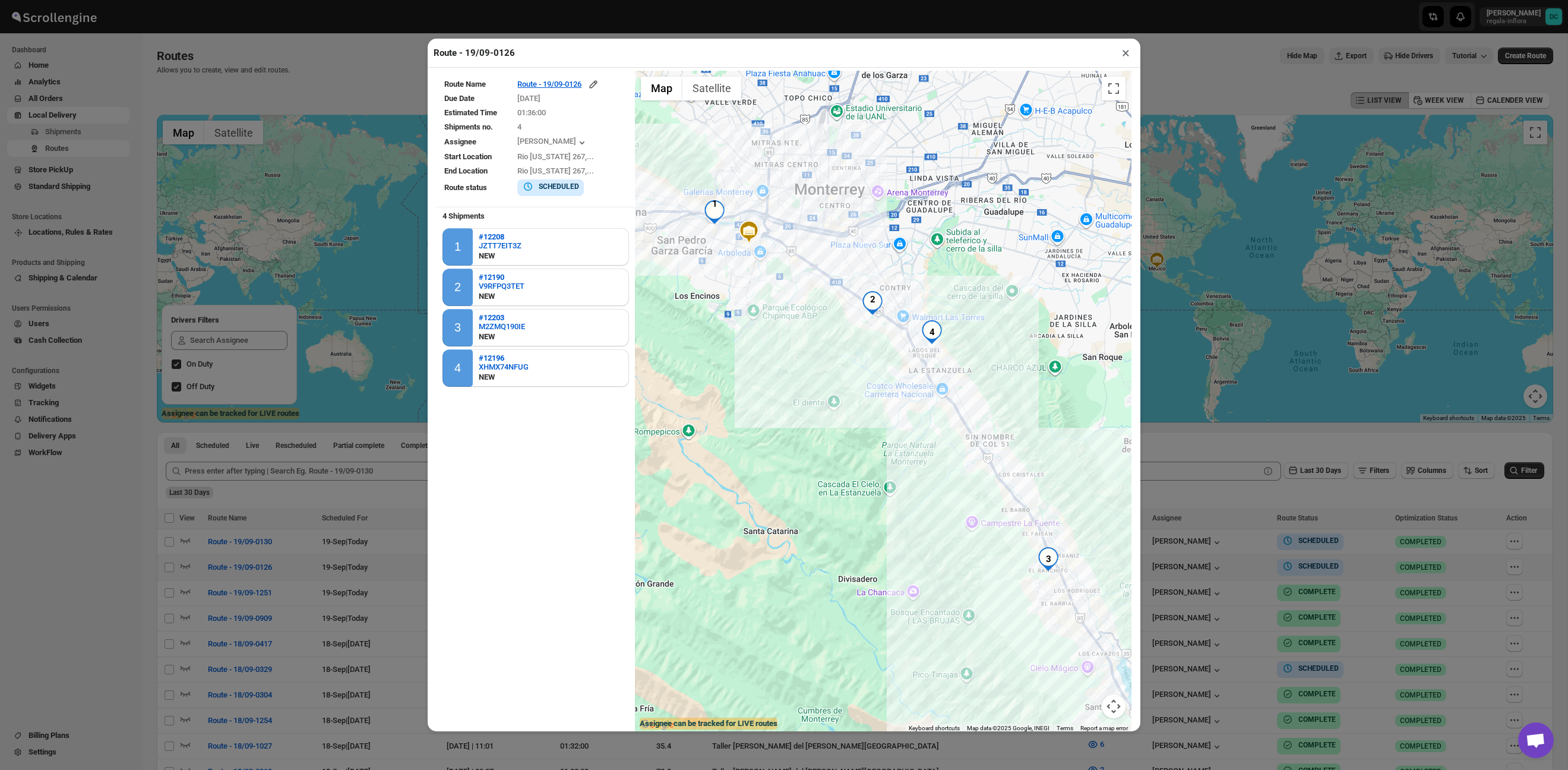
click at [561, 90] on td "Route - 19/09-0126" at bounding box center [571, 85] width 111 height 14
click at [561, 89] on div "Route - 19/09-0126" at bounding box center [558, 85] width 82 height 12
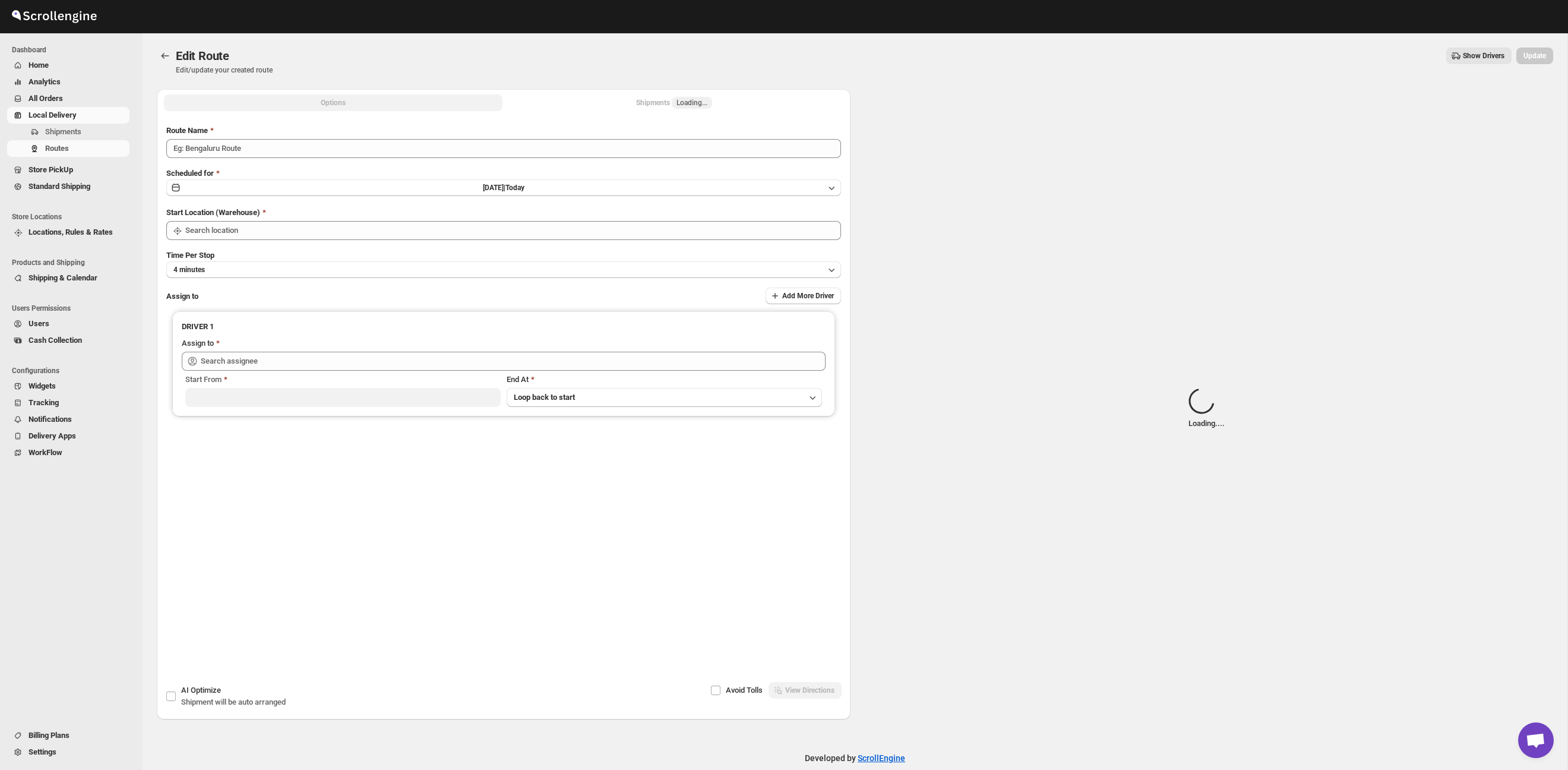
type input "Route - 19/09-0126"
click at [582, 101] on button "Shipments Loading..." at bounding box center [674, 103] width 338 height 17
type input "Taller [PERSON_NAME][GEOGRAPHIC_DATA]"
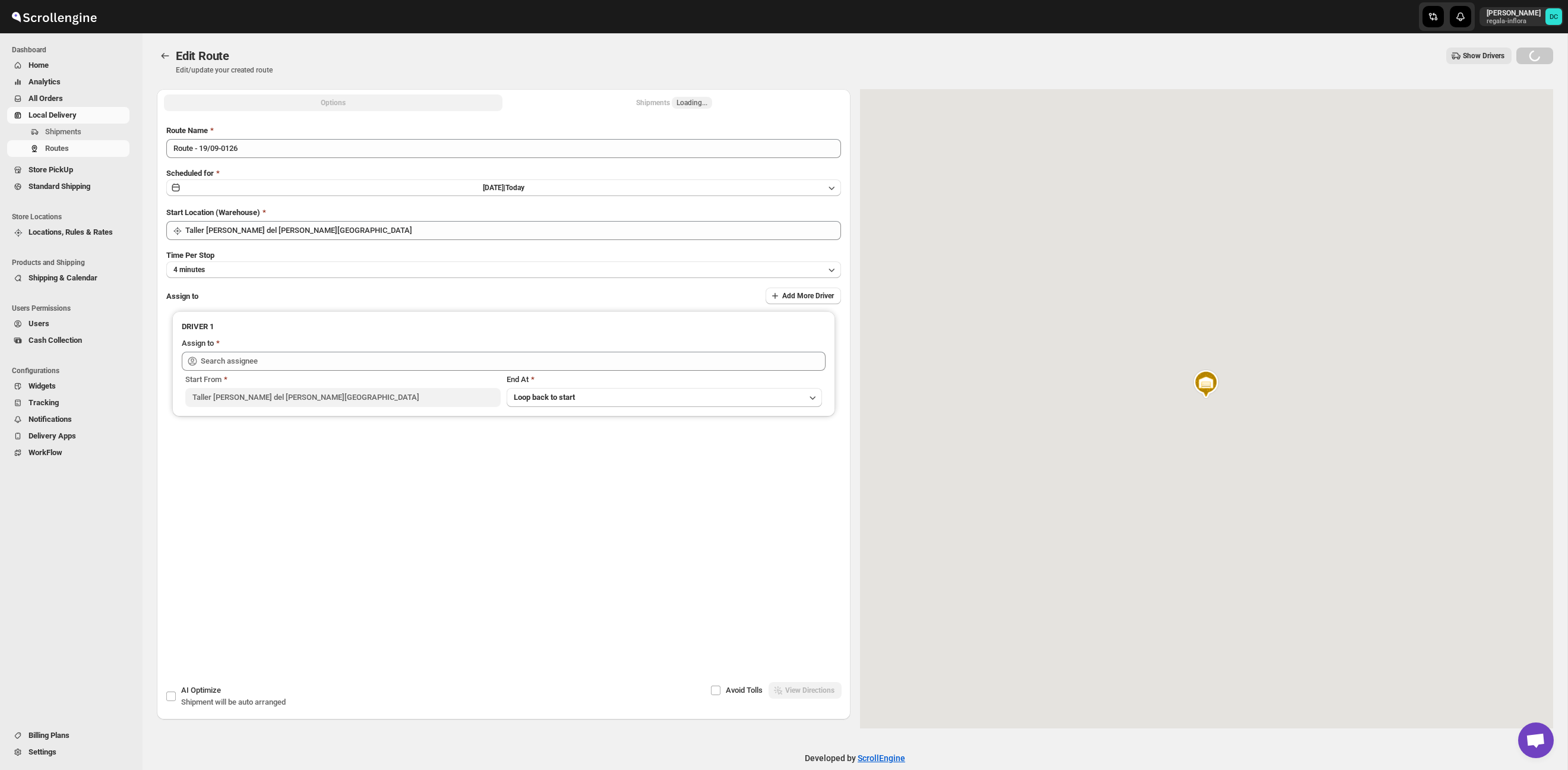
type input "Roman Garcia (roman.garcia93@icloud.com)"
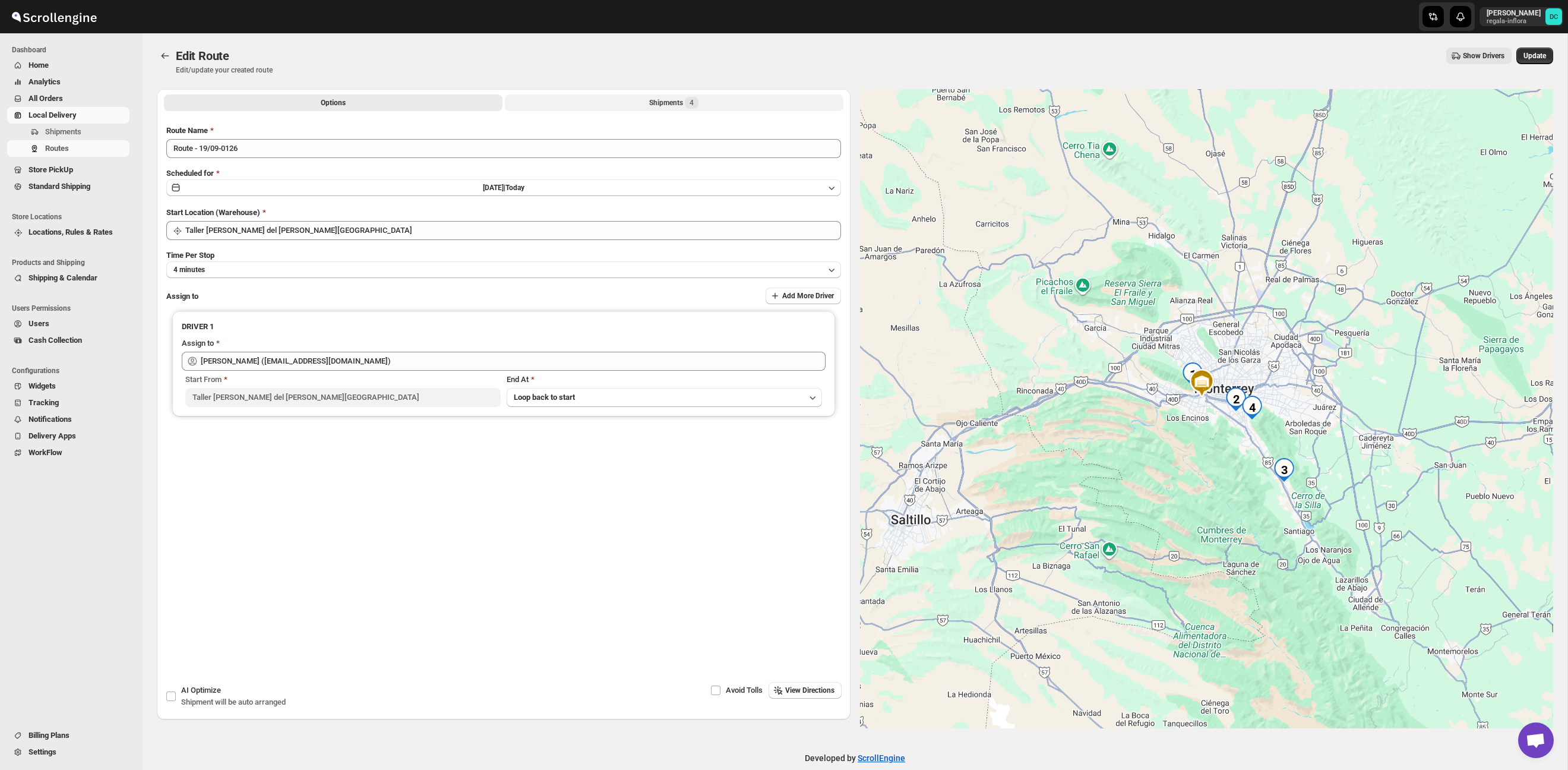
click at [582, 103] on button "Shipments 4" at bounding box center [674, 103] width 338 height 17
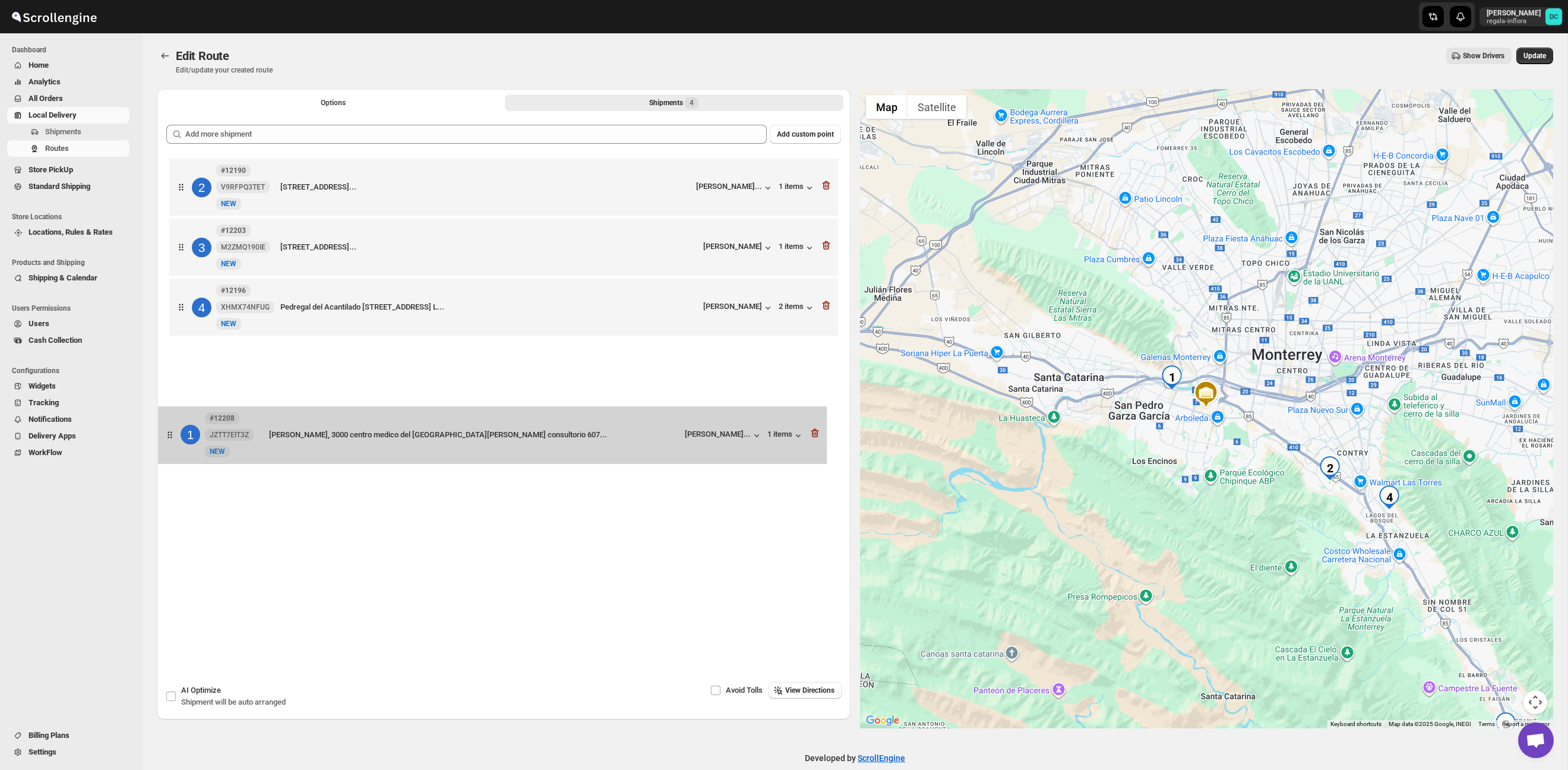
drag, startPoint x: 183, startPoint y: 193, endPoint x: 172, endPoint y: 445, distance: 252.2
click at [172, 443] on div "1 #12208 JZTT7EIT3Z New NEW Ignacio morones prieto, 3000 centro medico del hosp…" at bounding box center [504, 379] width 675 height 446
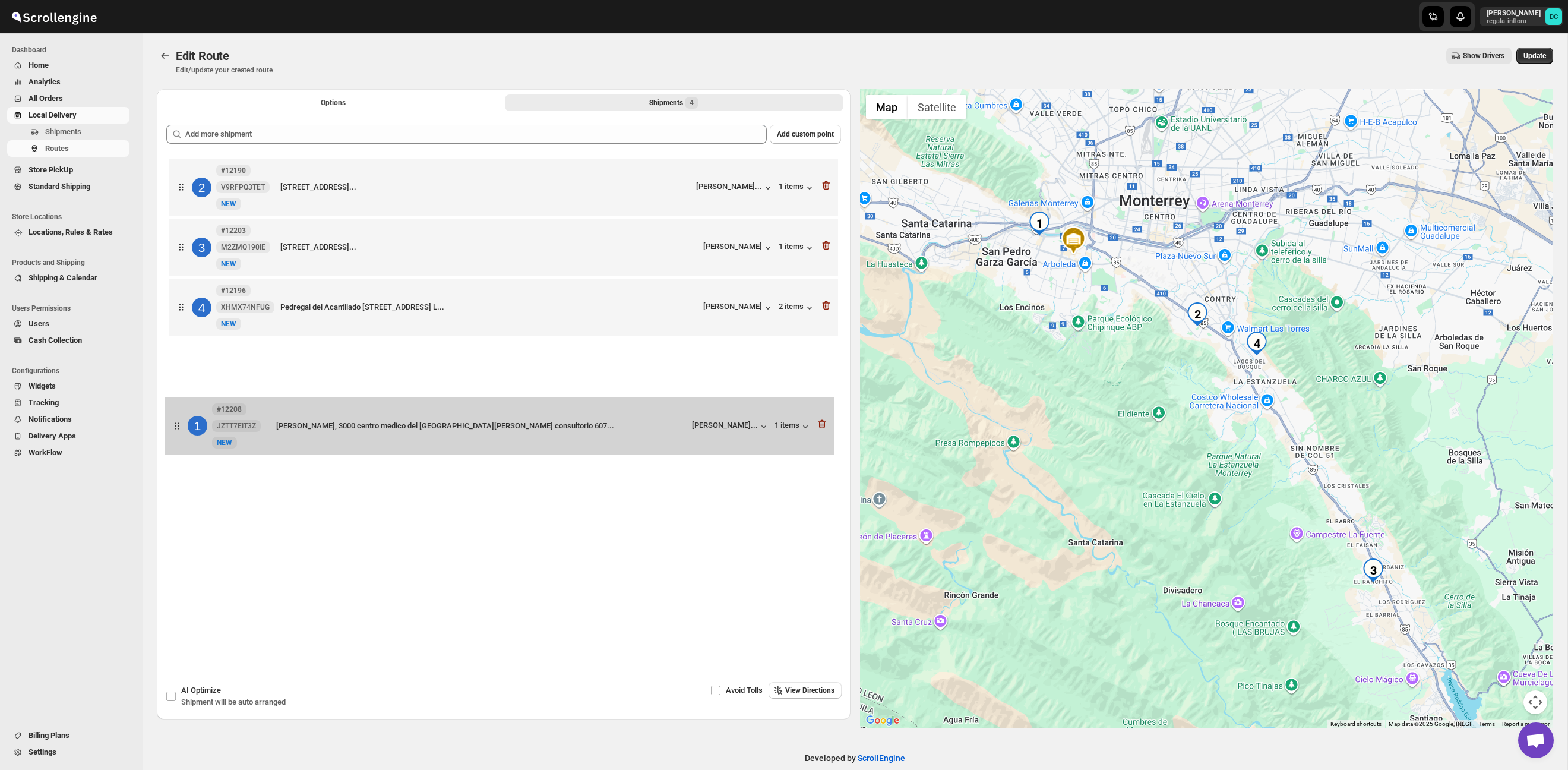
drag, startPoint x: 187, startPoint y: 194, endPoint x: 183, endPoint y: 438, distance: 244.0
click at [183, 438] on div "1 #12208 JZTT7EIT3Z New NEW Ignacio morones prieto, 3000 centro medico del hosp…" at bounding box center [504, 379] width 675 height 446
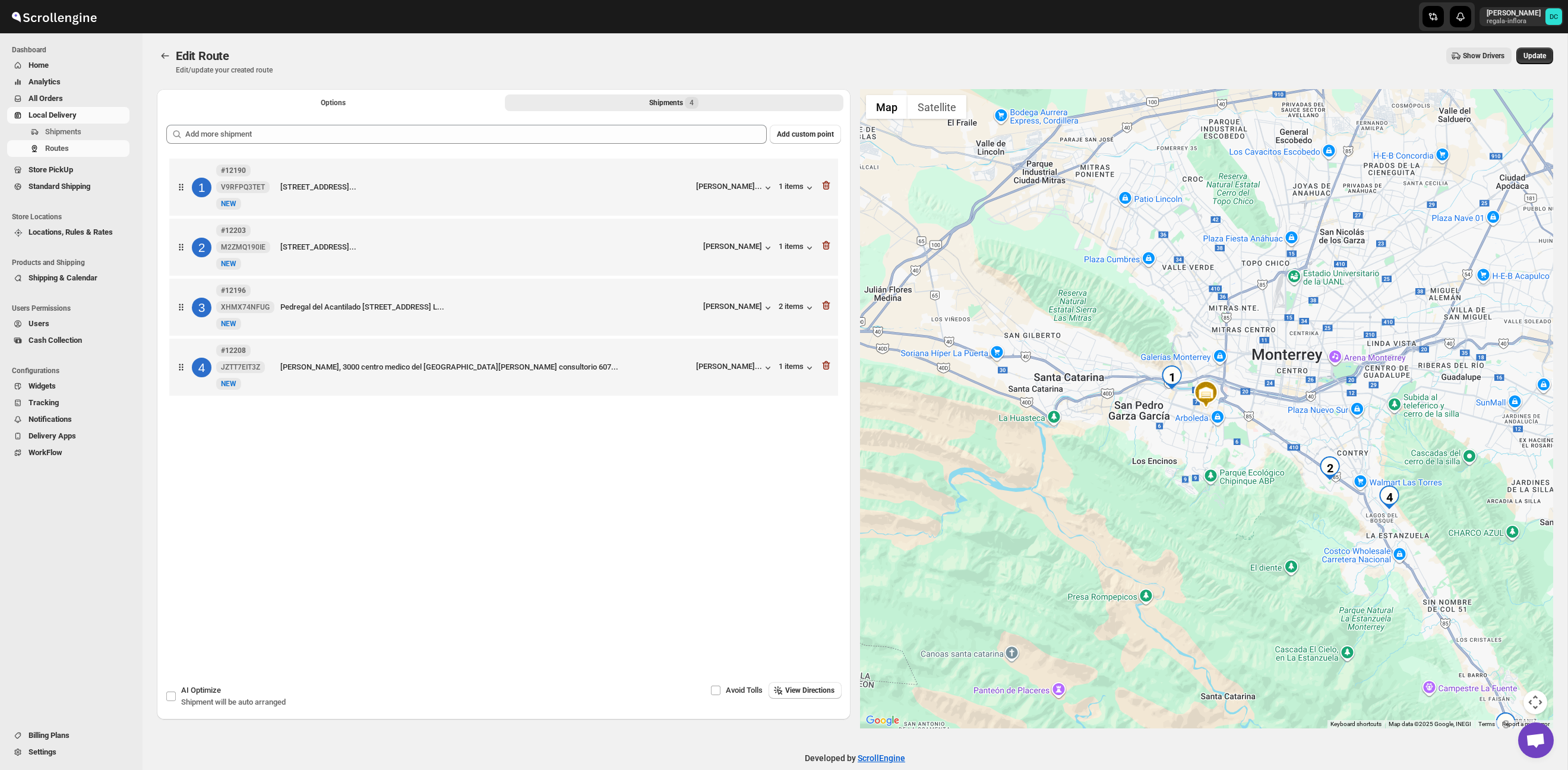
scroll to position [1, 0]
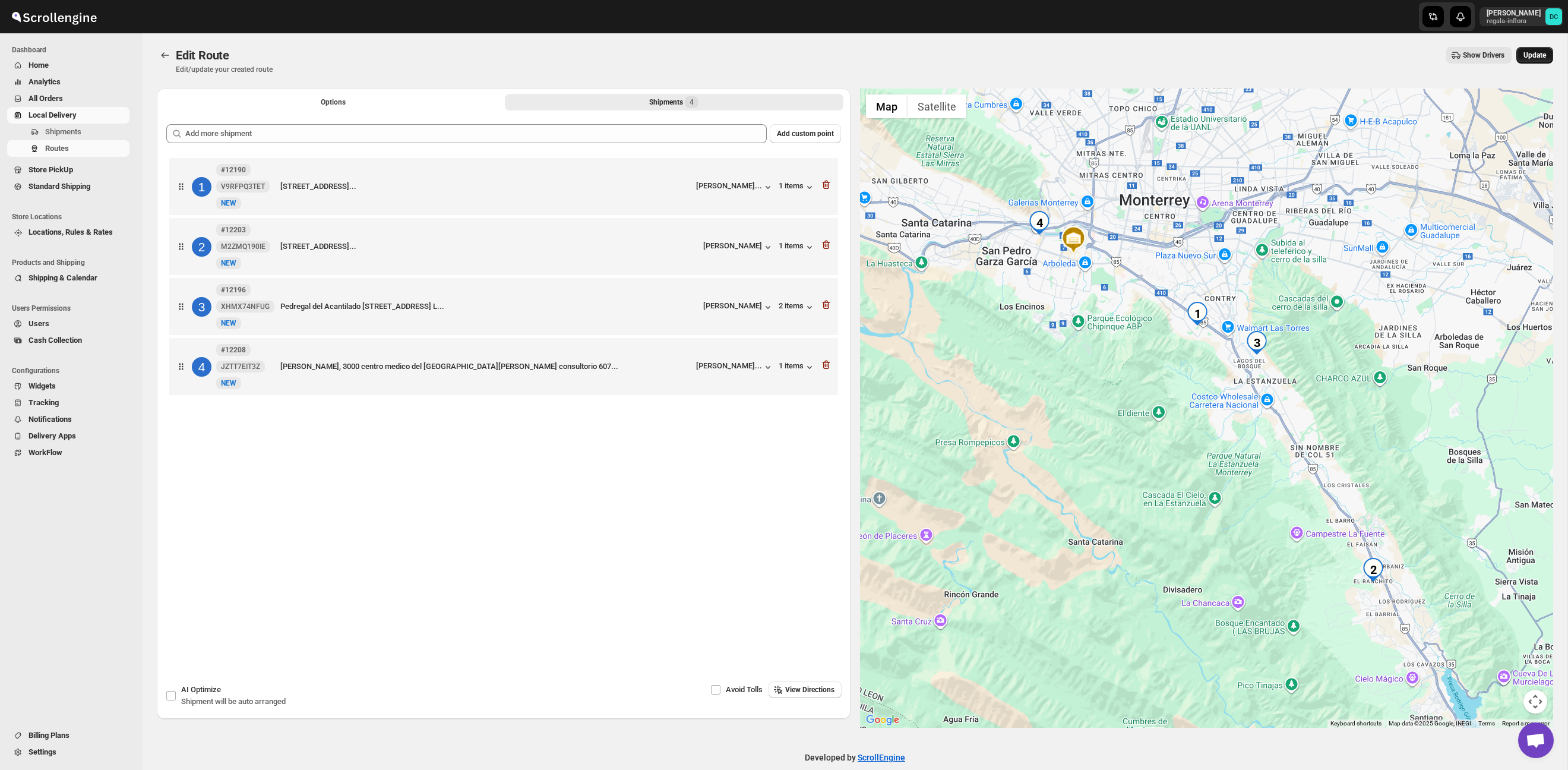
click at [1539, 51] on span "Update" at bounding box center [1534, 55] width 23 height 9
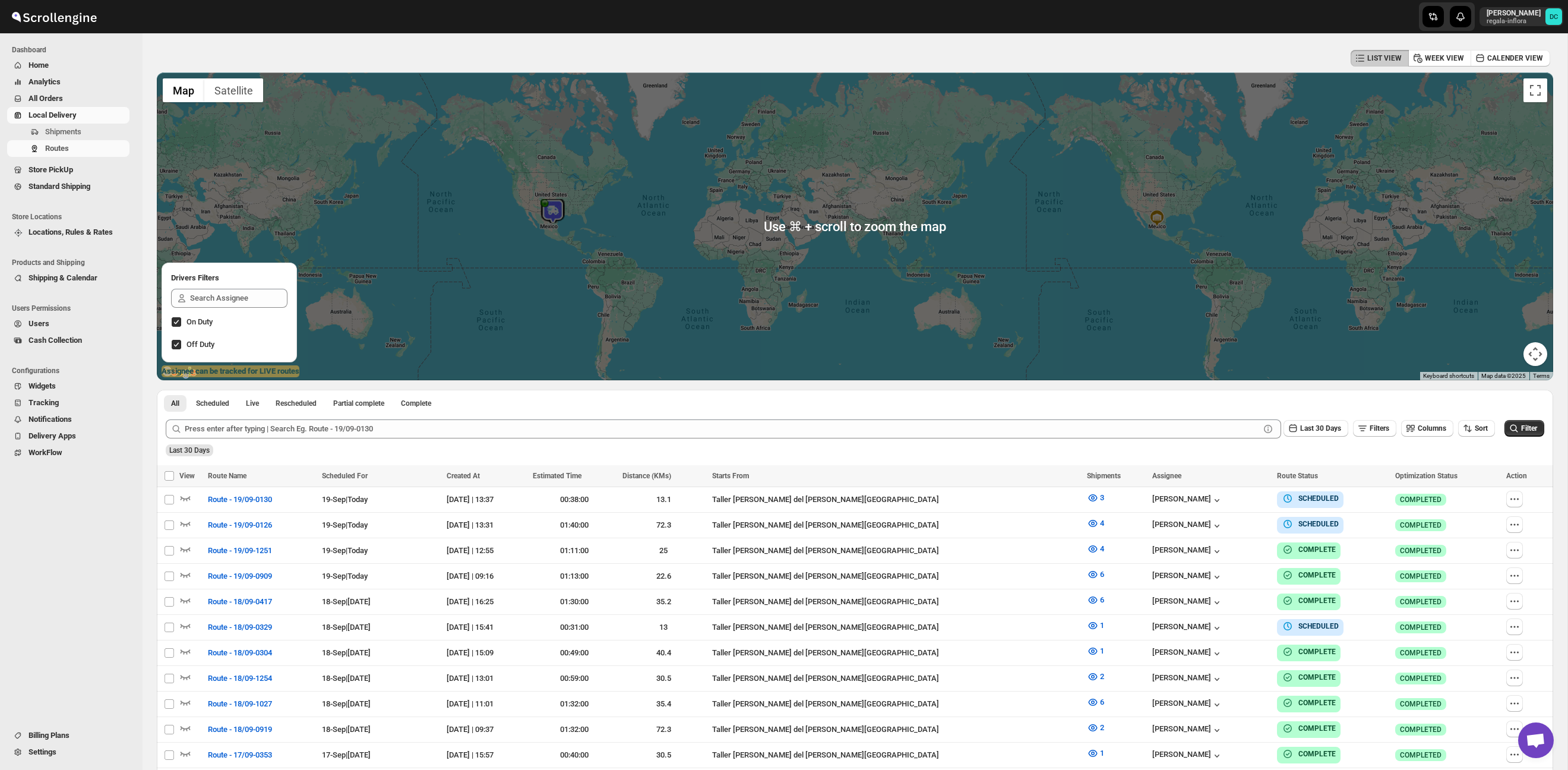
scroll to position [43, 0]
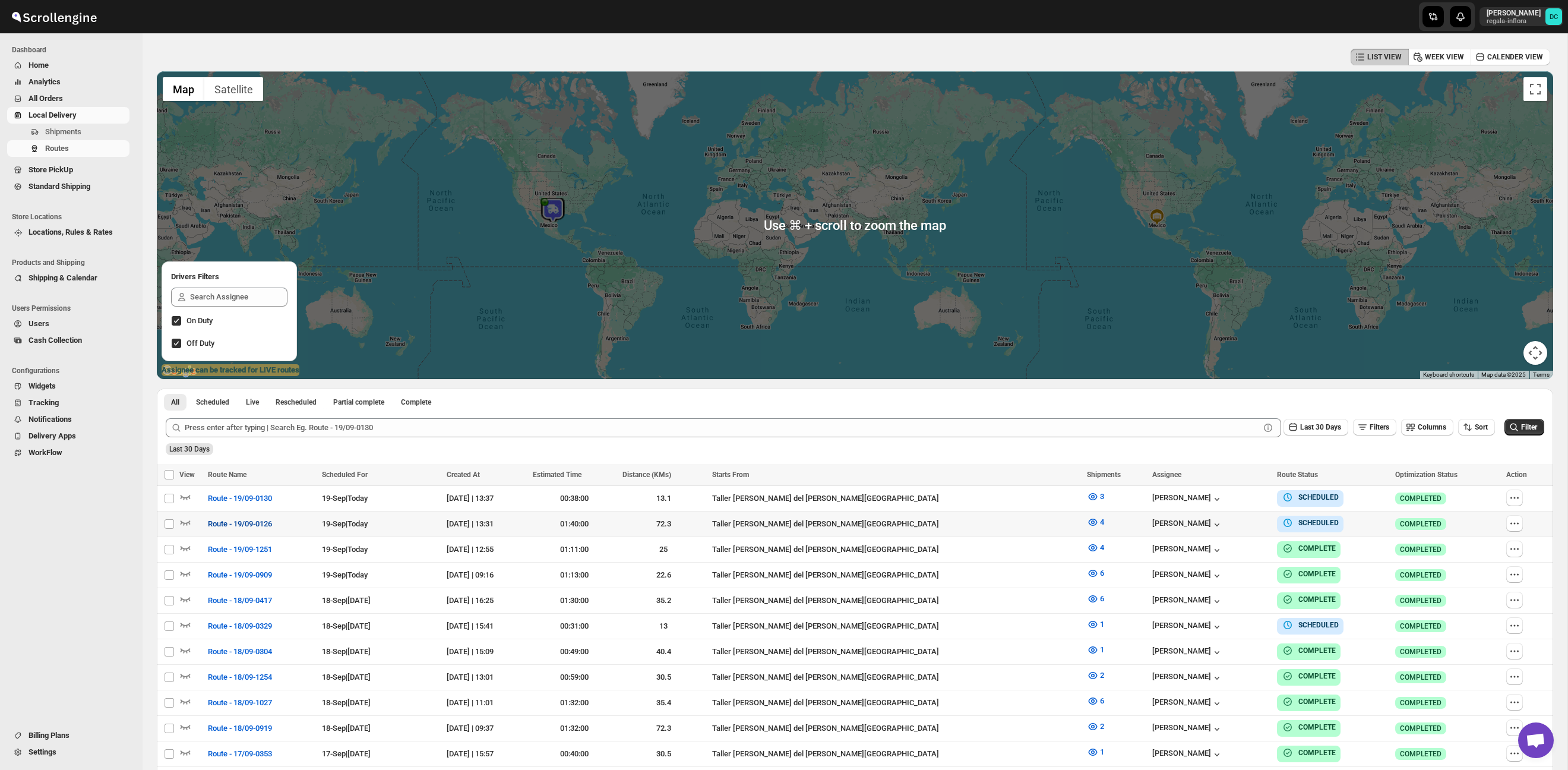
click at [272, 526] on span "Route - 19/09-0126" at bounding box center [240, 524] width 64 height 12
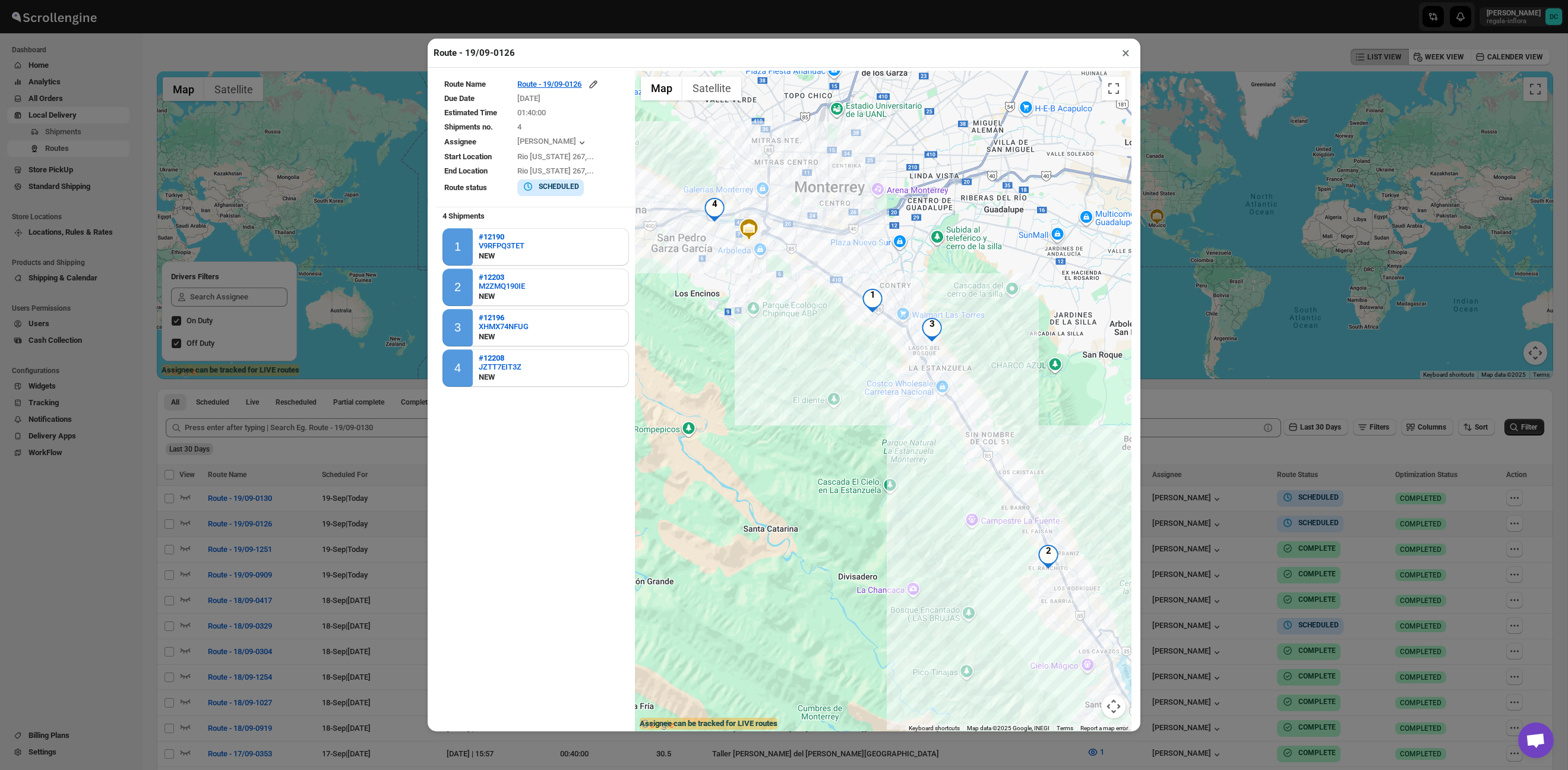
click at [52, 470] on div "Route - 19/09-0126 × Route Name Route - 19/09-0126 Due Date 9/19/2025 Estimated…" at bounding box center [784, 385] width 1568 height 770
